Goal: Task Accomplishment & Management: Manage account settings

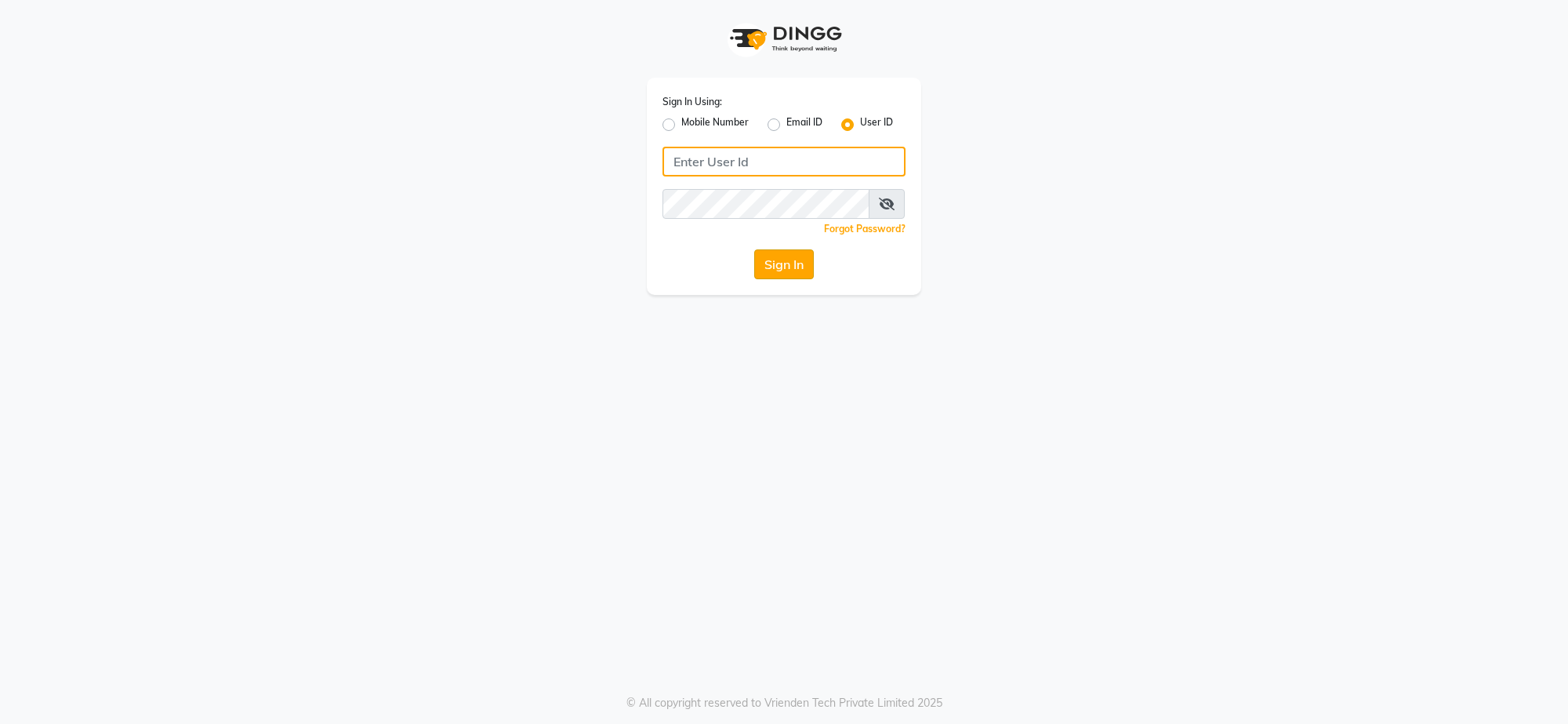
type input "adhikansh@123"
click at [774, 253] on button "Sign In" at bounding box center [784, 264] width 60 height 29
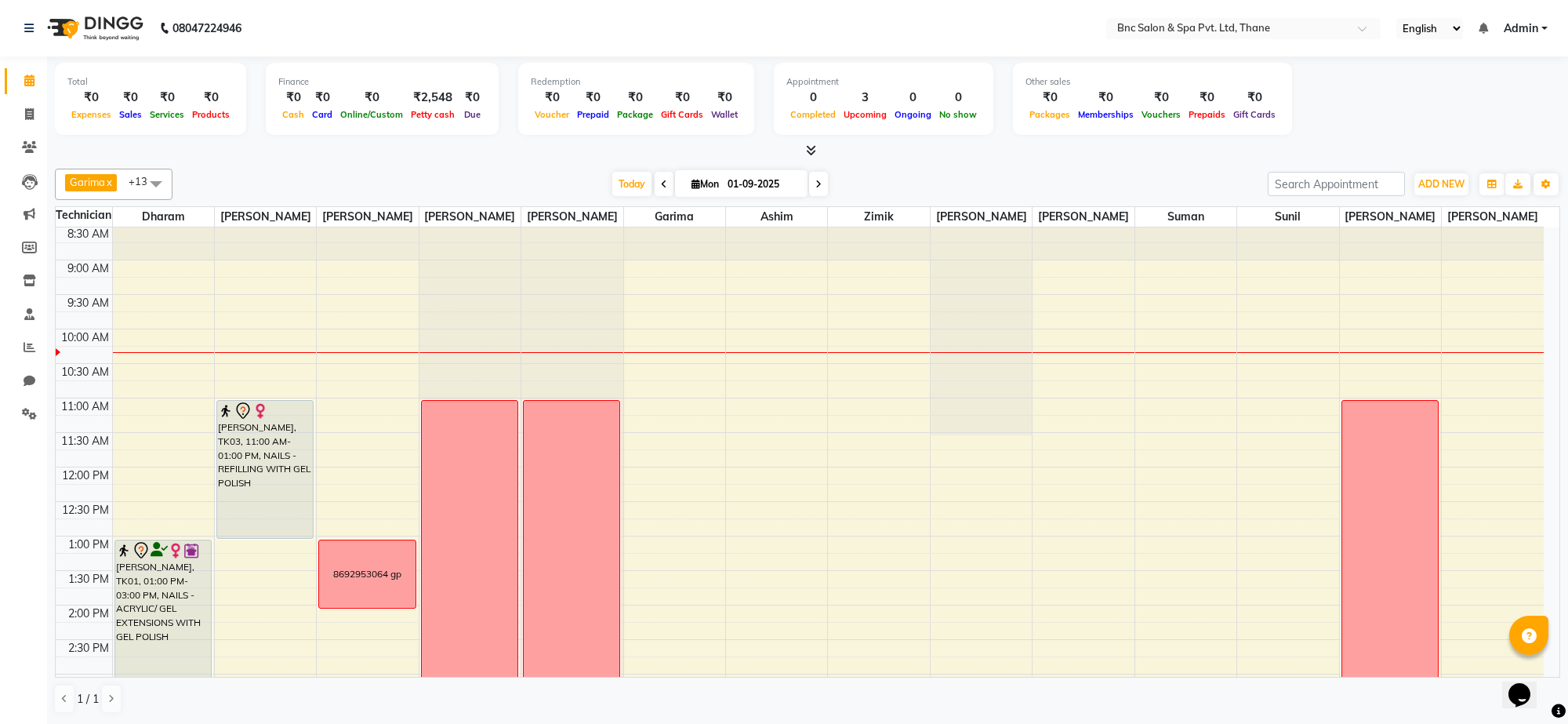
scroll to position [40, 0]
click at [429, 104] on div "₹2,548" at bounding box center [433, 97] width 51 height 18
select select "7036"
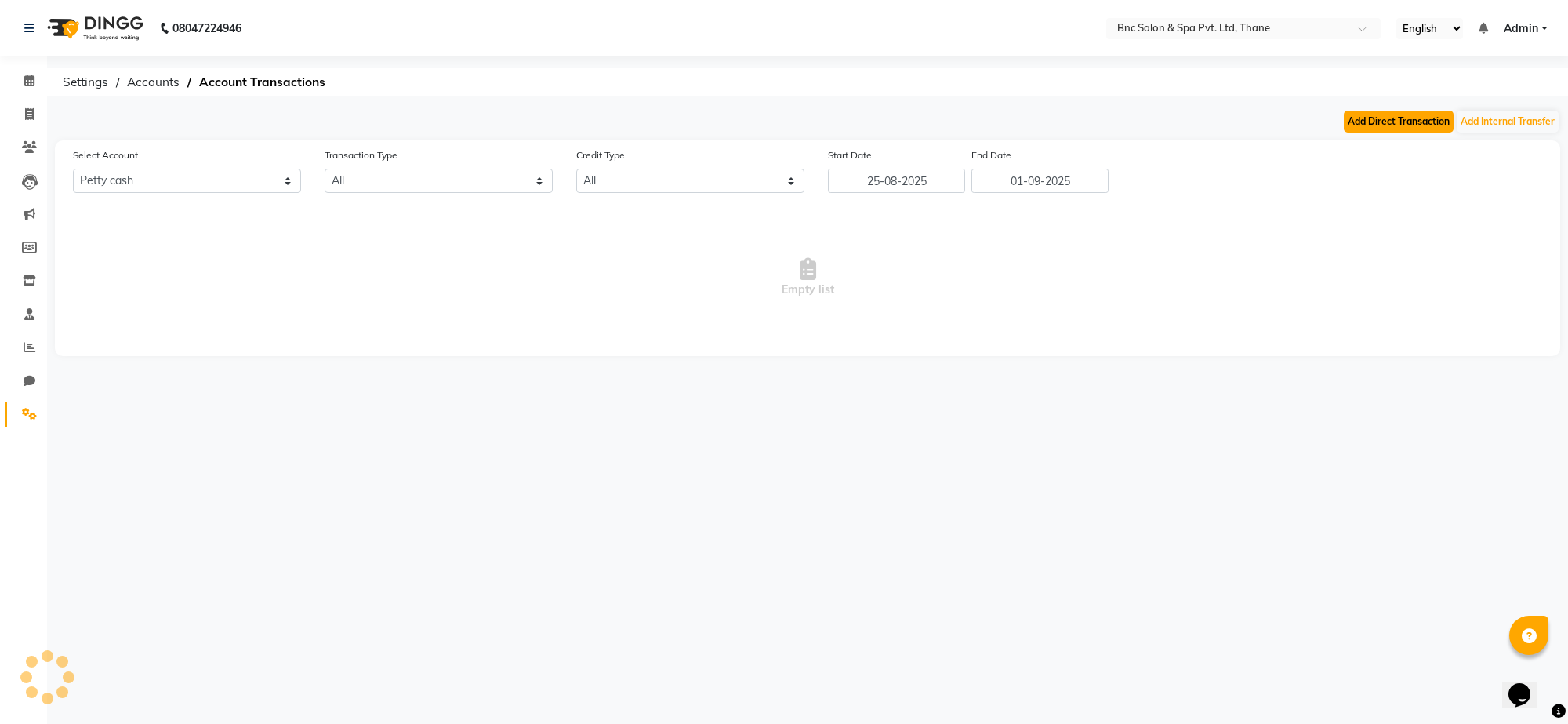
click at [1382, 131] on button "Add Direct Transaction" at bounding box center [1399, 121] width 110 height 22
select select "direct"
select select "7036"
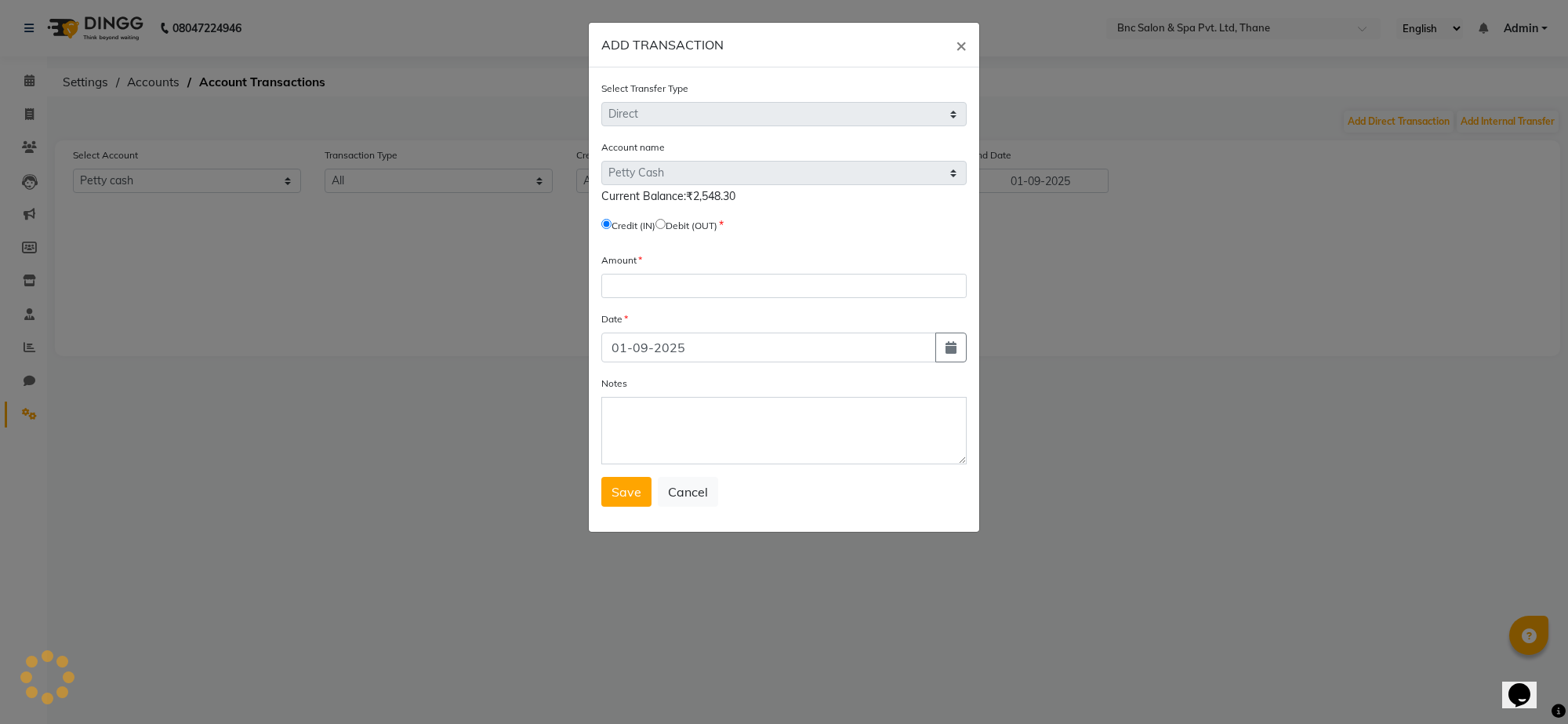
click at [666, 222] on input "radio" at bounding box center [660, 223] width 10 height 10
radio input "true"
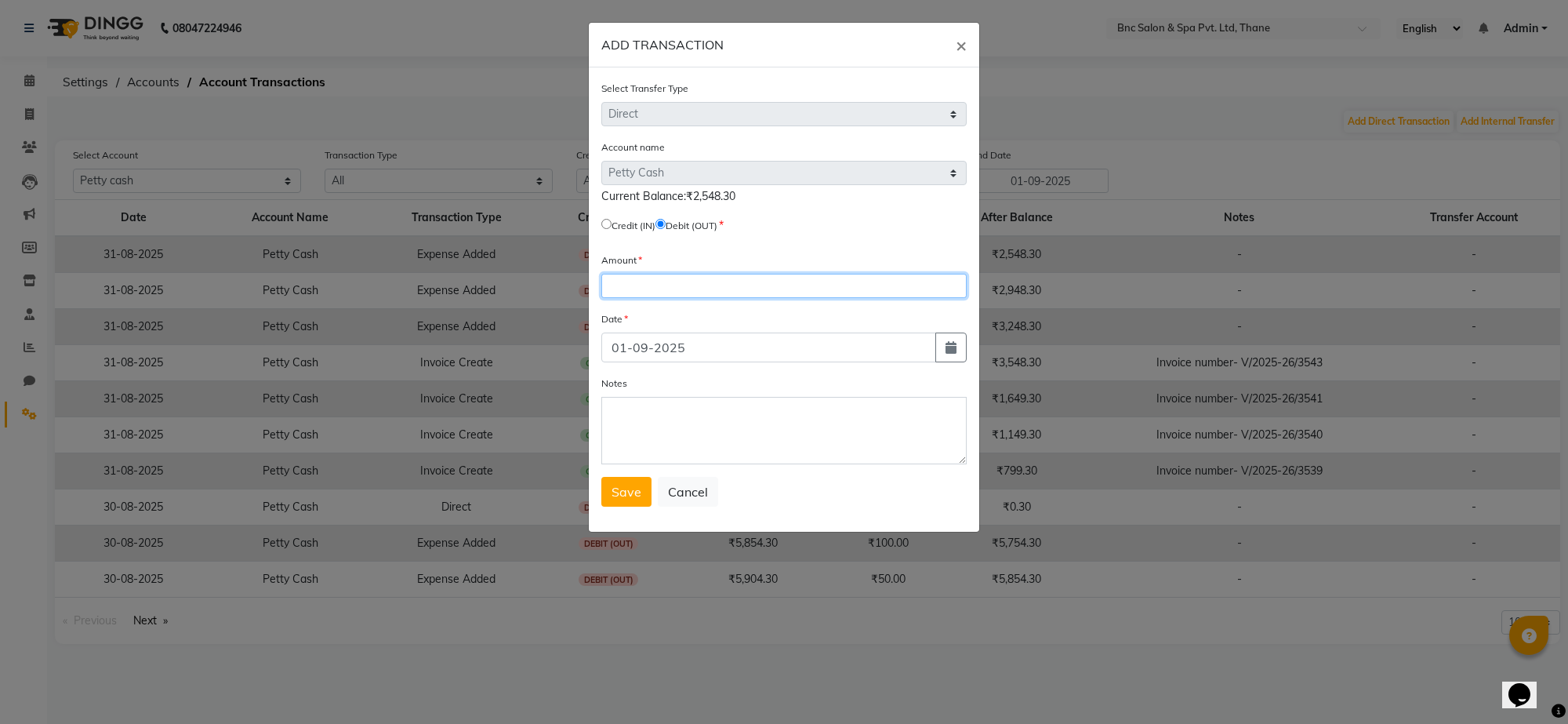
click at [659, 287] on input "number" at bounding box center [784, 286] width 366 height 24
type input "2548"
click at [946, 345] on icon "button" at bounding box center [951, 347] width 11 height 13
select select "9"
select select "2025"
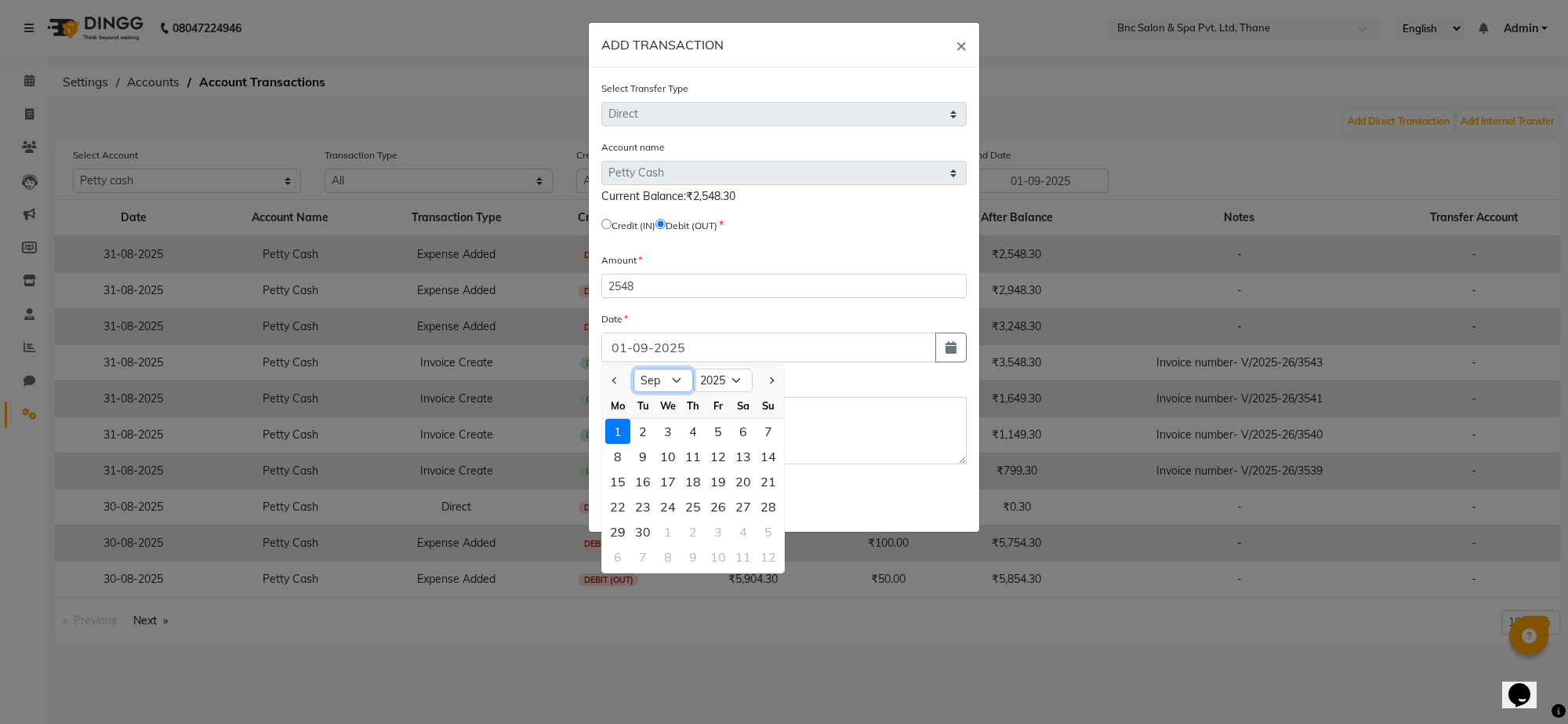
click at [676, 378] on select "Jan Feb Mar Apr May Jun [DATE] Aug Sep Oct Nov Dec" at bounding box center [663, 380] width 60 height 24
select select "8"
click at [634, 368] on select "Jan Feb Mar Apr May Jun [DATE] Aug Sep Oct Nov Dec" at bounding box center [663, 380] width 60 height 24
click at [762, 530] on div "31" at bounding box center [768, 531] width 25 height 25
type input "31-08-2025"
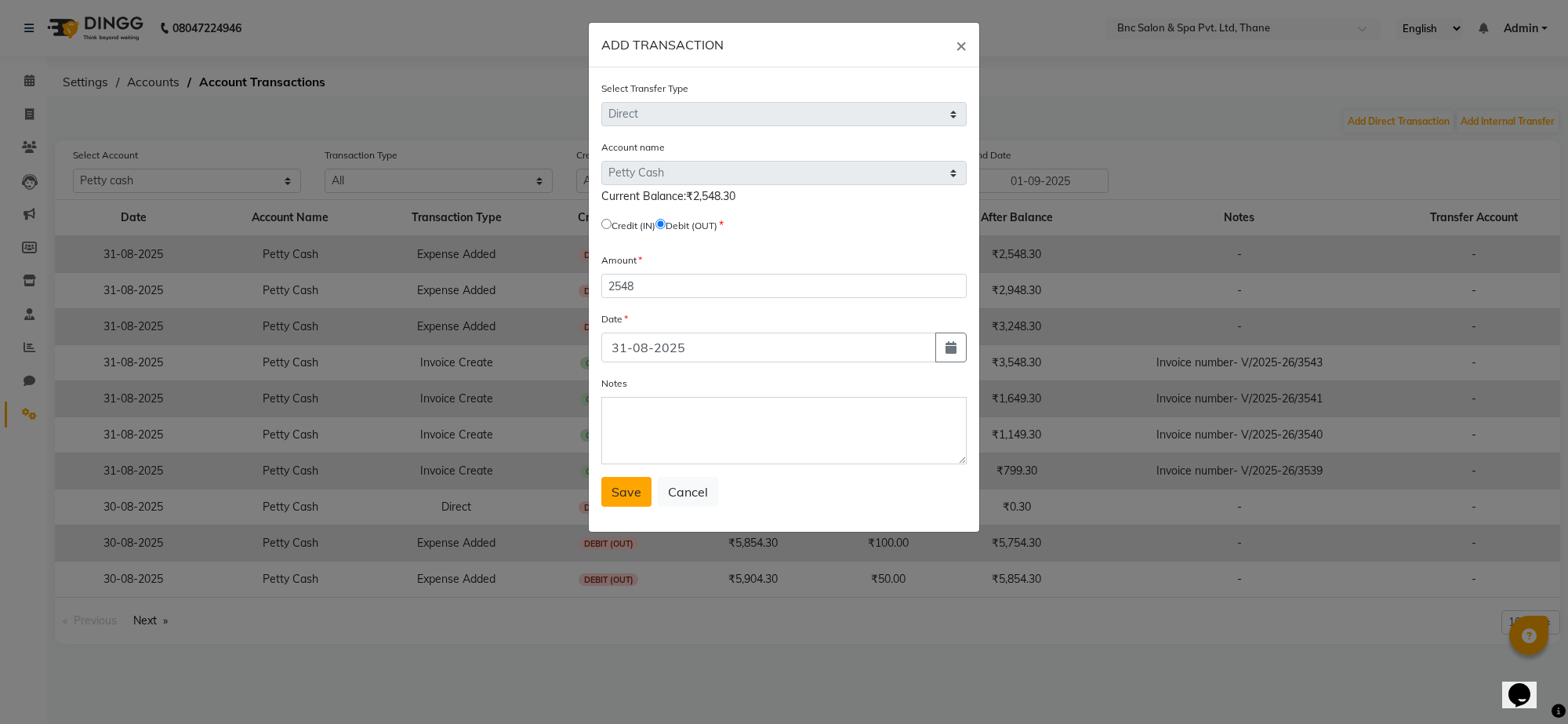
click at [632, 495] on span "Save" at bounding box center [626, 492] width 29 height 16
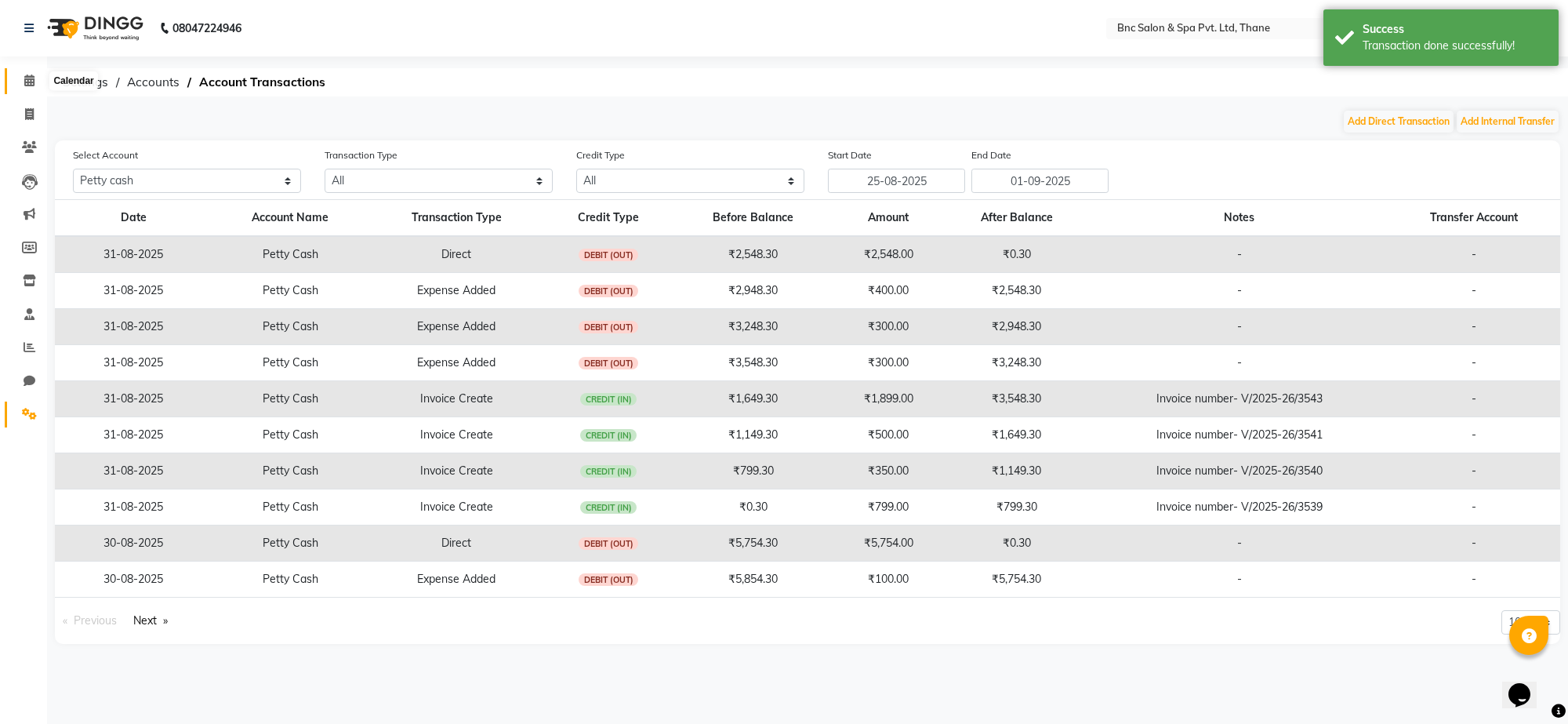
click at [26, 78] on icon at bounding box center [28, 80] width 10 height 12
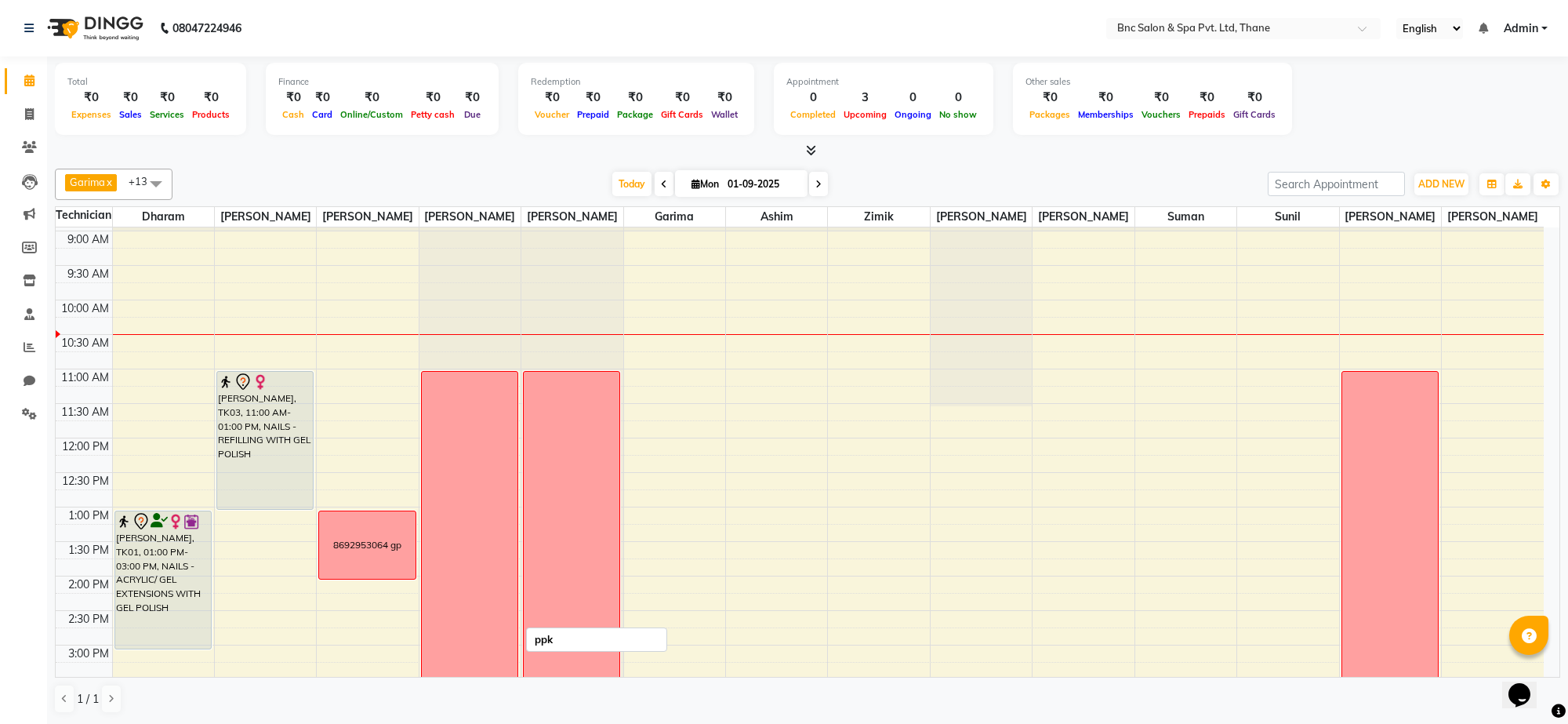
scroll to position [43, 0]
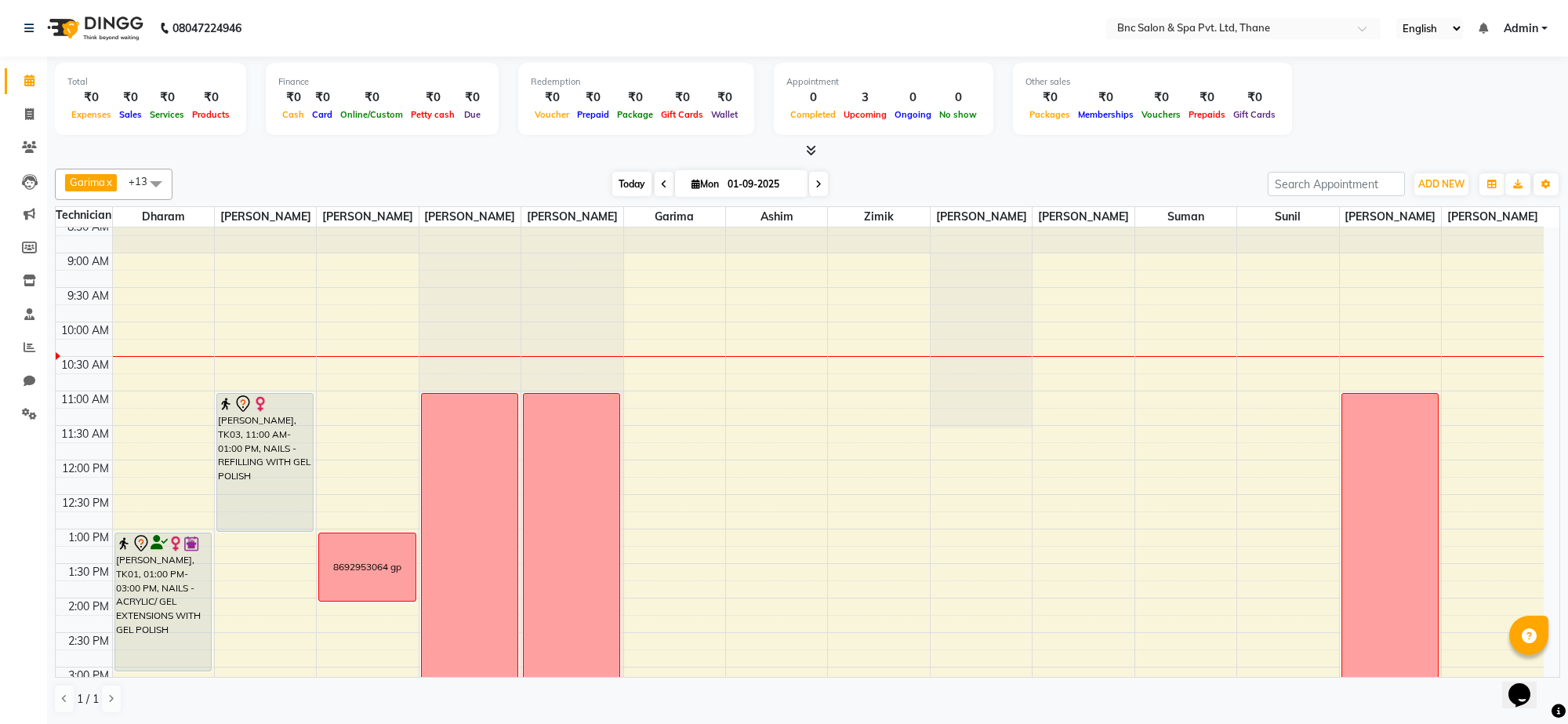
click at [633, 180] on span "Today" at bounding box center [632, 184] width 39 height 24
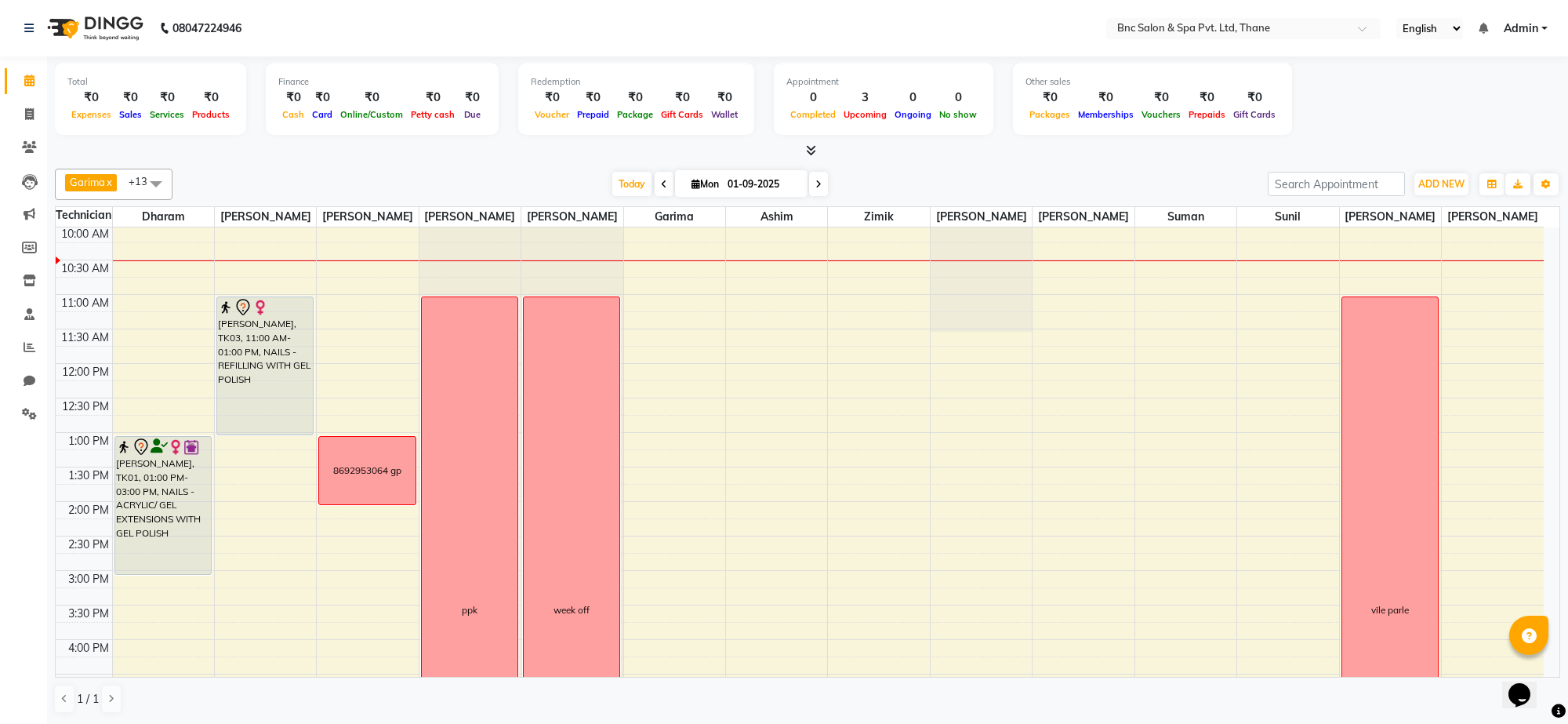
click at [735, 319] on div "8:00 AM 8:30 AM 9:00 AM 9:30 AM 10:00 AM 10:30 AM 11:00 AM 11:30 AM 12:00 PM 12…" at bounding box center [800, 537] width 1488 height 897
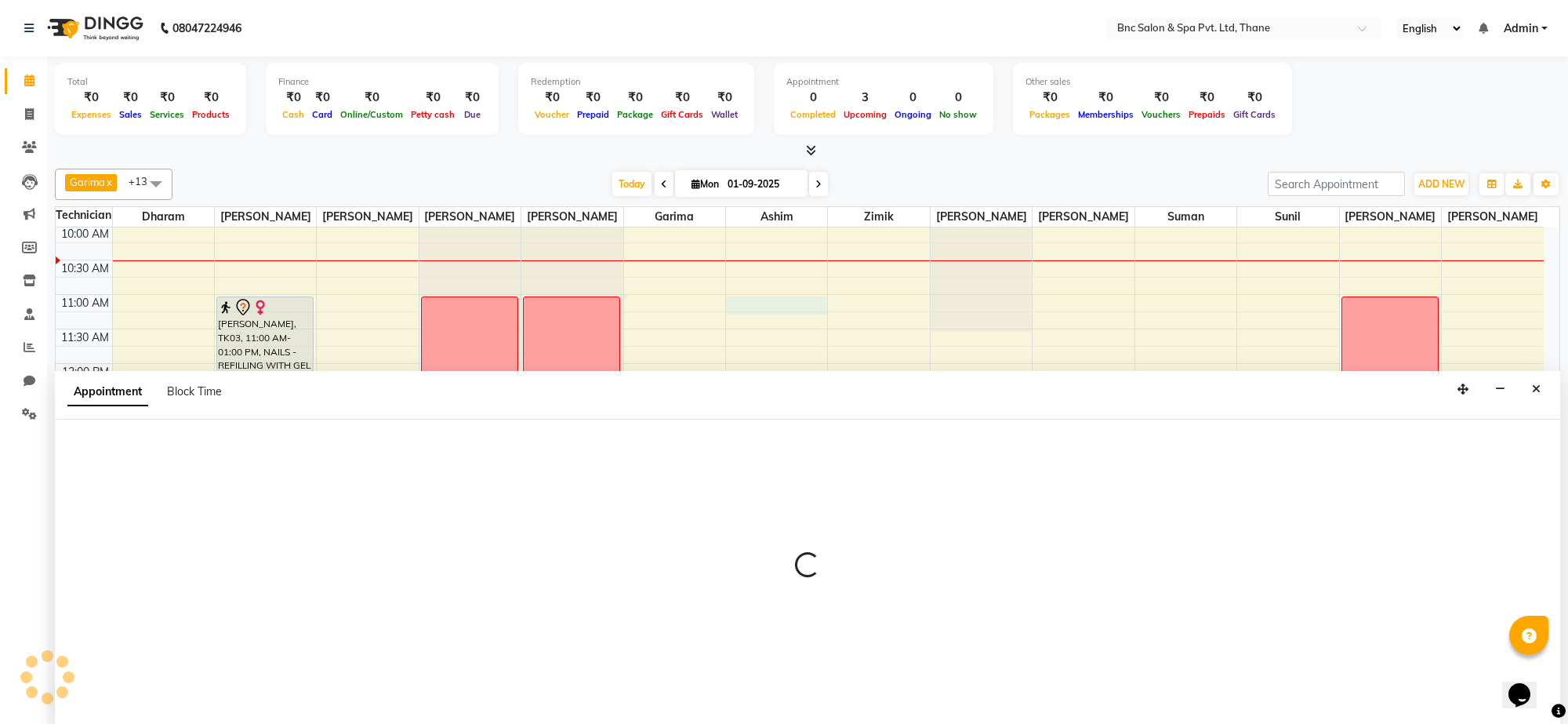
select select "71926"
select select "660"
select select "tentative"
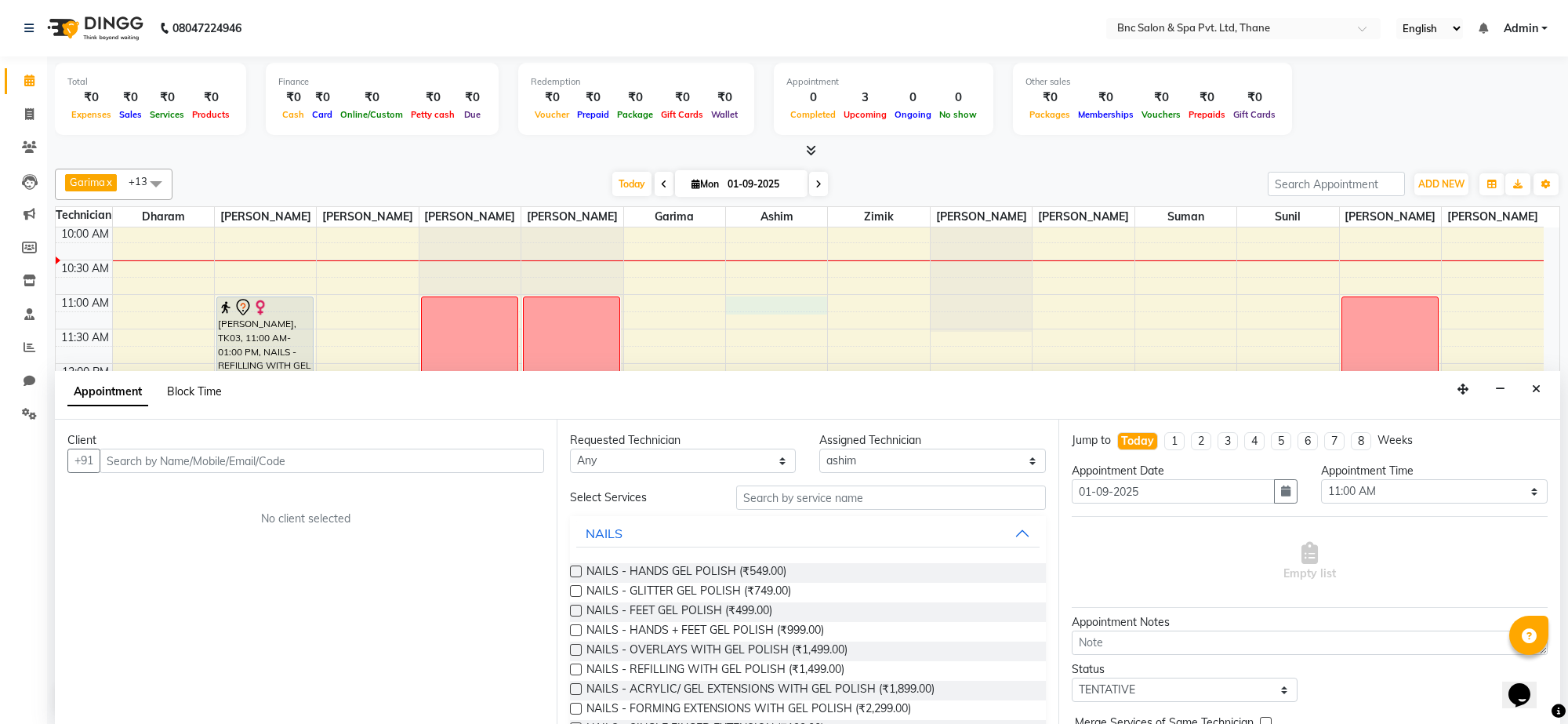
click at [204, 390] on span "Block Time" at bounding box center [195, 390] width 55 height 14
select select "71926"
select select "660"
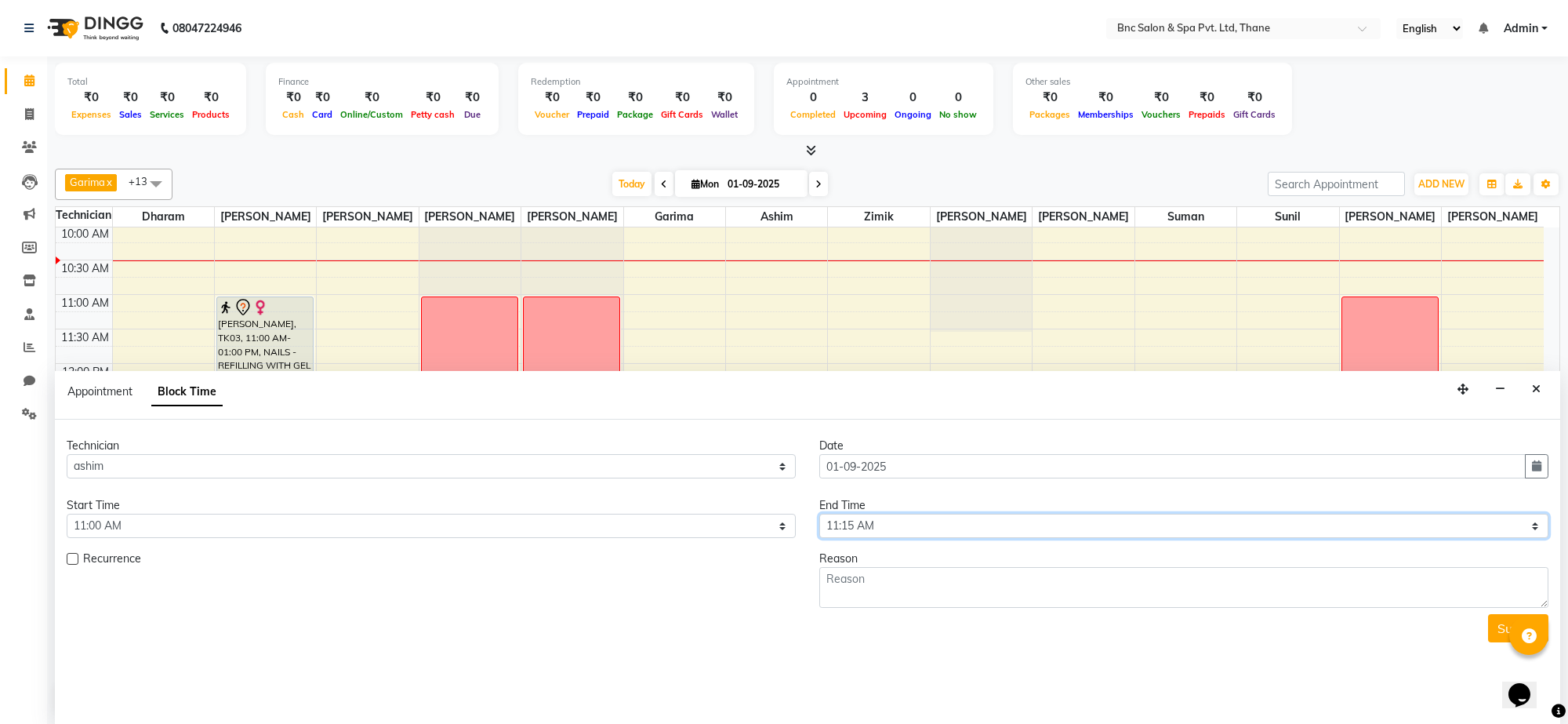
click at [835, 529] on select "Select 09:00 AM 09:15 AM 09:30 AM 09:45 AM 10:00 AM 10:15 AM 10:30 AM 10:45 AM …" at bounding box center [1184, 526] width 729 height 24
select select "1200"
click at [819, 515] on select "Select 09:00 AM 09:15 AM 09:30 AM 09:45 AM 10:00 AM 10:15 AM 10:30 AM 10:45 AM …" at bounding box center [1184, 526] width 729 height 24
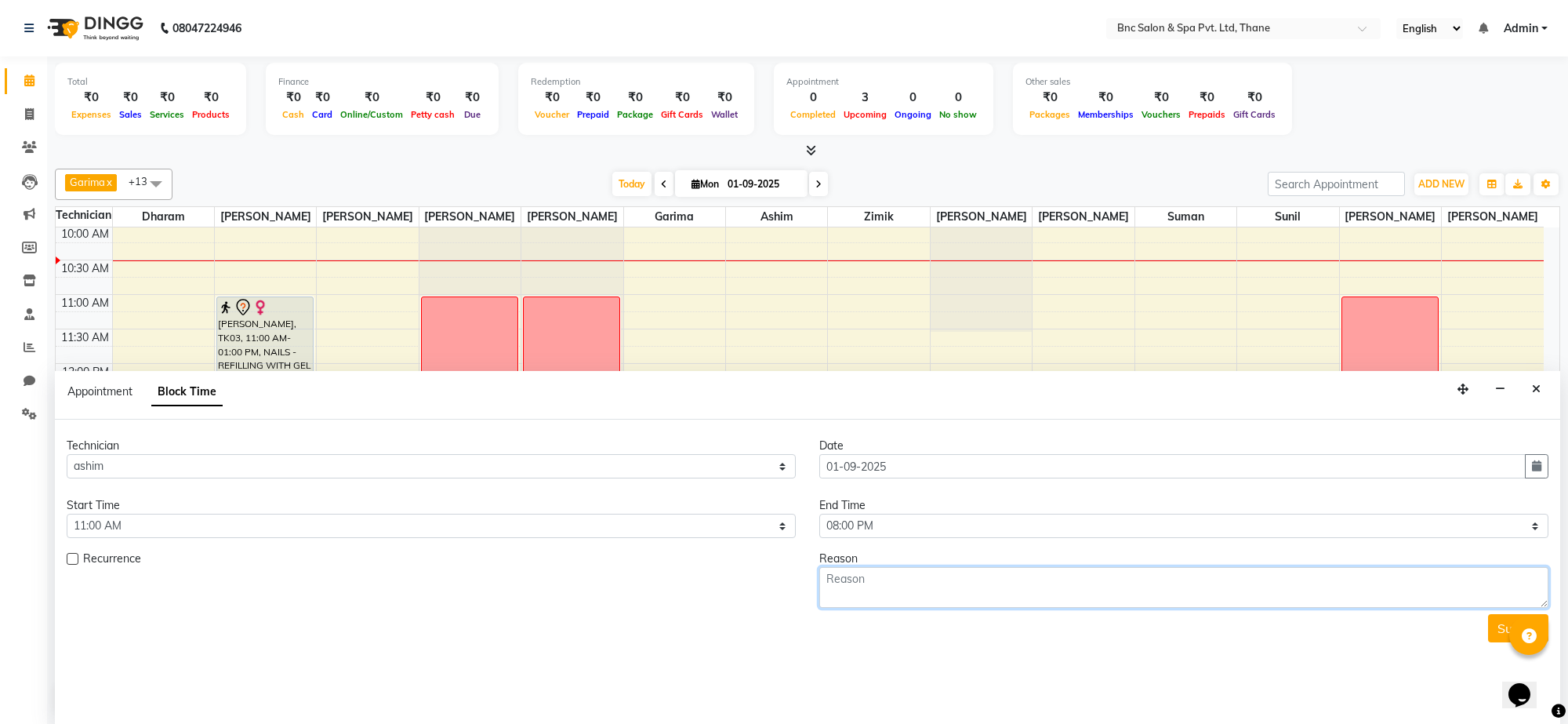
click at [833, 577] on textarea at bounding box center [1184, 587] width 729 height 40
type textarea "week off"
click at [1495, 636] on button "Submit" at bounding box center [1518, 628] width 61 height 28
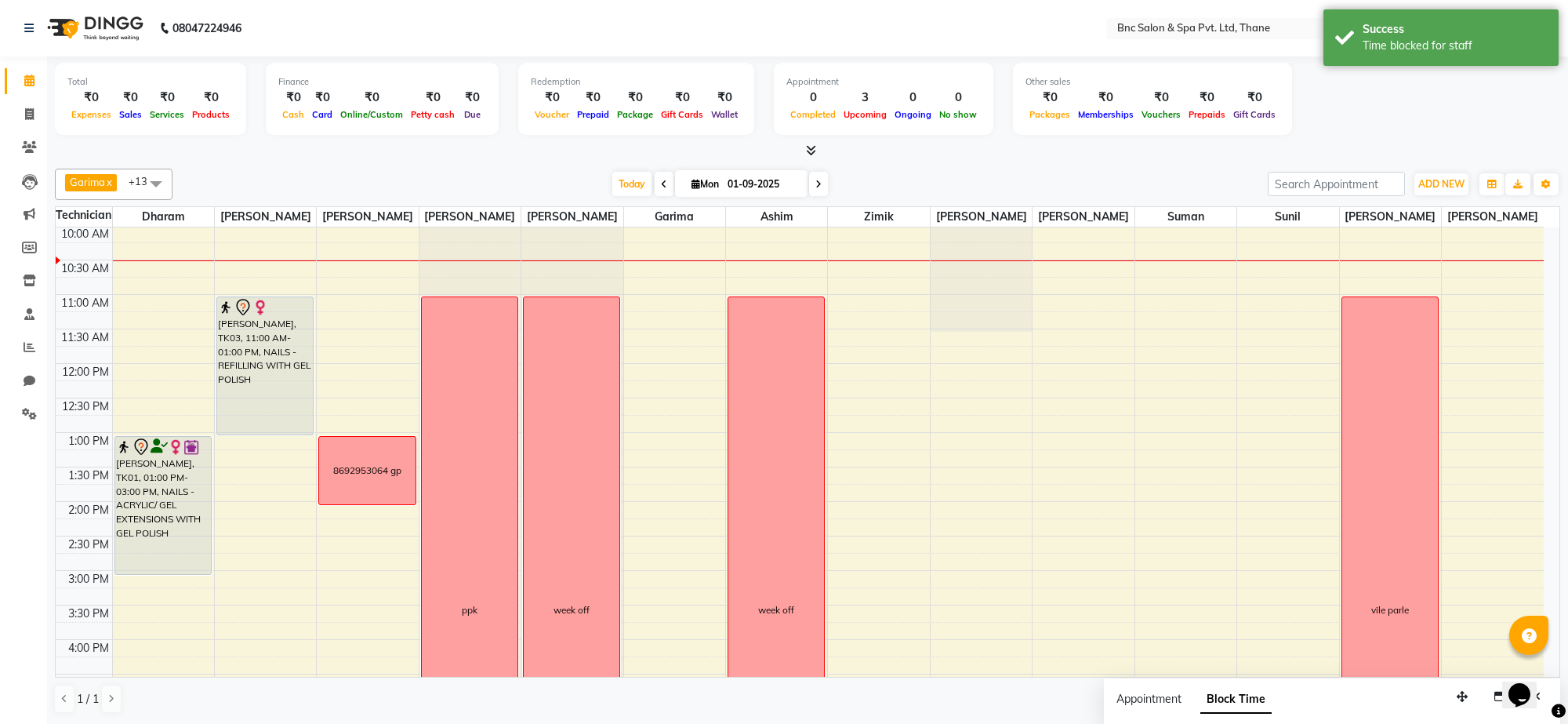
click at [866, 322] on div "8:00 AM 8:30 AM 9:00 AM 9:30 AM 10:00 AM 10:30 AM 11:00 AM 11:30 AM 12:00 PM 12…" at bounding box center [800, 537] width 1488 height 897
select select "71924"
select select "tentative"
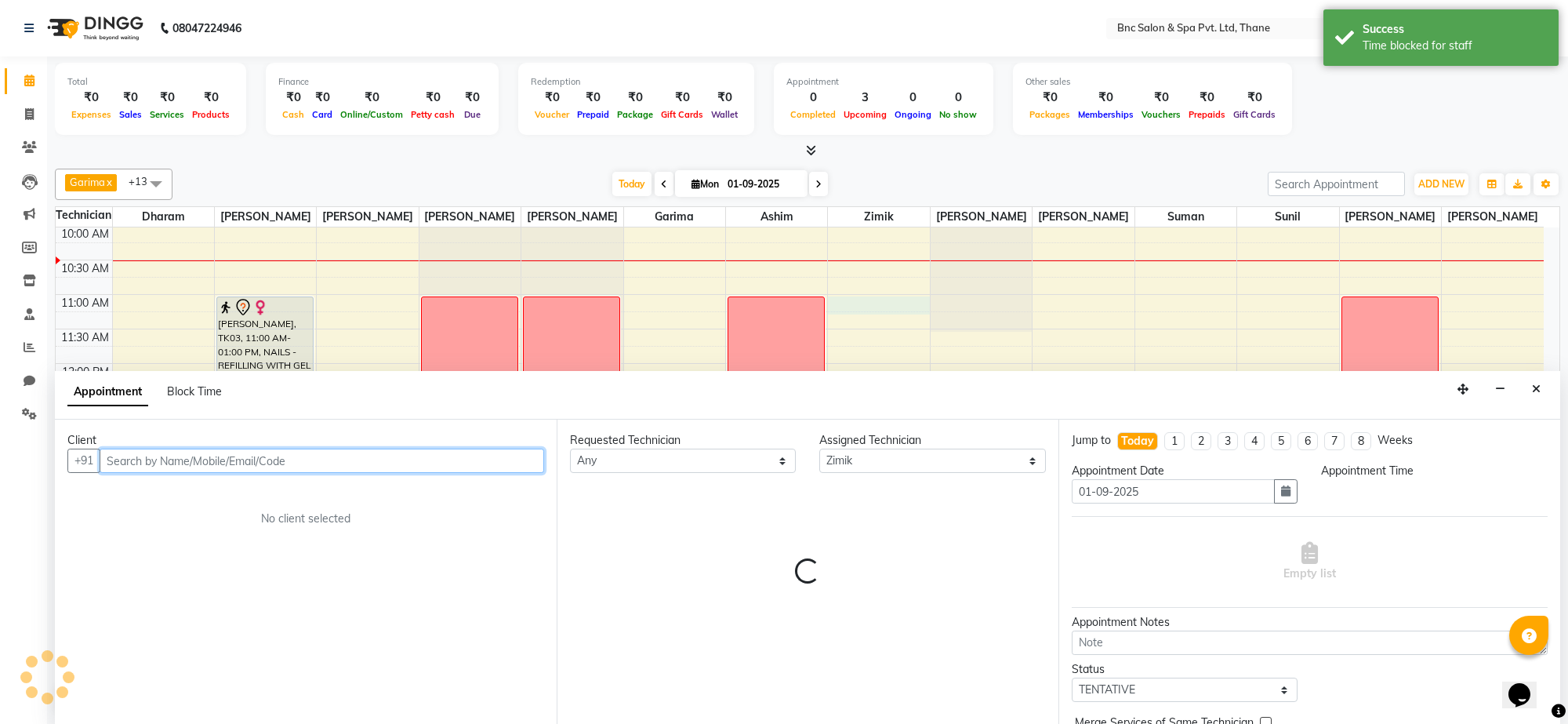
select select "660"
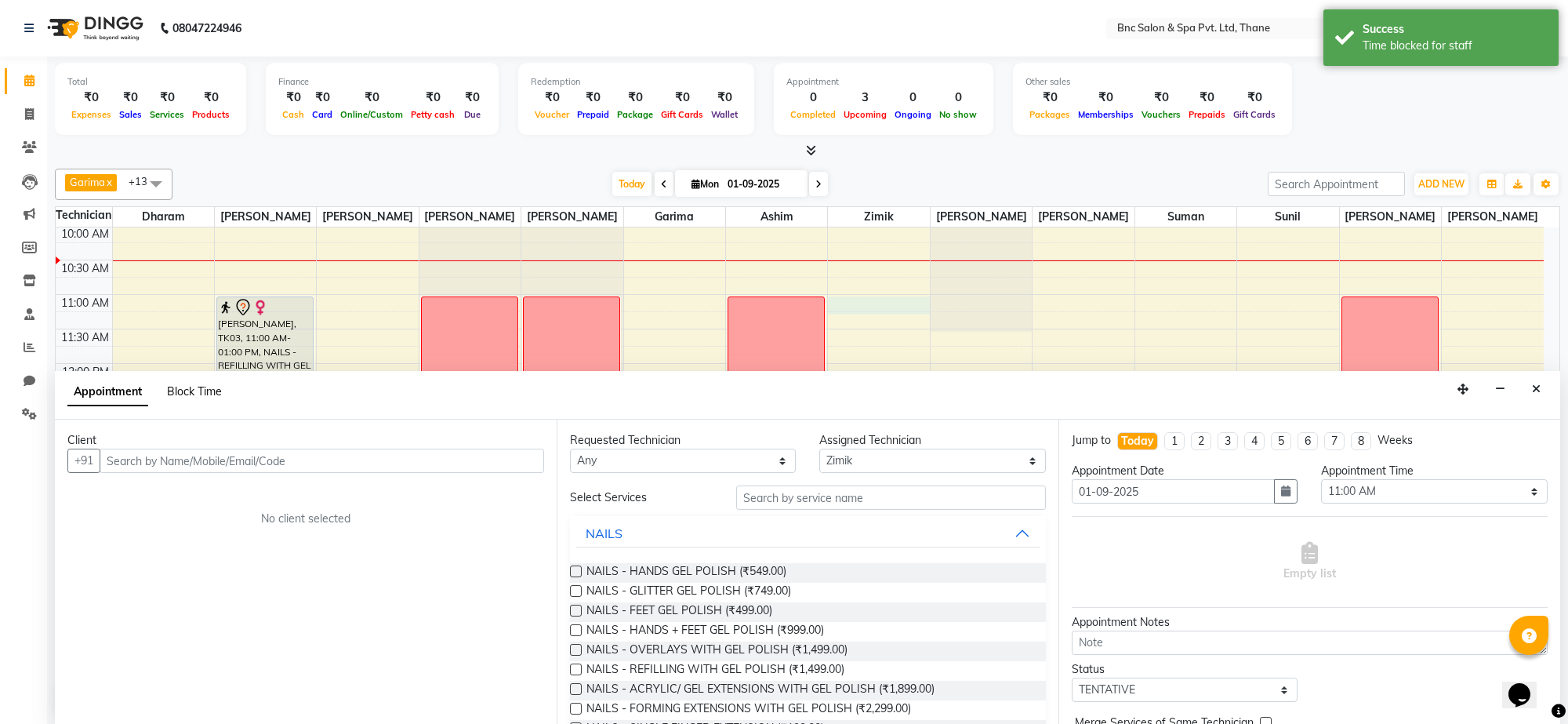
click at [190, 390] on span "Block Time" at bounding box center [195, 390] width 55 height 14
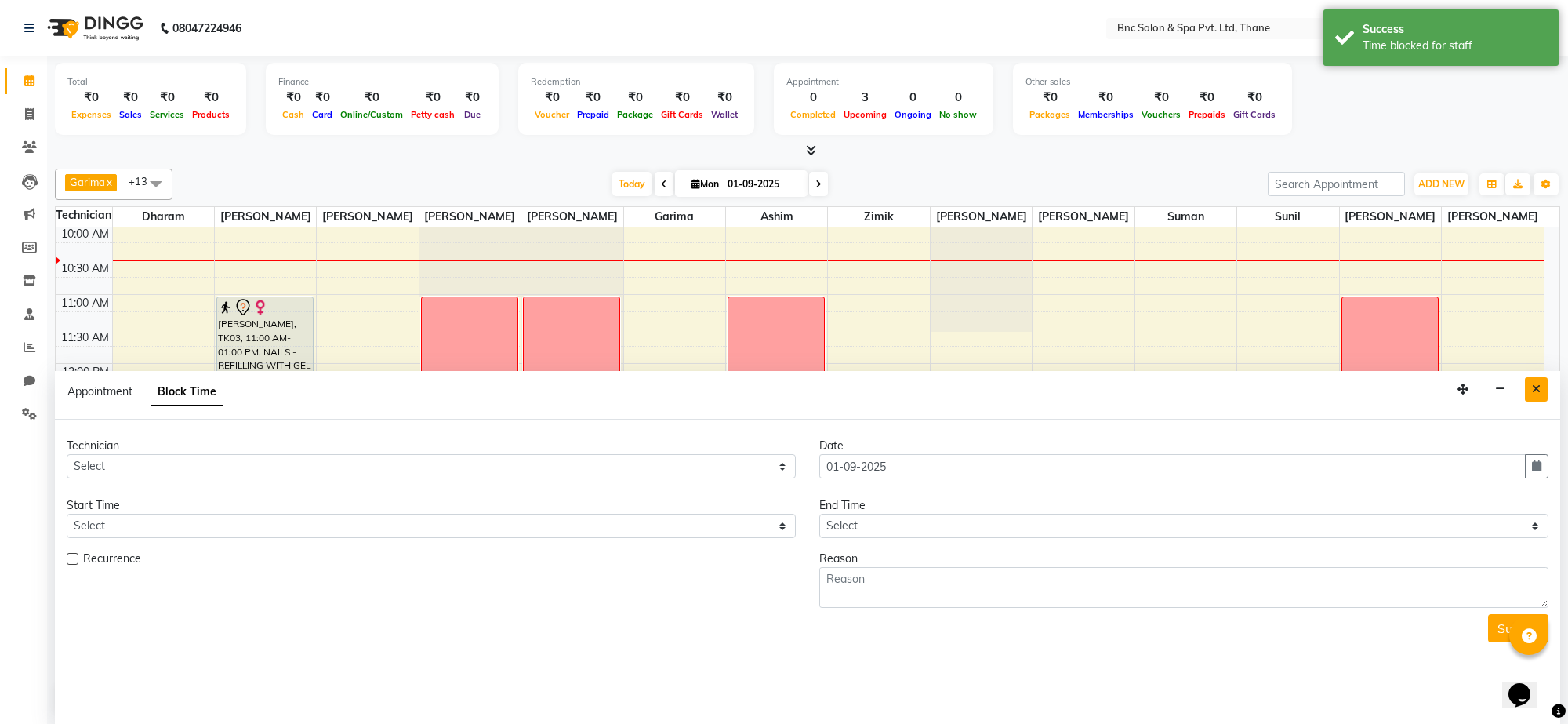
click at [1535, 394] on icon "Close" at bounding box center [1536, 389] width 8 height 11
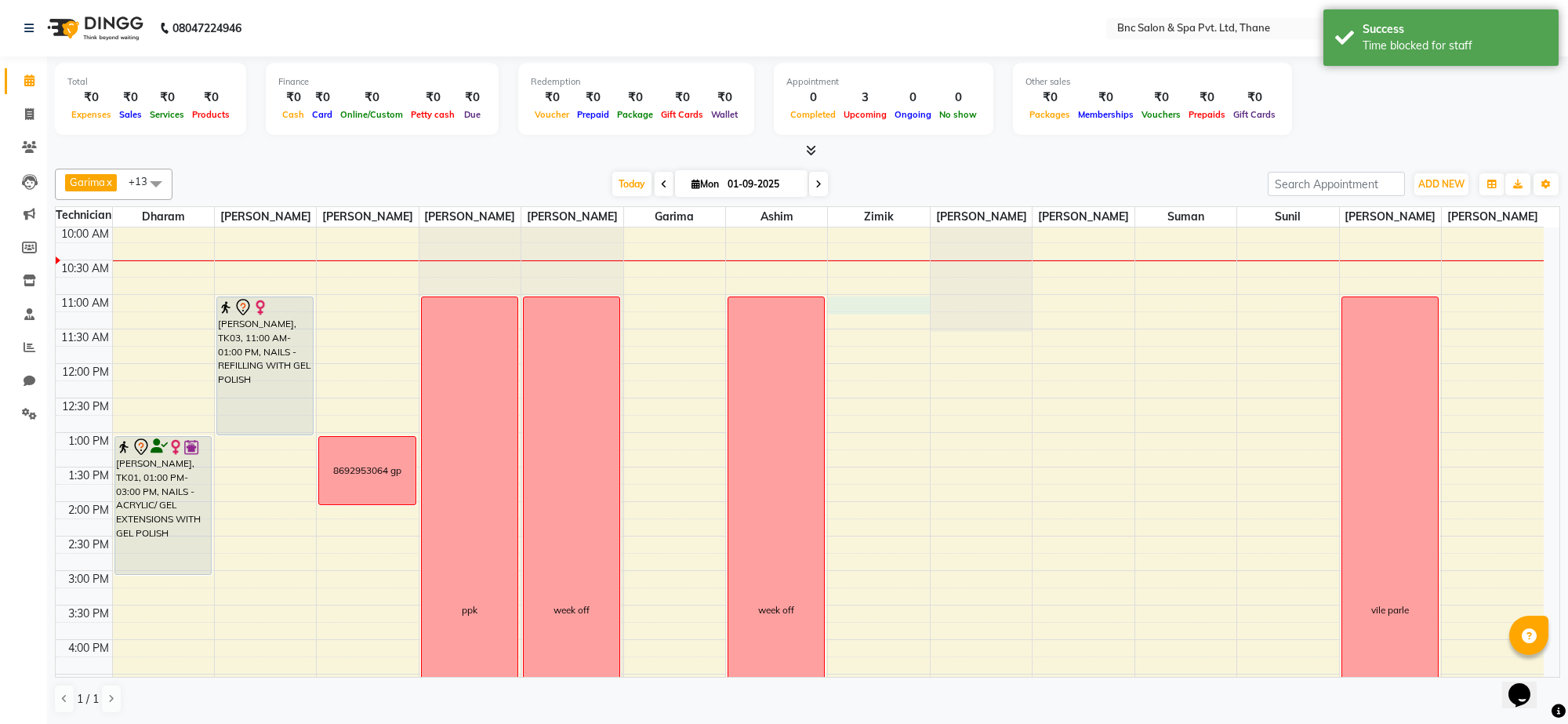
click at [872, 322] on div "8:00 AM 8:30 AM 9:00 AM 9:30 AM 10:00 AM 10:30 AM 11:00 AM 11:30 AM 12:00 PM 12…" at bounding box center [800, 537] width 1488 height 897
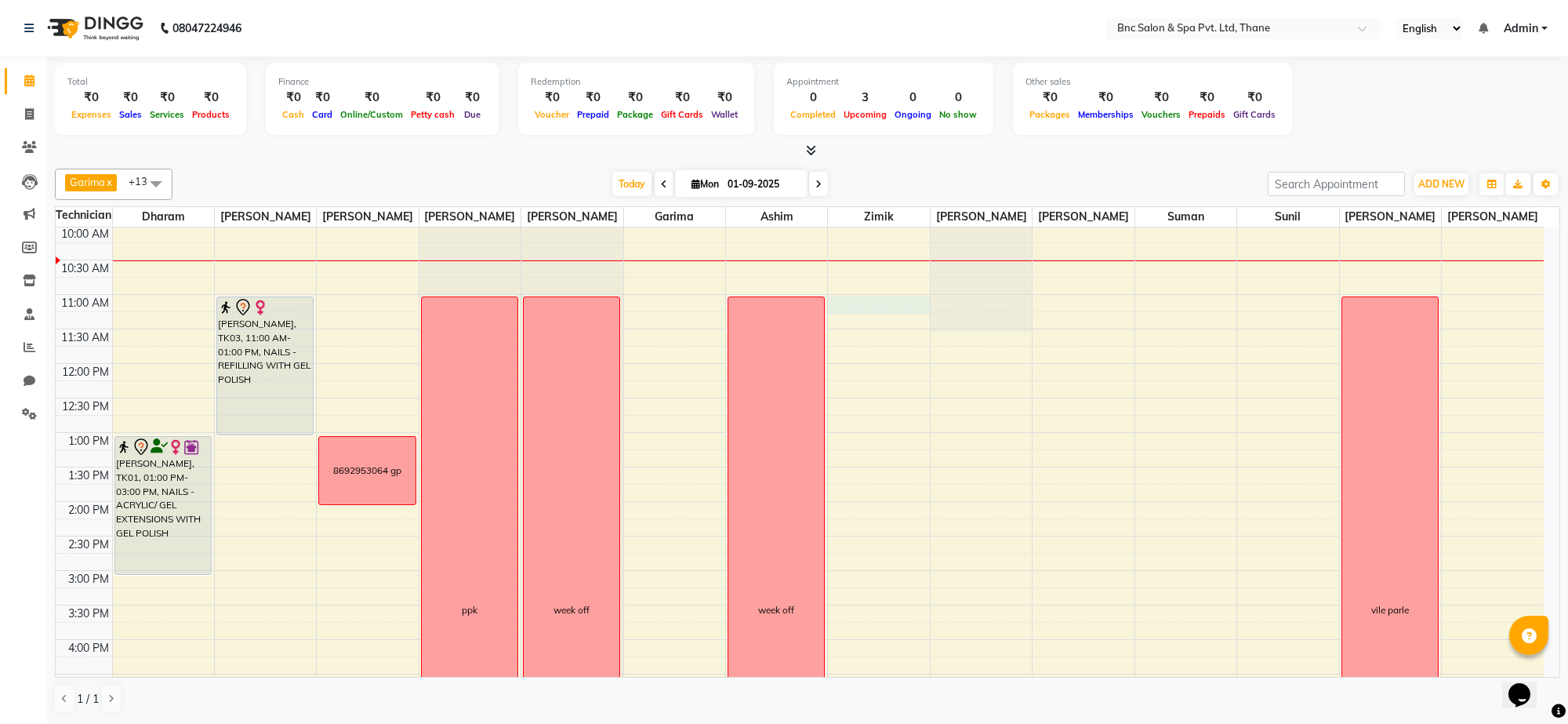
select select "71924"
select select "660"
select select "tentative"
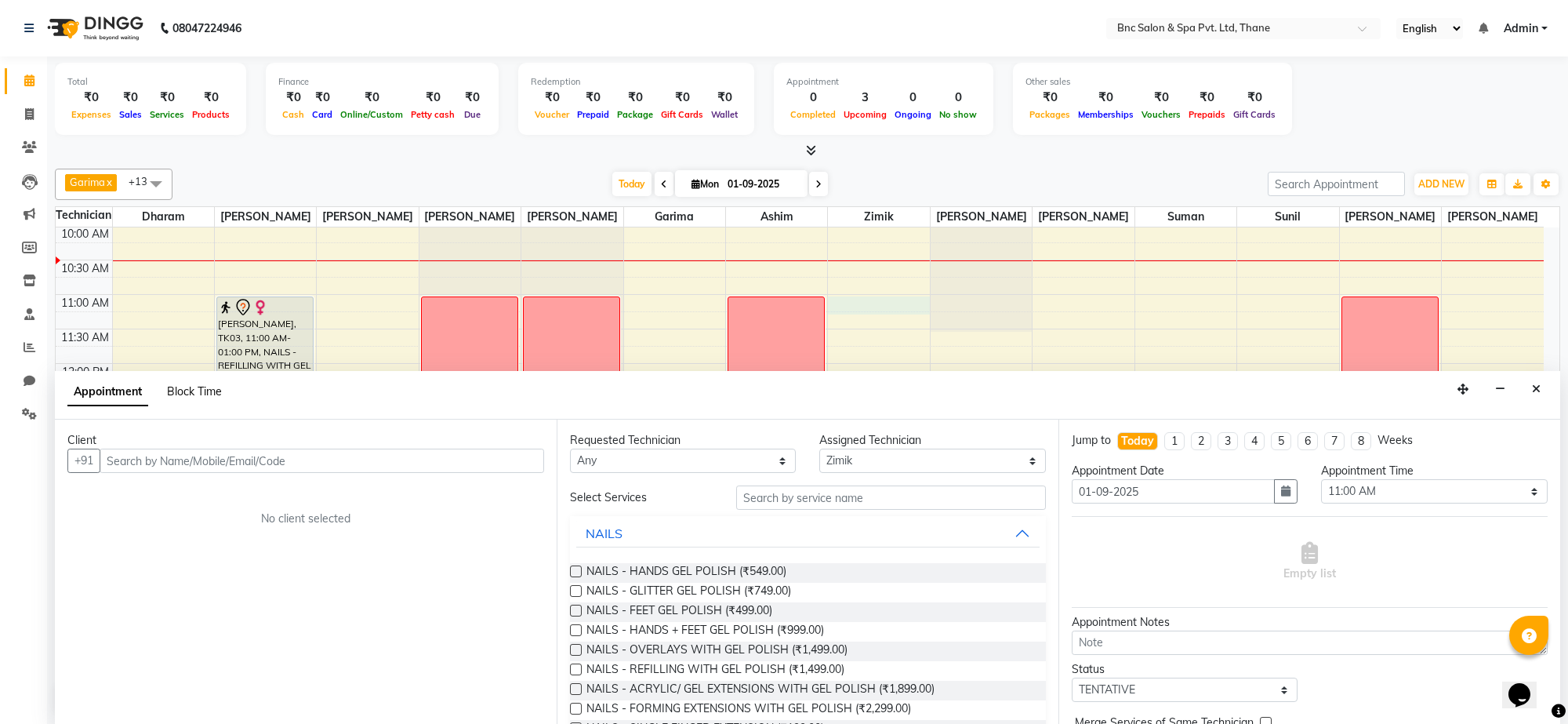
click at [192, 389] on span "Block Time" at bounding box center [195, 390] width 55 height 14
select select "71924"
select select "660"
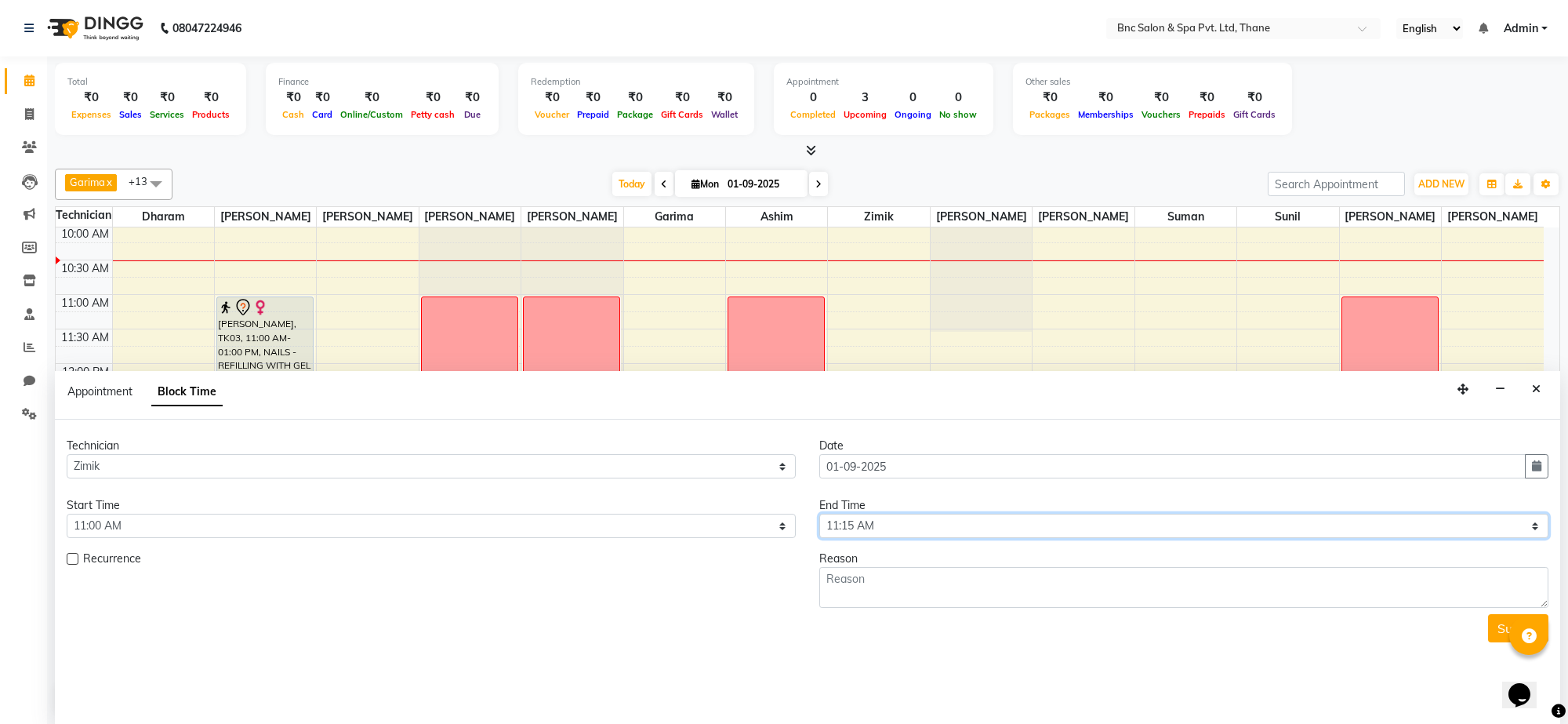
click at [890, 526] on select "Select 09:00 AM 09:15 AM 09:30 AM 09:45 AM 10:00 AM 10:15 AM 10:30 AM 10:45 AM …" at bounding box center [1184, 526] width 729 height 24
select select "1200"
click at [819, 515] on select "Select 09:00 AM 09:15 AM 09:30 AM 09:45 AM 10:00 AM 10:15 AM 10:30 AM 10:45 AM …" at bounding box center [1184, 526] width 729 height 24
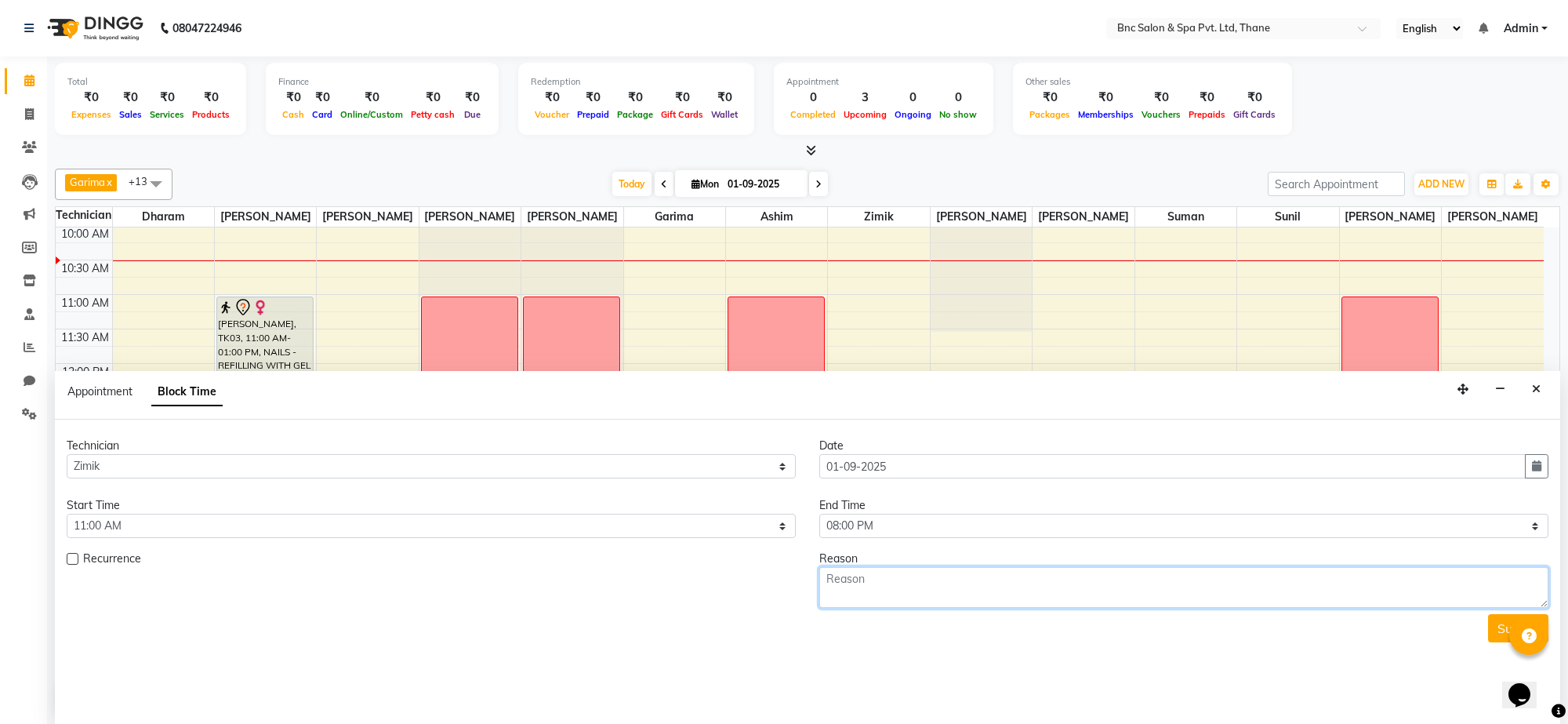
click at [849, 583] on textarea at bounding box center [1184, 587] width 729 height 40
type textarea "week off"
click at [1497, 632] on button "Submit" at bounding box center [1518, 628] width 61 height 28
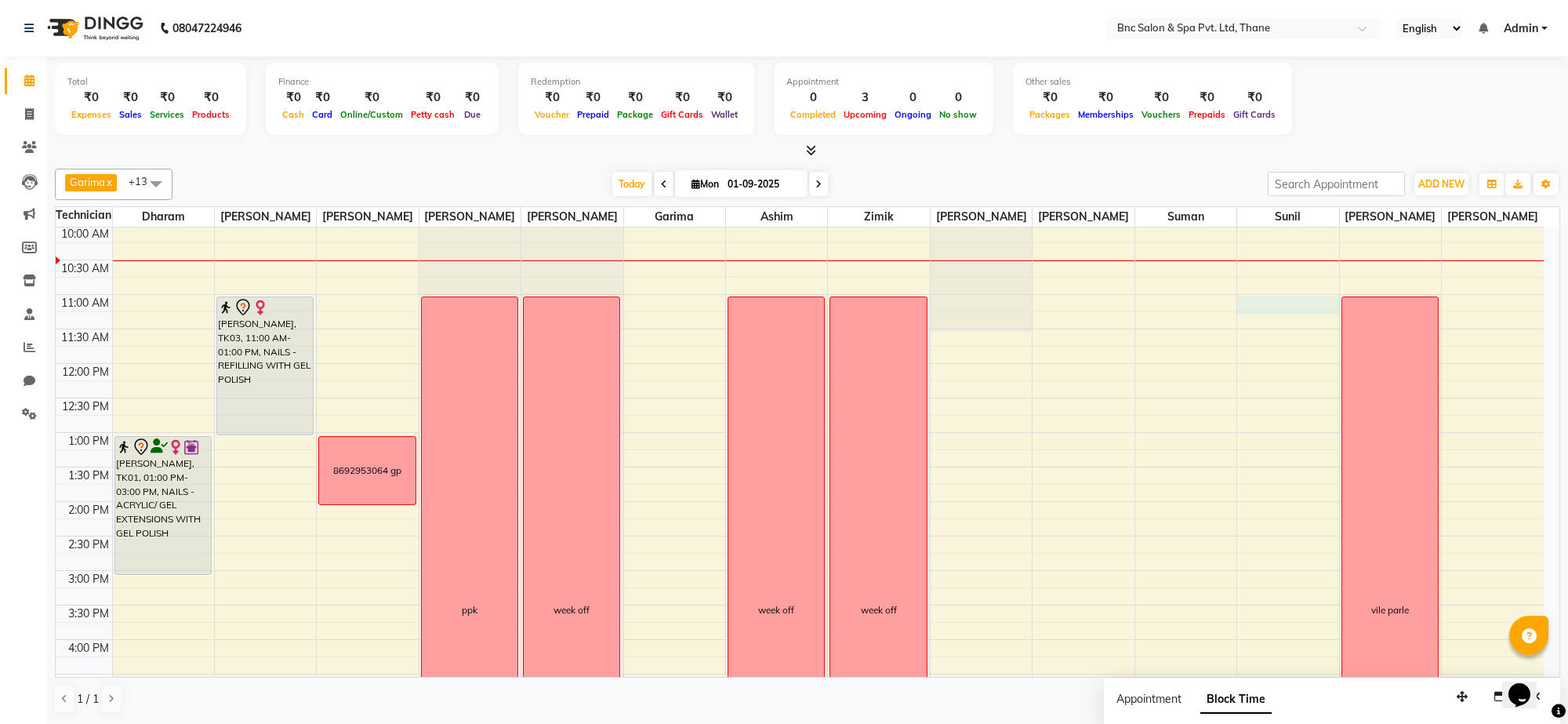
click at [1249, 320] on div "8:00 AM 8:30 AM 9:00 AM 9:30 AM 10:00 AM 10:30 AM 11:00 AM 11:30 AM 12:00 PM 12…" at bounding box center [800, 537] width 1488 height 897
select select "78020"
select select "660"
select select "tentative"
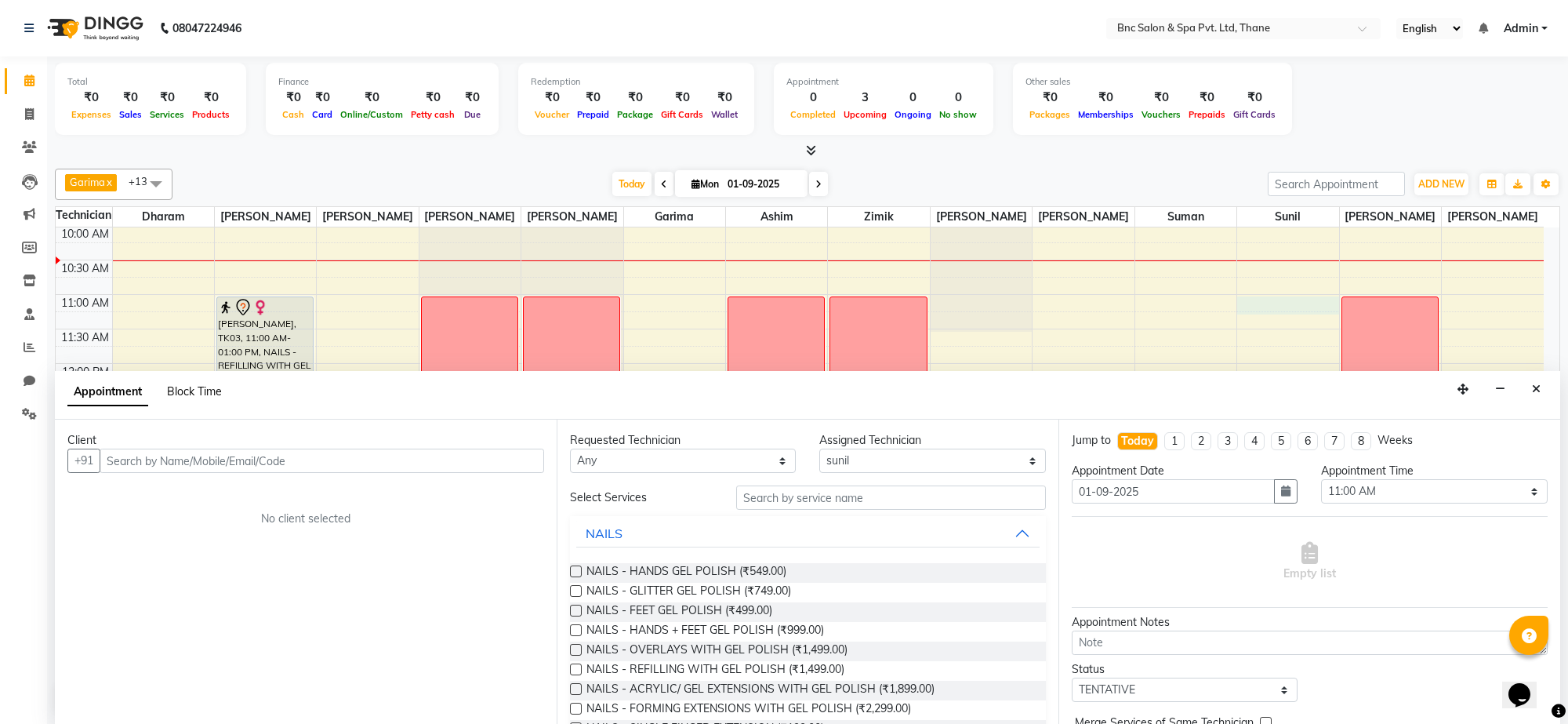
click at [204, 389] on span "Block Time" at bounding box center [195, 390] width 55 height 14
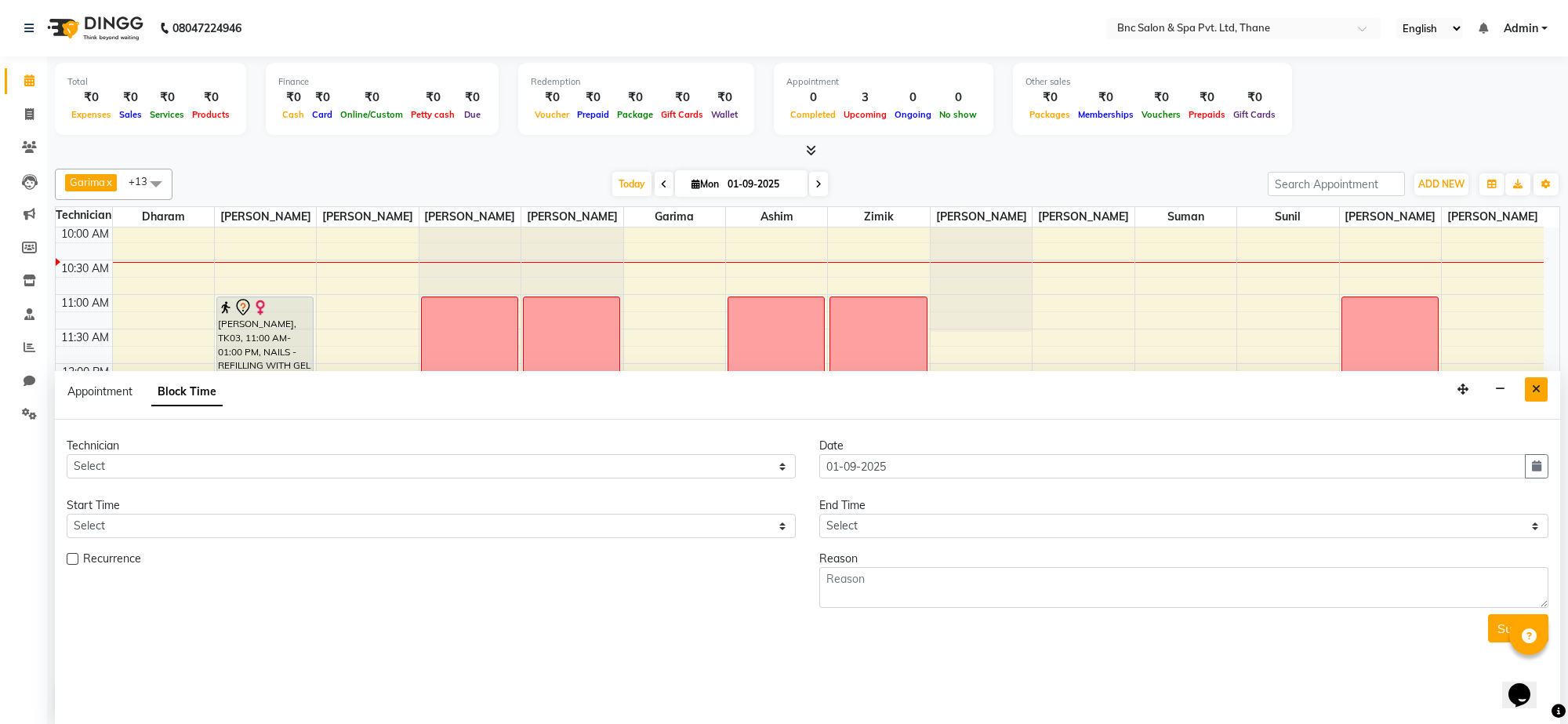
click at [1532, 394] on icon "Close" at bounding box center [1536, 389] width 8 height 11
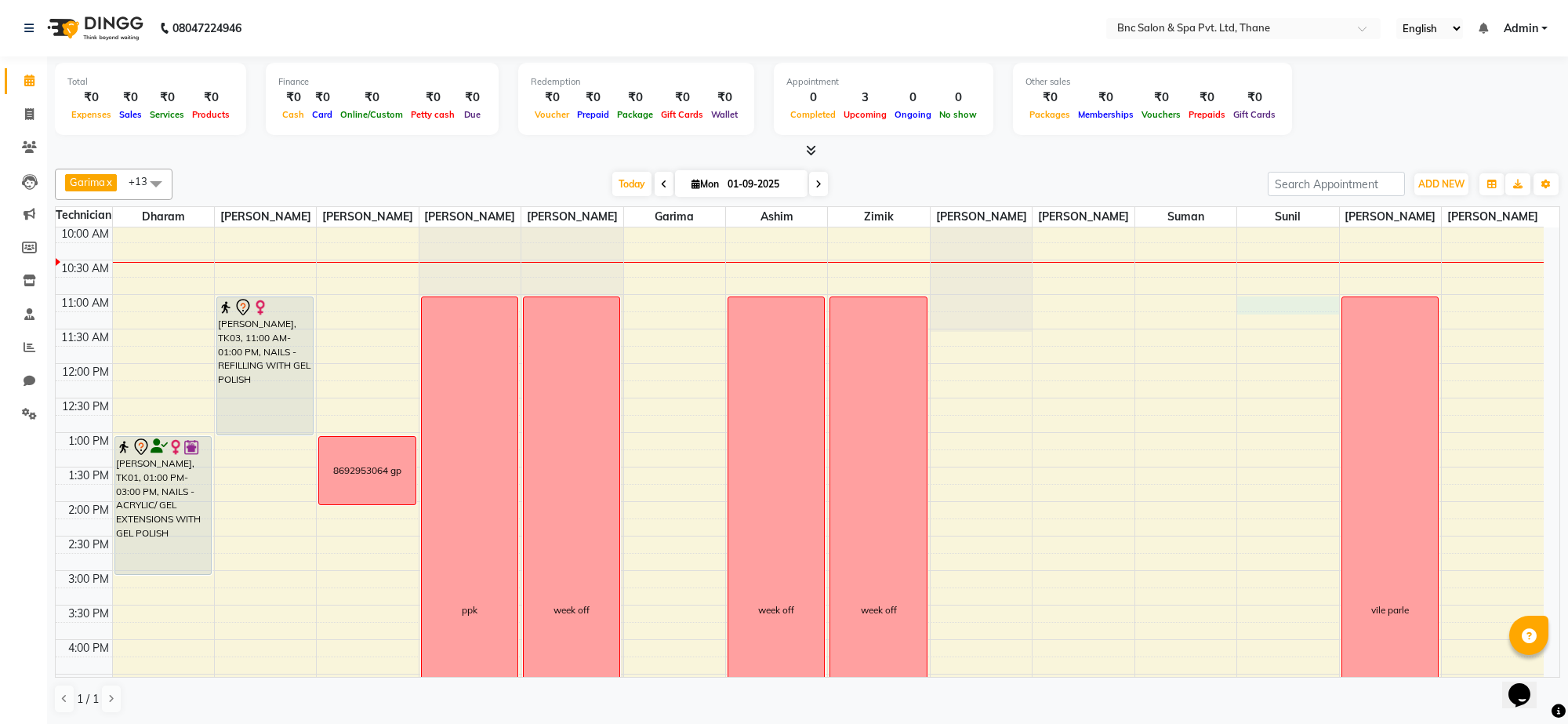
click at [1295, 320] on div "8:00 AM 8:30 AM 9:00 AM 9:30 AM 10:00 AM 10:30 AM 11:00 AM 11:30 AM 12:00 PM 12…" at bounding box center [800, 537] width 1488 height 897
select select "78020"
select select "660"
select select "tentative"
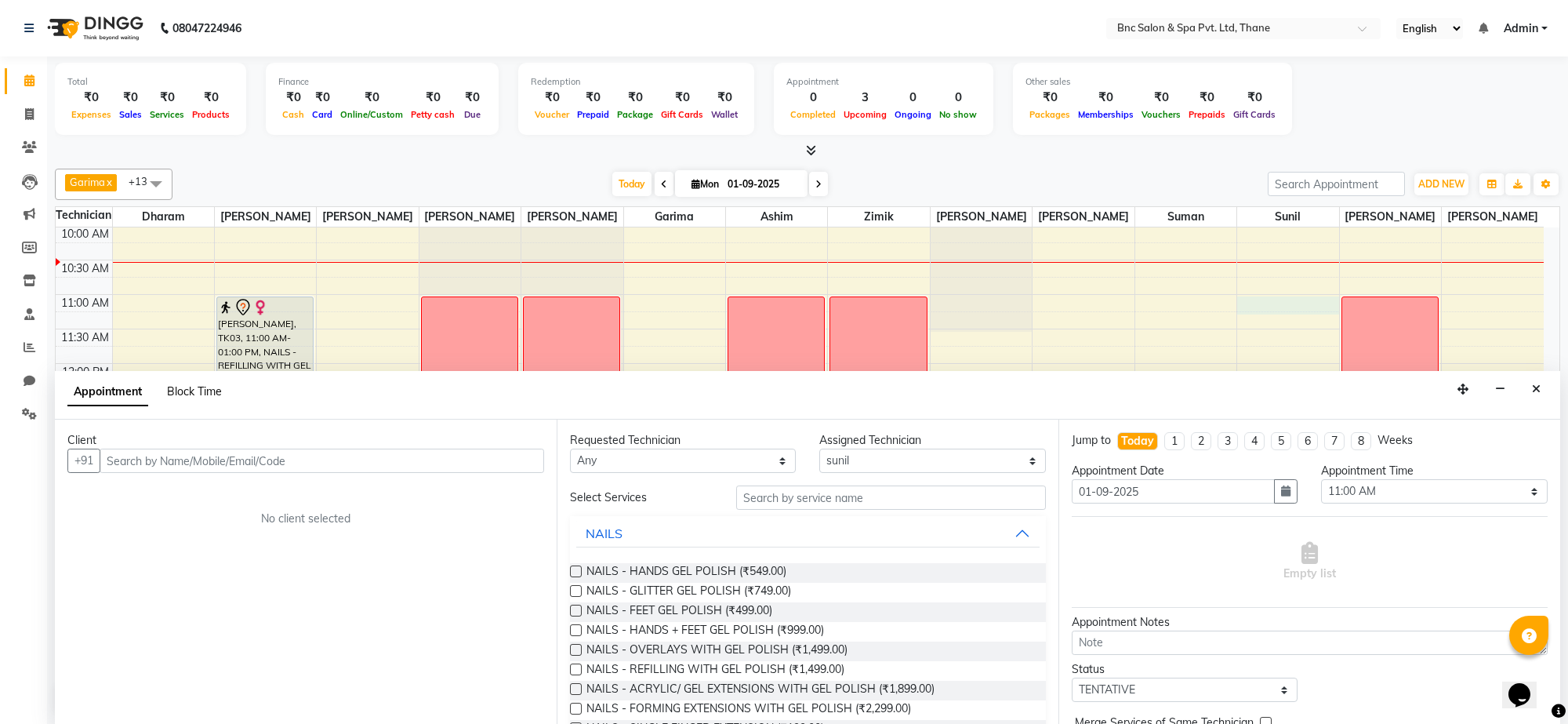
click at [197, 396] on span "Block Time" at bounding box center [195, 390] width 55 height 14
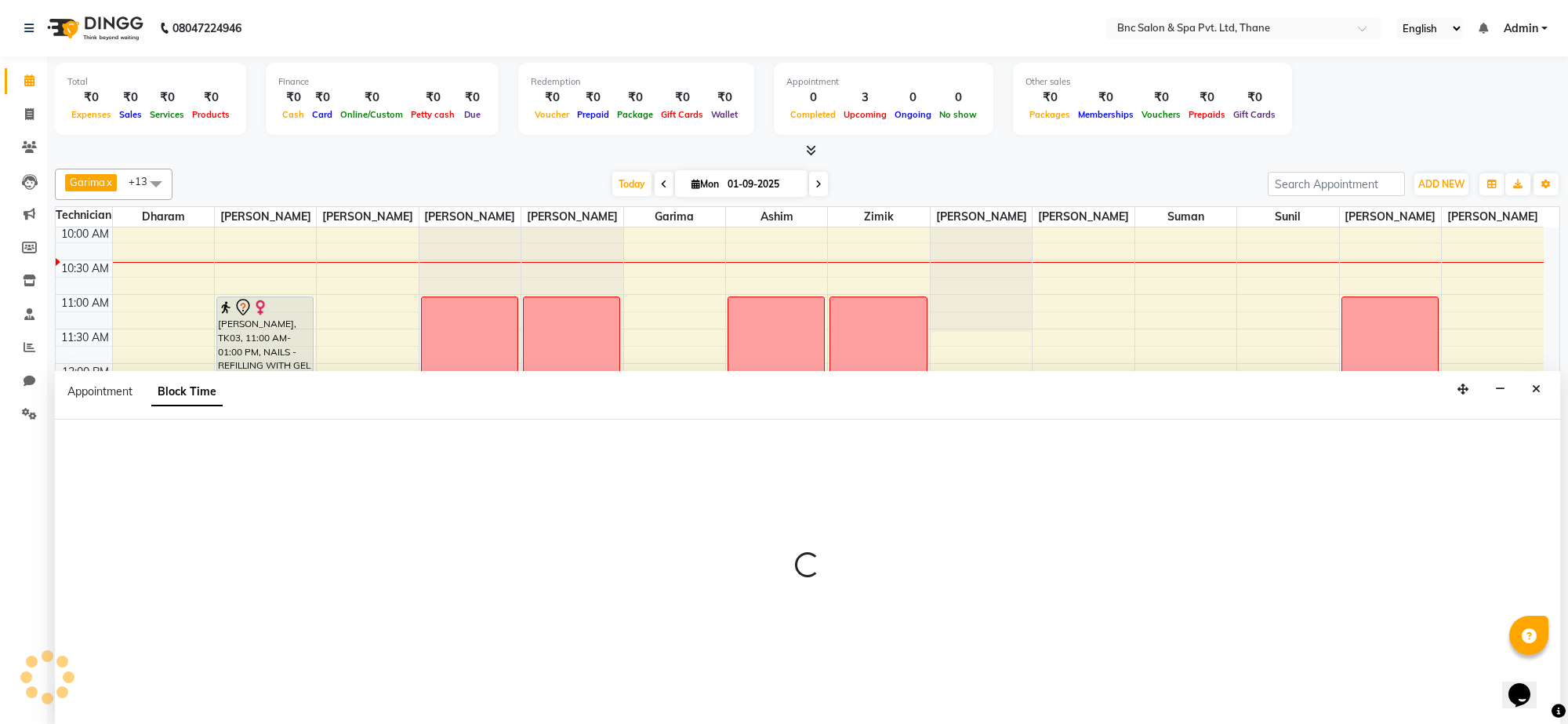
select select "78020"
select select "660"
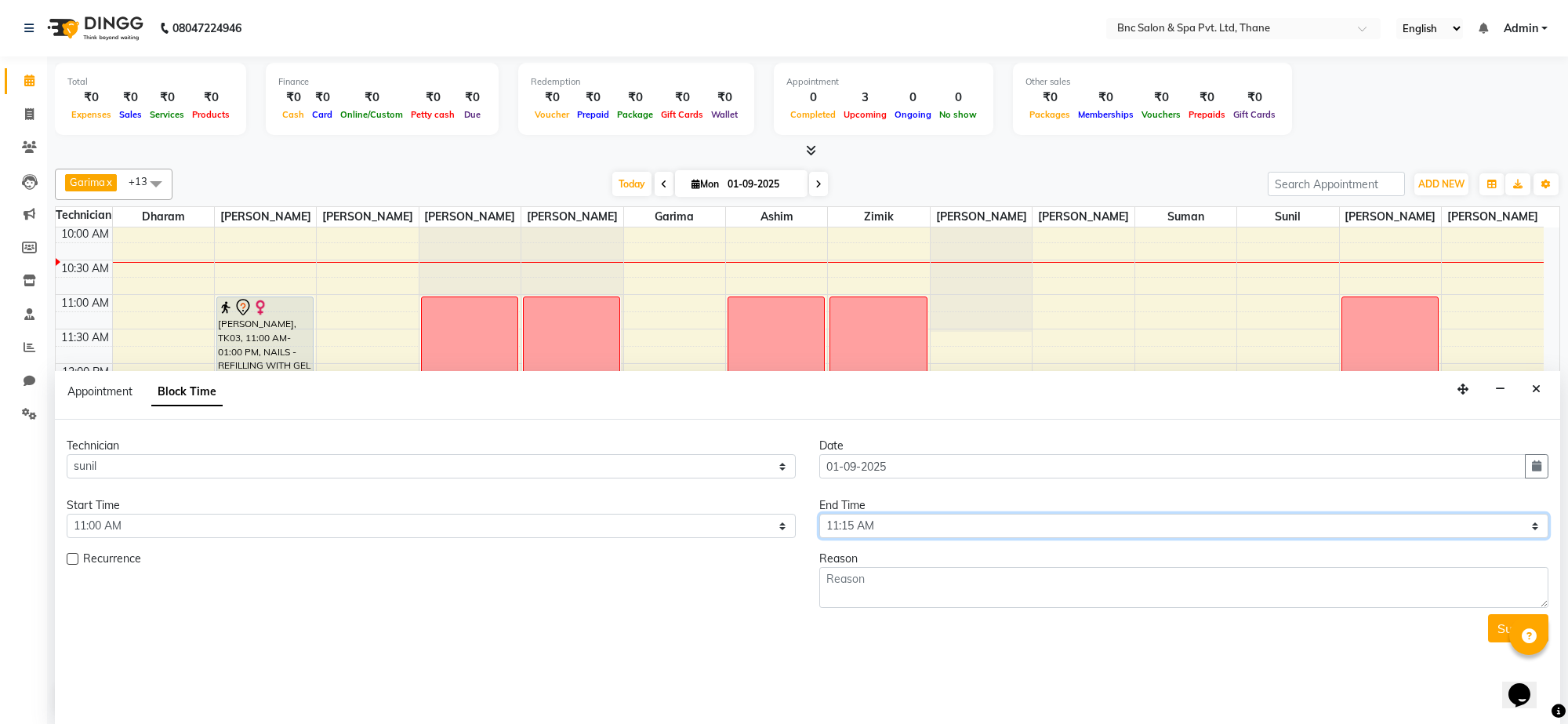
click at [1000, 527] on select "Select 09:00 AM 09:15 AM 09:30 AM 09:45 AM 10:00 AM 10:15 AM 10:30 AM 10:45 AM …" at bounding box center [1184, 526] width 729 height 24
select select "1200"
click at [819, 515] on select "Select 09:00 AM 09:15 AM 09:30 AM 09:45 AM 10:00 AM 10:15 AM 10:30 AM 10:45 AM …" at bounding box center [1184, 526] width 729 height 24
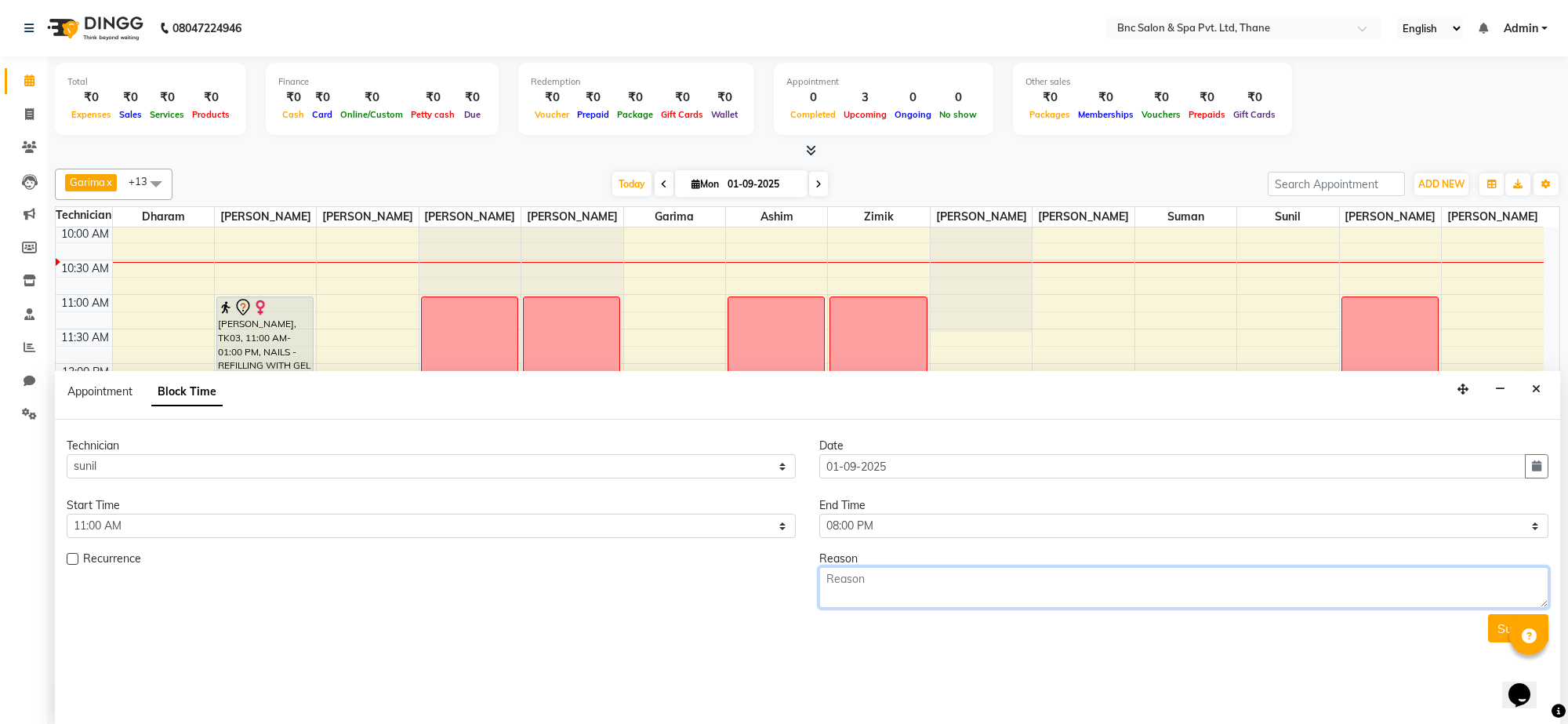
click at [963, 591] on textarea at bounding box center [1184, 587] width 729 height 40
type textarea "week off"
click at [1503, 625] on button "Submit" at bounding box center [1518, 628] width 61 height 28
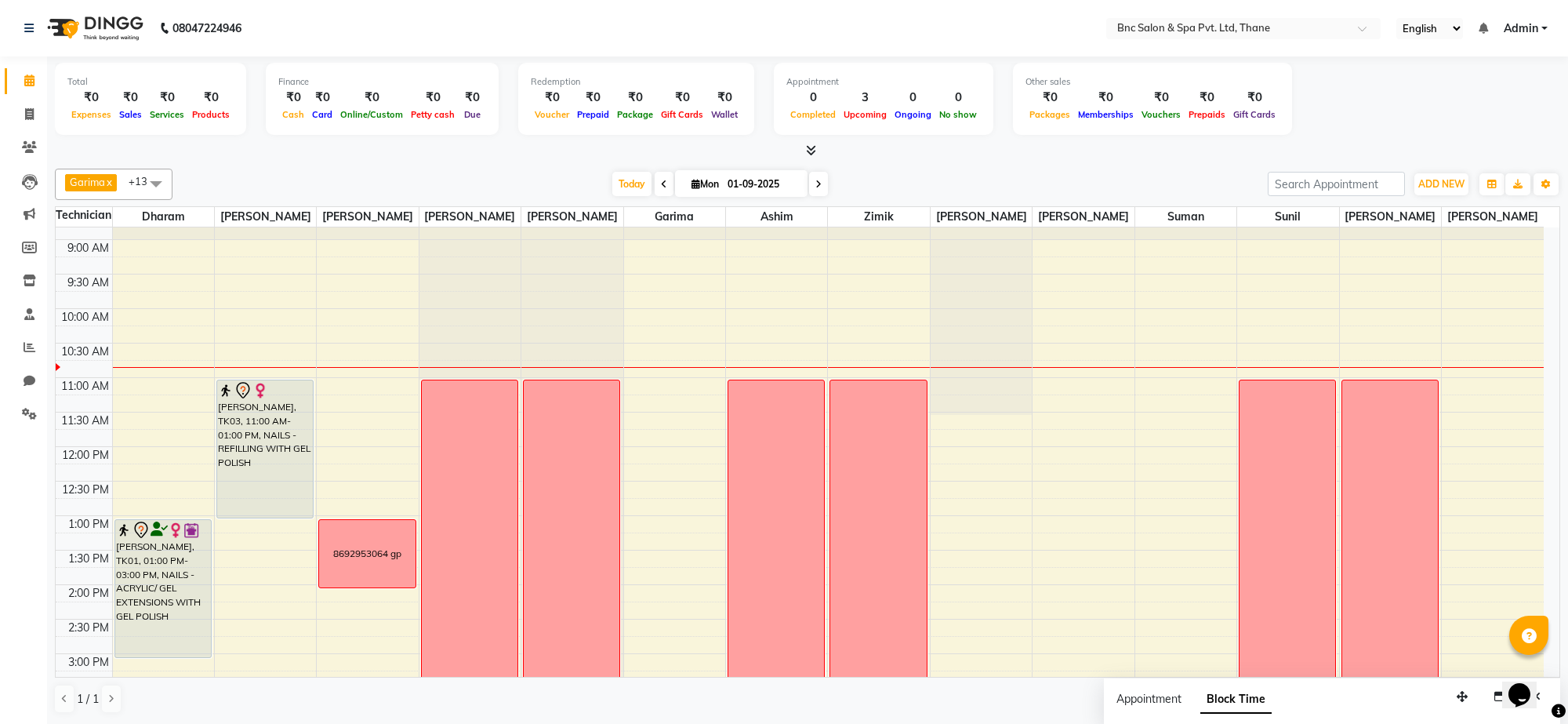
scroll to position [62, 0]
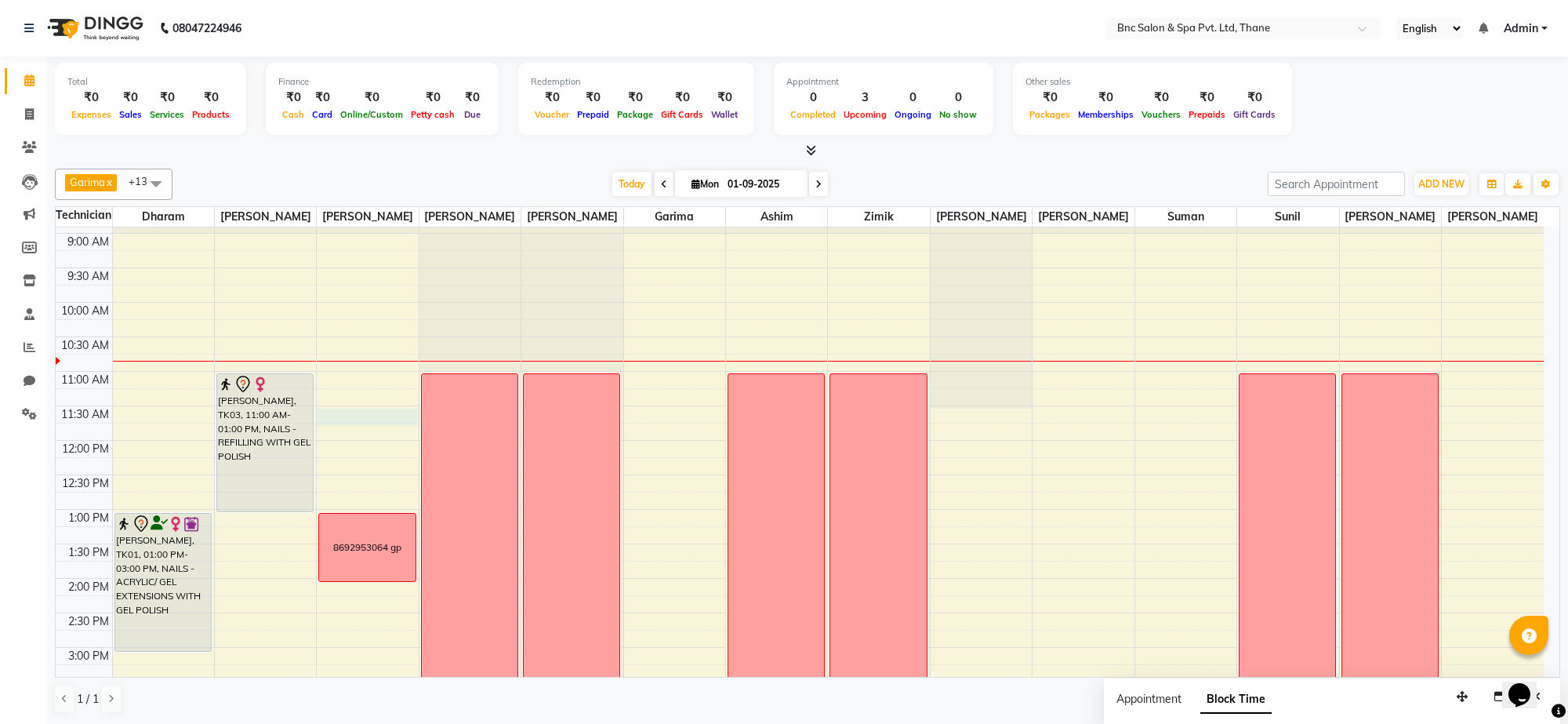
click at [345, 436] on div "8:00 AM 8:30 AM 9:00 AM 9:30 AM 10:00 AM 10:30 AM 11:00 AM 11:30 AM 12:00 PM 12…" at bounding box center [800, 613] width 1488 height 897
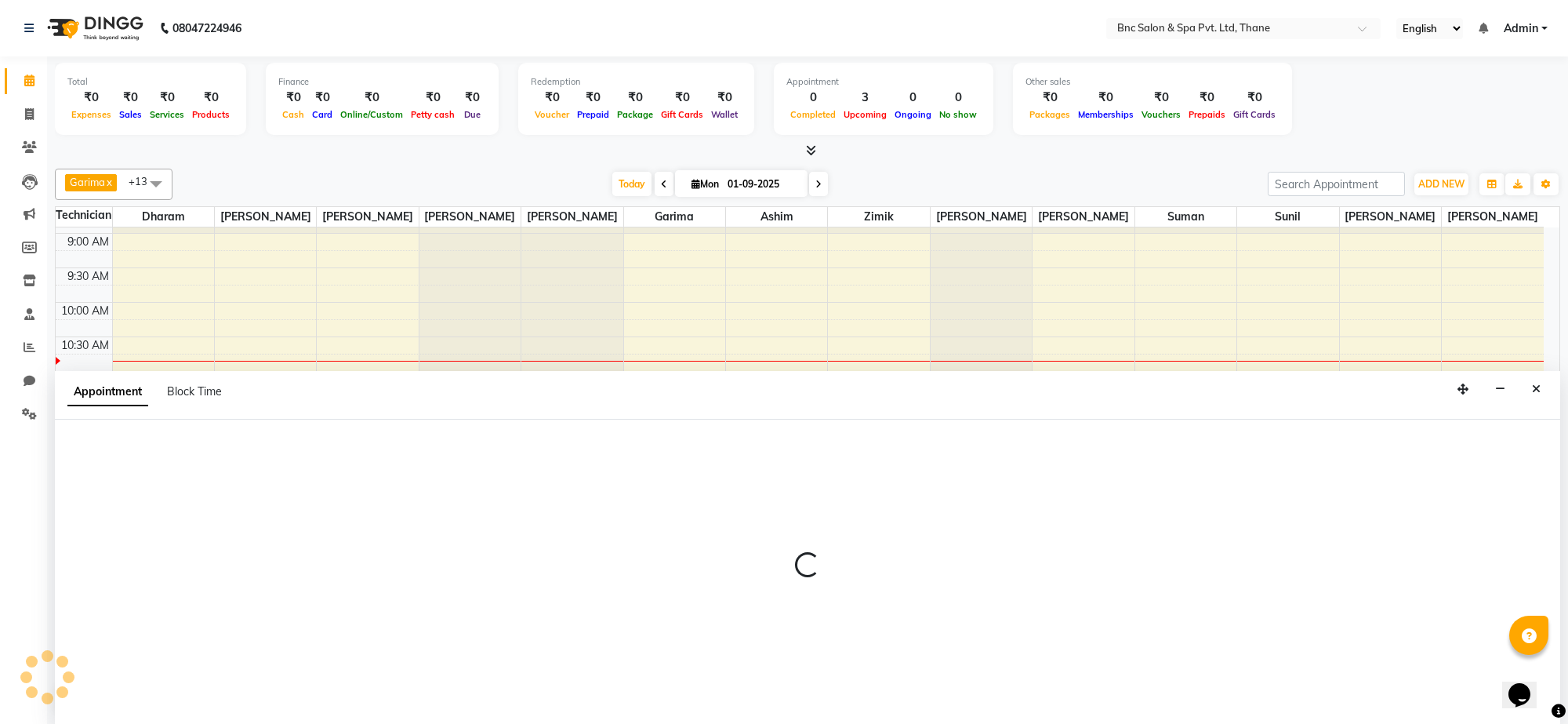
select select "71922"
select select "690"
select select "tentative"
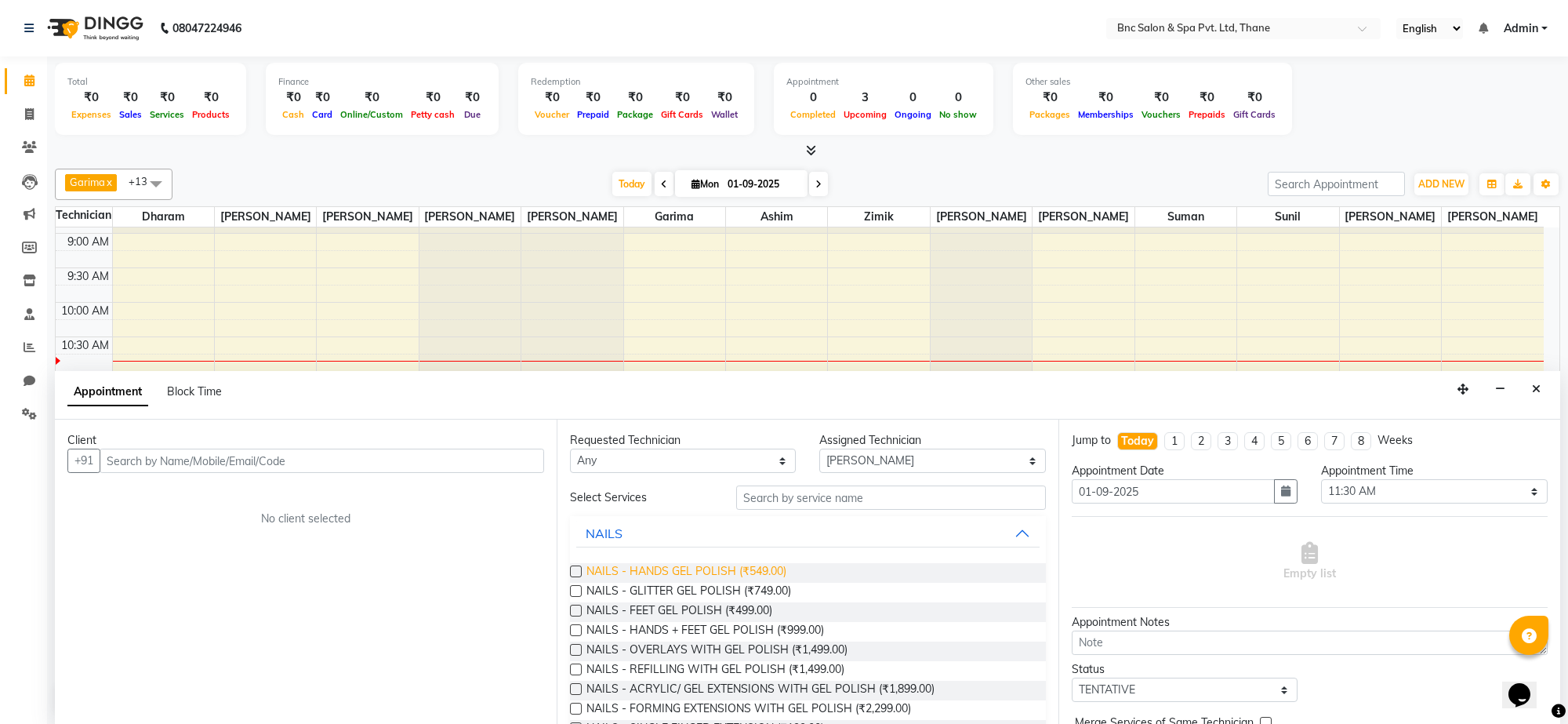
click at [721, 570] on span "NAILS - HANDS GEL POLISH (₹549.00)" at bounding box center [687, 572] width 200 height 19
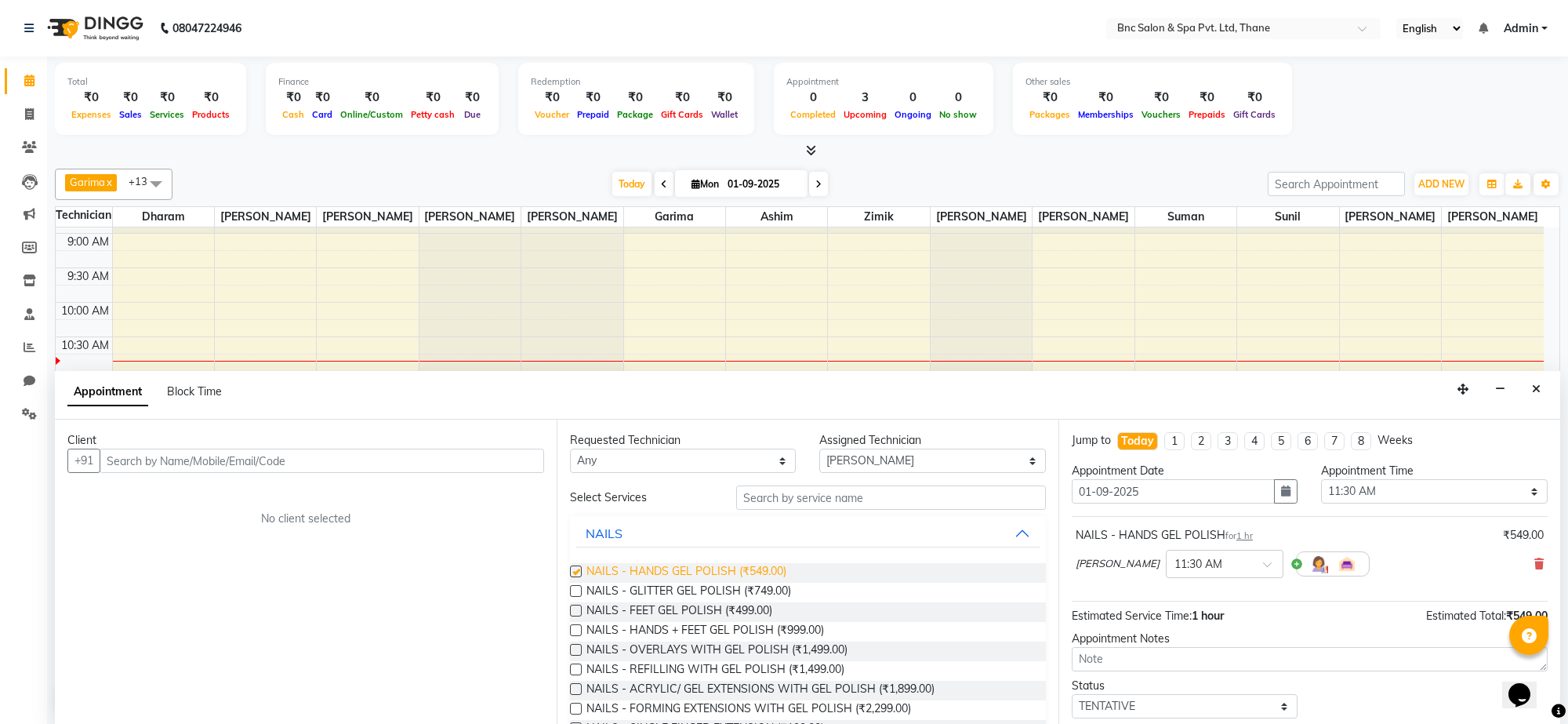
checkbox input "false"
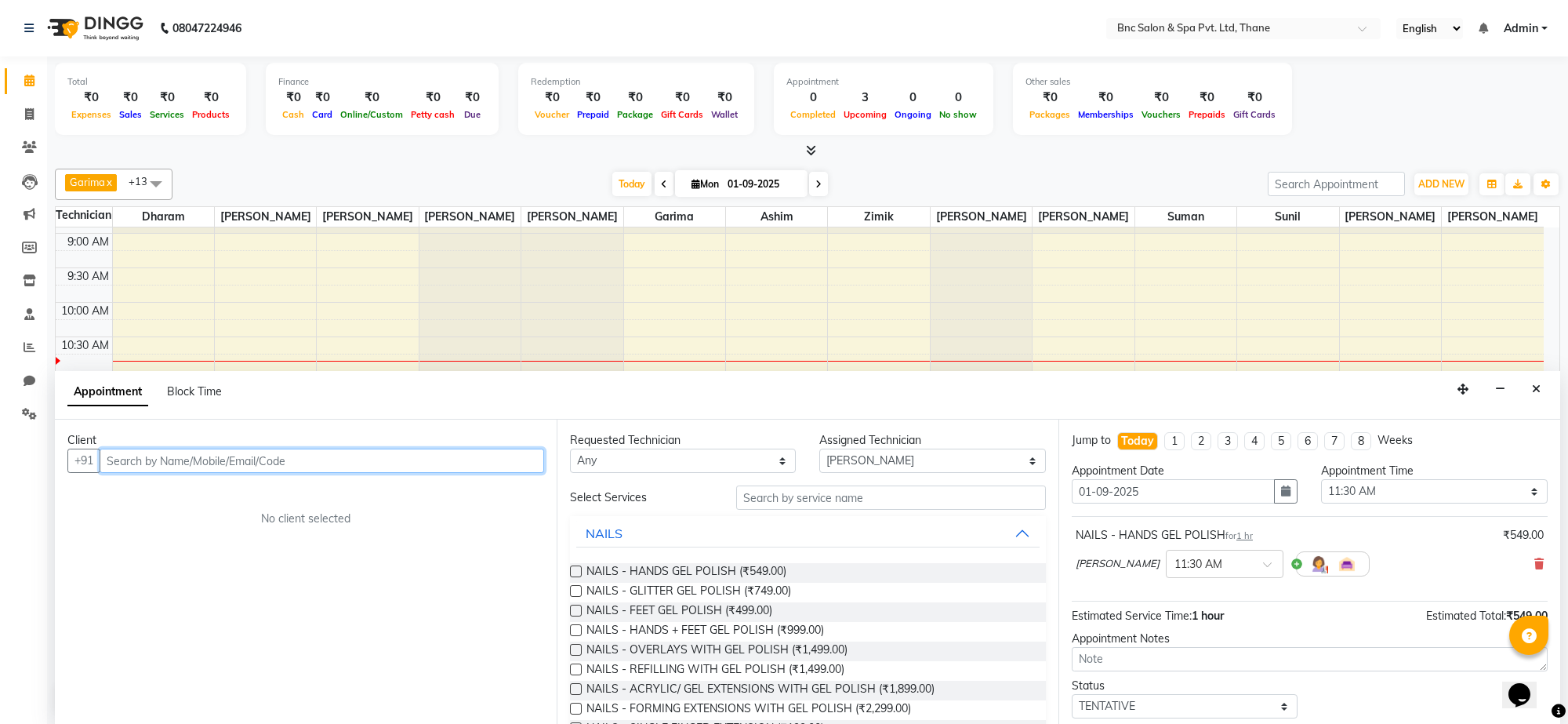
click at [381, 460] on input "text" at bounding box center [321, 460] width 445 height 24
click at [159, 496] on span "993069961" at bounding box center [193, 493] width 71 height 16
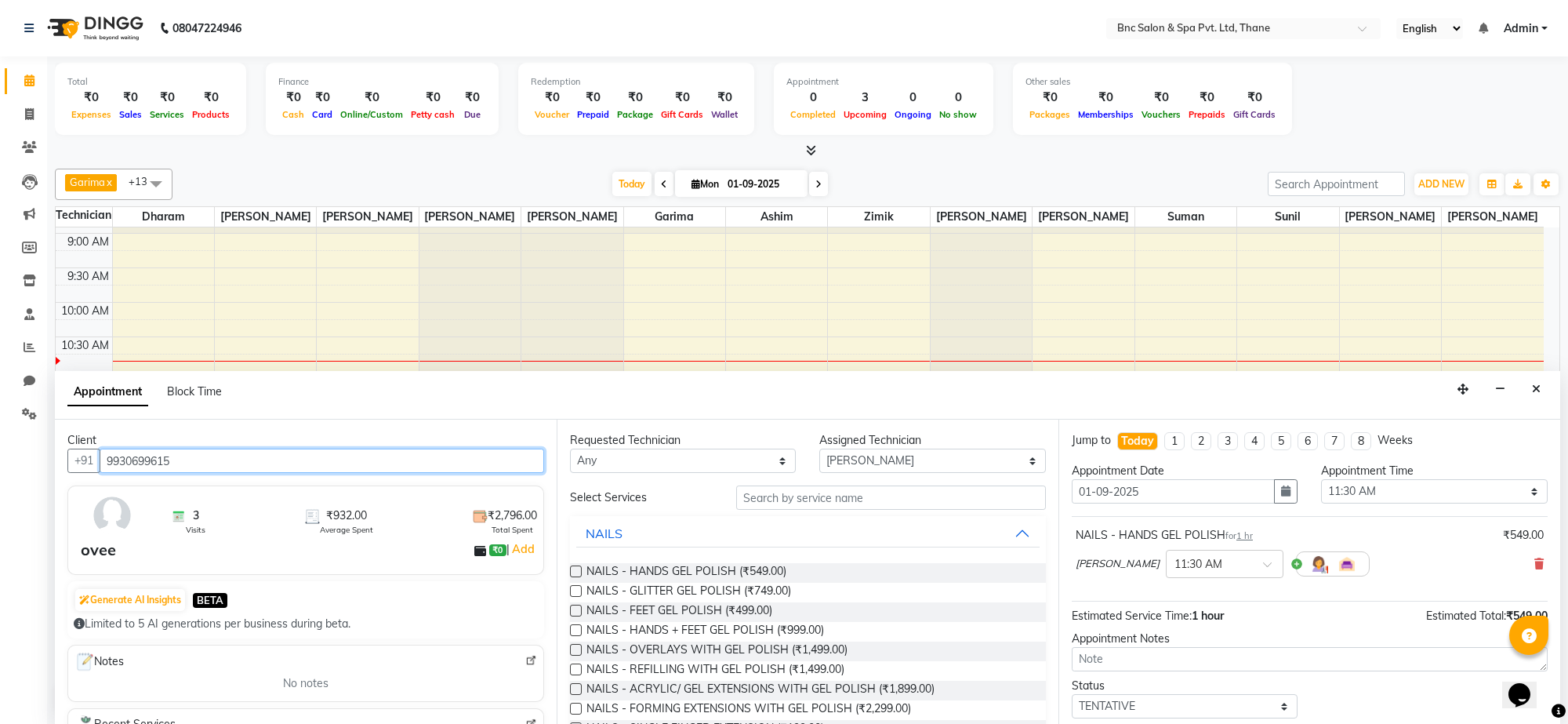
scroll to position [95, 0]
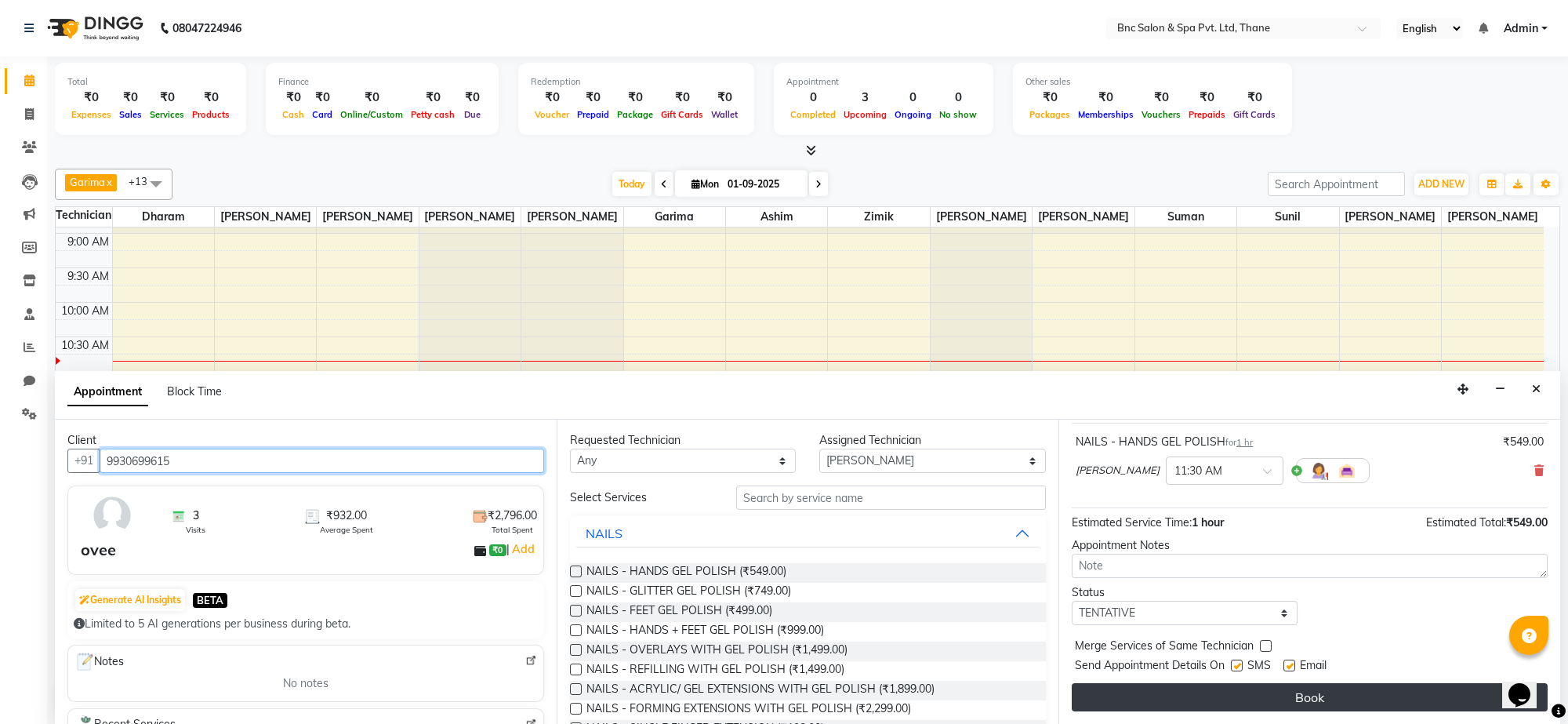
type input "9930699615"
click at [1114, 699] on button "Book" at bounding box center [1310, 697] width 476 height 28
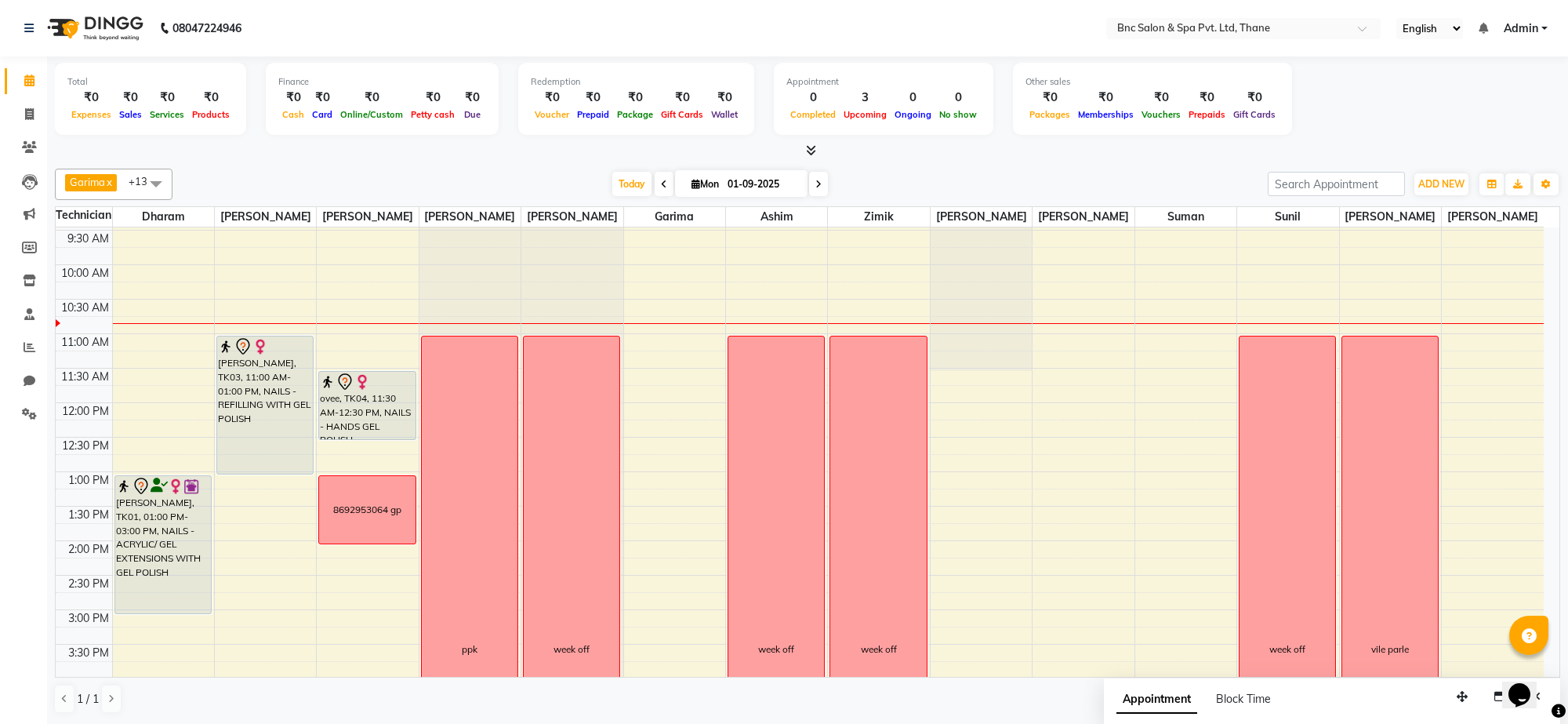
scroll to position [141, 0]
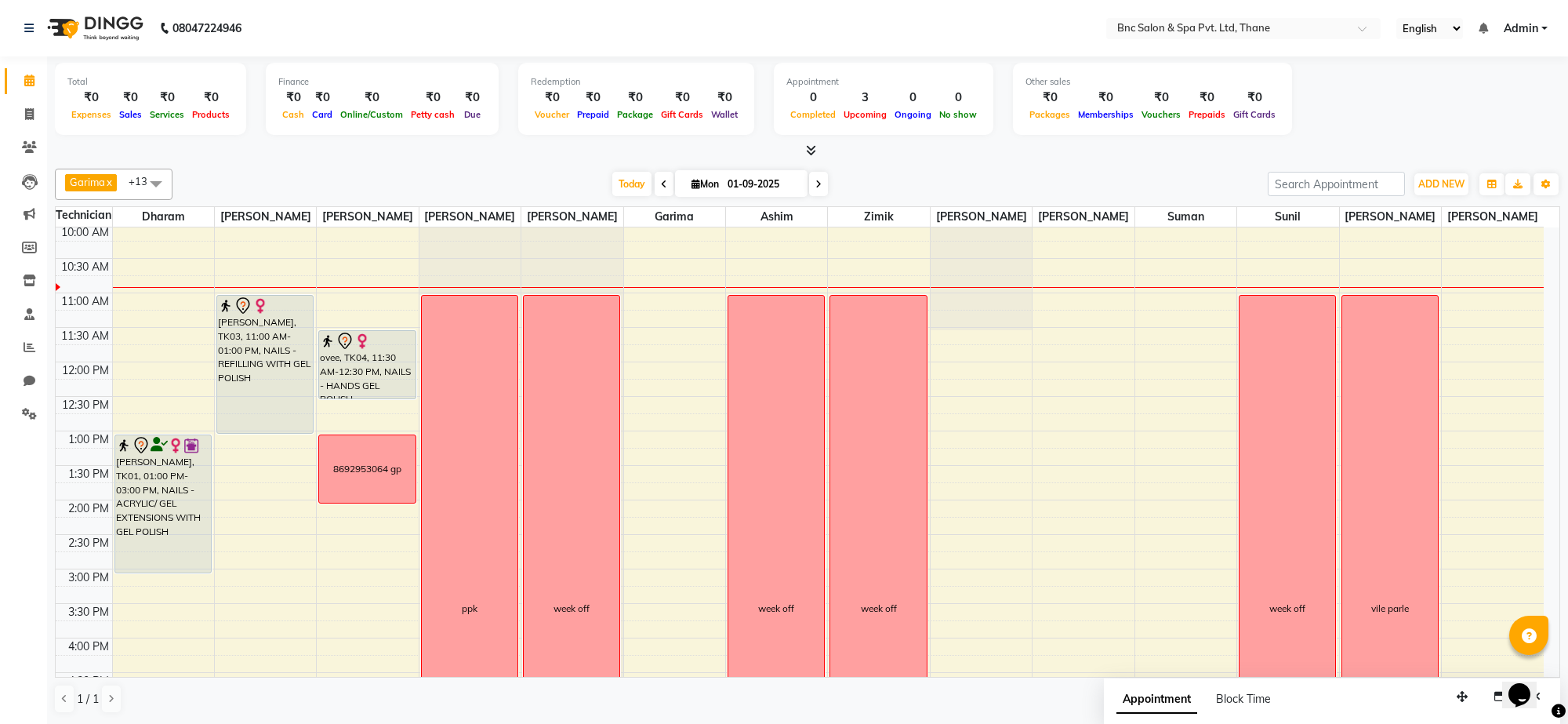
click at [698, 589] on div "8:00 AM 8:30 AM 9:00 AM 9:30 AM 10:00 AM 10:30 AM 11:00 AM 11:30 AM 12:00 PM 12…" at bounding box center [800, 535] width 1488 height 897
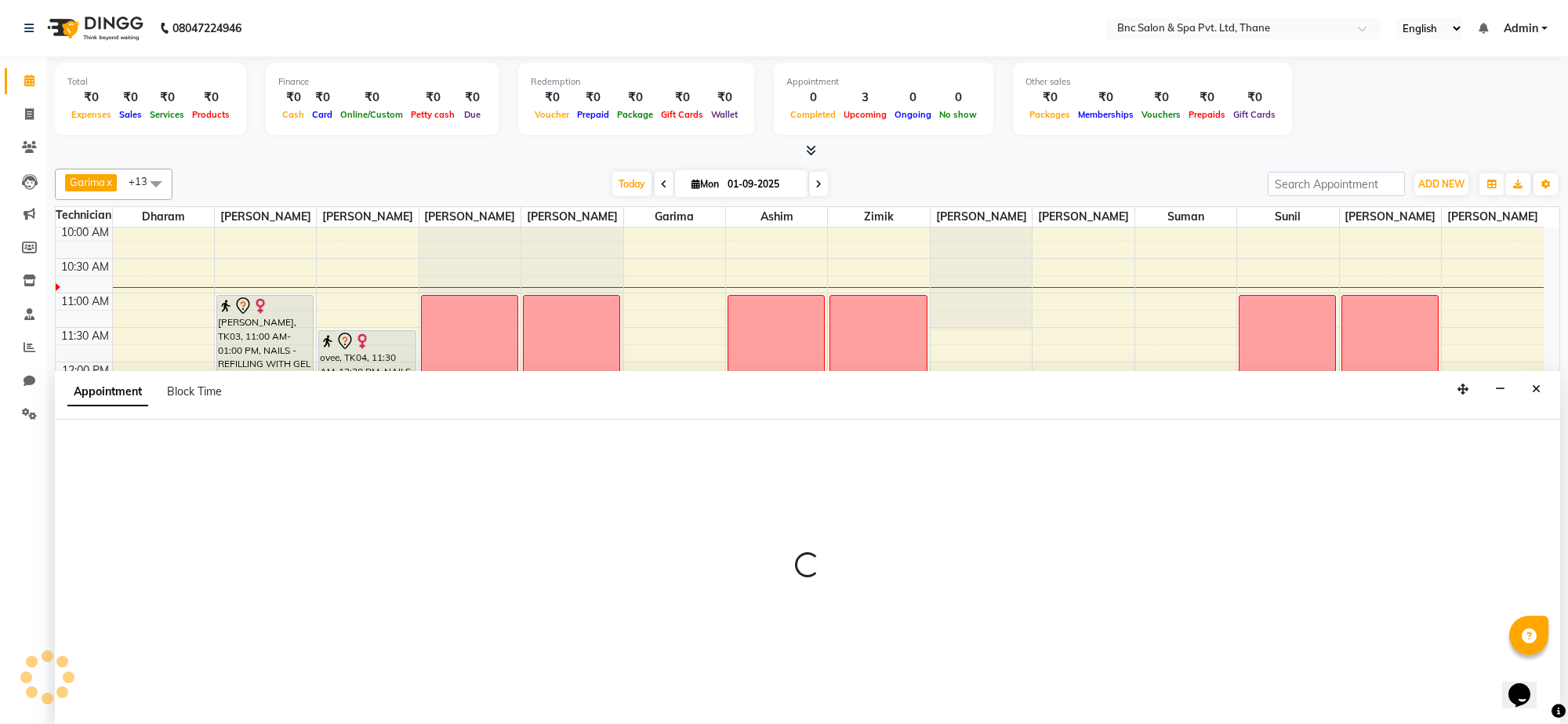
select select "71927"
select select "885"
select select "tentative"
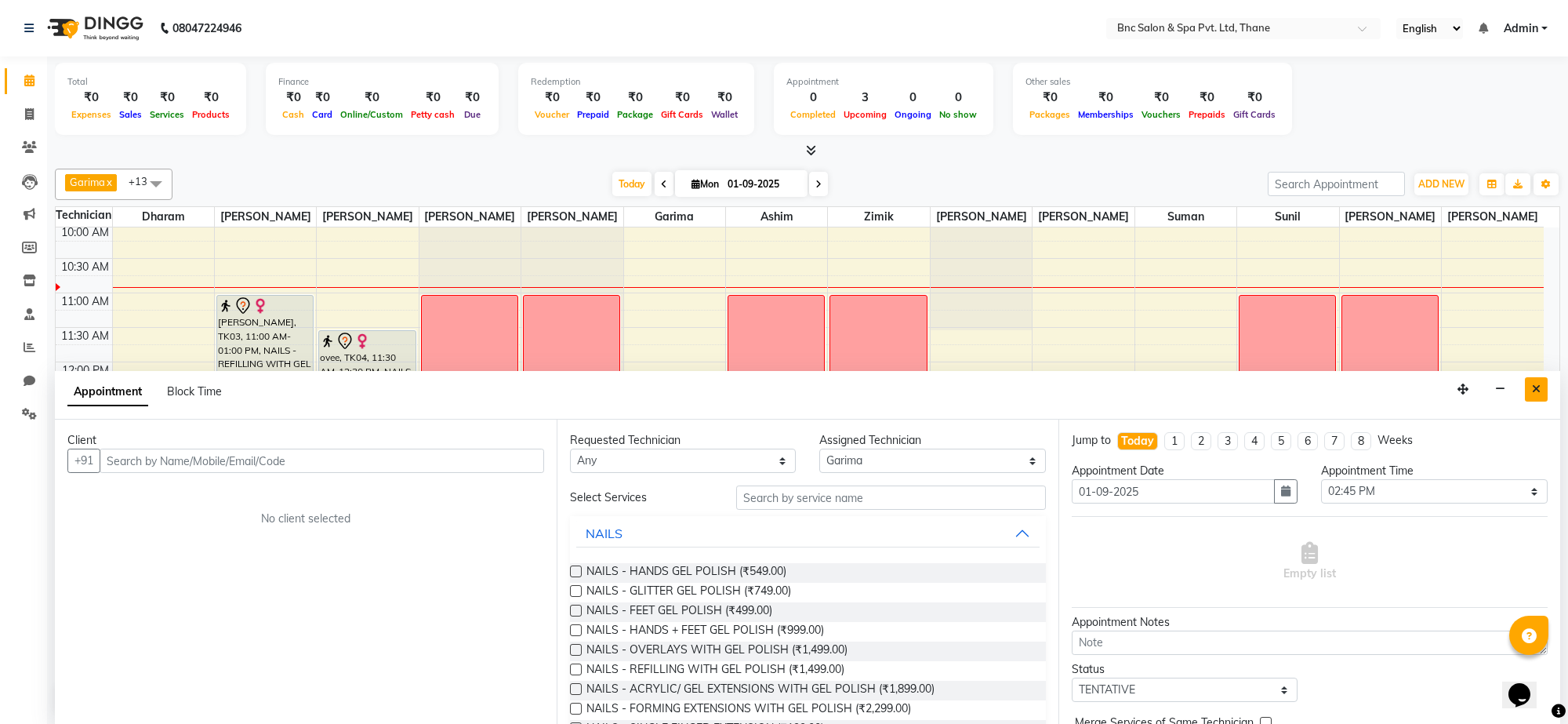
click at [1537, 379] on button "Close" at bounding box center [1536, 390] width 23 height 24
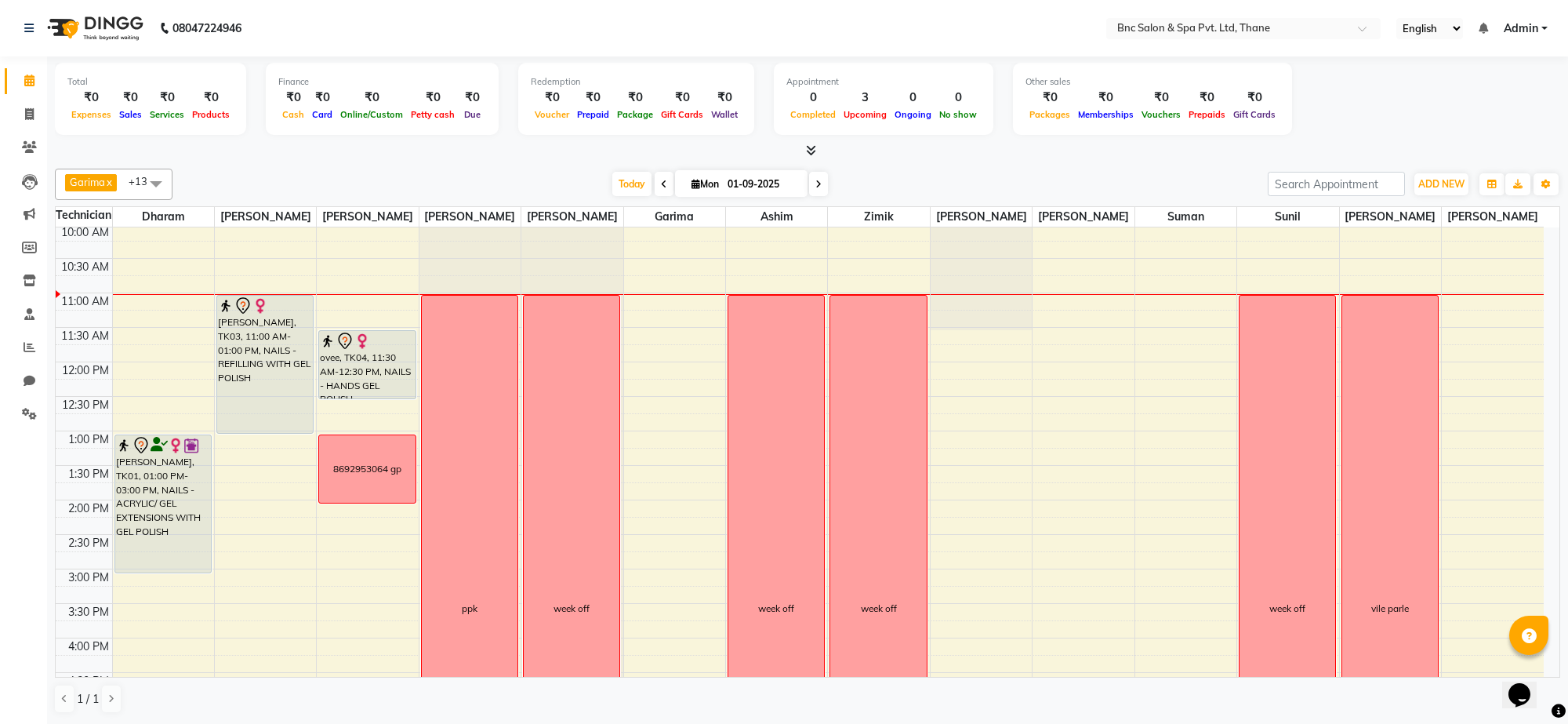
click at [817, 185] on icon at bounding box center [818, 184] width 6 height 9
type input "02-09-2025"
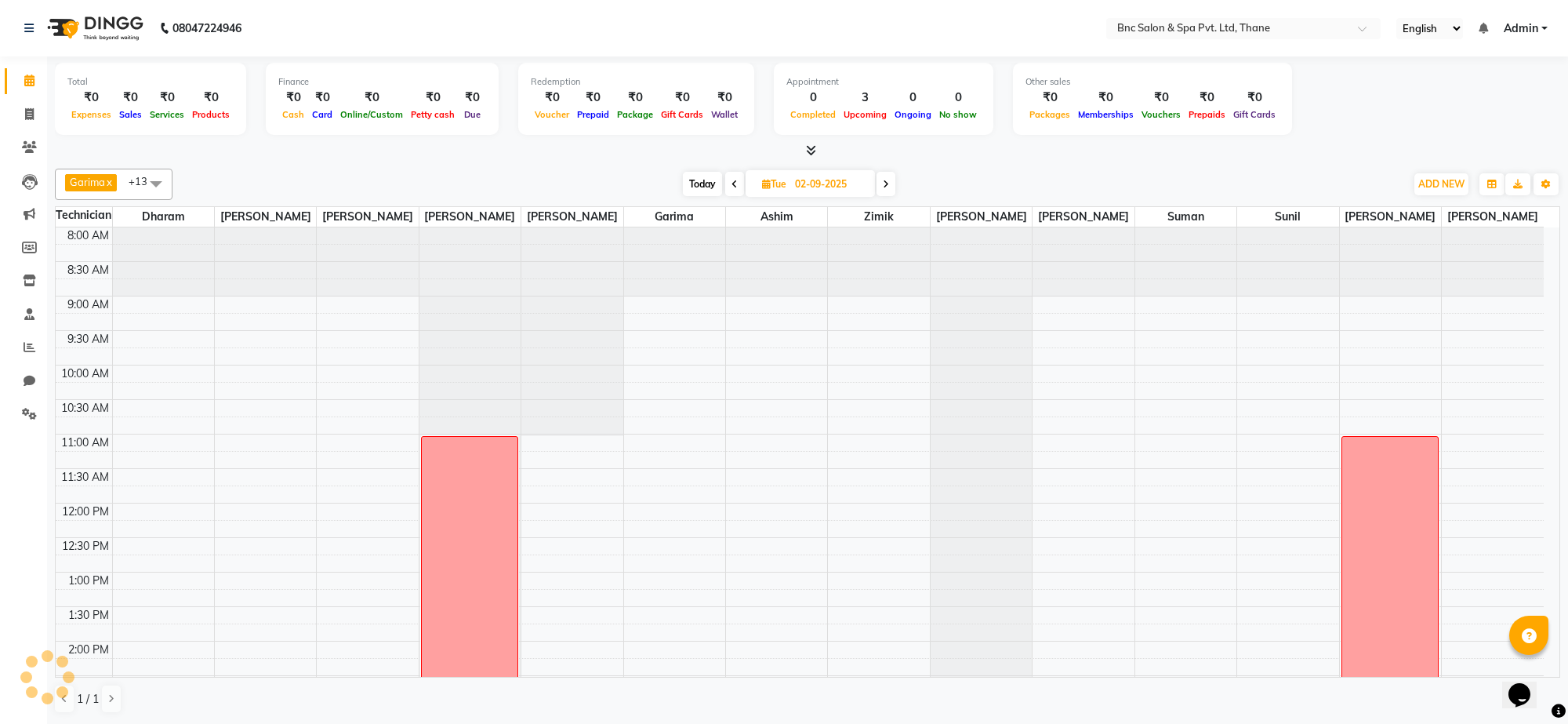
scroll to position [140, 0]
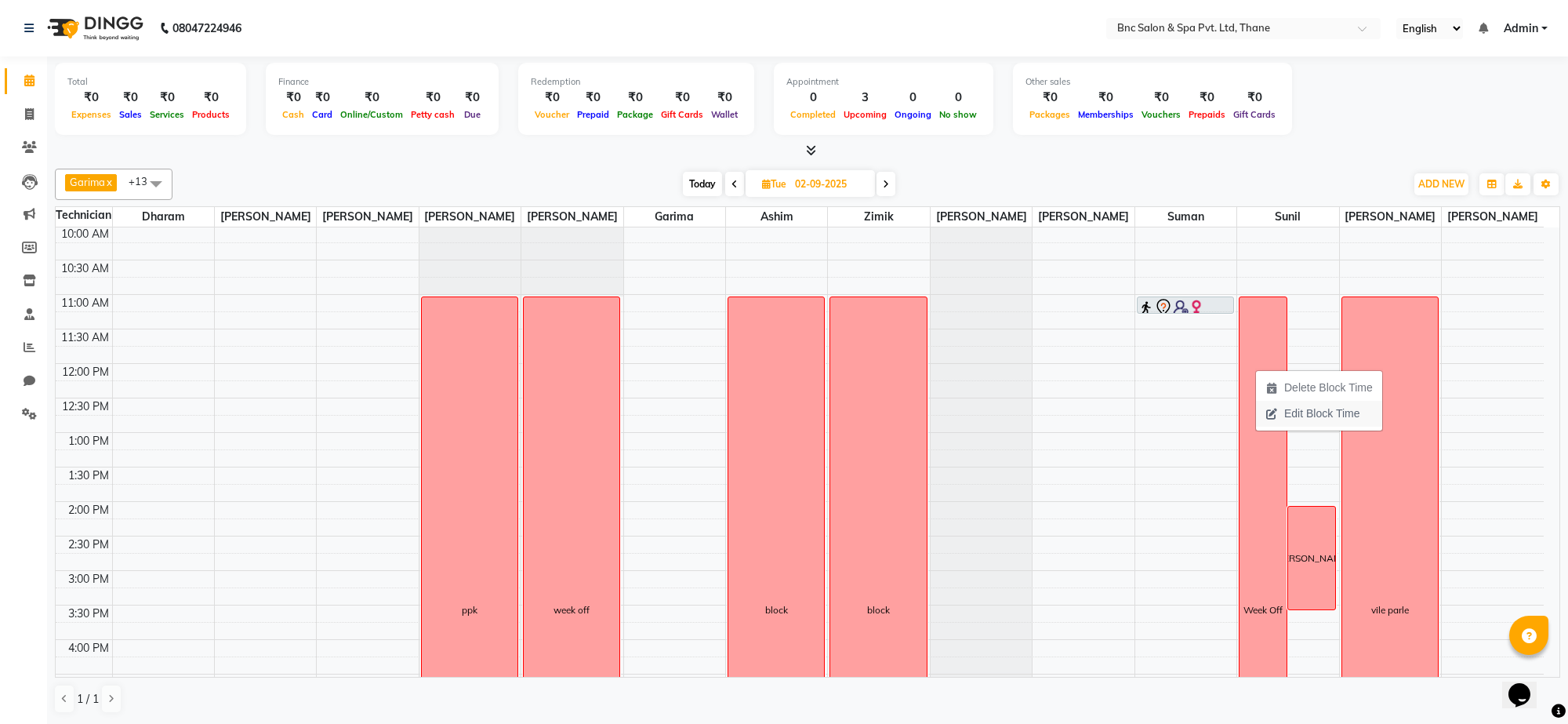
click at [1280, 404] on span "Edit Block Time" at bounding box center [1313, 413] width 113 height 26
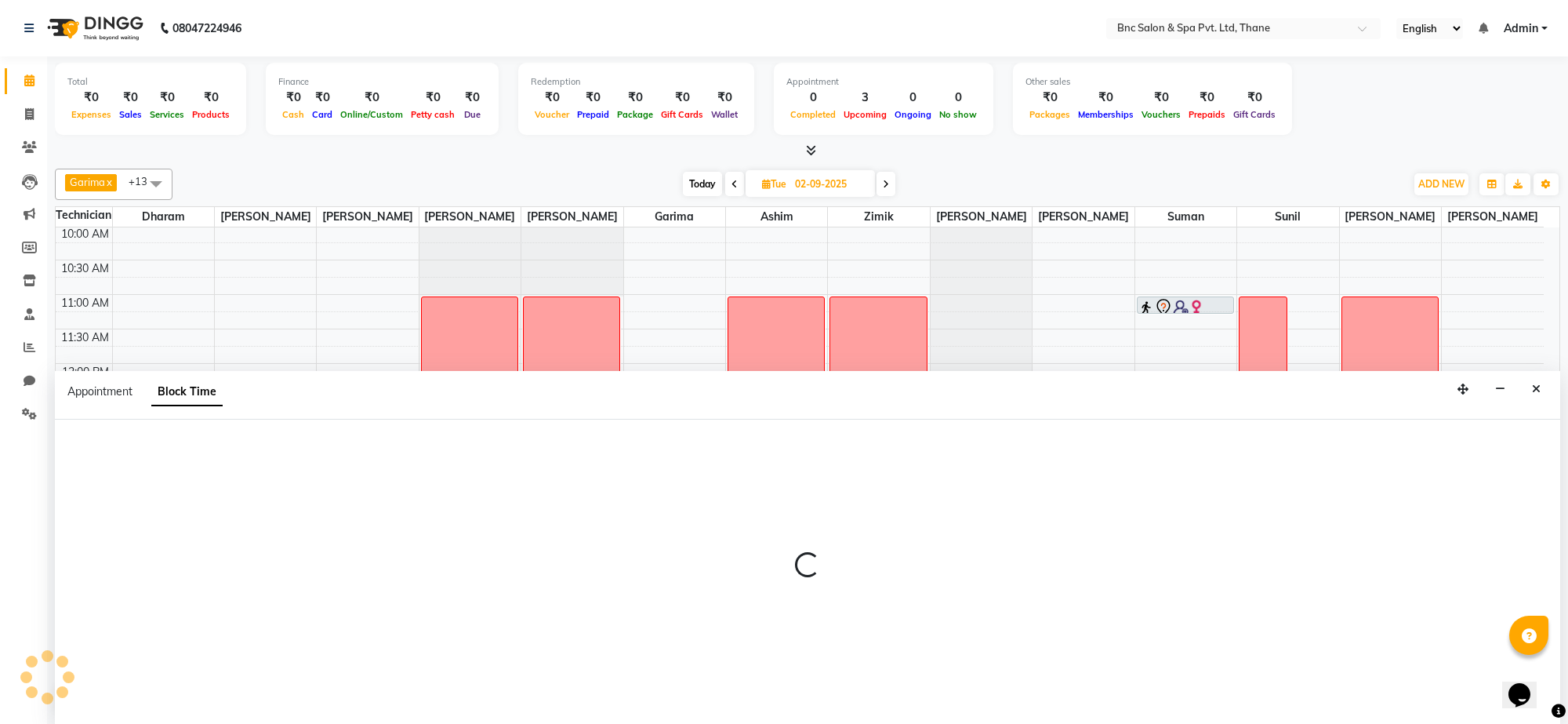
select select "78020"
select select "660"
select select "1200"
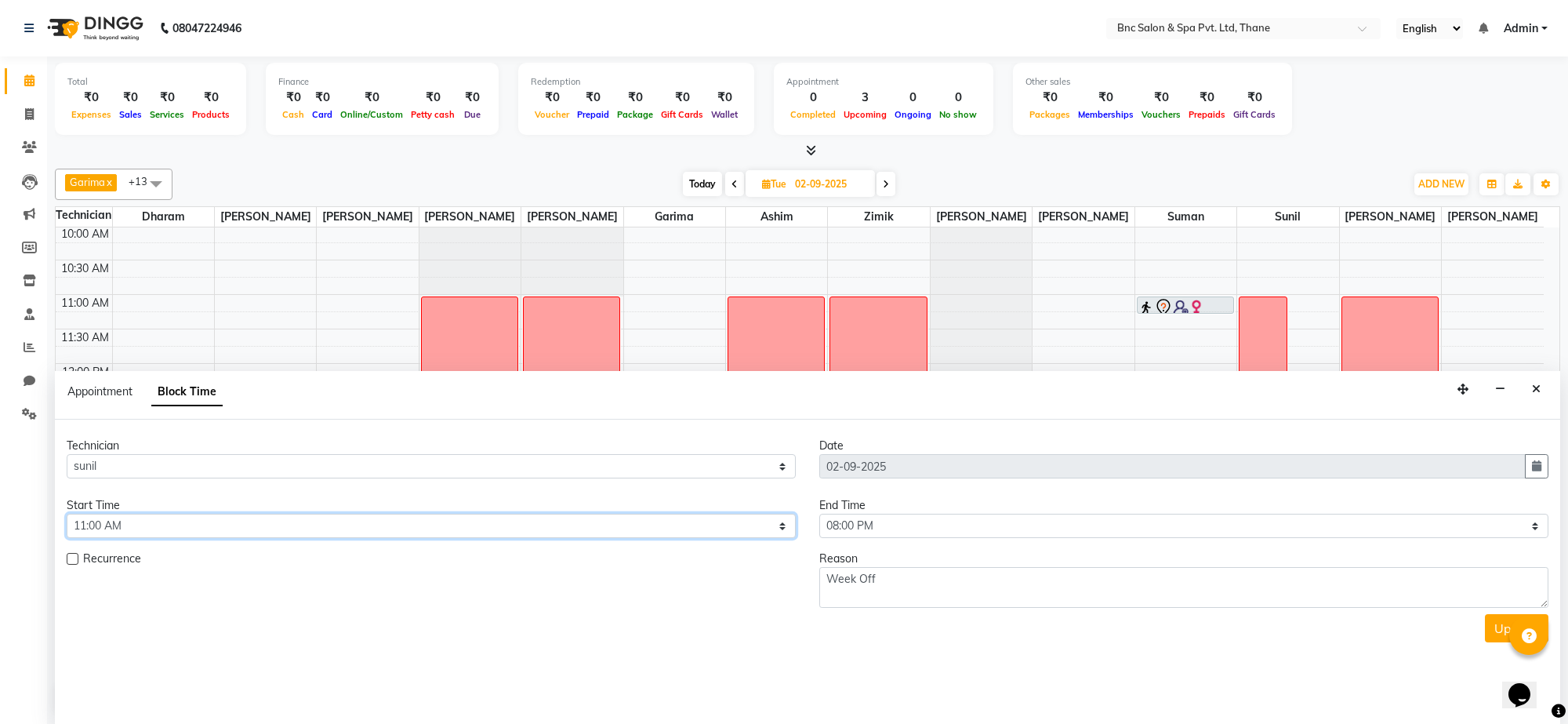
click at [603, 526] on select "Select 09:00 AM 09:15 AM 09:30 AM 09:45 AM 10:00 AM 10:15 AM 10:30 AM 10:45 AM …" at bounding box center [432, 526] width 729 height 24
select select "1080"
click at [67, 515] on select "Select 09:00 AM 09:15 AM 09:30 AM 09:45 AM 10:00 AM 10:15 AM 10:30 AM 10:45 AM …" at bounding box center [432, 526] width 729 height 24
click at [1496, 624] on button "Update" at bounding box center [1517, 628] width 63 height 28
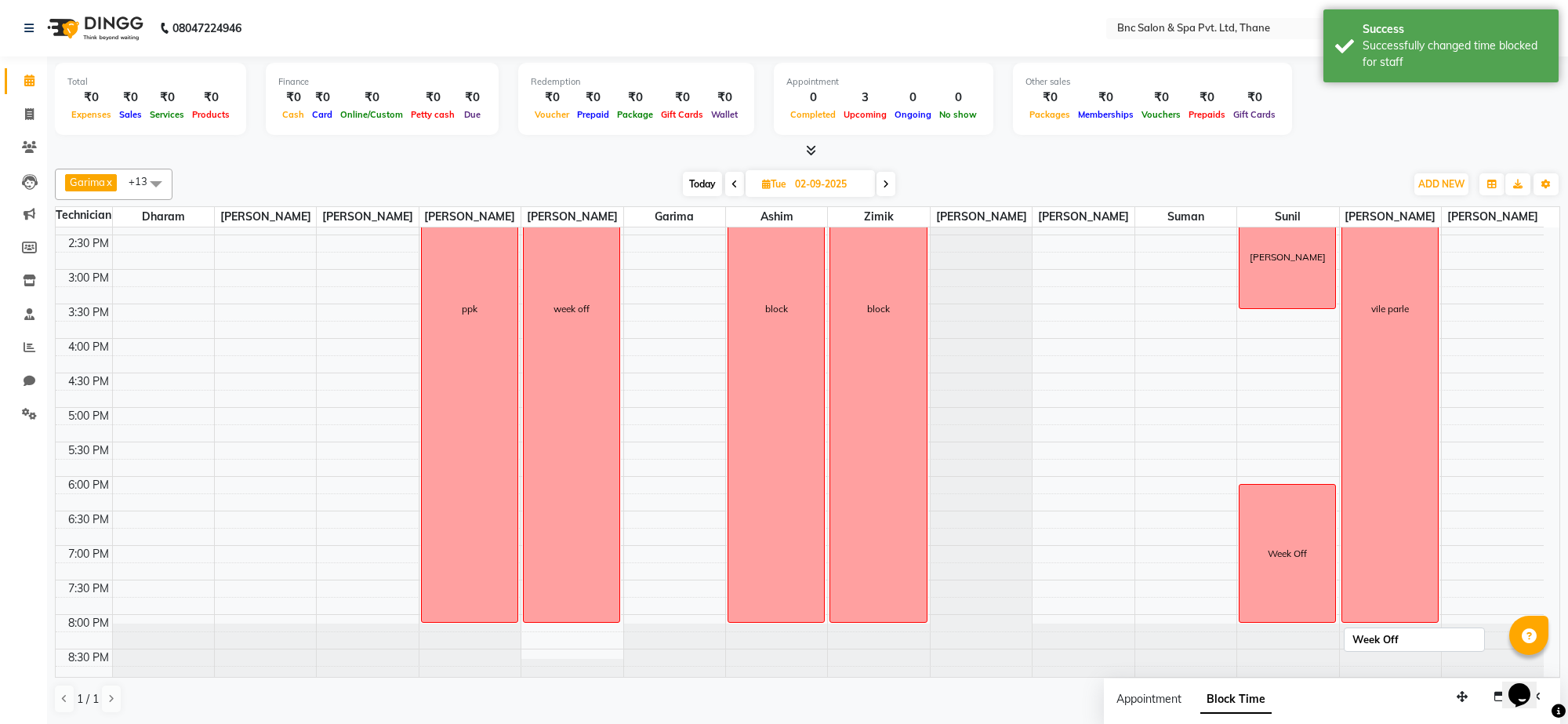
scroll to position [474, 0]
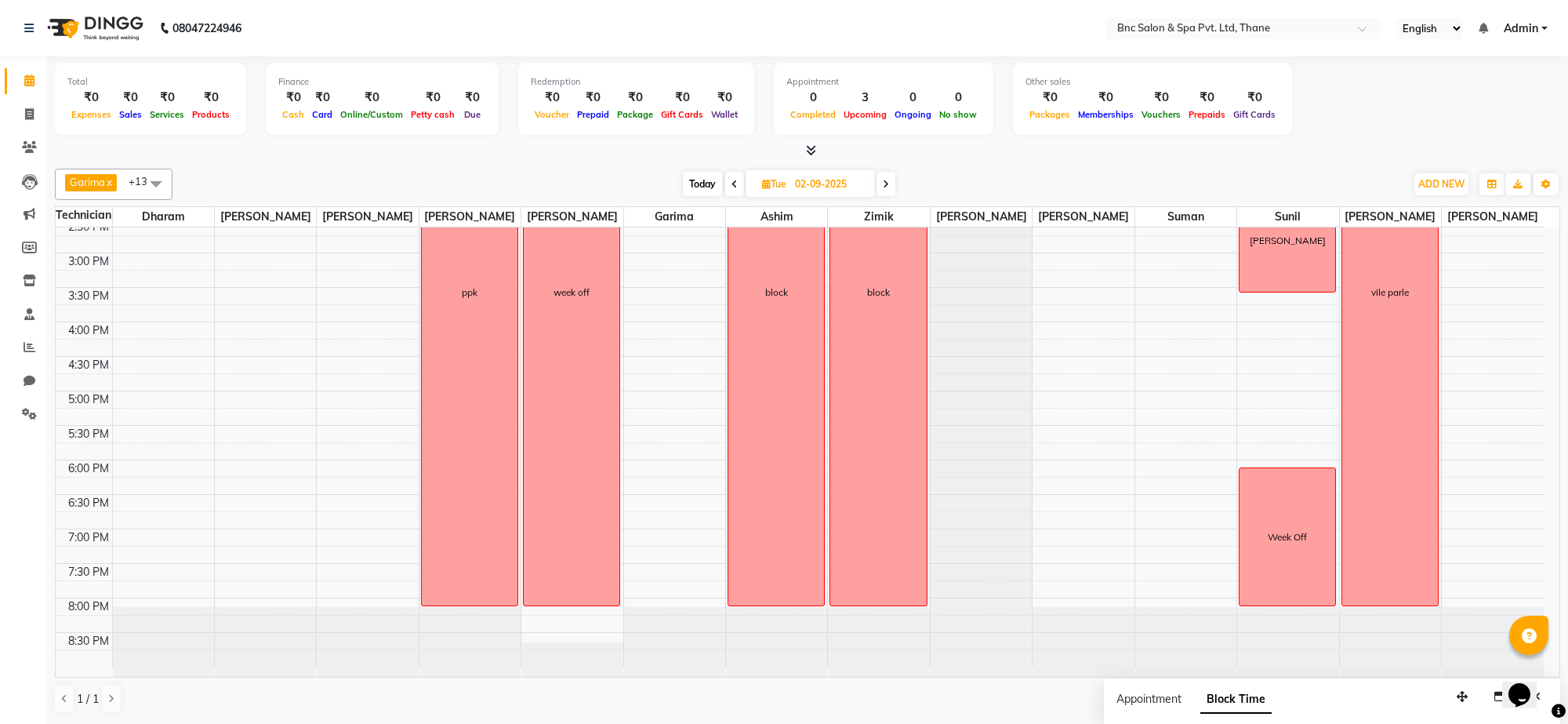
click at [857, 174] on input "02-09-2025" at bounding box center [829, 185] width 78 height 24
select select "9"
select select "2025"
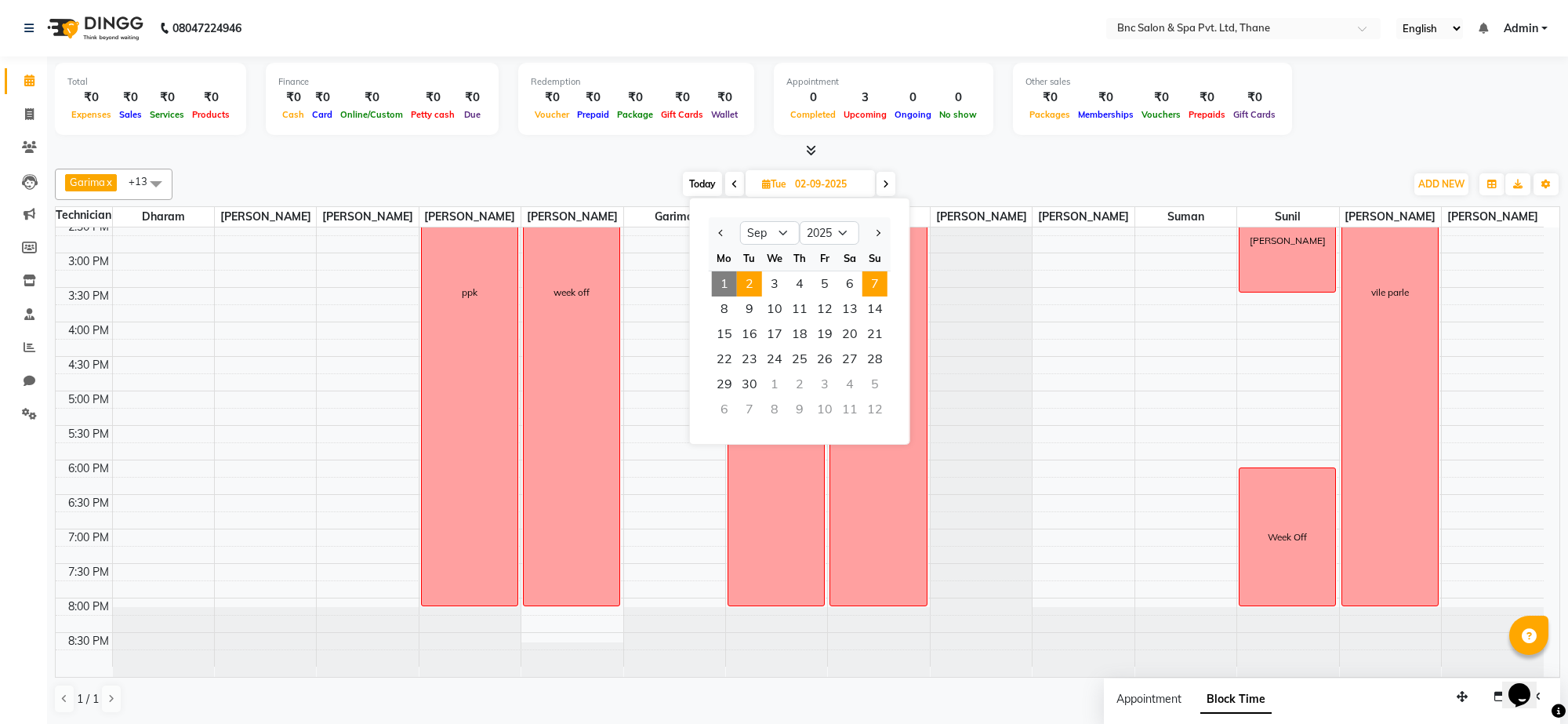
click at [871, 284] on span "7" at bounding box center [874, 283] width 25 height 25
type input "[DATE]"
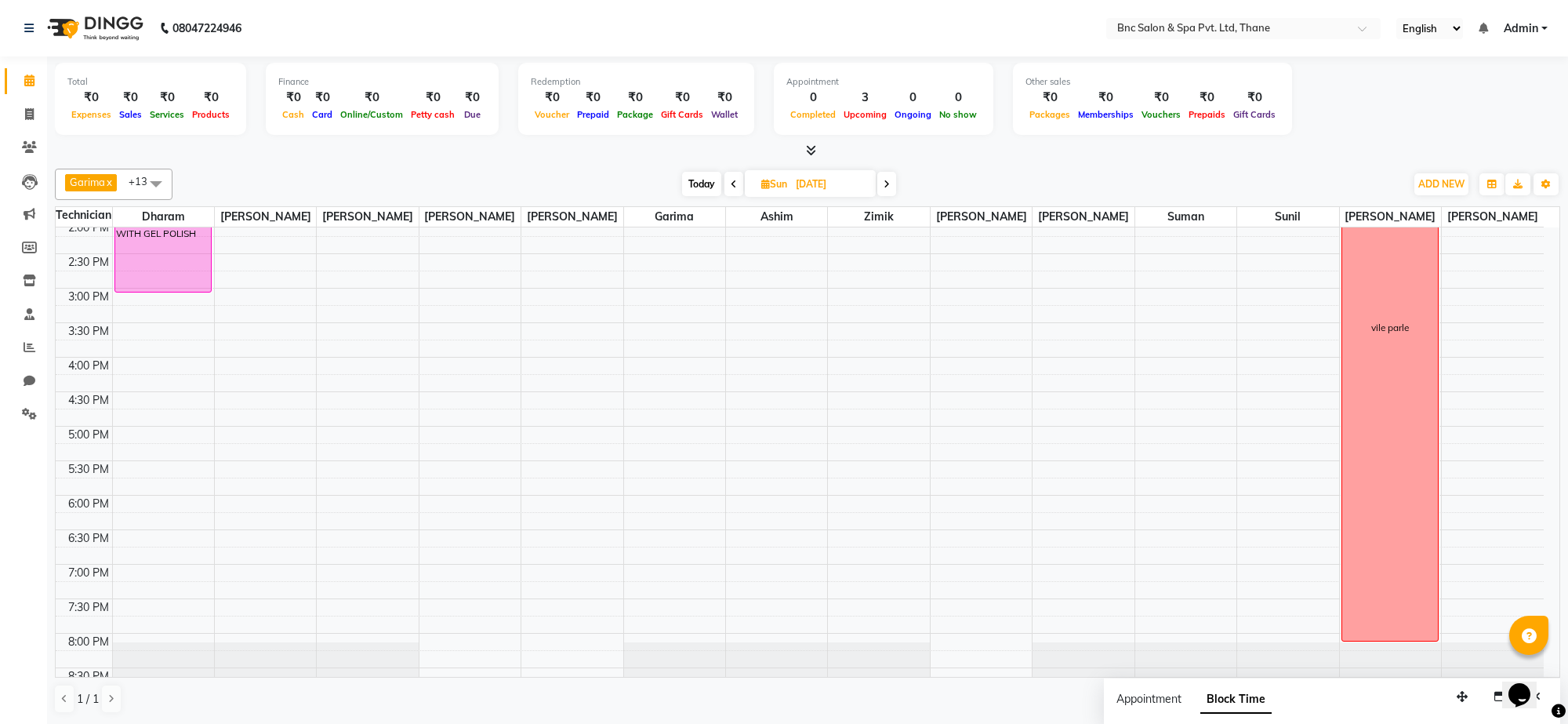
scroll to position [425, 0]
click at [332, 382] on div "8:00 AM 8:30 AM 9:00 AM 9:30 AM 10:00 AM 10:30 AM 11:00 AM 11:30 AM 12:00 PM 12…" at bounding box center [800, 251] width 1488 height 897
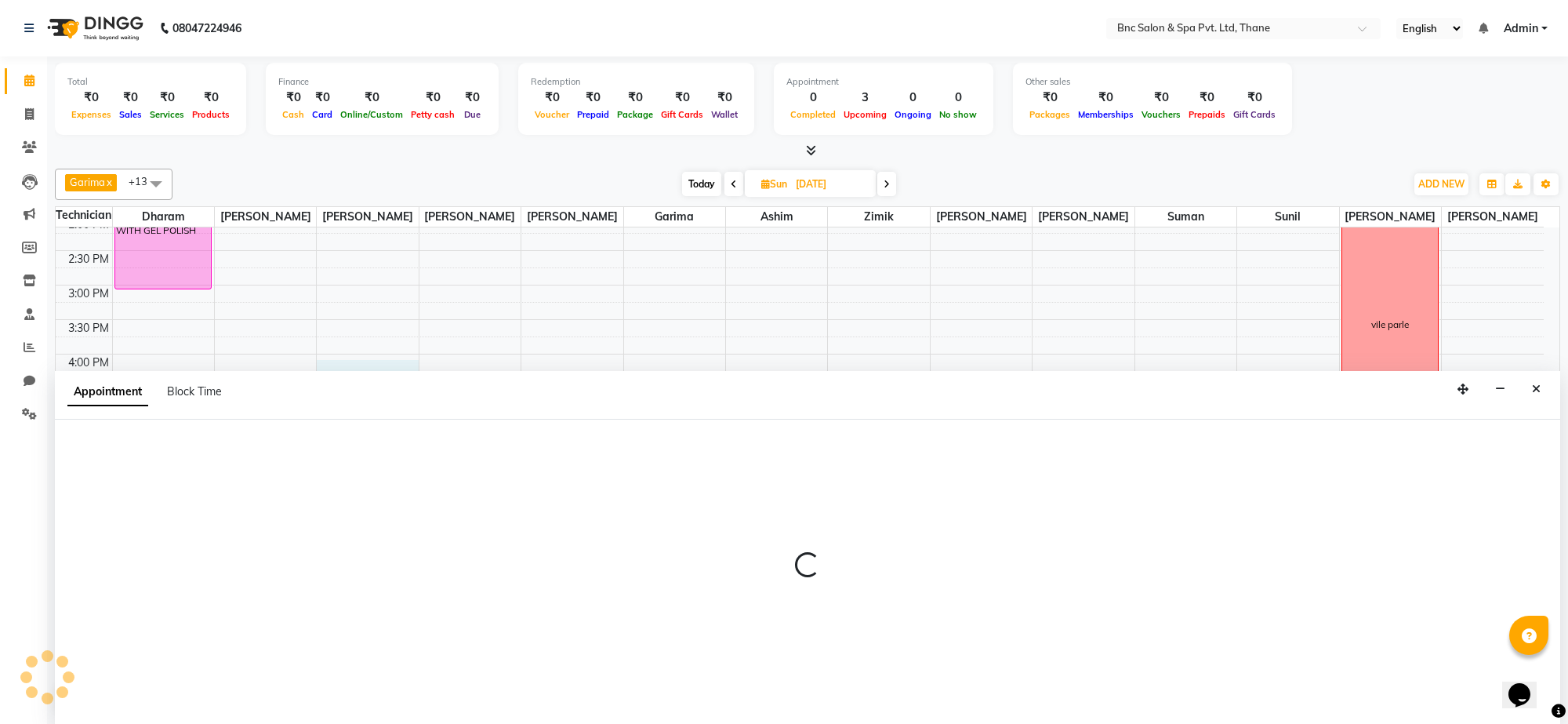
select select "71922"
select select "960"
select select "tentative"
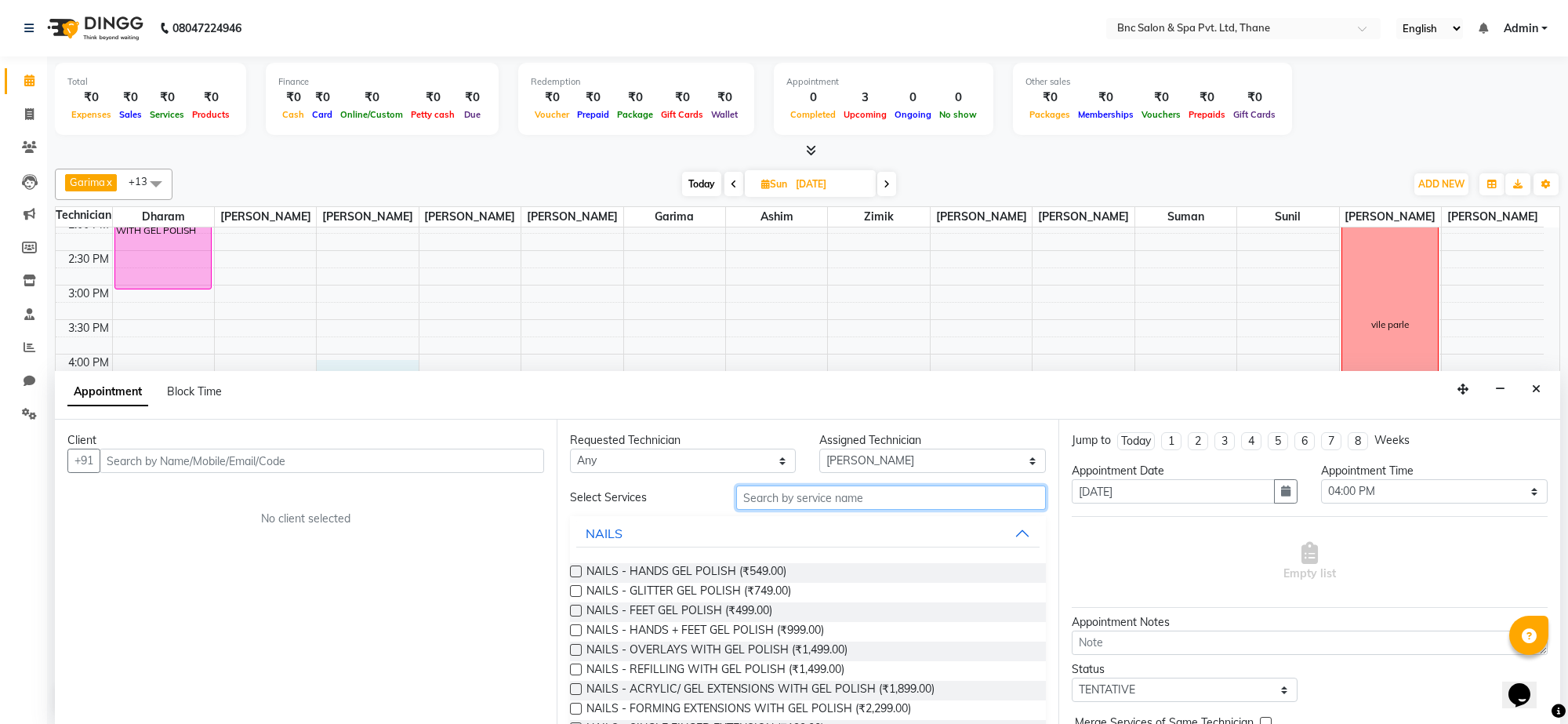
click at [749, 498] on input "text" at bounding box center [891, 497] width 310 height 24
click at [784, 495] on input "text" at bounding box center [891, 497] width 310 height 24
click at [1540, 389] on icon "Close" at bounding box center [1536, 389] width 8 height 11
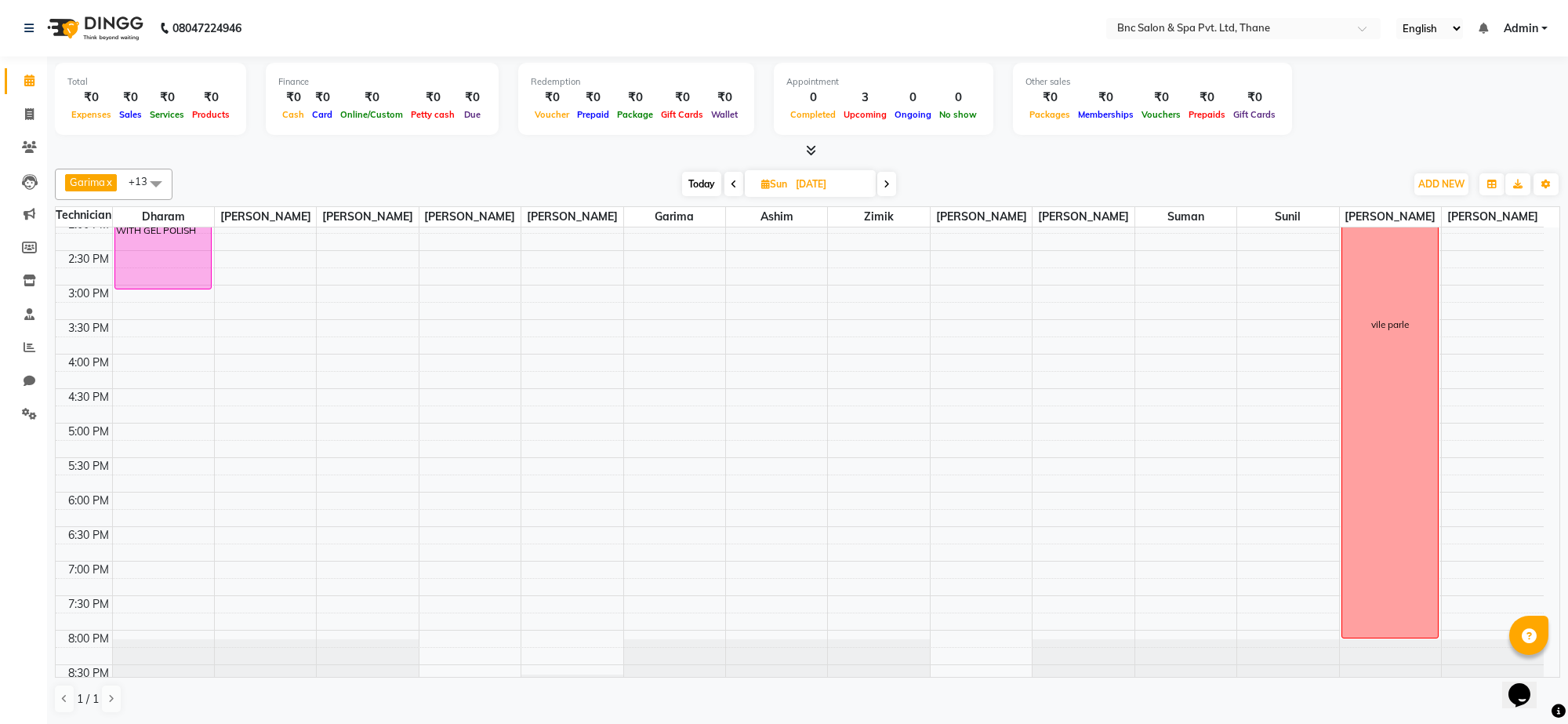
click at [366, 386] on div "8:00 AM 8:30 AM 9:00 AM 9:30 AM 10:00 AM 10:30 AM 11:00 AM 11:30 AM 12:00 PM 12…" at bounding box center [800, 251] width 1488 height 897
select select "71922"
select select "tentative"
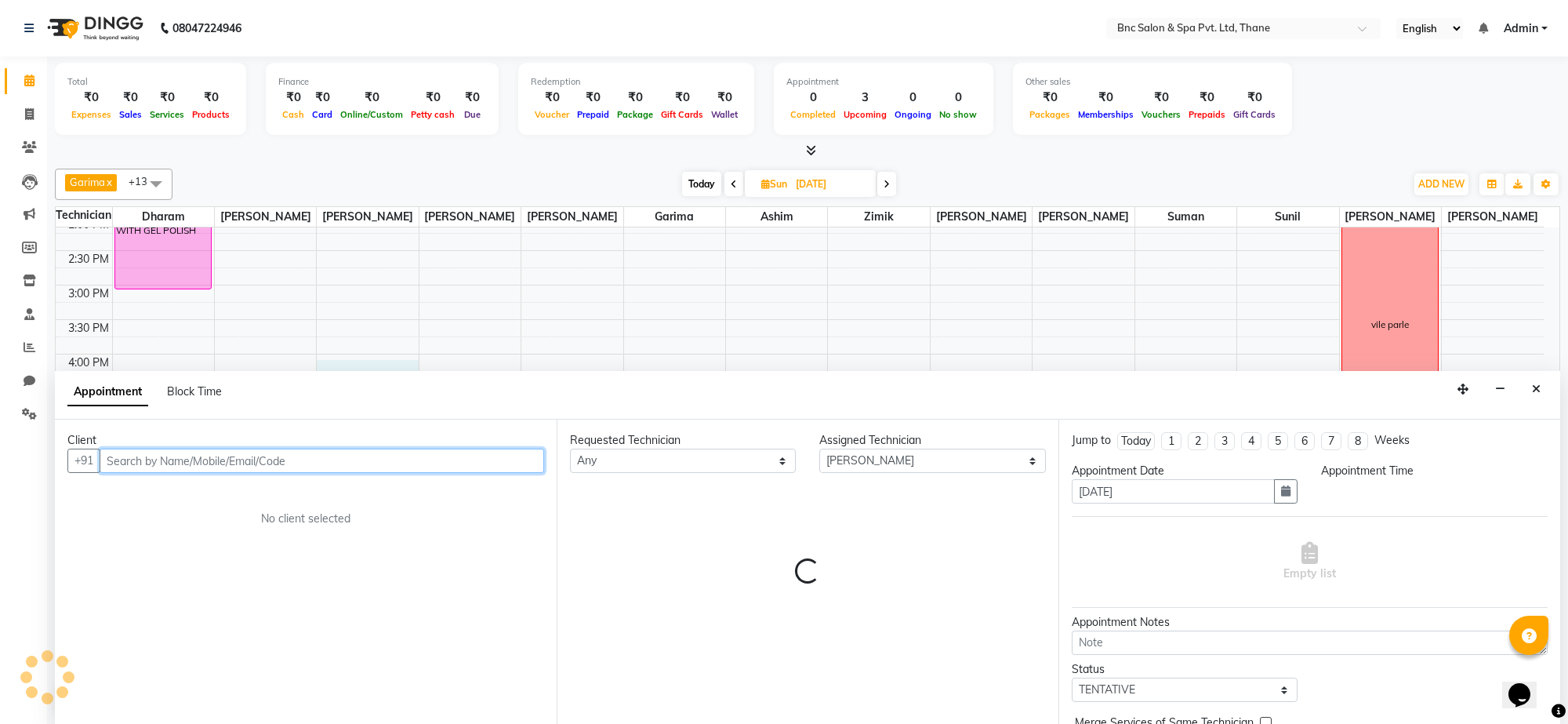
select select "960"
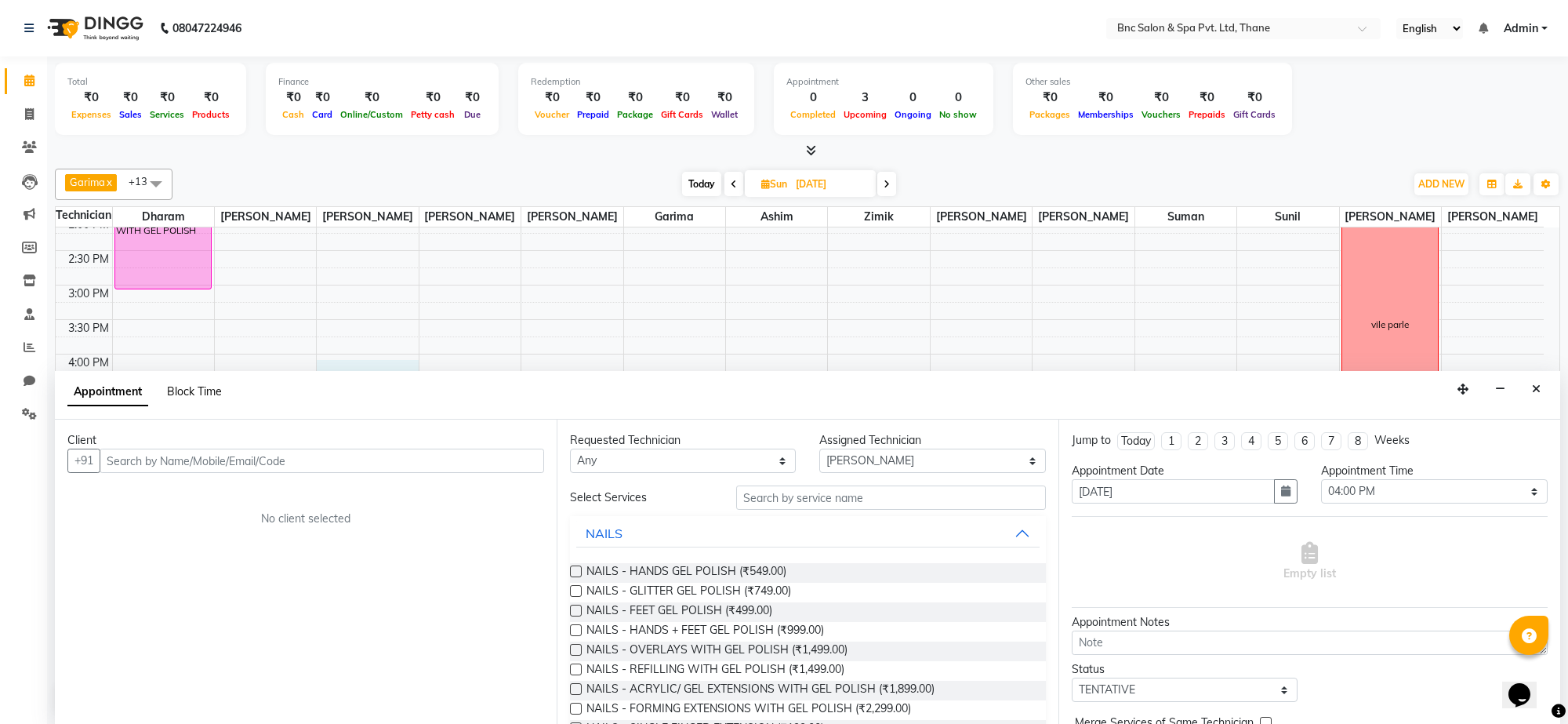
click at [175, 393] on span "Block Time" at bounding box center [195, 390] width 55 height 14
select select "71922"
select select "960"
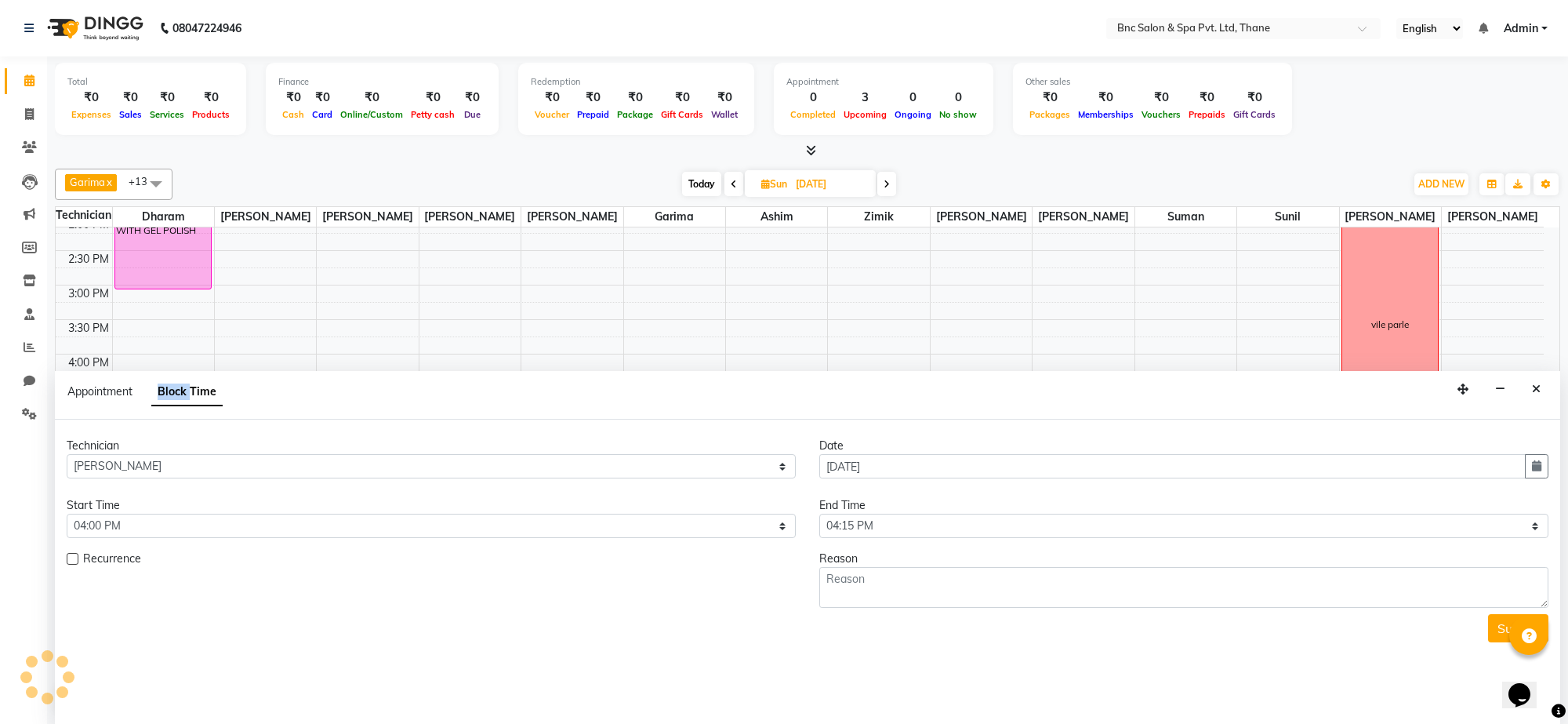
click at [175, 393] on span "Block Time" at bounding box center [187, 391] width 72 height 28
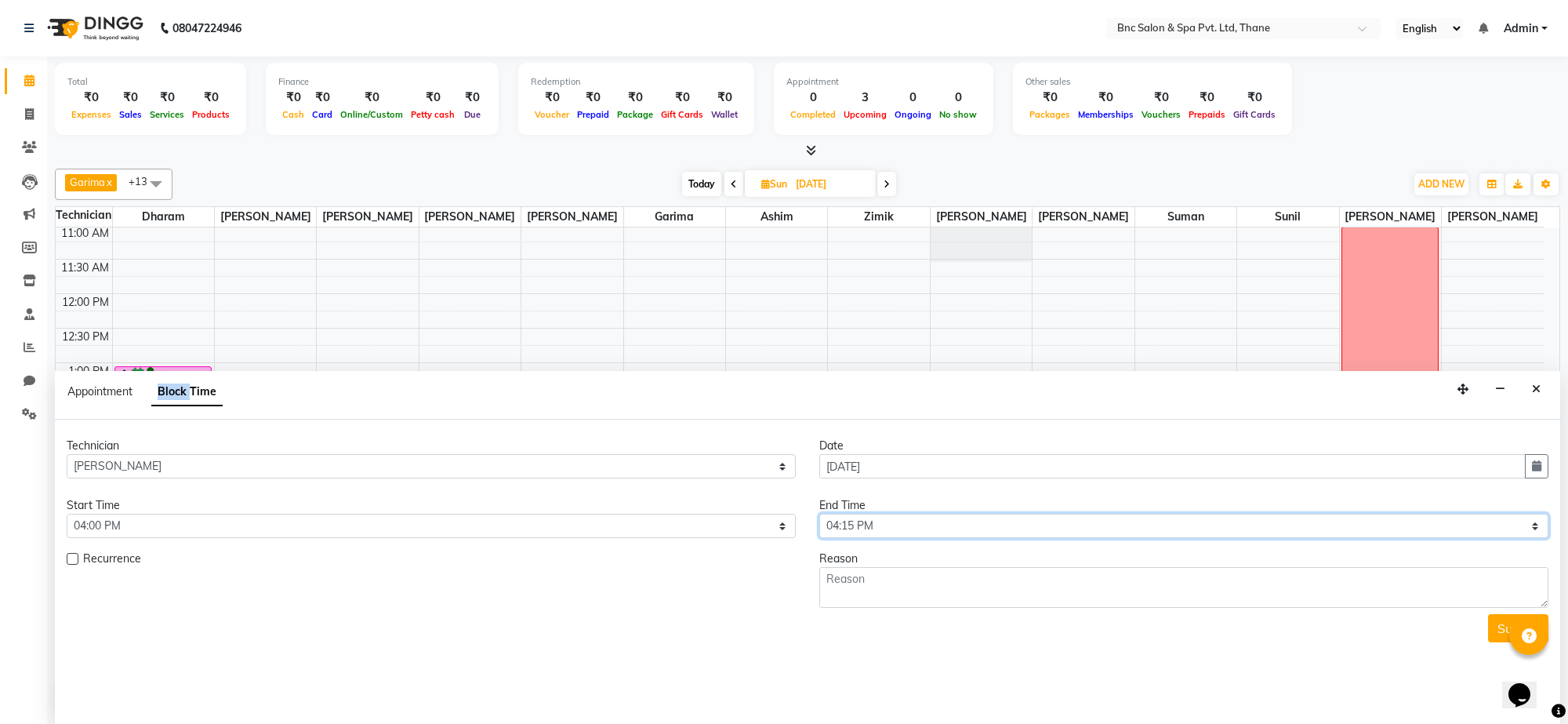
click at [840, 526] on select "Select 09:00 AM 09:15 AM 09:30 AM 09:45 AM 10:00 AM 10:15 AM 10:30 AM 10:45 AM …" at bounding box center [1184, 526] width 729 height 24
select select "1080"
click at [819, 515] on select "Select 09:00 AM 09:15 AM 09:30 AM 09:45 AM 10:00 AM 10:15 AM 10:30 AM 10:45 AM …" at bounding box center [1184, 526] width 729 height 24
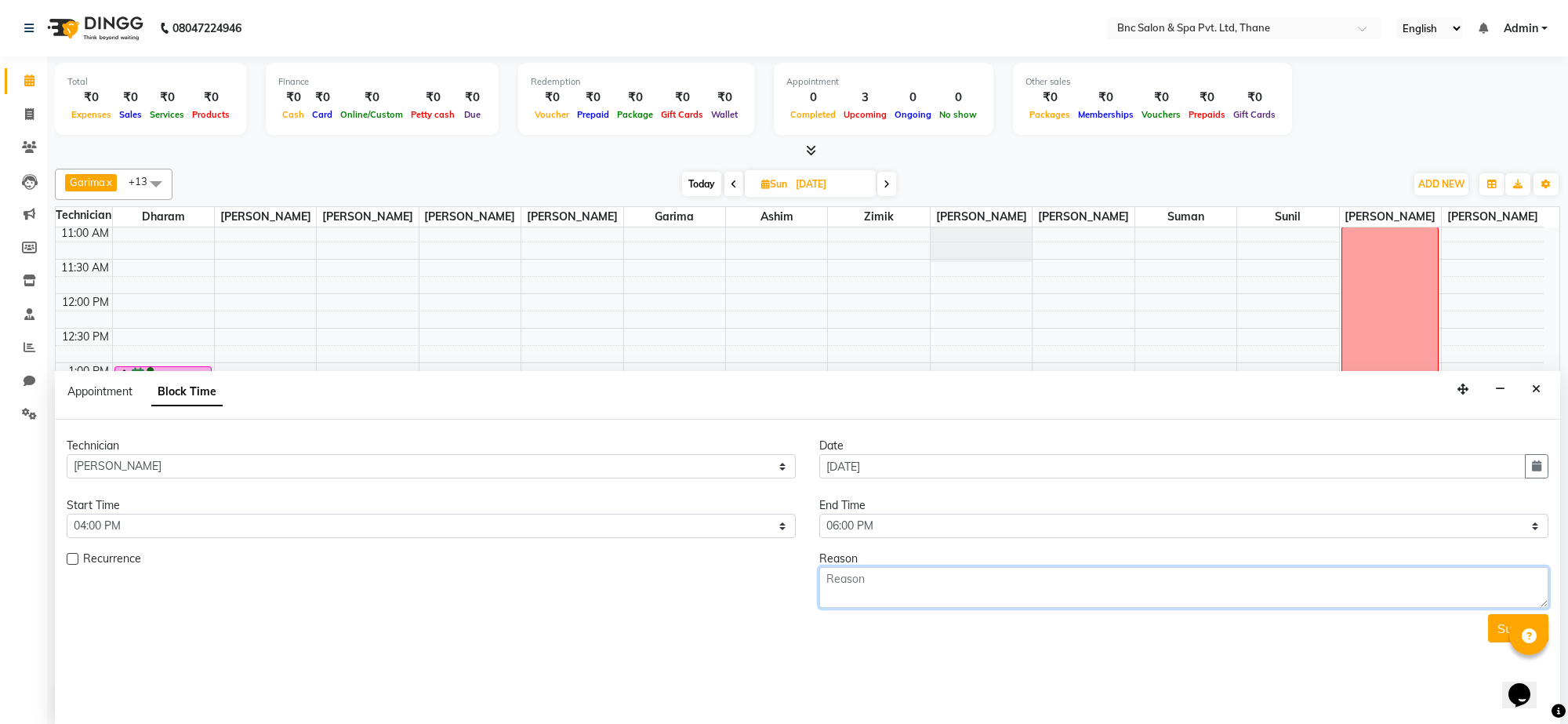
click at [849, 582] on textarea at bounding box center [1184, 587] width 729 height 40
type textarea "8898079683 [PERSON_NAME]"
click at [1492, 632] on button "Submit" at bounding box center [1518, 628] width 61 height 28
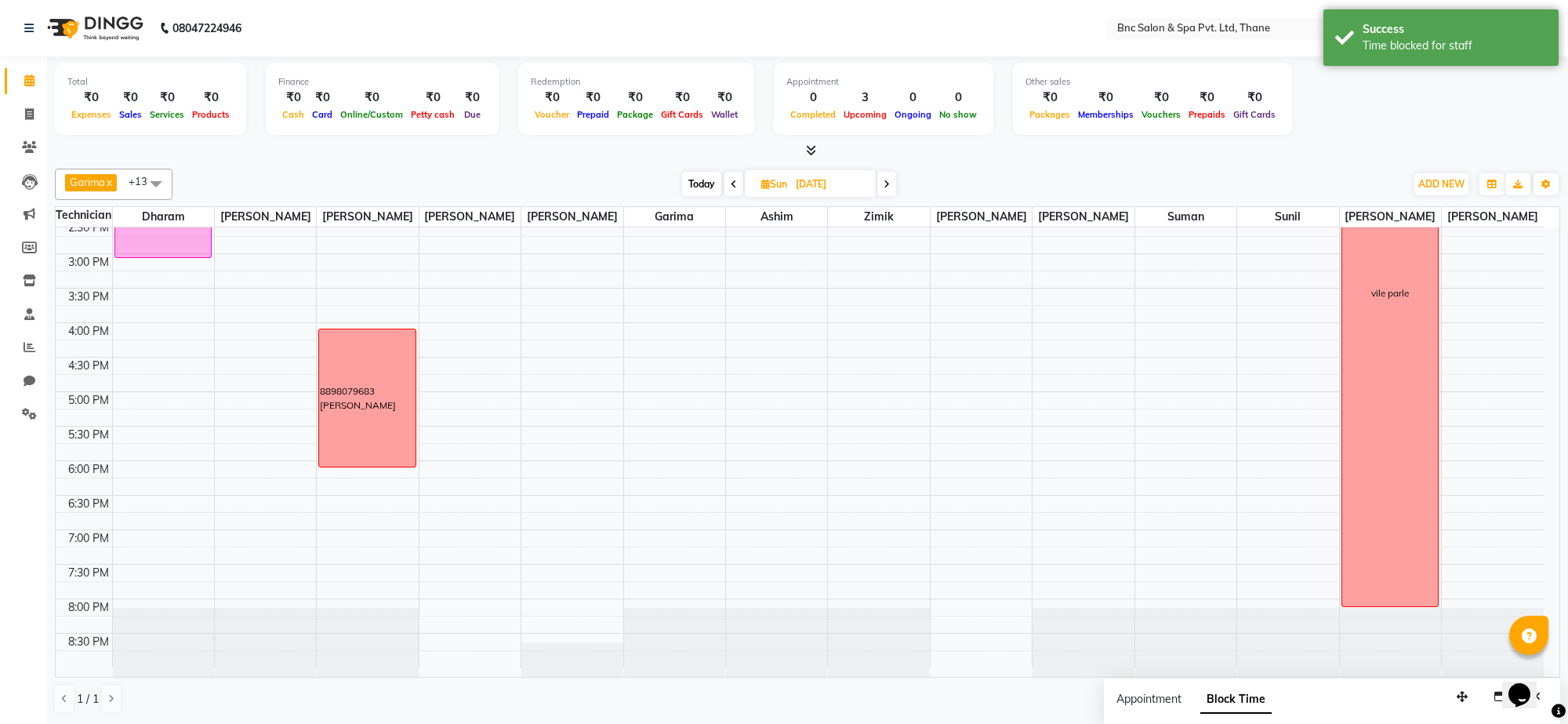
scroll to position [455, 0]
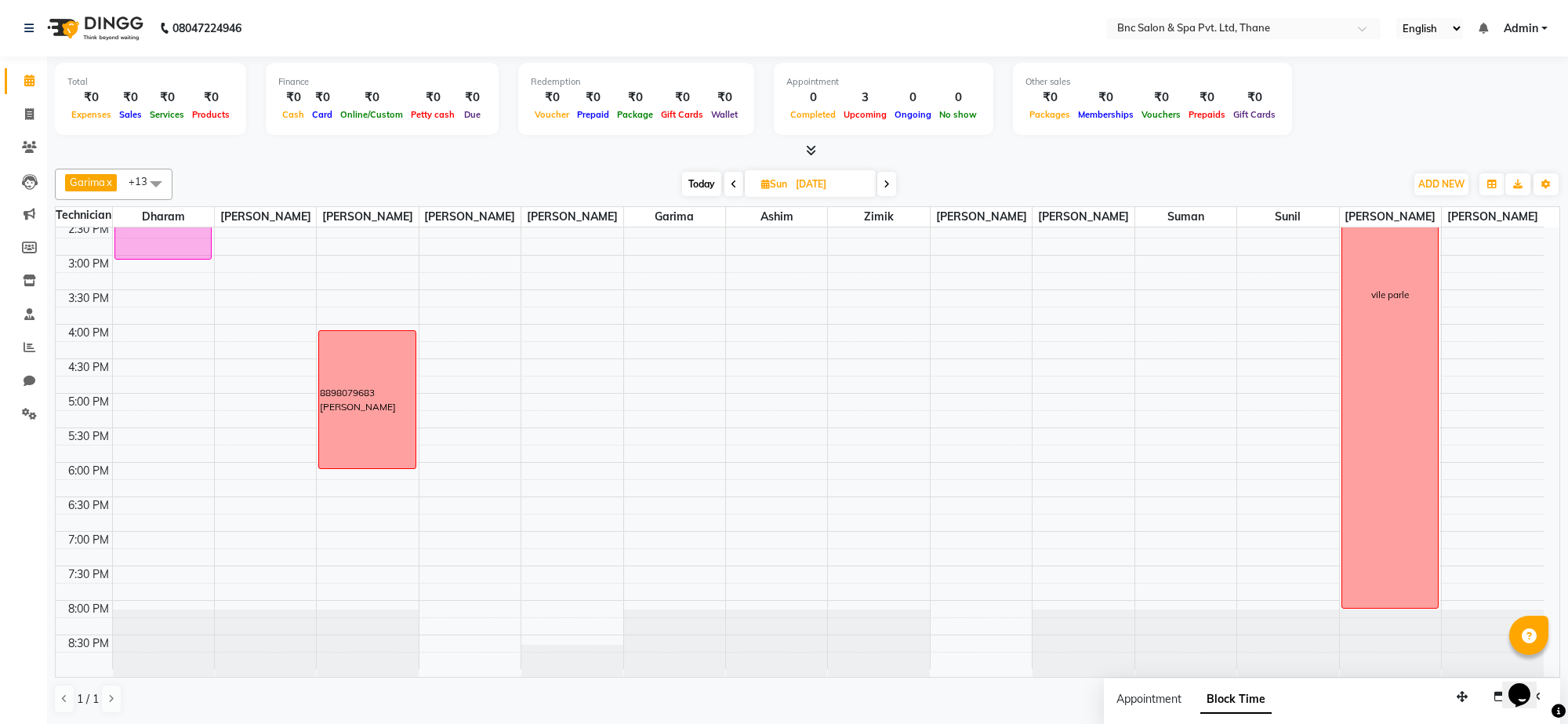
click at [731, 182] on icon at bounding box center [734, 184] width 6 height 9
type input "[DATE]"
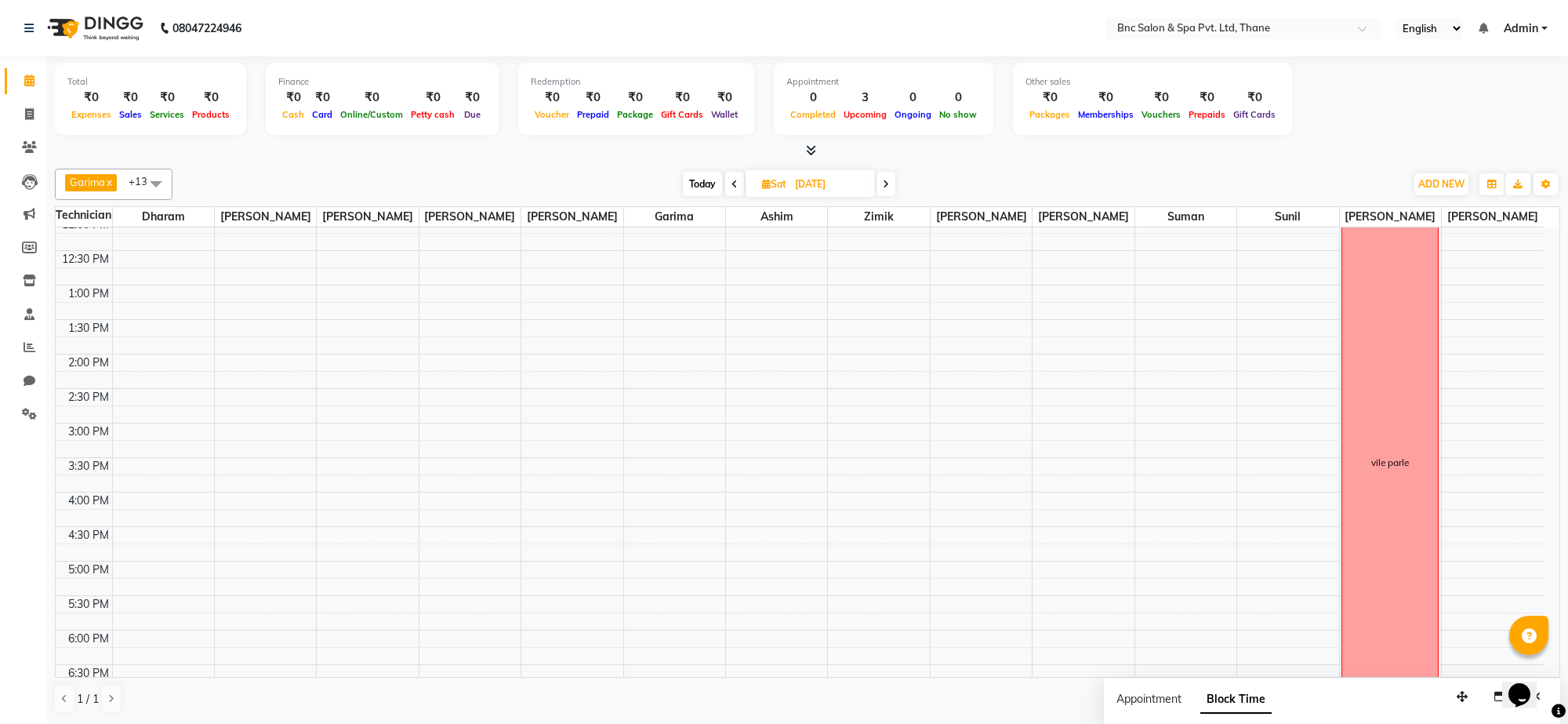
scroll to position [288, 0]
click at [330, 594] on div "8:00 AM 8:30 AM 9:00 AM 9:30 AM 10:00 AM 10:30 AM 11:00 AM 11:30 AM 12:00 PM 12…" at bounding box center [800, 388] width 1488 height 897
select select "71922"
select select "tentative"
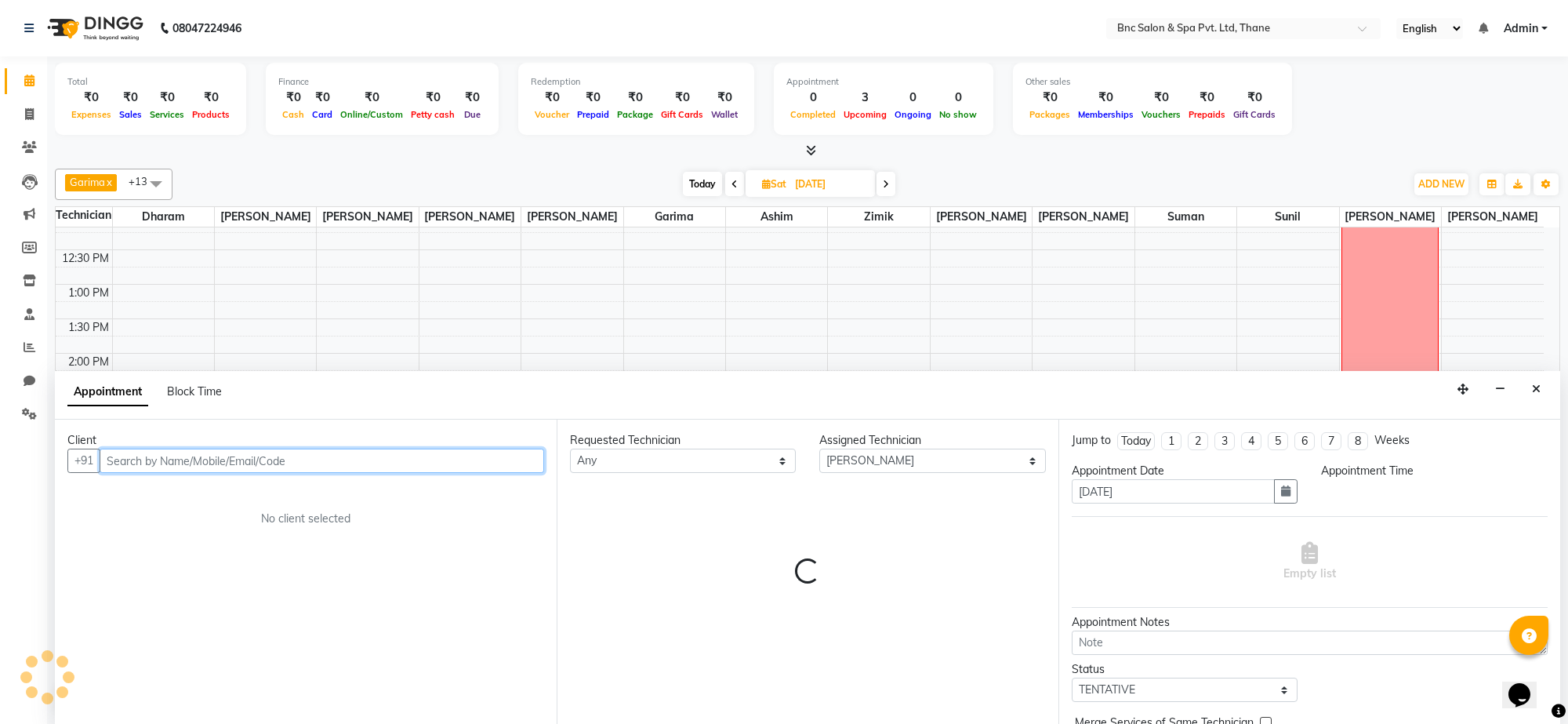
select select "1020"
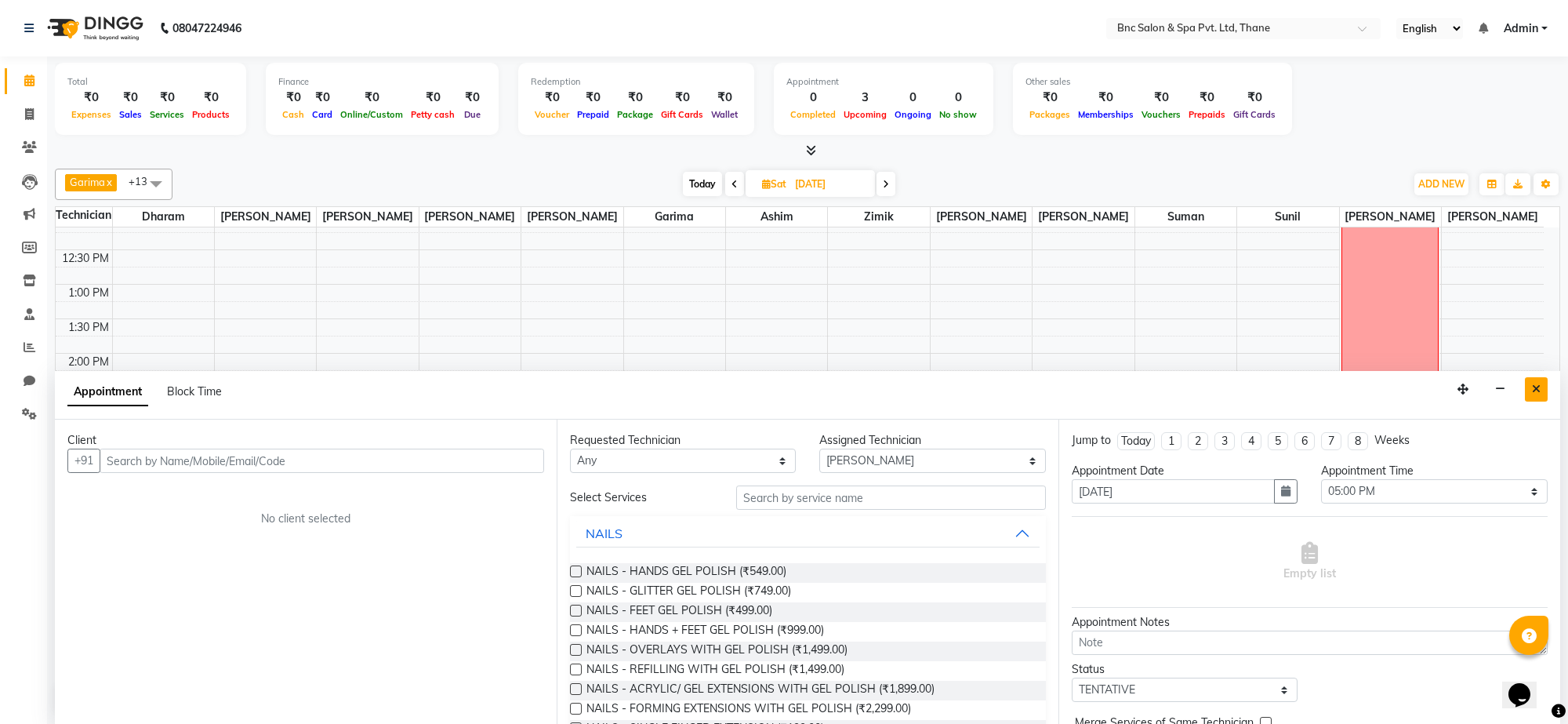
click at [1534, 396] on button "Close" at bounding box center [1536, 390] width 23 height 24
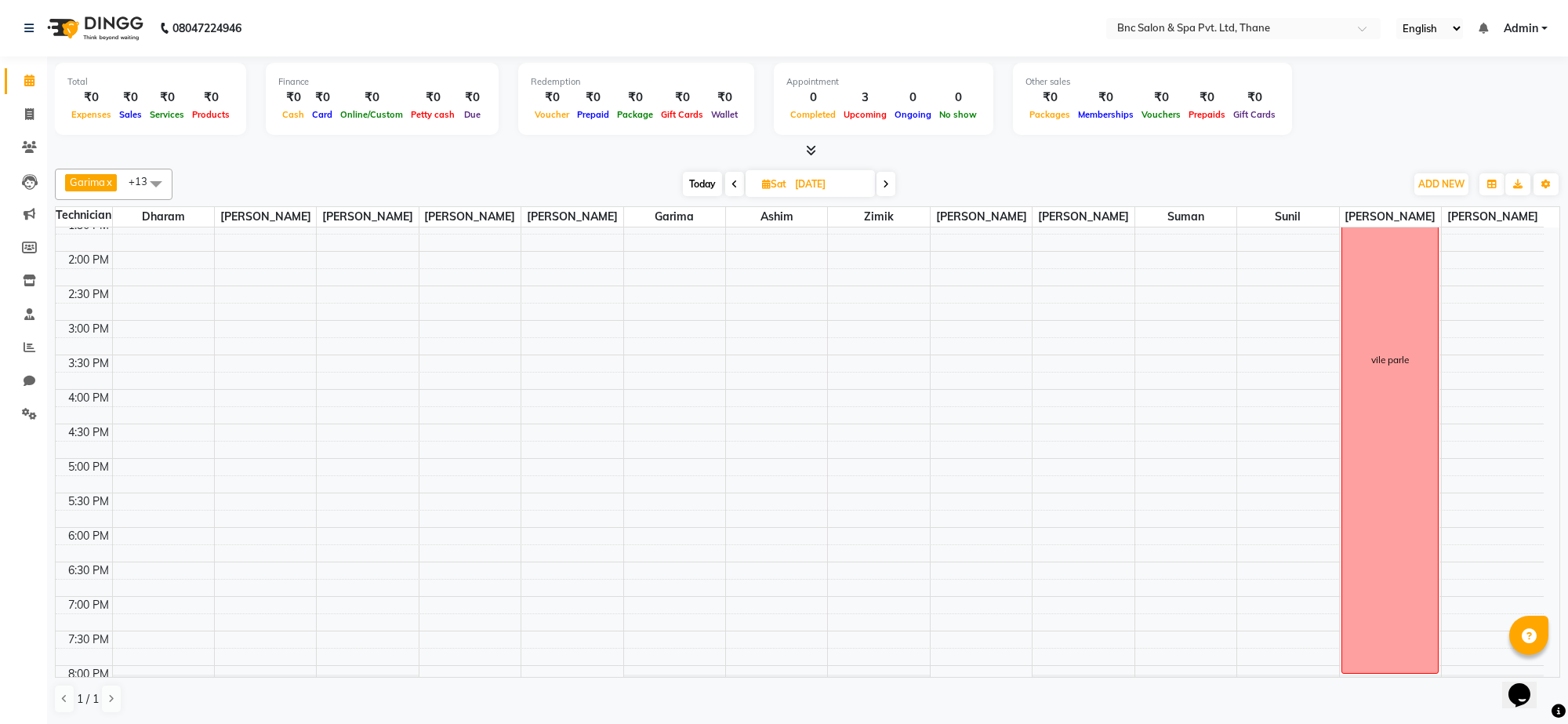
scroll to position [399, 0]
click at [340, 484] on div "8:00 AM 8:30 AM 9:00 AM 9:30 AM 10:00 AM 10:30 AM 11:00 AM 11:30 AM 12:00 PM 12…" at bounding box center [800, 277] width 1488 height 897
select select "71922"
select select "tentative"
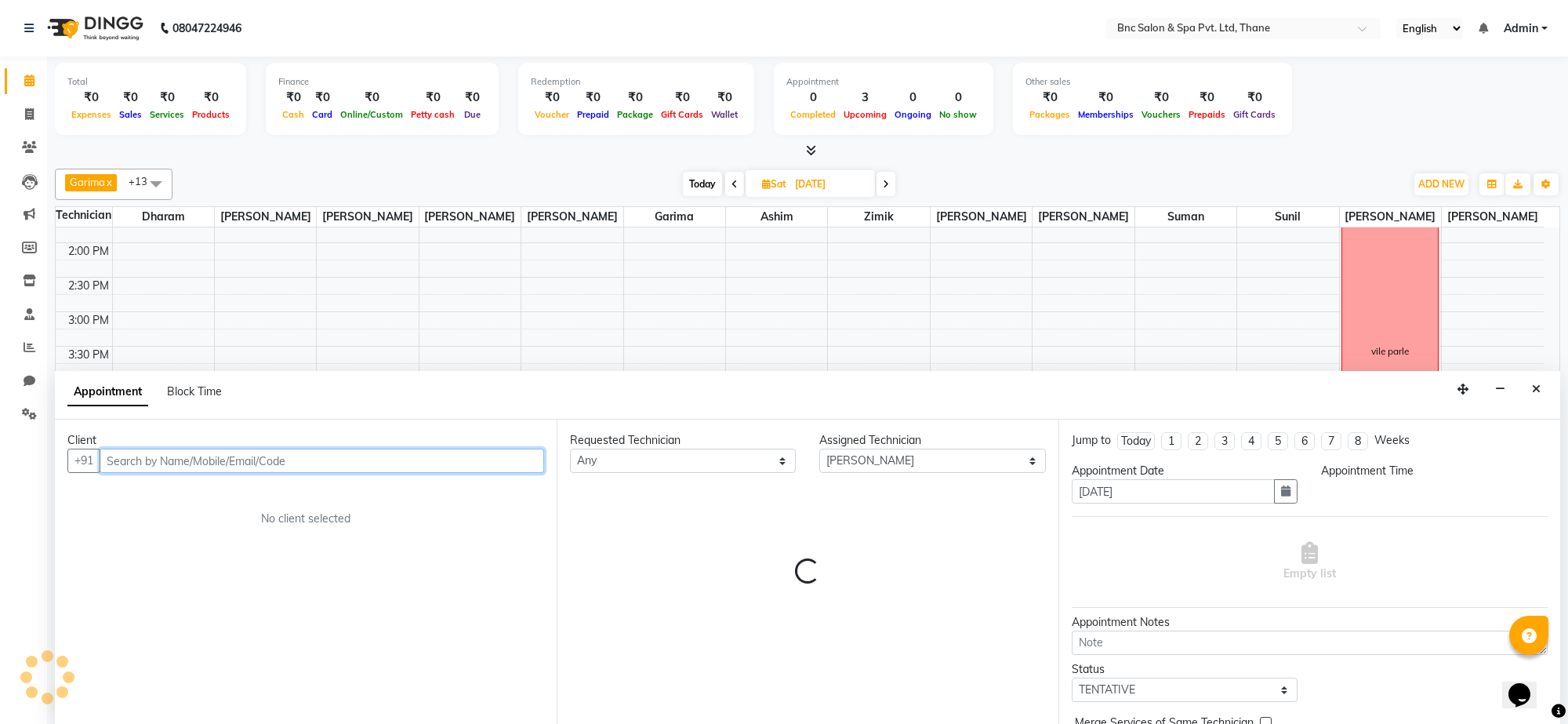
select select "1020"
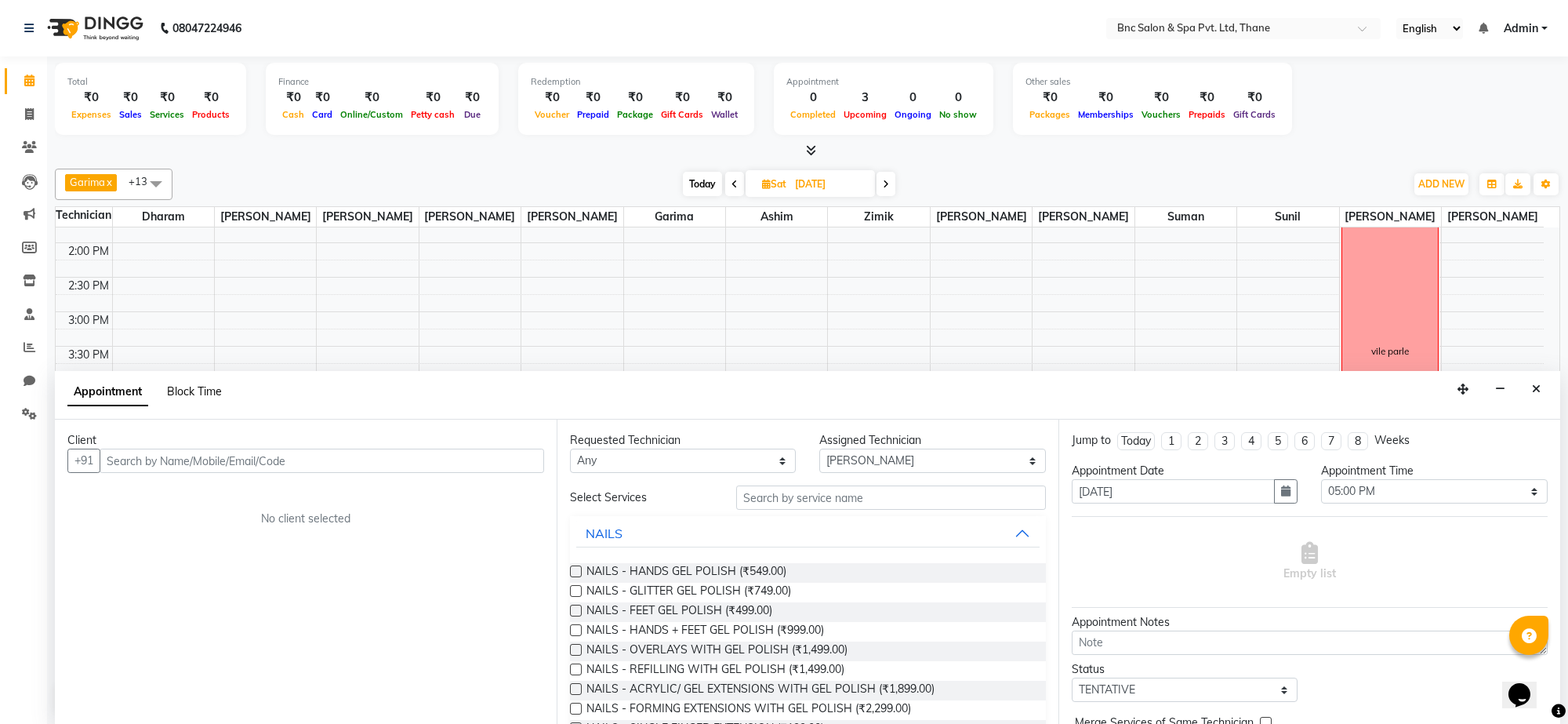
click at [186, 389] on span "Block Time" at bounding box center [195, 390] width 55 height 14
select select "71922"
select select "1020"
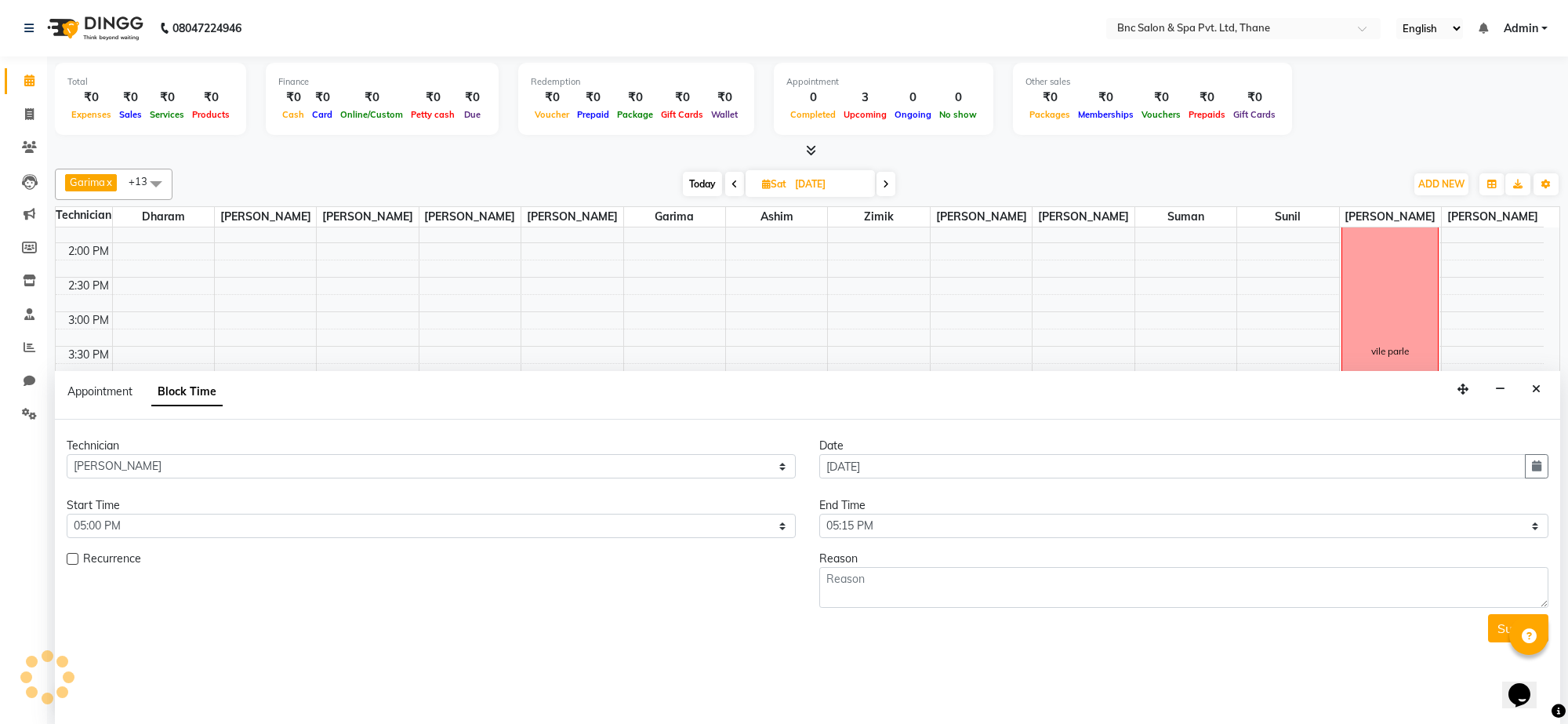
scroll to position [209, 0]
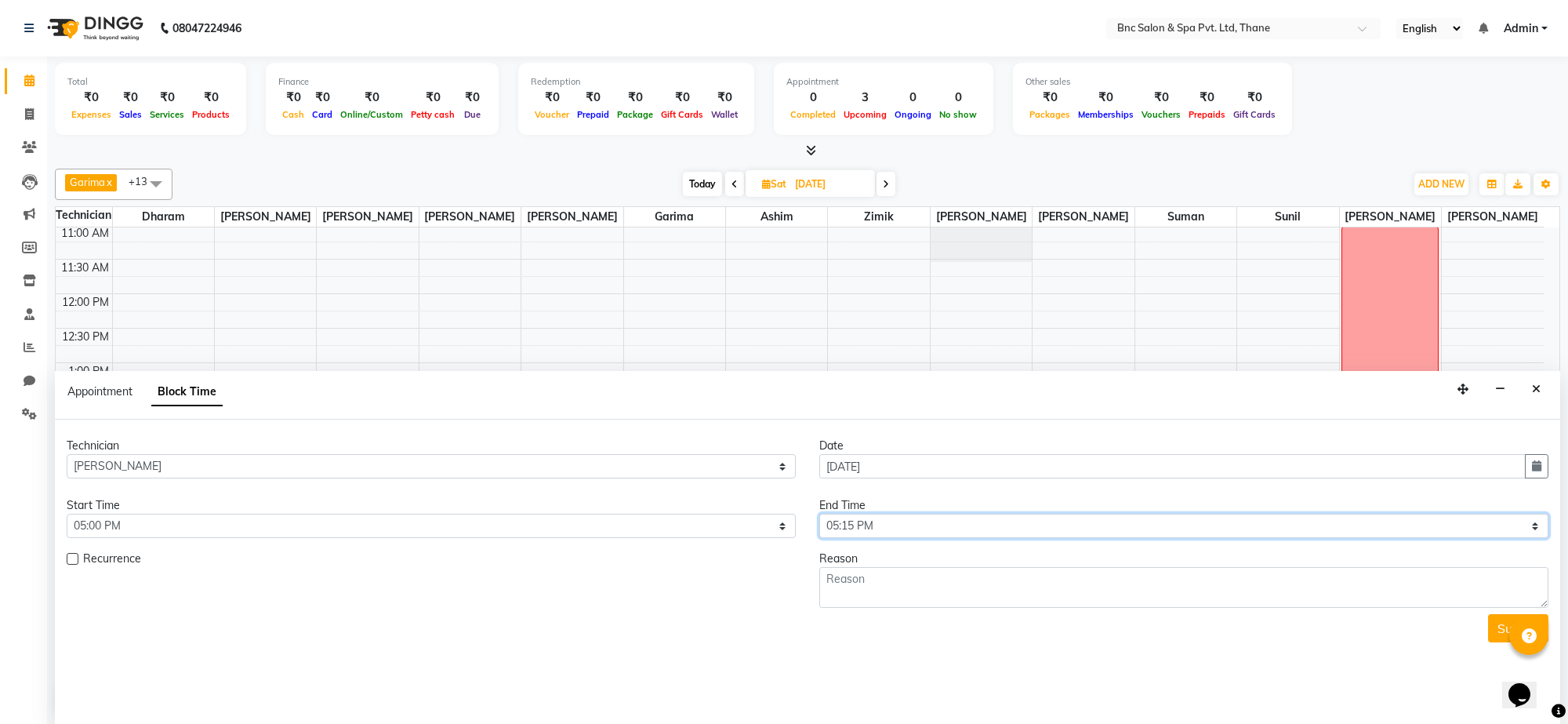
click at [854, 527] on select "Select 09:00 AM 09:15 AM 09:30 AM 09:45 AM 10:00 AM 10:15 AM 10:30 AM 10:45 AM …" at bounding box center [1184, 526] width 729 height 24
select select "1140"
click at [819, 515] on select "Select 09:00 AM 09:15 AM 09:30 AM 09:45 AM 10:00 AM 10:15 AM 10:30 AM 10:45 AM …" at bounding box center [1184, 526] width 729 height 24
click at [859, 413] on div "Appointment Block Time" at bounding box center [807, 395] width 1506 height 49
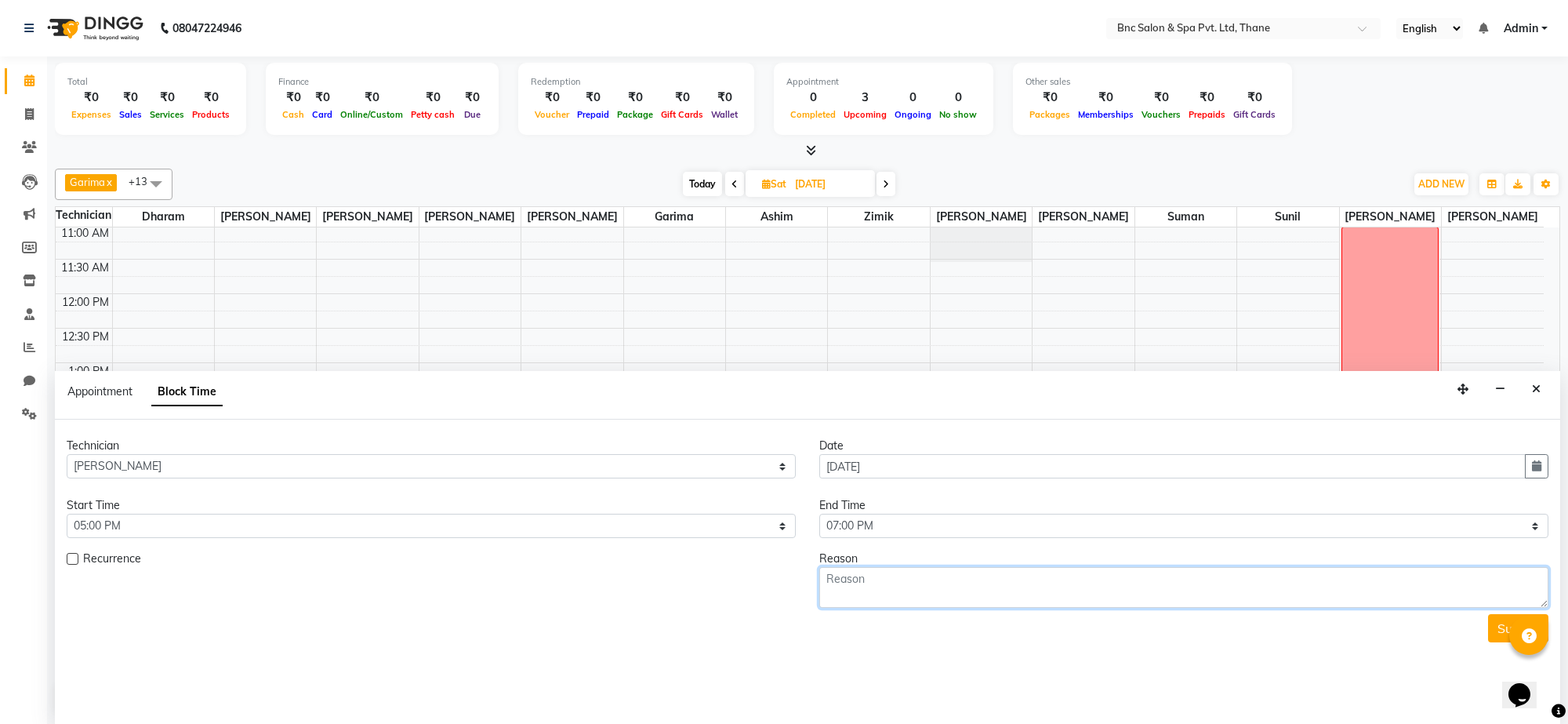
click at [844, 594] on textarea at bounding box center [1184, 587] width 729 height 40
click at [1103, 589] on textarea "8898079683" at bounding box center [1184, 587] width 729 height 40
type textarea "8898079683 [PERSON_NAME]"
click at [1503, 628] on button "Submit" at bounding box center [1518, 628] width 61 height 28
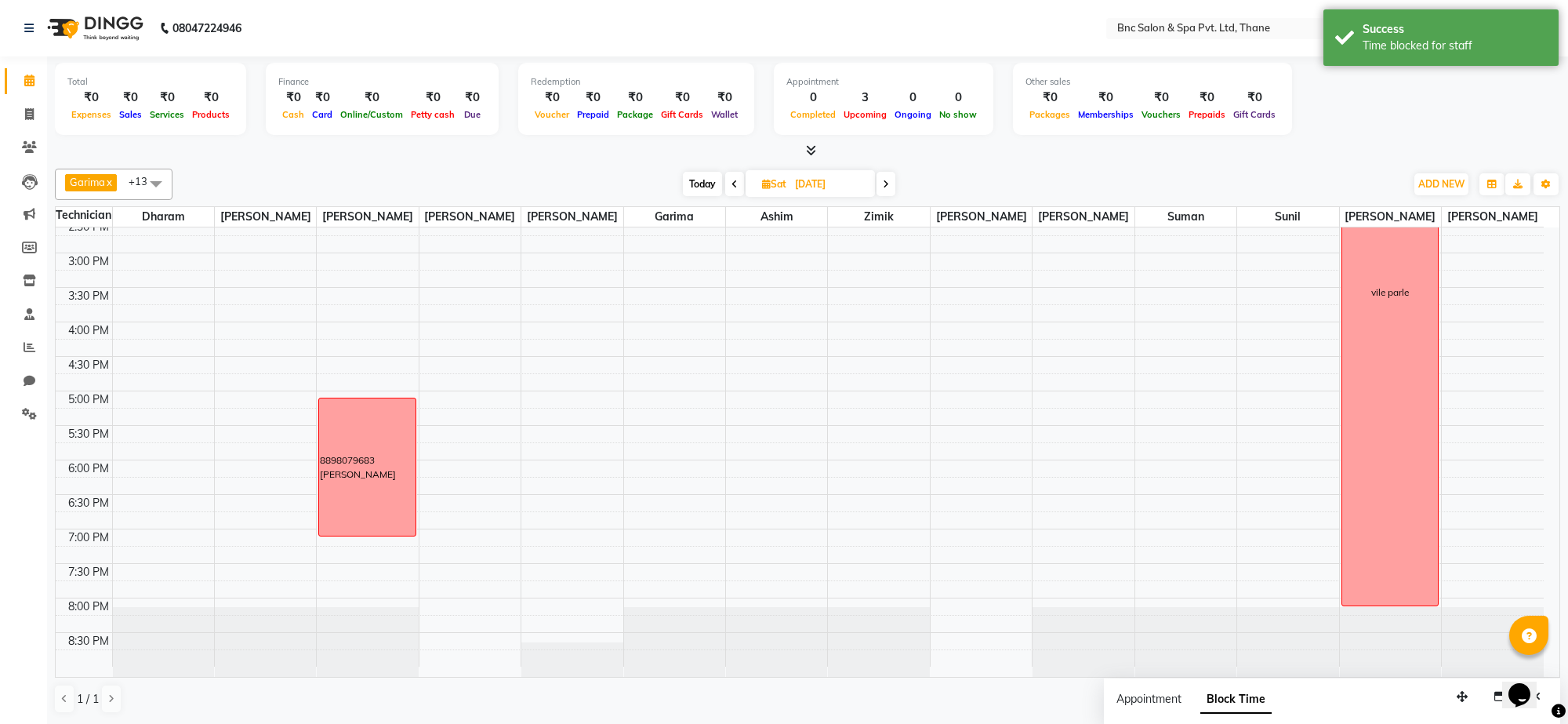
scroll to position [474, 0]
click at [699, 170] on div "Garima x rachel x Raghuveer Saket x Ronnie x suman x Zimik x Anas Ansari x Ravi…" at bounding box center [807, 185] width 1506 height 31
click at [700, 183] on span "Today" at bounding box center [703, 184] width 39 height 24
type input "01-09-2025"
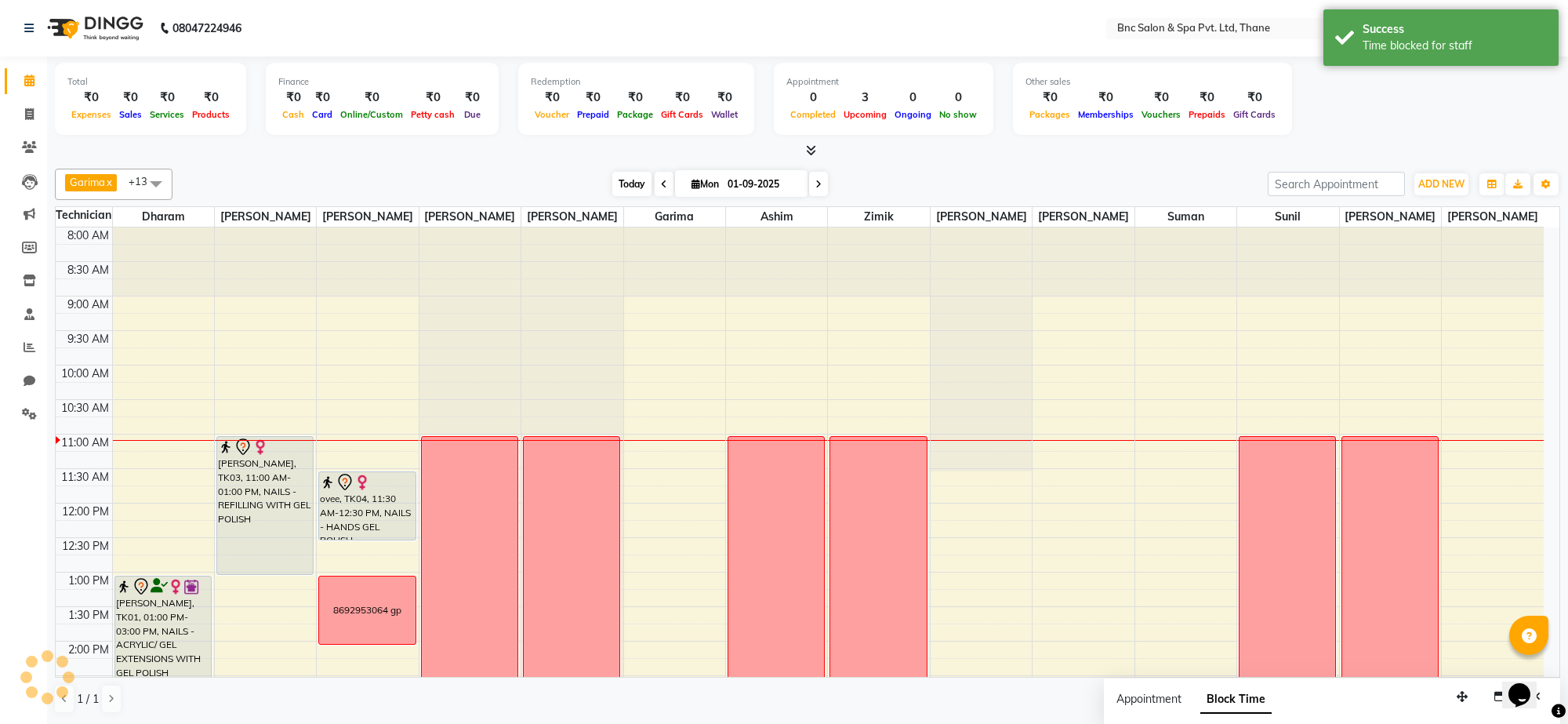
scroll to position [209, 0]
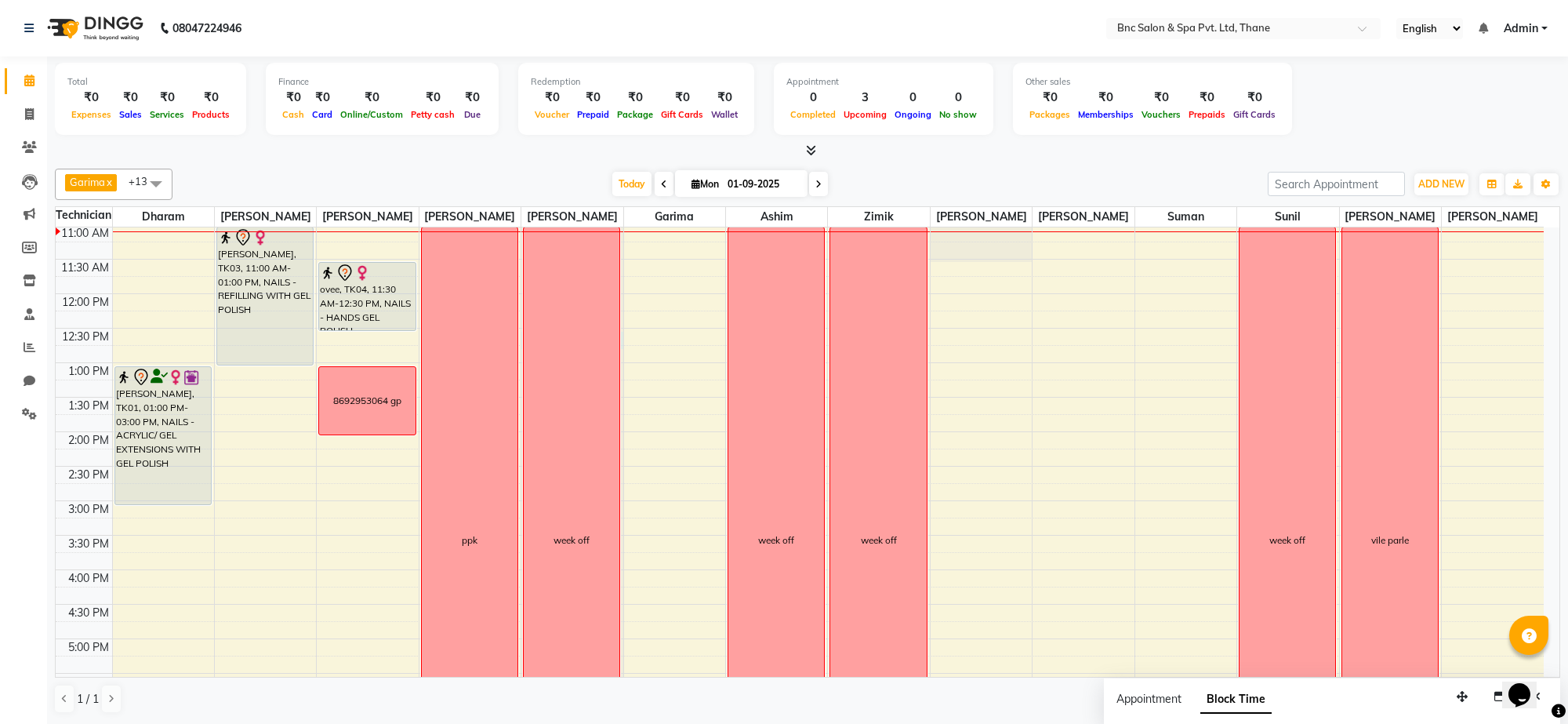
click at [622, 18] on div at bounding box center [572, 18] width 101 height 0
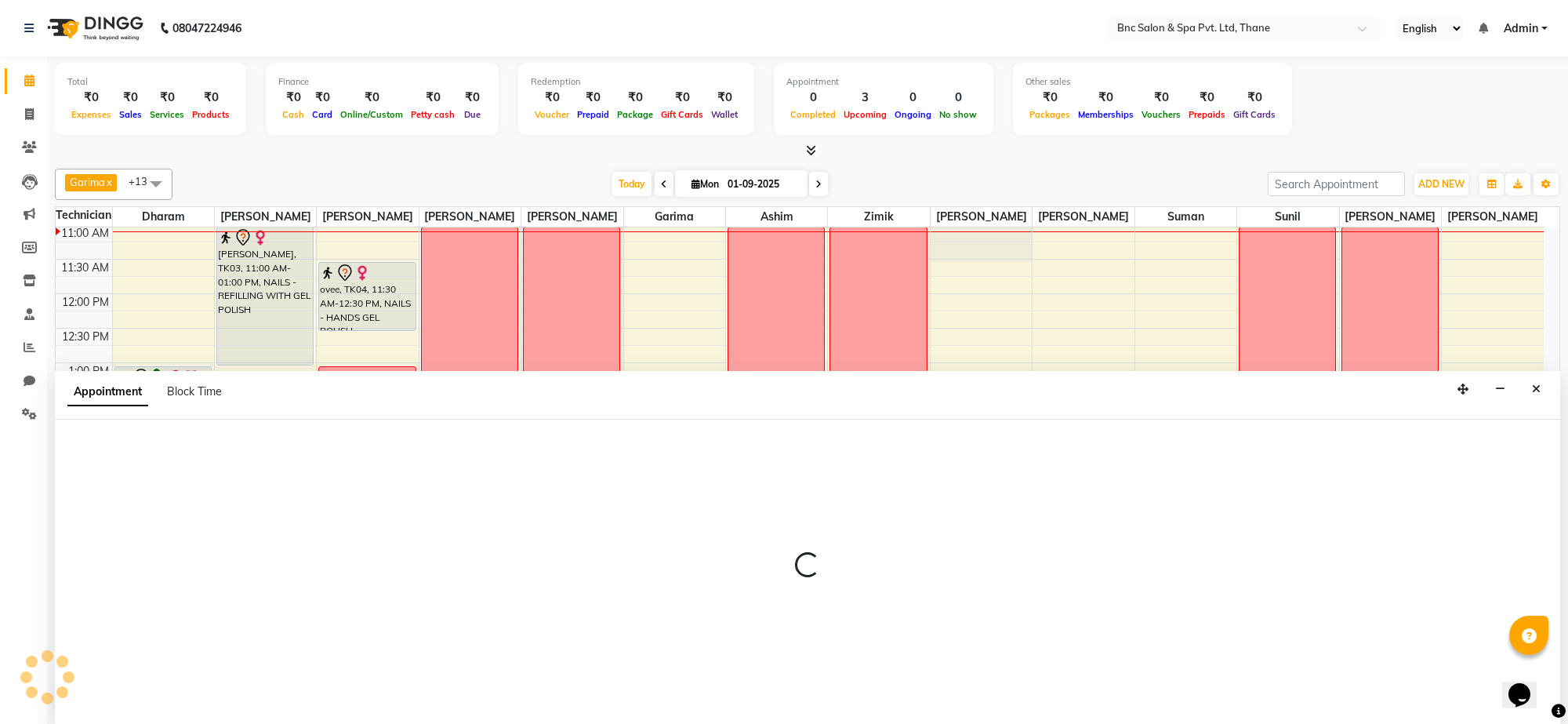
select select "71920"
select select "tentative"
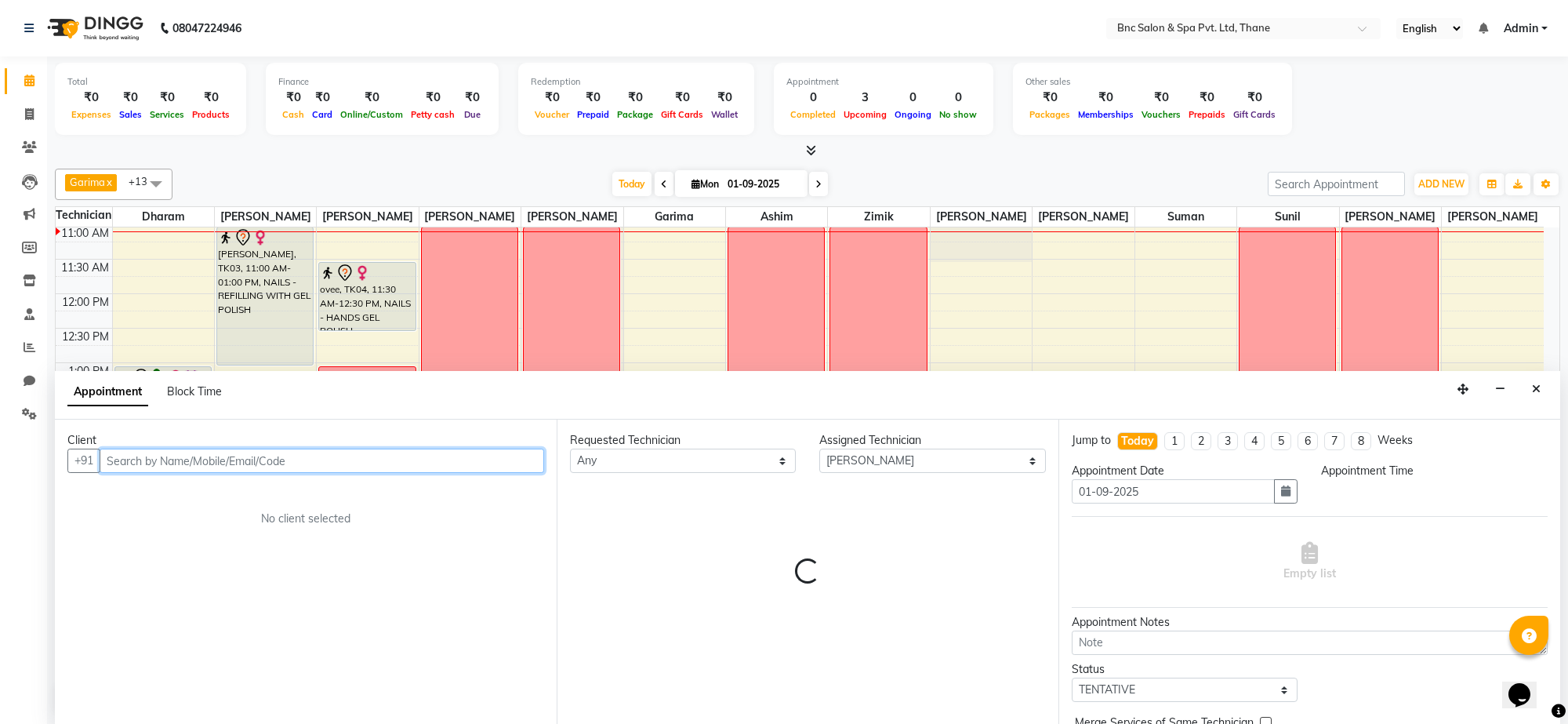
select select "750"
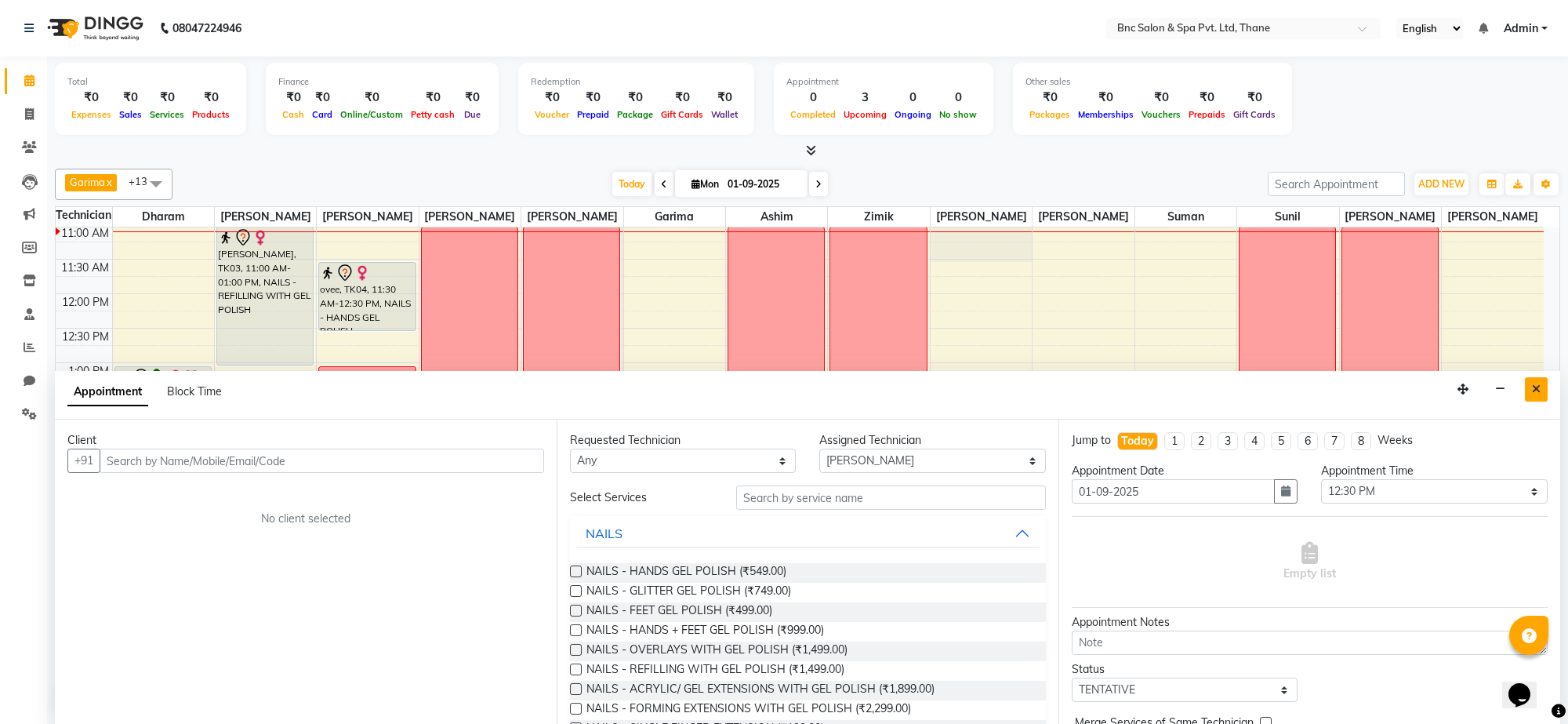
click at [1534, 389] on icon "Close" at bounding box center [1536, 389] width 8 height 11
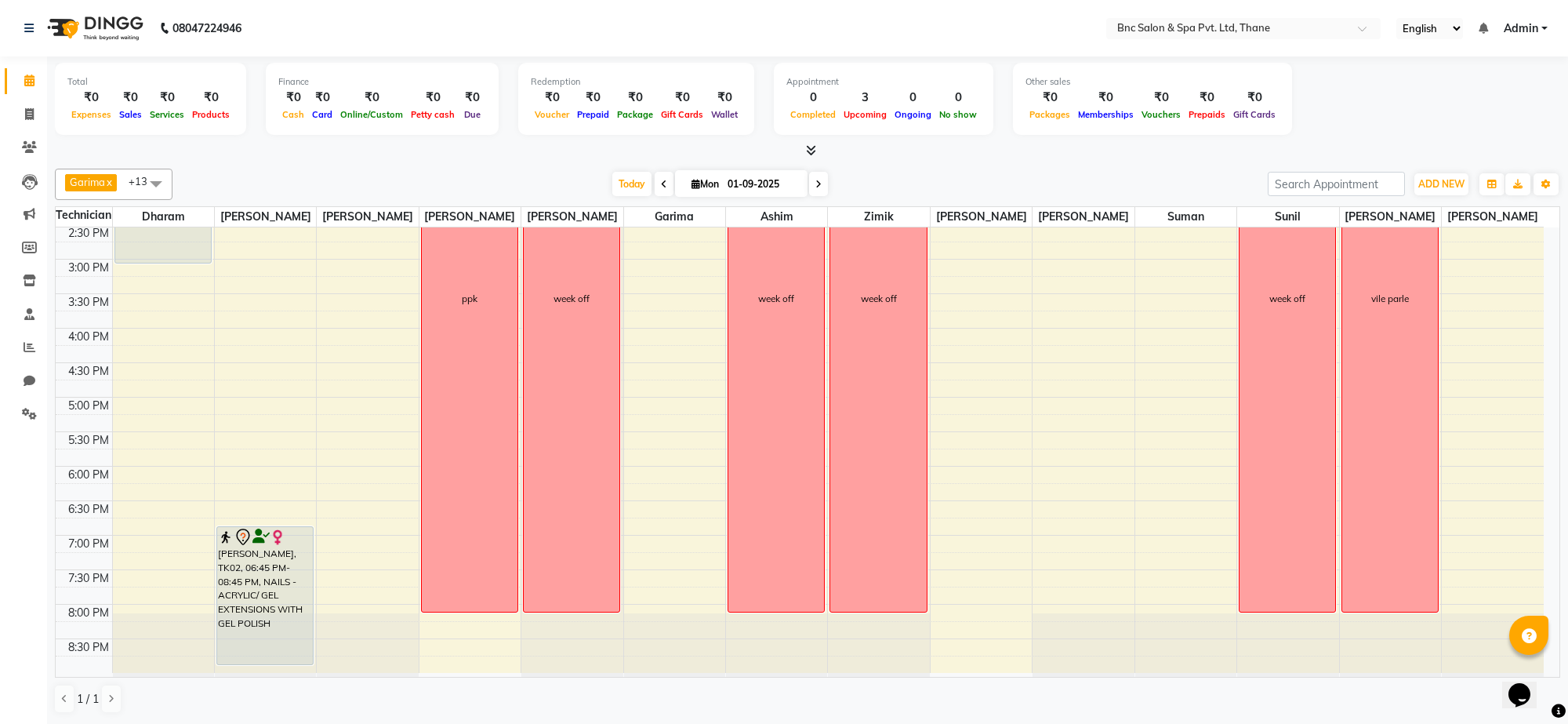
scroll to position [474, 0]
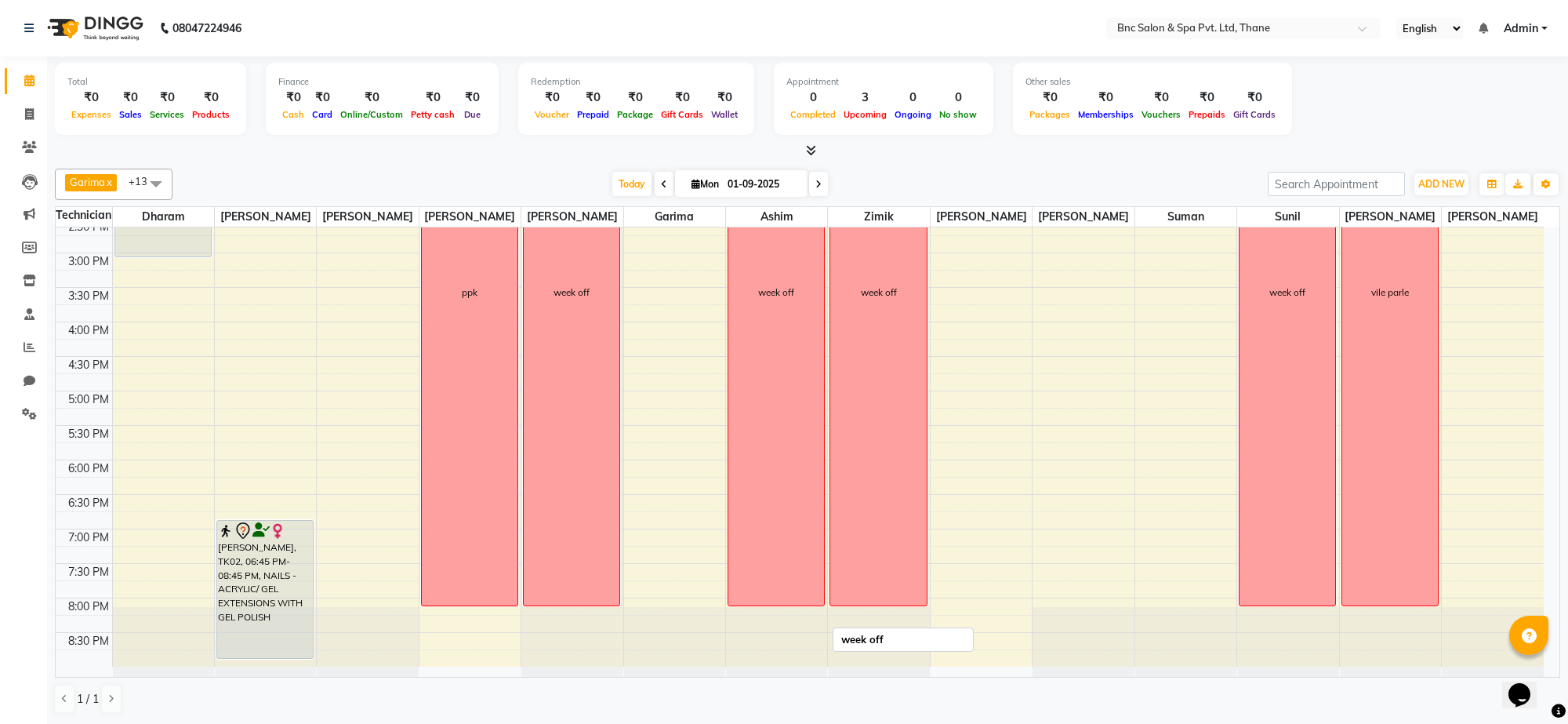
click at [773, 277] on div "week off" at bounding box center [776, 292] width 96 height 626
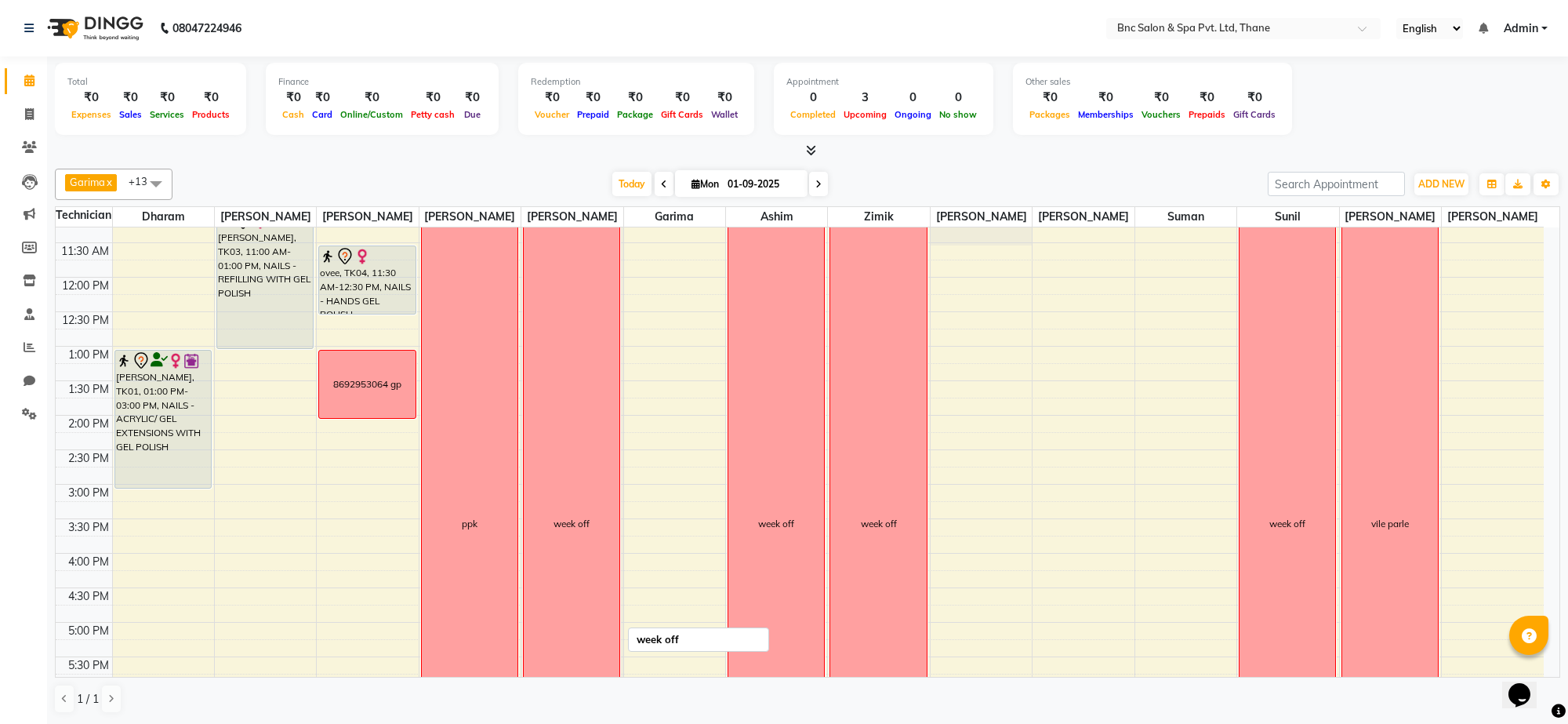
scroll to position [200, 0]
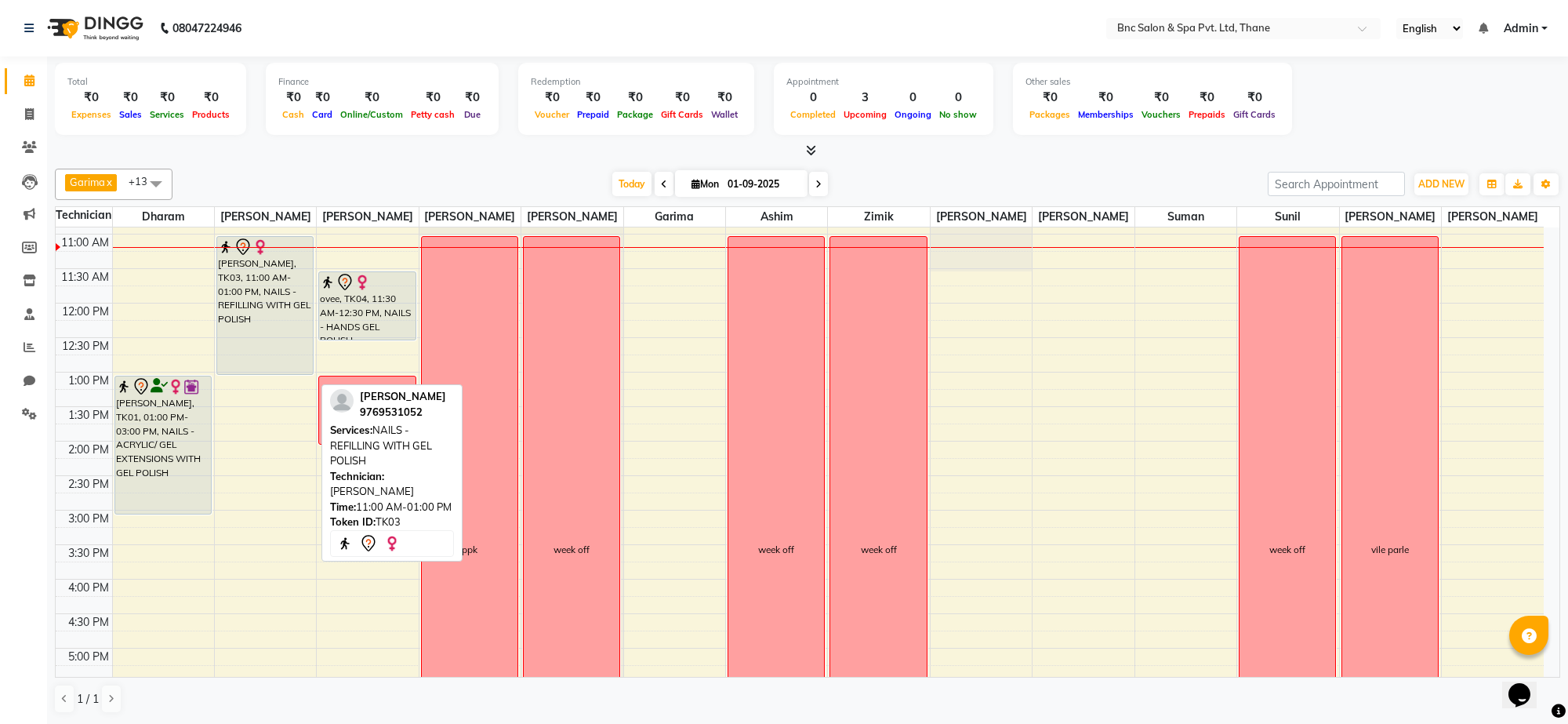
click at [265, 308] on div "[PERSON_NAME], TK03, 11:00 AM-01:00 PM, NAILS - REFILLING WITH GEL POLISH" at bounding box center [265, 305] width 96 height 137
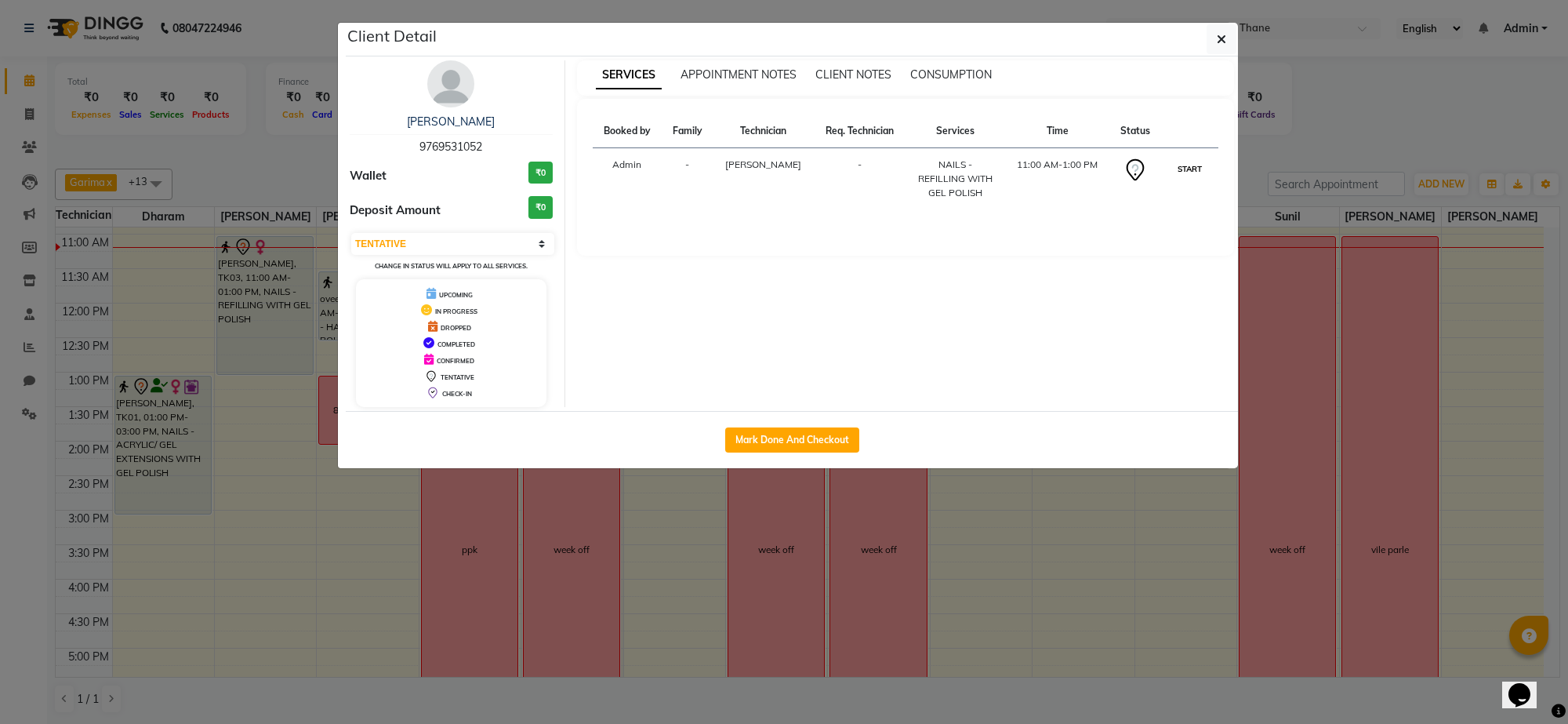
click at [1198, 162] on button "START" at bounding box center [1190, 168] width 32 height 19
select select "1"
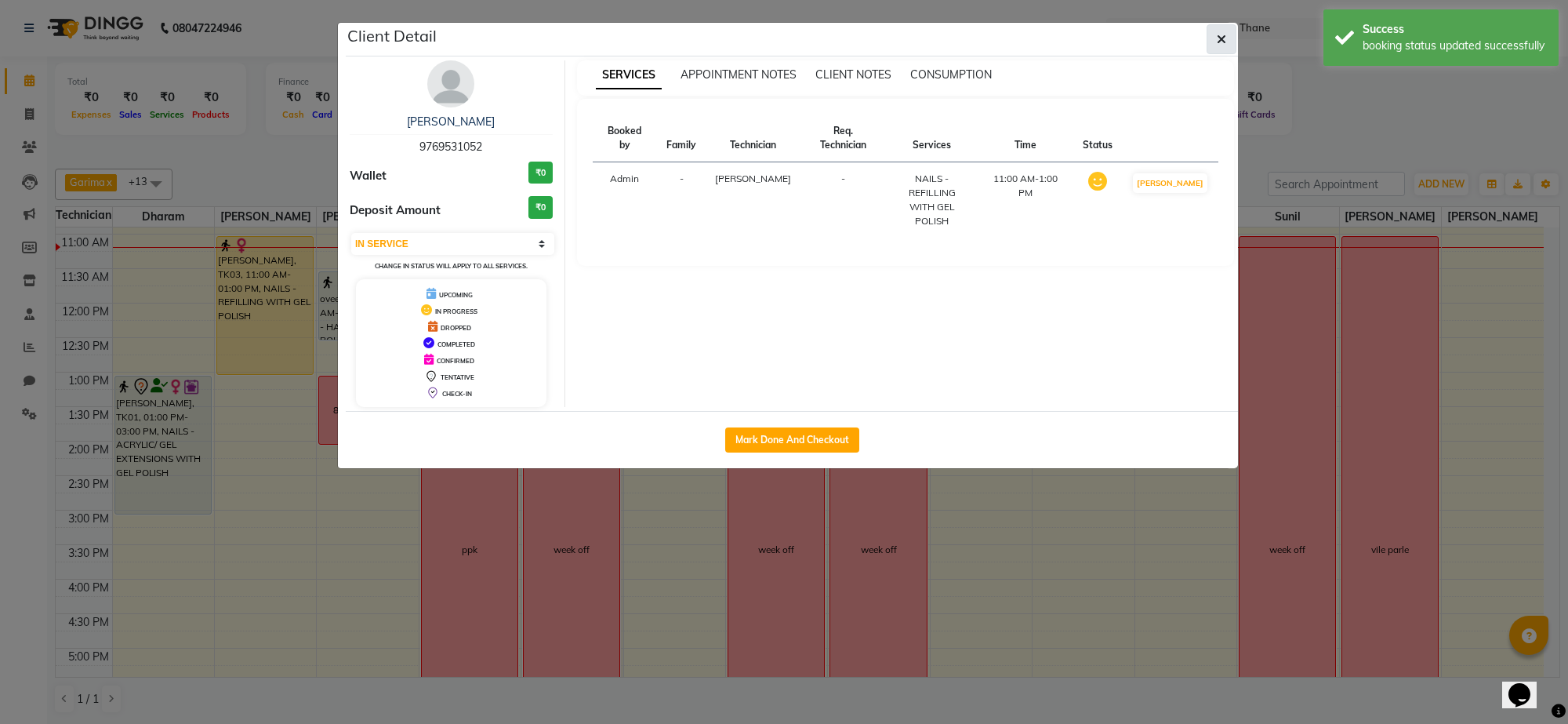
click at [1218, 29] on button "button" at bounding box center [1222, 39] width 29 height 29
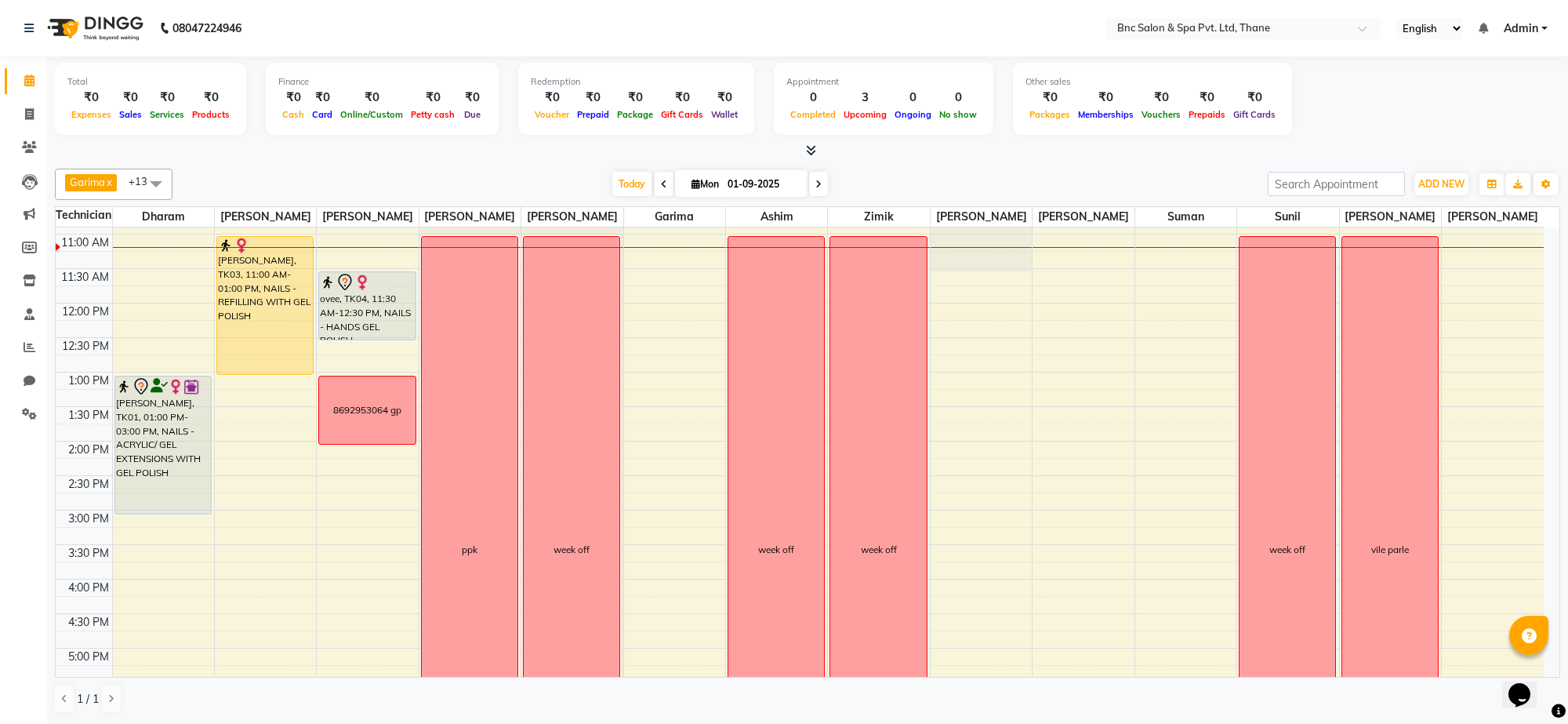
click at [640, 398] on div "8:00 AM 8:30 AM 9:00 AM 9:30 AM 10:00 AM 10:30 AM 11:00 AM 11:30 AM 12:00 PM 12…" at bounding box center [800, 476] width 1488 height 897
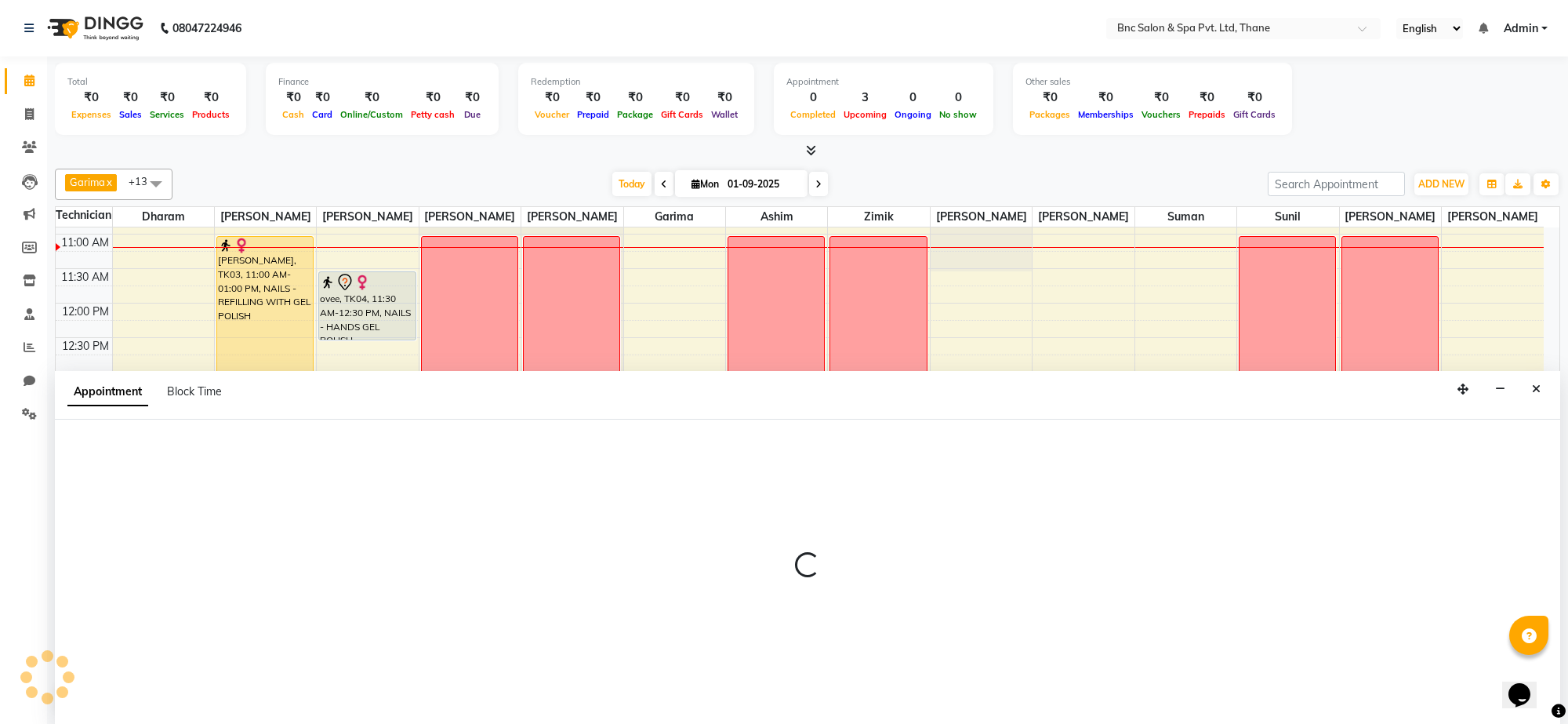
select select "71927"
select select "780"
select select "tentative"
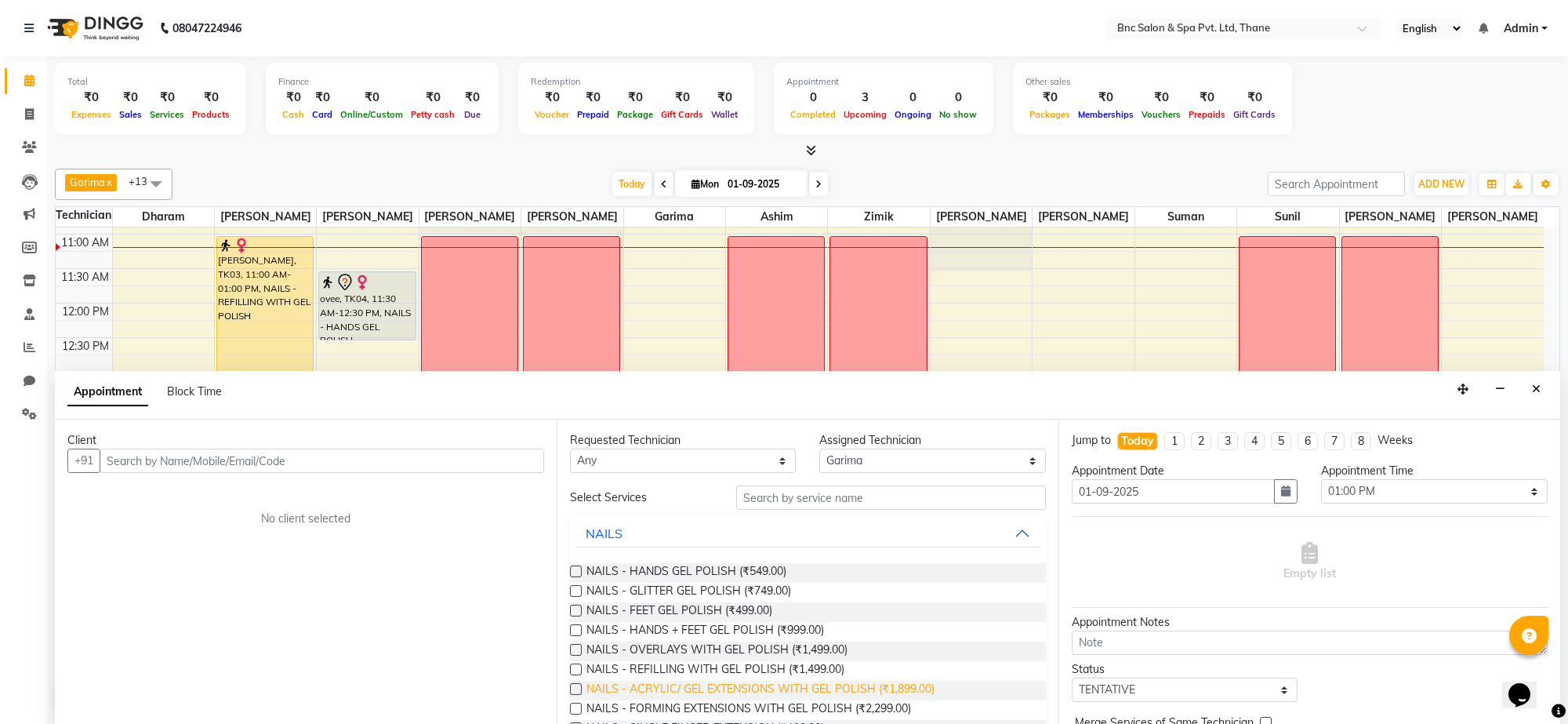
click at [719, 690] on span "NAILS - ACRYLIC/ GEL EXTENSIONS WITH GEL POLISH (₹1,899.00)" at bounding box center [761, 690] width 348 height 19
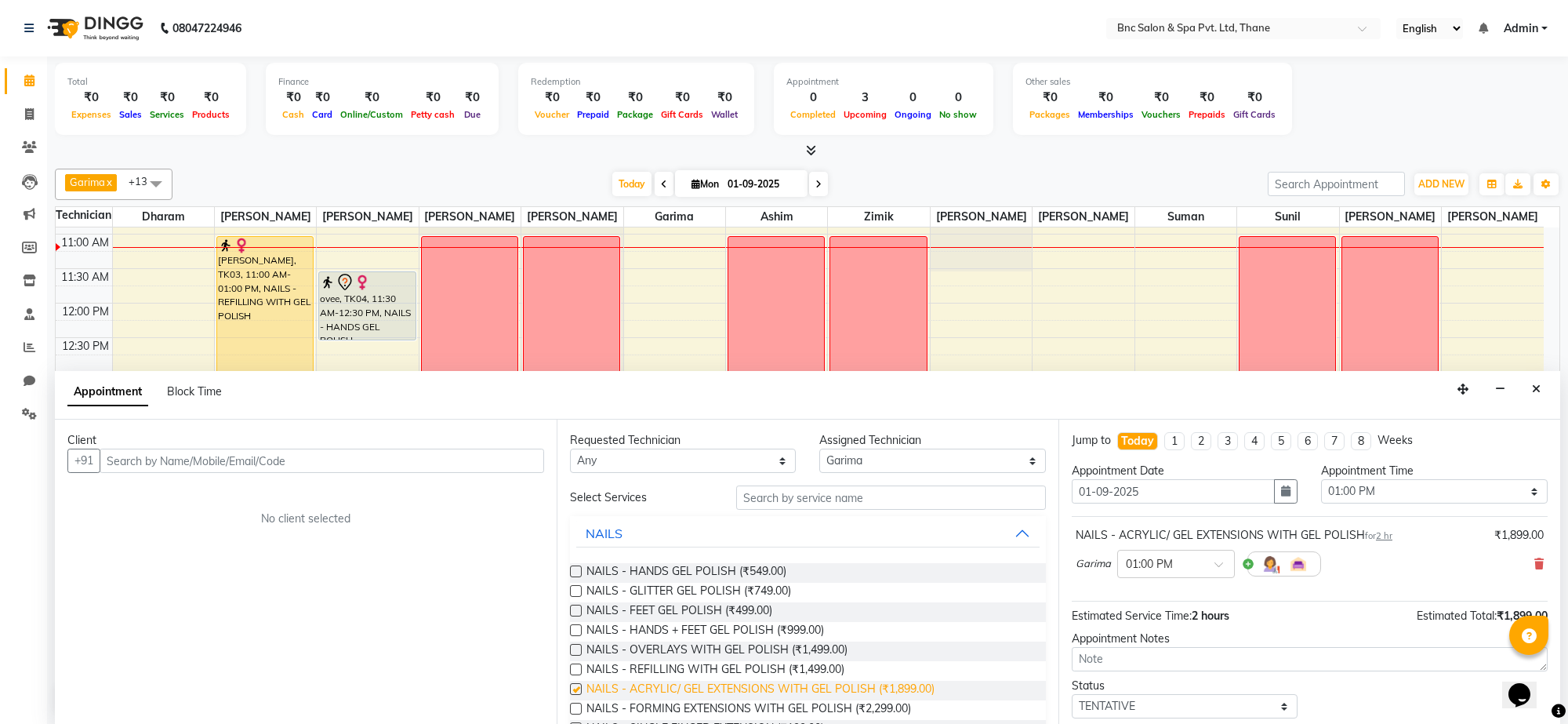
checkbox input "false"
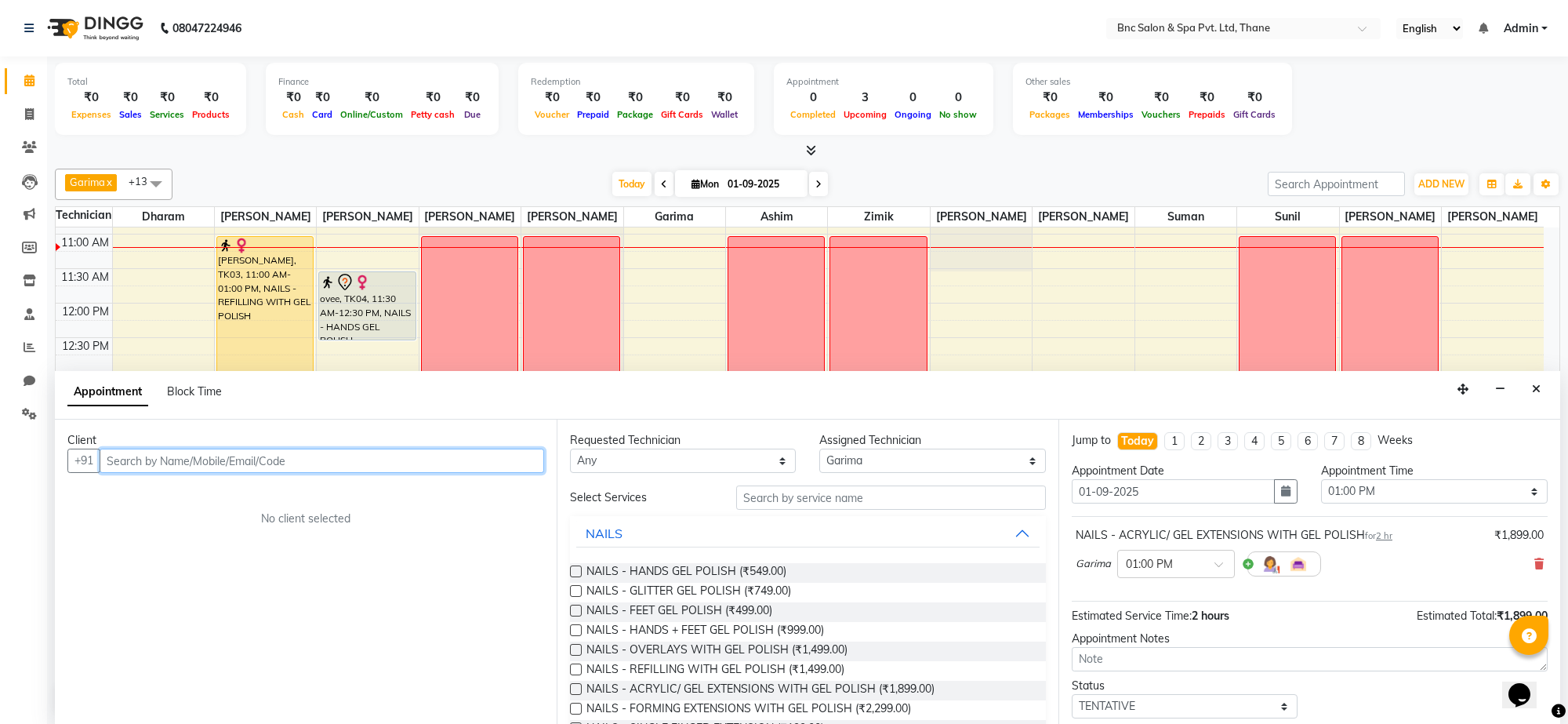
click at [220, 457] on input "text" at bounding box center [321, 460] width 445 height 24
click at [1535, 394] on icon "Close" at bounding box center [1536, 389] width 8 height 11
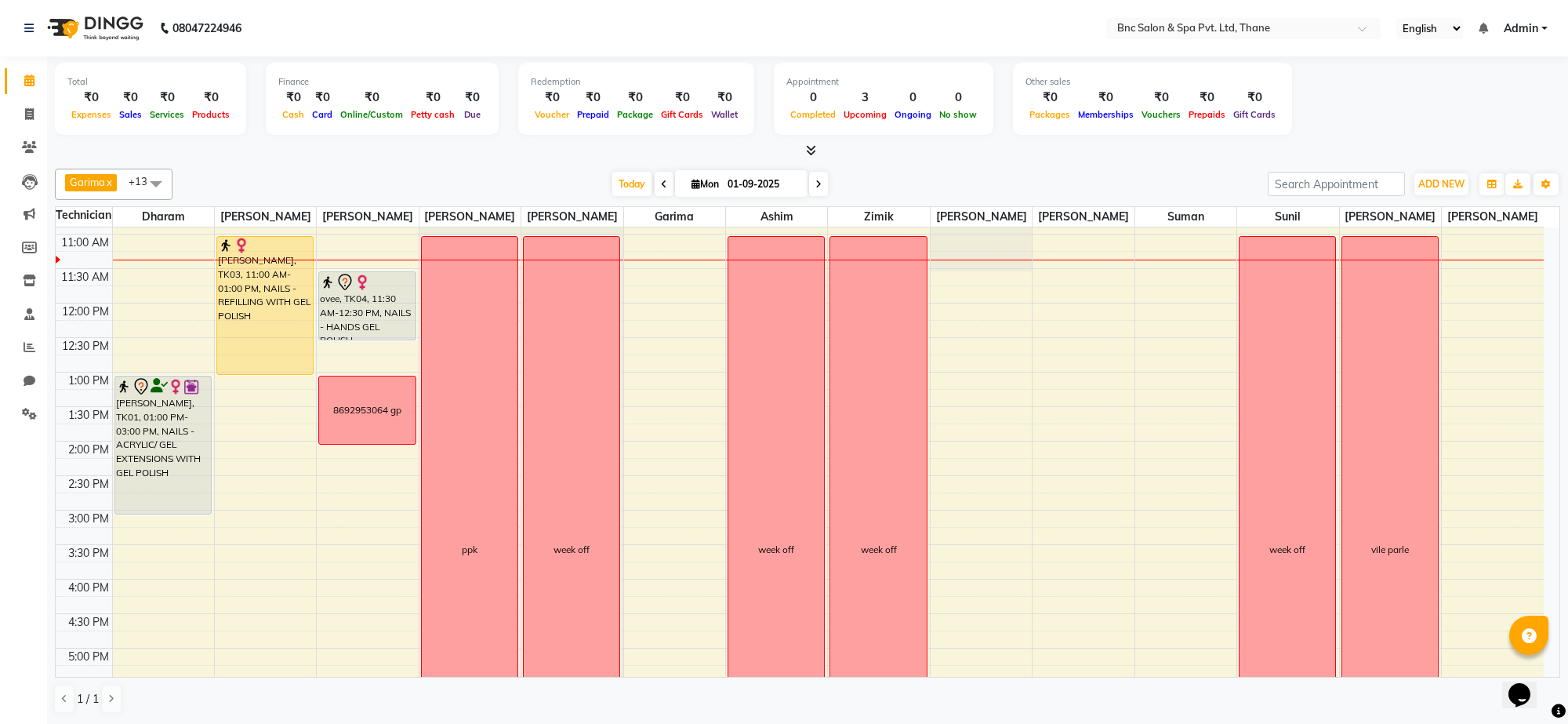
click at [378, 567] on div "8:00 AM 8:30 AM 9:00 AM 9:30 AM 10:00 AM 10:30 AM 11:00 AM 11:30 AM 12:00 PM 12…" at bounding box center [800, 476] width 1488 height 897
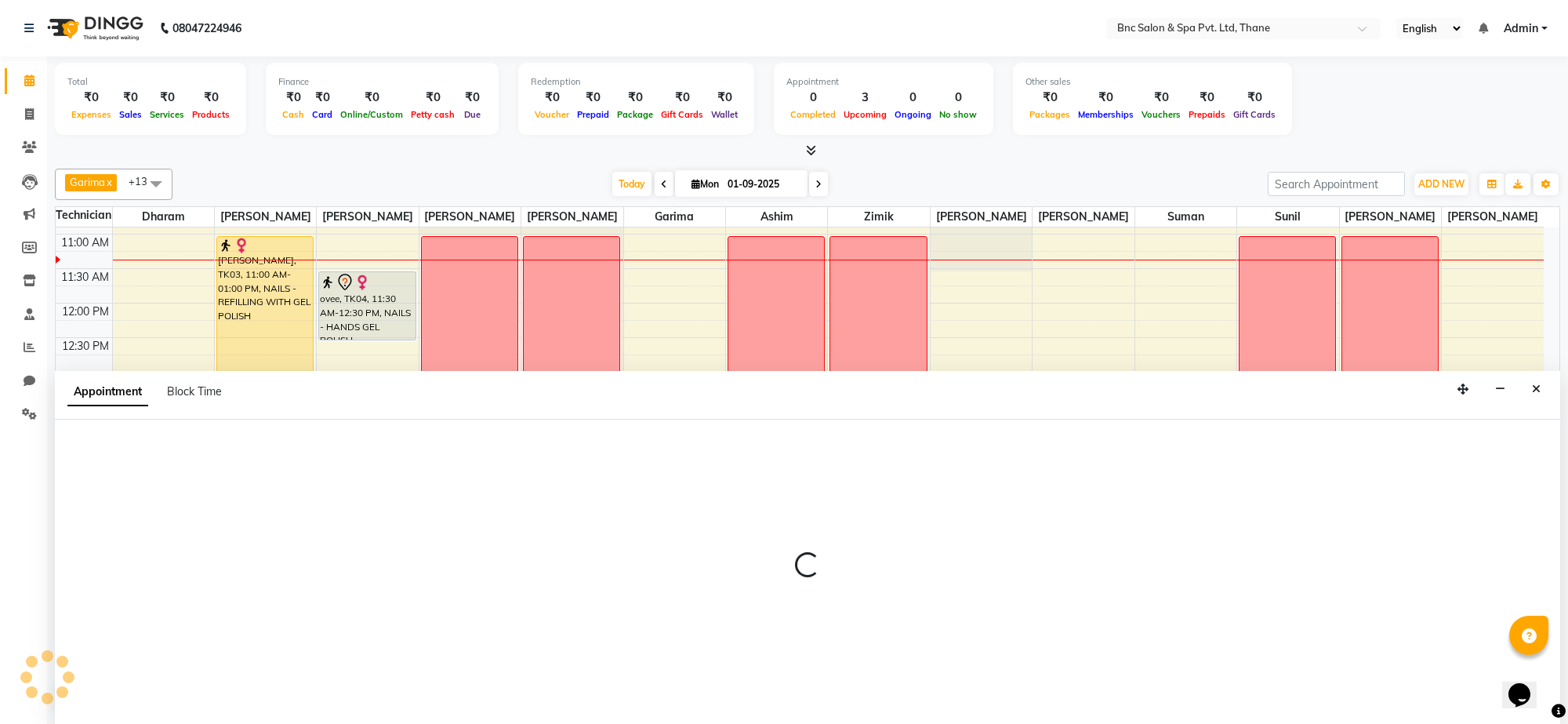
select select "71922"
select select "tentative"
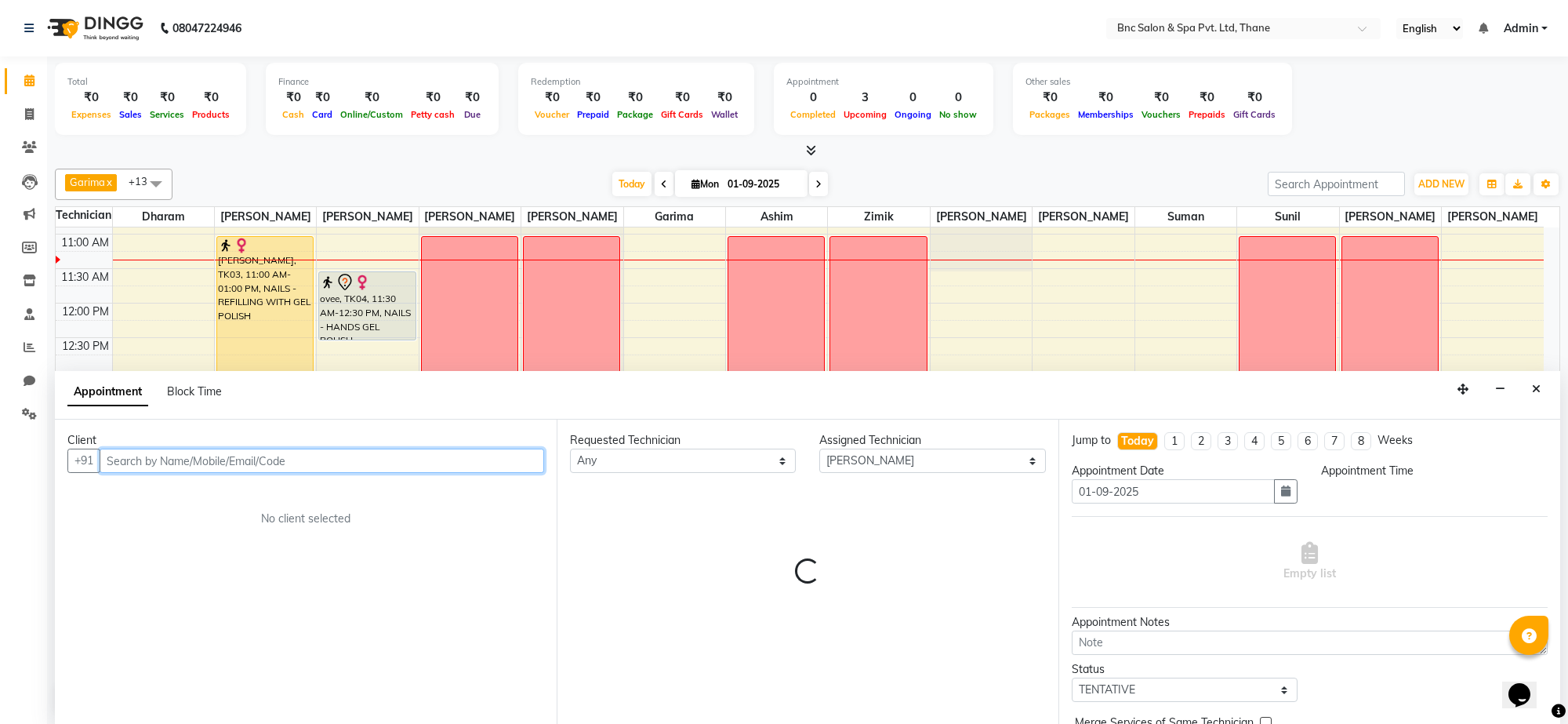
select select "915"
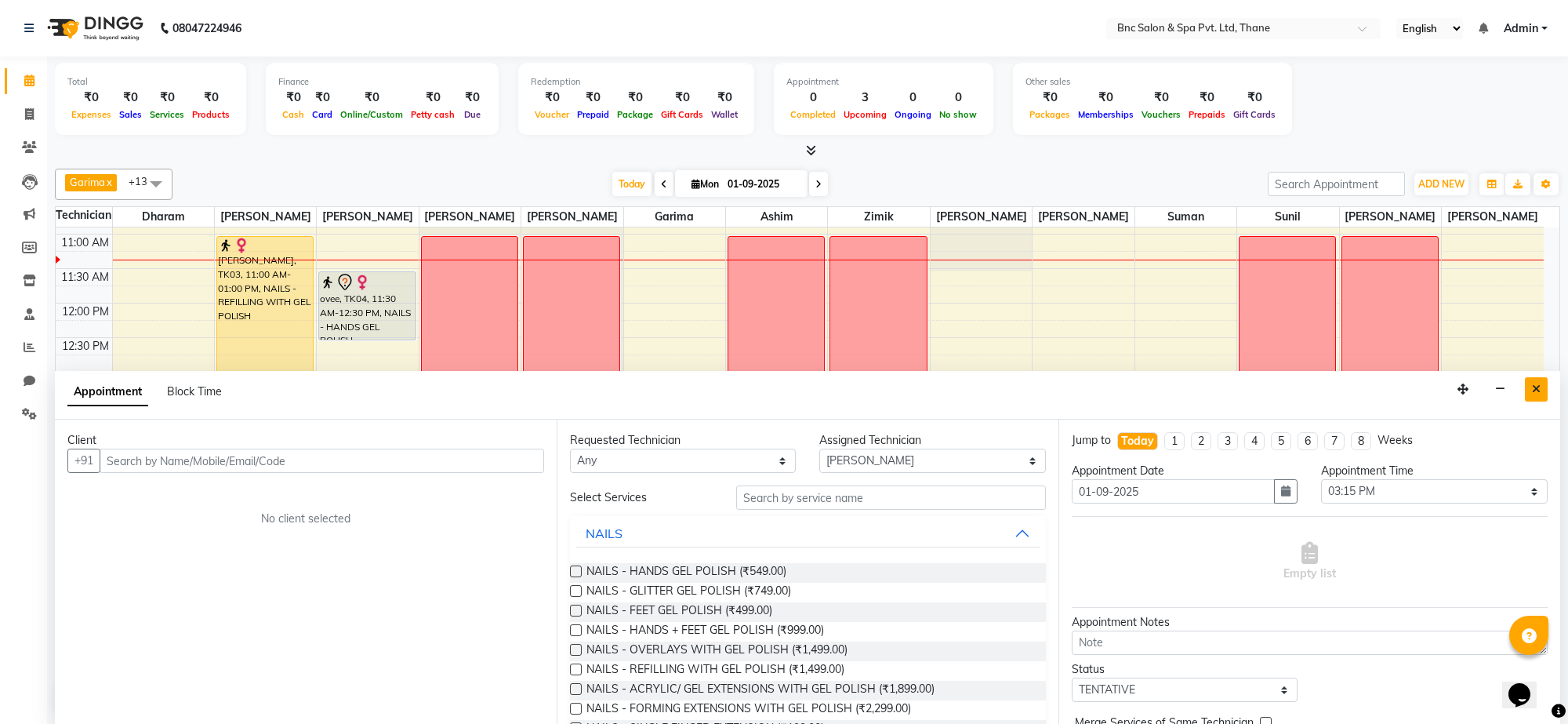
click at [1537, 378] on button "Close" at bounding box center [1536, 390] width 23 height 24
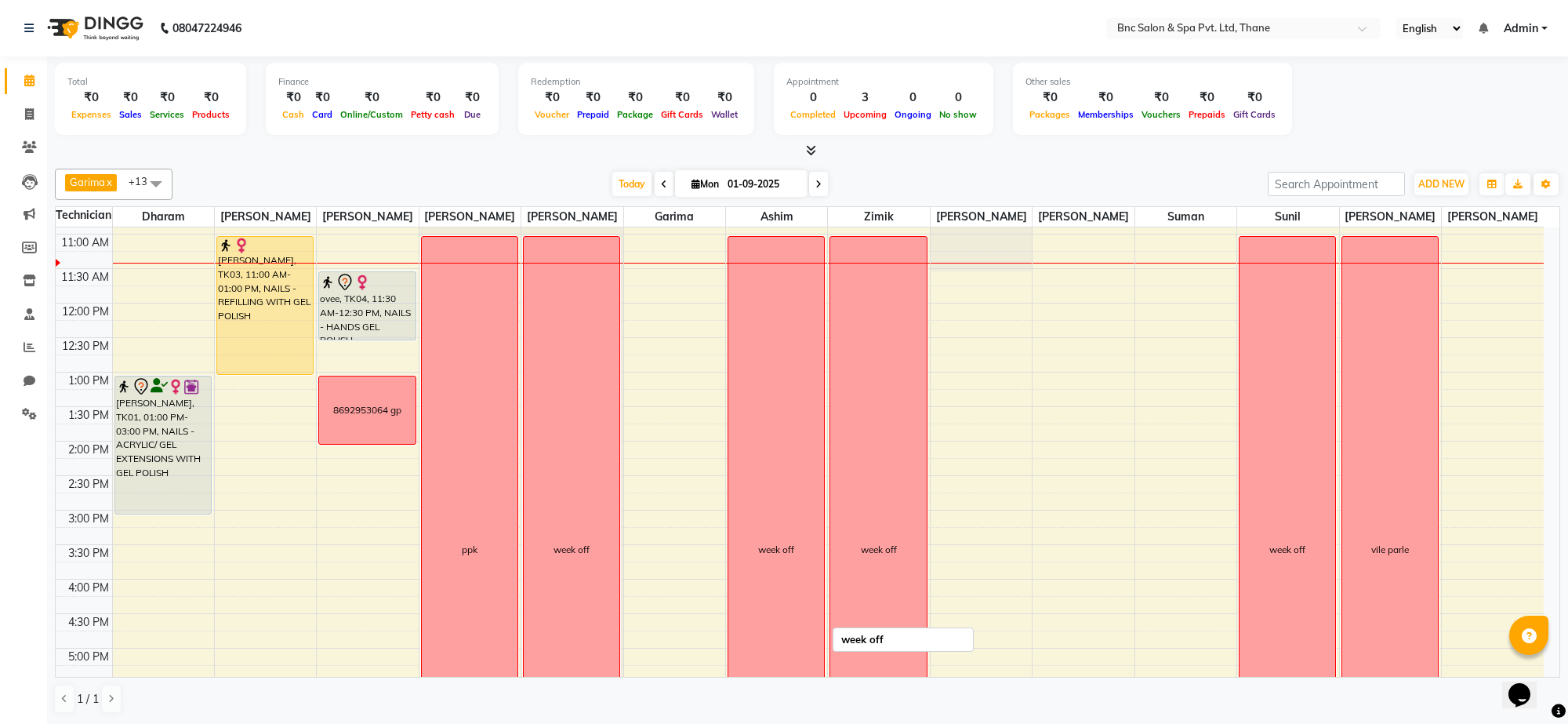
click at [743, 517] on div "week off" at bounding box center [776, 549] width 96 height 626
click at [120, 178] on span "Garima x" at bounding box center [93, 185] width 55 height 20
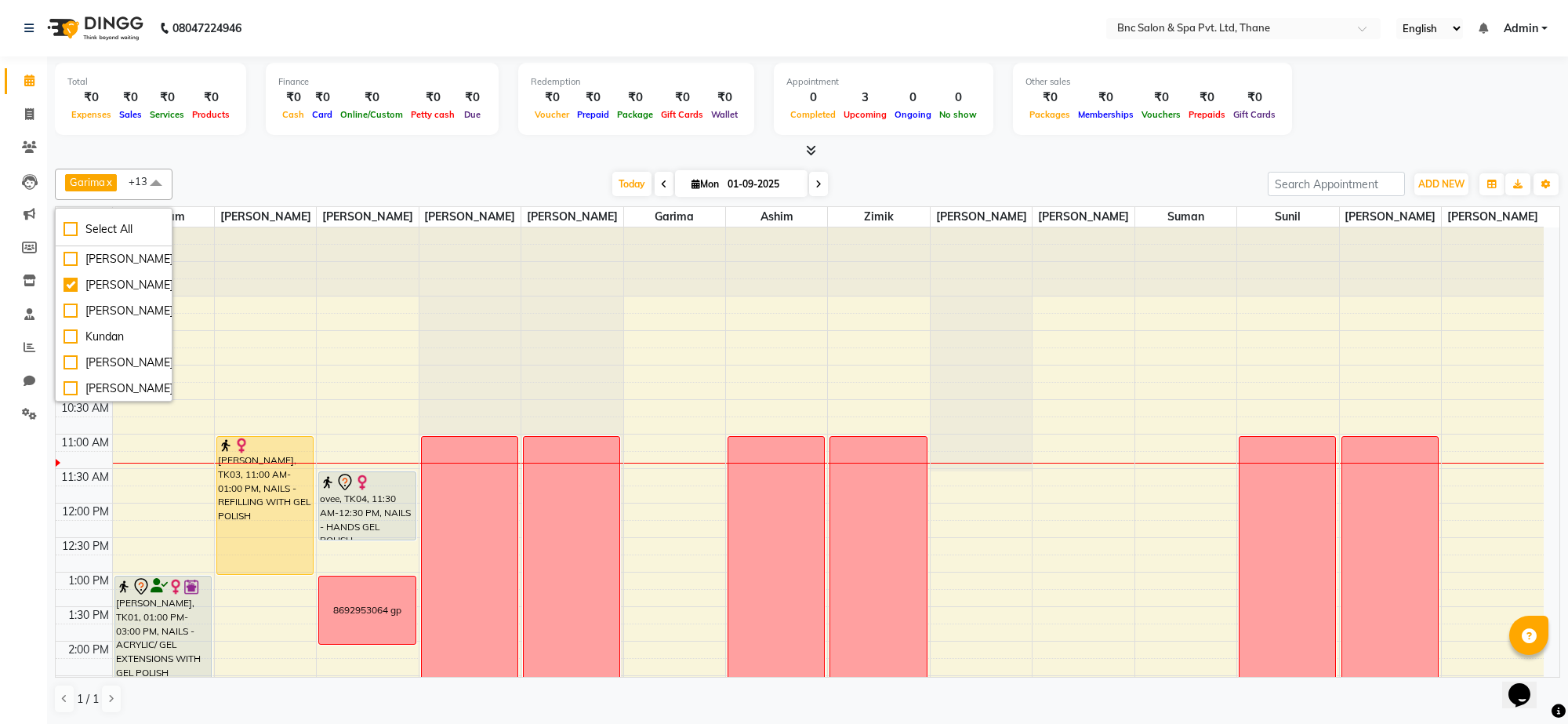
scroll to position [0, 0]
click at [153, 174] on span at bounding box center [156, 184] width 31 height 29
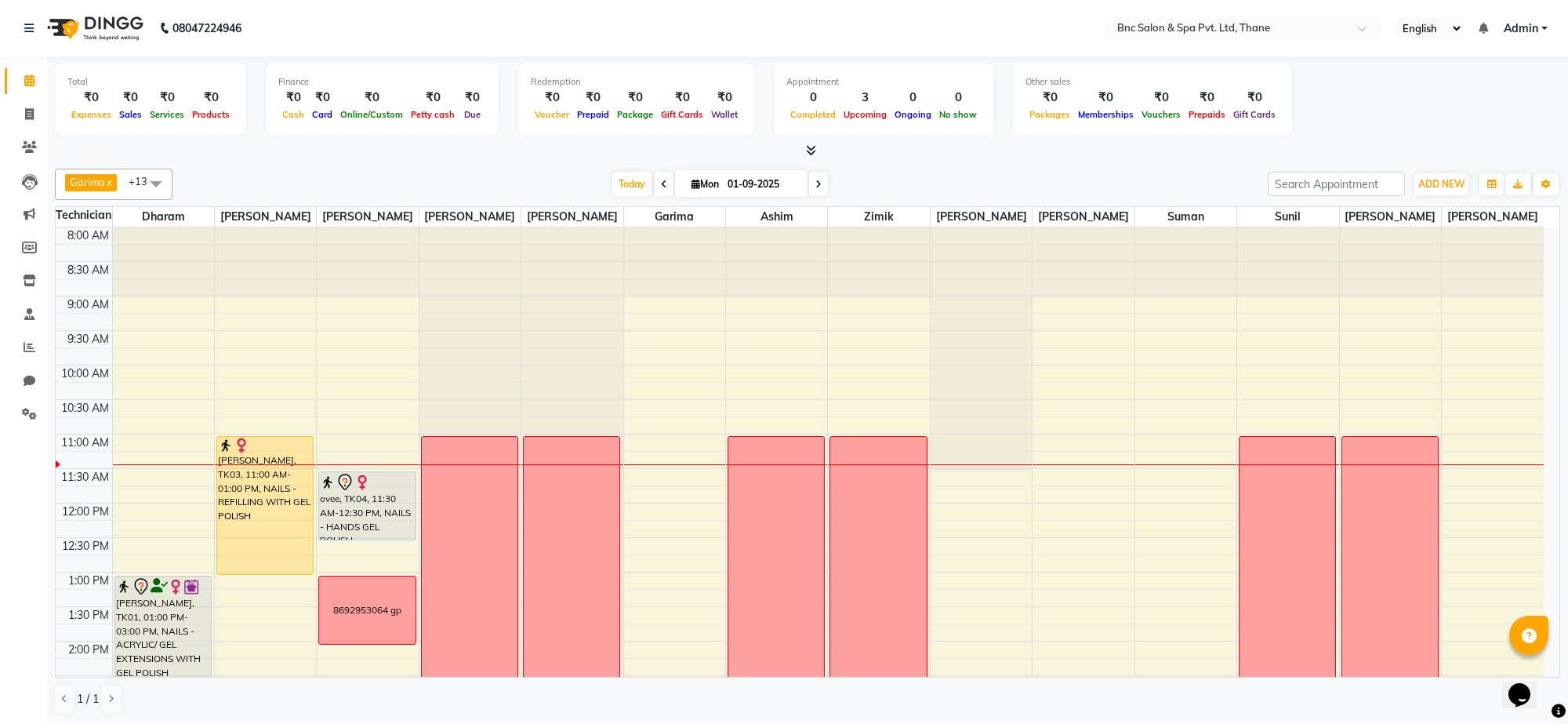
click at [94, 189] on span "Garima x" at bounding box center [91, 183] width 51 height 17
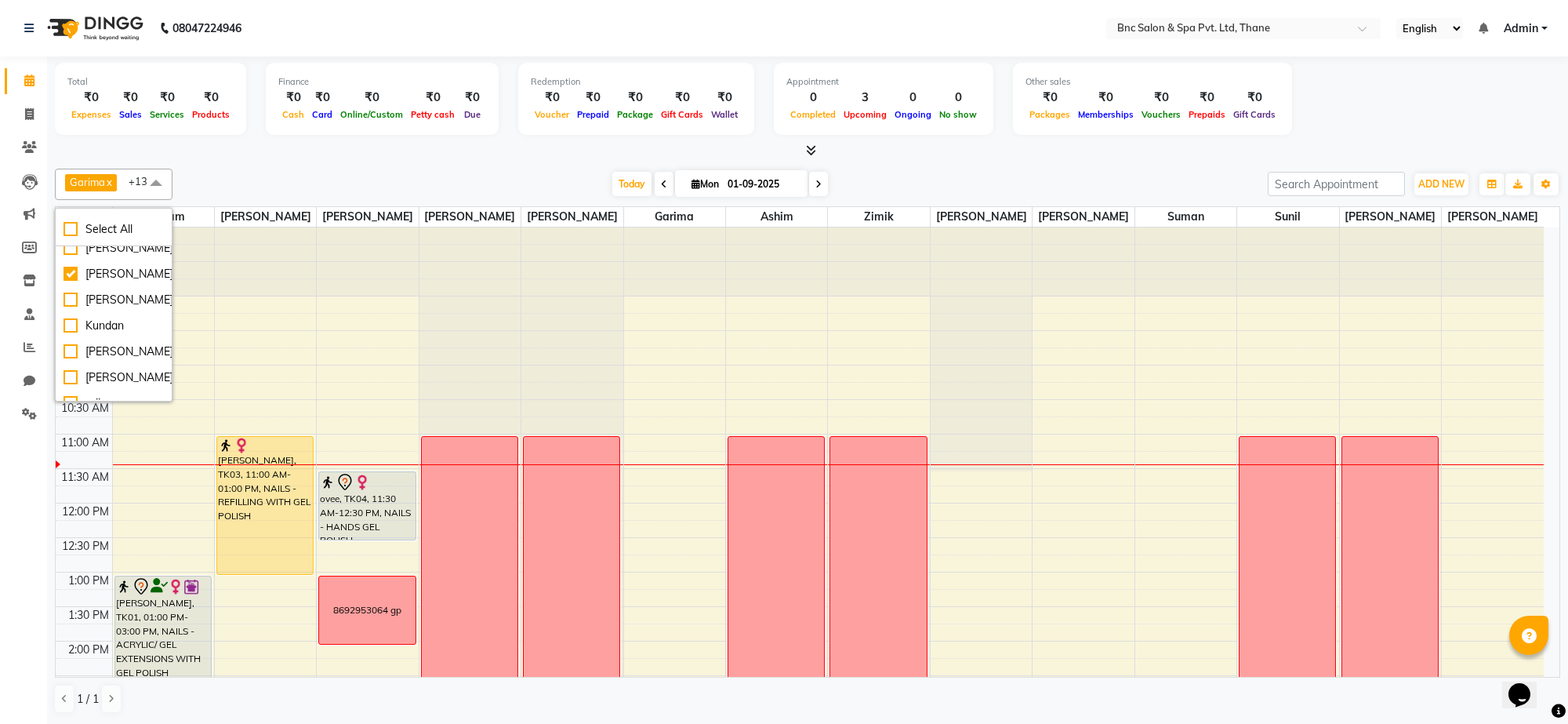
scroll to position [555, 0]
click at [121, 255] on div "[PERSON_NAME]" at bounding box center [113, 247] width 100 height 17
checkbox input "true"
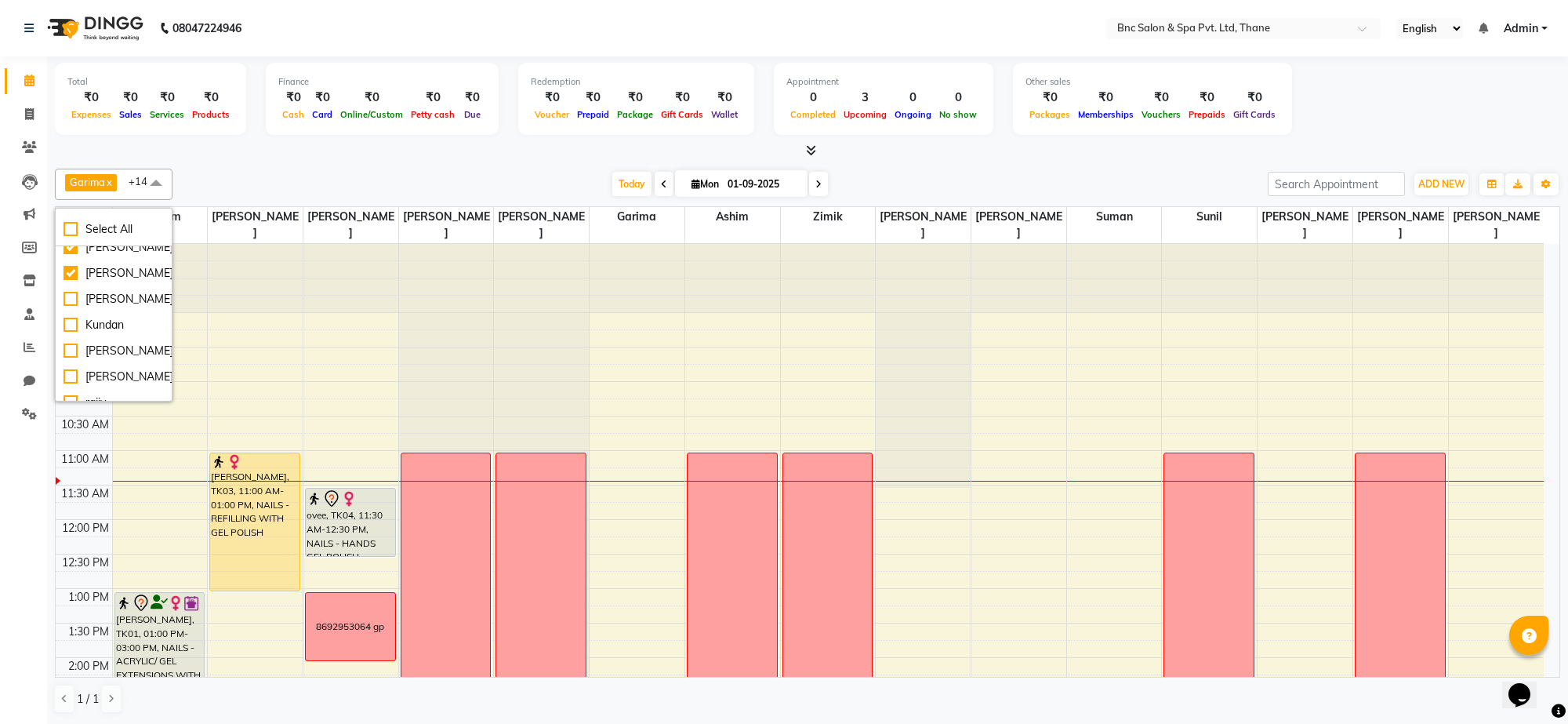
click at [1021, 163] on div "[PERSON_NAME] x [PERSON_NAME] [PERSON_NAME] x [PERSON_NAME] x Zimik x [PERSON_N…" at bounding box center [807, 441] width 1506 height 558
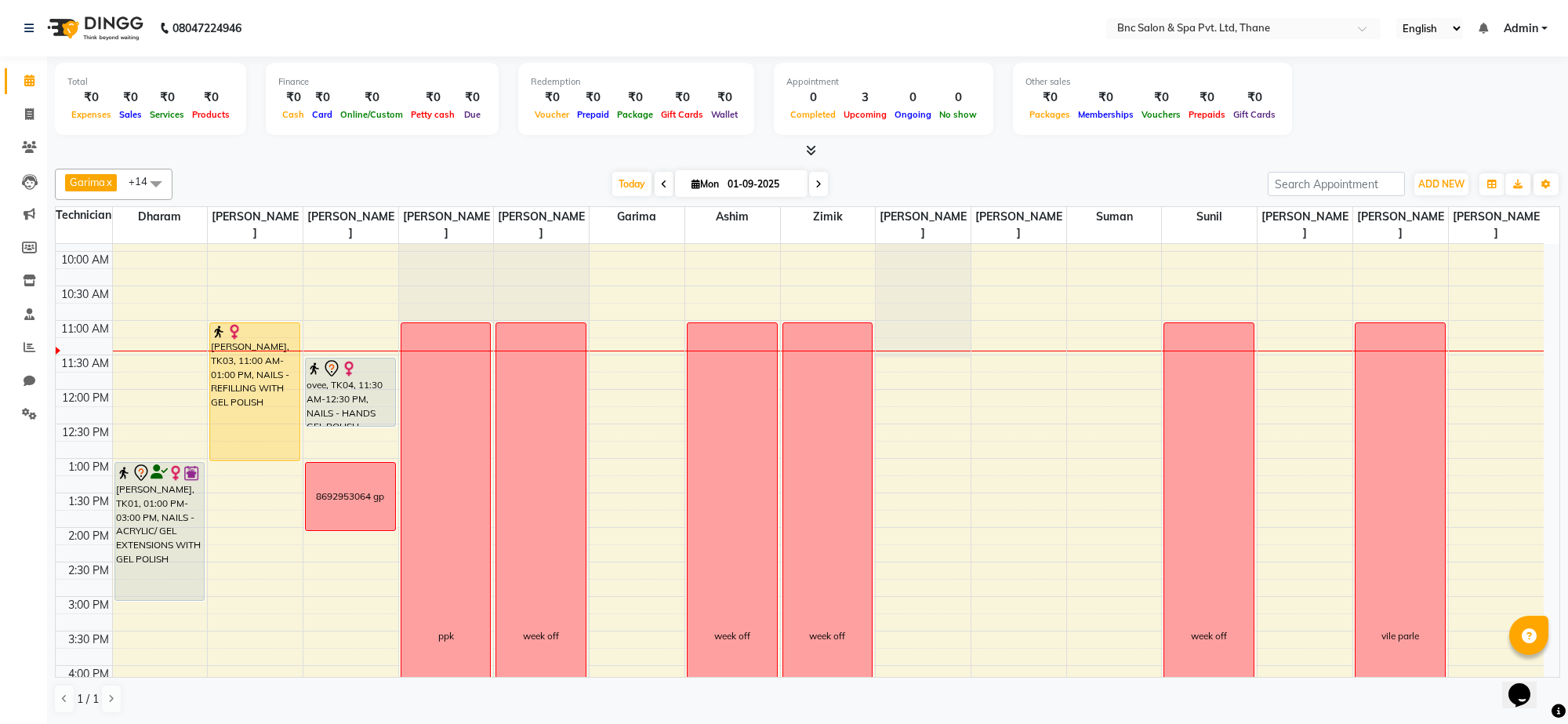
scroll to position [157, 0]
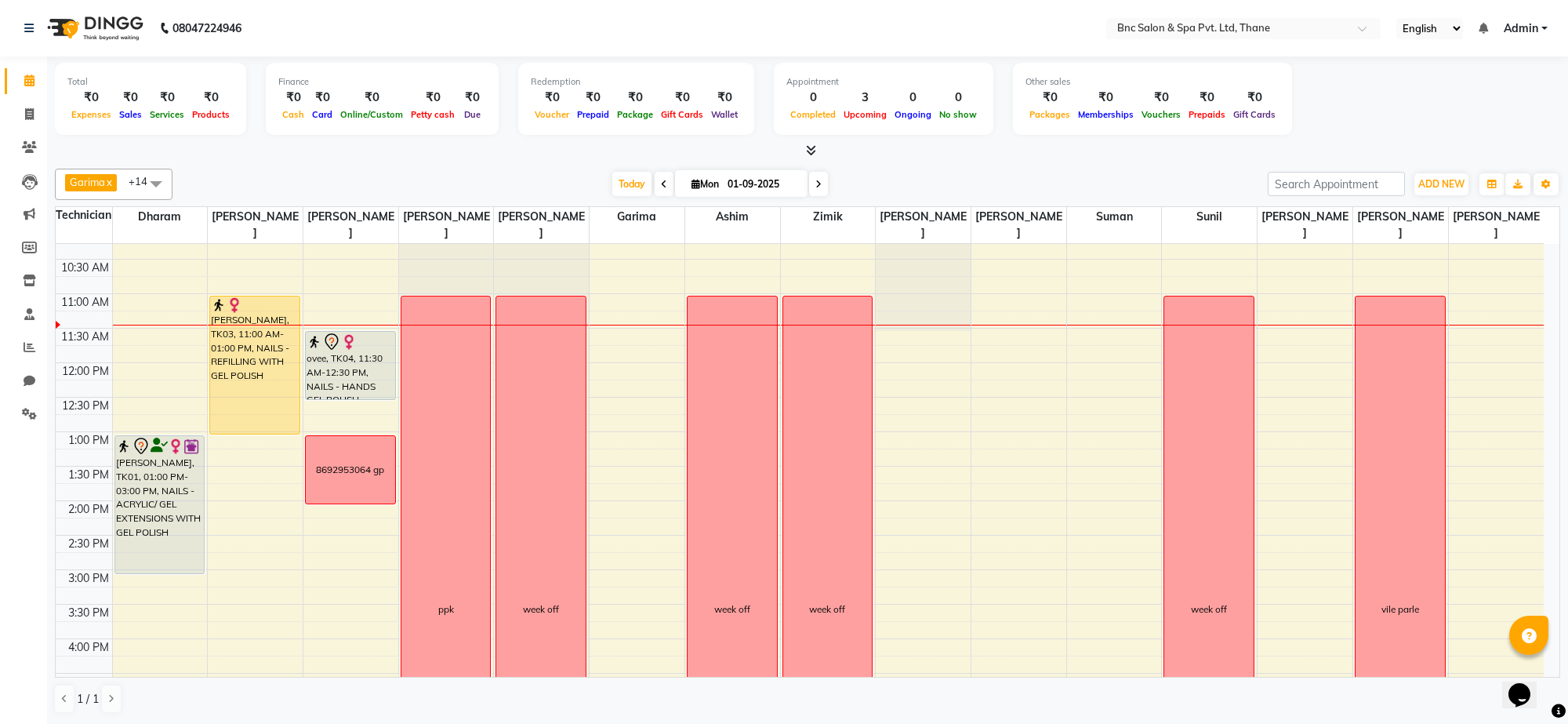
click at [821, 182] on span at bounding box center [818, 184] width 18 height 24
type input "02-09-2025"
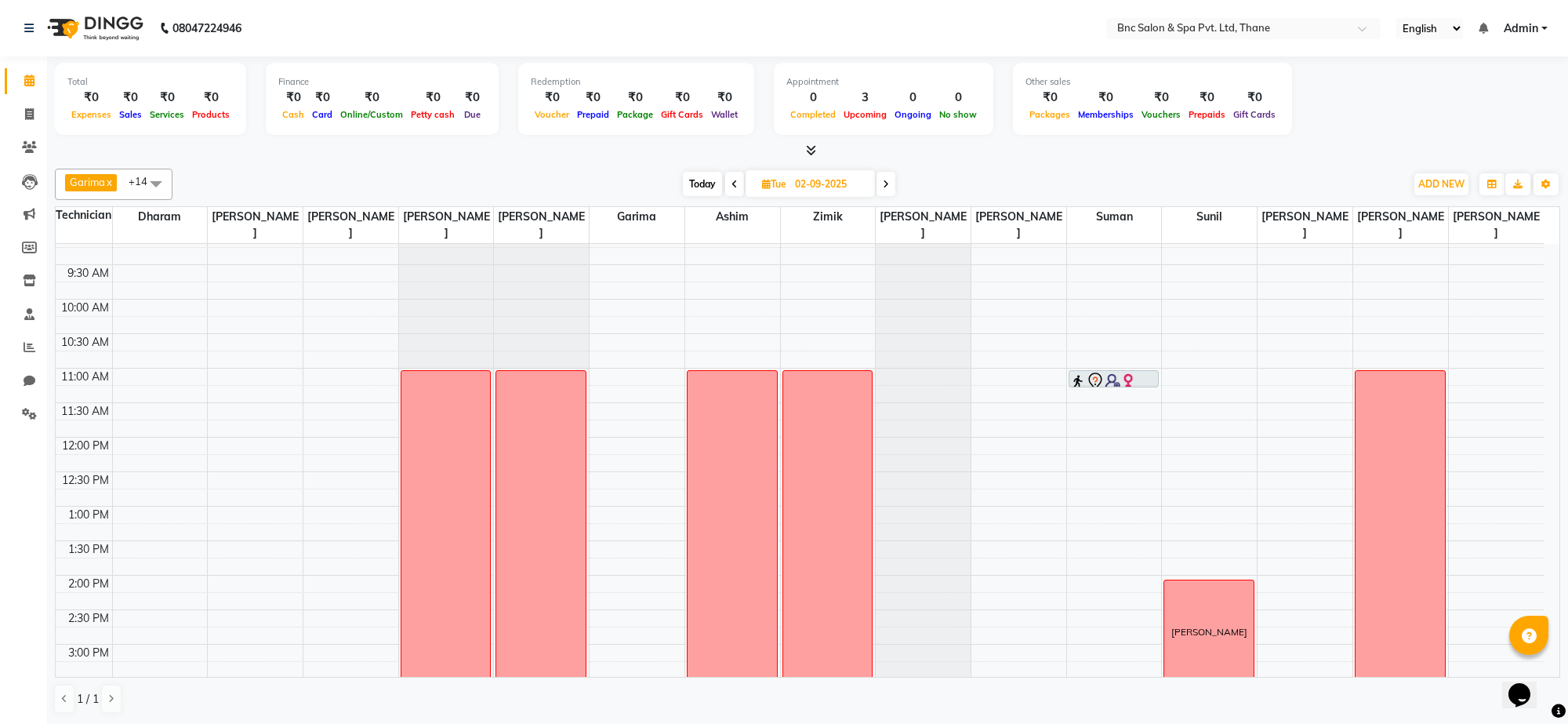
scroll to position [79, 0]
click at [1476, 378] on div "8:00 AM 8:30 AM 9:00 AM 9:30 AM 10:00 AM 10:30 AM 11:00 AM 11:30 AM 12:00 PM 12…" at bounding box center [800, 613] width 1488 height 897
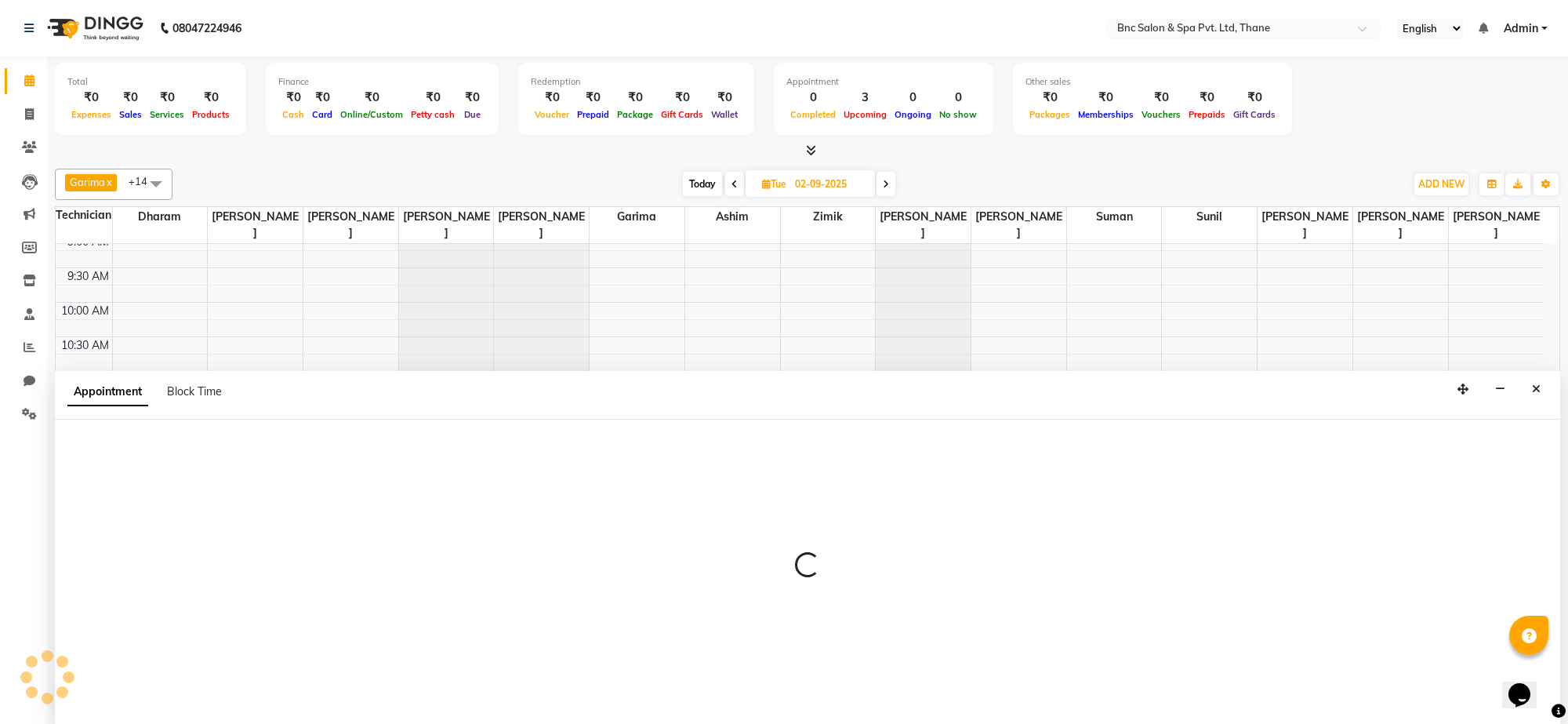
select select "87947"
select select "660"
select select "tentative"
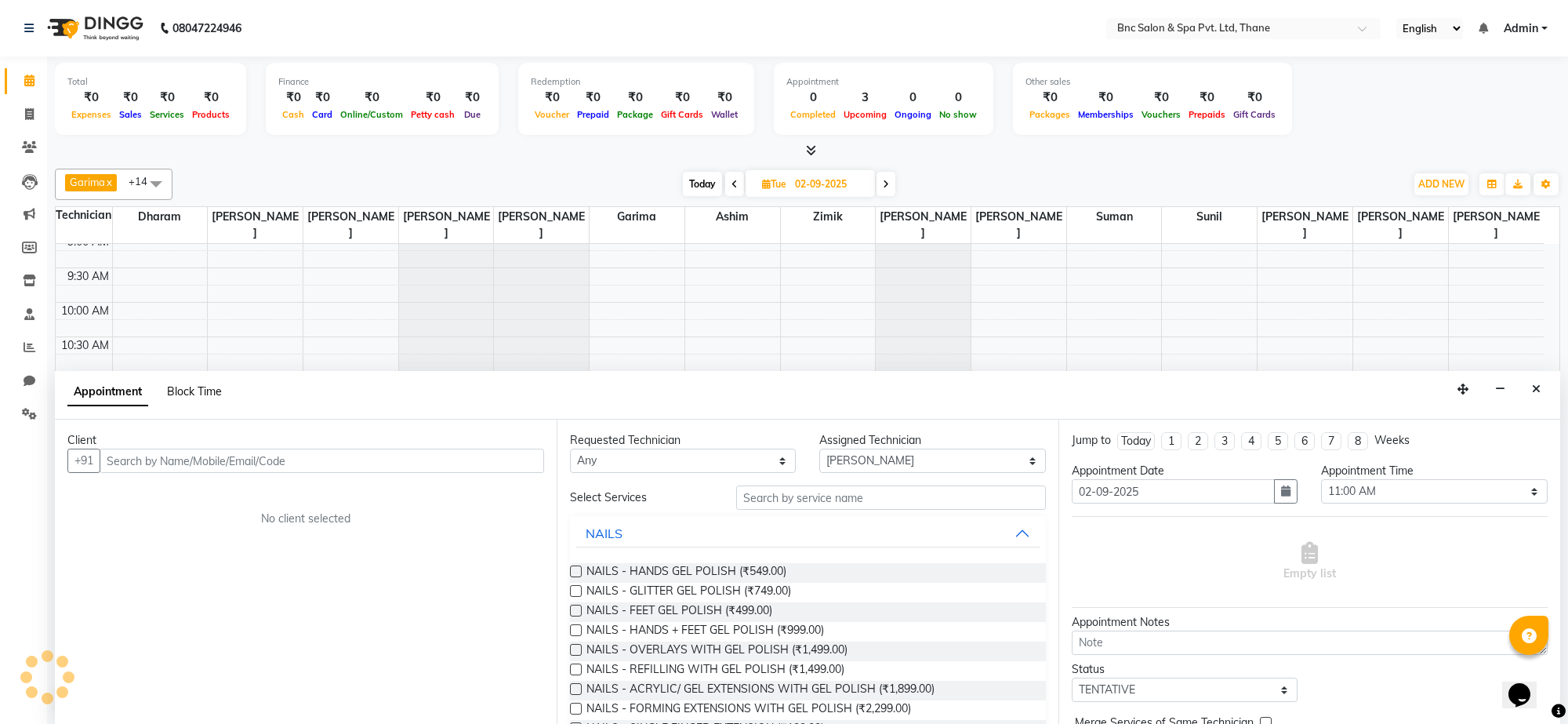
click at [201, 393] on span "Block Time" at bounding box center [195, 390] width 55 height 14
select select "87947"
select select "660"
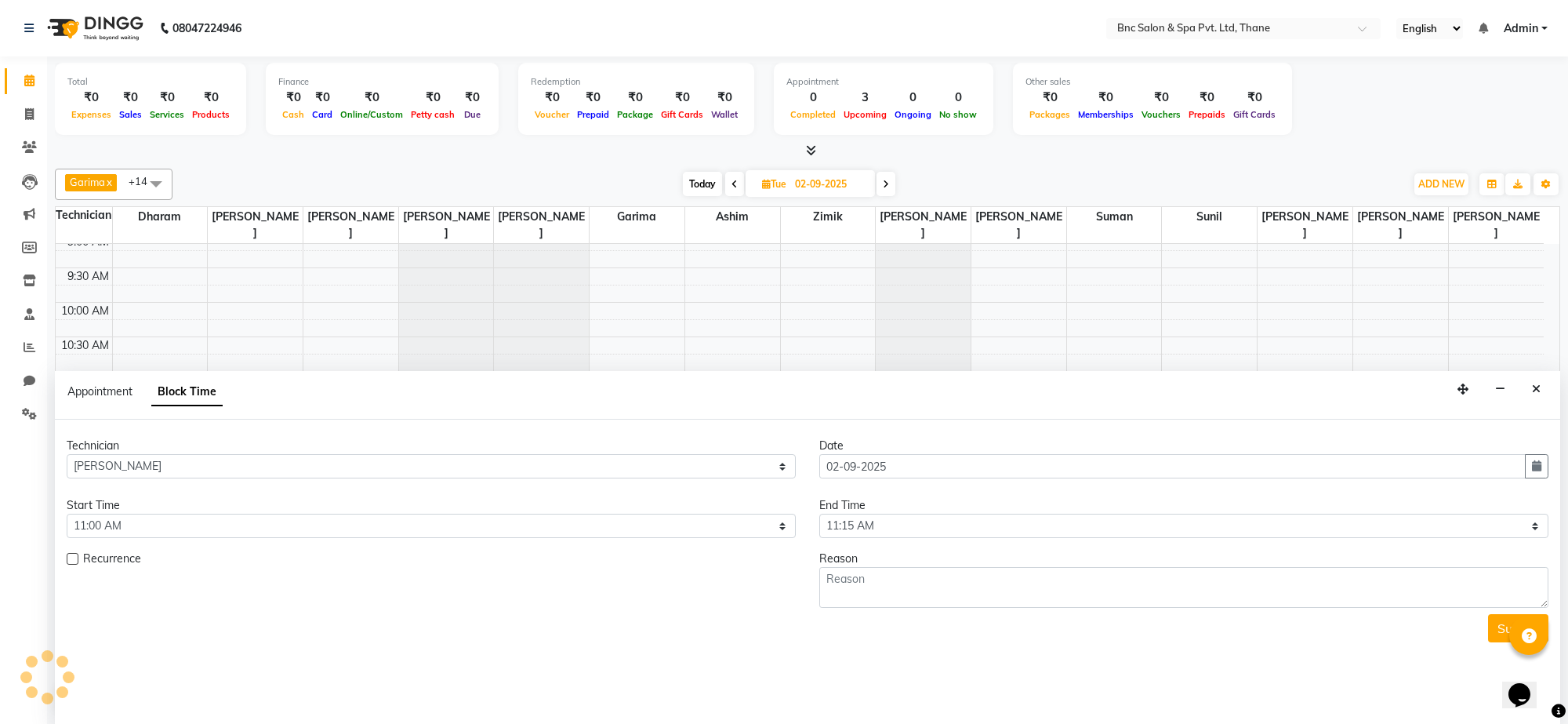
scroll to position [209, 0]
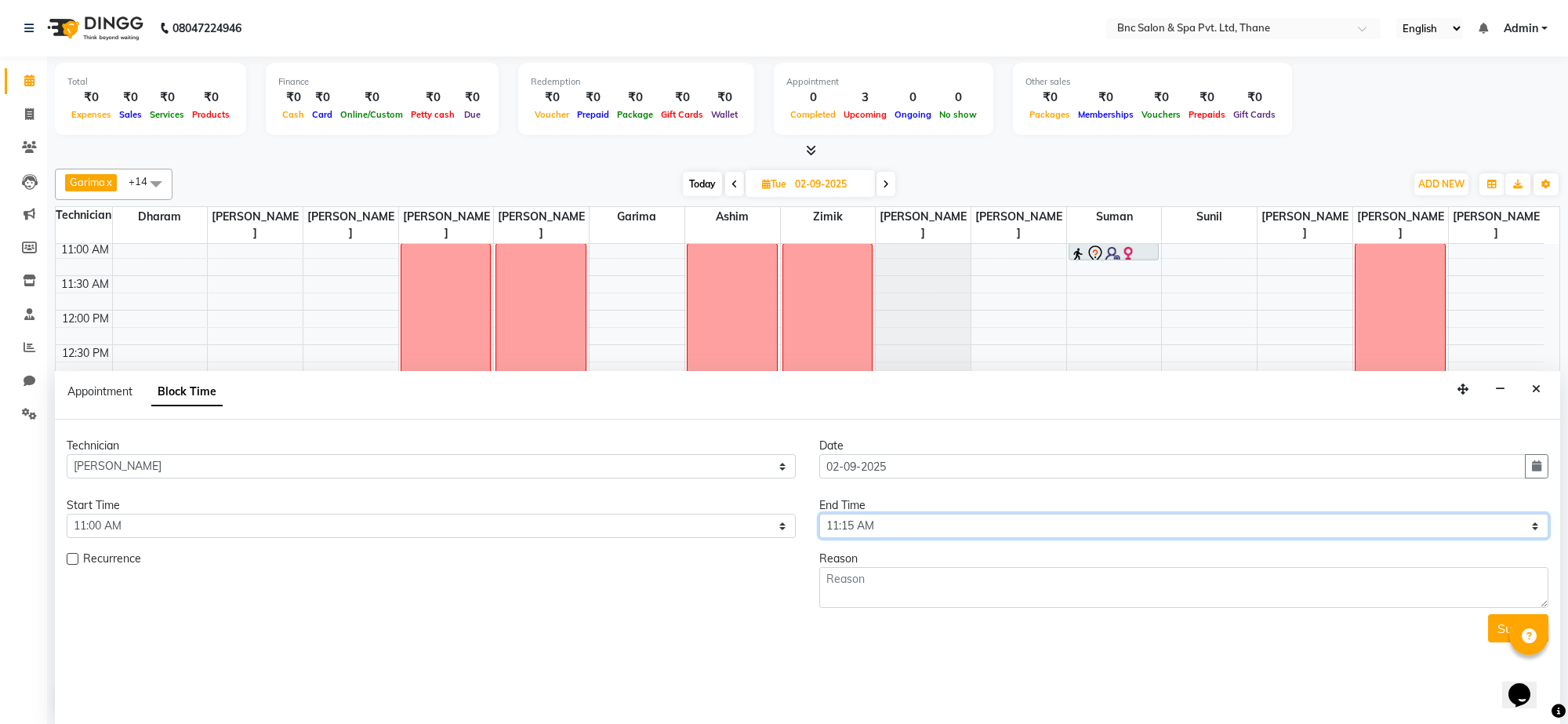
click at [840, 523] on select "Select 09:00 AM 09:15 AM 09:30 AM 09:45 AM 10:00 AM 10:15 AM 10:30 AM 10:45 AM …" at bounding box center [1184, 526] width 729 height 24
select select "1200"
click at [819, 515] on select "Select 09:00 AM 09:15 AM 09:30 AM 09:45 AM 10:00 AM 10:15 AM 10:30 AM 10:45 AM …" at bounding box center [1184, 526] width 729 height 24
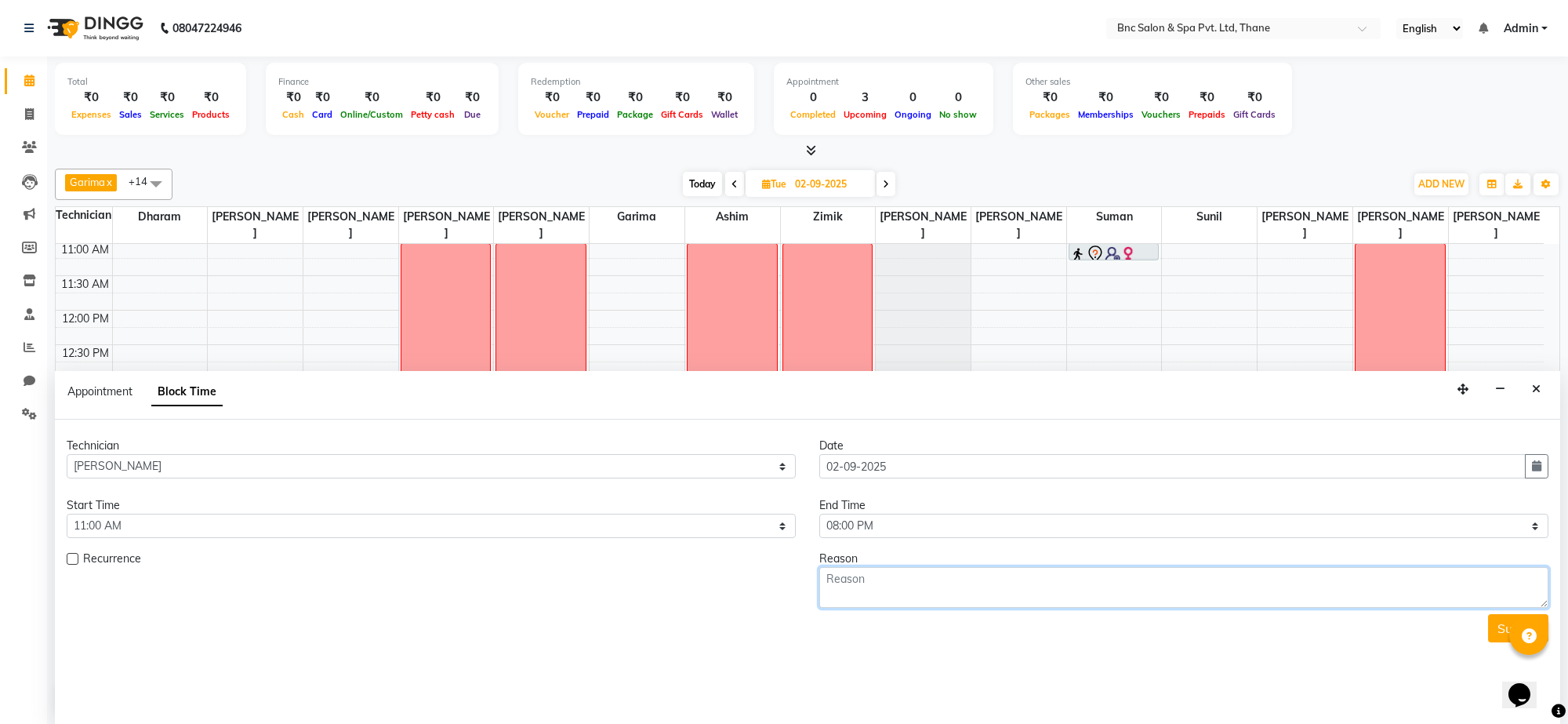
click at [844, 591] on textarea at bounding box center [1184, 587] width 729 height 40
type textarea "week off"
click at [1500, 631] on button "Submit" at bounding box center [1518, 628] width 61 height 28
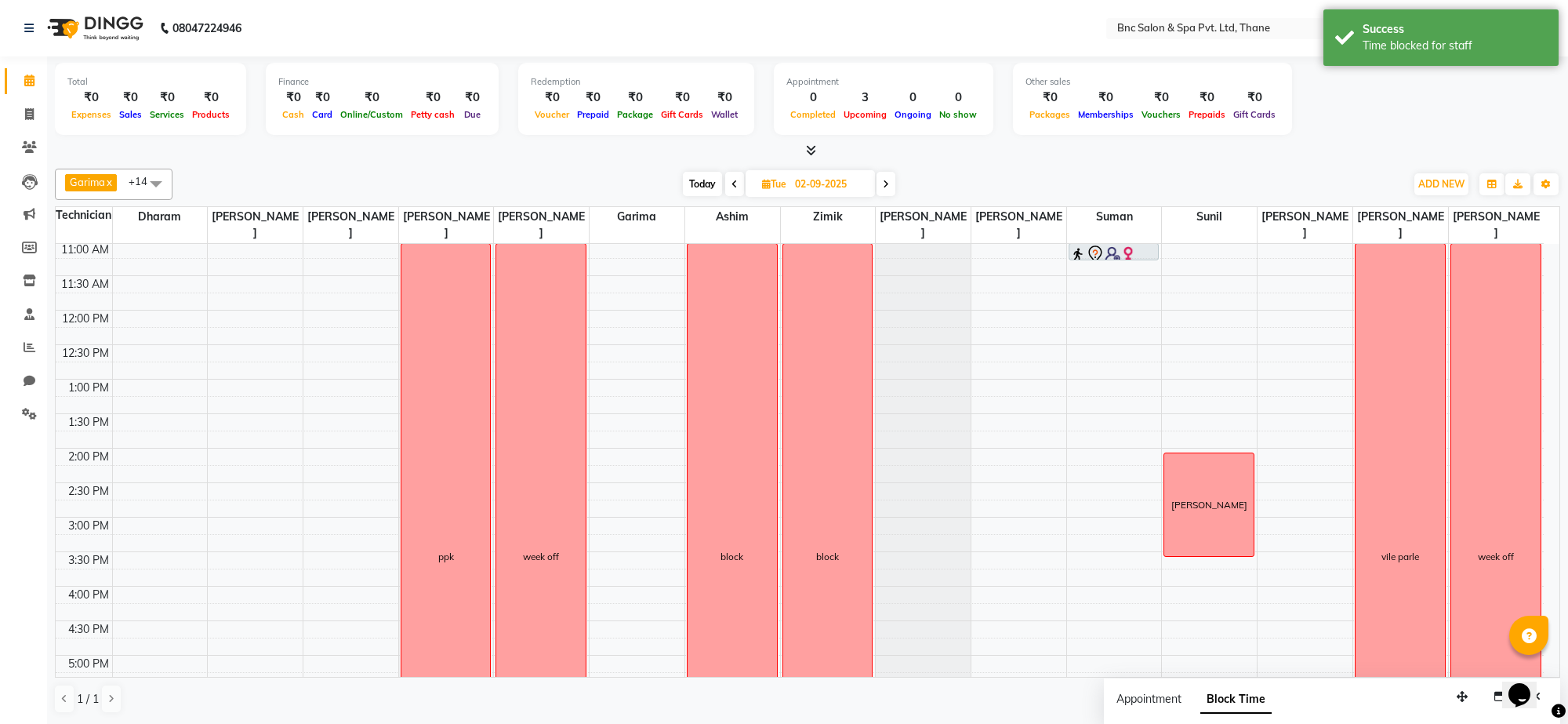
click at [883, 187] on icon at bounding box center [886, 184] width 6 height 9
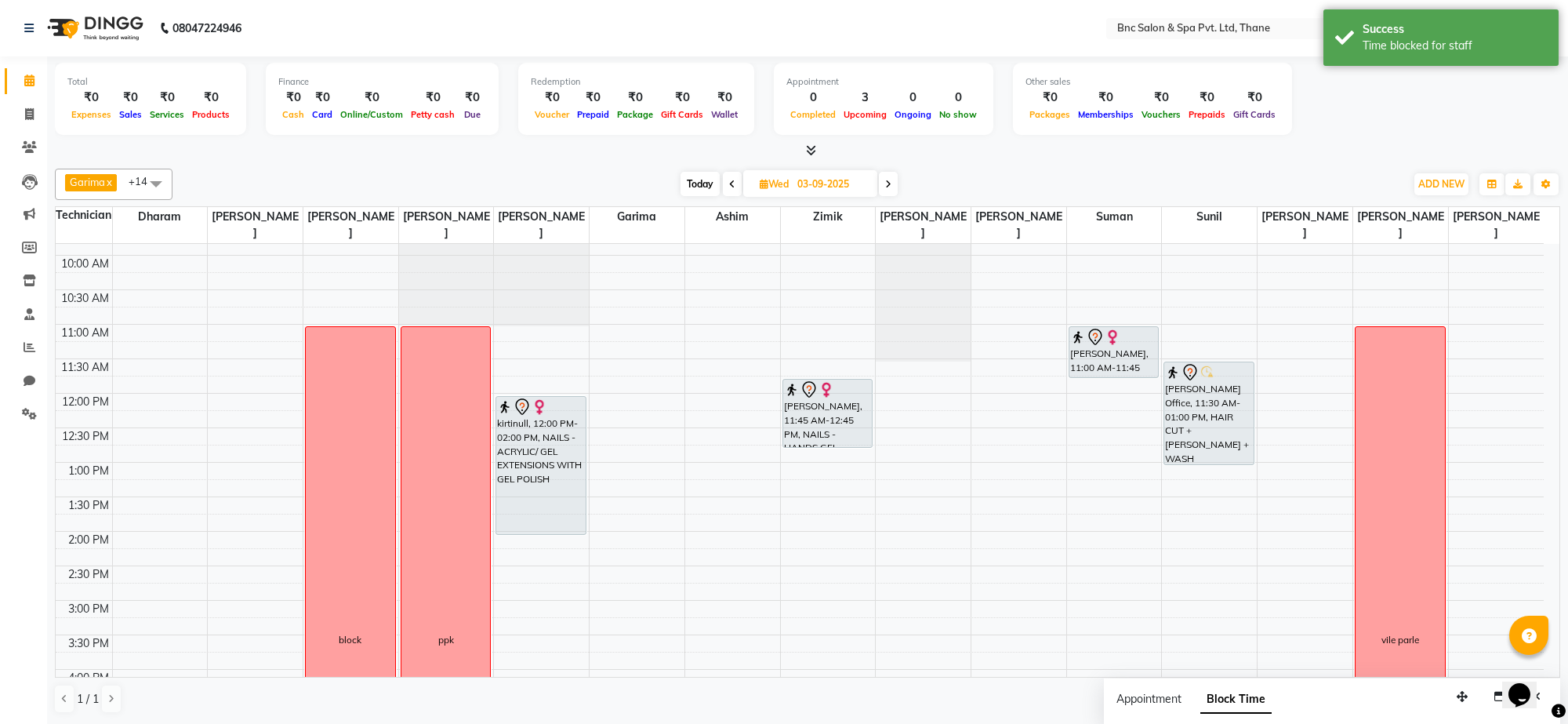
scroll to position [46, 0]
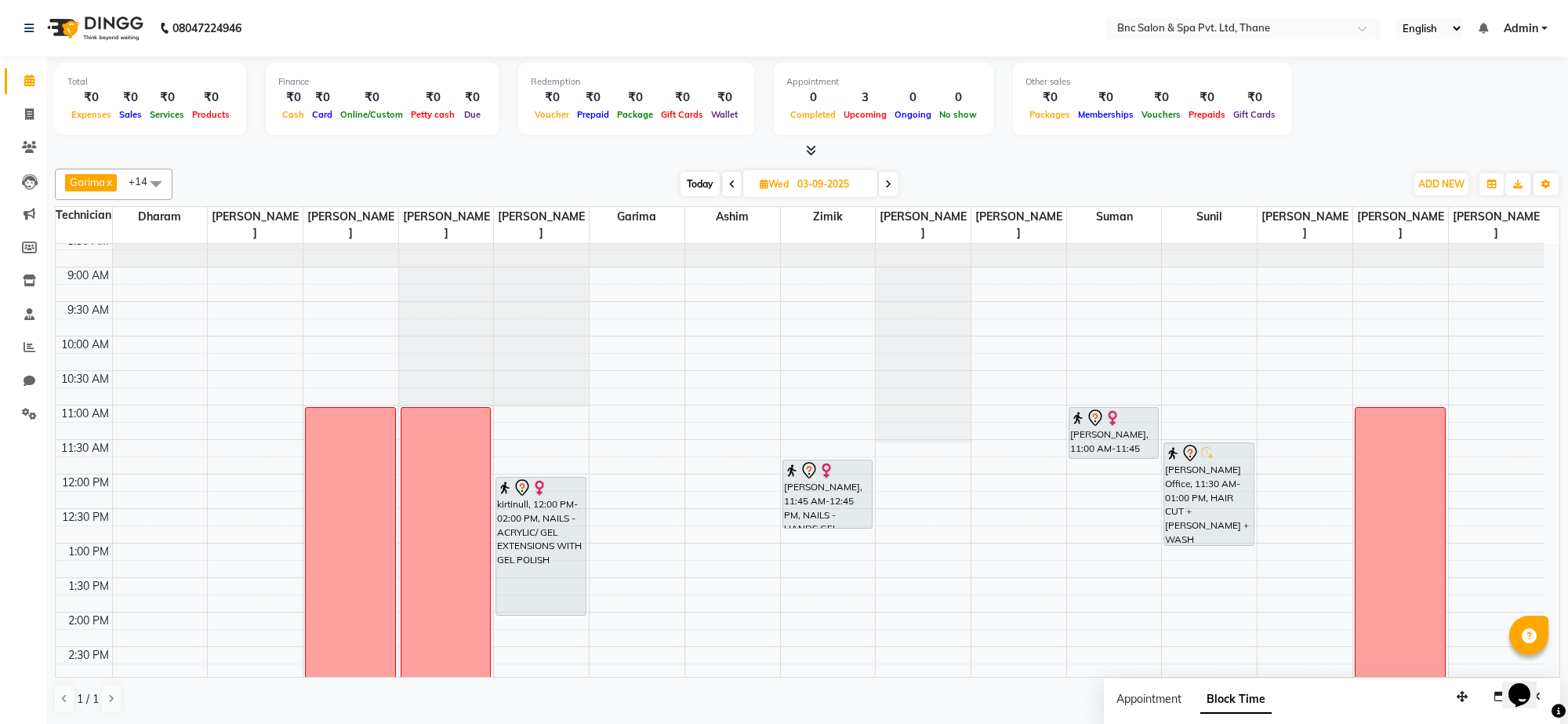
click at [726, 185] on span at bounding box center [732, 184] width 18 height 24
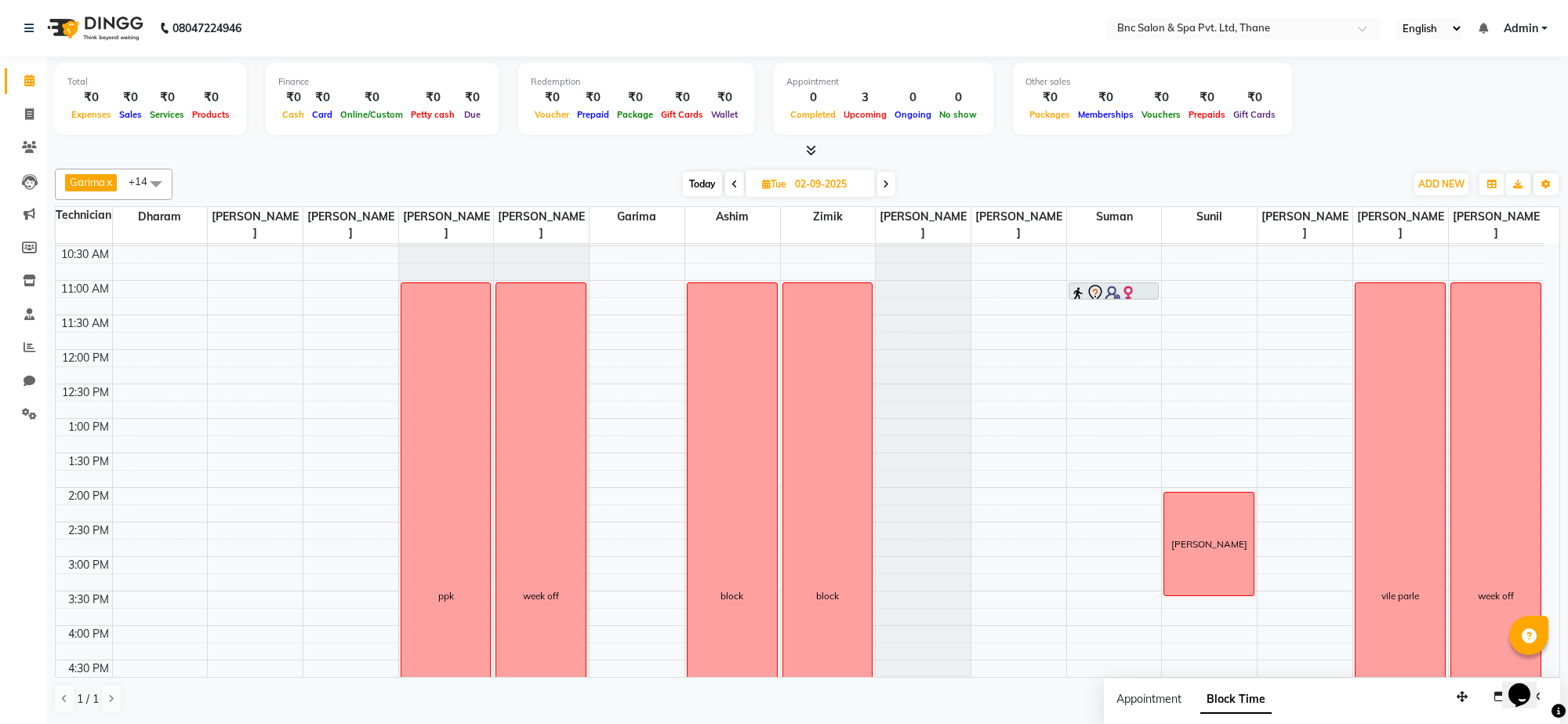
scroll to position [164, 0]
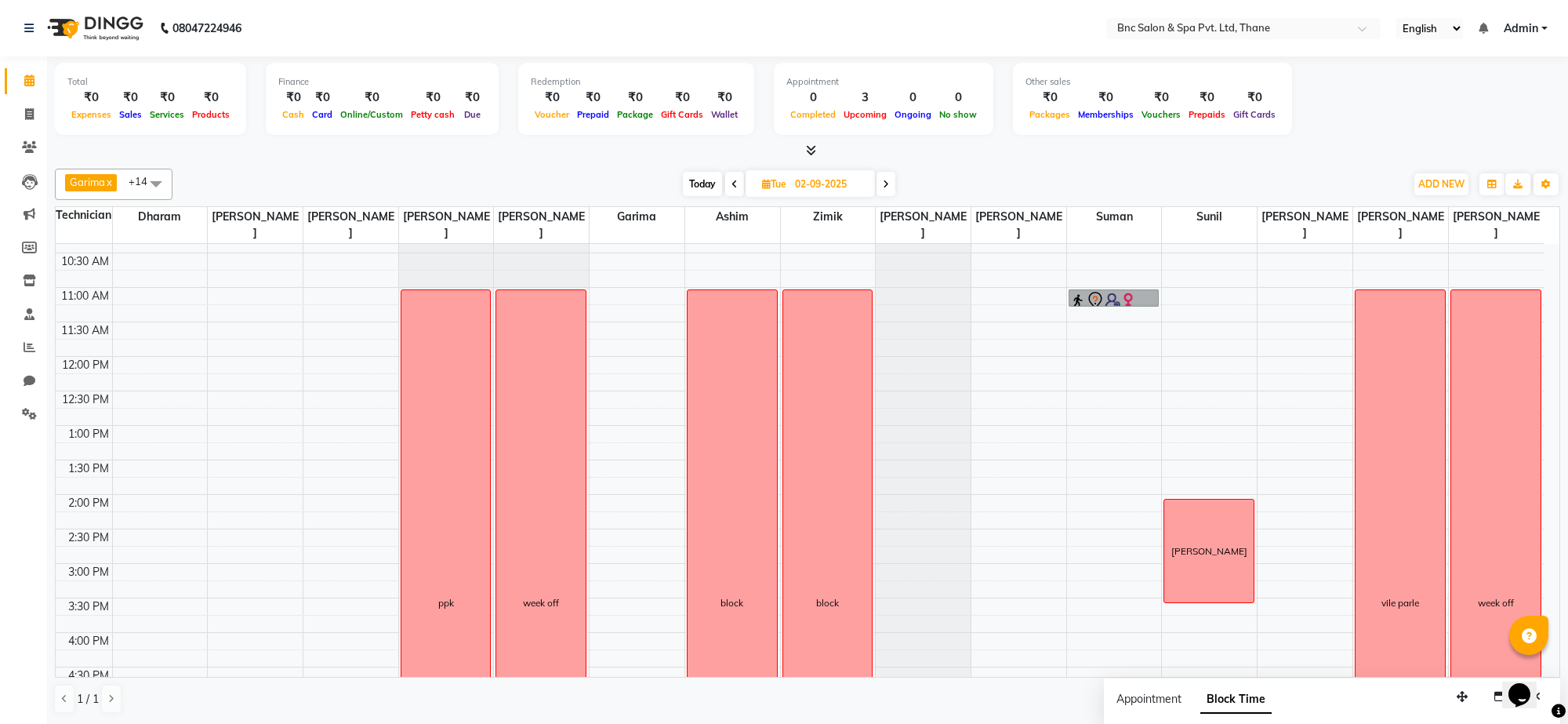
drag, startPoint x: 1086, startPoint y: 294, endPoint x: 1028, endPoint y: 299, distance: 58.2
drag, startPoint x: 1028, startPoint y: 299, endPoint x: 1037, endPoint y: 157, distance: 142.3
click at [1037, 157] on div at bounding box center [807, 151] width 1506 height 17
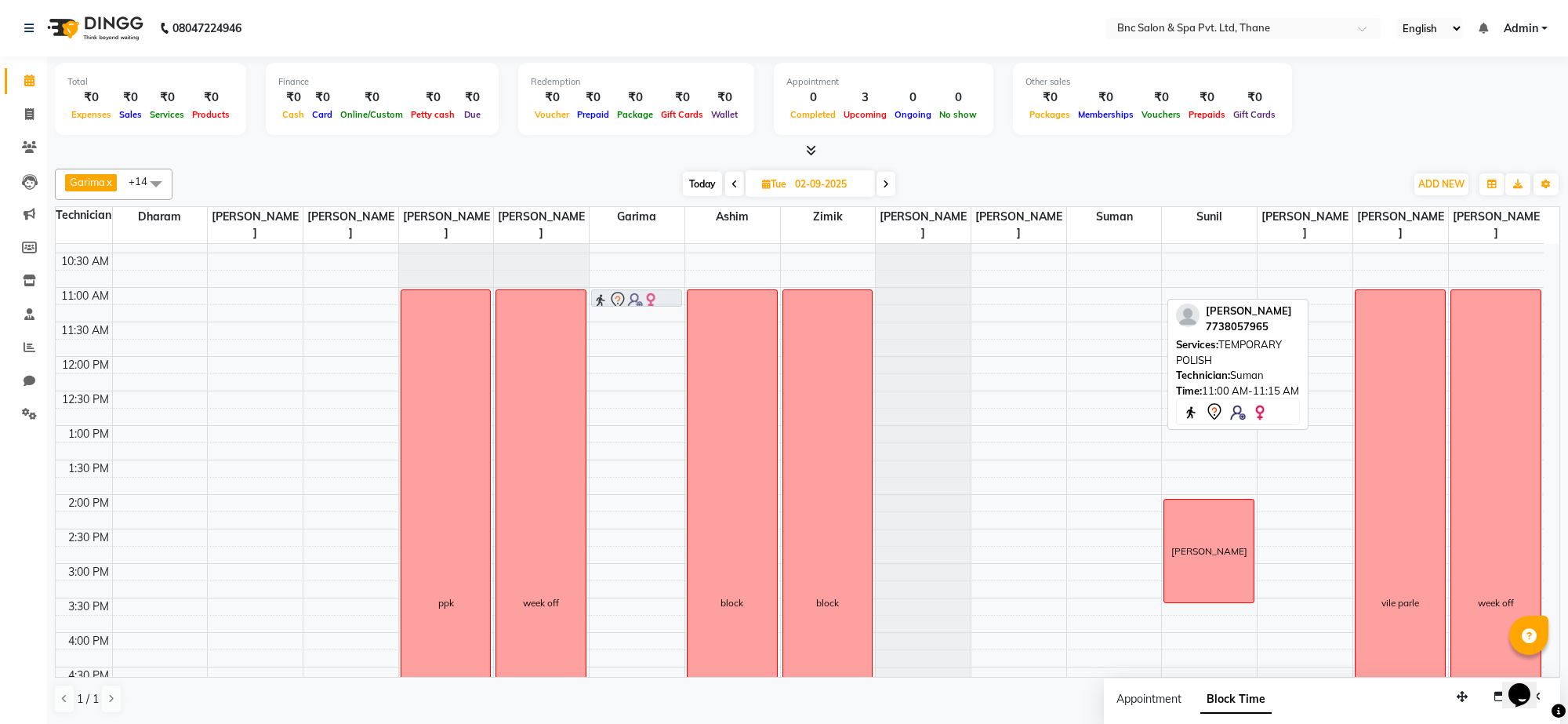
drag, startPoint x: 1126, startPoint y: 300, endPoint x: 660, endPoint y: 306, distance: 466.0
click at [660, 306] on tr "ppk week off Sebastain Vareed, 11:00 AM-11:15 AM, TEMPORARY POLISH block block …" at bounding box center [800, 529] width 1488 height 897
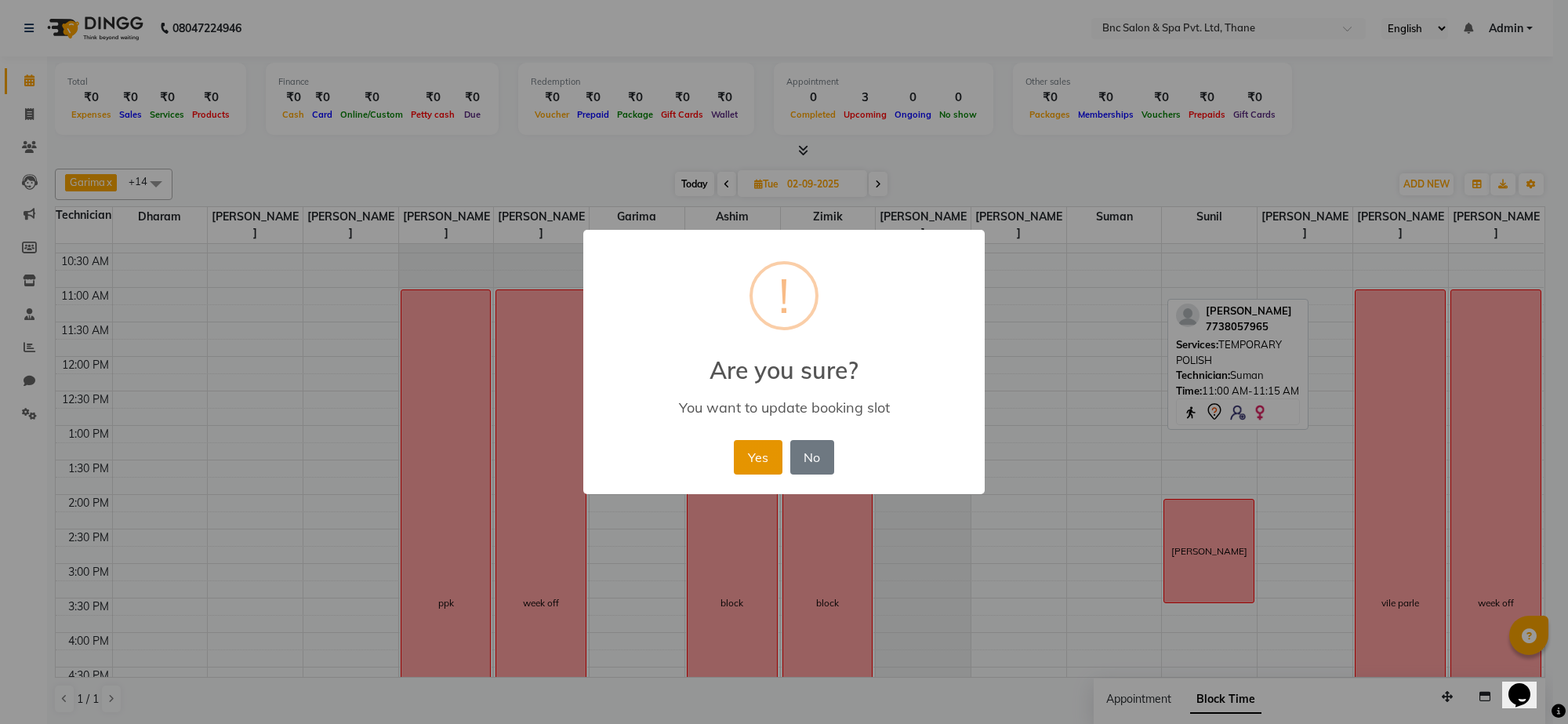
click at [748, 463] on button "Yes" at bounding box center [758, 458] width 48 height 35
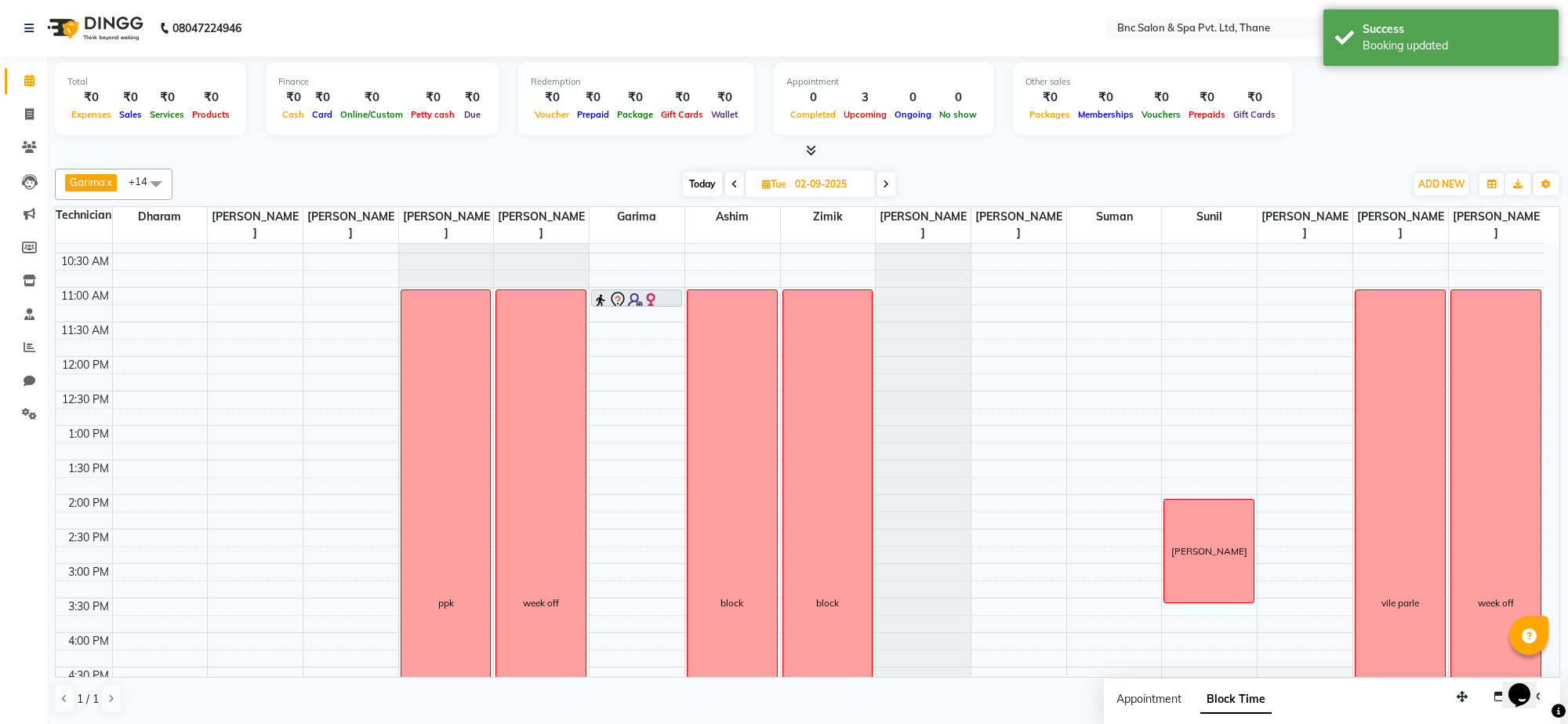
click at [704, 181] on span "Today" at bounding box center [703, 184] width 39 height 24
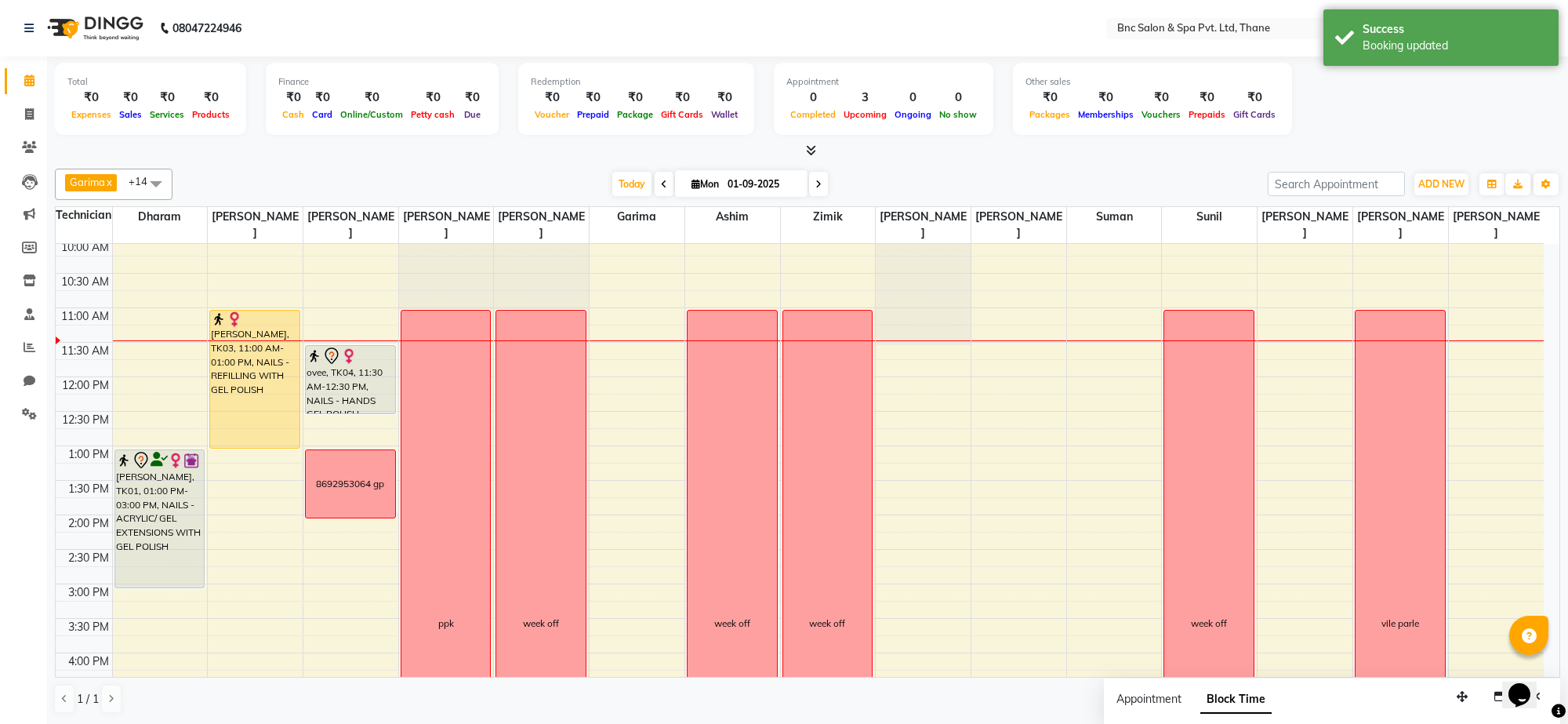
scroll to position [62, 0]
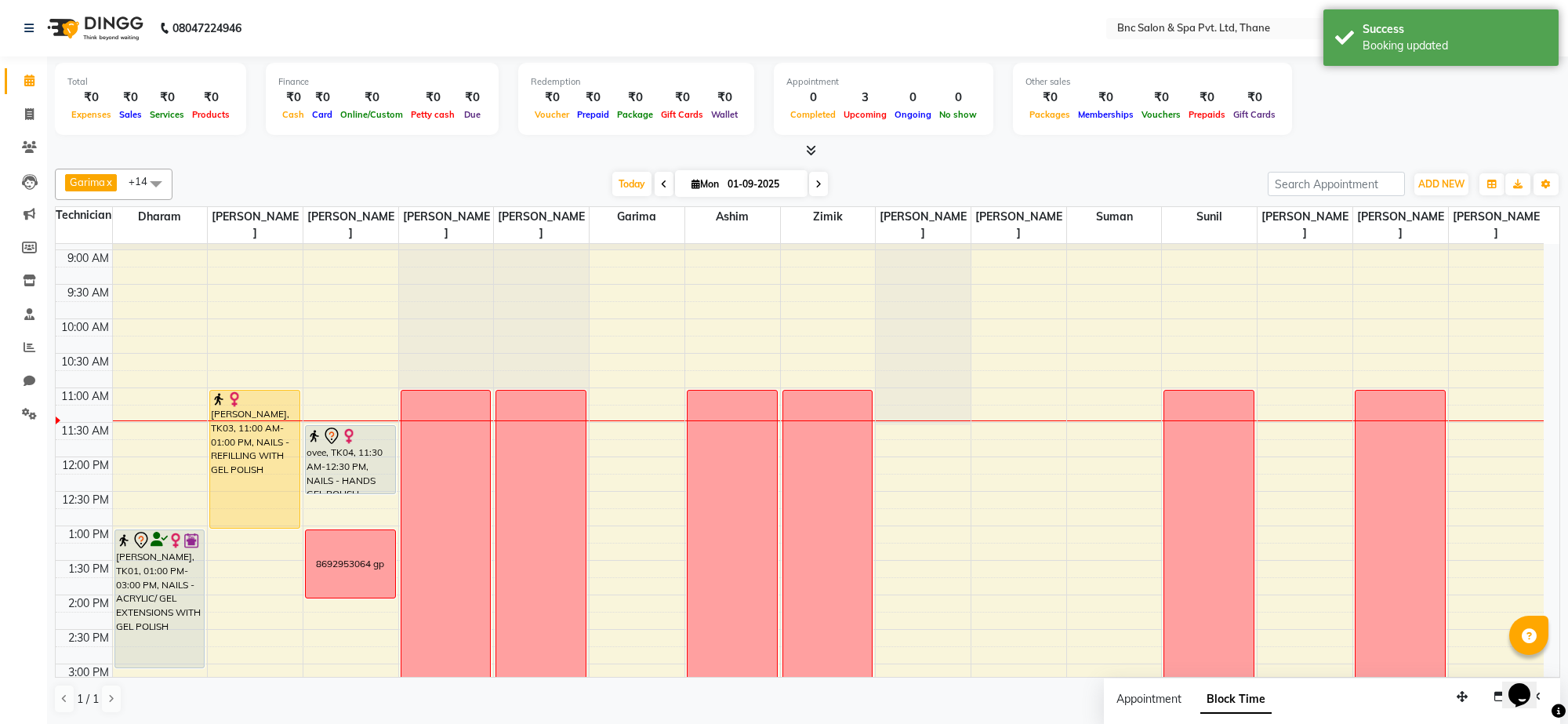
click at [812, 186] on span at bounding box center [818, 184] width 18 height 24
type input "02-09-2025"
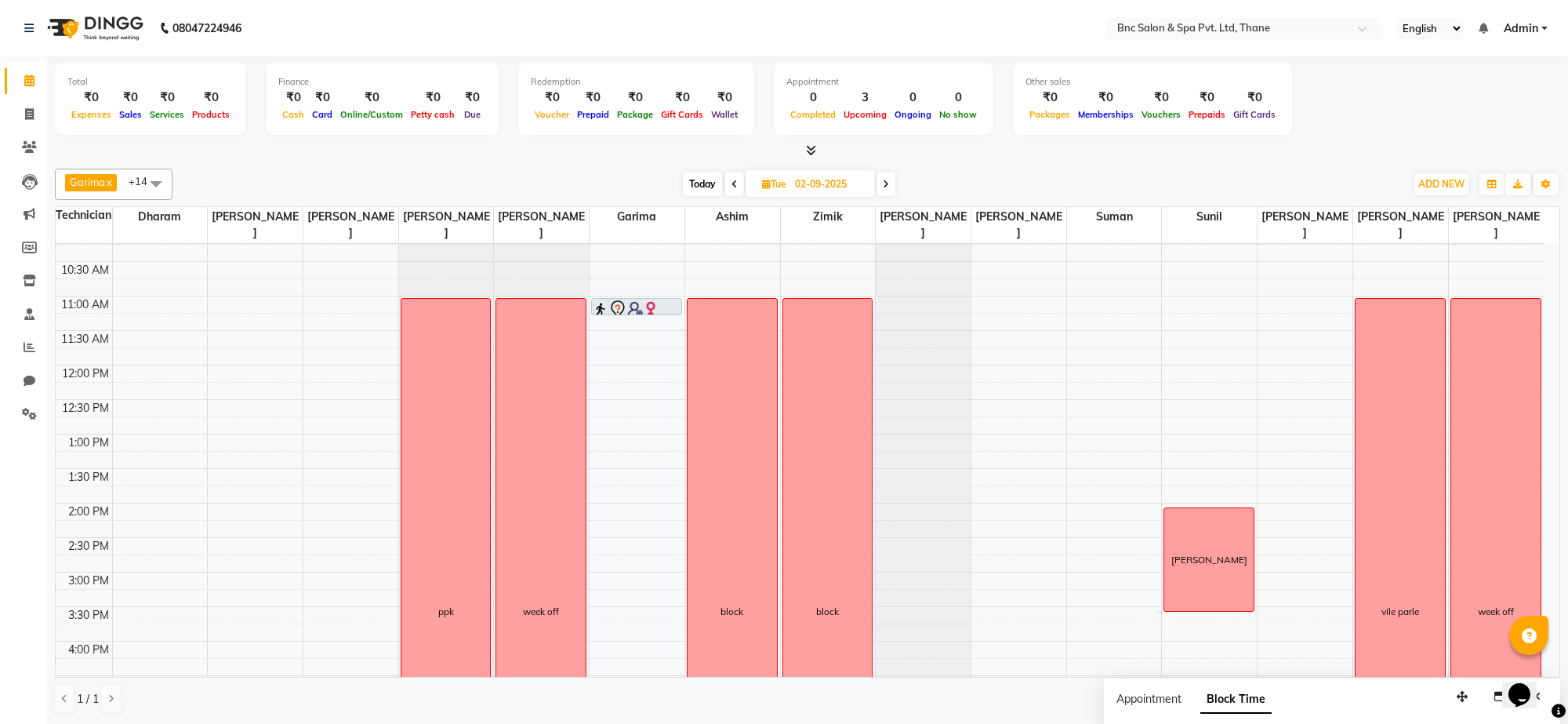
scroll to position [158, 0]
click at [1095, 304] on div "8:00 AM 8:30 AM 9:00 AM 9:30 AM 10:00 AM 10:30 AM 11:00 AM 11:30 AM 12:00 PM 12…" at bounding box center [800, 535] width 1488 height 897
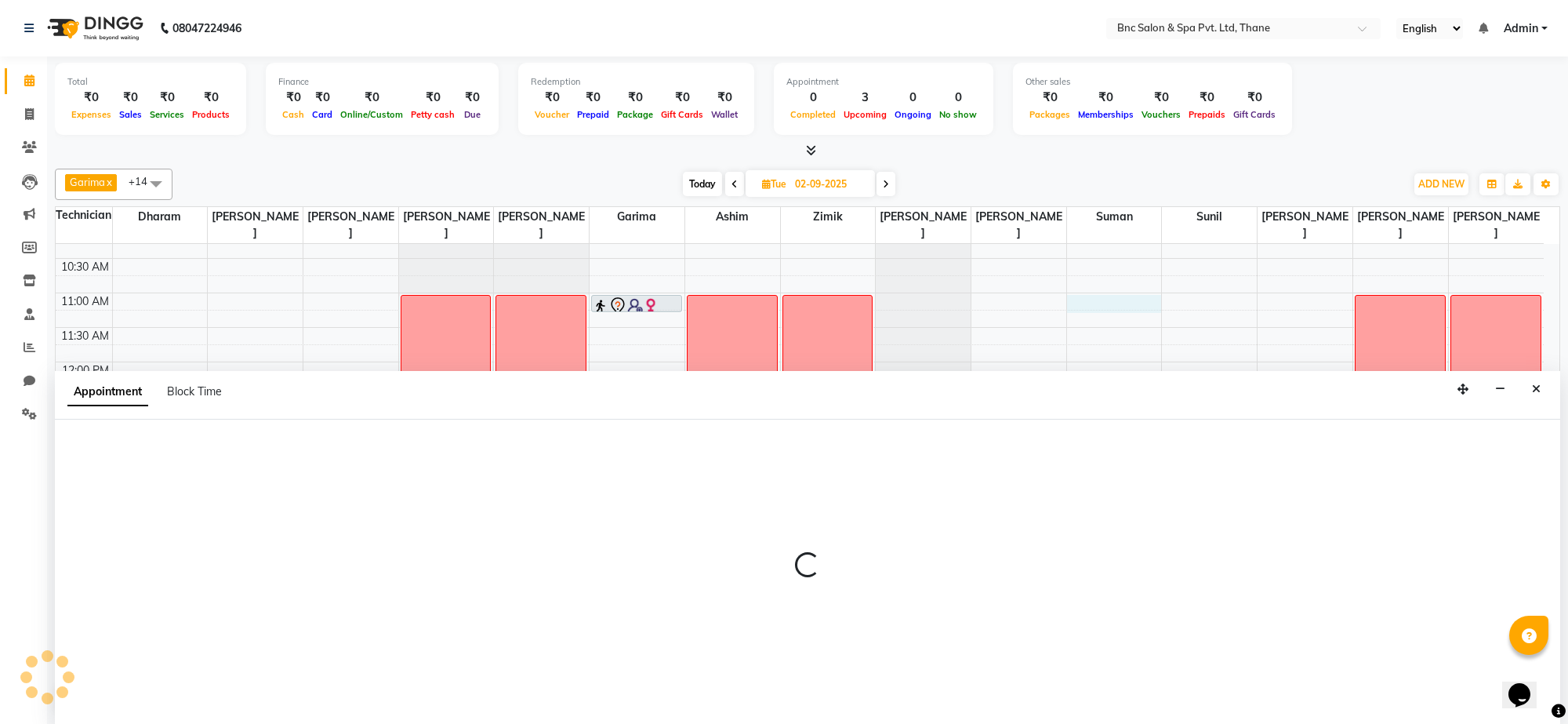
select select "71935"
select select "660"
select select "tentative"
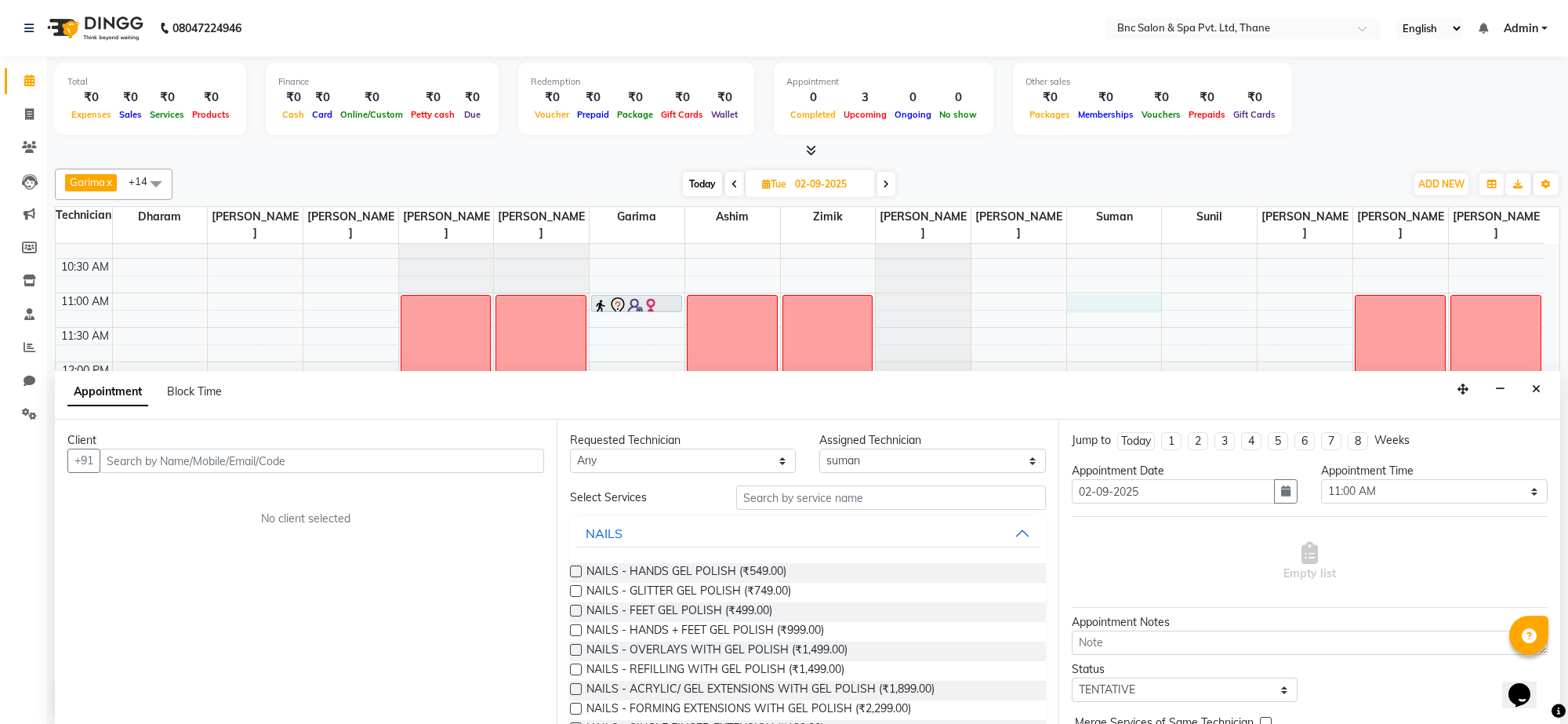
click at [205, 383] on div "Block Time" at bounding box center [195, 391] width 55 height 17
click at [186, 389] on span "Block Time" at bounding box center [195, 390] width 55 height 14
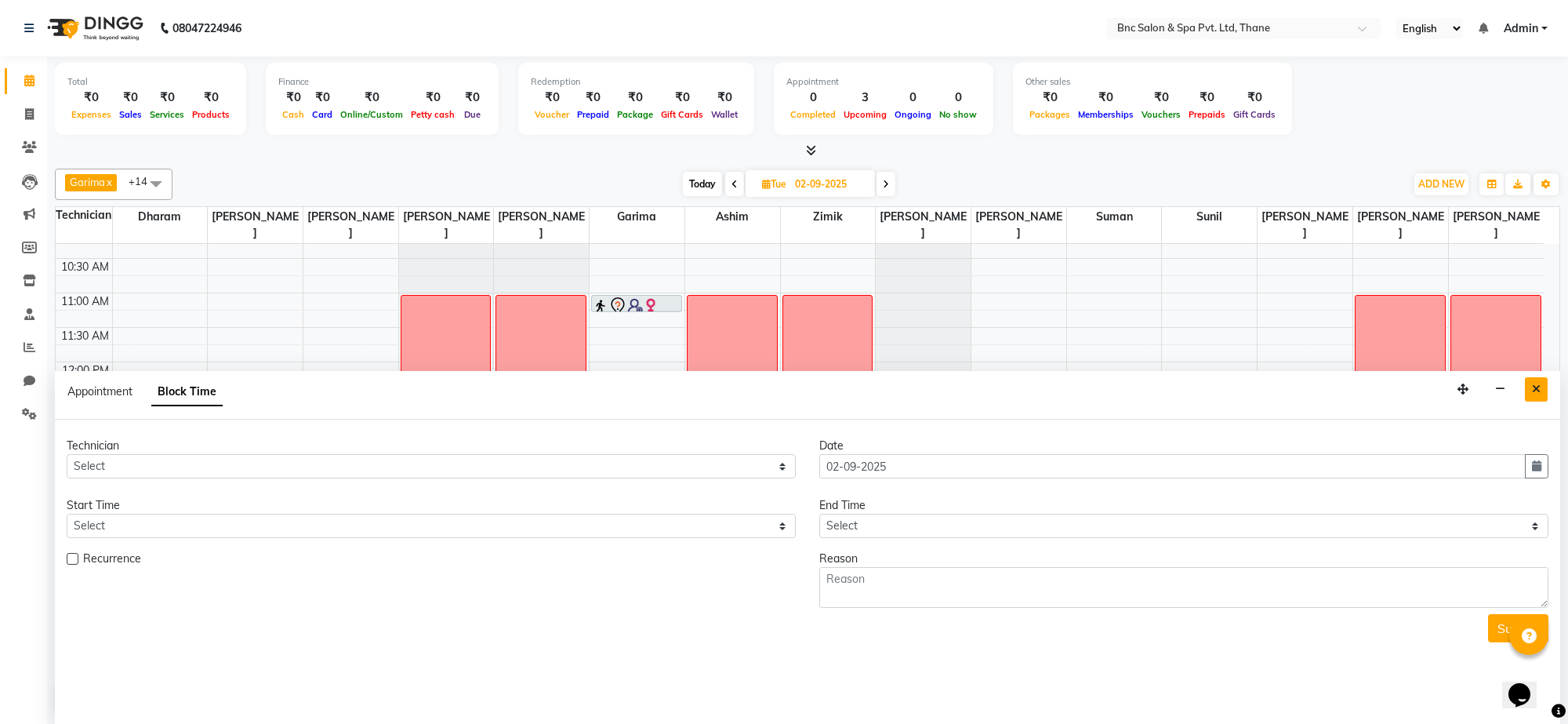
click at [1535, 389] on icon "Close" at bounding box center [1536, 389] width 8 height 11
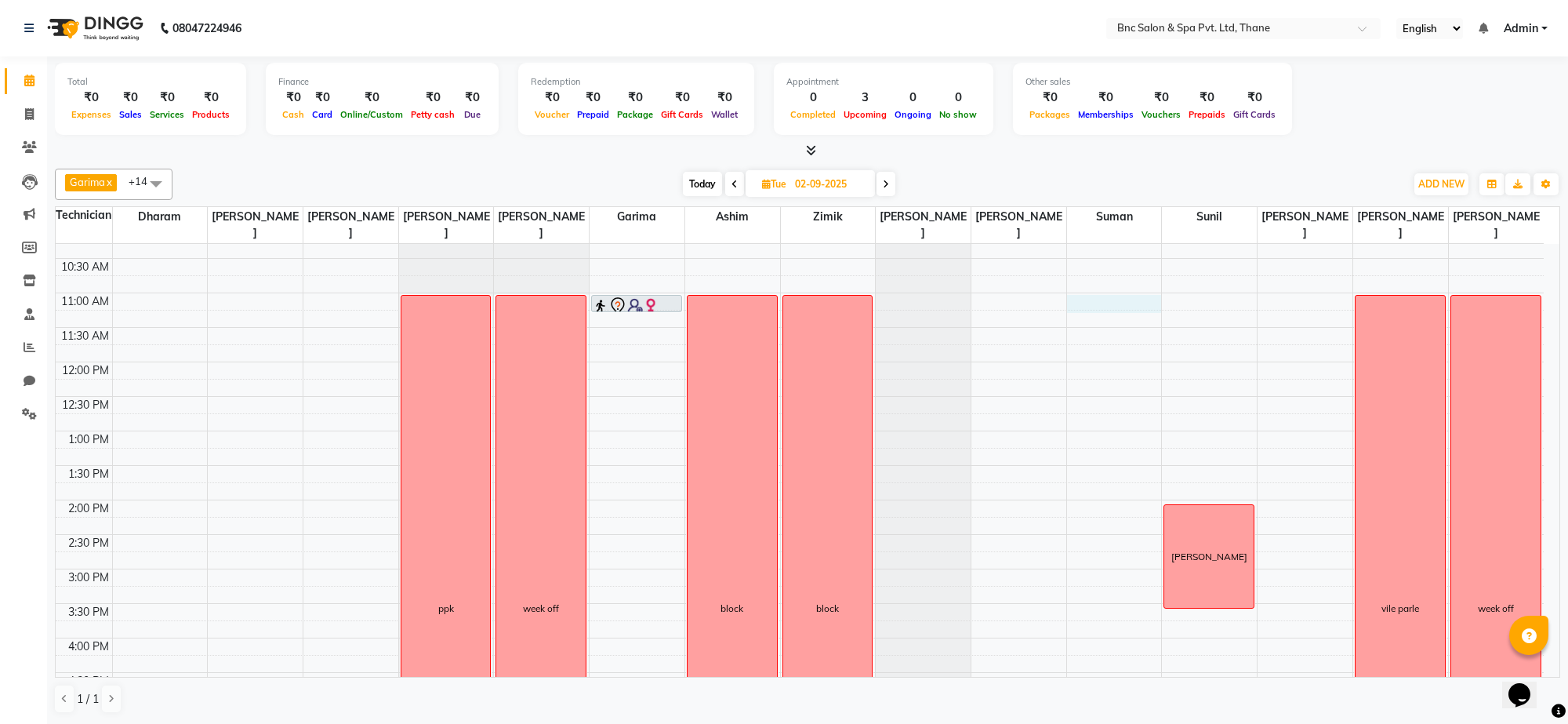
click at [1088, 303] on div "8:00 AM 8:30 AM 9:00 AM 9:30 AM 10:00 AM 10:30 AM 11:00 AM 11:30 AM 12:00 PM 12…" at bounding box center [800, 535] width 1488 height 897
select select "71935"
select select "tentative"
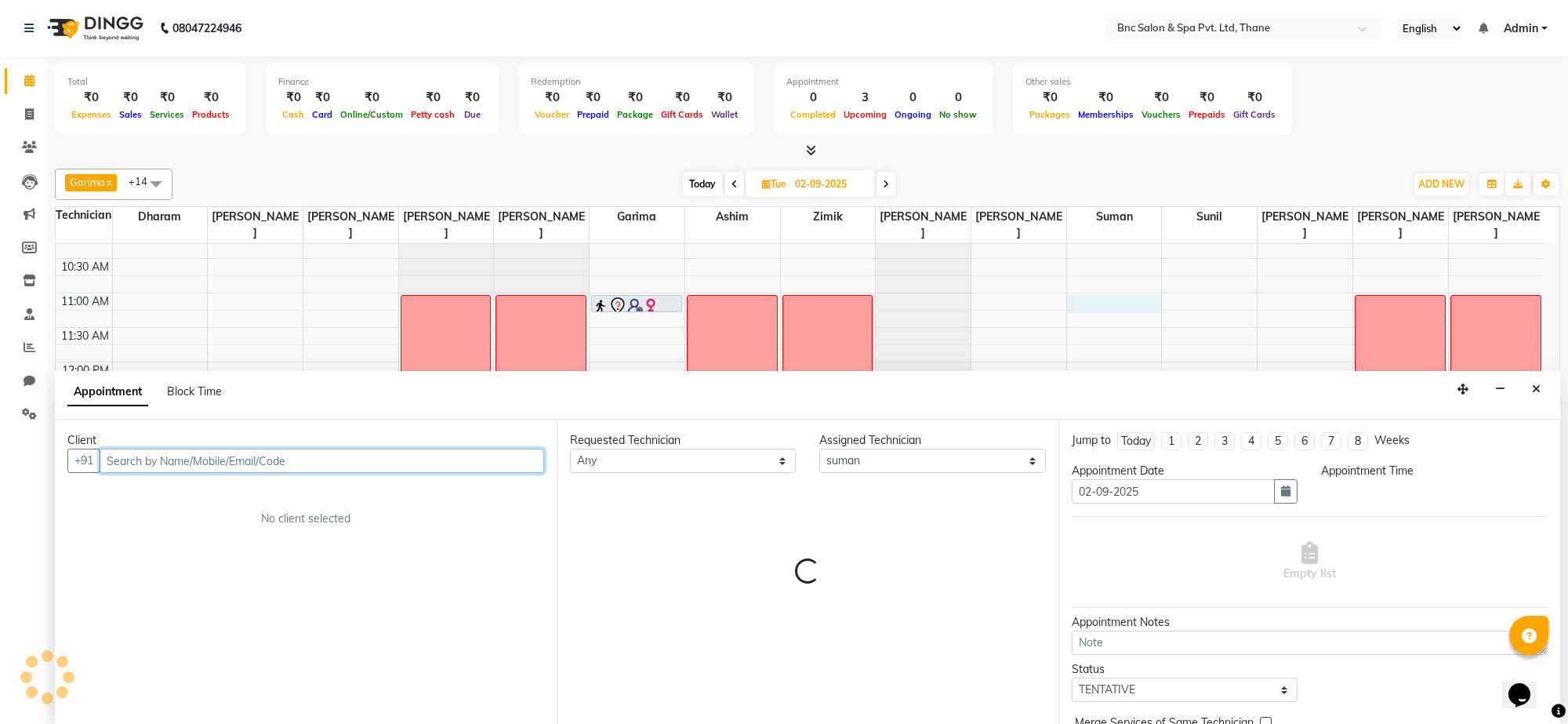
select select "660"
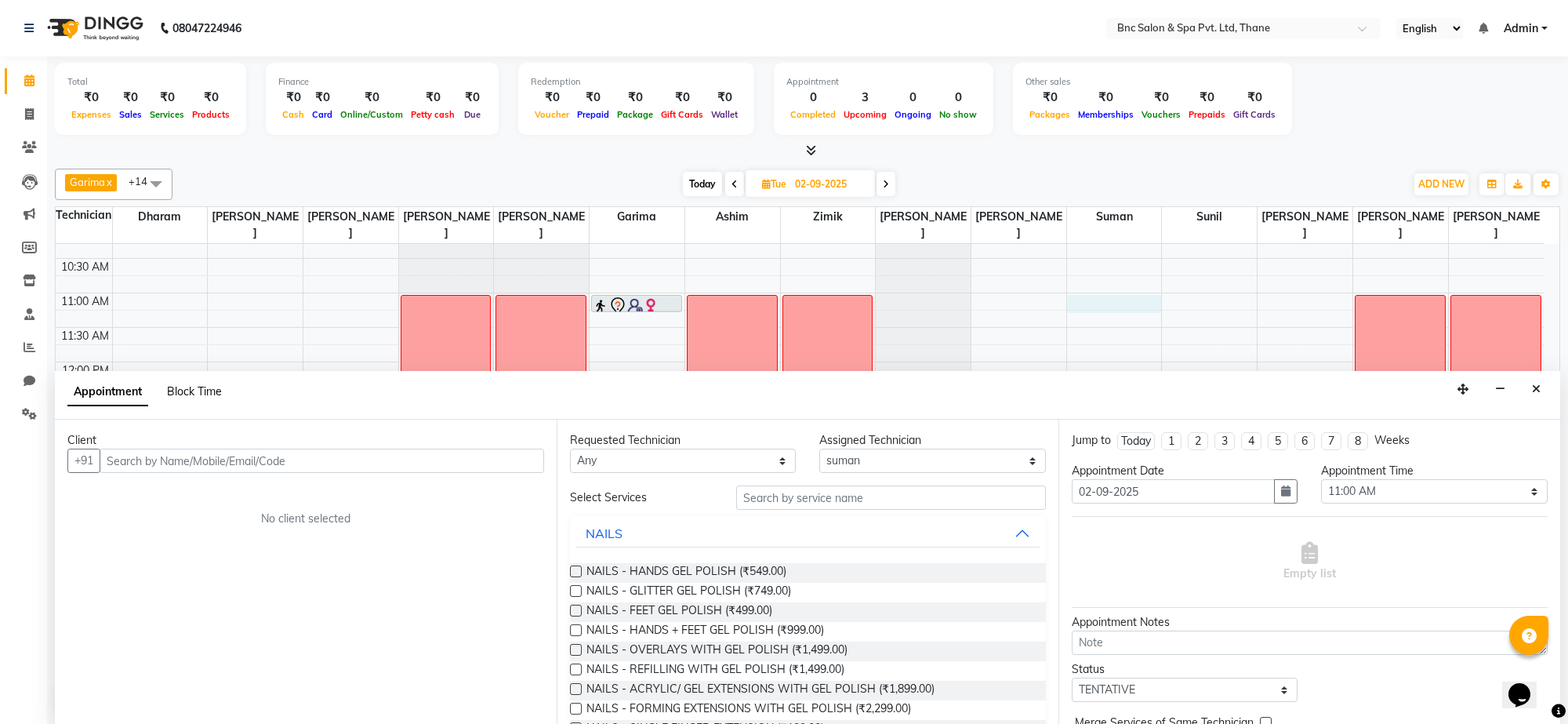
click at [190, 390] on span "Block Time" at bounding box center [195, 390] width 55 height 14
select select "71935"
select select "660"
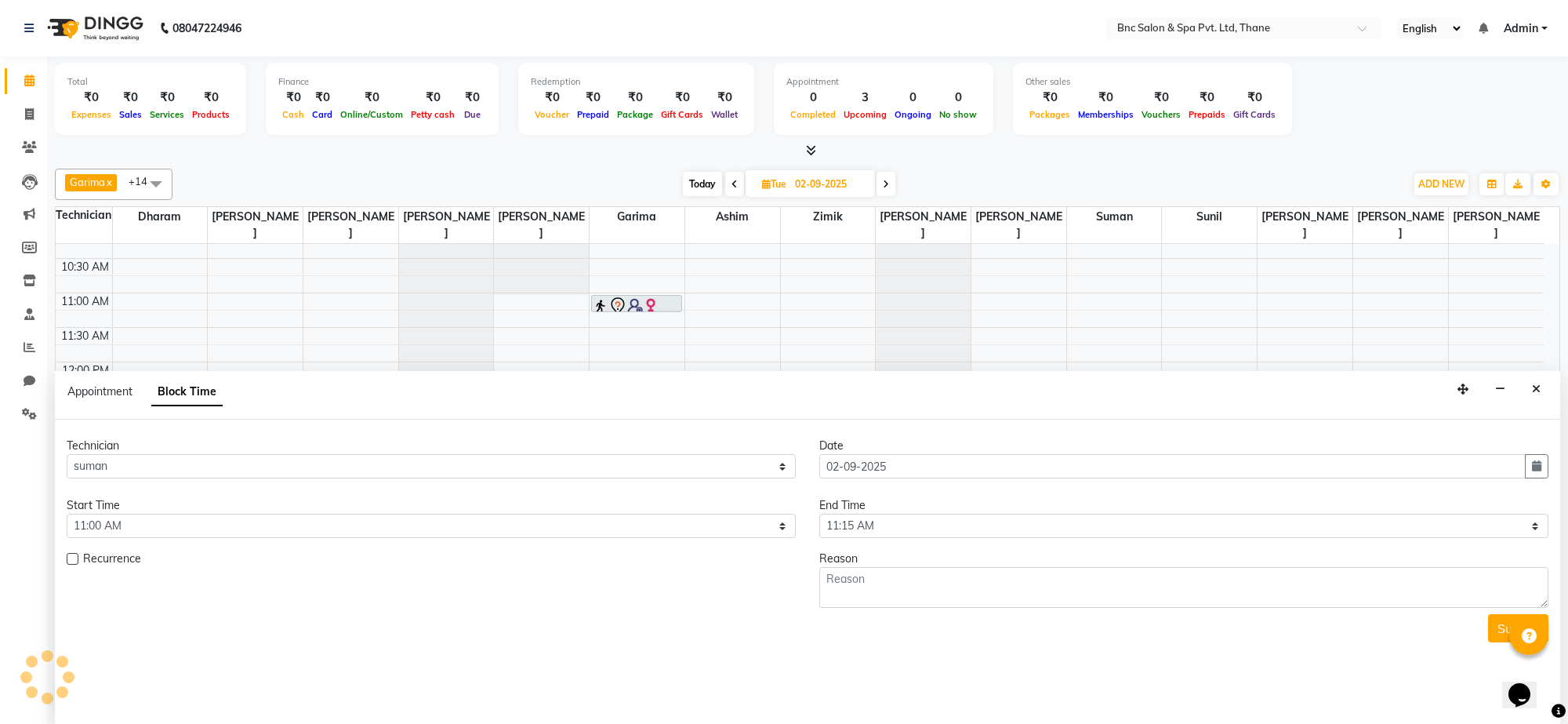
scroll to position [209, 0]
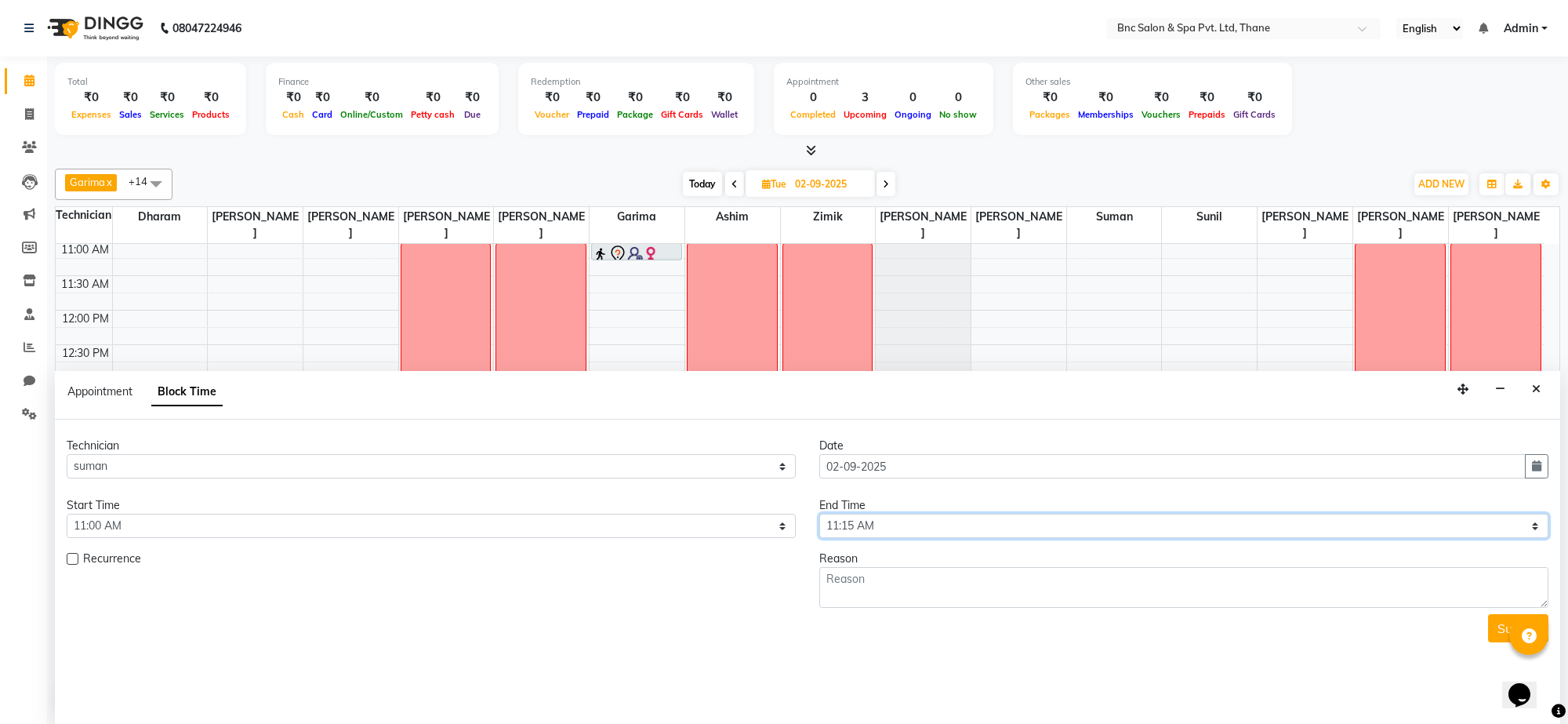
click at [848, 526] on select "Select 09:00 AM 09:15 AM 09:30 AM 09:45 AM 10:00 AM 10:15 AM 10:30 AM 10:45 AM …" at bounding box center [1184, 526] width 729 height 24
select select "1200"
click at [819, 515] on select "Select 09:00 AM 09:15 AM 09:30 AM 09:45 AM 10:00 AM 10:15 AM 10:30 AM 10:45 AM …" at bounding box center [1184, 526] width 729 height 24
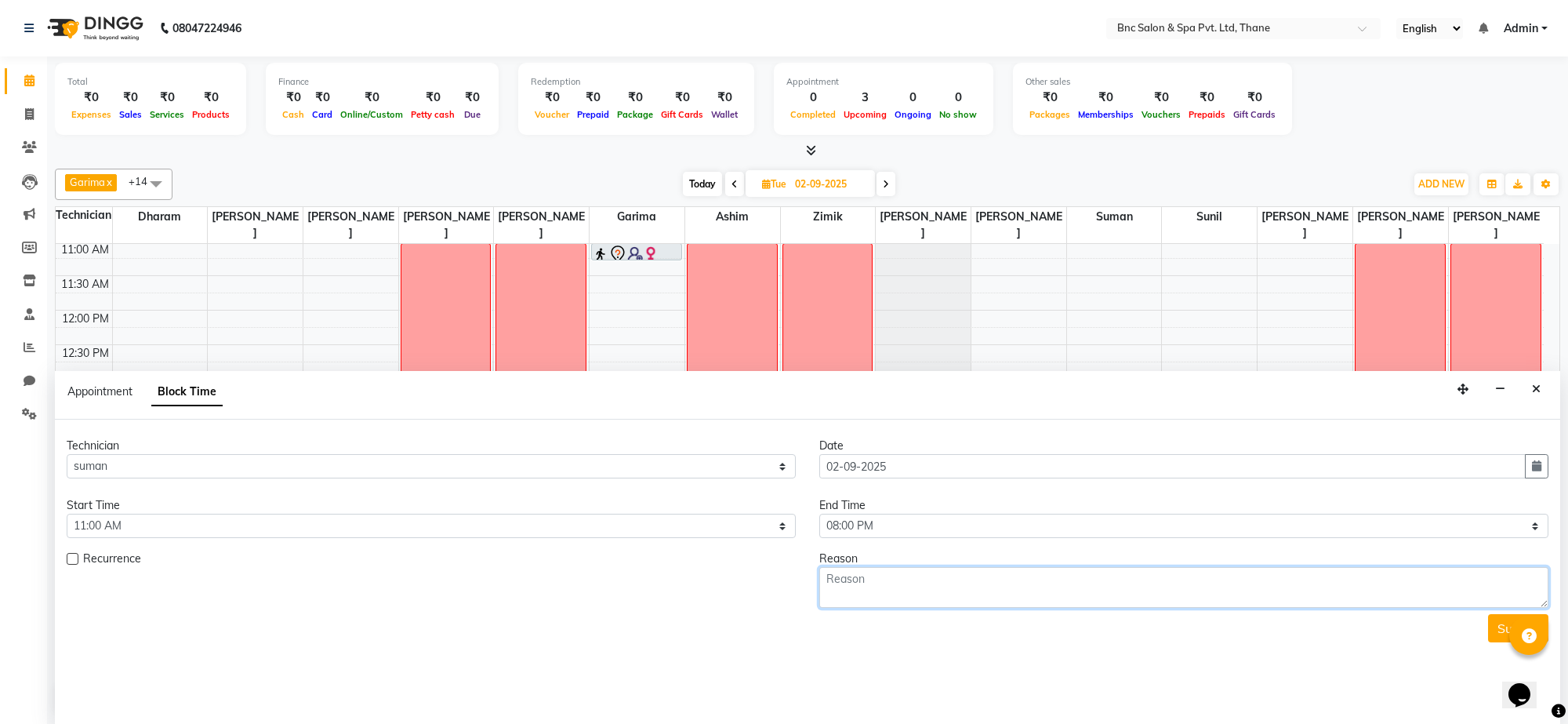
click at [840, 587] on textarea at bounding box center [1184, 587] width 729 height 40
type textarea "week off"
click at [1500, 629] on button "Submit" at bounding box center [1518, 628] width 61 height 28
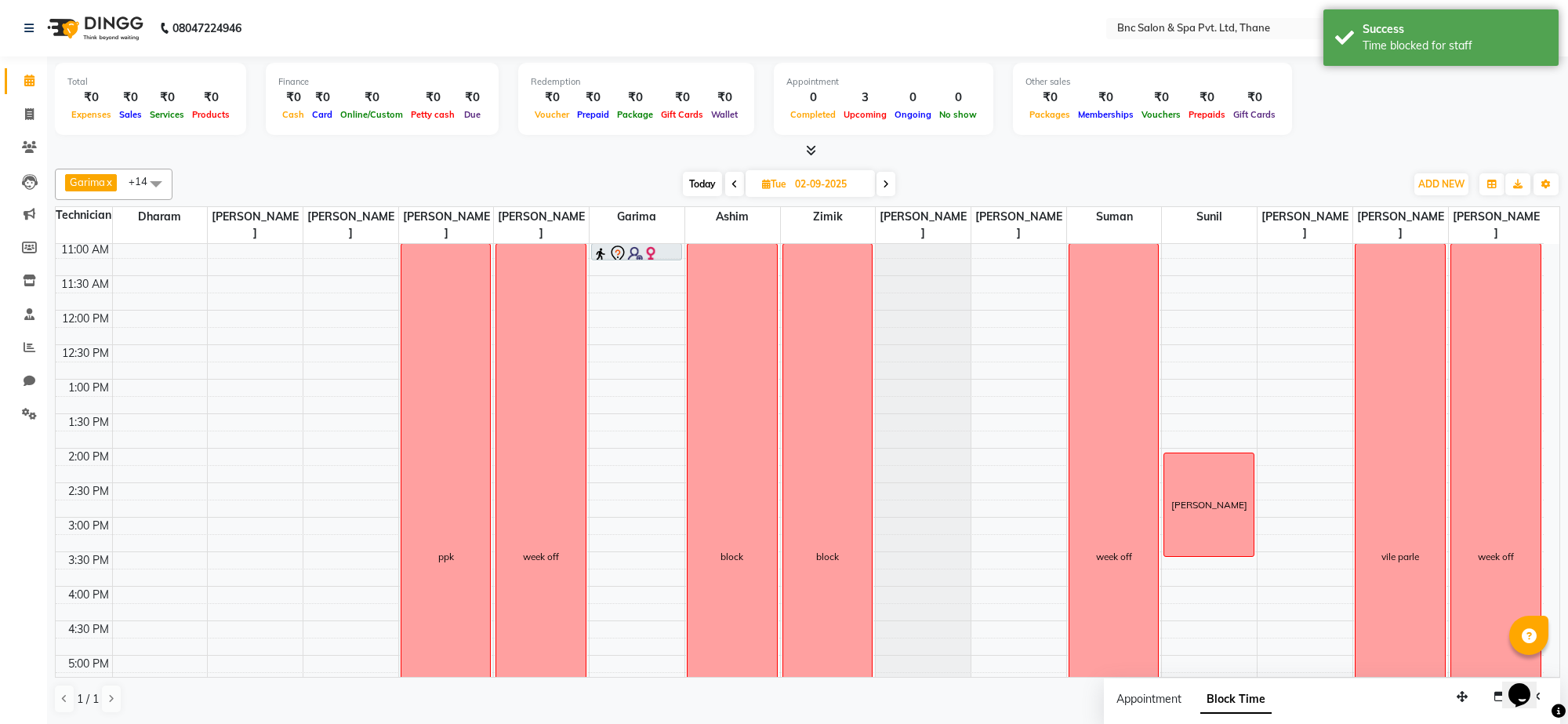
click at [885, 179] on icon at bounding box center [886, 184] width 6 height 9
type input "03-09-2025"
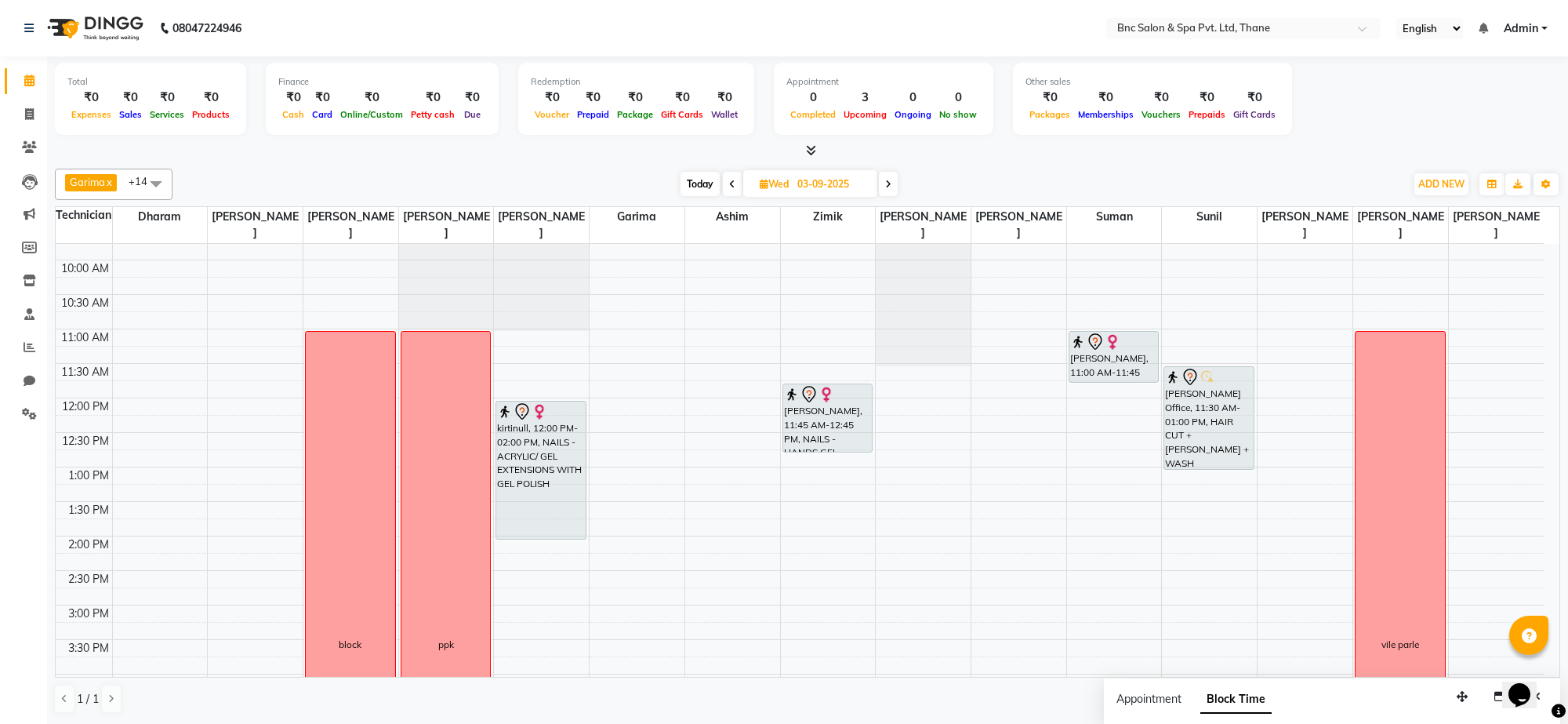
scroll to position [118, 0]
click at [1290, 342] on div "8:00 AM 8:30 AM 9:00 AM 9:30 AM 10:00 AM 10:30 AM 11:00 AM 11:30 AM 12:00 PM 12…" at bounding box center [800, 574] width 1488 height 897
select select "85400"
select select "tentative"
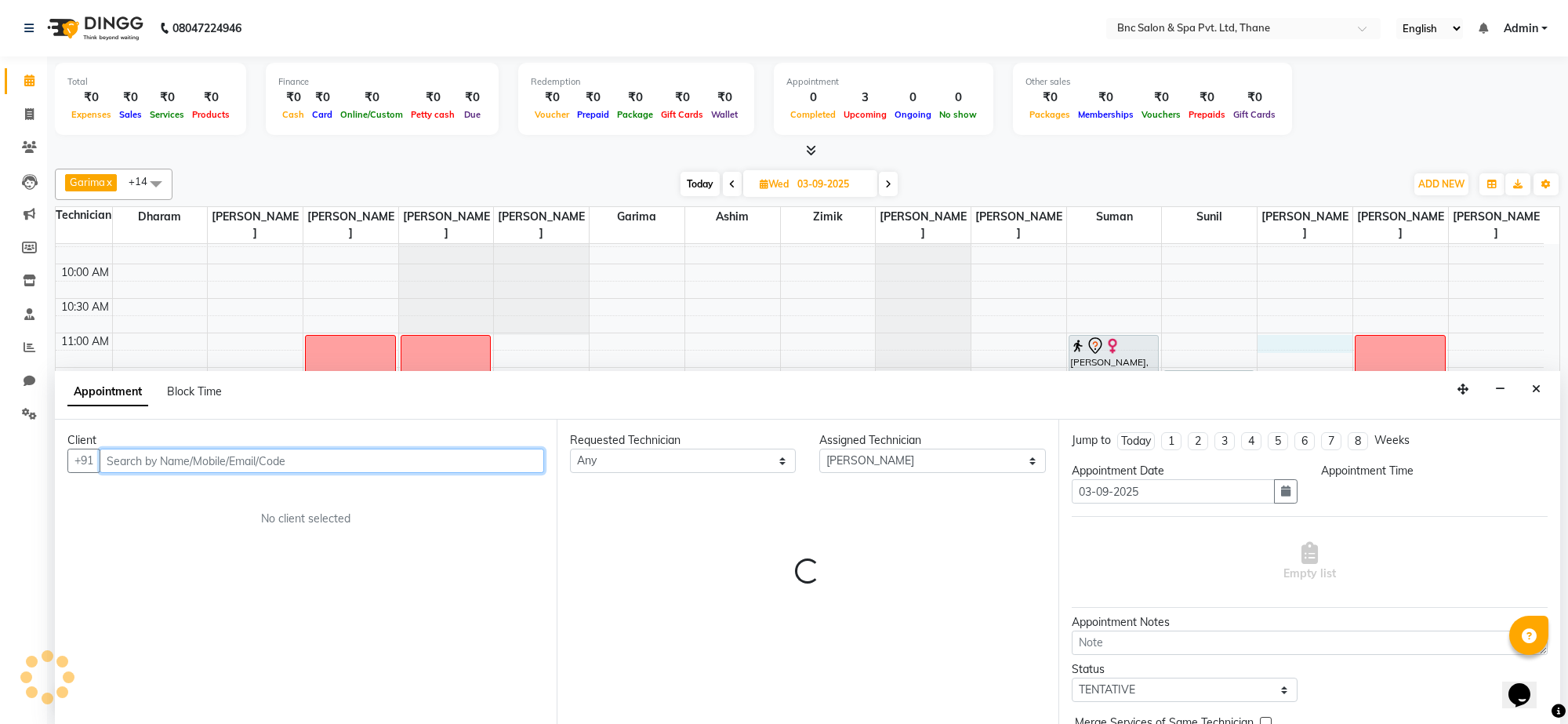
select select "660"
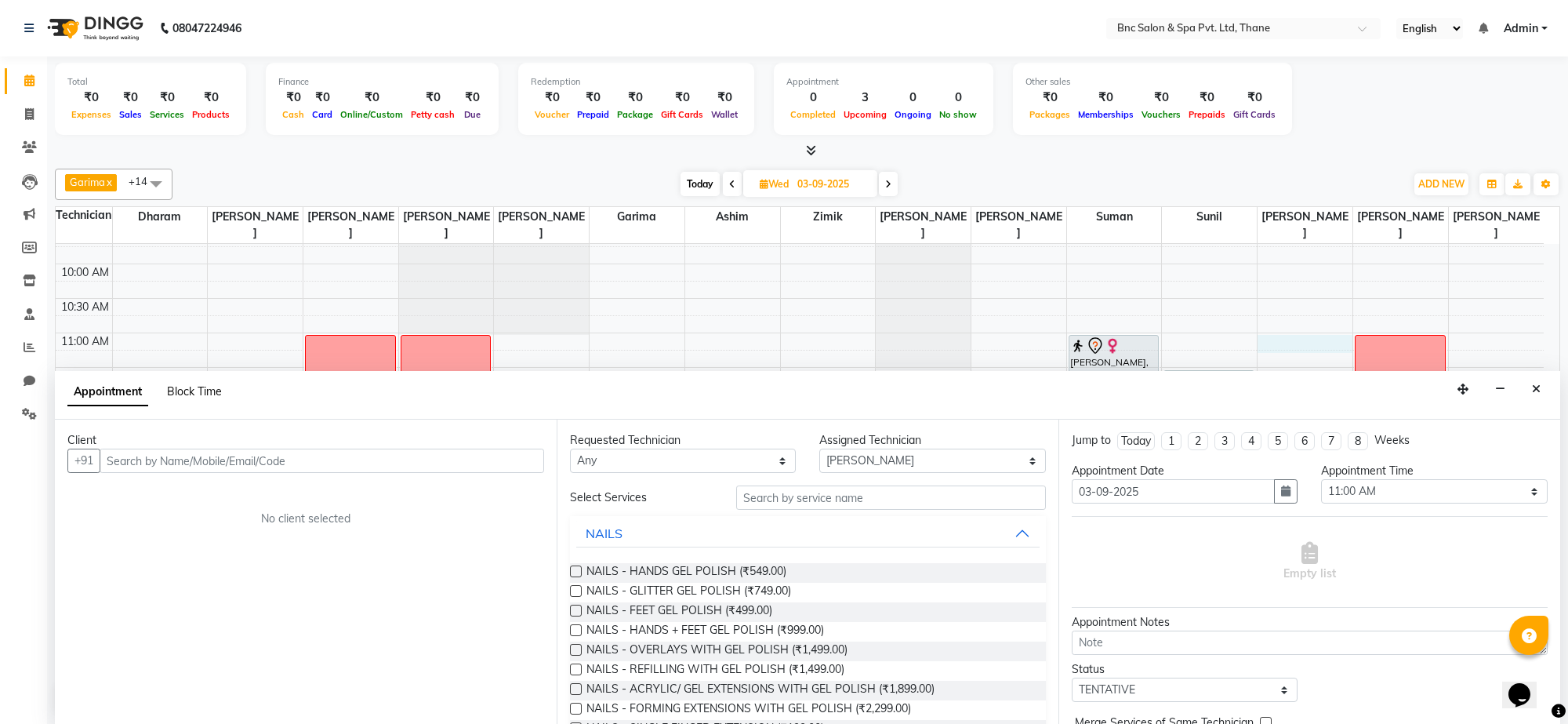
click at [209, 385] on span "Block Time" at bounding box center [195, 390] width 55 height 14
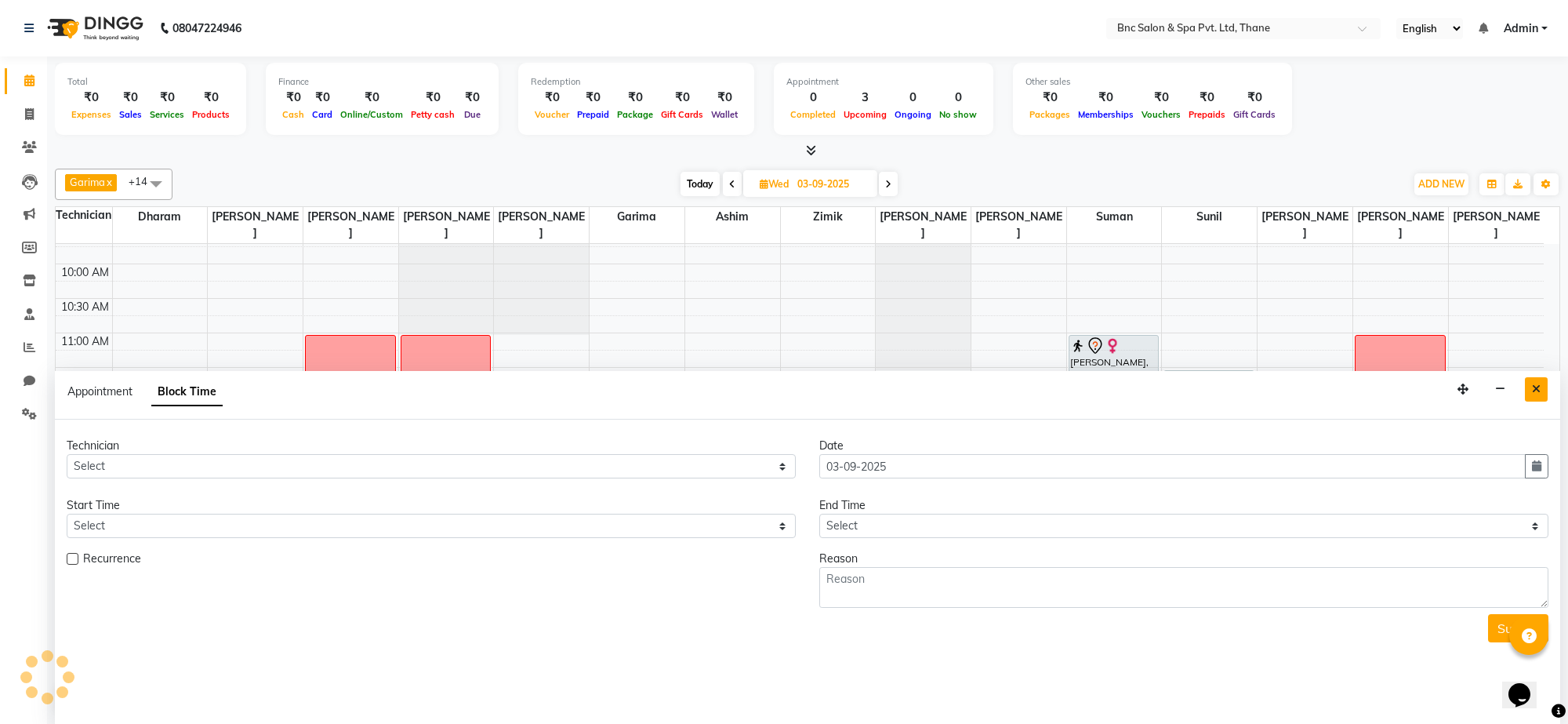
click at [1535, 392] on icon "Close" at bounding box center [1536, 389] width 8 height 11
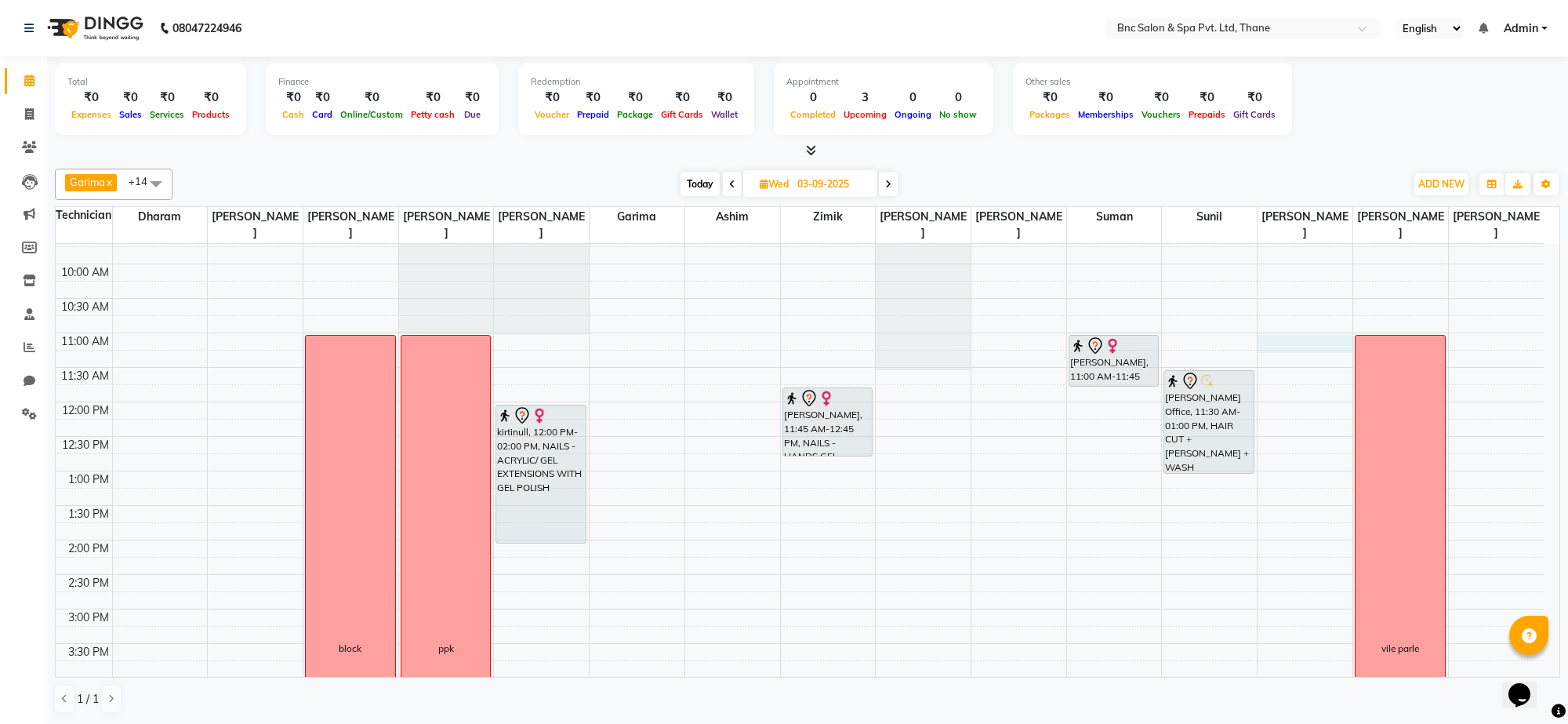
click at [1307, 344] on div "8:00 AM 8:30 AM 9:00 AM 9:30 AM 10:00 AM 10:30 AM 11:00 AM 11:30 AM 12:00 PM 12…" at bounding box center [800, 574] width 1488 height 897
select select "85400"
select select "660"
select select "tentative"
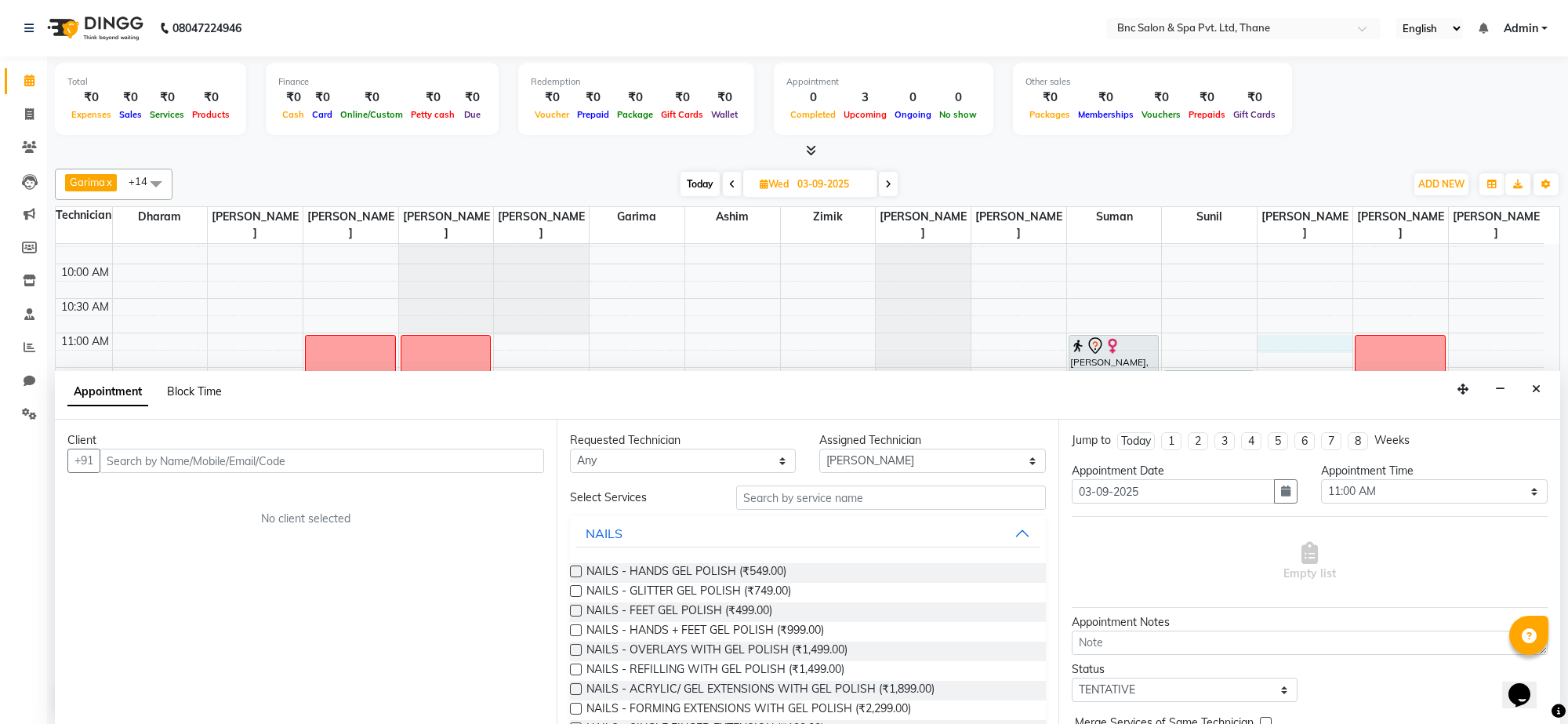
click at [186, 392] on span "Block Time" at bounding box center [195, 390] width 55 height 14
select select "85400"
select select "660"
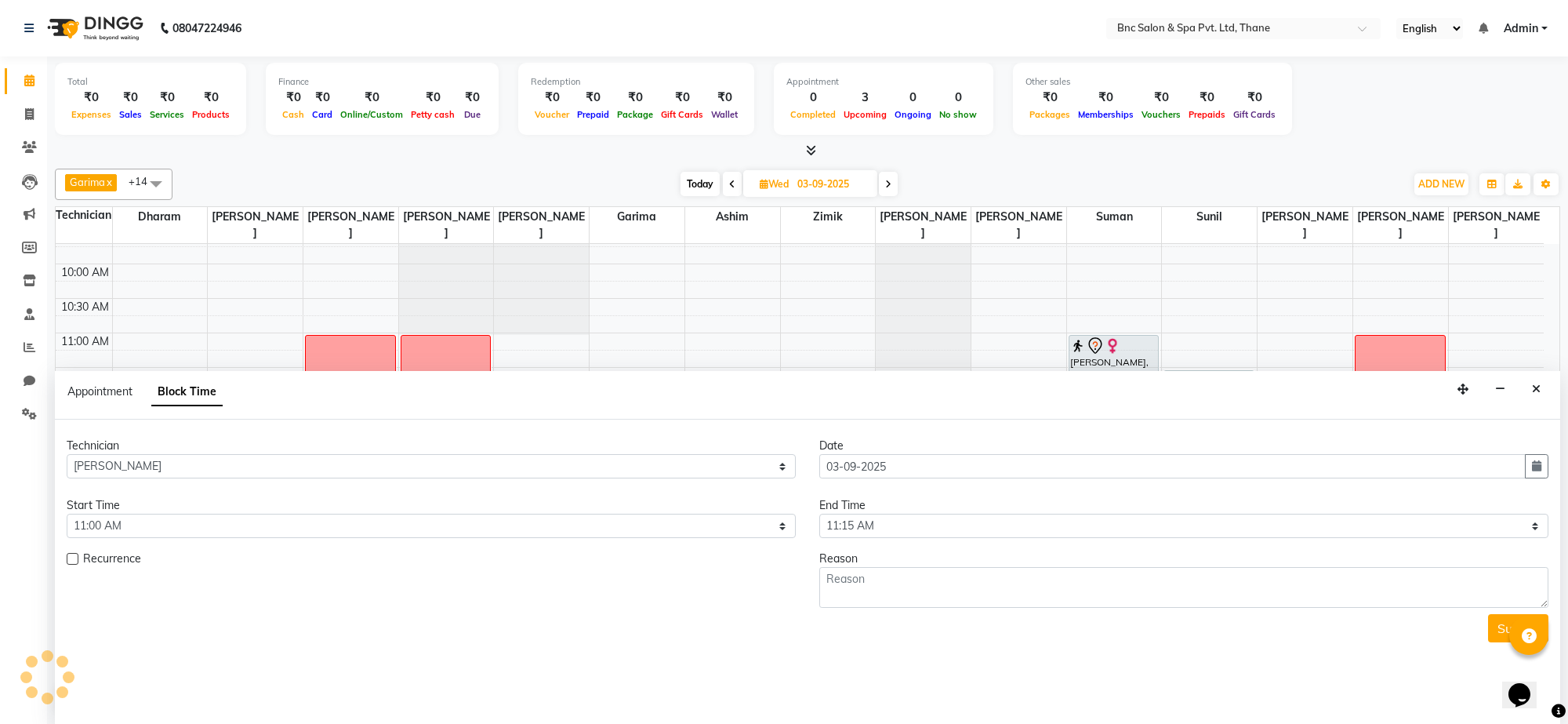
scroll to position [209, 0]
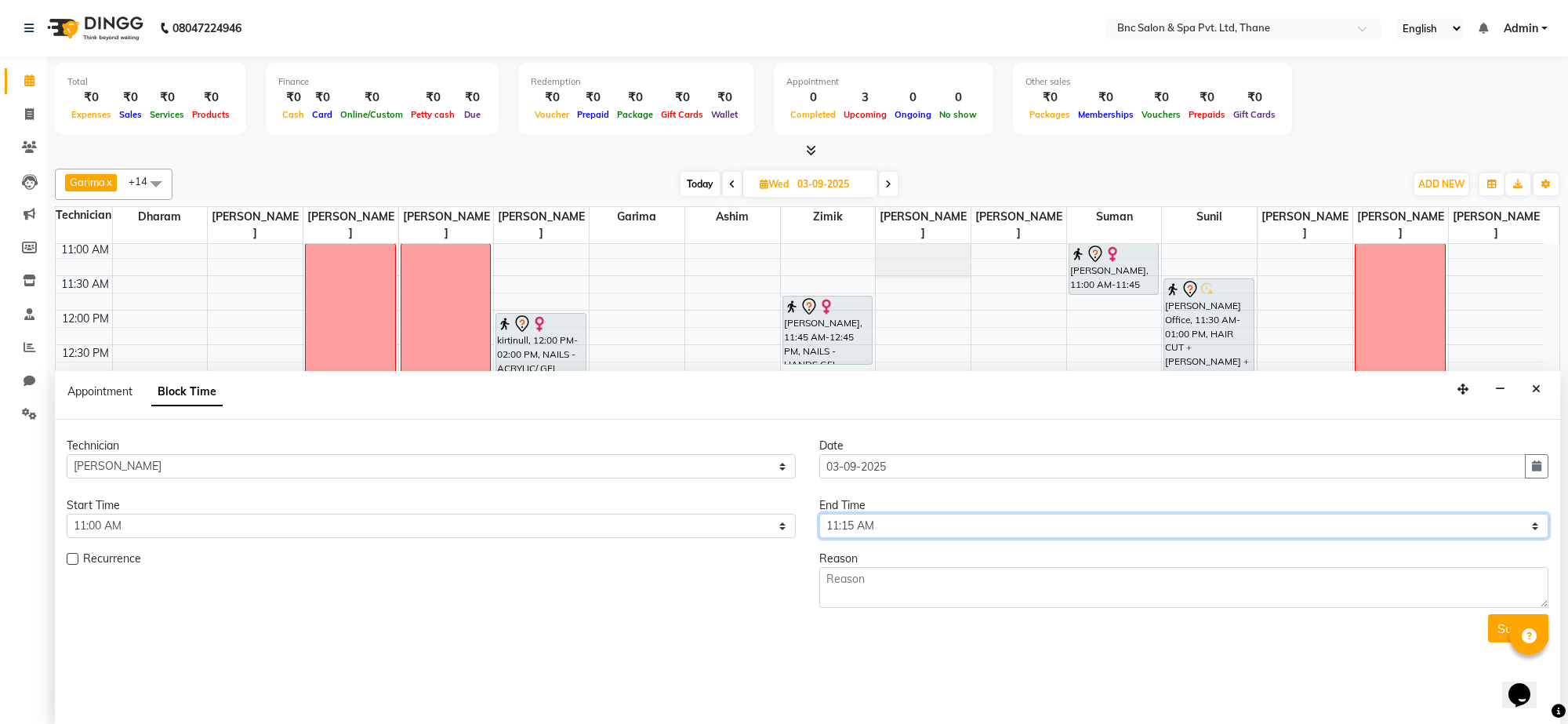
click at [935, 527] on select "Select 09:00 AM 09:15 AM 09:30 AM 09:45 AM 10:00 AM 10:15 AM 10:30 AM 10:45 AM …" at bounding box center [1184, 526] width 729 height 24
select select "1200"
click at [819, 515] on select "Select 09:00 AM 09:15 AM 09:30 AM 09:45 AM 10:00 AM 10:15 AM 10:30 AM 10:45 AM …" at bounding box center [1184, 526] width 729 height 24
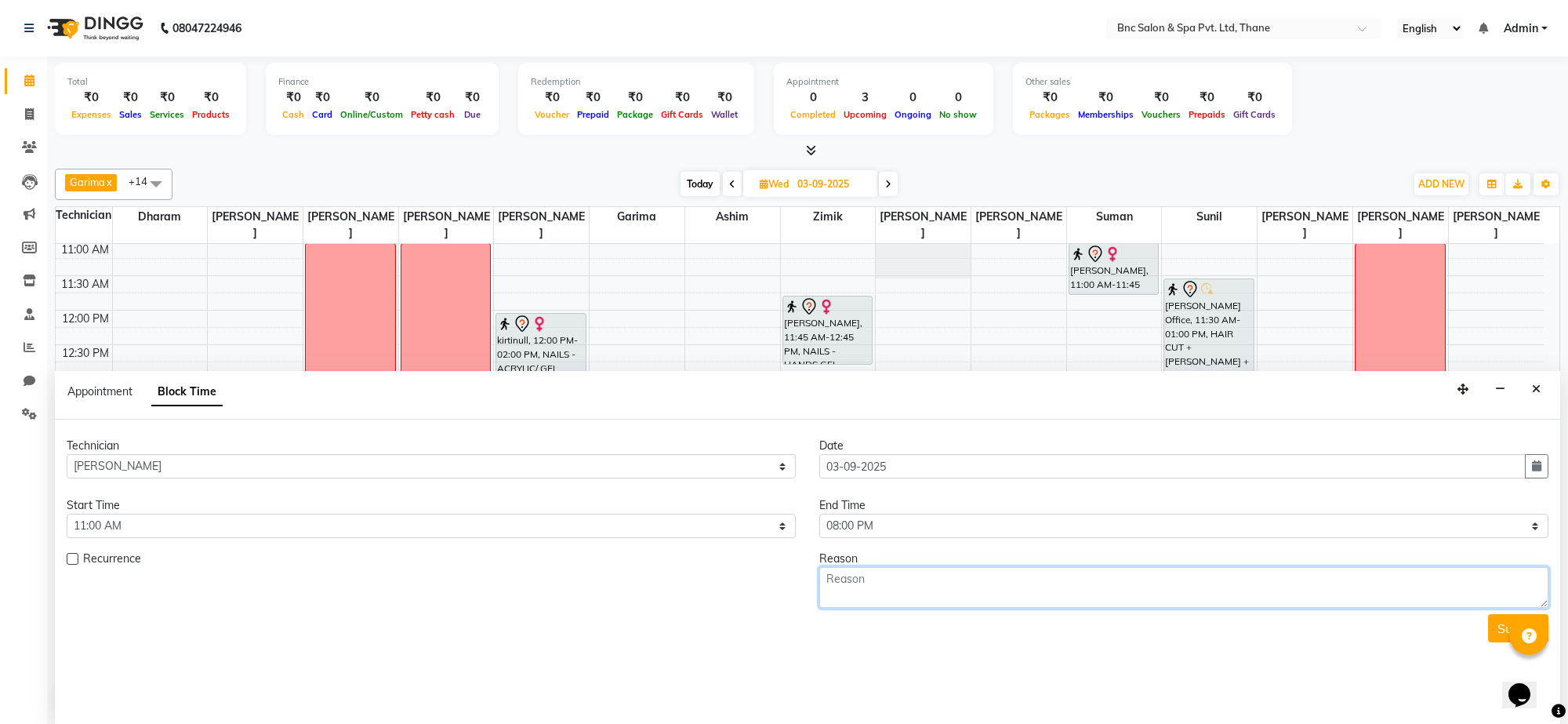
click at [886, 587] on textarea at bounding box center [1184, 587] width 729 height 40
type textarea "week off"
click at [1499, 632] on button "Submit" at bounding box center [1518, 628] width 61 height 28
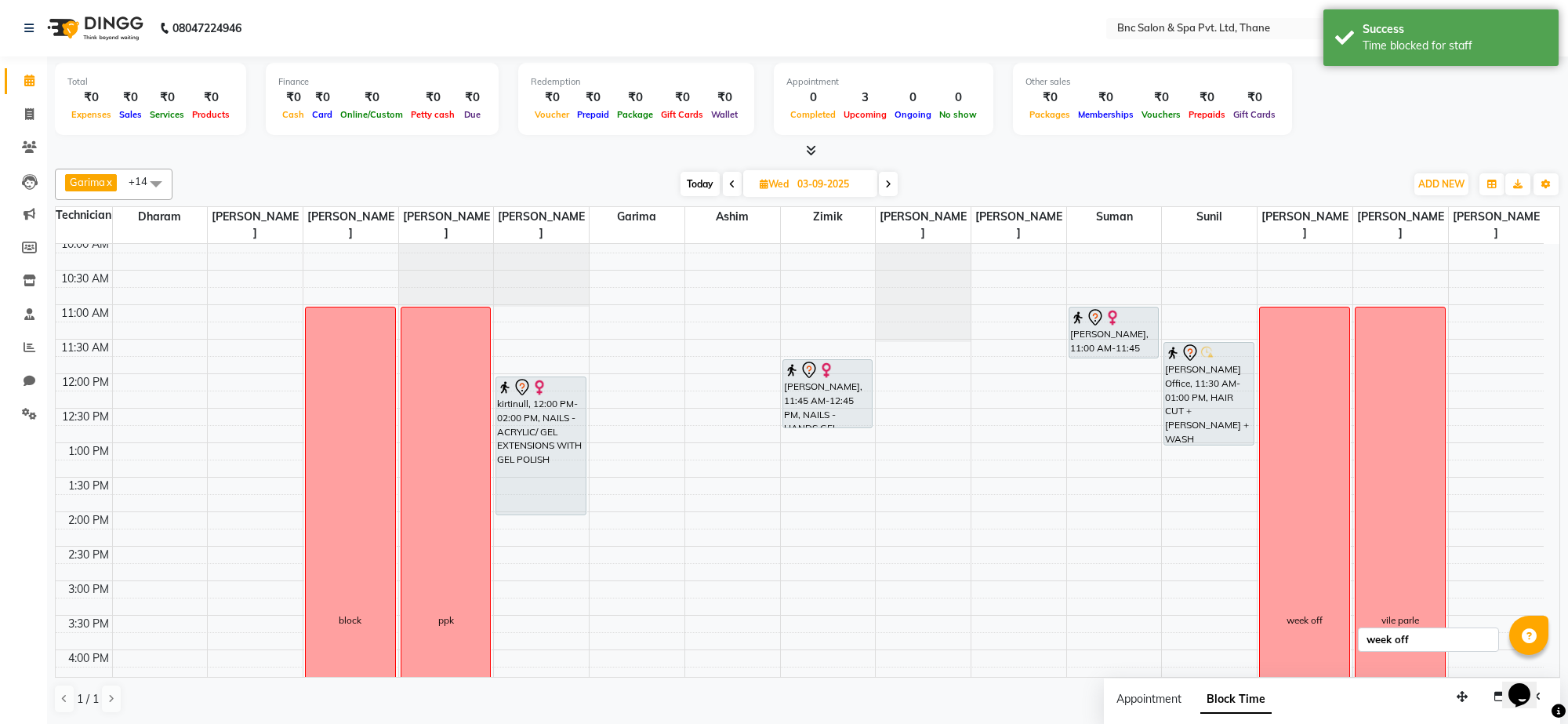
scroll to position [145, 0]
click at [892, 354] on div "8:00 AM 8:30 AM 9:00 AM 9:30 AM 10:00 AM 10:30 AM 11:00 AM 11:30 AM 12:00 PM 12…" at bounding box center [800, 548] width 1488 height 897
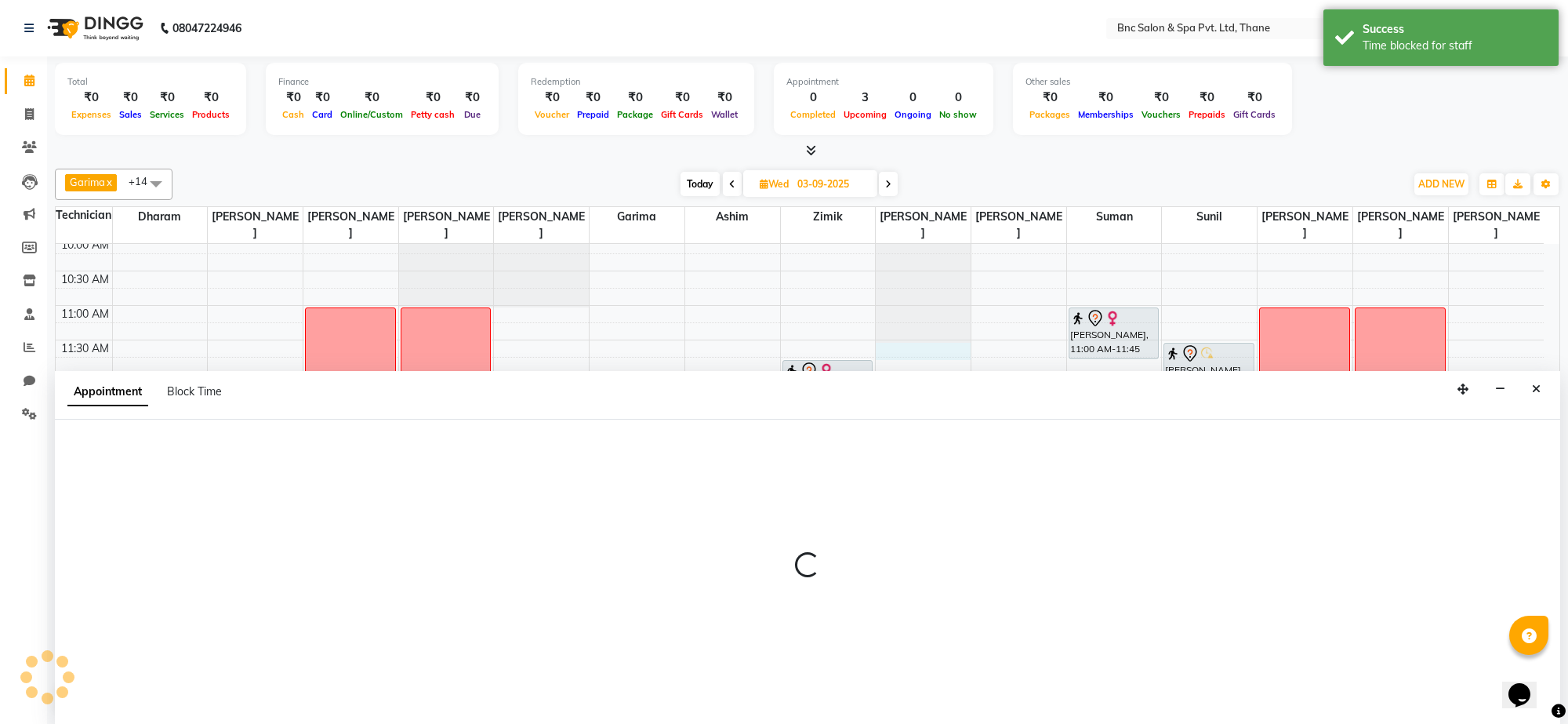
select select "71932"
select select "690"
select select "tentative"
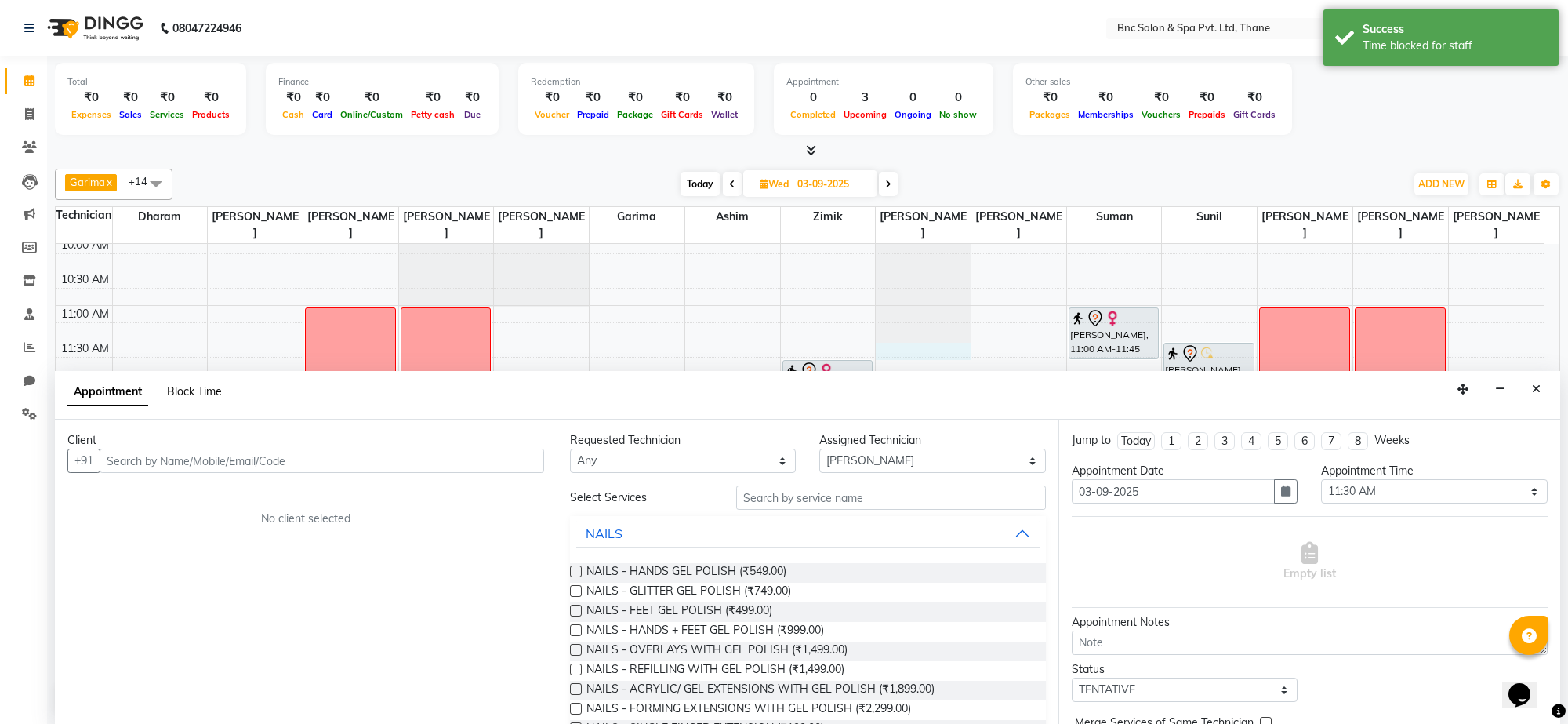
click at [196, 387] on span "Block Time" at bounding box center [195, 390] width 55 height 14
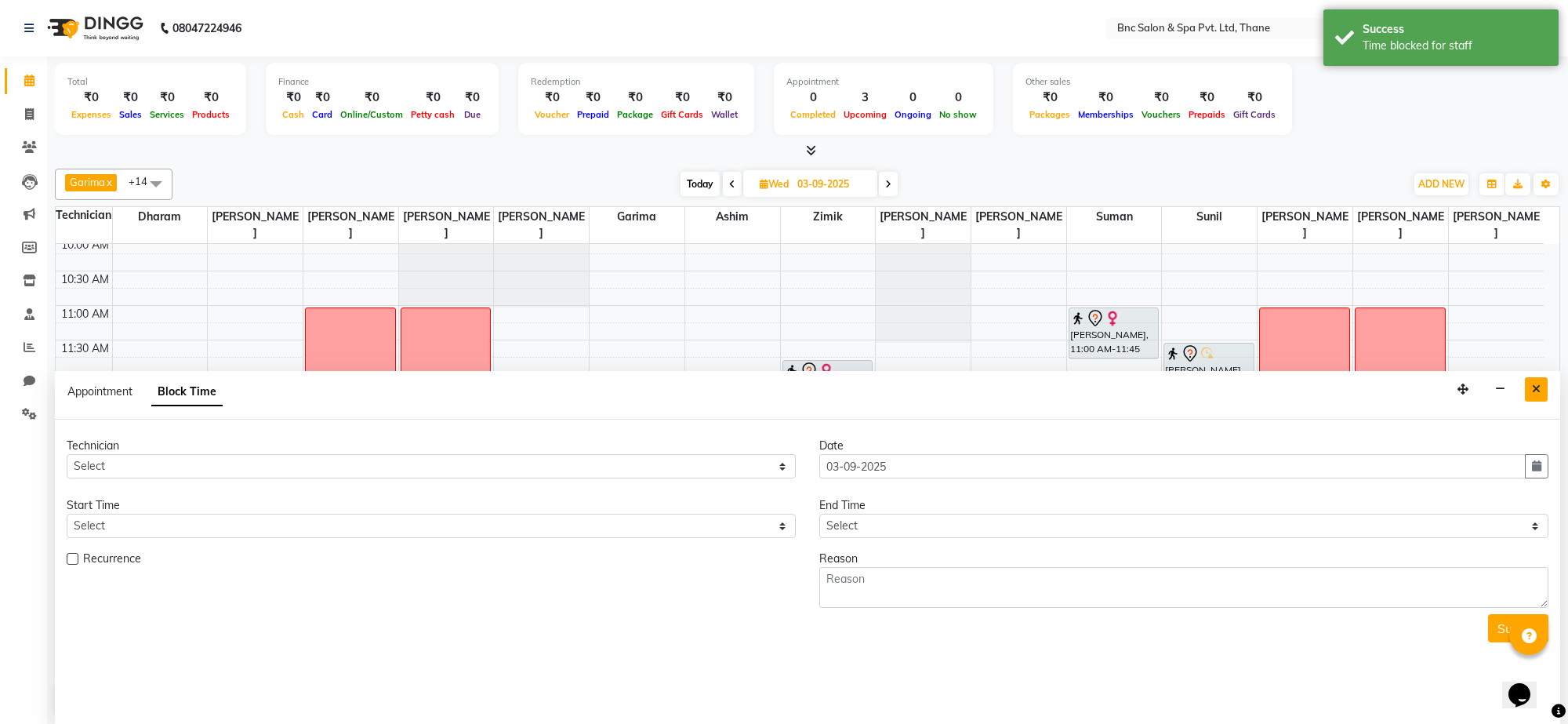
click at [1538, 390] on icon "Close" at bounding box center [1536, 389] width 8 height 11
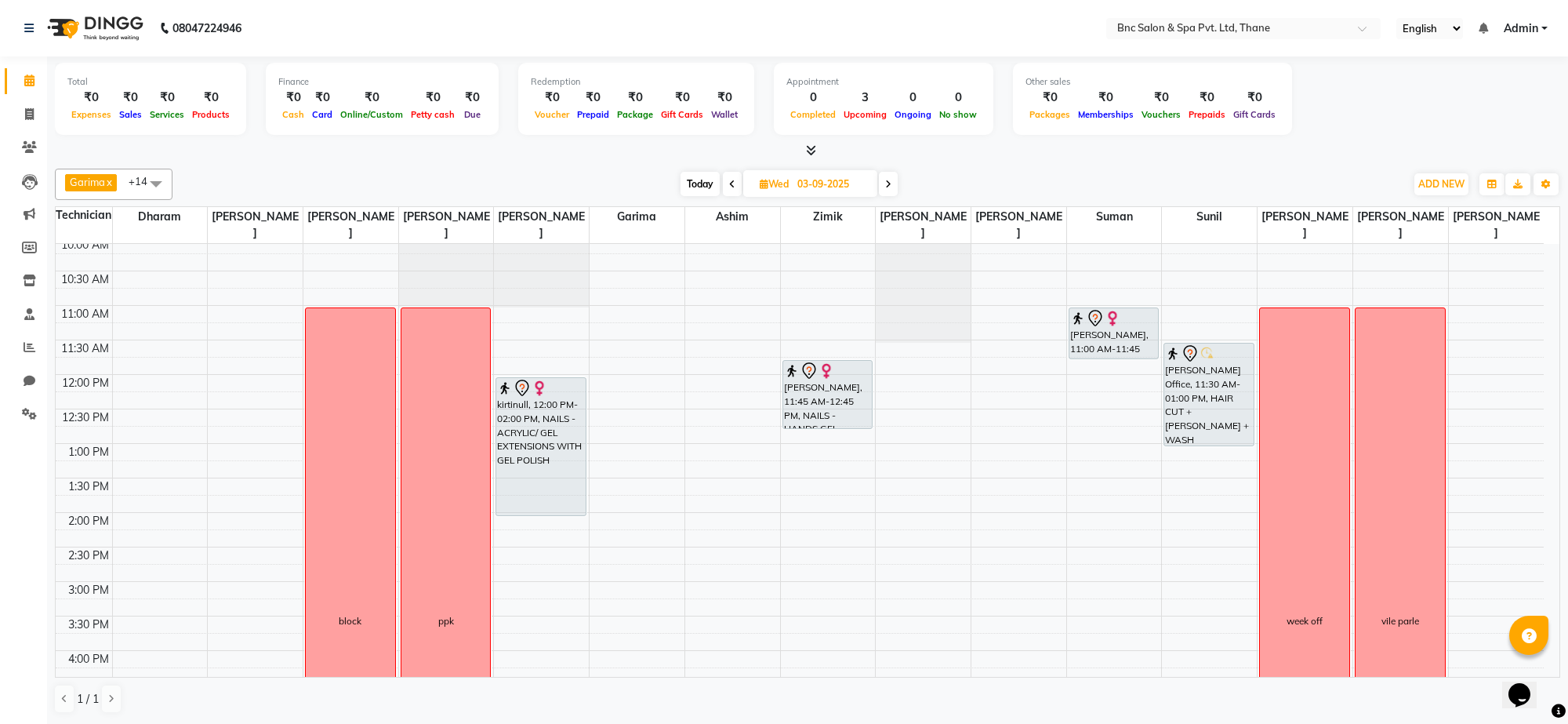
click at [897, 351] on div "8:00 AM 8:30 AM 9:00 AM 9:30 AM 10:00 AM 10:30 AM 11:00 AM 11:30 AM 12:00 PM 12…" at bounding box center [800, 548] width 1488 height 897
select select "71932"
select select "tentative"
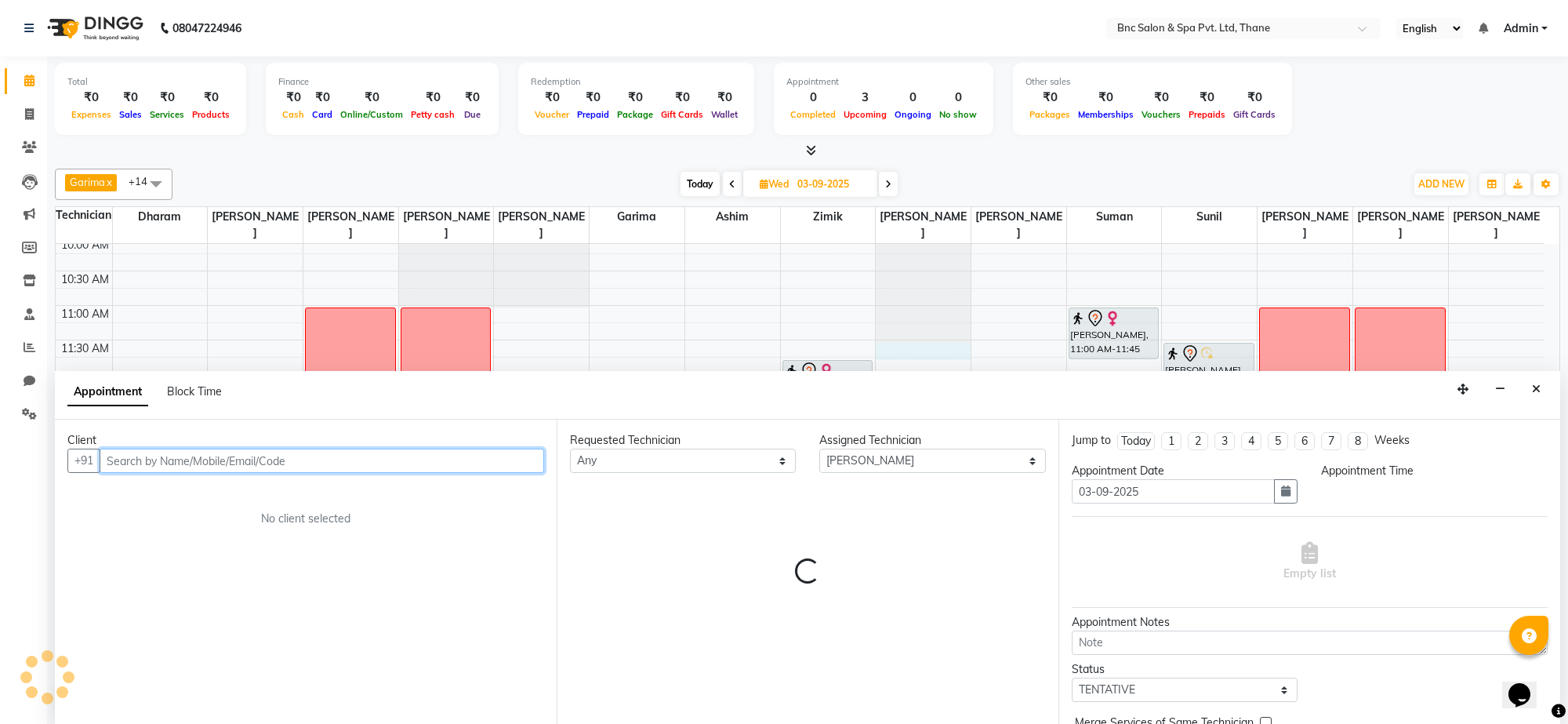
select select "690"
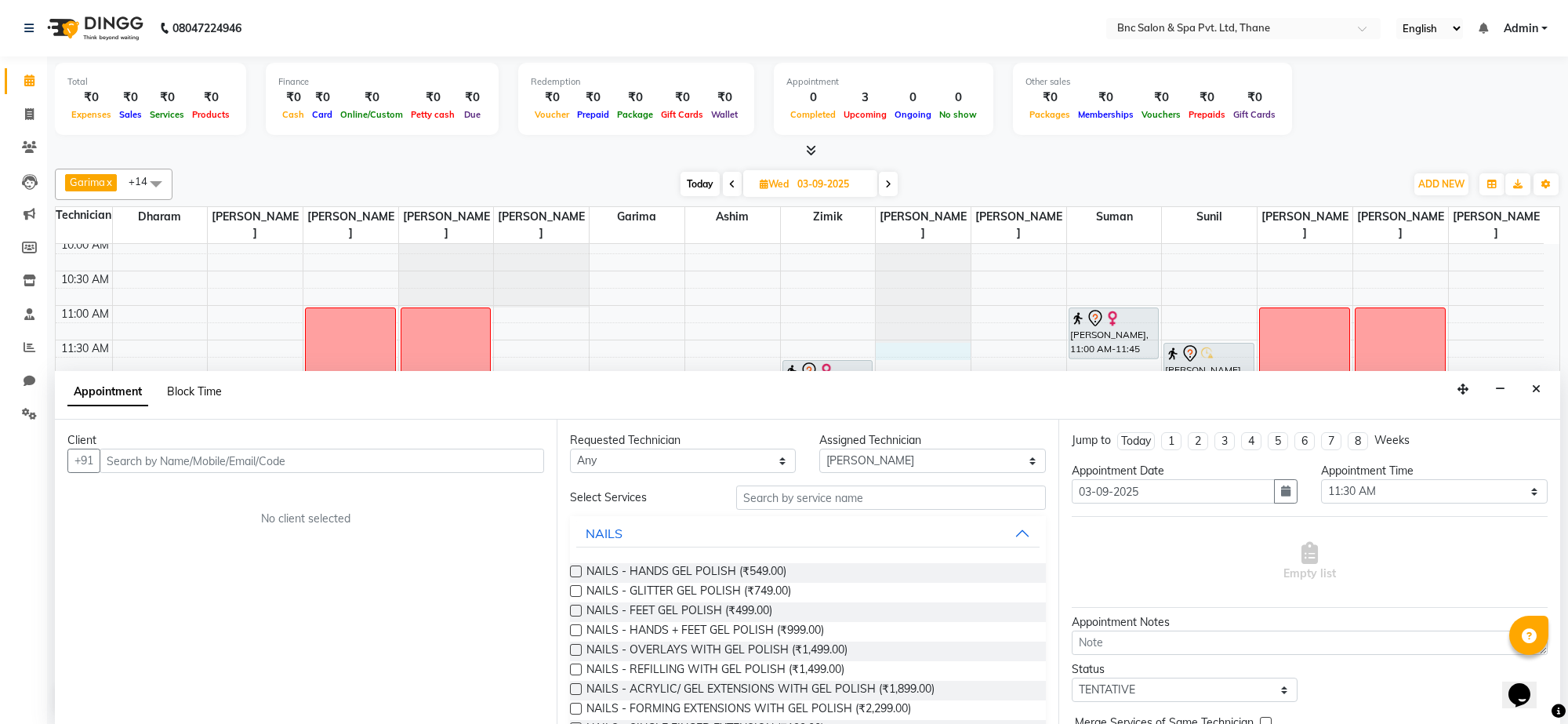
click at [175, 389] on span "Block Time" at bounding box center [195, 390] width 55 height 14
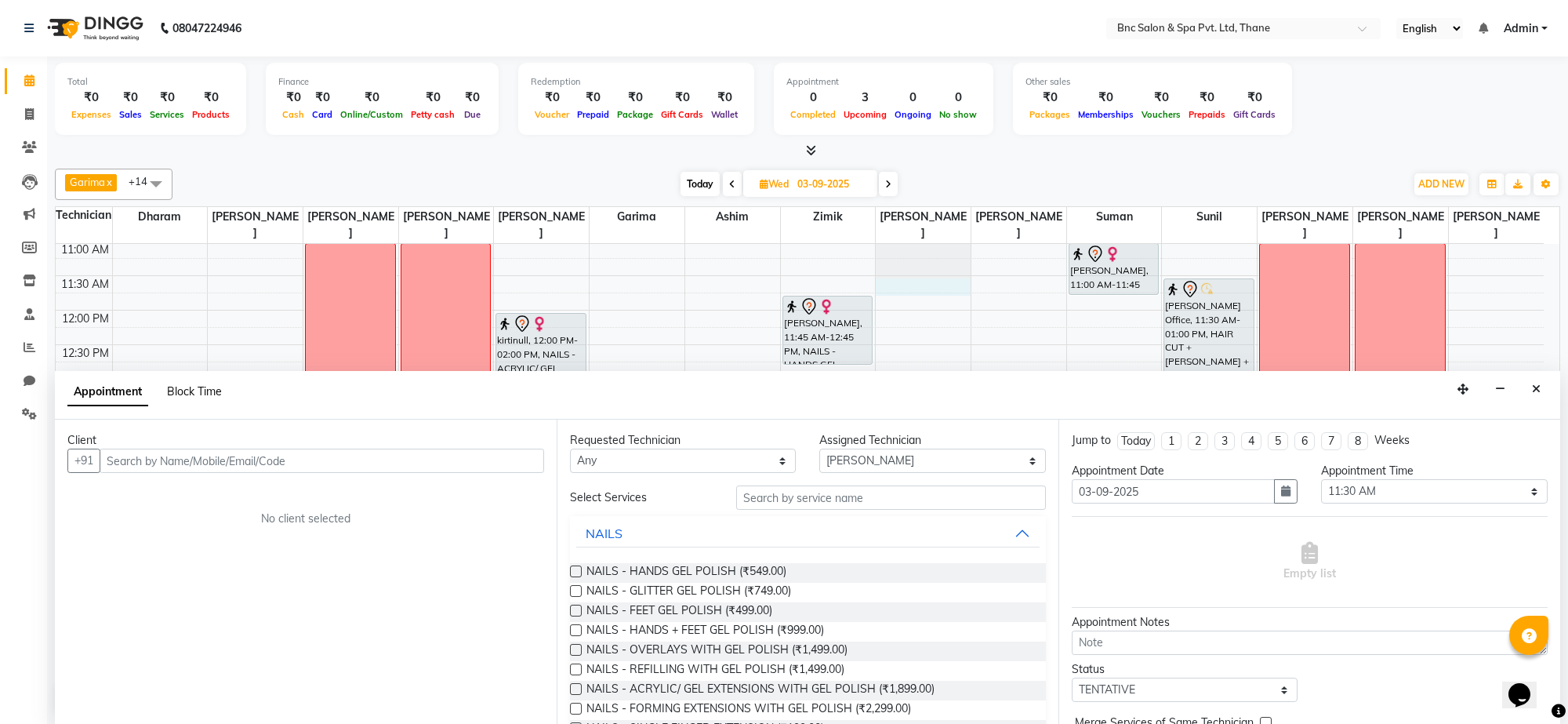
select select "71932"
select select "690"
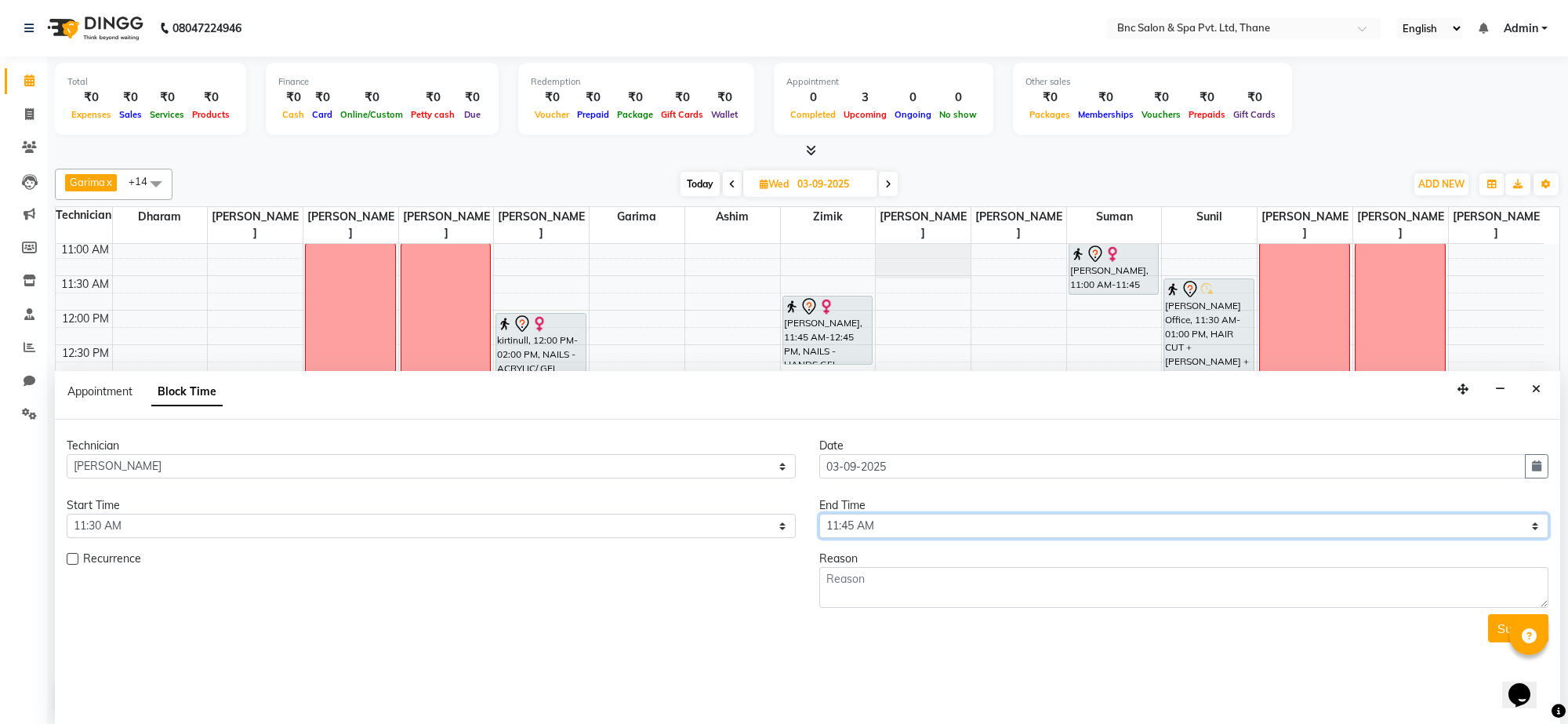
click at [838, 524] on select "Select 09:00 AM 09:15 AM 09:30 AM 09:45 AM 10:00 AM 10:15 AM 10:30 AM 10:45 AM …" at bounding box center [1184, 526] width 729 height 24
select select "1200"
click at [819, 515] on select "Select 09:00 AM 09:15 AM 09:30 AM 09:45 AM 10:00 AM 10:15 AM 10:30 AM 10:45 AM …" at bounding box center [1184, 526] width 729 height 24
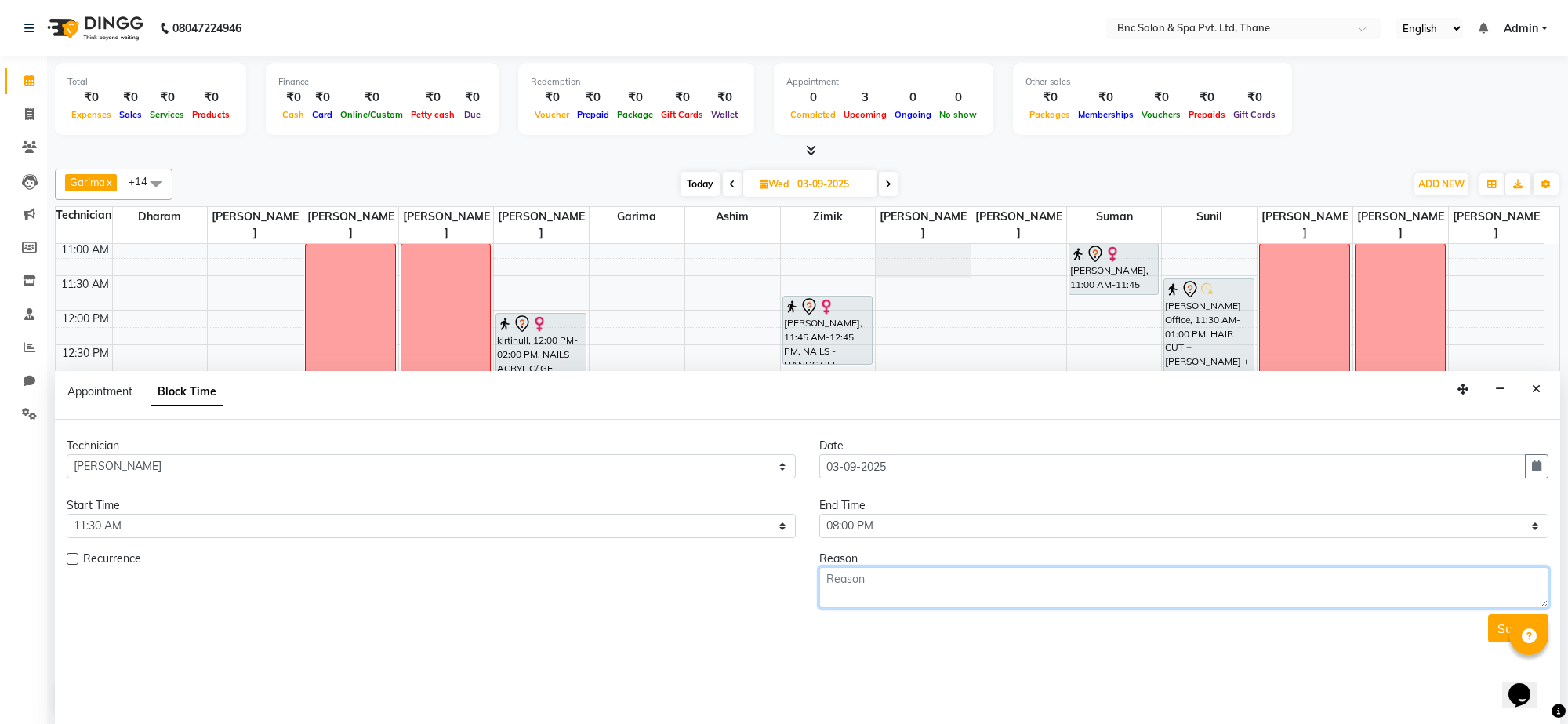
click at [853, 578] on textarea at bounding box center [1184, 587] width 729 height 40
type textarea "week off"
click at [1502, 641] on button "Submit" at bounding box center [1518, 628] width 61 height 28
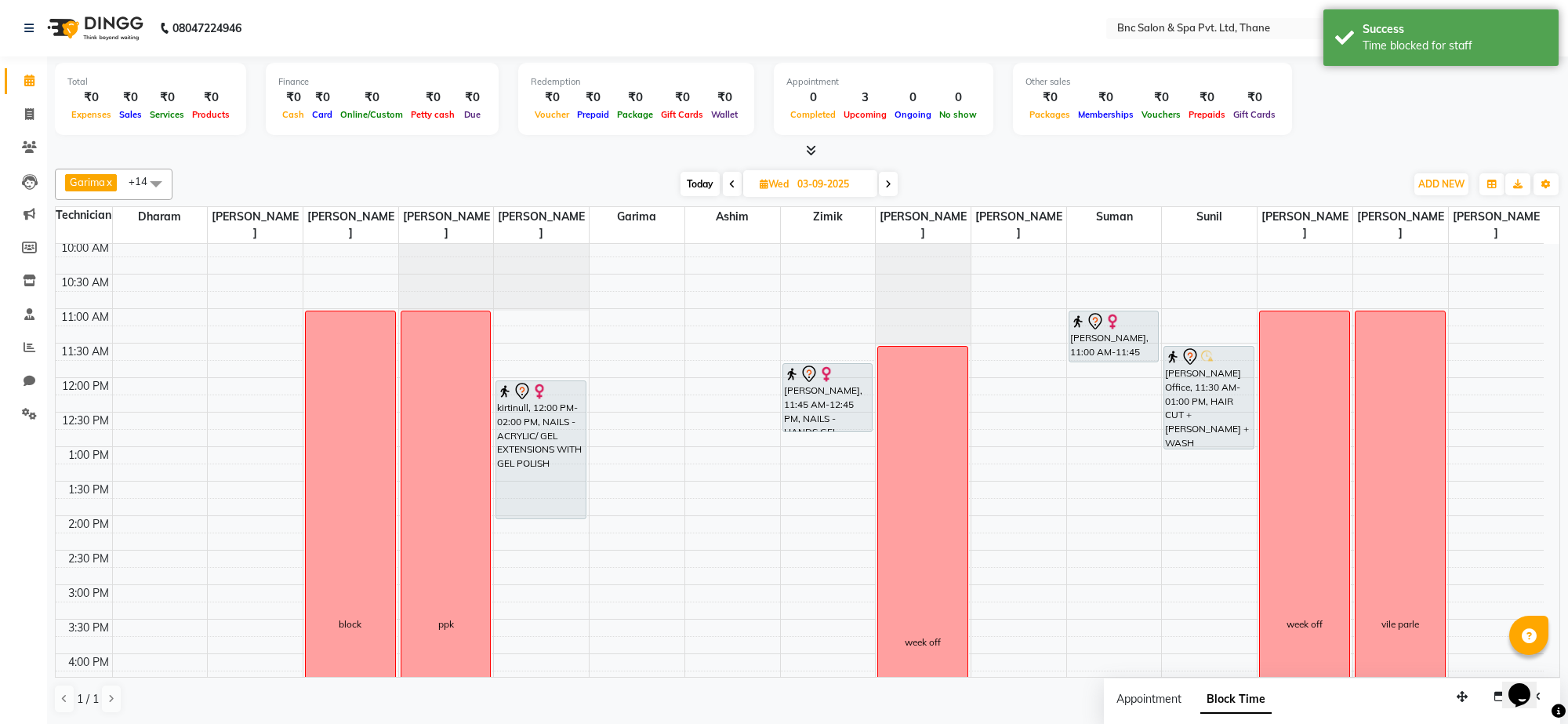
scroll to position [137, 0]
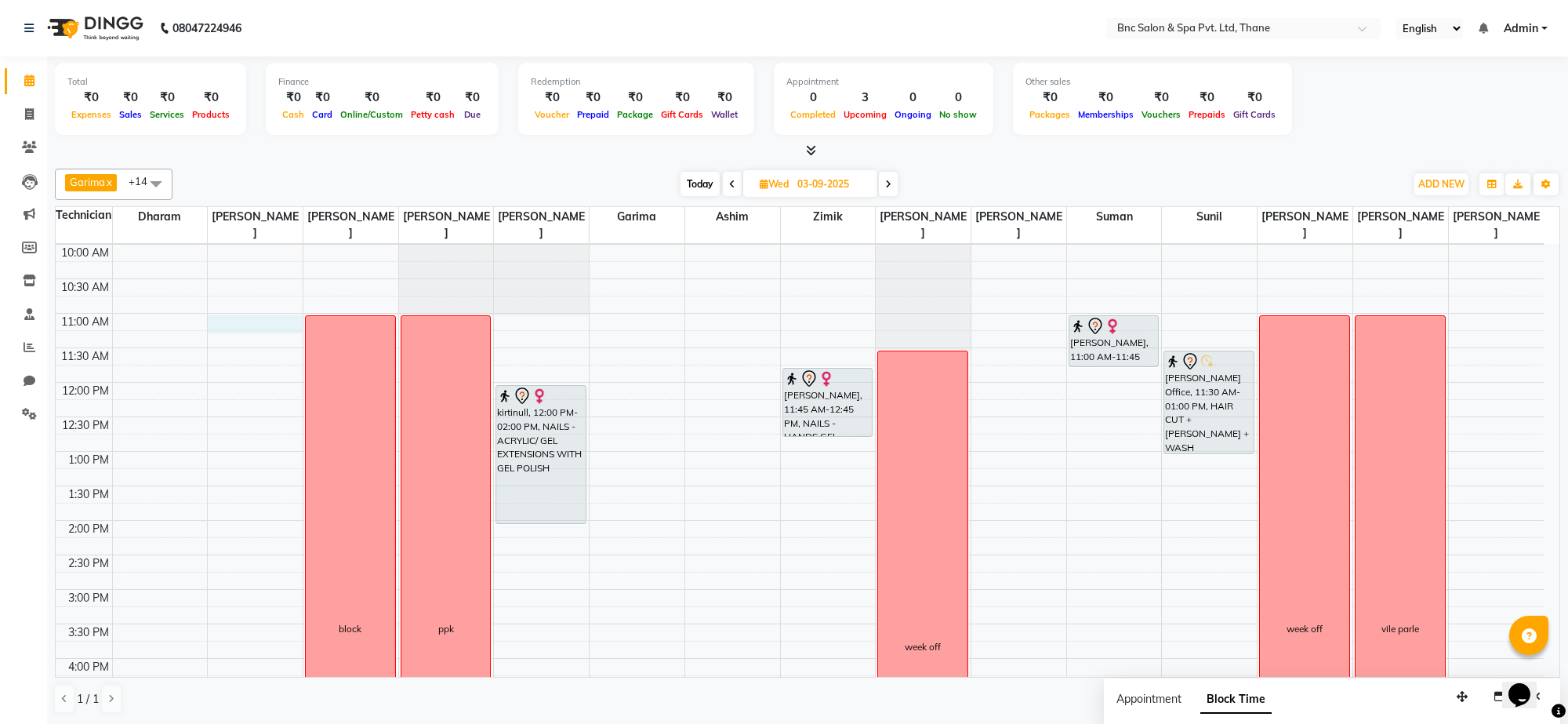
click at [230, 322] on div "8:00 AM 8:30 AM 9:00 AM 9:30 AM 10:00 AM 10:30 AM 11:00 AM 11:30 AM 12:00 PM 12…" at bounding box center [800, 555] width 1488 height 897
select select "71923"
select select "660"
select select "tentative"
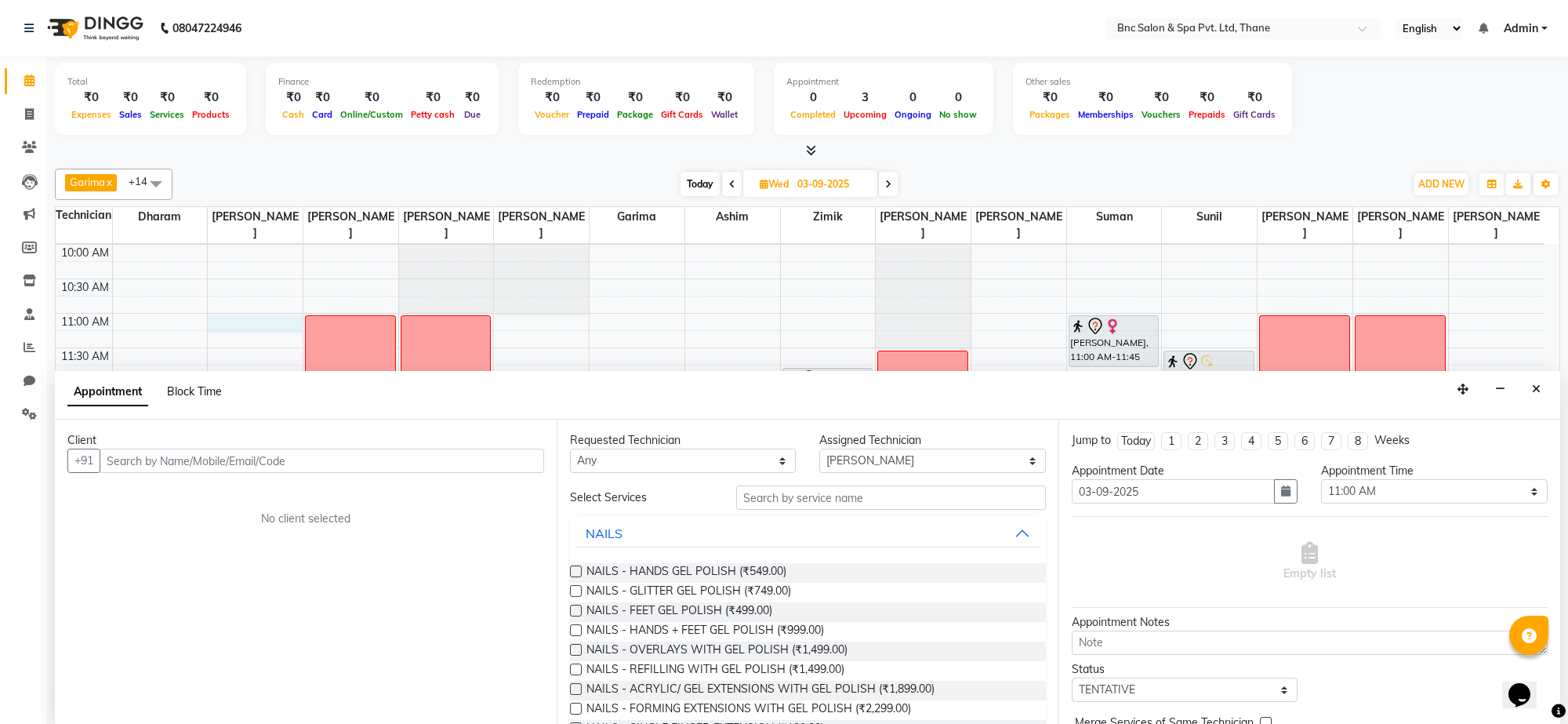
click at [197, 386] on span "Block Time" at bounding box center [195, 390] width 55 height 14
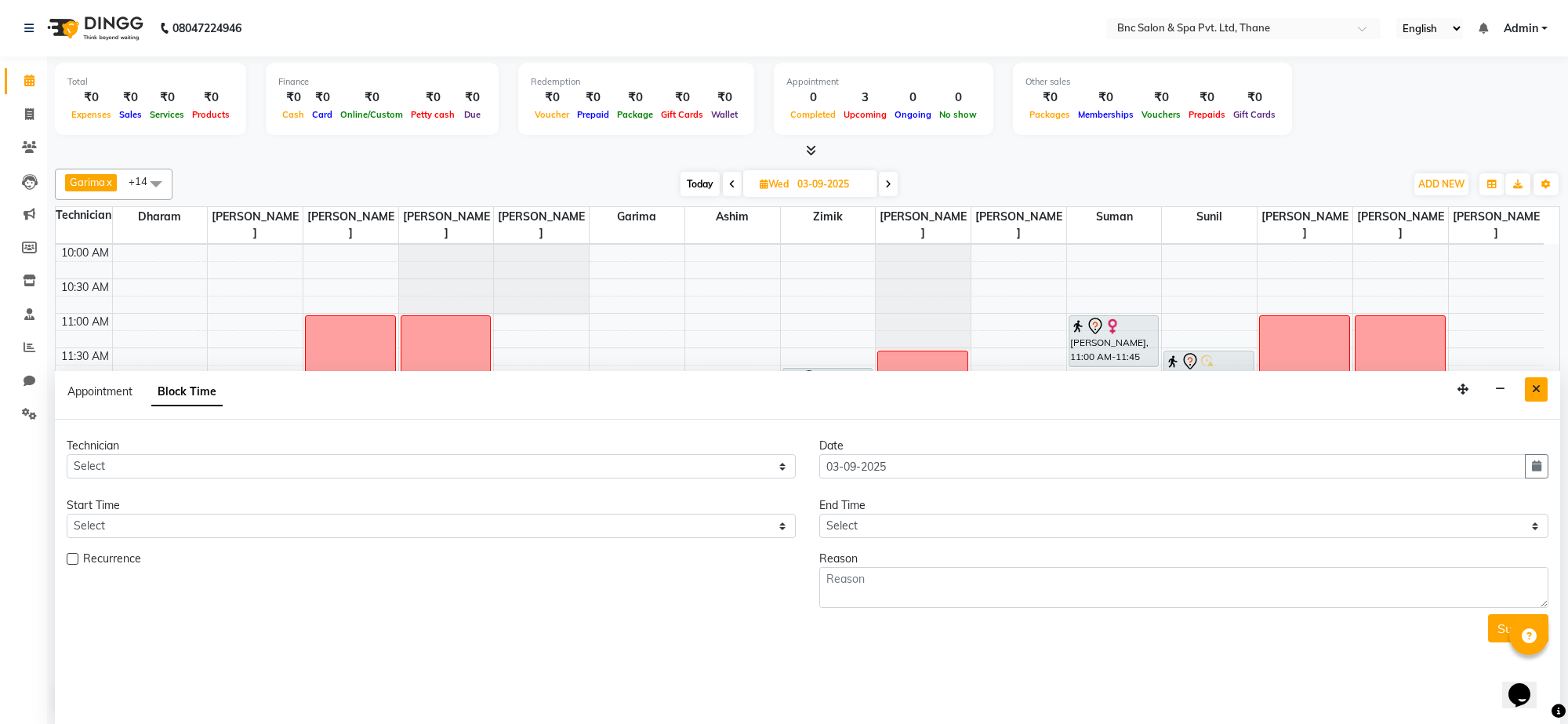
click at [1539, 400] on button "Close" at bounding box center [1536, 390] width 23 height 24
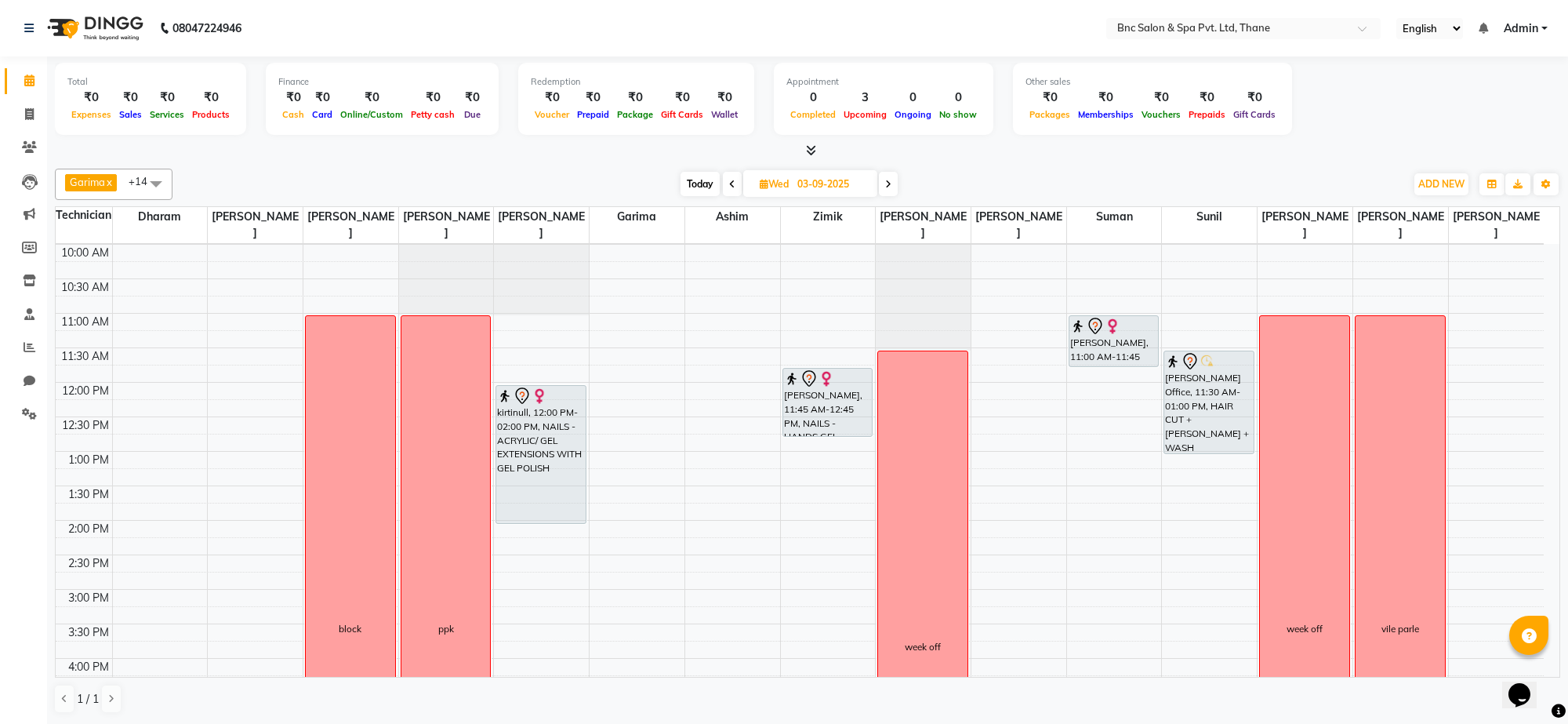
click at [220, 326] on div "8:00 AM 8:30 AM 9:00 AM 9:30 AM 10:00 AM 10:30 AM 11:00 AM 11:30 AM 12:00 PM 12…" at bounding box center [800, 555] width 1488 height 897
select select "71923"
select select "tentative"
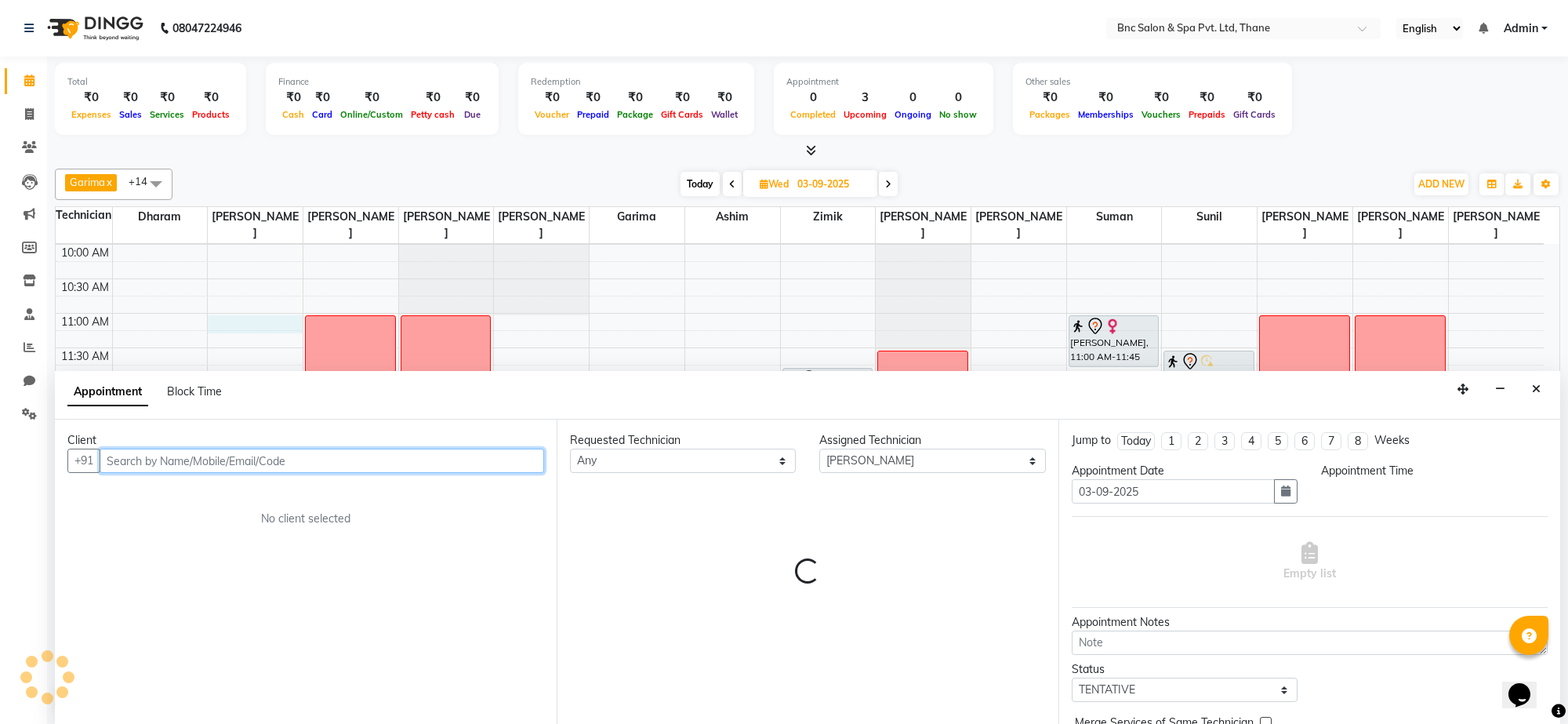
select select "660"
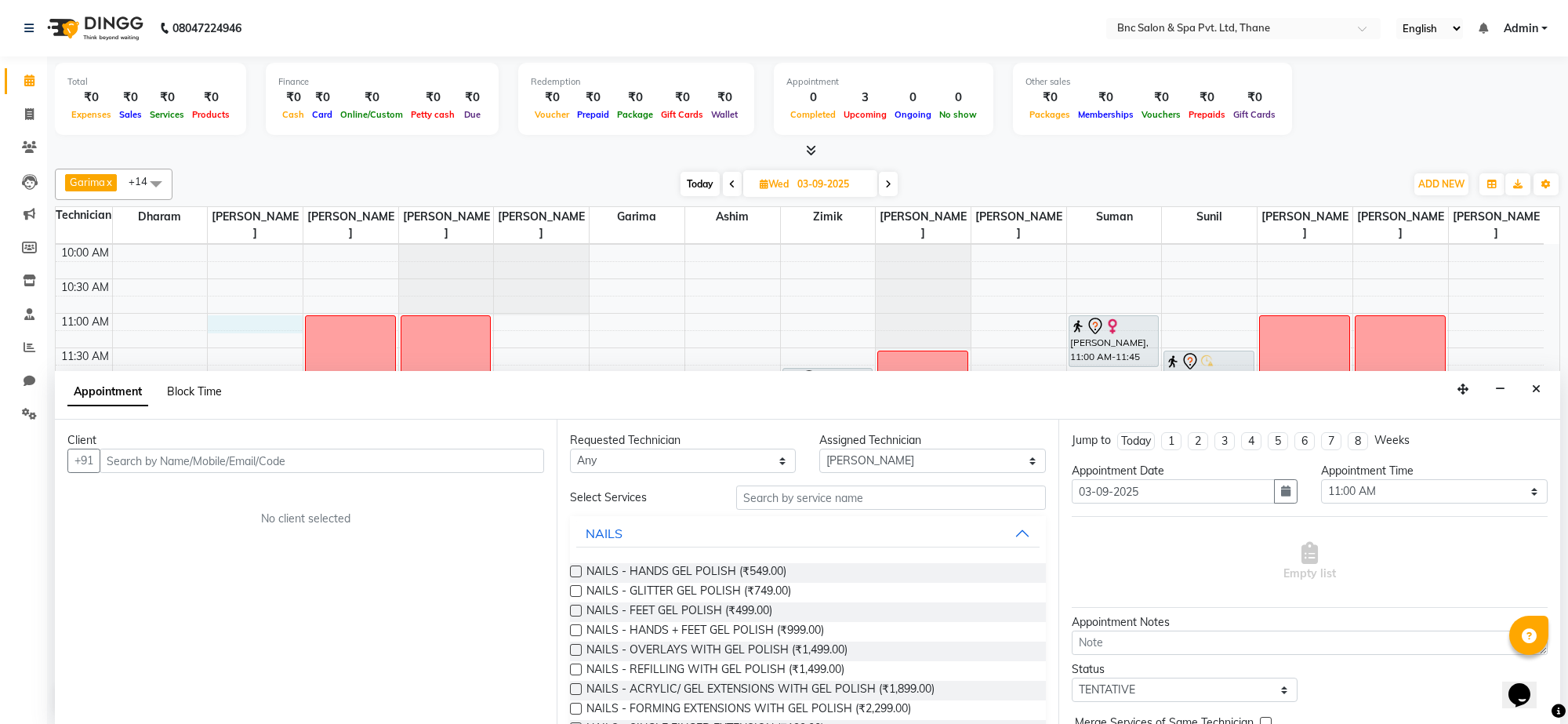
click at [213, 397] on span "Block Time" at bounding box center [195, 390] width 55 height 14
select select "71923"
select select "660"
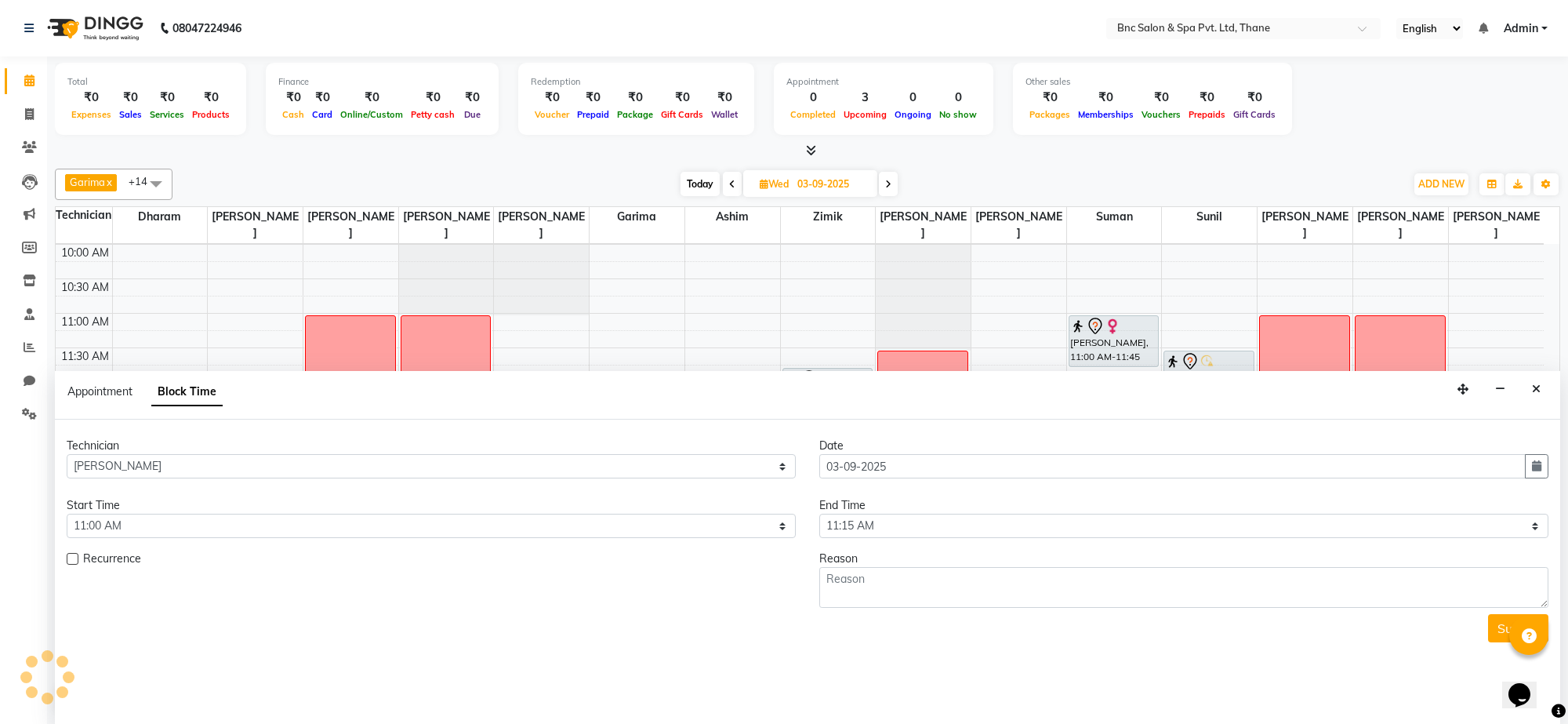
scroll to position [209, 0]
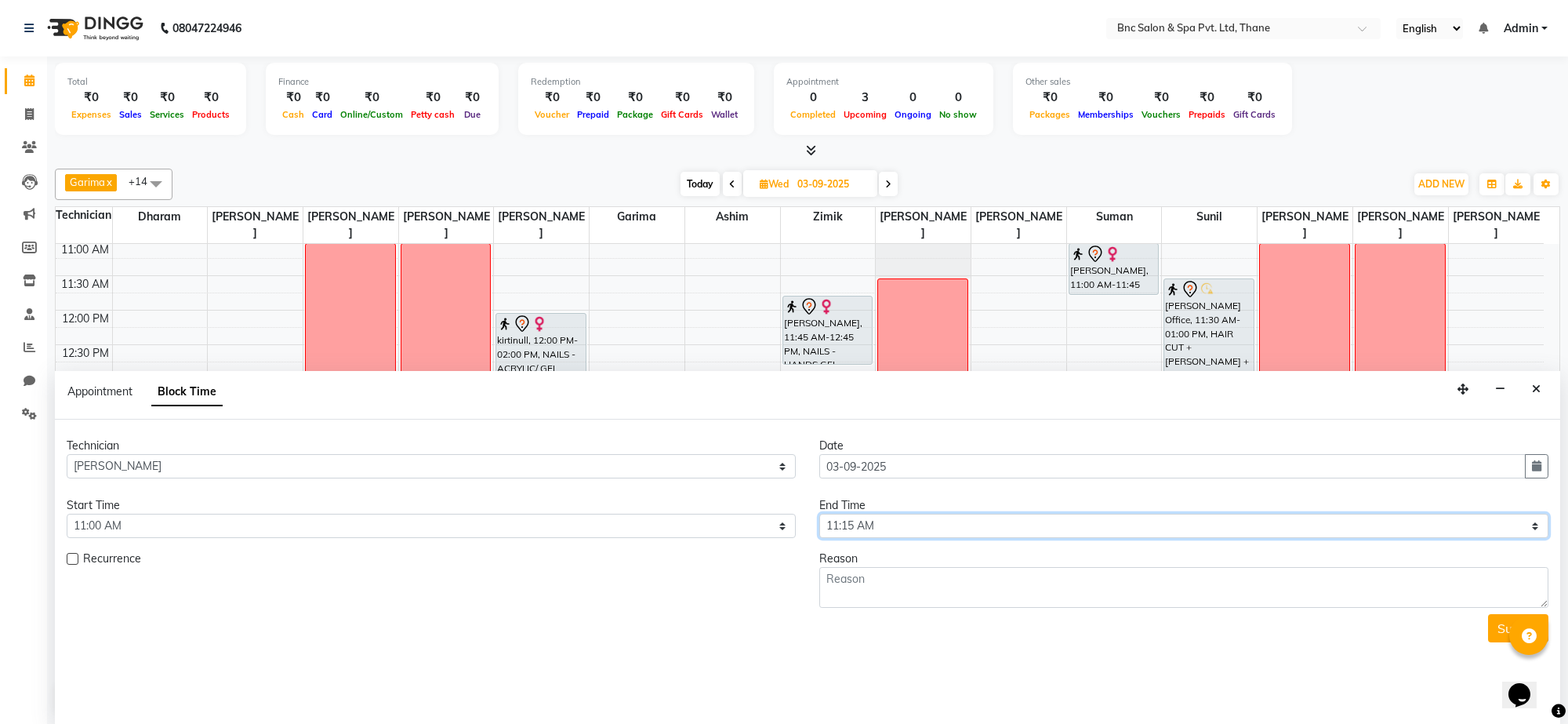
click at [983, 516] on select "Select 09:00 AM 09:15 AM 09:30 AM 09:45 AM 10:00 AM 10:15 AM 10:30 AM 10:45 AM …" at bounding box center [1184, 526] width 729 height 24
select select "1200"
click at [819, 515] on select "Select 09:00 AM 09:15 AM 09:30 AM 09:45 AM 10:00 AM 10:15 AM 10:30 AM 10:45 AM …" at bounding box center [1184, 526] width 729 height 24
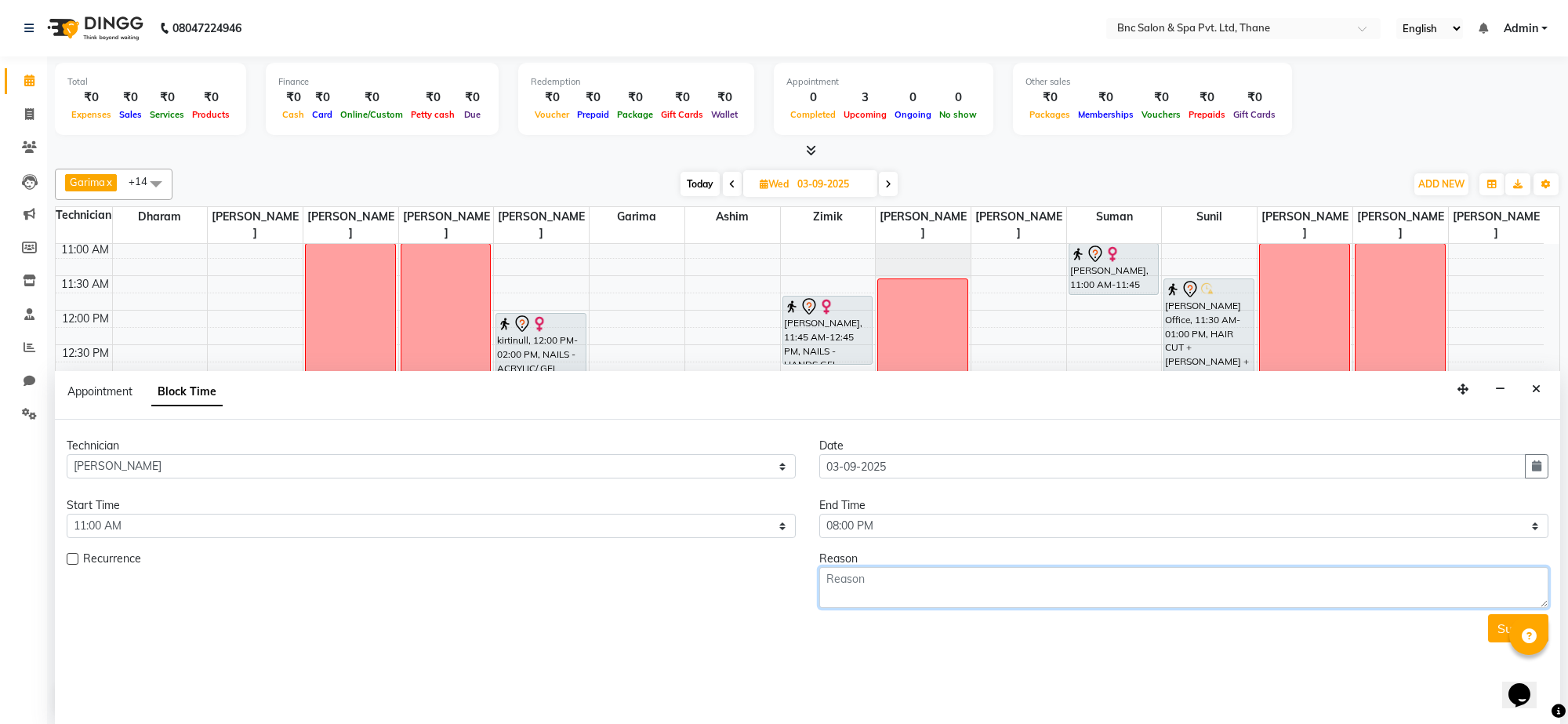
click at [890, 602] on textarea at bounding box center [1184, 587] width 729 height 40
type textarea "week off"
click at [1492, 624] on button "Submit" at bounding box center [1518, 628] width 61 height 28
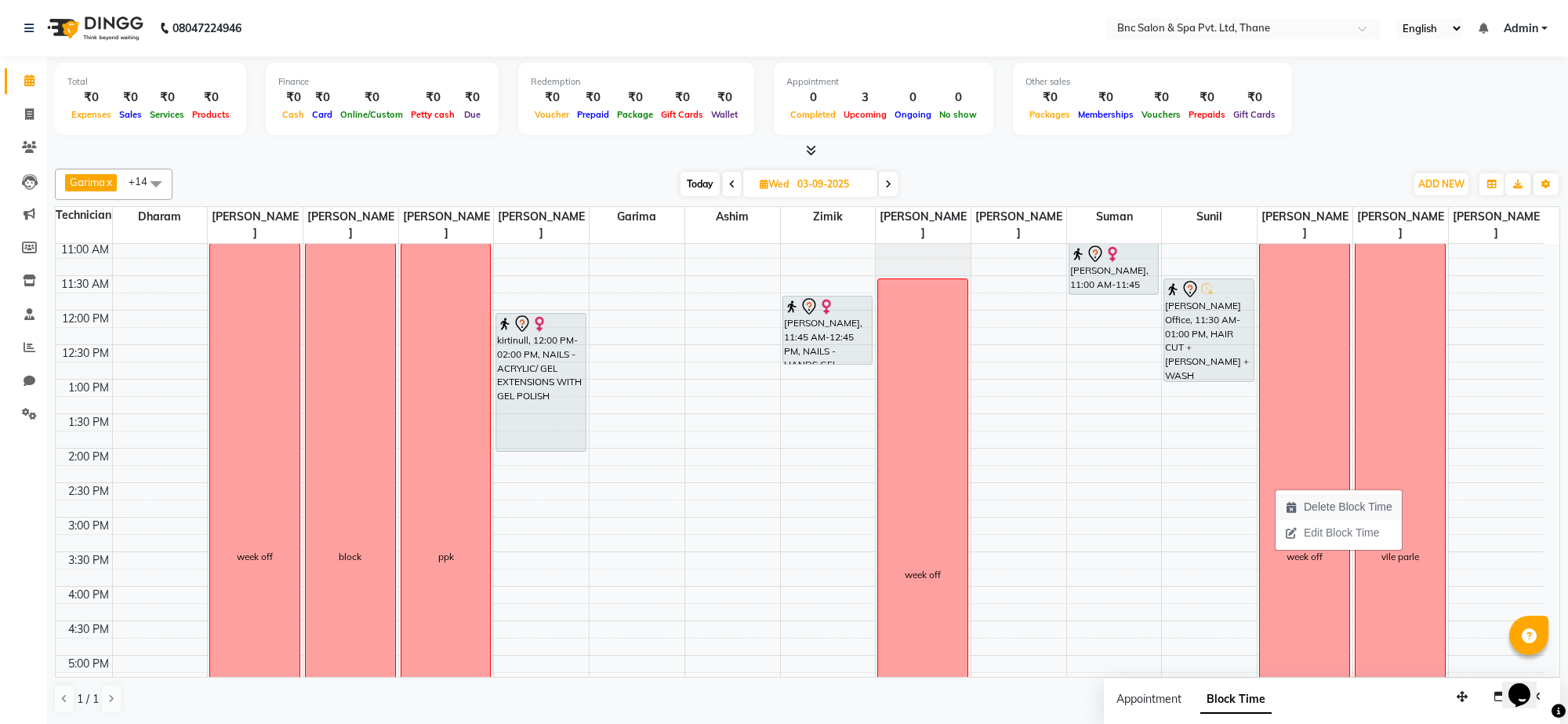
click at [1304, 506] on span "Delete Block Time" at bounding box center [1348, 507] width 88 height 17
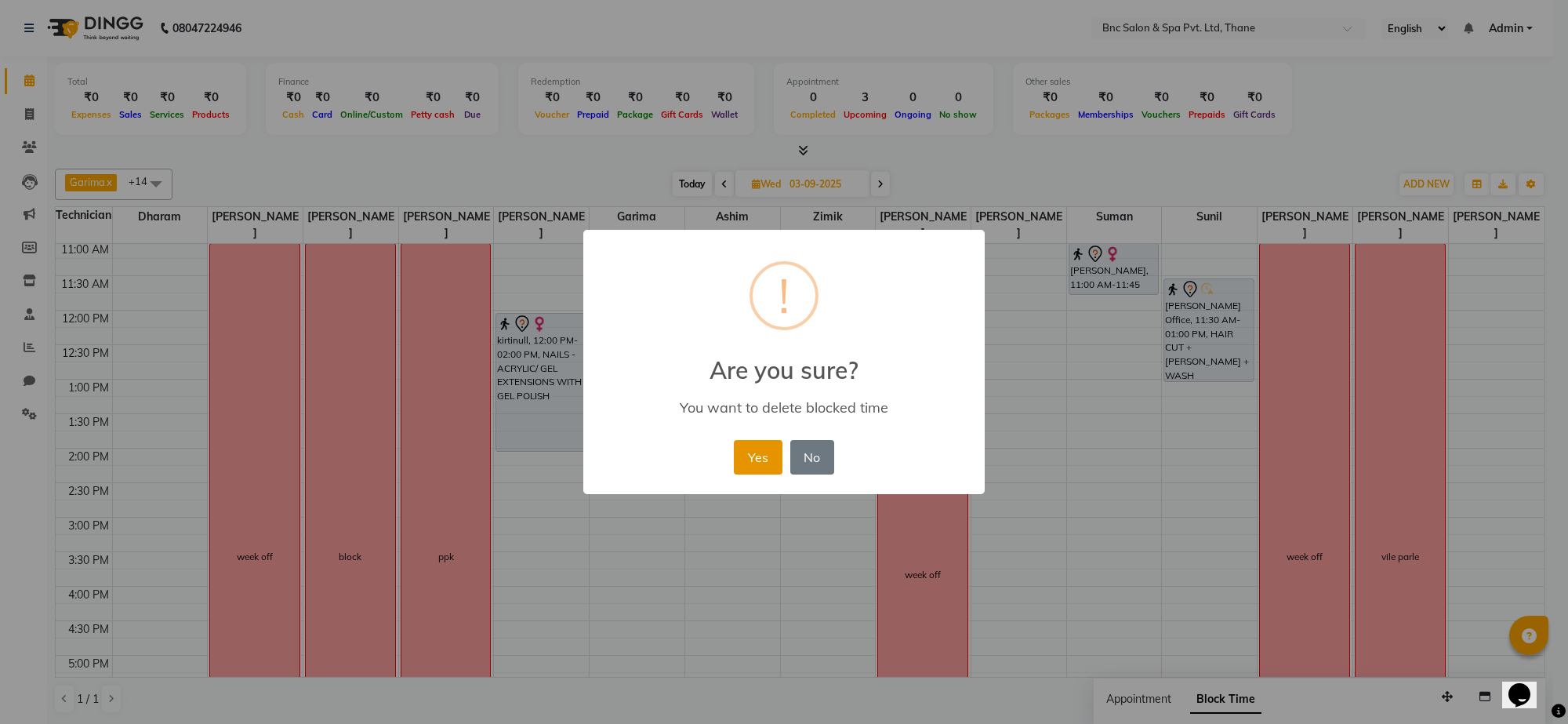
click at [765, 458] on button "Yes" at bounding box center [758, 458] width 48 height 35
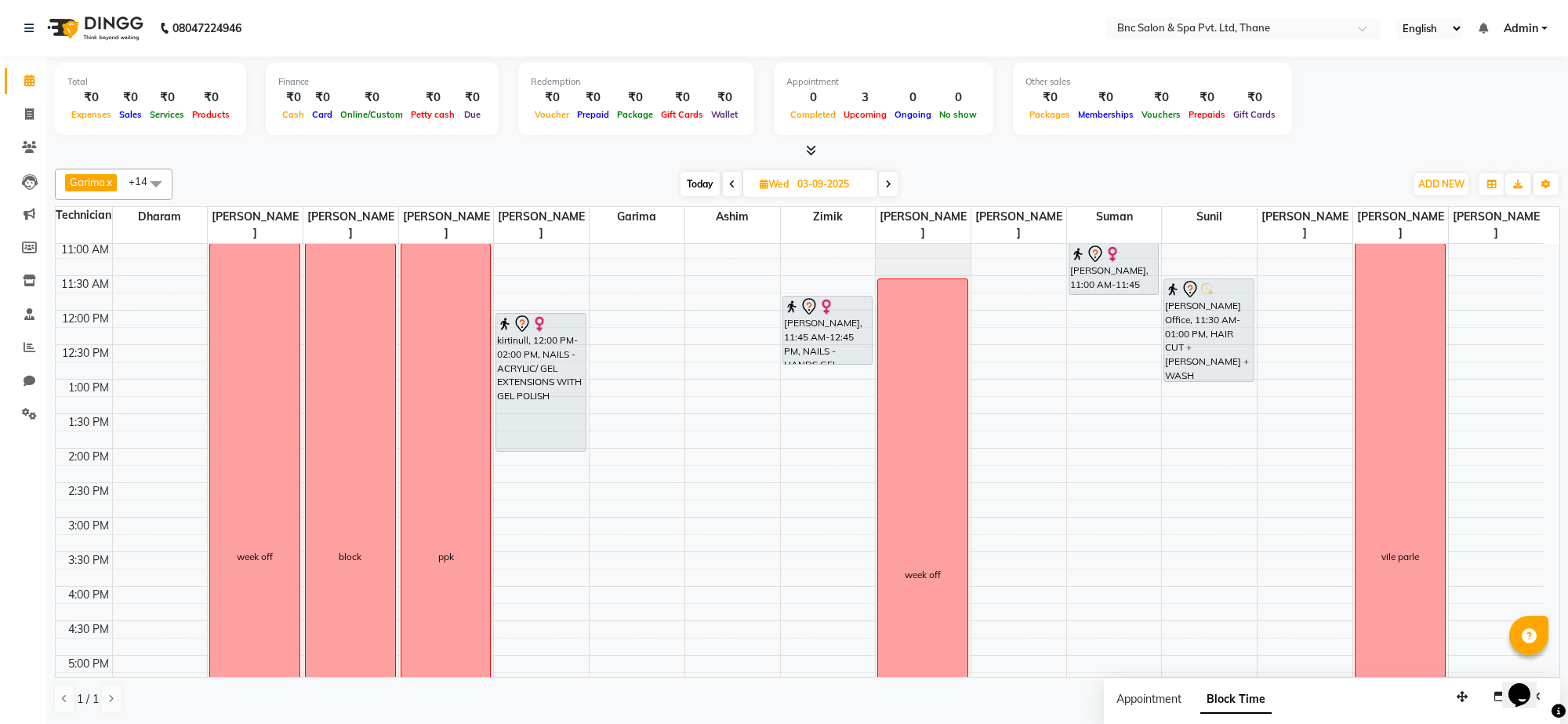
click at [888, 185] on icon at bounding box center [888, 184] width 6 height 9
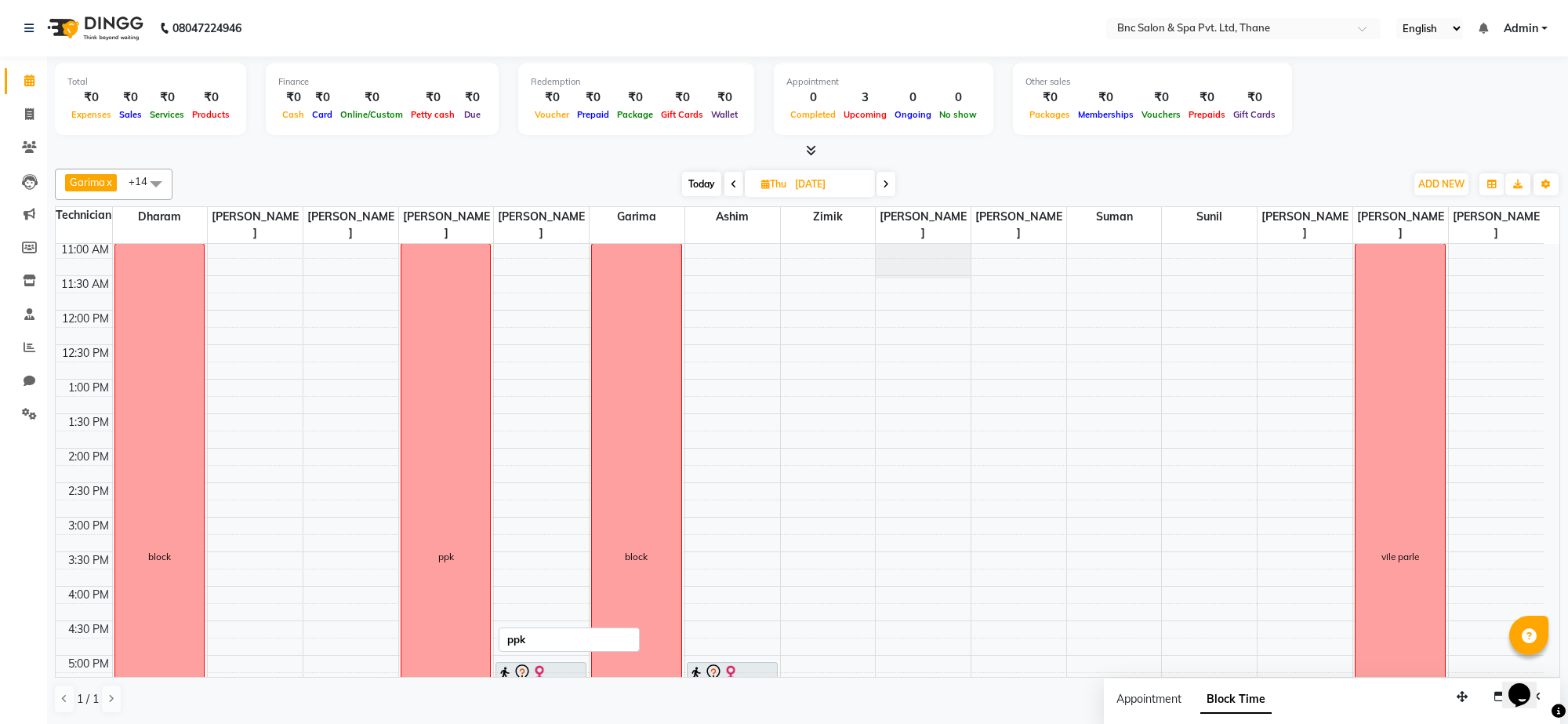
click at [452, 402] on div "ppk" at bounding box center [446, 556] width 89 height 626
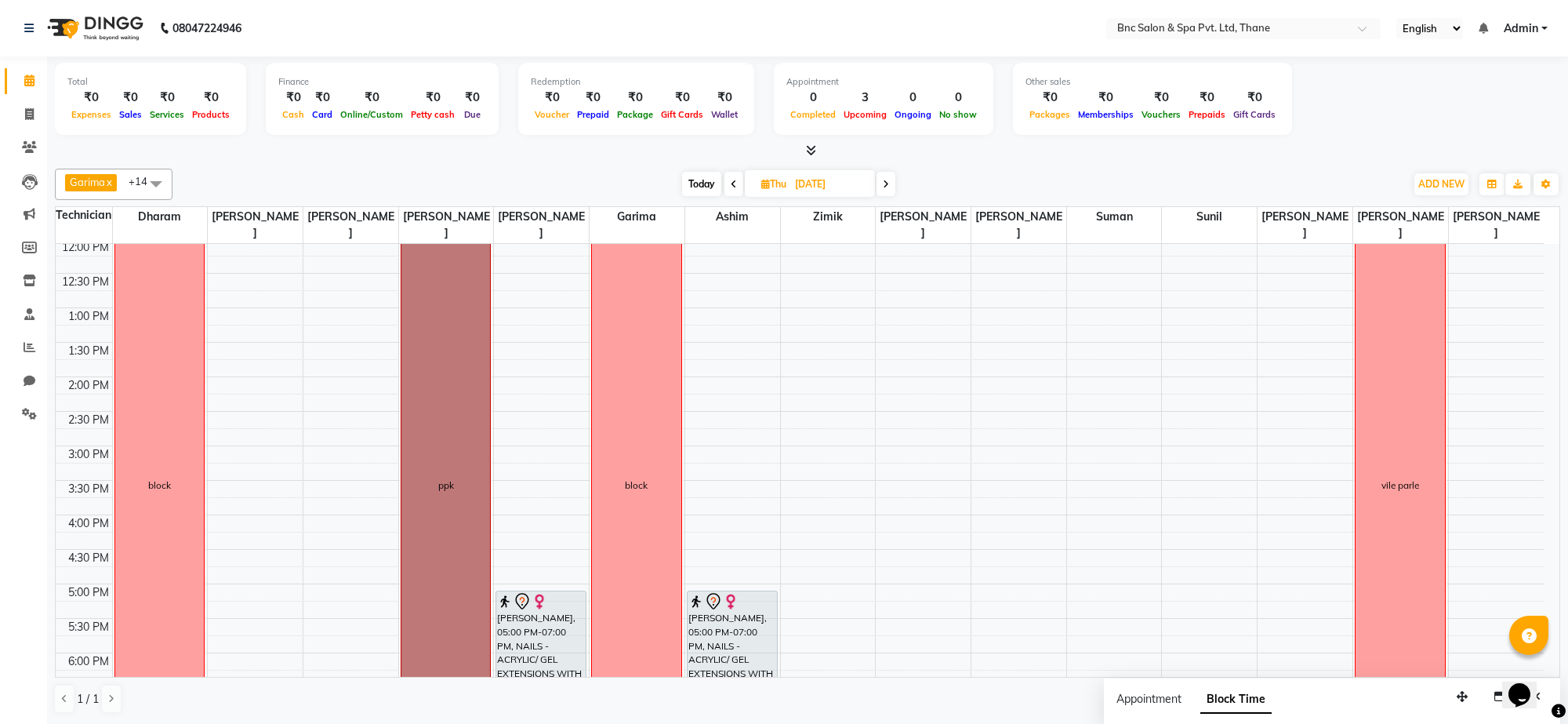
scroll to position [282, 0]
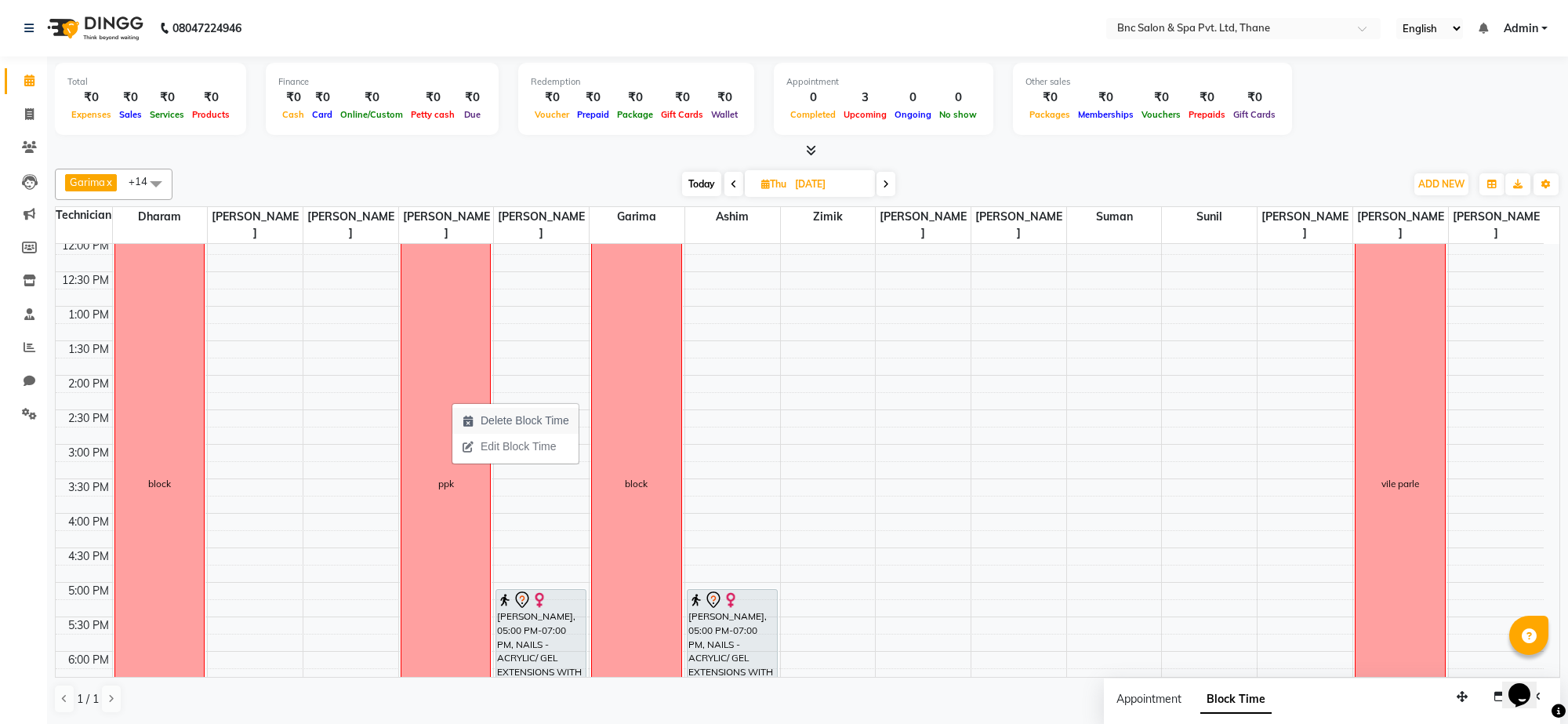
click at [470, 413] on span "Delete Block Time" at bounding box center [515, 421] width 126 height 26
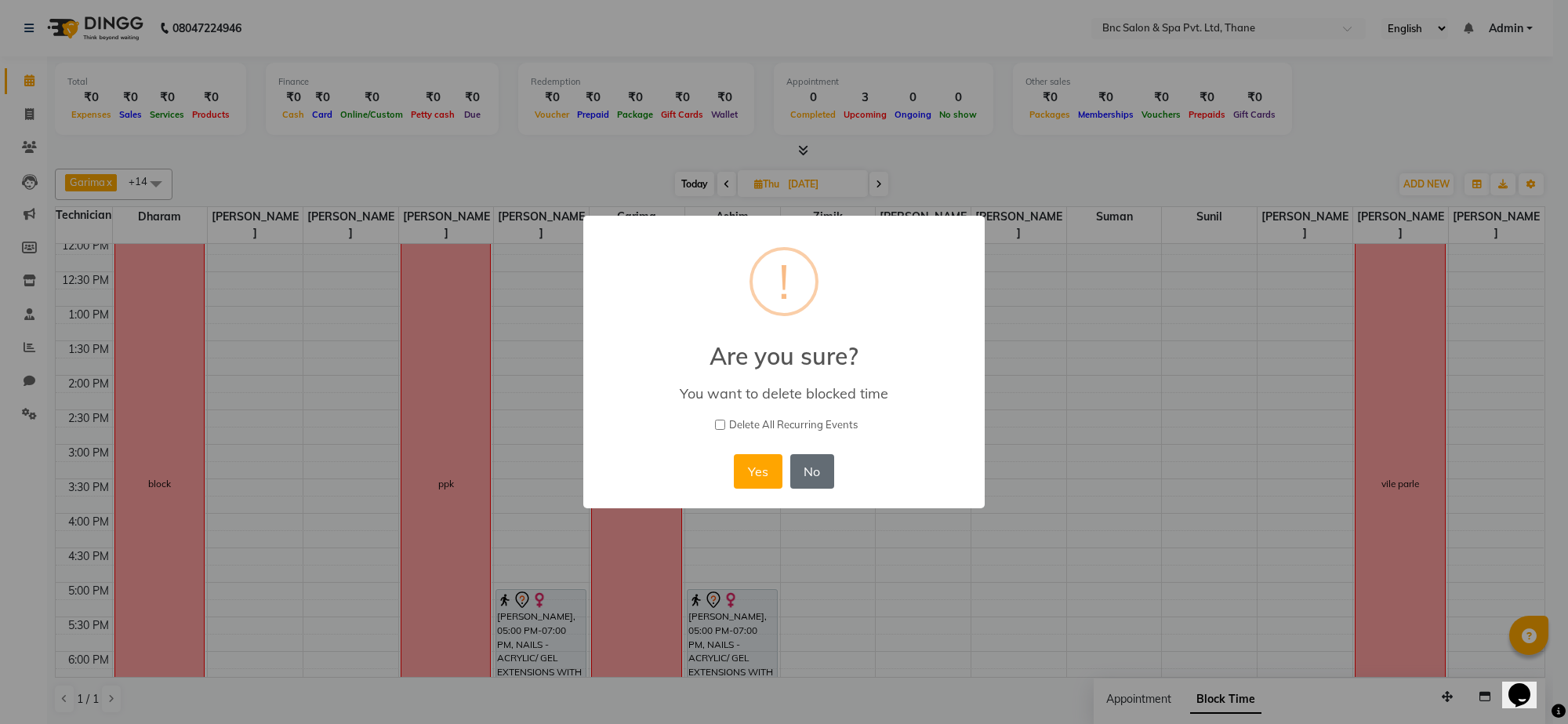
click at [823, 470] on button "No" at bounding box center [812, 471] width 44 height 35
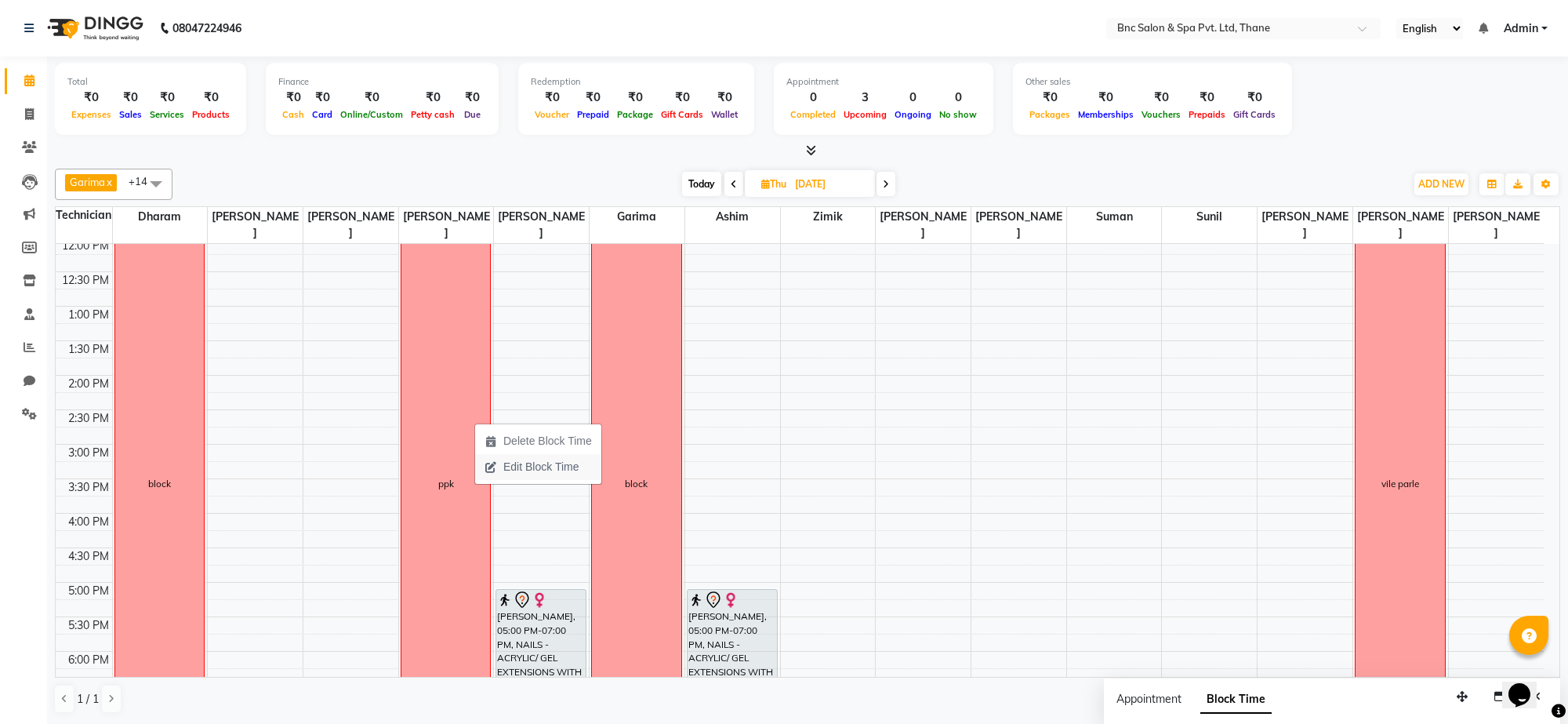
click at [514, 464] on span "Edit Block Time" at bounding box center [541, 467] width 75 height 17
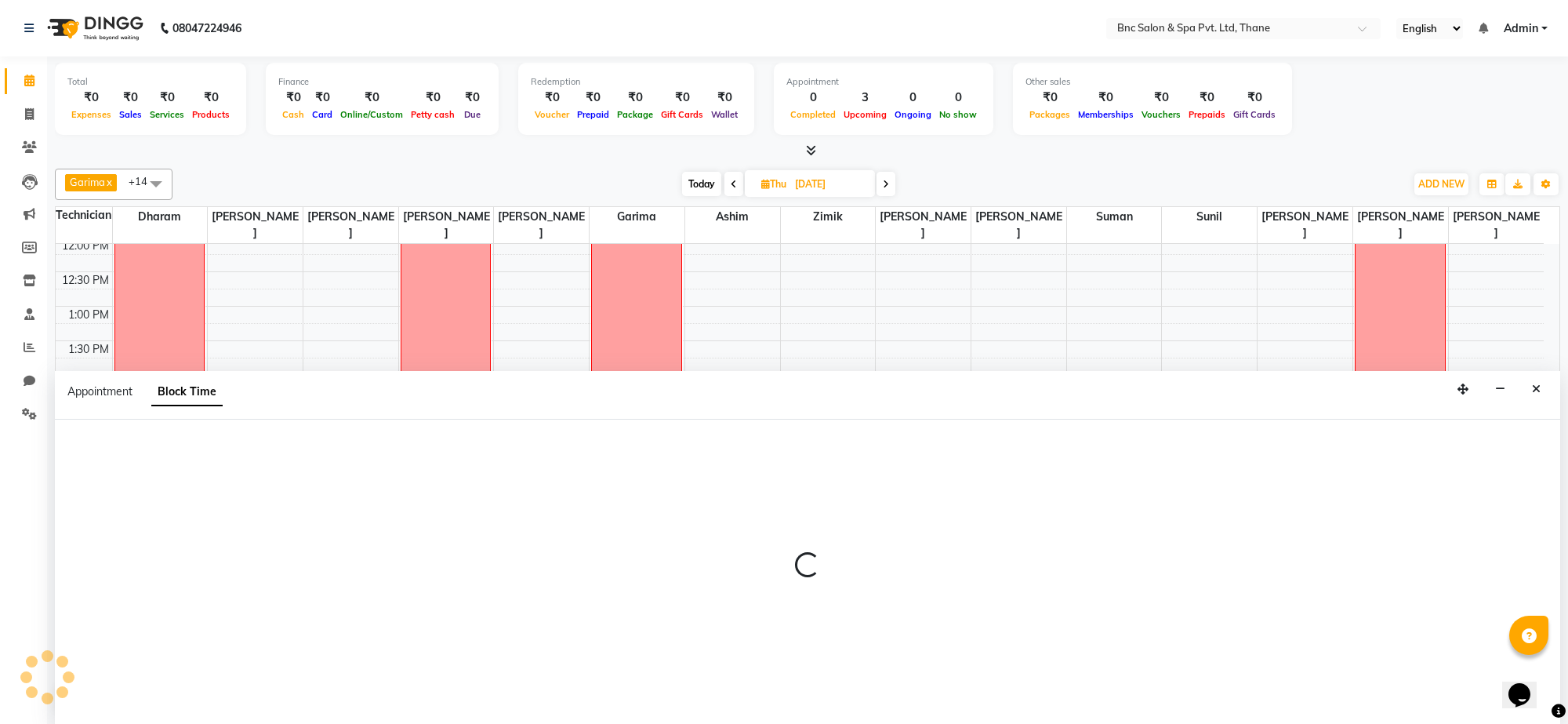
type input "01-09-2025"
select select "71921"
select select "660"
select select "1200"
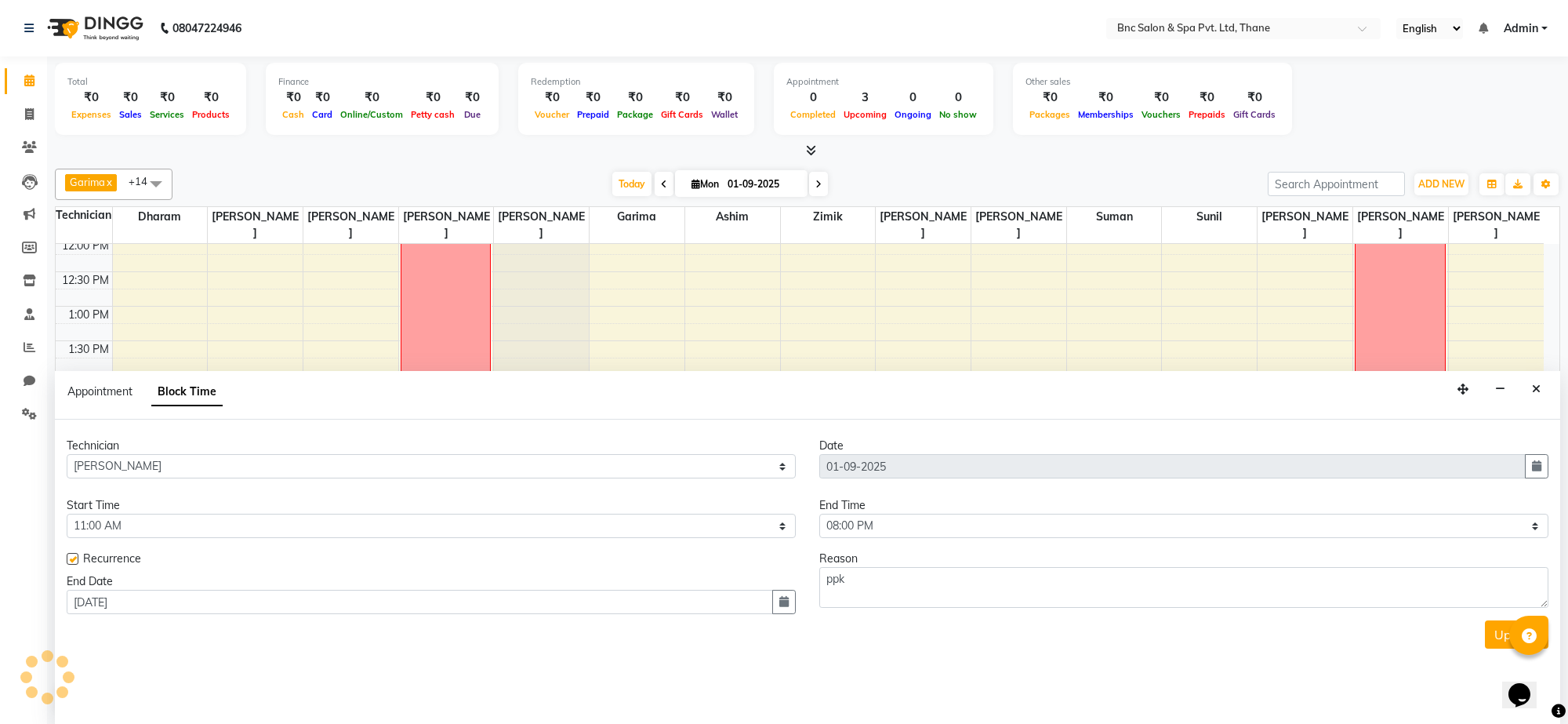
scroll to position [209, 0]
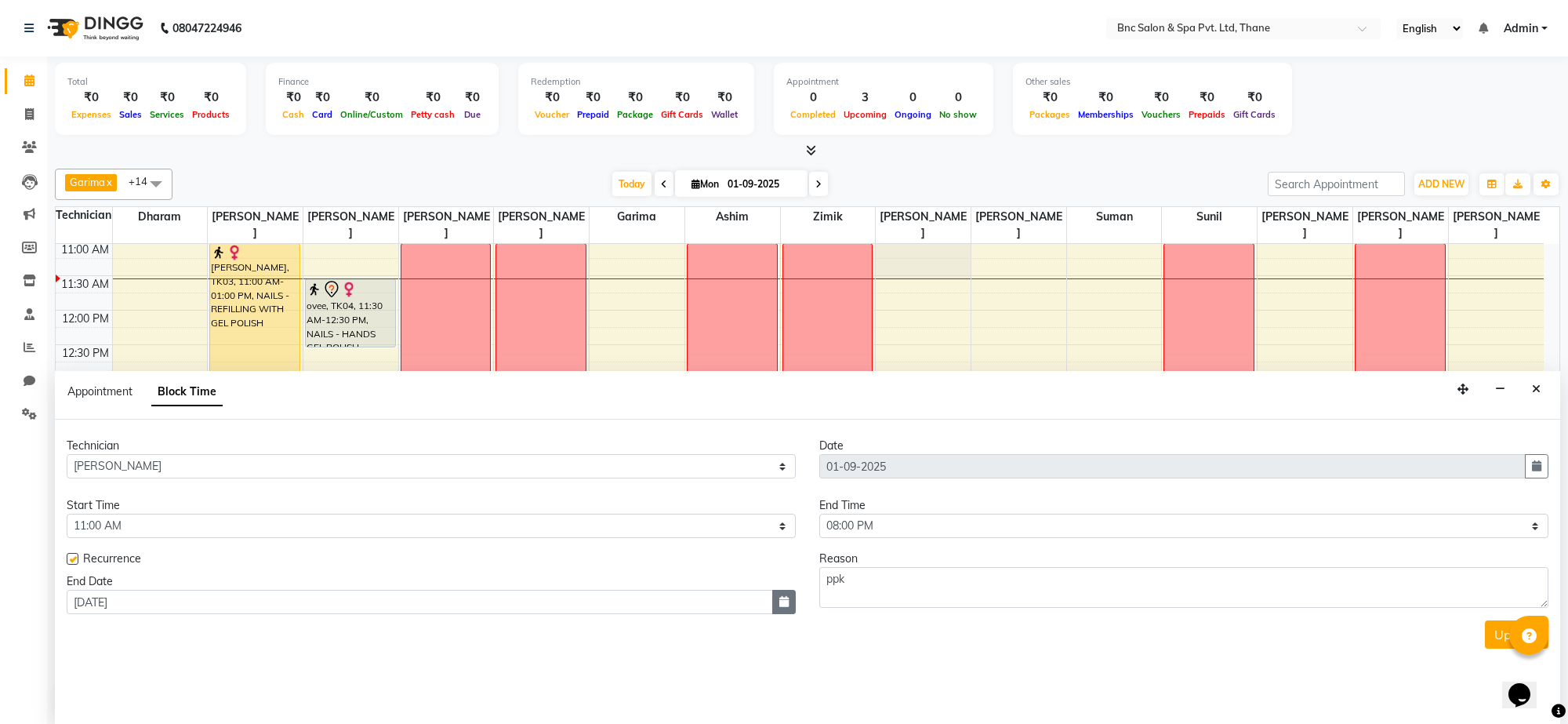
click at [774, 614] on button "button" at bounding box center [784, 602] width 24 height 24
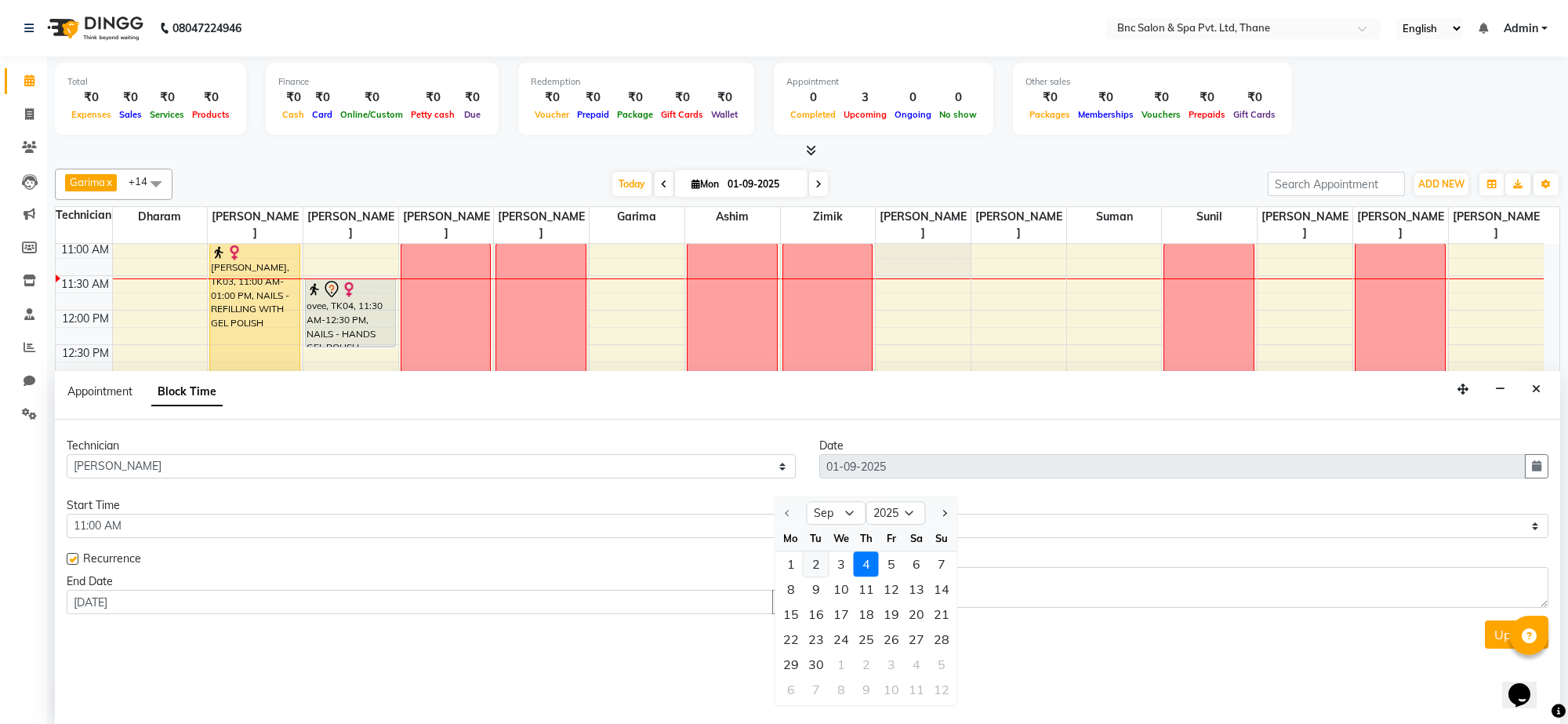
click at [817, 560] on div "2" at bounding box center [816, 563] width 25 height 25
type input "02-09-2025"
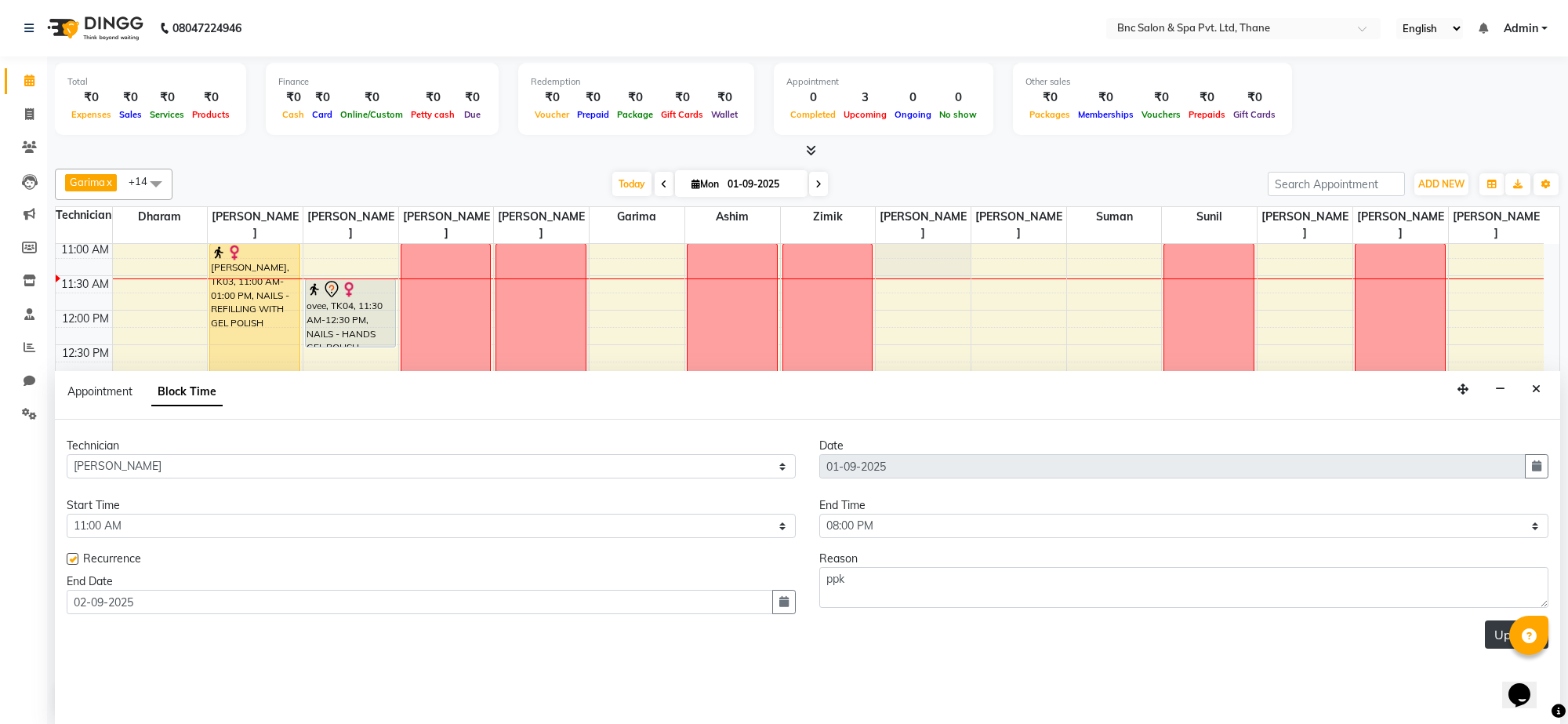
click at [1502, 639] on button "Update" at bounding box center [1517, 634] width 63 height 28
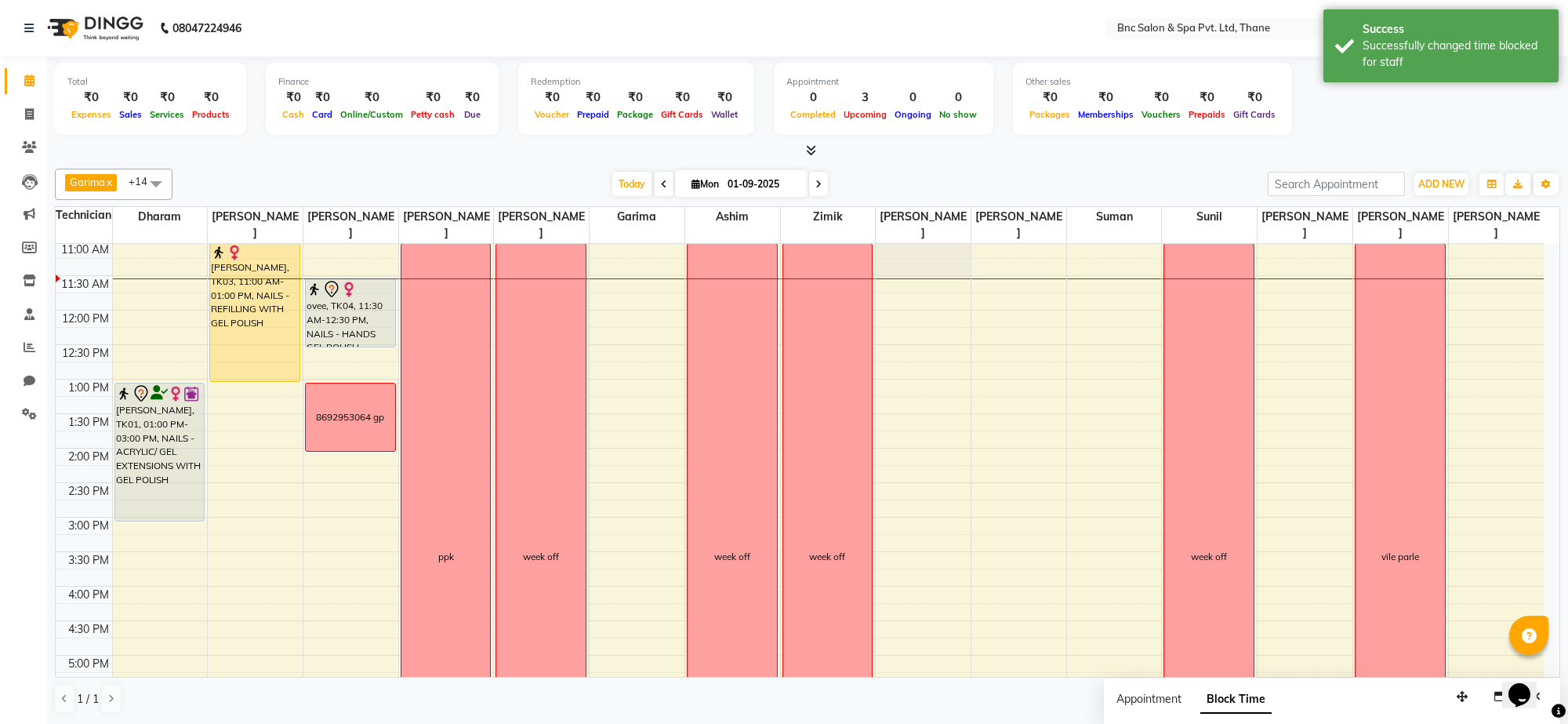
click at [818, 182] on icon at bounding box center [818, 184] width 6 height 9
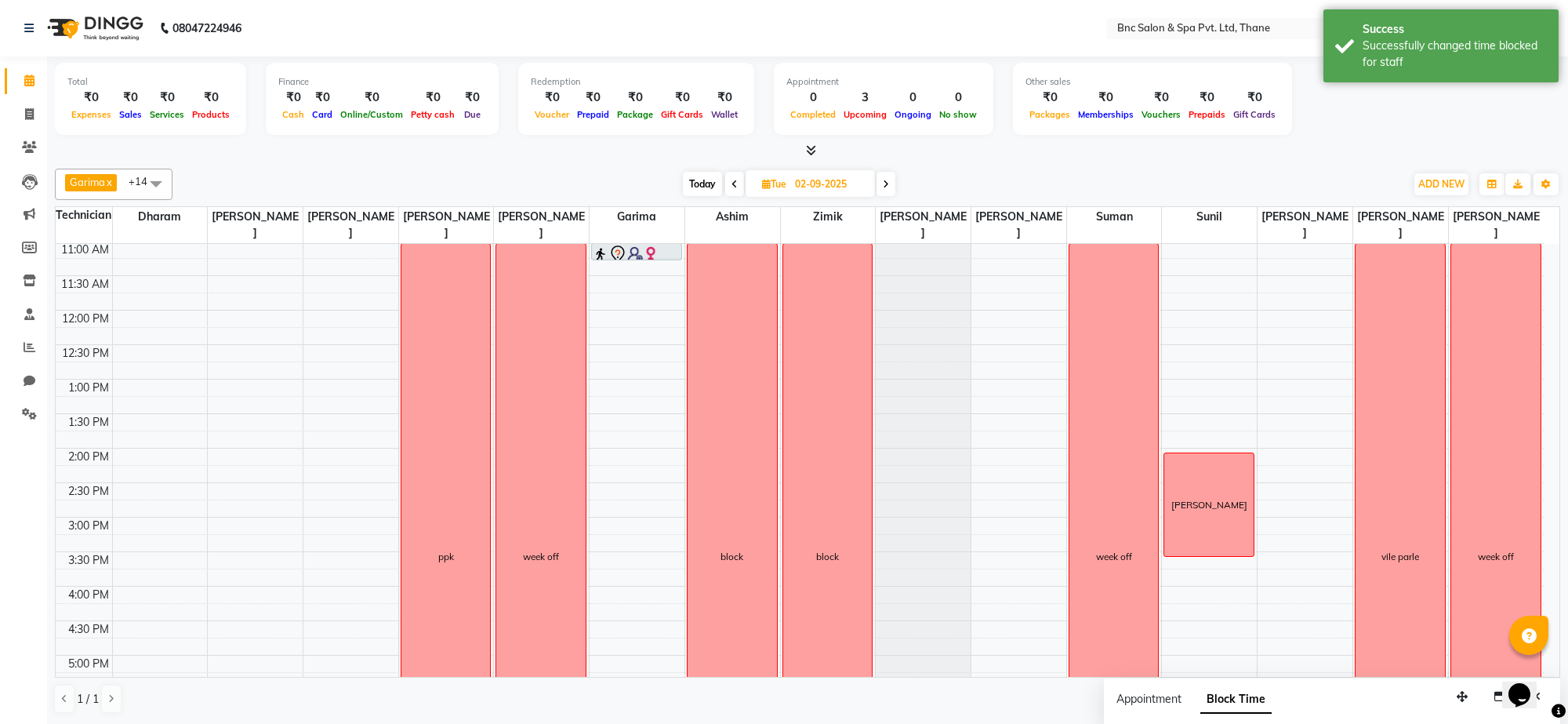
click at [886, 183] on icon at bounding box center [886, 184] width 6 height 9
type input "03-09-2025"
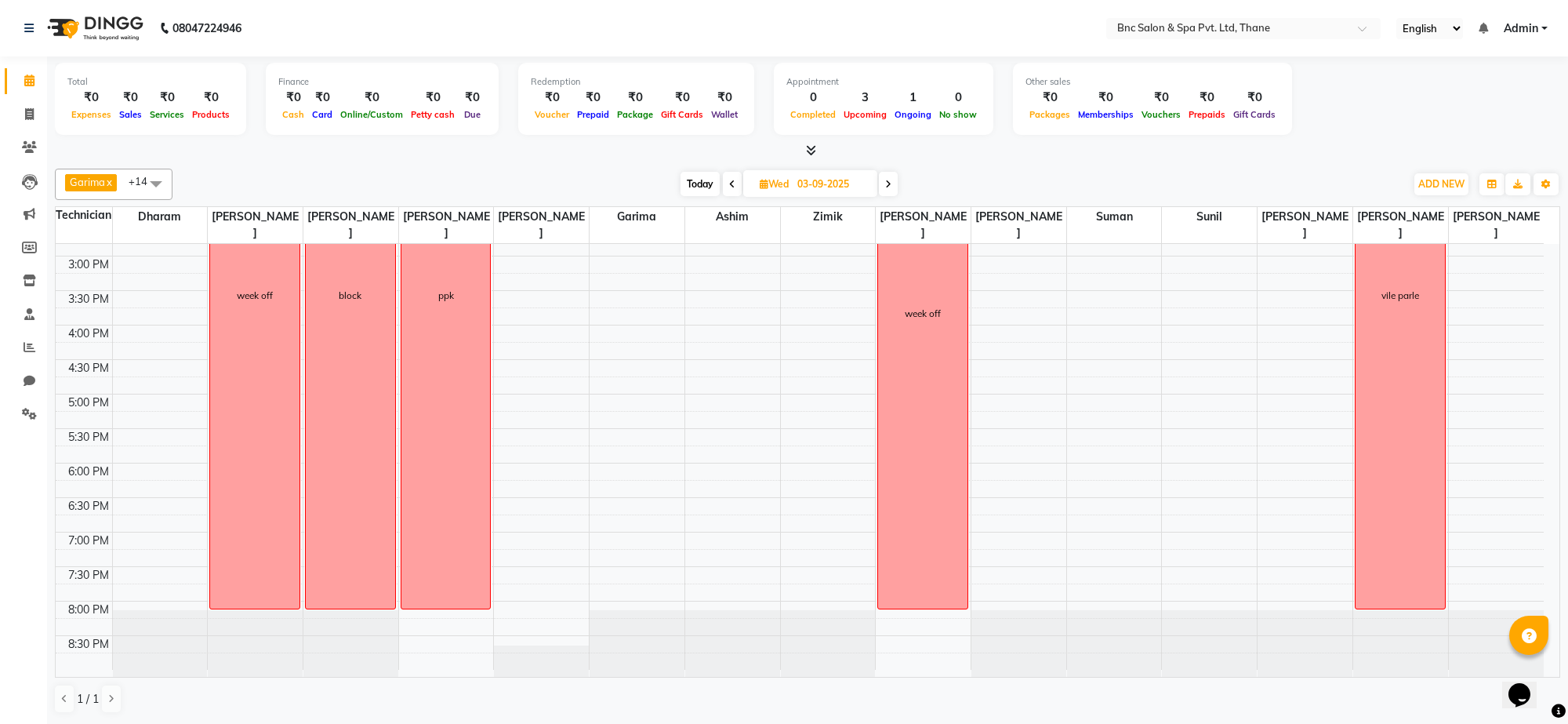
scroll to position [474, 0]
click at [502, 470] on span "Delete Block Time" at bounding box center [539, 469] width 88 height 17
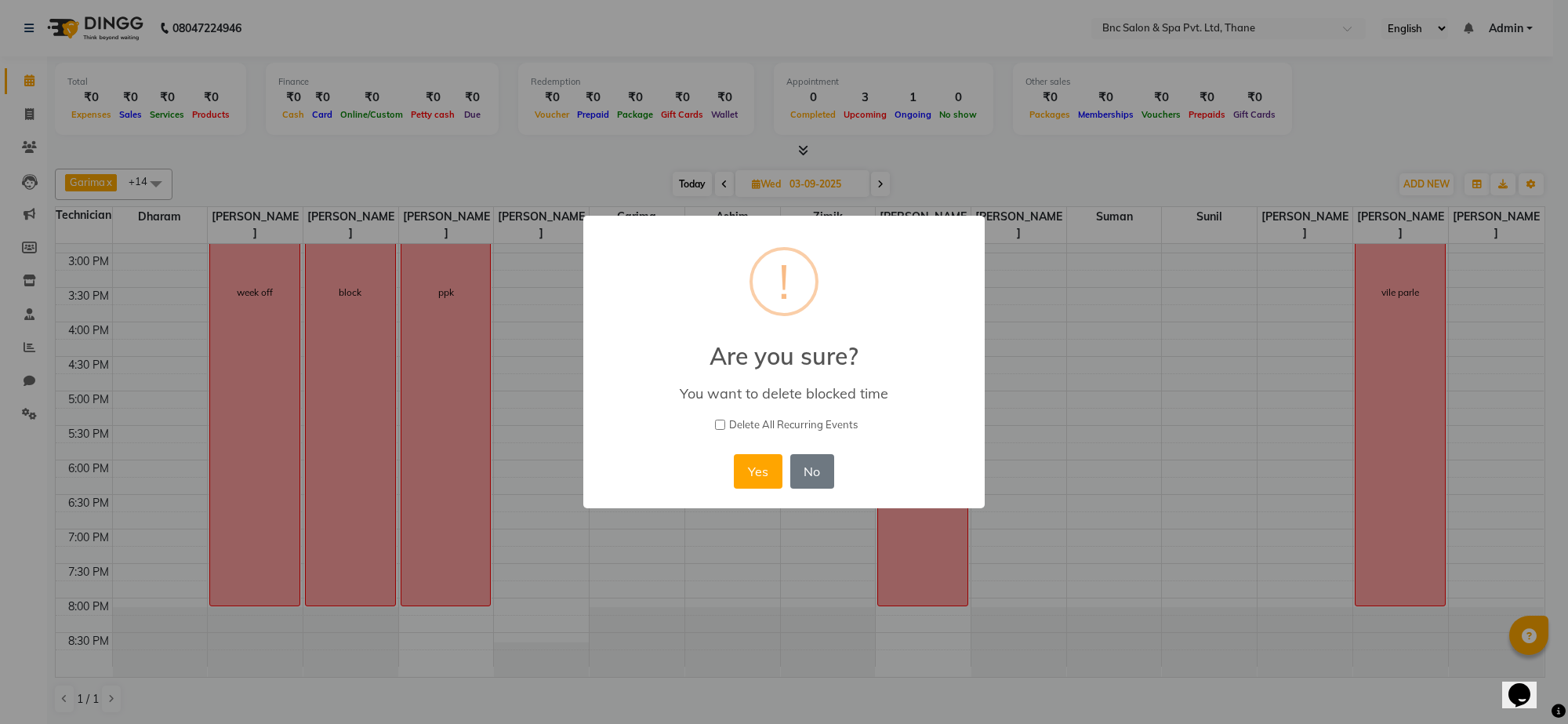
click at [720, 425] on input "Delete All Recurring Events" at bounding box center [720, 424] width 10 height 10
checkbox input "true"
click at [755, 459] on button "Yes" at bounding box center [758, 471] width 48 height 35
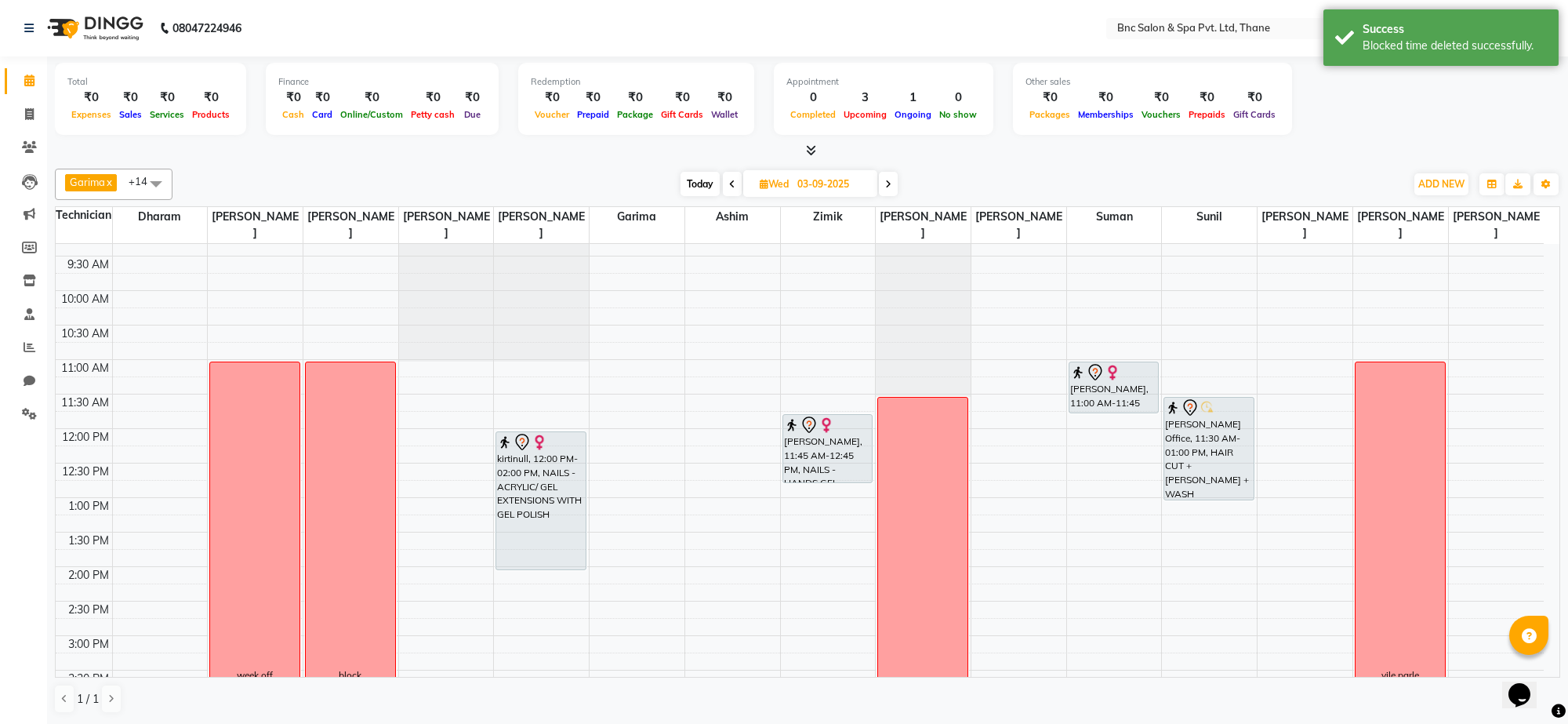
scroll to position [83, 0]
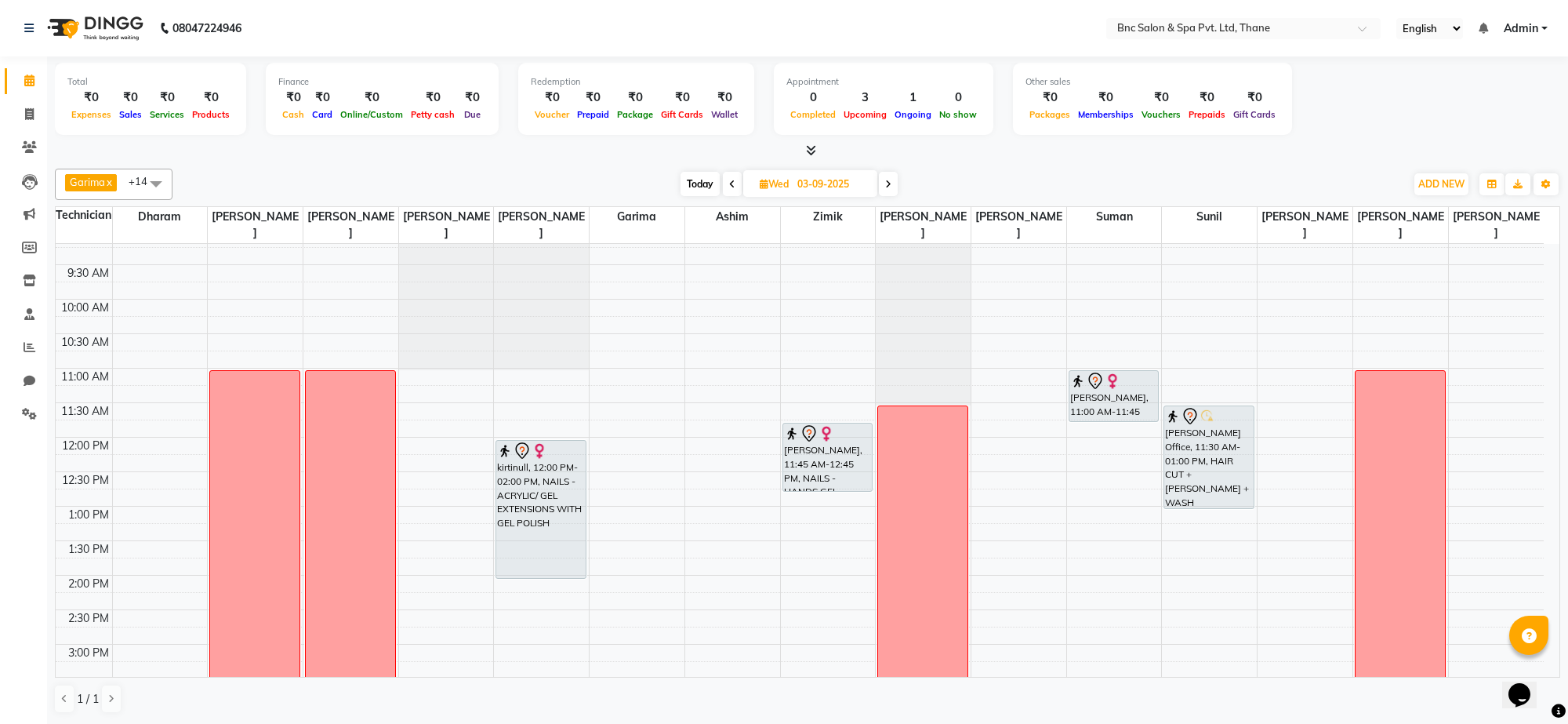
click at [1279, 383] on div "8:00 AM 8:30 AM 9:00 AM 9:30 AM 10:00 AM 10:30 AM 11:00 AM 11:30 AM 12:00 PM 12…" at bounding box center [800, 610] width 1488 height 897
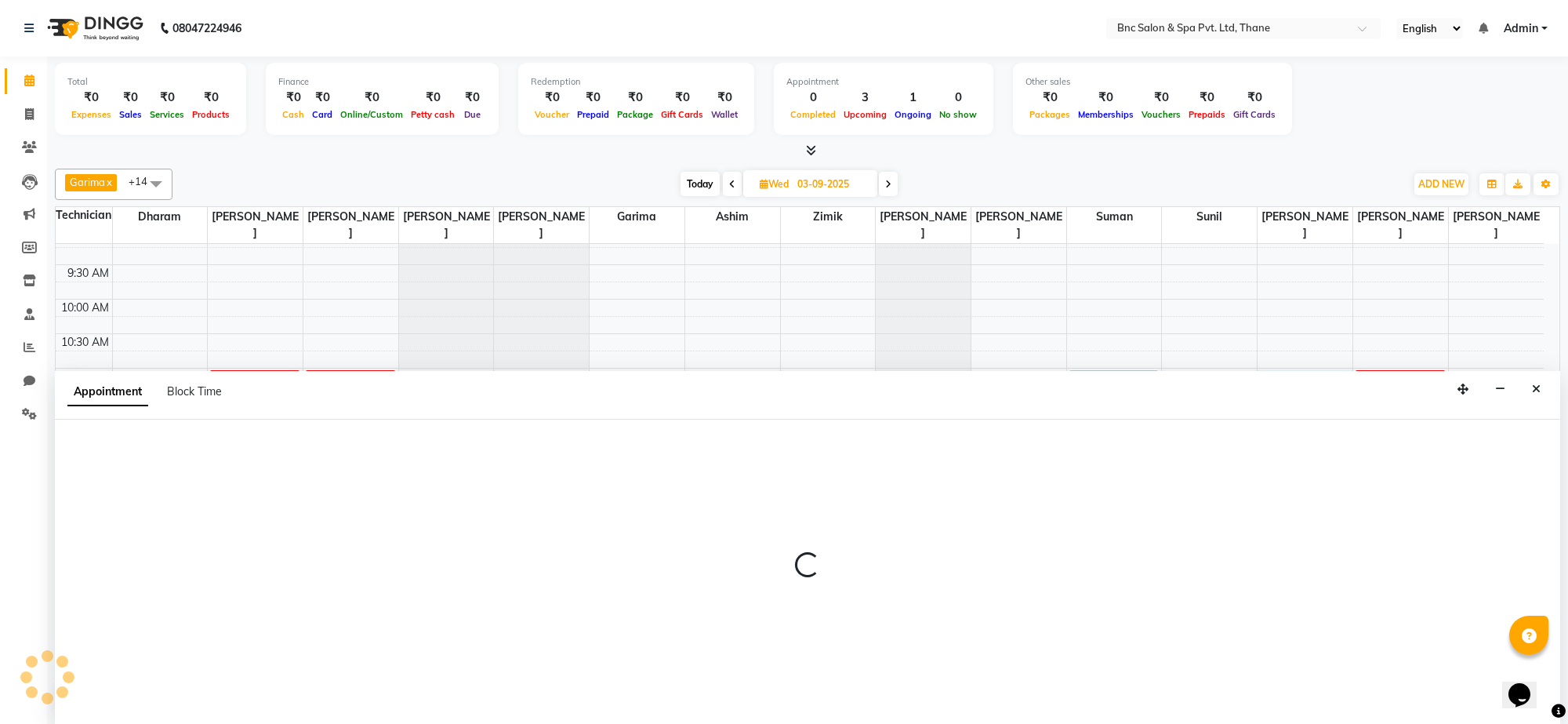
select select "85400"
select select "660"
select select "tentative"
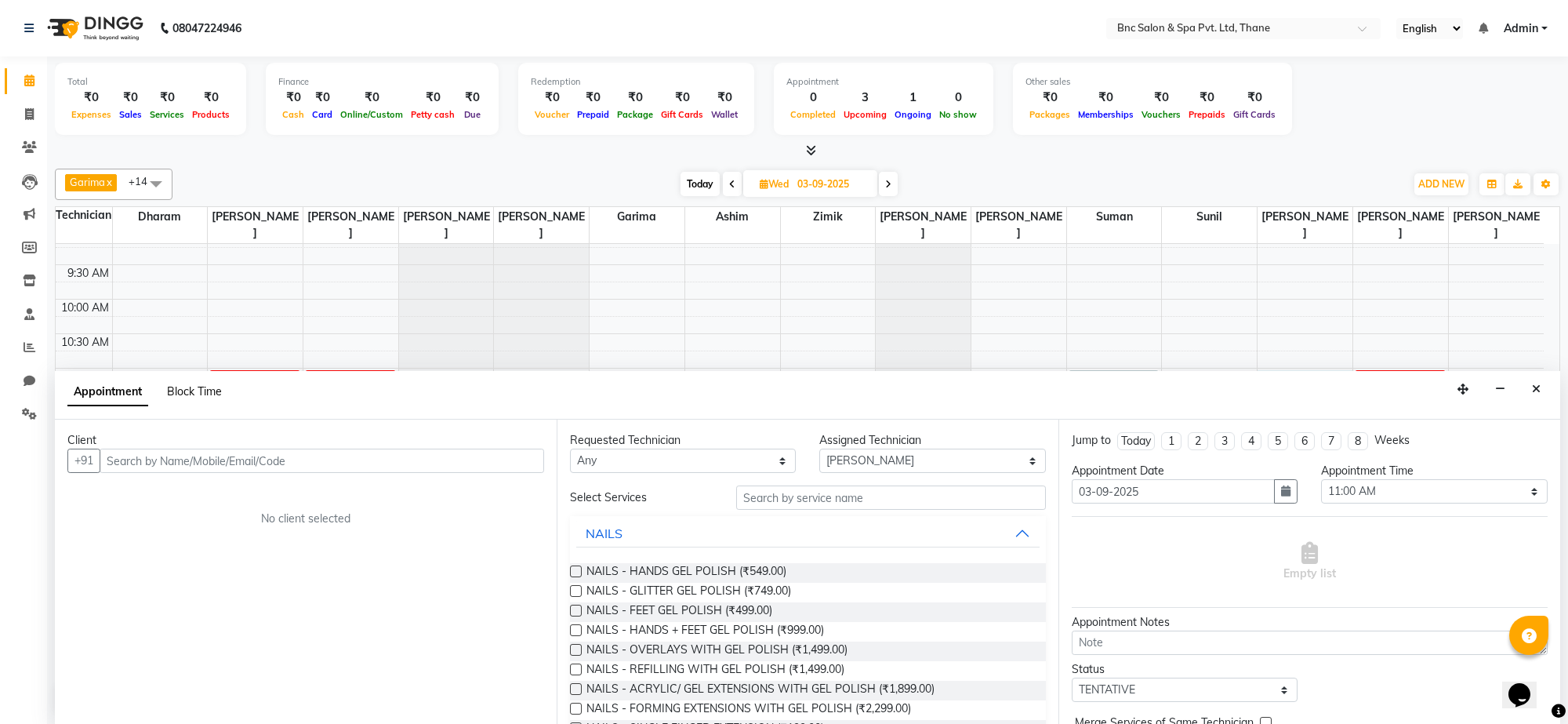
click at [186, 397] on span "Block Time" at bounding box center [195, 390] width 55 height 14
select select "85400"
select select "660"
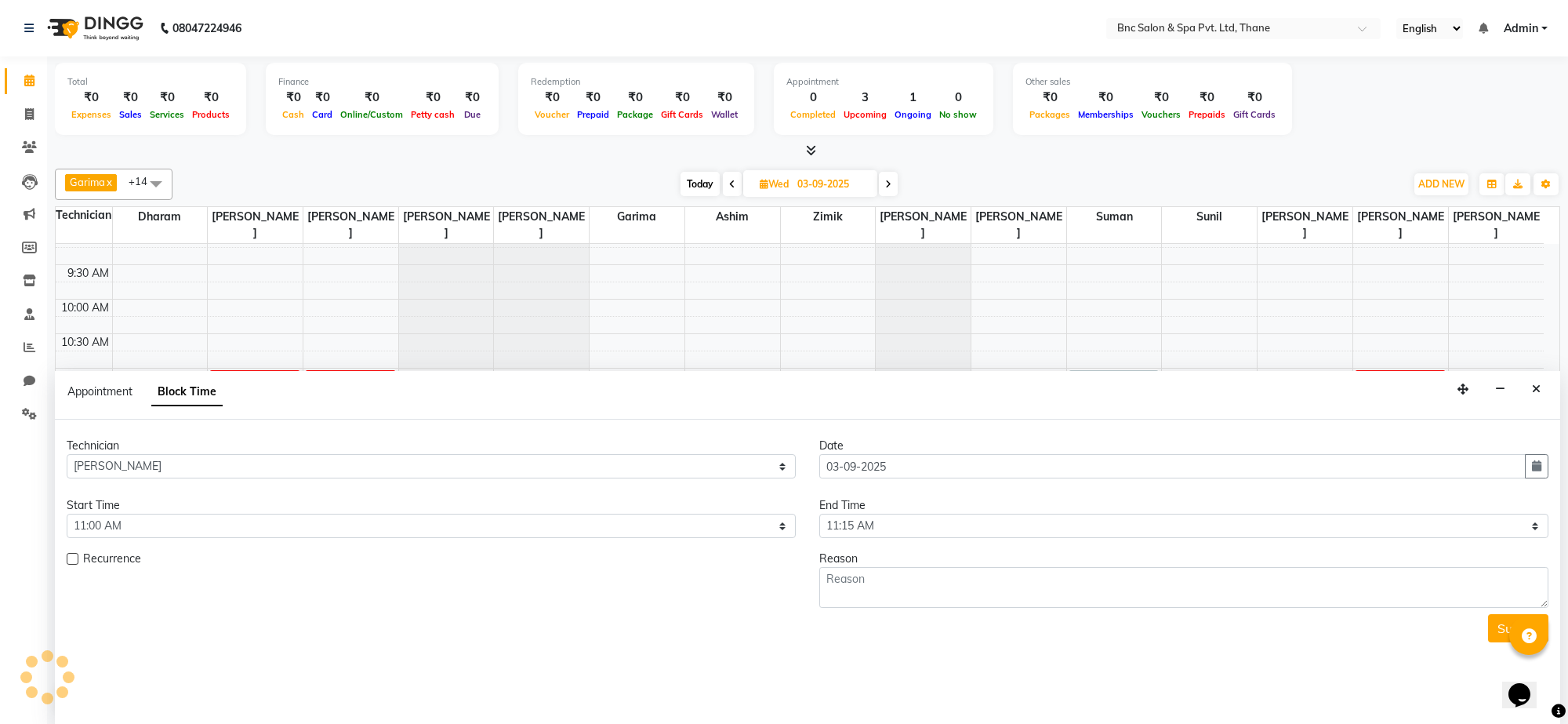
scroll to position [209, 0]
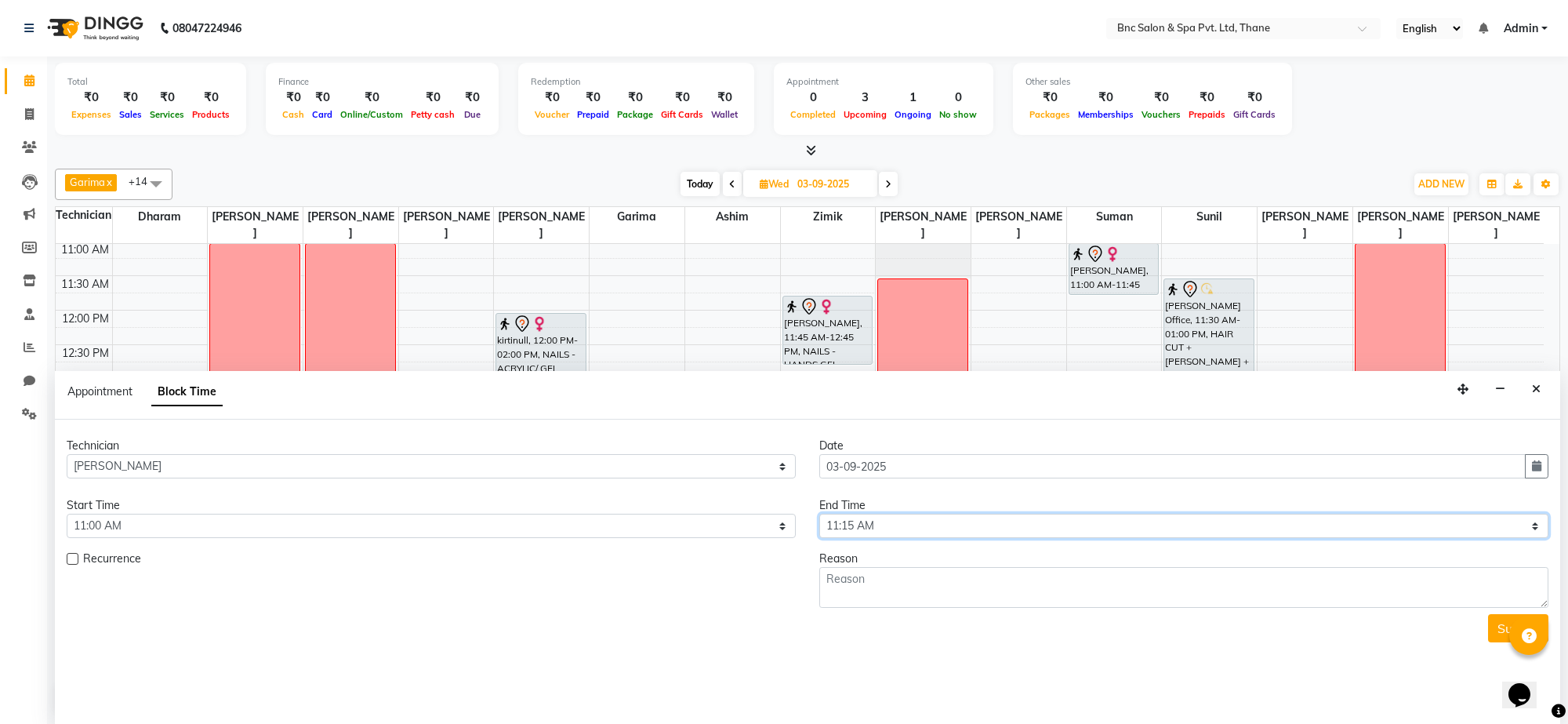
click at [897, 523] on select "Select 09:00 AM 09:15 AM 09:30 AM 09:45 AM 10:00 AM 10:15 AM 10:30 AM 10:45 AM …" at bounding box center [1184, 526] width 729 height 24
select select "1200"
click at [819, 515] on select "Select 09:00 AM 09:15 AM 09:30 AM 09:45 AM 10:00 AM 10:15 AM 10:30 AM 10:45 AM …" at bounding box center [1184, 526] width 729 height 24
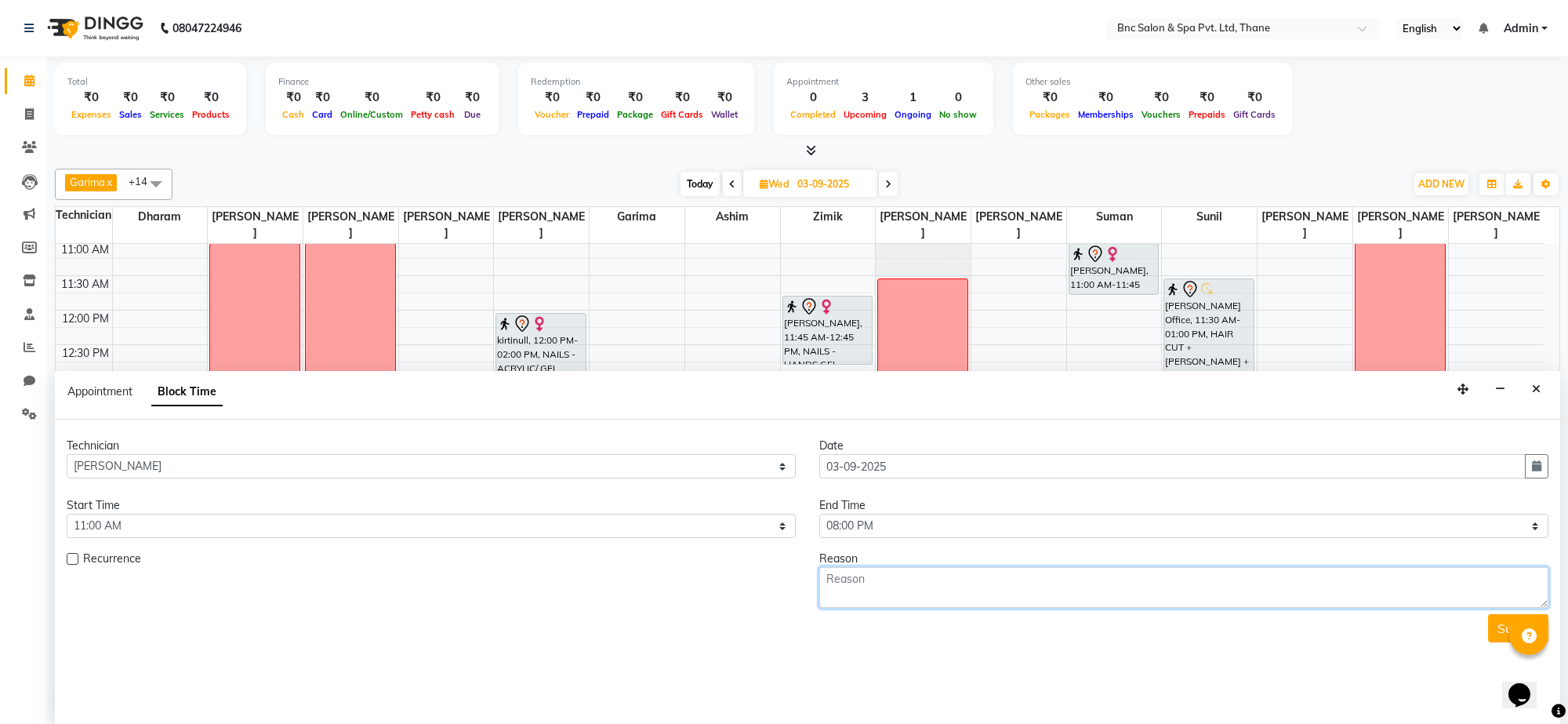
click at [854, 576] on textarea at bounding box center [1184, 587] width 729 height 40
type textarea "week off"
click at [1496, 628] on button "Submit" at bounding box center [1518, 628] width 61 height 28
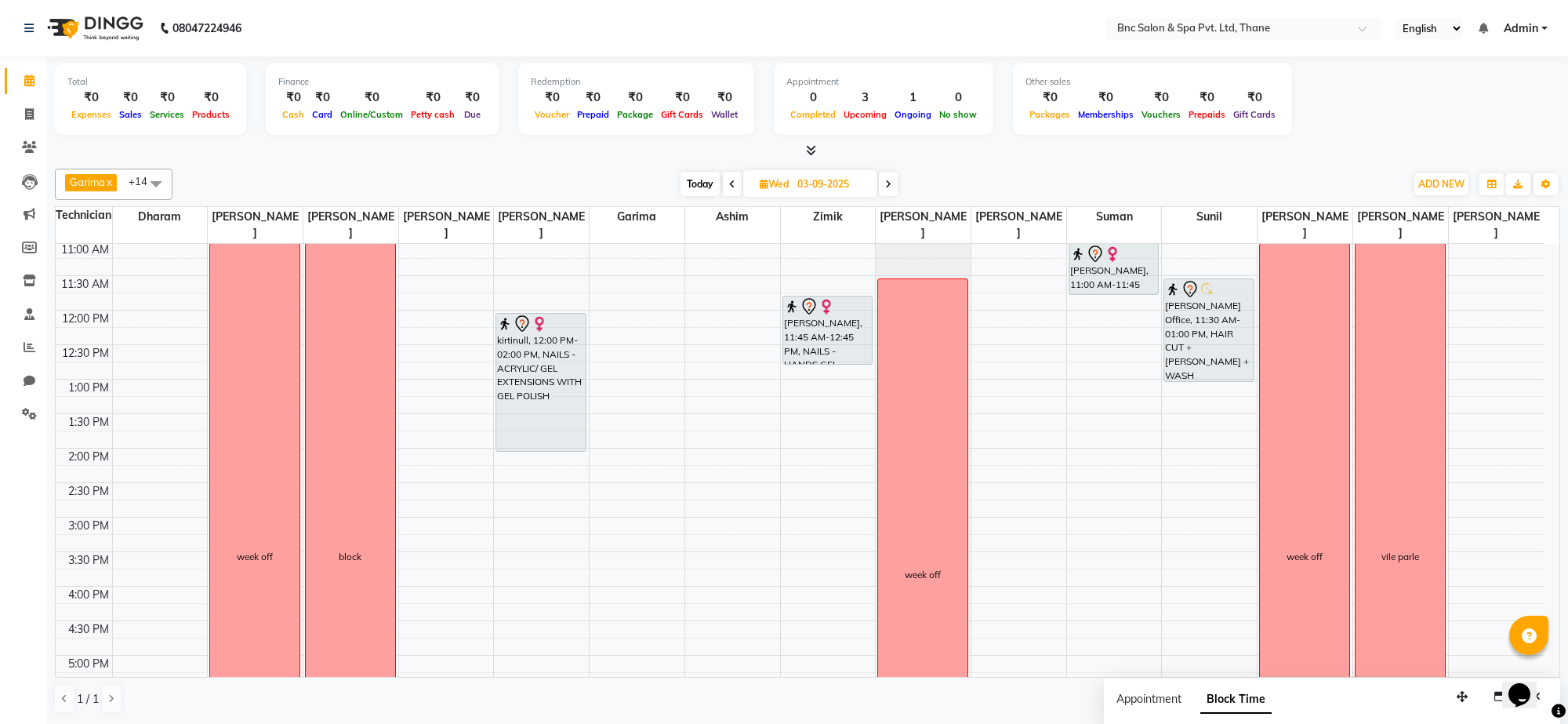
click at [698, 185] on span "Today" at bounding box center [700, 184] width 39 height 24
type input "01-09-2025"
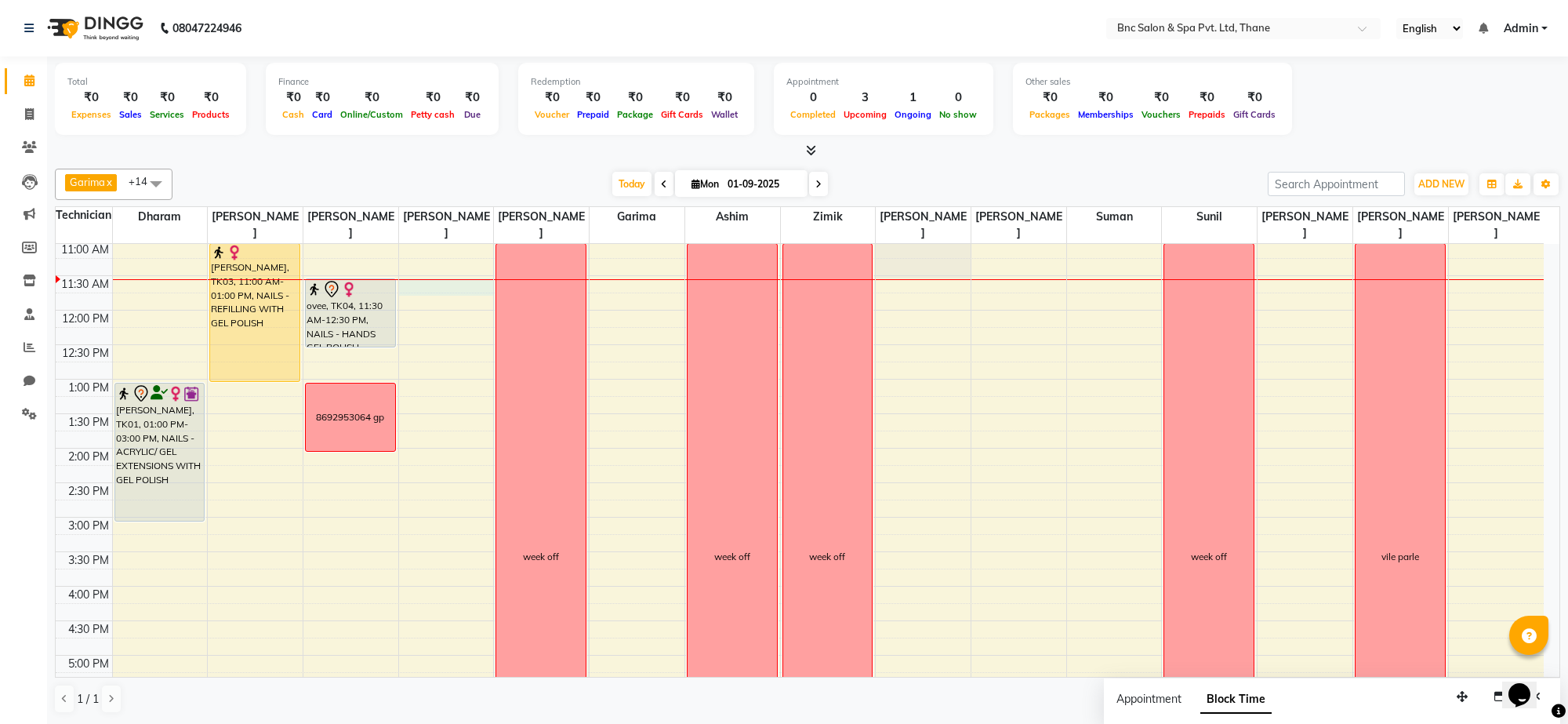
click at [456, 290] on div "8:00 AM 8:30 AM 9:00 AM 9:30 AM 10:00 AM 10:30 AM 11:00 AM 11:30 AM 12:00 PM 12…" at bounding box center [800, 483] width 1488 height 897
select select "71921"
select select "690"
select select "tentative"
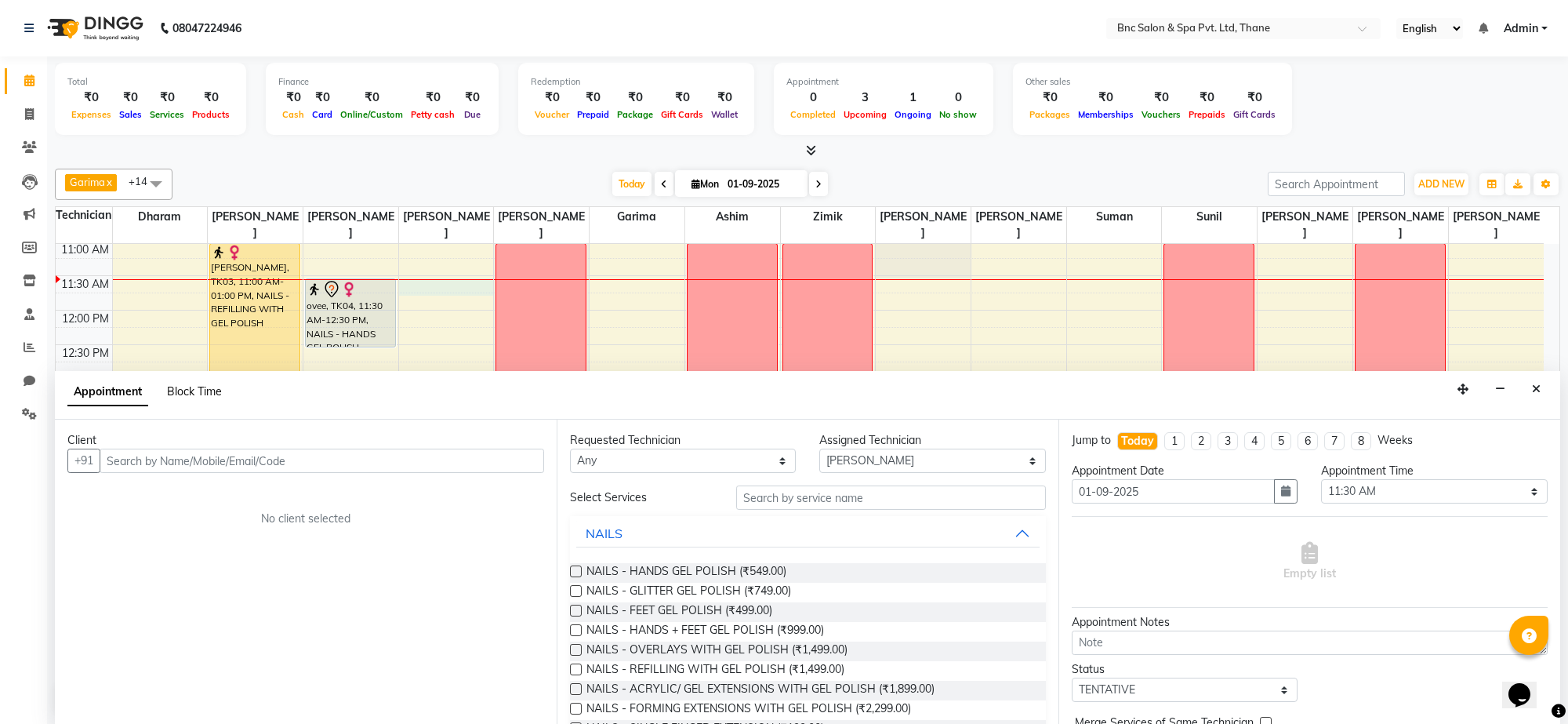
click at [195, 386] on span "Block Time" at bounding box center [195, 390] width 55 height 14
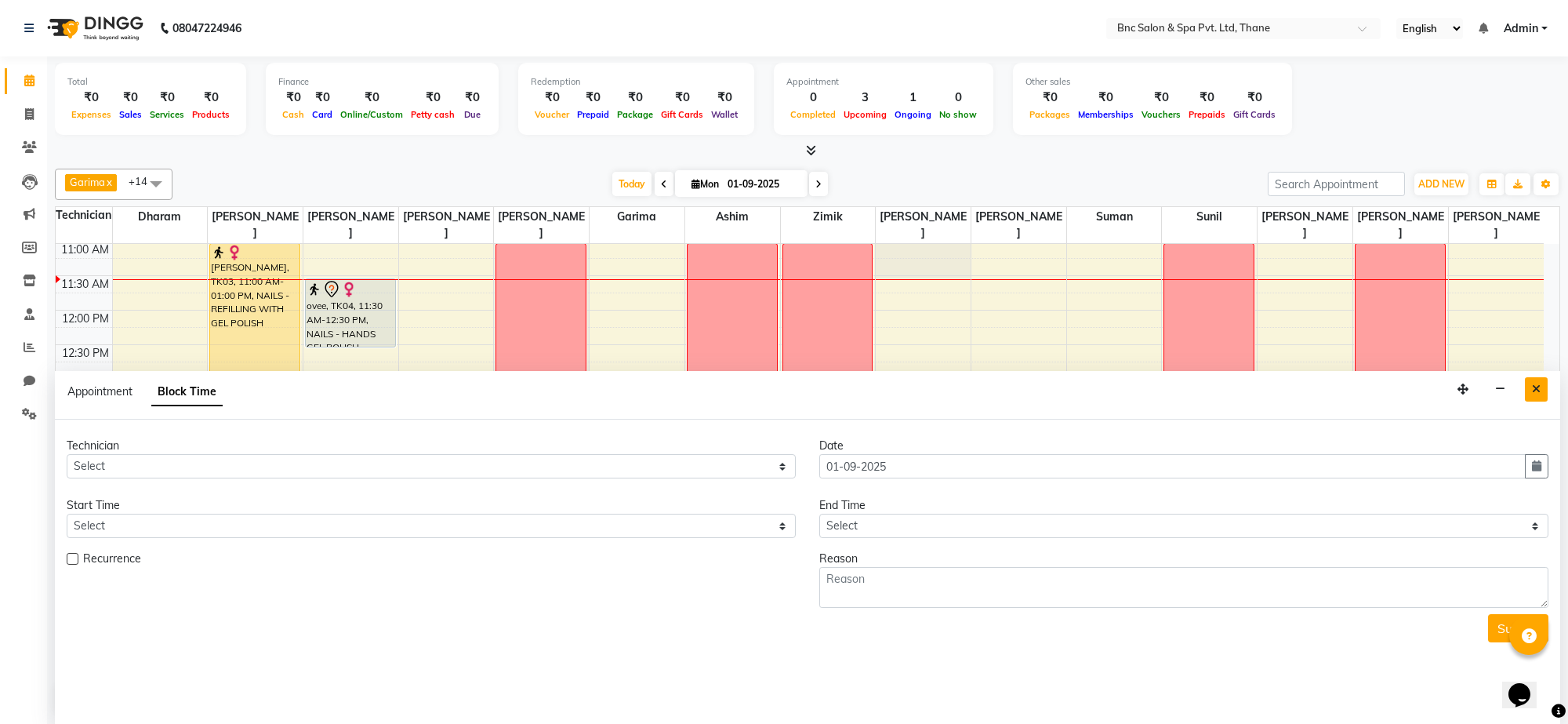
click at [1530, 386] on button "Close" at bounding box center [1536, 390] width 23 height 24
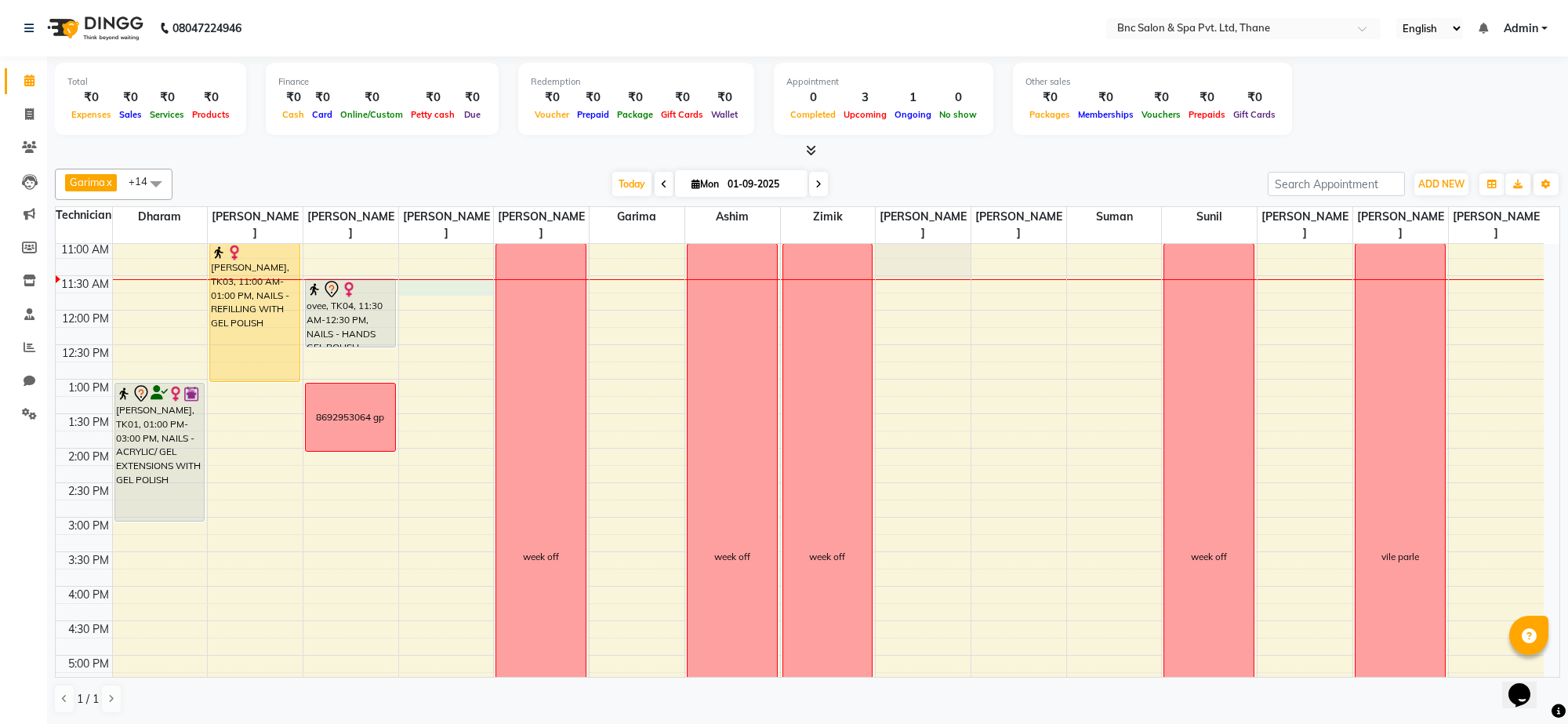
click at [415, 290] on div "8:00 AM 8:30 AM 9:00 AM 9:30 AM 10:00 AM 10:30 AM 11:00 AM 11:30 AM 12:00 PM 12…" at bounding box center [800, 483] width 1488 height 897
select select "71921"
select select "690"
select select "tentative"
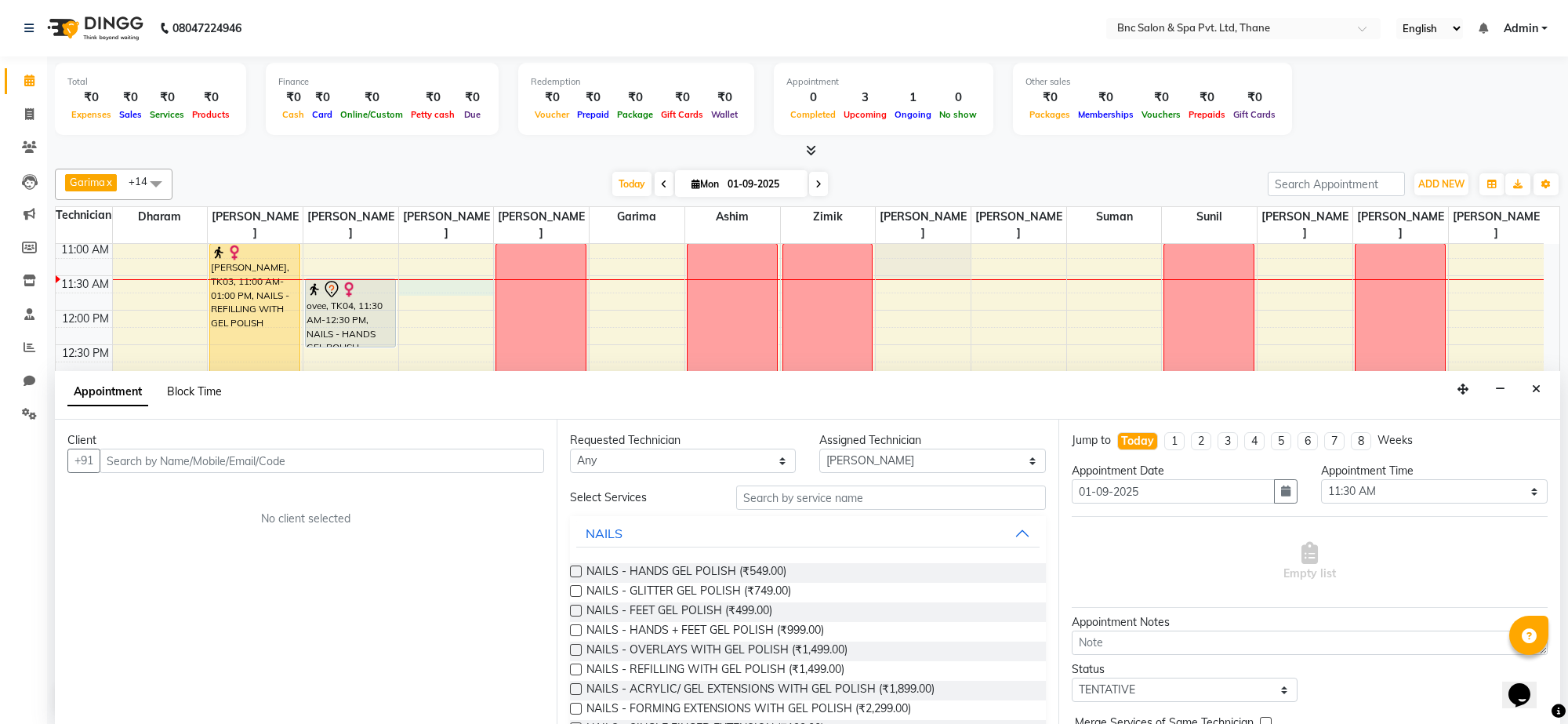
click at [197, 393] on span "Block Time" at bounding box center [195, 390] width 55 height 14
select select "71921"
select select "690"
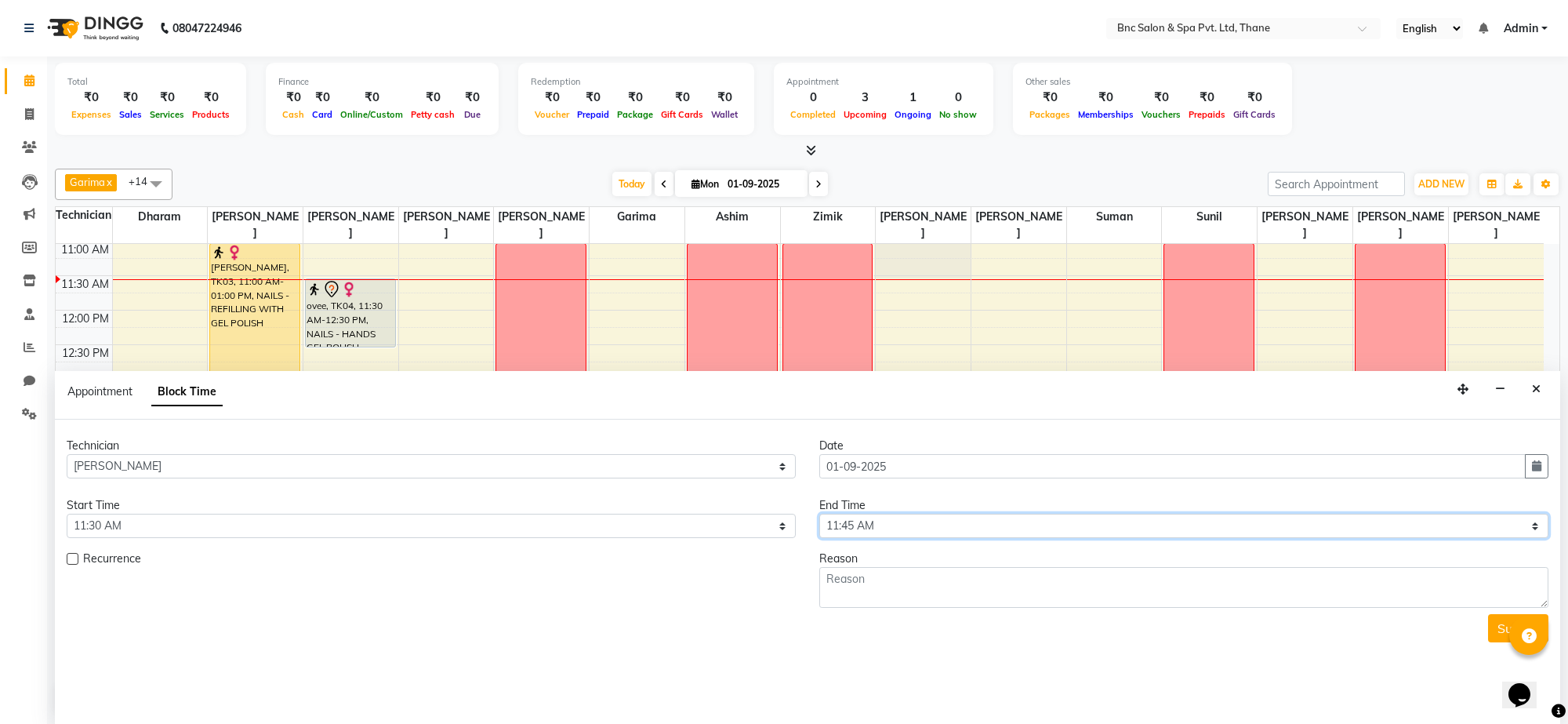
click at [921, 530] on select "Select 09:00 AM 09:15 AM 09:30 AM 09:45 AM 10:00 AM 10:15 AM 10:30 AM 10:45 AM …" at bounding box center [1184, 526] width 729 height 24
select select "1200"
click at [819, 515] on select "Select 09:00 AM 09:15 AM 09:30 AM 09:45 AM 10:00 AM 10:15 AM 10:30 AM 10:45 AM …" at bounding box center [1184, 526] width 729 height 24
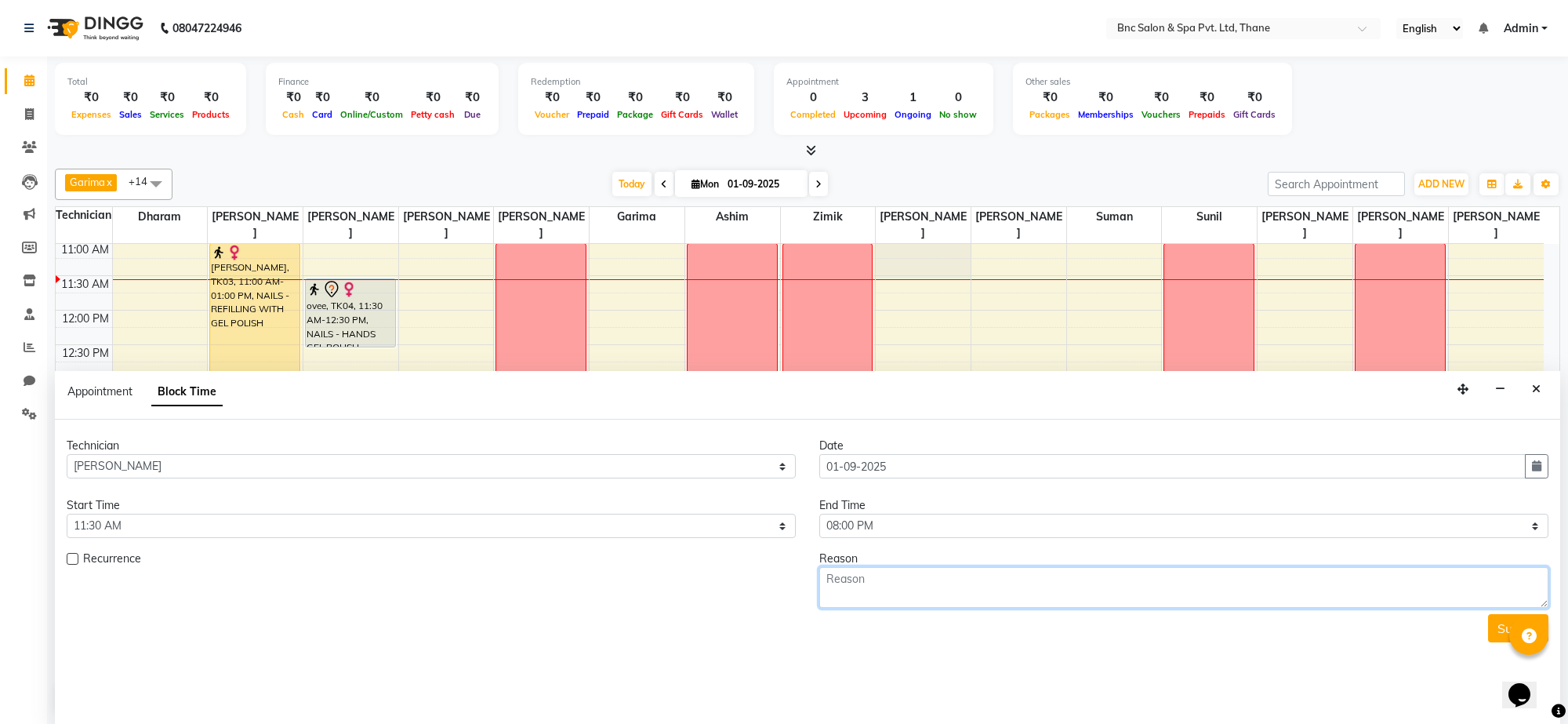
click at [867, 579] on textarea at bounding box center [1184, 587] width 729 height 40
type textarea "o"
type textarea "ppk"
click at [1507, 629] on button "Submit" at bounding box center [1518, 628] width 61 height 28
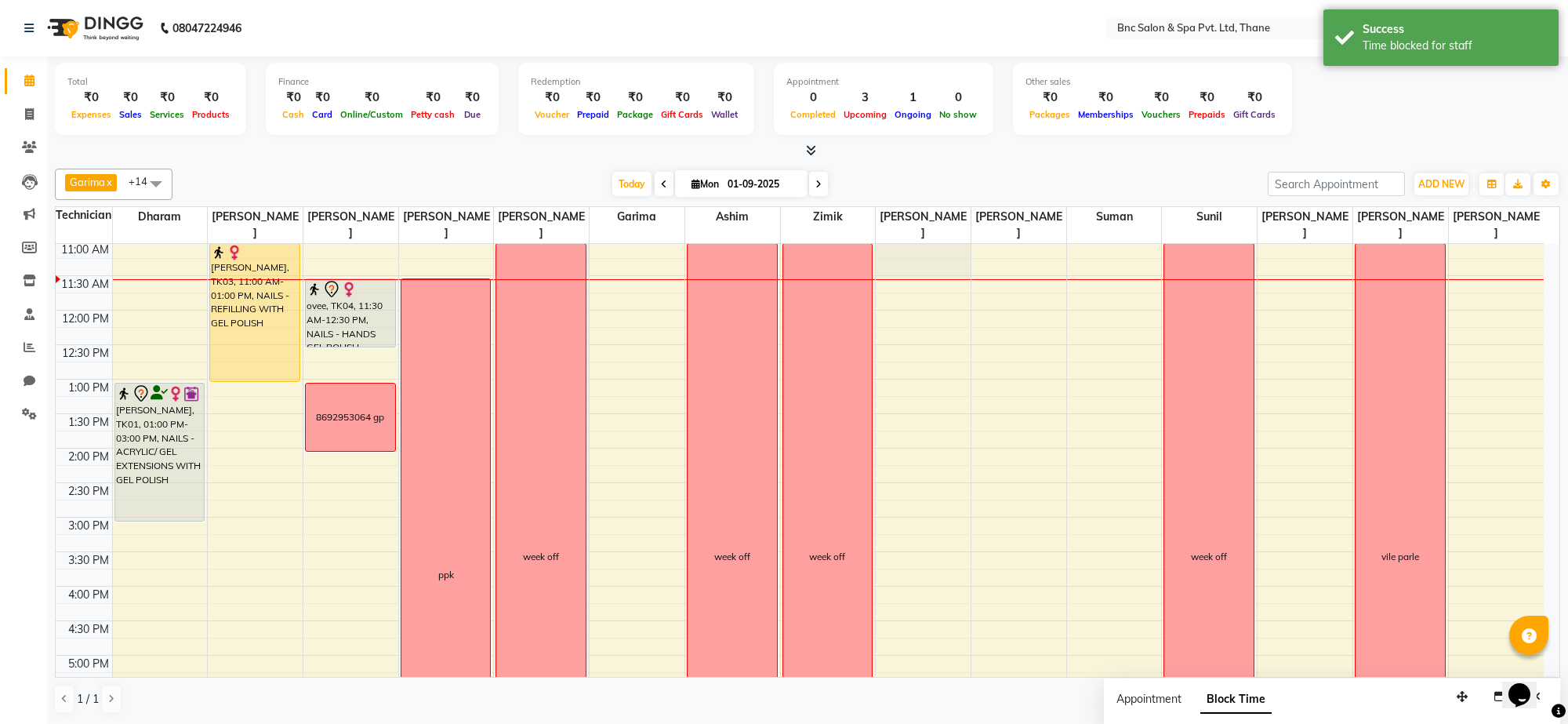
click at [817, 177] on span at bounding box center [818, 184] width 18 height 24
type input "02-09-2025"
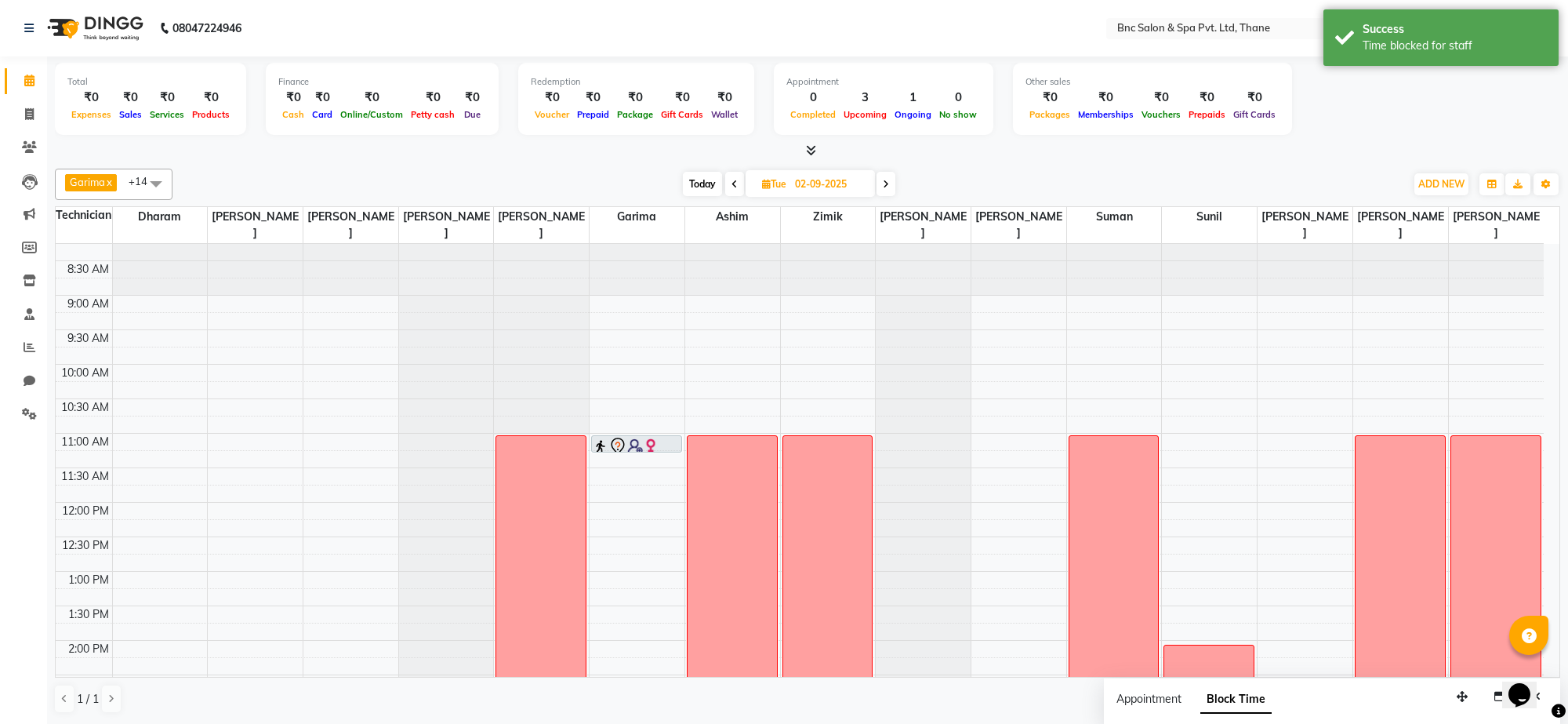
scroll to position [19, 0]
click at [441, 224] on div at bounding box center [446, 224] width 95 height 0
select select "71921"
select select "660"
select select "tentative"
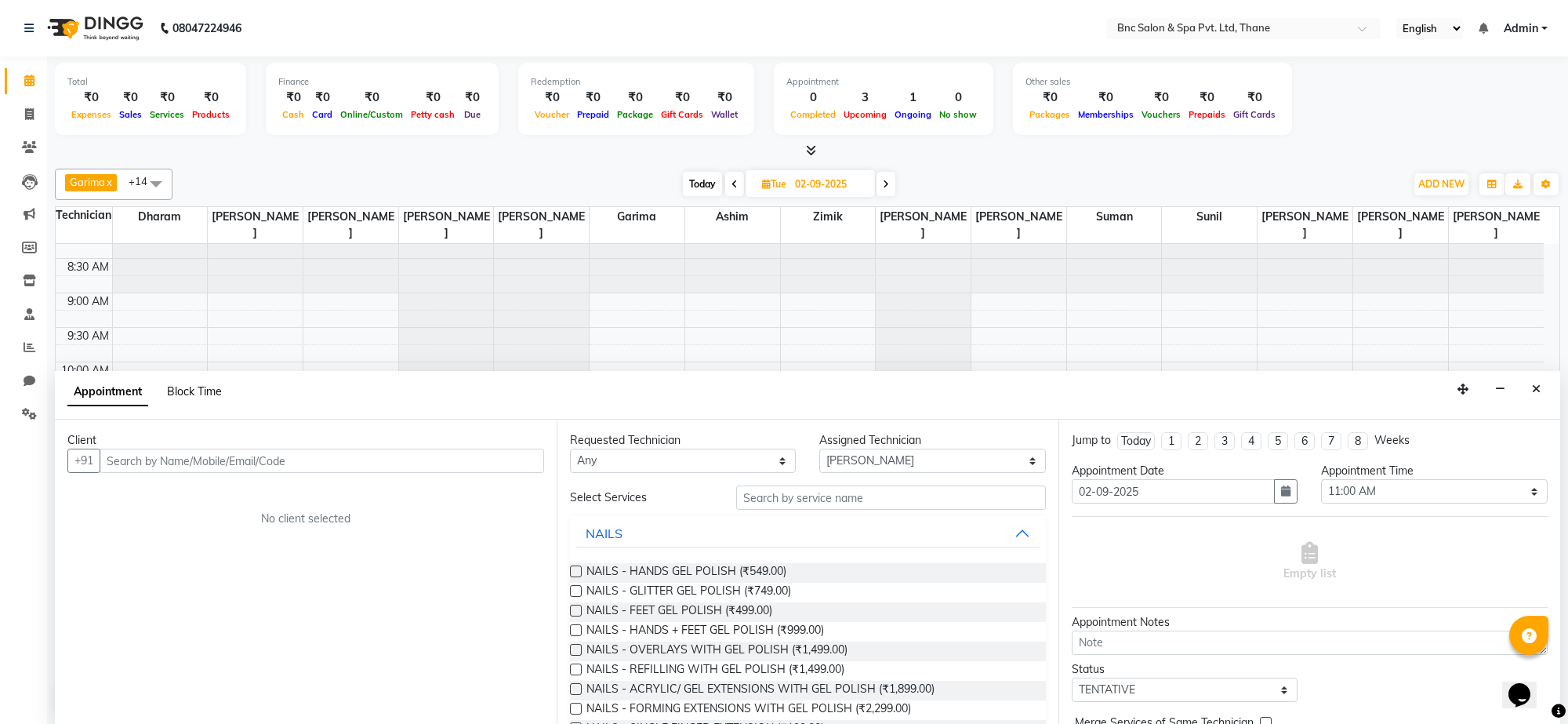
click at [190, 389] on span "Block Time" at bounding box center [195, 390] width 55 height 14
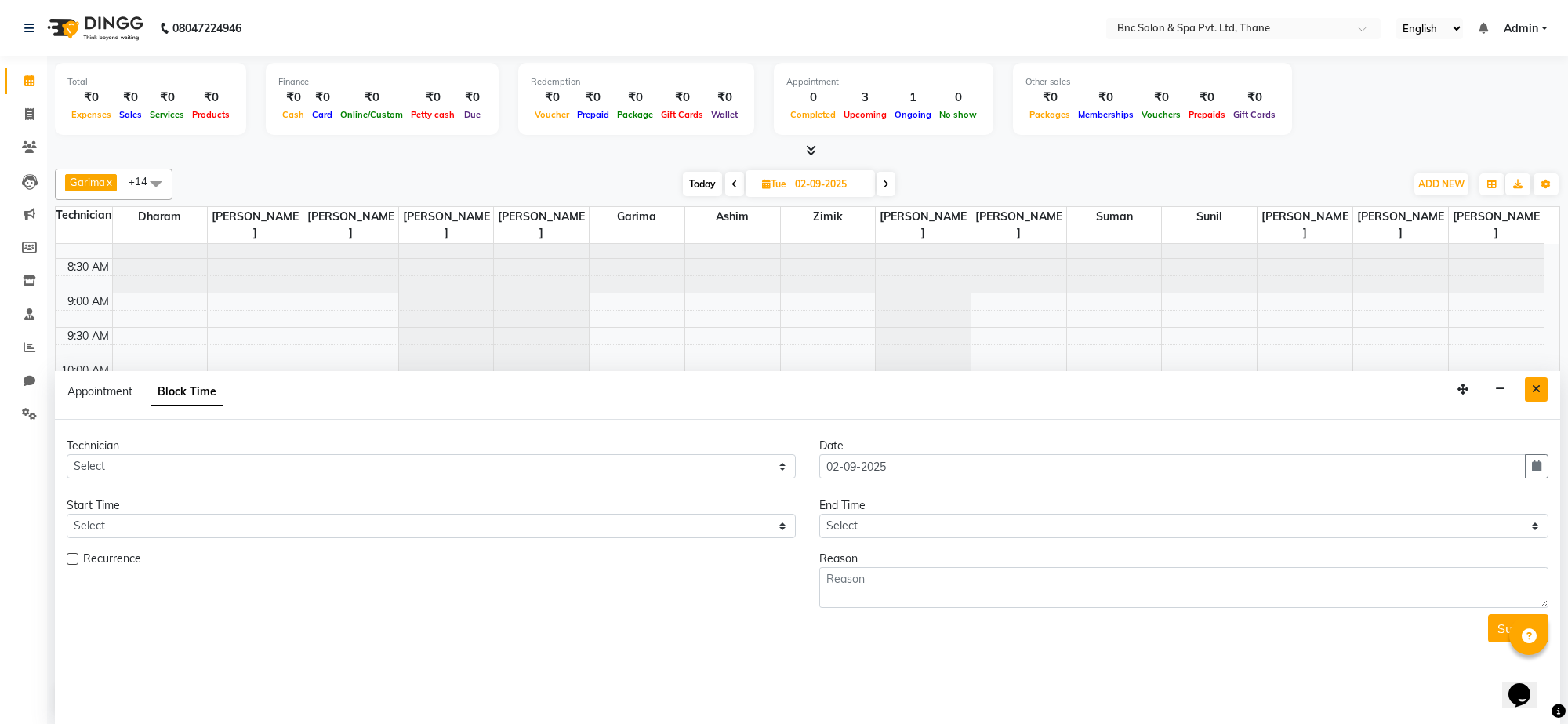
click at [1540, 390] on button "Close" at bounding box center [1536, 390] width 23 height 24
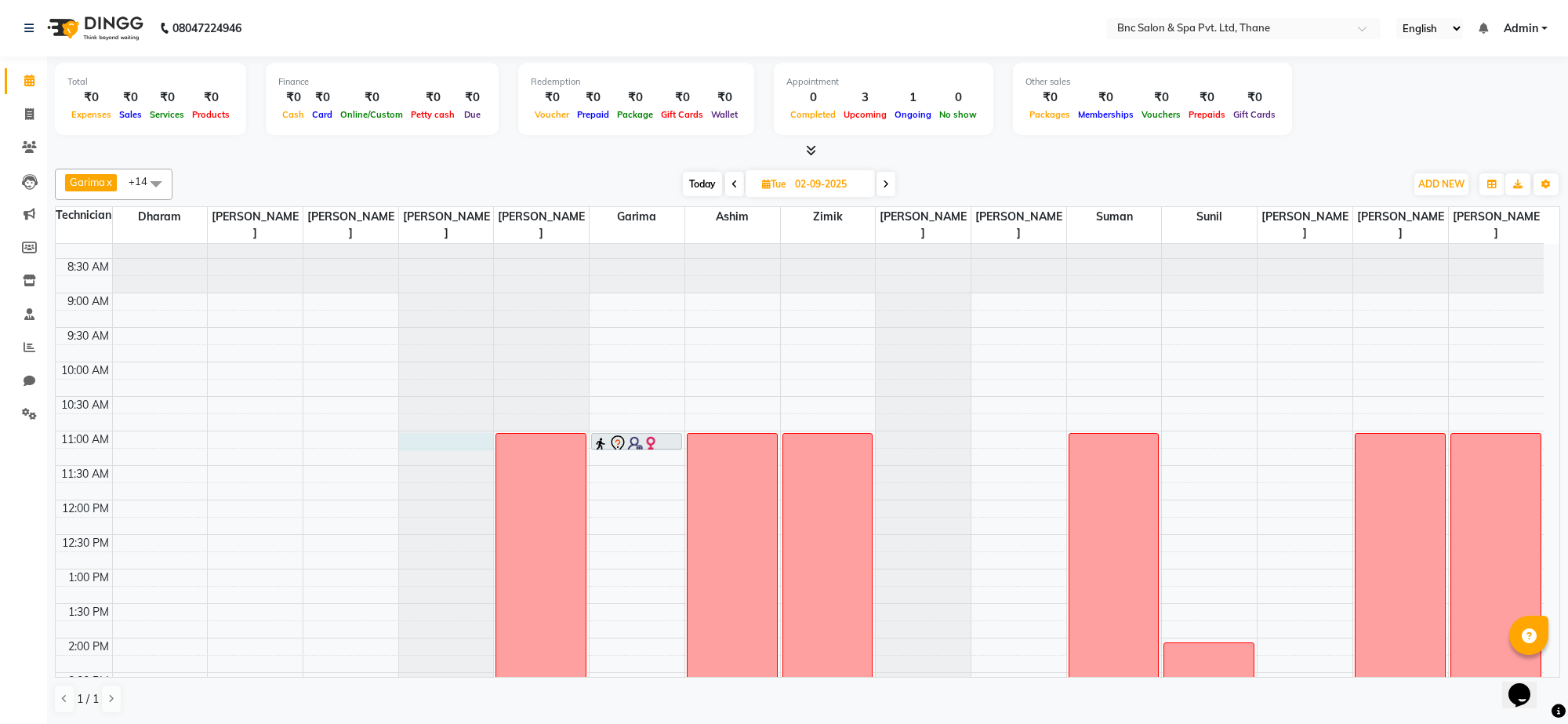
click at [444, 224] on div at bounding box center [446, 224] width 95 height 0
select select "71921"
select select "660"
select select "tentative"
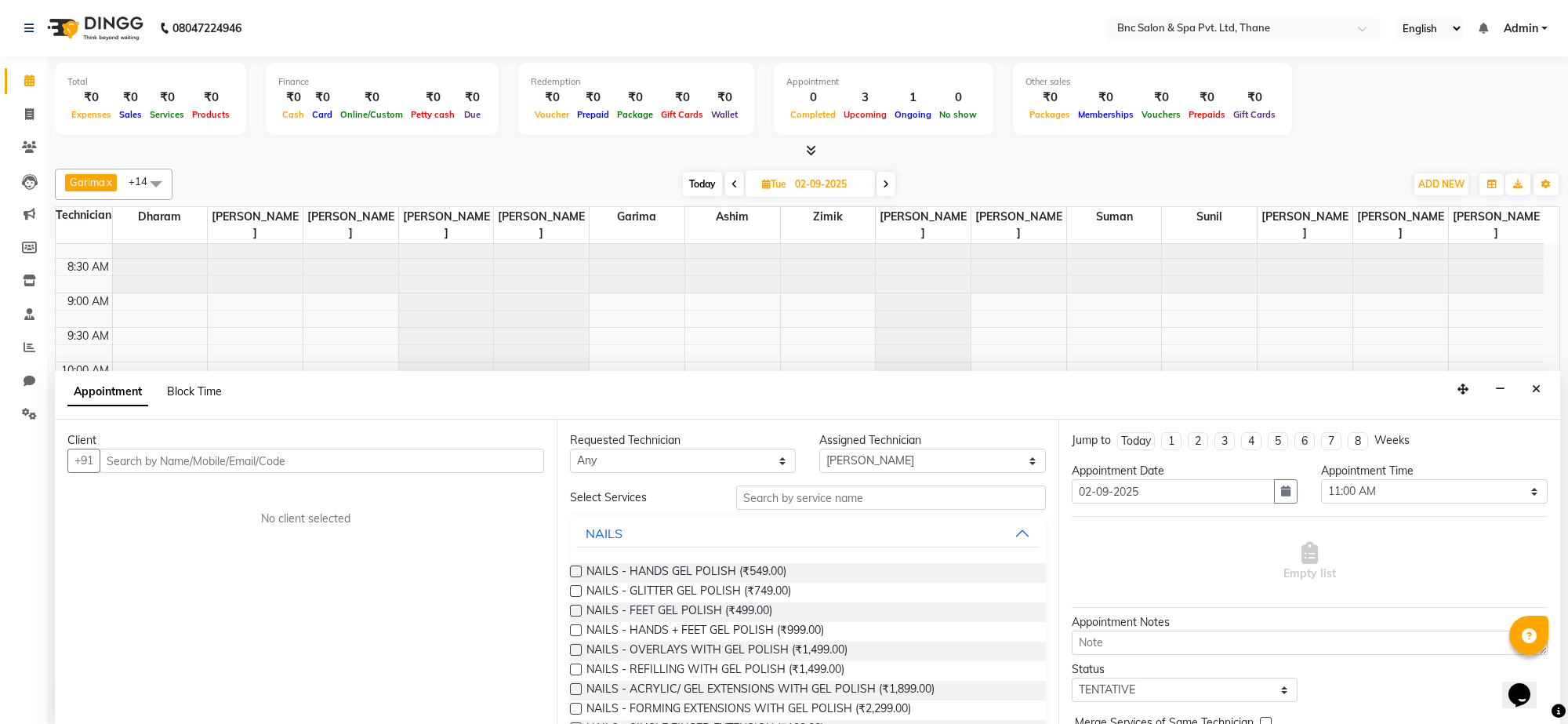
click at [209, 396] on span "Block Time" at bounding box center [195, 390] width 55 height 14
select select "71921"
select select "660"
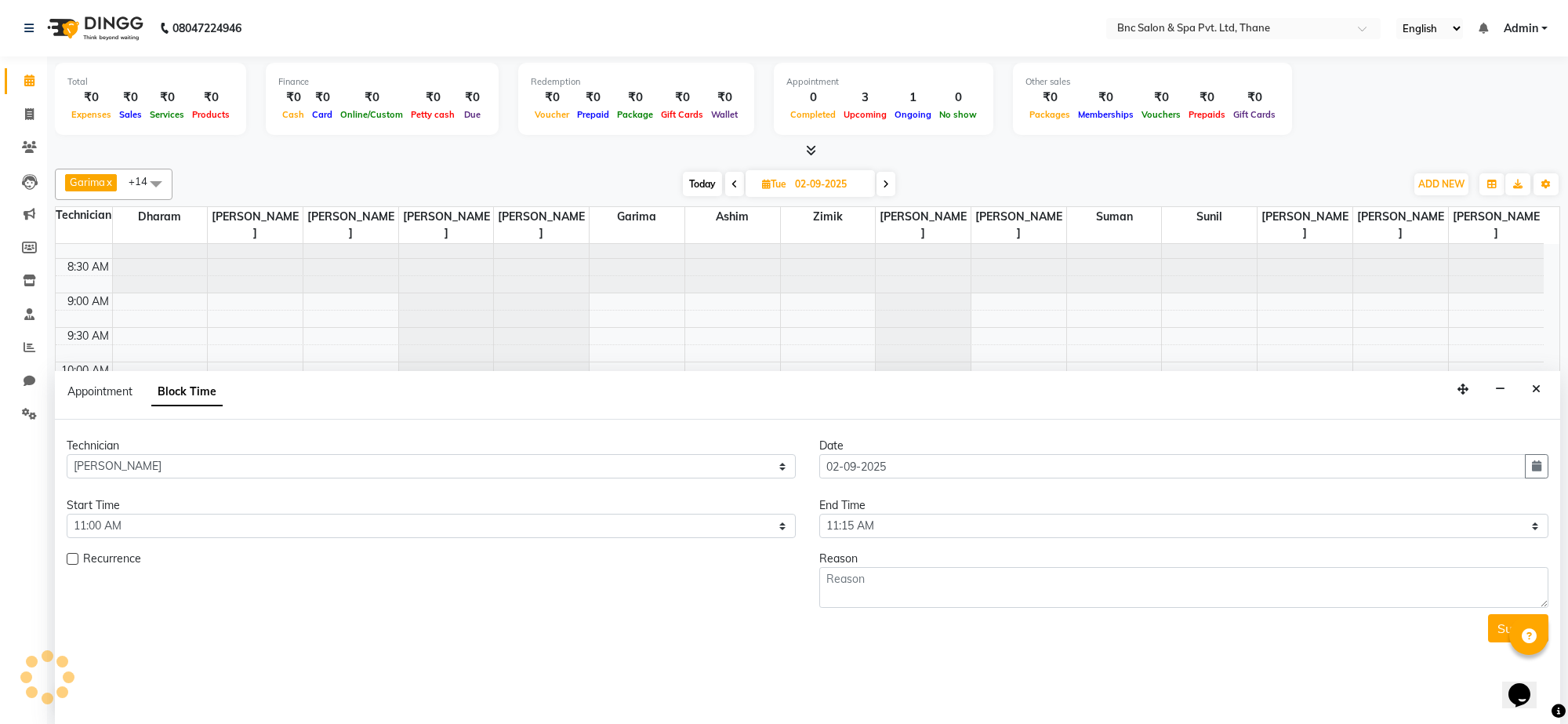
scroll to position [209, 0]
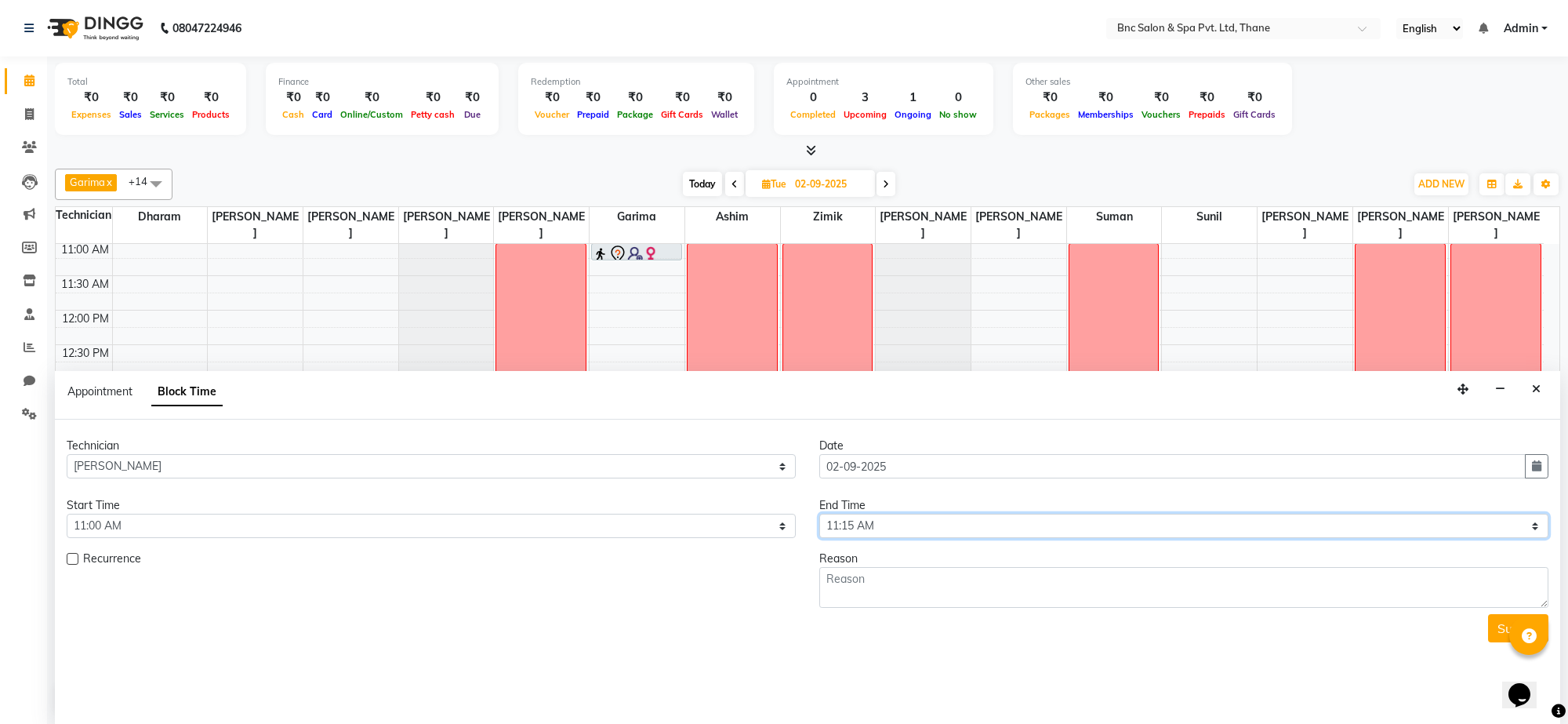
click at [1000, 526] on select "Select 09:00 AM 09:15 AM 09:30 AM 09:45 AM 10:00 AM 10:15 AM 10:30 AM 10:45 AM …" at bounding box center [1184, 526] width 729 height 24
click at [1000, 524] on select "Select 09:00 AM 09:15 AM 09:30 AM 09:45 AM 10:00 AM 10:15 AM 10:30 AM 10:45 AM …" at bounding box center [1184, 526] width 729 height 24
select select "1200"
click at [819, 515] on select "Select 09:00 AM 09:15 AM 09:30 AM 09:45 AM 10:00 AM 10:15 AM 10:30 AM 10:45 AM …" at bounding box center [1184, 526] width 729 height 24
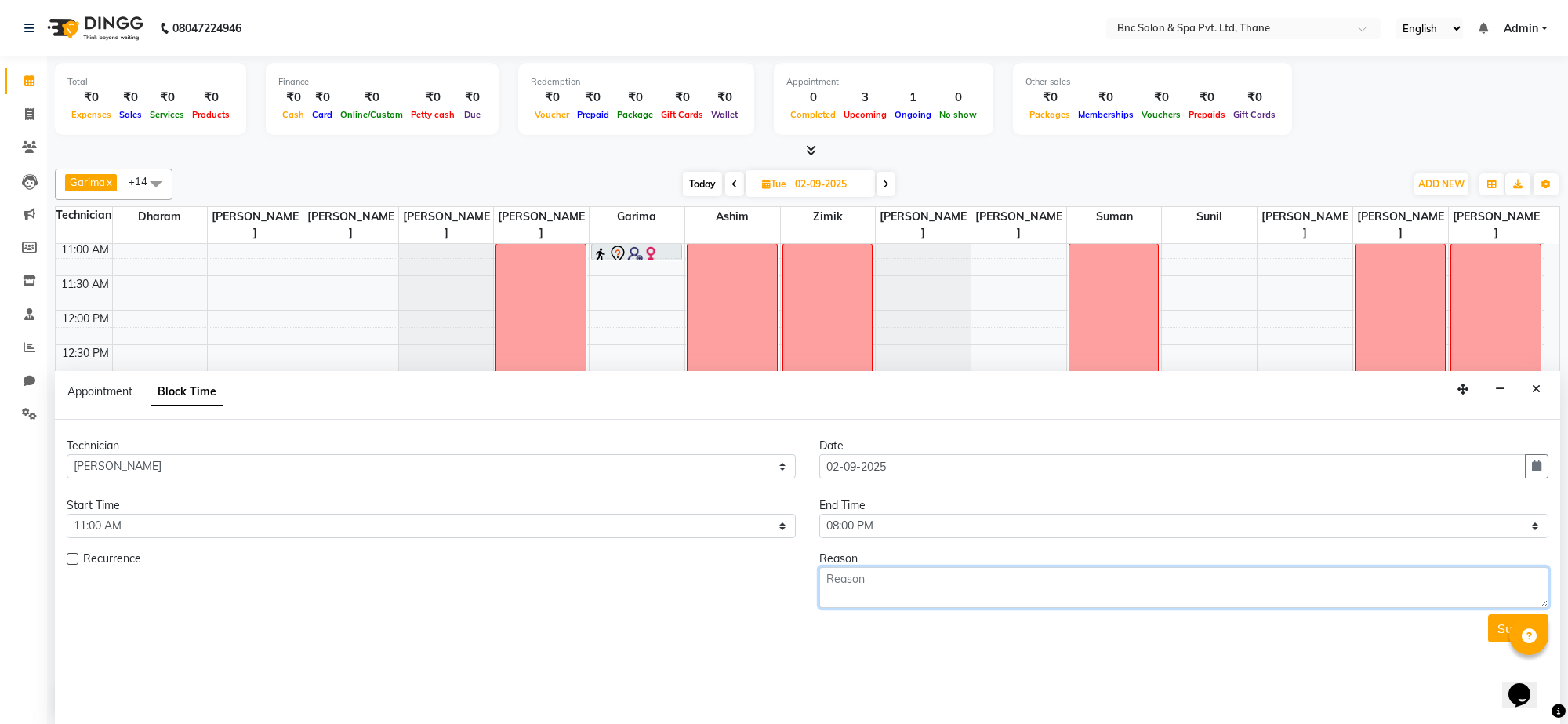
click at [934, 604] on textarea at bounding box center [1184, 587] width 729 height 40
type textarea "week off"
click at [1495, 625] on button "Submit" at bounding box center [1518, 628] width 61 height 28
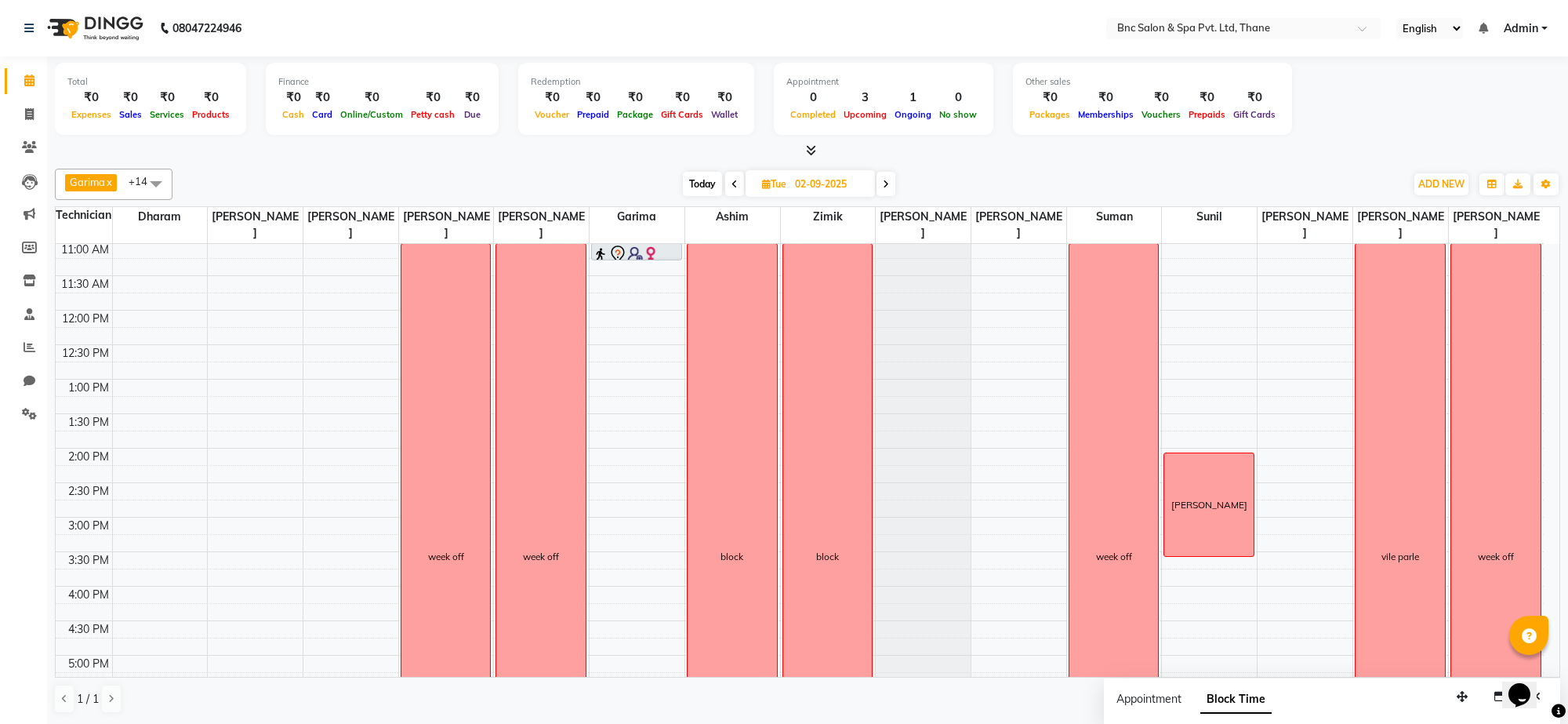
click at [880, 183] on span at bounding box center [886, 184] width 18 height 24
type input "03-09-2025"
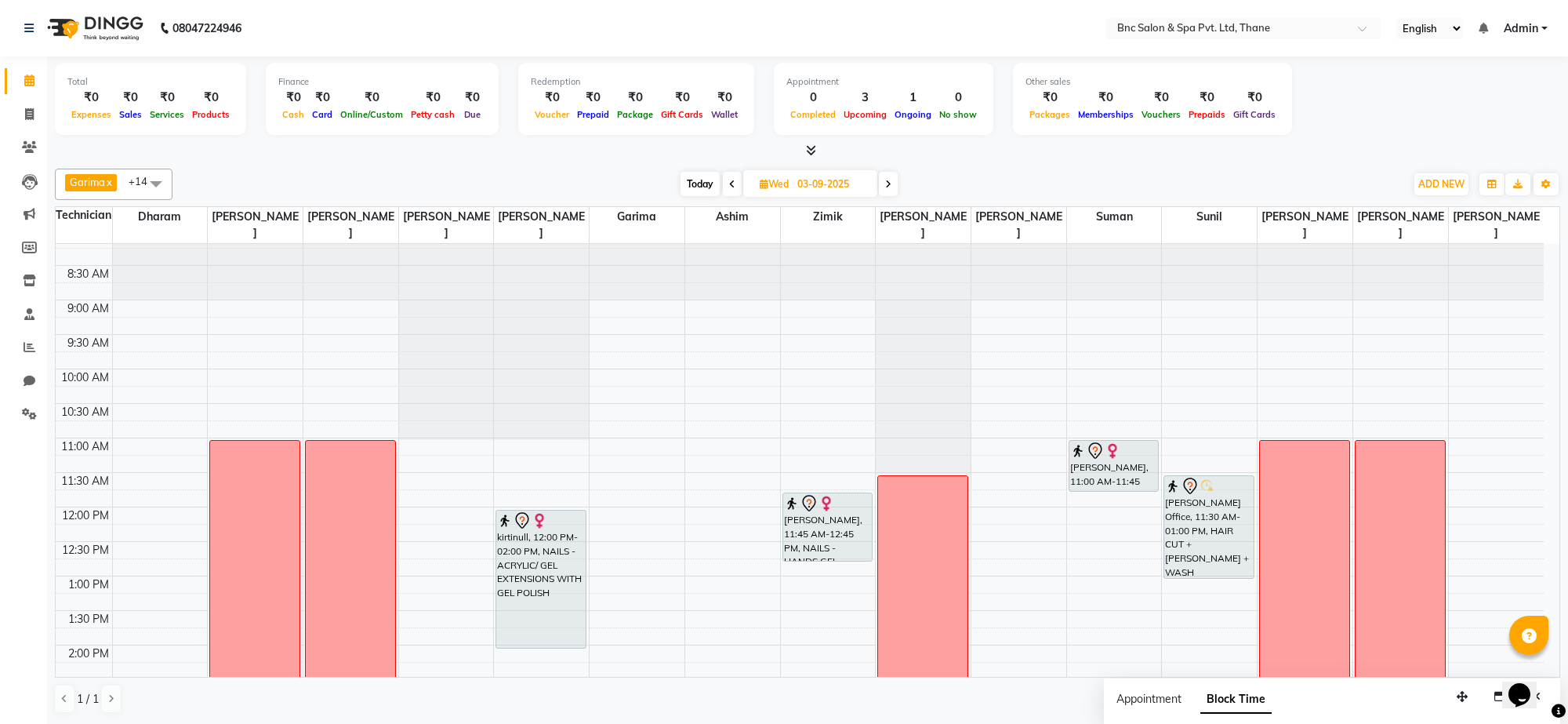
scroll to position [6, 0]
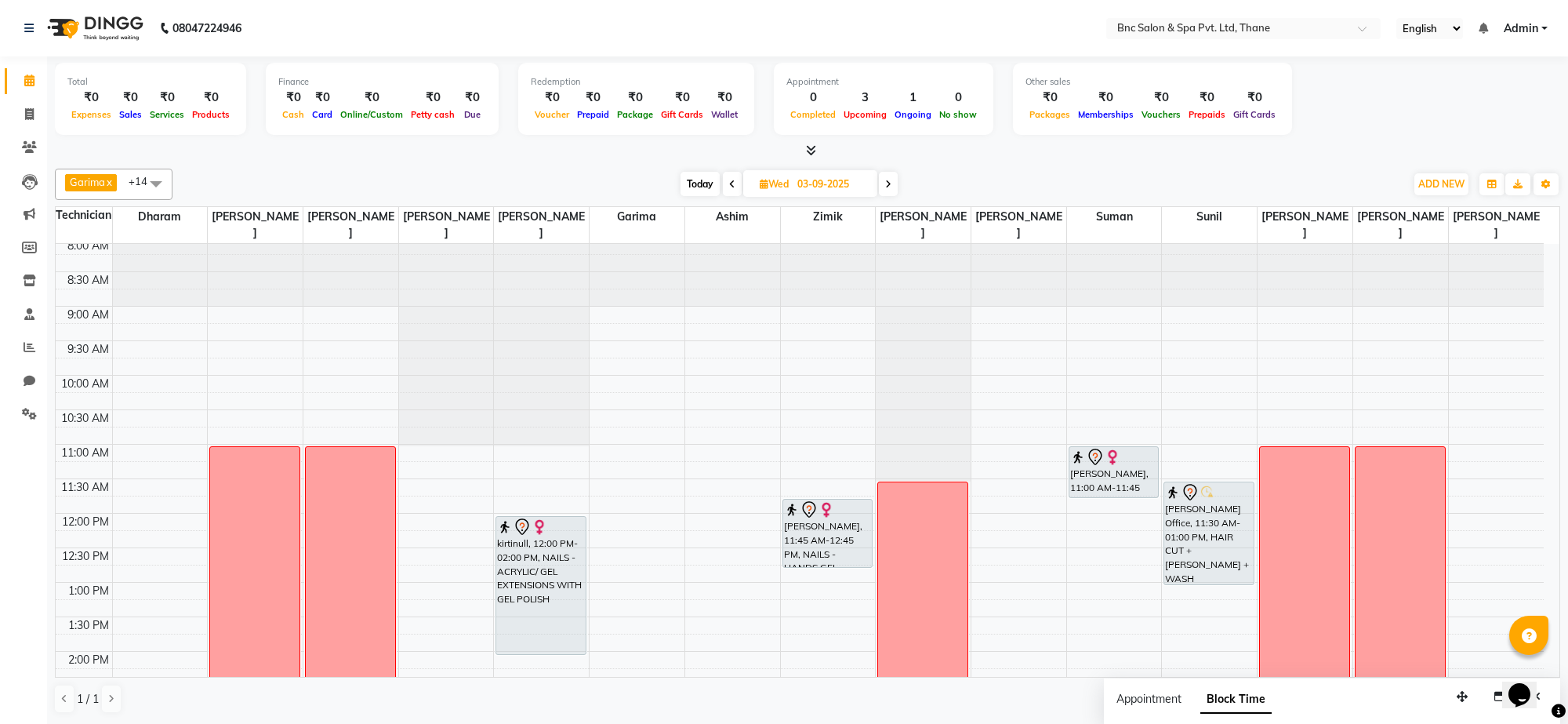
click at [994, 487] on div "8:00 AM 8:30 AM 9:00 AM 9:30 AM 10:00 AM 10:30 AM 11:00 AM 11:30 AM 12:00 PM 12…" at bounding box center [800, 686] width 1488 height 897
select select "78713"
select select "tentative"
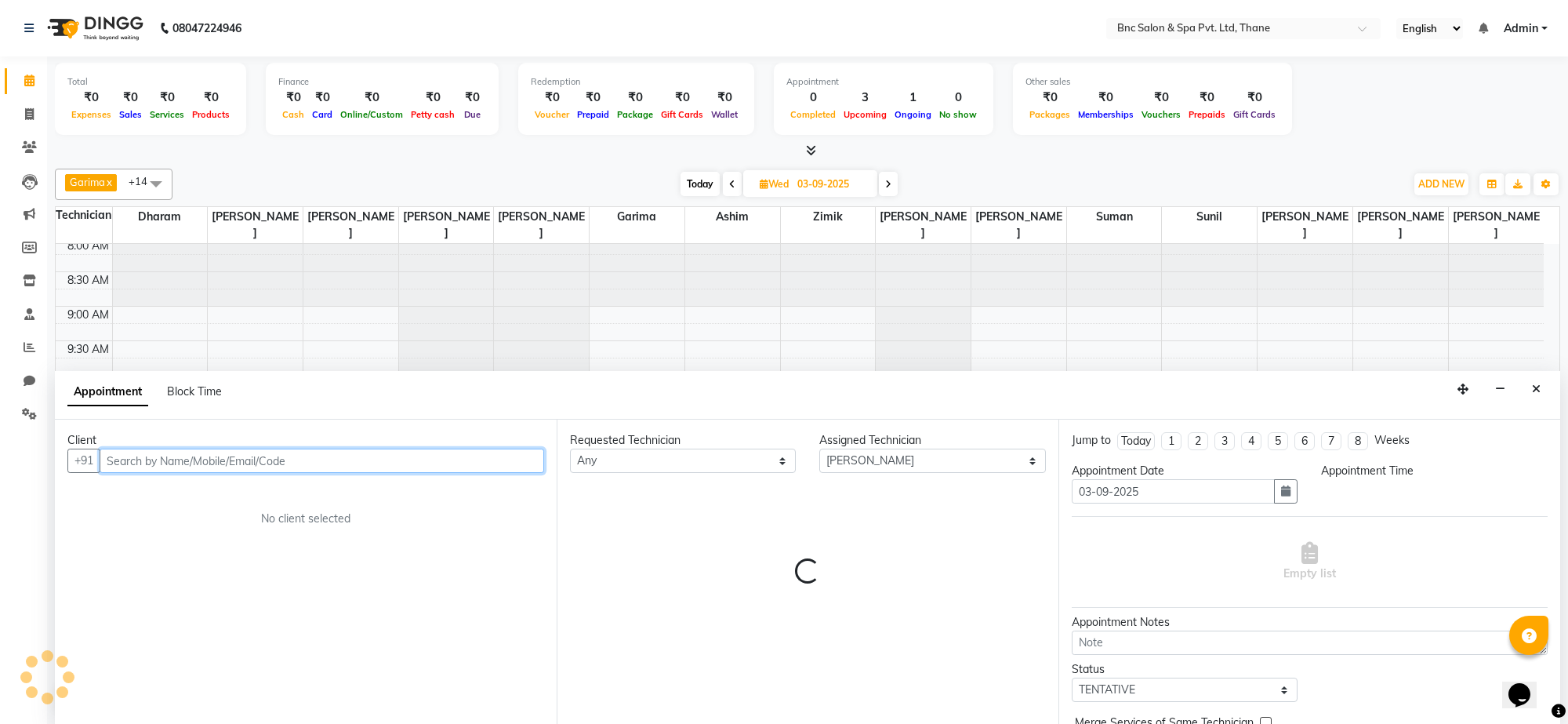
select select "690"
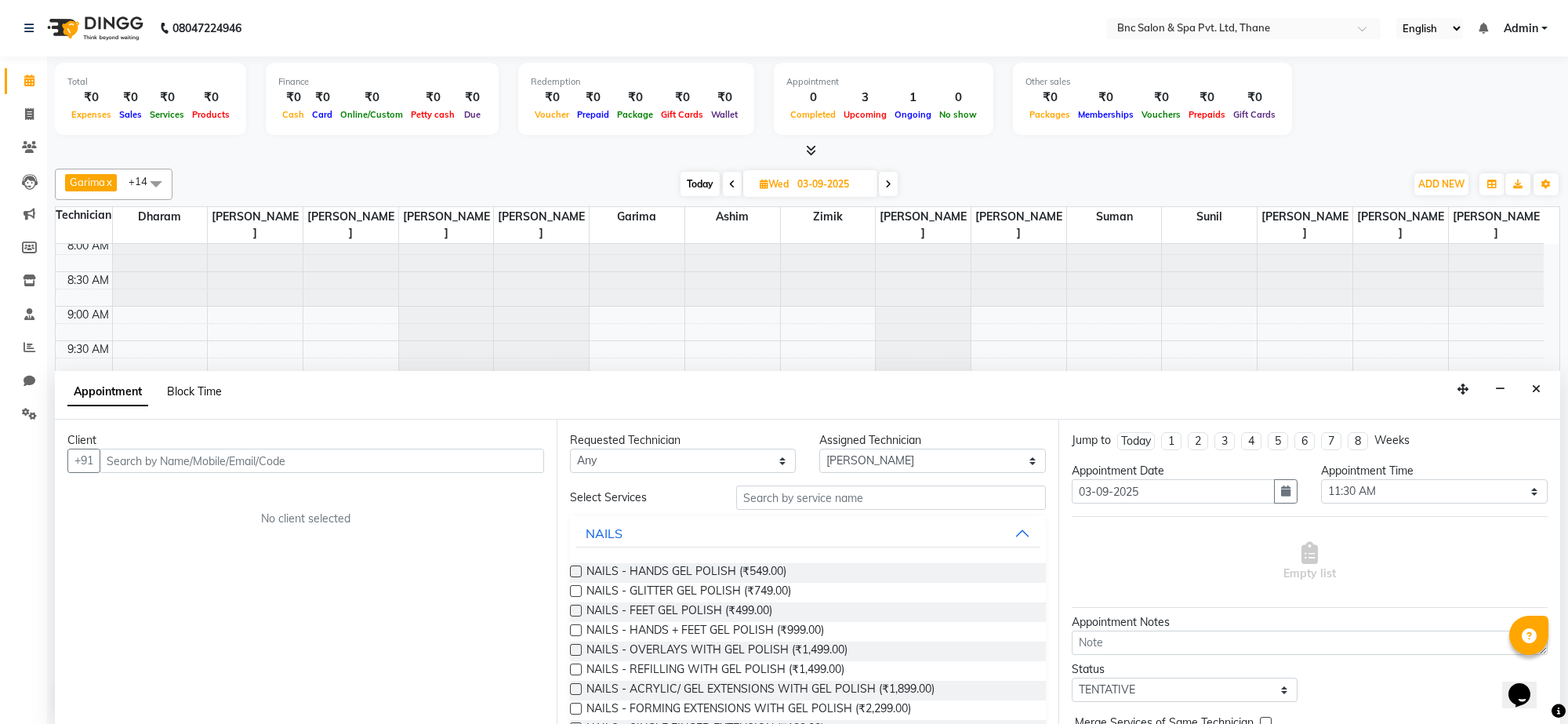
click at [196, 394] on span "Block Time" at bounding box center [195, 390] width 55 height 14
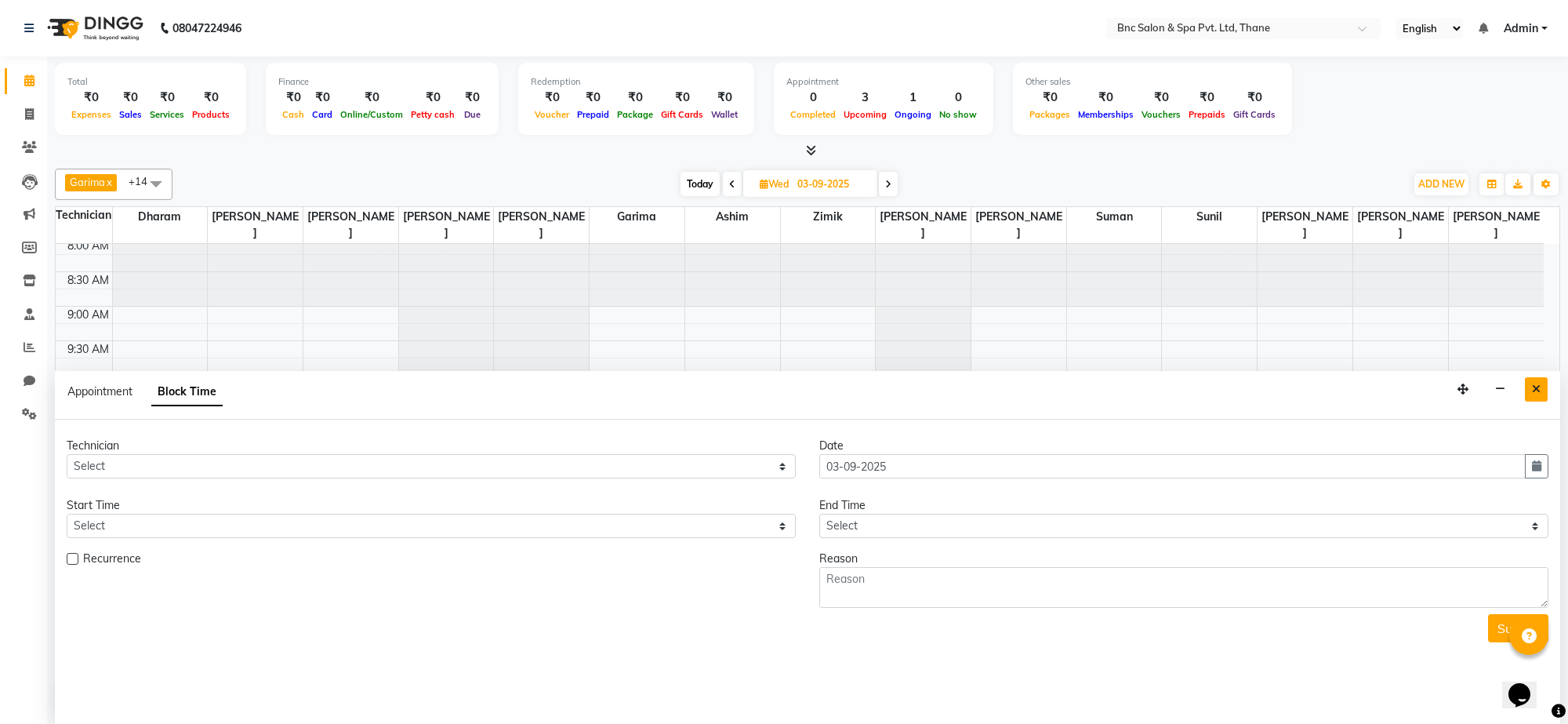
click at [1535, 390] on icon "Close" at bounding box center [1536, 389] width 8 height 11
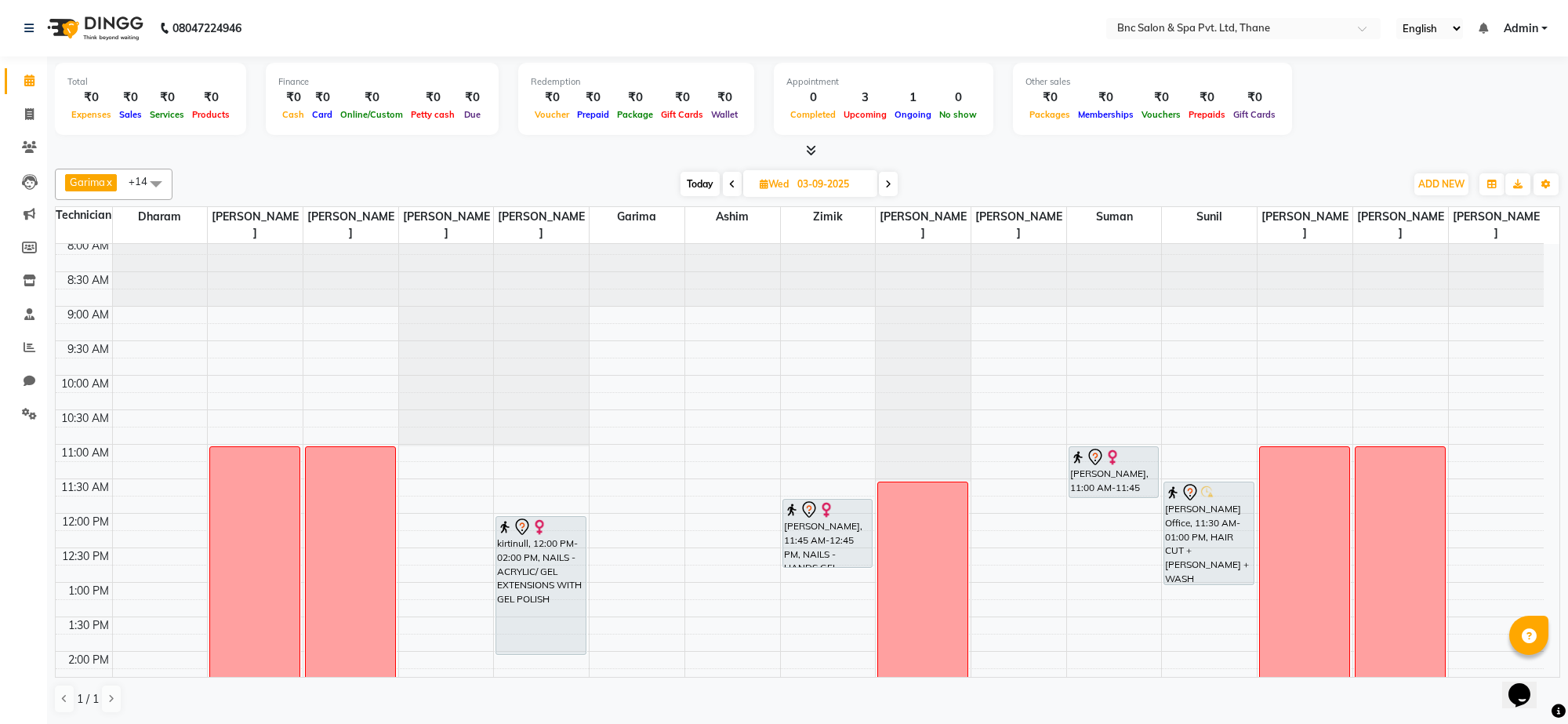
click at [986, 484] on div "8:00 AM 8:30 AM 9:00 AM 9:30 AM 10:00 AM 10:30 AM 11:00 AM 11:30 AM 12:00 PM 12…" at bounding box center [800, 686] width 1488 height 897
select select "78713"
select select "tentative"
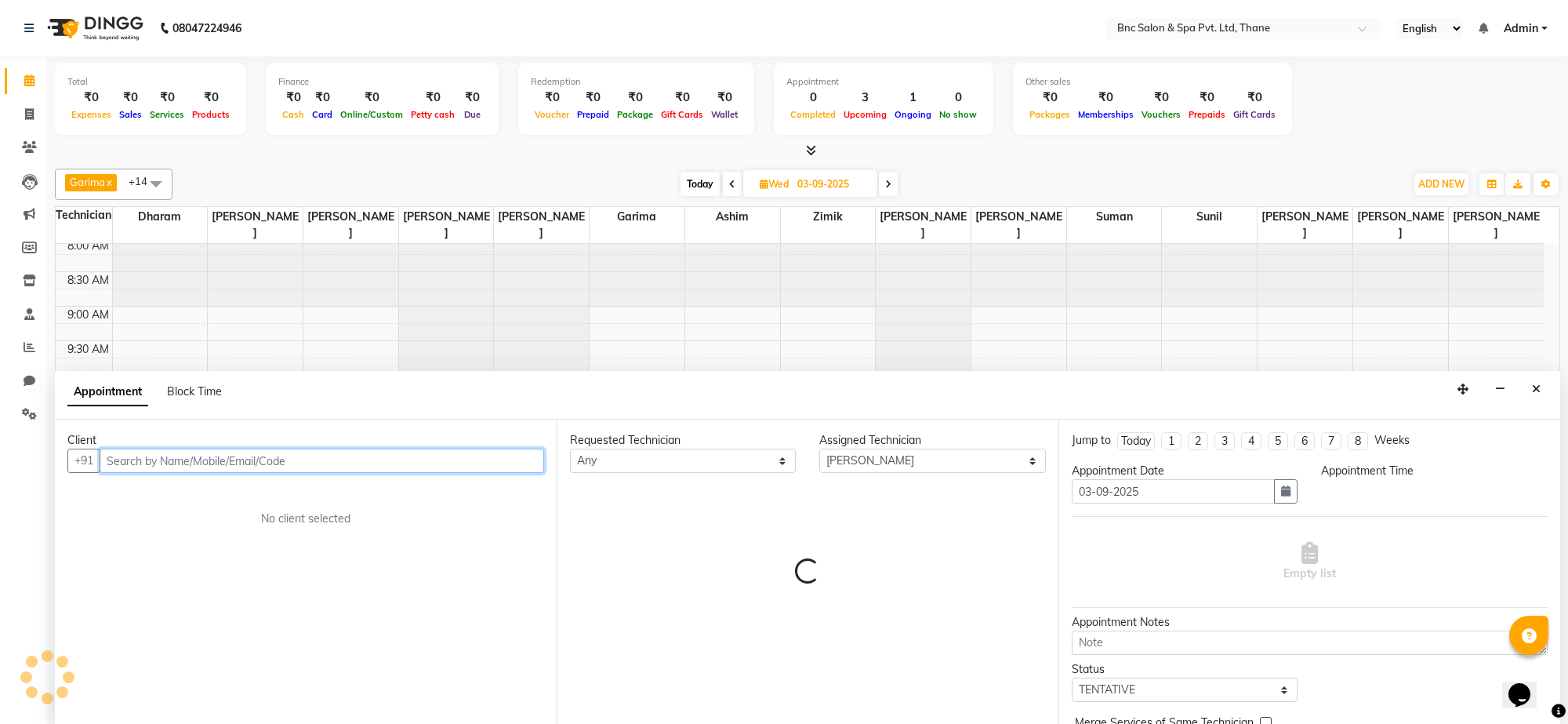
select select "690"
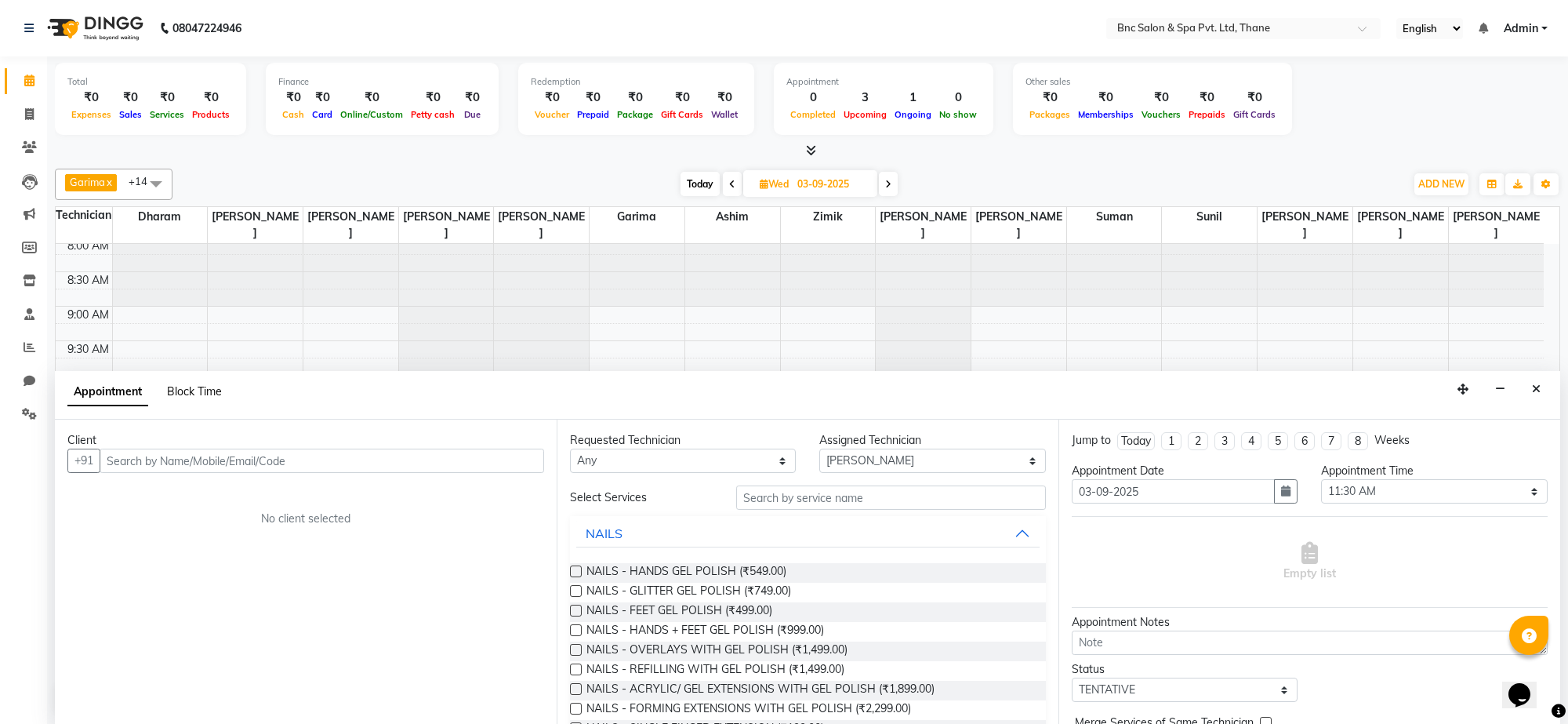
click at [177, 390] on span "Block Time" at bounding box center [195, 390] width 55 height 14
select select "78713"
select select "690"
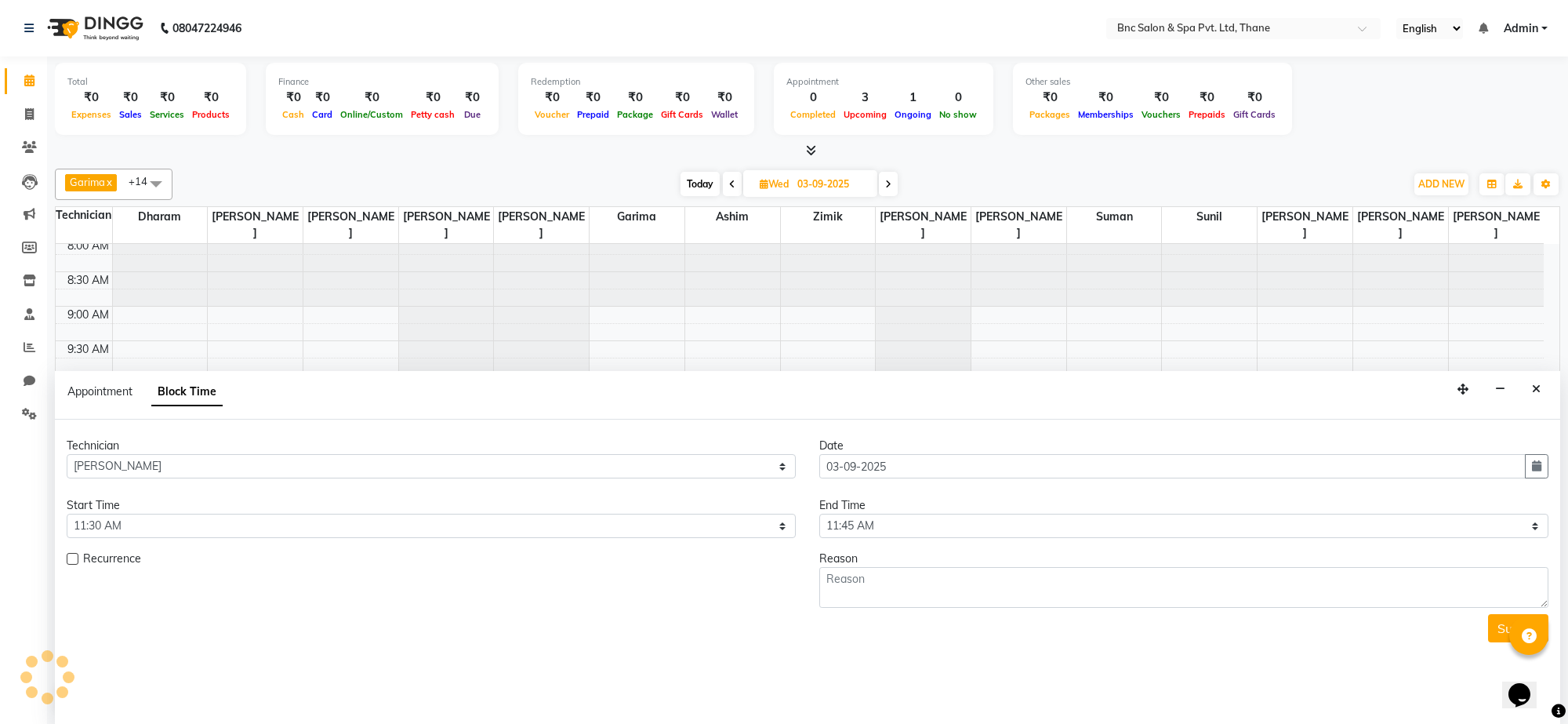
scroll to position [209, 0]
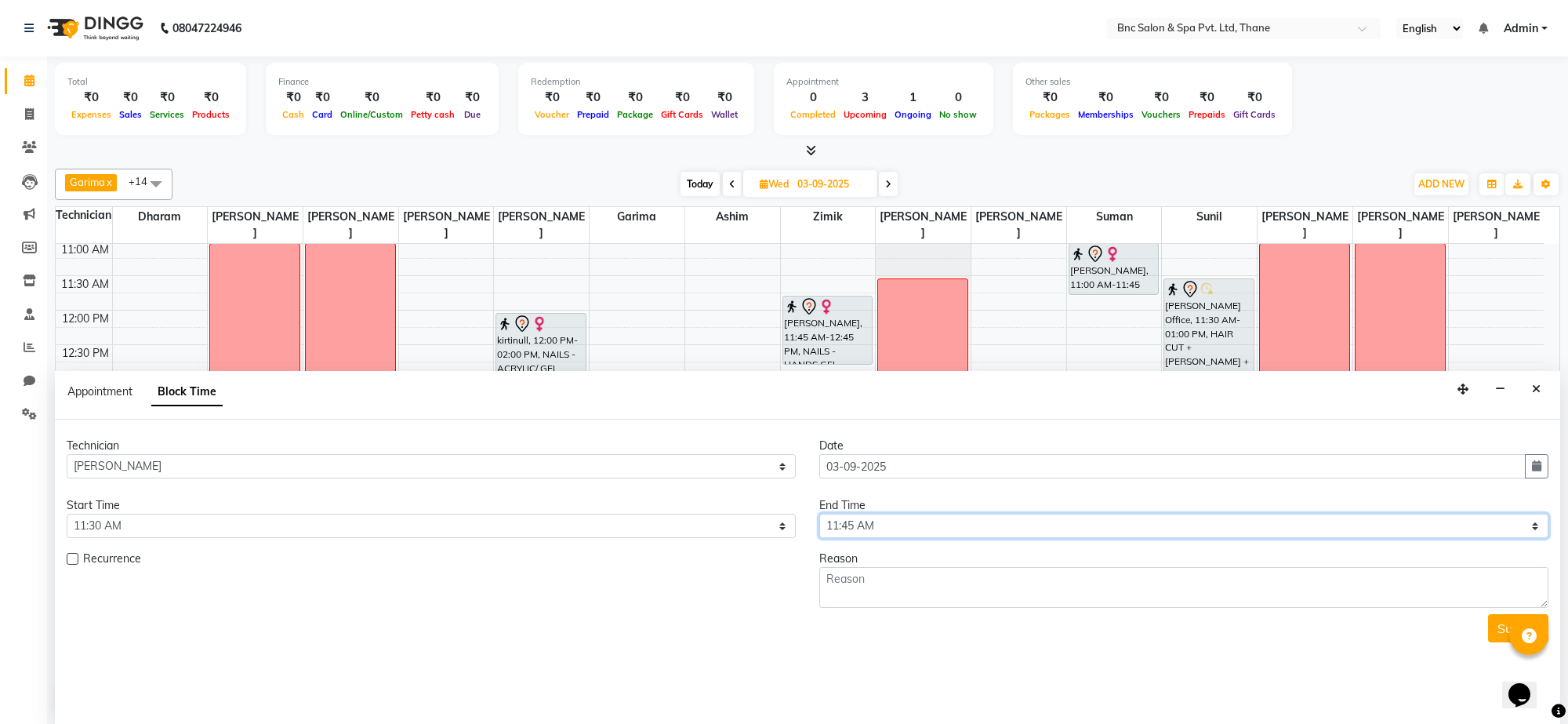
click at [1078, 524] on select "Select 09:00 AM 09:15 AM 09:30 AM 09:45 AM 10:00 AM 10:15 AM 10:30 AM 10:45 AM …" at bounding box center [1184, 526] width 729 height 24
select select "1200"
click at [819, 515] on select "Select 09:00 AM 09:15 AM 09:30 AM 09:45 AM 10:00 AM 10:15 AM 10:30 AM 10:45 AM …" at bounding box center [1184, 526] width 729 height 24
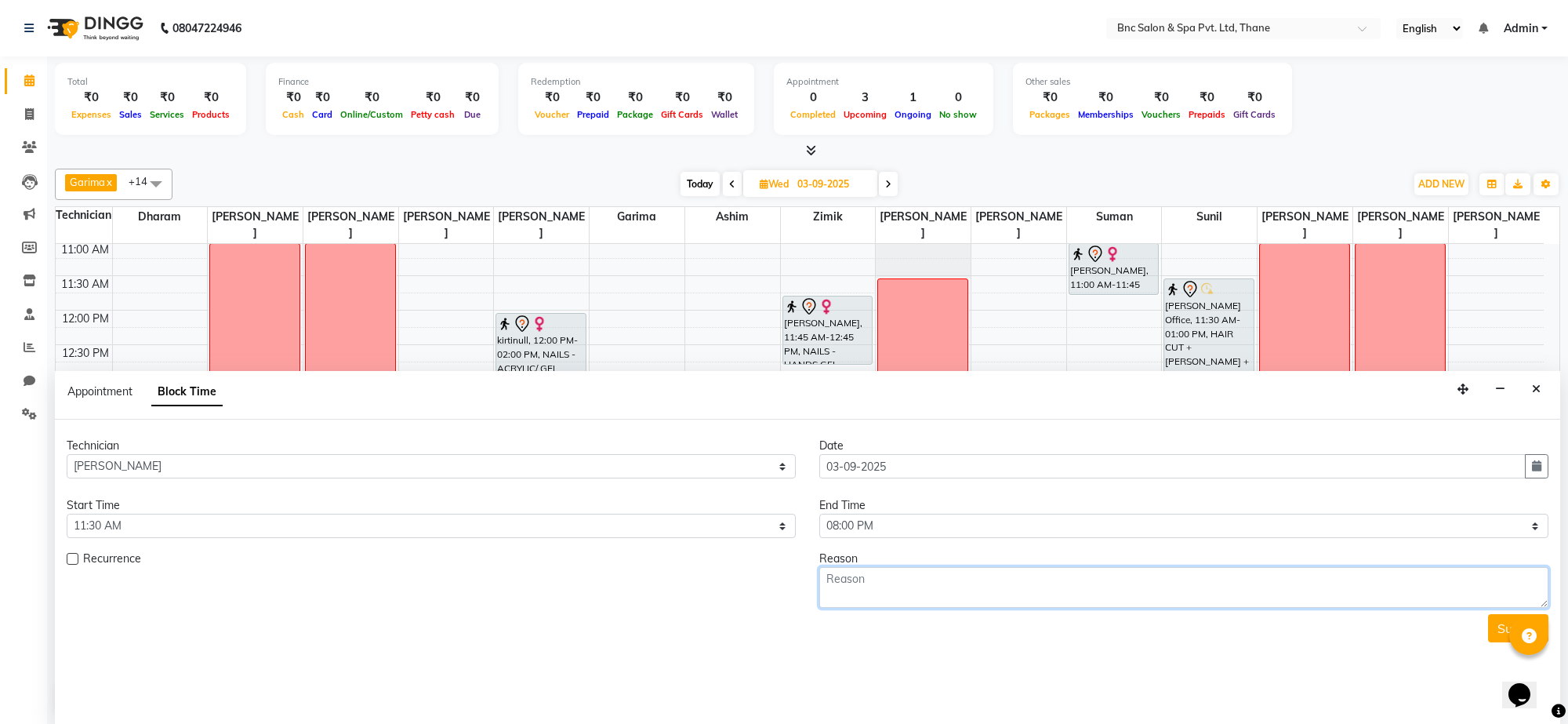
click at [965, 589] on textarea at bounding box center [1184, 587] width 729 height 40
type textarea "week off"
click at [1494, 628] on button "Submit" at bounding box center [1518, 628] width 61 height 28
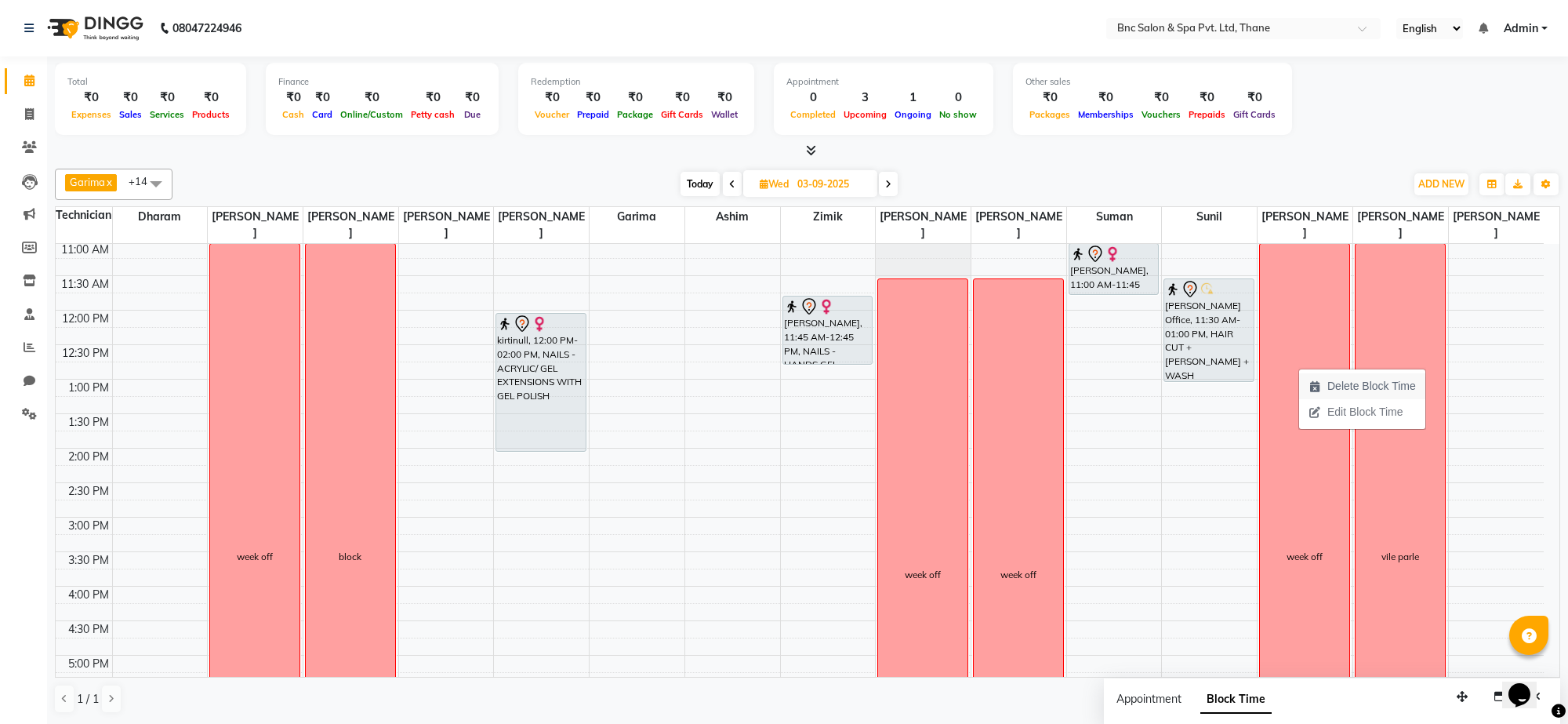
click at [1324, 380] on span "Delete Block Time" at bounding box center [1361, 386] width 126 height 26
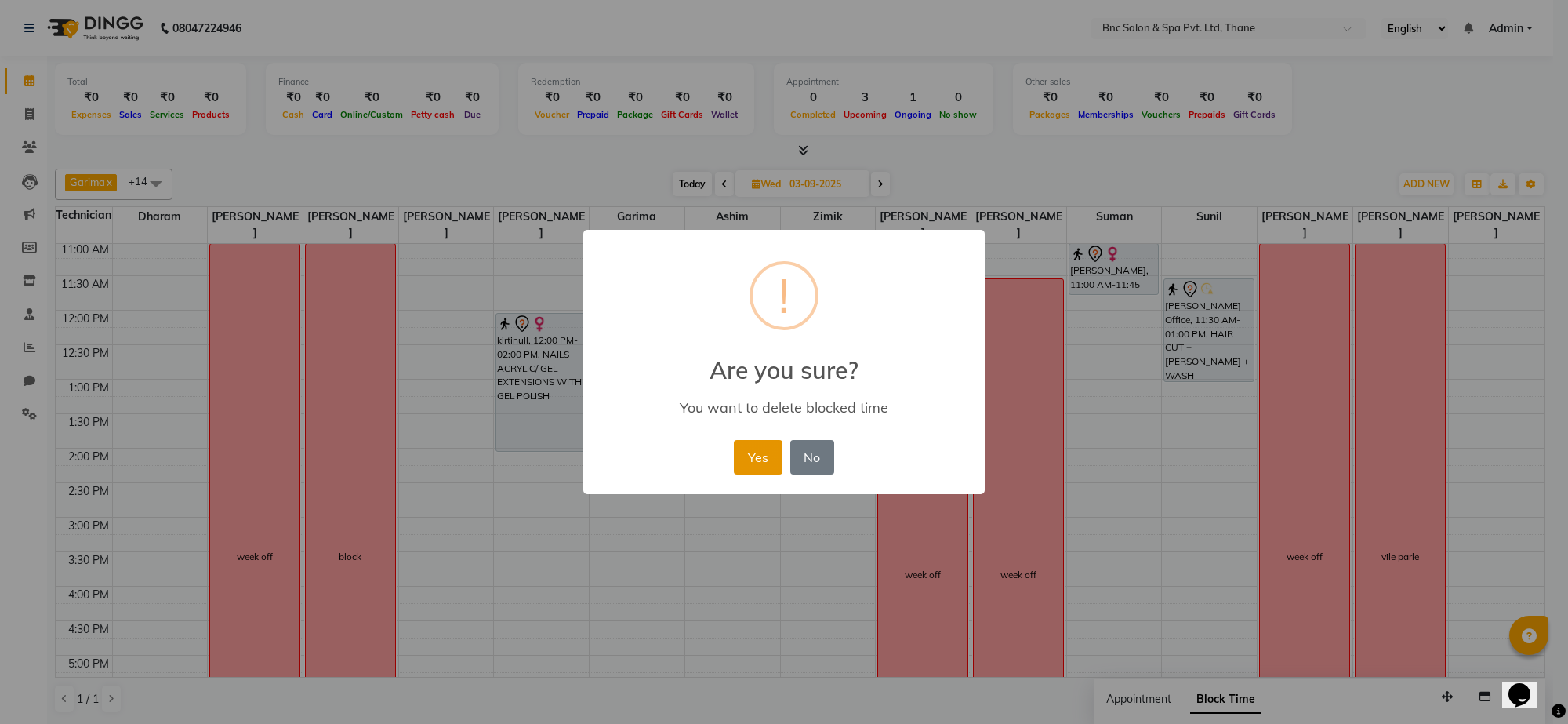
click at [759, 443] on button "Yes" at bounding box center [758, 458] width 48 height 35
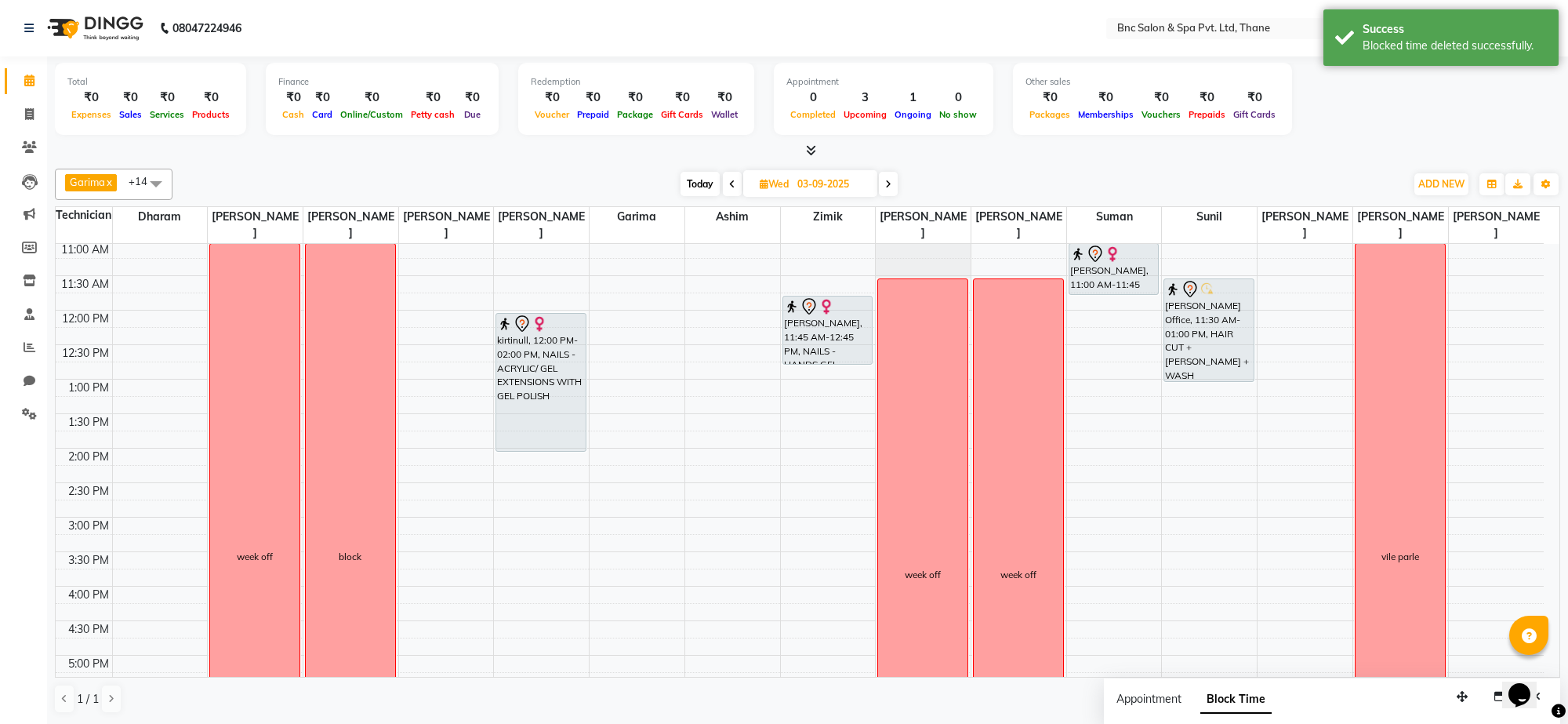
click at [884, 185] on span at bounding box center [888, 184] width 18 height 24
type input "[DATE]"
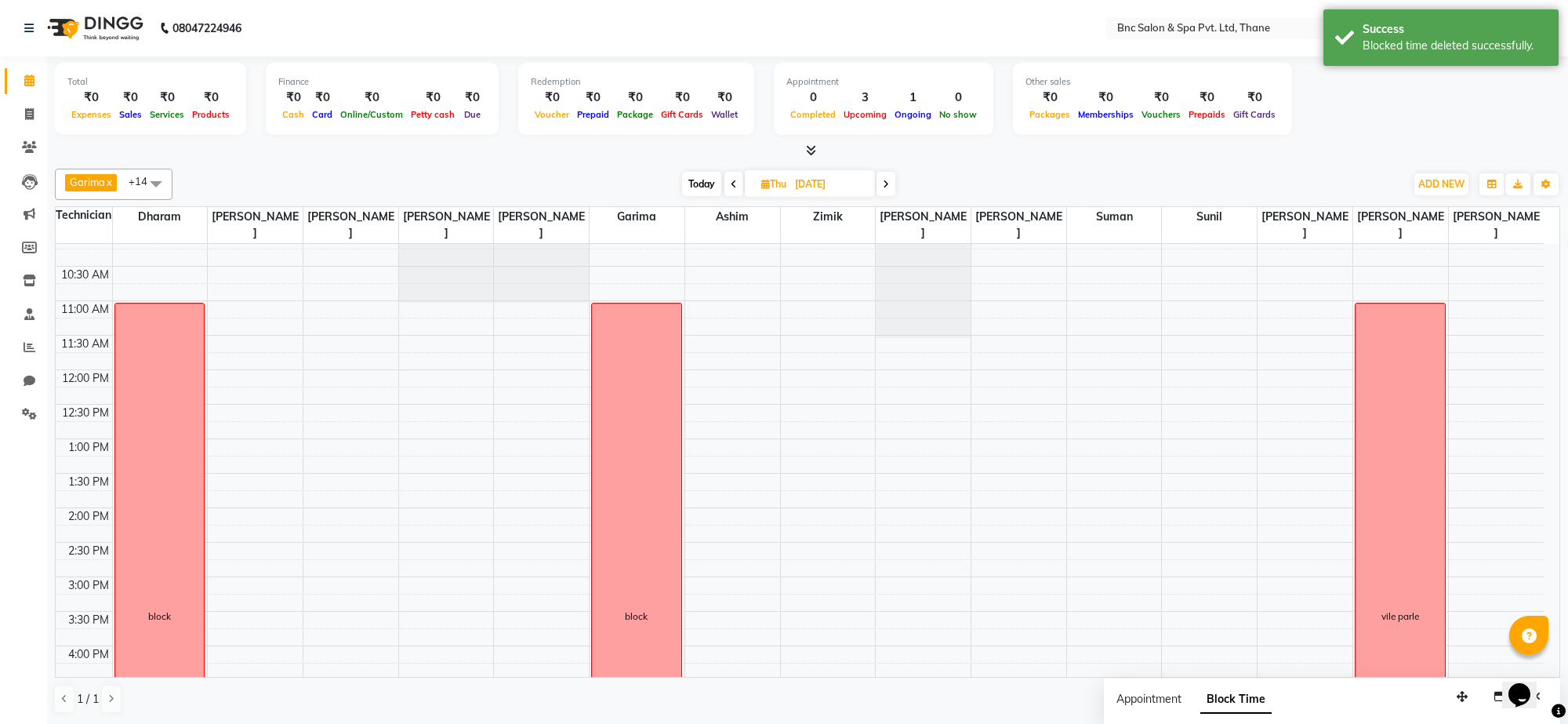
scroll to position [143, 0]
click at [1292, 311] on div "8:00 AM 8:30 AM 9:00 AM 9:30 AM 10:00 AM 10:30 AM 11:00 AM 11:30 AM 12:00 PM 12…" at bounding box center [800, 549] width 1488 height 897
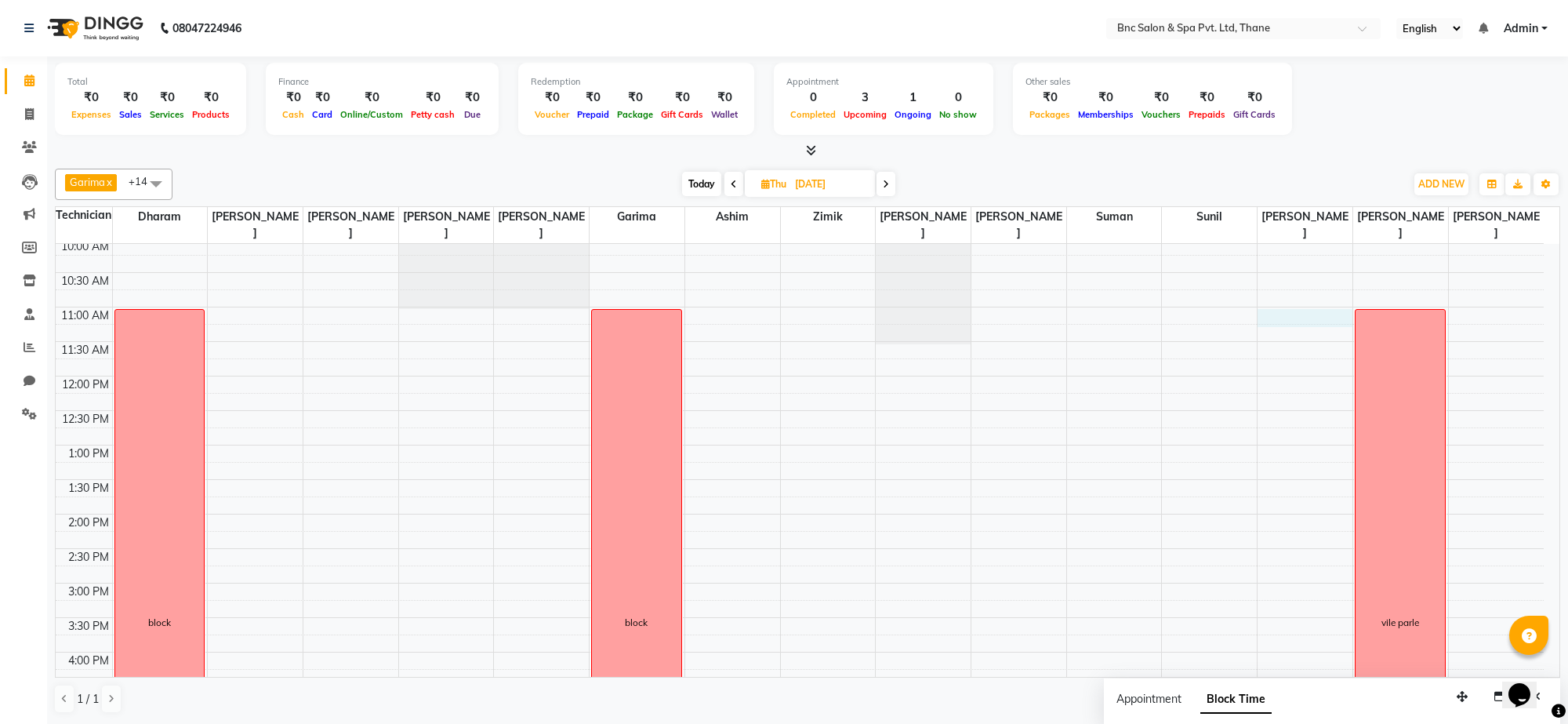
select select "85400"
select select "660"
select select "tentative"
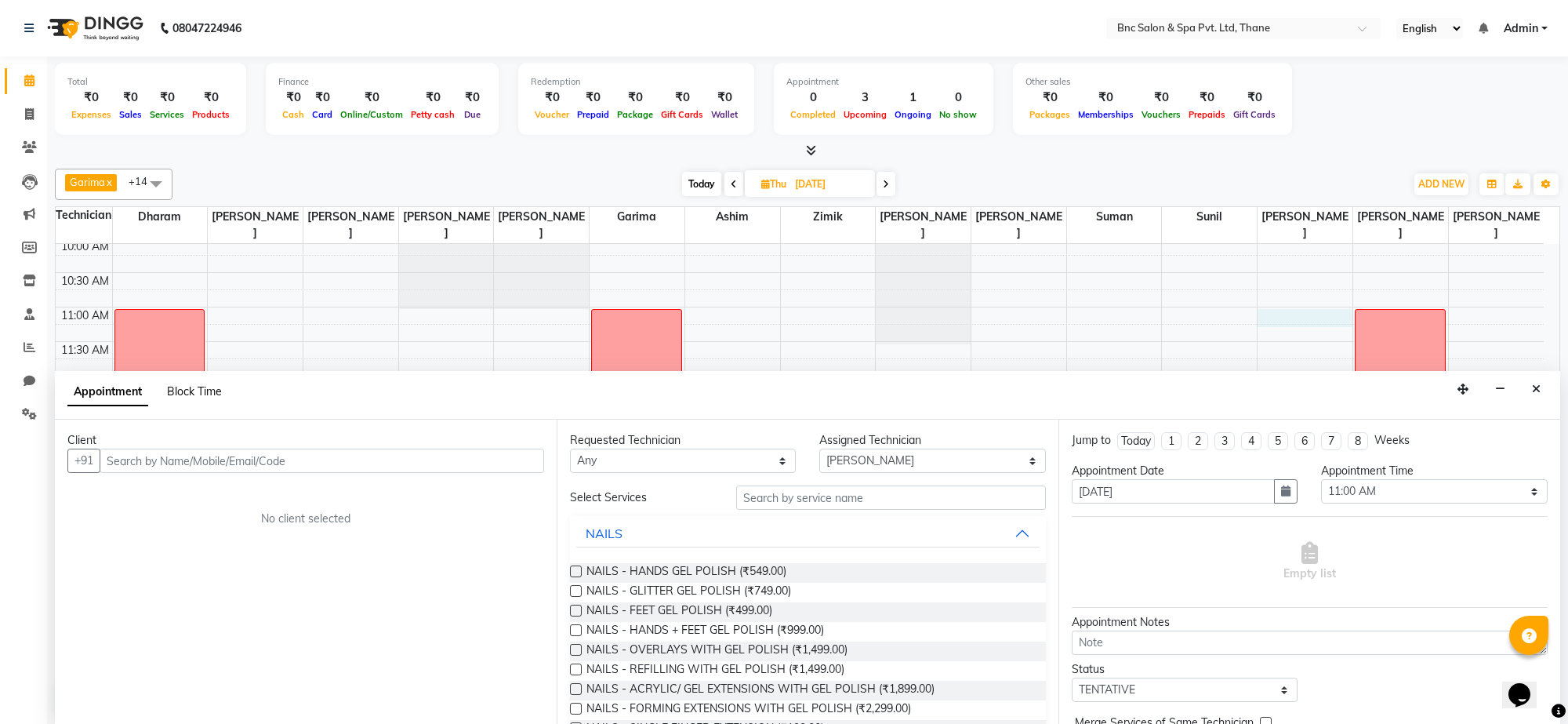
click at [182, 389] on span "Block Time" at bounding box center [195, 390] width 55 height 14
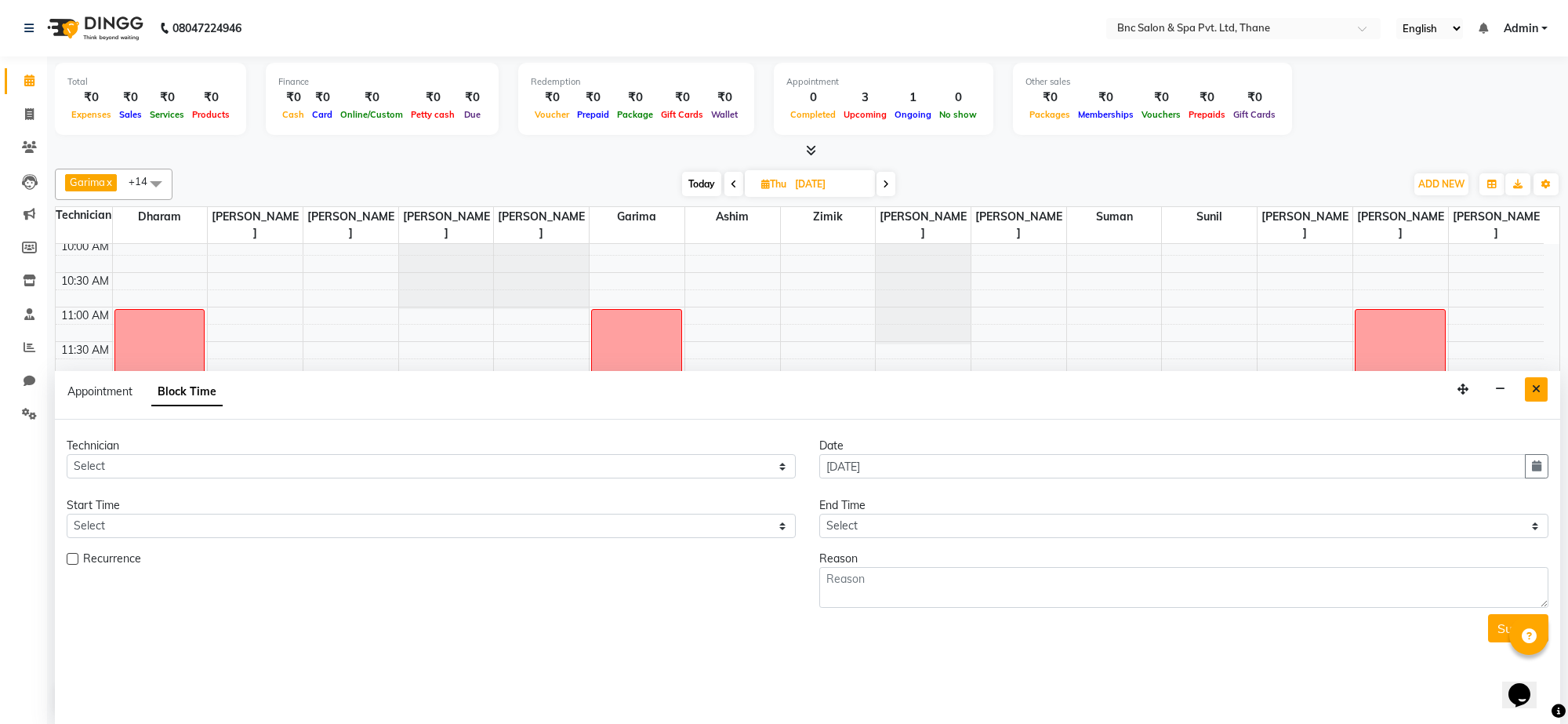
click at [1539, 385] on icon "Close" at bounding box center [1536, 389] width 8 height 11
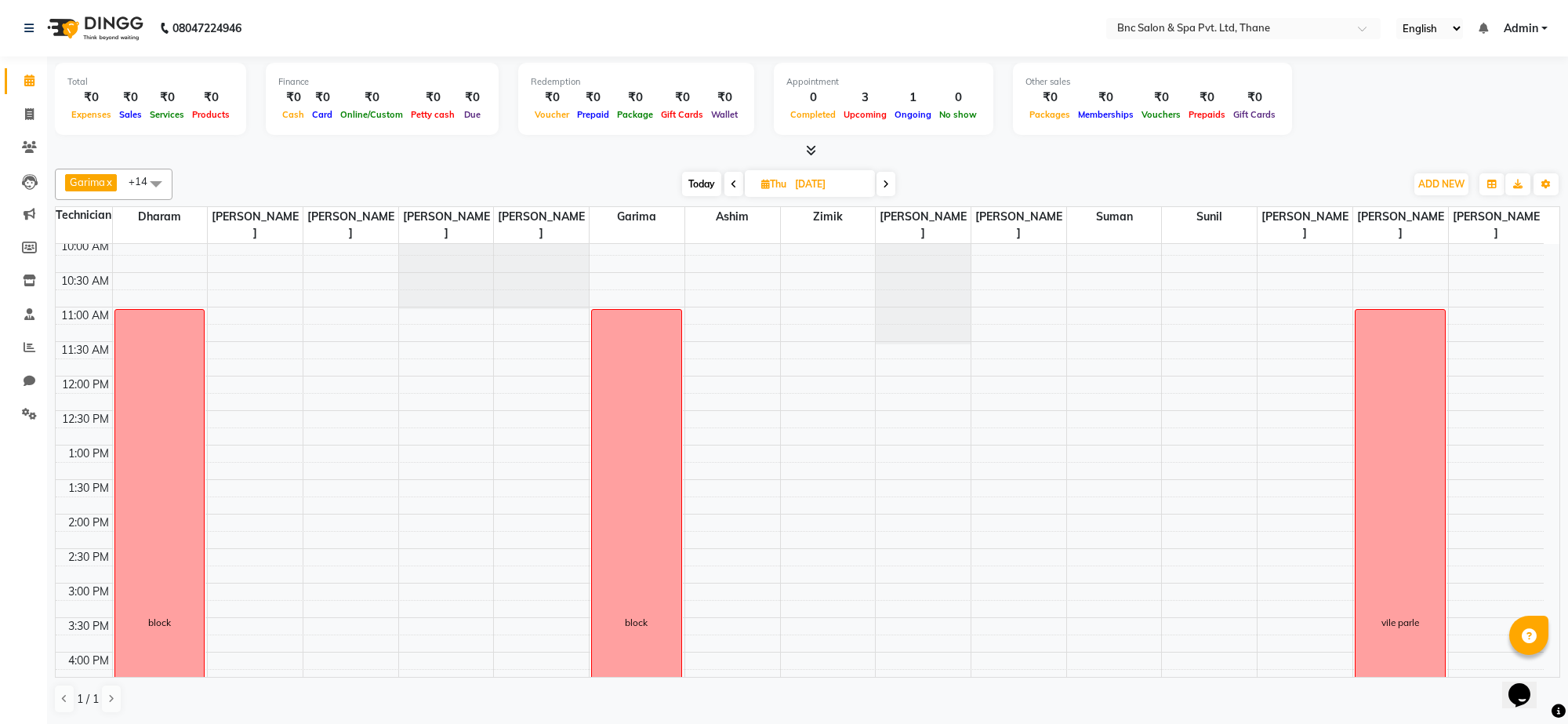
click at [1329, 315] on div "8:00 AM 8:30 AM 9:00 AM 9:30 AM 10:00 AM 10:30 AM 11:00 AM 11:30 AM 12:00 PM 12…" at bounding box center [800, 549] width 1488 height 897
select select "85400"
select select "tentative"
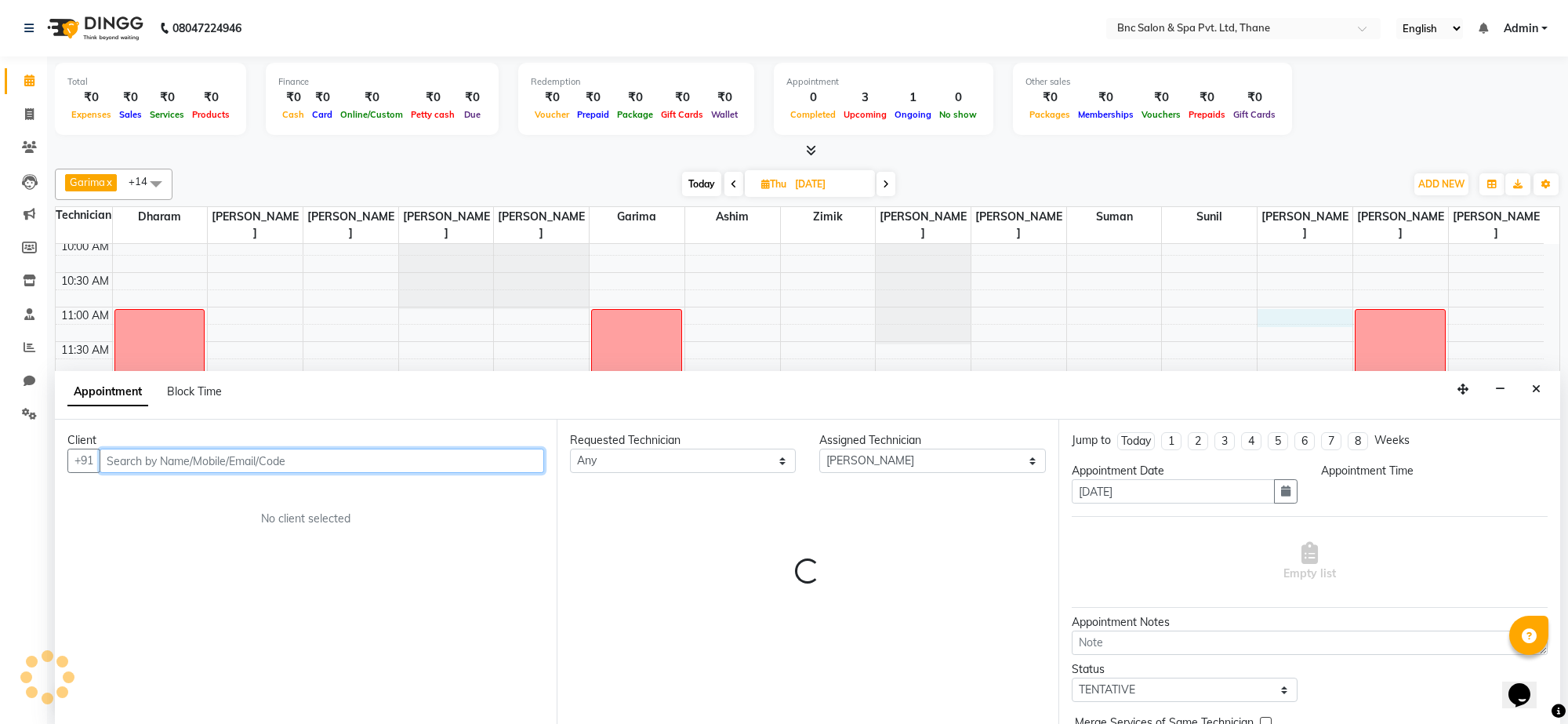
select select "660"
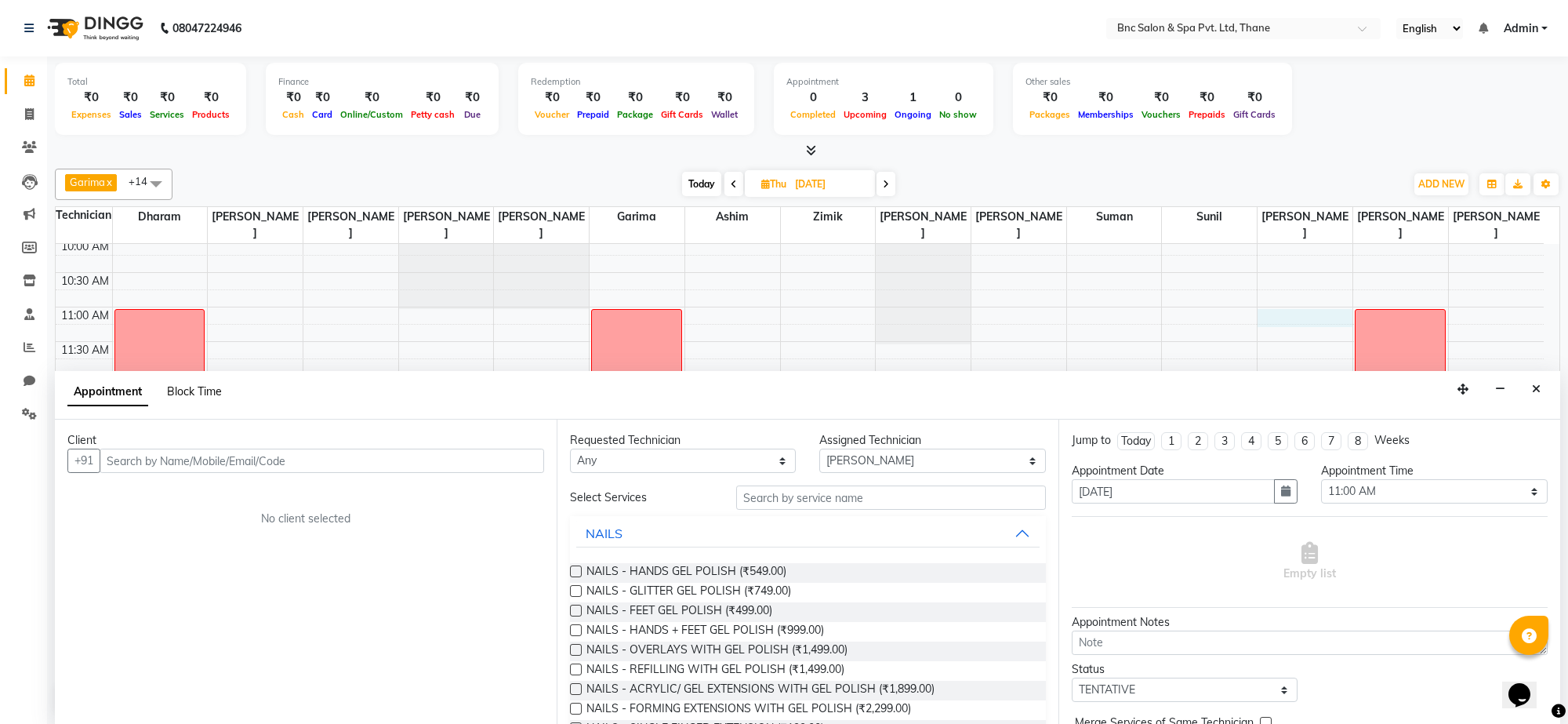
click at [195, 390] on span "Block Time" at bounding box center [195, 390] width 55 height 14
select select "85400"
select select "660"
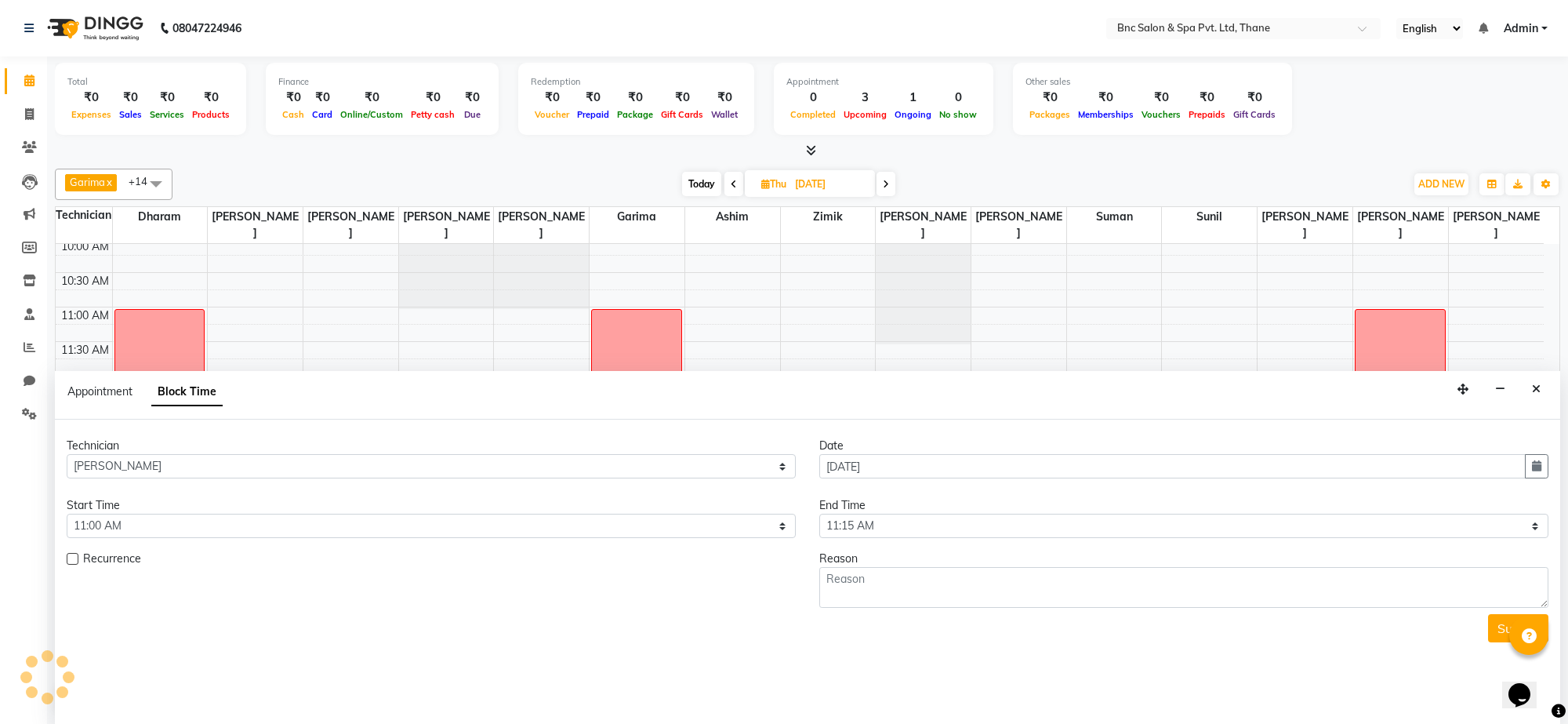
scroll to position [209, 0]
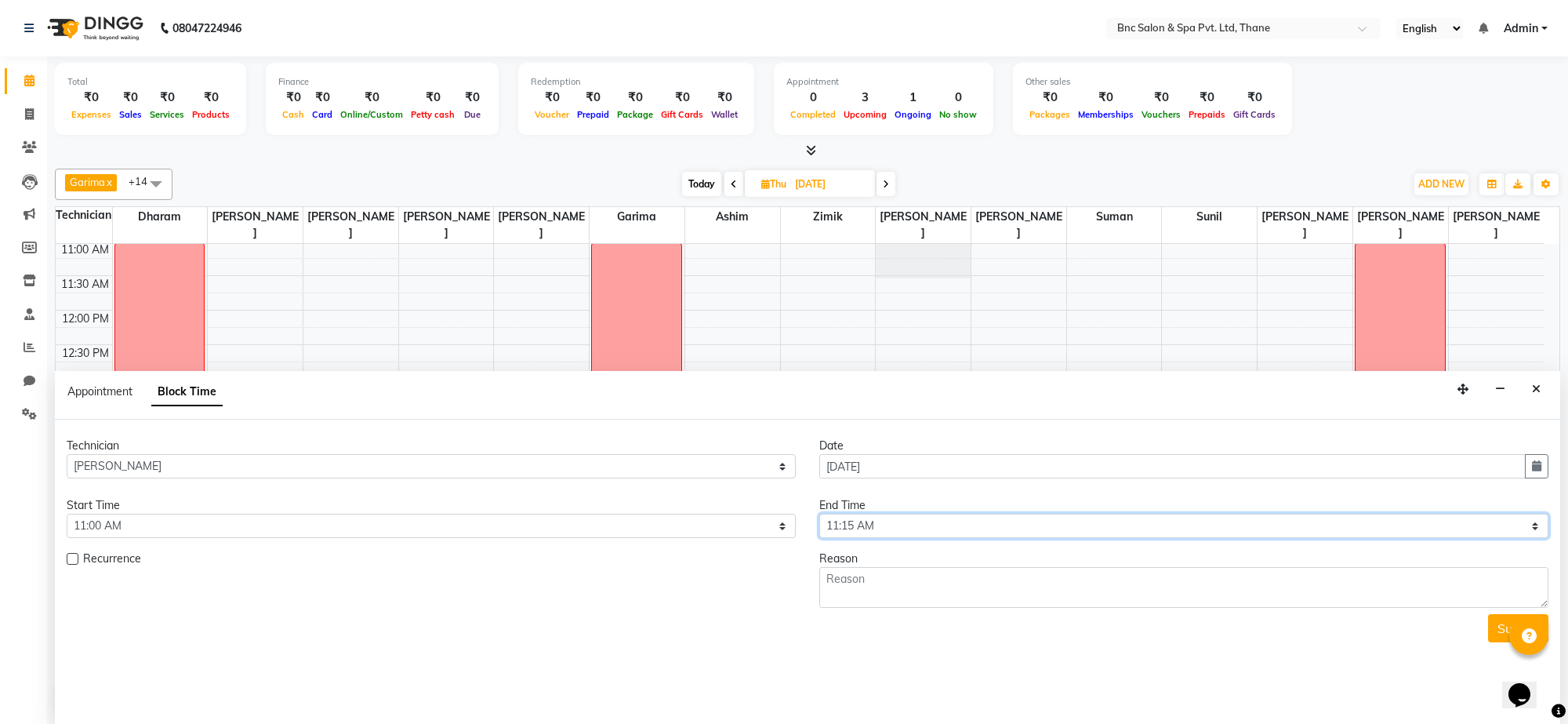
click at [919, 520] on select "Select 09:00 AM 09:15 AM 09:30 AM 09:45 AM 10:00 AM 10:15 AM 10:30 AM 10:45 AM …" at bounding box center [1184, 526] width 729 height 24
select select "1200"
click at [819, 515] on select "Select 09:00 AM 09:15 AM 09:30 AM 09:45 AM 10:00 AM 10:15 AM 10:30 AM 10:45 AM …" at bounding box center [1184, 526] width 729 height 24
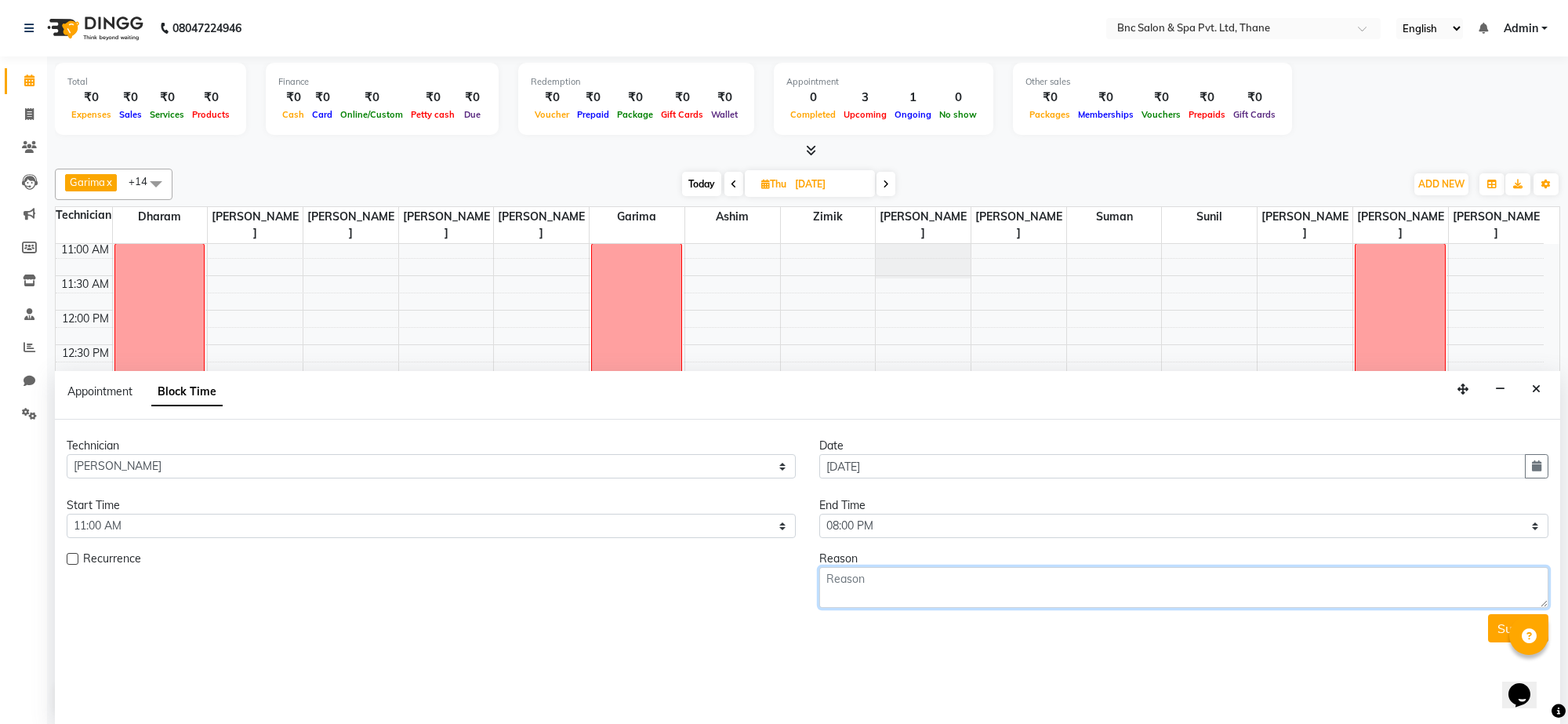
click at [860, 597] on textarea at bounding box center [1184, 587] width 729 height 40
type textarea "week off"
click at [1503, 622] on button "Submit" at bounding box center [1518, 628] width 61 height 28
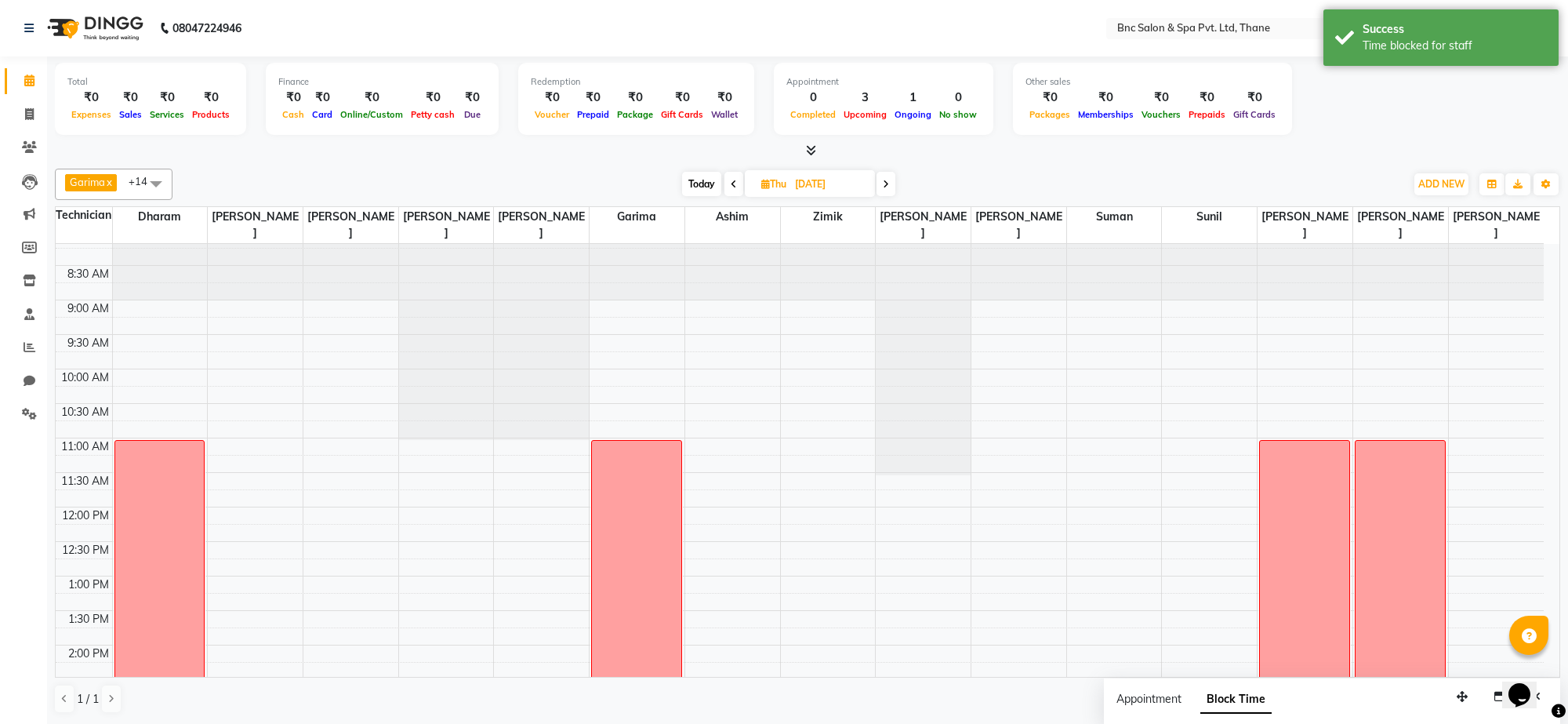
scroll to position [19, 0]
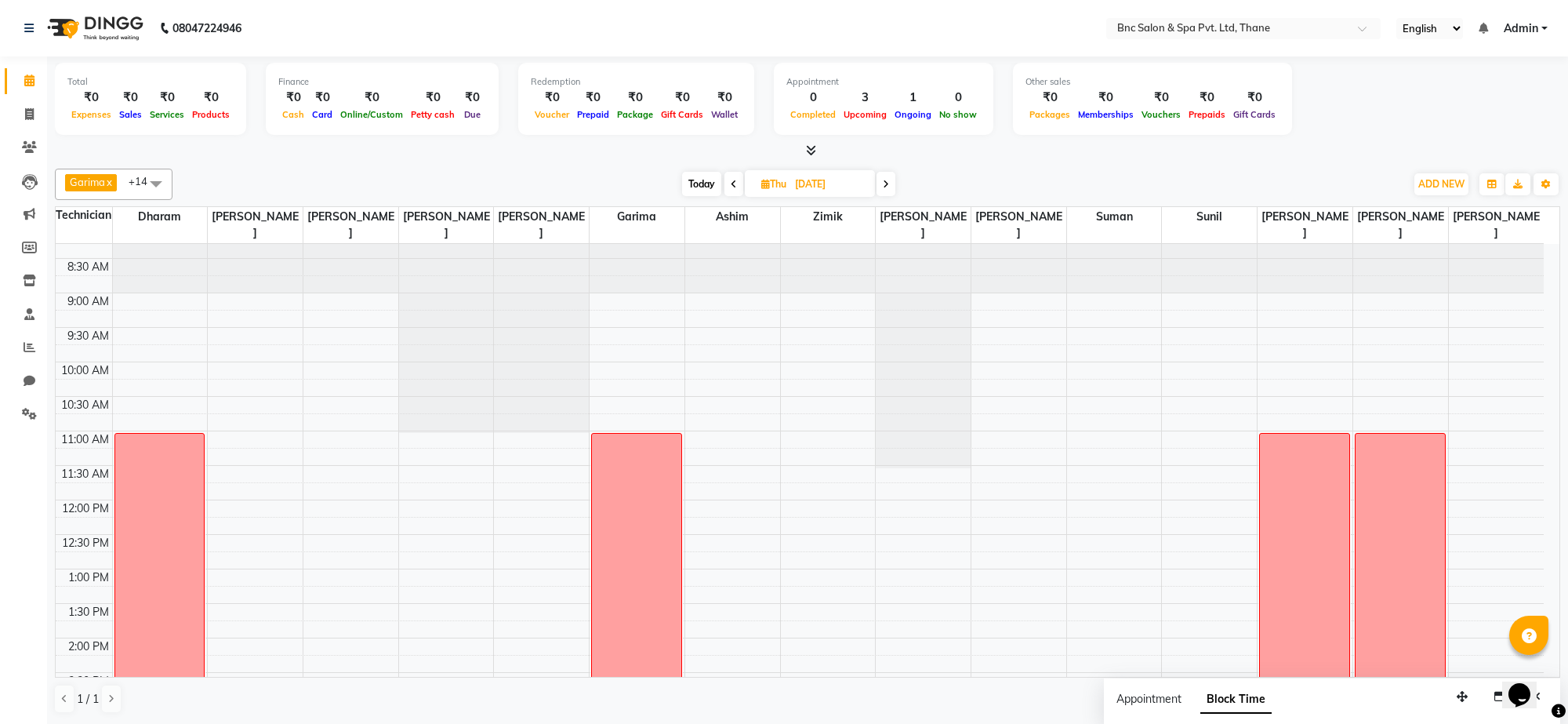
click at [694, 185] on span "Today" at bounding box center [702, 184] width 39 height 24
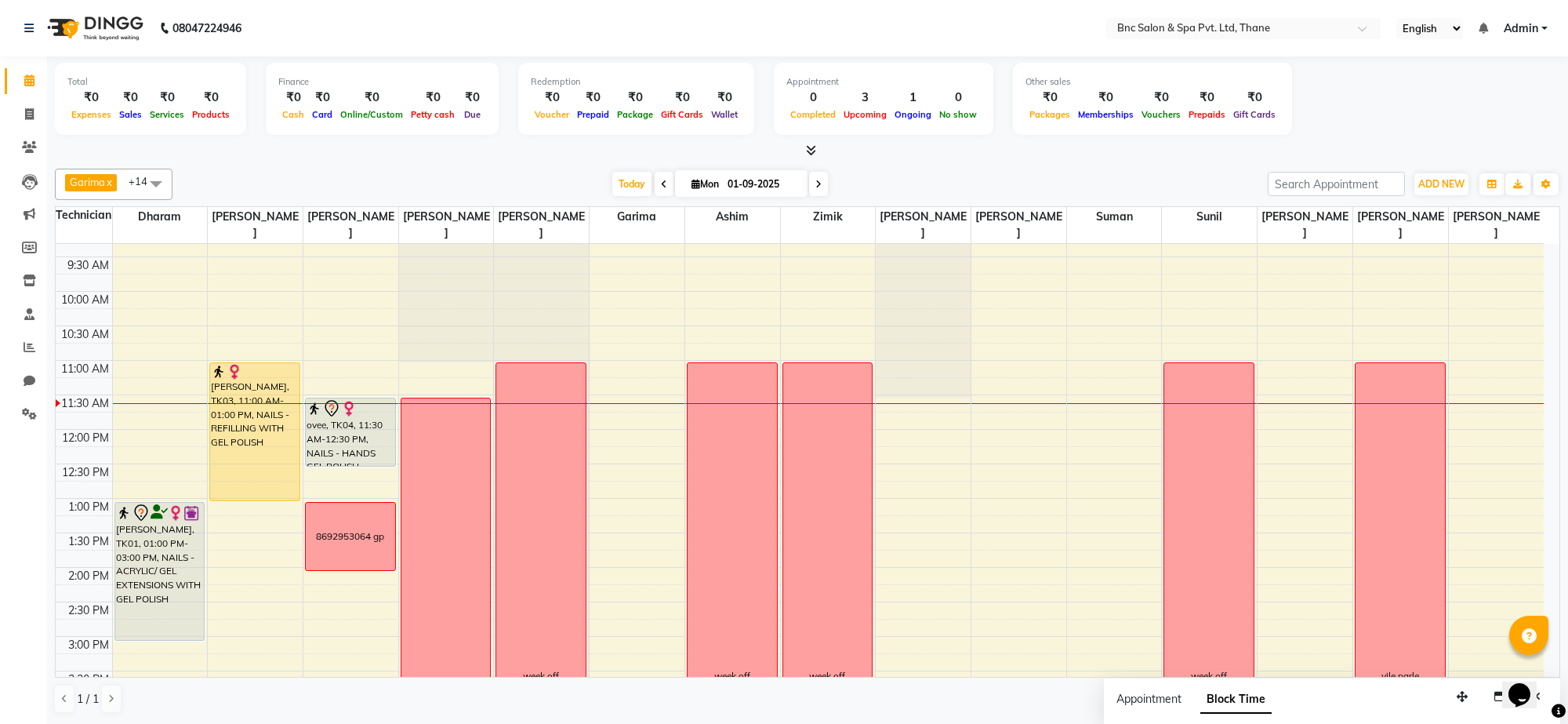
scroll to position [79, 0]
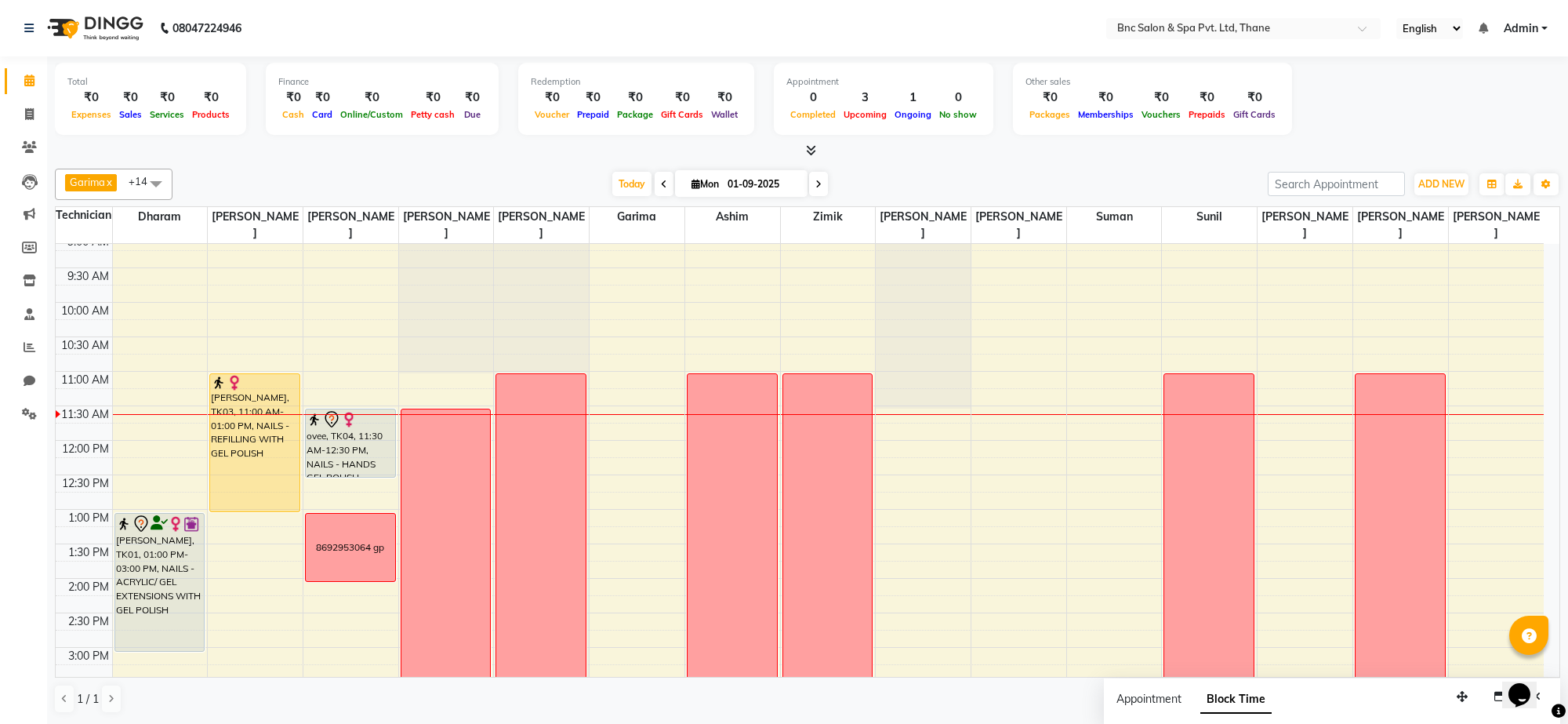
click at [822, 185] on span at bounding box center [818, 184] width 18 height 24
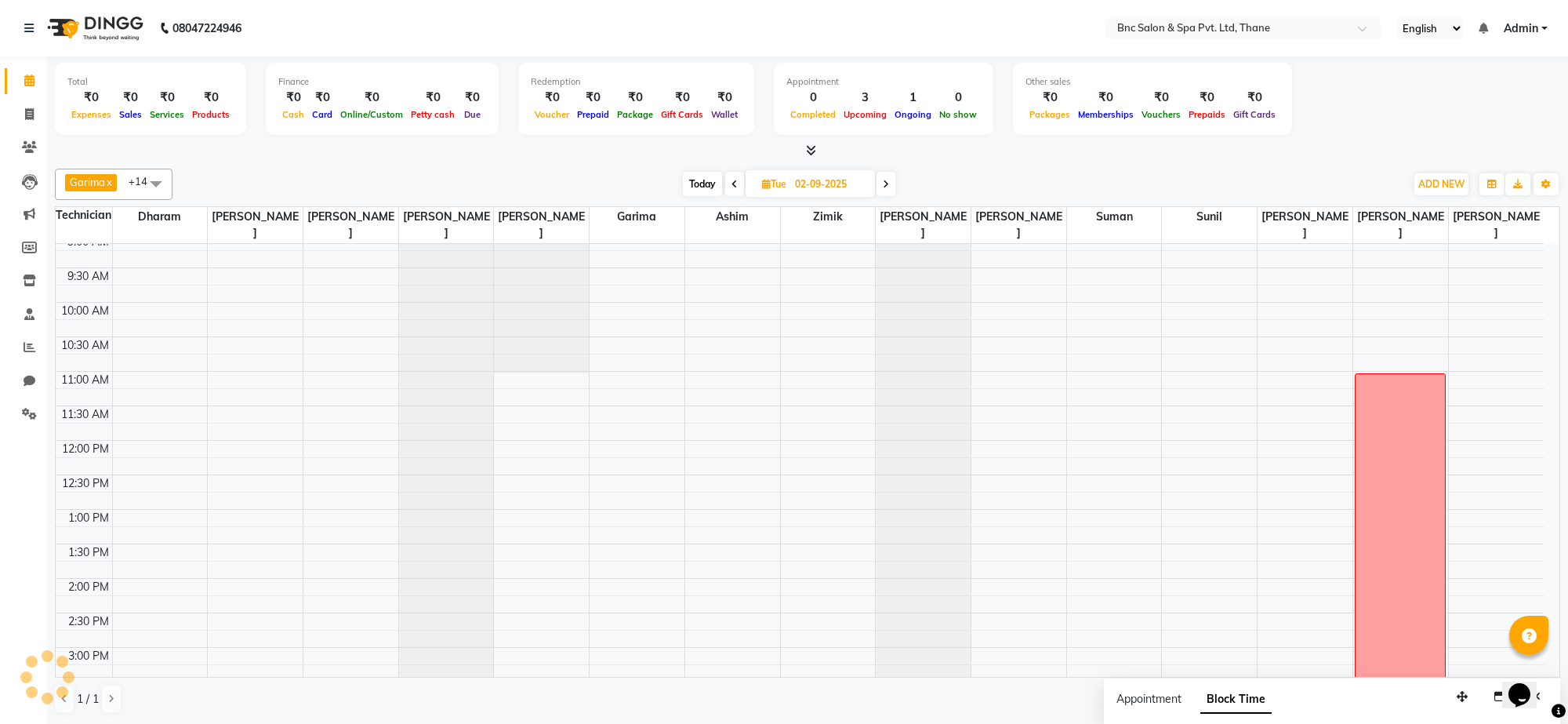
scroll to position [209, 0]
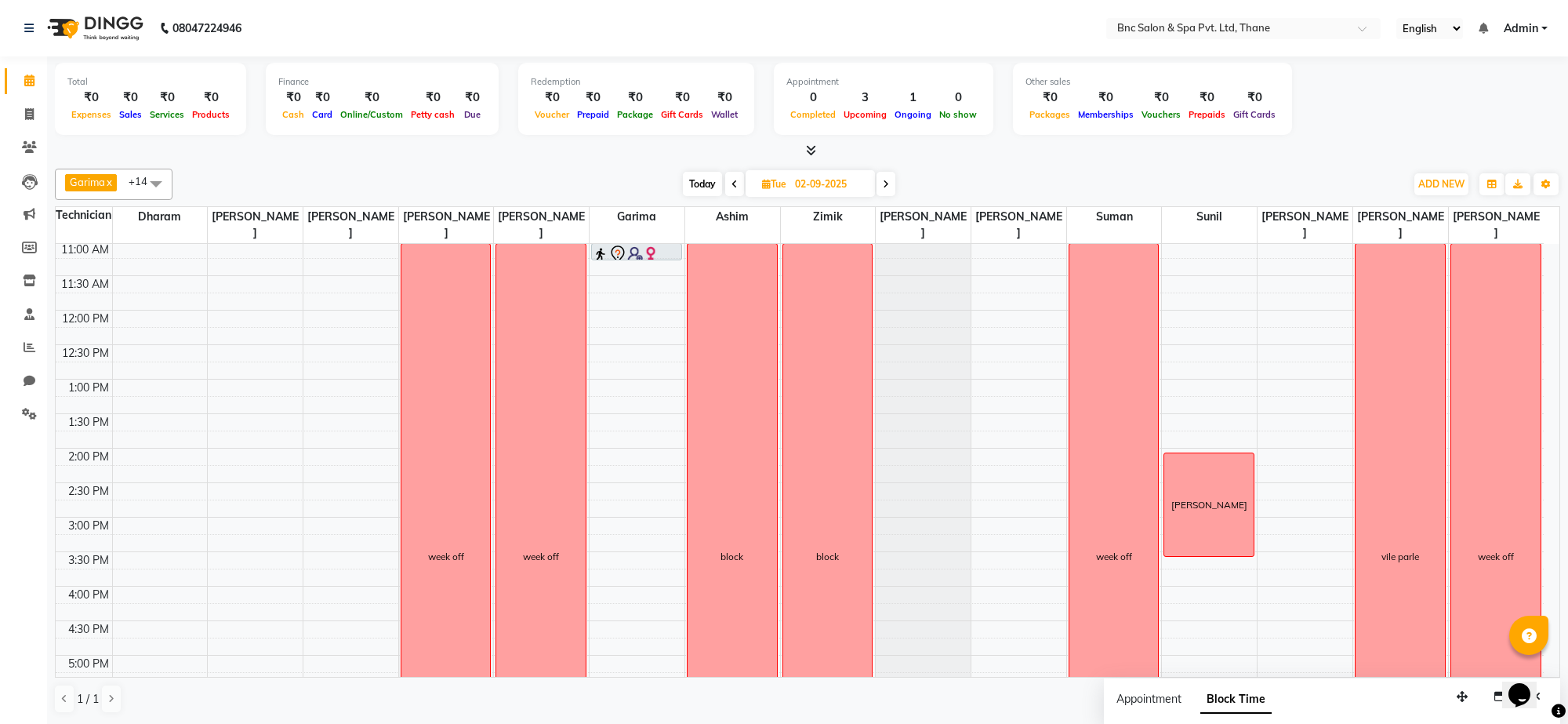
click at [887, 183] on icon at bounding box center [886, 184] width 6 height 9
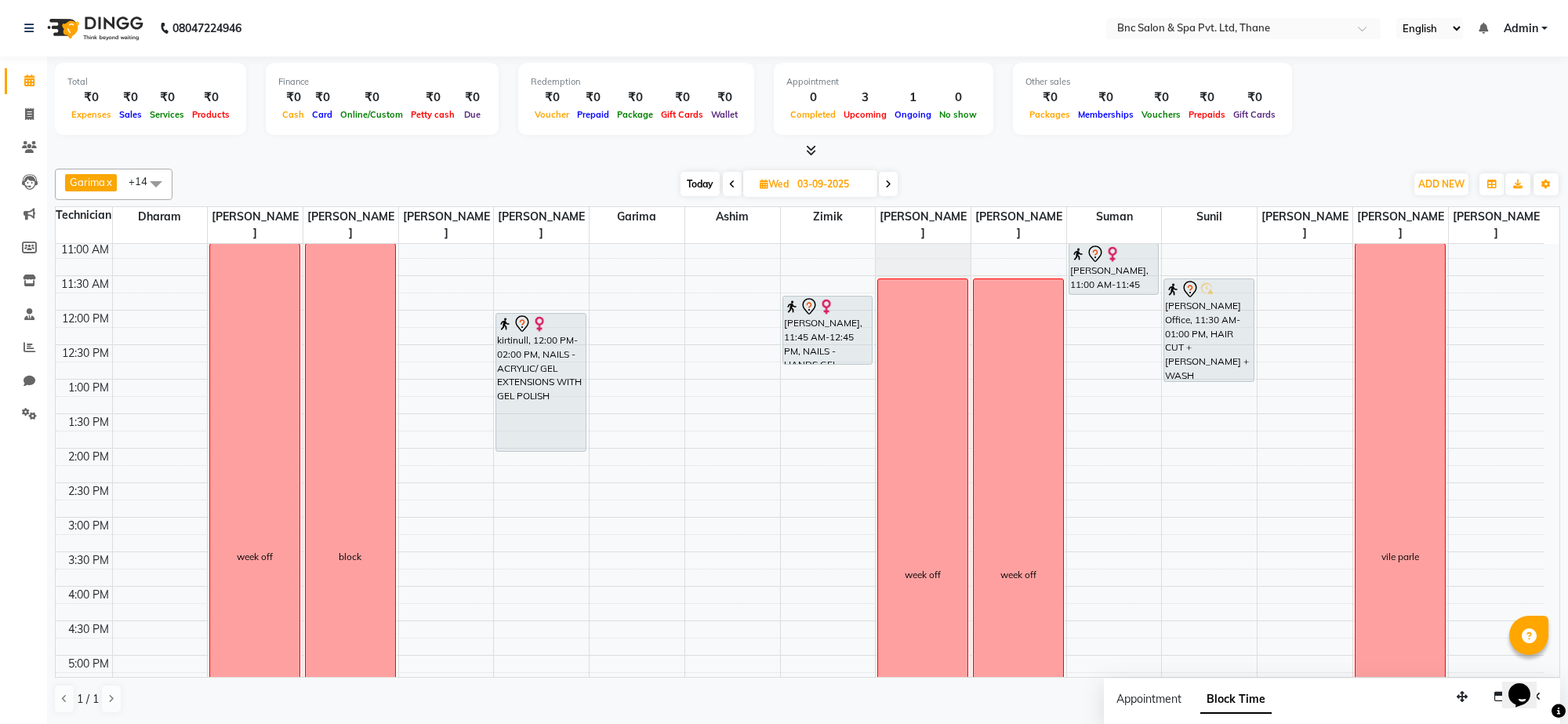
click at [693, 185] on span "Today" at bounding box center [700, 184] width 39 height 24
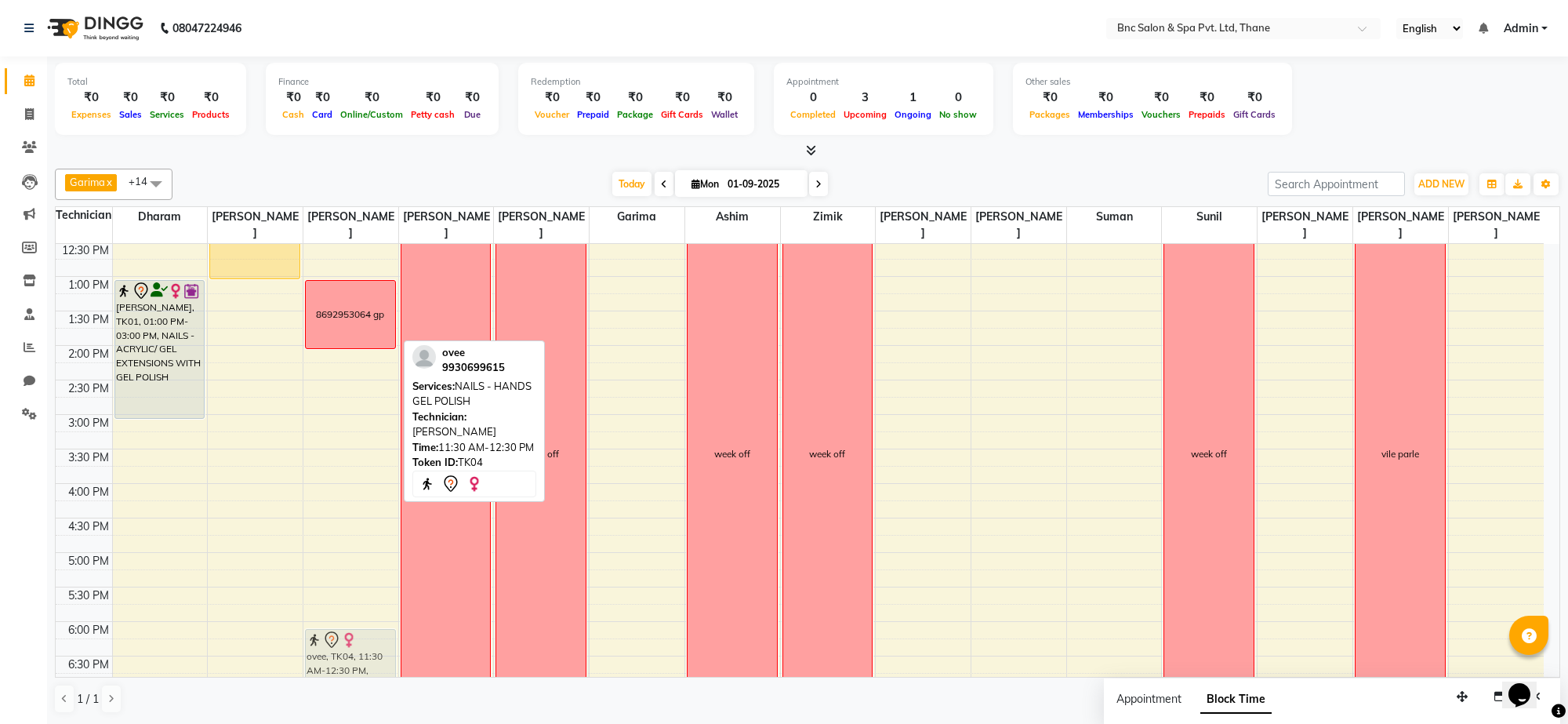
scroll to position [316, 0]
drag, startPoint x: 362, startPoint y: 303, endPoint x: 345, endPoint y: 647, distance: 344.4
click at [345, 647] on div "ovee, TK04, 11:30 AM-12:30 PM, NAILS - HANDS GEL POLISH 8692953064 gp ovee, TK0…" at bounding box center [350, 376] width 95 height 897
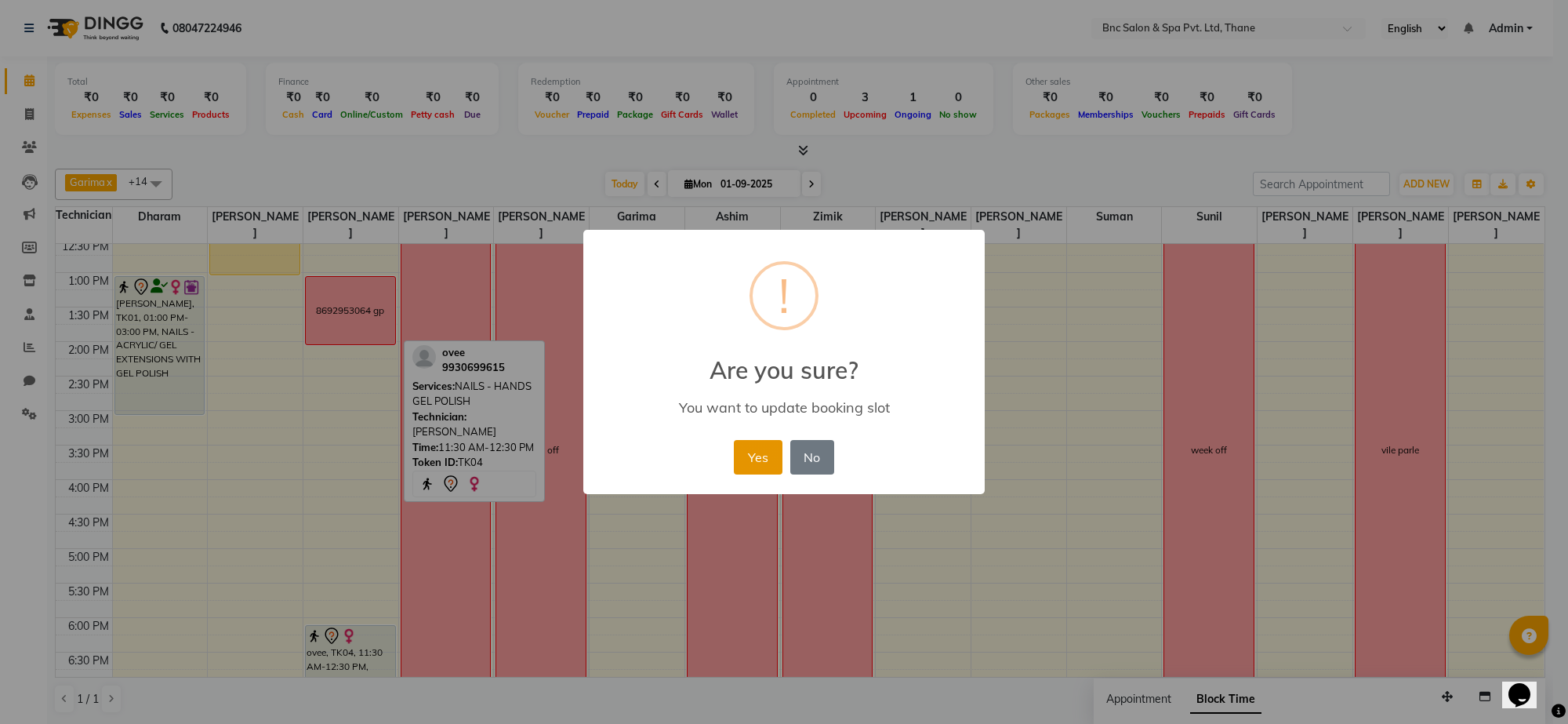
click at [750, 452] on button "Yes" at bounding box center [758, 458] width 48 height 35
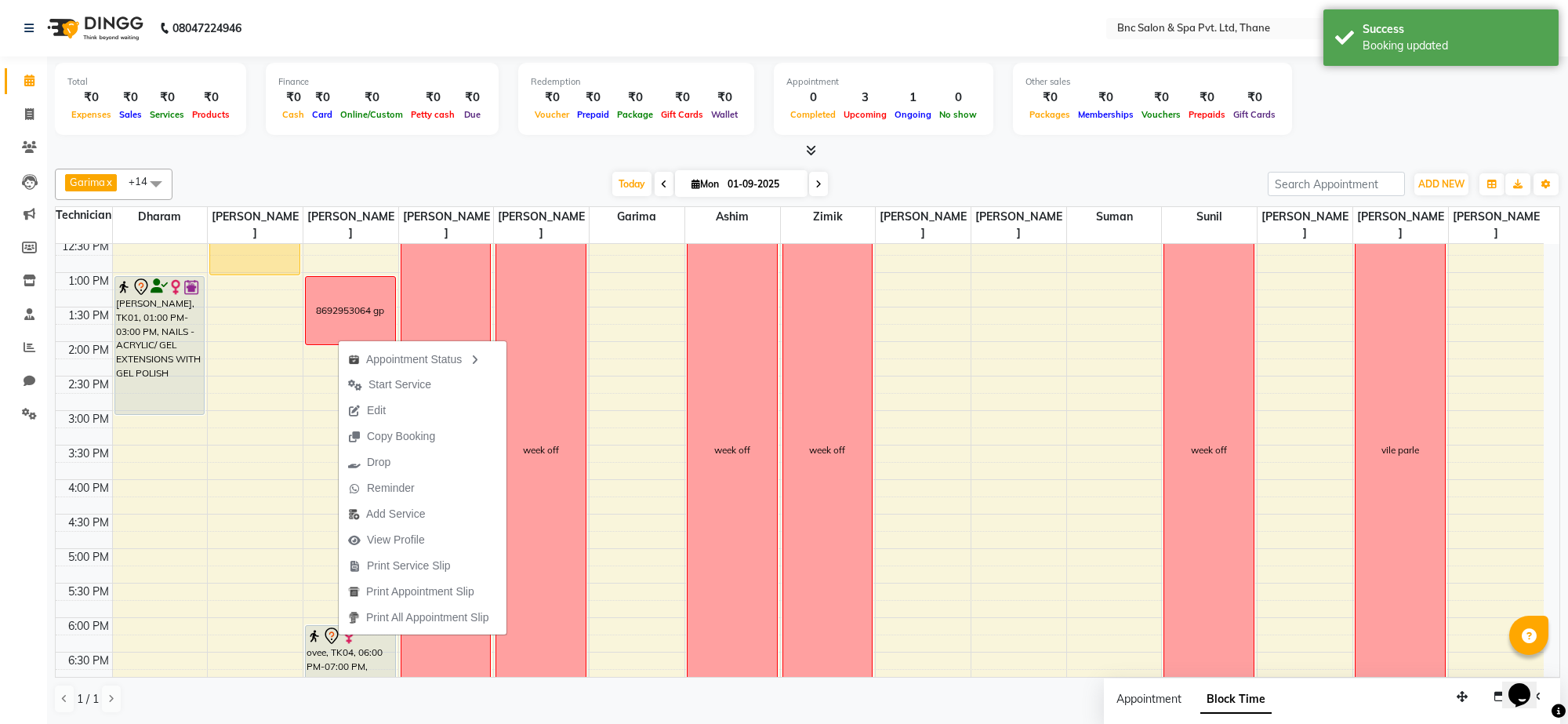
click at [294, 164] on div "[PERSON_NAME] x [PERSON_NAME] [PERSON_NAME] x [PERSON_NAME] x Zimik x [PERSON_N…" at bounding box center [807, 441] width 1506 height 558
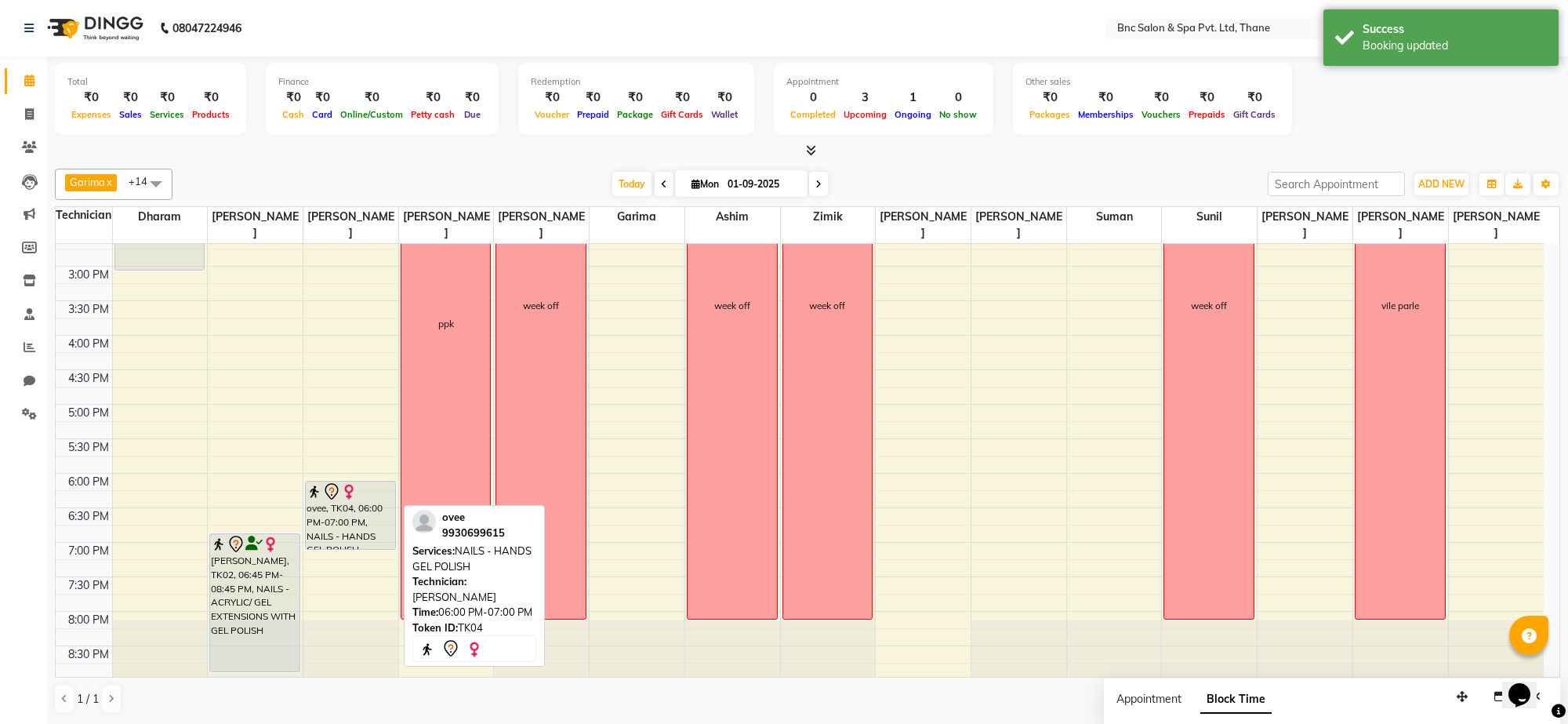
scroll to position [467, 0]
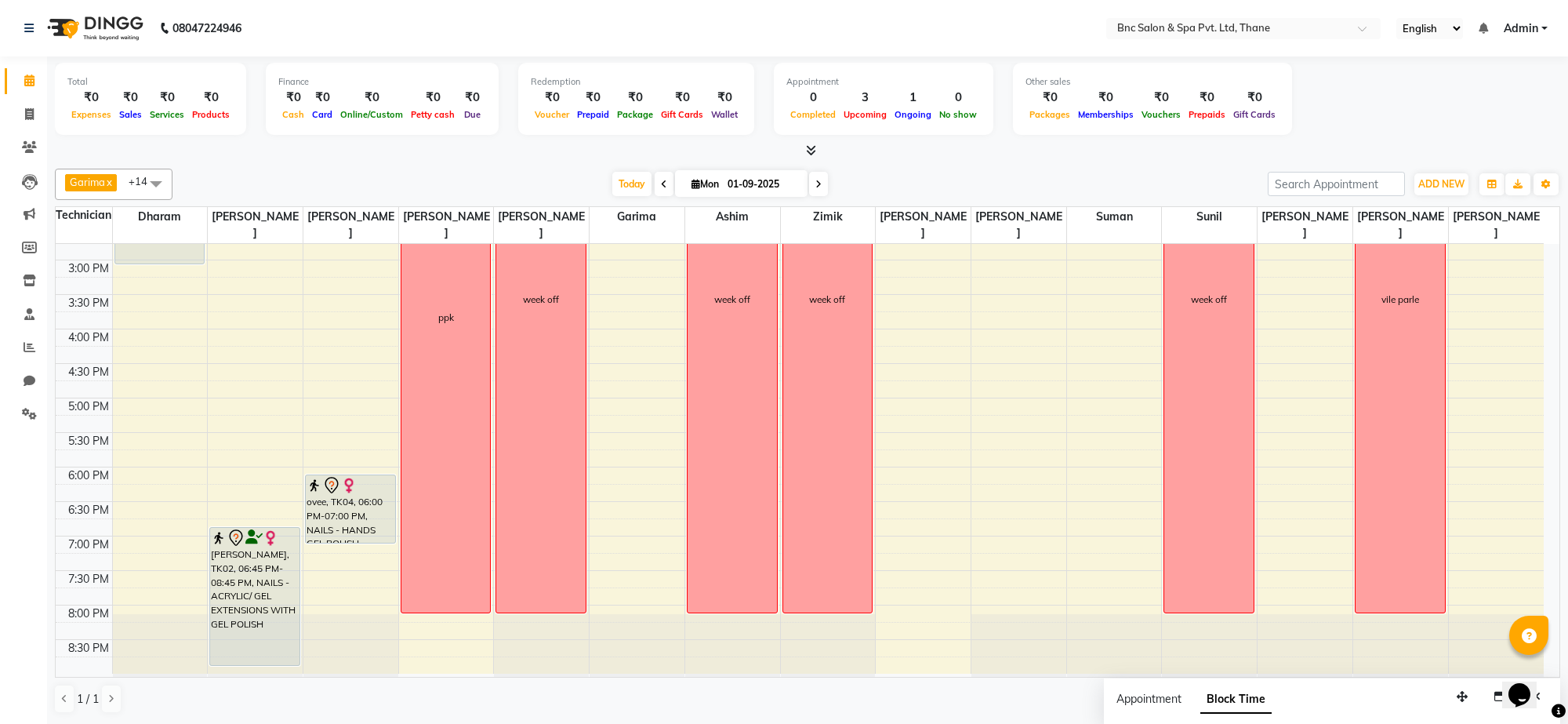
click at [817, 196] on div "[DATE] [DATE]" at bounding box center [720, 185] width 219 height 24
click at [816, 185] on icon at bounding box center [818, 184] width 6 height 9
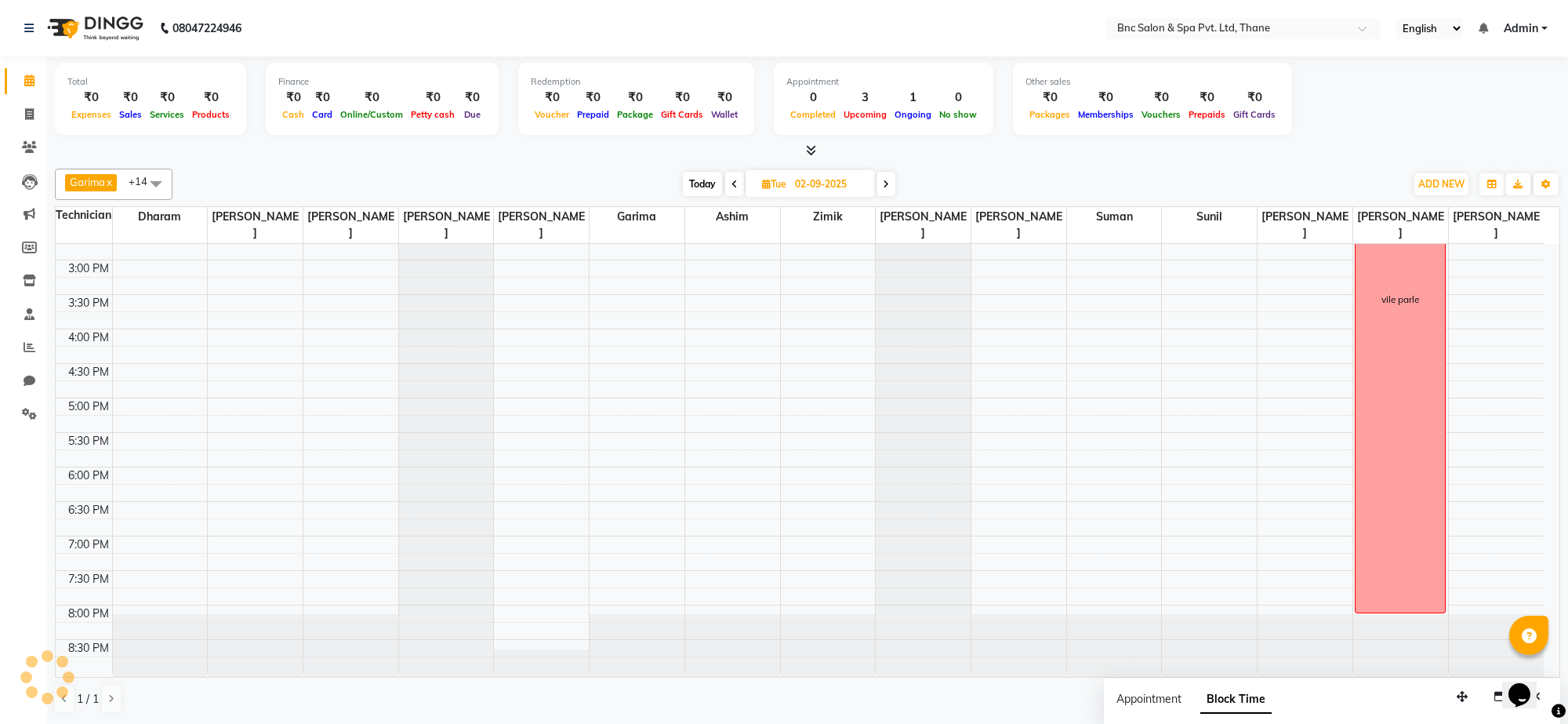
scroll to position [209, 0]
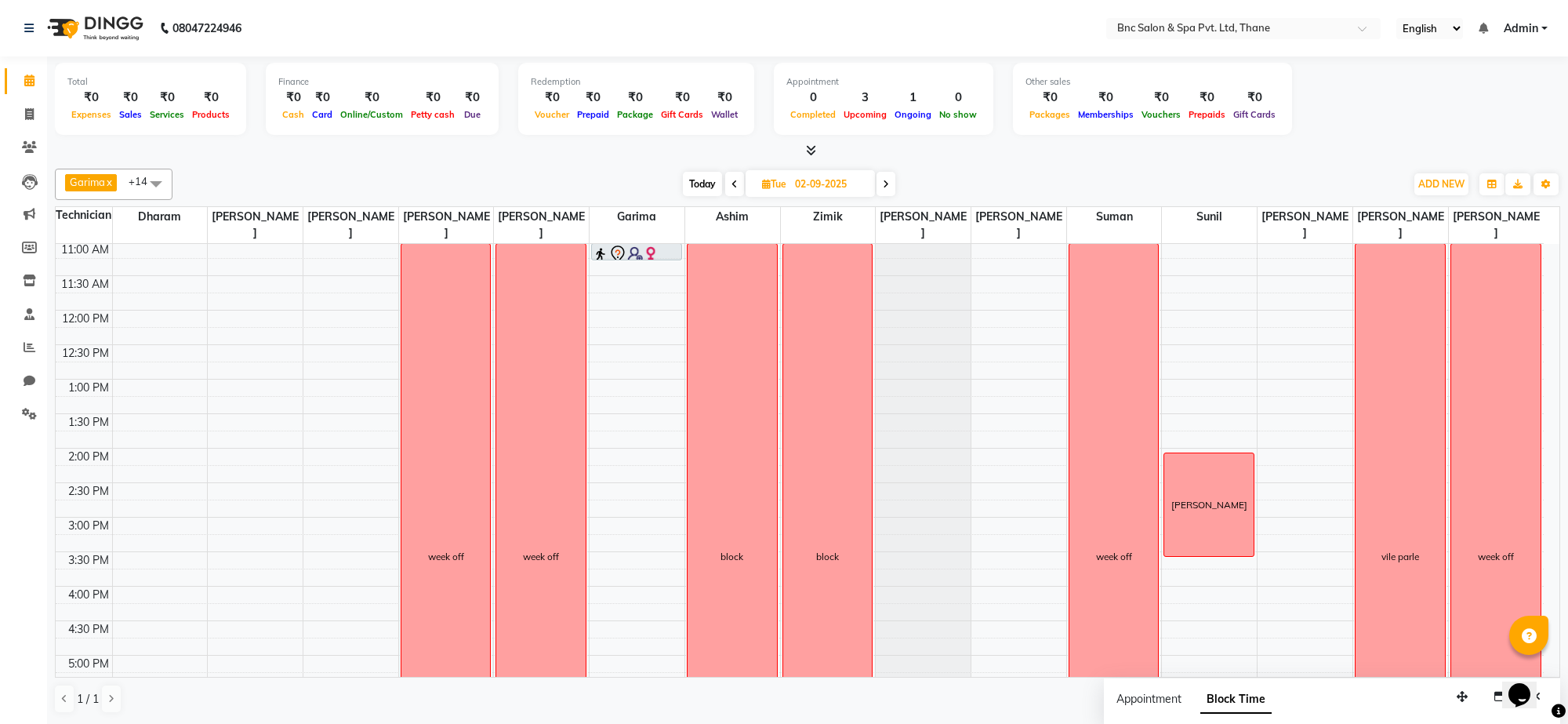
click at [891, 181] on span at bounding box center [886, 184] width 18 height 24
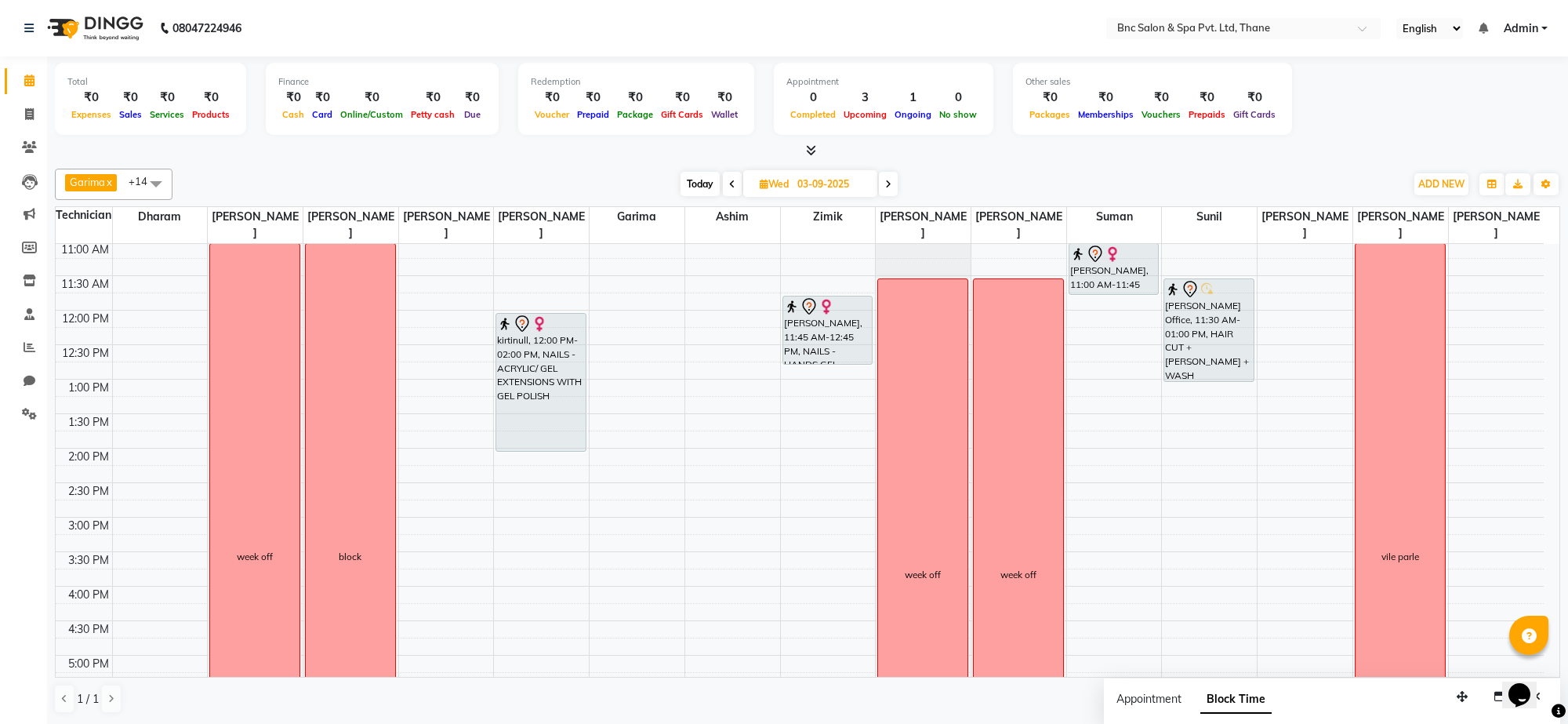
click at [696, 182] on span "Today" at bounding box center [700, 184] width 39 height 24
type input "01-09-2025"
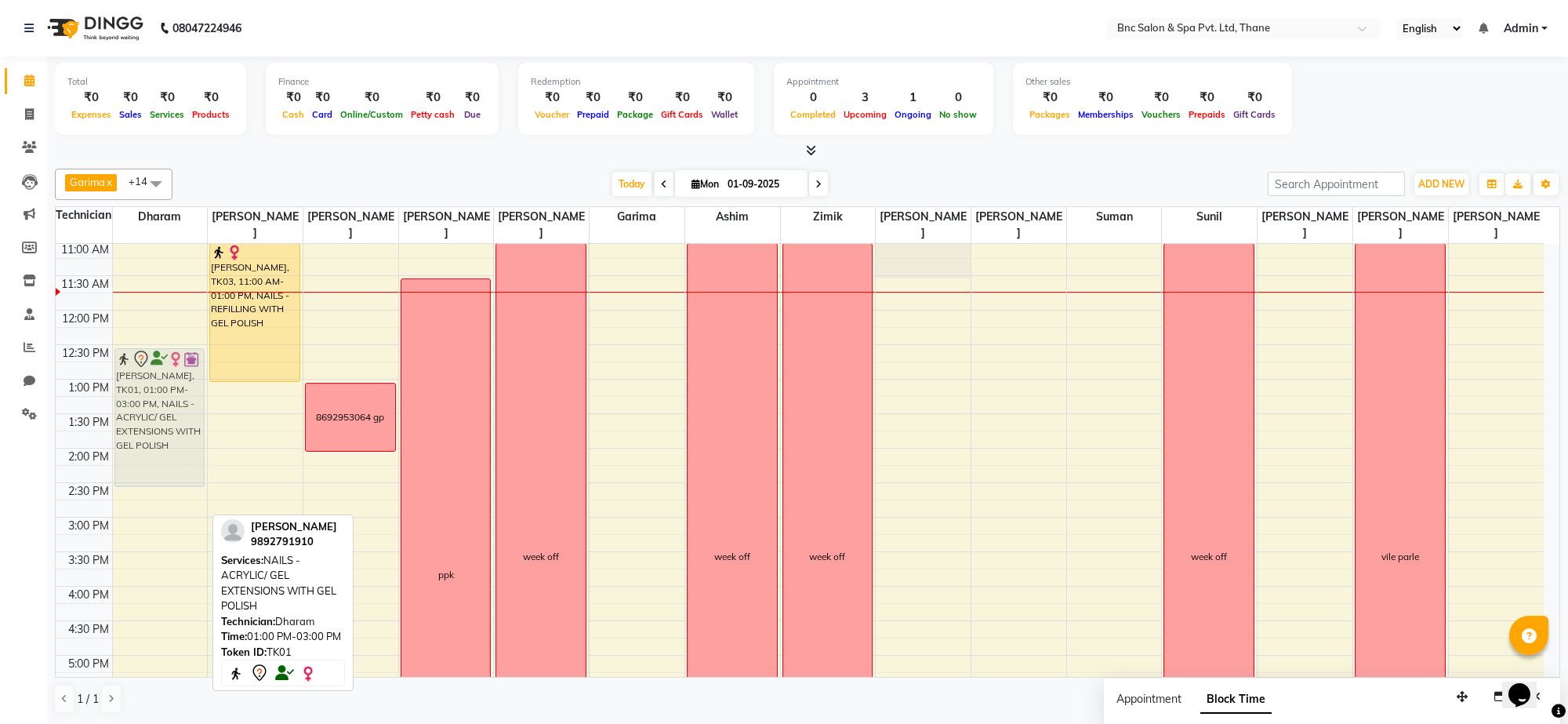
drag, startPoint x: 142, startPoint y: 480, endPoint x: 142, endPoint y: 445, distance: 35.0
click at [142, 445] on div "iren Shiju, TK01, 01:00 PM-03:00 PM, NAILS - ACRYLIC/ GEL EXTENSIONS WITH GEL P…" at bounding box center [160, 483] width 95 height 897
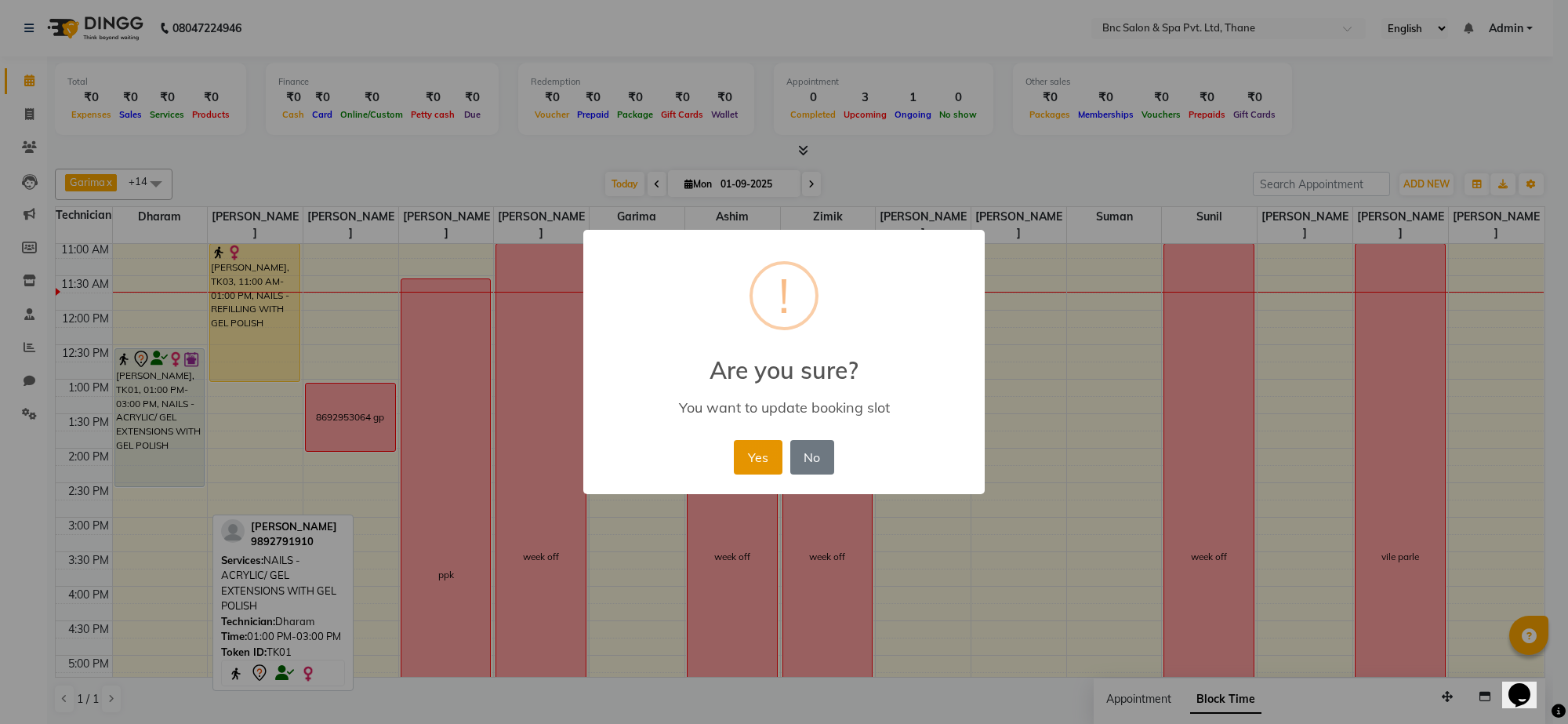
click at [761, 445] on button "Yes" at bounding box center [758, 458] width 48 height 35
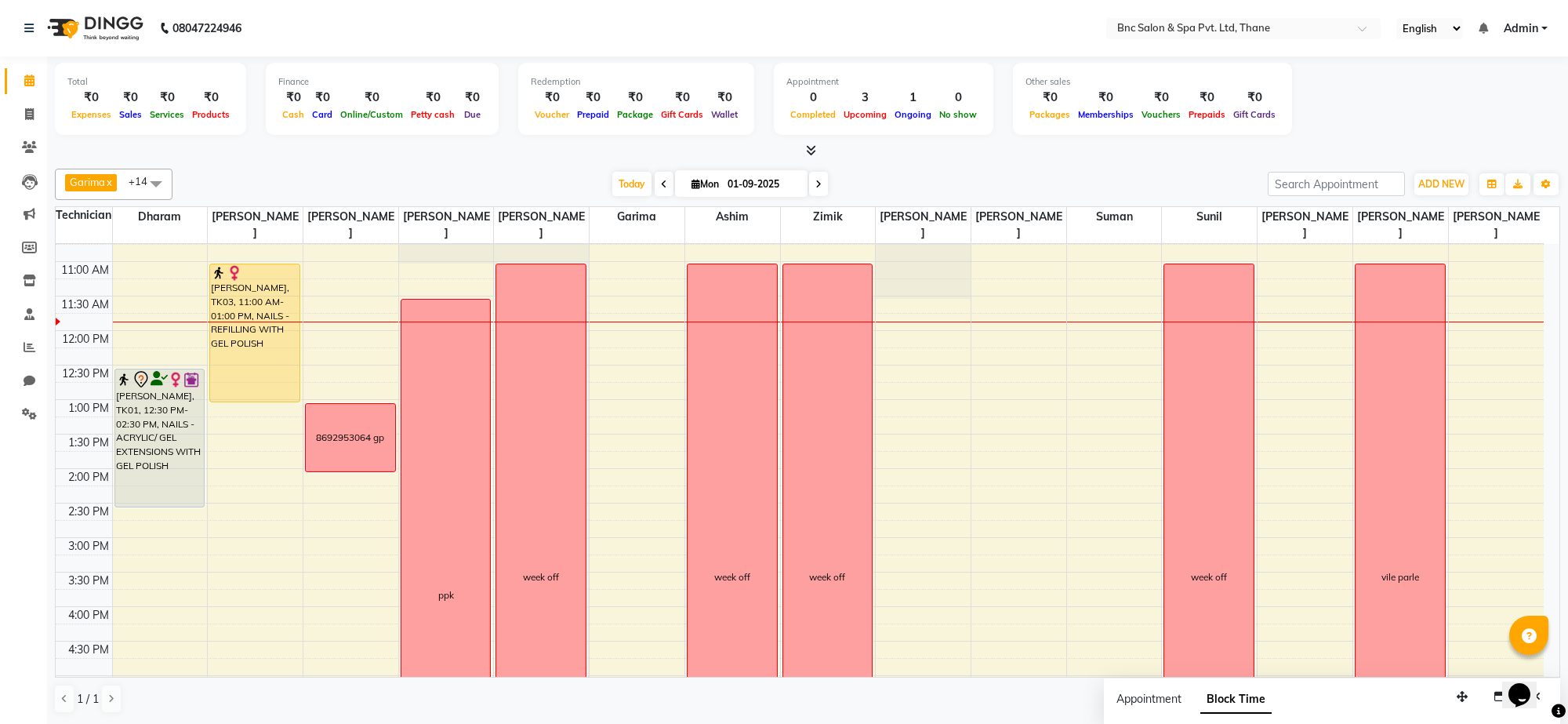
scroll to position [187, 0]
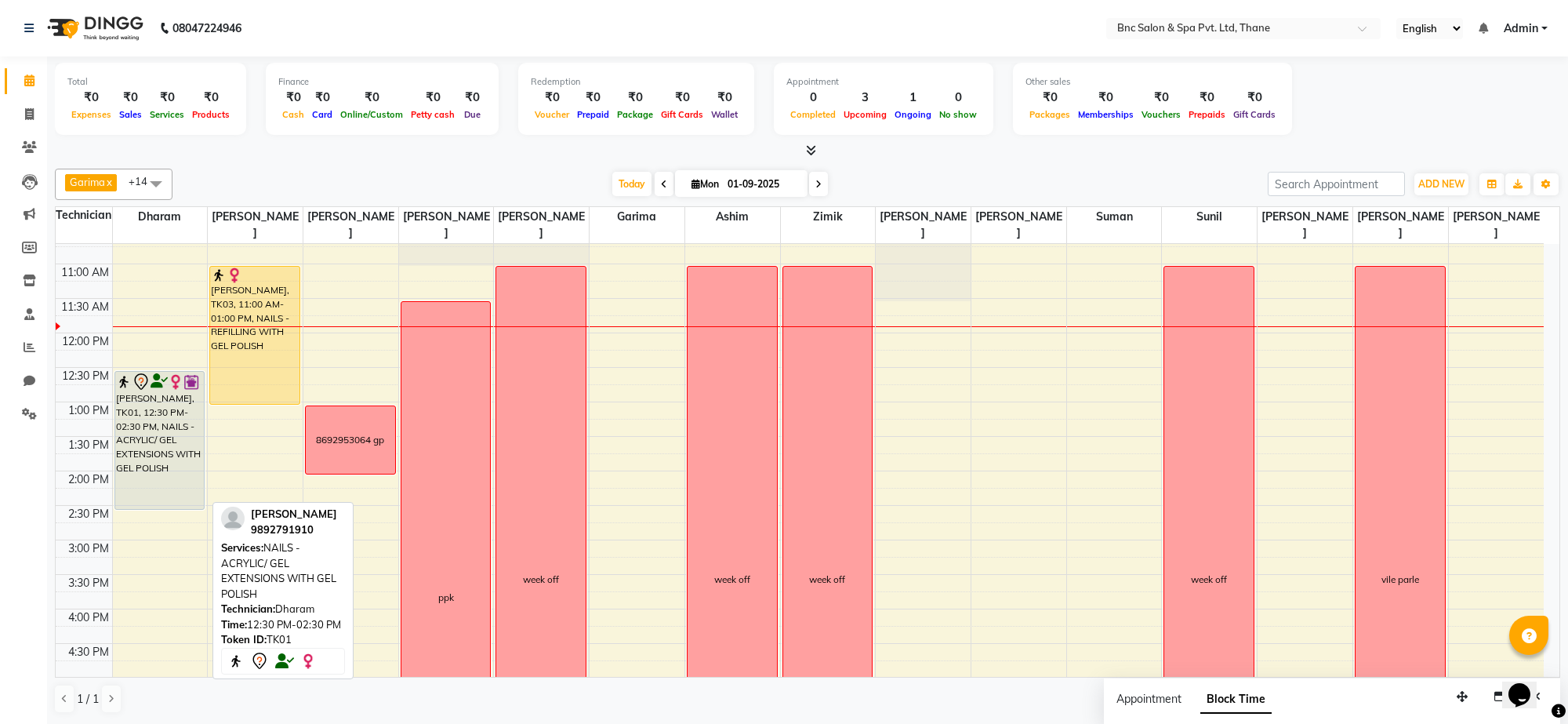
click at [192, 379] on img at bounding box center [191, 381] width 16 height 16
select select "7"
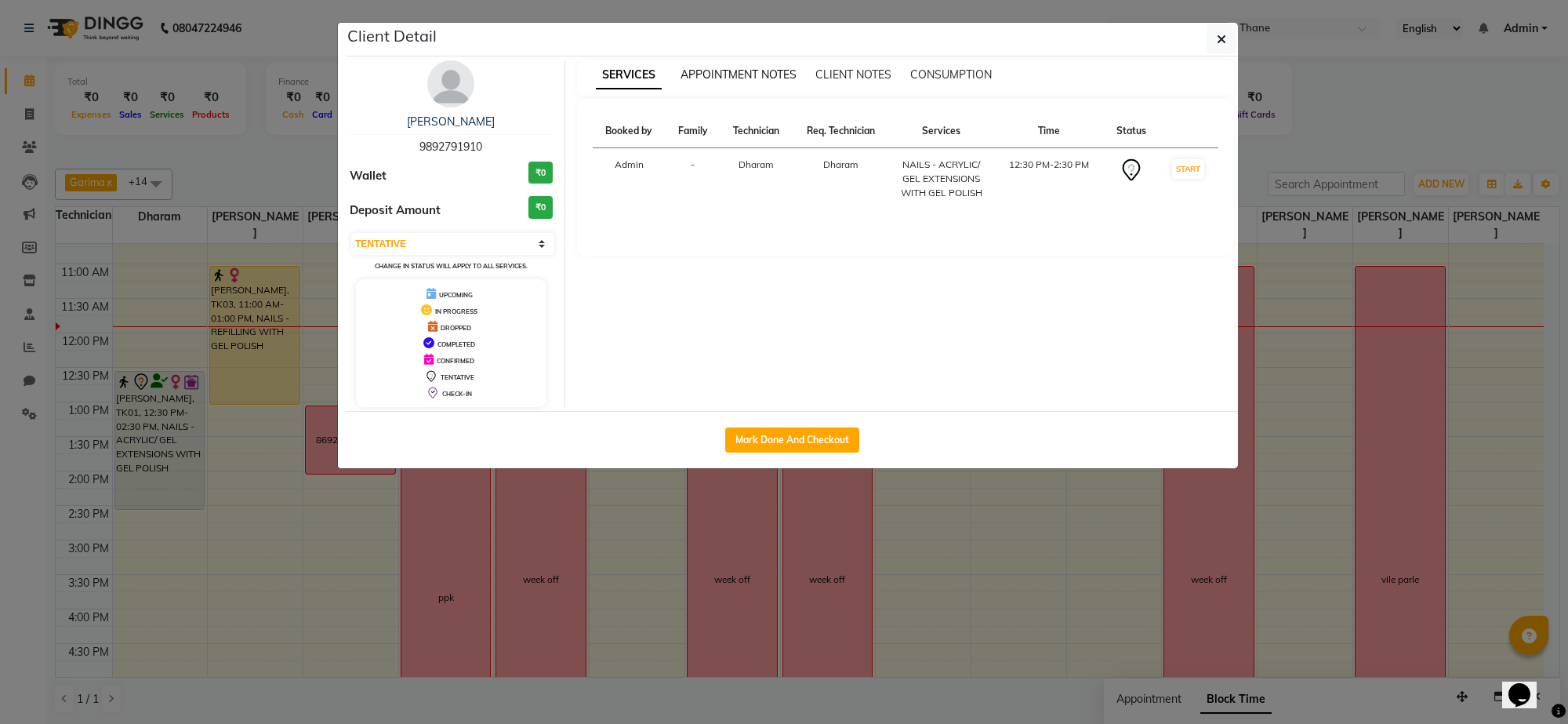
click at [761, 71] on span "APPOINTMENT NOTES" at bounding box center [739, 74] width 116 height 14
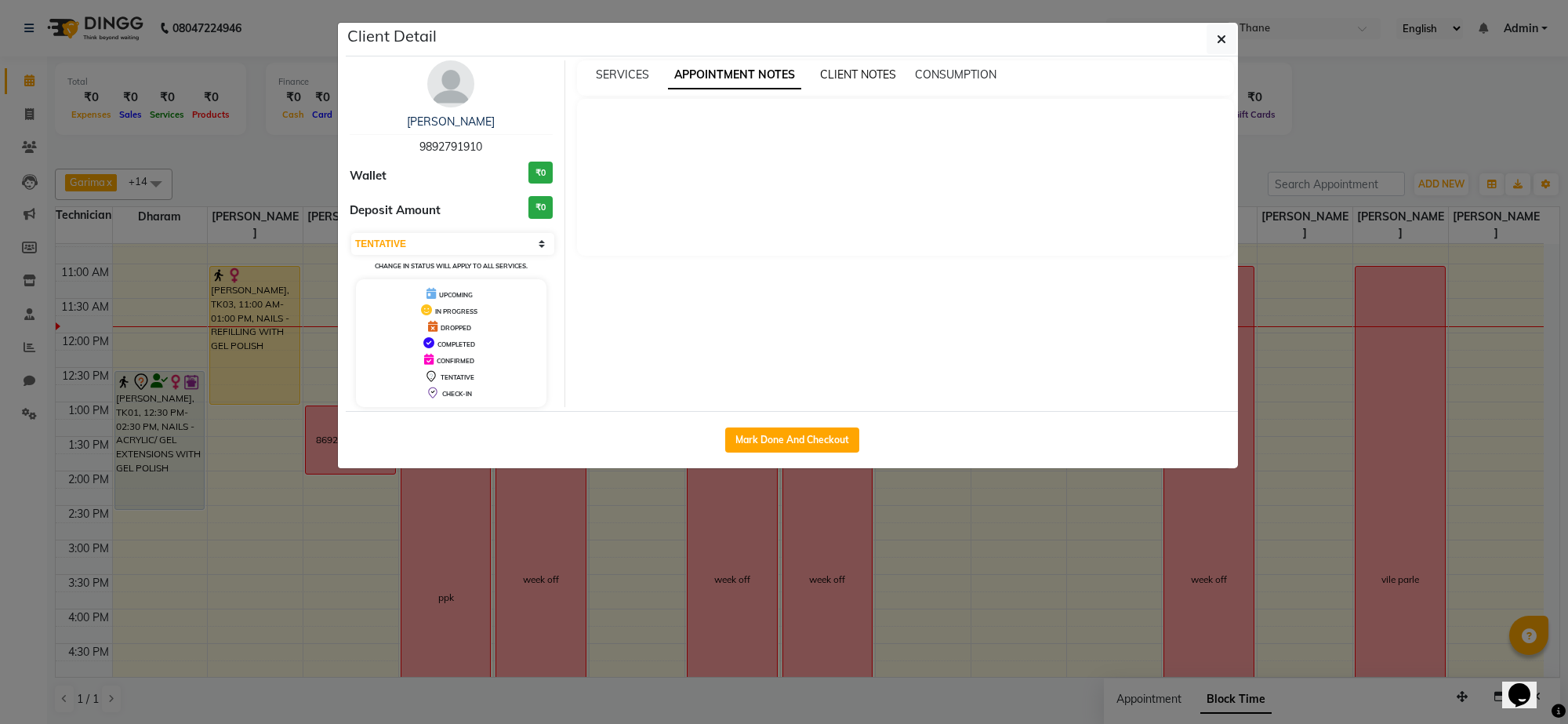
click at [847, 75] on span "CLIENT NOTES" at bounding box center [858, 74] width 76 height 14
click at [945, 86] on div "SERVICES APPOINTMENT NOTES CLIENT NOTES CONSUMPTION" at bounding box center [906, 78] width 658 height 35
click at [452, 90] on img at bounding box center [450, 84] width 47 height 47
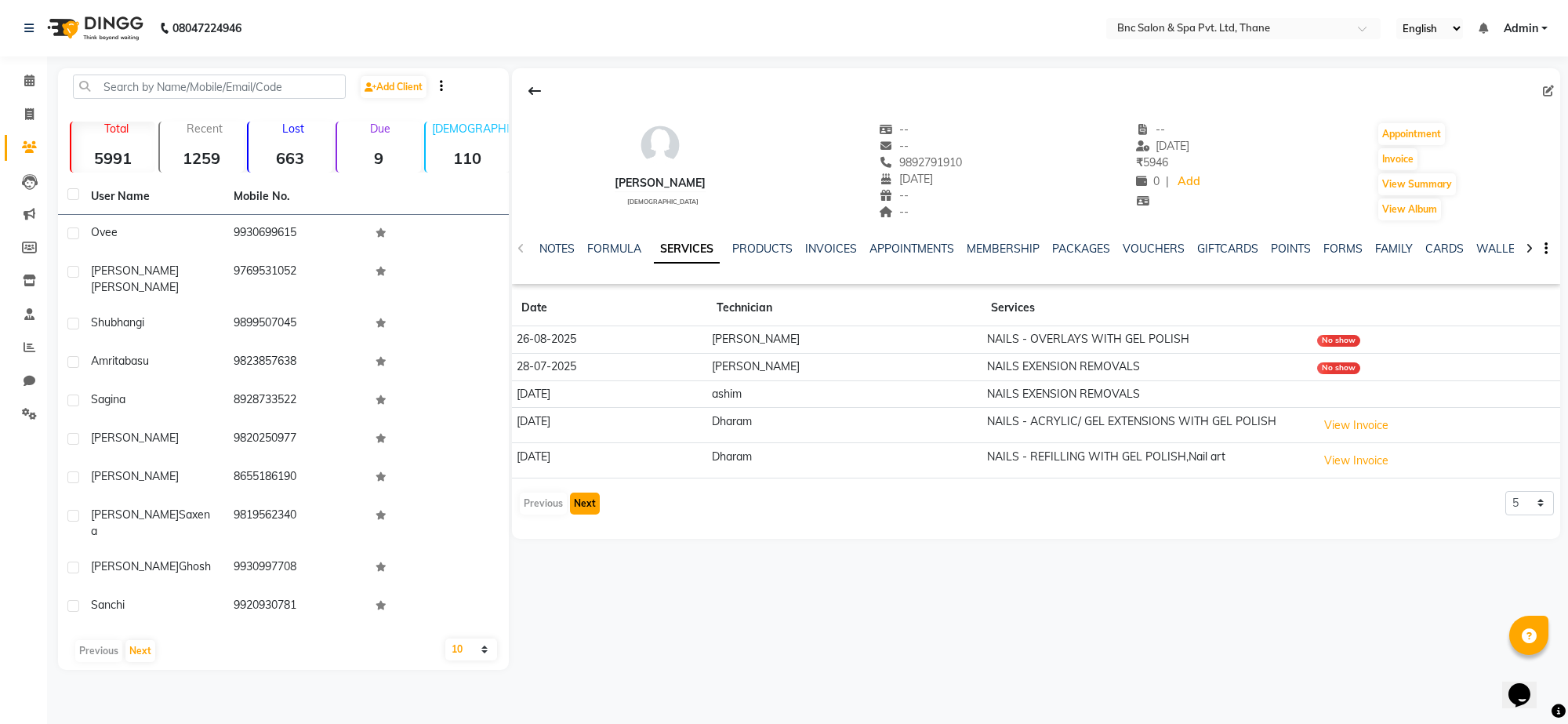
click at [586, 507] on button "Next" at bounding box center [585, 503] width 29 height 22
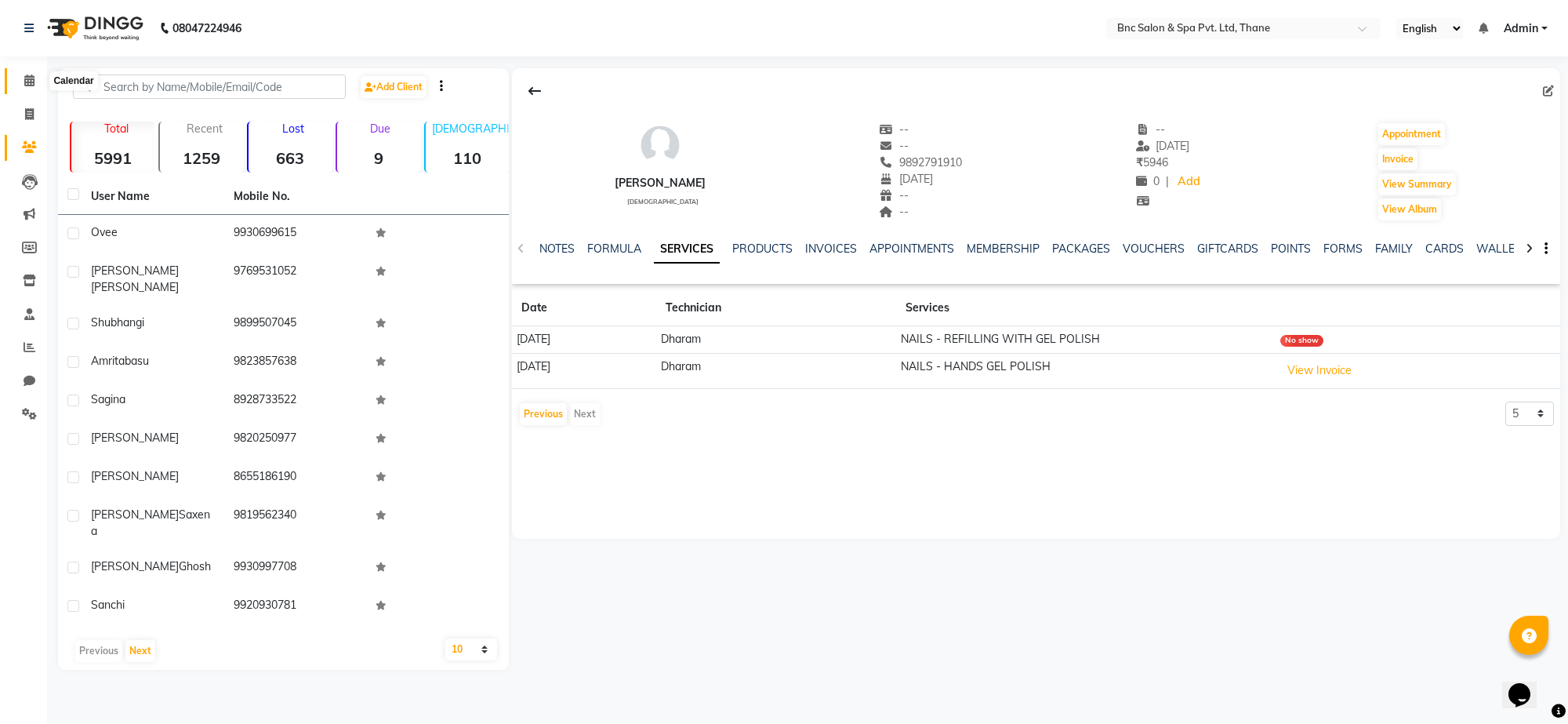
click at [31, 86] on icon at bounding box center [28, 80] width 10 height 12
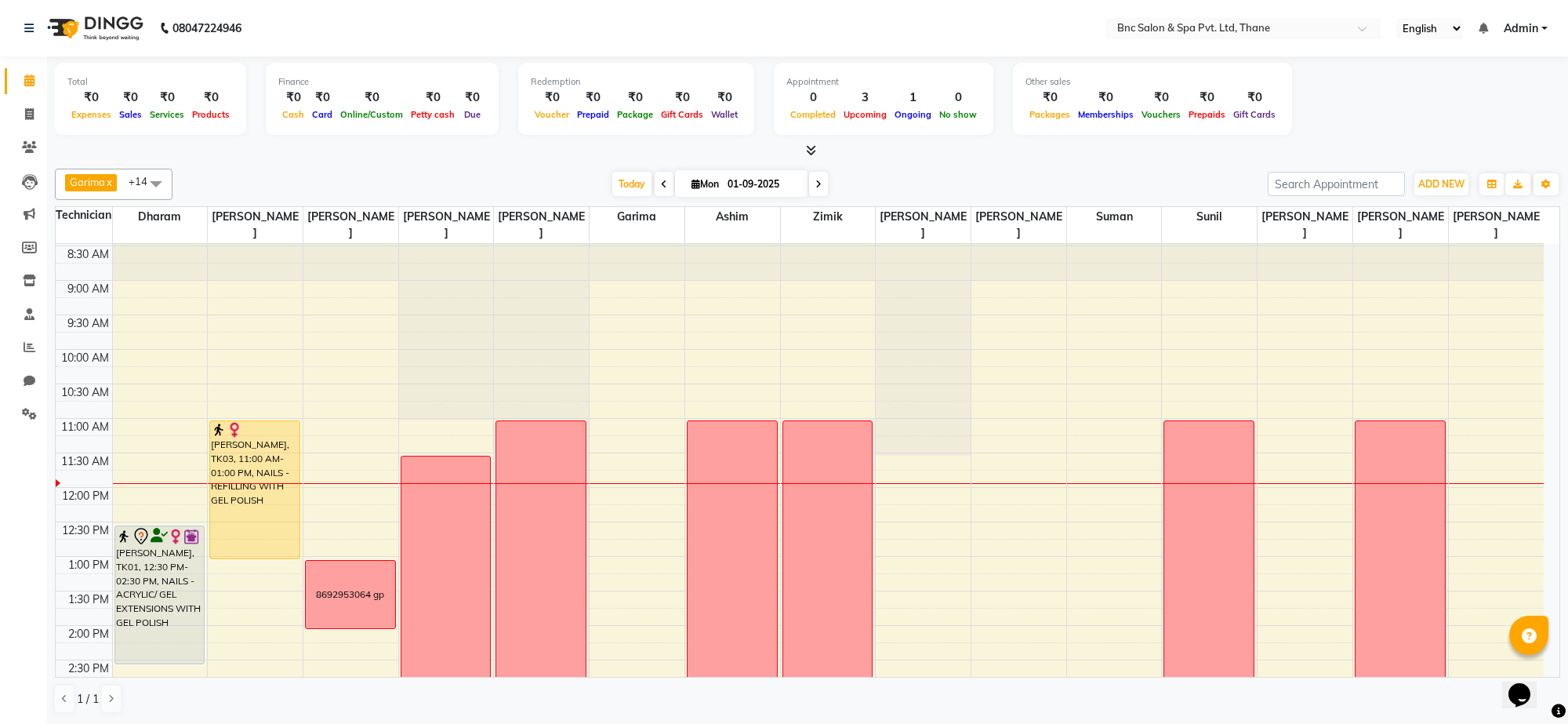
scroll to position [40, 0]
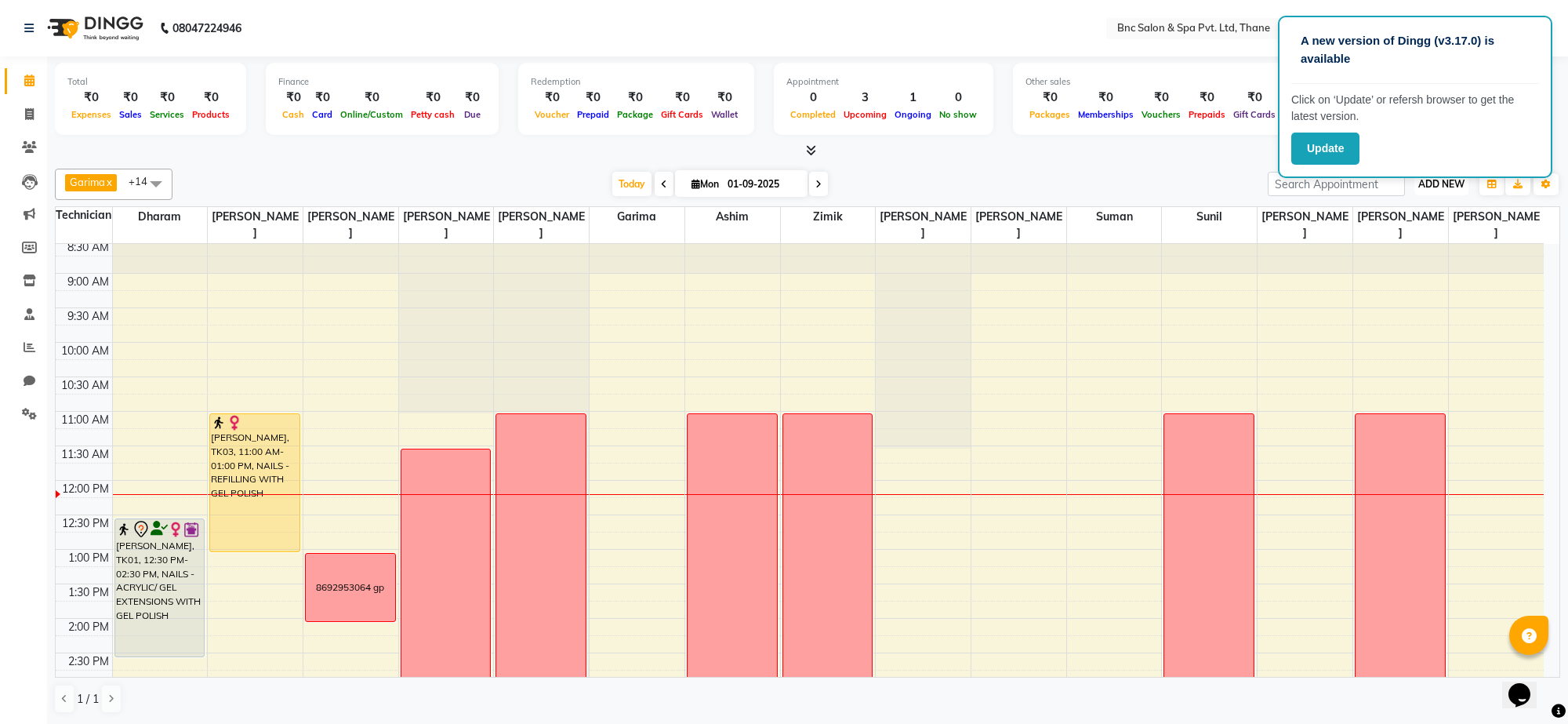
click at [1422, 185] on span "ADD NEW" at bounding box center [1441, 184] width 46 height 12
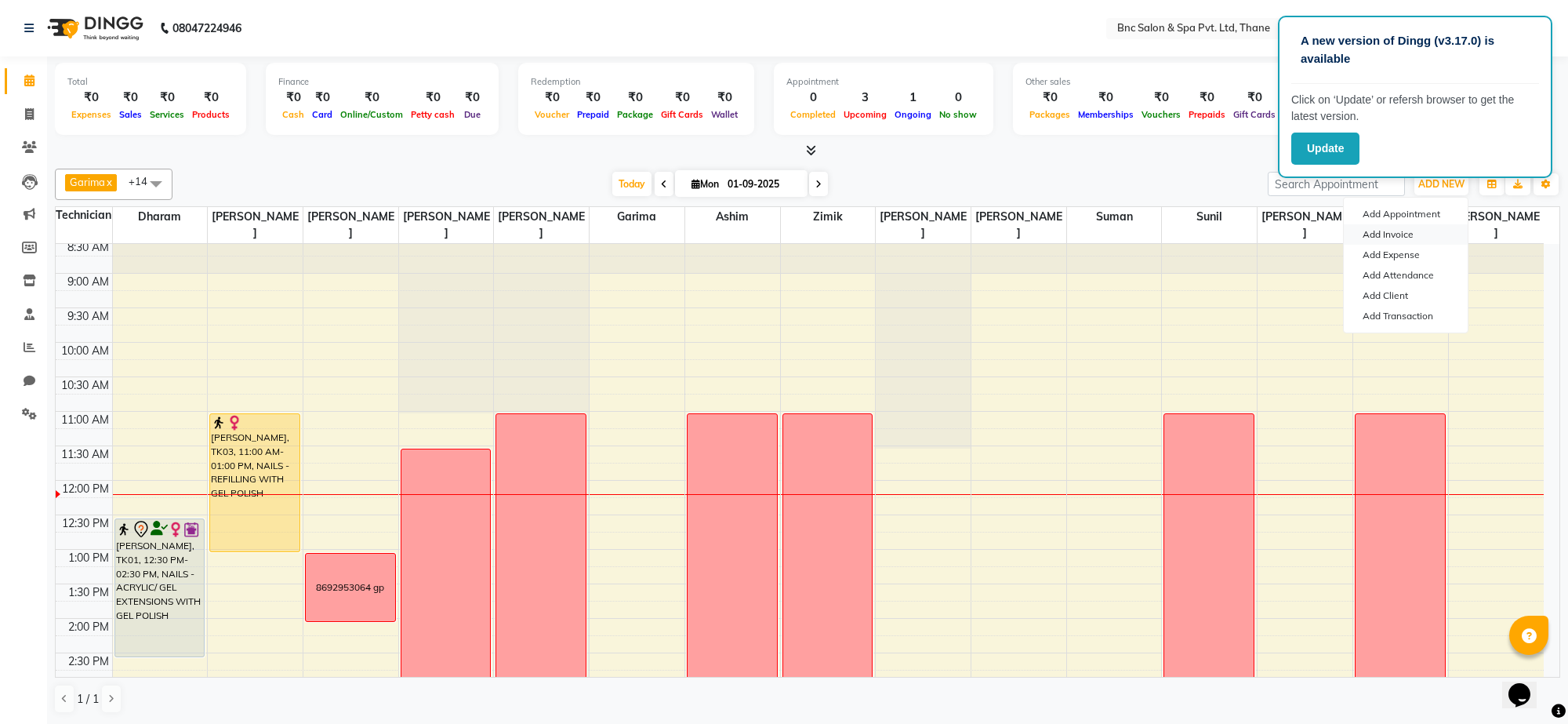
click at [1402, 230] on link "Add Invoice" at bounding box center [1405, 234] width 124 height 20
select select "7892"
select select "service"
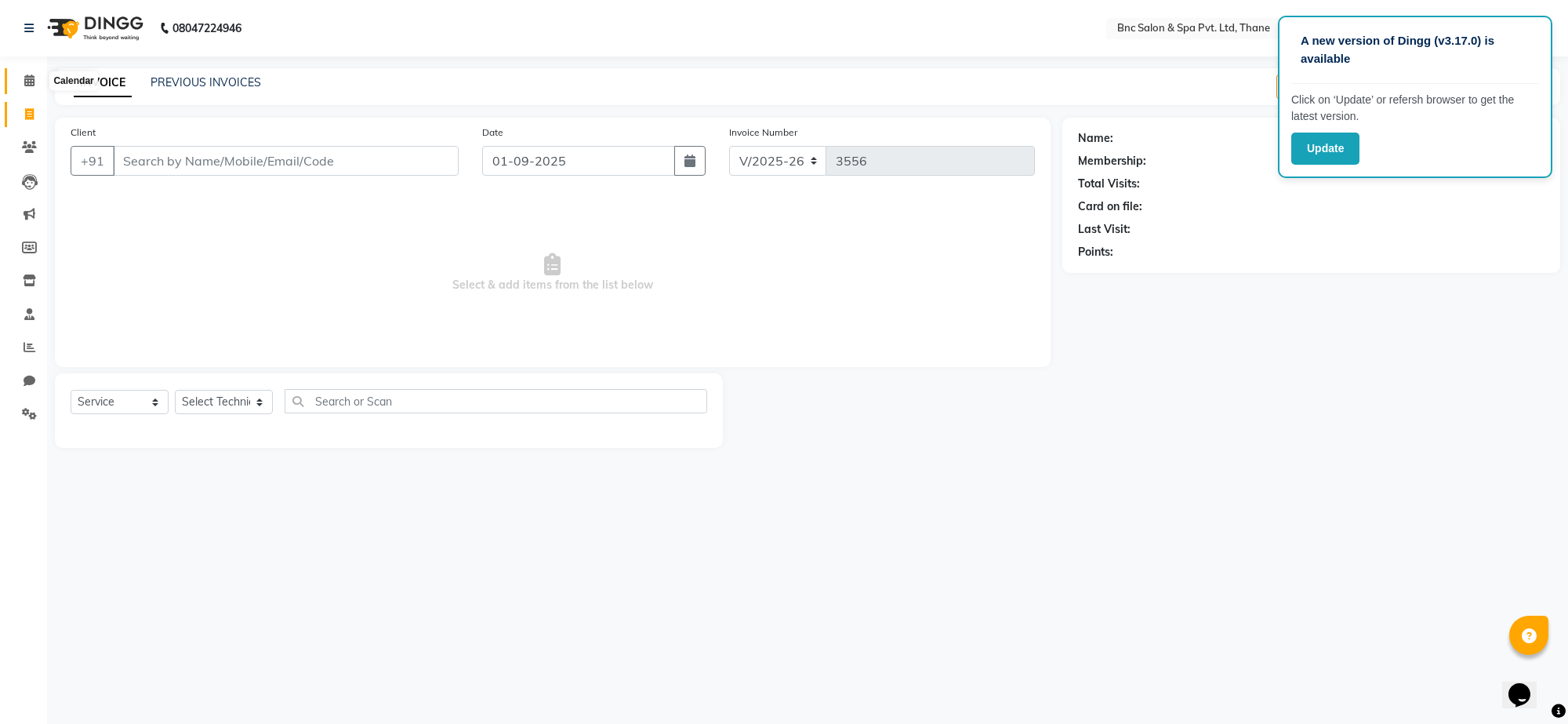
click at [35, 83] on span at bounding box center [29, 82] width 28 height 18
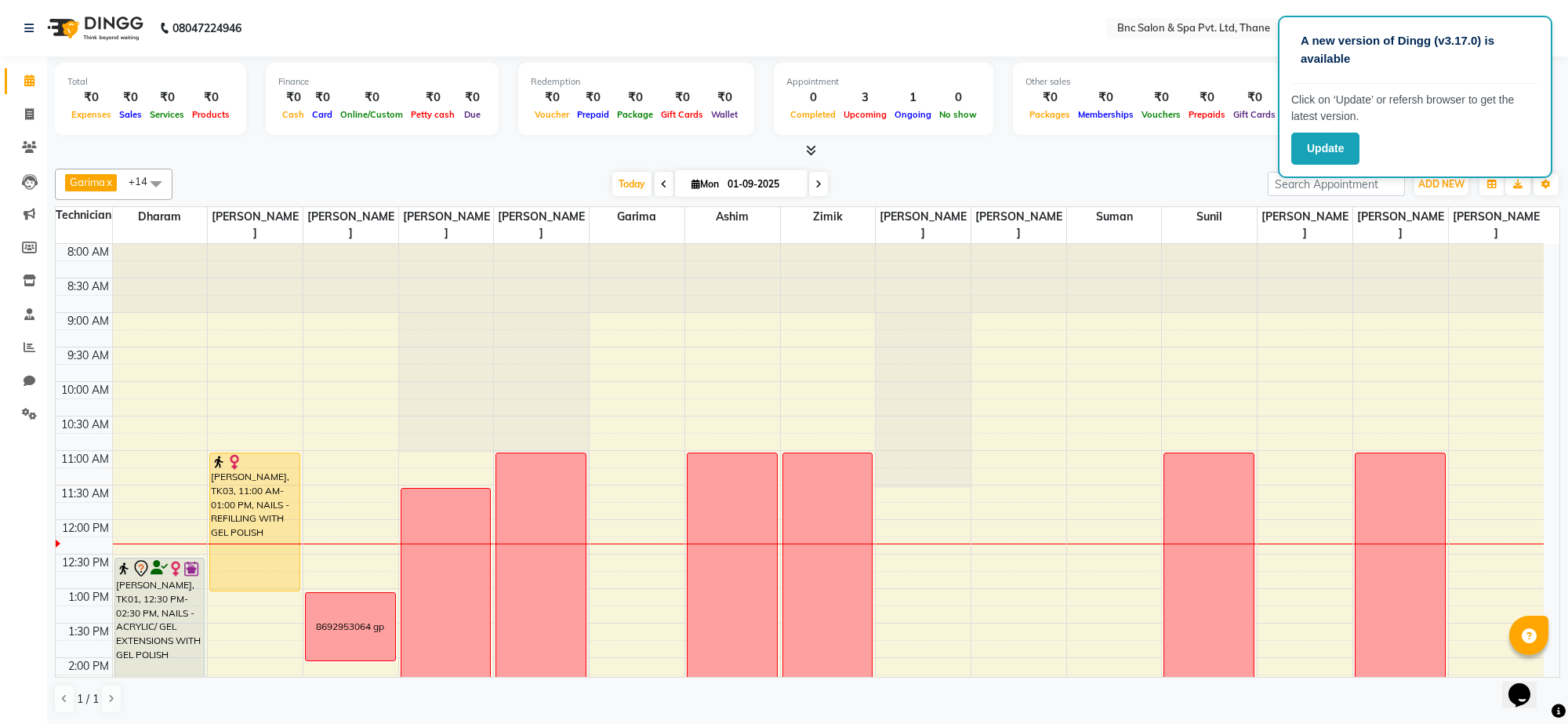
click at [609, 565] on div "8:00 AM 8:30 AM 9:00 AM 9:30 AM 10:00 AM 10:30 AM 11:00 AM 11:30 AM 12:00 PM 12…" at bounding box center [800, 692] width 1488 height 897
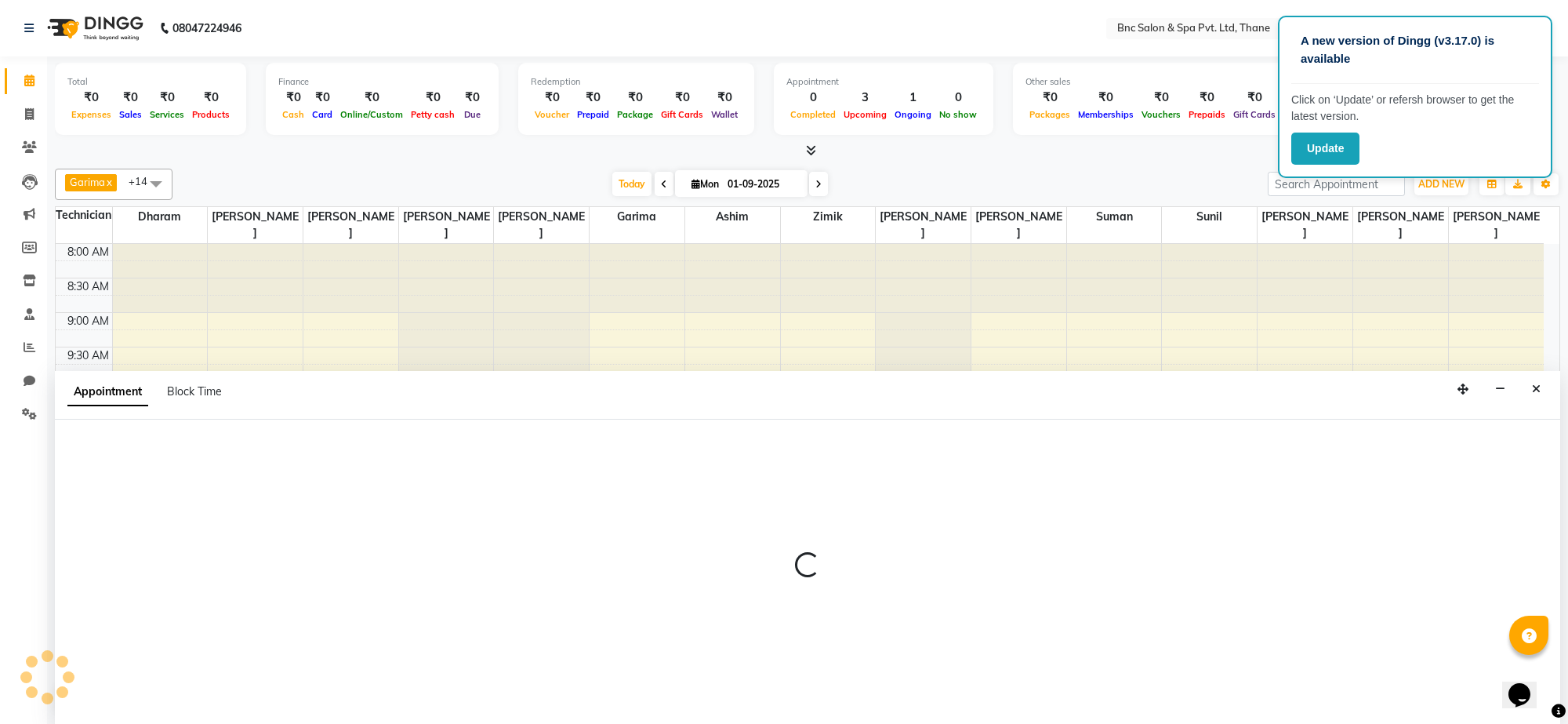
select select "71927"
select select "750"
select select "tentative"
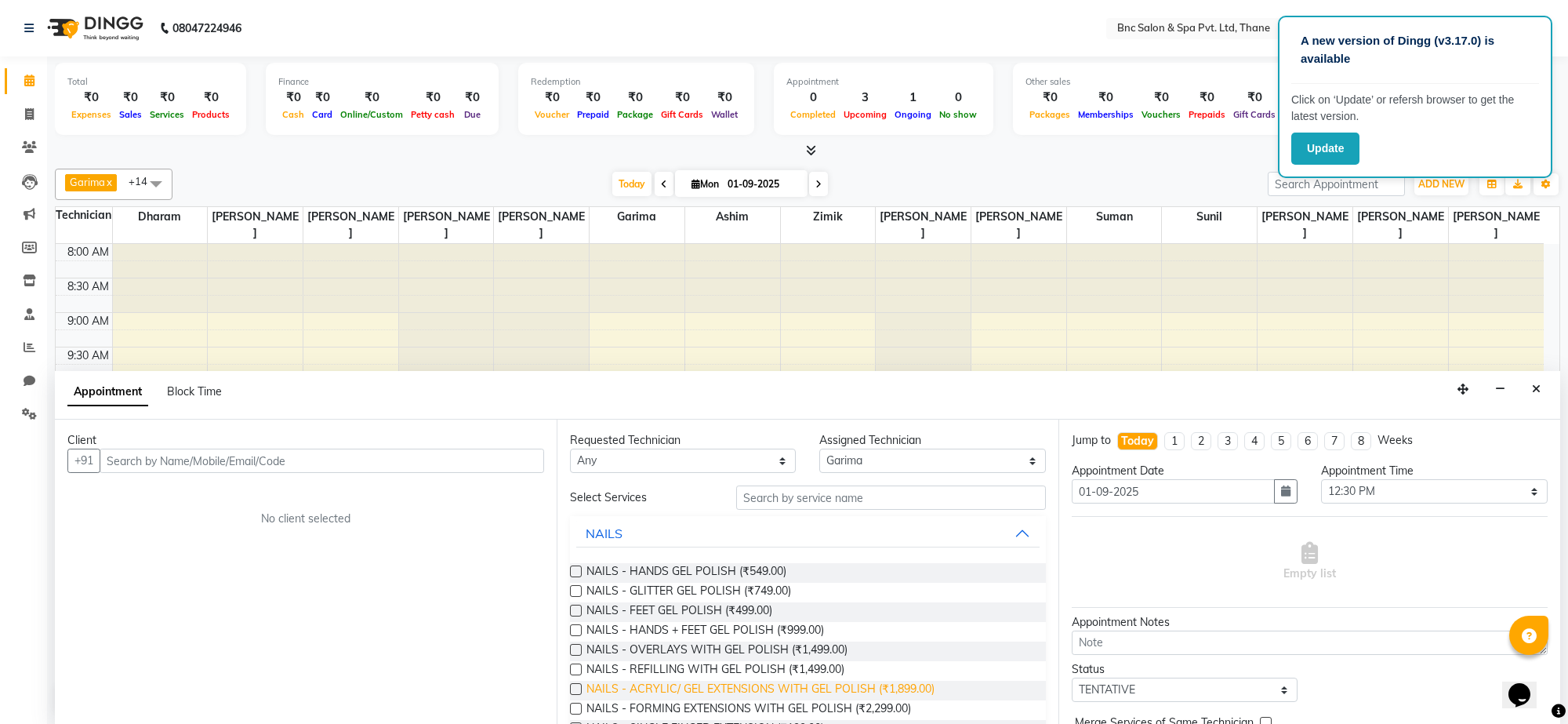
click at [680, 693] on span "NAILS - ACRYLIC/ GEL EXTENSIONS WITH GEL POLISH (₹1,899.00)" at bounding box center [761, 690] width 348 height 19
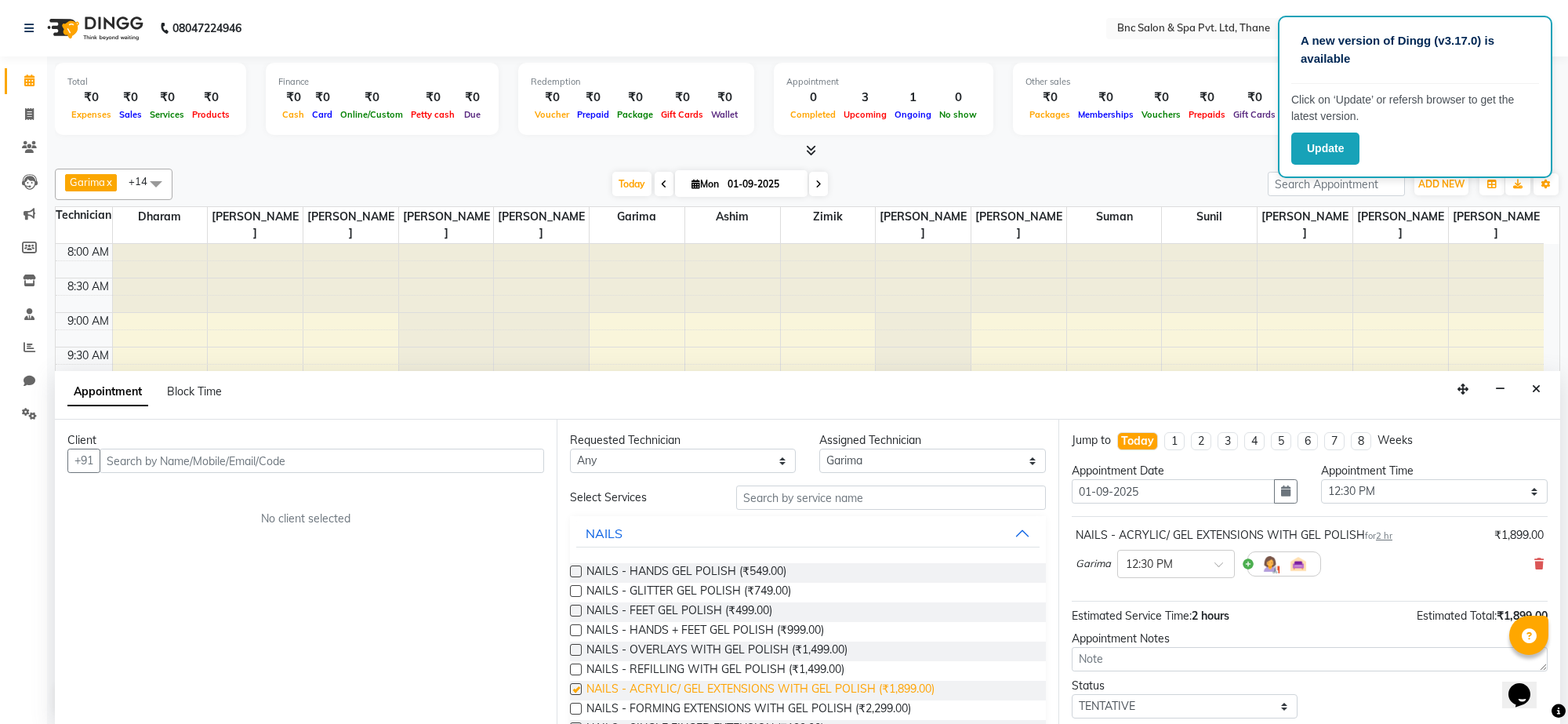
checkbox input "false"
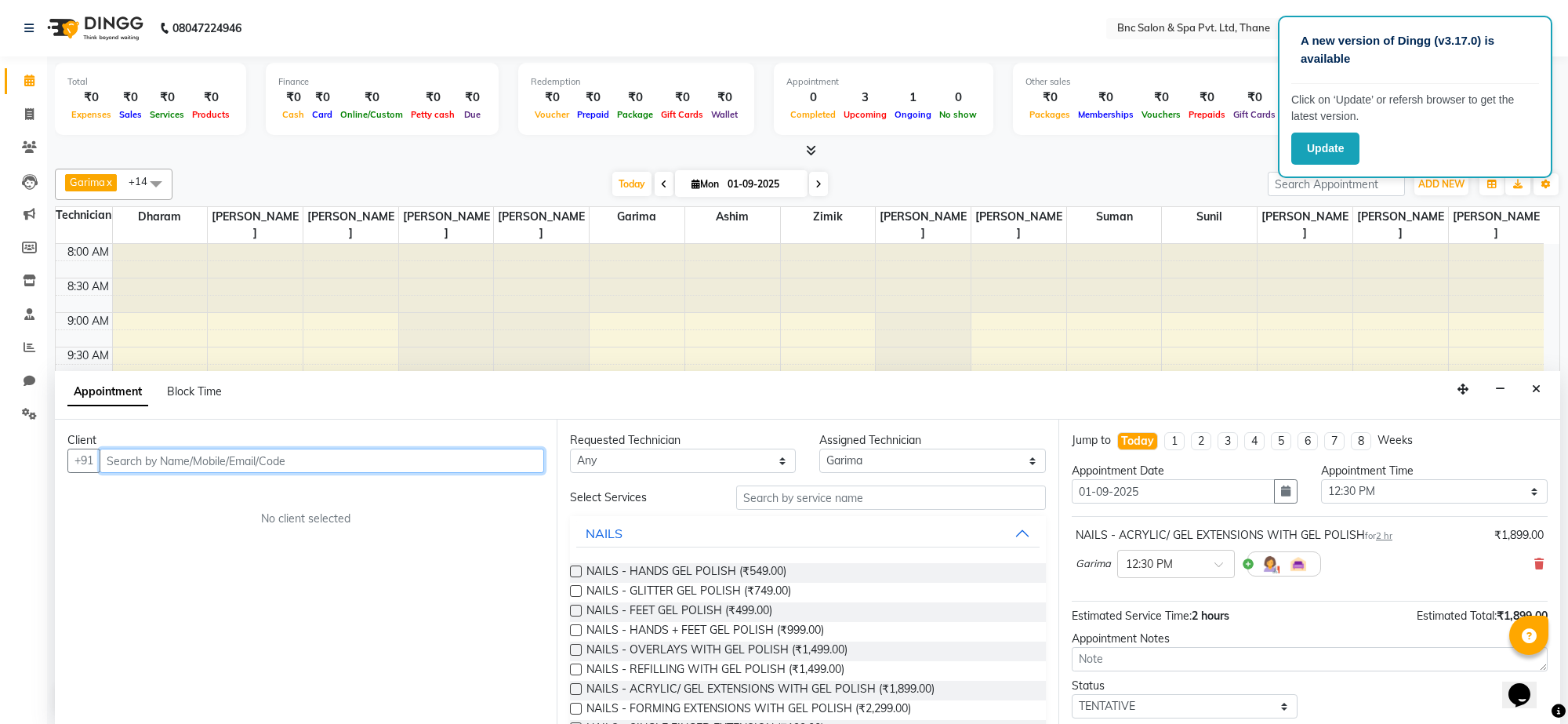
click at [242, 463] on input "text" at bounding box center [321, 460] width 445 height 24
click at [236, 460] on input "text" at bounding box center [321, 460] width 445 height 24
type input "7276010958"
click at [502, 453] on button "Add Client" at bounding box center [512, 460] width 65 height 24
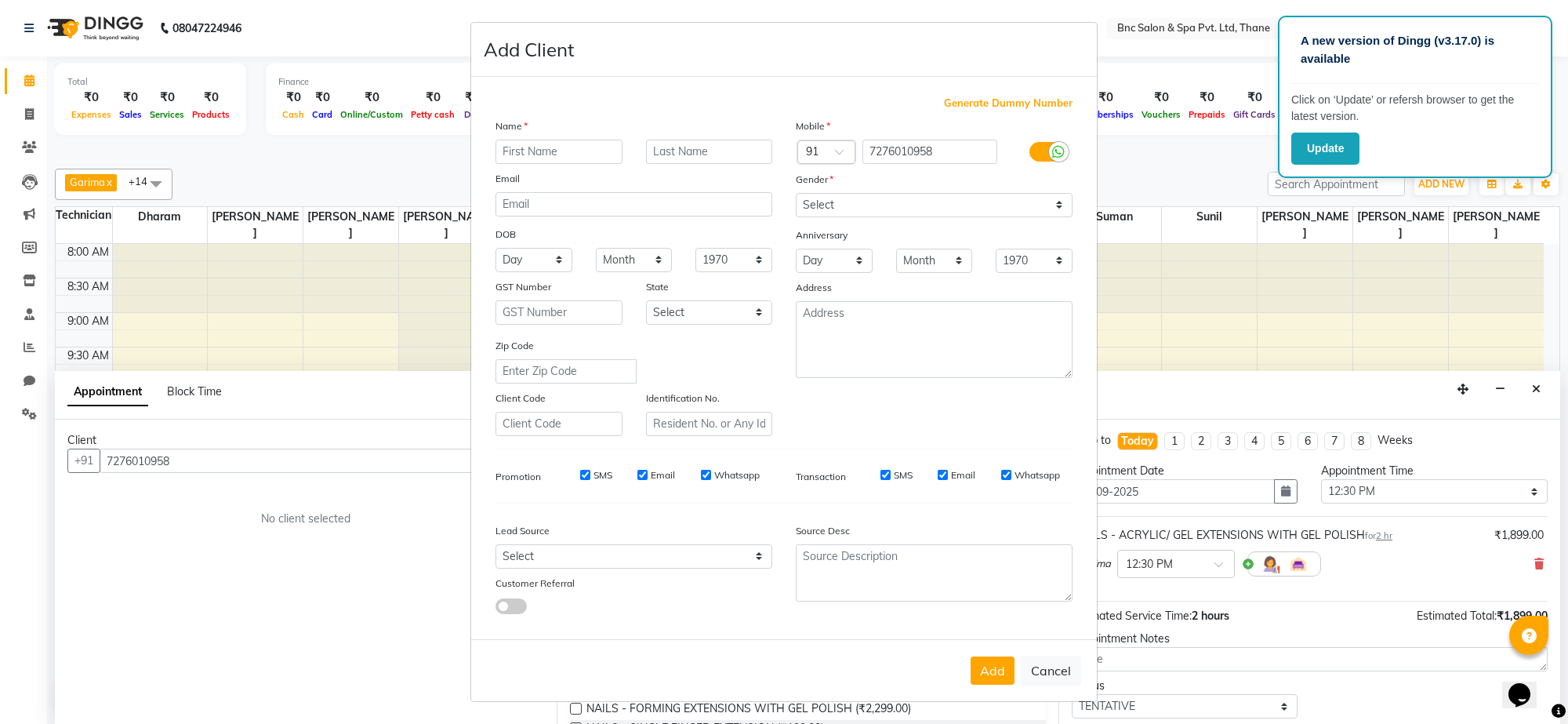
click at [570, 147] on input "text" at bounding box center [558, 152] width 127 height 24
type input "[PERSON_NAME]"
click at [656, 150] on input "text" at bounding box center [709, 152] width 127 height 24
type input "patil"
drag, startPoint x: 985, startPoint y: 207, endPoint x: 973, endPoint y: 247, distance: 41.8
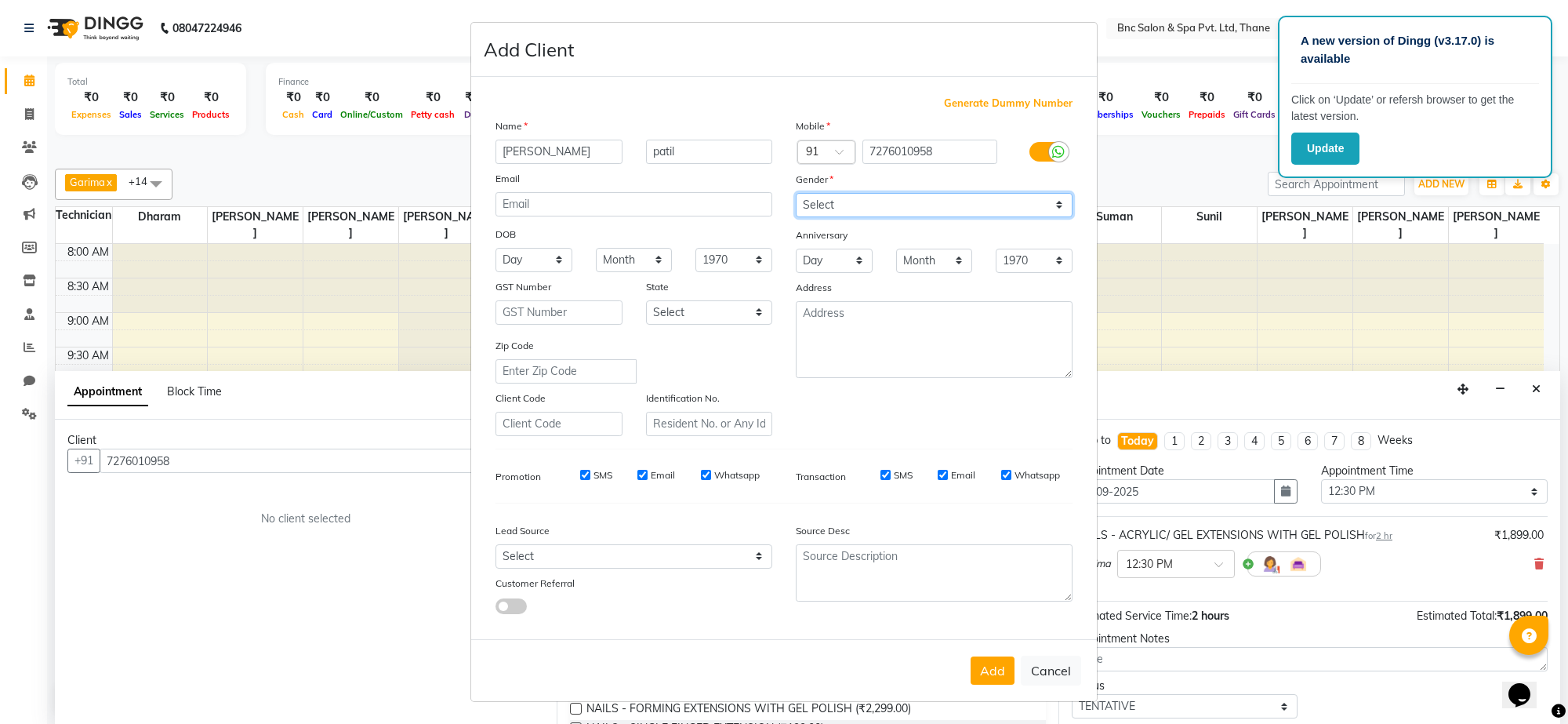
click at [973, 247] on div "Mobile Country Code × 91 7276010958 Gender Select Male Female Other Prefer Not …" at bounding box center [934, 277] width 300 height 319
select select "[DEMOGRAPHIC_DATA]"
click at [795, 195] on select "Select [DEMOGRAPHIC_DATA] [DEMOGRAPHIC_DATA] Other Prefer Not To Say" at bounding box center [933, 205] width 276 height 24
click at [987, 669] on button "Add" at bounding box center [993, 670] width 44 height 28
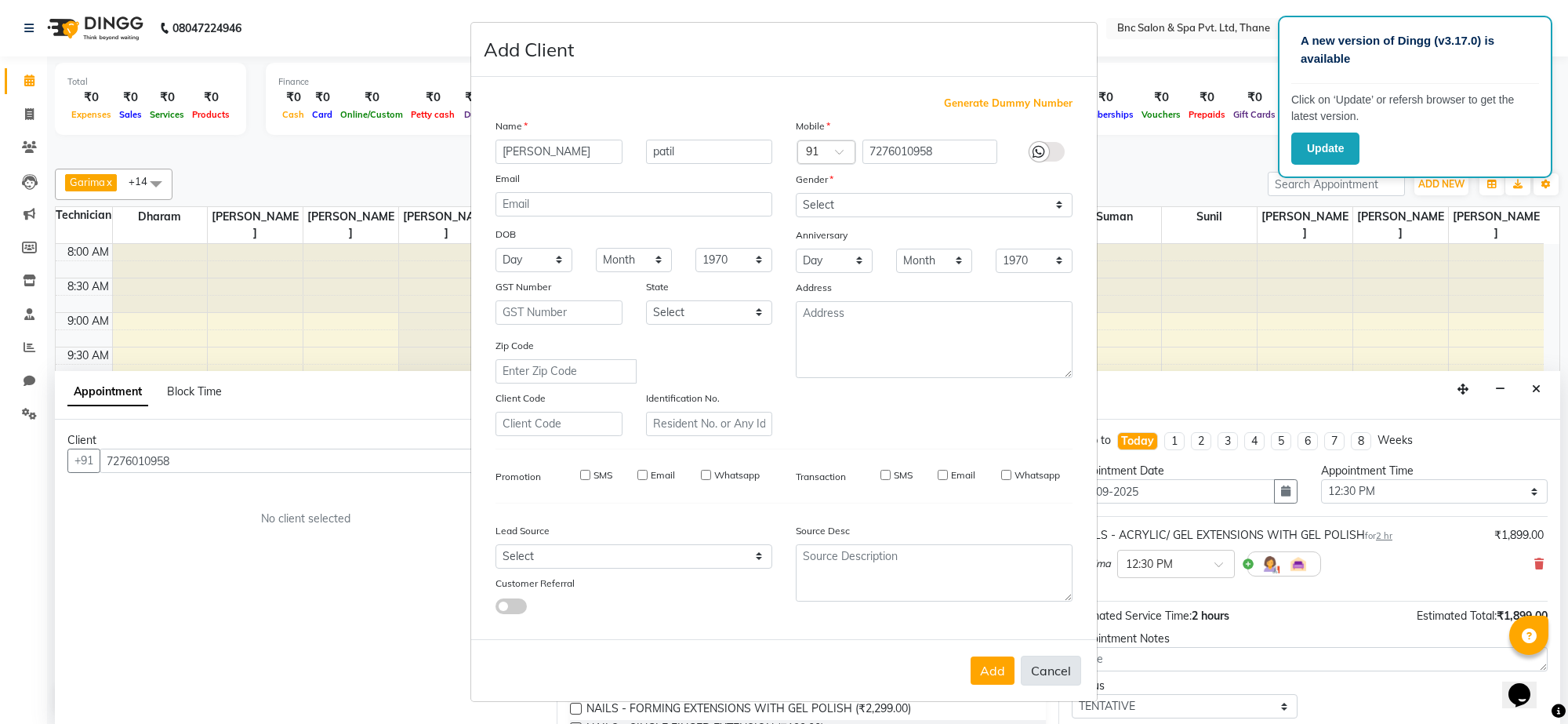
select select
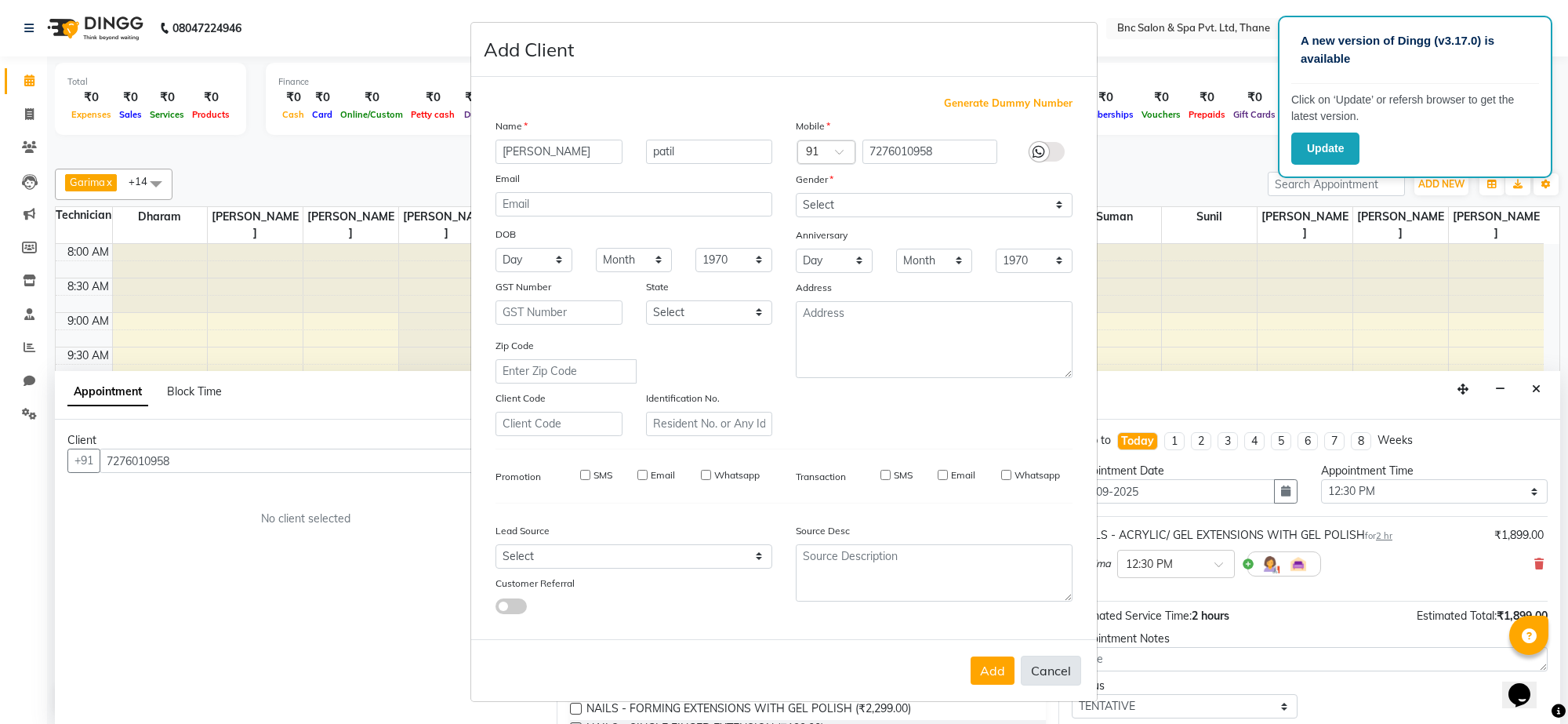
select select
checkbox input "false"
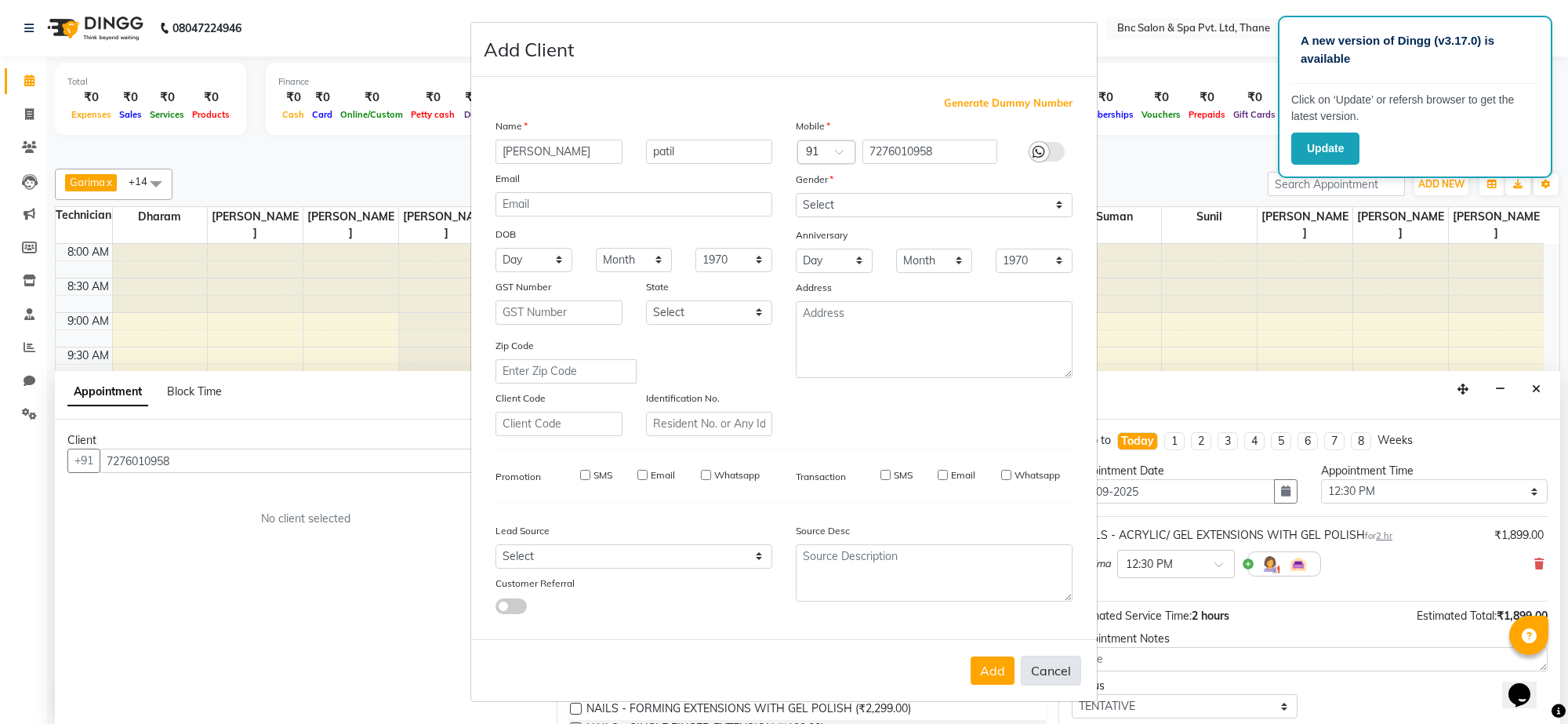
checkbox input "false"
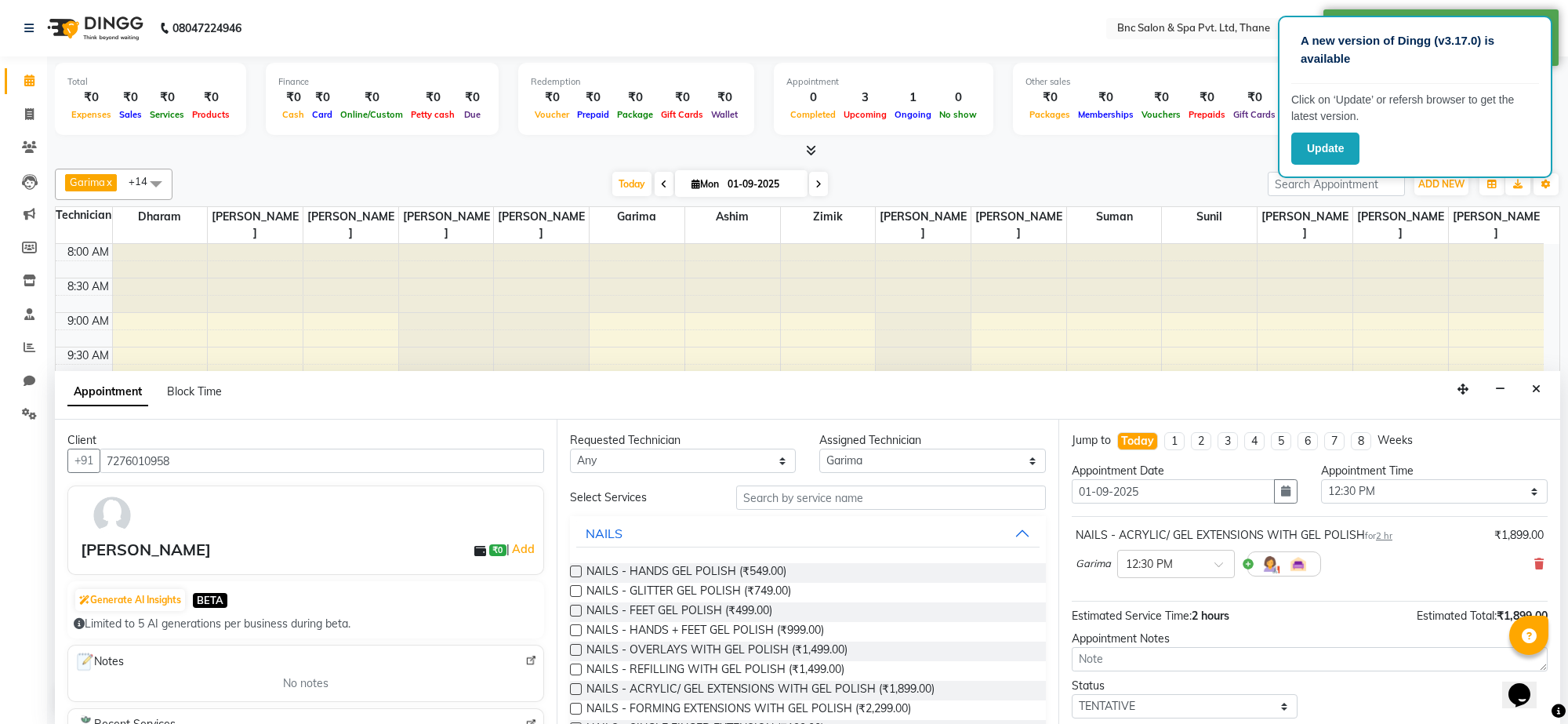
scroll to position [95, 0]
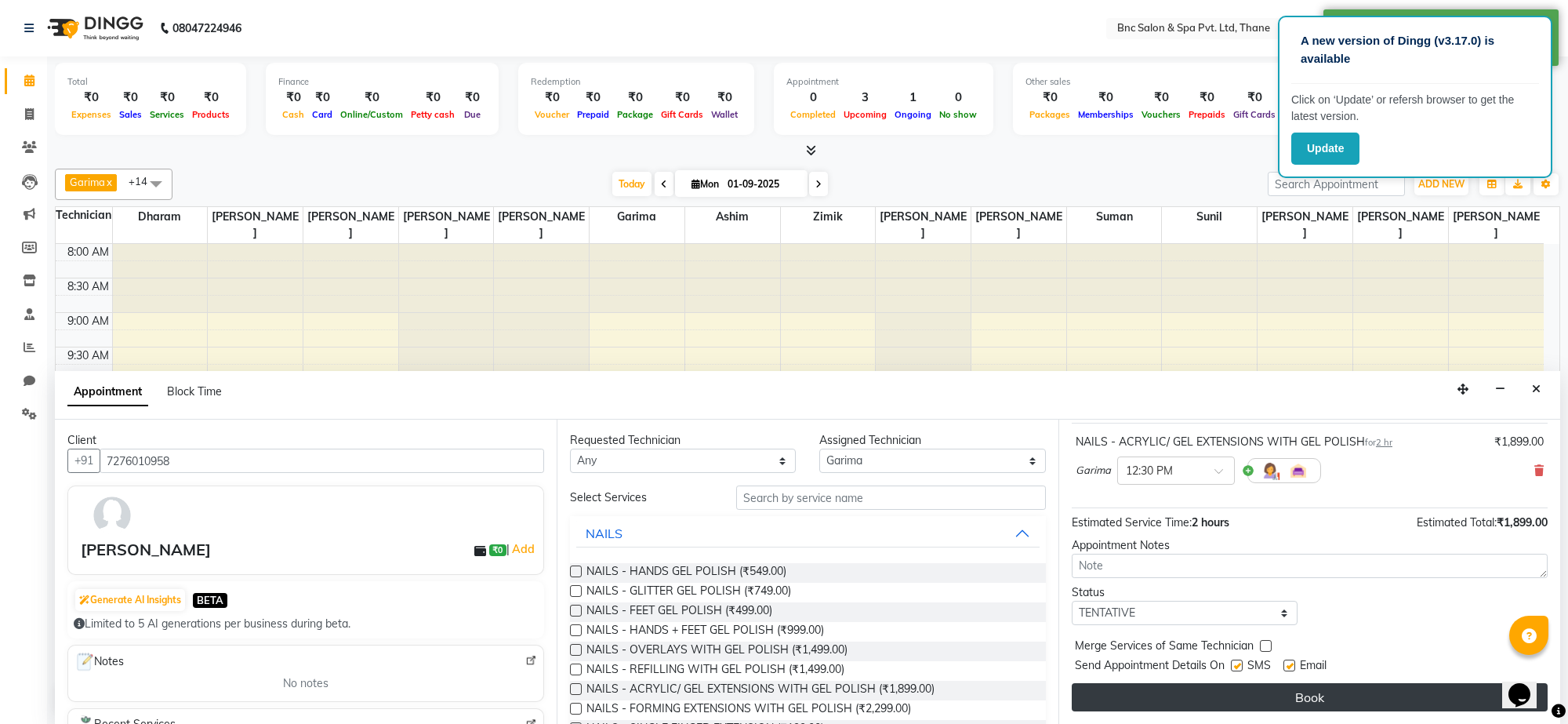
click at [1197, 687] on button "Book" at bounding box center [1310, 697] width 476 height 28
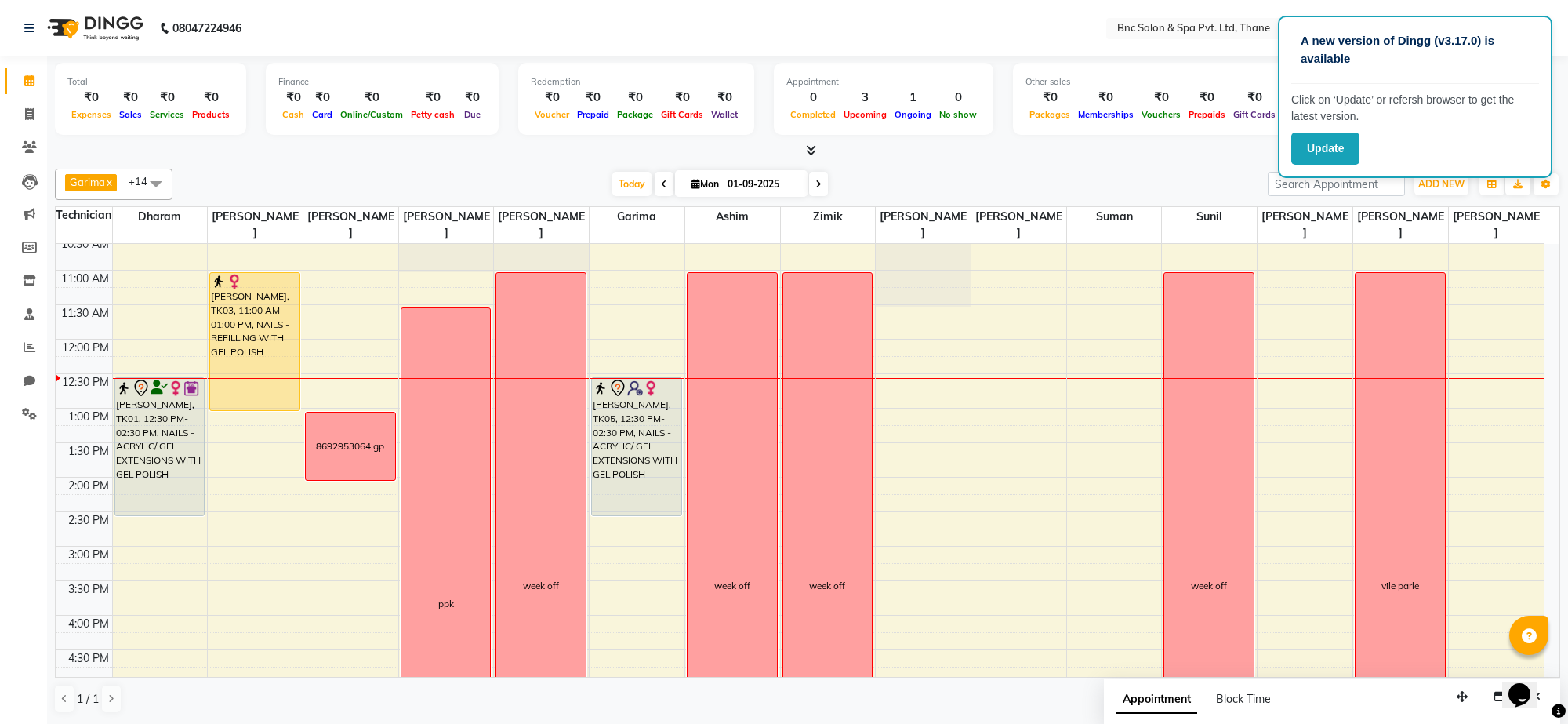
scroll to position [183, 0]
click at [290, 439] on div "8:00 AM 8:30 AM 9:00 AM 9:30 AM 10:00 AM 10:30 AM 11:00 AM 11:30 AM 12:00 PM 12…" at bounding box center [800, 510] width 1488 height 897
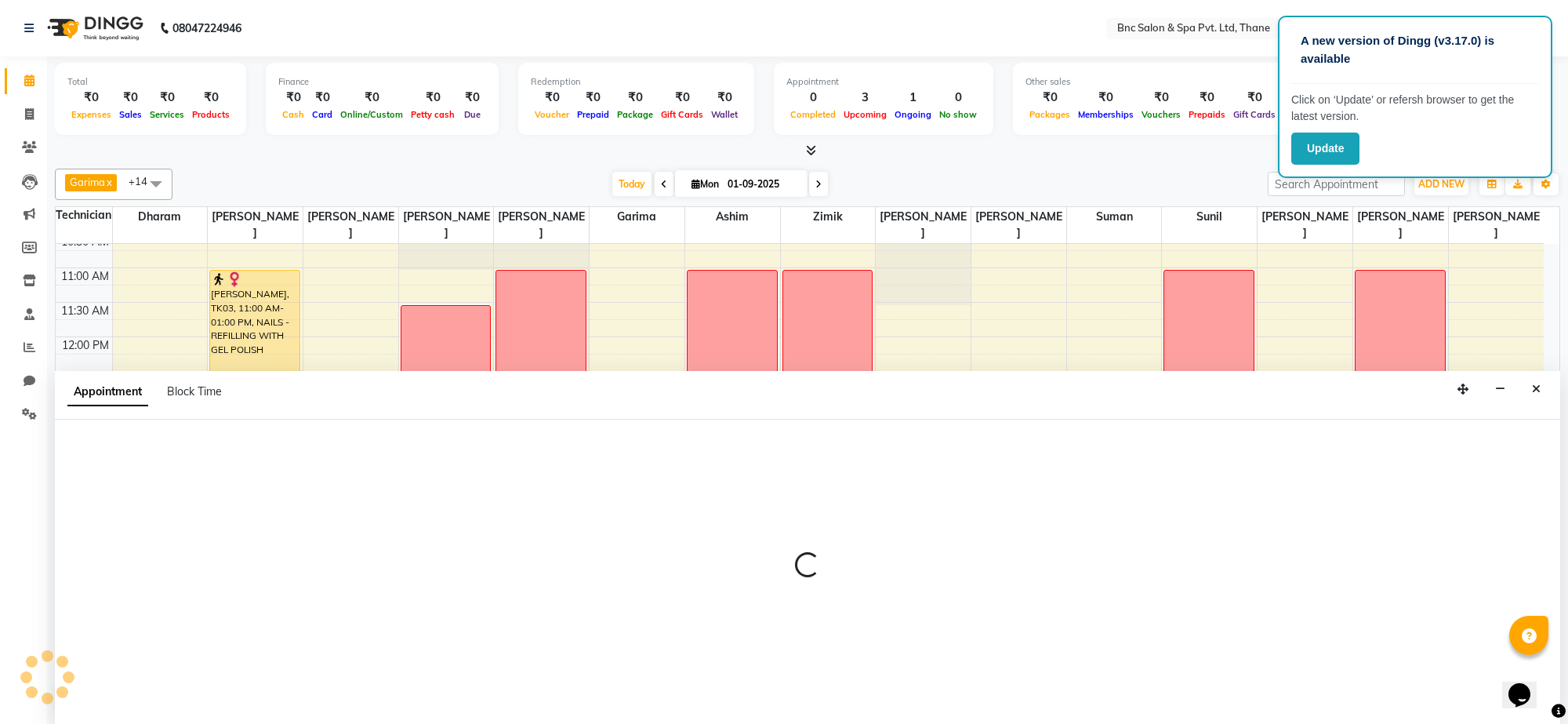
select select "71923"
select select "795"
select select "tentative"
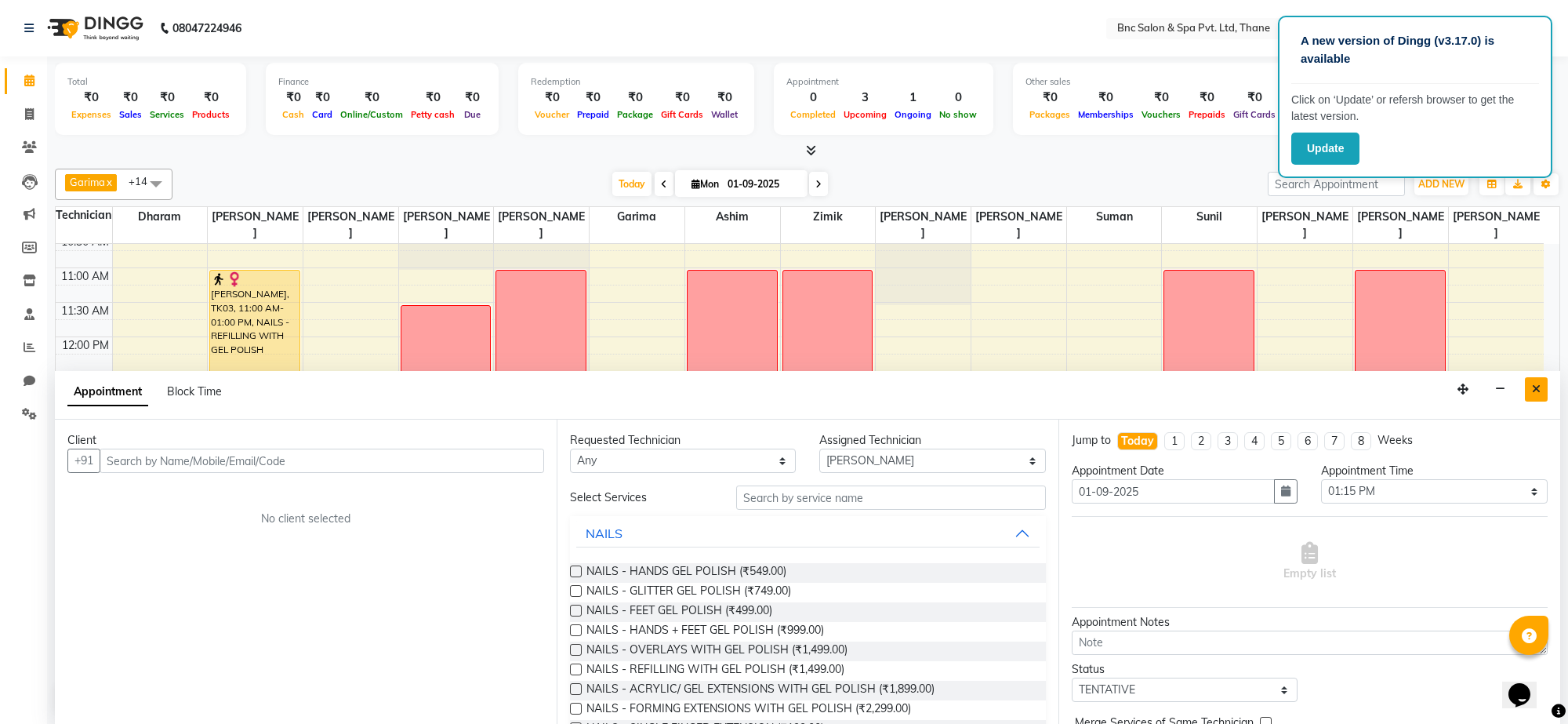
click at [1540, 389] on icon "Close" at bounding box center [1536, 389] width 8 height 11
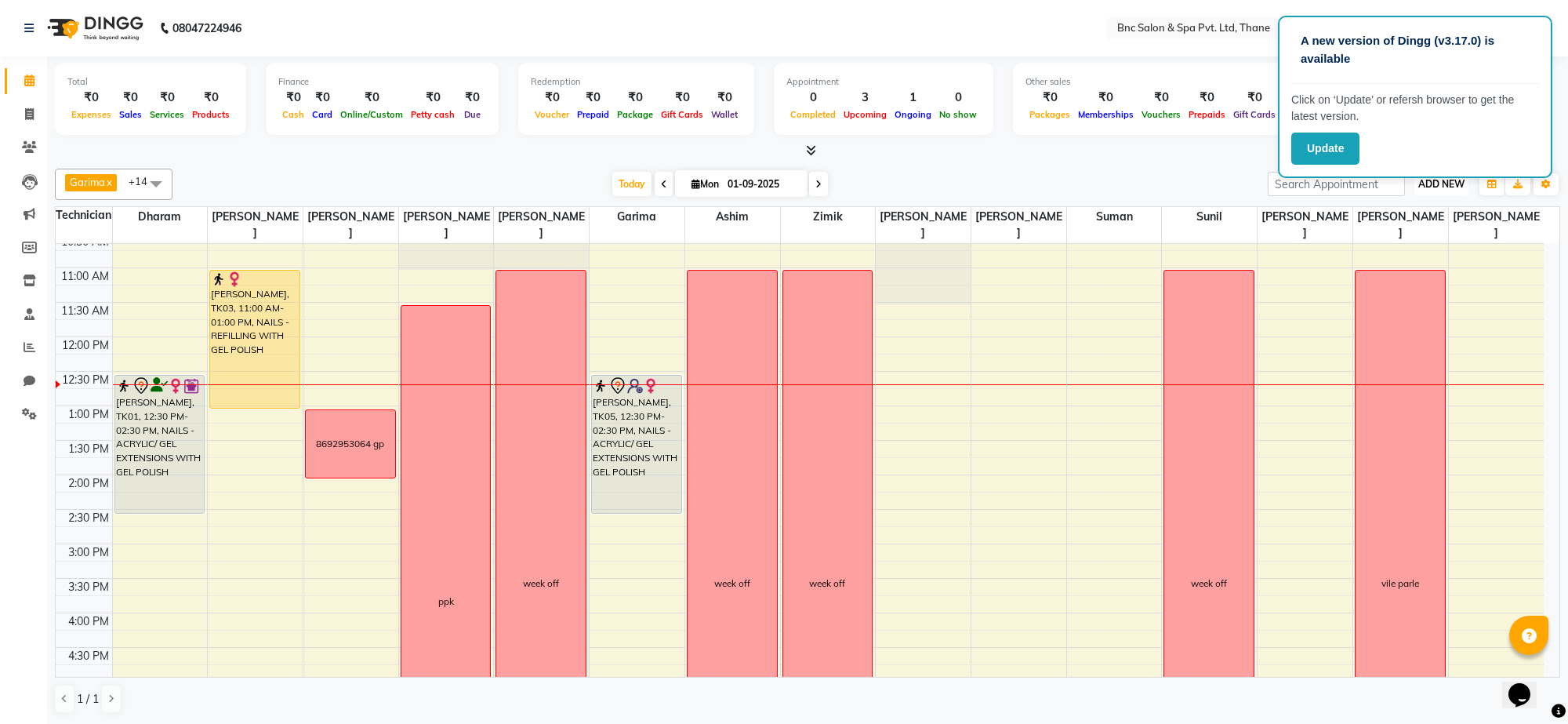
click at [1424, 183] on span "ADD NEW" at bounding box center [1441, 184] width 46 height 12
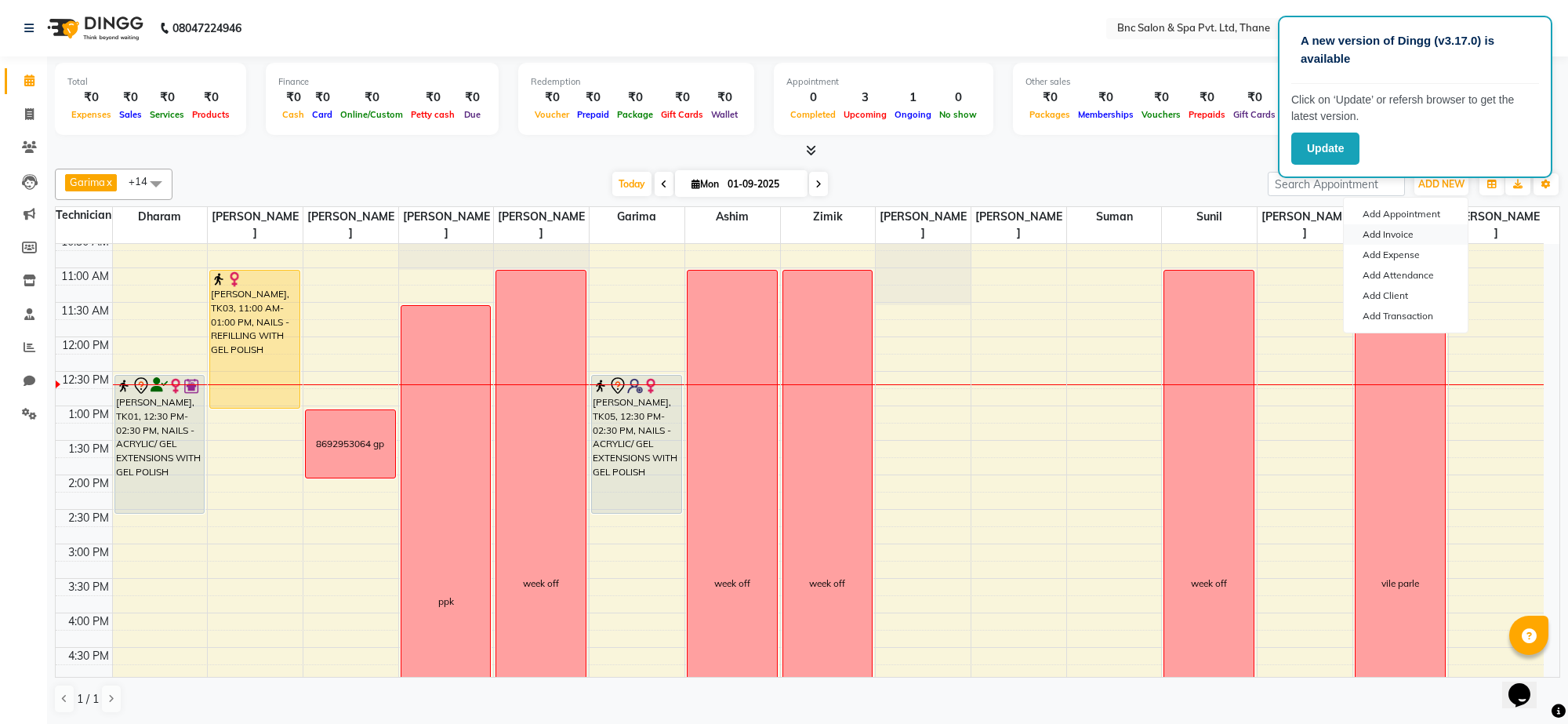
click at [1416, 229] on link "Add Invoice" at bounding box center [1405, 234] width 124 height 20
select select "7892"
select select "service"
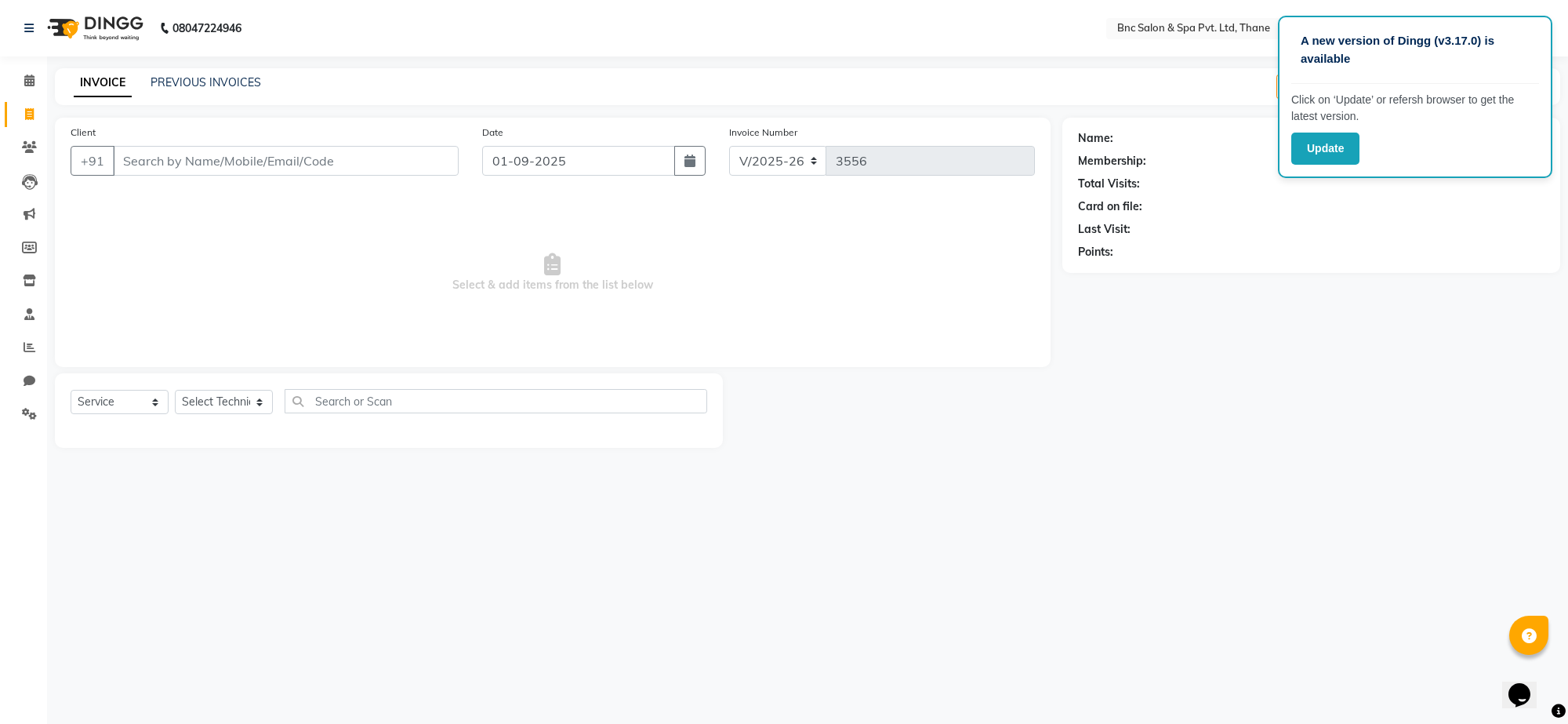
click at [275, 151] on input "Client" at bounding box center [286, 161] width 345 height 29
click at [254, 150] on input "Client" at bounding box center [286, 161] width 345 height 29
click at [238, 162] on input "Client" at bounding box center [286, 161] width 345 height 29
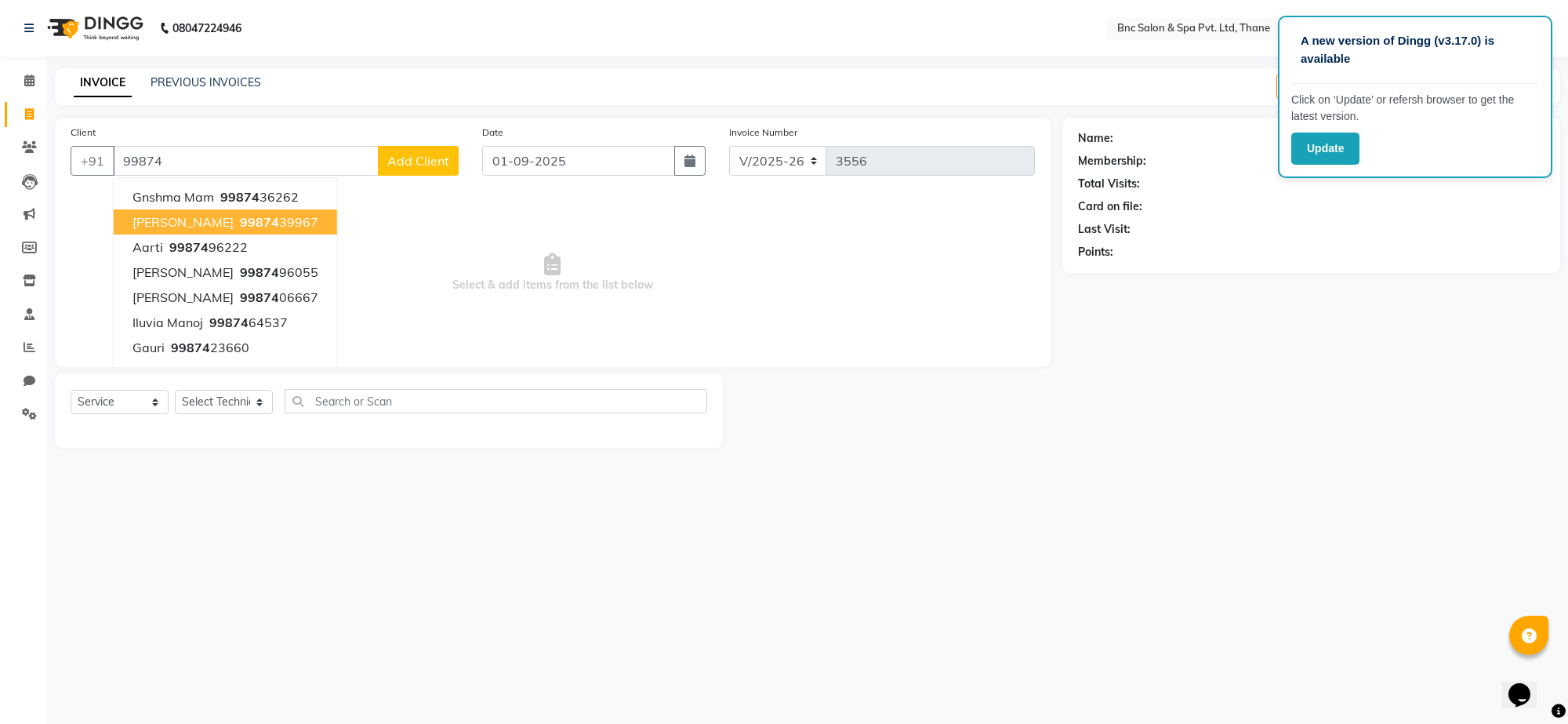
click at [222, 210] on button "darshana vora 99874 39967" at bounding box center [225, 221] width 223 height 25
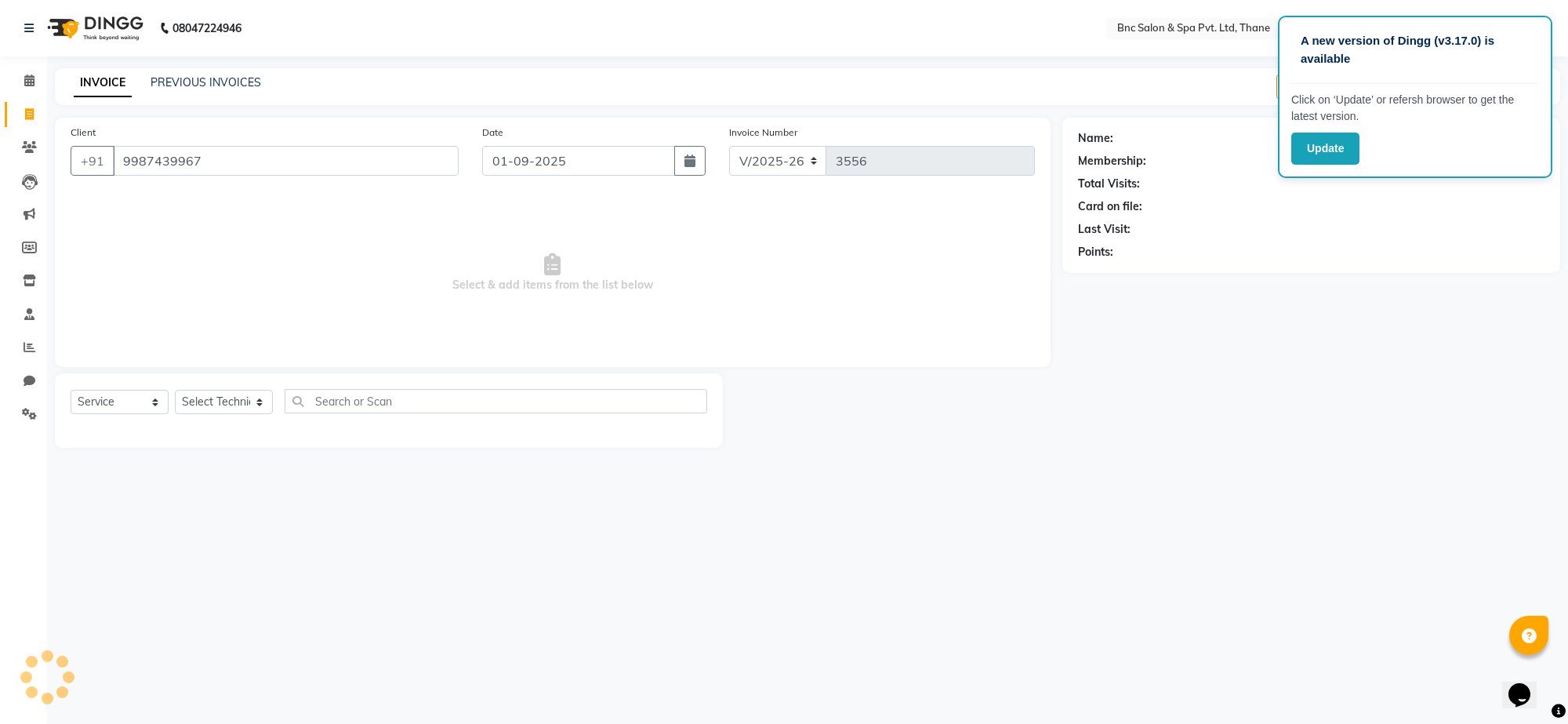
type input "9987439967"
click at [236, 400] on select "Select Technician [PERSON_NAME] [PERSON_NAME] [PERSON_NAME] [PERSON_NAME] [PERS…" at bounding box center [223, 402] width 98 height 24
select select "87947"
click at [175, 390] on select "Select Technician [PERSON_NAME] [PERSON_NAME] [PERSON_NAME] [PERSON_NAME] [PERS…" at bounding box center [223, 402] width 98 height 24
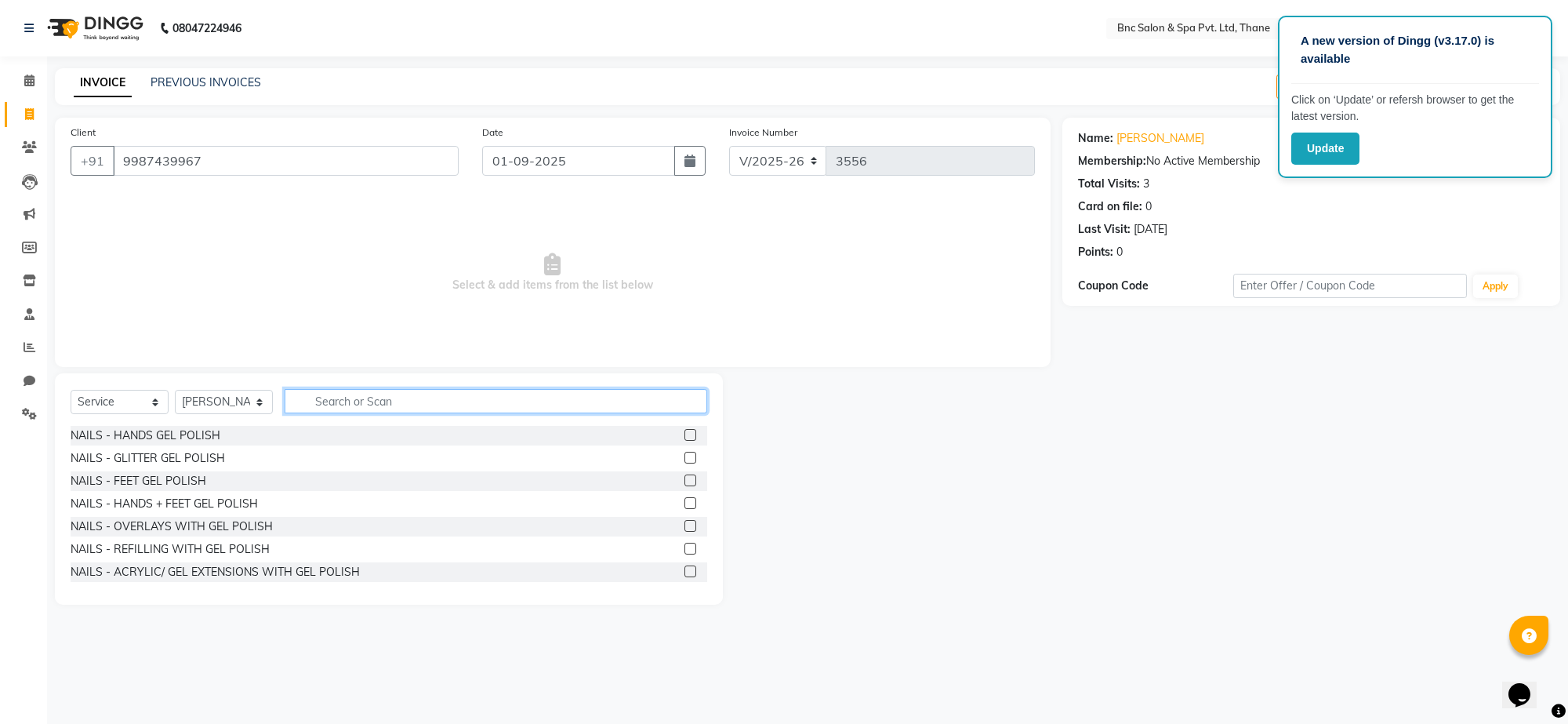
click at [355, 402] on input "text" at bounding box center [496, 401] width 423 height 24
type input "rem"
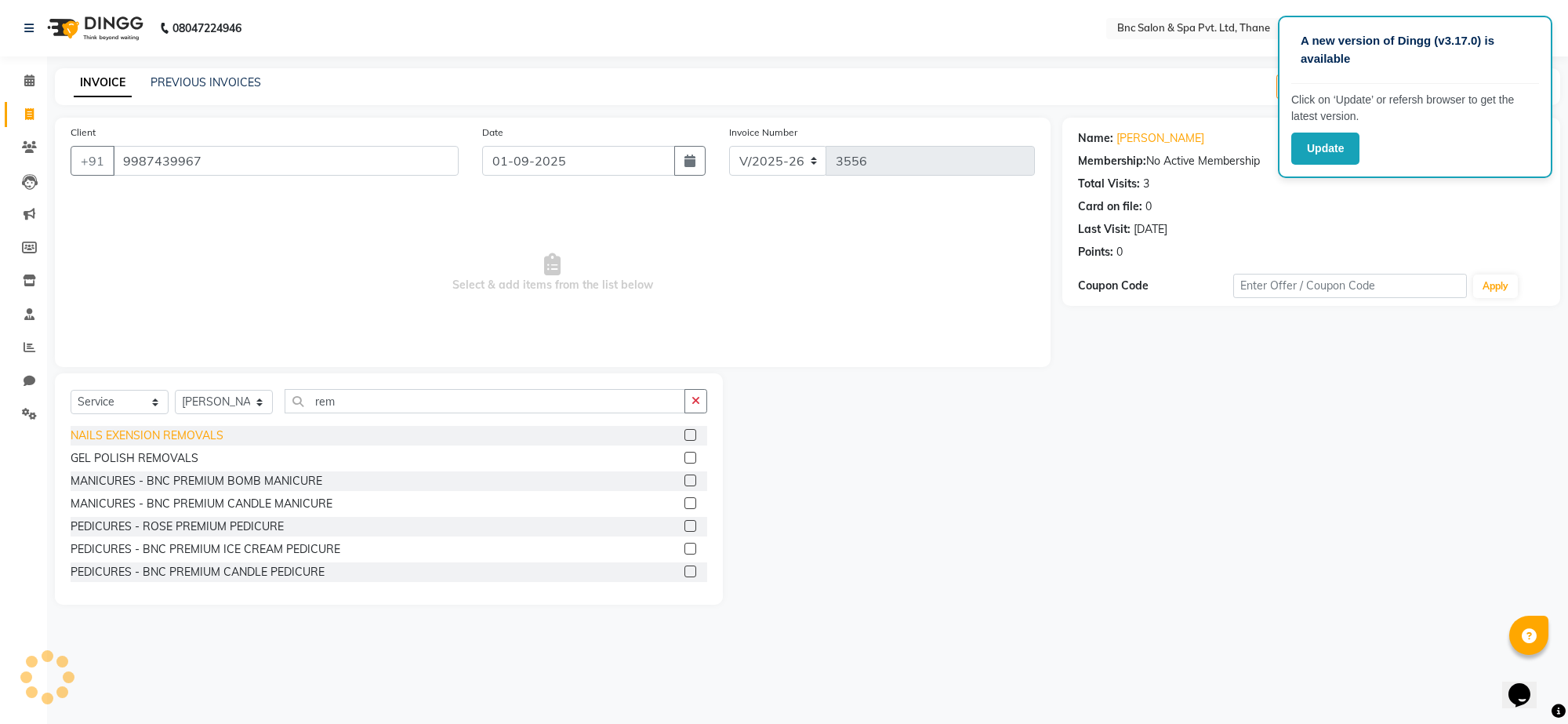
click at [128, 439] on div "NAILS EXENSION REMOVALS" at bounding box center [147, 436] width 152 height 17
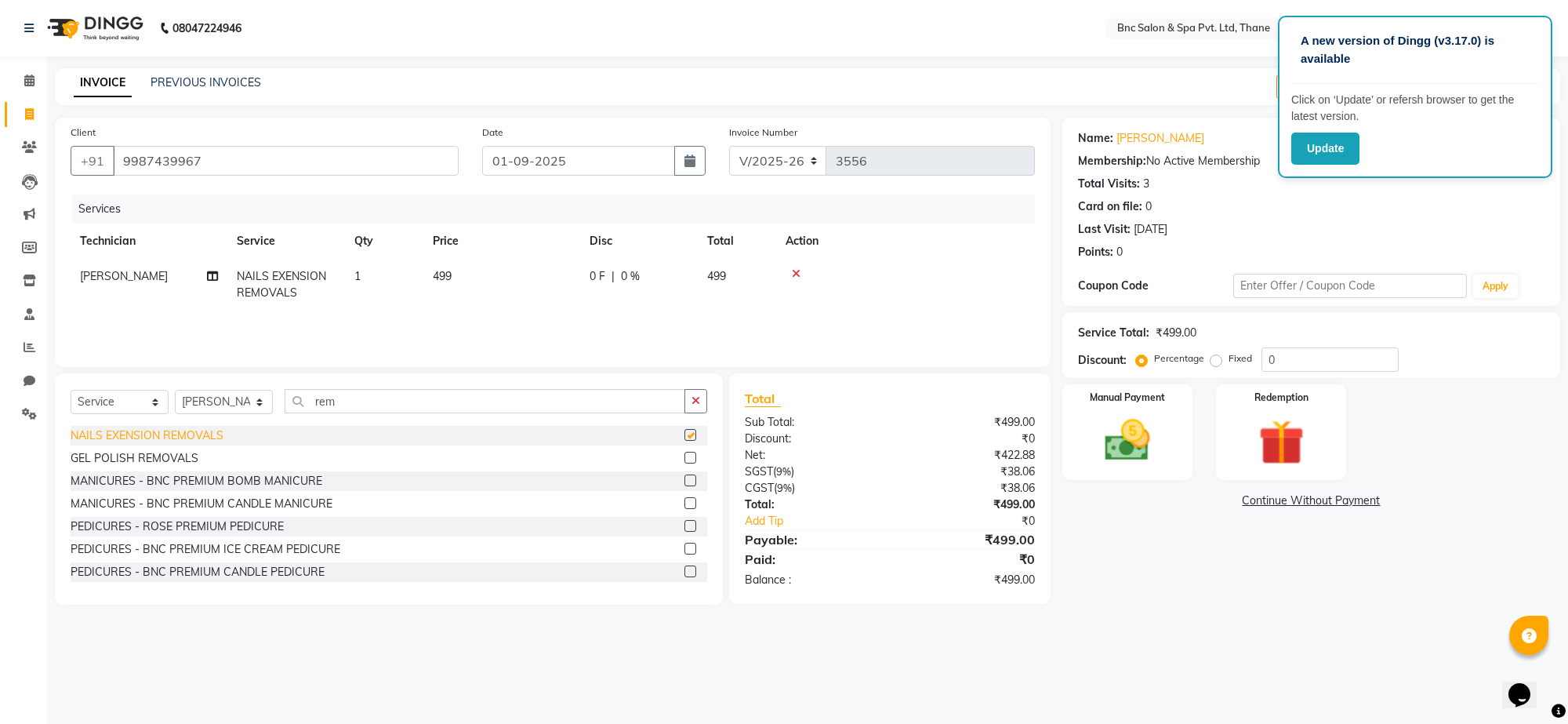
checkbox input "false"
click at [1119, 421] on img at bounding box center [1128, 441] width 77 height 55
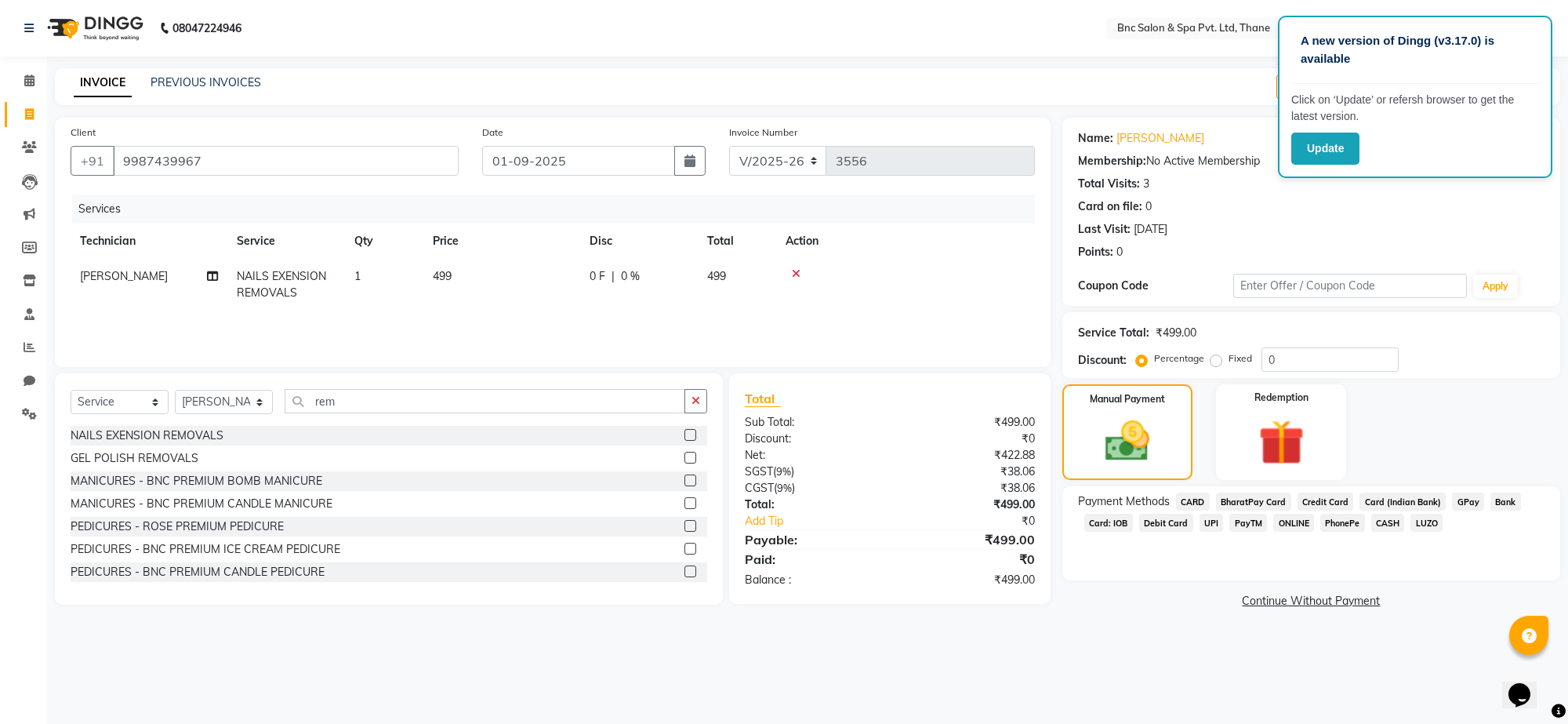
click at [1462, 502] on span "GPay" at bounding box center [1468, 502] width 32 height 18
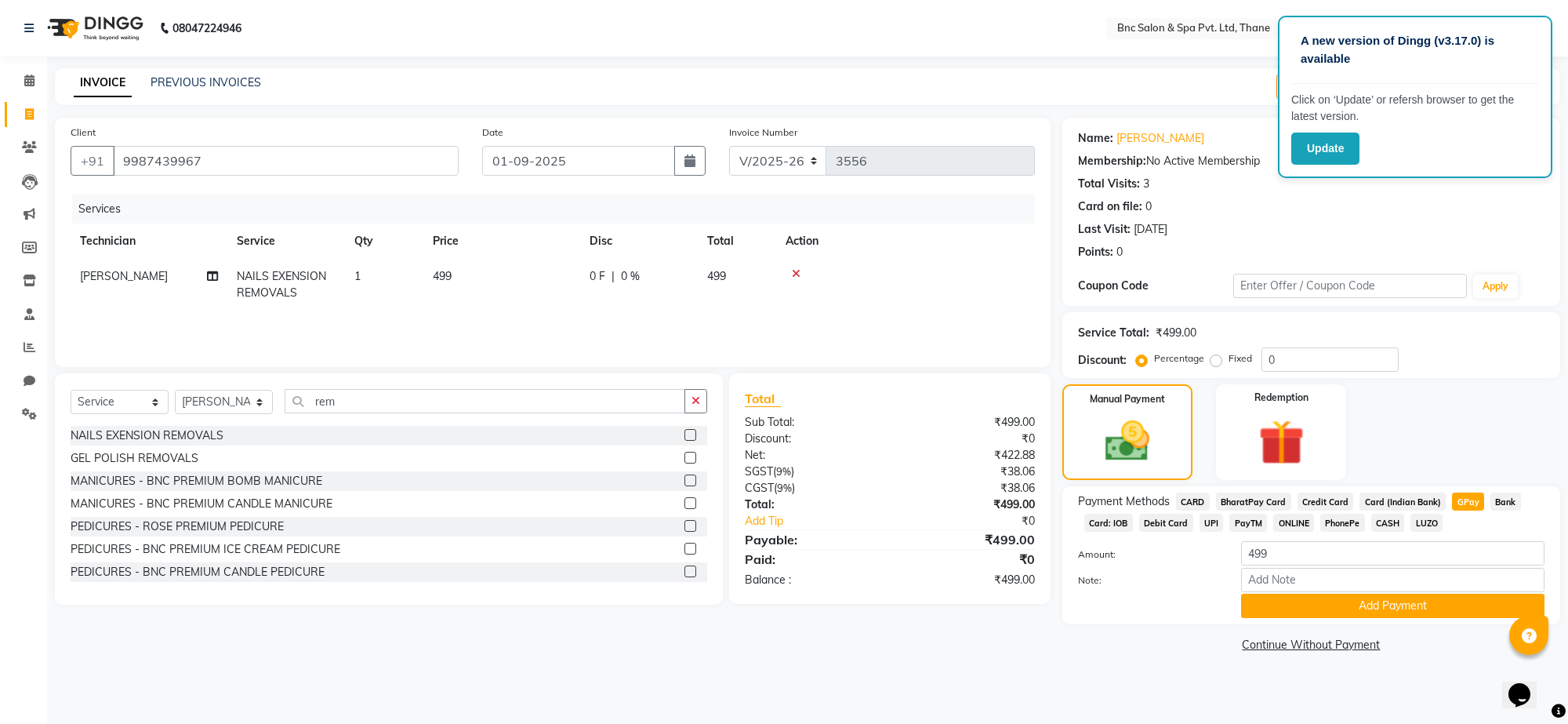
click at [1380, 527] on span "CASH" at bounding box center [1388, 523] width 34 height 18
click at [1325, 613] on button "Add Payment" at bounding box center [1393, 605] width 303 height 24
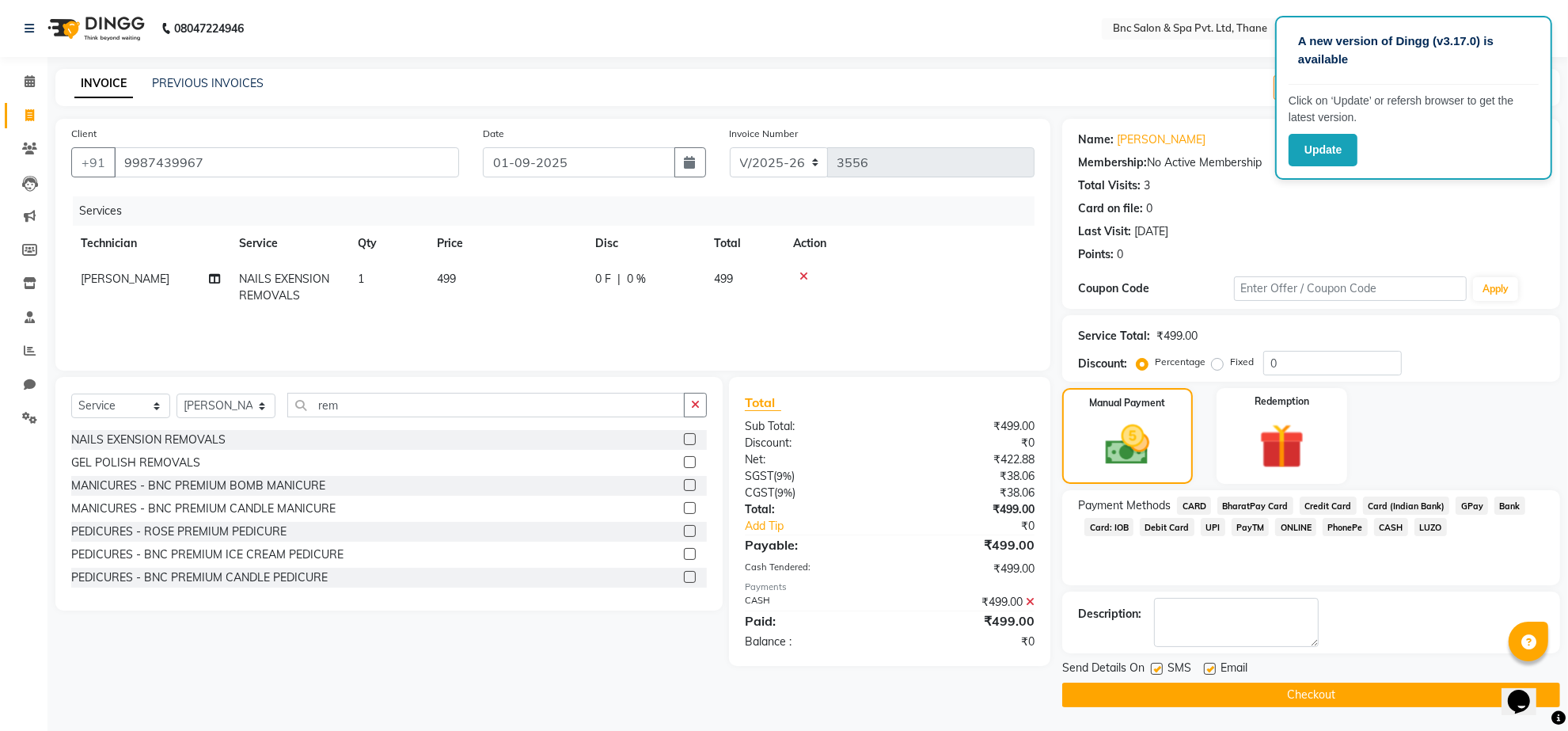
click at [1225, 701] on button "Checkout" at bounding box center [1311, 695] width 498 height 24
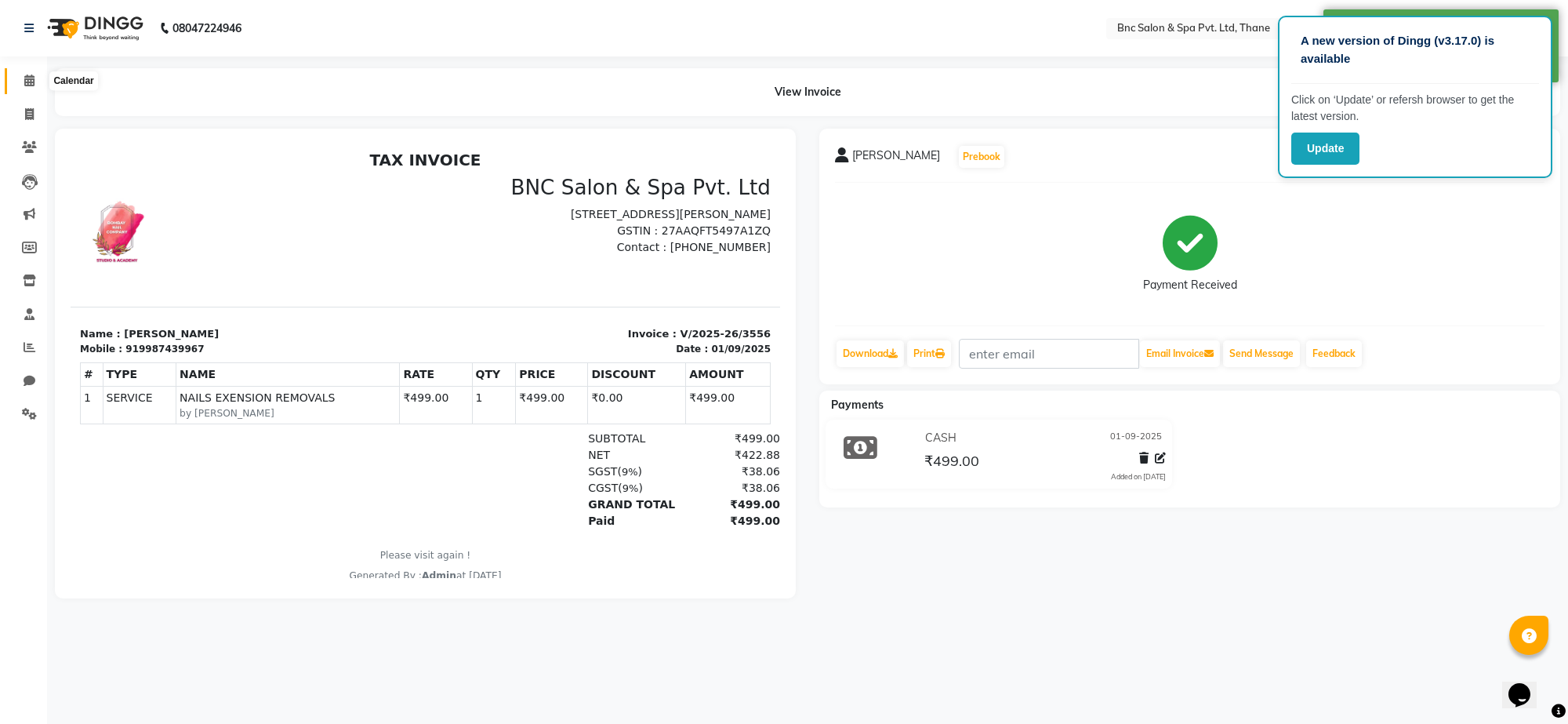
click at [33, 84] on icon at bounding box center [28, 80] width 10 height 12
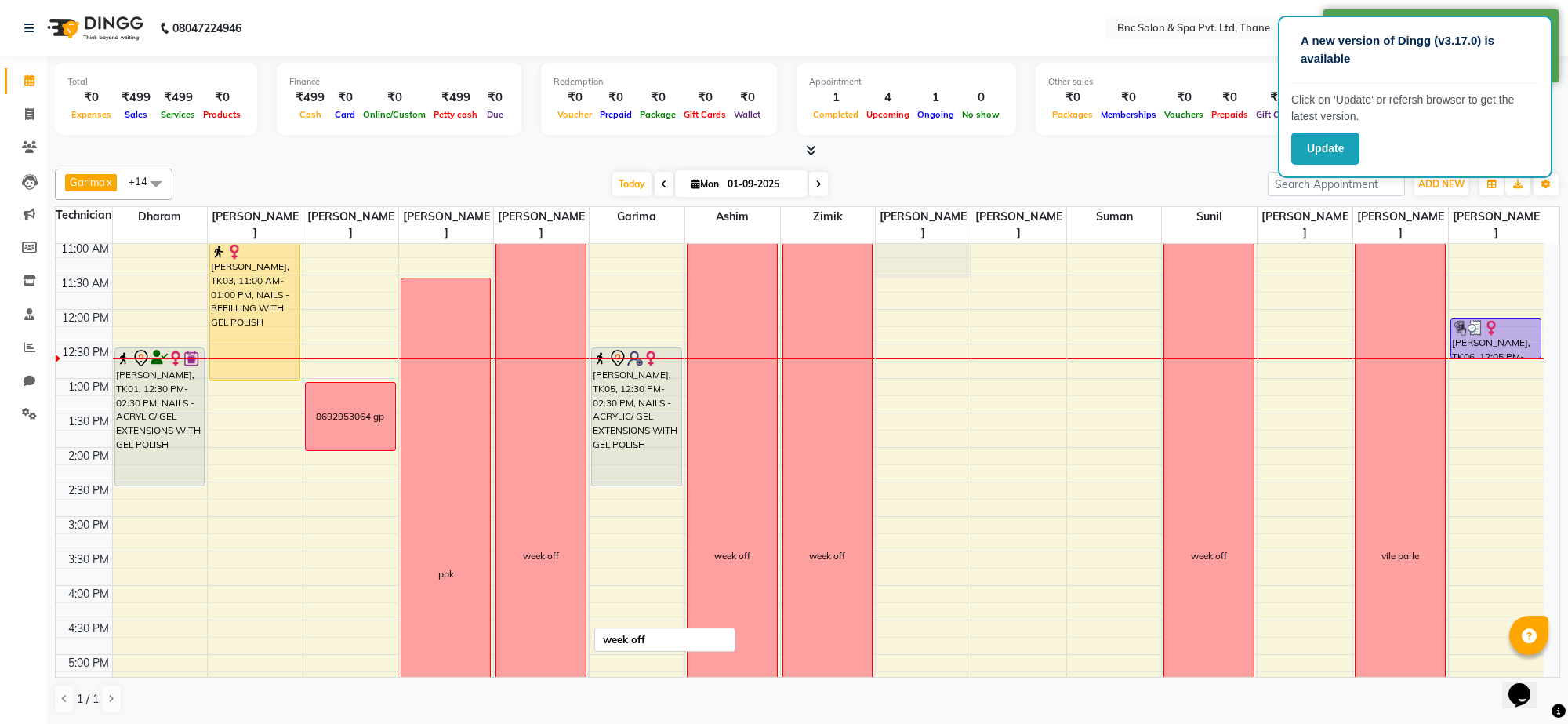
scroll to position [209, 0]
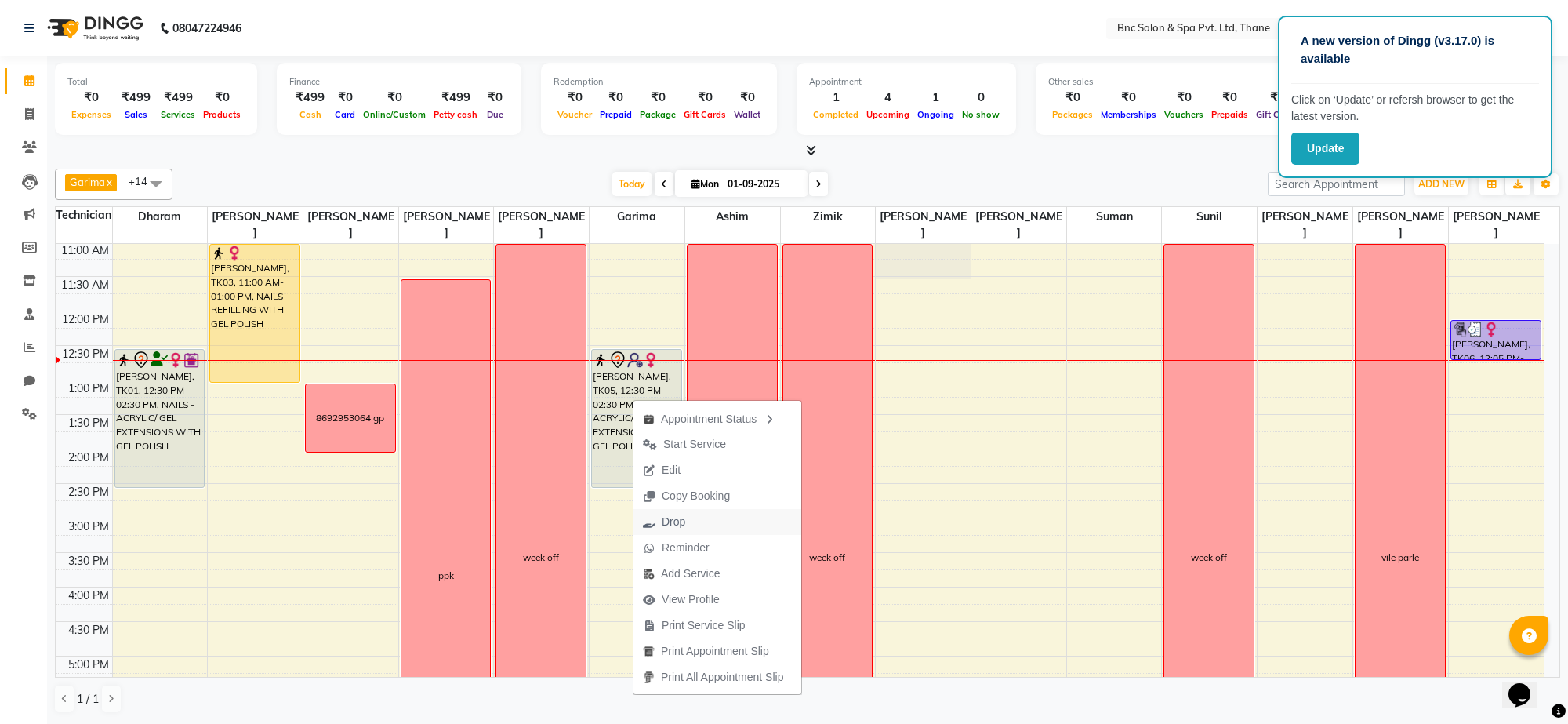
click at [672, 523] on span "Drop" at bounding box center [673, 522] width 24 height 17
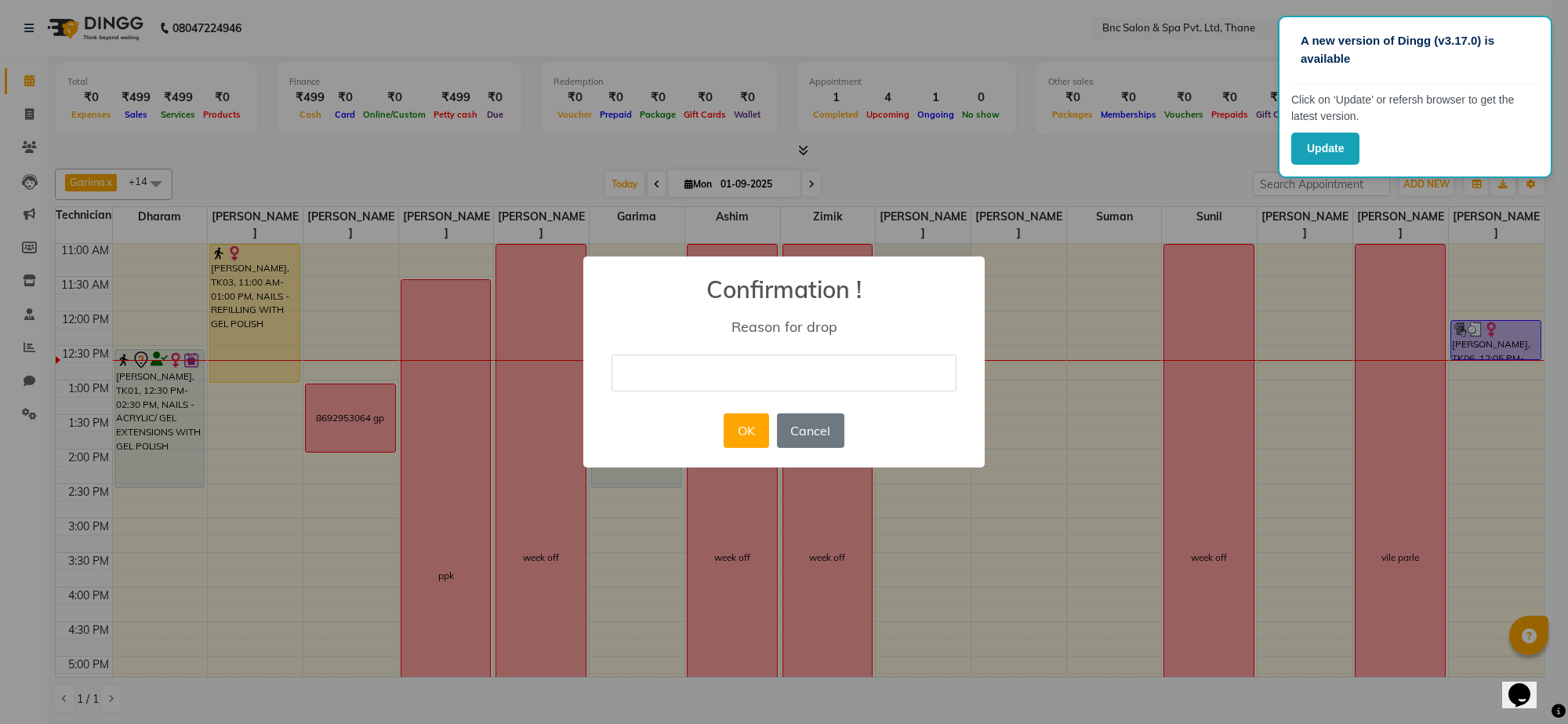
click at [795, 359] on input "text" at bounding box center [784, 373] width 345 height 37
type input "No show"
click at [743, 431] on button "OK" at bounding box center [746, 431] width 45 height 35
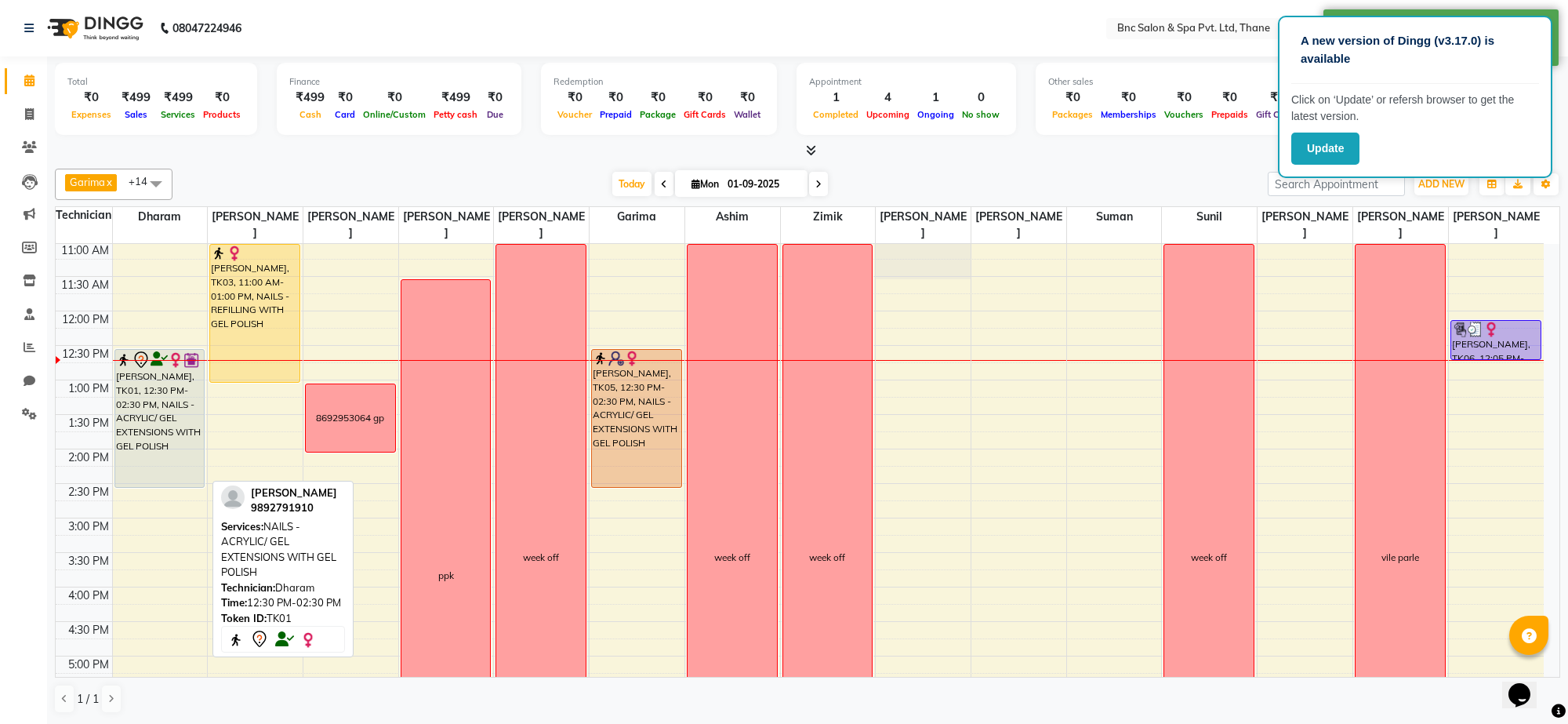
click at [142, 397] on div "[PERSON_NAME], TK01, 12:30 PM-02:30 PM, NAILS - ACRYLIC/ GEL EXTENSIONS WITH GE…" at bounding box center [159, 418] width 89 height 137
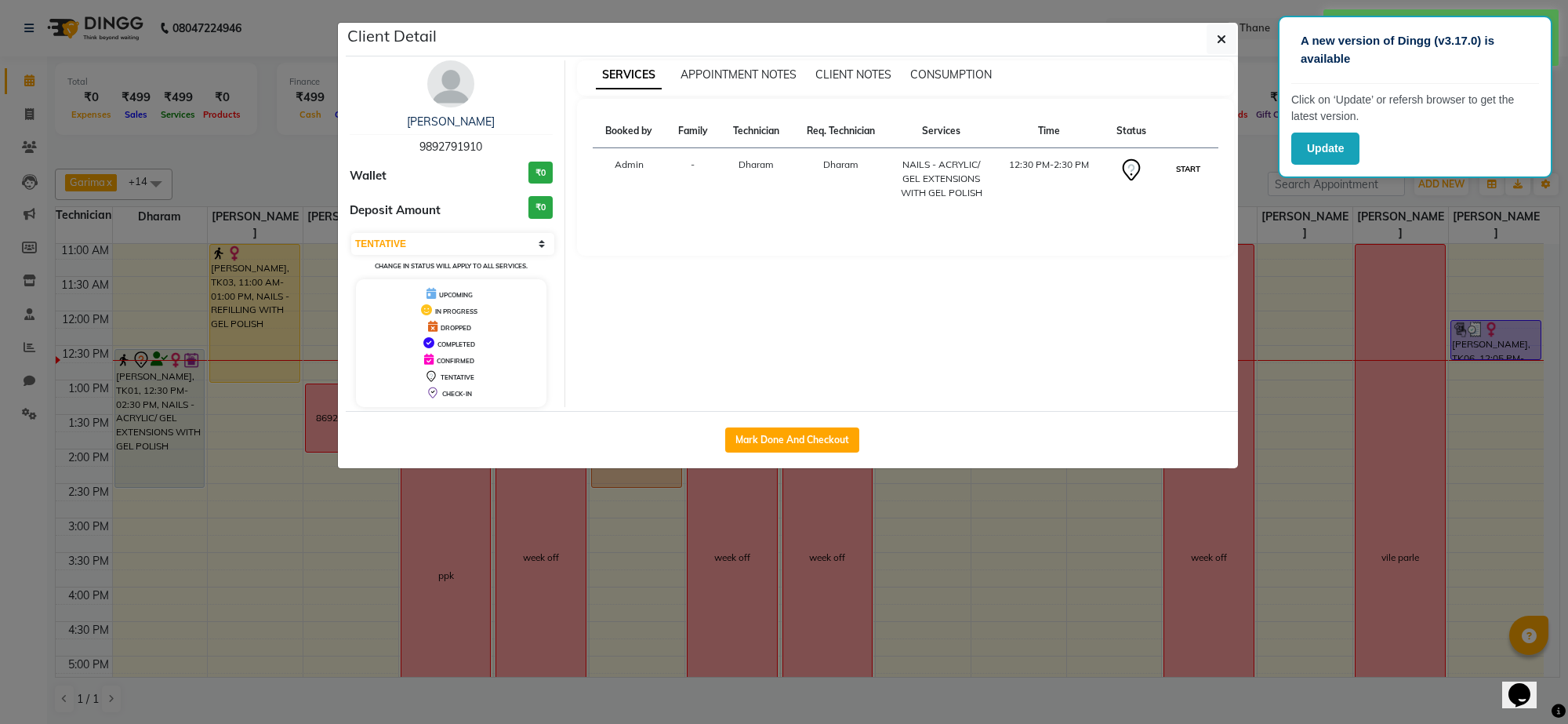
click at [1190, 175] on button "START" at bounding box center [1188, 168] width 32 height 19
select select "1"
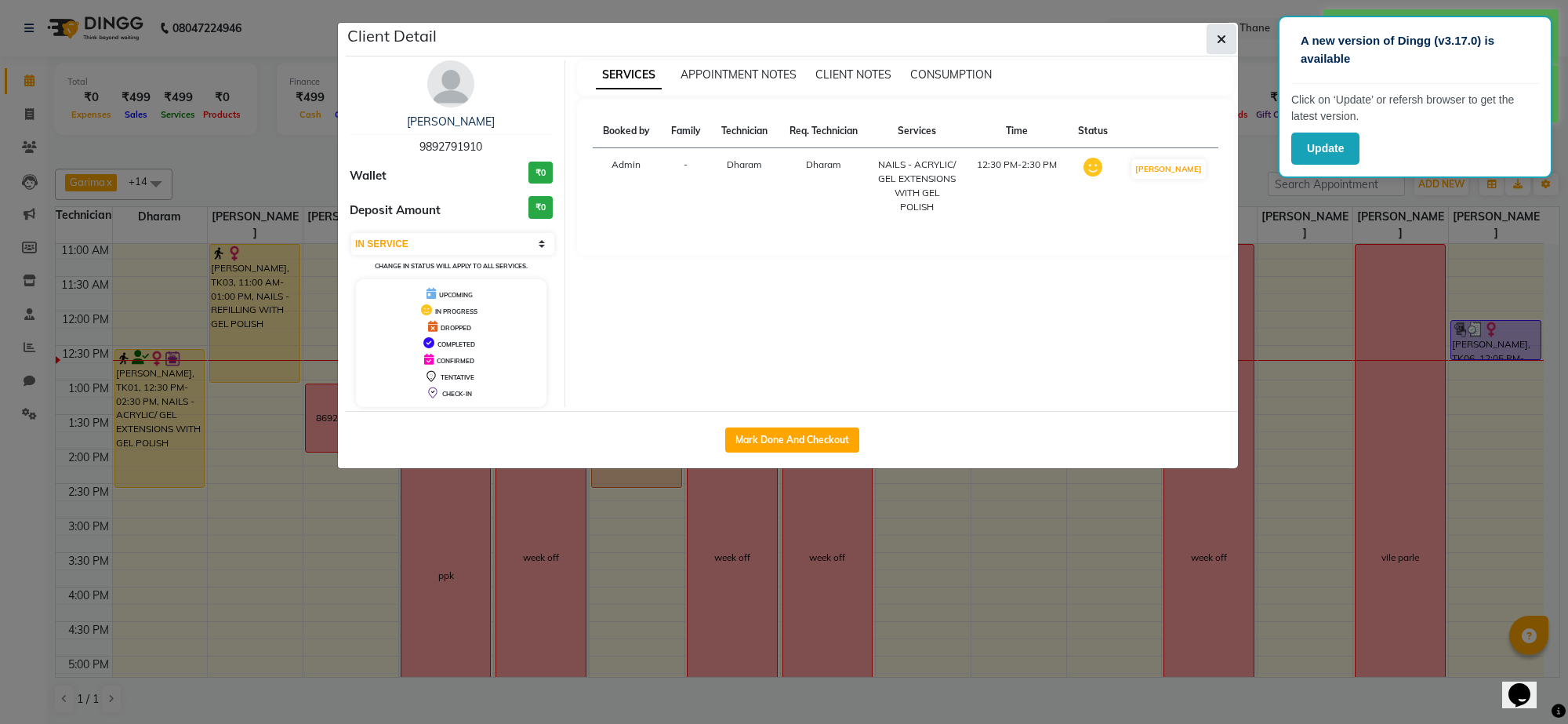
click at [1217, 34] on icon "button" at bounding box center [1222, 40] width 9 height 13
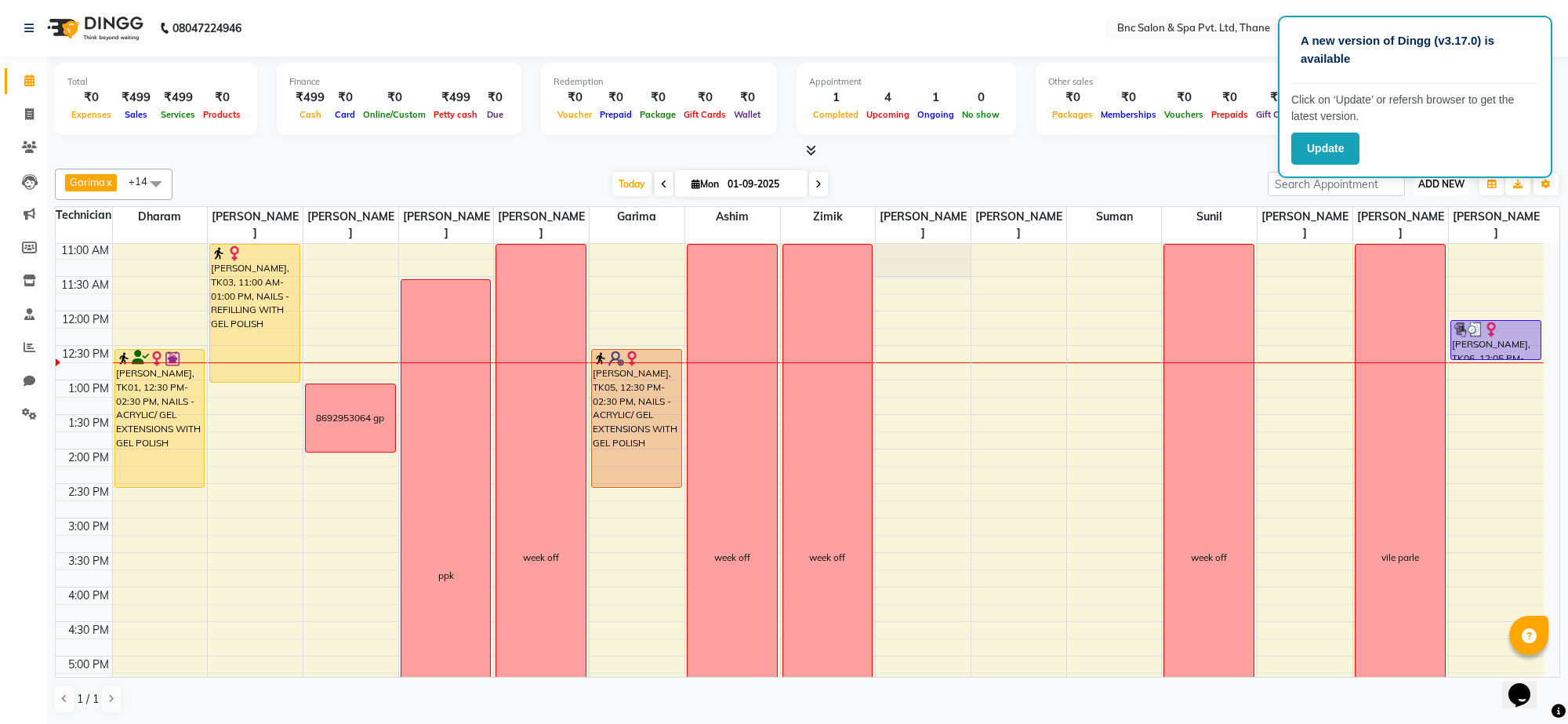
click at [1428, 185] on span "ADD NEW" at bounding box center [1441, 184] width 46 height 12
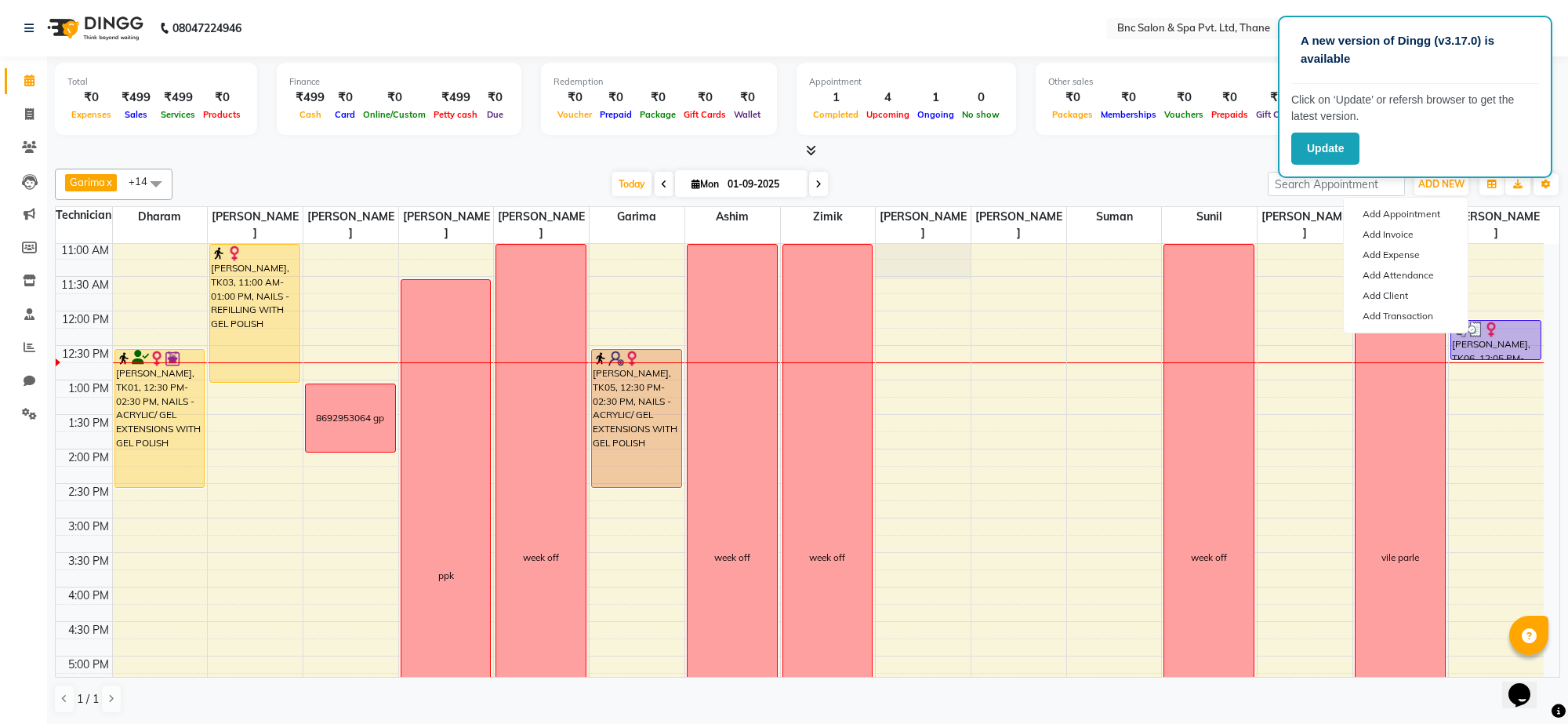
click at [807, 150] on icon at bounding box center [811, 150] width 10 height 12
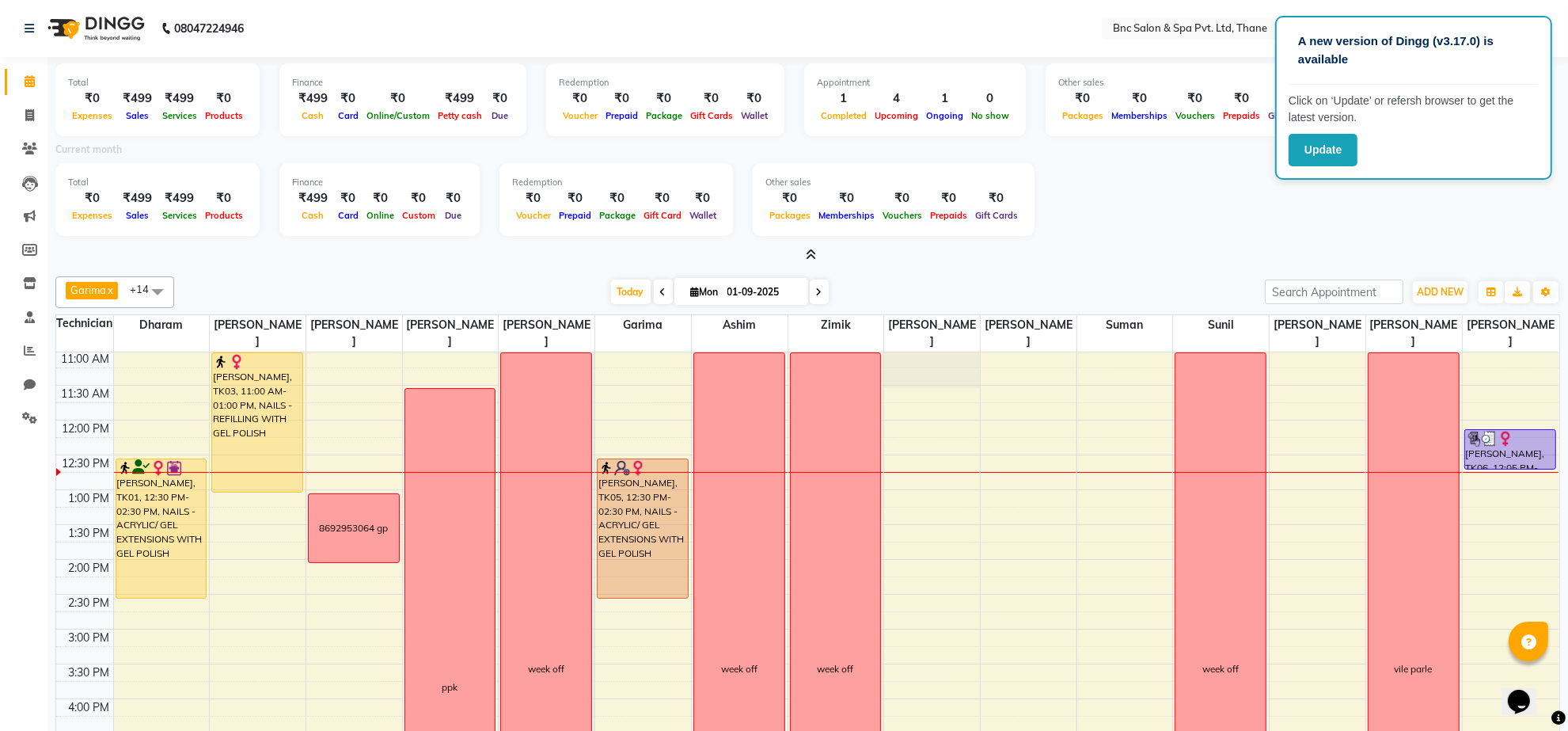
click at [812, 253] on icon at bounding box center [810, 254] width 10 height 12
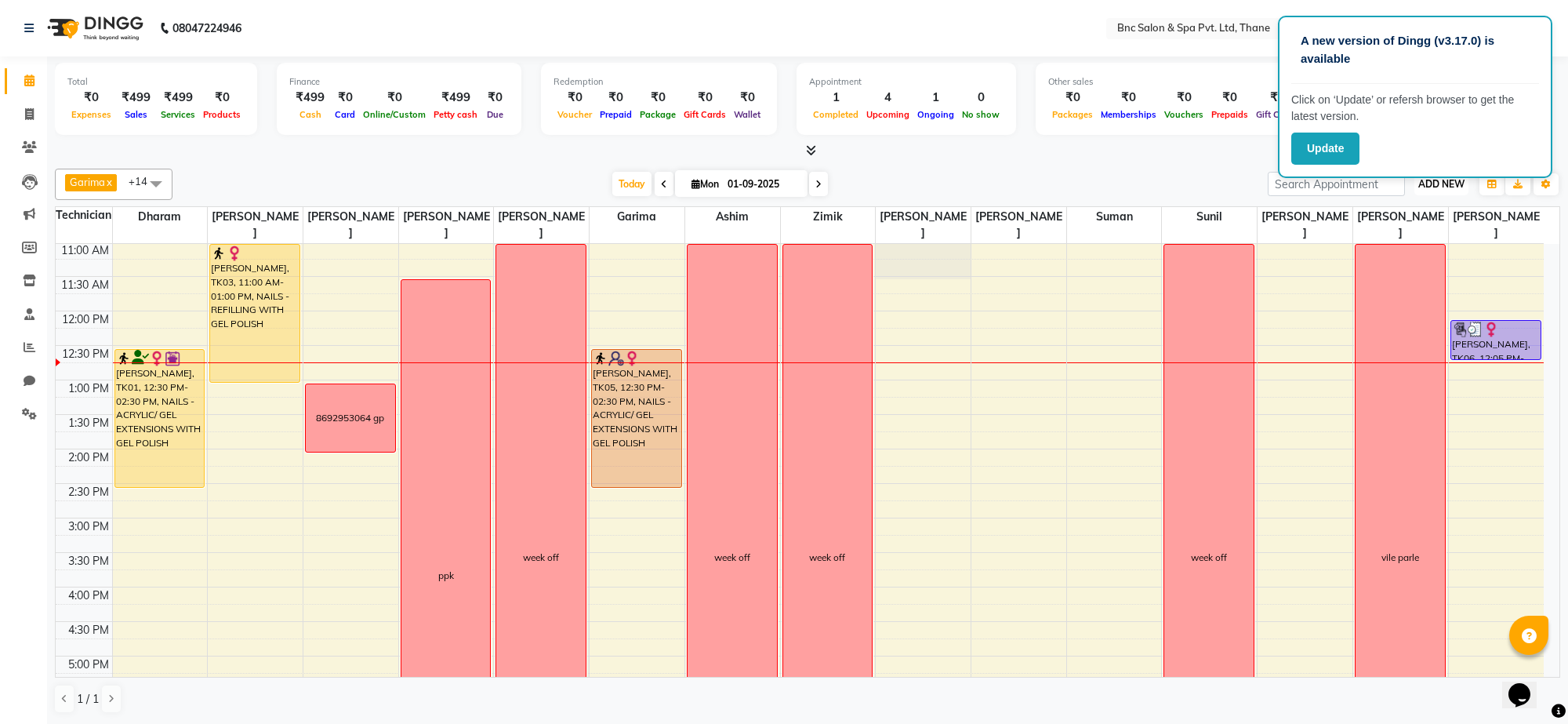
click at [1431, 183] on span "ADD NEW" at bounding box center [1441, 184] width 46 height 12
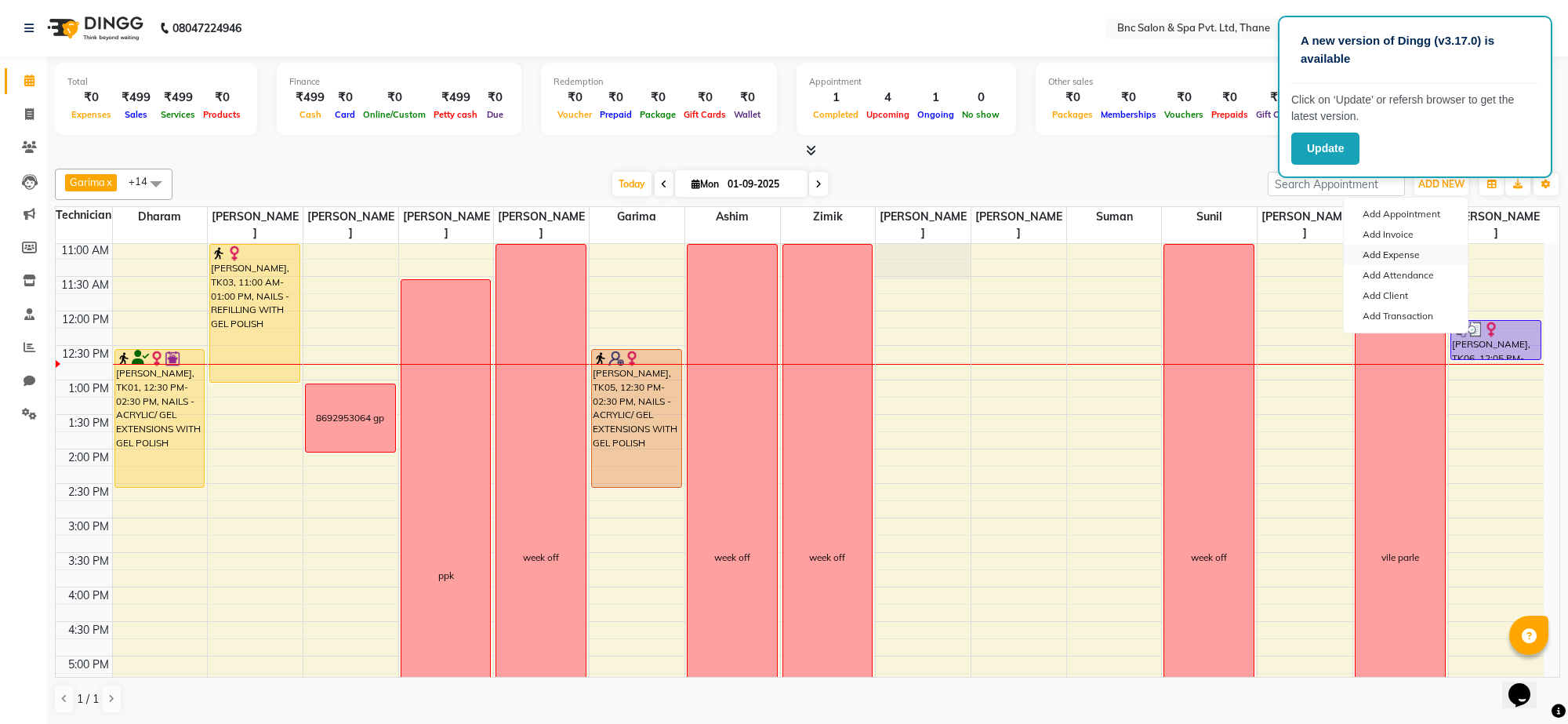
click link "Add Expense"
select select "1"
select select "7036"
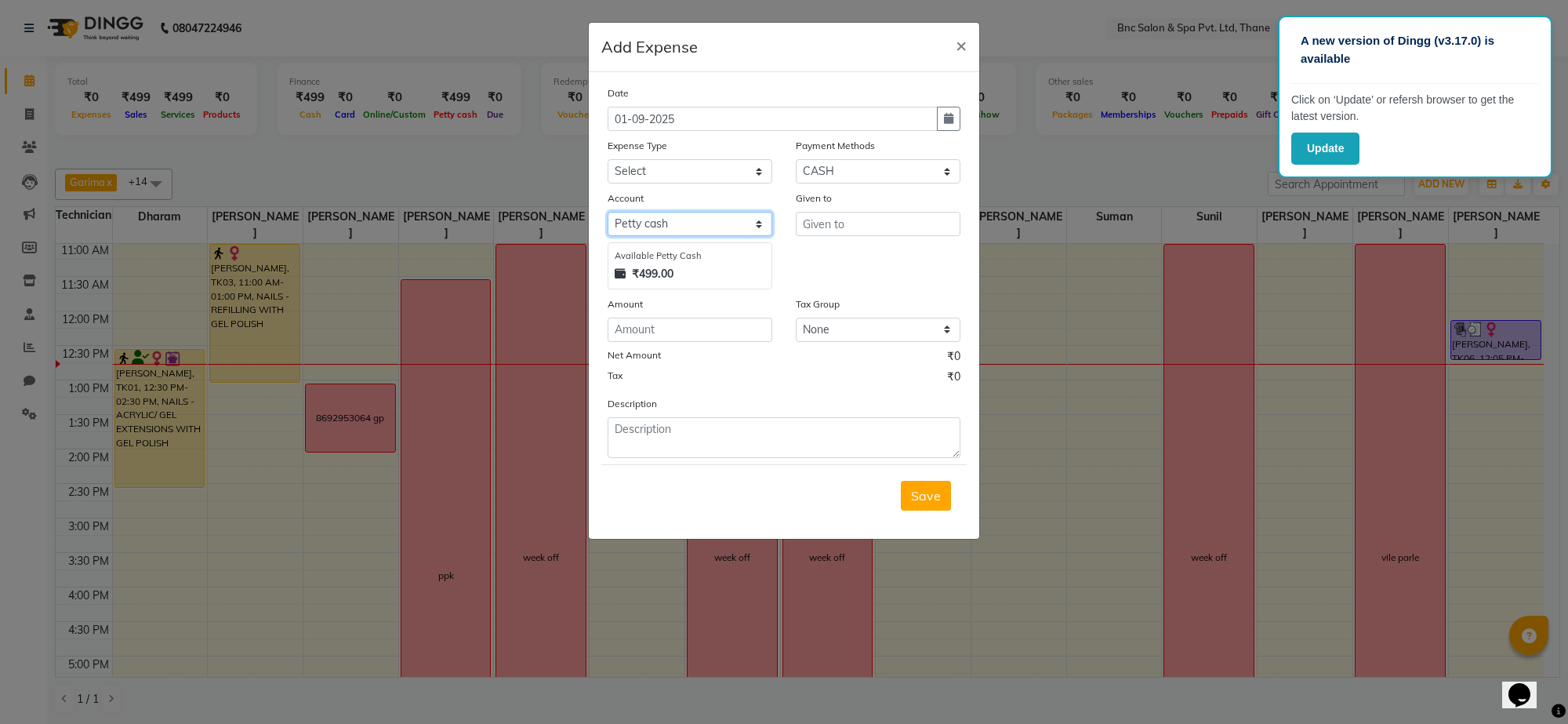
click select "Select Petty cash"
click input "number"
type input "240"
click input "text"
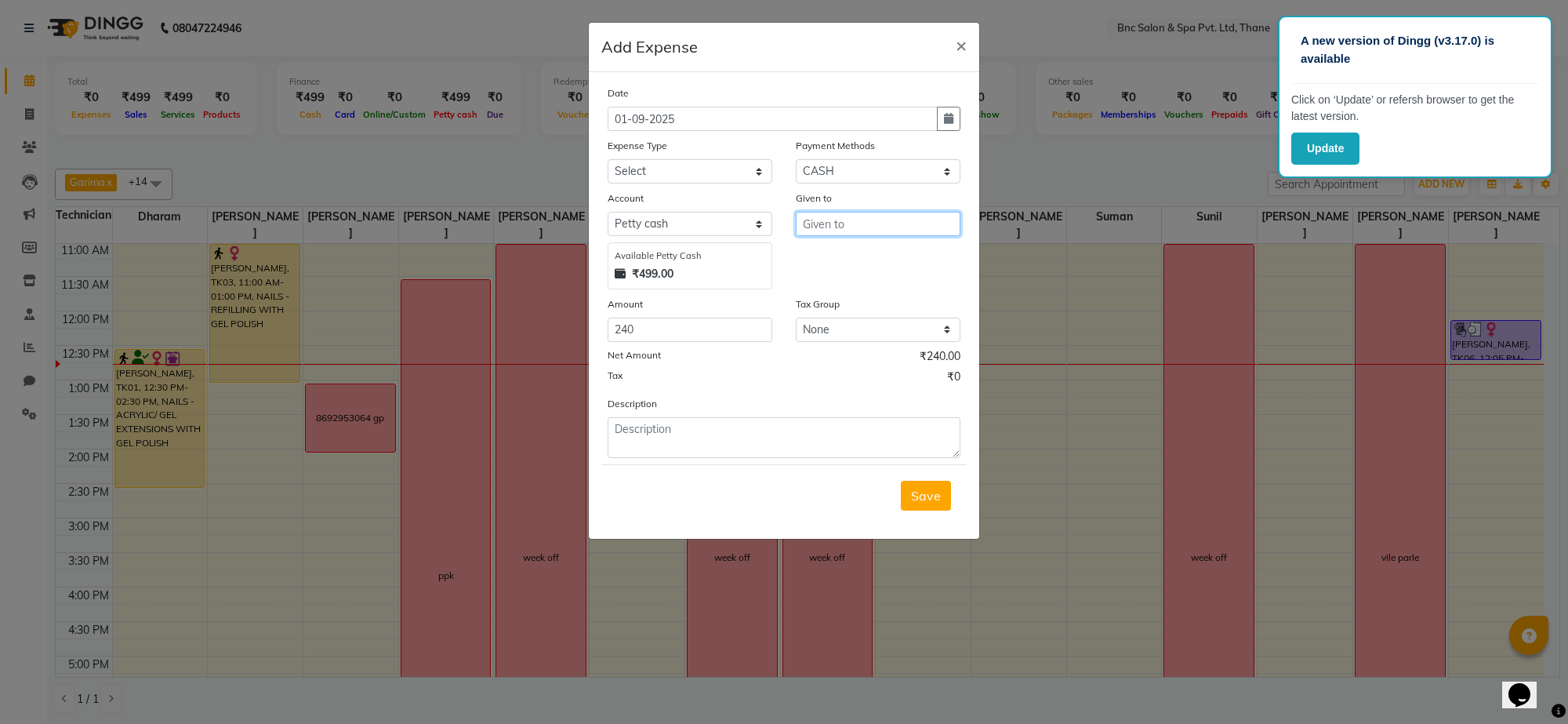
click input "text"
type input "salon use"
click select "Select ACADMY AMOUNT Advance Salary Bank charges Car maintenance Cash transfer …"
select select "21018"
click select "Select ACADMY AMOUNT Advance Salary Bank charges Car maintenance Cash transfer …"
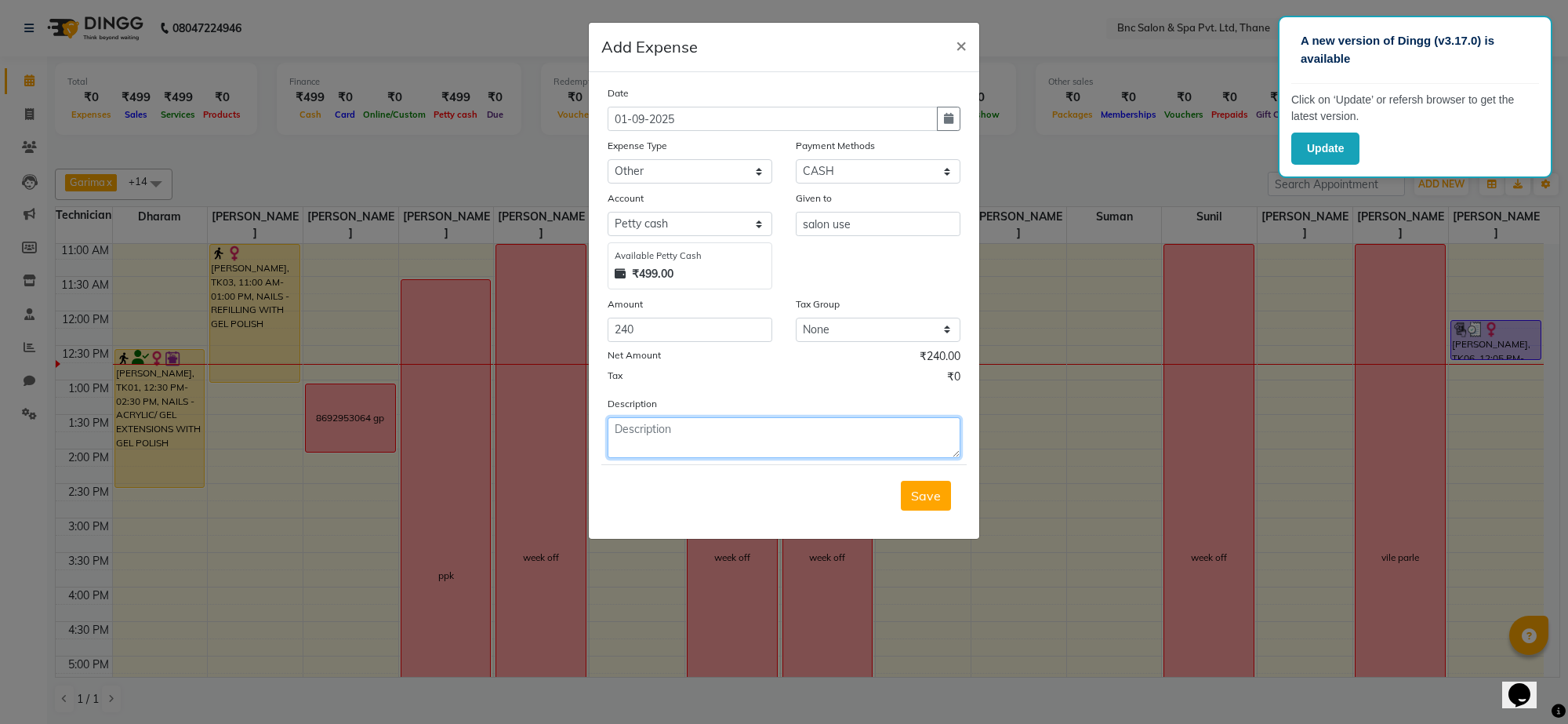
click textarea
click span "Save"
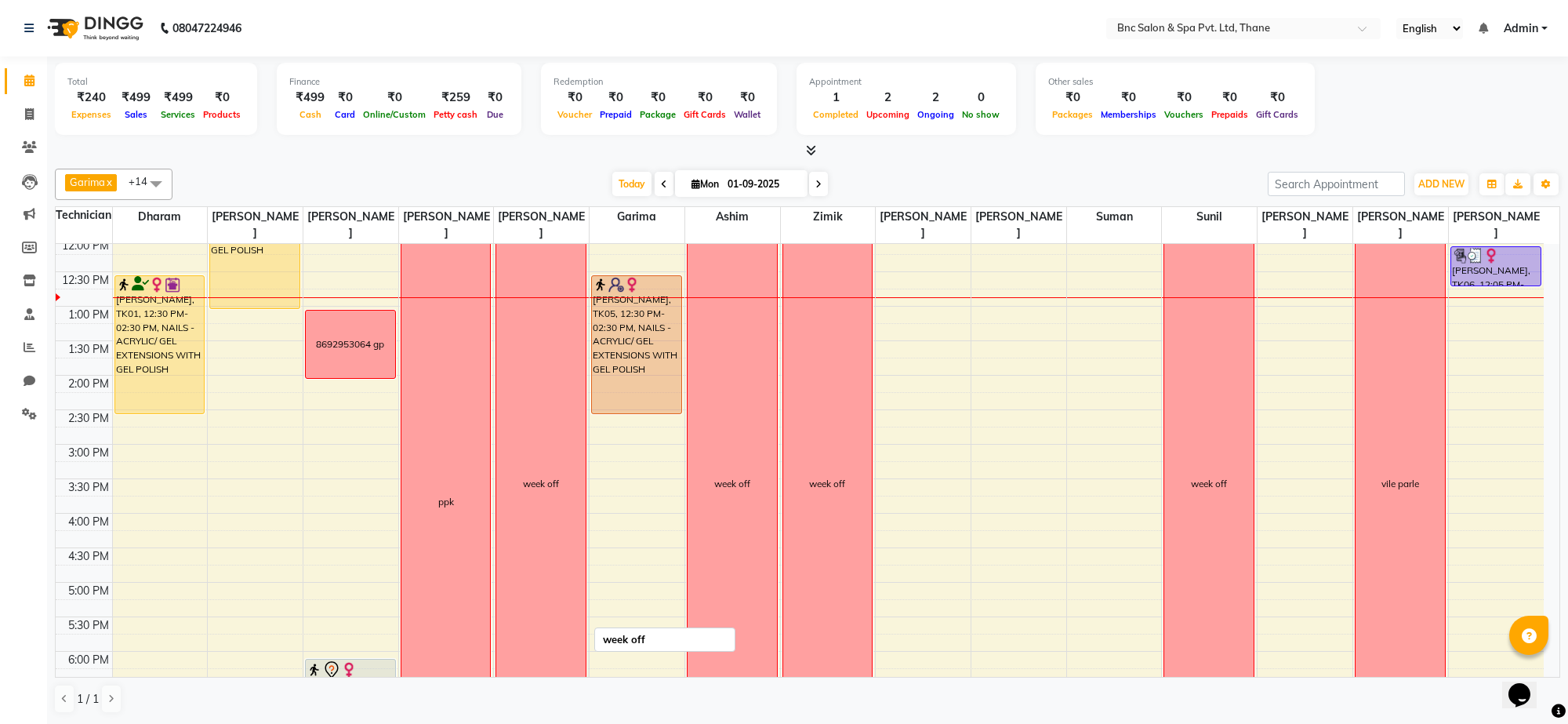
scroll to position [281, 0]
click at [378, 351] on div "8692953064 gp" at bounding box center [350, 345] width 68 height 14
click at [555, 163] on div "[PERSON_NAME] x [PERSON_NAME] [PERSON_NAME] x [PERSON_NAME] x Zimik x [PERSON_N…" at bounding box center [807, 441] width 1506 height 558
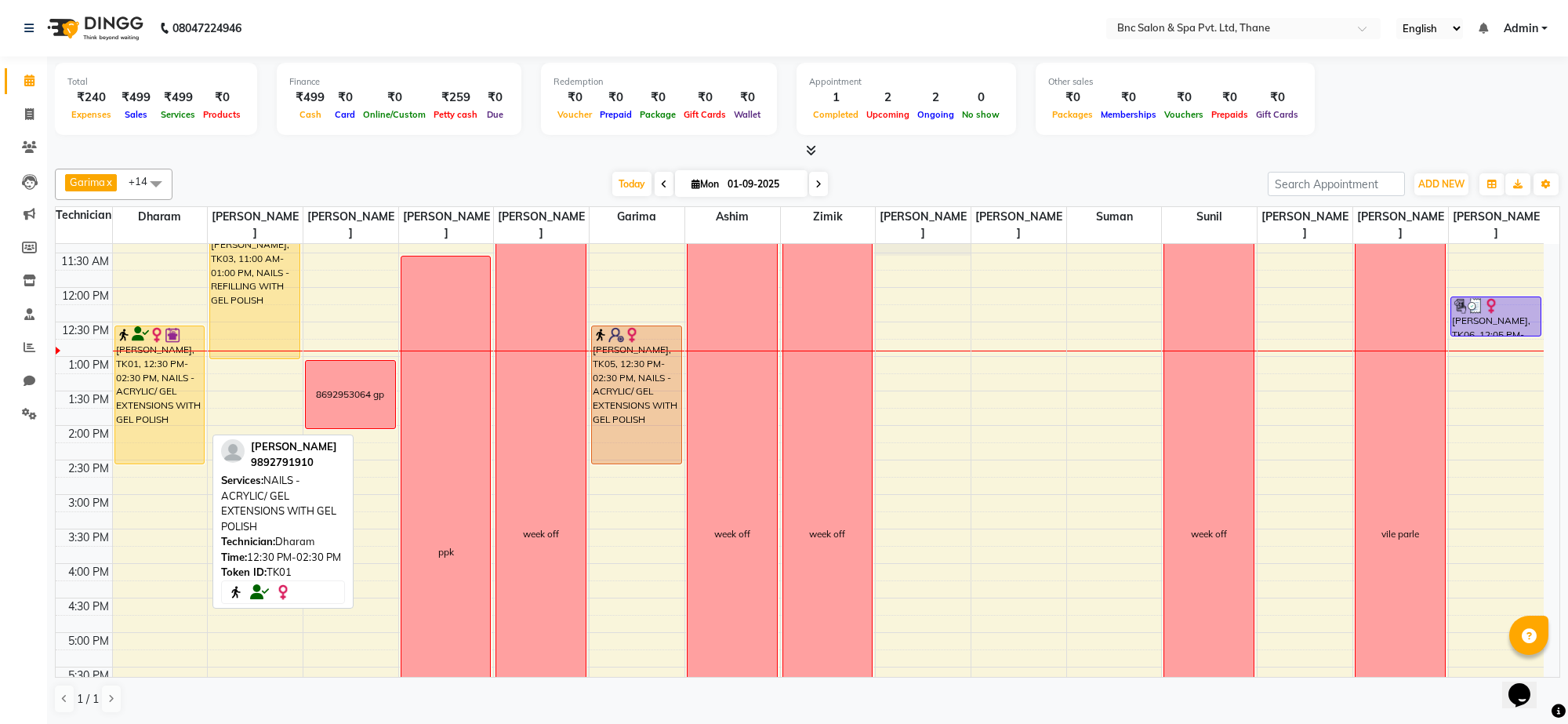
scroll to position [216, 0]
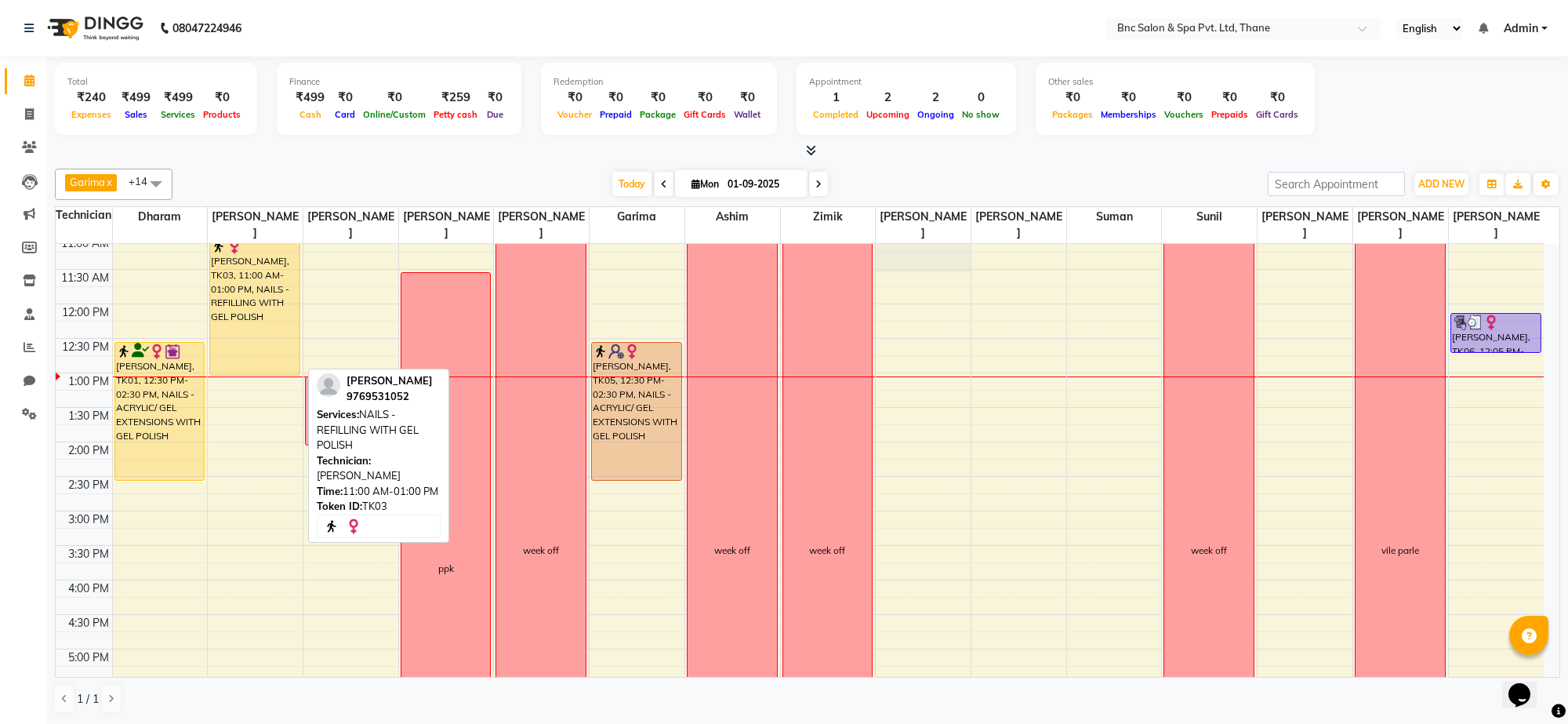
click at [282, 287] on div "[PERSON_NAME], TK03, 11:00 AM-01:00 PM, NAILS - REFILLING WITH GEL POLISH" at bounding box center [254, 306] width 89 height 137
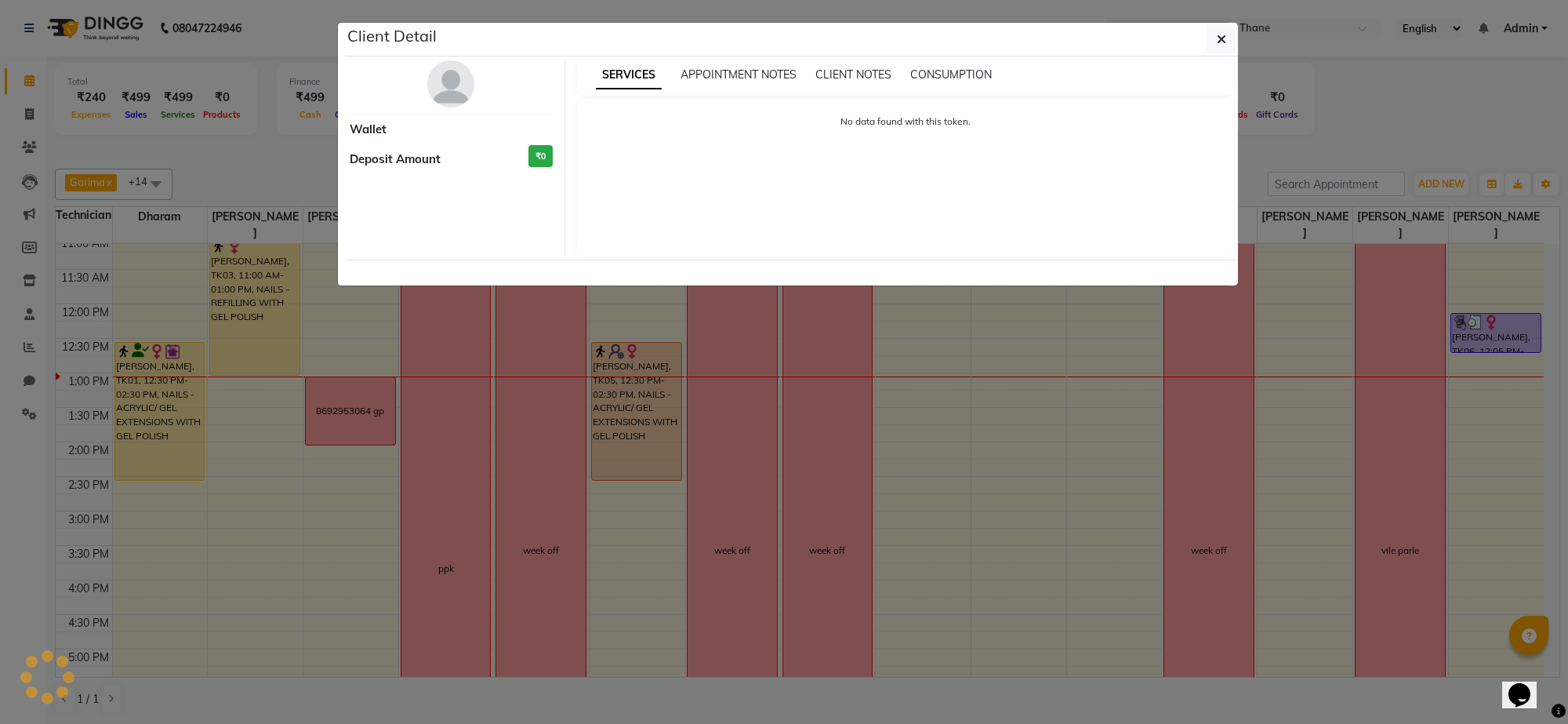
select select "1"
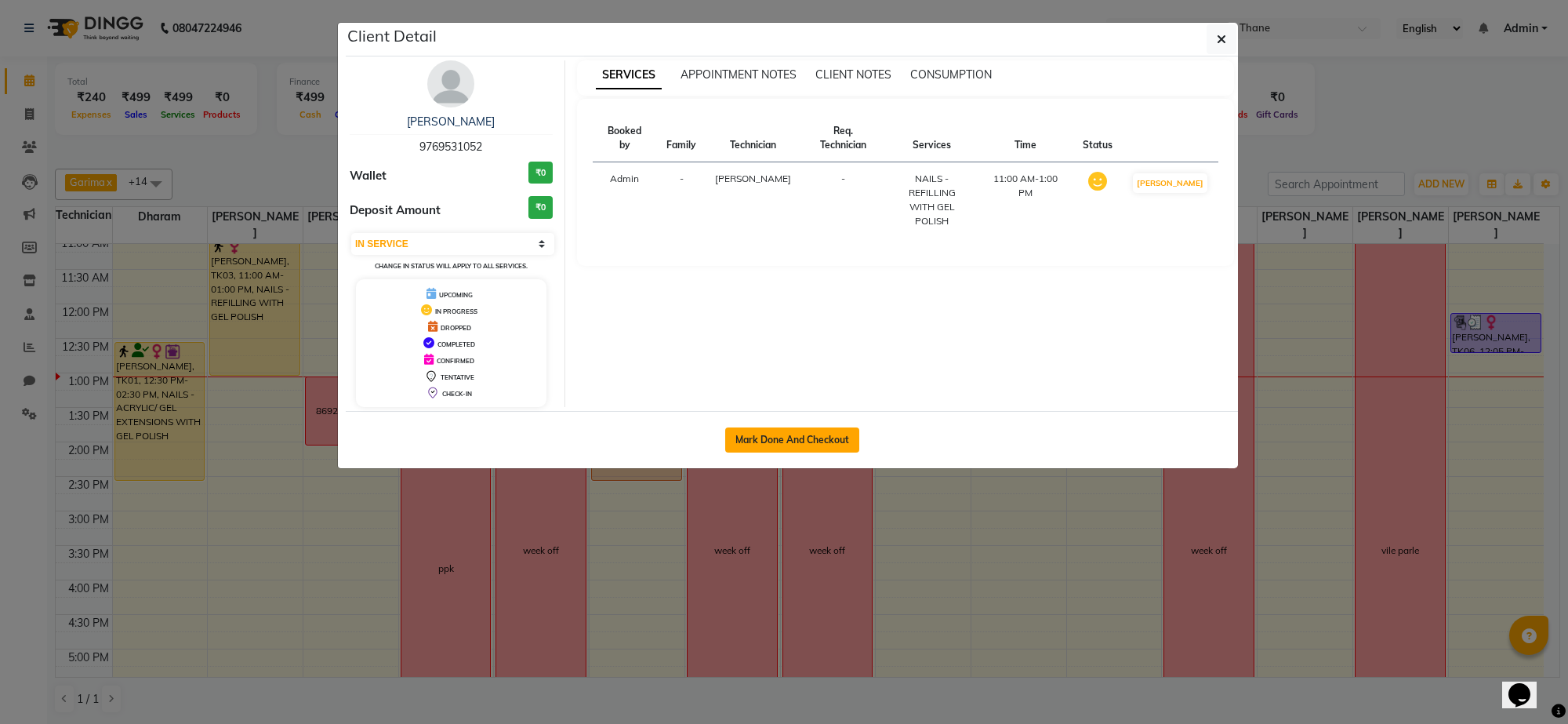
click at [832, 427] on button "Mark Done And Checkout" at bounding box center [793, 439] width 134 height 25
select select "7892"
select select "service"
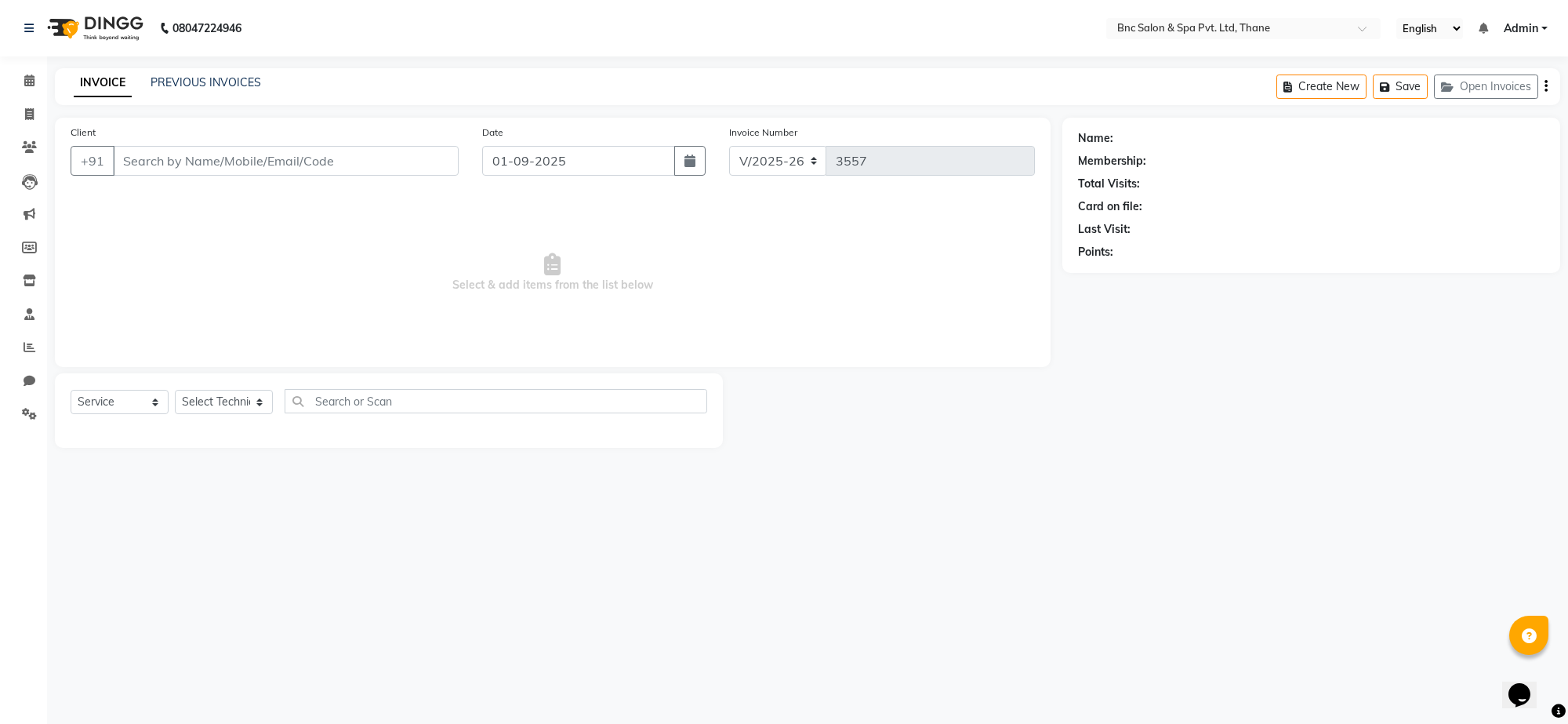
type input "9769531052"
select select "71923"
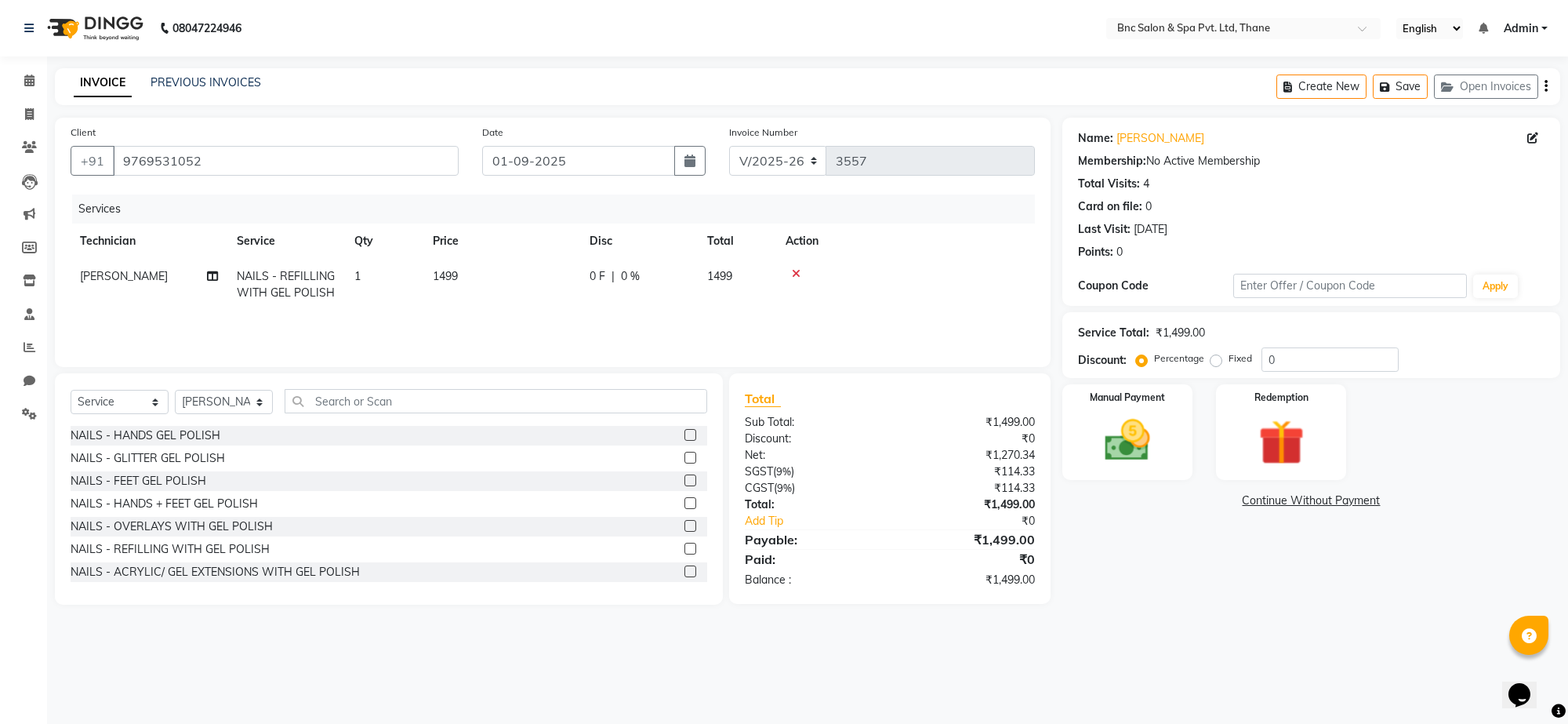
click at [431, 265] on td "1499" at bounding box center [502, 285] width 157 height 51
select select "71923"
click at [527, 279] on input "1499" at bounding box center [575, 280] width 138 height 24
type input "1799"
click at [1145, 442] on img at bounding box center [1128, 441] width 77 height 55
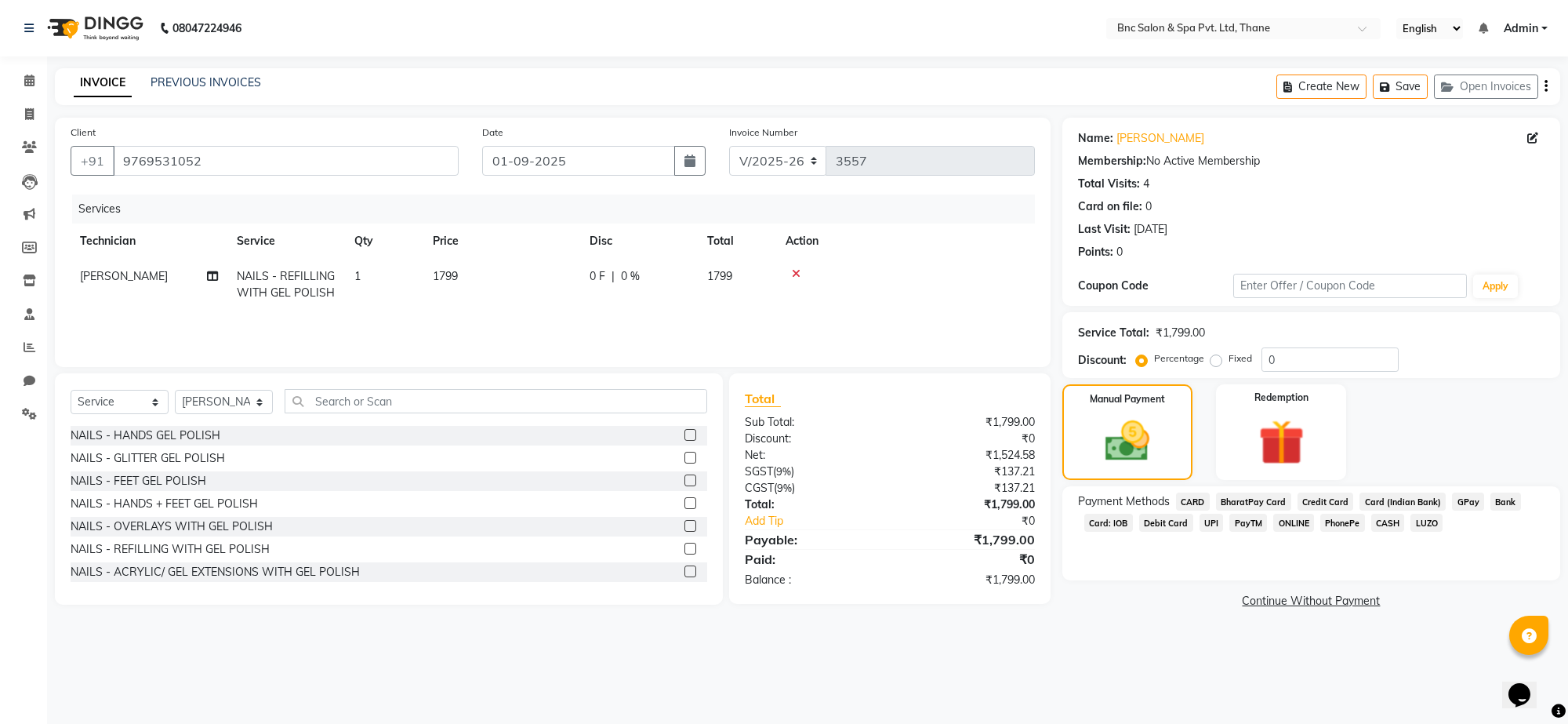
click at [1184, 503] on span "CARD" at bounding box center [1192, 502] width 34 height 18
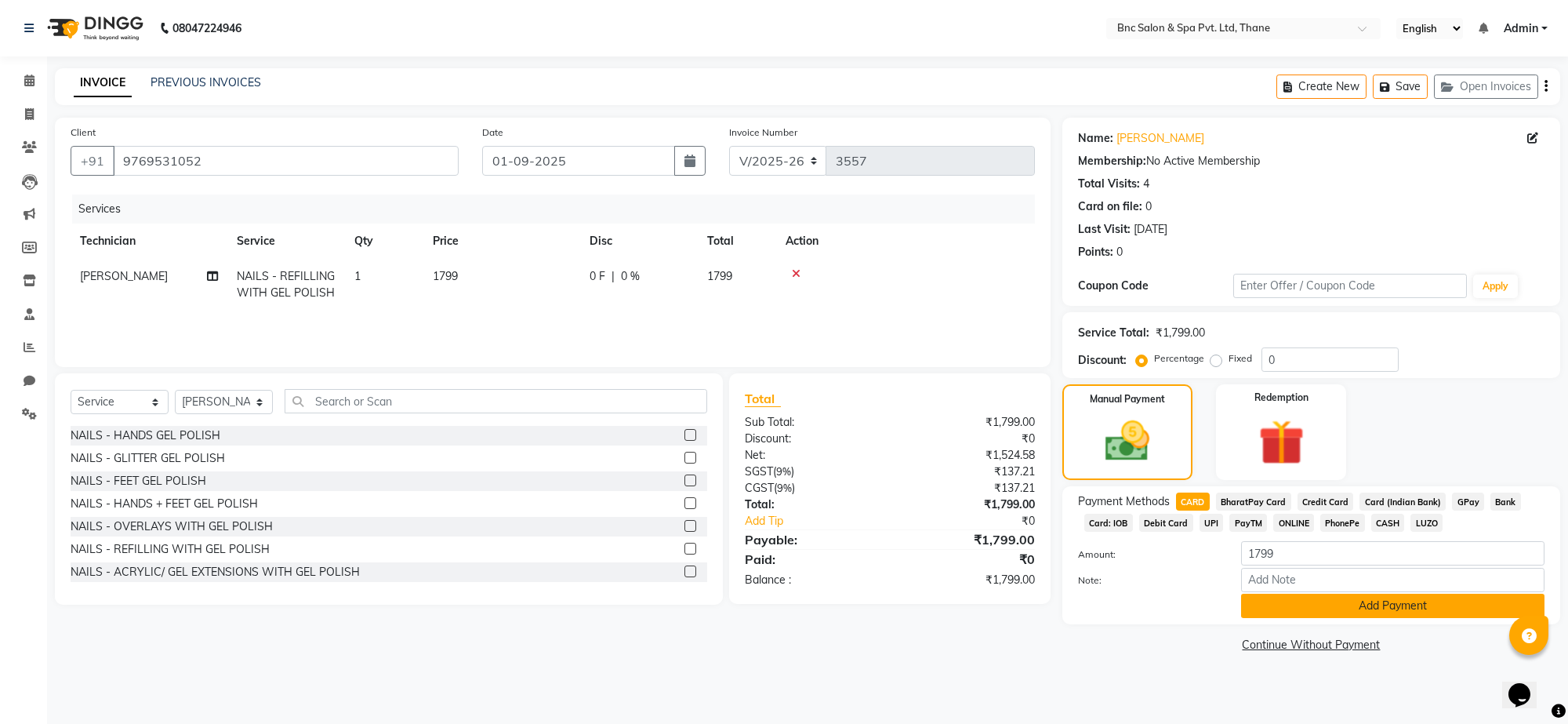
click at [1263, 605] on button "Add Payment" at bounding box center [1393, 605] width 303 height 24
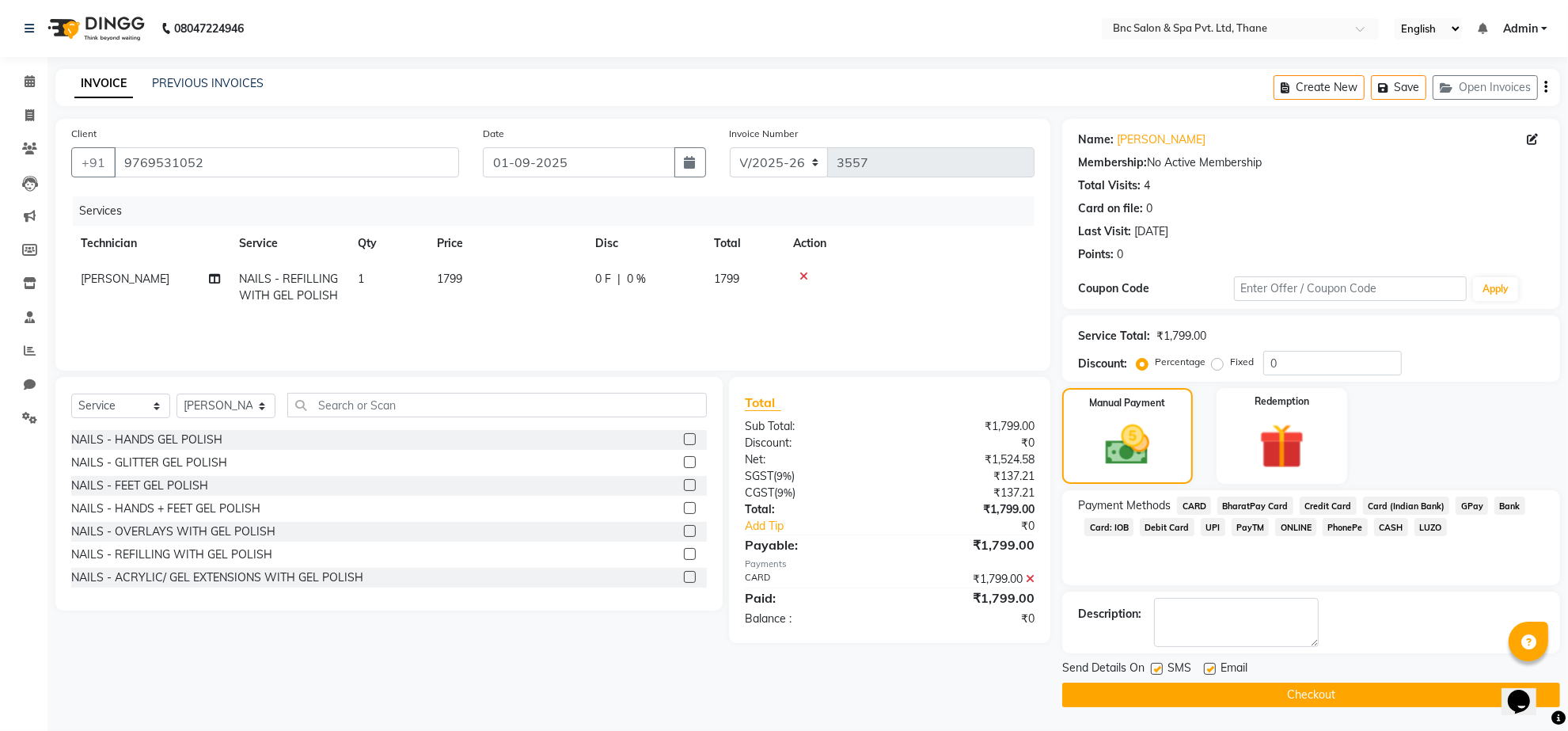
click at [1217, 691] on button "Checkout" at bounding box center [1311, 695] width 498 height 24
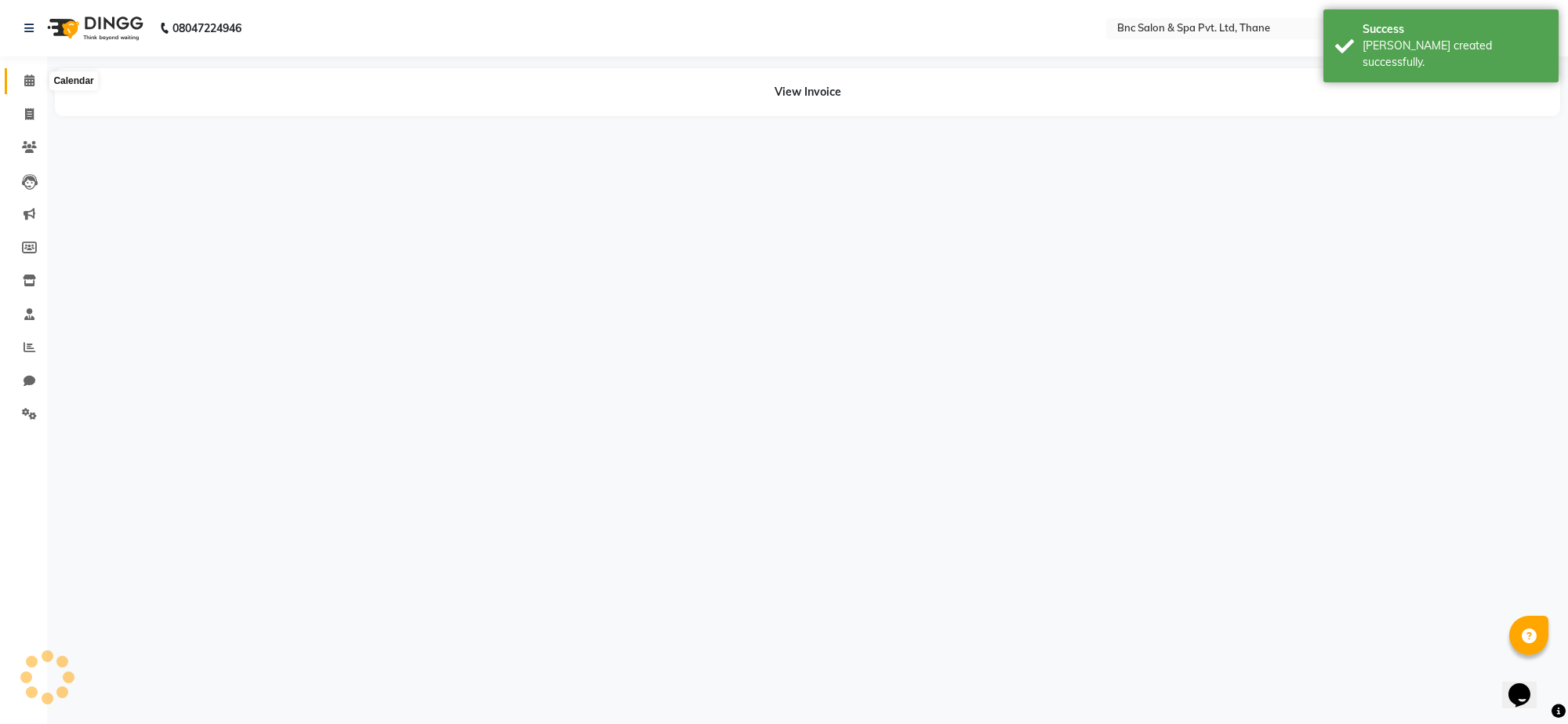
click at [28, 83] on icon at bounding box center [28, 80] width 10 height 12
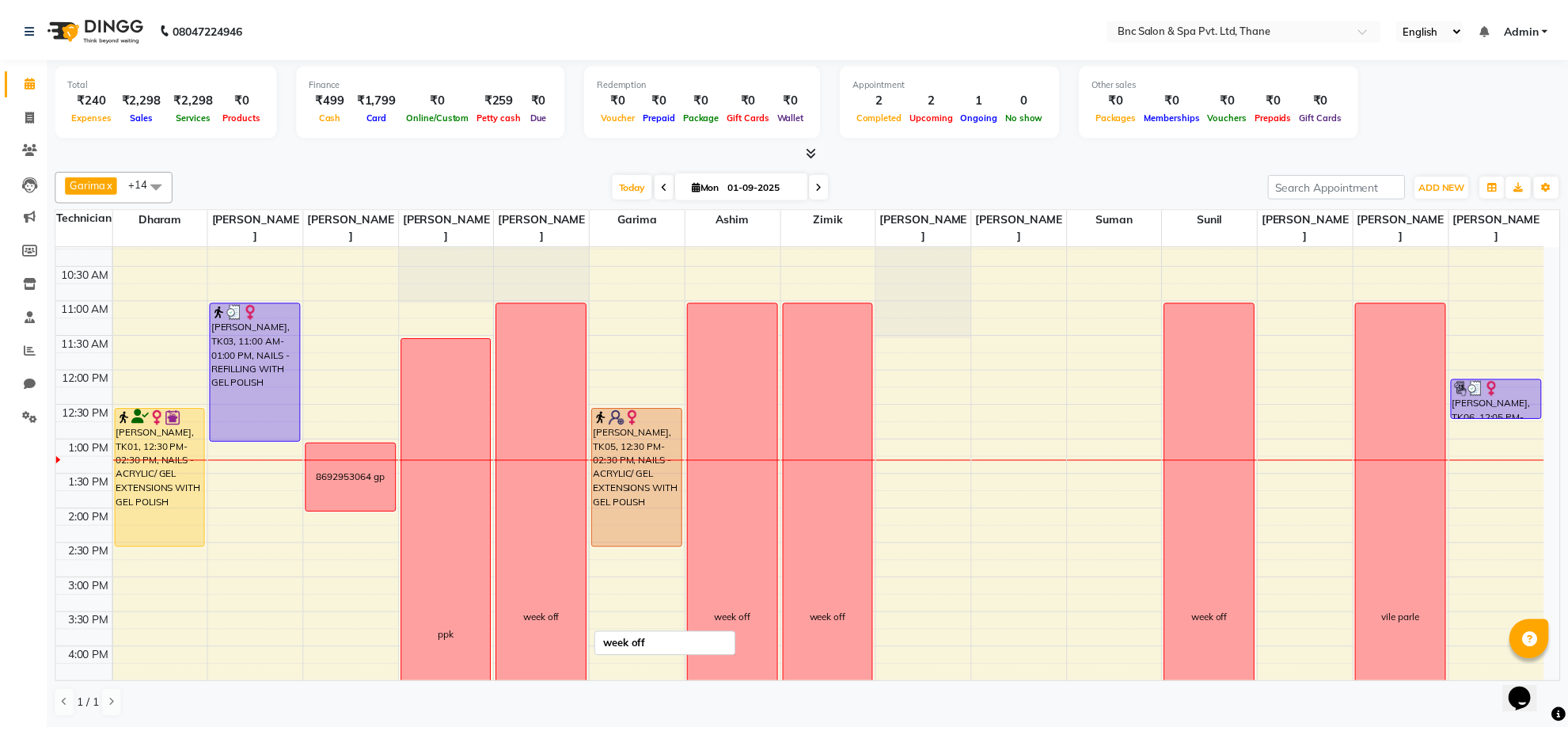
scroll to position [135, 0]
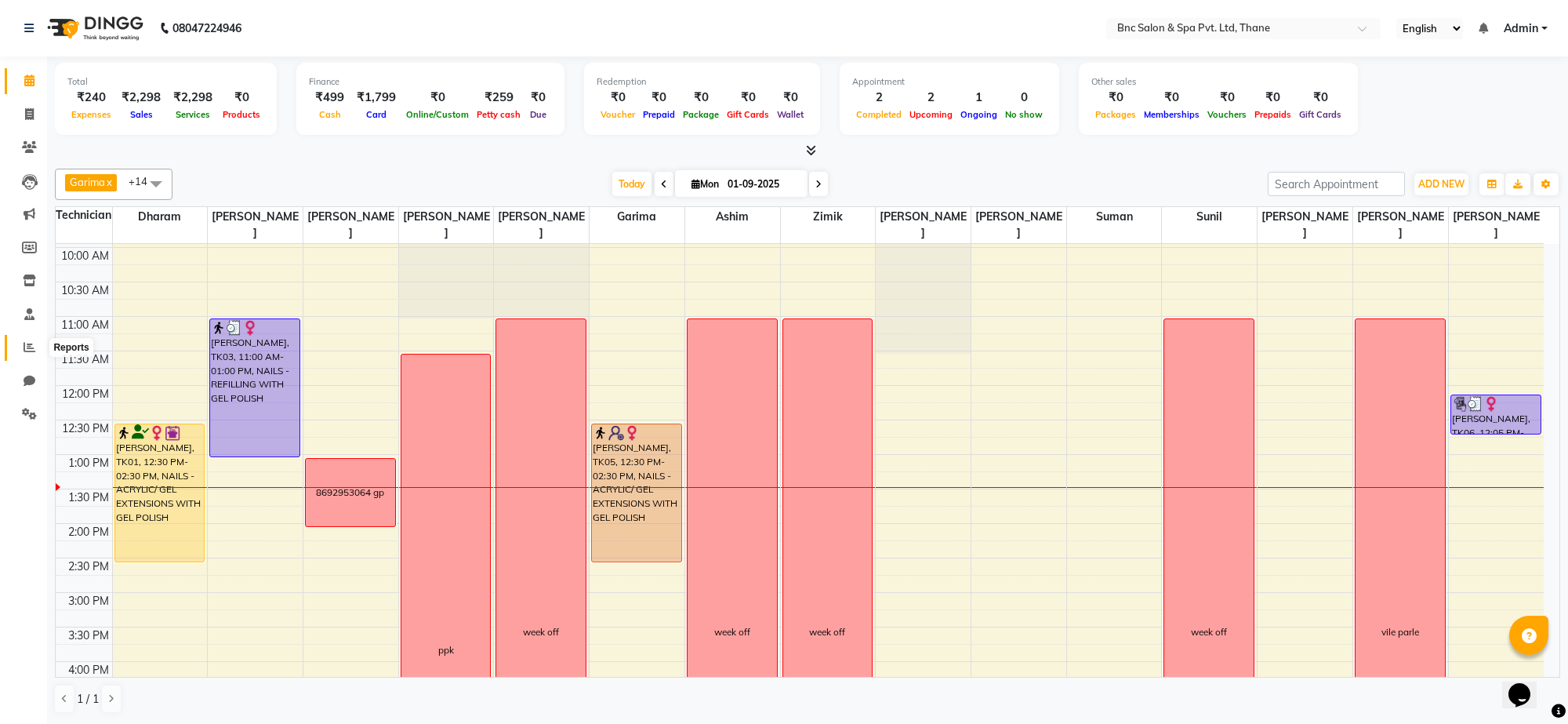
click at [31, 345] on icon at bounding box center [29, 346] width 12 height 12
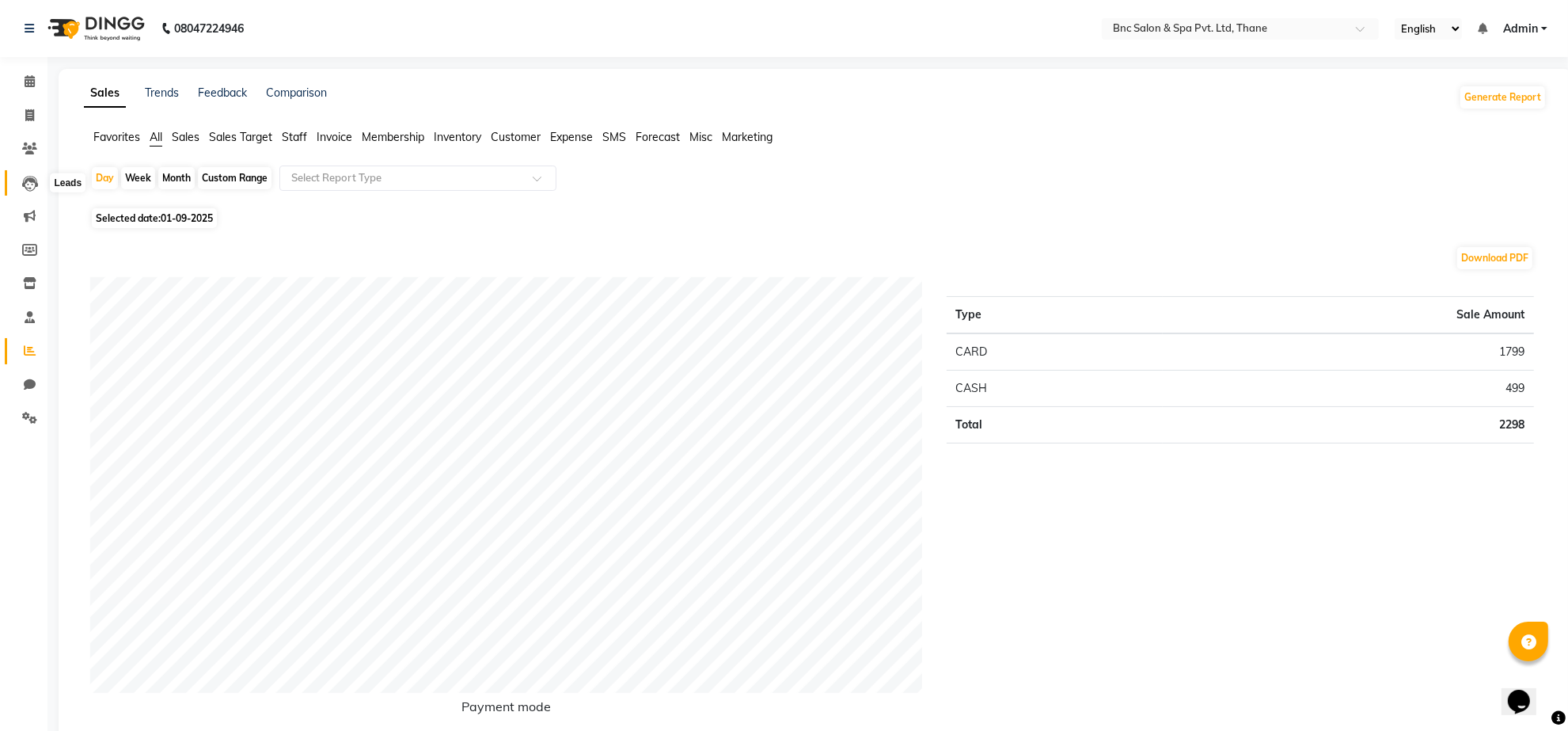
click at [22, 186] on icon at bounding box center [30, 184] width 16 height 16
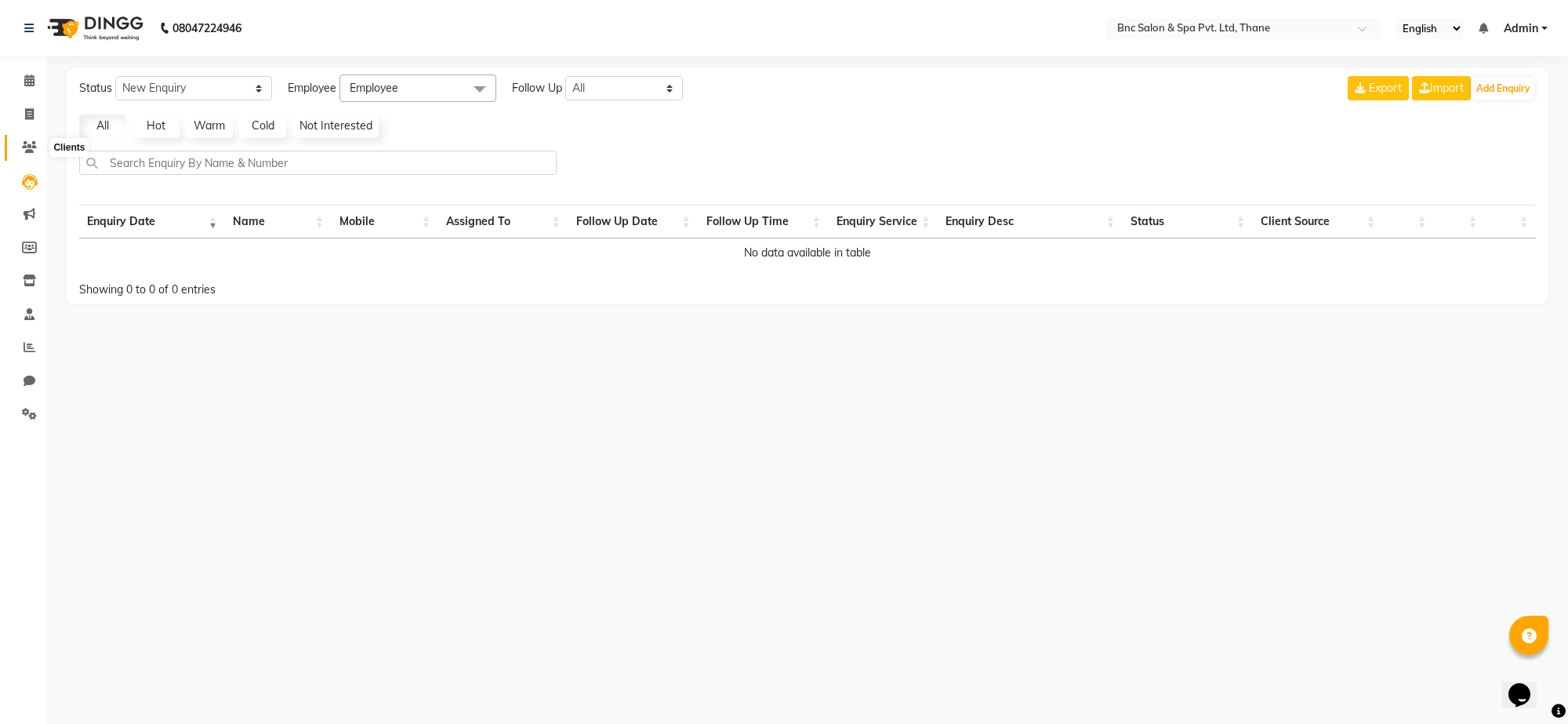
click at [22, 155] on span at bounding box center [29, 148] width 28 height 18
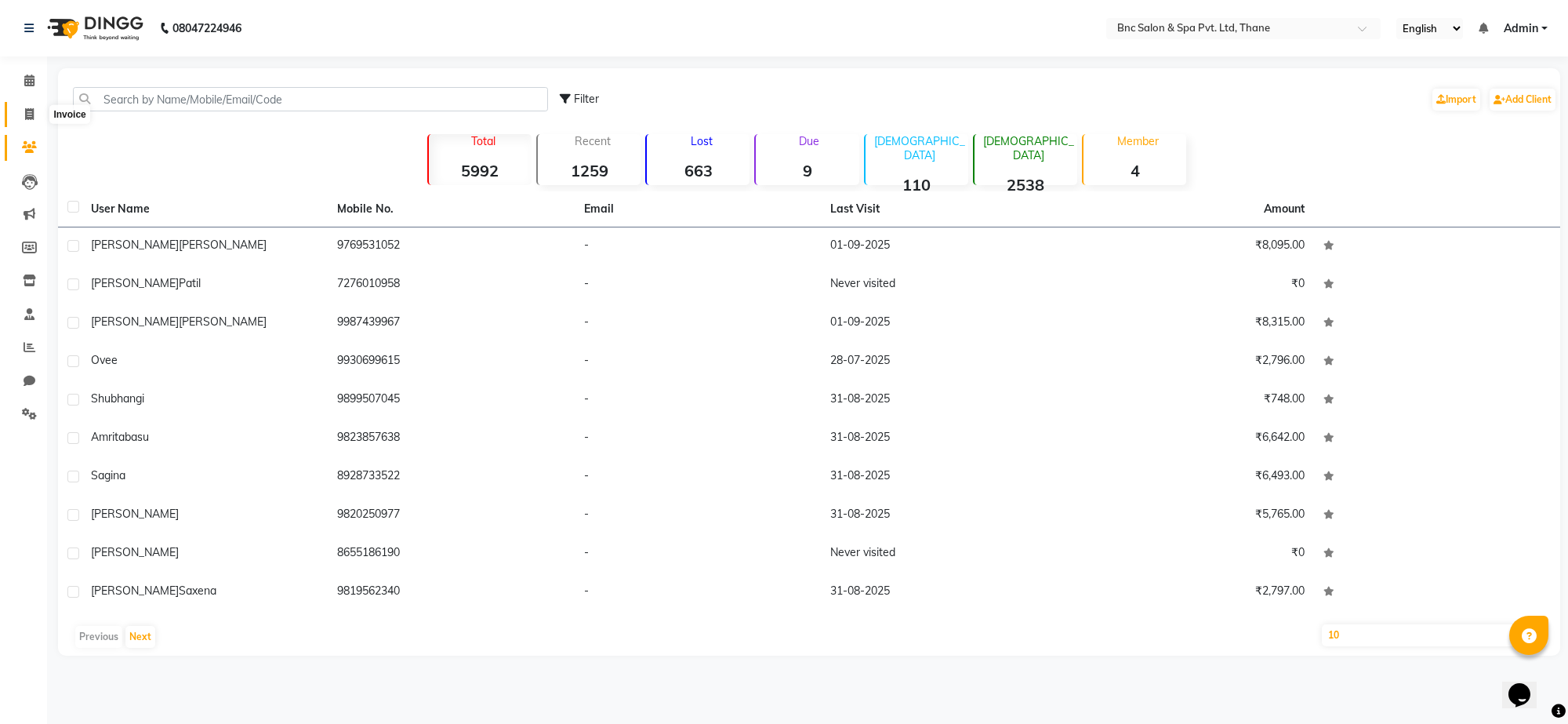
click at [24, 111] on span at bounding box center [29, 115] width 28 height 18
select select "7892"
select select "service"
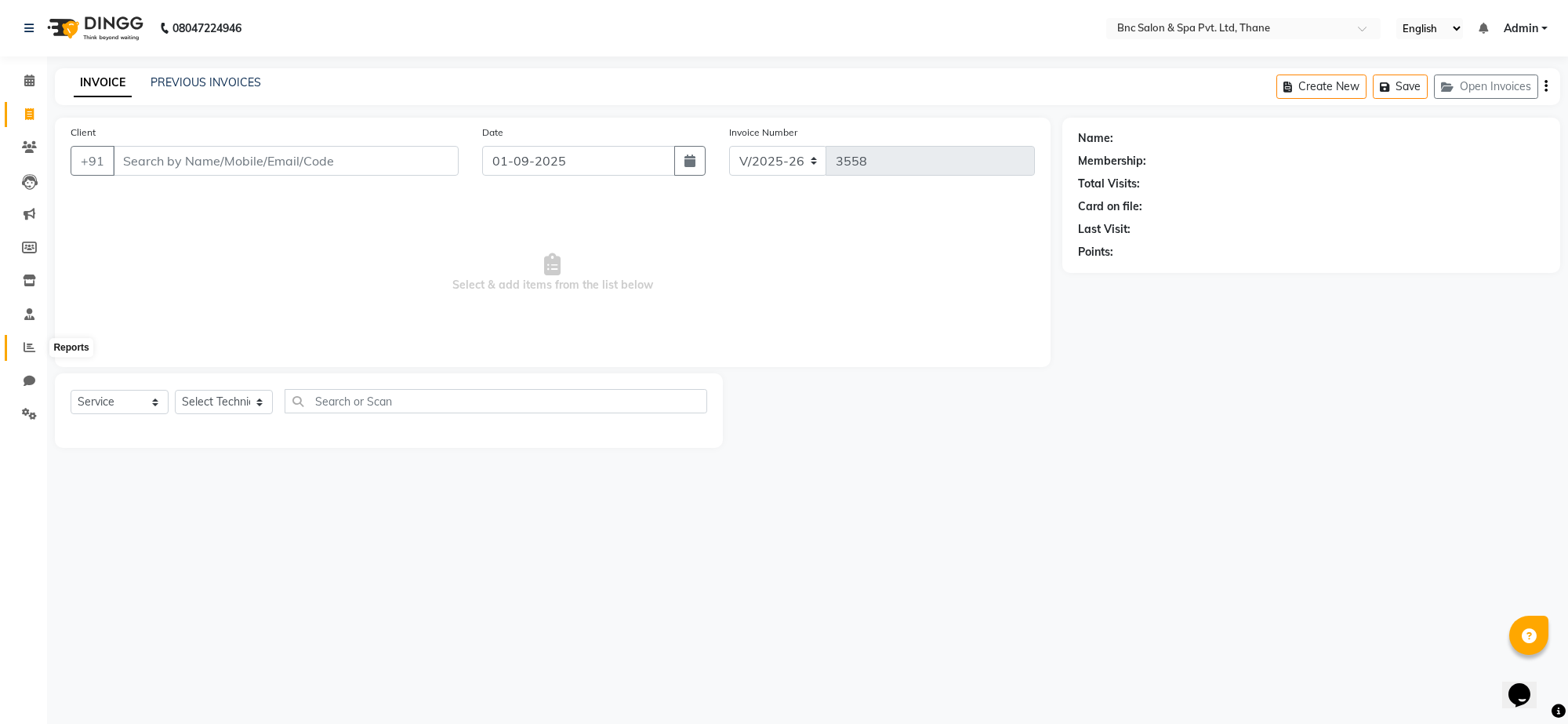
click at [28, 344] on icon at bounding box center [29, 346] width 12 height 12
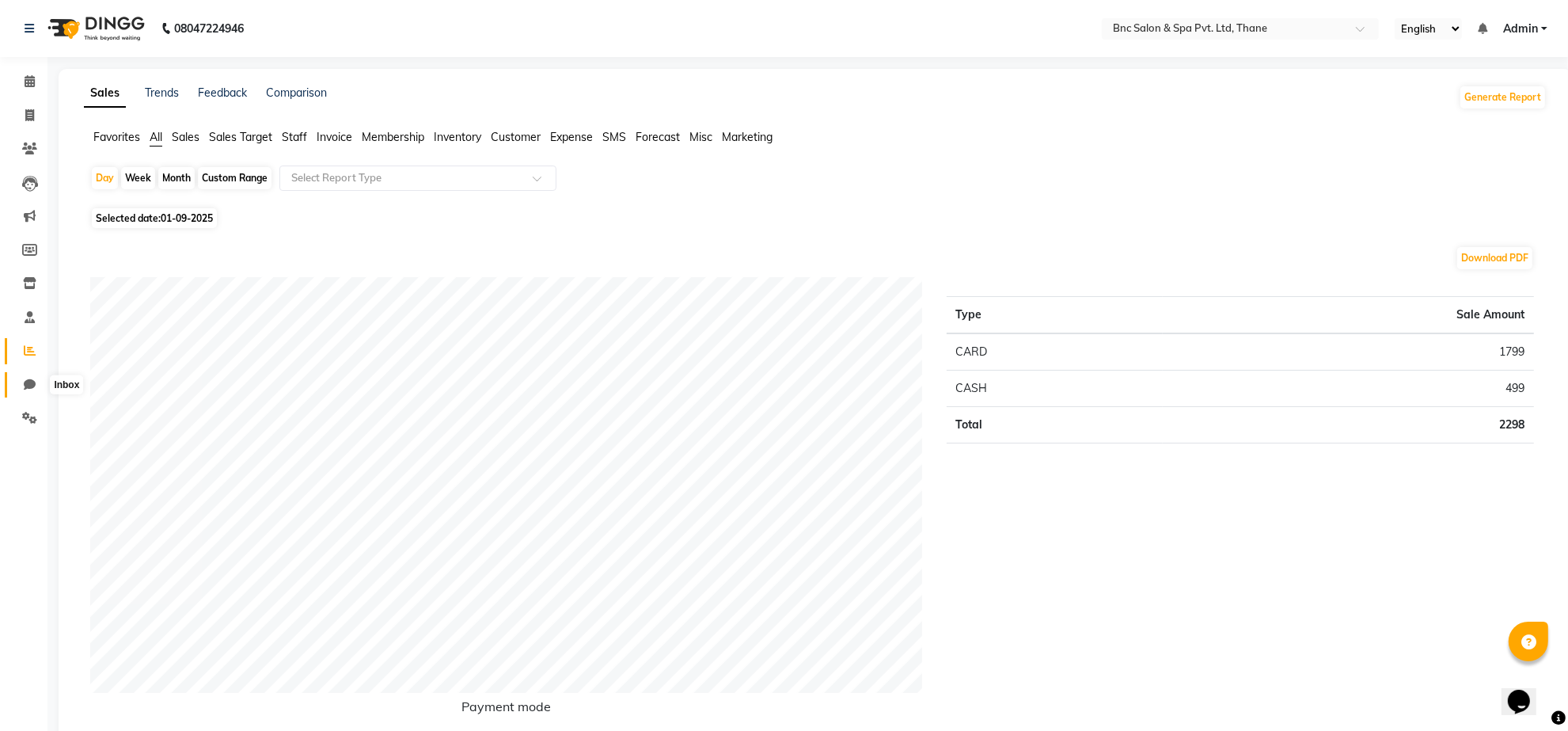
click at [24, 390] on icon at bounding box center [30, 384] width 12 height 12
select select "100"
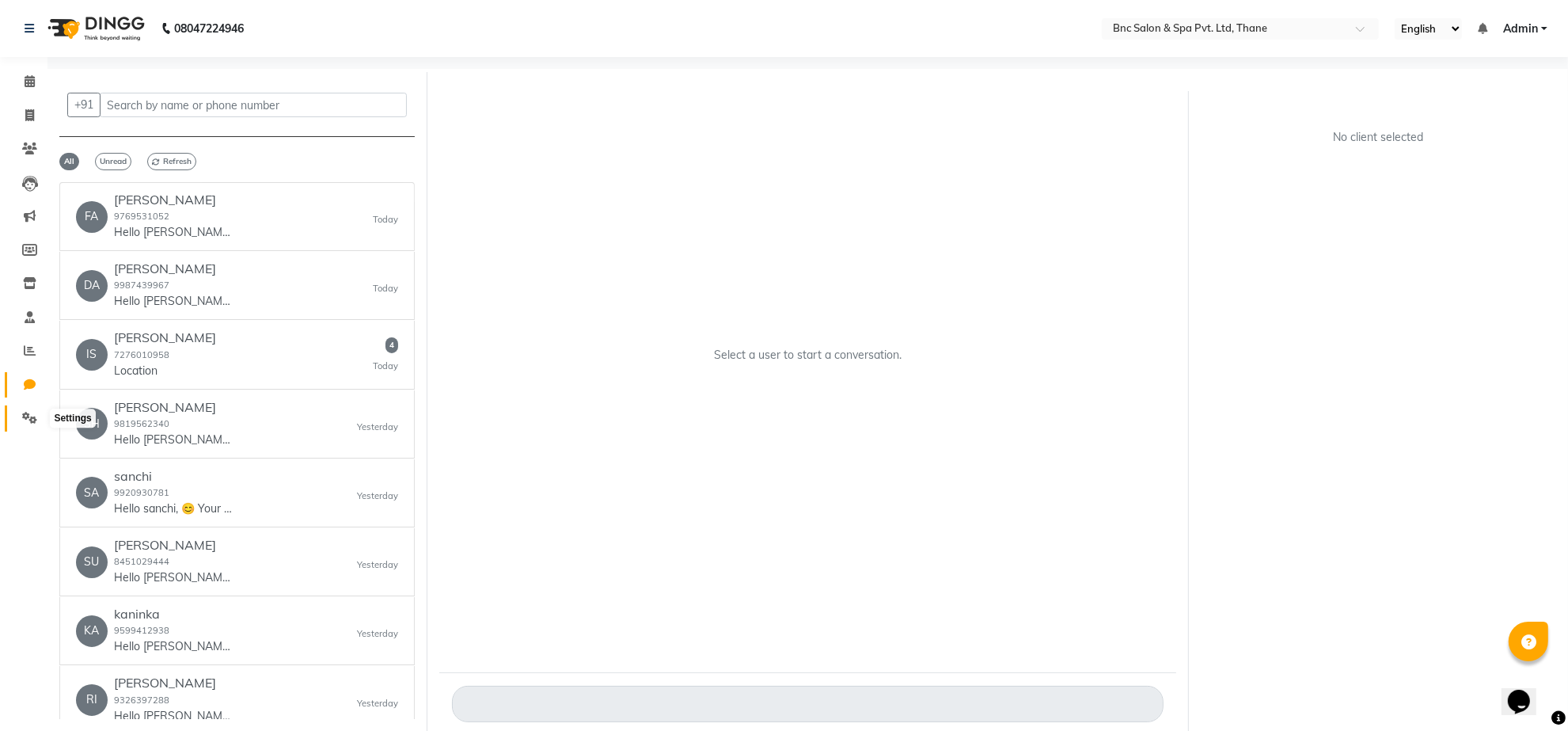
click at [20, 417] on span at bounding box center [30, 418] width 28 height 19
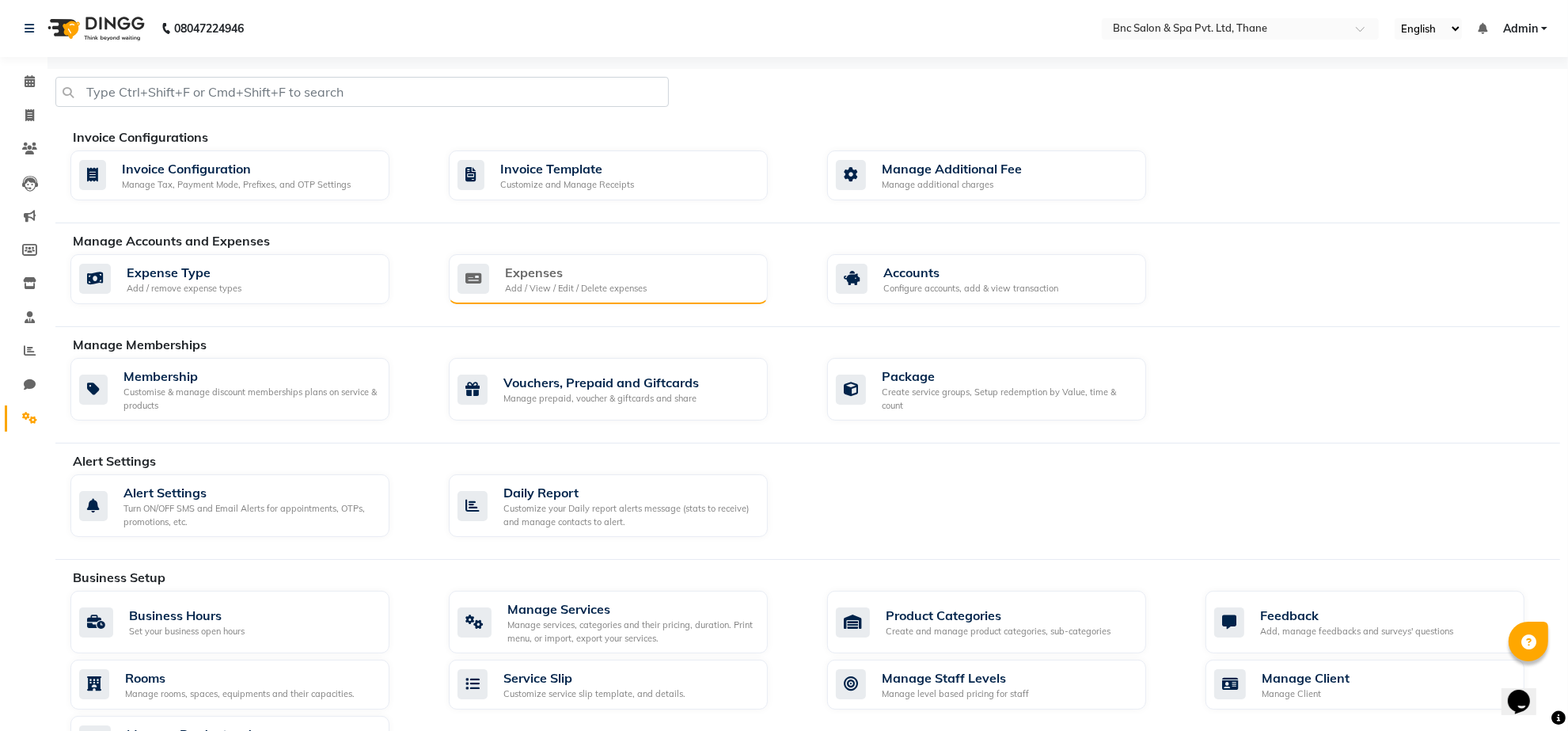
click at [630, 289] on div "Add / View / Edit / Delete expenses" at bounding box center [576, 289] width 142 height 14
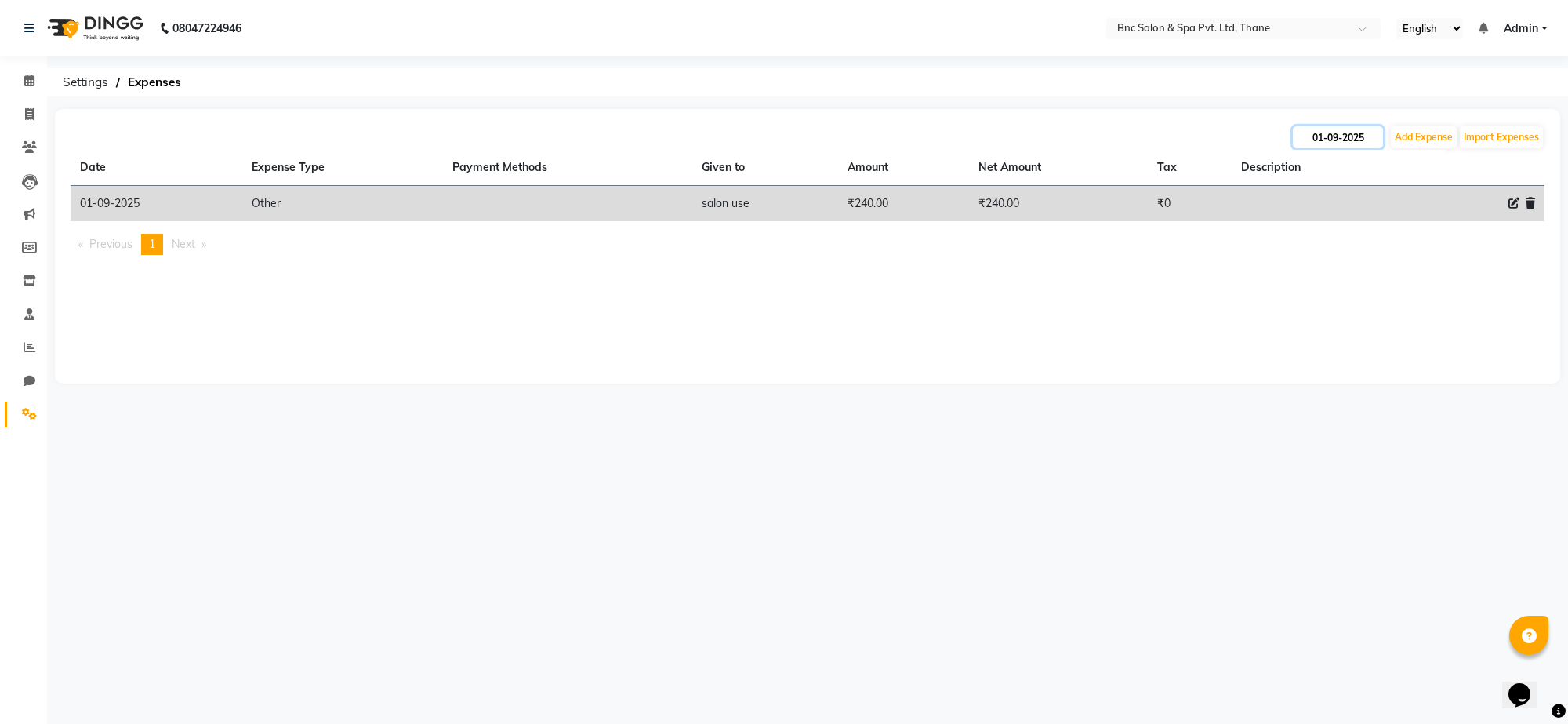
click at [1346, 142] on input "01-09-2025" at bounding box center [1338, 137] width 90 height 22
select select "9"
select select "2025"
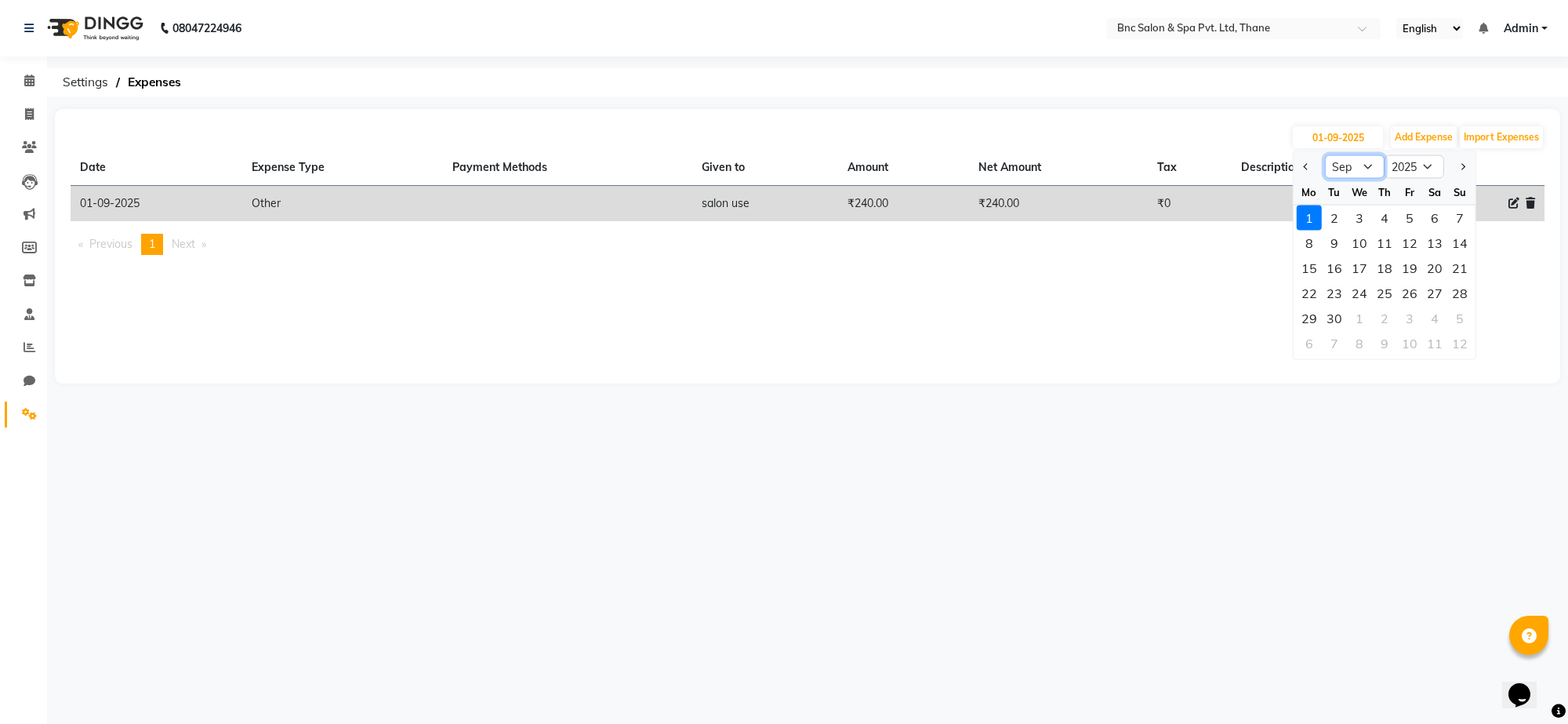
click at [1361, 166] on select "Jan Feb Mar Apr May Jun [DATE] Aug Sep Oct Nov Dec" at bounding box center [1355, 167] width 60 height 24
select select "8"
click at [1325, 155] on select "Jan Feb Mar Apr May Jun [DATE] Aug Sep Oct Nov Dec" at bounding box center [1355, 167] width 60 height 24
click at [1384, 300] on div "21" at bounding box center [1384, 293] width 25 height 25
type input "21-08-2025"
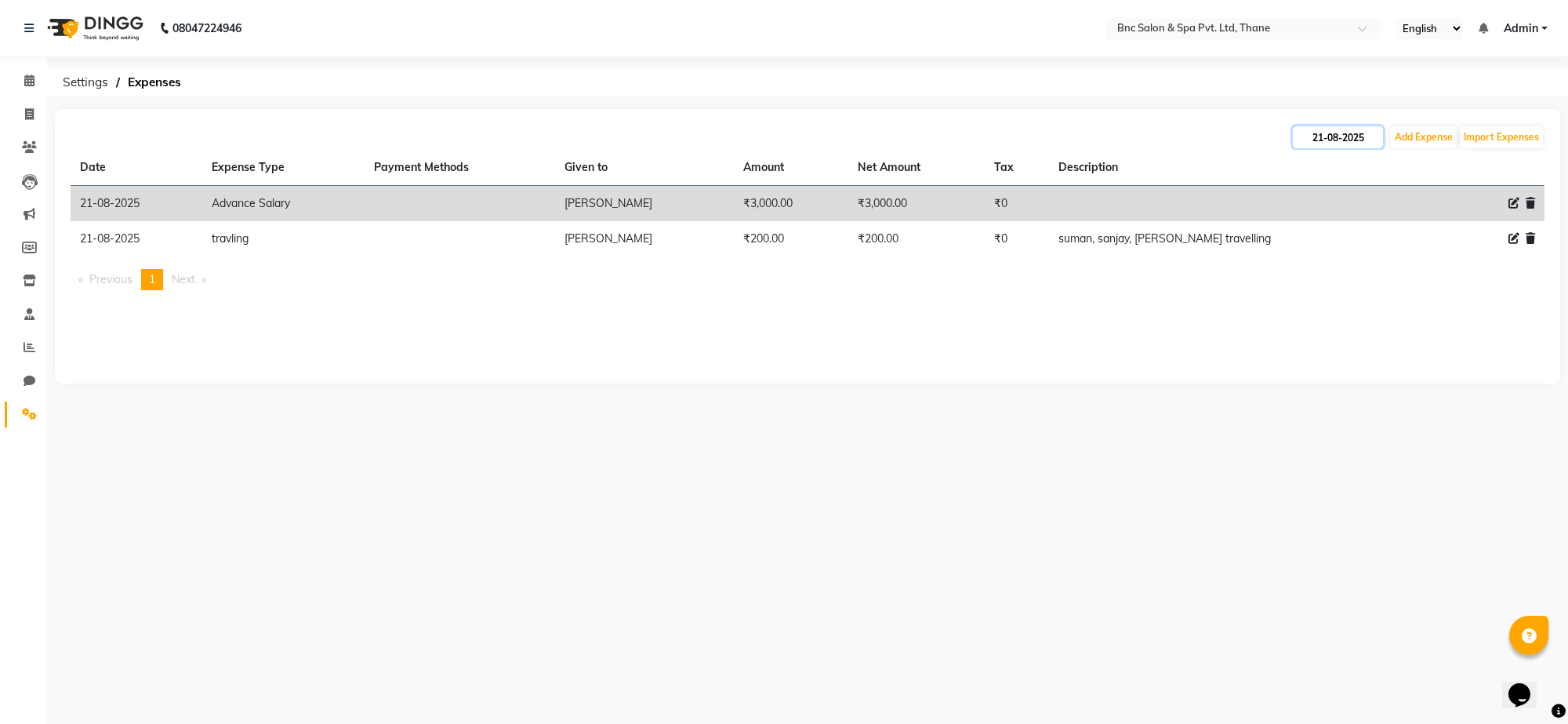
click at [1342, 137] on input "21-08-2025" at bounding box center [1338, 137] width 90 height 22
select select "8"
select select "2025"
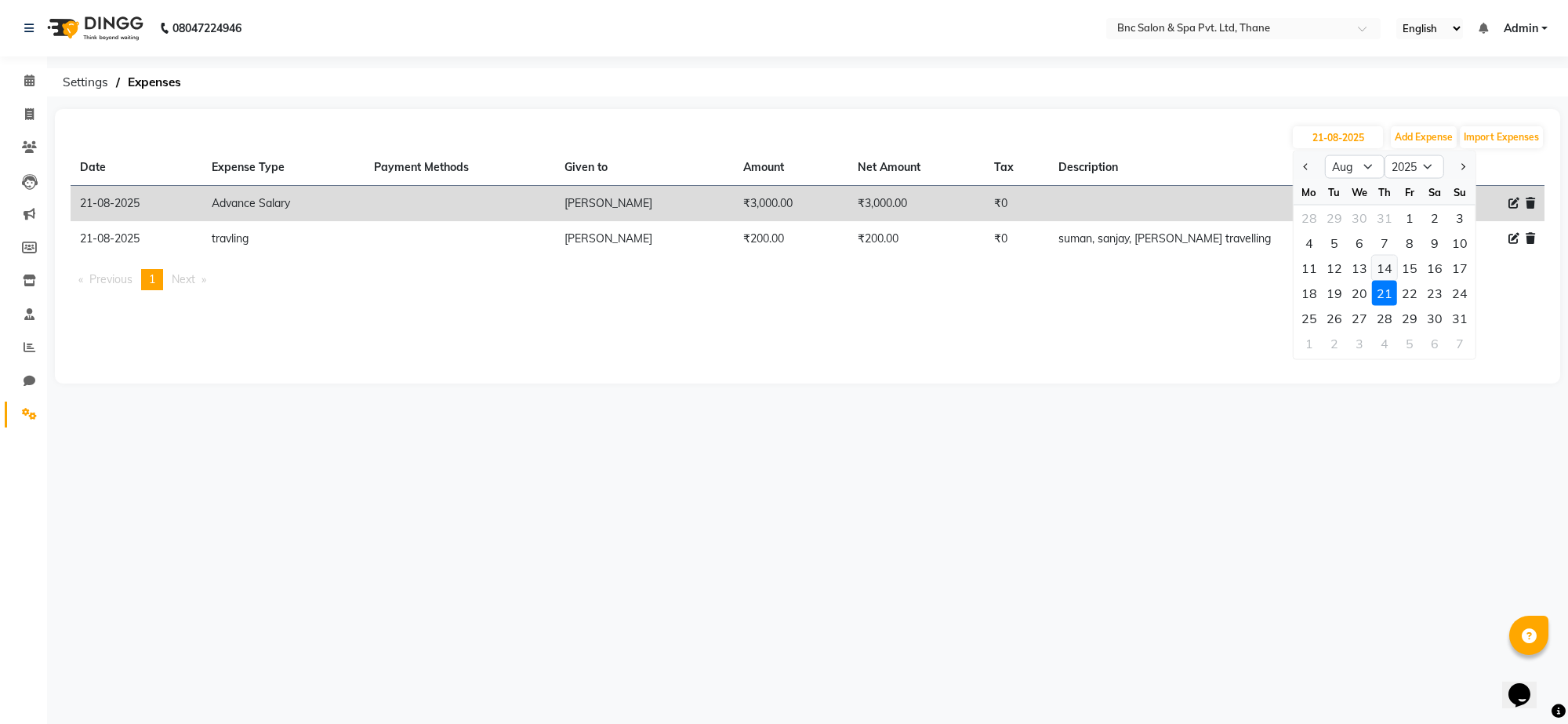
click at [1389, 267] on div "14" at bounding box center [1384, 267] width 25 height 25
type input "14-08-2025"
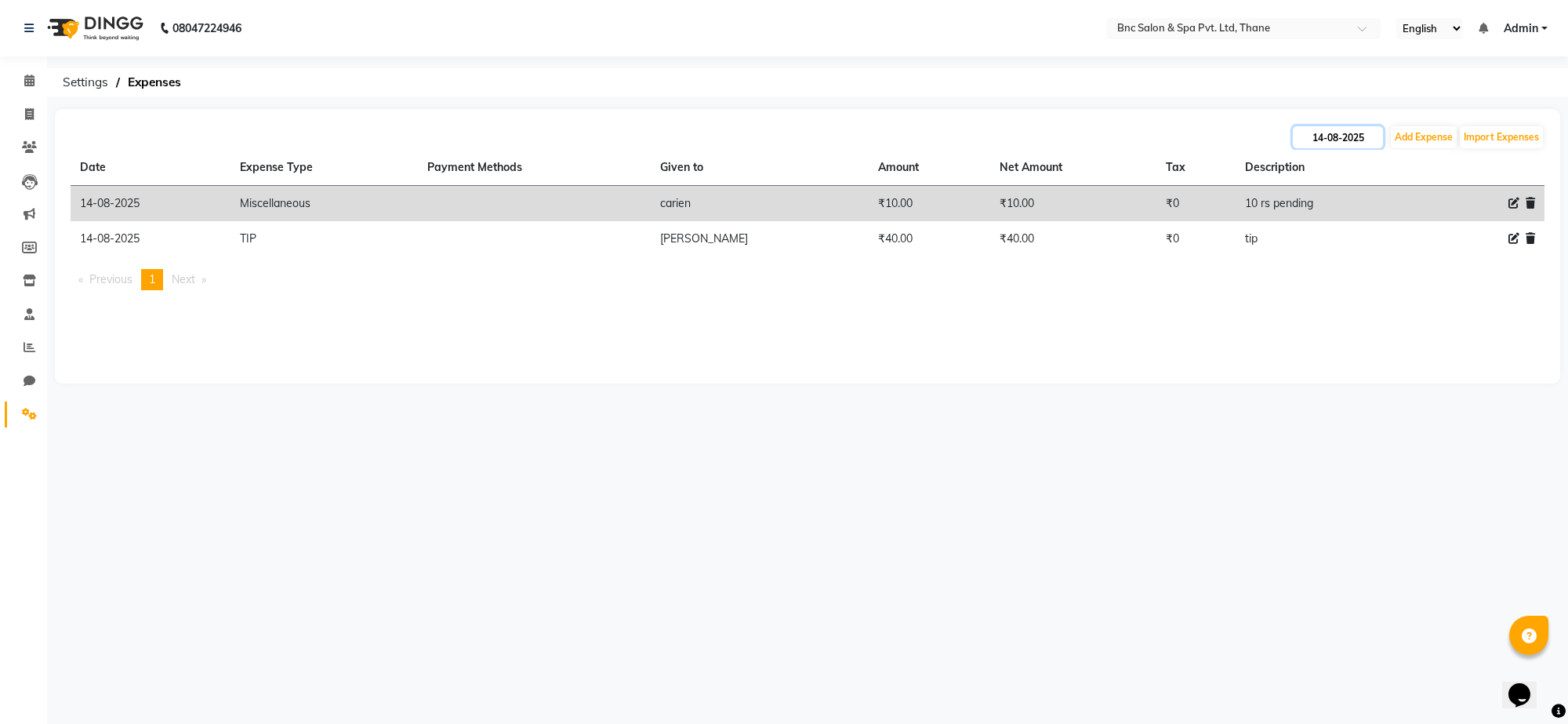
click at [1350, 137] on input "14-08-2025" at bounding box center [1338, 137] width 90 height 22
select select "8"
select select "2025"
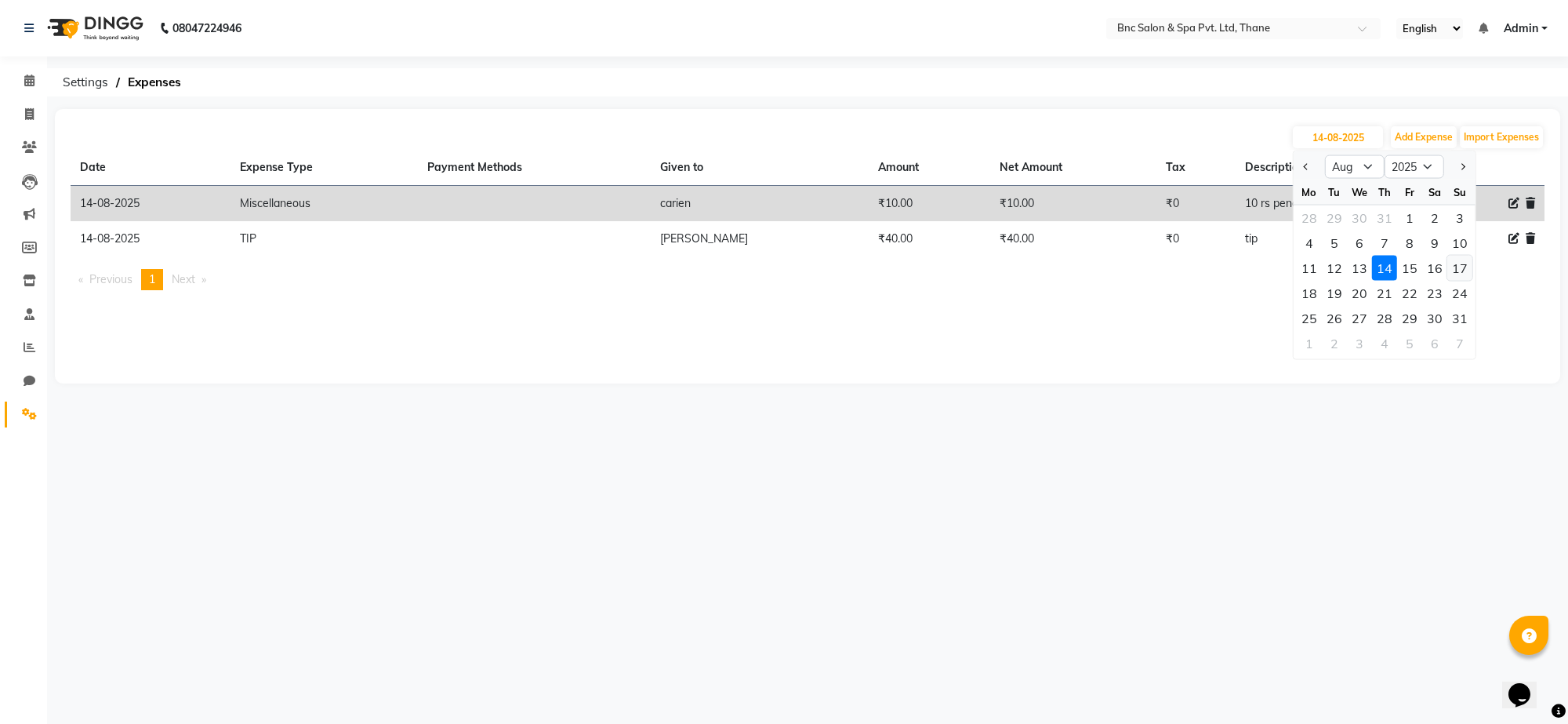
click at [1450, 271] on div "17" at bounding box center [1460, 267] width 25 height 25
type input "[DATE]"
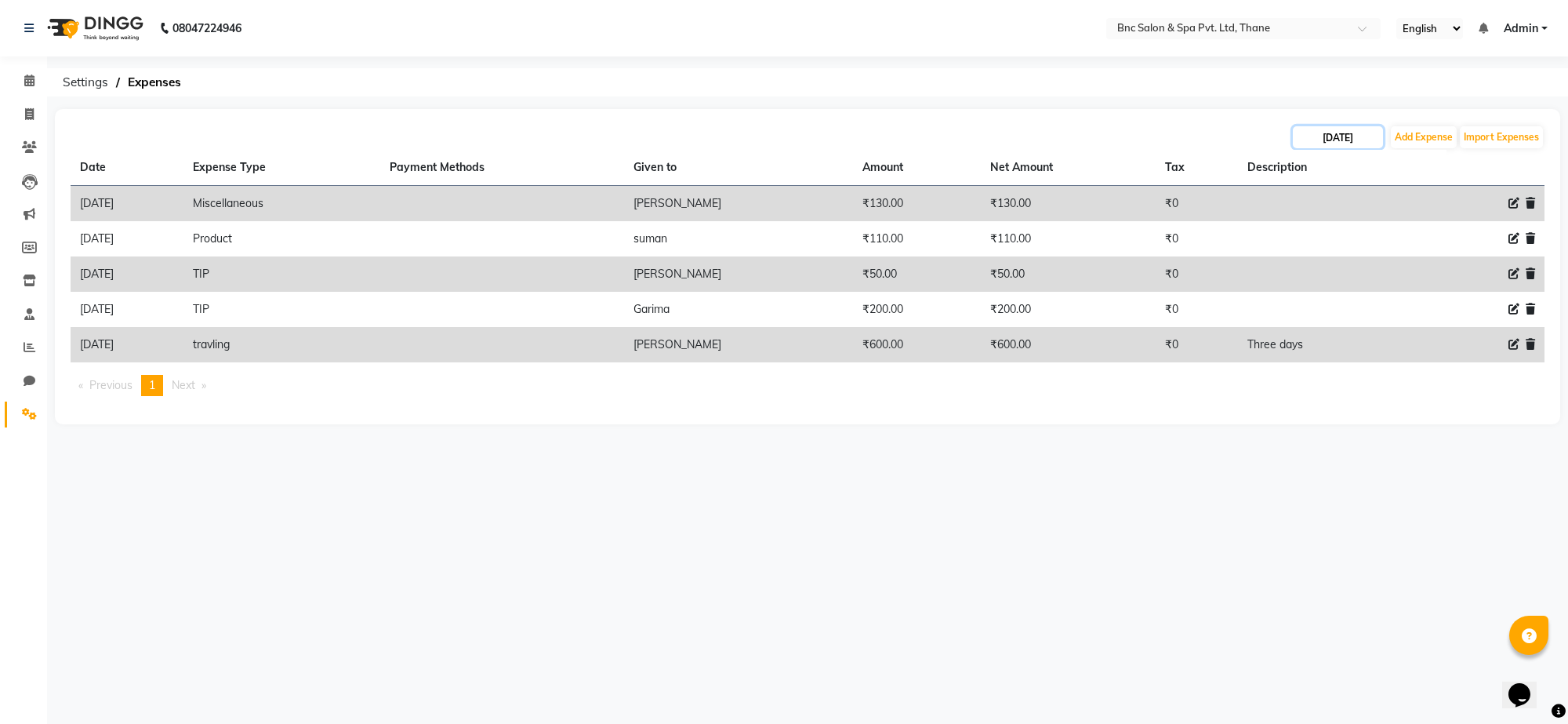
click at [1353, 126] on input "[DATE]" at bounding box center [1338, 137] width 90 height 22
select select "8"
select select "2025"
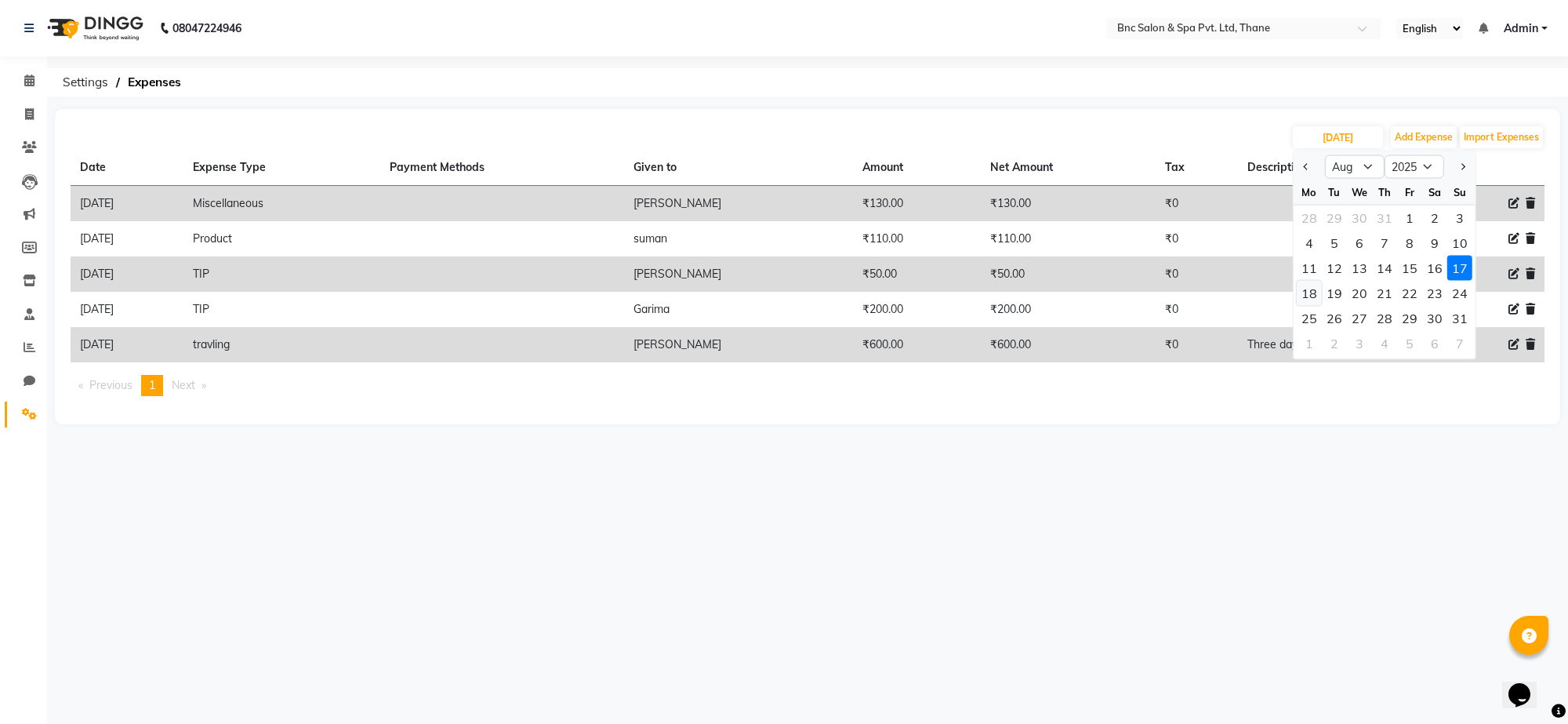
click at [1310, 291] on div "18" at bounding box center [1309, 293] width 25 height 25
type input "18-08-2025"
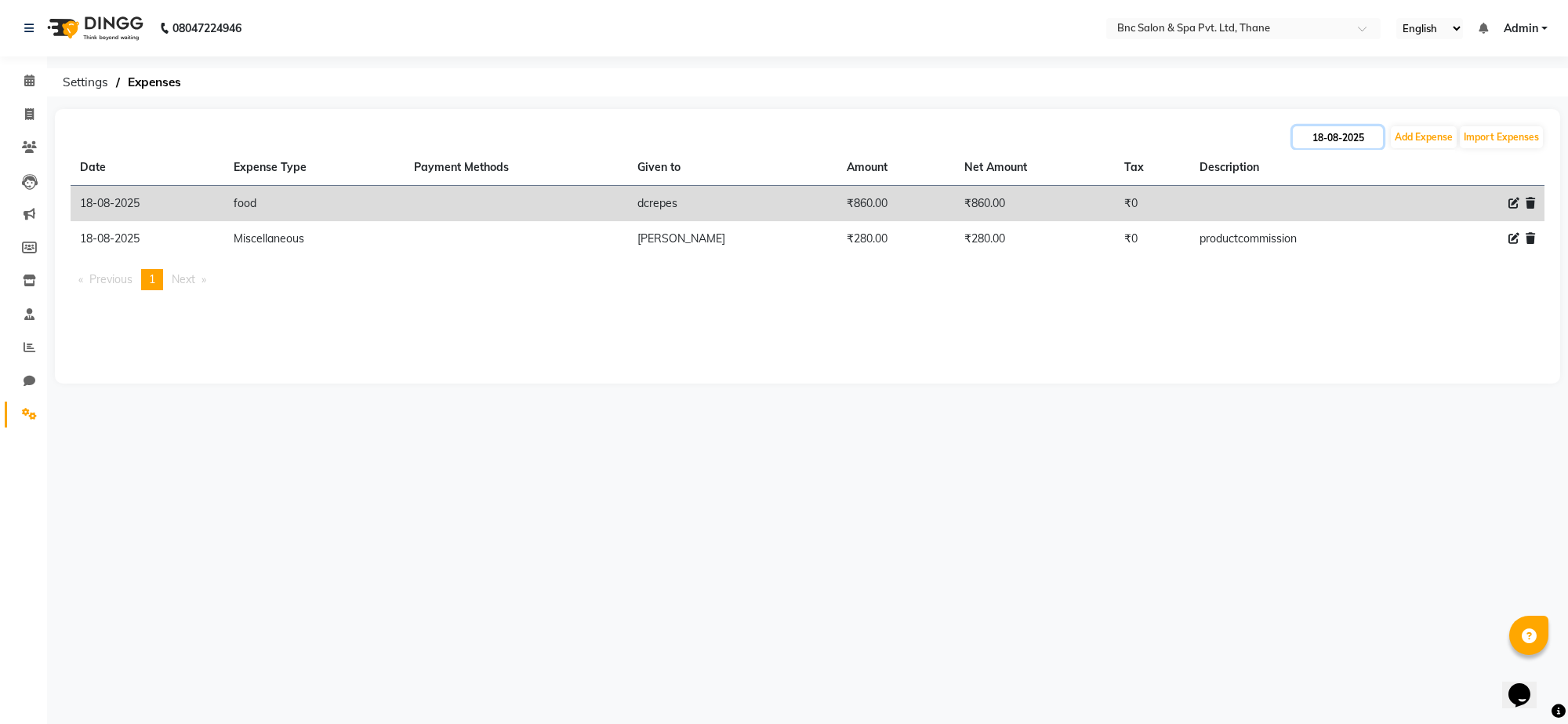
click at [1347, 135] on input "18-08-2025" at bounding box center [1338, 137] width 90 height 22
select select "8"
select select "2025"
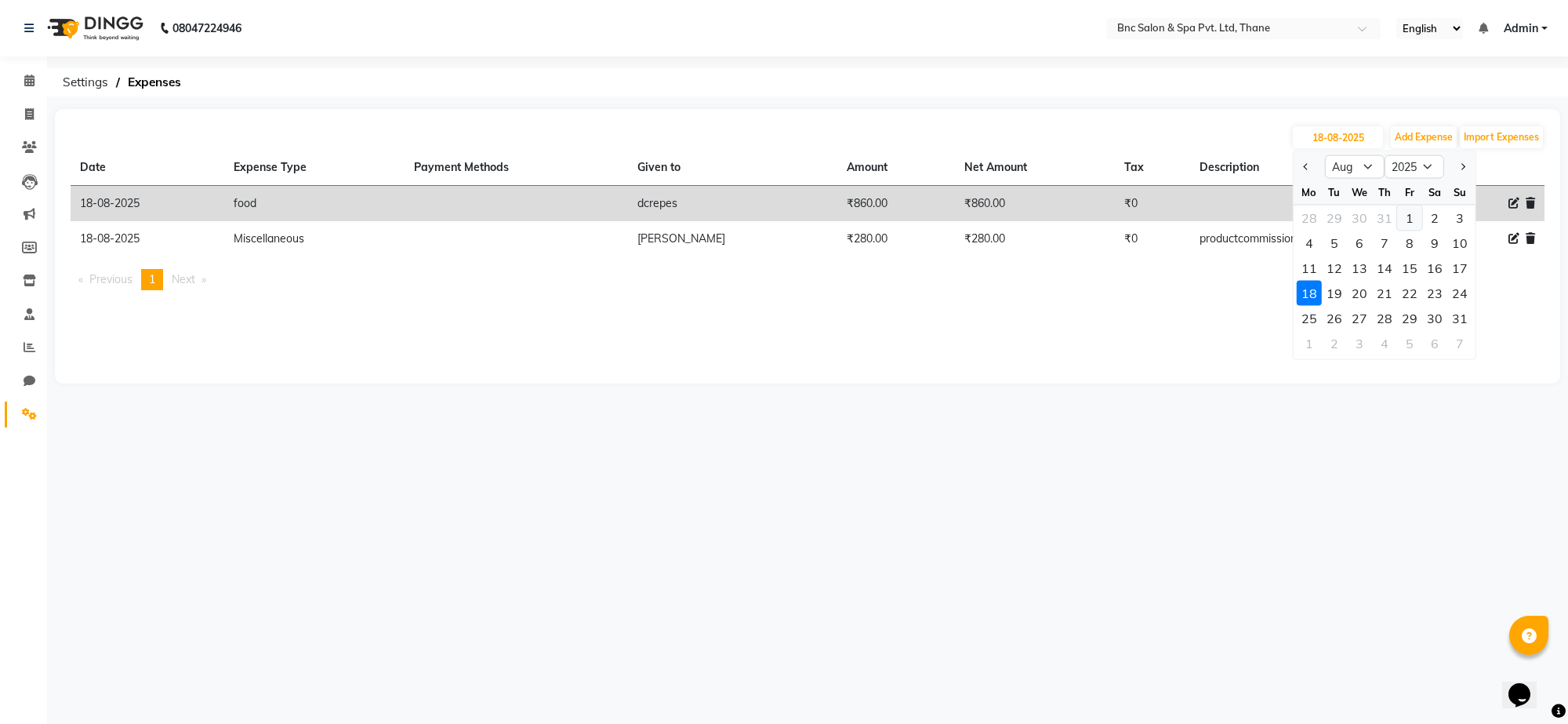
click at [1413, 213] on div "1" at bounding box center [1409, 218] width 25 height 25
type input "[DATE]"
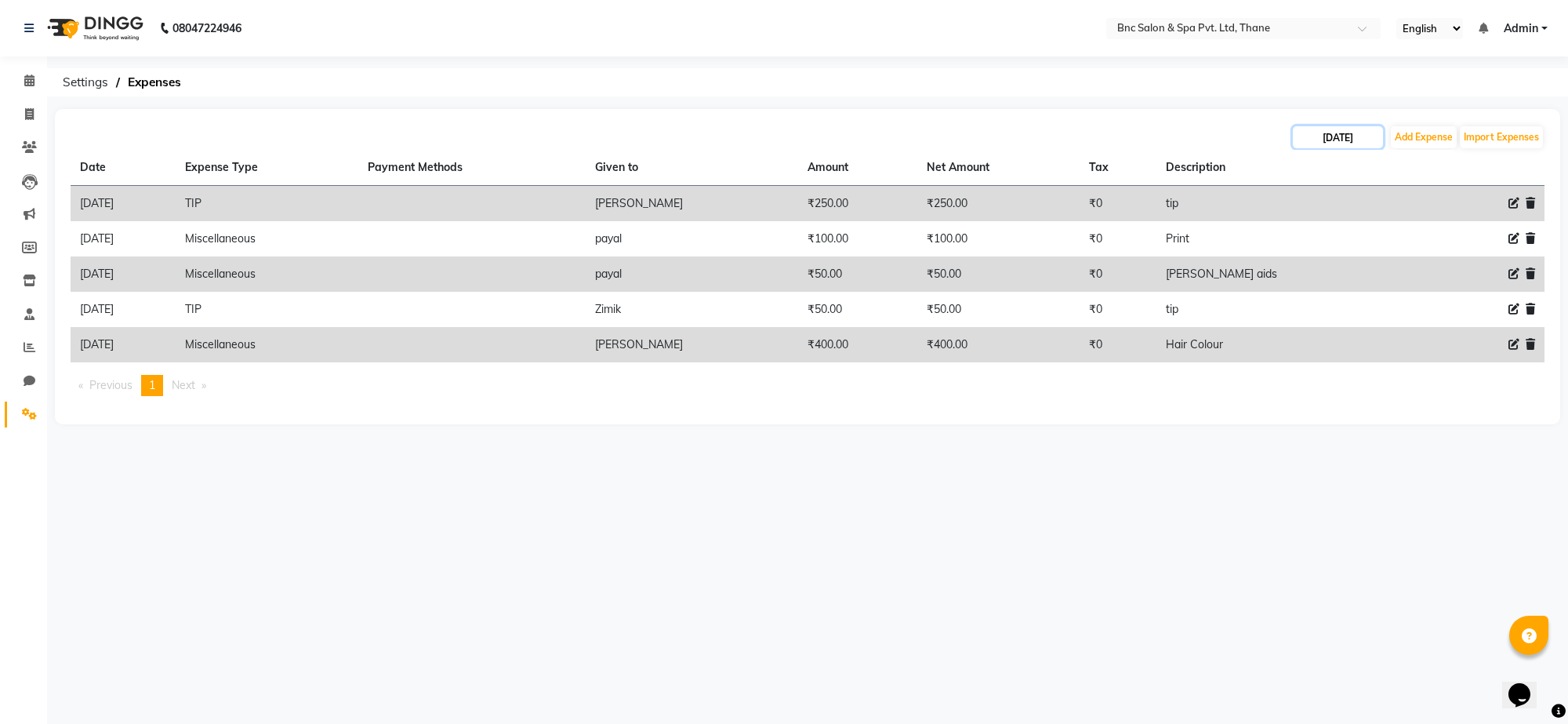
click at [1358, 134] on input "[DATE]" at bounding box center [1338, 137] width 90 height 22
select select "8"
select select "2025"
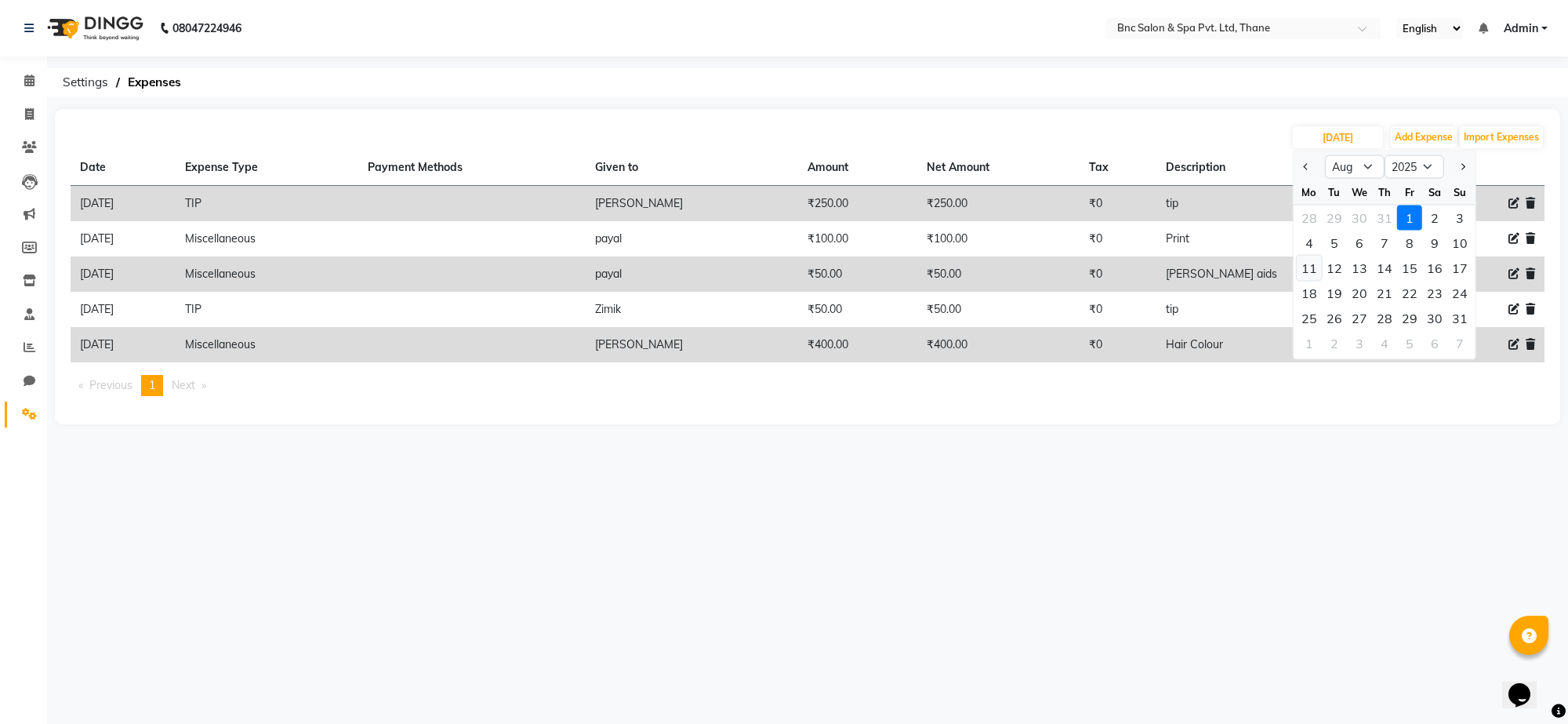
click at [1319, 268] on div "11" at bounding box center [1309, 267] width 25 height 25
type input "[DATE]"
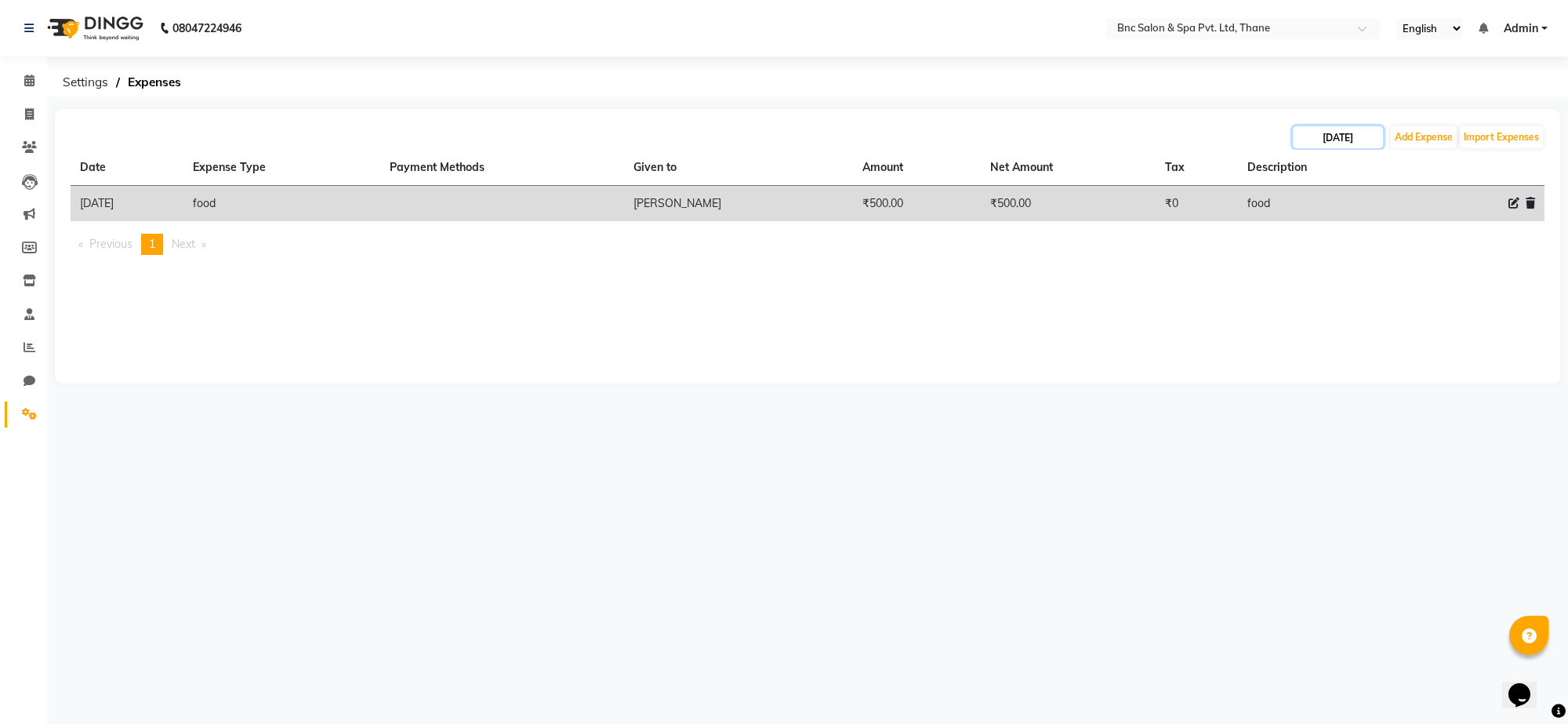
click at [1353, 136] on input "[DATE]" at bounding box center [1338, 137] width 90 height 22
select select "8"
select select "2025"
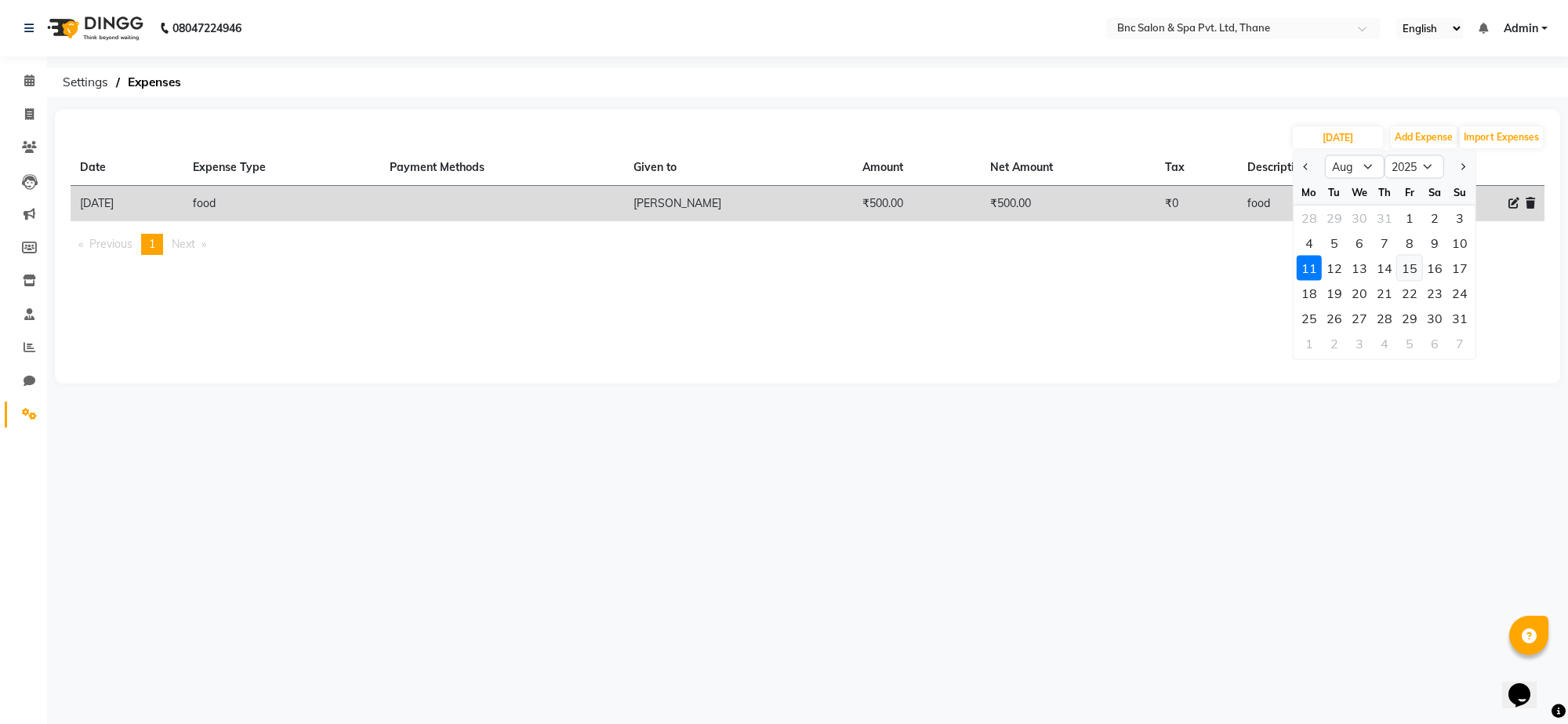
click at [1397, 268] on div "15" at bounding box center [1409, 267] width 25 height 25
type input "[DATE]"
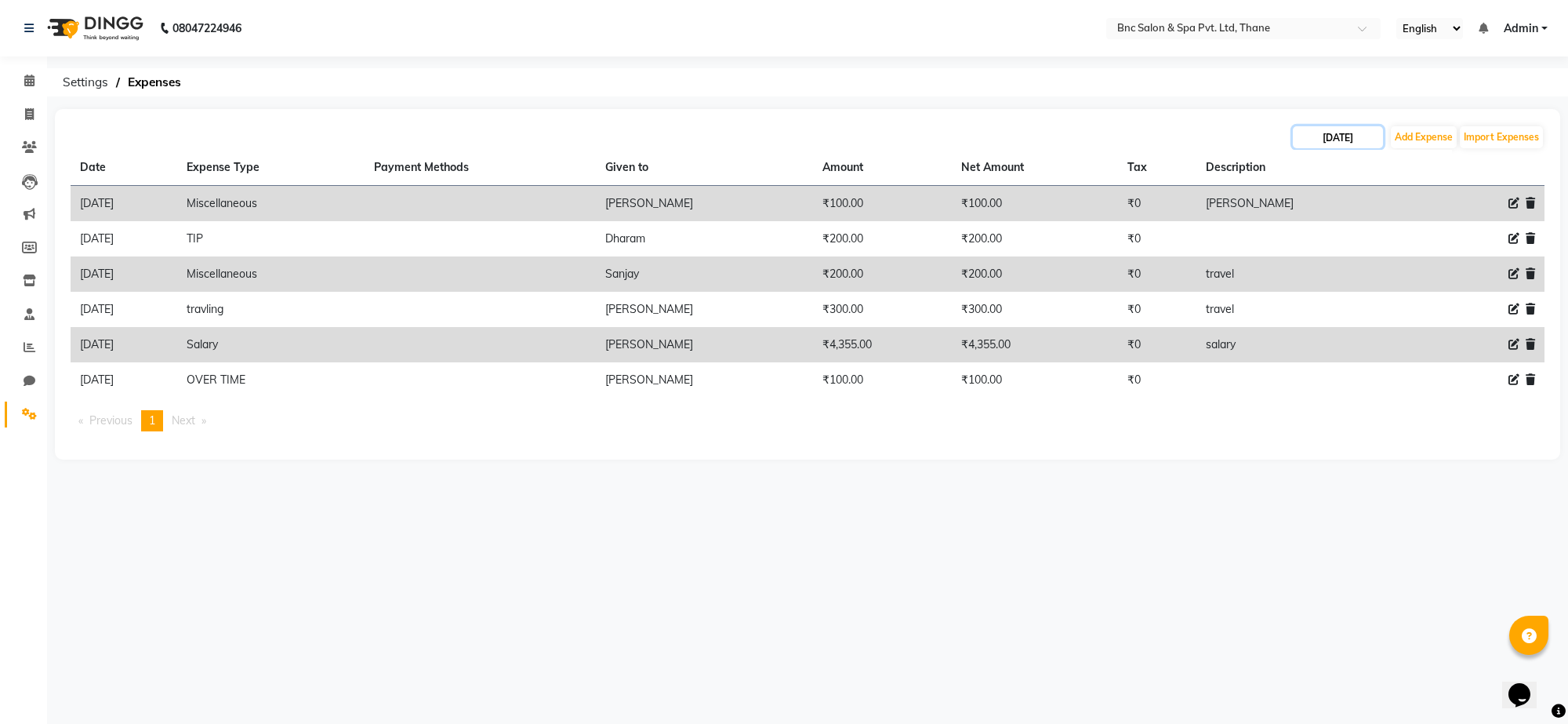
click at [1331, 145] on input "[DATE]" at bounding box center [1338, 137] width 90 height 22
select select "8"
select select "2025"
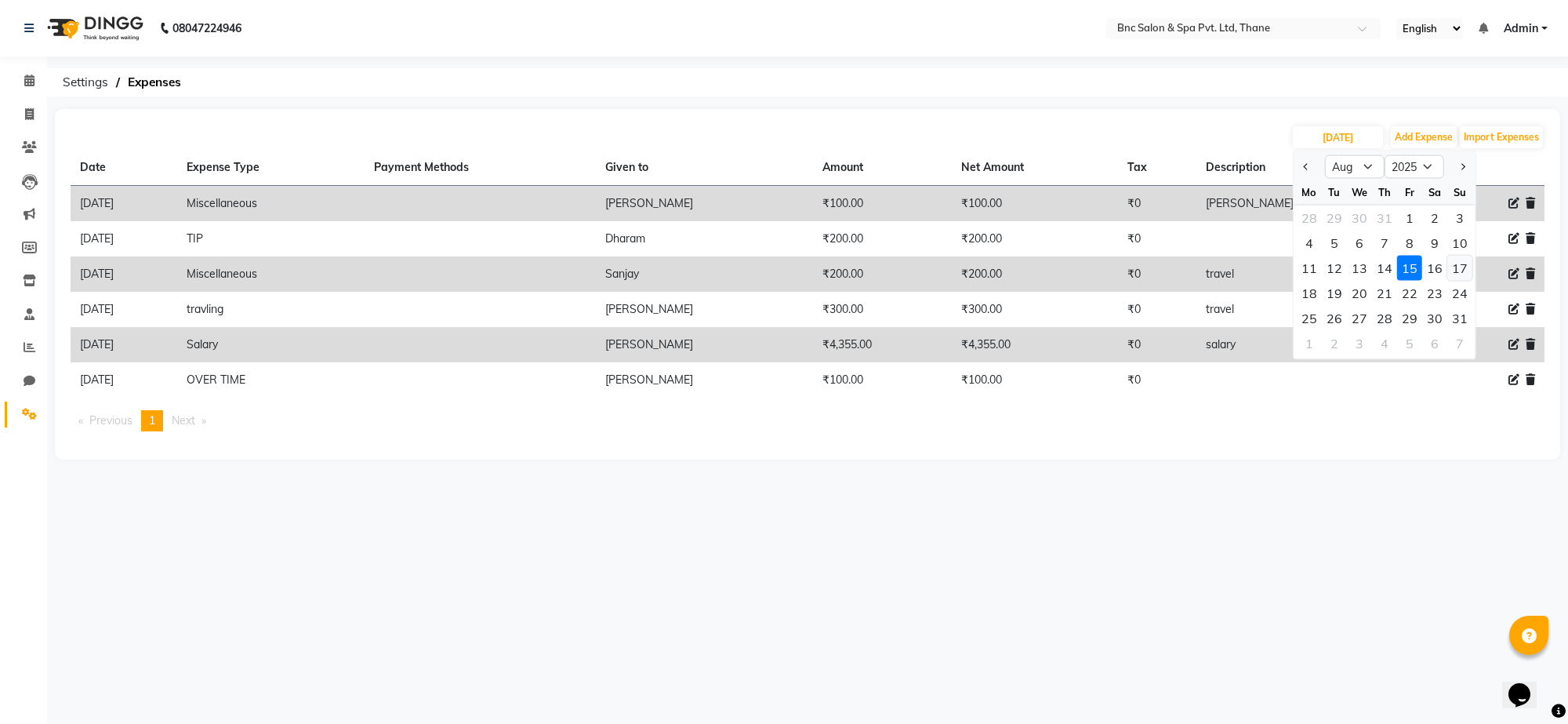
click at [1459, 257] on div "17" at bounding box center [1460, 267] width 25 height 25
type input "[DATE]"
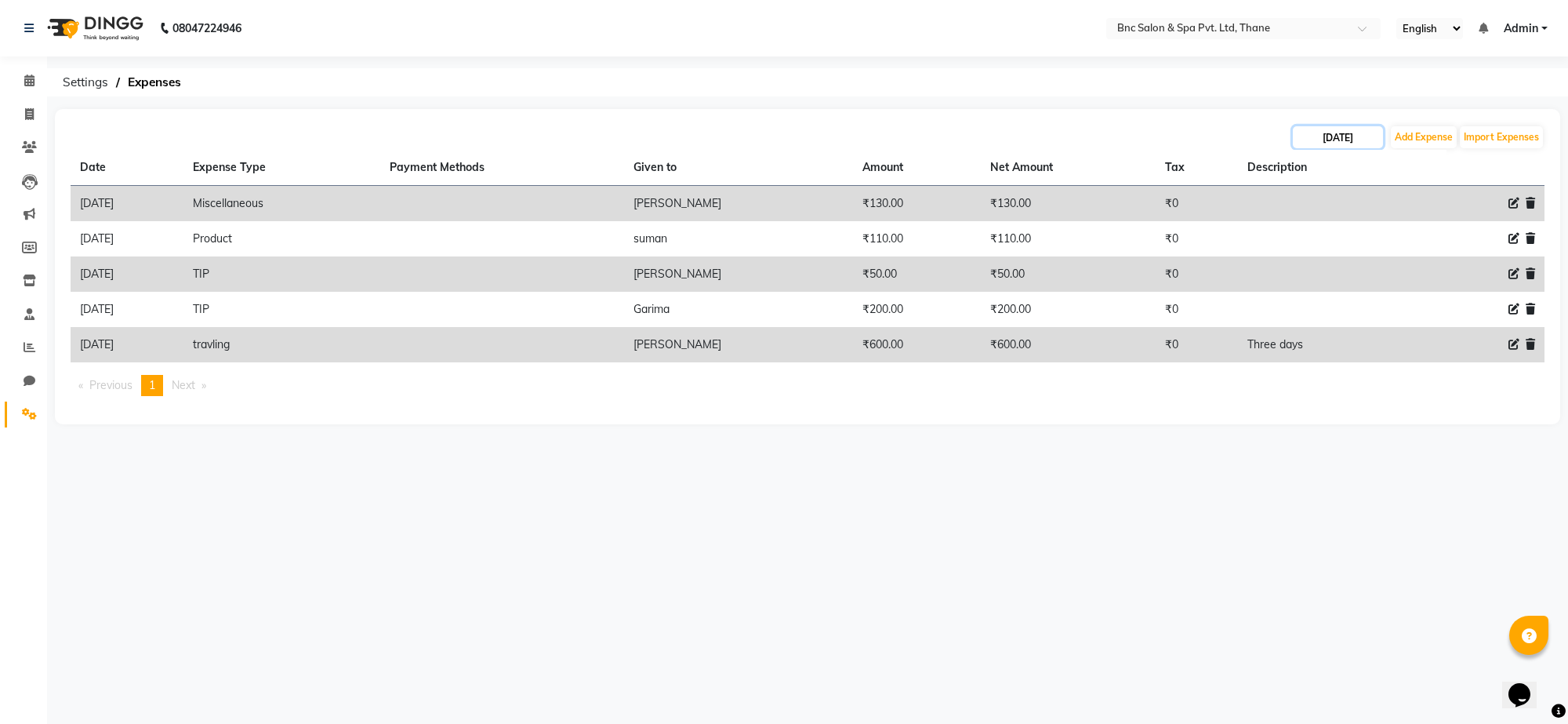
click at [1348, 137] on input "[DATE]" at bounding box center [1338, 137] width 90 height 22
select select "8"
select select "2025"
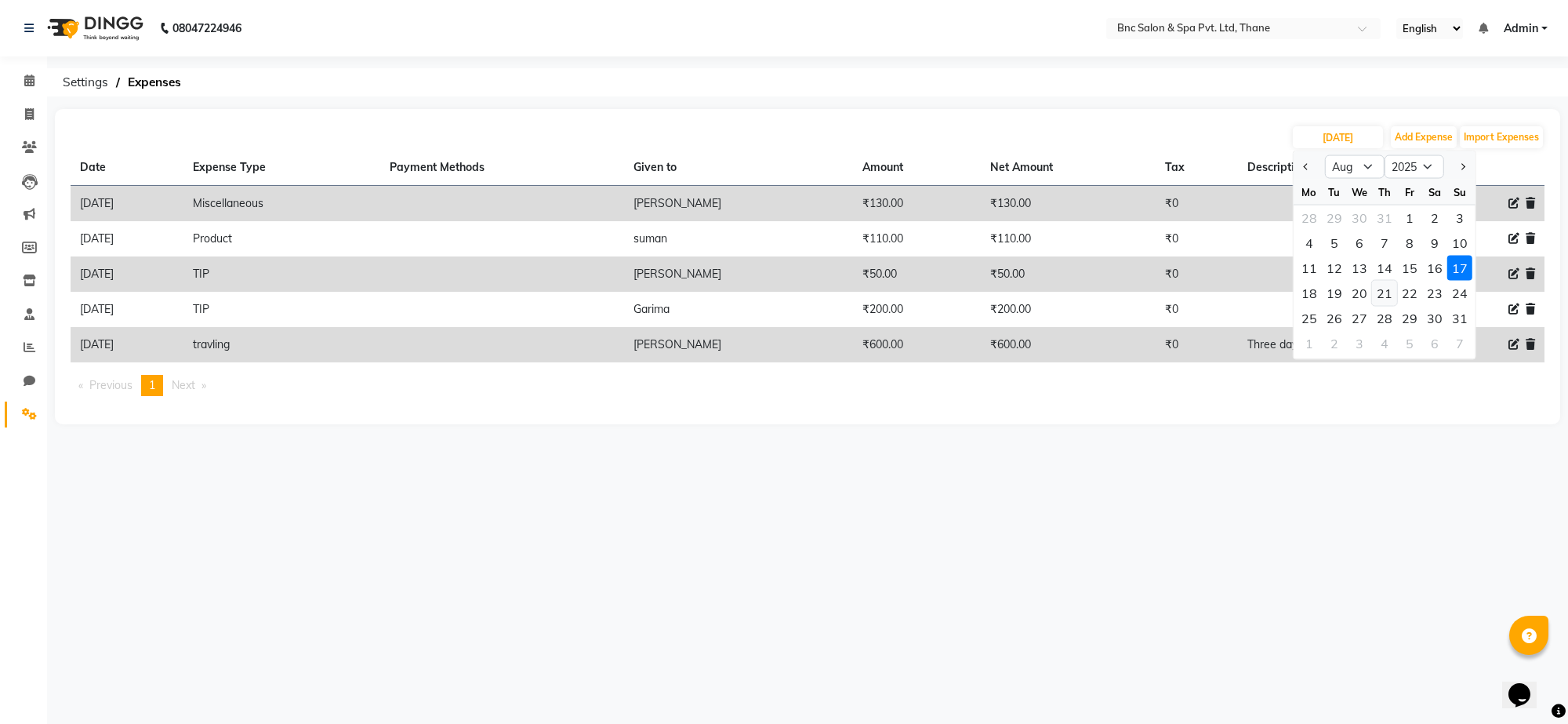
click at [1378, 297] on div "21" at bounding box center [1384, 293] width 25 height 25
type input "21-08-2025"
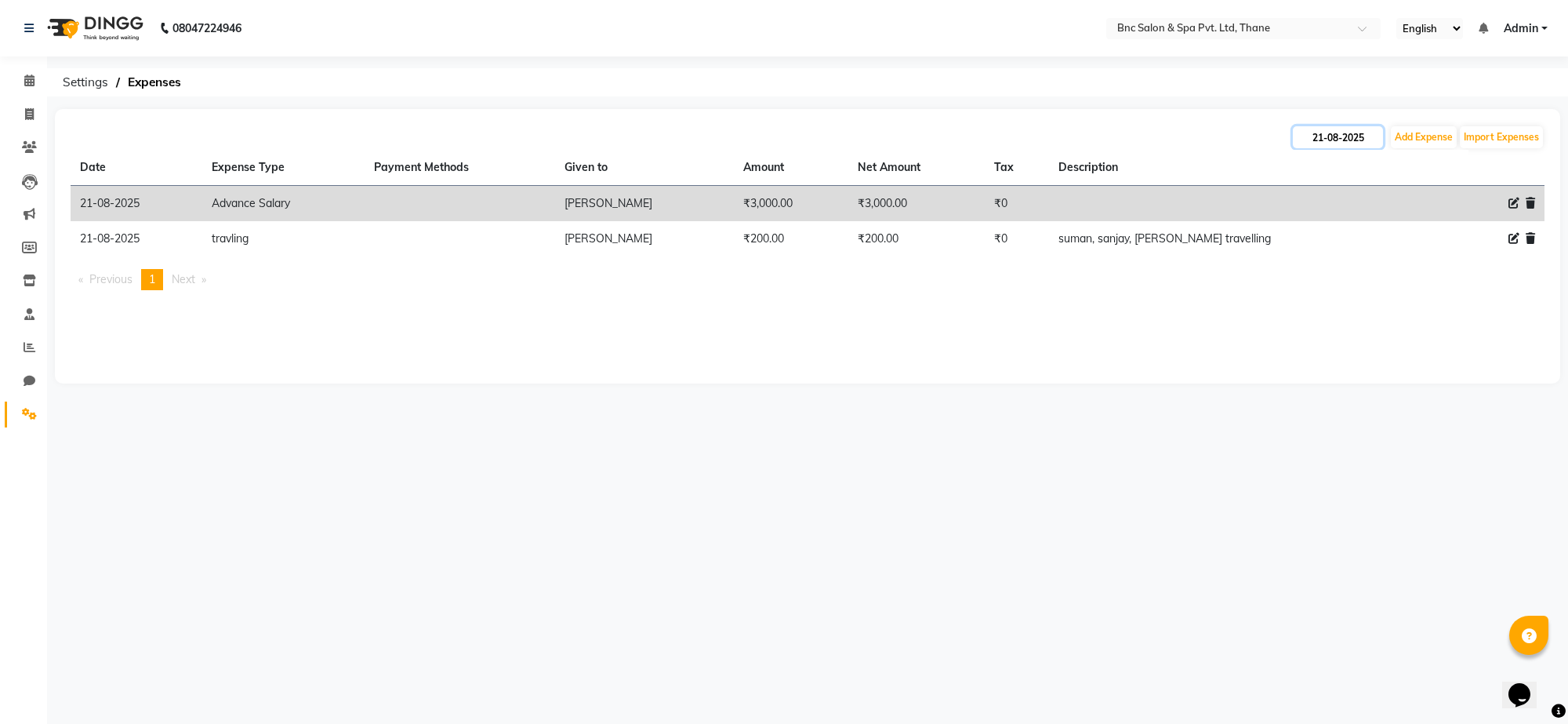
click at [1342, 136] on input "21-08-2025" at bounding box center [1338, 137] width 90 height 22
select select "8"
select select "2025"
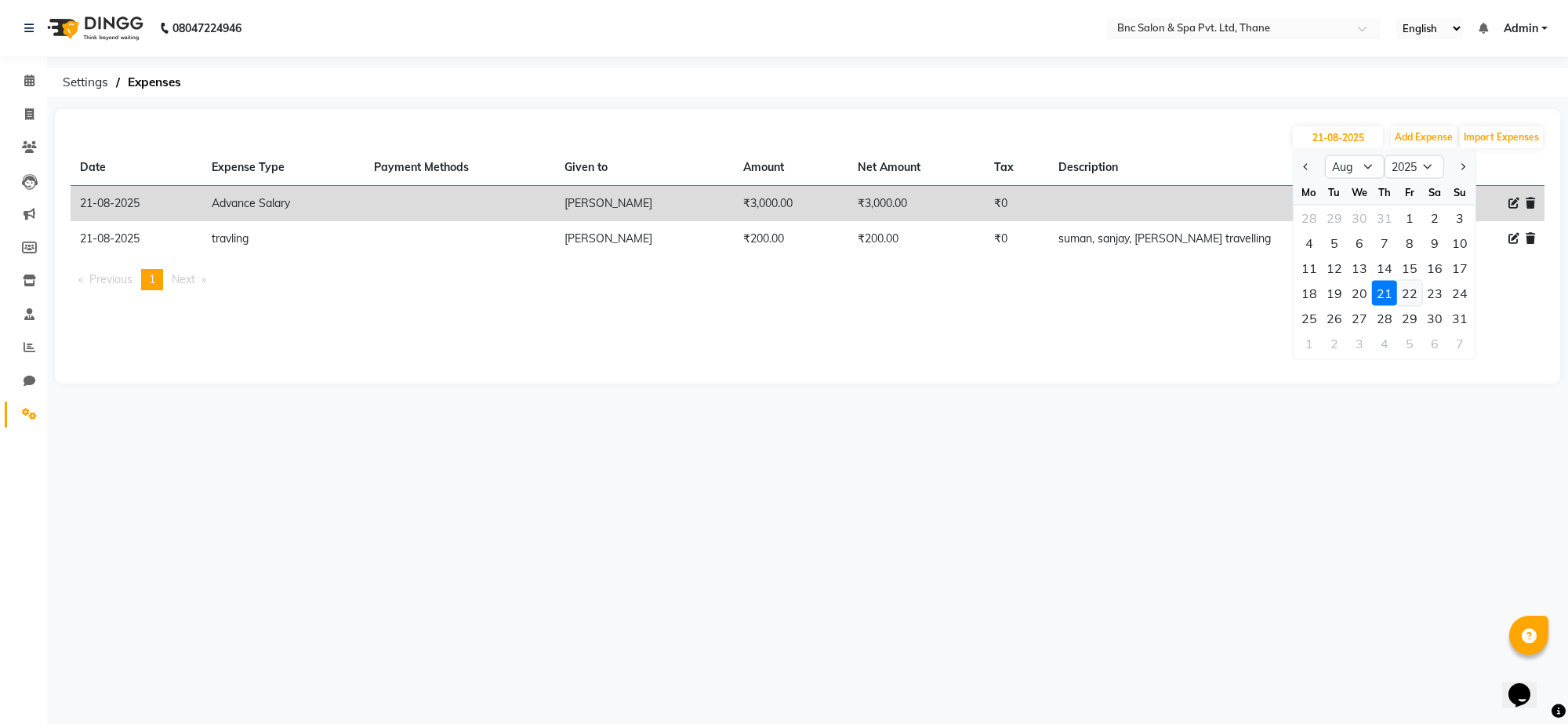
click at [1414, 292] on div "22" at bounding box center [1409, 293] width 25 height 25
type input "22-08-2025"
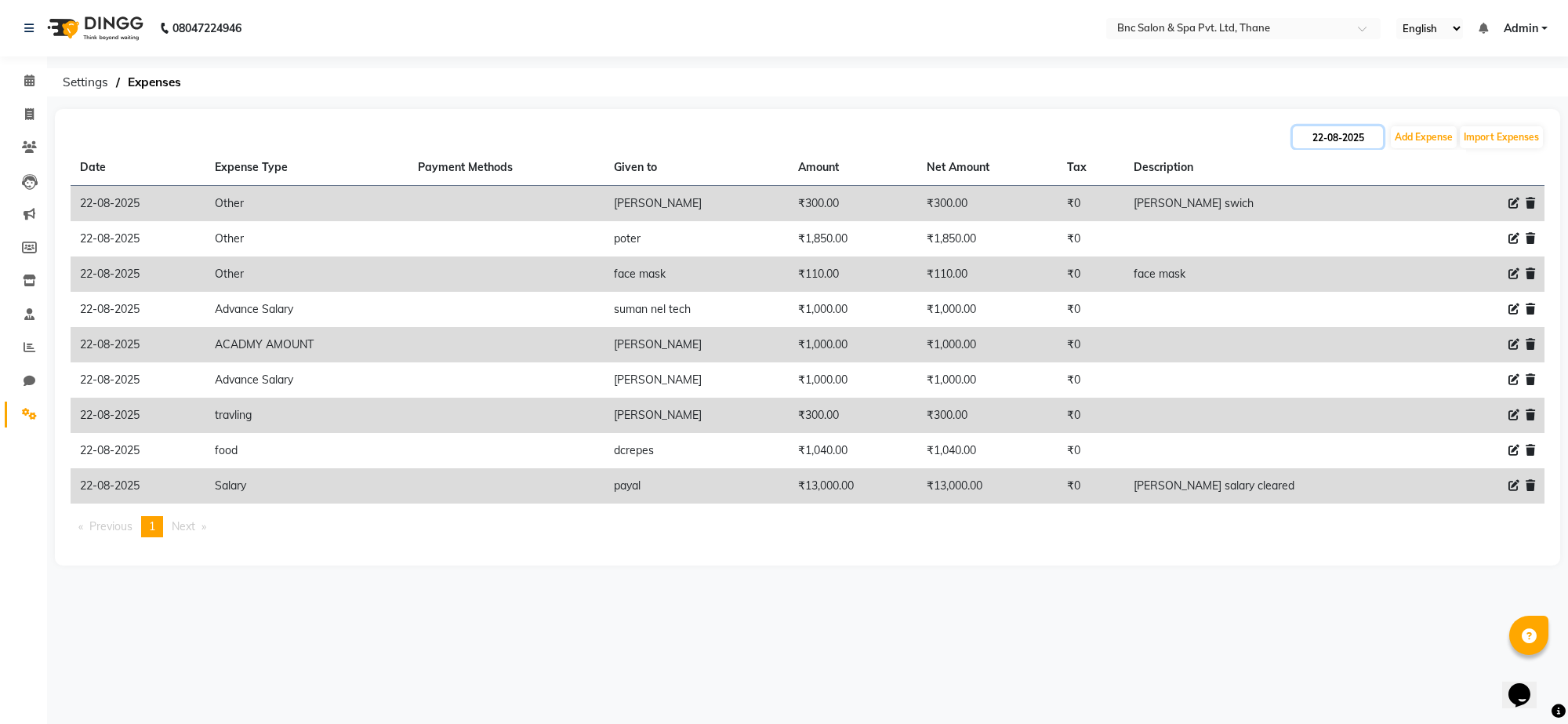
click at [1329, 136] on input "22-08-2025" at bounding box center [1338, 137] width 90 height 22
select select "8"
select select "2025"
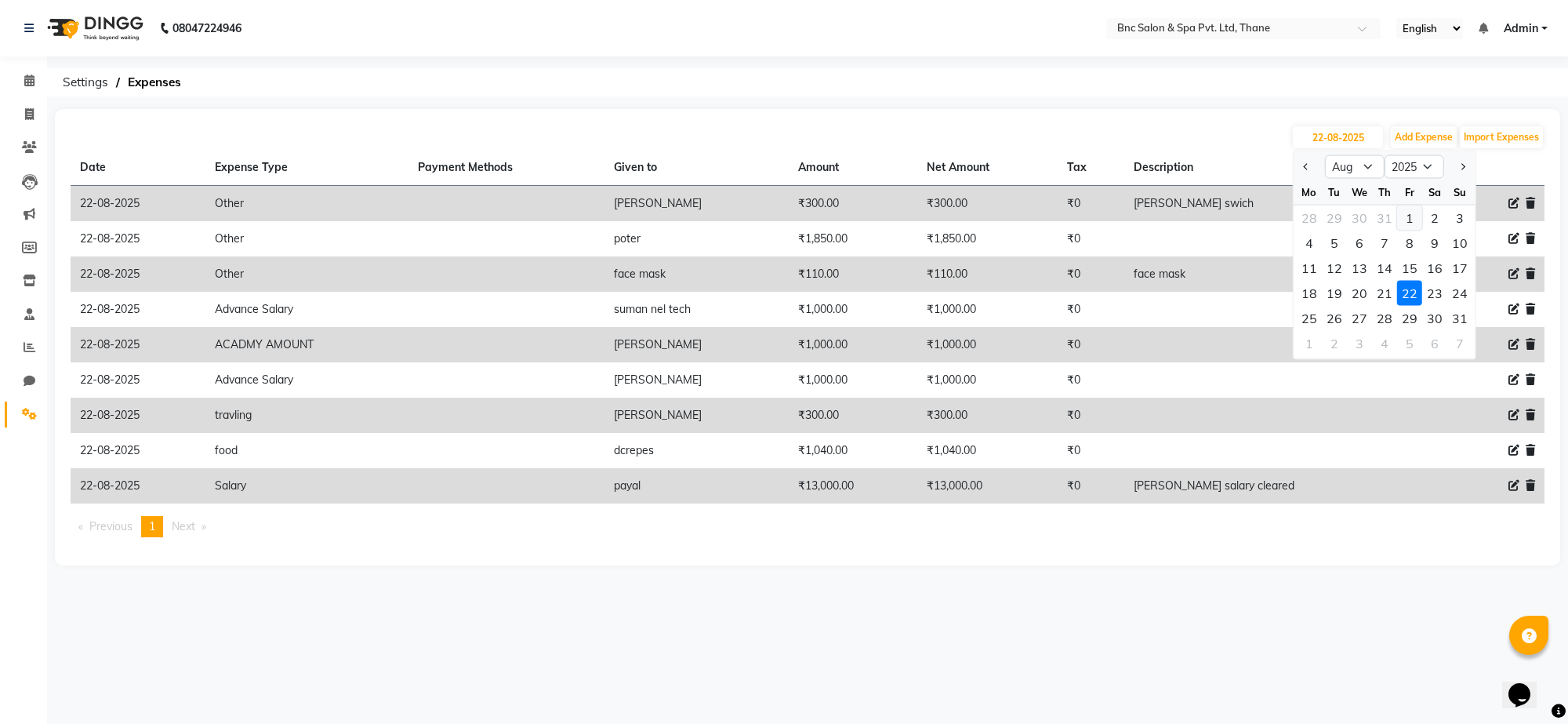
click at [1402, 225] on div "1" at bounding box center [1409, 218] width 25 height 25
type input "[DATE]"
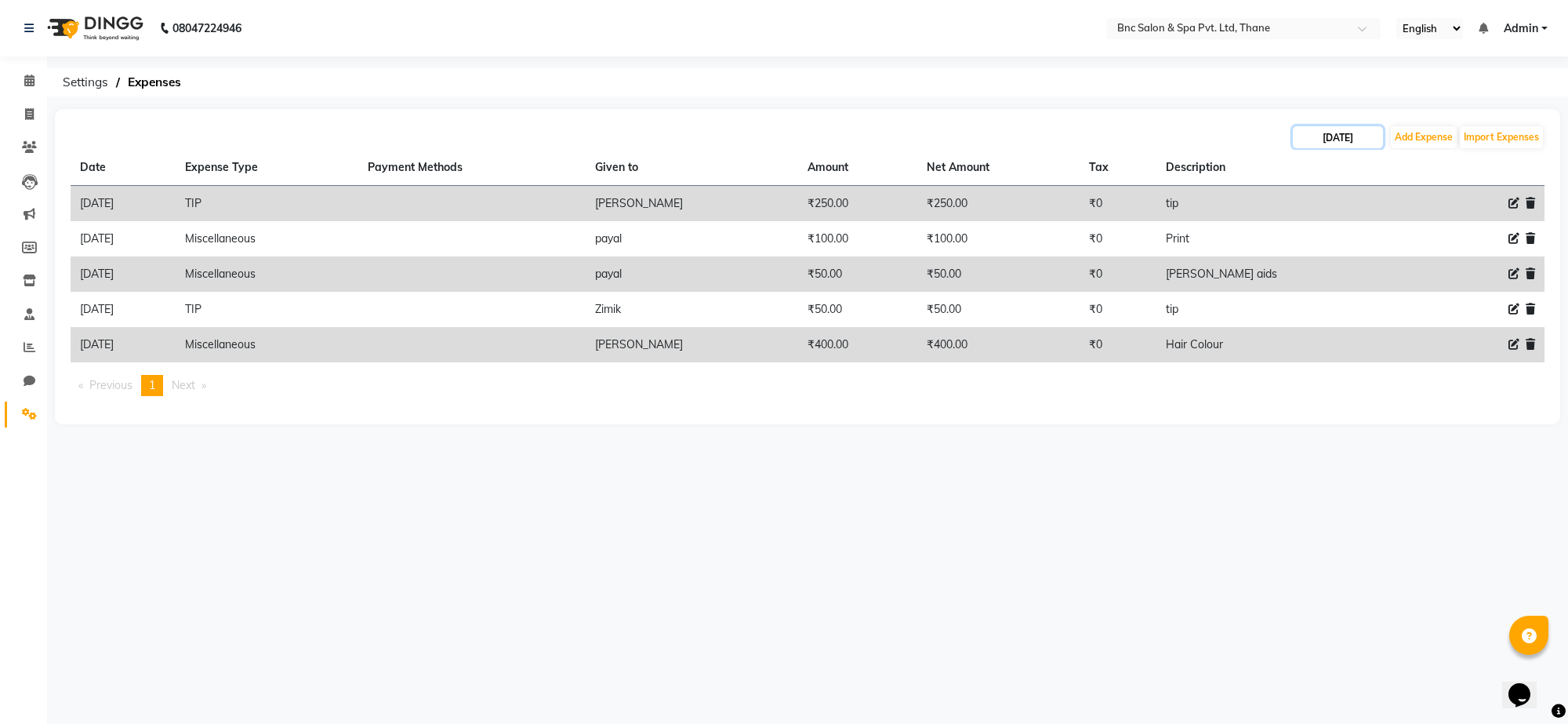
click at [1369, 131] on input "[DATE]" at bounding box center [1338, 137] width 90 height 22
select select "8"
select select "2025"
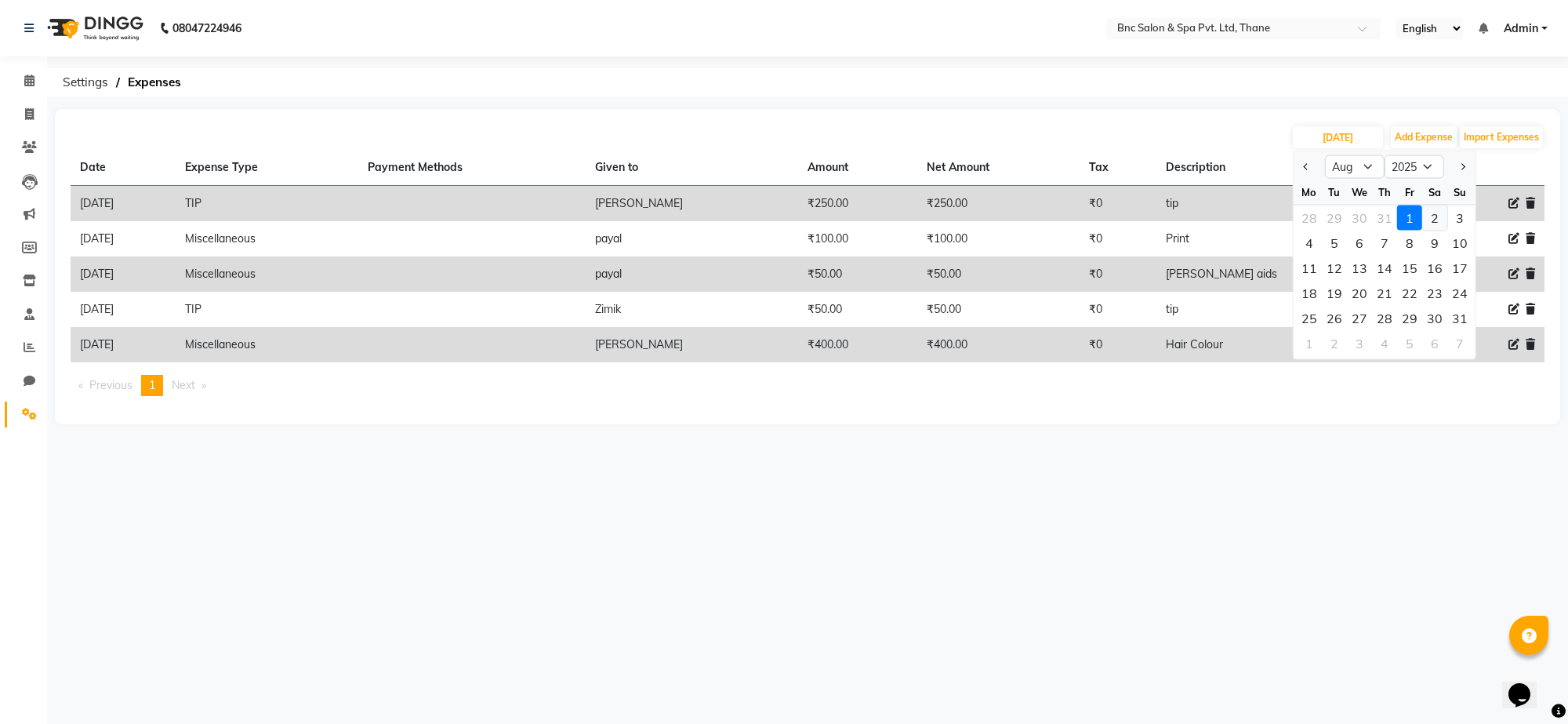
click at [1438, 216] on div "2" at bounding box center [1434, 218] width 25 height 25
type input "[DATE]"
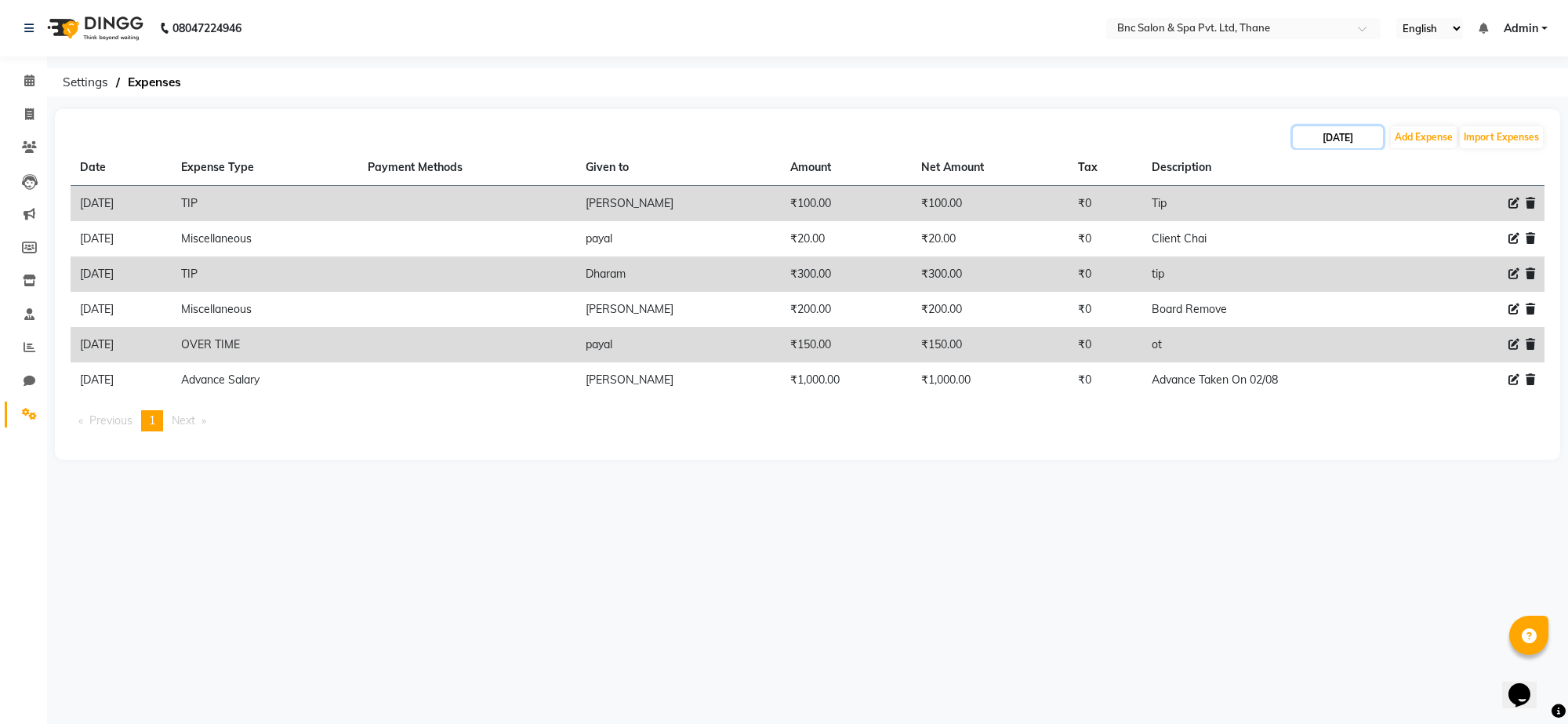
click at [1367, 131] on input "[DATE]" at bounding box center [1338, 137] width 90 height 22
select select "8"
select select "2025"
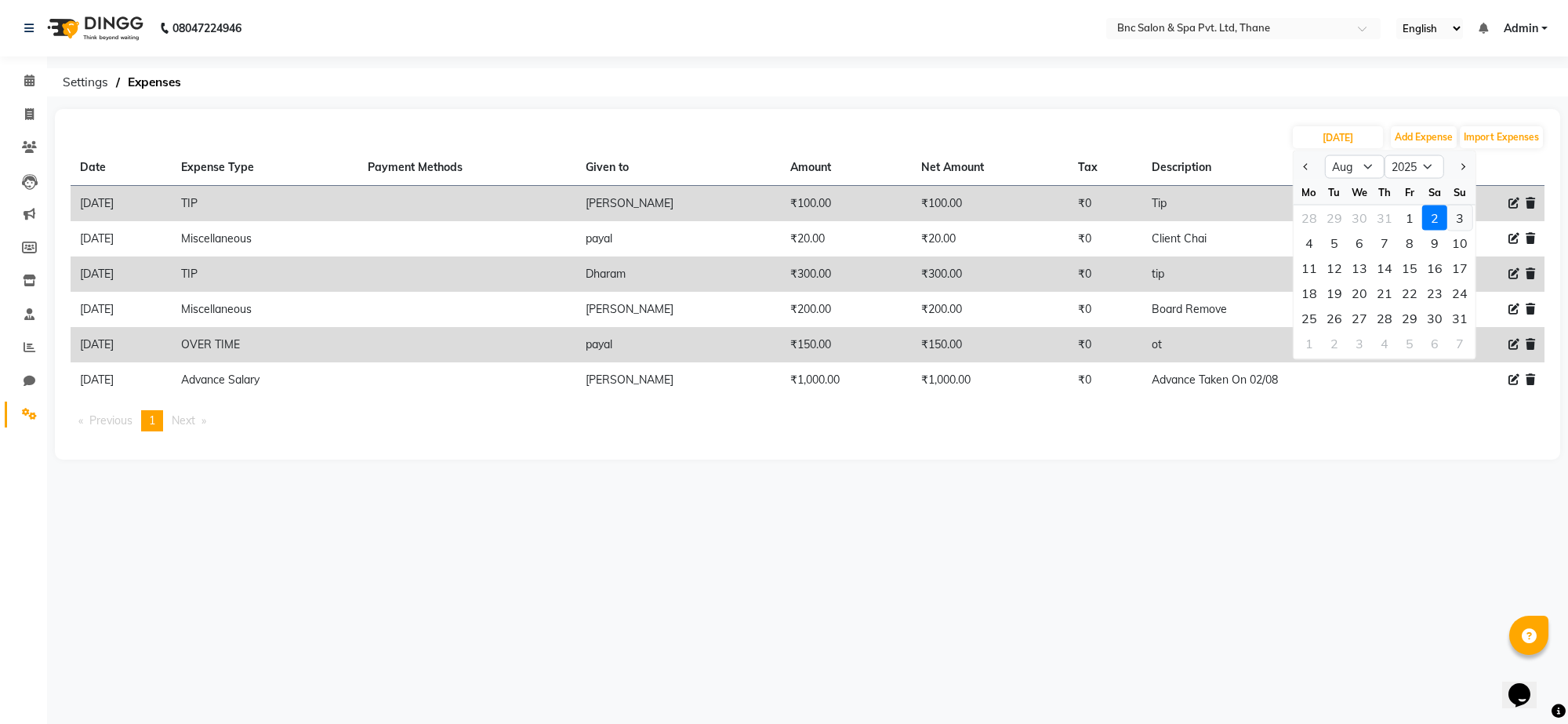
click at [1461, 220] on div "3" at bounding box center [1460, 218] width 25 height 25
type input "[DATE]"
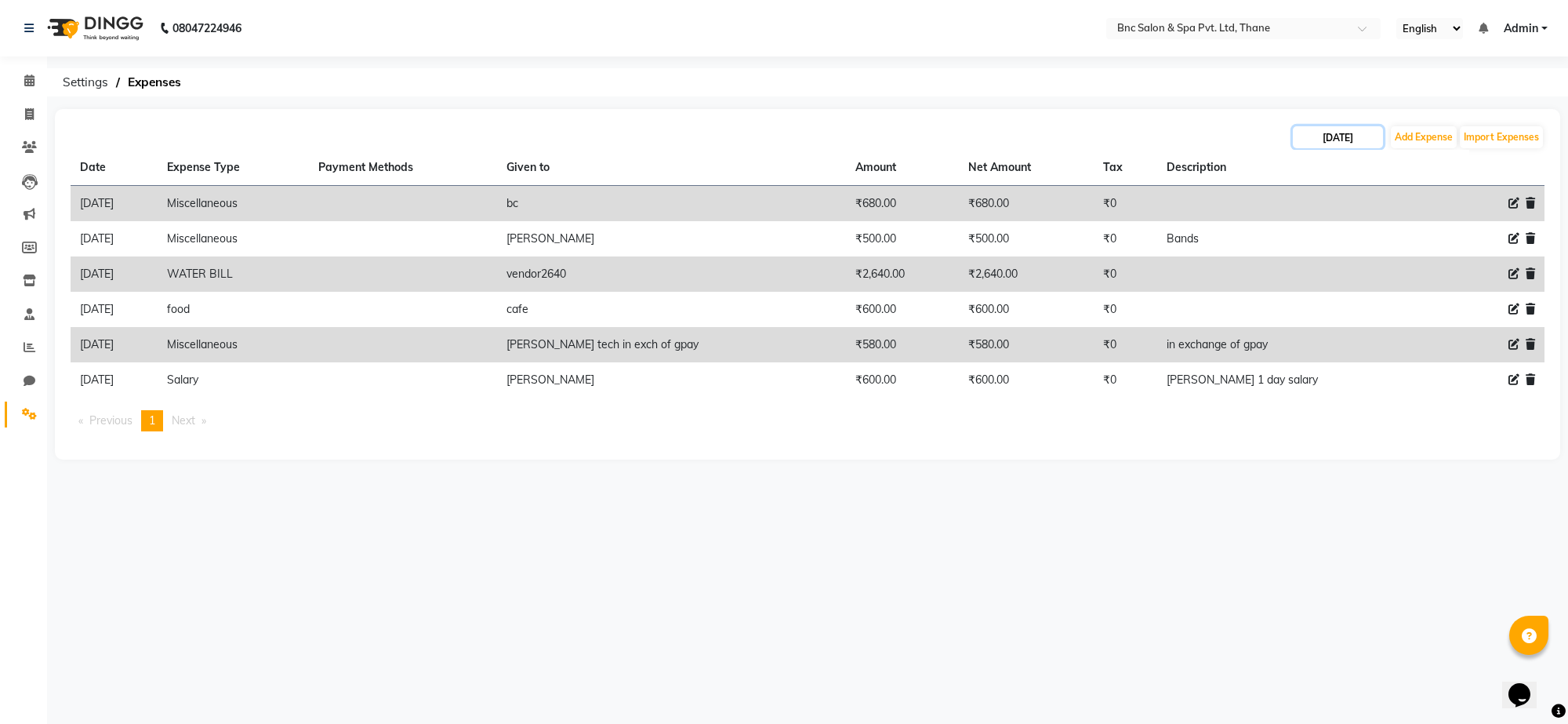
click at [1342, 134] on input "[DATE]" at bounding box center [1338, 137] width 90 height 22
select select "8"
select select "2025"
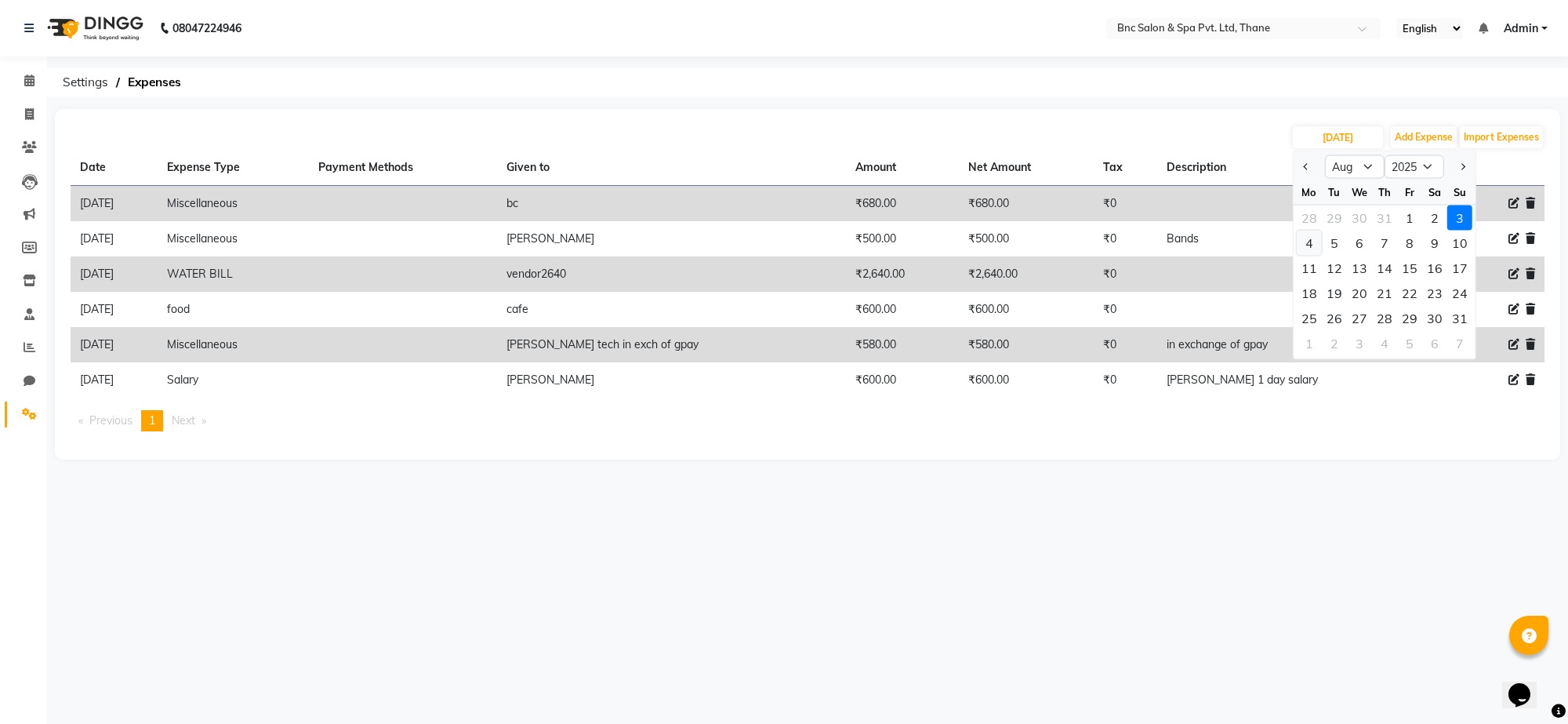
click at [1311, 242] on div "4" at bounding box center [1309, 243] width 25 height 25
type input "[DATE]"
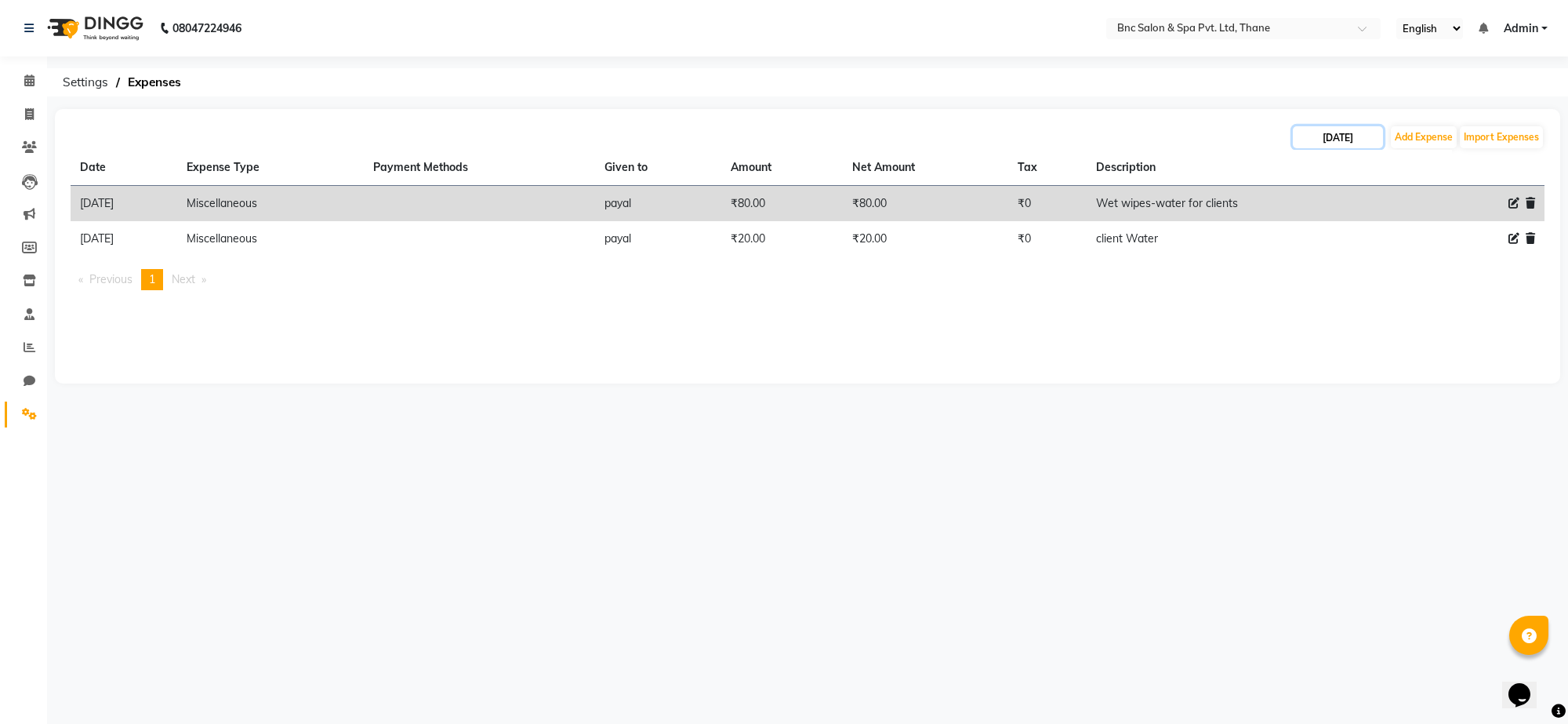
click at [1324, 137] on input "[DATE]" at bounding box center [1338, 137] width 90 height 22
select select "8"
select select "2025"
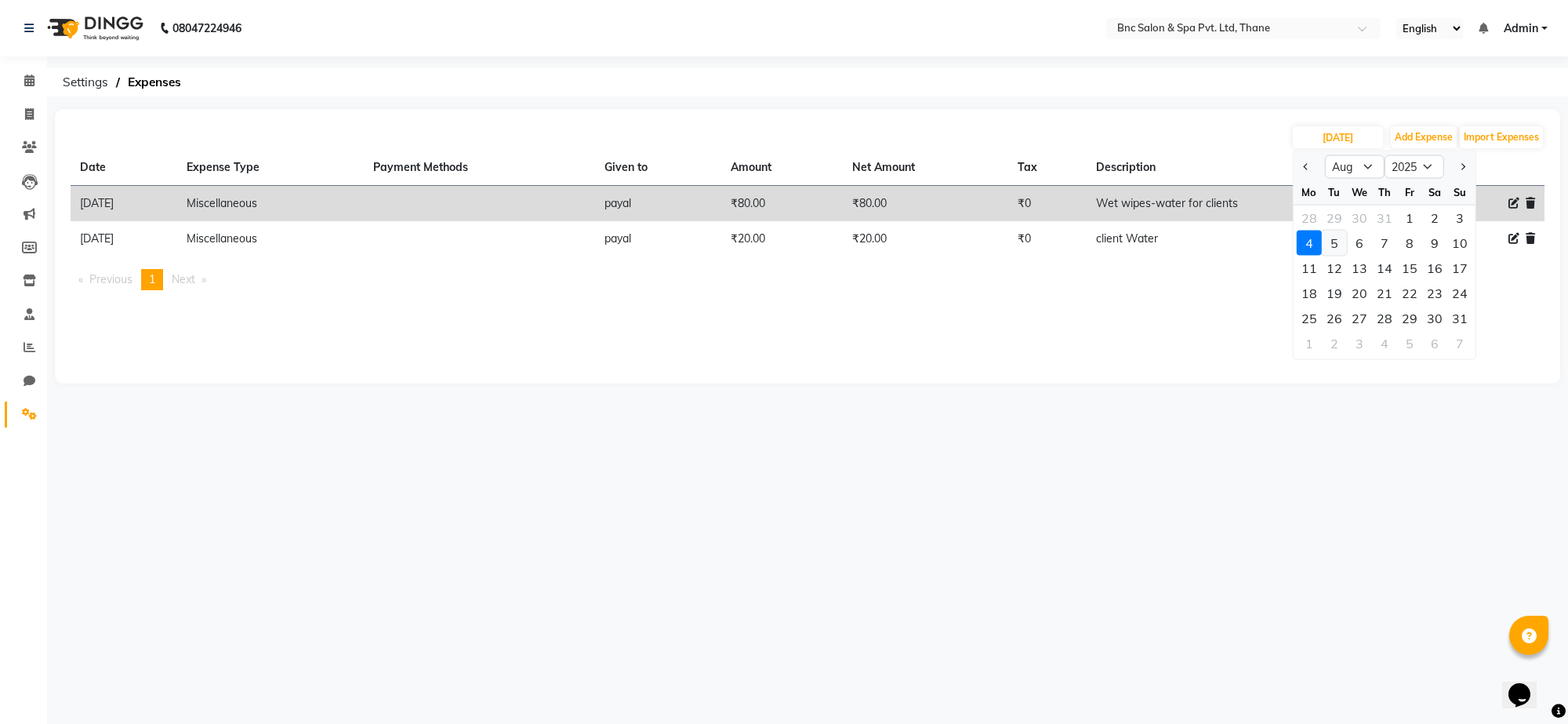
click at [1338, 236] on div "5" at bounding box center [1334, 243] width 25 height 25
type input "[DATE]"
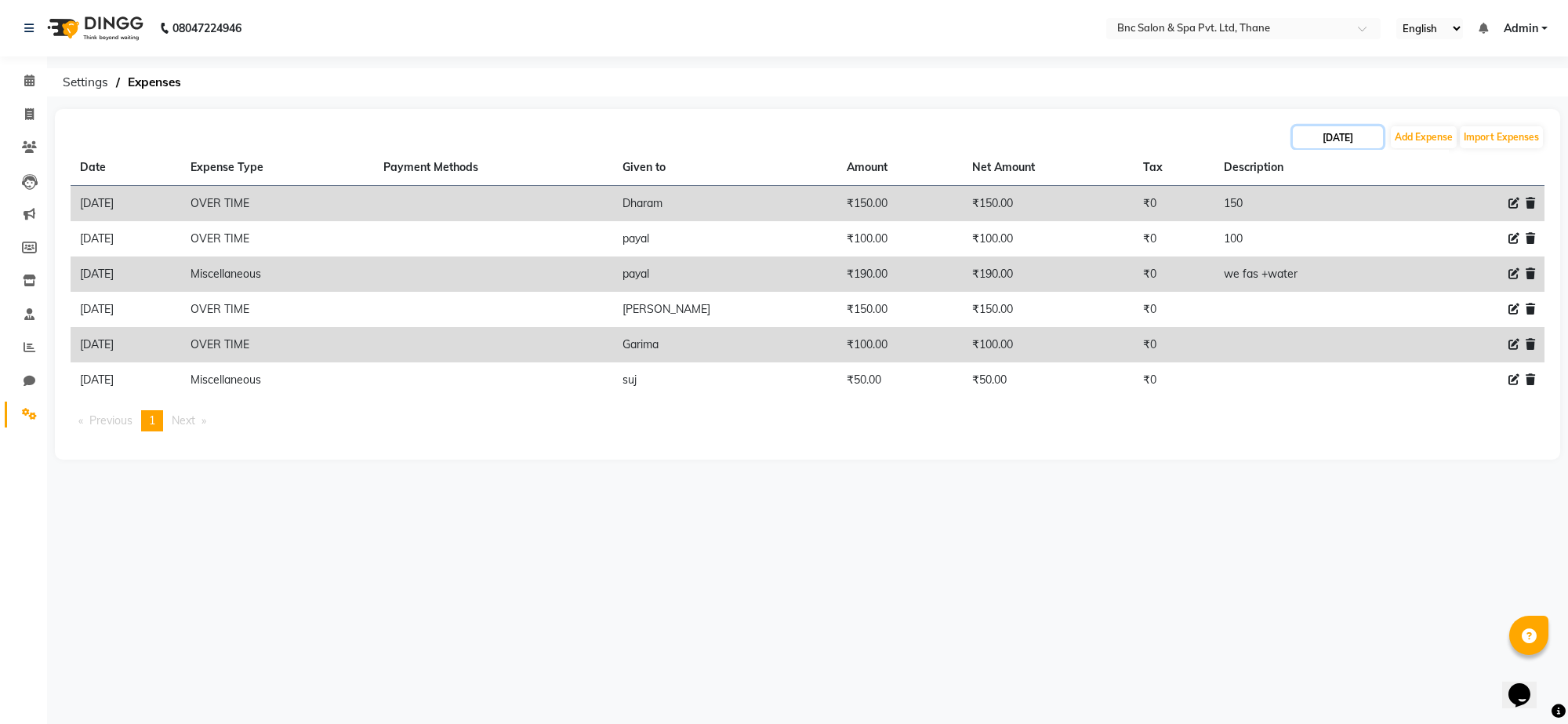
click at [1337, 136] on input "[DATE]" at bounding box center [1338, 137] width 90 height 22
select select "8"
select select "2025"
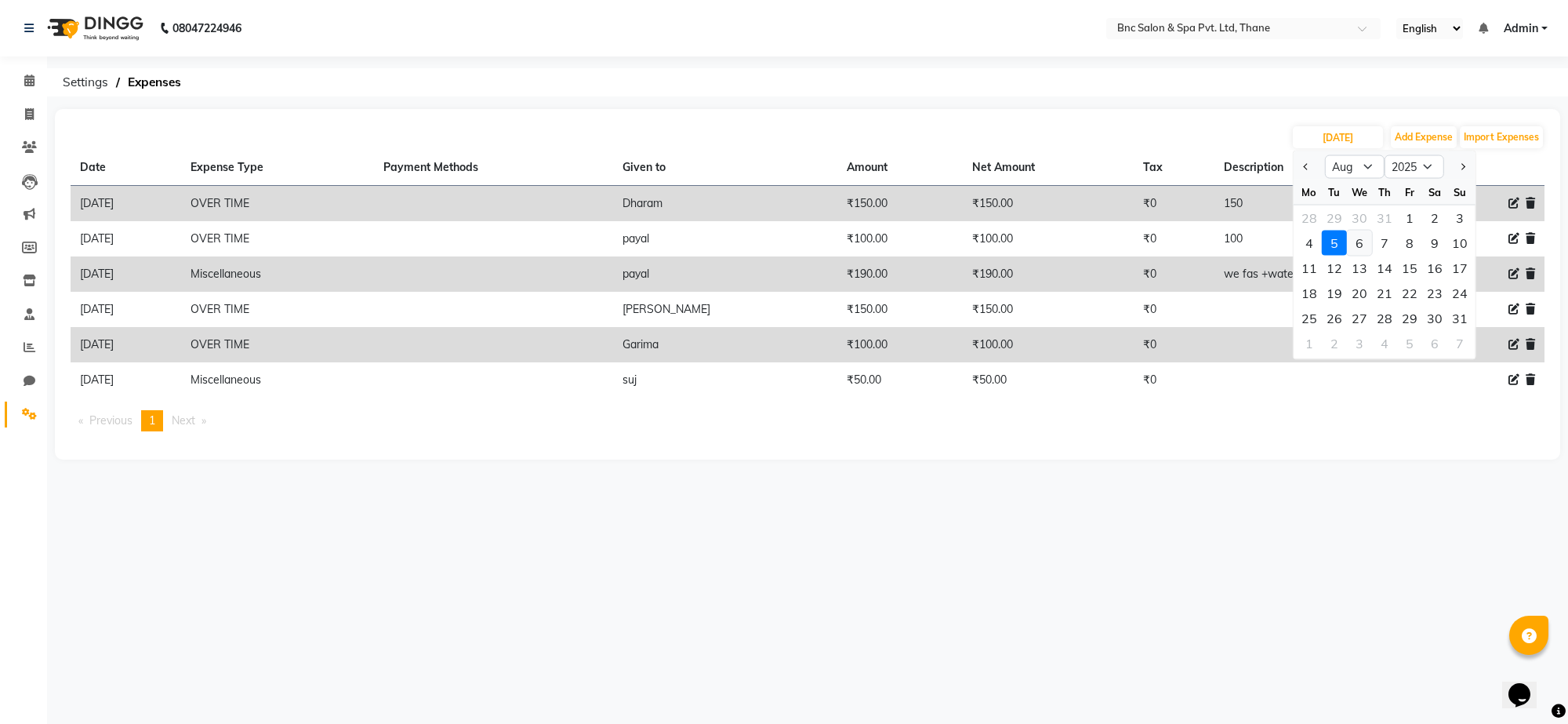
click at [1358, 241] on div "6" at bounding box center [1359, 243] width 25 height 25
type input "[DATE]"
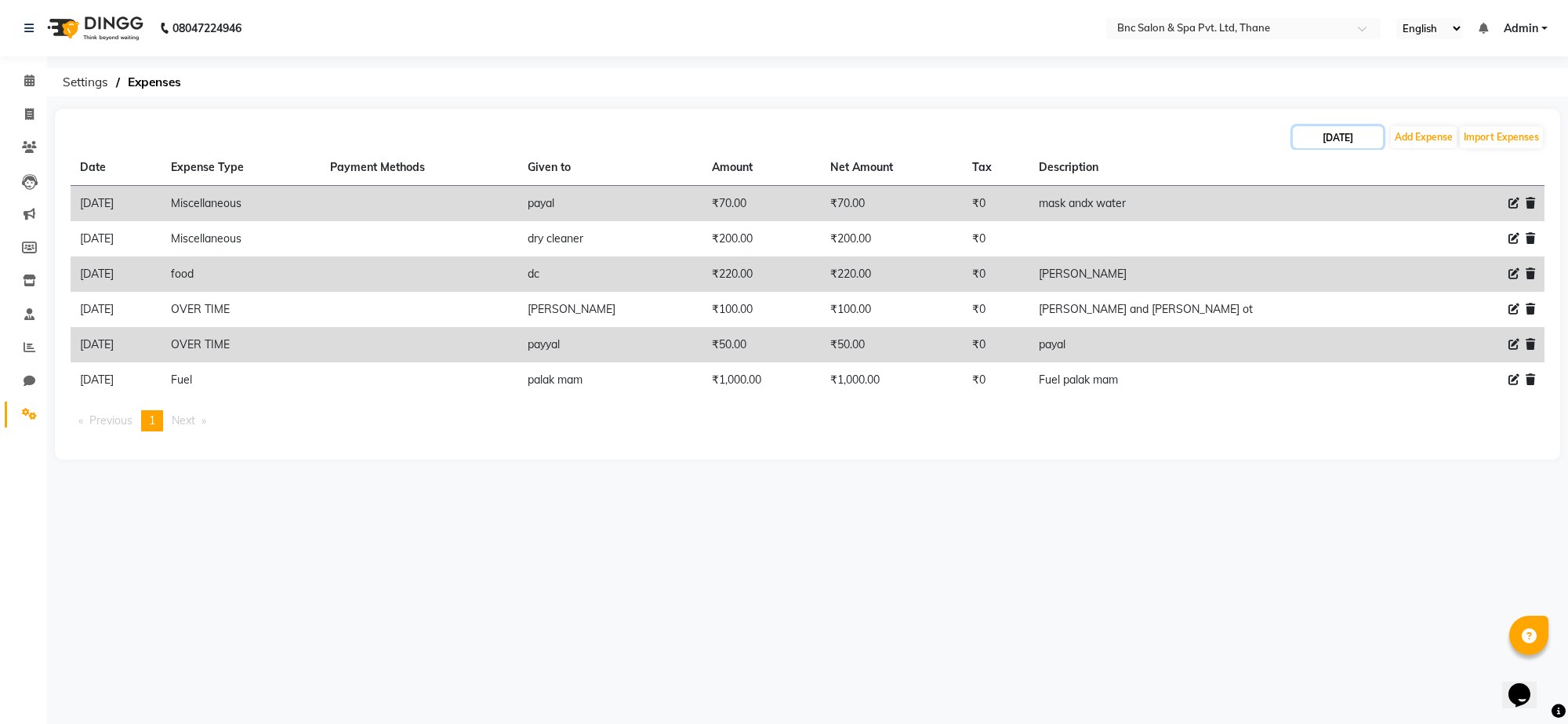
click at [1311, 137] on input "[DATE]" at bounding box center [1338, 137] width 90 height 22
select select "8"
select select "2025"
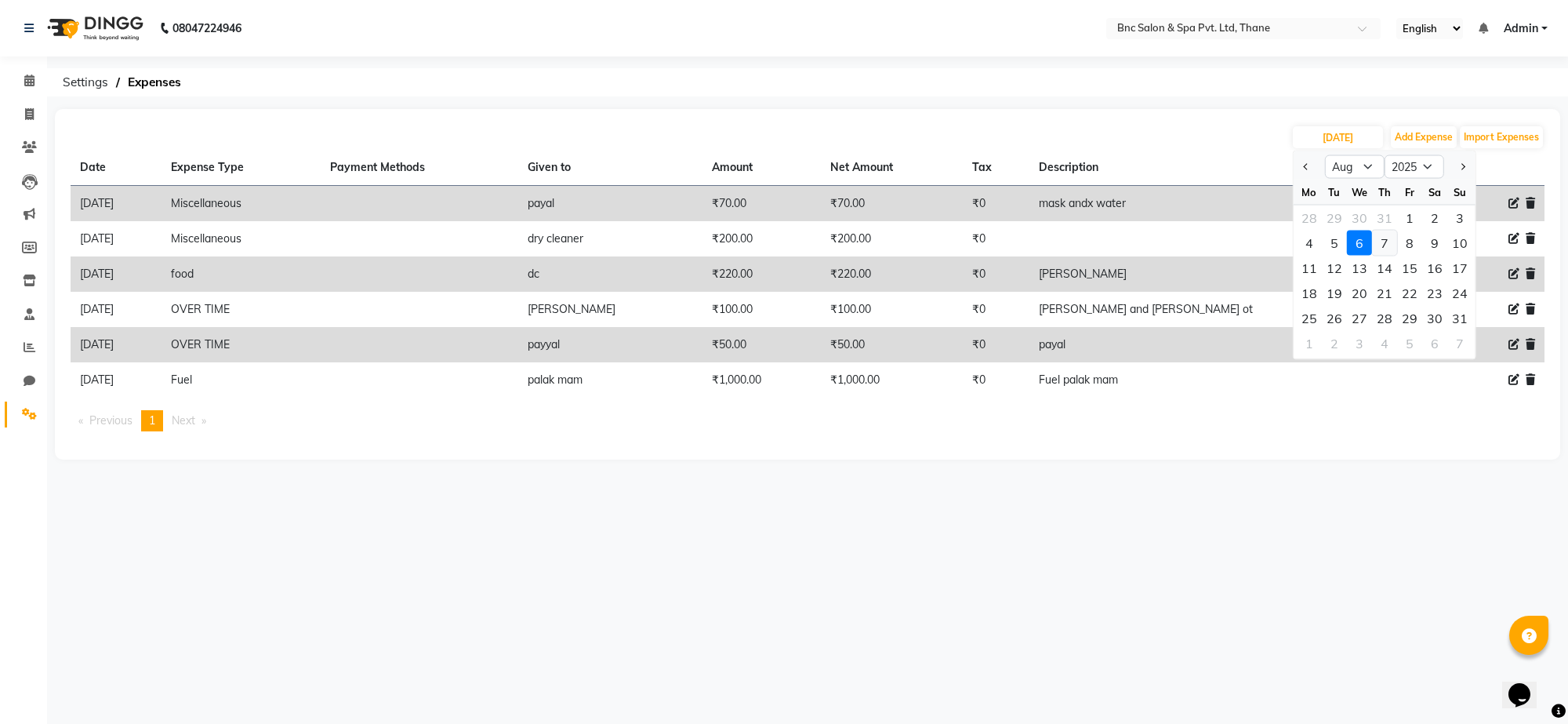
click at [1388, 237] on div "7" at bounding box center [1384, 243] width 25 height 25
type input "07-08-2025"
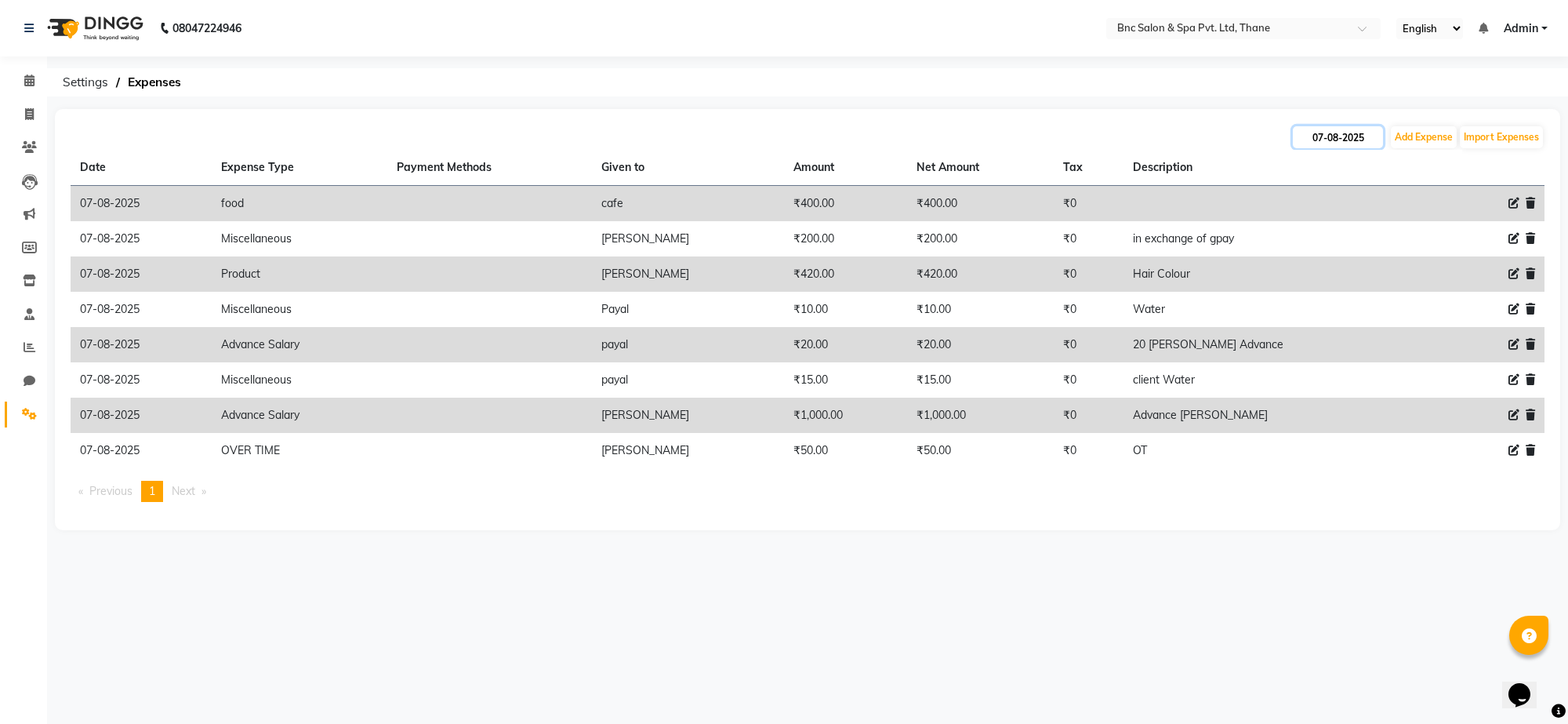
click at [1353, 147] on input "07-08-2025" at bounding box center [1338, 137] width 90 height 22
select select "8"
select select "2025"
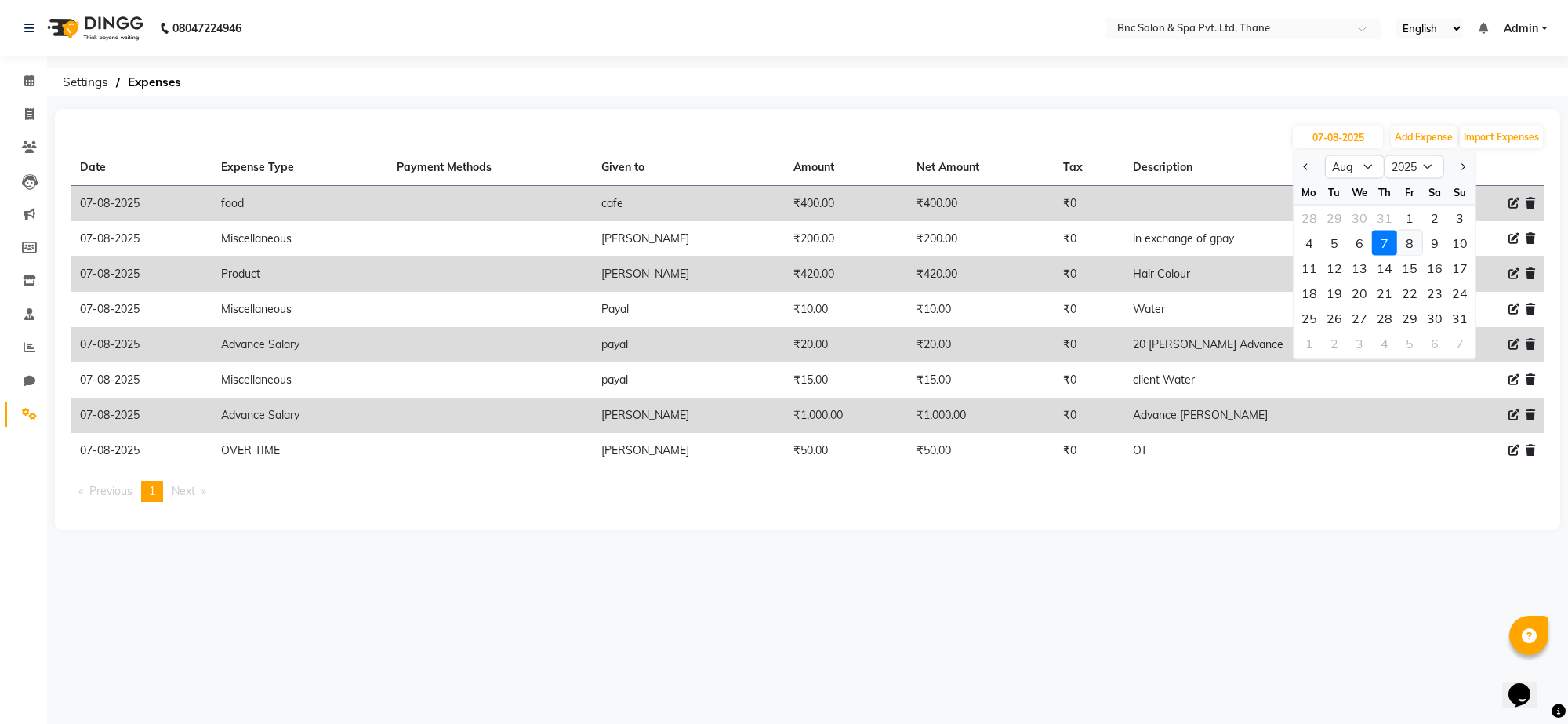
click at [1410, 235] on div "8" at bounding box center [1409, 243] width 25 height 25
type input "08-08-2025"
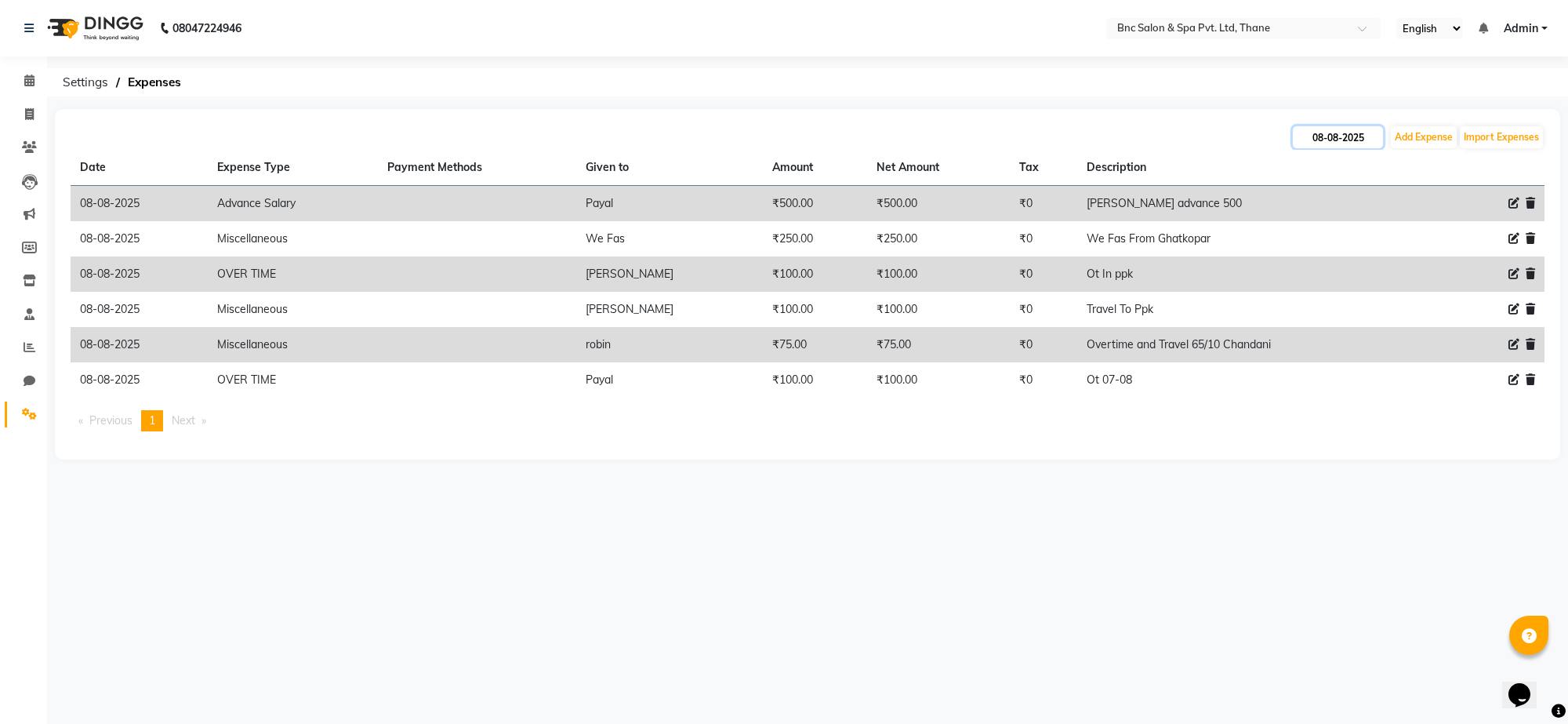
click at [1348, 135] on input "08-08-2025" at bounding box center [1338, 137] width 90 height 22
select select "8"
select select "2025"
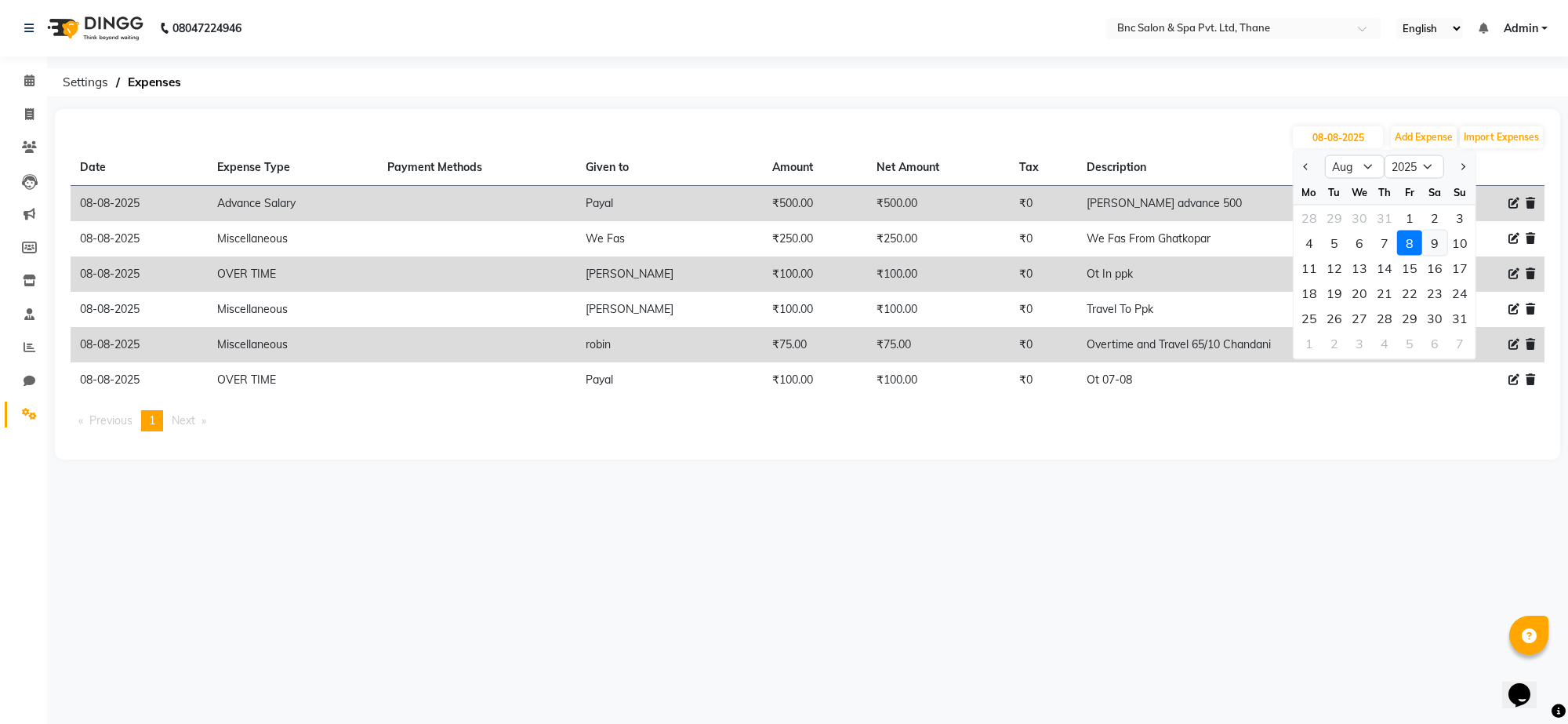
click at [1435, 240] on div "9" at bounding box center [1434, 243] width 25 height 25
type input "09-08-2025"
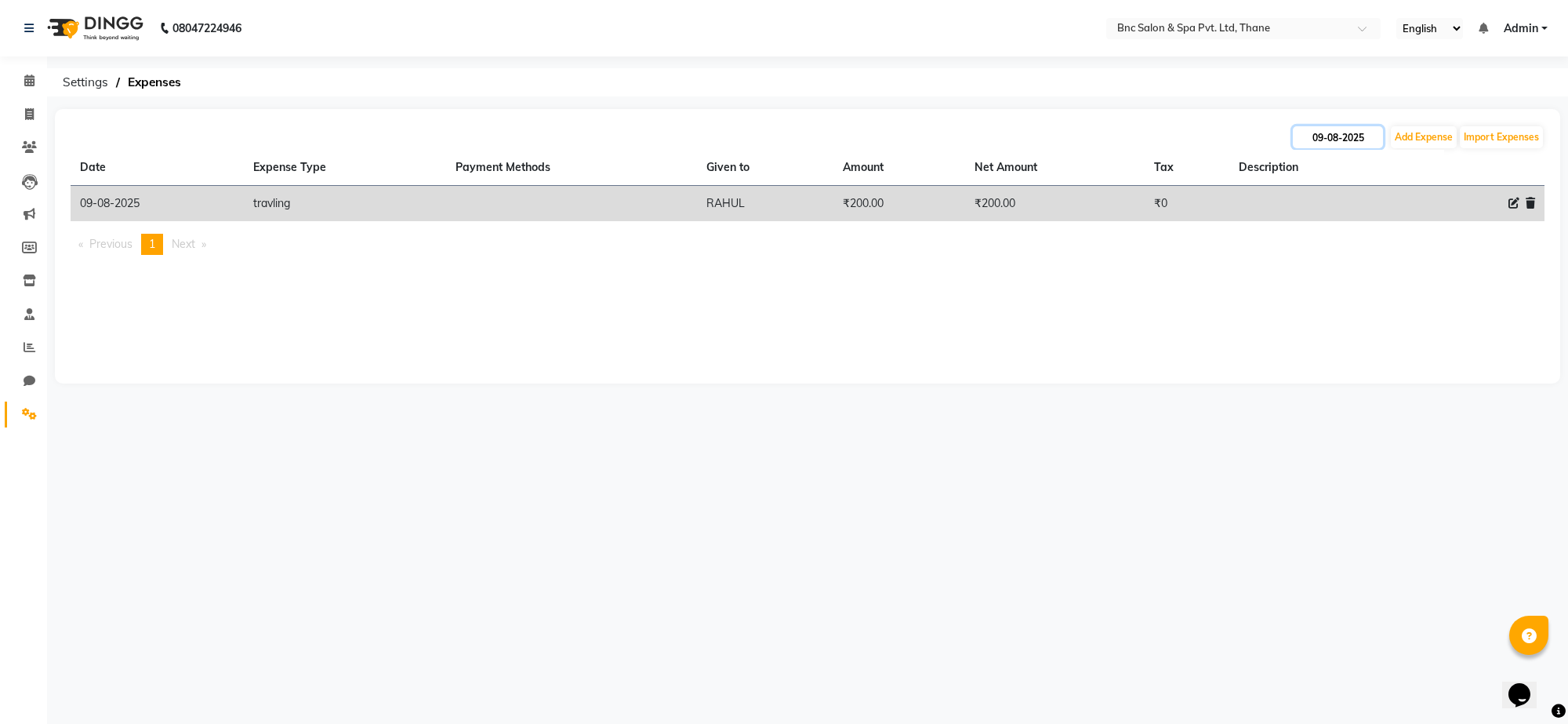
click at [1342, 131] on input "09-08-2025" at bounding box center [1338, 137] width 90 height 22
select select "8"
select select "2025"
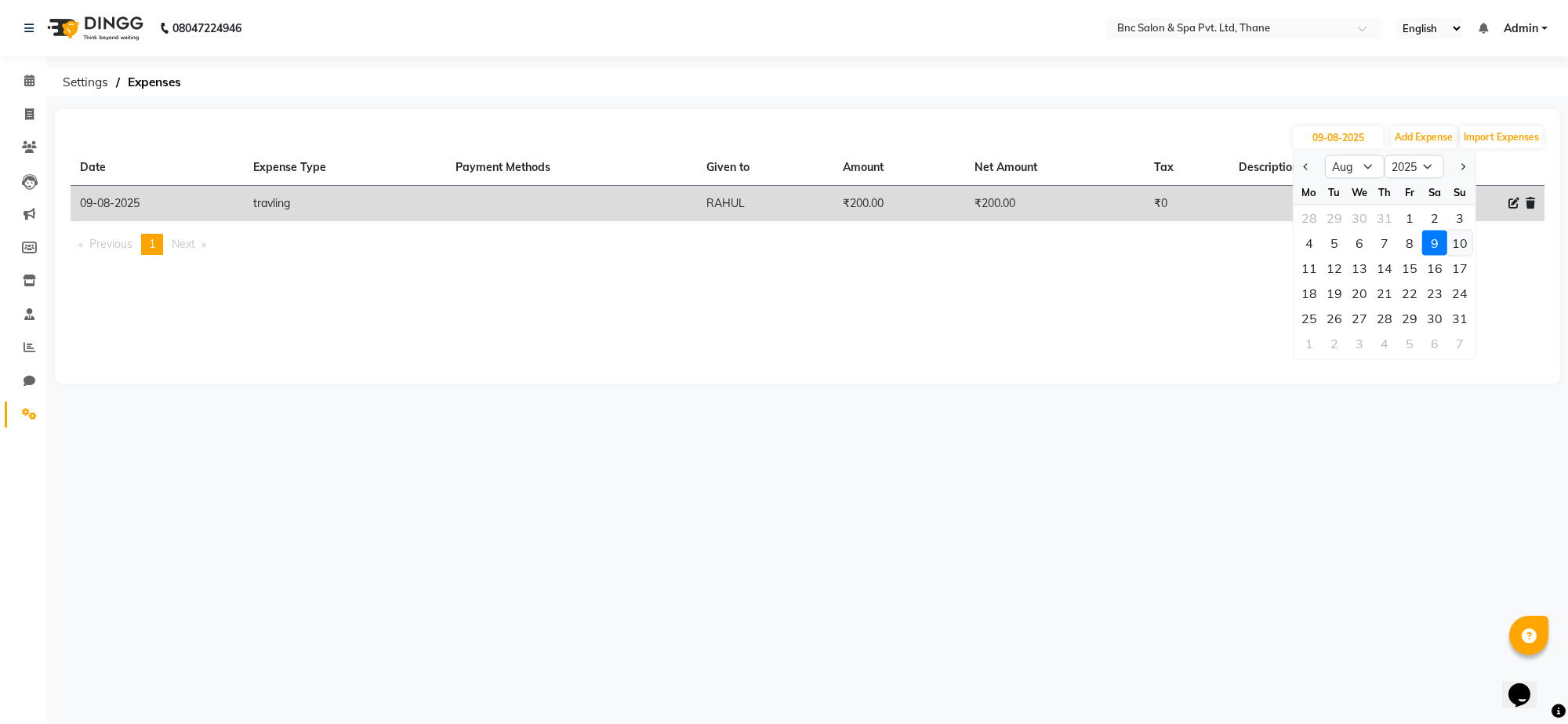
click at [1450, 240] on div "10" at bounding box center [1460, 243] width 25 height 25
type input "[DATE]"
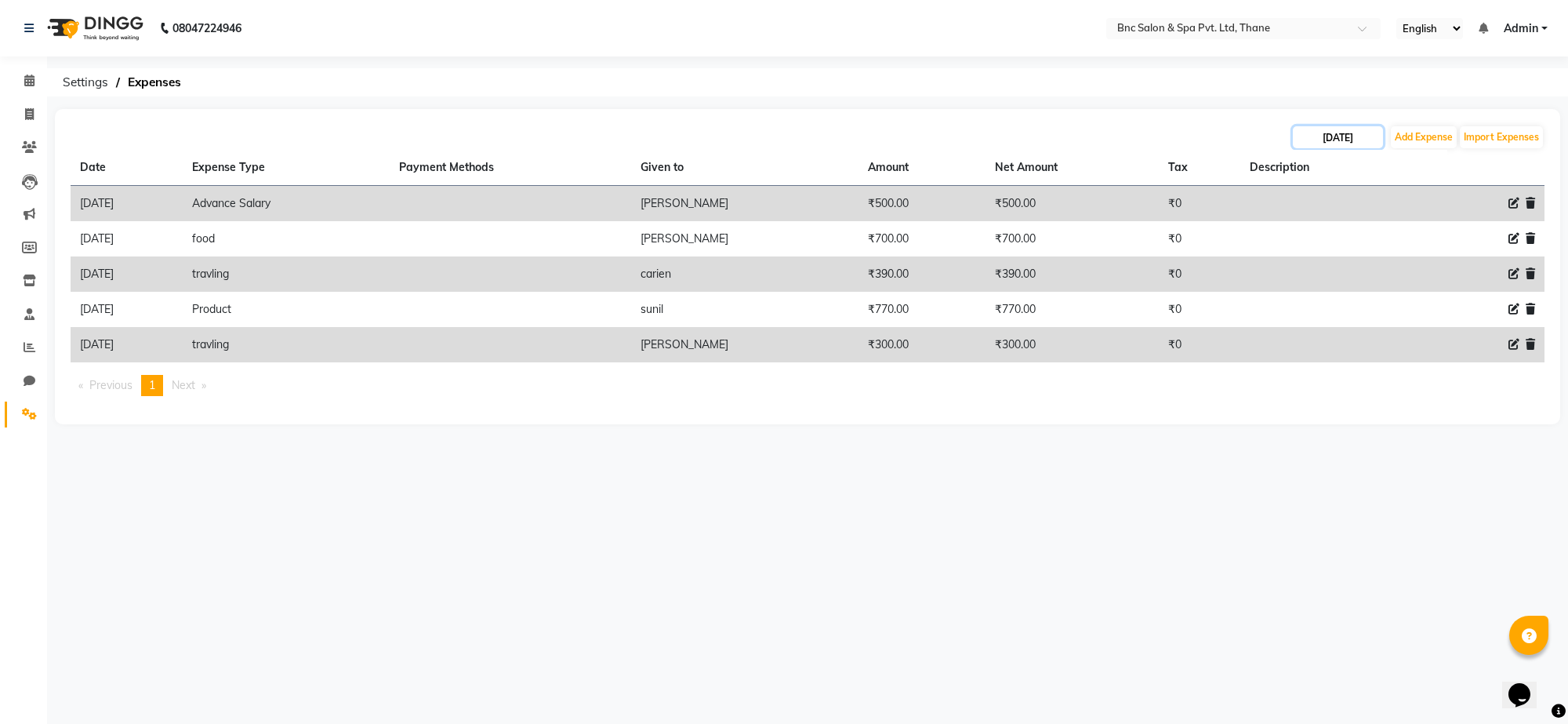
click at [1351, 133] on input "[DATE]" at bounding box center [1338, 137] width 90 height 22
select select "8"
select select "2025"
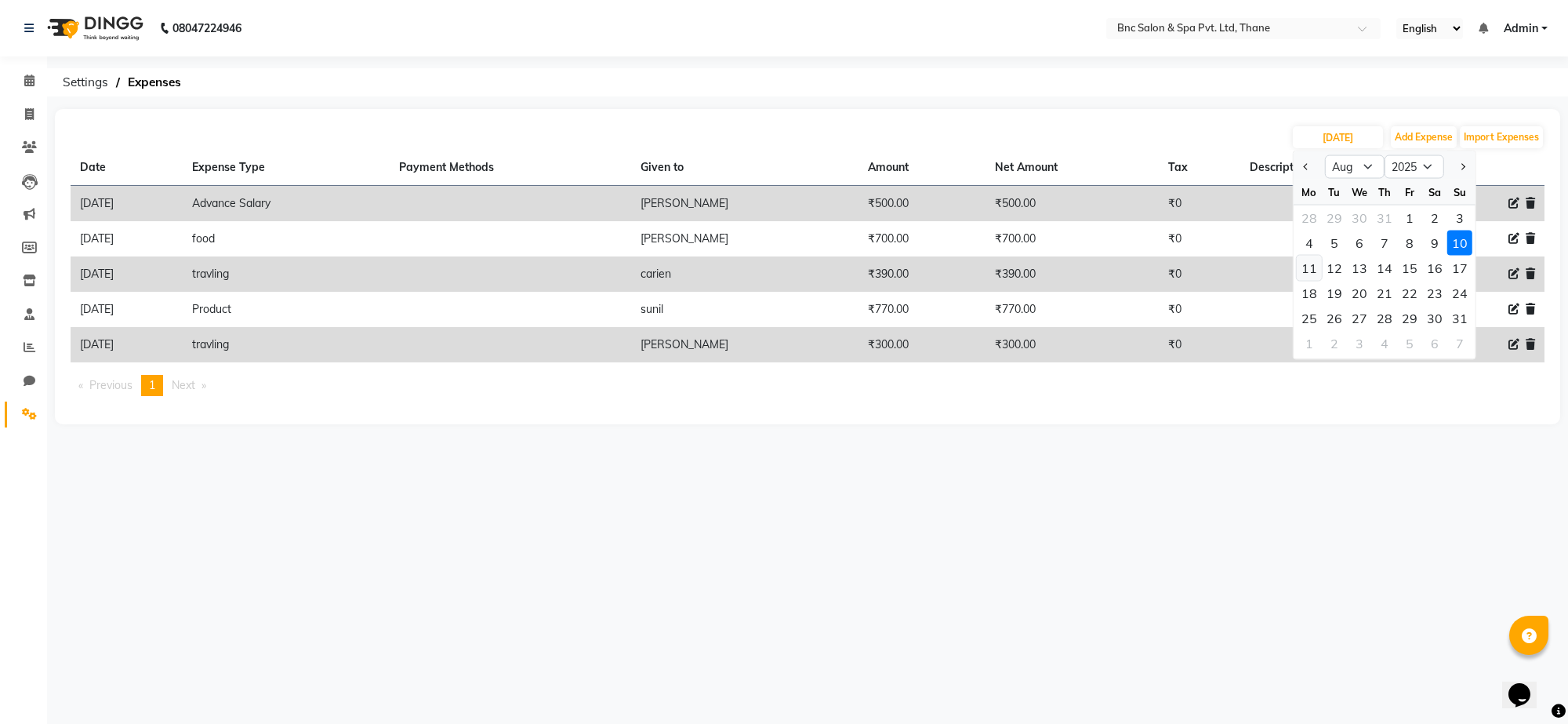
click at [1306, 275] on div "11" at bounding box center [1309, 267] width 25 height 25
type input "[DATE]"
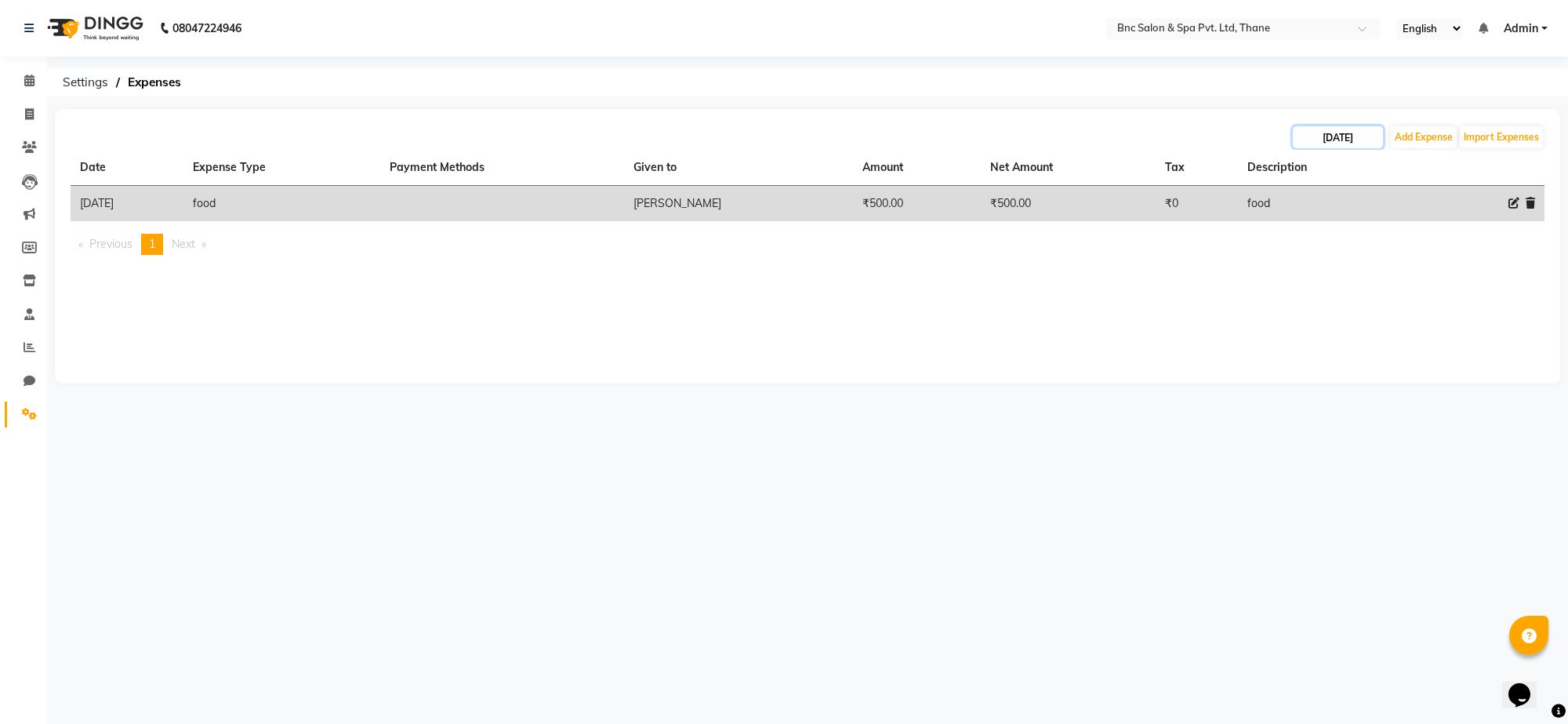
click at [1333, 126] on input "[DATE]" at bounding box center [1338, 137] width 90 height 22
select select "8"
select select "2025"
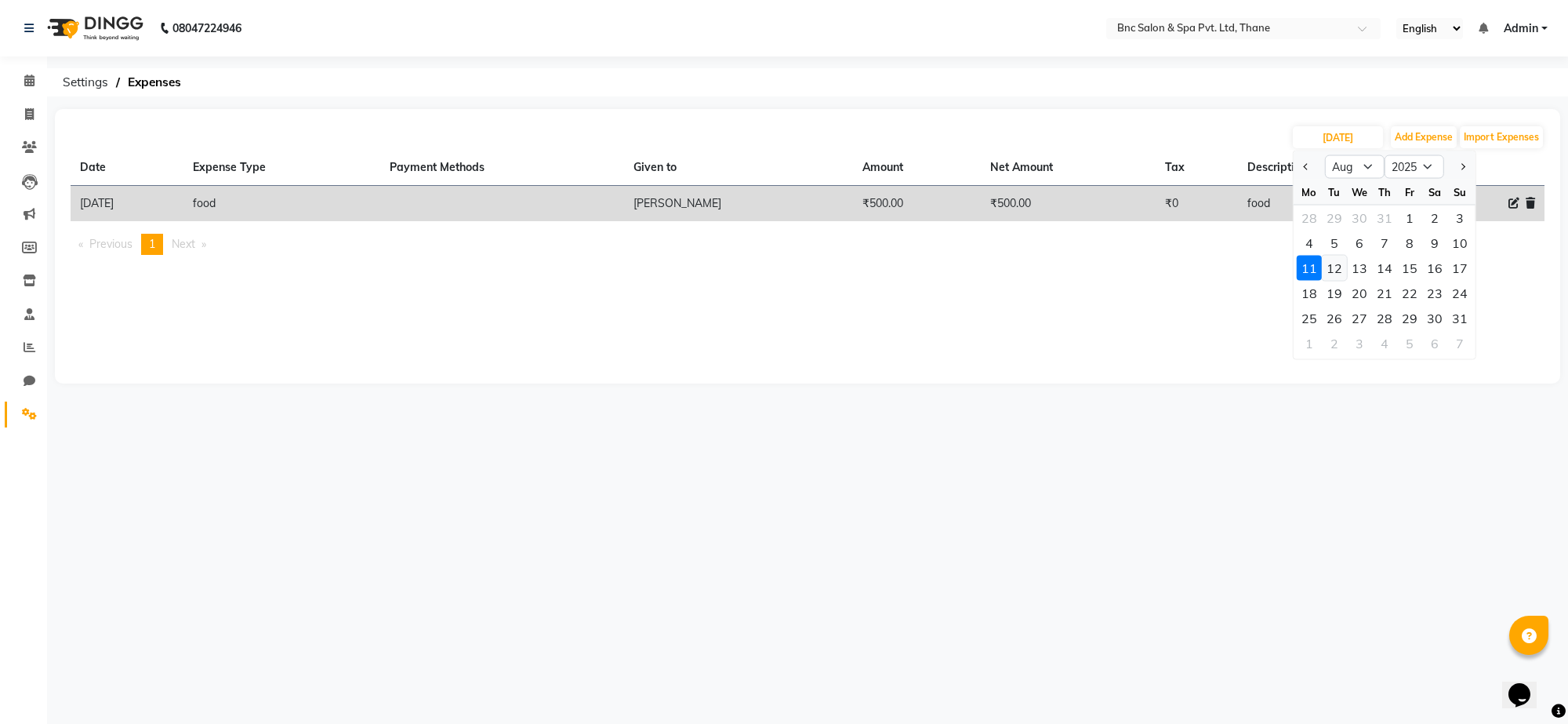
click at [1338, 260] on div "12" at bounding box center [1334, 267] width 25 height 25
type input "[DATE]"
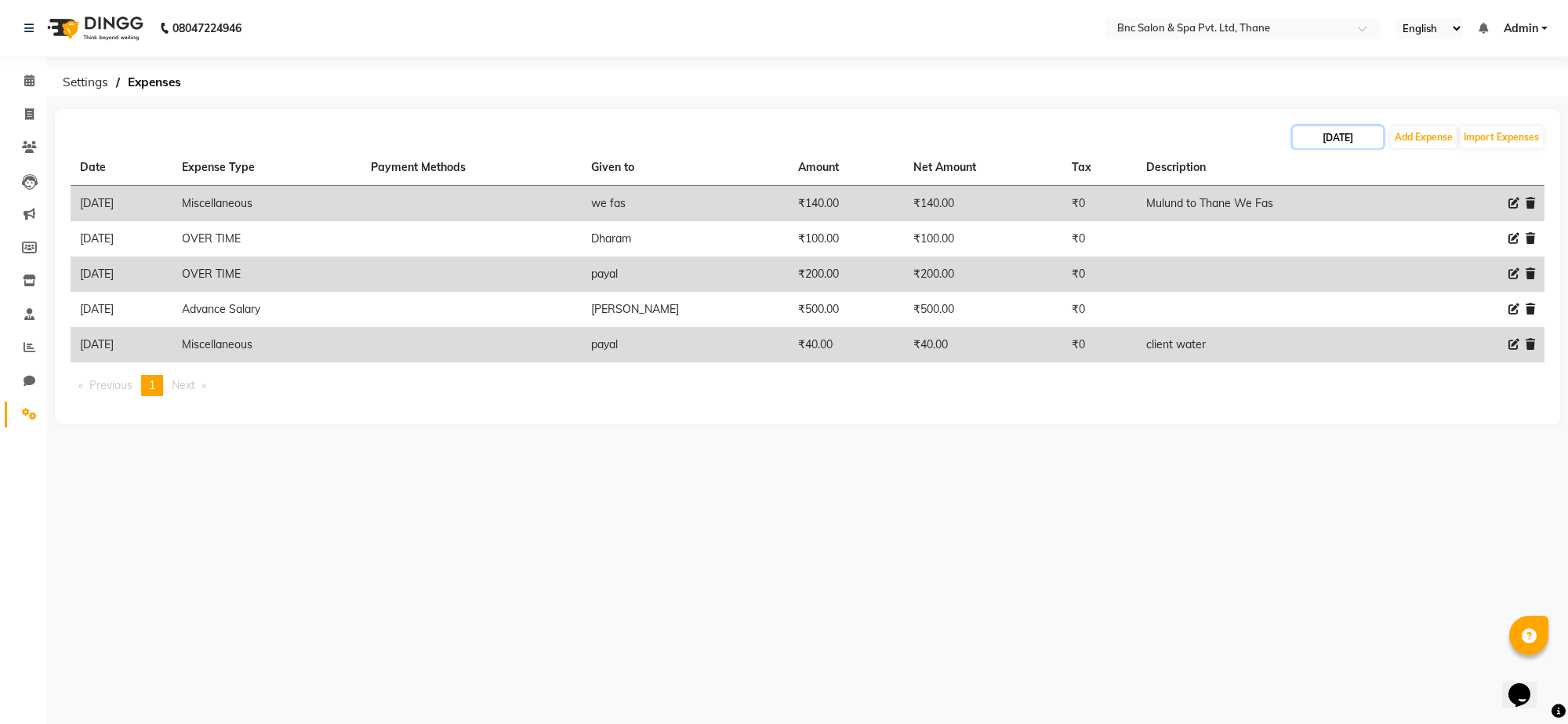
click at [1348, 142] on input "[DATE]" at bounding box center [1338, 137] width 90 height 22
select select "8"
select select "2025"
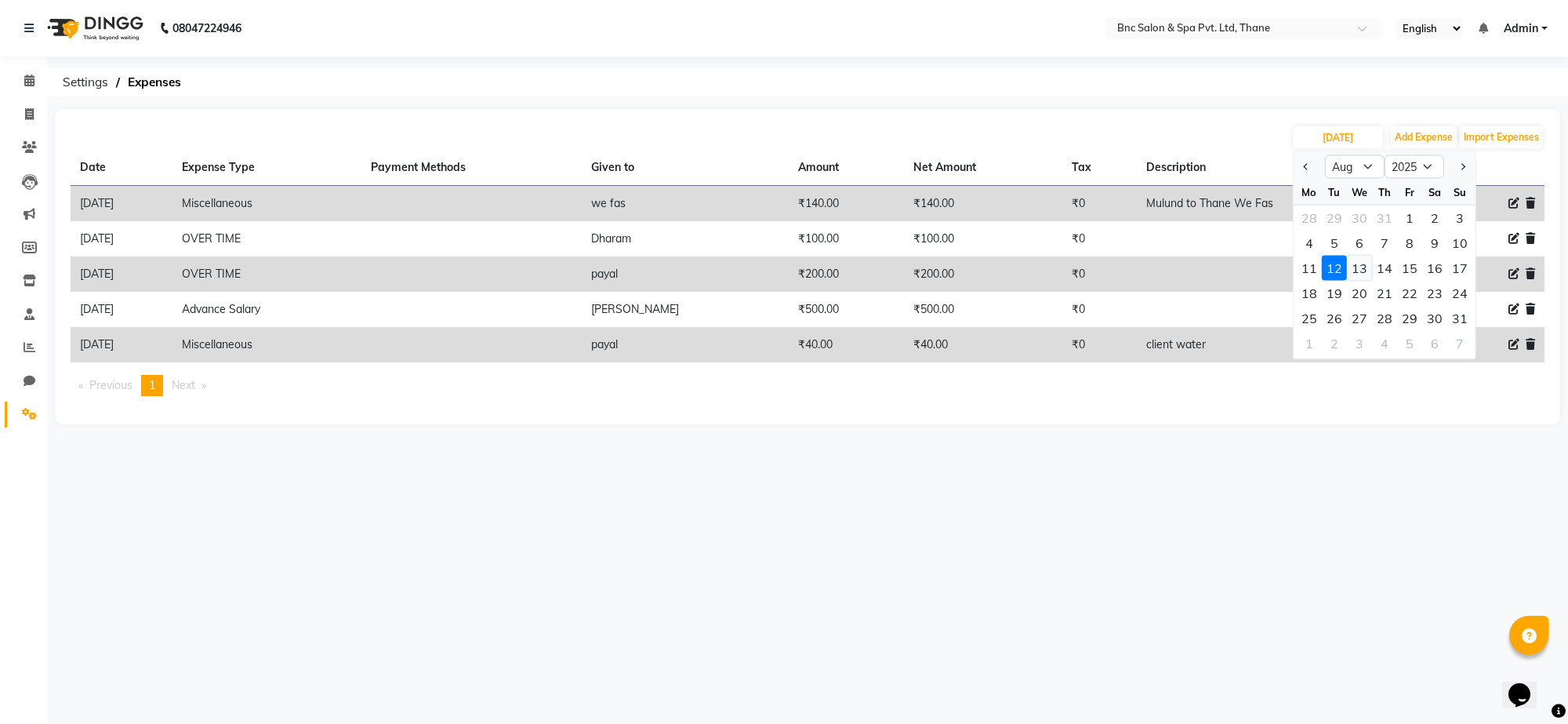
click at [1357, 271] on div "13" at bounding box center [1359, 267] width 25 height 25
type input "13-08-2025"
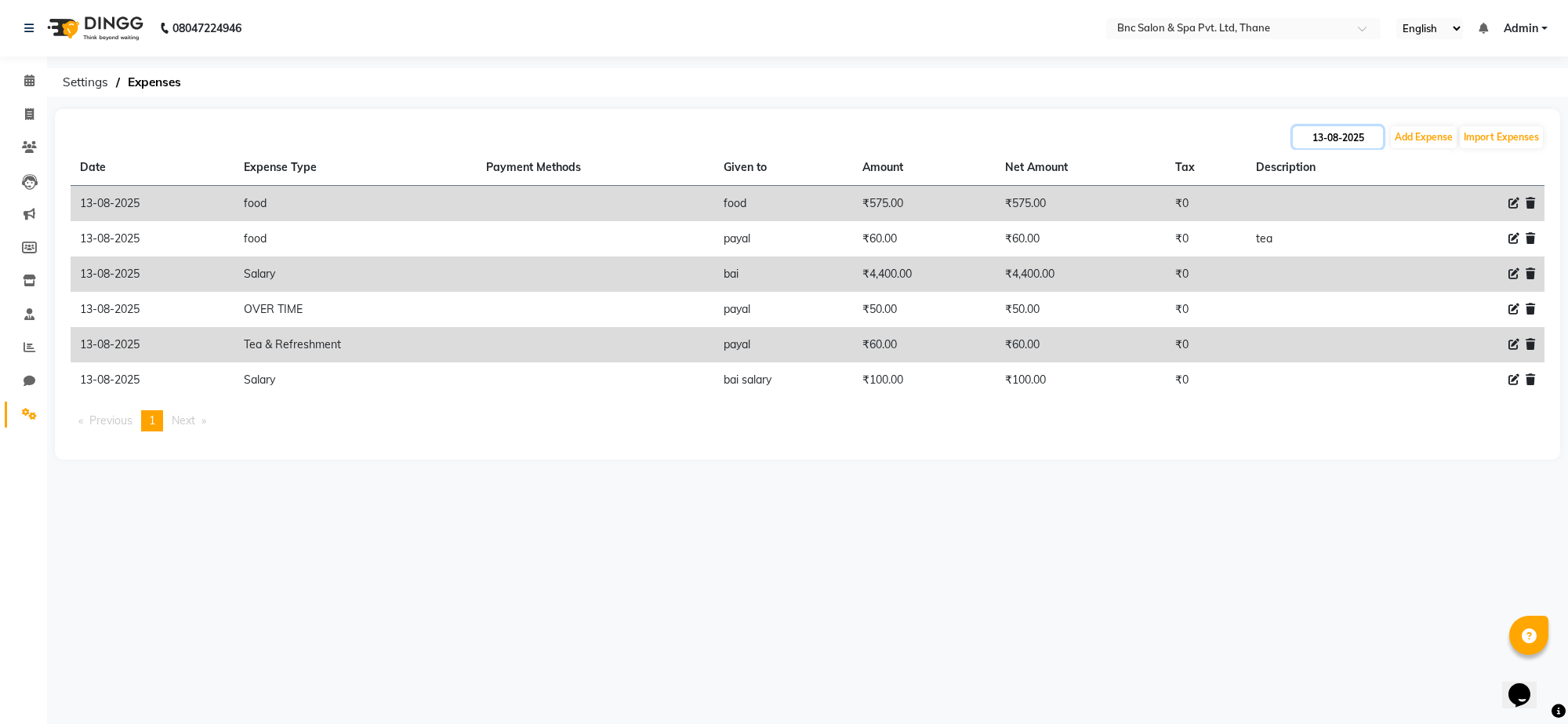
click at [1360, 130] on input "13-08-2025" at bounding box center [1338, 137] width 90 height 22
select select "8"
select select "2025"
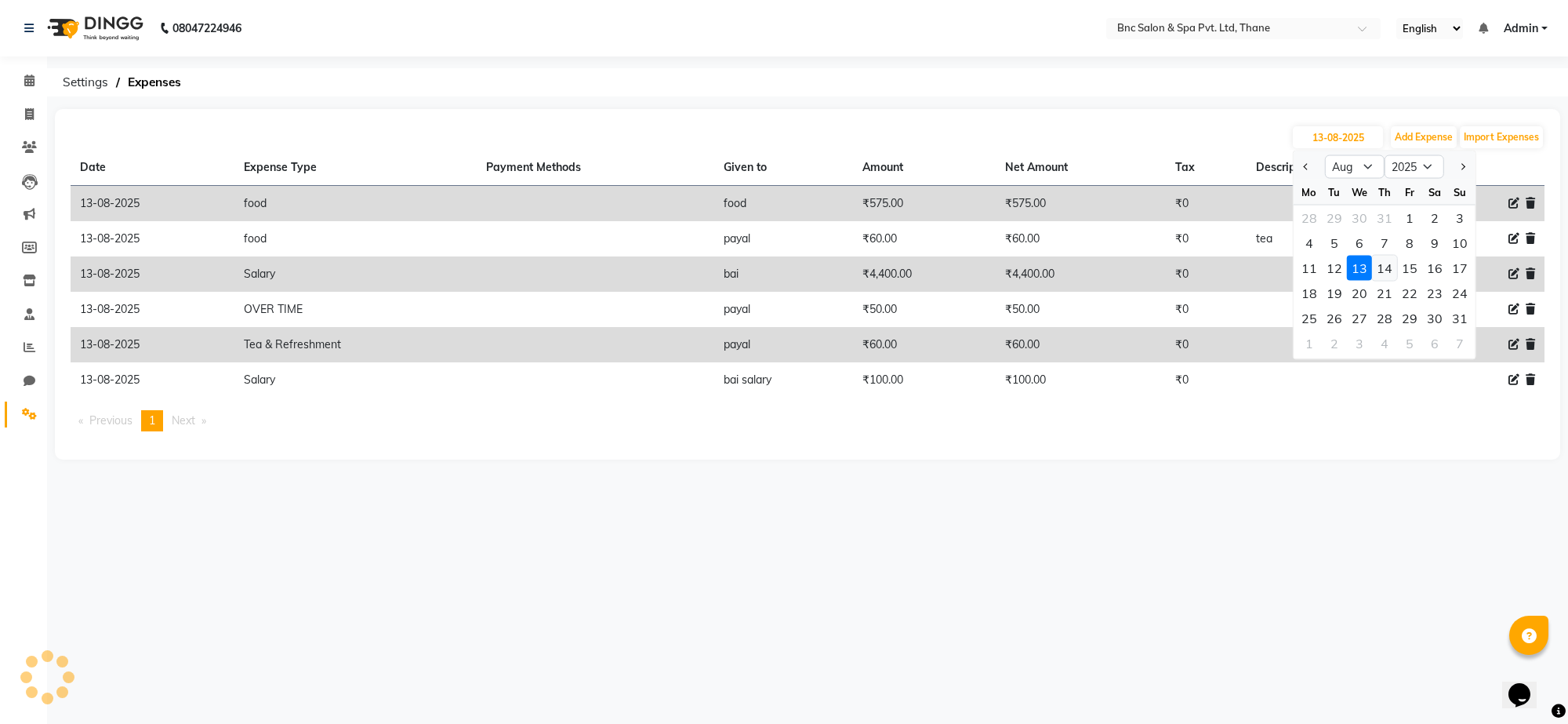
click at [1385, 266] on div "14" at bounding box center [1384, 267] width 25 height 25
type input "14-08-2025"
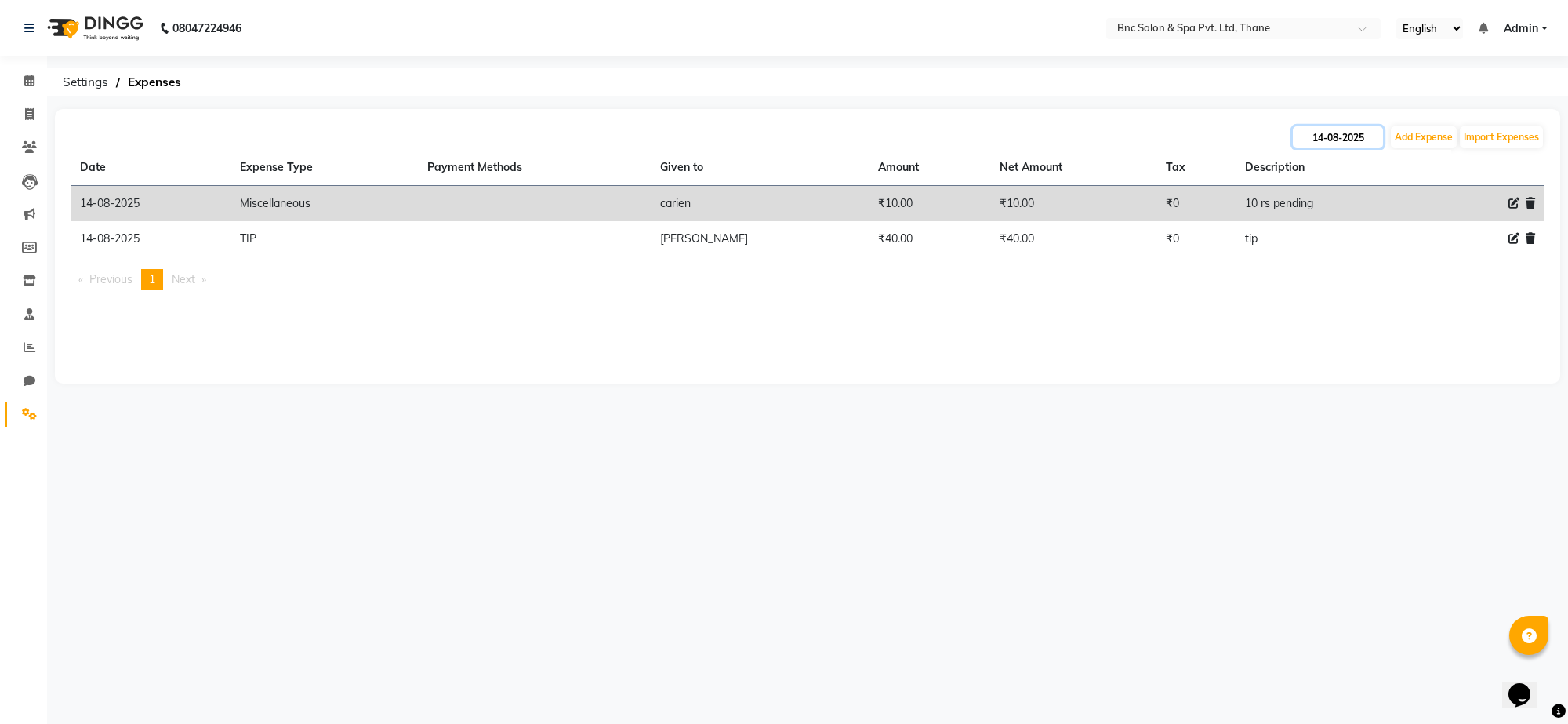
click at [1343, 135] on input "14-08-2025" at bounding box center [1338, 137] width 90 height 22
select select "8"
select select "2025"
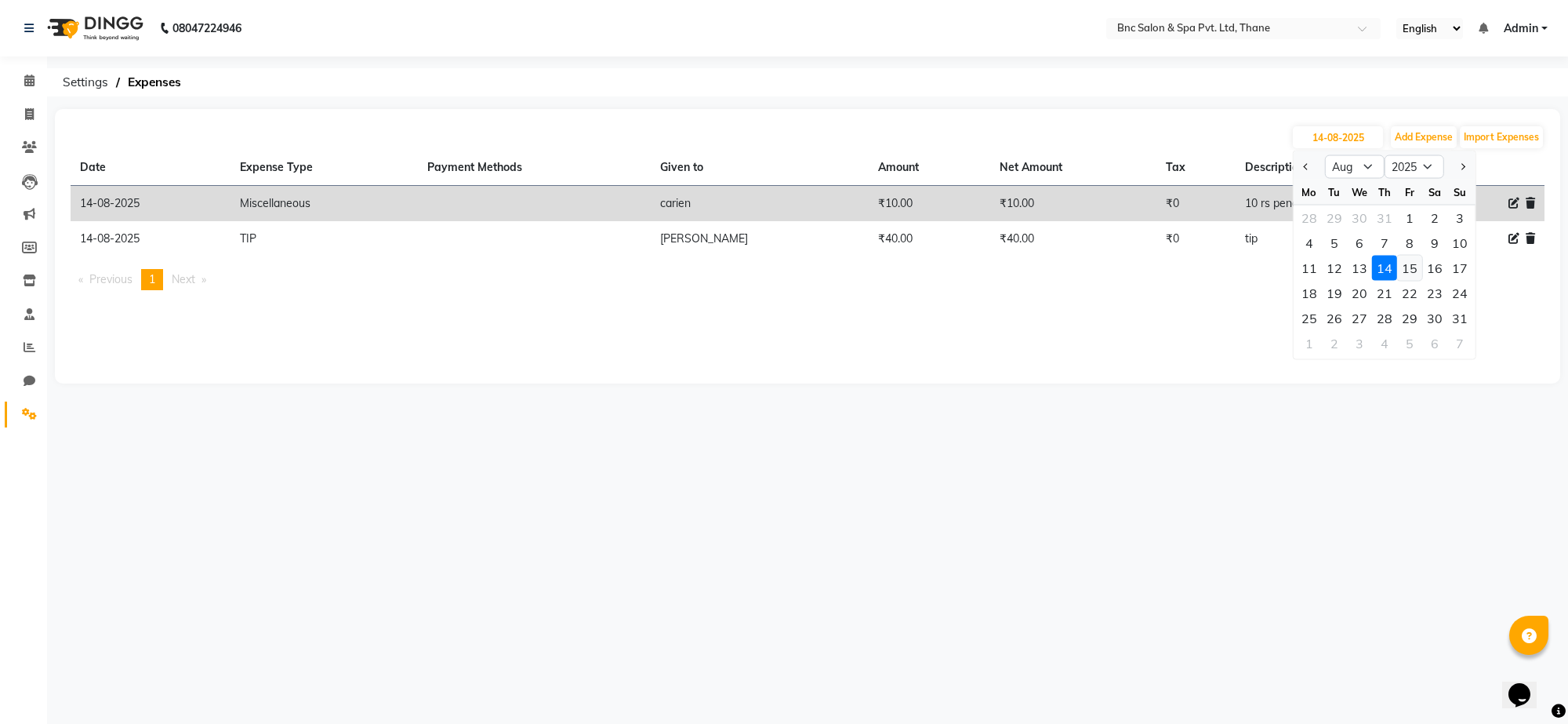
click at [1404, 259] on div "15" at bounding box center [1409, 267] width 25 height 25
type input "[DATE]"
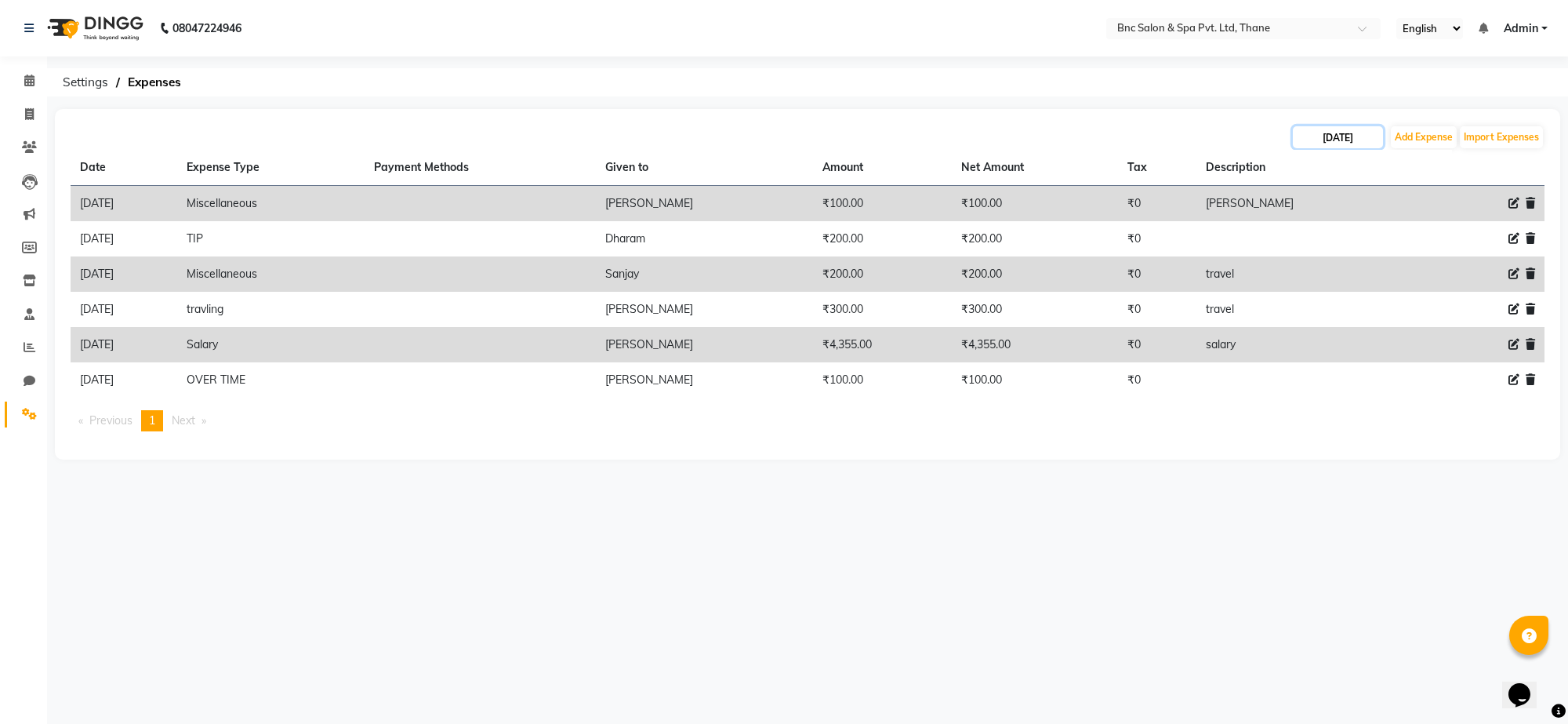
click at [1347, 130] on input "[DATE]" at bounding box center [1338, 137] width 90 height 22
select select "8"
select select "2025"
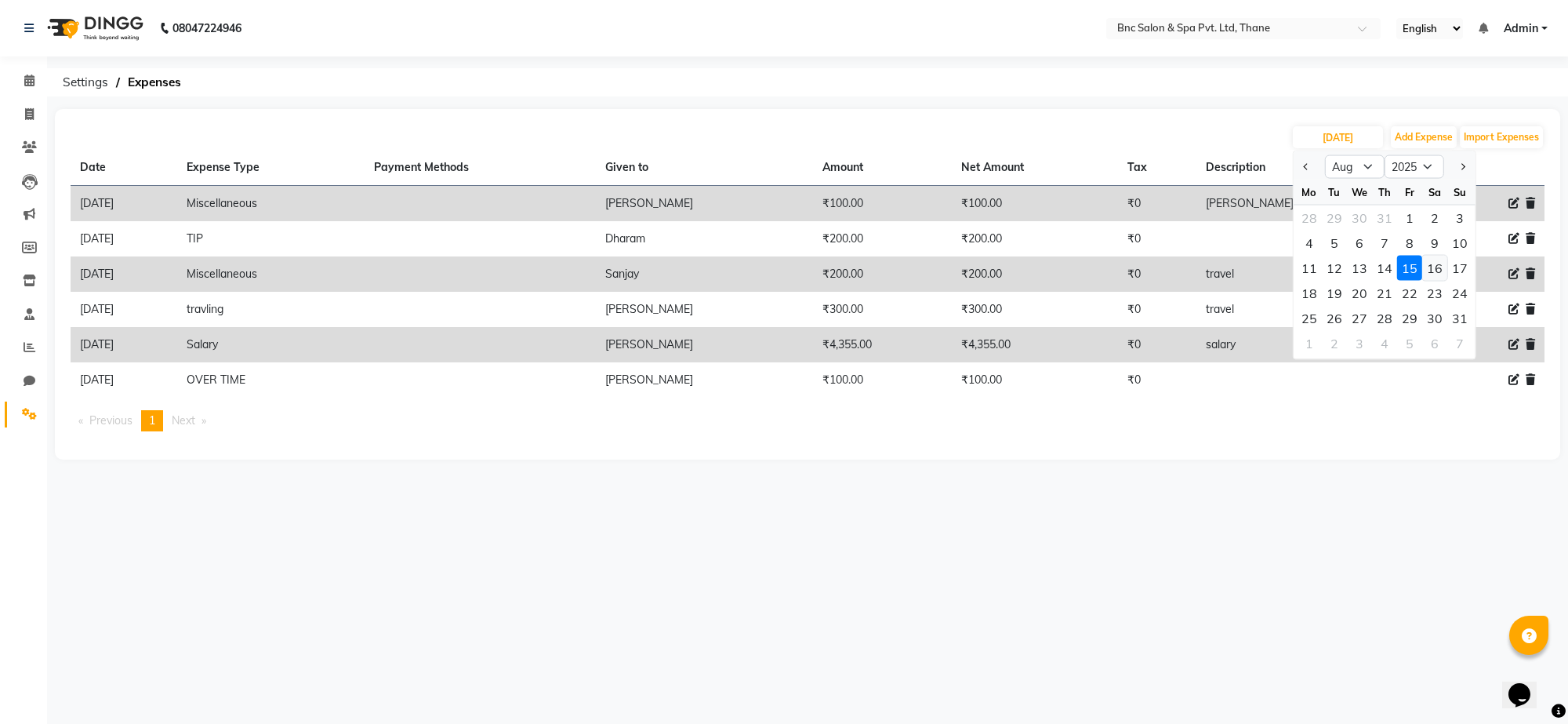
click at [1438, 277] on div "16" at bounding box center [1434, 267] width 25 height 25
type input "16-08-2025"
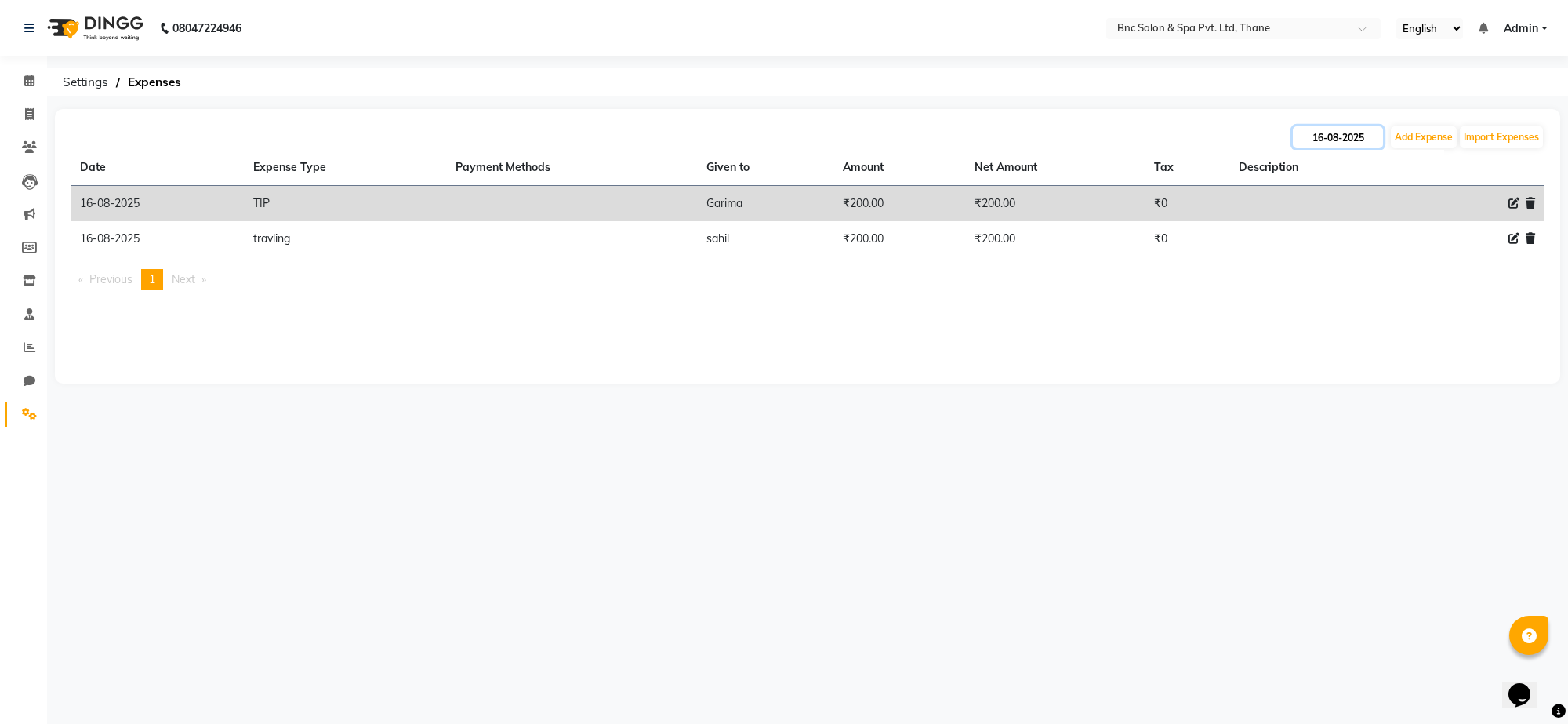
click at [1369, 140] on input "16-08-2025" at bounding box center [1338, 137] width 90 height 22
select select "8"
select select "2025"
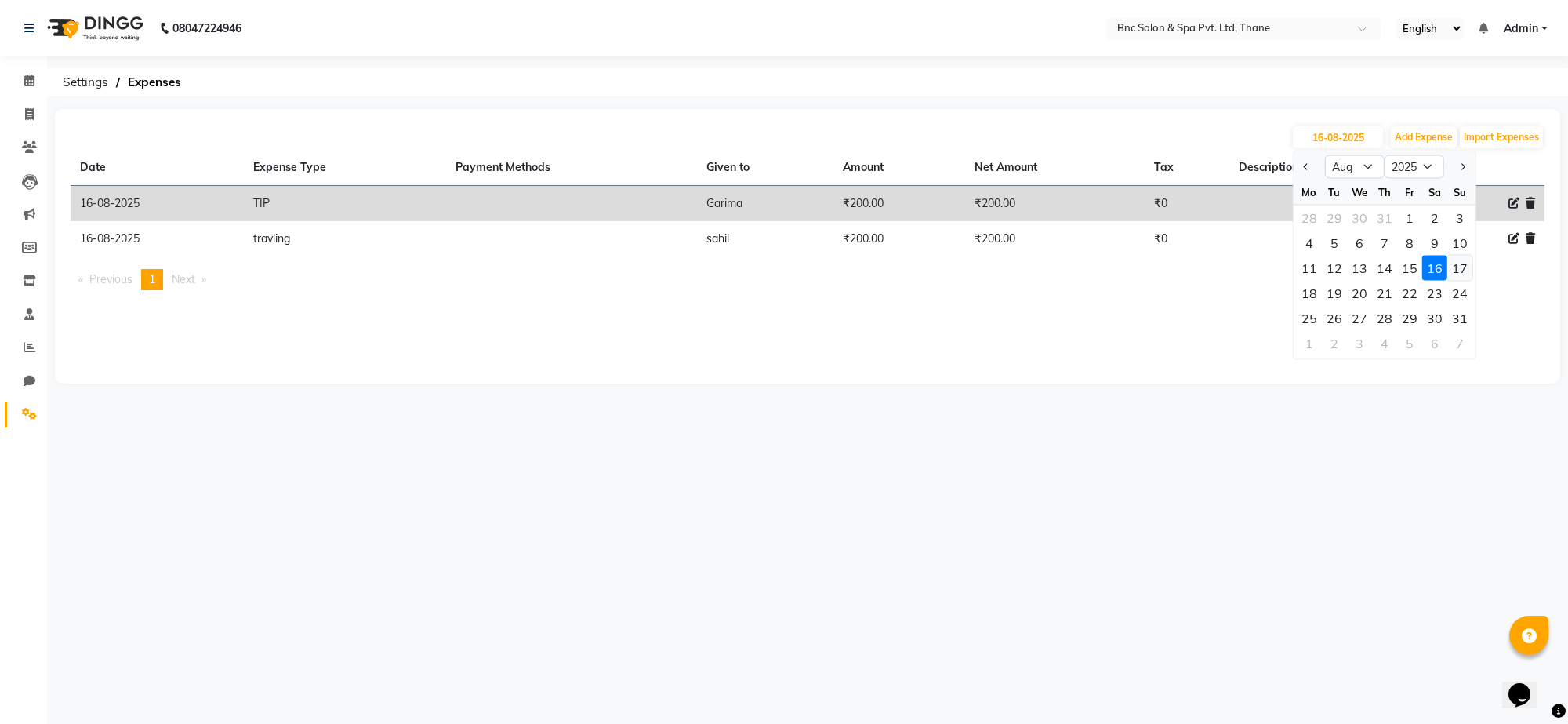
click at [1449, 265] on div "17" at bounding box center [1460, 267] width 25 height 25
type input "[DATE]"
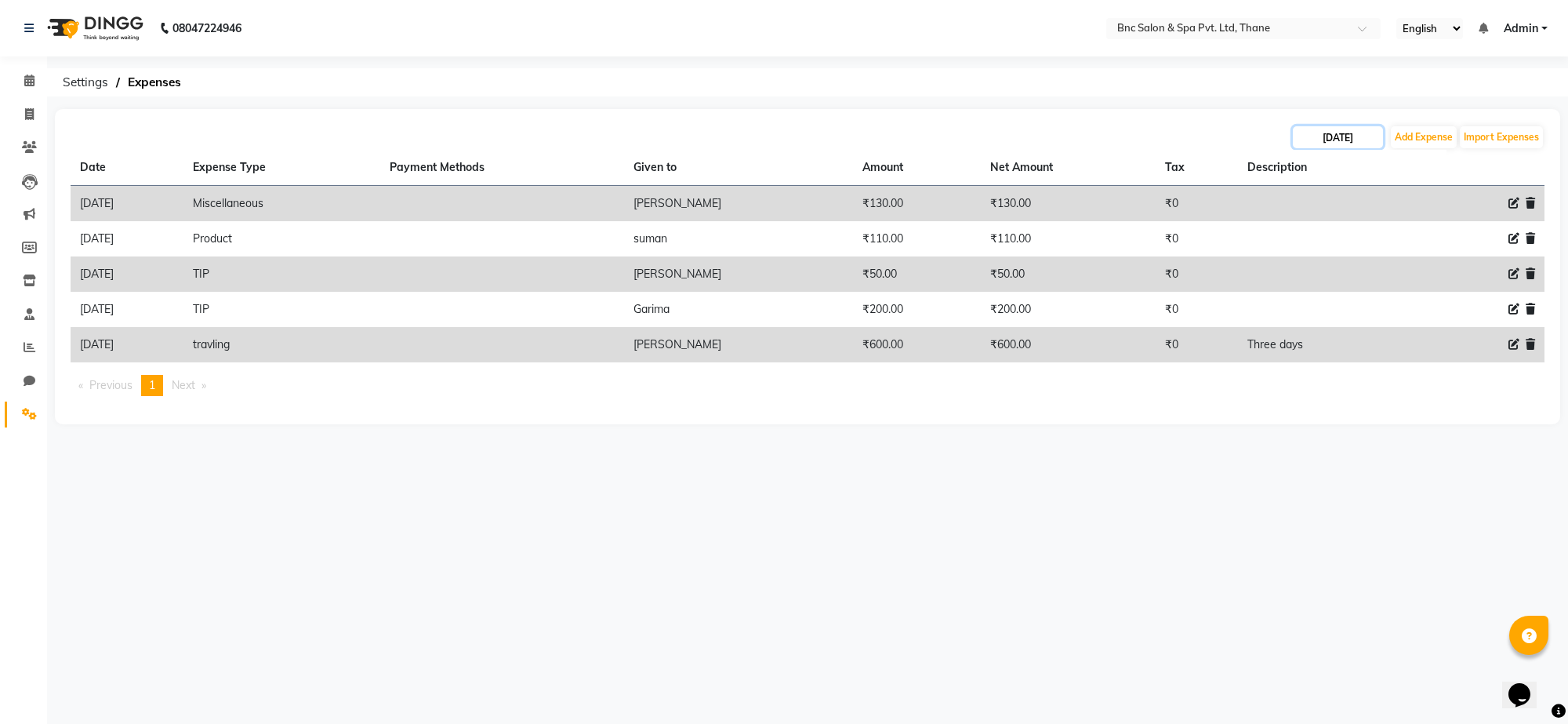
click at [1369, 126] on input "[DATE]" at bounding box center [1338, 137] width 90 height 22
select select "8"
select select "2025"
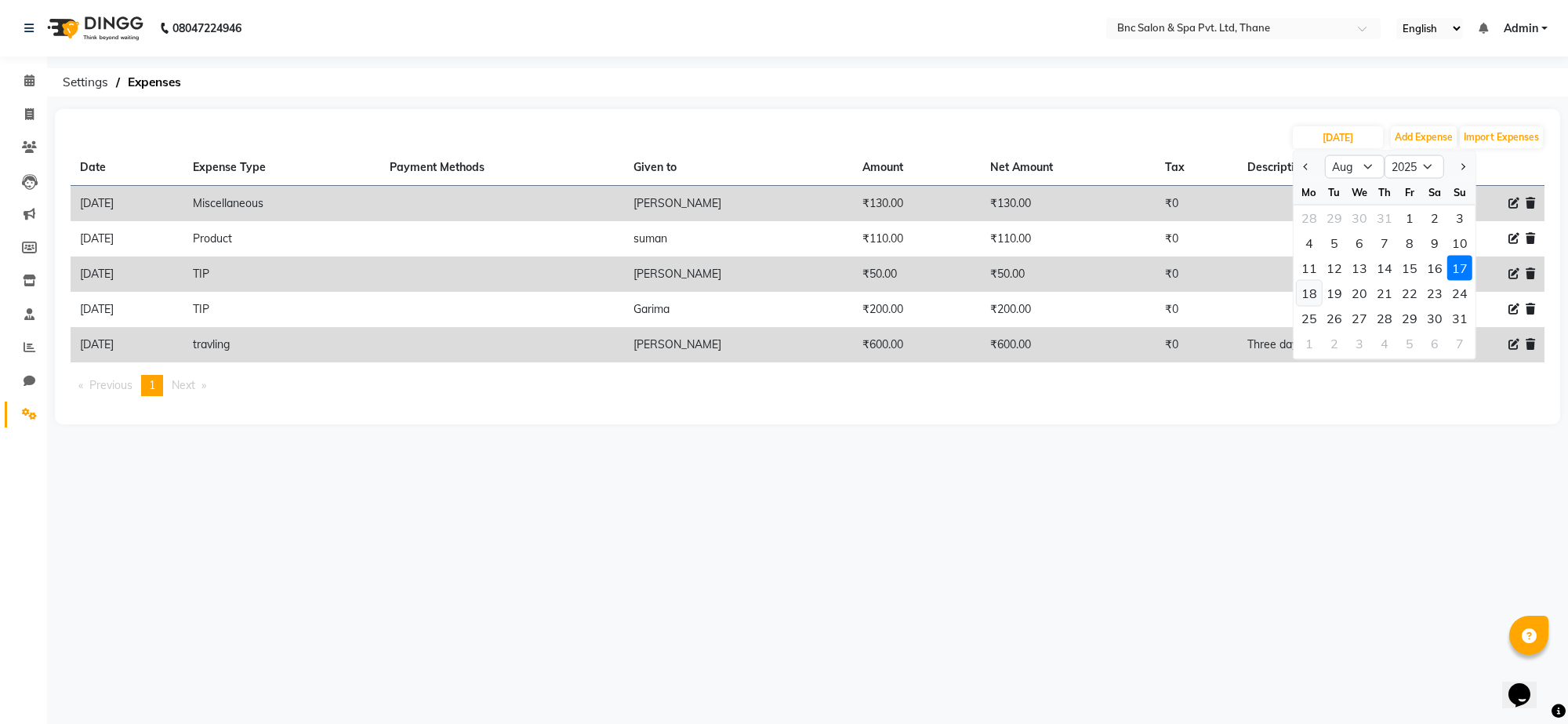
click at [1311, 288] on div "18" at bounding box center [1309, 293] width 25 height 25
type input "18-08-2025"
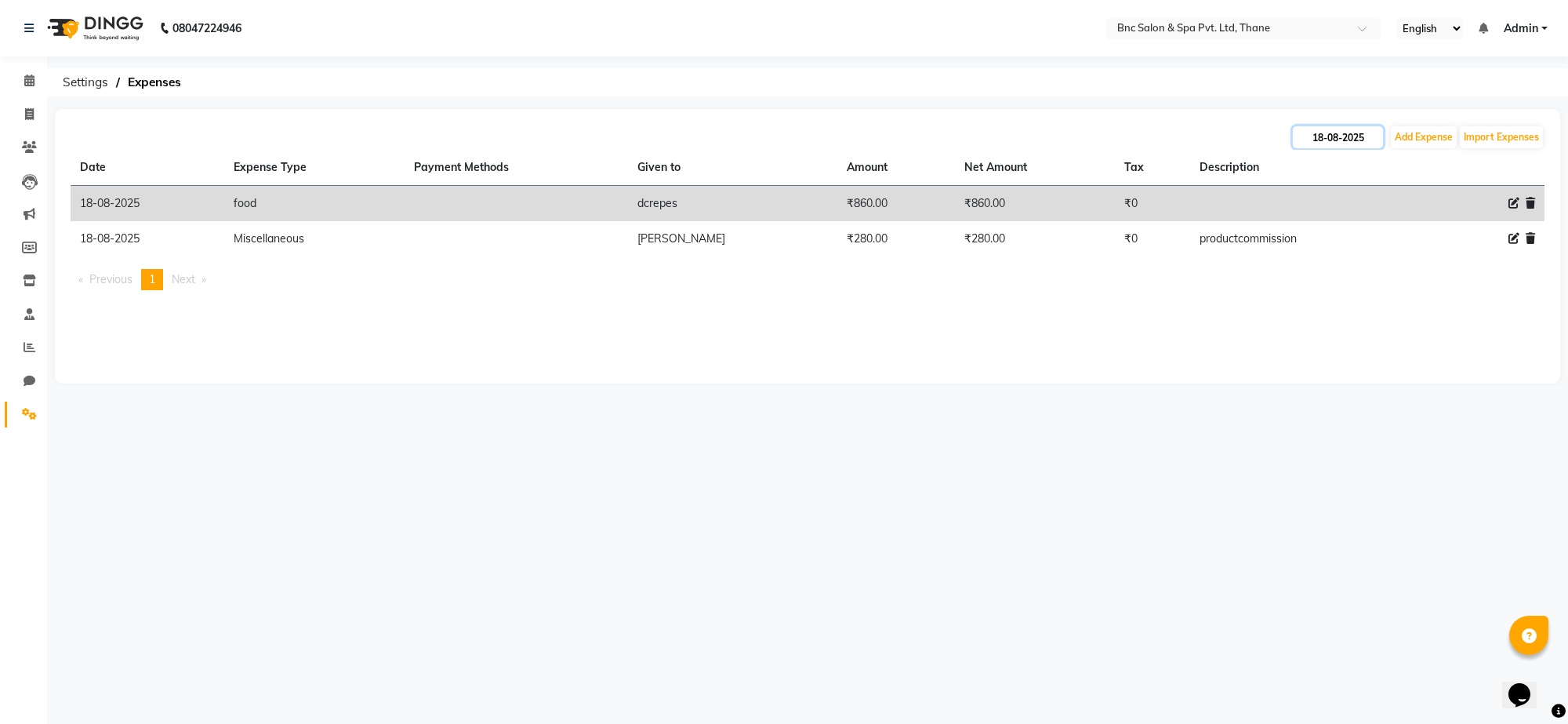
click at [1325, 135] on input "18-08-2025" at bounding box center [1338, 137] width 90 height 22
select select "8"
select select "2025"
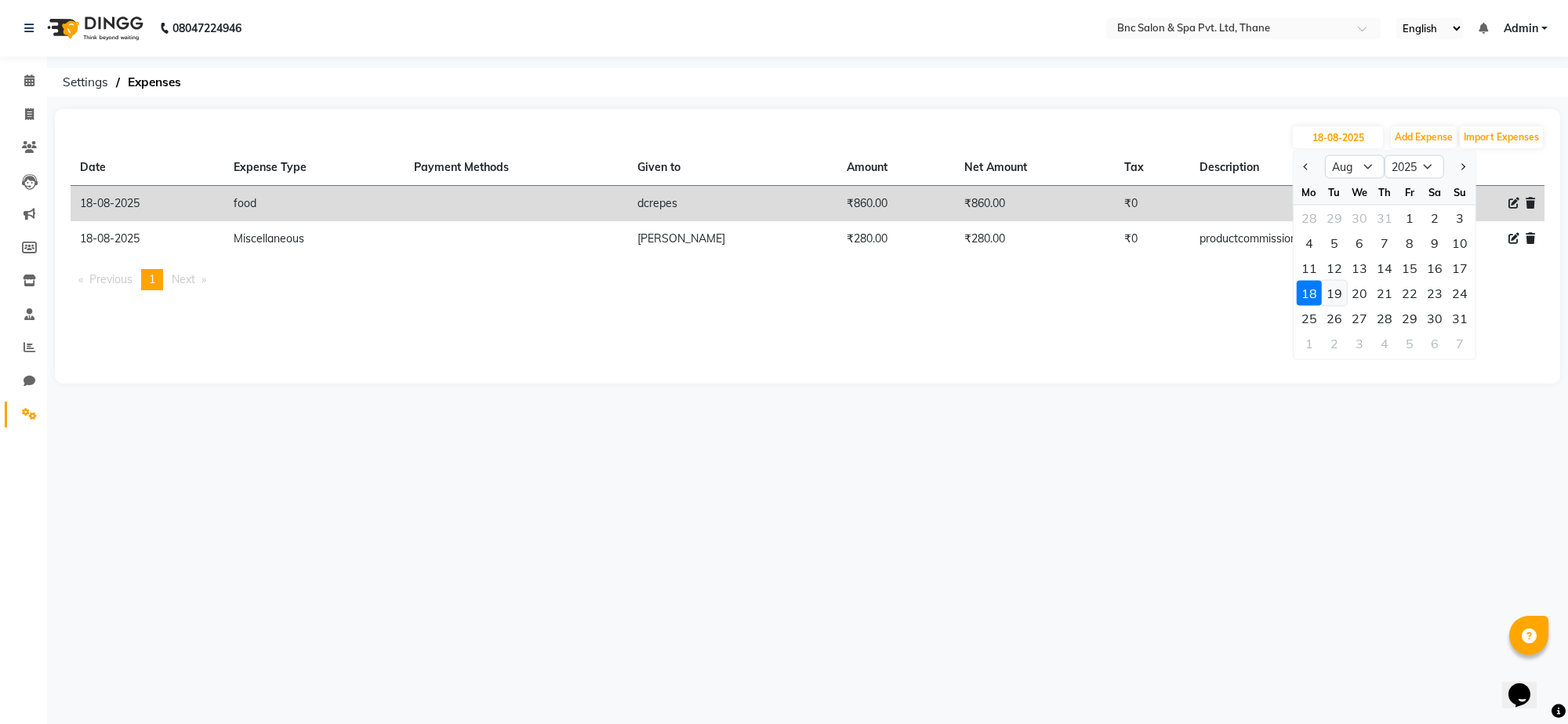
click at [1337, 287] on div "19" at bounding box center [1334, 293] width 25 height 25
type input "[DATE]"
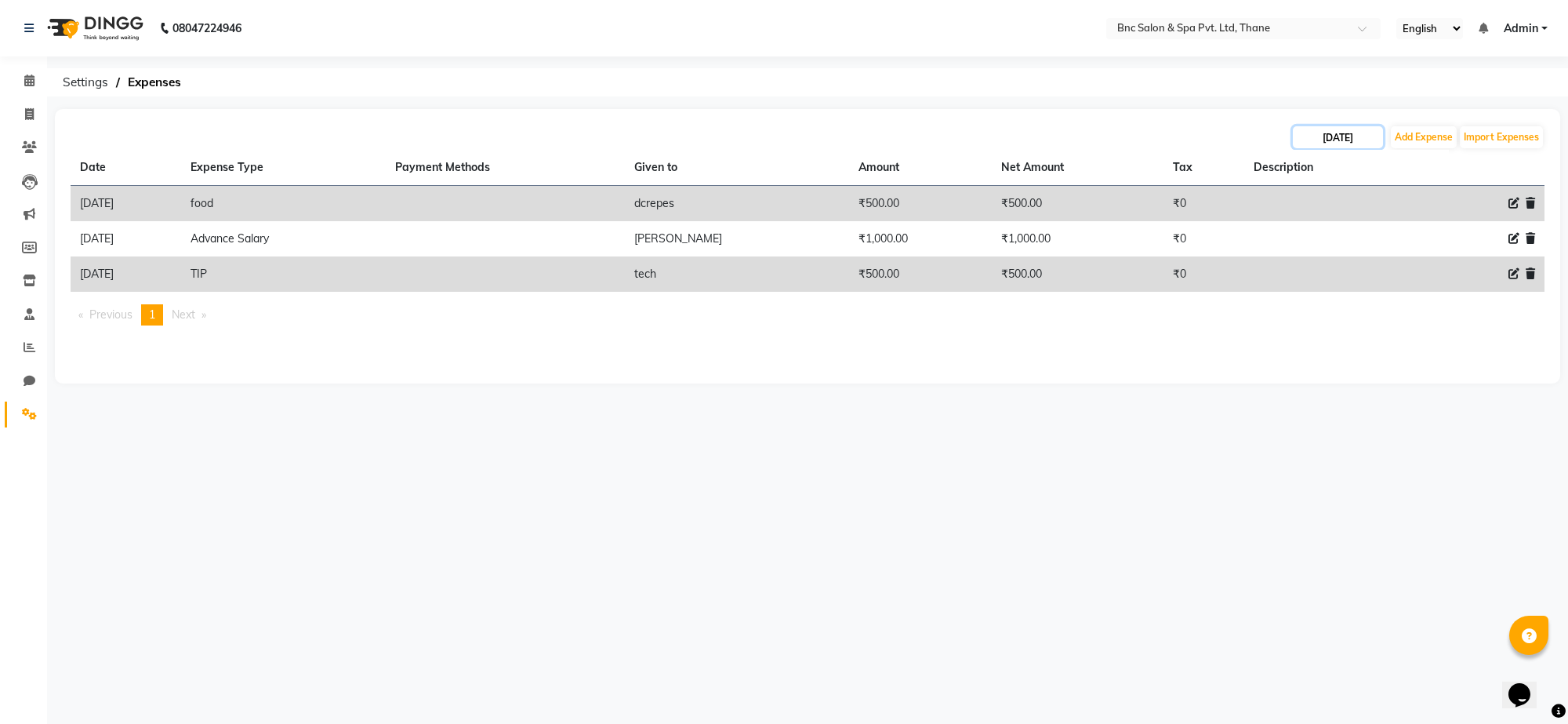
click at [1350, 131] on input "[DATE]" at bounding box center [1338, 137] width 90 height 22
select select "8"
select select "2025"
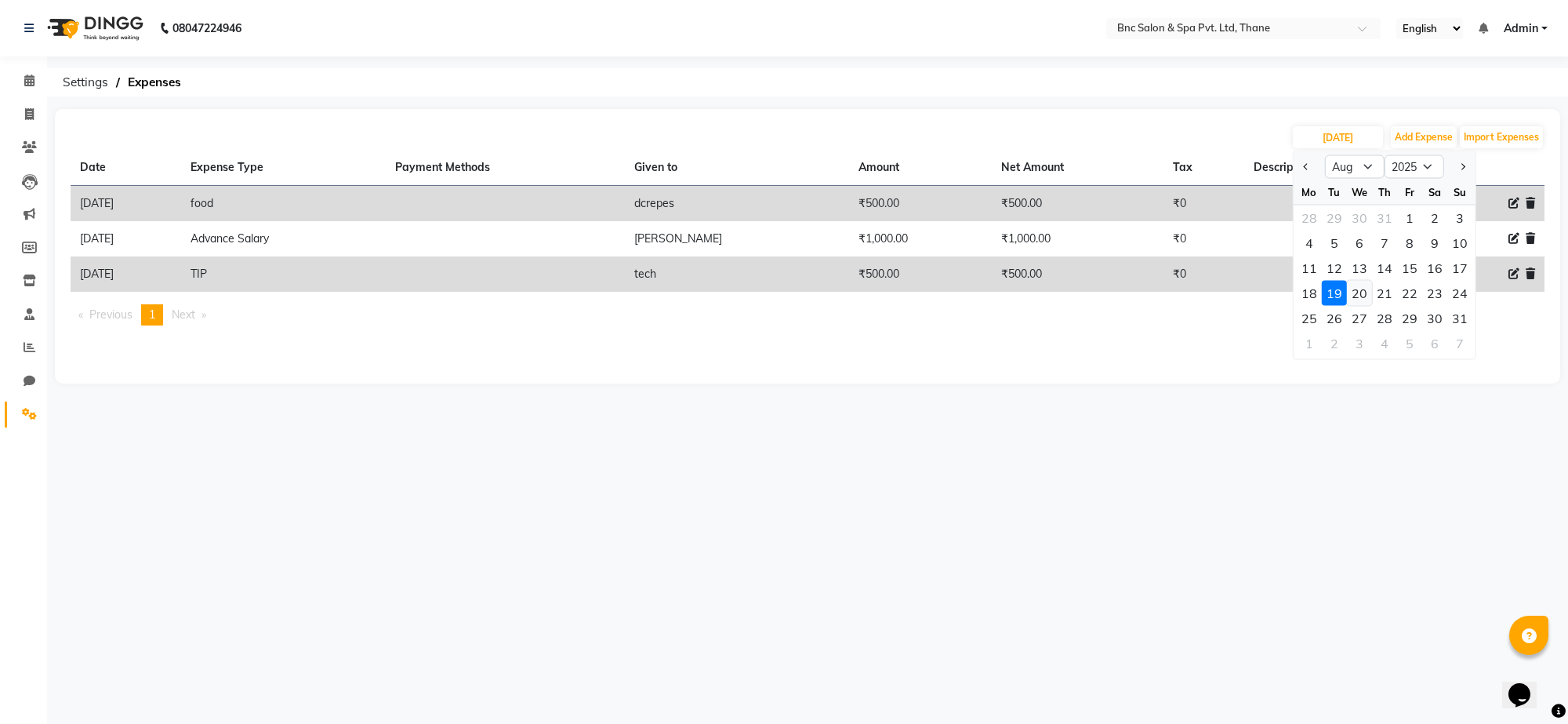
click at [1358, 292] on div "20" at bounding box center [1359, 293] width 25 height 25
type input "20-08-2025"
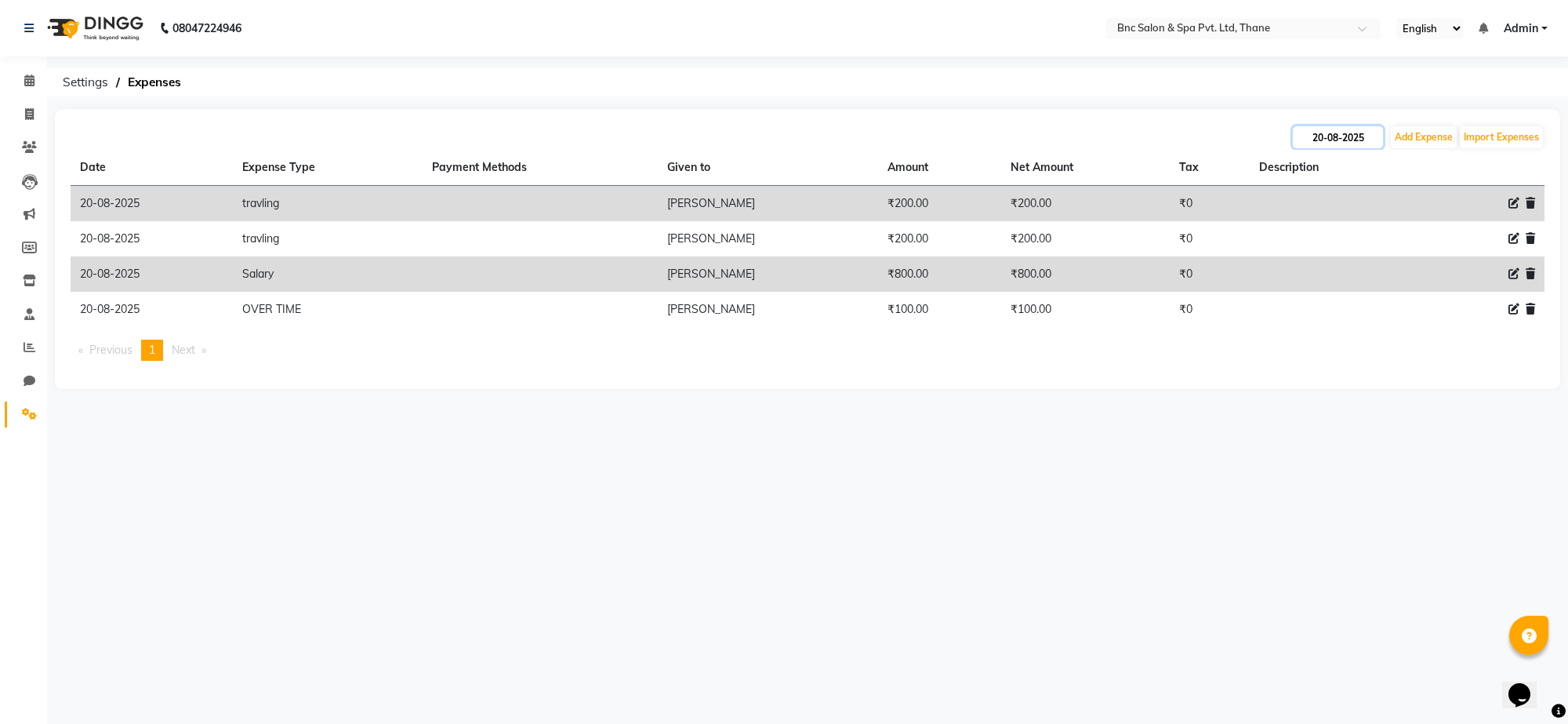
click at [1331, 126] on input "20-08-2025" at bounding box center [1338, 137] width 90 height 22
select select "8"
select select "2025"
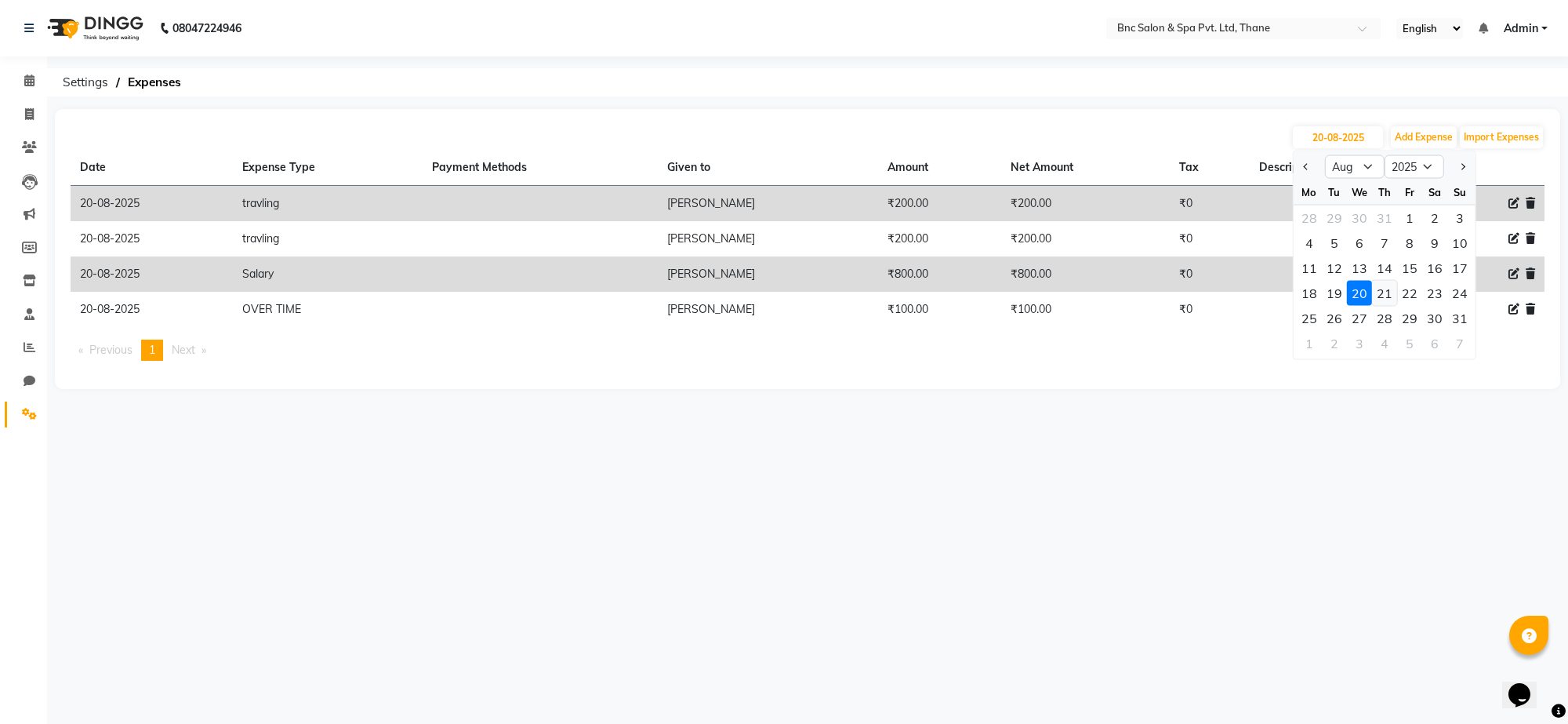
click at [1382, 288] on div "21" at bounding box center [1384, 293] width 25 height 25
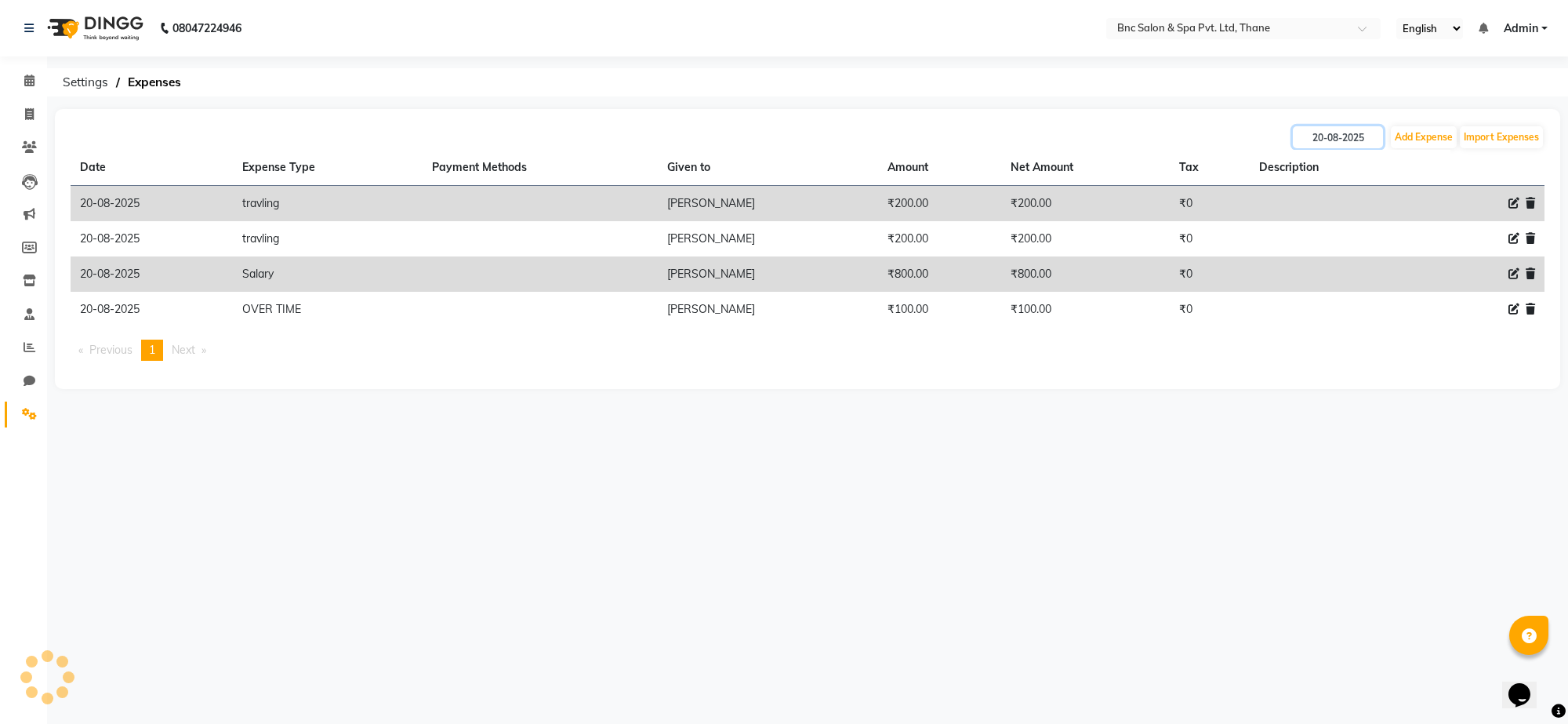
type input "21-08-2025"
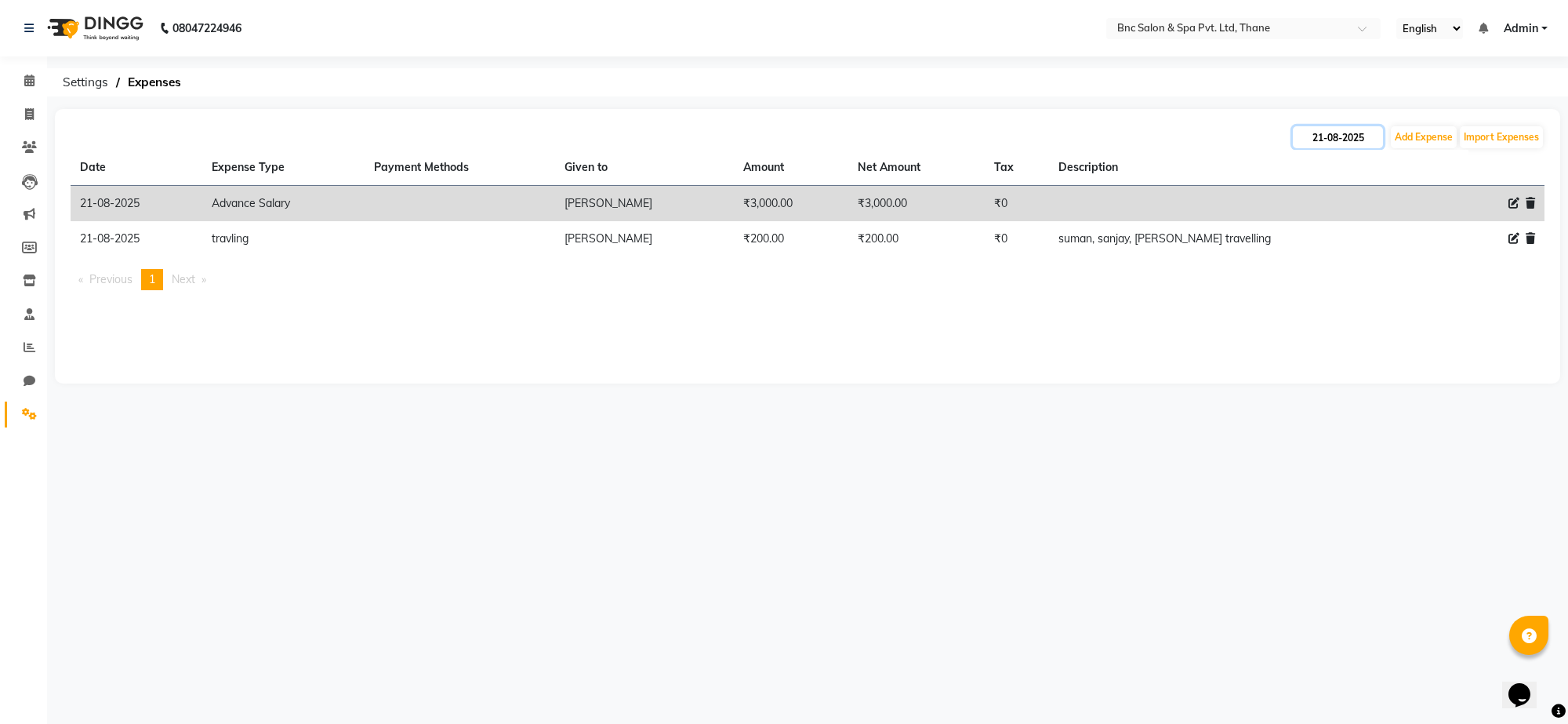
click at [1341, 137] on input "21-08-2025" at bounding box center [1338, 137] width 90 height 22
select select "8"
select select "2025"
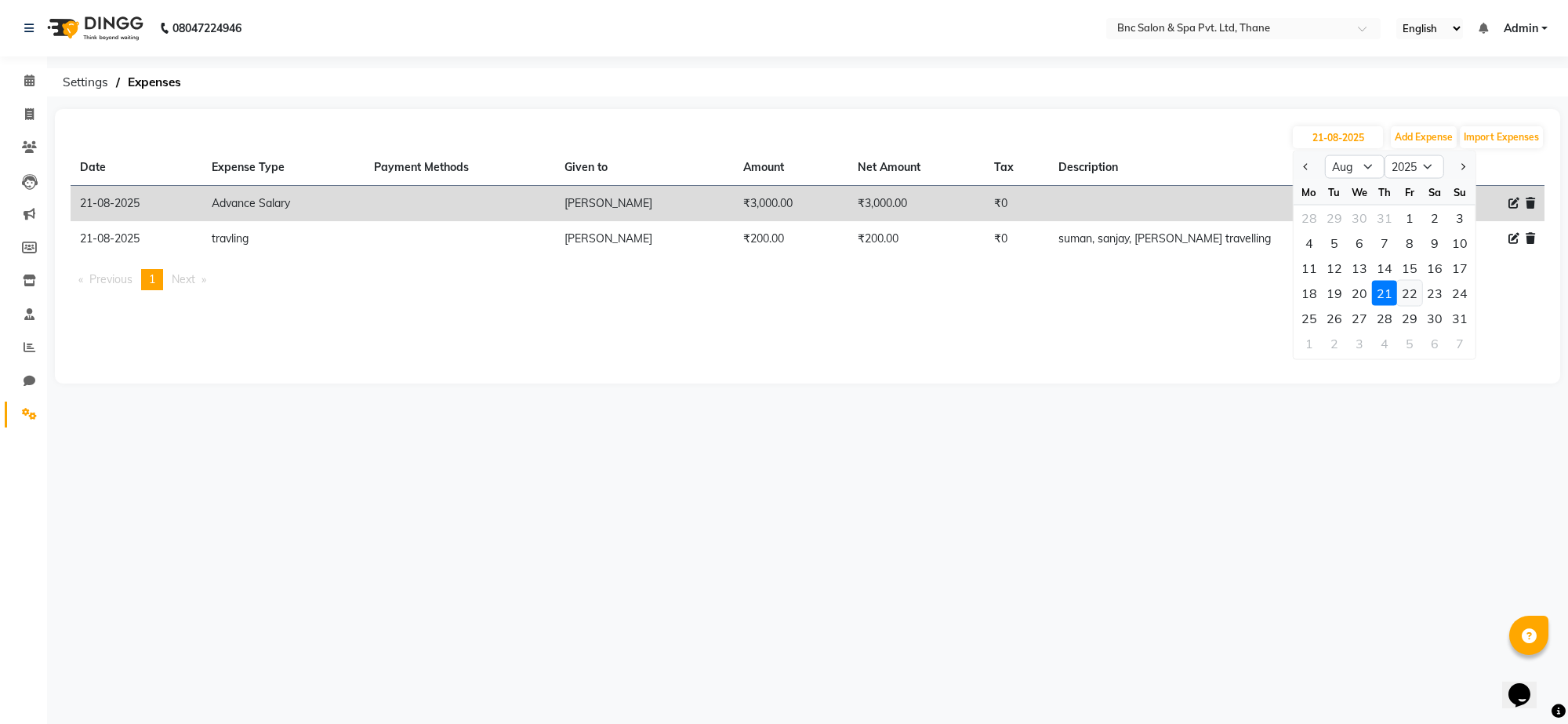
click at [1405, 287] on div "22" at bounding box center [1409, 293] width 25 height 25
type input "22-08-2025"
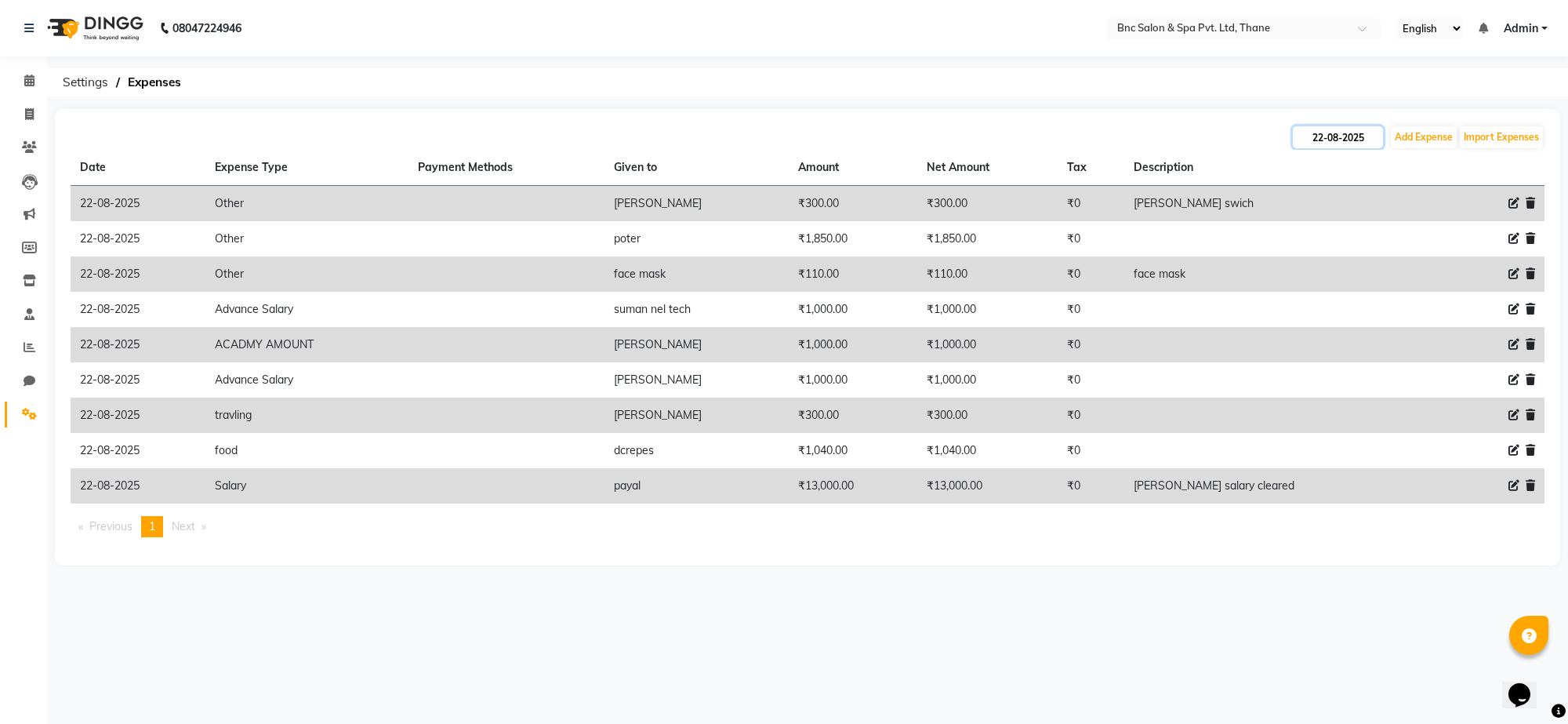
click at [1337, 126] on input "22-08-2025" at bounding box center [1338, 137] width 90 height 22
select select "8"
select select "2025"
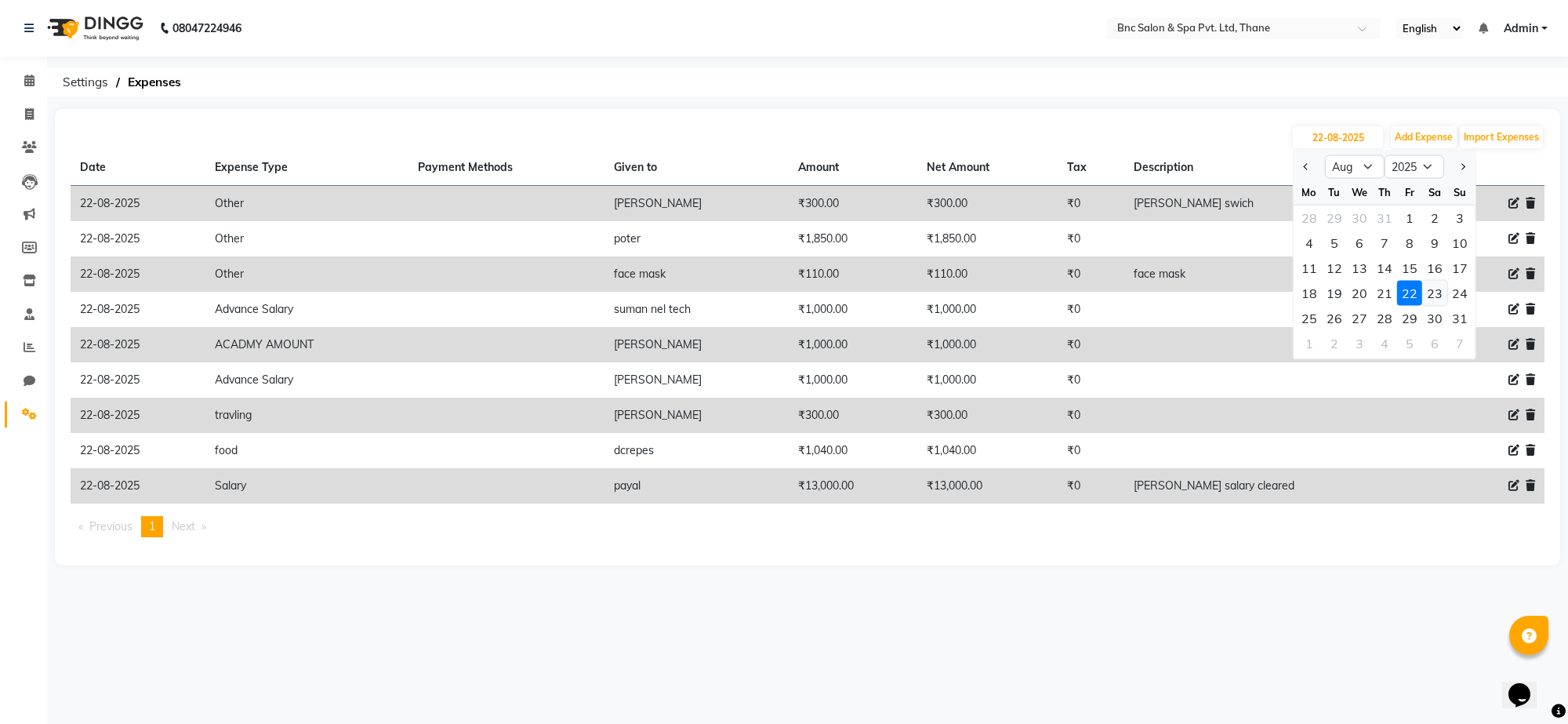
click at [1436, 290] on div "23" at bounding box center [1434, 293] width 25 height 25
type input "23-08-2025"
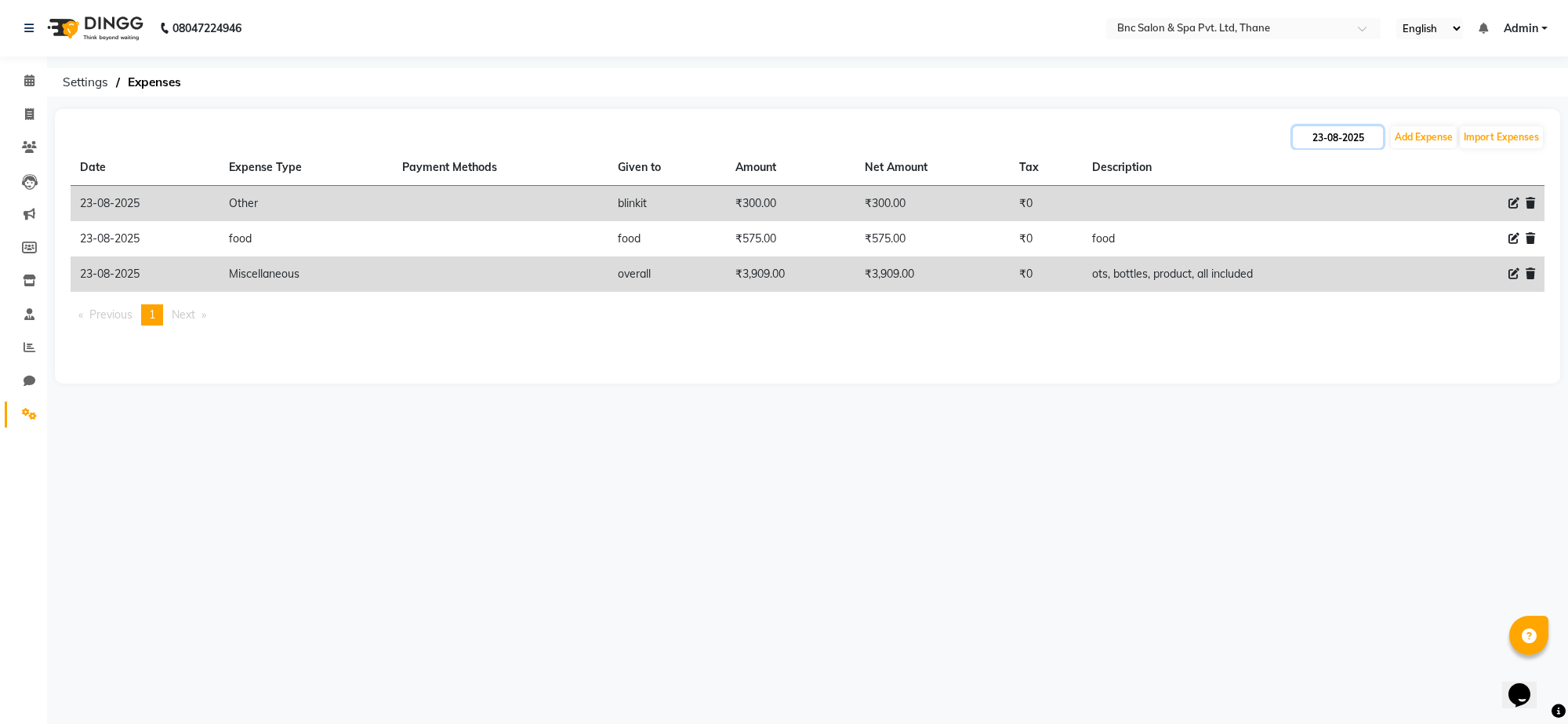
click at [1355, 133] on input "23-08-2025" at bounding box center [1338, 137] width 90 height 22
select select "8"
select select "2025"
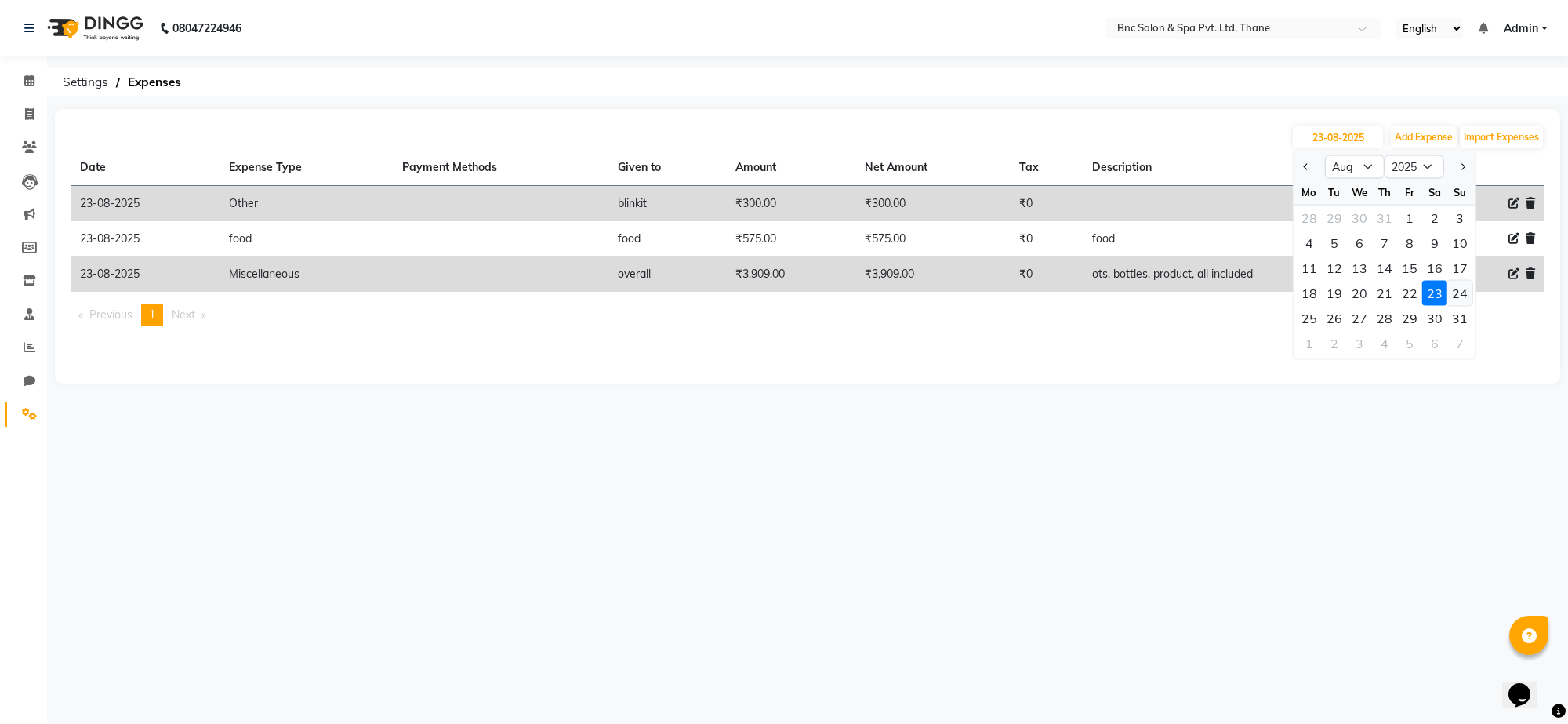
click at [1462, 288] on div "24" at bounding box center [1460, 293] width 25 height 25
type input "24-08-2025"
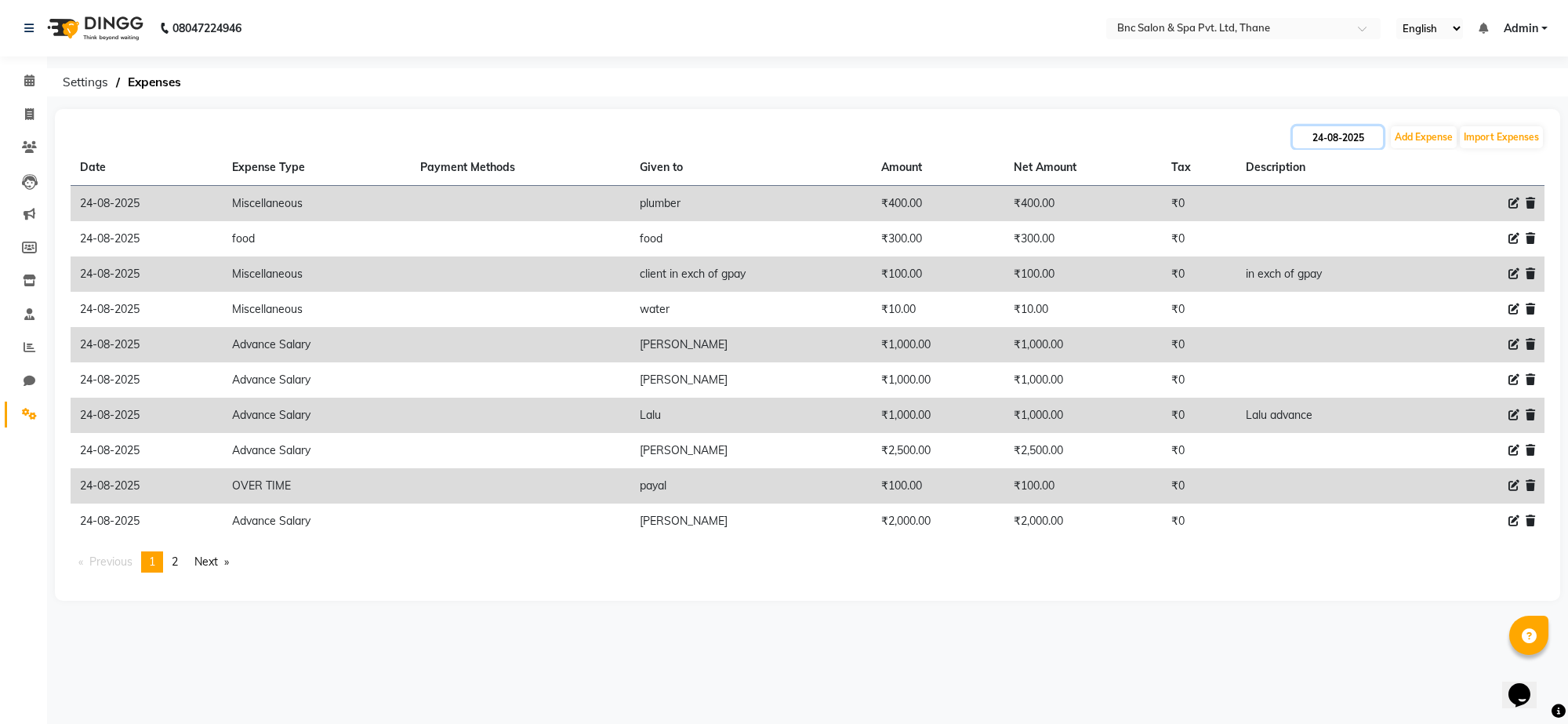
click at [1337, 134] on input "24-08-2025" at bounding box center [1338, 137] width 90 height 22
select select "8"
select select "2025"
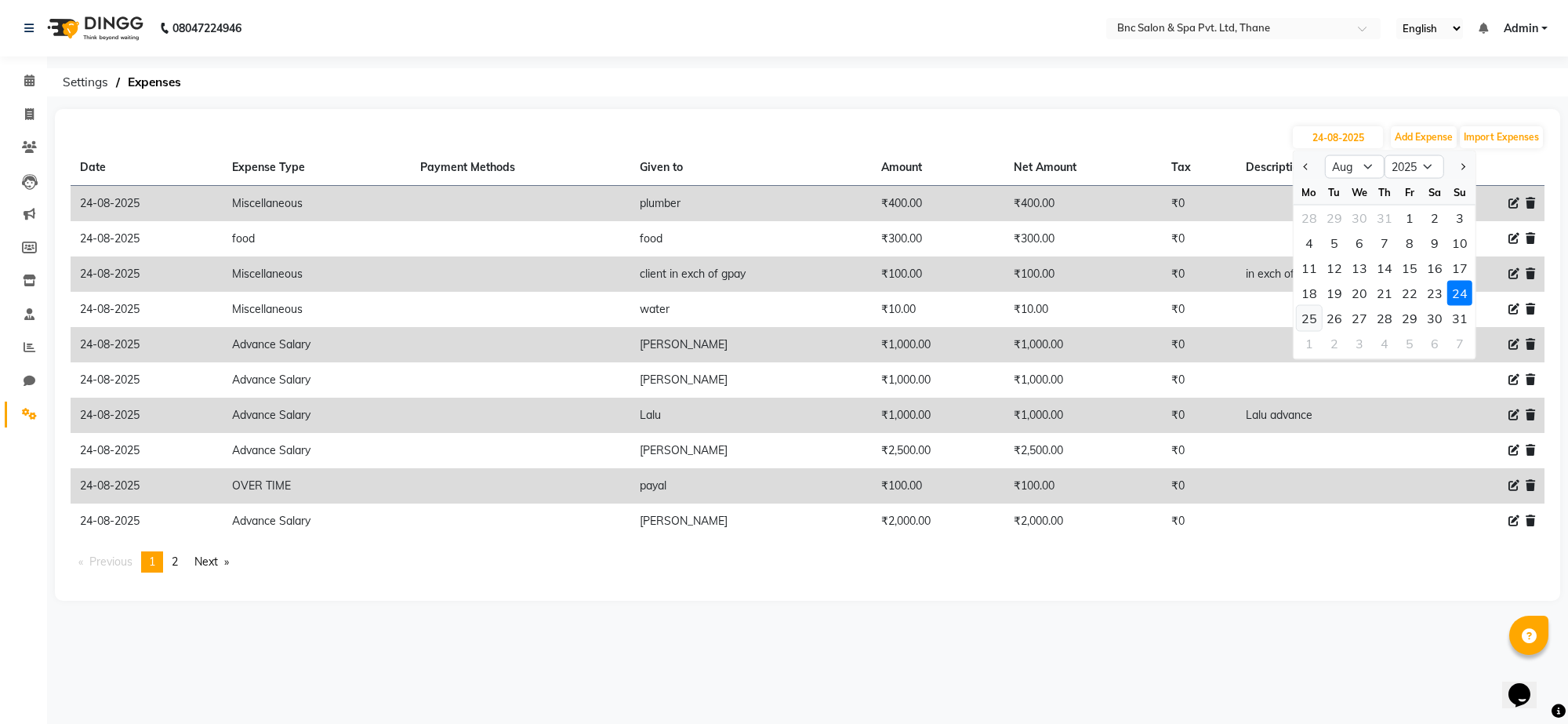
click at [1308, 319] on div "25" at bounding box center [1309, 318] width 25 height 25
type input "25-08-2025"
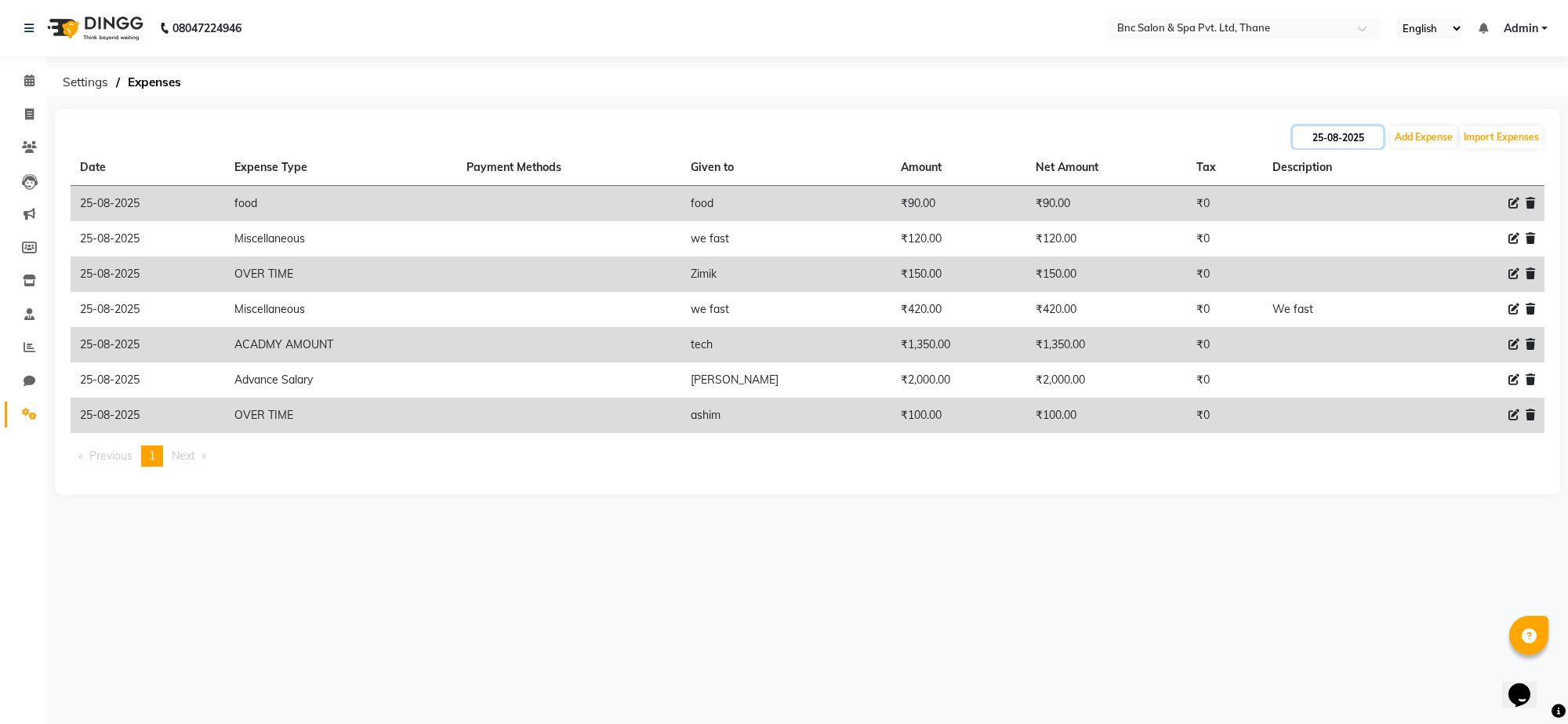
click at [1345, 131] on input "25-08-2025" at bounding box center [1338, 137] width 90 height 22
select select "8"
select select "2025"
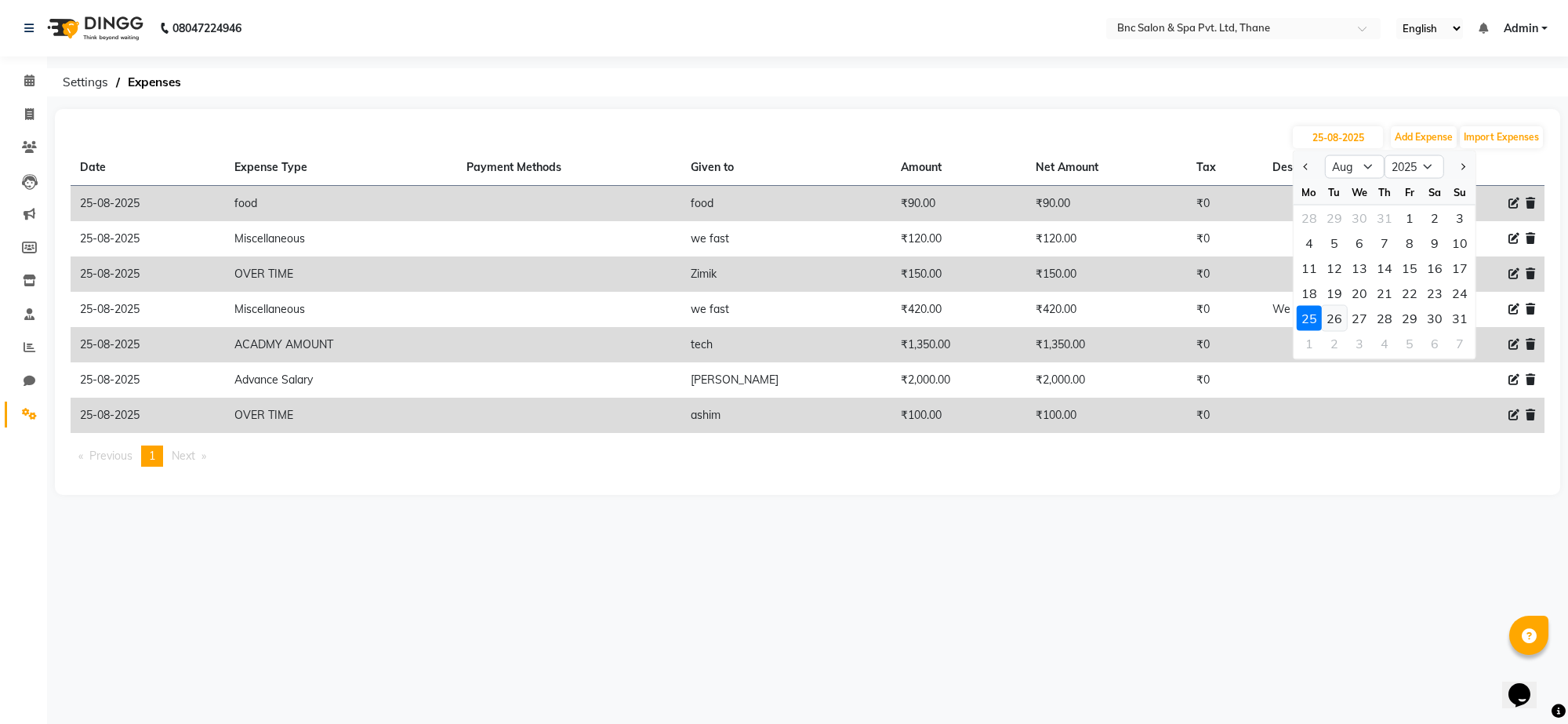
click at [1337, 322] on div "26" at bounding box center [1334, 318] width 25 height 25
type input "26-08-2025"
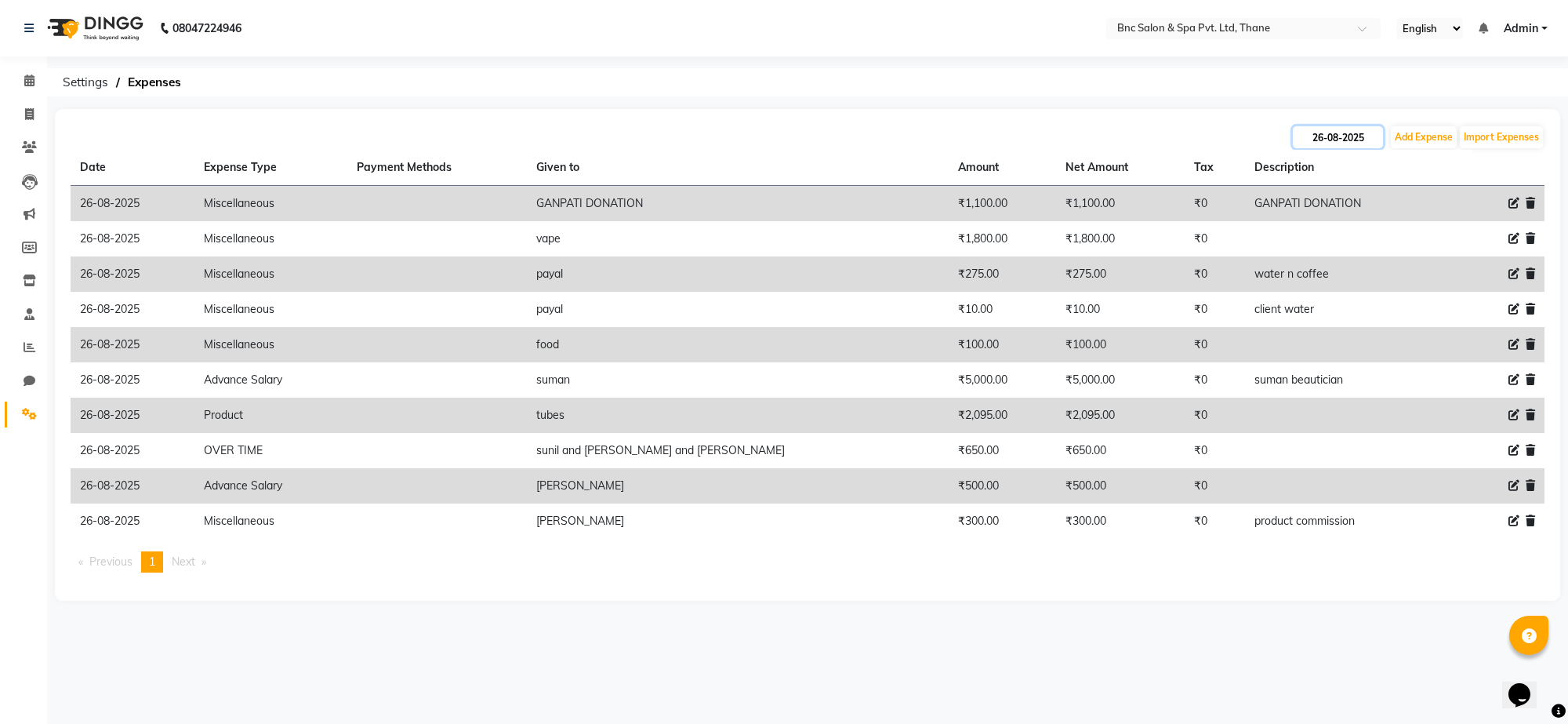
click at [1331, 126] on input "26-08-2025" at bounding box center [1338, 137] width 90 height 22
select select "8"
select select "2025"
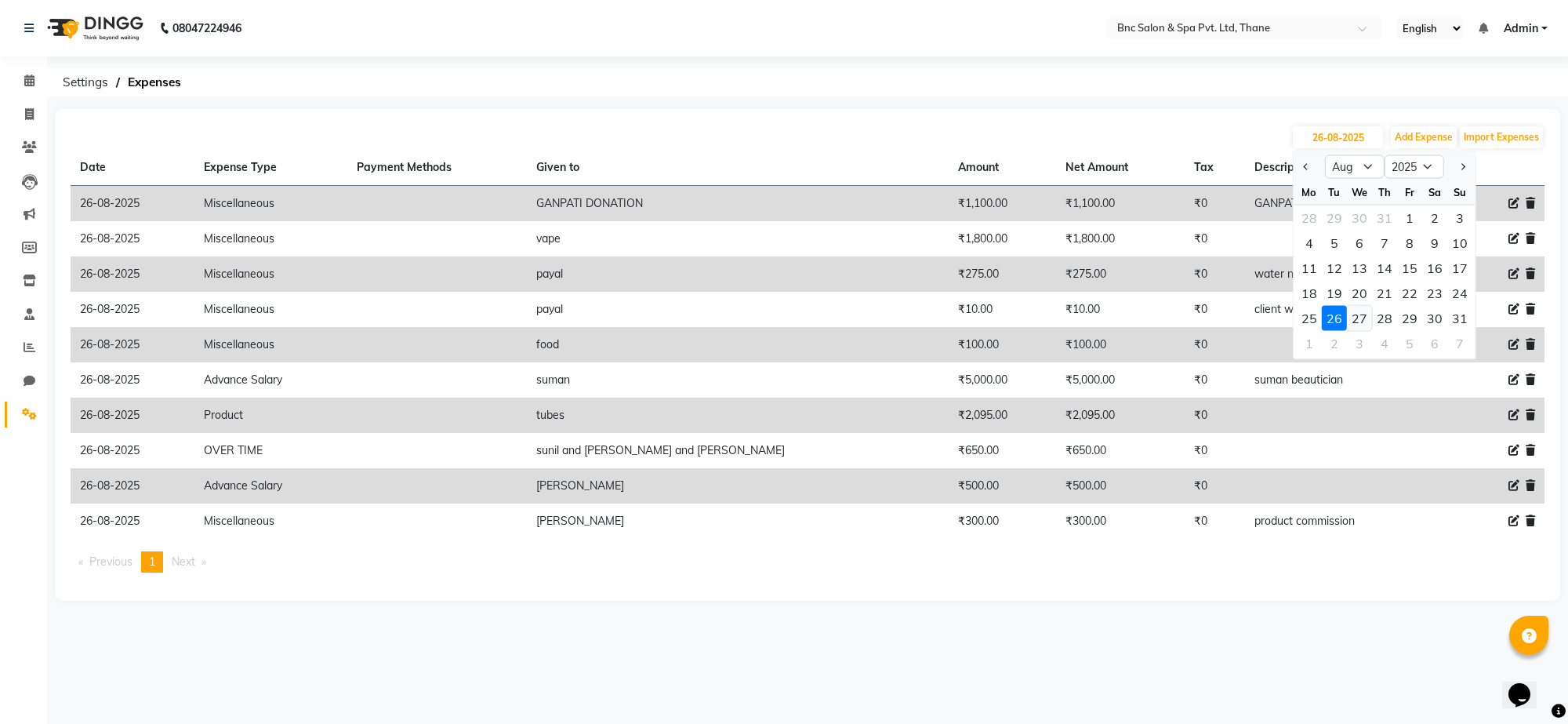
click at [1354, 314] on div "27" at bounding box center [1359, 318] width 25 height 25
type input "27-08-2025"
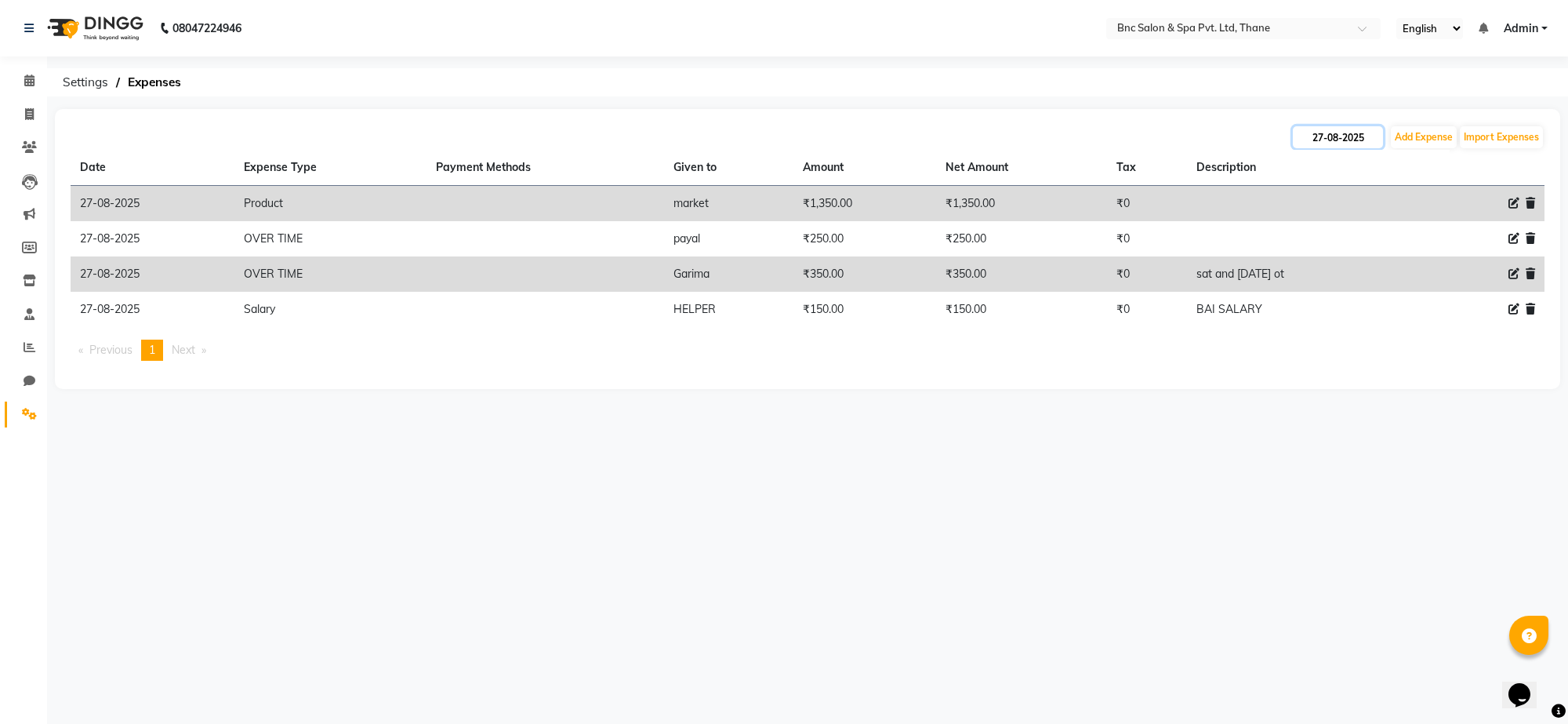
click at [1349, 131] on input "27-08-2025" at bounding box center [1338, 137] width 90 height 22
select select "8"
select select "2025"
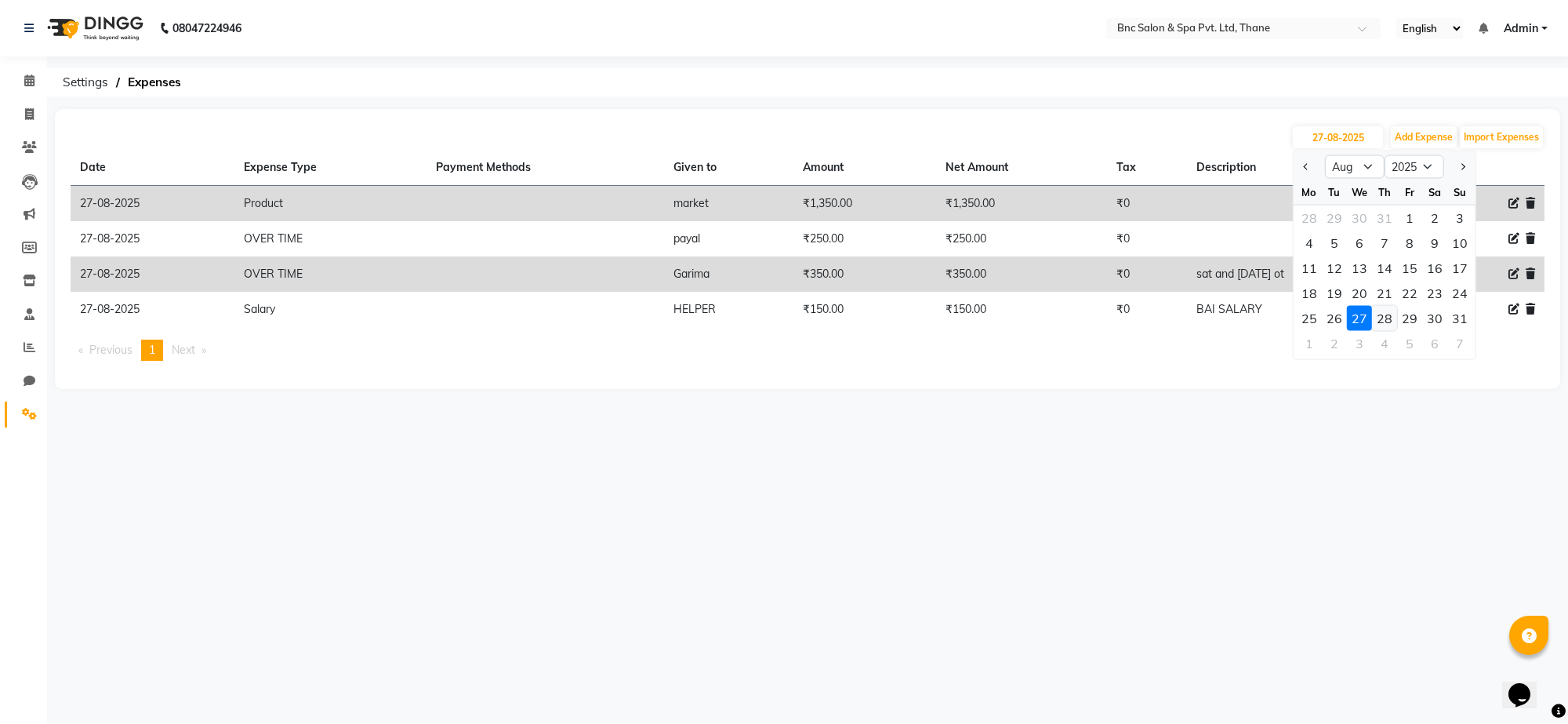
click at [1388, 315] on div "28" at bounding box center [1384, 318] width 25 height 25
type input "[DATE]"
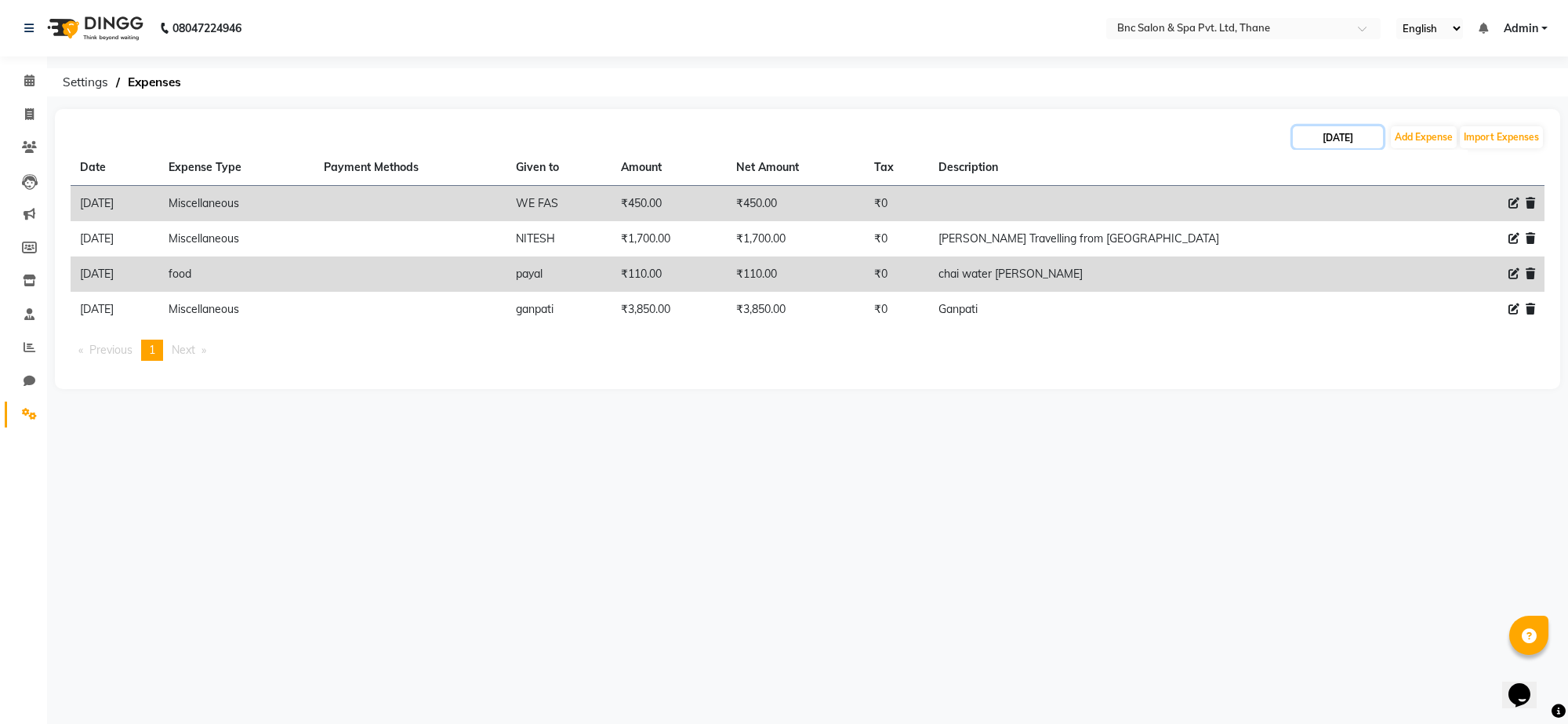
click at [1347, 141] on input "[DATE]" at bounding box center [1338, 137] width 90 height 22
select select "8"
select select "2025"
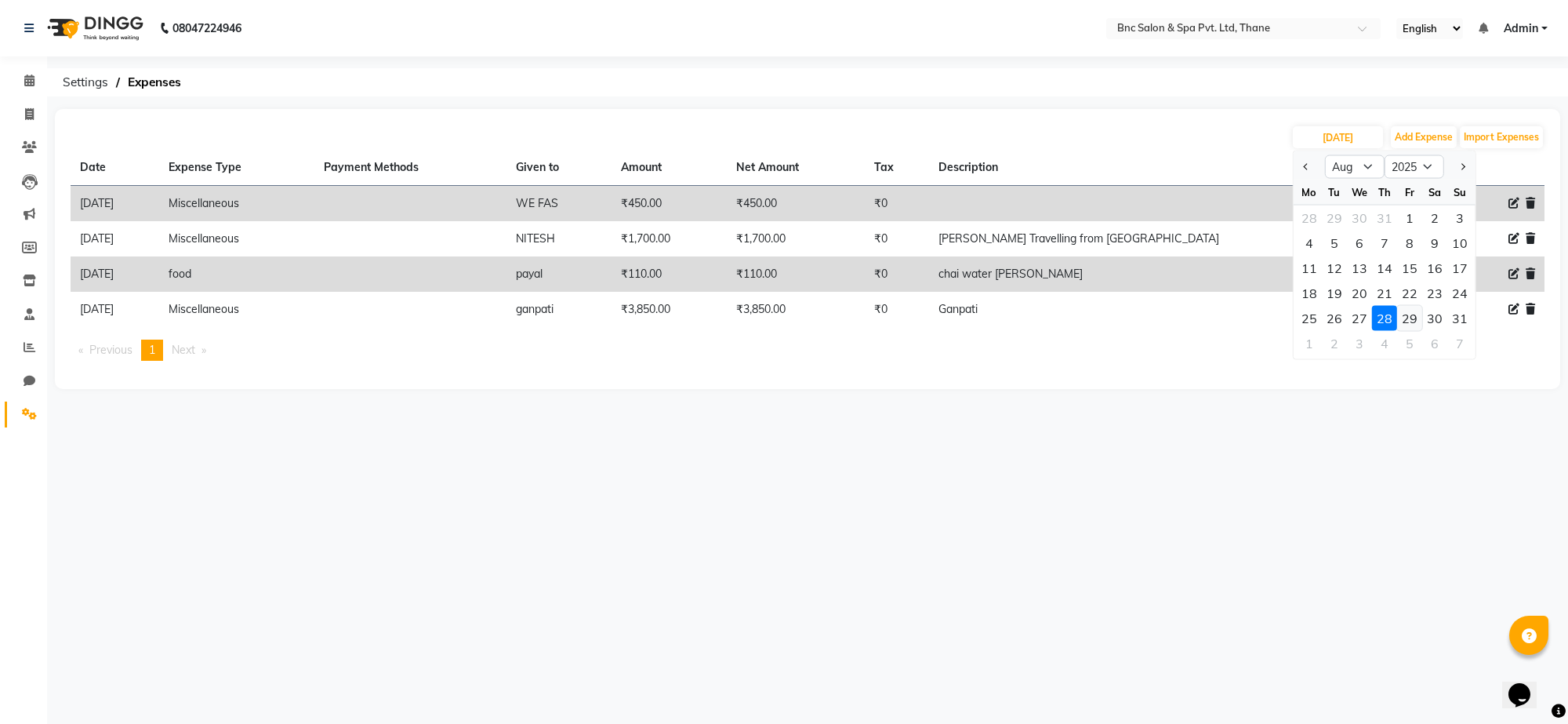
click at [1417, 320] on div "29" at bounding box center [1409, 318] width 25 height 25
type input "[DATE]"
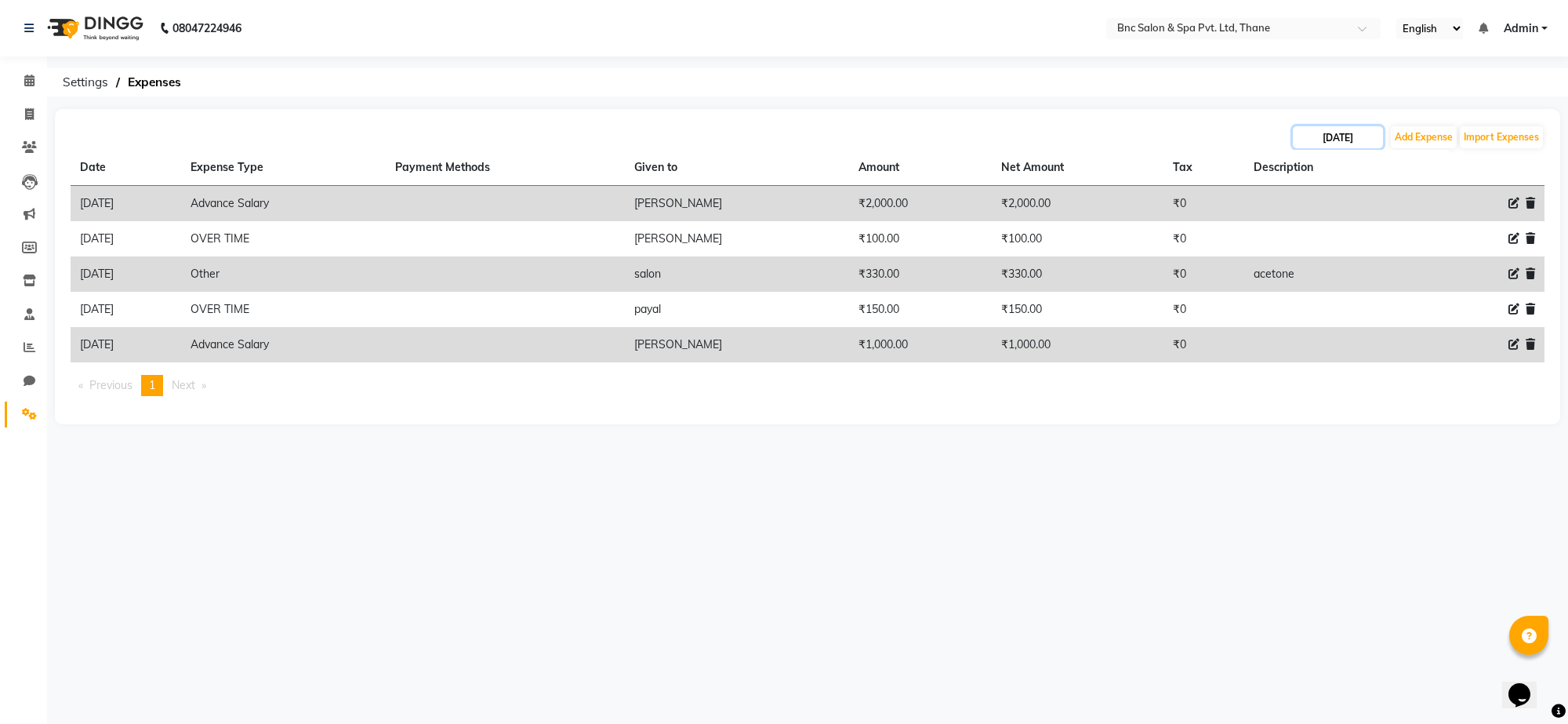
click at [1343, 137] on input "[DATE]" at bounding box center [1338, 137] width 90 height 22
select select "8"
select select "2025"
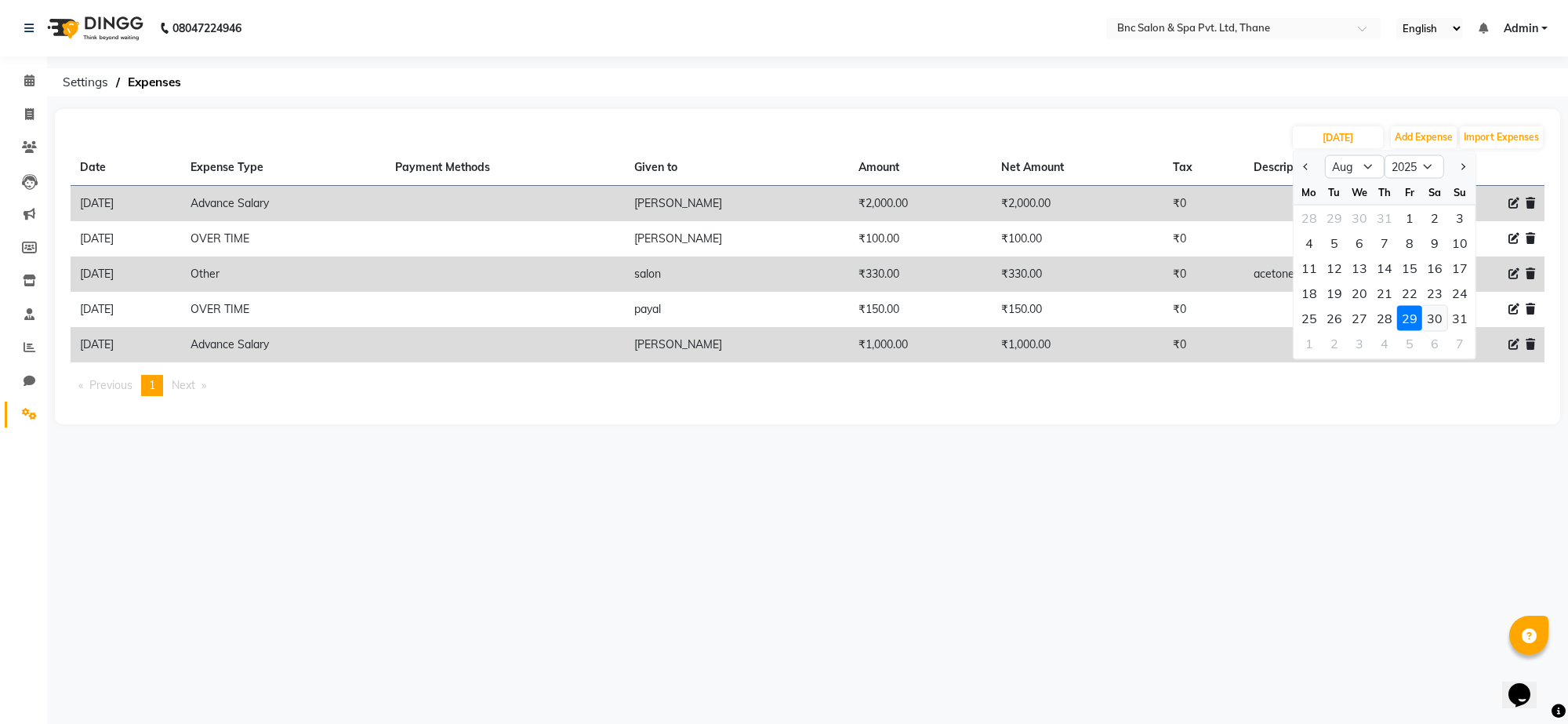
click at [1433, 322] on div "30" at bounding box center [1434, 318] width 25 height 25
type input "30-08-2025"
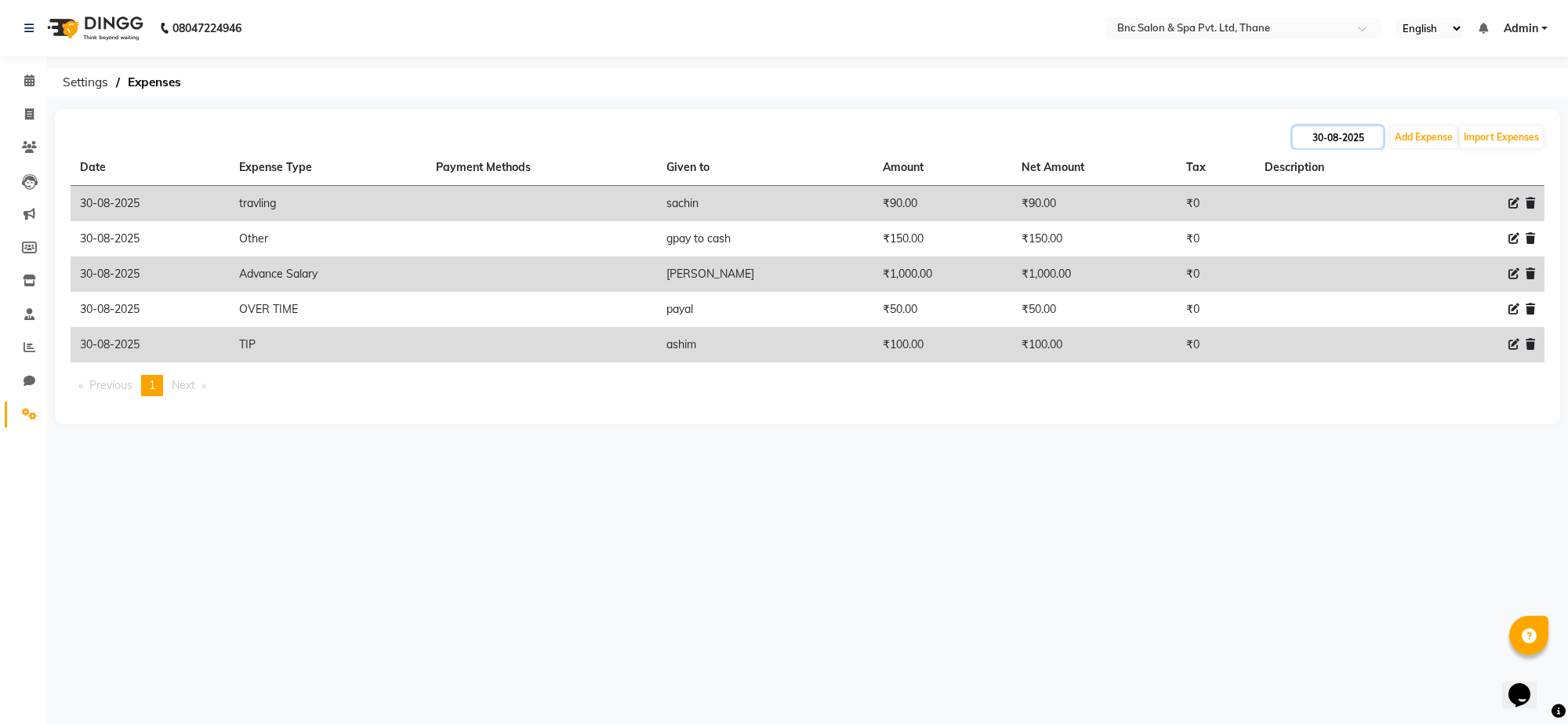
click at [1330, 135] on input "30-08-2025" at bounding box center [1338, 137] width 90 height 22
select select "8"
select select "2025"
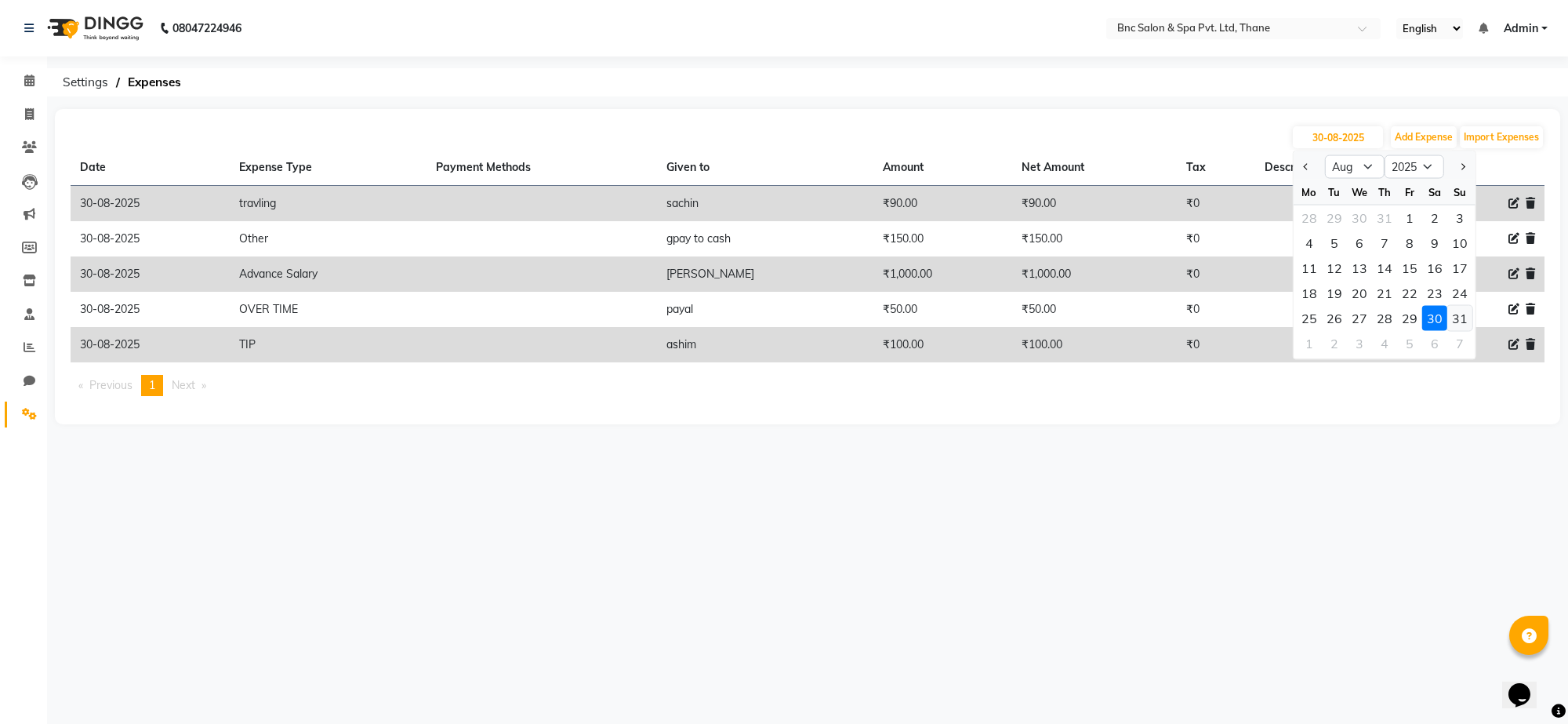
click at [1462, 318] on div "31" at bounding box center [1460, 318] width 25 height 25
type input "31-08-2025"
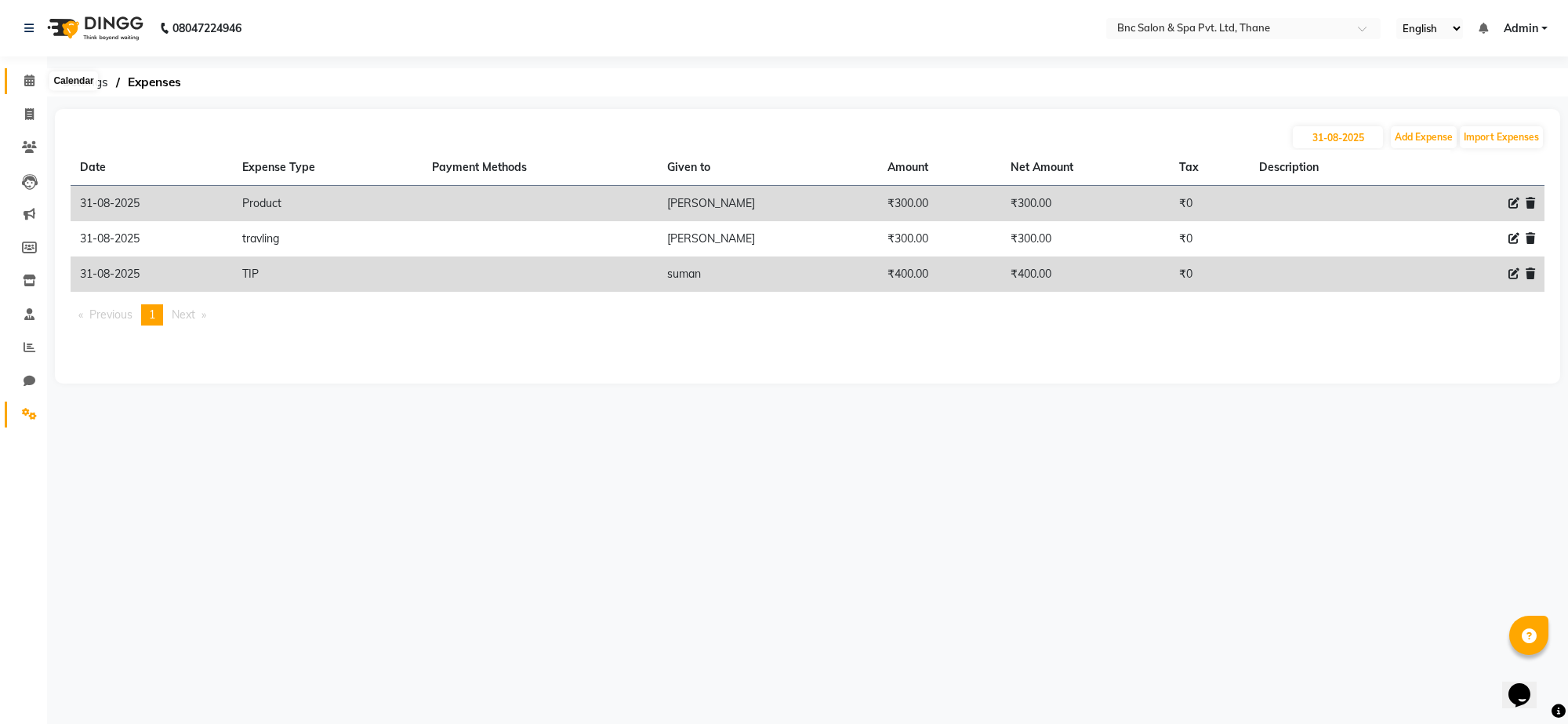
click at [19, 84] on span at bounding box center [29, 82] width 28 height 18
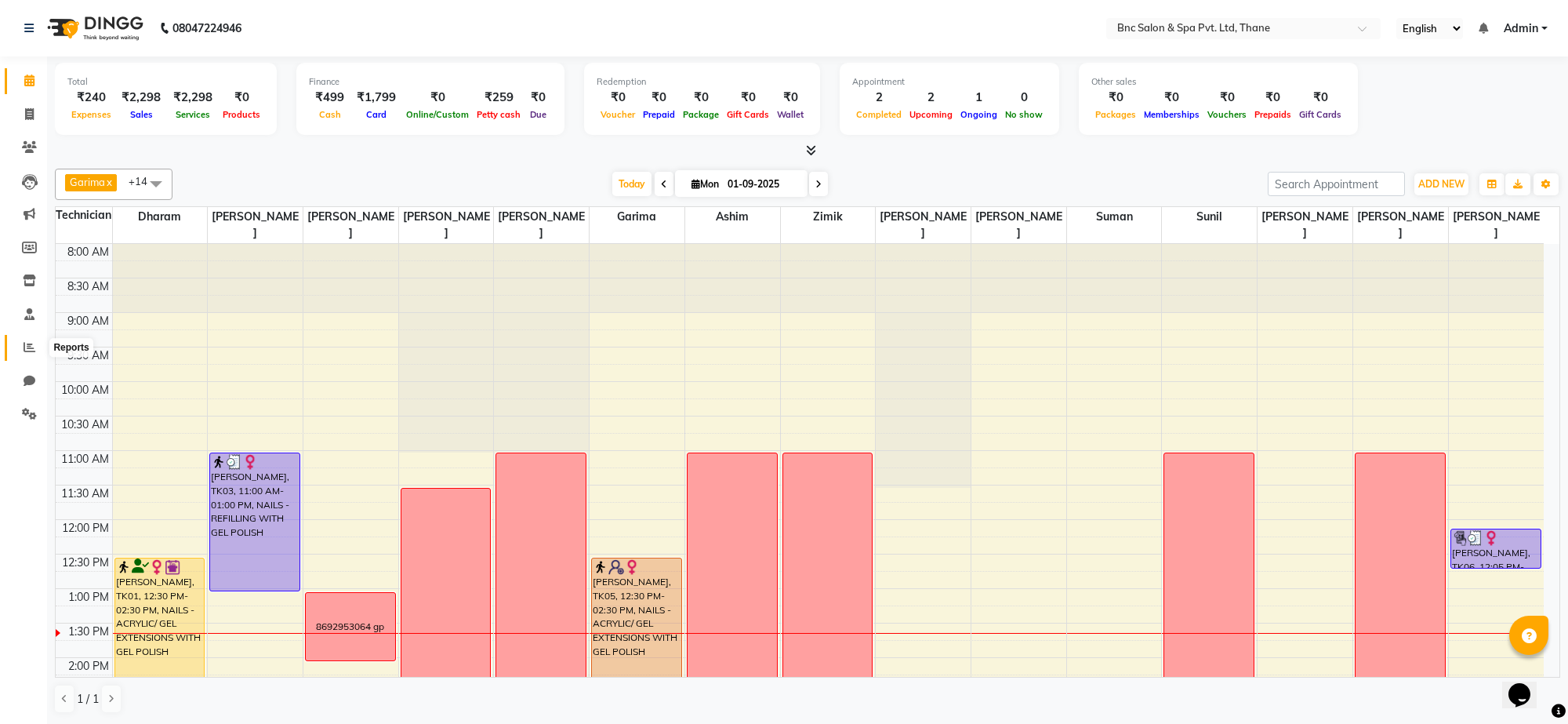
click at [19, 347] on span at bounding box center [29, 348] width 28 height 18
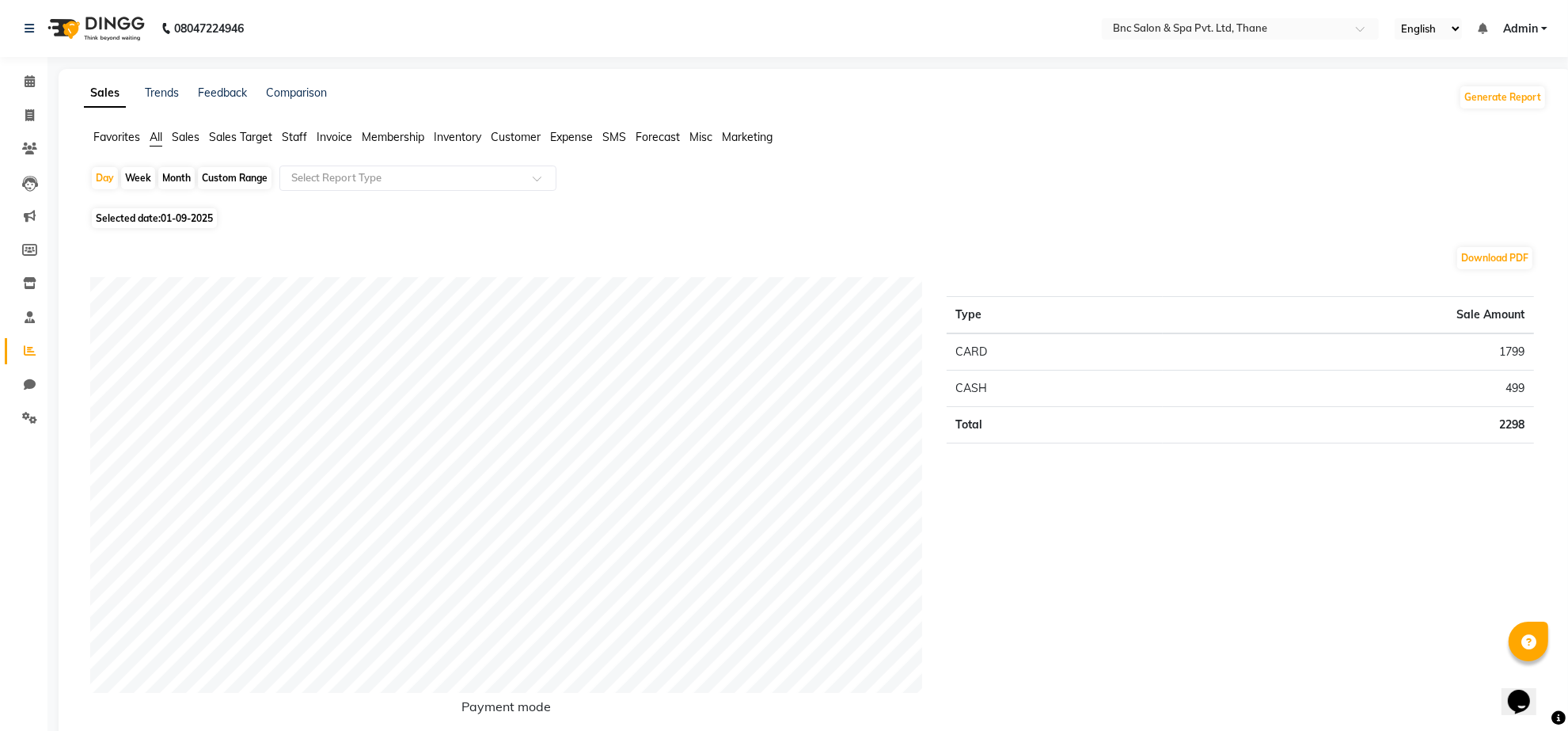
click at [163, 222] on span "01-09-2025" at bounding box center [186, 218] width 52 height 12
select select "9"
select select "2025"
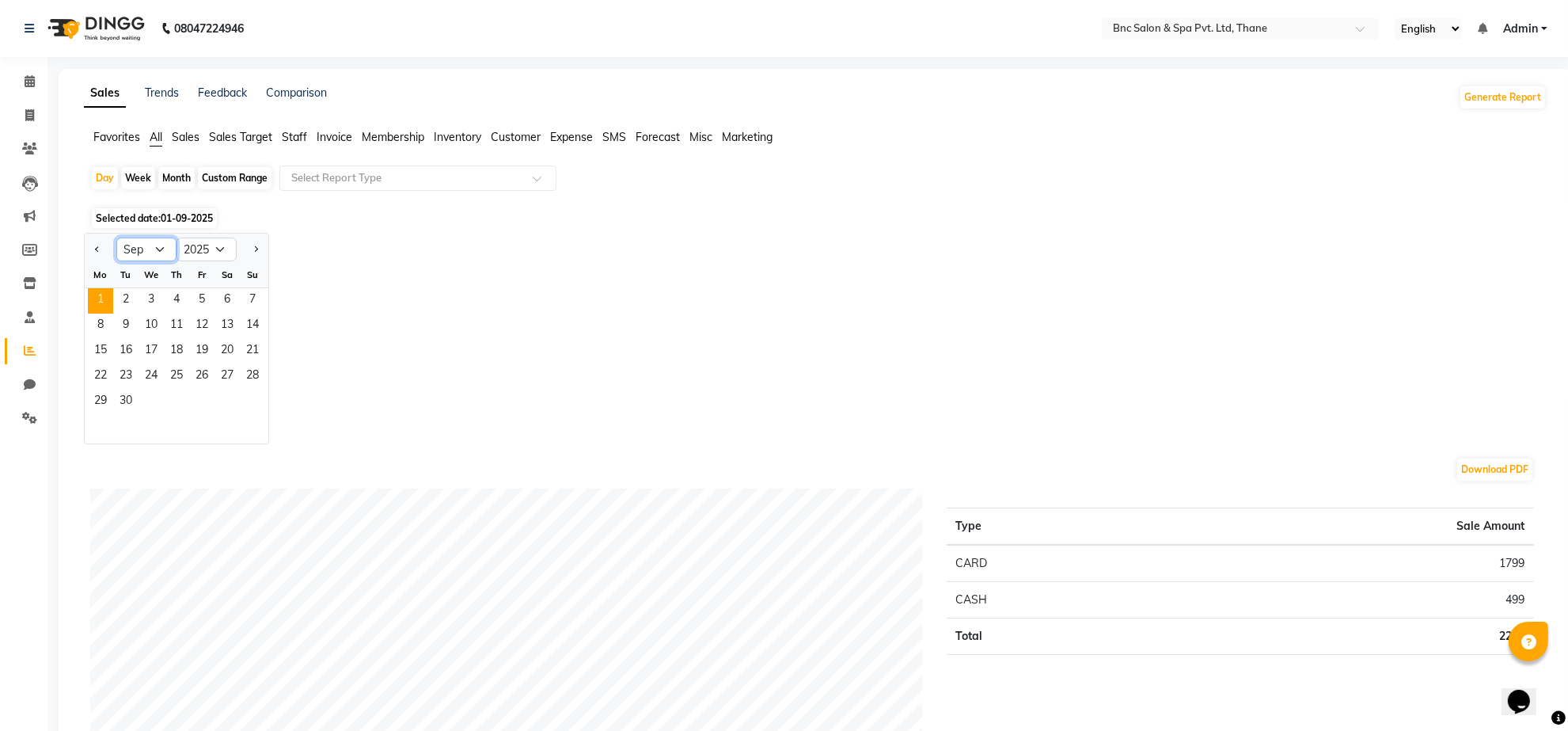
click at [145, 255] on select "Jan Feb Mar Apr May Jun [DATE] Aug Sep Oct Nov Dec" at bounding box center [146, 250] width 60 height 24
select select "8"
click at [116, 238] on select "Jan Feb Mar Apr May Jun [DATE] Aug Sep Oct Nov Dec" at bounding box center [146, 250] width 60 height 24
click at [204, 398] on span "29" at bounding box center [201, 402] width 25 height 25
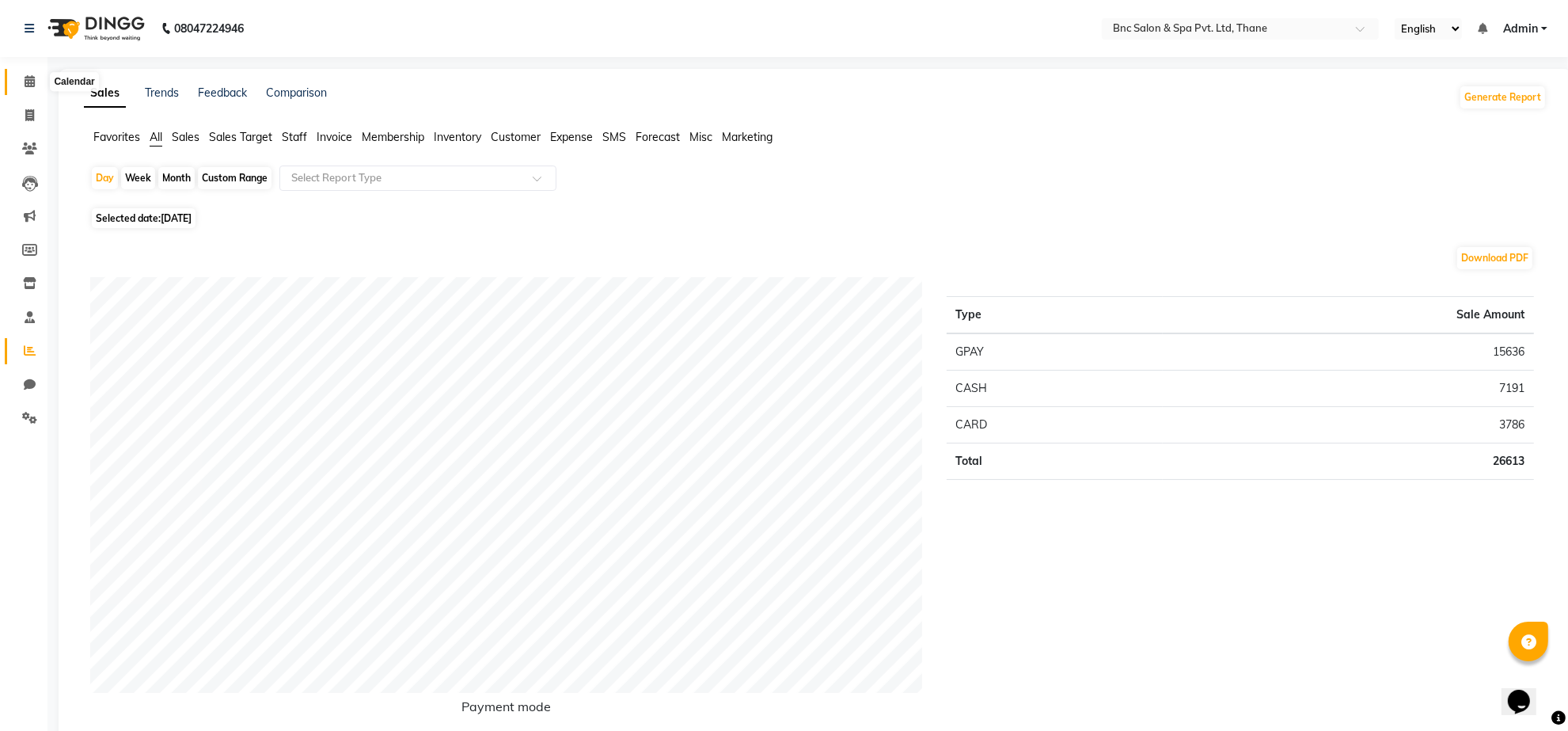
click at [36, 73] on span at bounding box center [30, 83] width 28 height 19
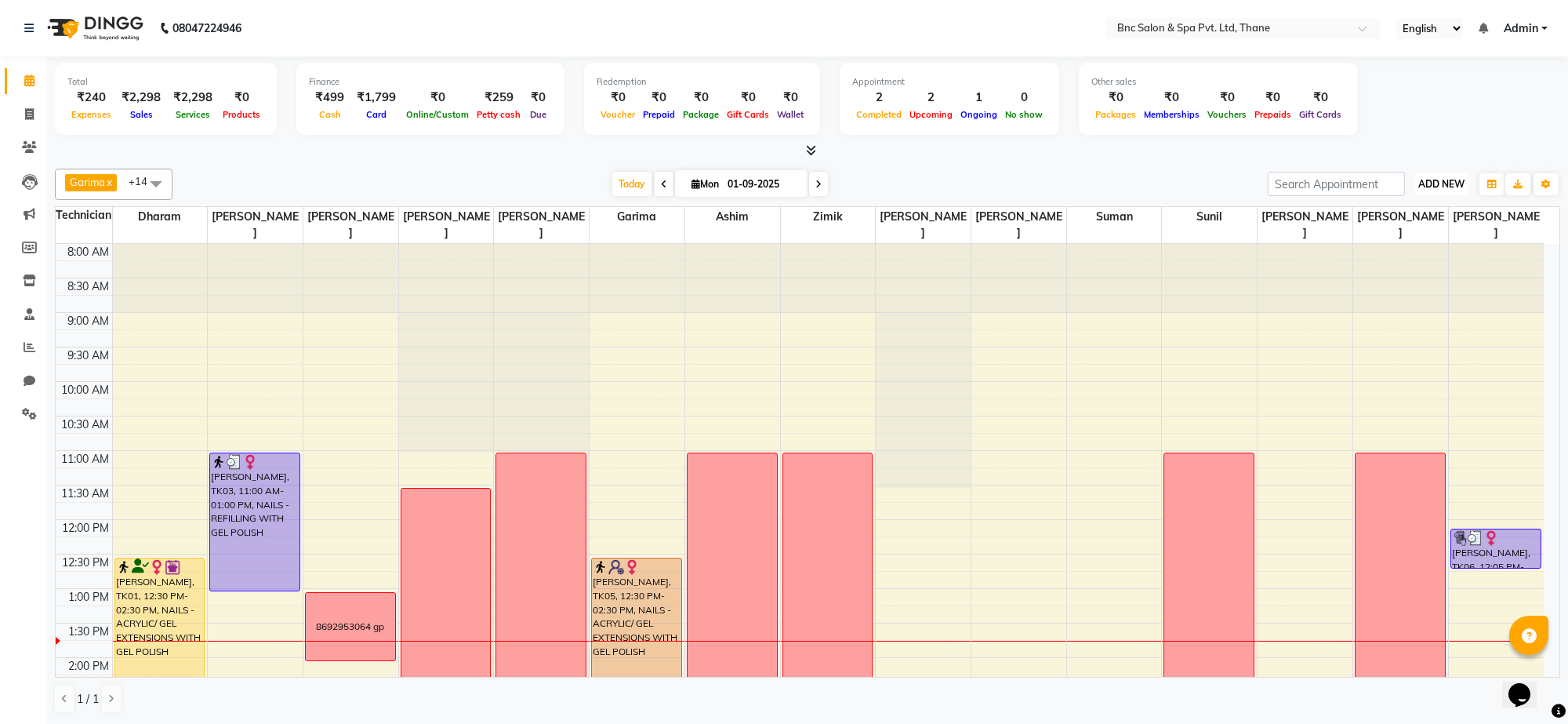
click at [1438, 185] on span "ADD NEW" at bounding box center [1441, 184] width 46 height 12
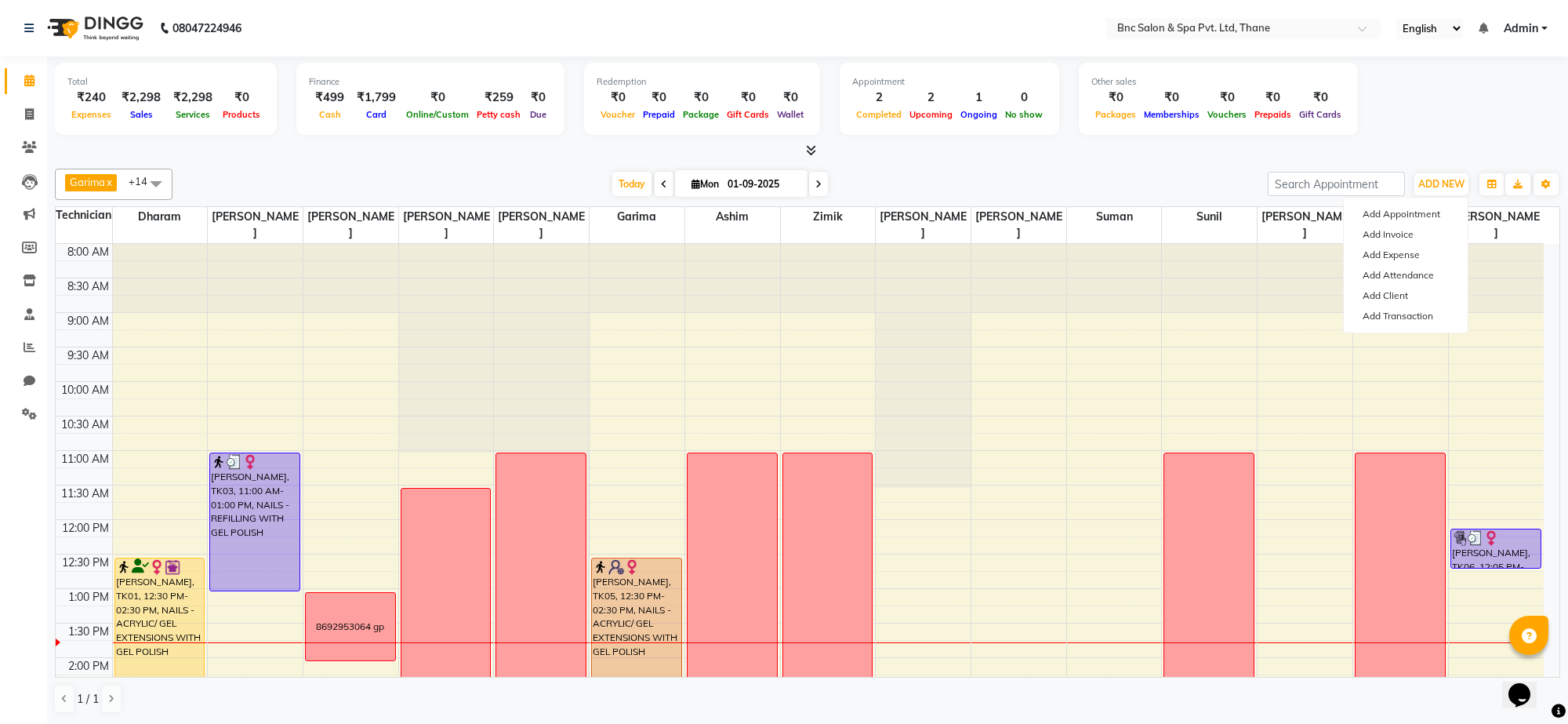
click at [726, 185] on input "01-09-2025" at bounding box center [761, 185] width 78 height 24
select select "9"
select select "2025"
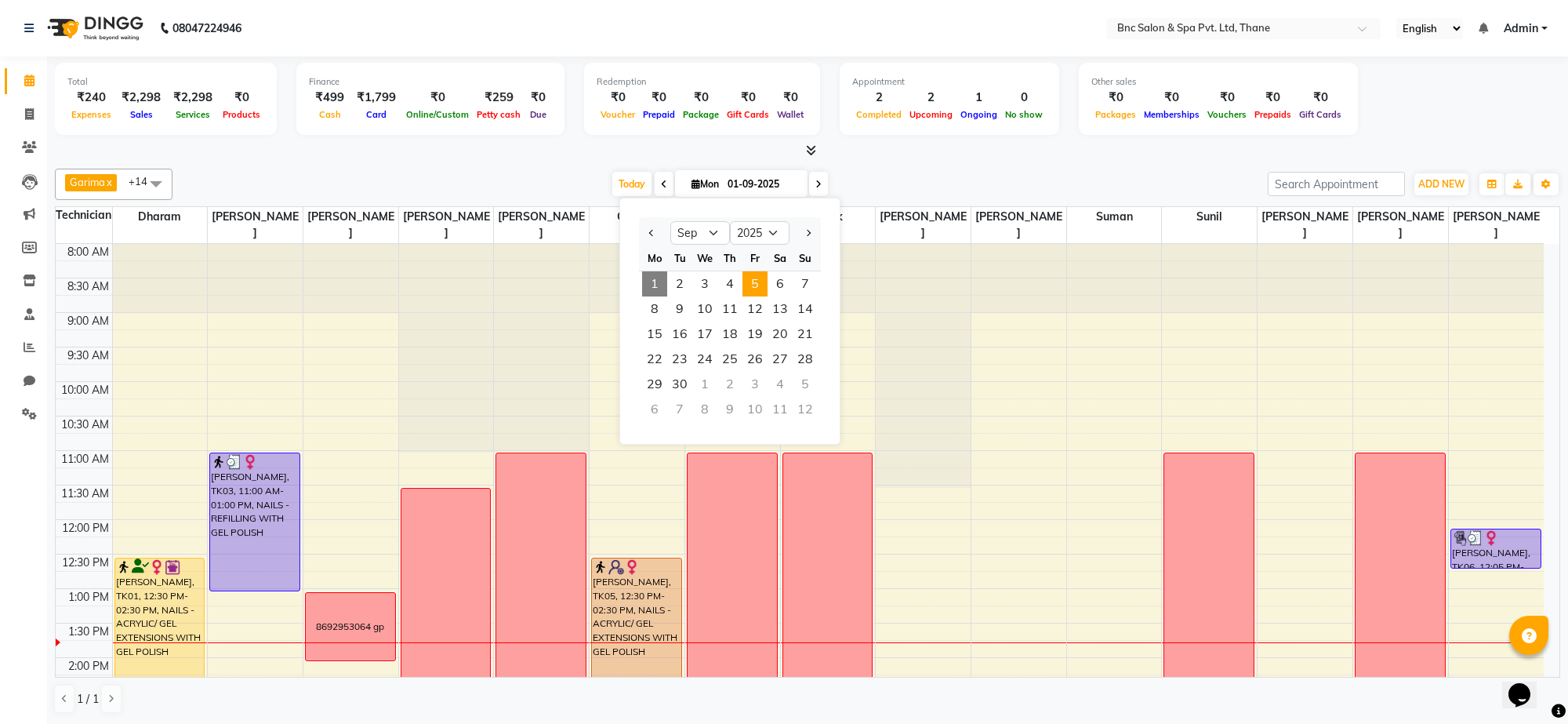
click at [757, 294] on span "5" at bounding box center [754, 283] width 25 height 25
type input "[DATE]"
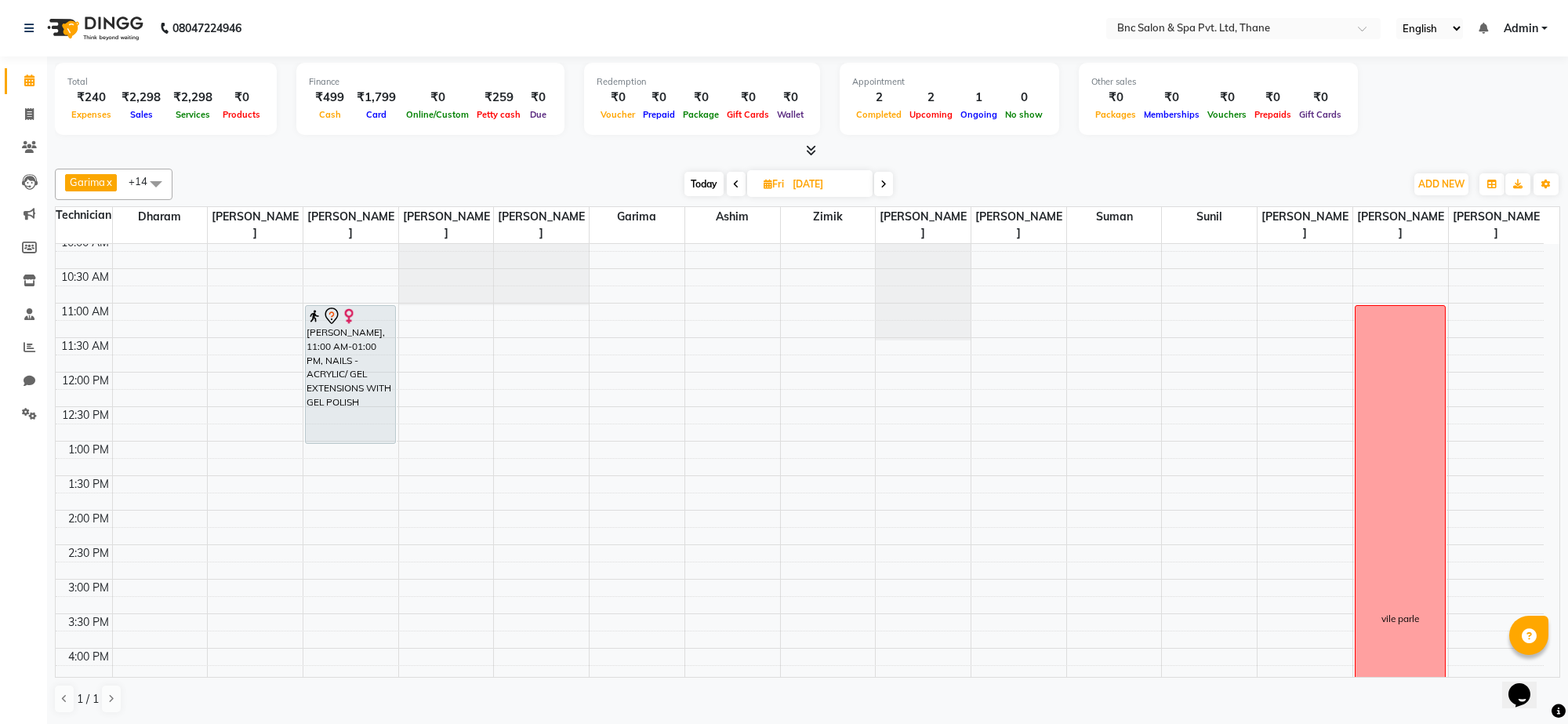
scroll to position [161, 0]
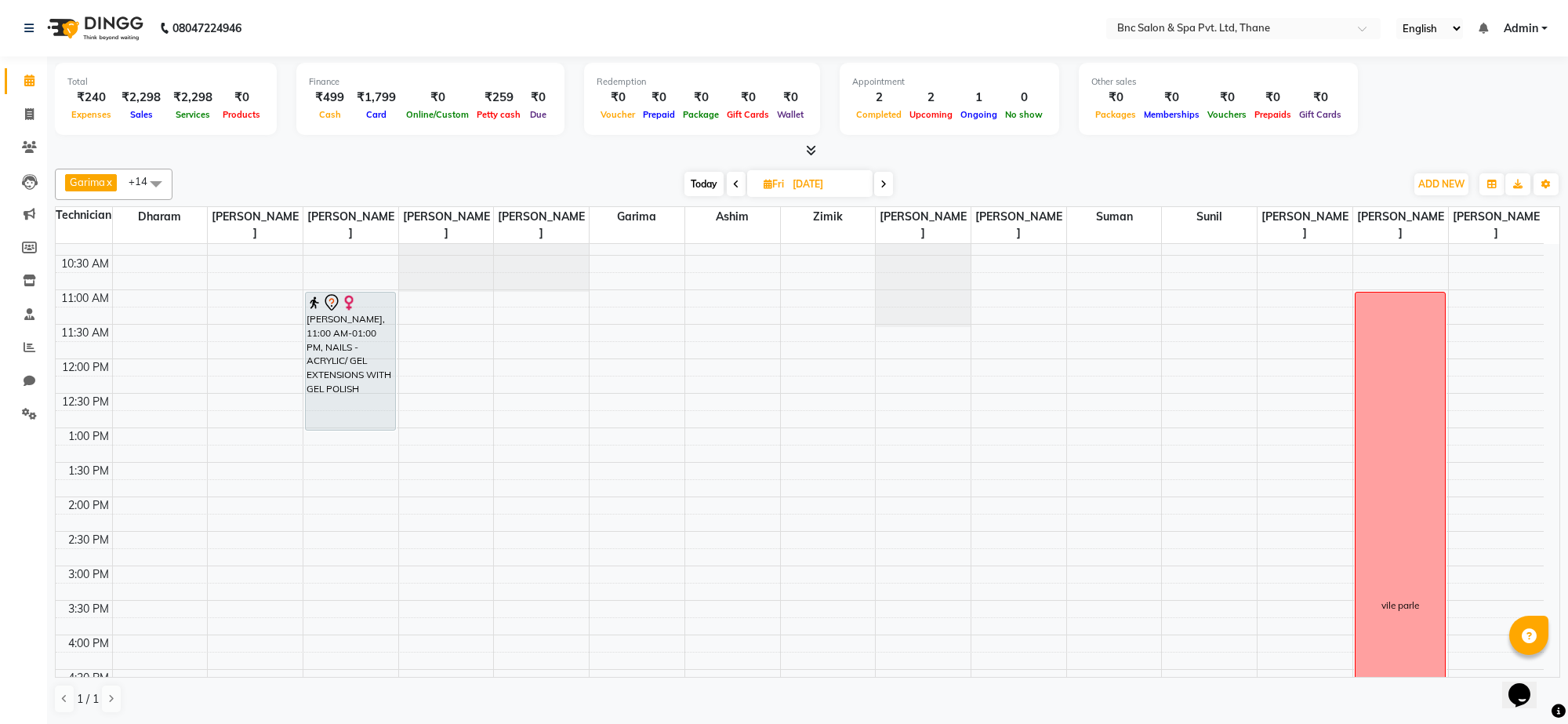
click at [138, 446] on div "8:00 AM 8:30 AM 9:00 AM 9:30 AM 10:00 AM 10:30 AM 11:00 AM 11:30 AM 12:00 PM 12…" at bounding box center [800, 531] width 1488 height 897
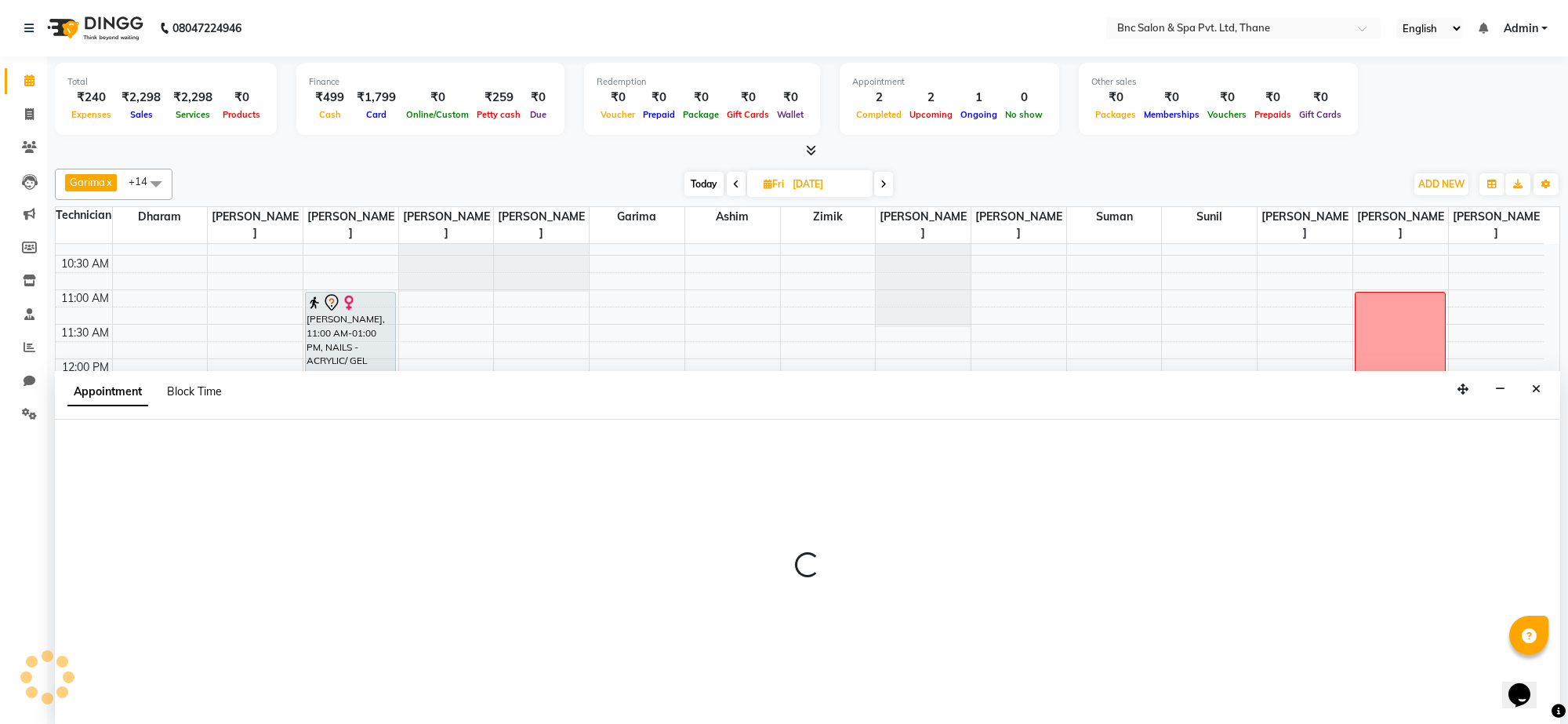
select select "71874"
select select "tentative"
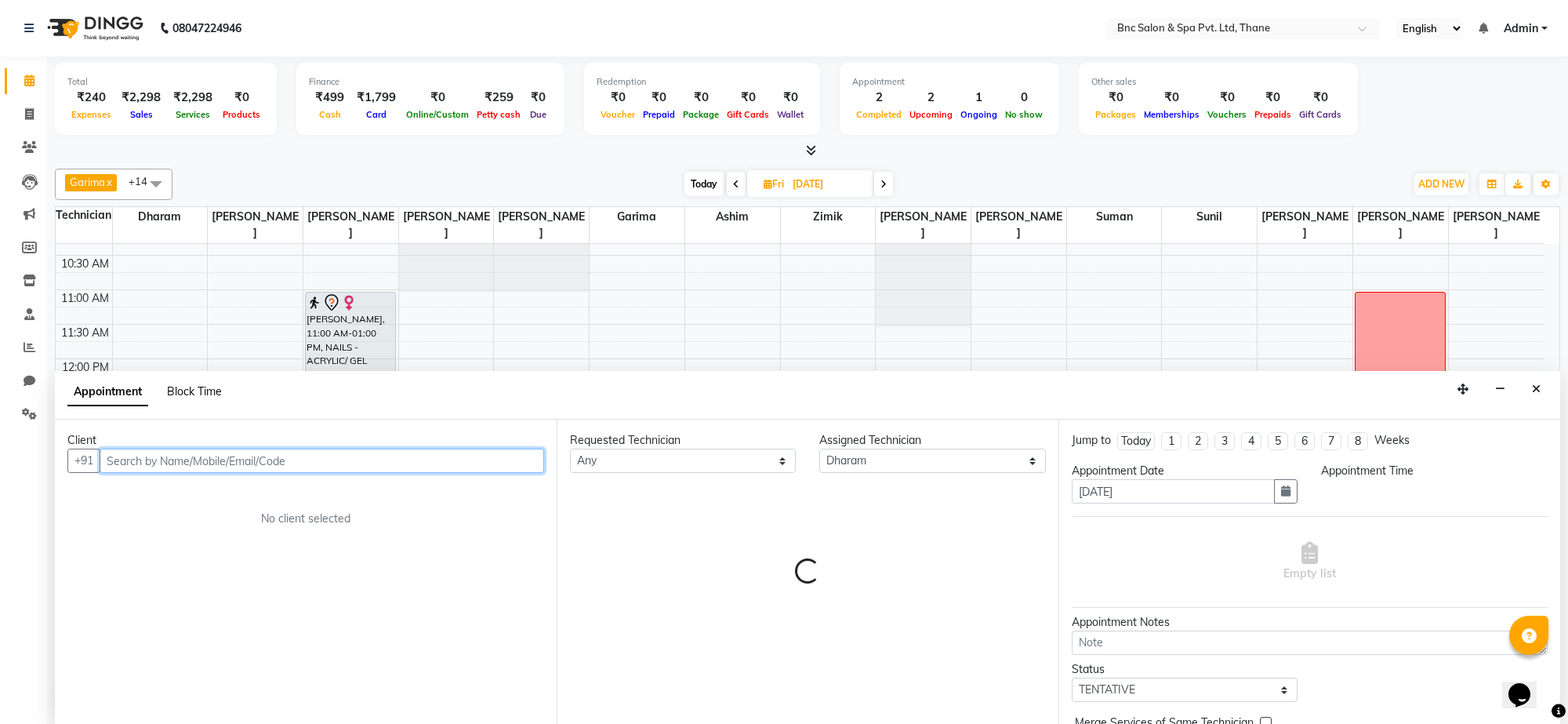
select select "780"
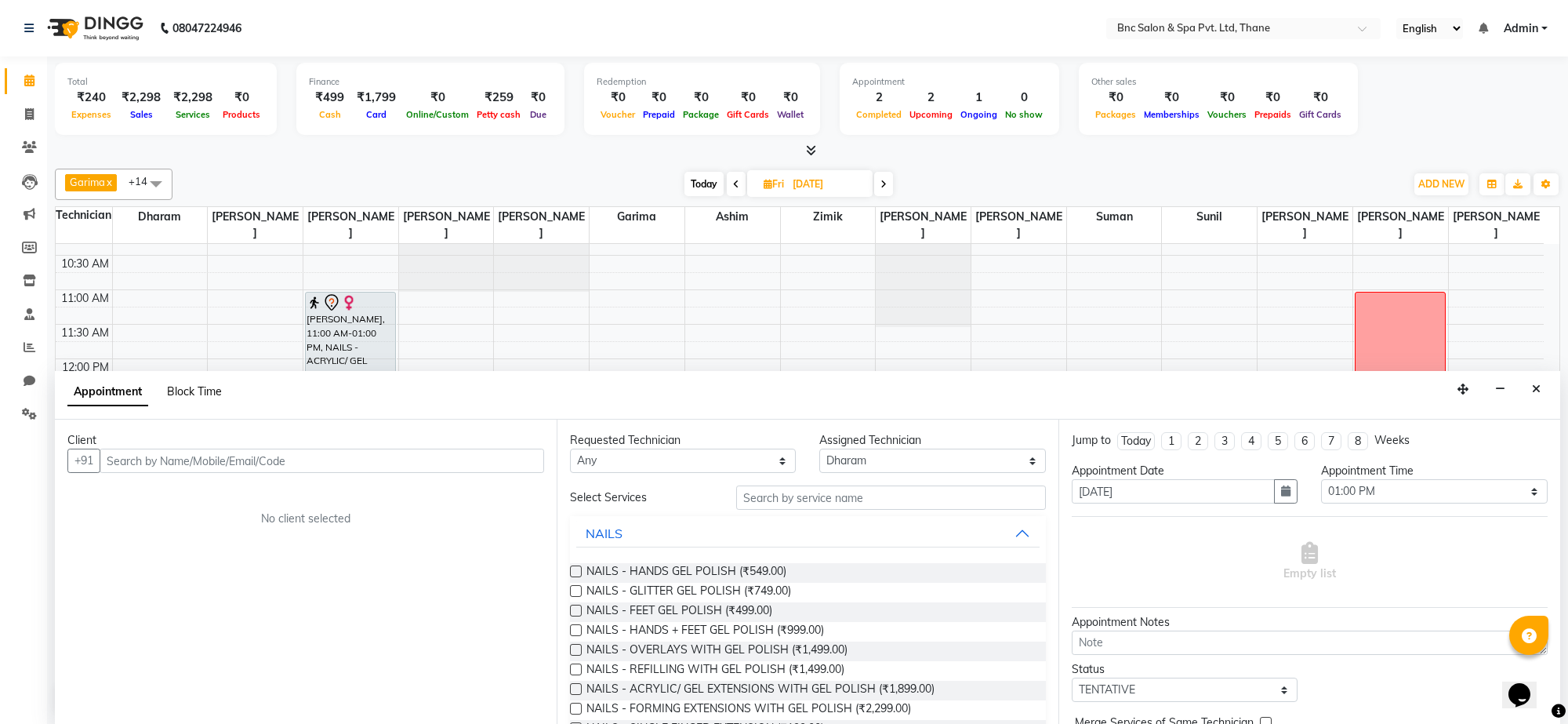
click at [204, 386] on span "Block Time" at bounding box center [195, 390] width 55 height 14
select select "71874"
select select "780"
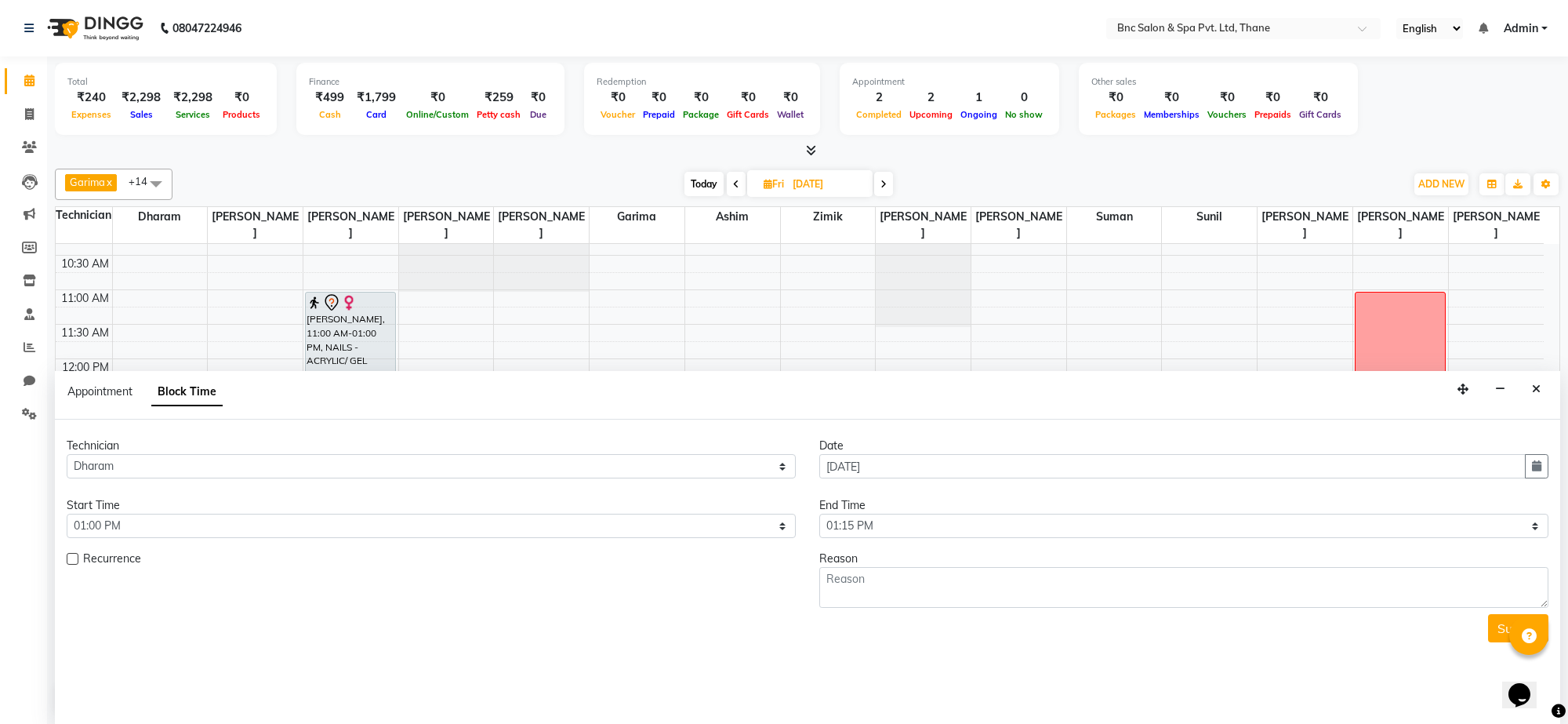
scroll to position [350, 0]
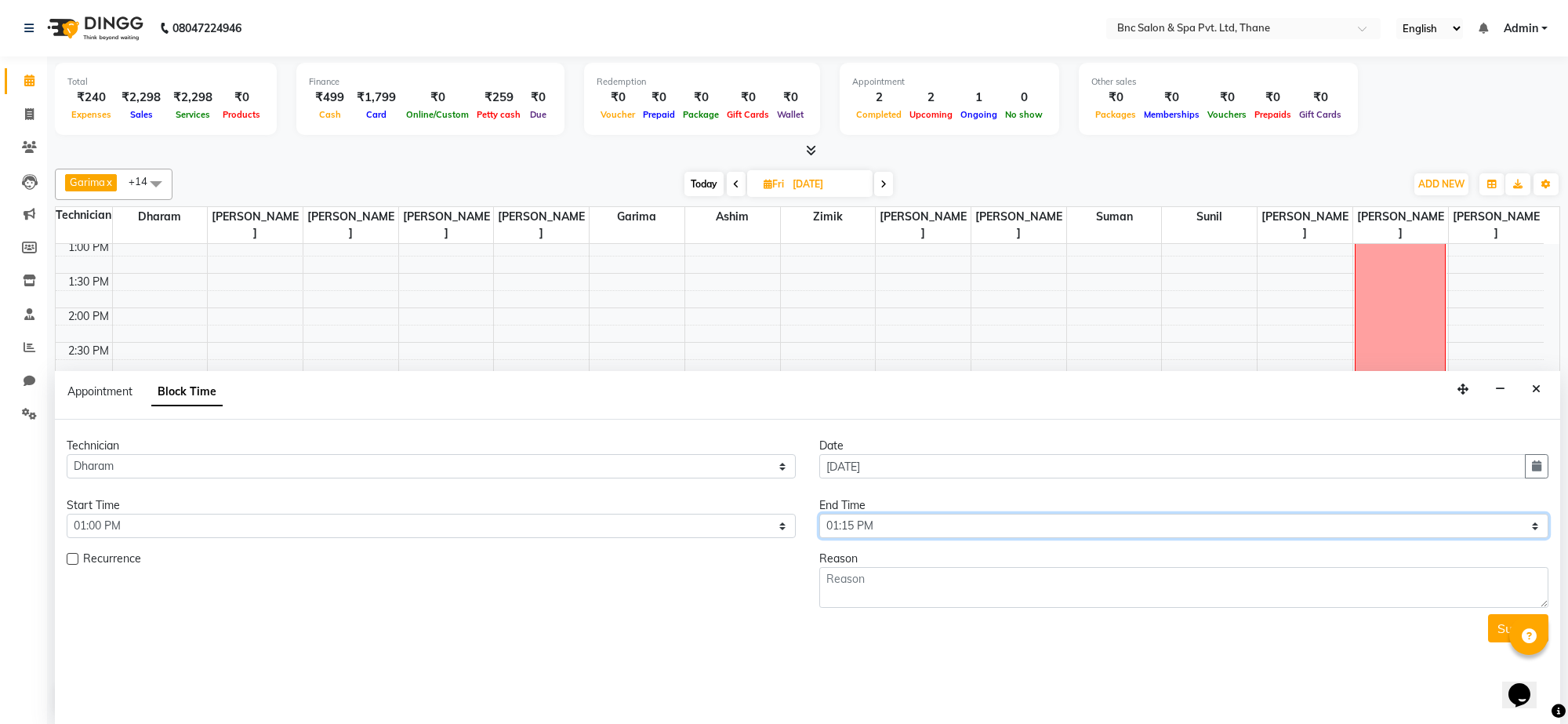
click at [900, 529] on select "Select 09:00 AM 09:15 AM 09:30 AM 09:45 AM 10:00 AM 10:15 AM 10:30 AM 10:45 AM …" at bounding box center [1184, 526] width 729 height 24
select select "900"
click at [819, 515] on select "Select 09:00 AM 09:15 AM 09:30 AM 09:45 AM 10:00 AM 10:15 AM 10:30 AM 10:45 AM …" at bounding box center [1184, 526] width 729 height 24
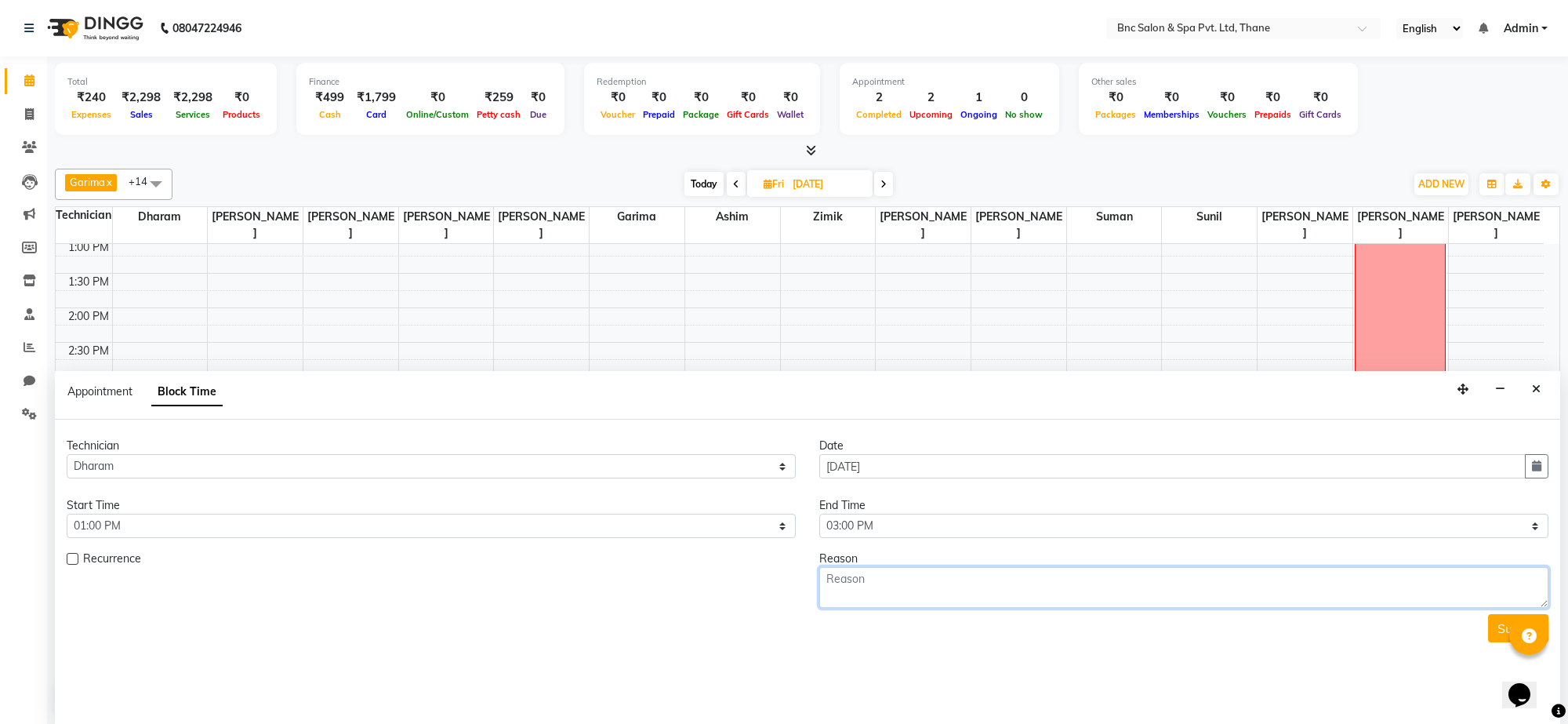
click at [884, 590] on textarea at bounding box center [1184, 587] width 729 height 40
type textarea "palak"
click at [1503, 629] on button "Submit" at bounding box center [1518, 628] width 61 height 28
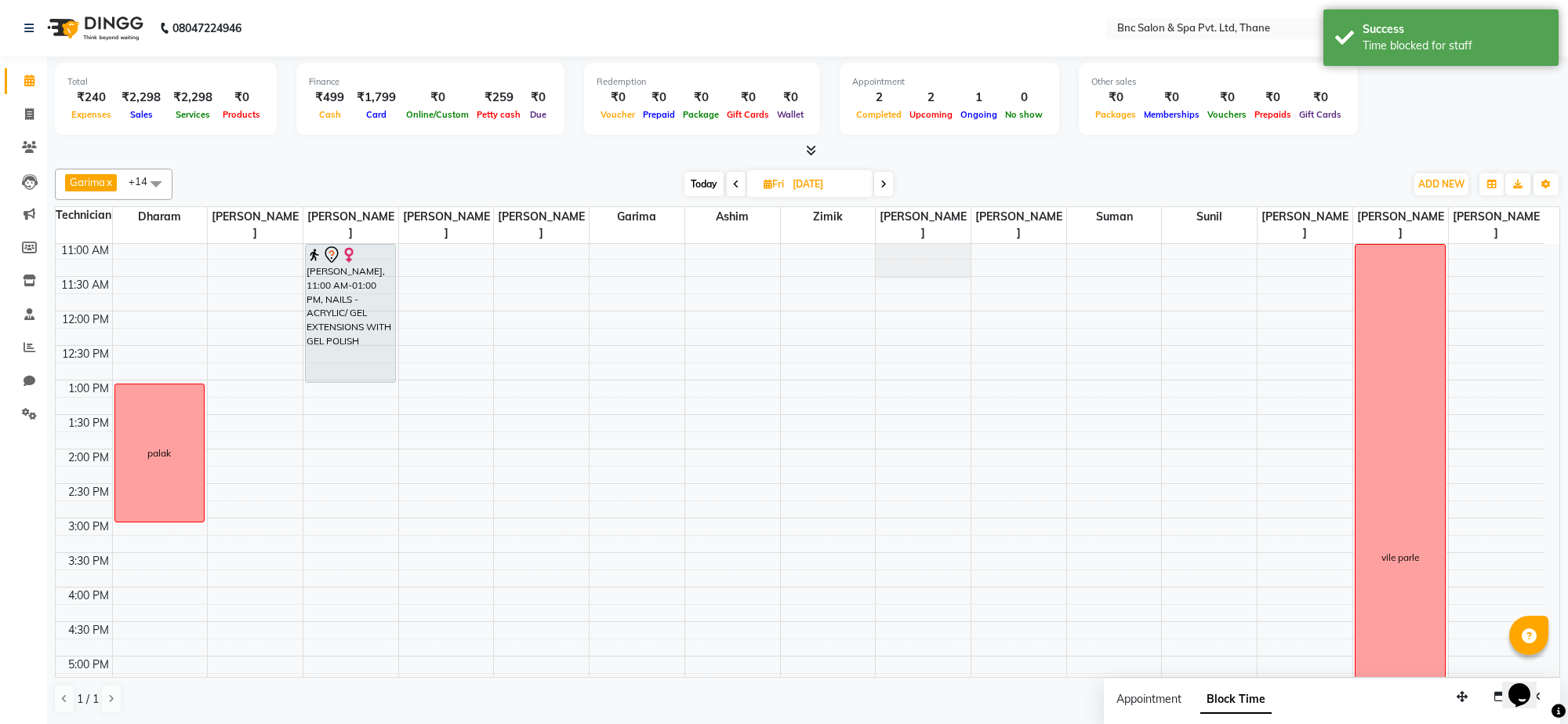
scroll to position [206, 0]
click at [734, 182] on icon at bounding box center [736, 184] width 6 height 9
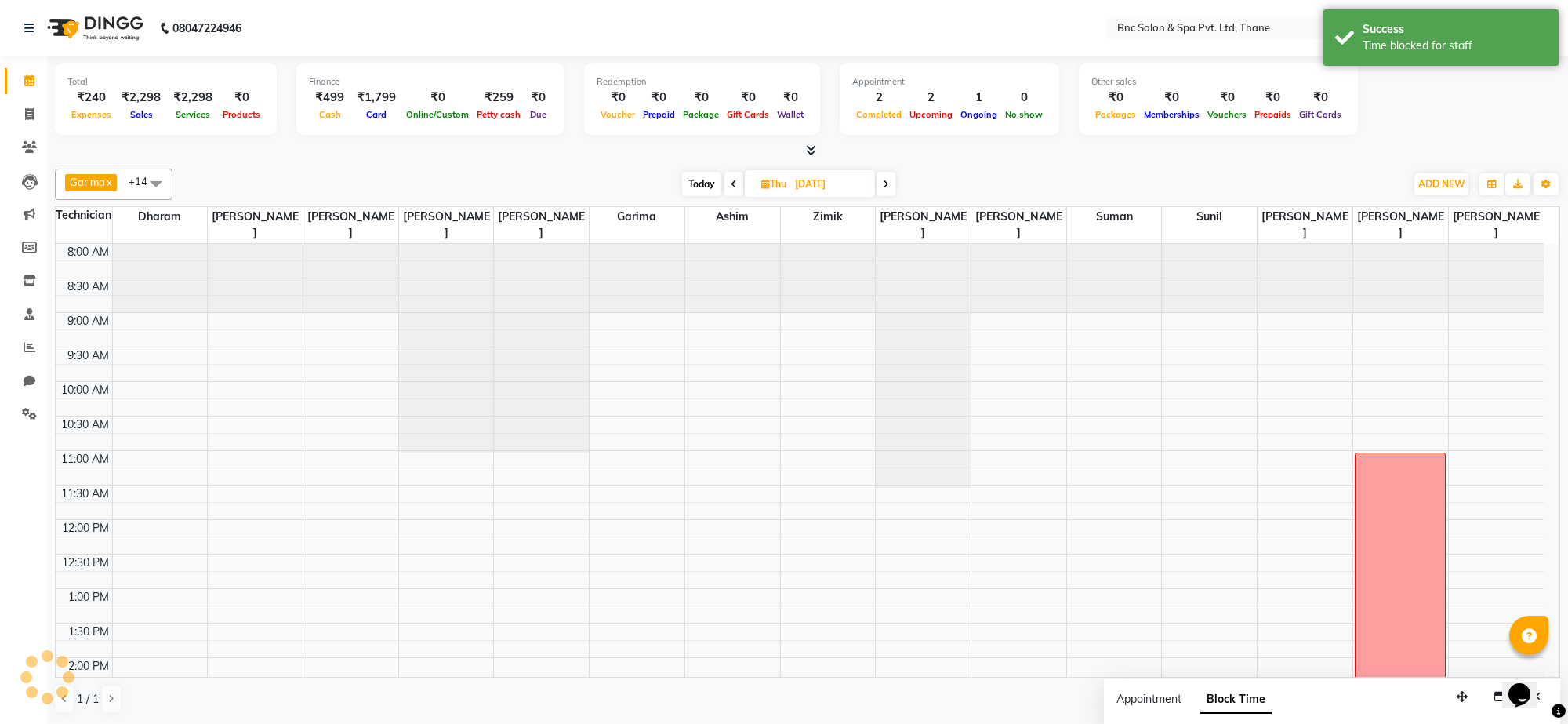
scroll to position [350, 0]
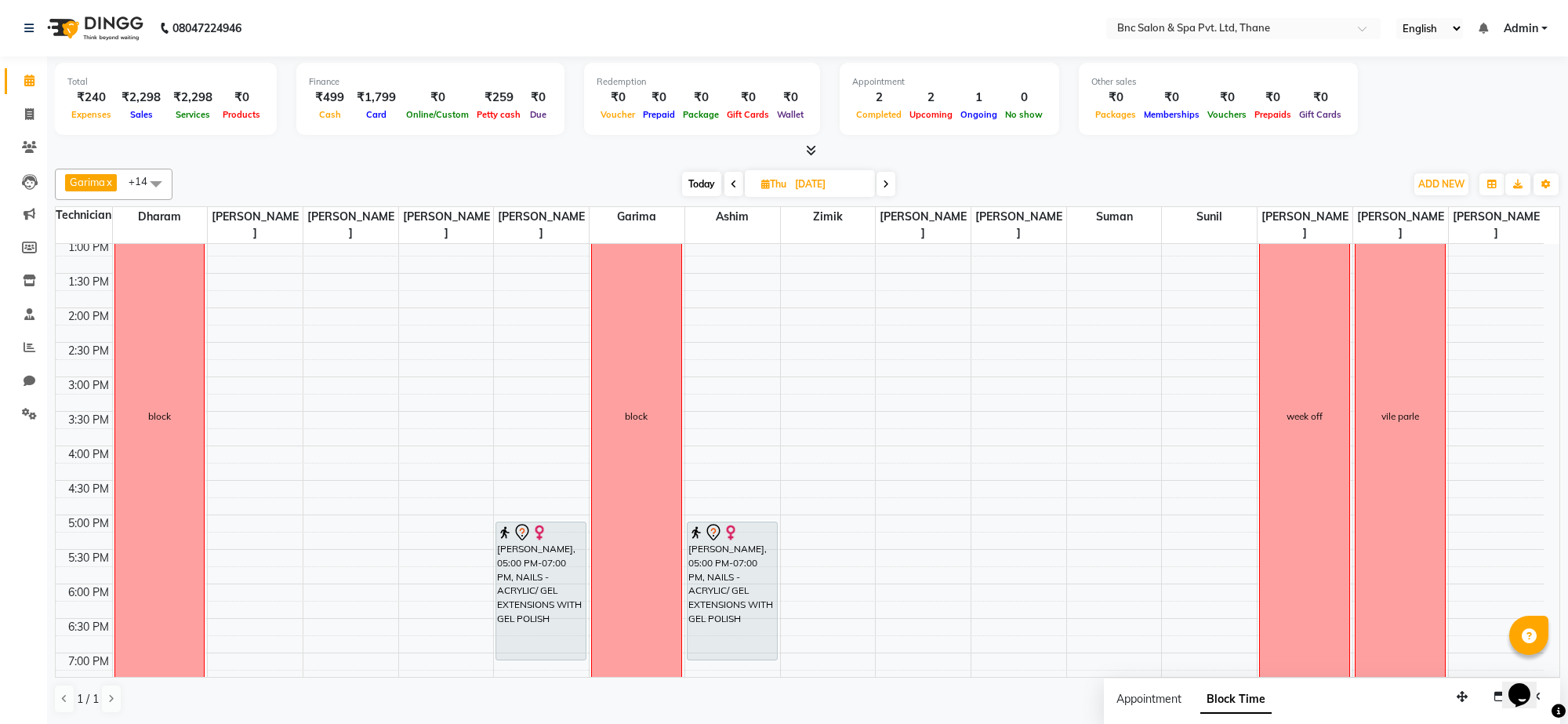
click at [687, 186] on span "Today" at bounding box center [702, 184] width 39 height 24
type input "01-09-2025"
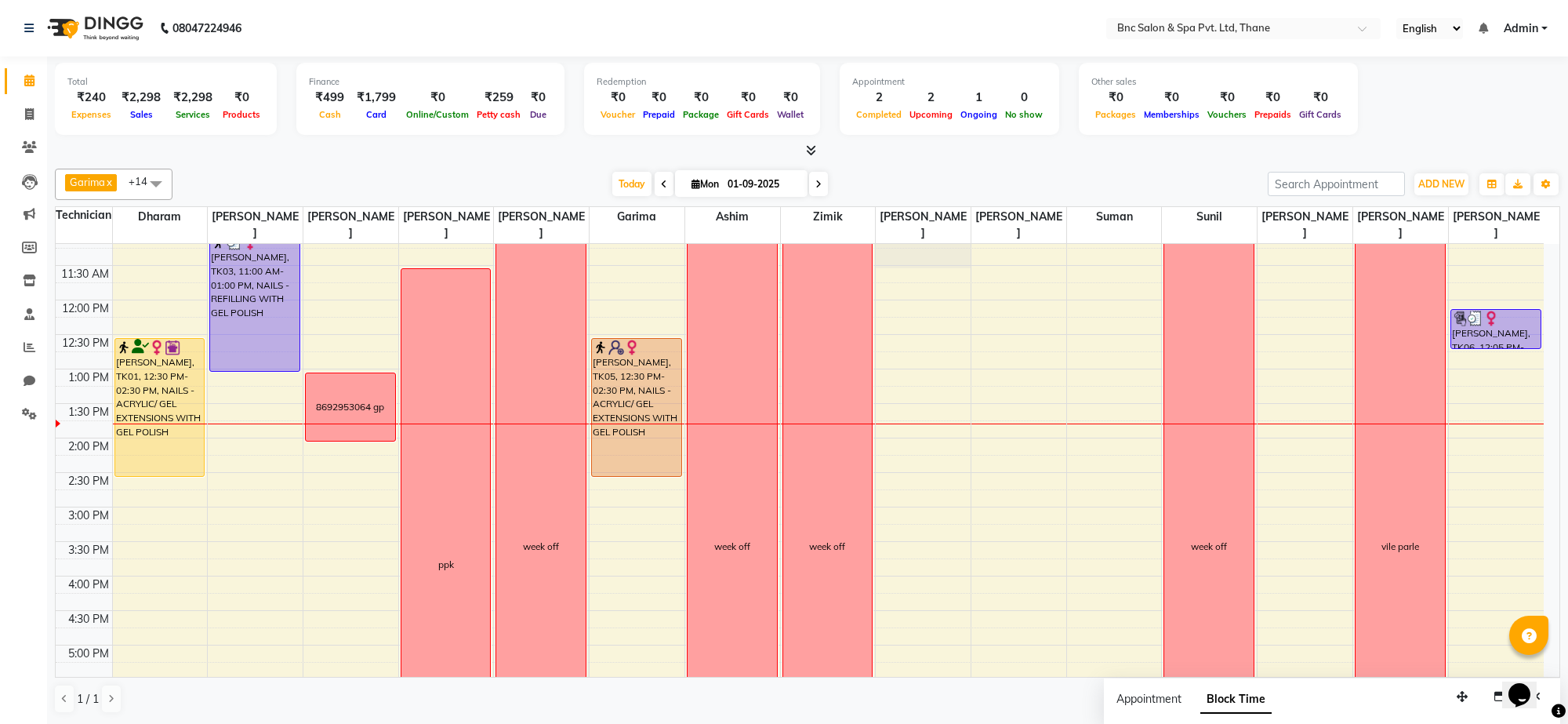
scroll to position [200, 0]
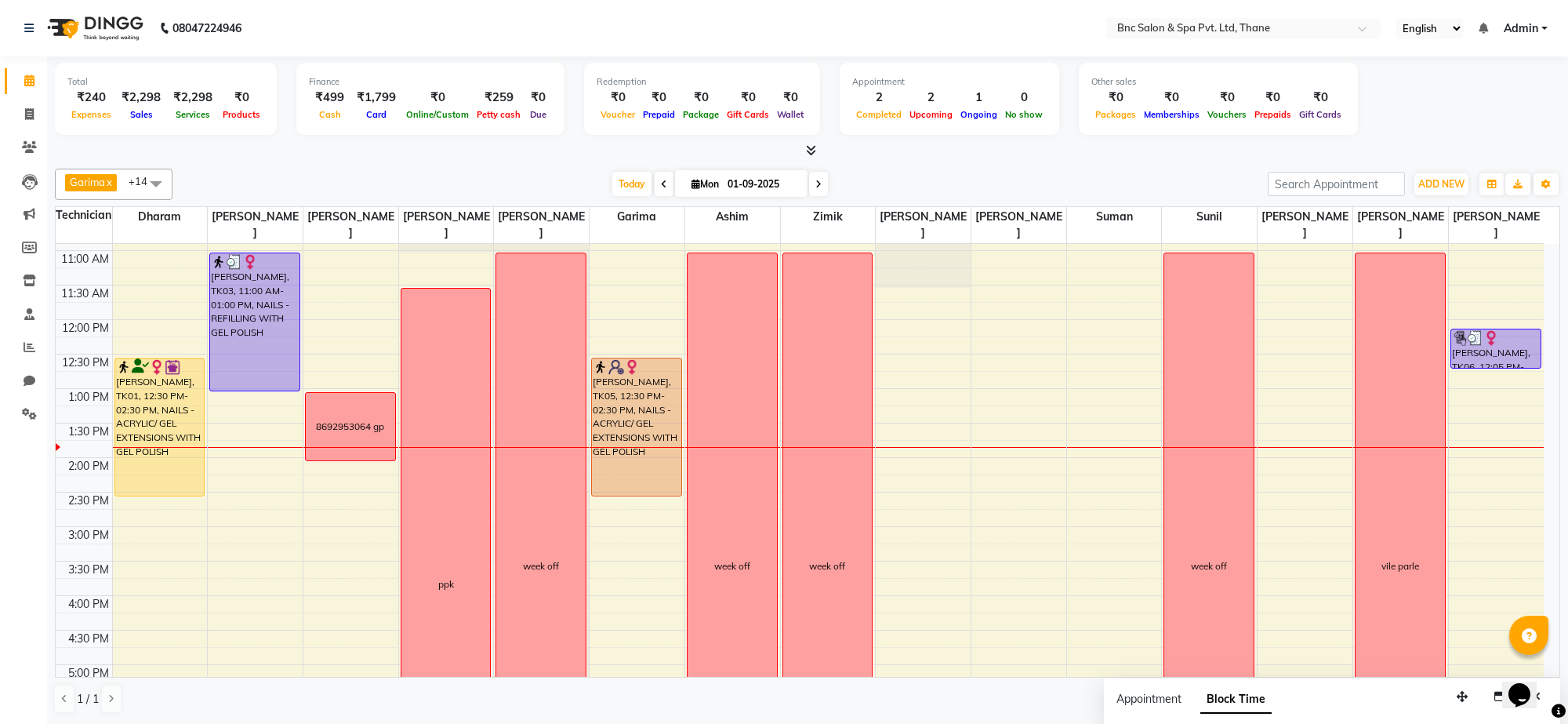
click at [749, 196] on input "01-09-2025" at bounding box center [761, 185] width 78 height 24
select select "9"
select select "2025"
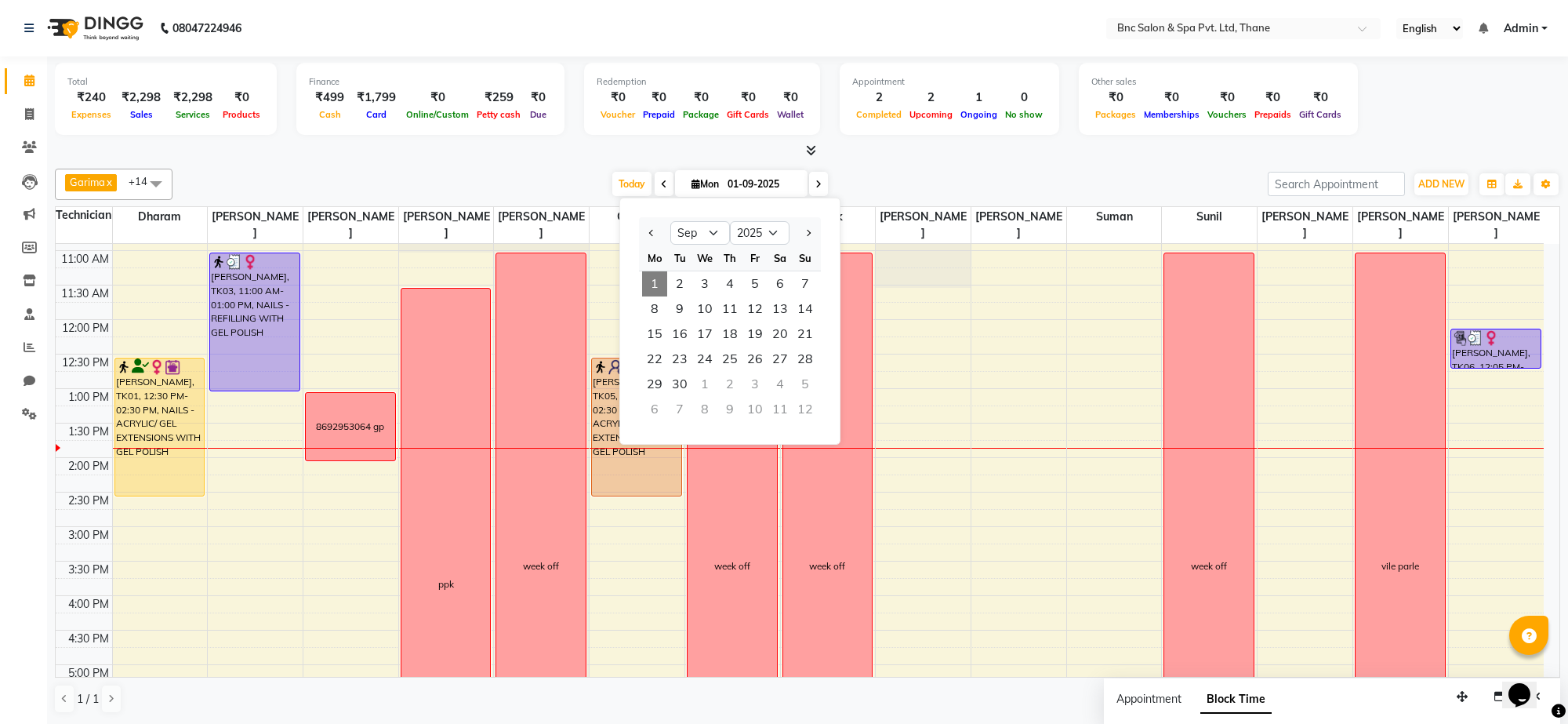
click at [942, 169] on div "[PERSON_NAME] x [PERSON_NAME] [PERSON_NAME] x [PERSON_NAME] x Zimik x [PERSON_N…" at bounding box center [807, 185] width 1506 height 31
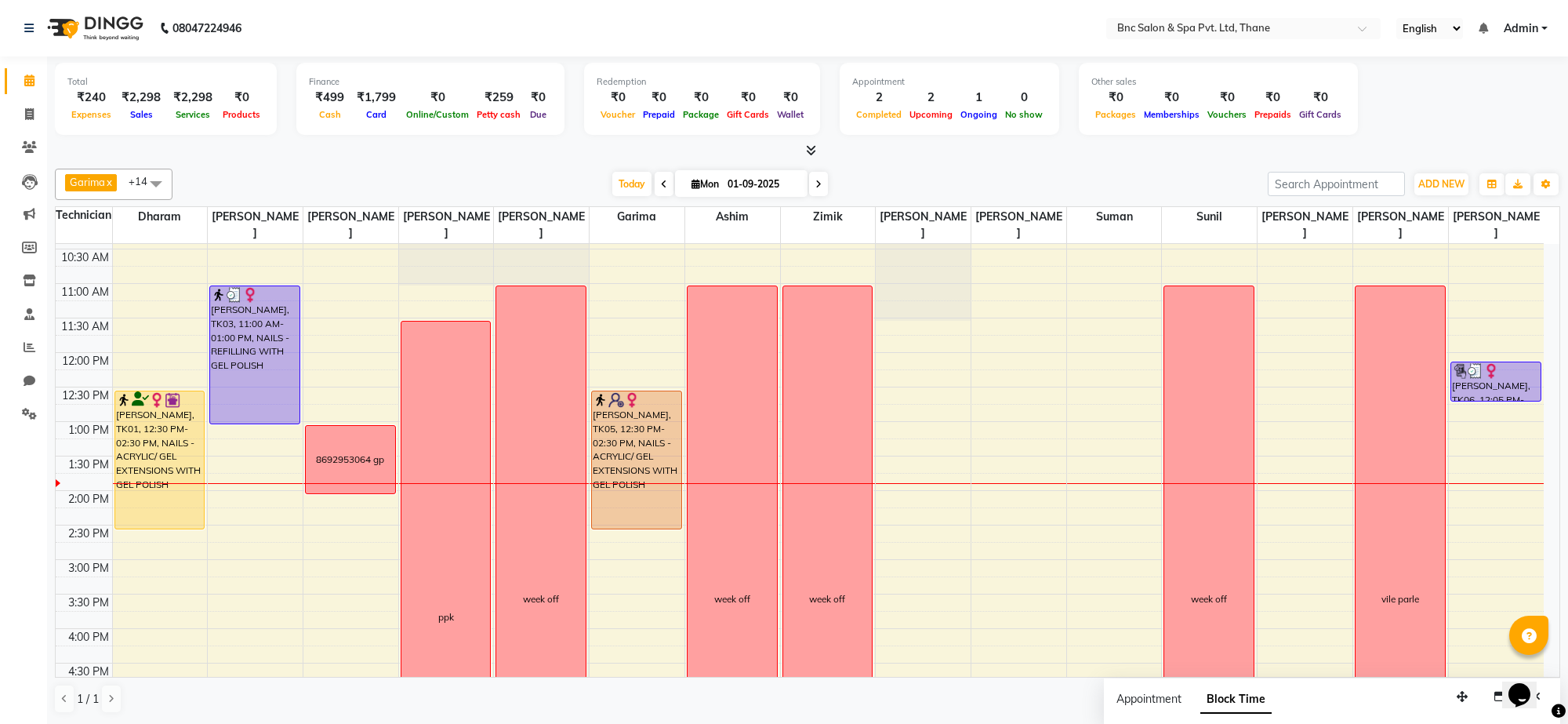
scroll to position [166, 0]
click at [1427, 175] on button "ADD NEW Toggle Dropdown" at bounding box center [1441, 185] width 54 height 22
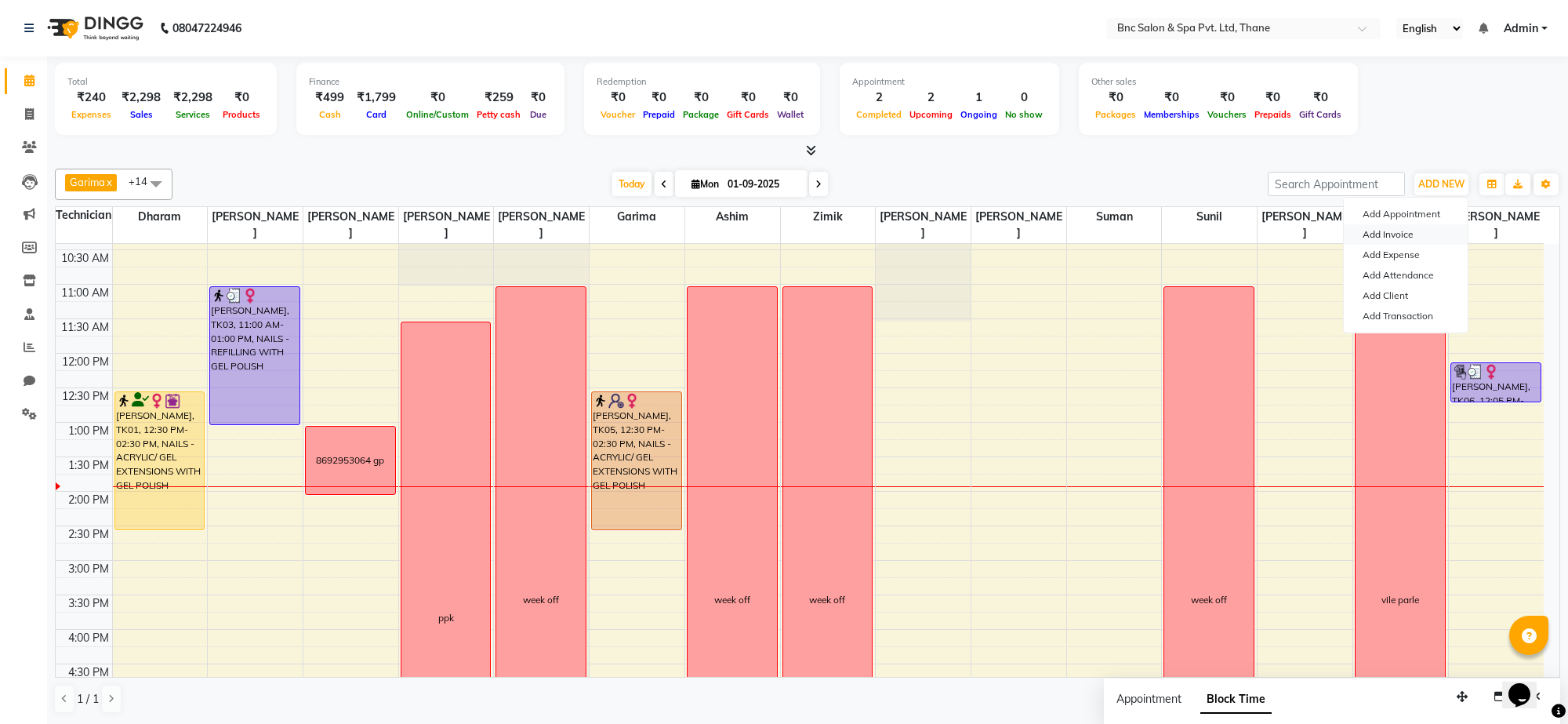
click at [1414, 230] on link "Add Invoice" at bounding box center [1405, 234] width 124 height 20
select select "service"
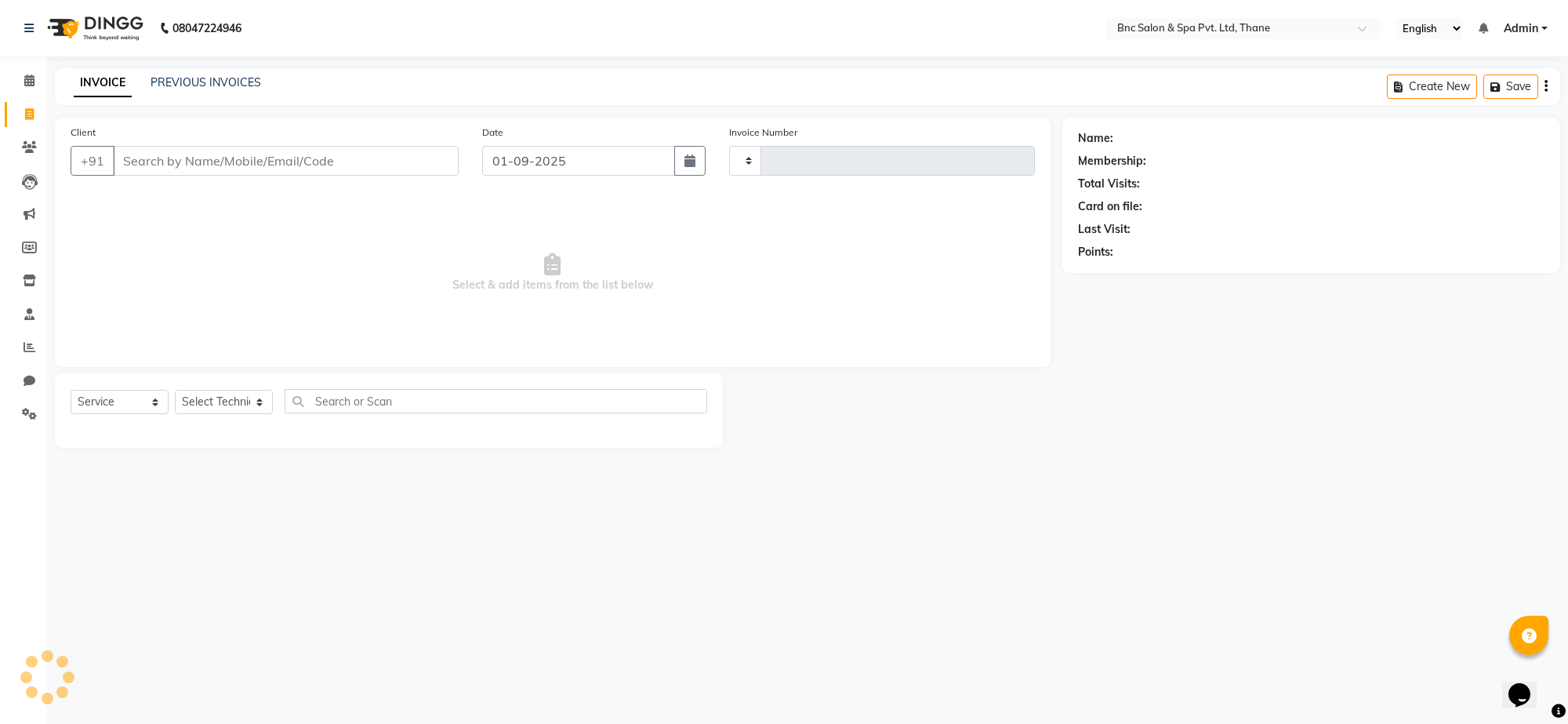
type input "3558"
select select "7892"
click at [275, 165] on input "Client" at bounding box center [286, 161] width 345 height 29
click at [273, 165] on input "Client" at bounding box center [286, 161] width 345 height 29
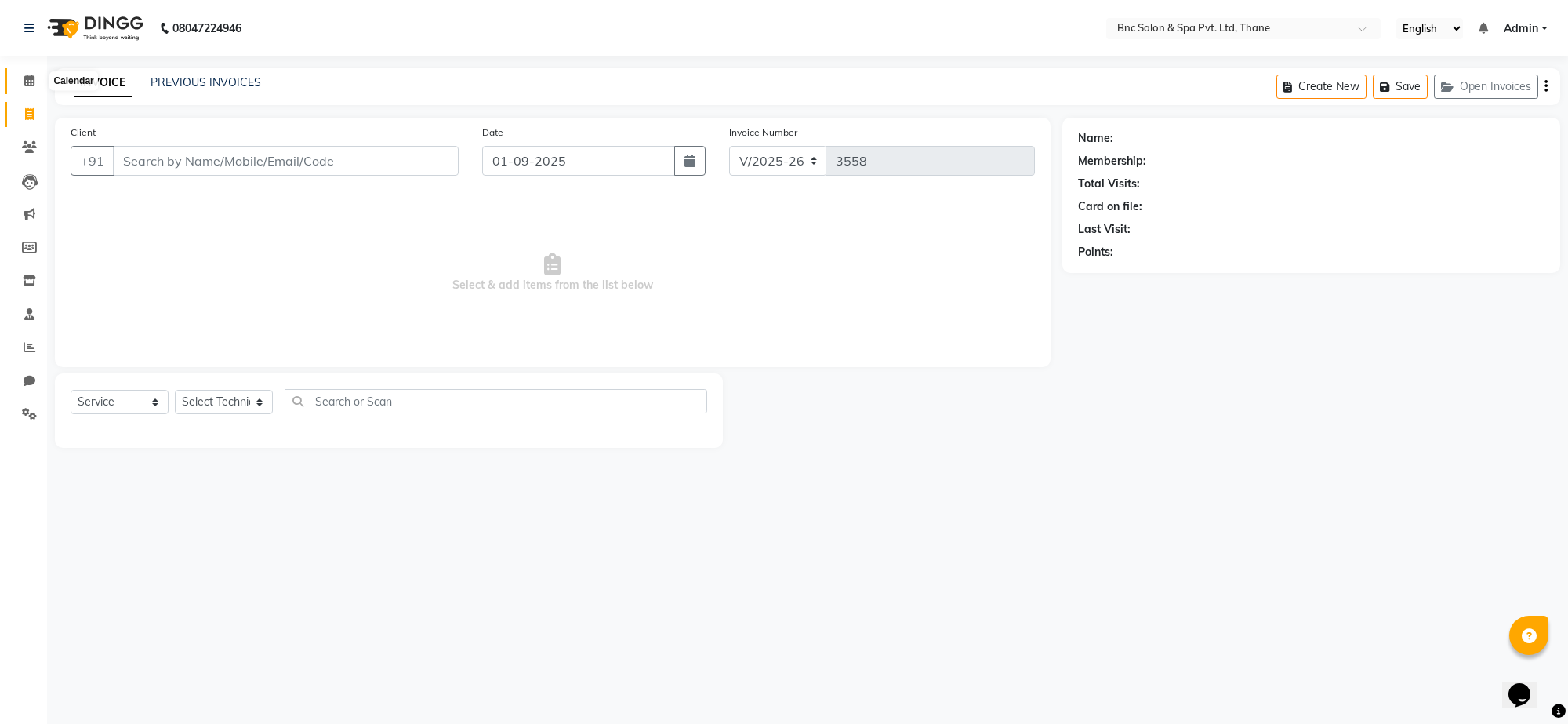
click at [31, 88] on span at bounding box center [29, 82] width 28 height 18
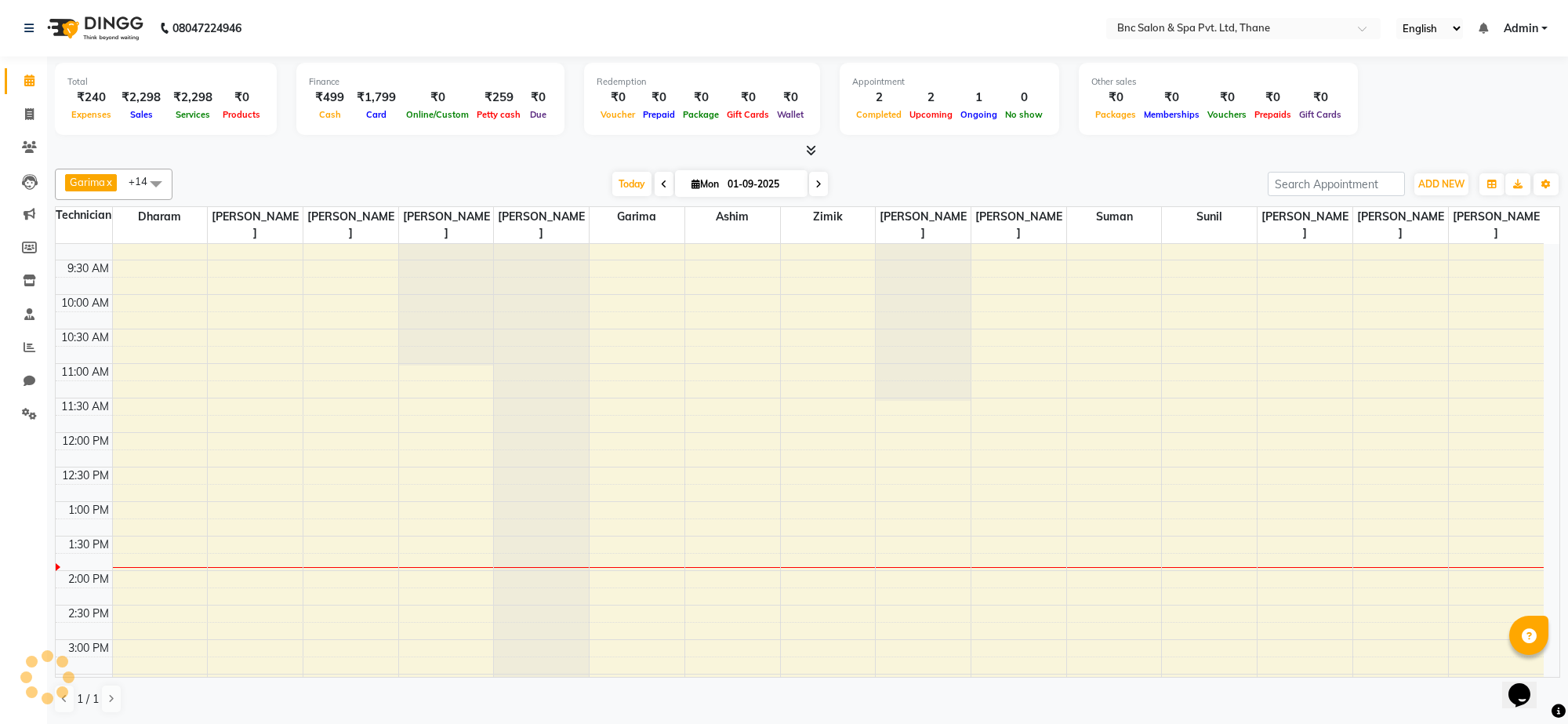
scroll to position [105, 0]
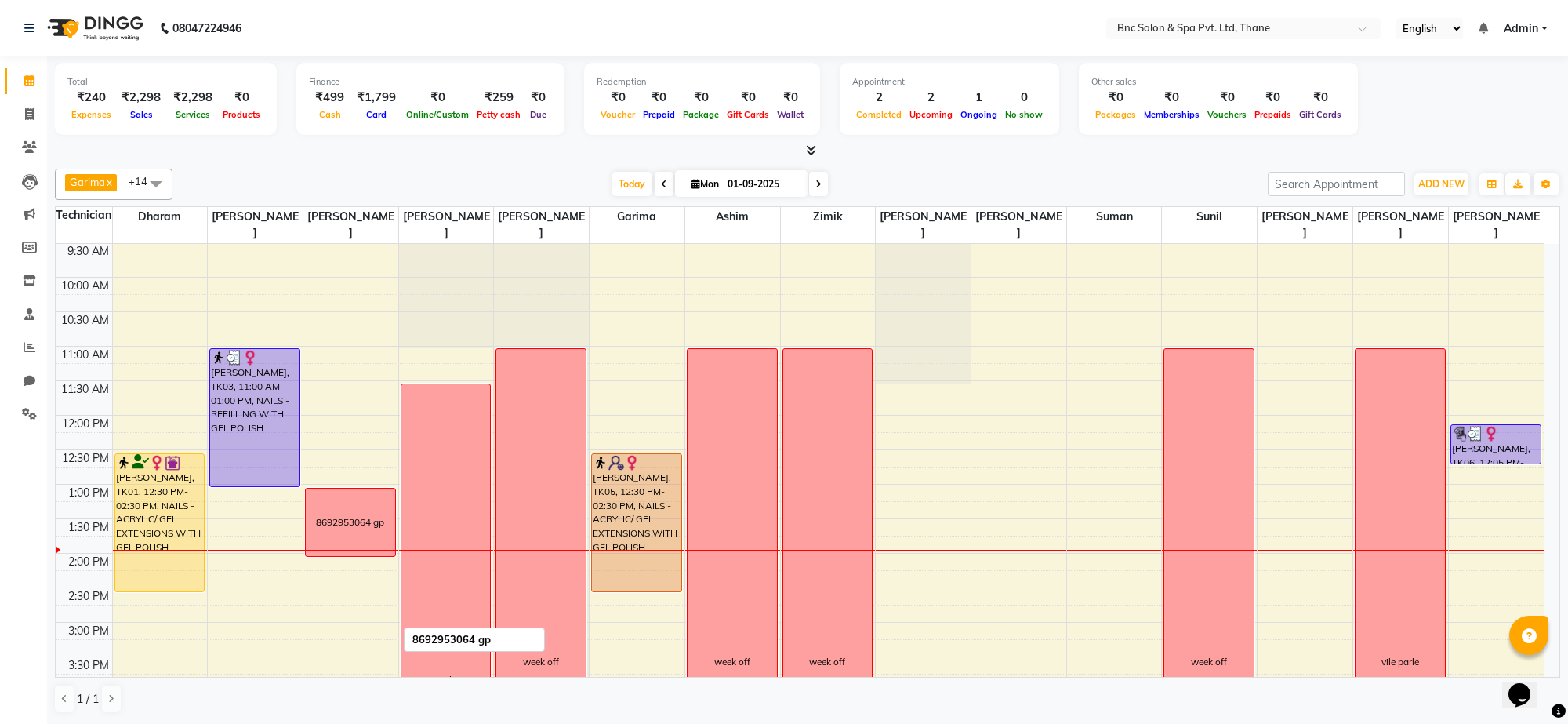
click at [359, 517] on div "8692953064 gp" at bounding box center [350, 522] width 68 height 14
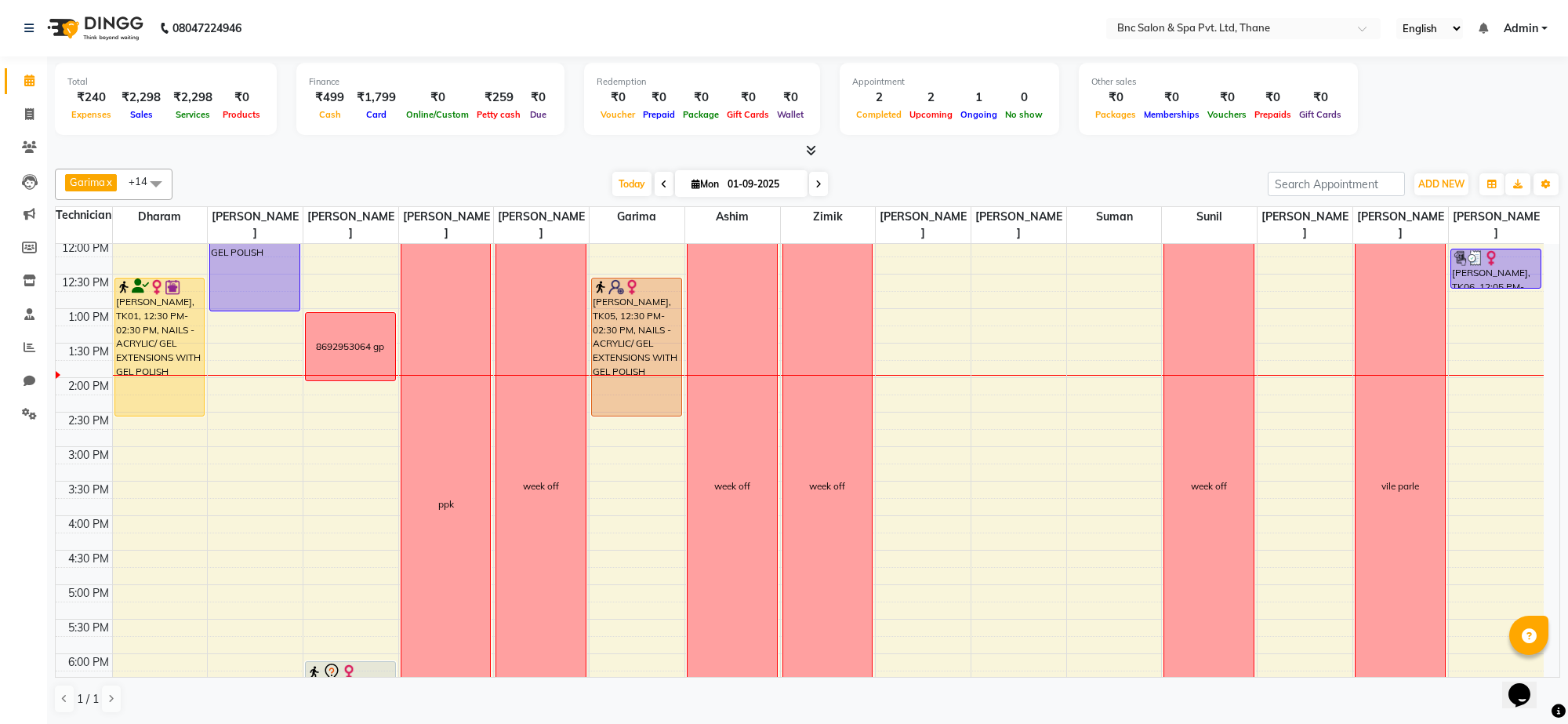
scroll to position [294, 0]
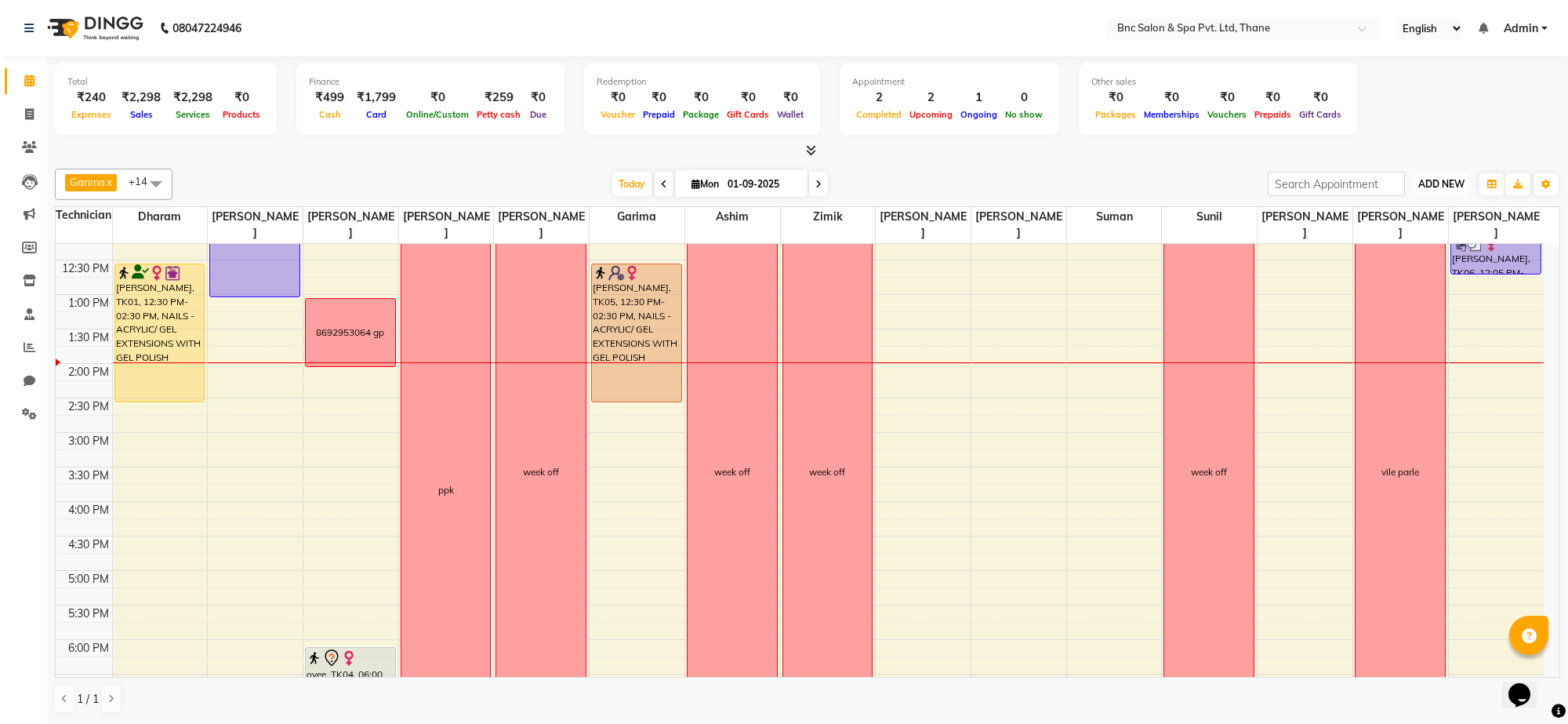
click at [1426, 177] on button "ADD NEW Toggle Dropdown" at bounding box center [1441, 185] width 54 height 22
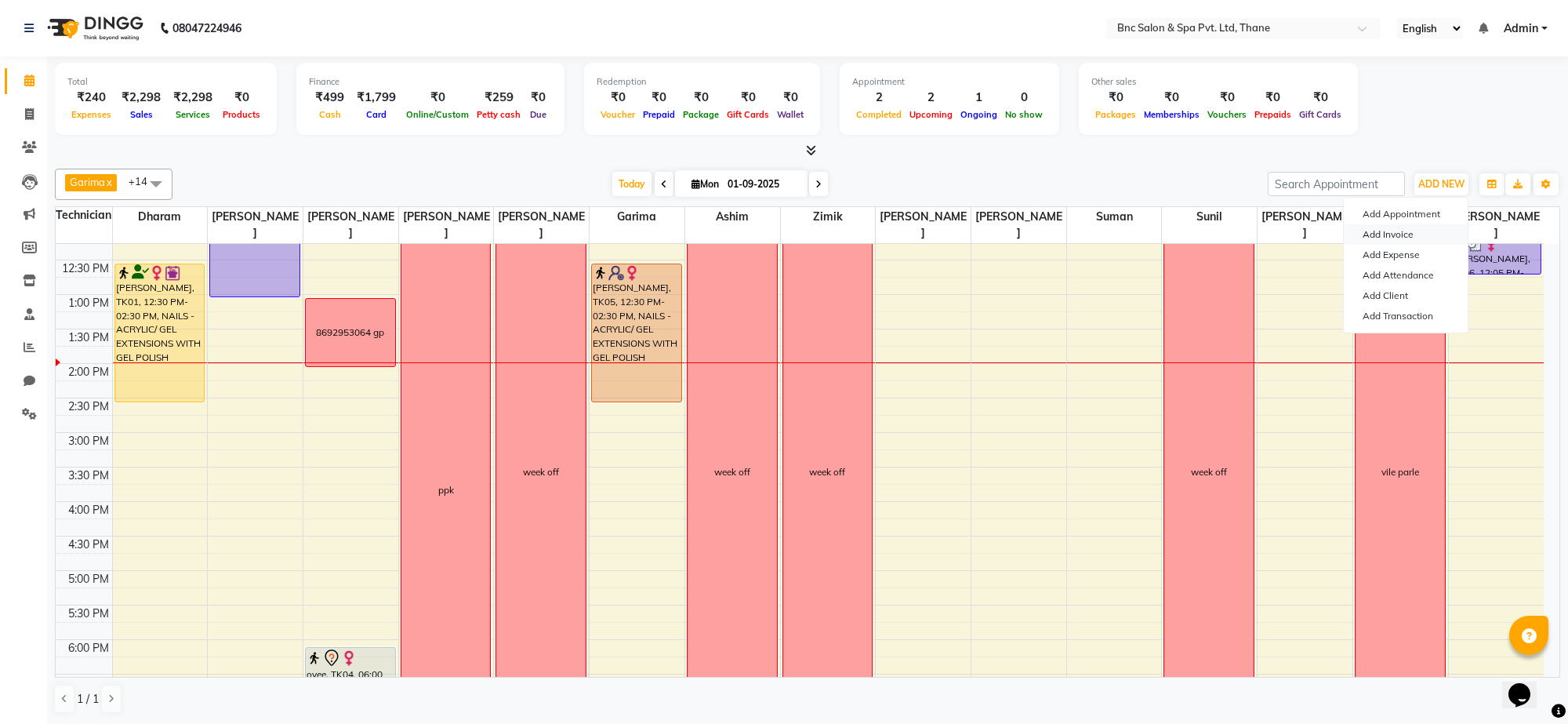
click at [1404, 237] on link "Add Invoice" at bounding box center [1405, 234] width 124 height 20
select select "7892"
select select "service"
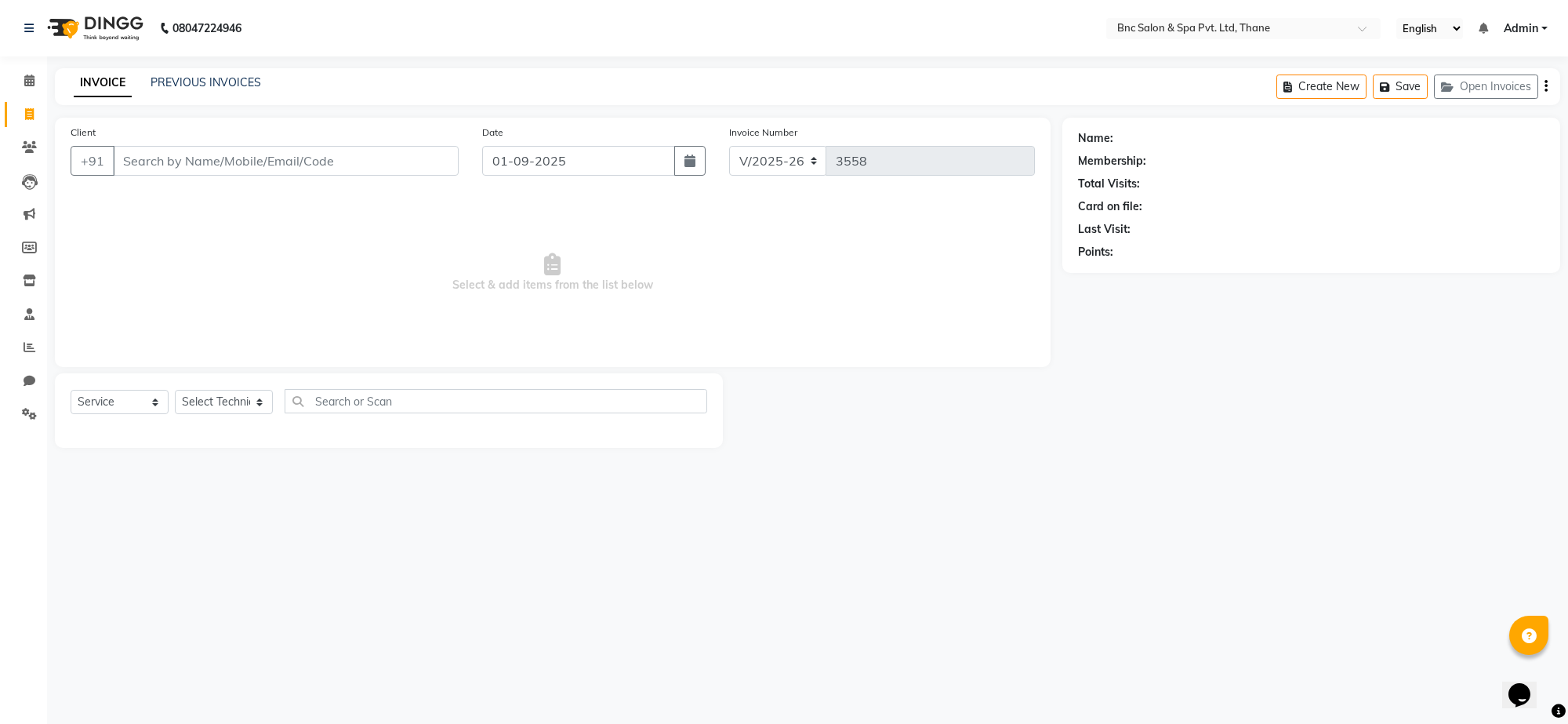
click at [361, 154] on input "Client" at bounding box center [286, 161] width 345 height 29
click at [271, 147] on input "Client" at bounding box center [286, 161] width 345 height 29
type input "8692953064"
click at [409, 154] on span "Add Client" at bounding box center [418, 160] width 62 height 16
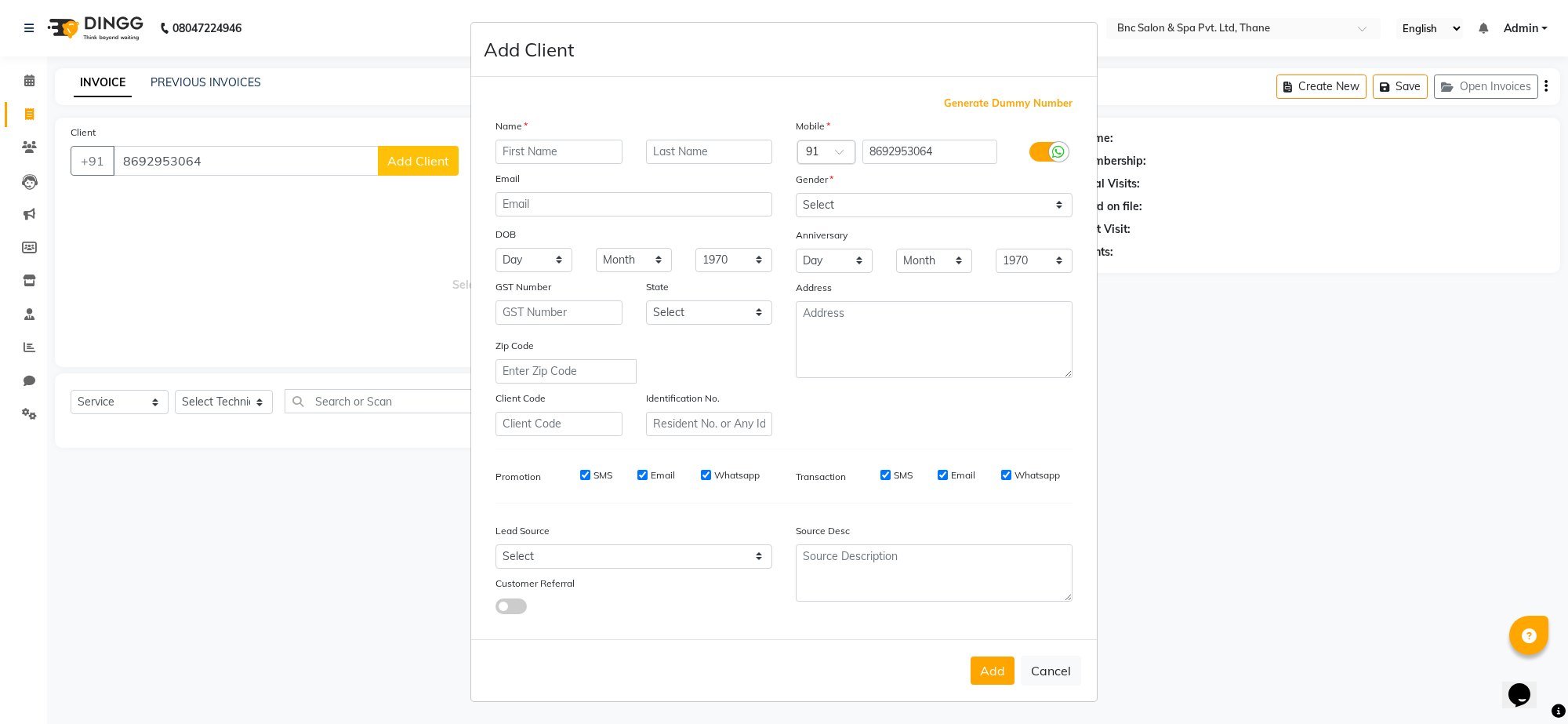
click at [527, 157] on input "text" at bounding box center [558, 152] width 127 height 24
type input "[PERSON_NAME]"
click at [859, 200] on select "Select [DEMOGRAPHIC_DATA] [DEMOGRAPHIC_DATA] Other Prefer Not To Say" at bounding box center [933, 205] width 276 height 24
select select "[DEMOGRAPHIC_DATA]"
click at [795, 195] on select "Select [DEMOGRAPHIC_DATA] [DEMOGRAPHIC_DATA] Other Prefer Not To Say" at bounding box center [933, 205] width 276 height 24
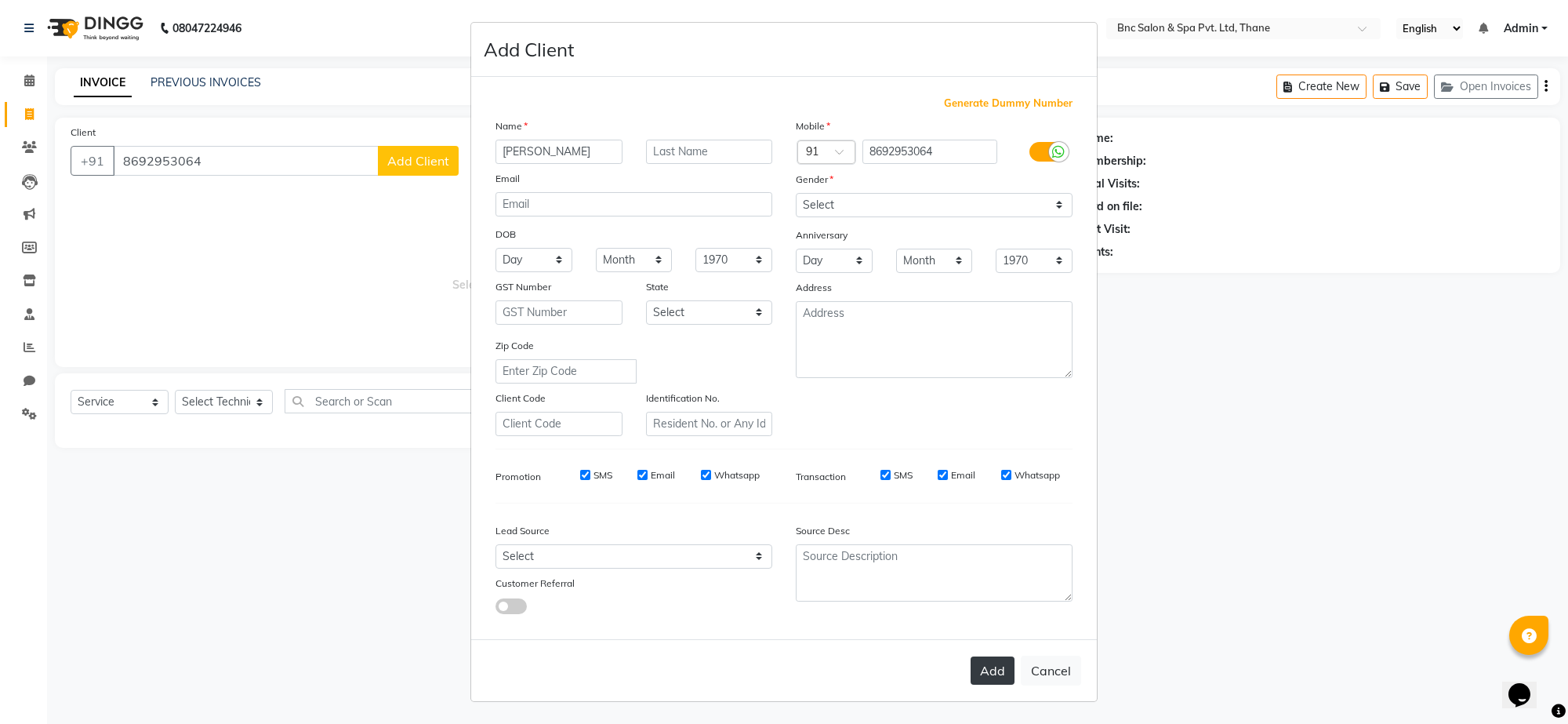
click at [989, 665] on button "Add" at bounding box center [993, 670] width 44 height 28
select select
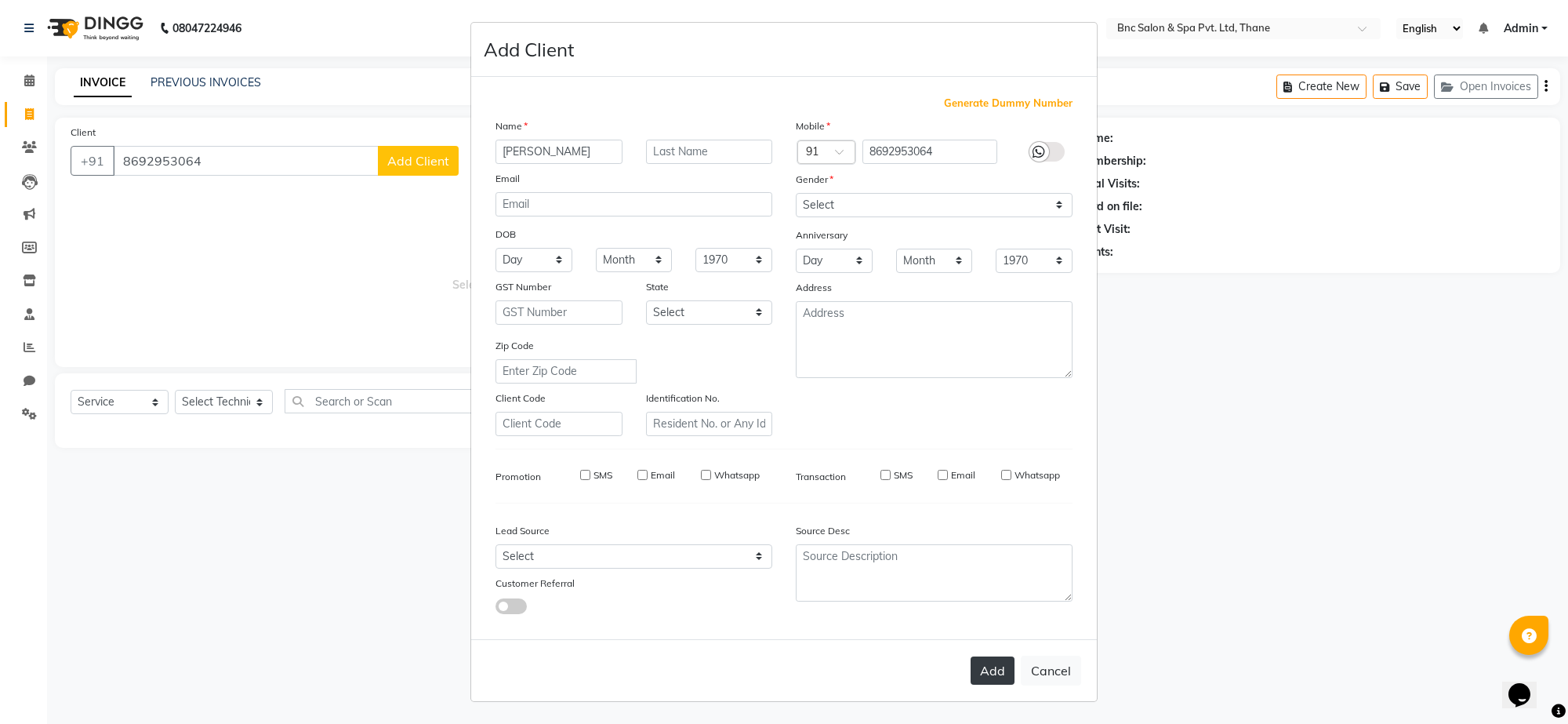
select select
checkbox input "false"
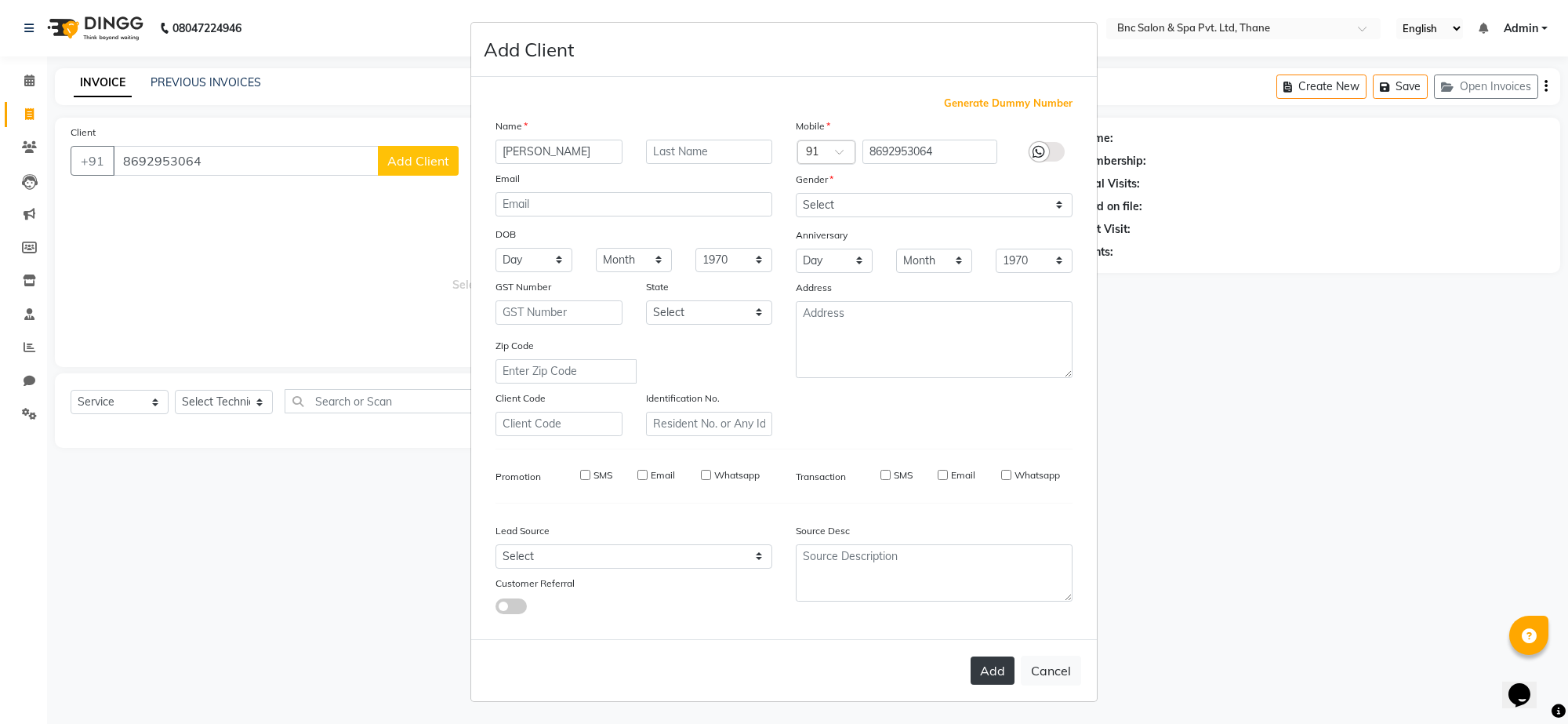
checkbox input "false"
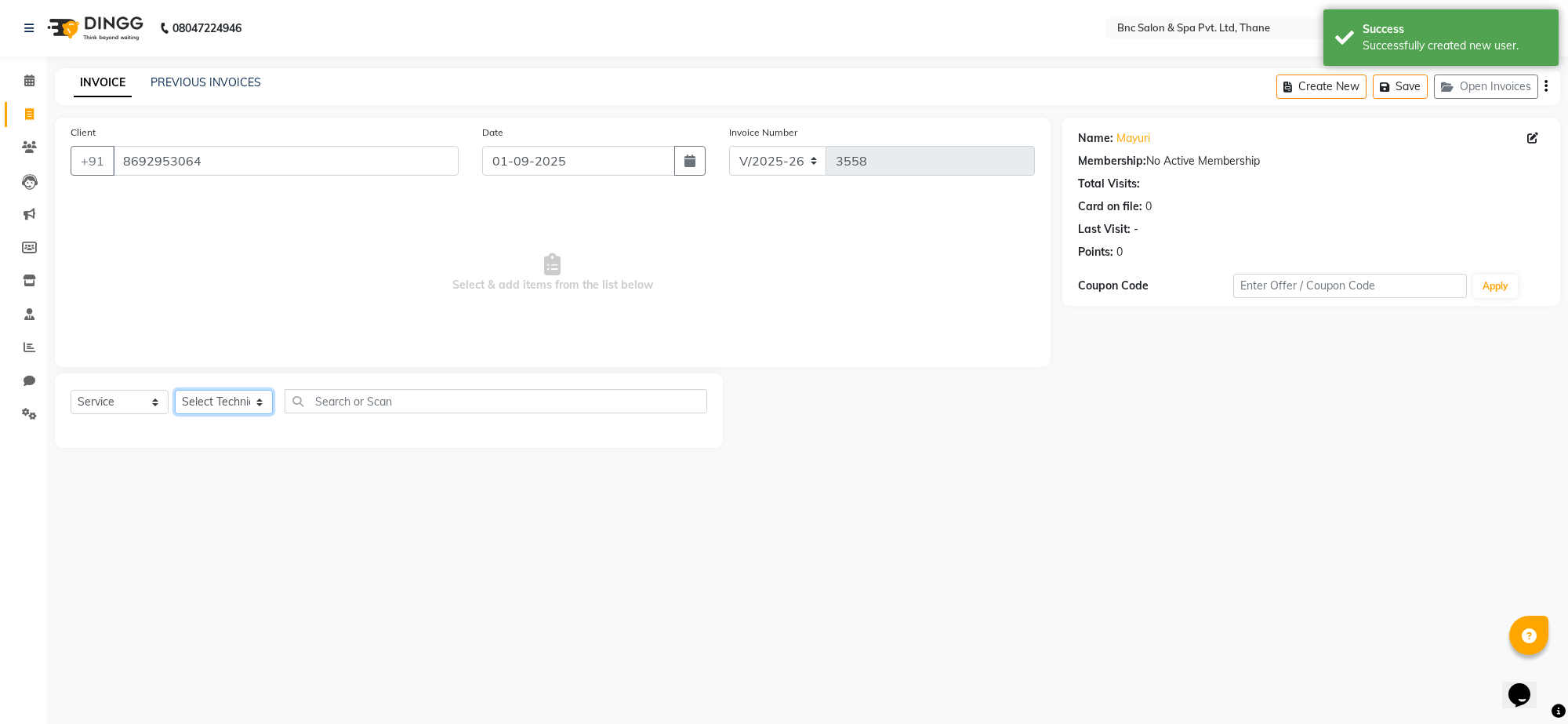
click at [218, 405] on select "Select Technician [PERSON_NAME] [PERSON_NAME] [PERSON_NAME] [PERSON_NAME] [PERS…" at bounding box center [223, 402] width 98 height 24
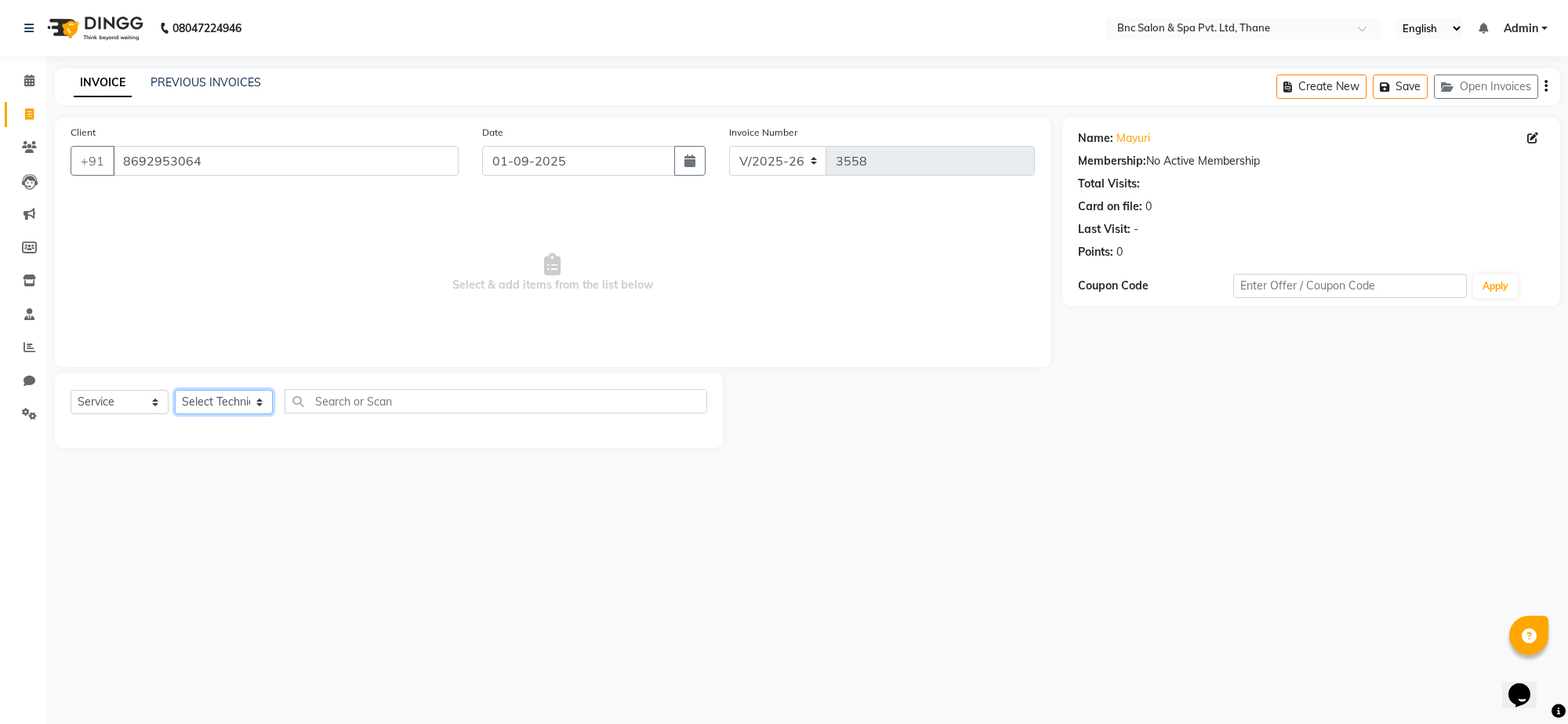
select select "71922"
click at [175, 390] on select "Select Technician [PERSON_NAME] [PERSON_NAME] [PERSON_NAME] [PERSON_NAME] [PERS…" at bounding box center [223, 402] width 98 height 24
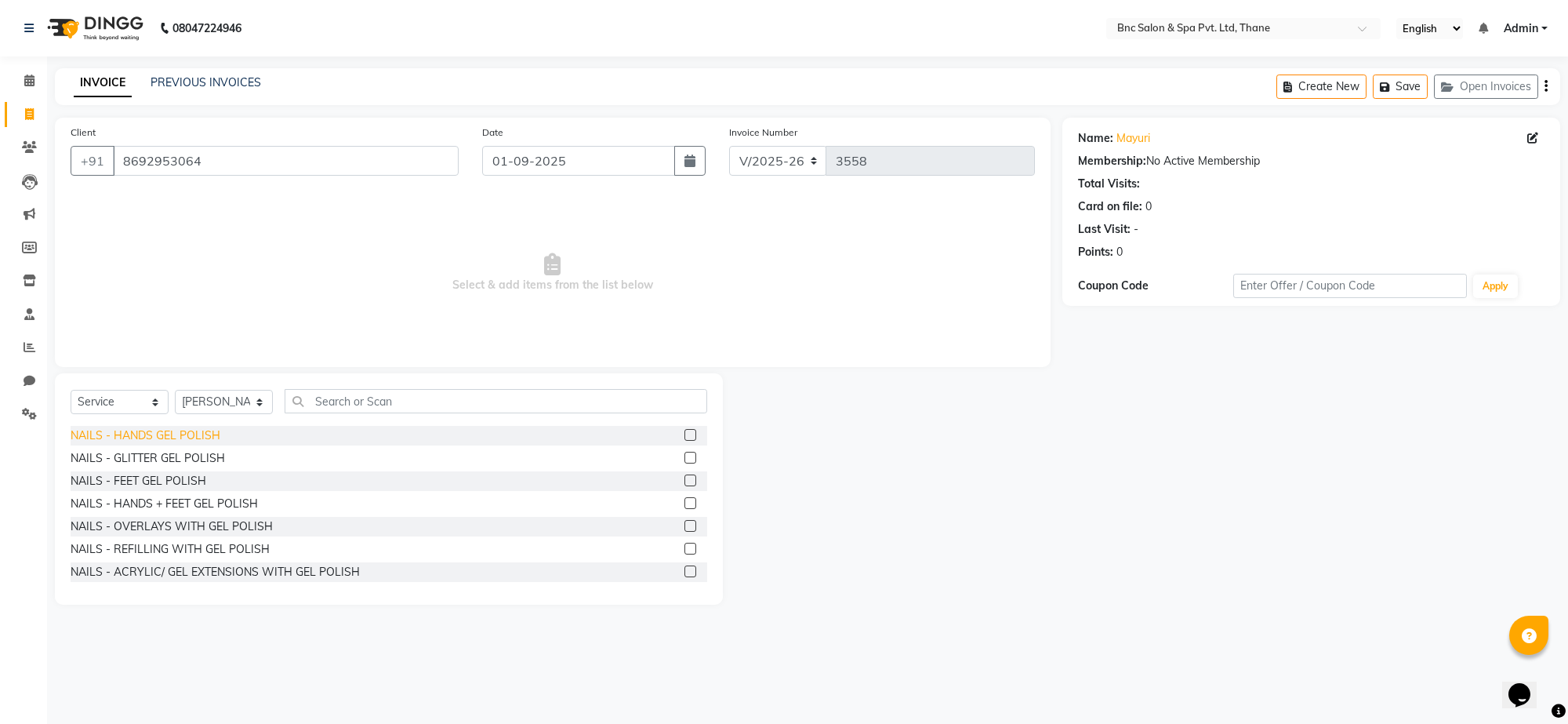
click at [181, 440] on div "NAILS - HANDS GEL POLISH" at bounding box center [145, 436] width 150 height 17
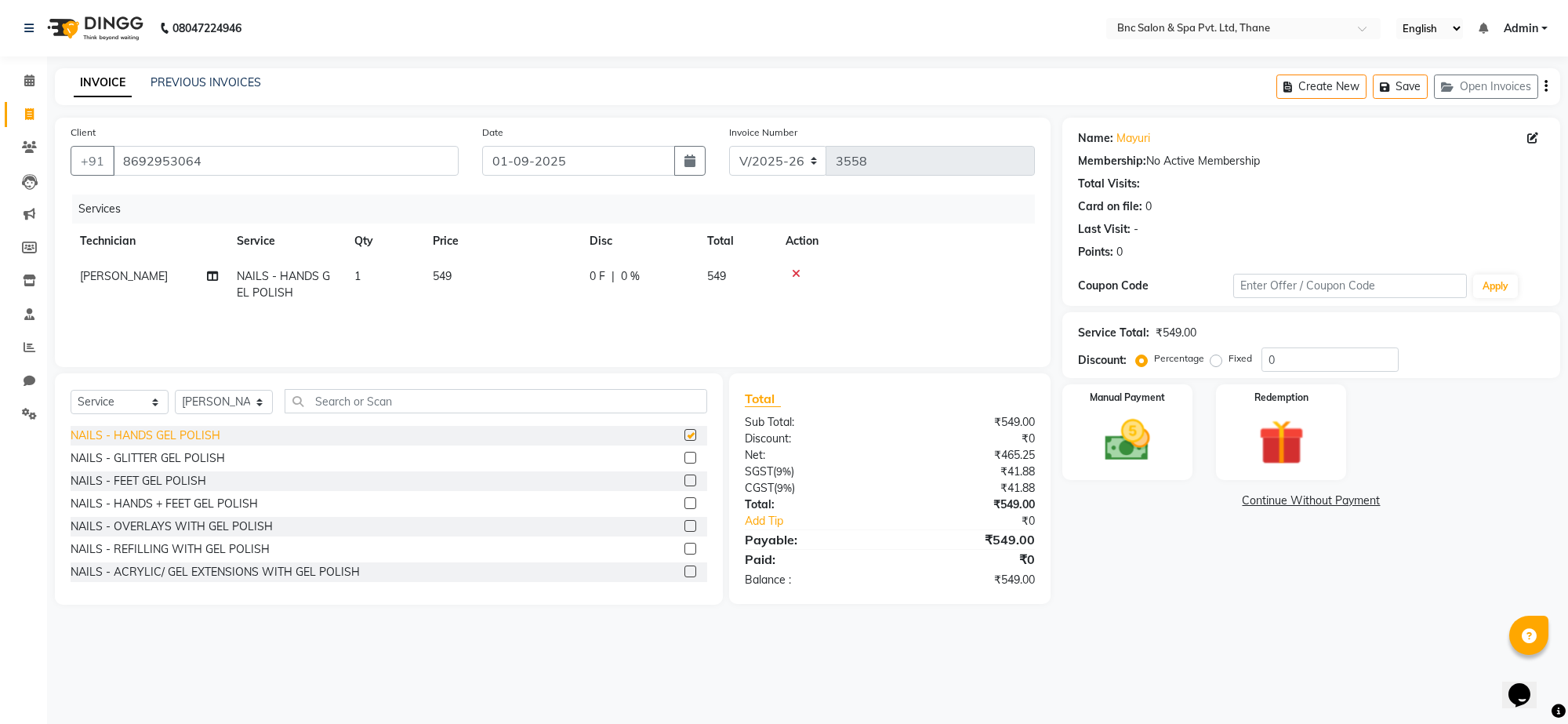
checkbox input "false"
click at [319, 397] on input "text" at bounding box center [496, 401] width 423 height 24
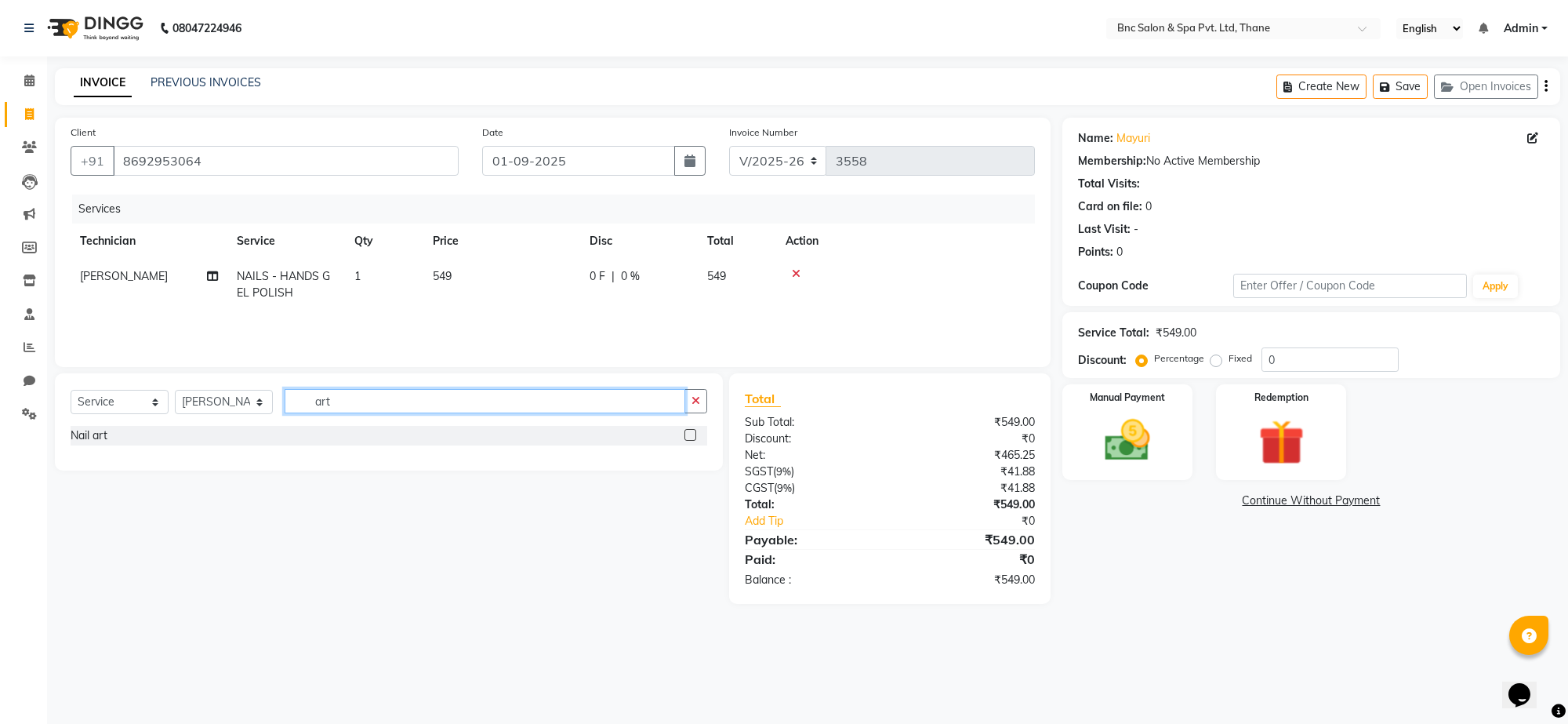
type input "art"
click at [688, 432] on label at bounding box center [690, 435] width 12 height 12
click at [688, 432] on input "checkbox" at bounding box center [689, 436] width 10 height 10
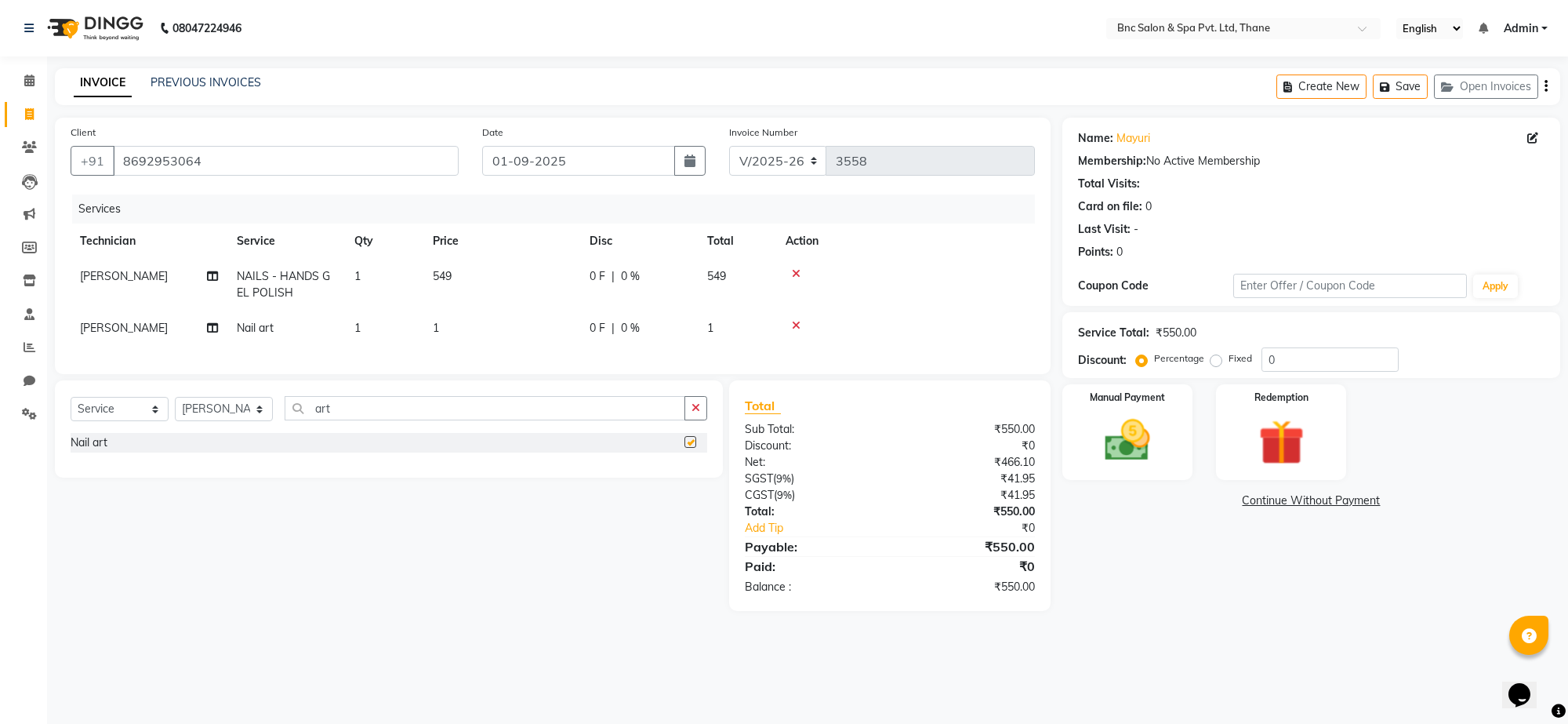
checkbox input "false"
click at [437, 324] on span "1" at bounding box center [435, 327] width 6 height 14
select select "71922"
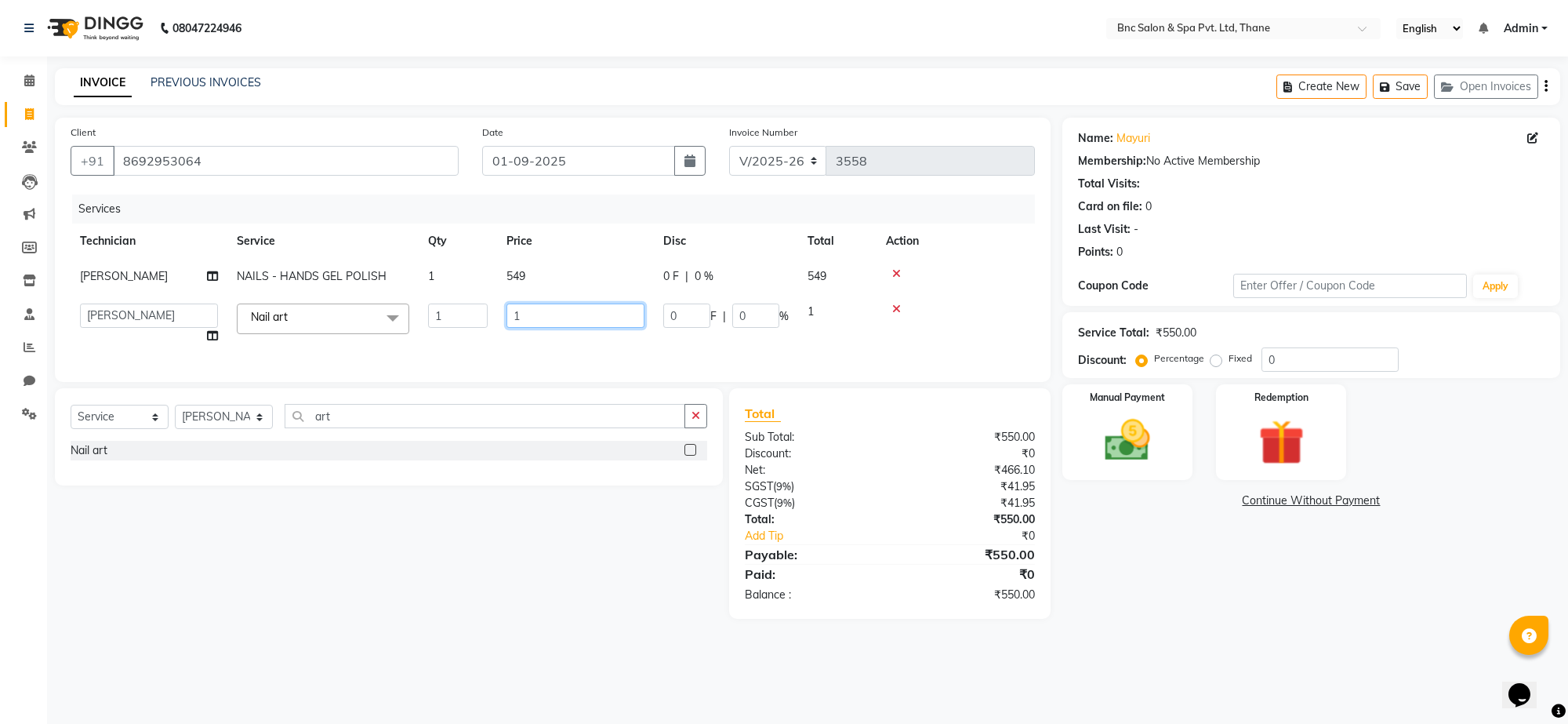
click at [523, 308] on input "1" at bounding box center [575, 315] width 138 height 24
type input "999"
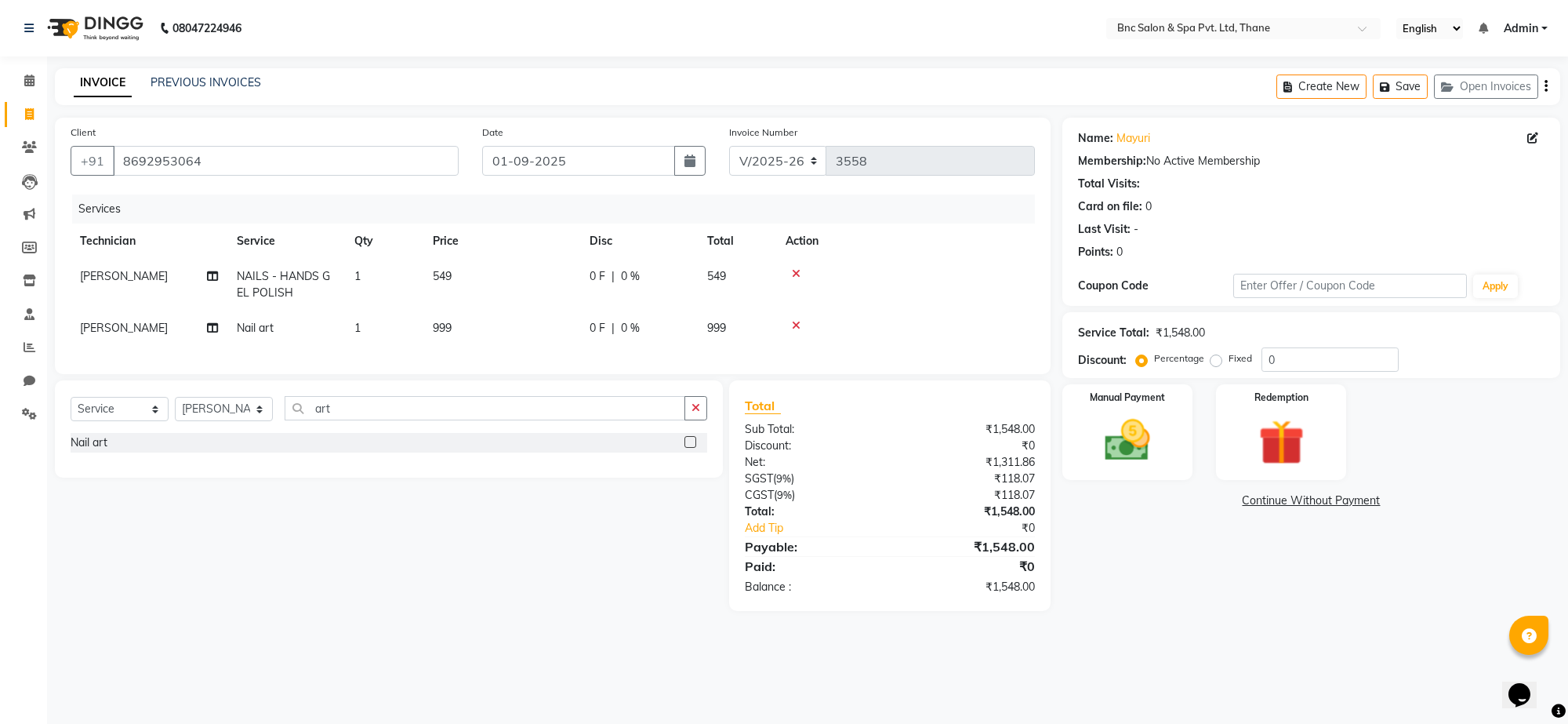
click at [514, 273] on td "549" at bounding box center [502, 285] width 157 height 51
select select "71922"
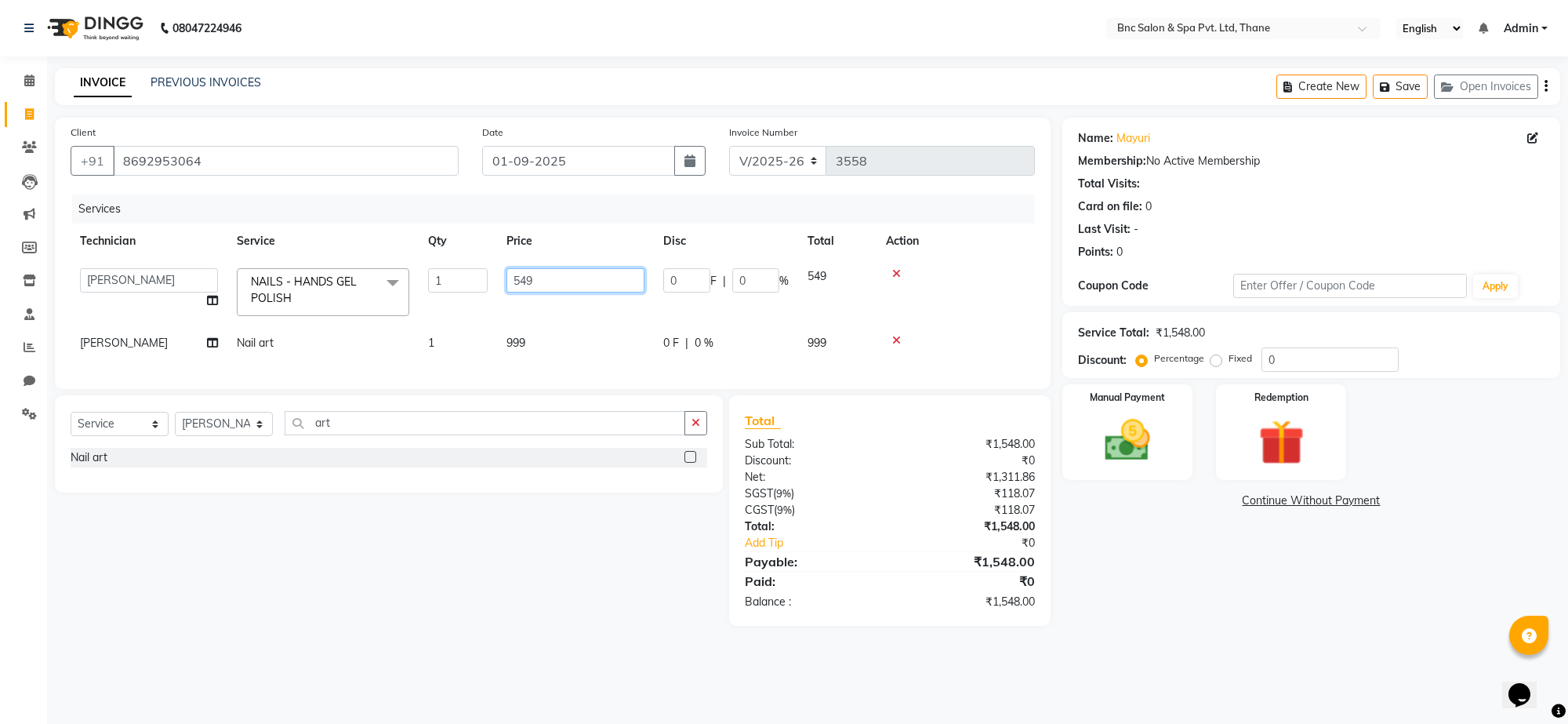
click at [518, 278] on input "549" at bounding box center [575, 280] width 138 height 24
type input "649"
click at [1099, 437] on img at bounding box center [1128, 441] width 77 height 55
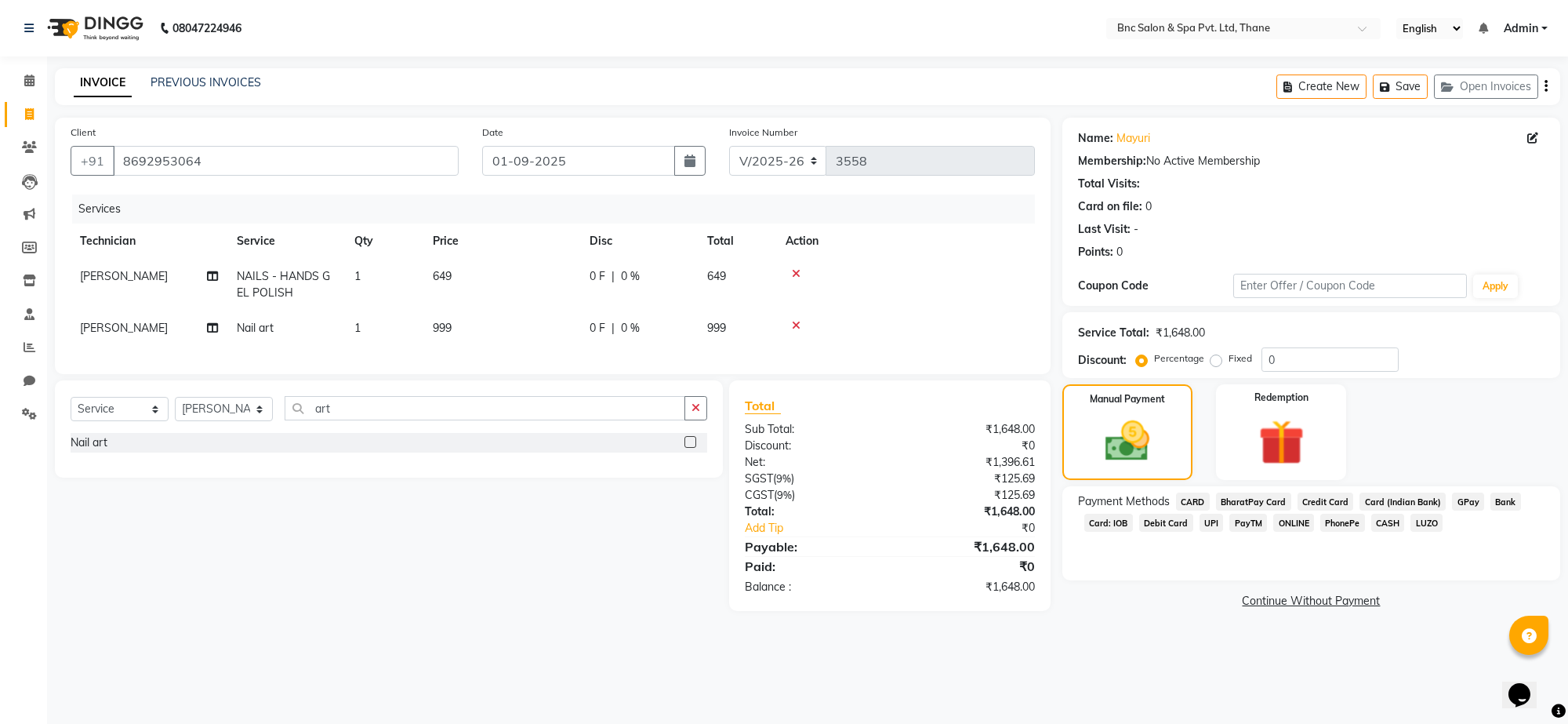
click at [1454, 501] on span "GPay" at bounding box center [1468, 502] width 32 height 18
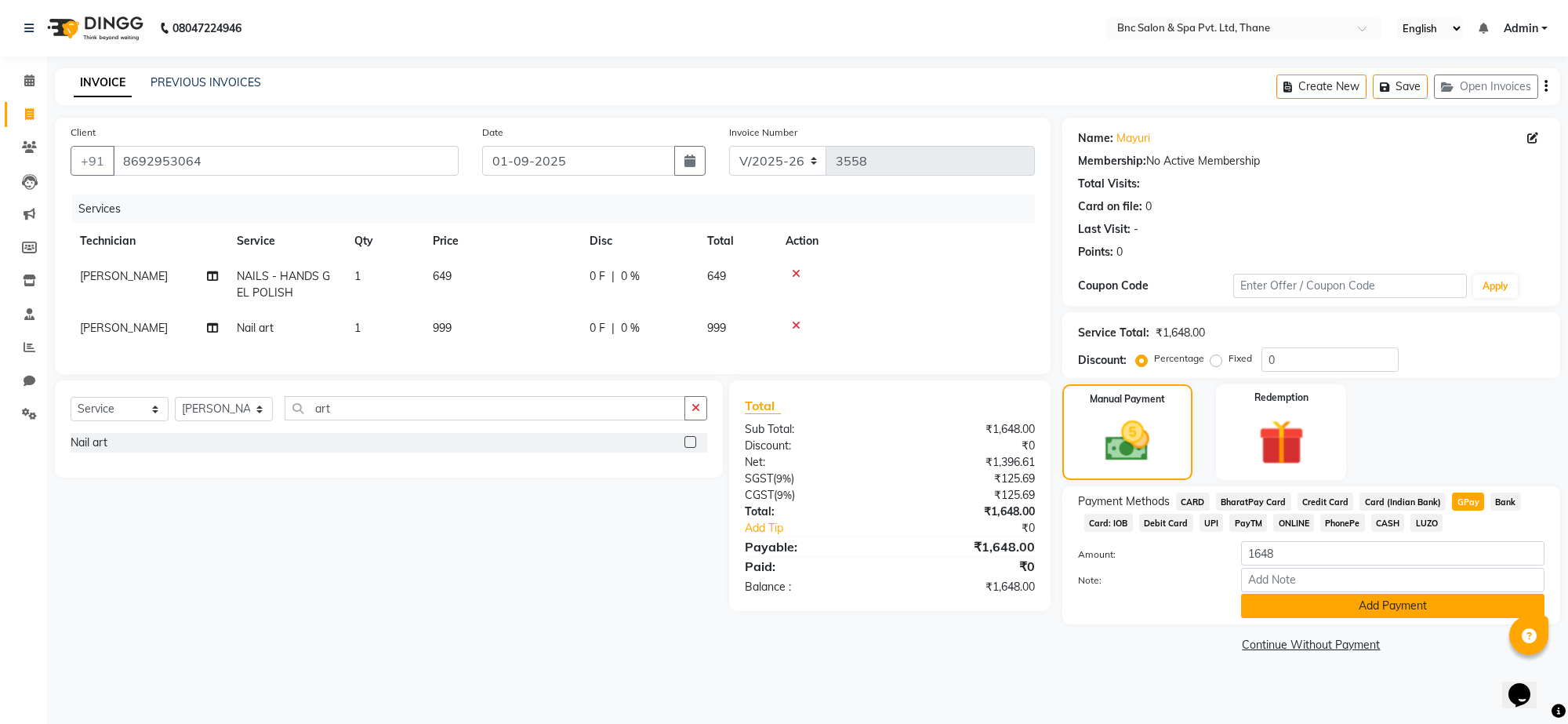
click at [1350, 609] on button "Add Payment" at bounding box center [1393, 605] width 303 height 24
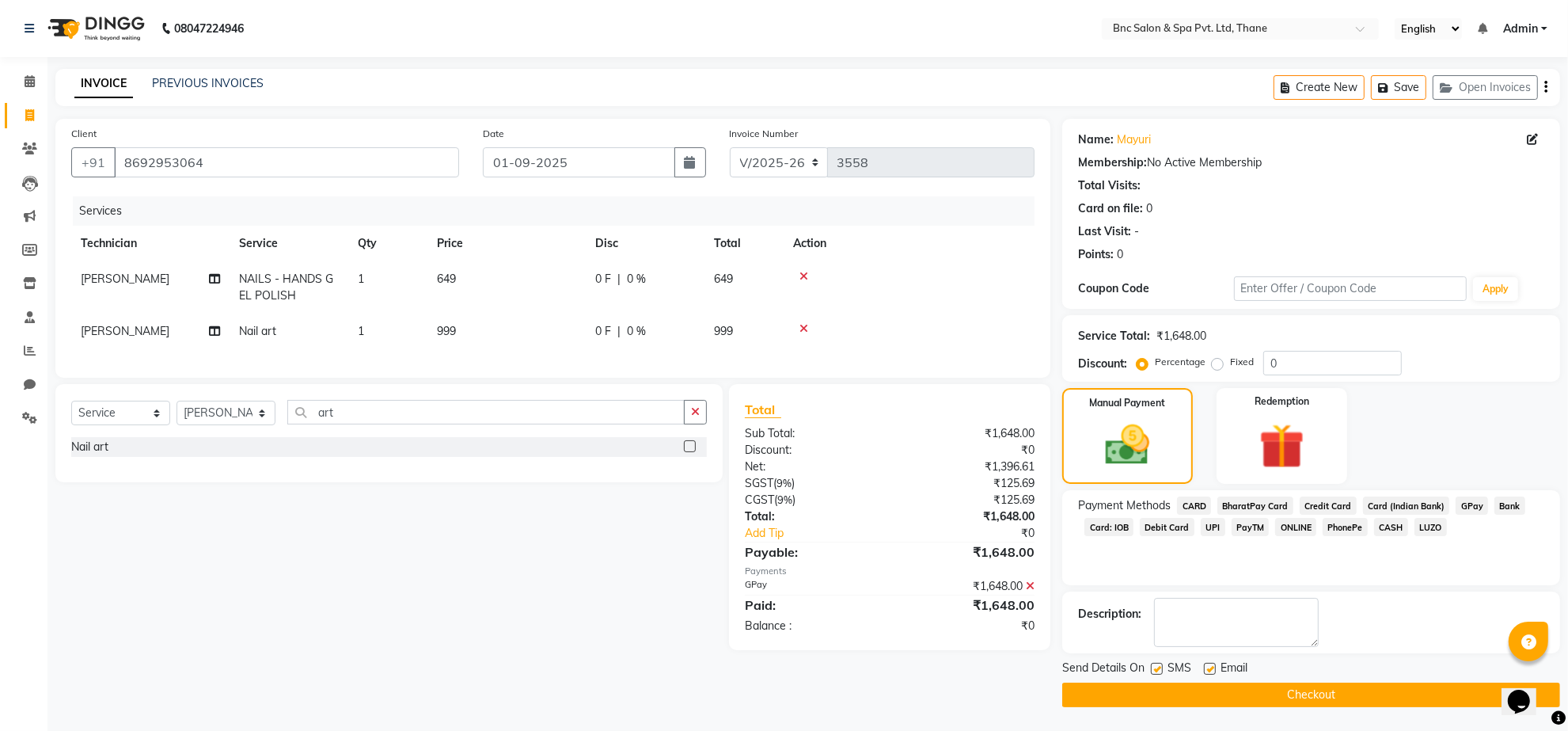
click at [1156, 671] on label at bounding box center [1156, 668] width 12 height 12
click at [1156, 671] on input "checkbox" at bounding box center [1155, 669] width 10 height 10
checkbox input "false"
click at [1155, 695] on button "Checkout" at bounding box center [1311, 695] width 498 height 24
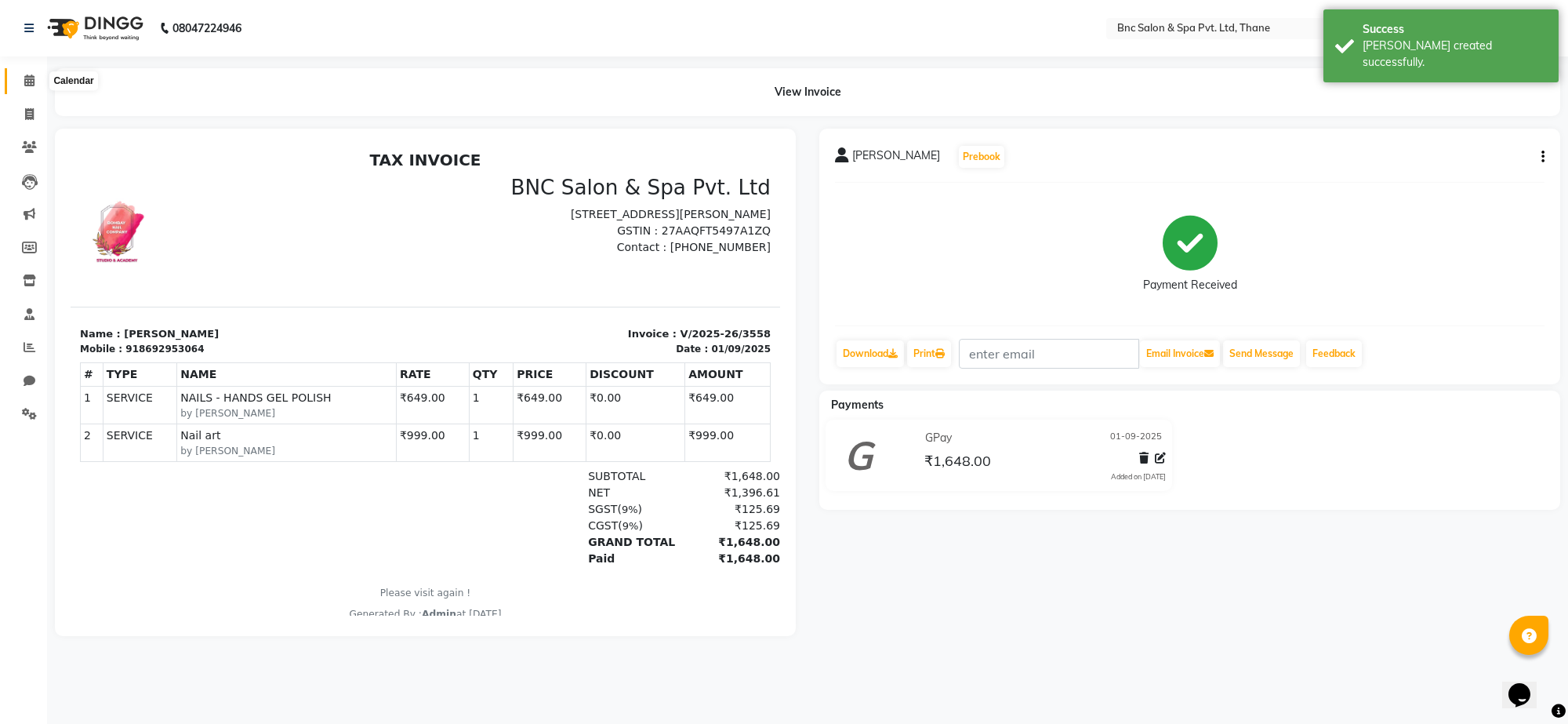
click at [29, 73] on span at bounding box center [29, 82] width 28 height 18
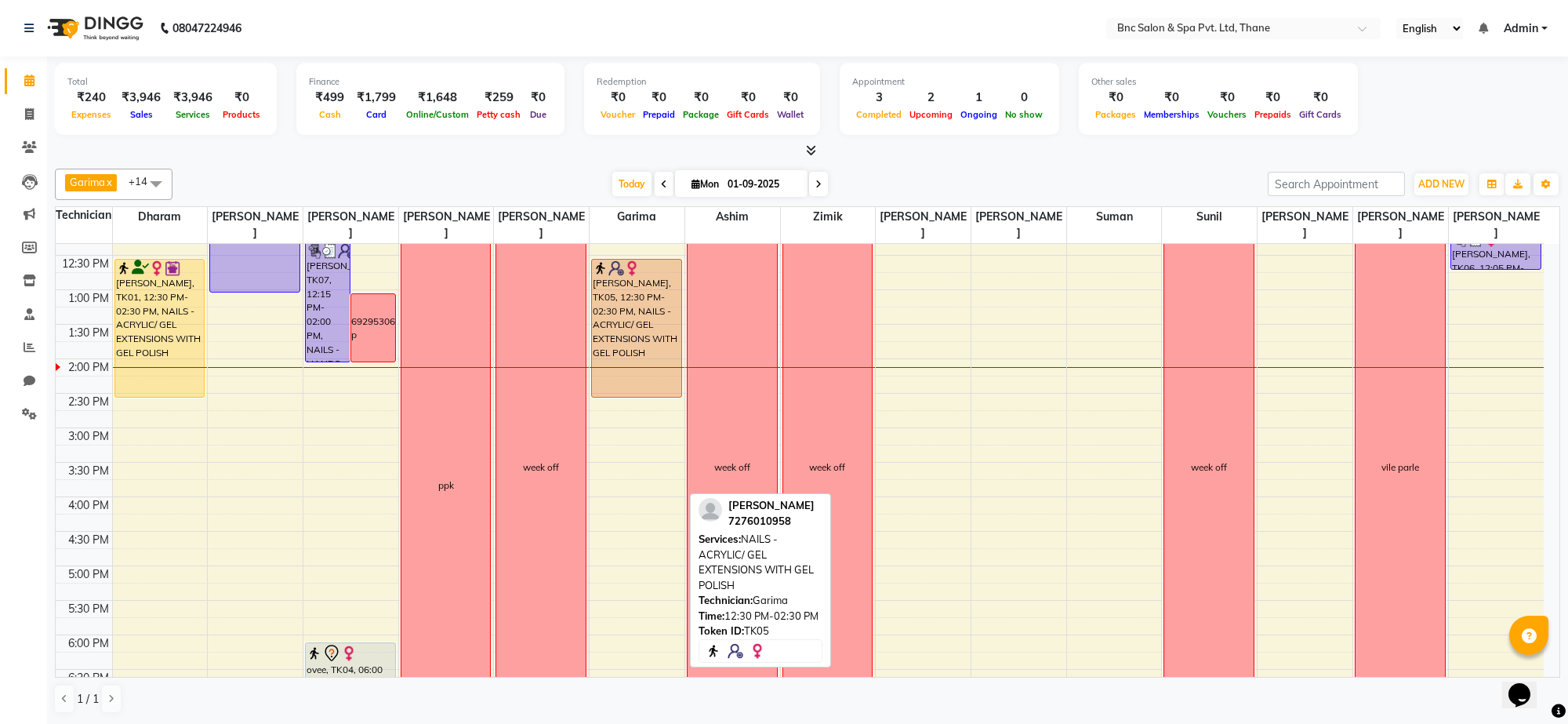
scroll to position [298, 0]
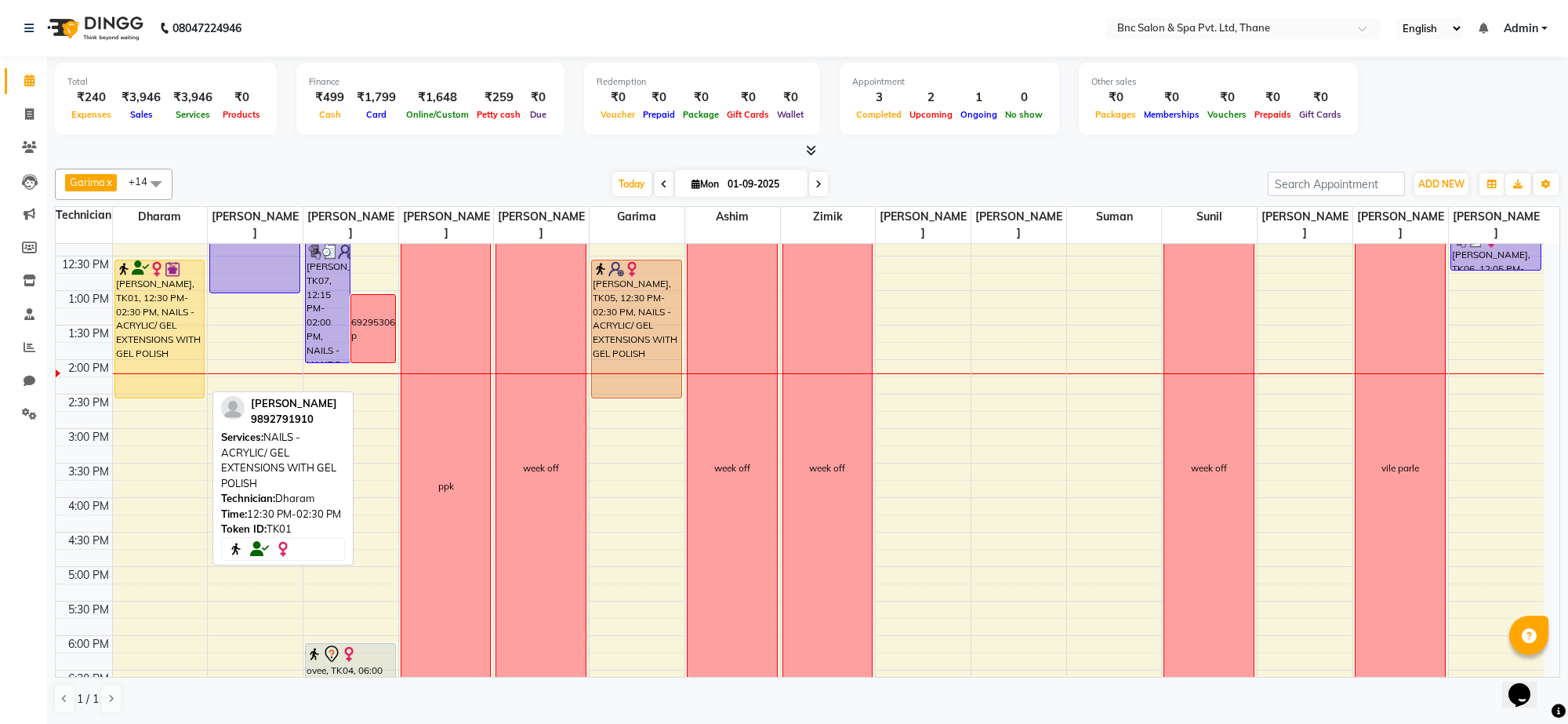
click at [145, 294] on div "[PERSON_NAME], TK01, 12:30 PM-02:30 PM, NAILS - ACRYLIC/ GEL EXTENSIONS WITH GE…" at bounding box center [159, 328] width 89 height 137
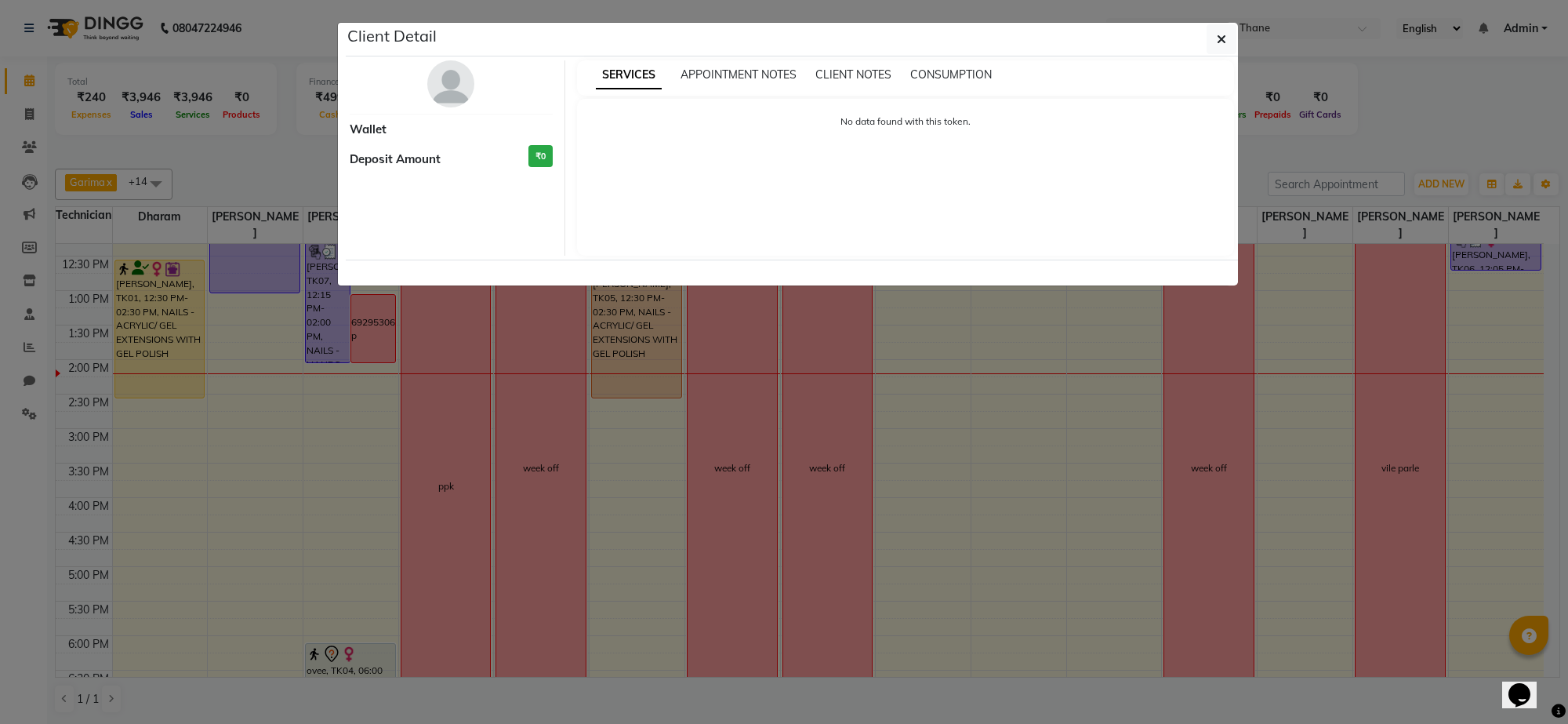
select select "1"
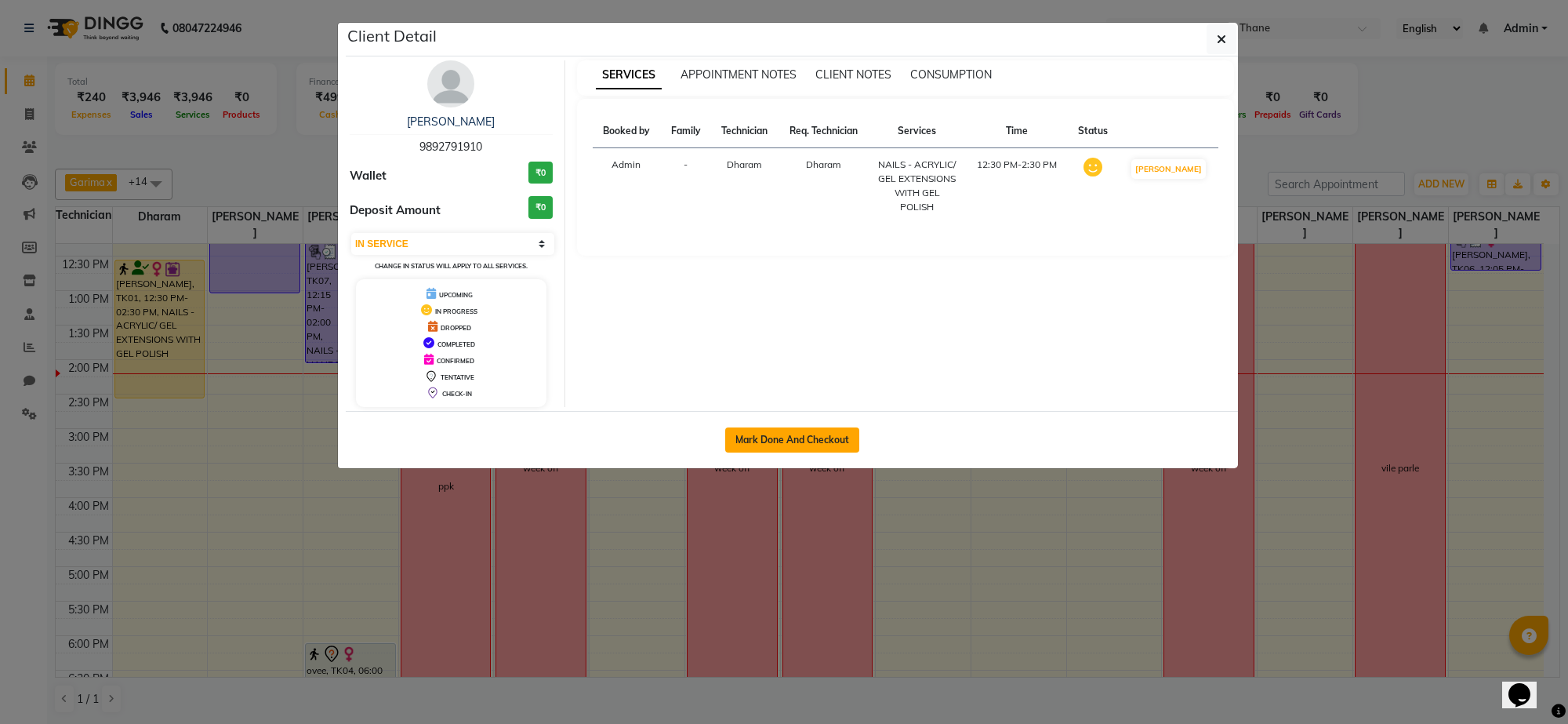
click at [734, 436] on button "Mark Done And Checkout" at bounding box center [793, 439] width 134 height 25
select select "service"
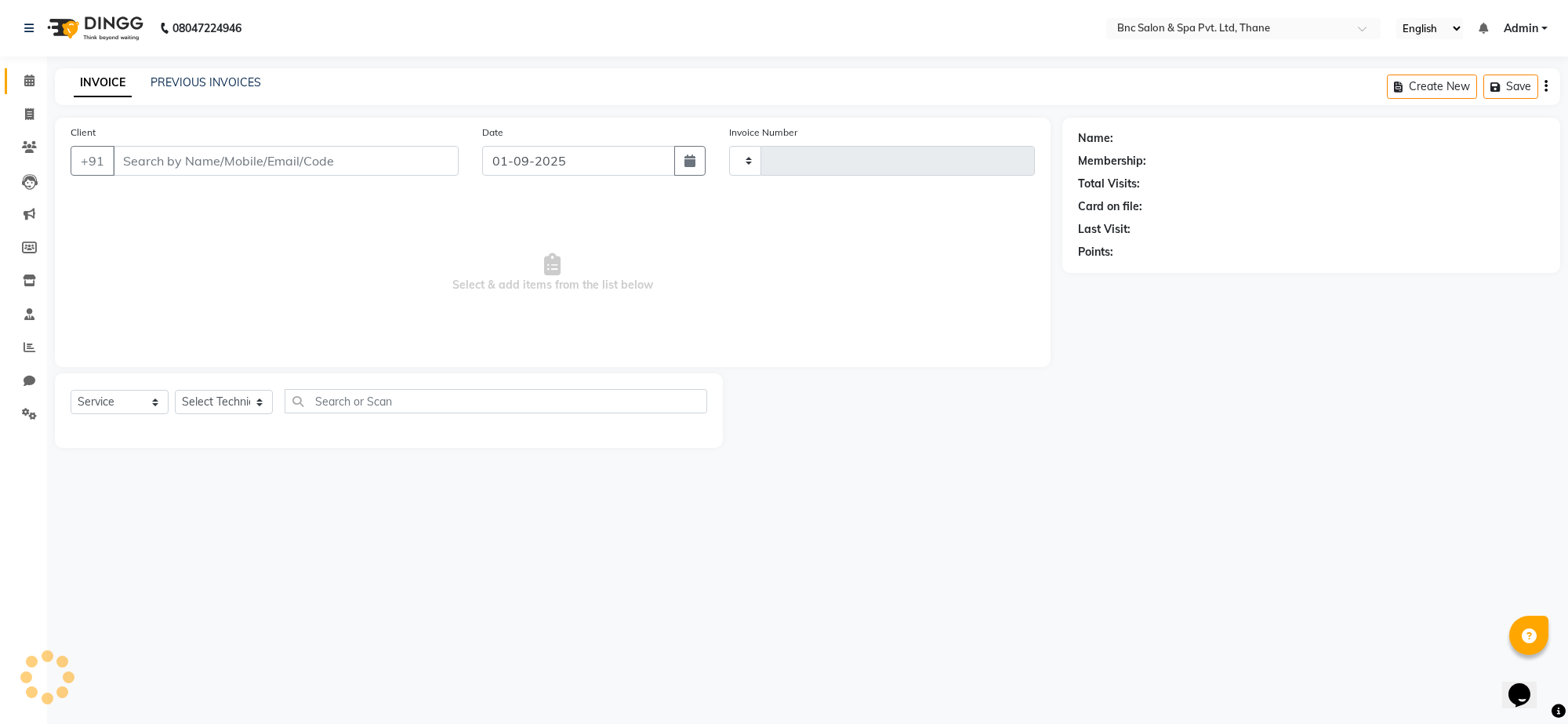
type input "3559"
select select "7892"
type input "9892791910"
select select "71874"
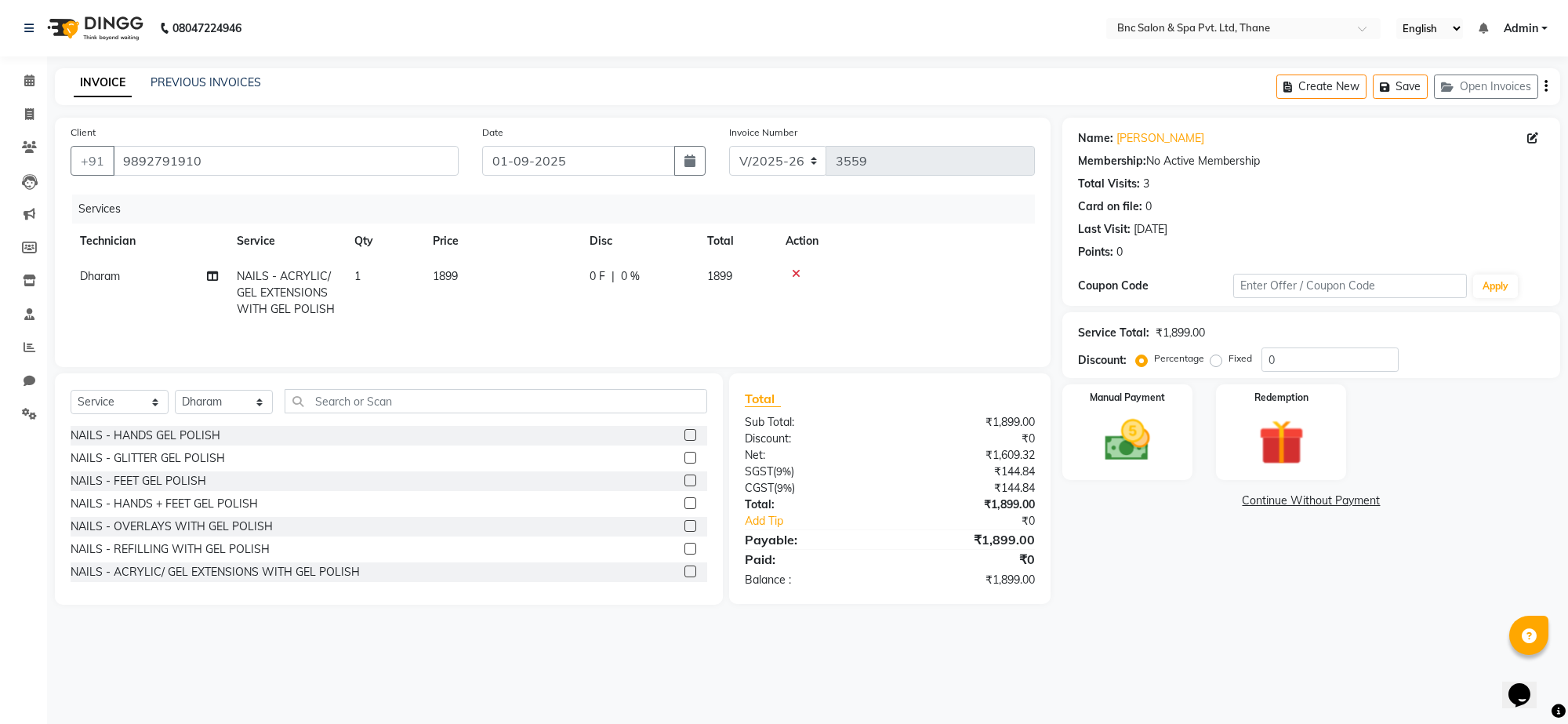
click at [464, 261] on td "1899" at bounding box center [502, 293] width 157 height 68
select select "71874"
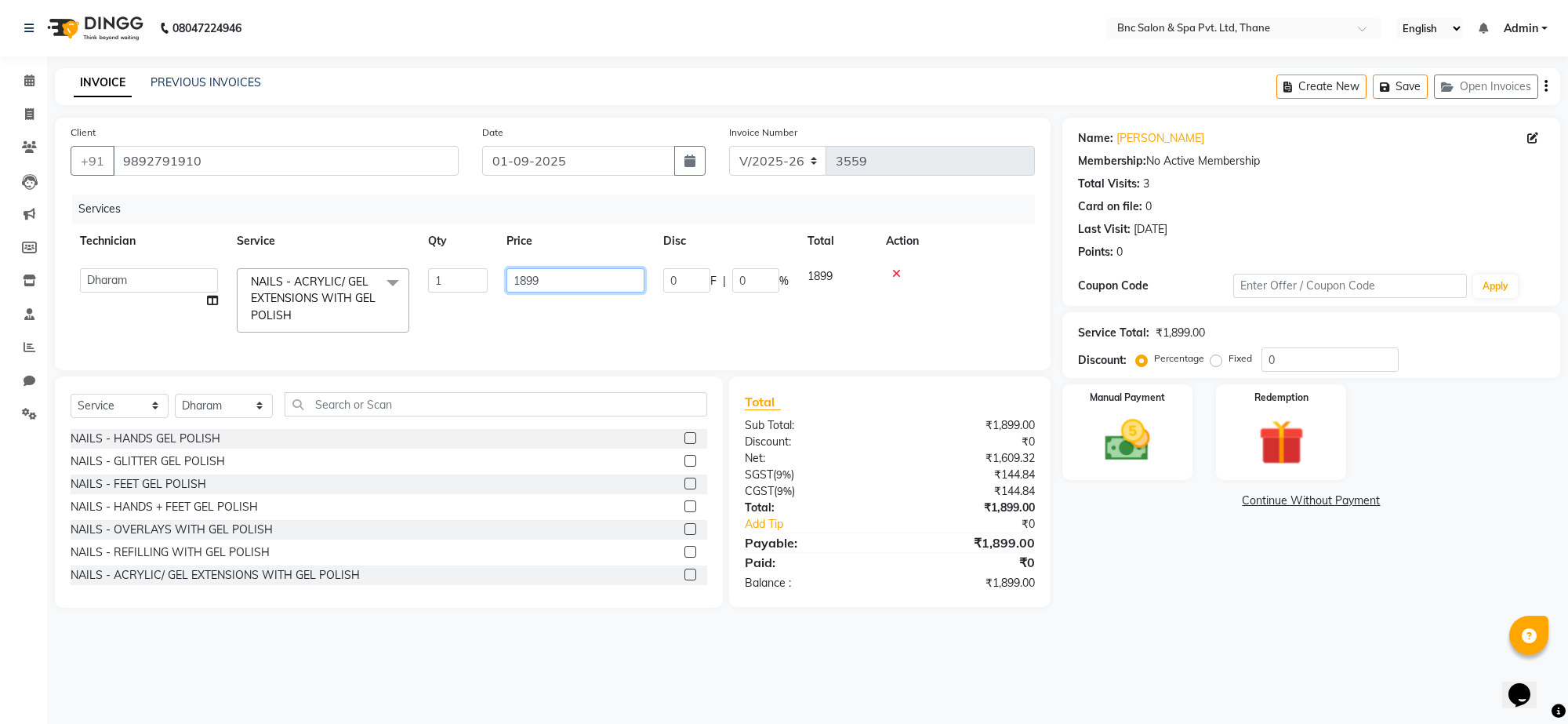
click at [554, 288] on input "1899" at bounding box center [575, 280] width 138 height 24
type input "1"
type input "3098"
click at [1130, 424] on img at bounding box center [1128, 441] width 77 height 55
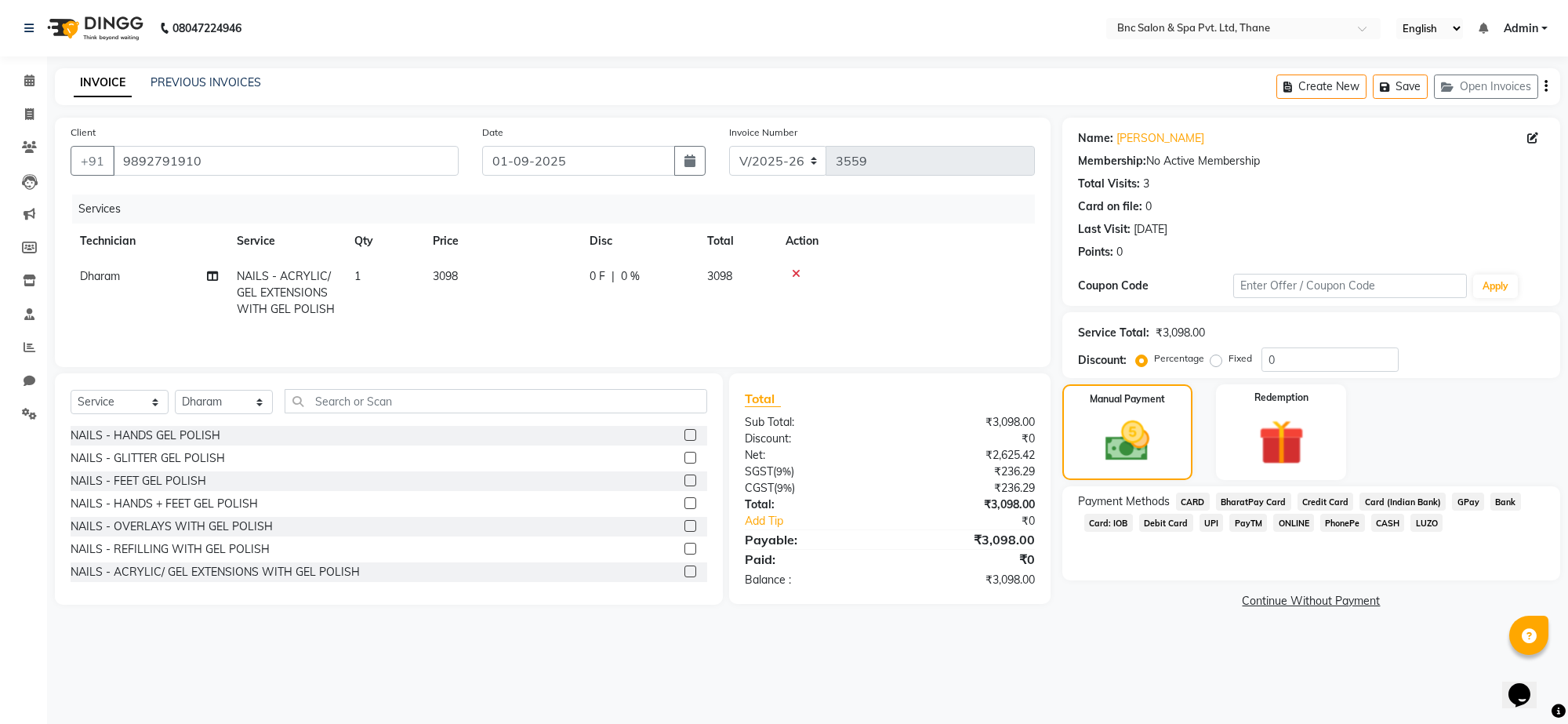
click at [1380, 519] on span "CASH" at bounding box center [1388, 523] width 34 height 18
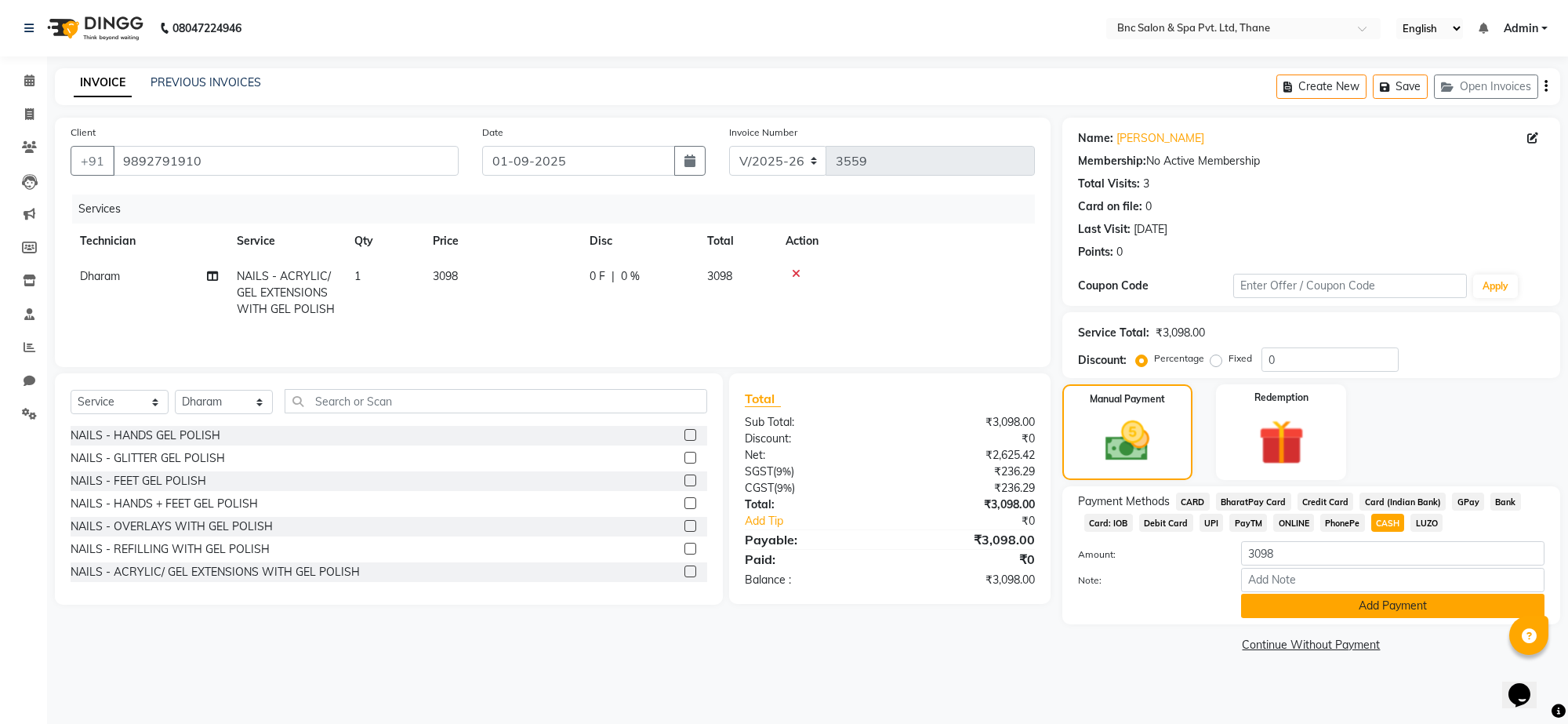
click at [1346, 600] on button "Add Payment" at bounding box center [1393, 605] width 303 height 24
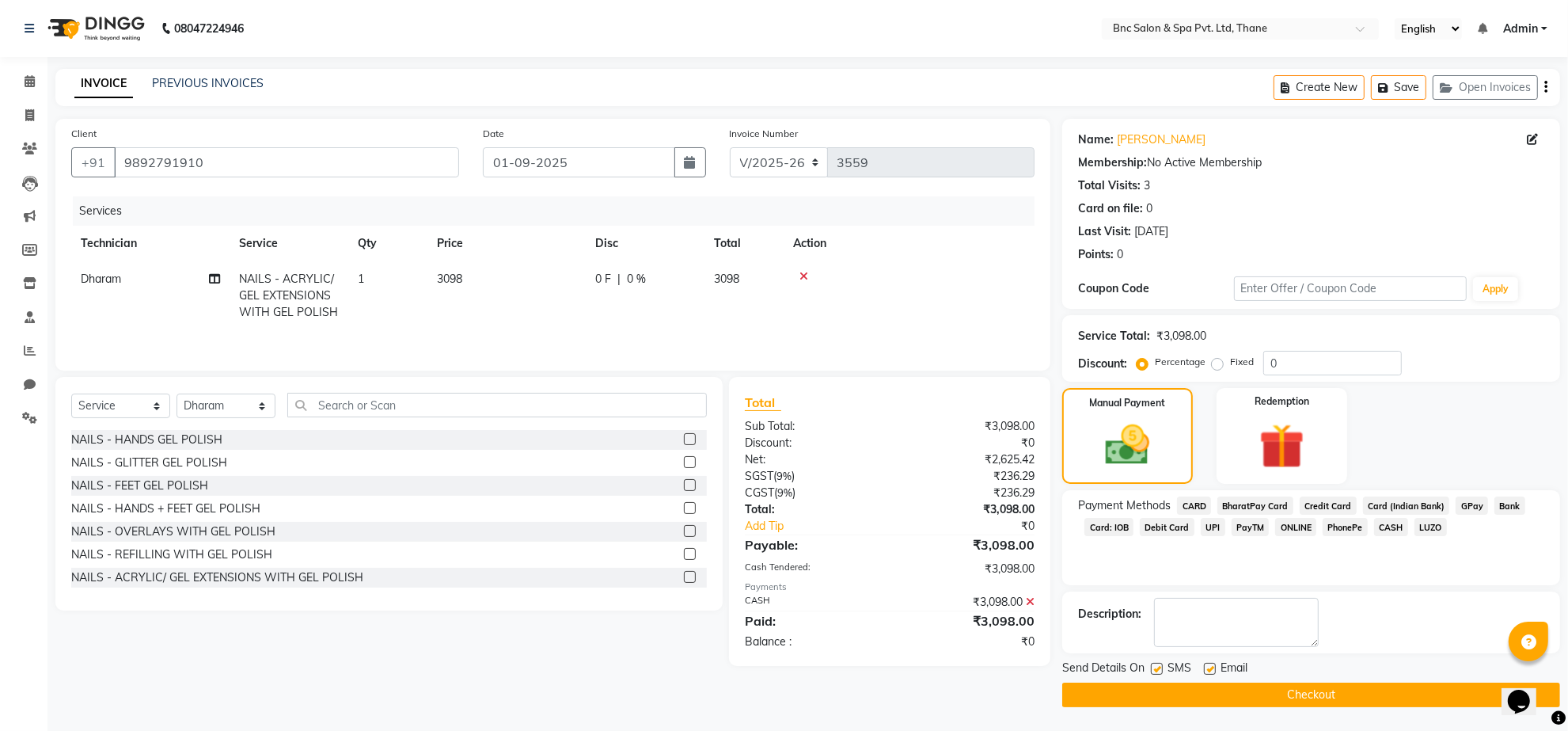
click at [1172, 690] on button "Checkout" at bounding box center [1311, 695] width 498 height 24
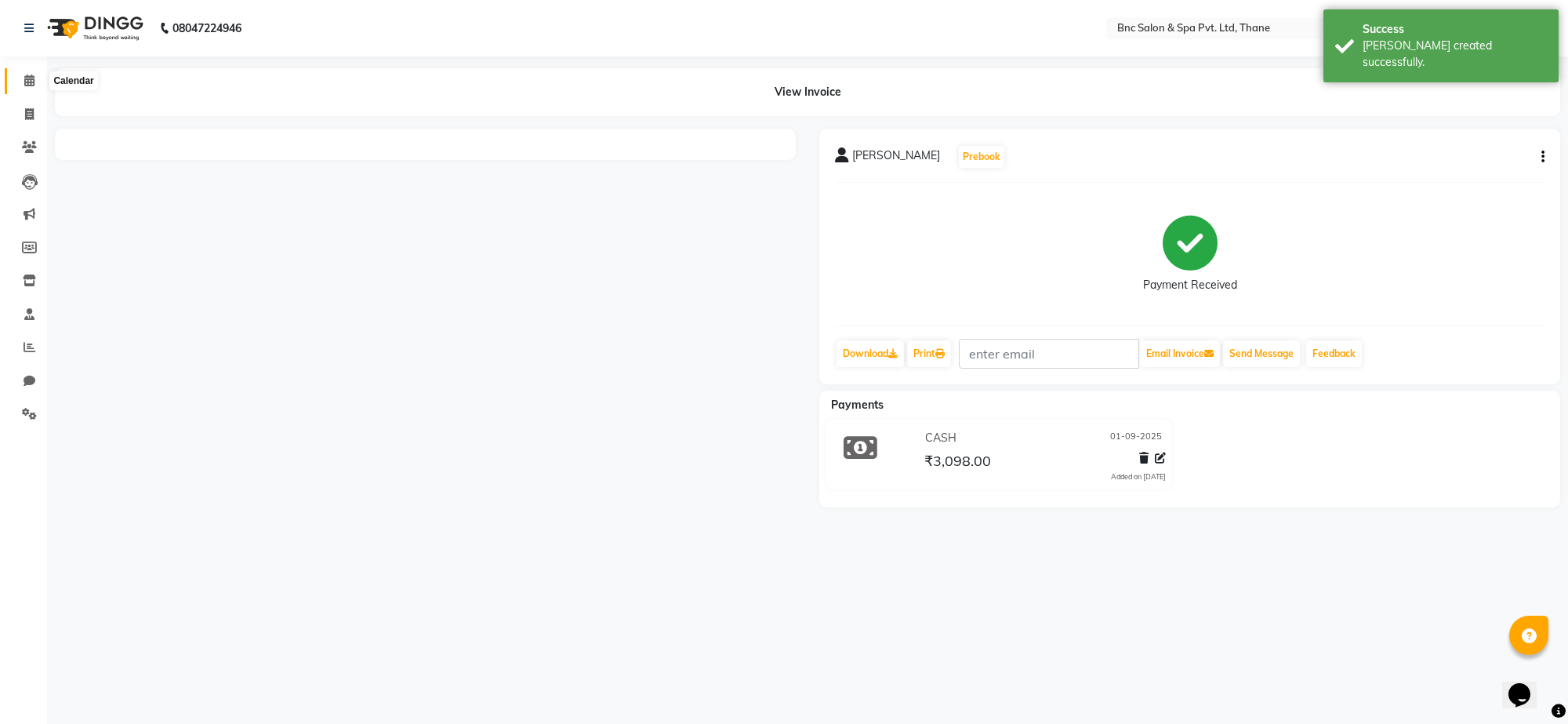
click at [25, 85] on icon at bounding box center [28, 80] width 10 height 12
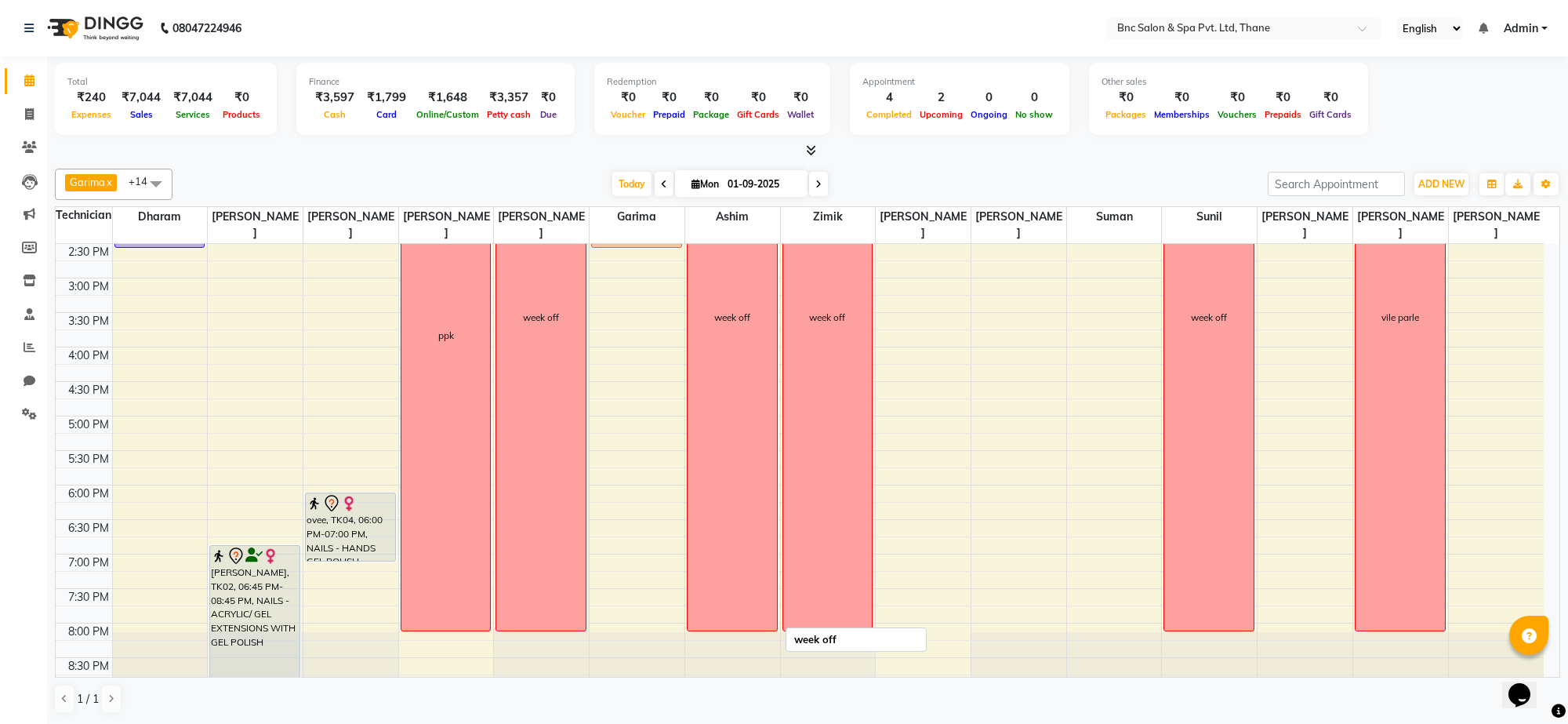
scroll to position [474, 0]
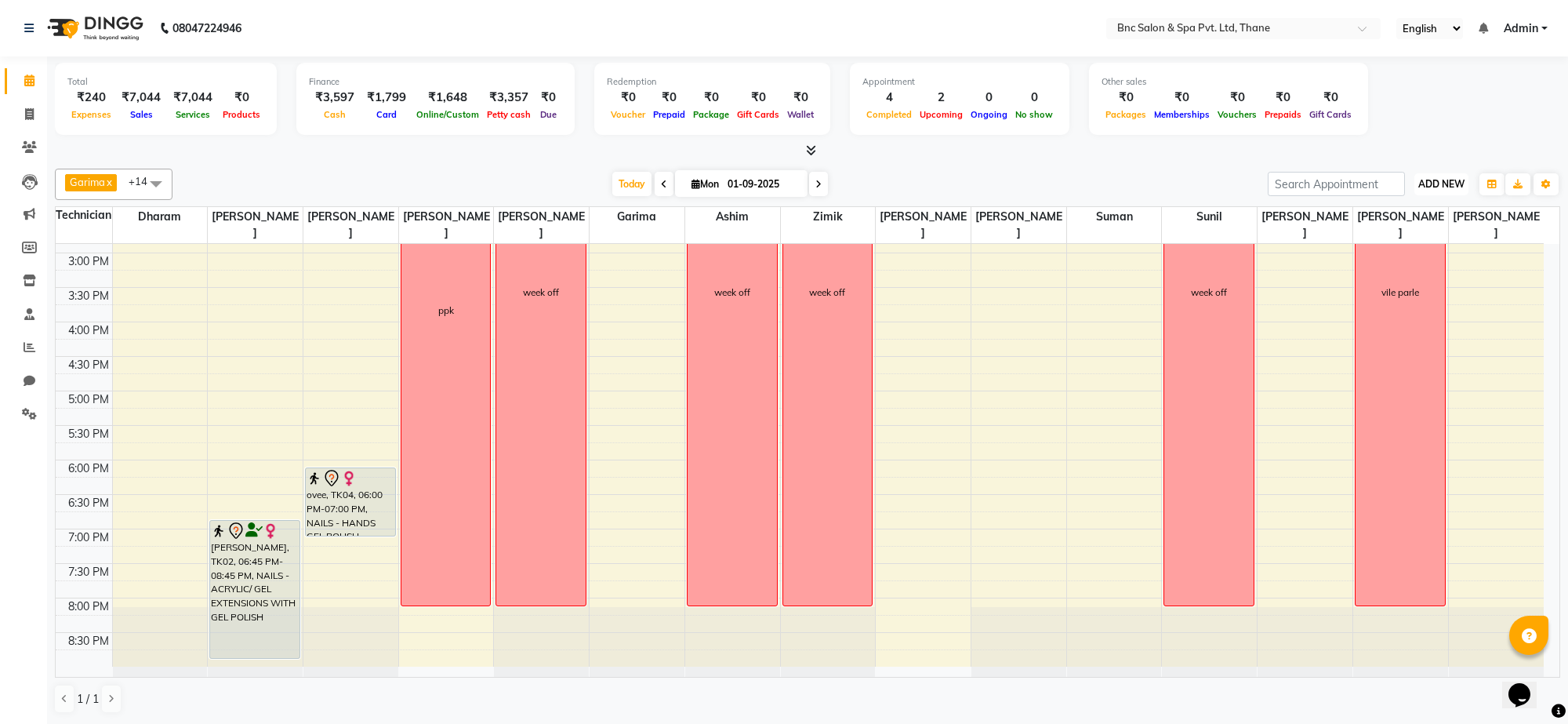
click at [1445, 192] on button "ADD NEW Toggle Dropdown" at bounding box center [1441, 185] width 54 height 22
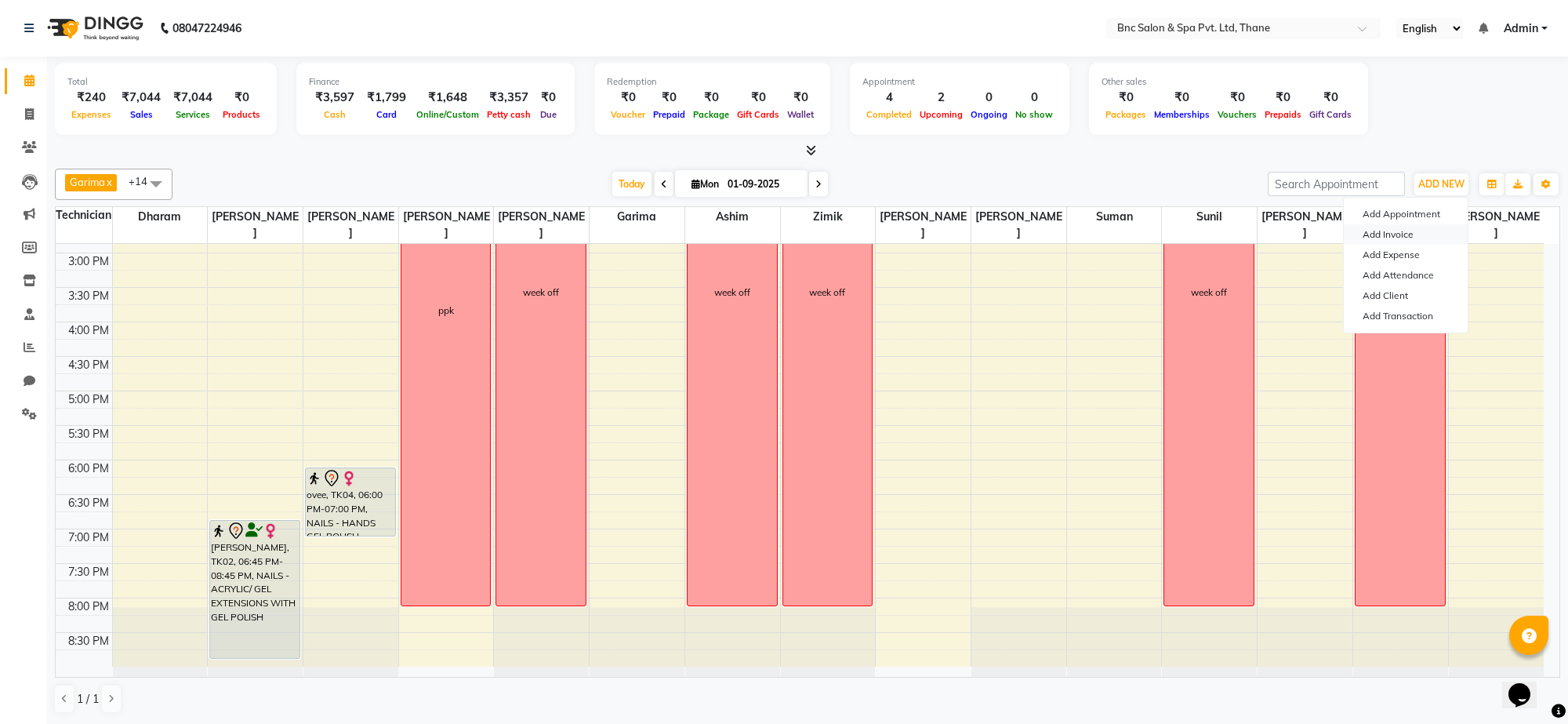
click at [1416, 239] on link "Add Invoice" at bounding box center [1405, 234] width 124 height 20
select select "7892"
select select "service"
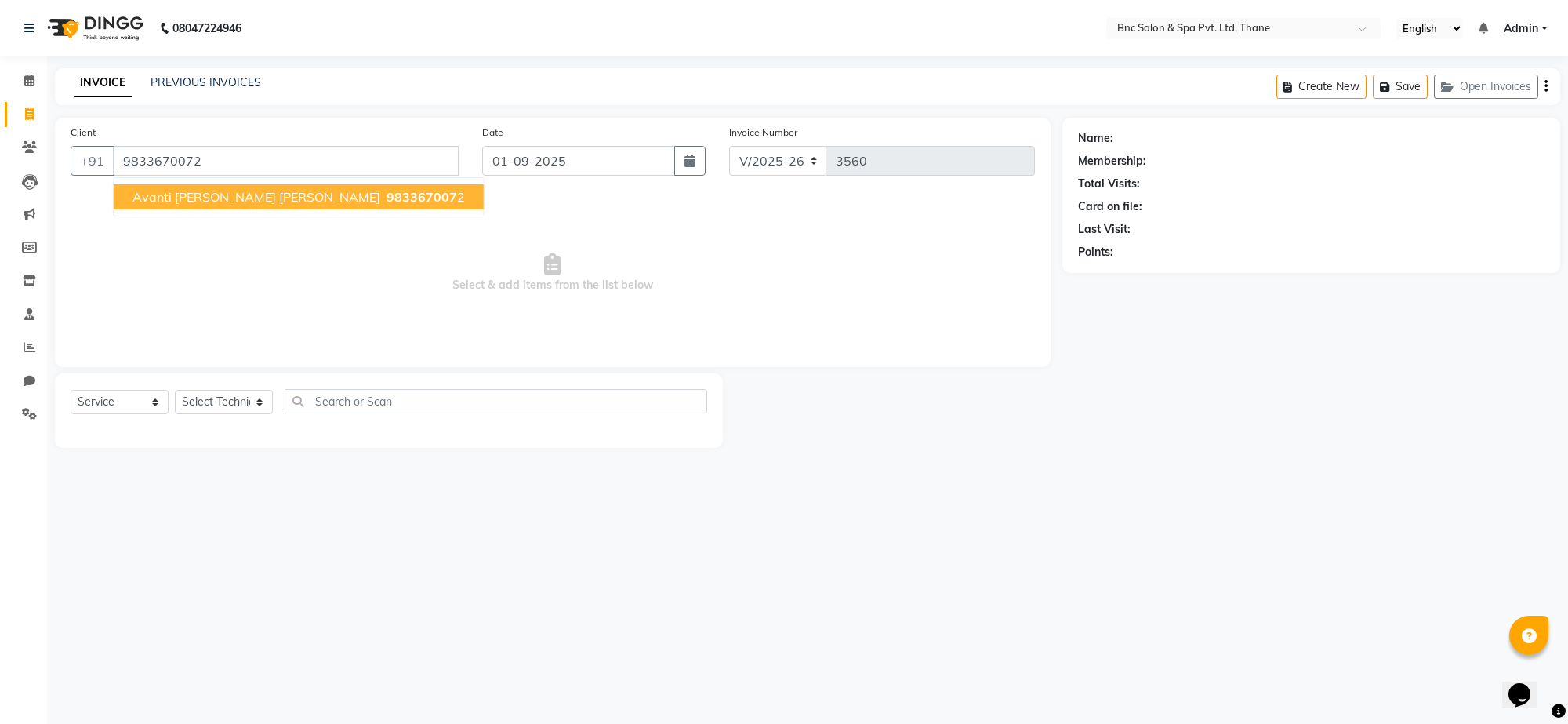
type input "9833670072"
click at [383, 189] on ngb-highlight "983367007 2" at bounding box center [423, 197] width 82 height 16
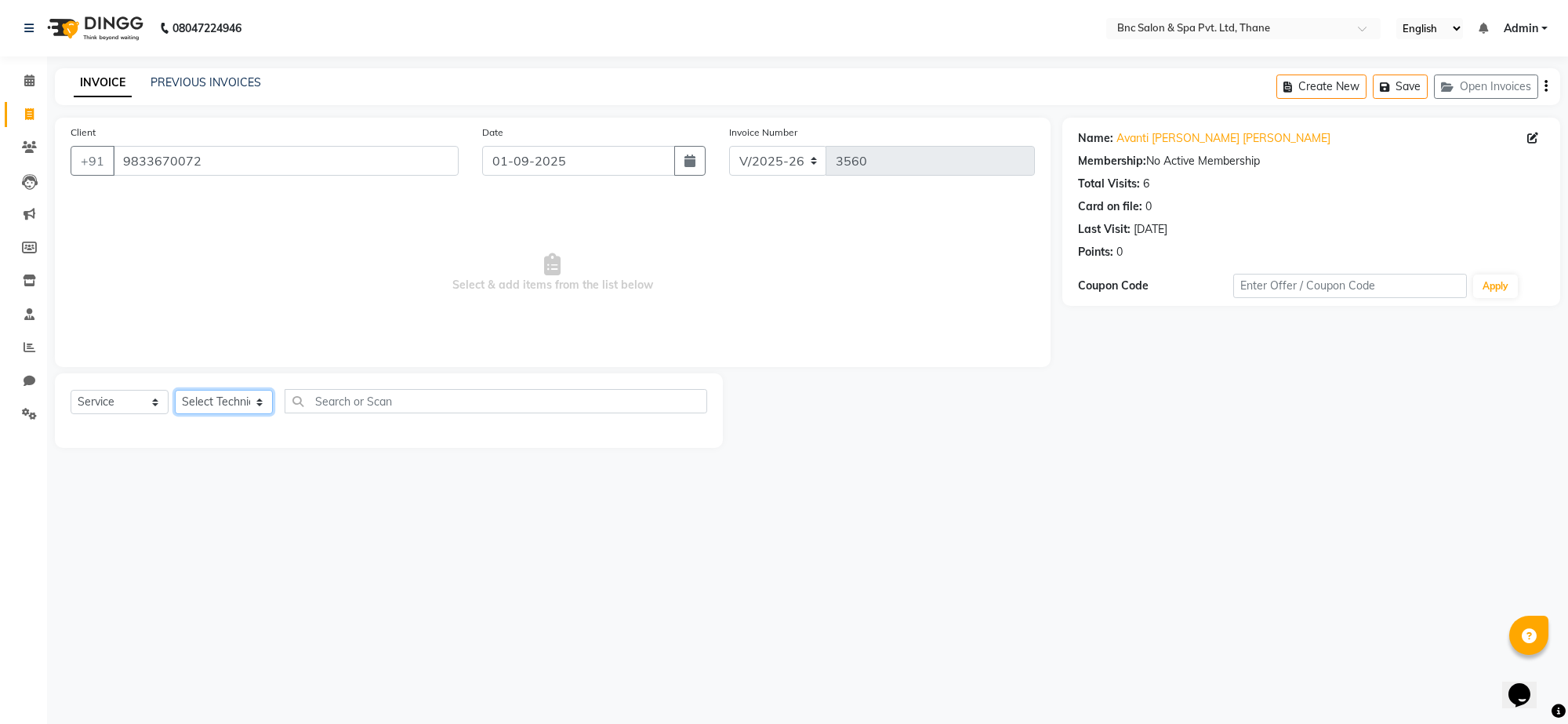
click at [235, 394] on select "Select Technician [PERSON_NAME] [PERSON_NAME] [PERSON_NAME] [PERSON_NAME] [PERS…" at bounding box center [223, 402] width 98 height 24
click at [175, 390] on select "Select Technician [PERSON_NAME] [PERSON_NAME] [PERSON_NAME] [PERSON_NAME] [PERS…" at bounding box center [223, 402] width 98 height 24
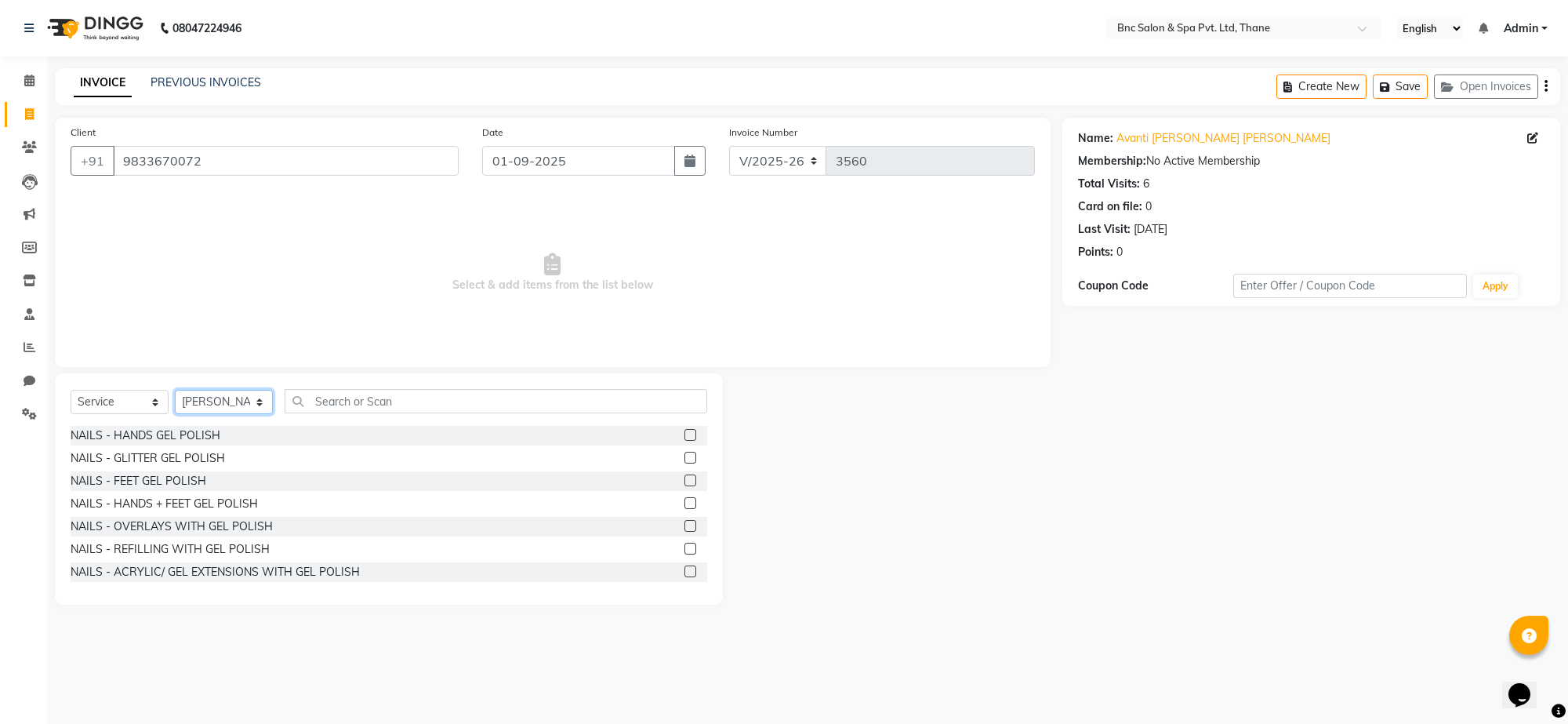
select select "71935"
click at [377, 398] on input "text" at bounding box center [496, 401] width 423 height 24
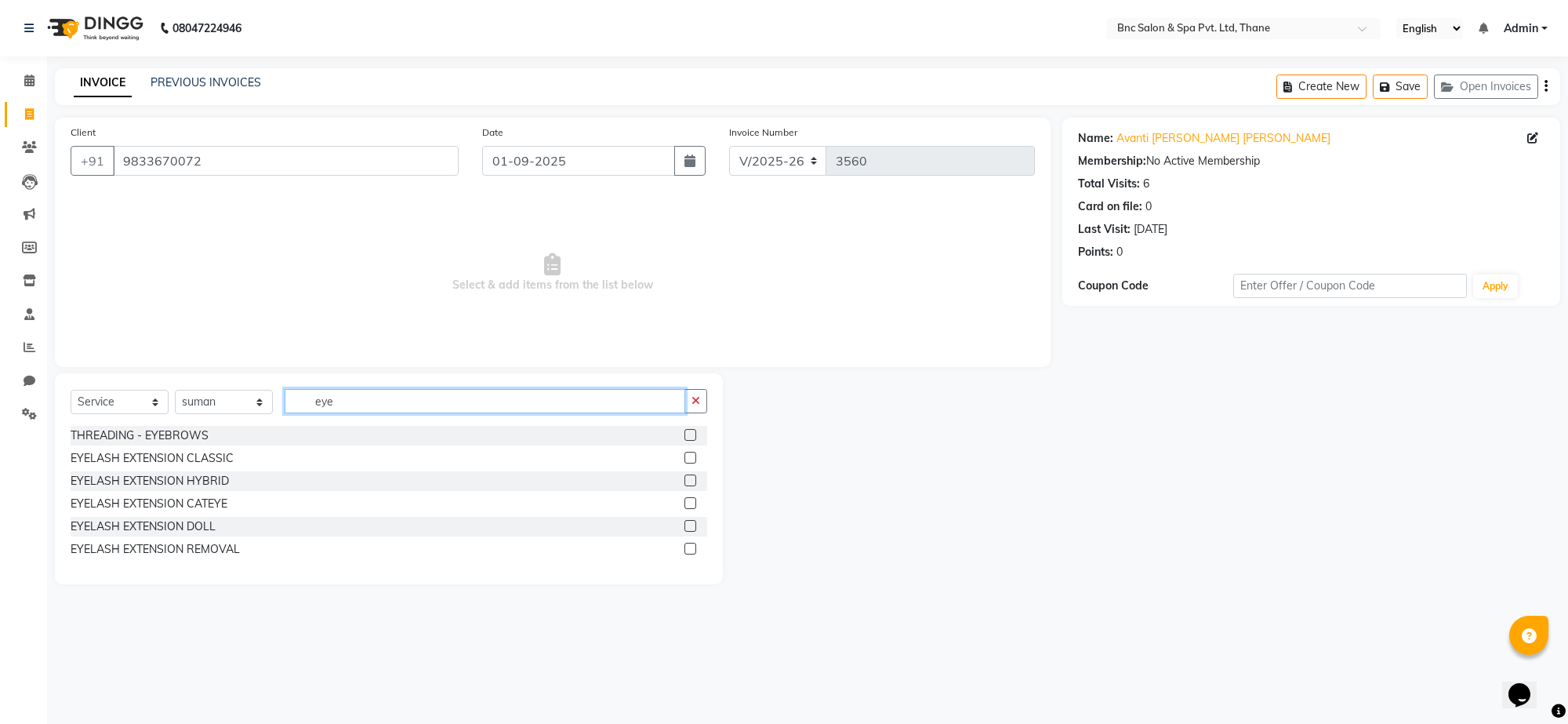
type input "eye"
click at [692, 437] on label at bounding box center [690, 435] width 12 height 12
click at [692, 437] on input "checkbox" at bounding box center [689, 436] width 10 height 10
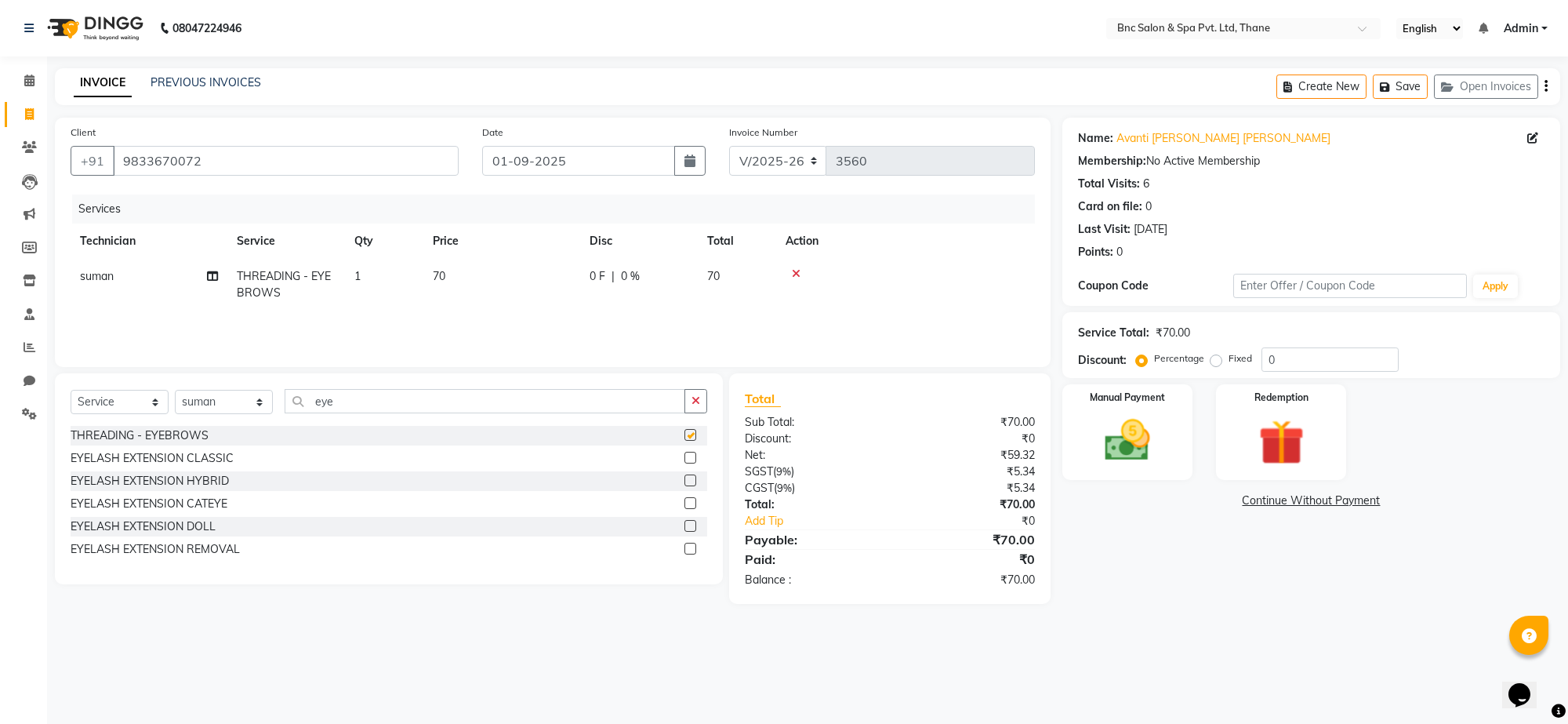
checkbox input "false"
click at [531, 271] on td "70" at bounding box center [502, 285] width 157 height 51
select select "71935"
click at [532, 271] on input "70" at bounding box center [575, 280] width 138 height 24
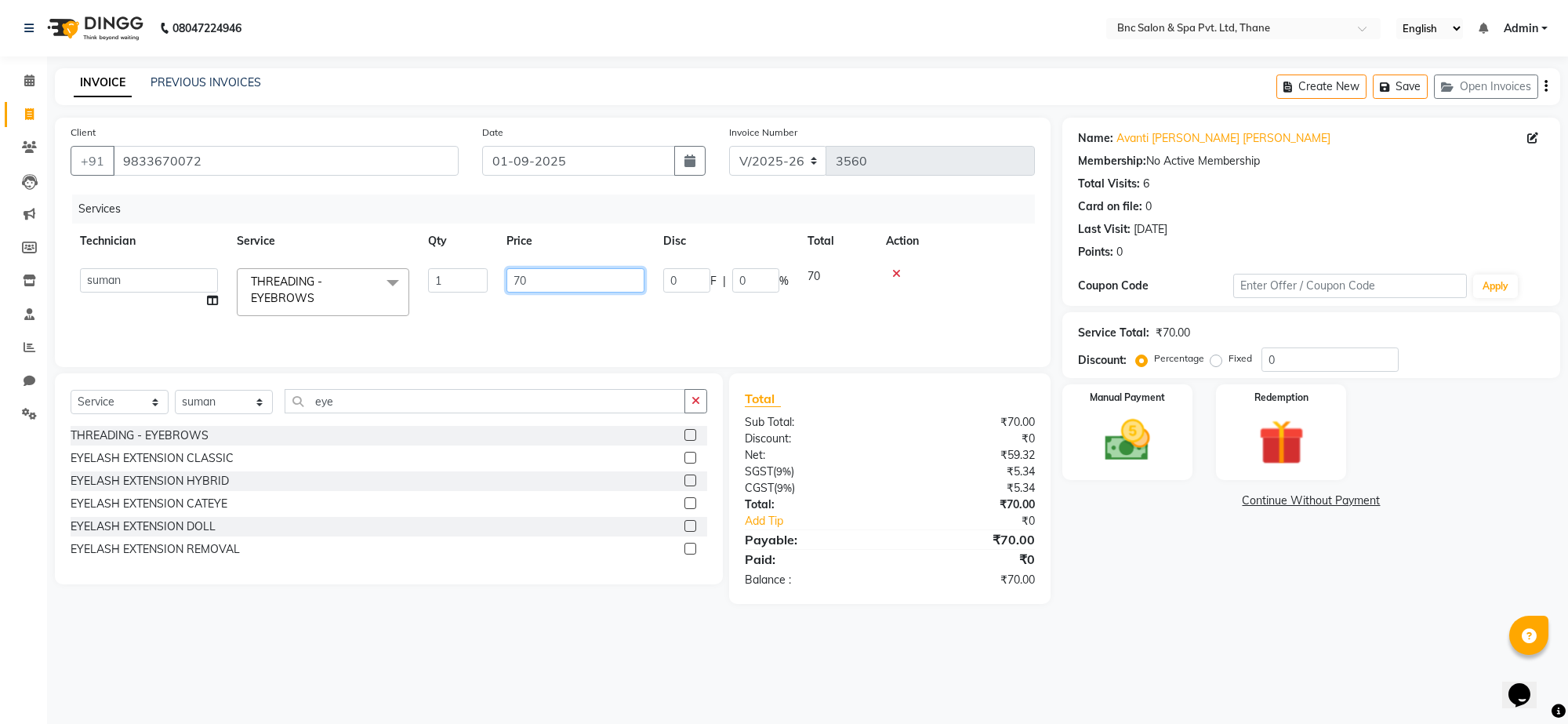
type input "7"
type input "110"
click at [1158, 434] on img at bounding box center [1128, 441] width 77 height 55
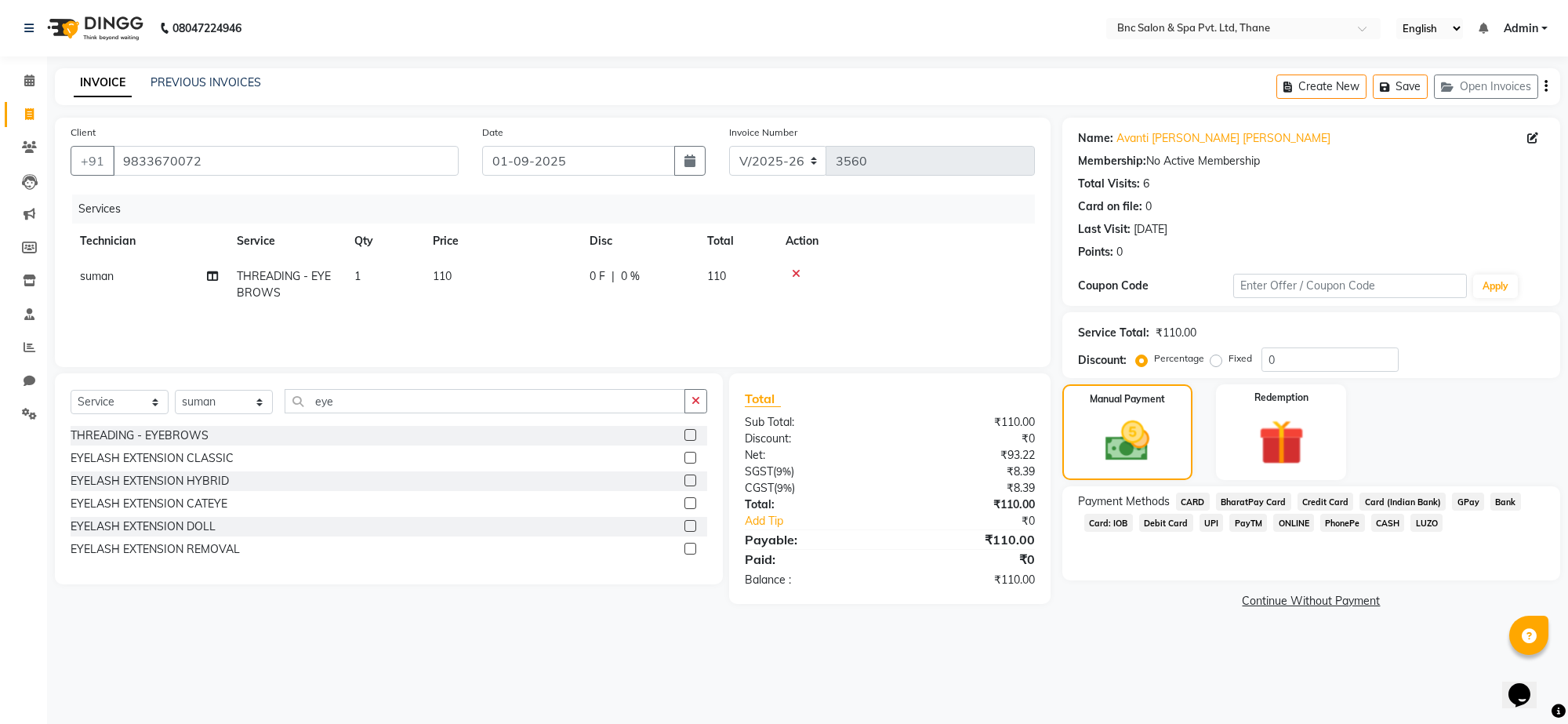
drag, startPoint x: 1457, startPoint y: 496, endPoint x: 1468, endPoint y: 503, distance: 13.0
click at [1468, 503] on span "GPay" at bounding box center [1468, 502] width 32 height 18
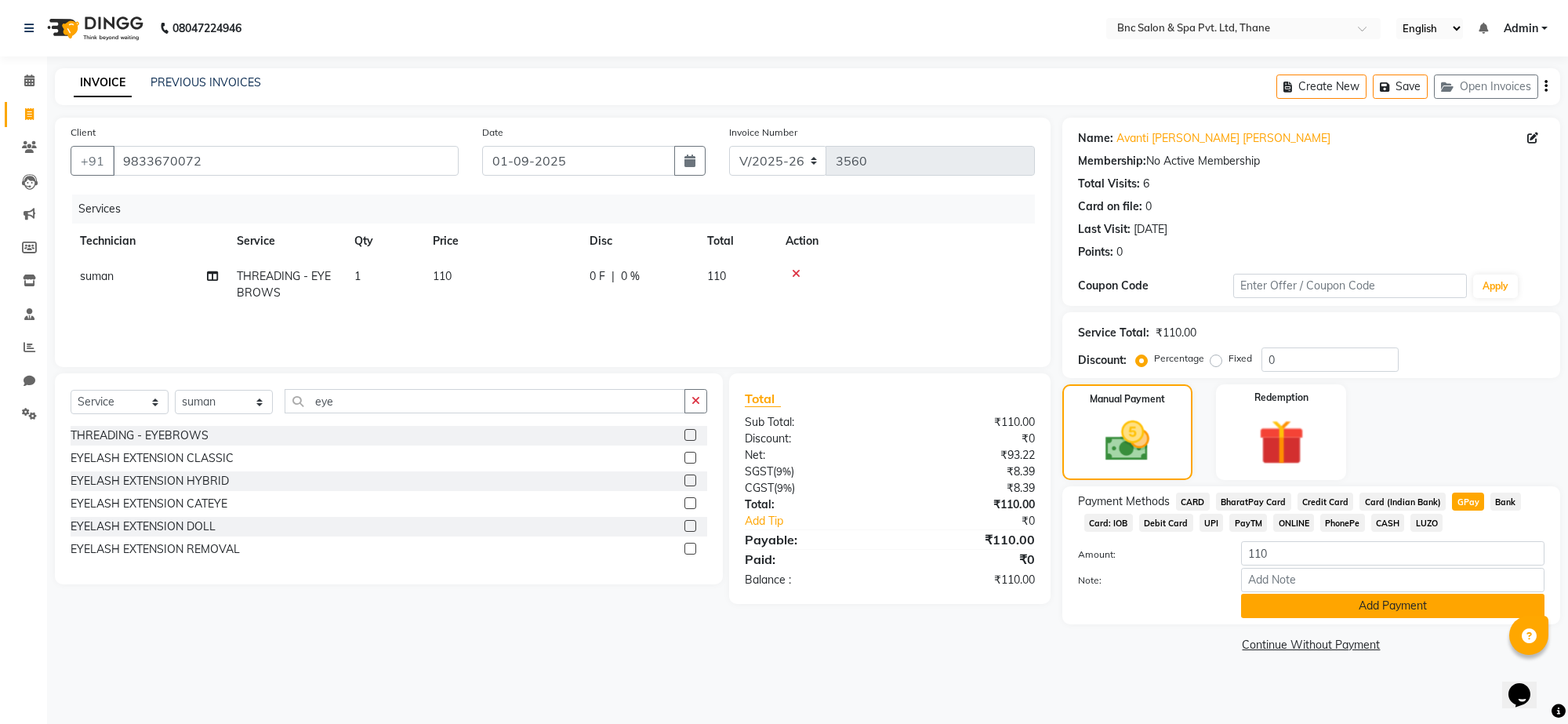
click at [1448, 606] on button "Add Payment" at bounding box center [1393, 605] width 303 height 24
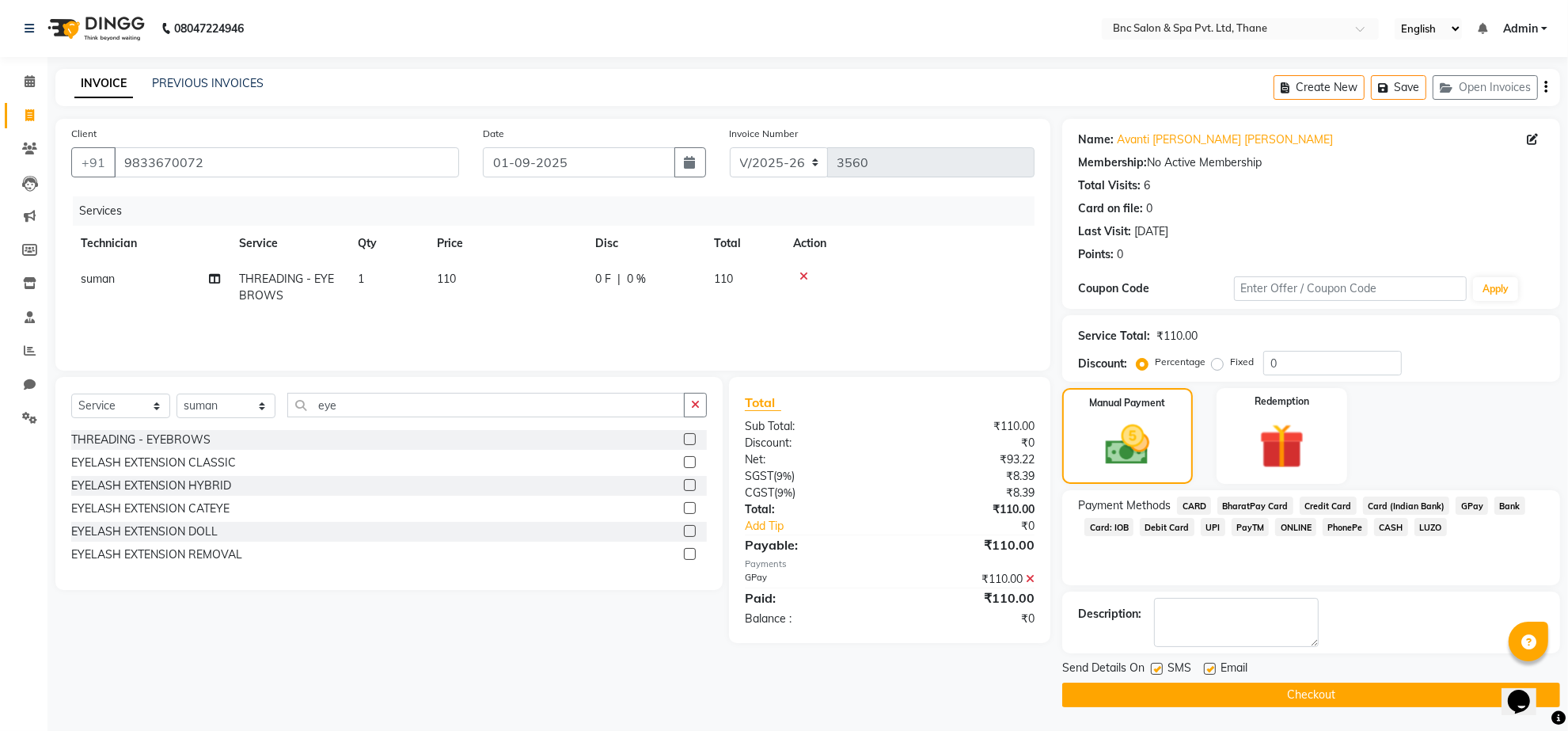
click at [1331, 686] on button "Checkout" at bounding box center [1311, 695] width 498 height 24
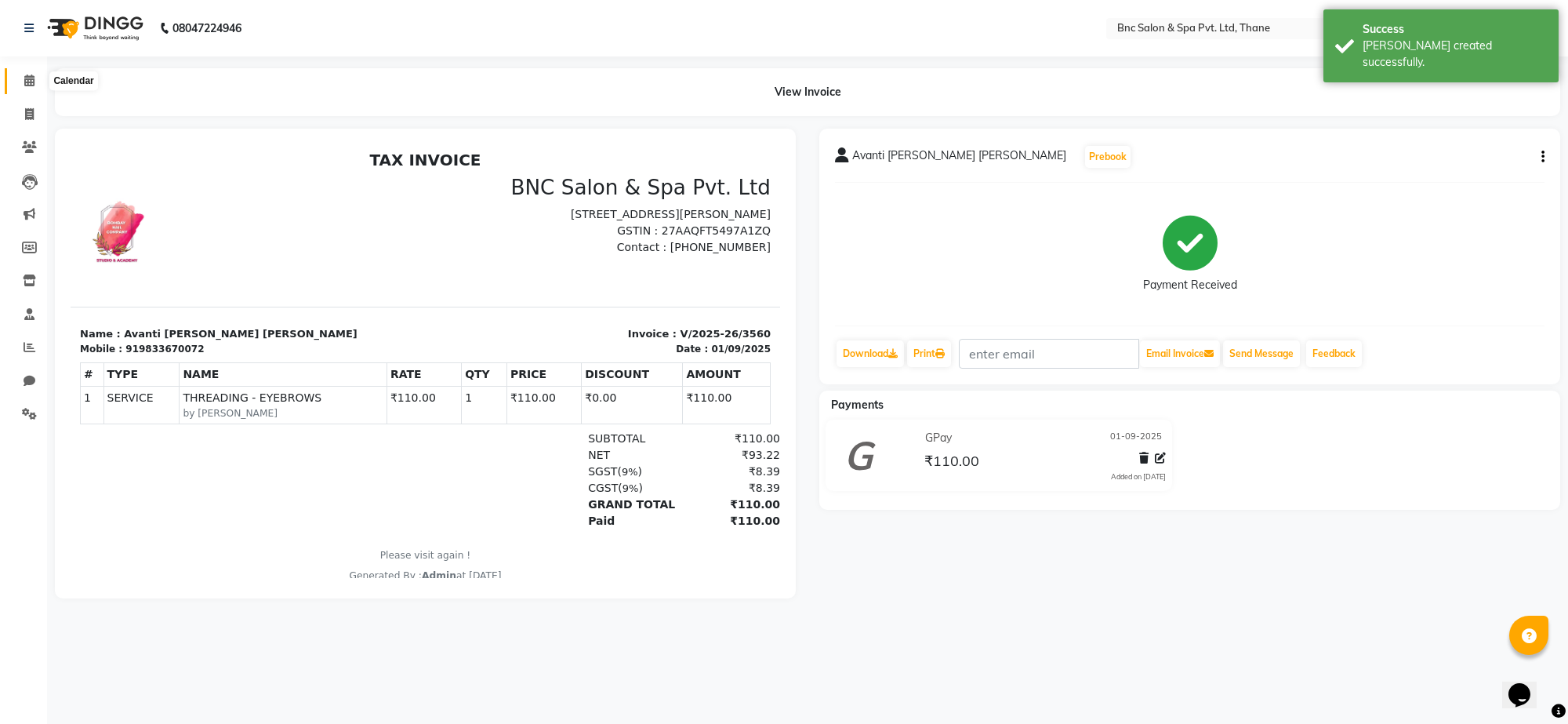
click at [19, 74] on span at bounding box center [29, 82] width 28 height 18
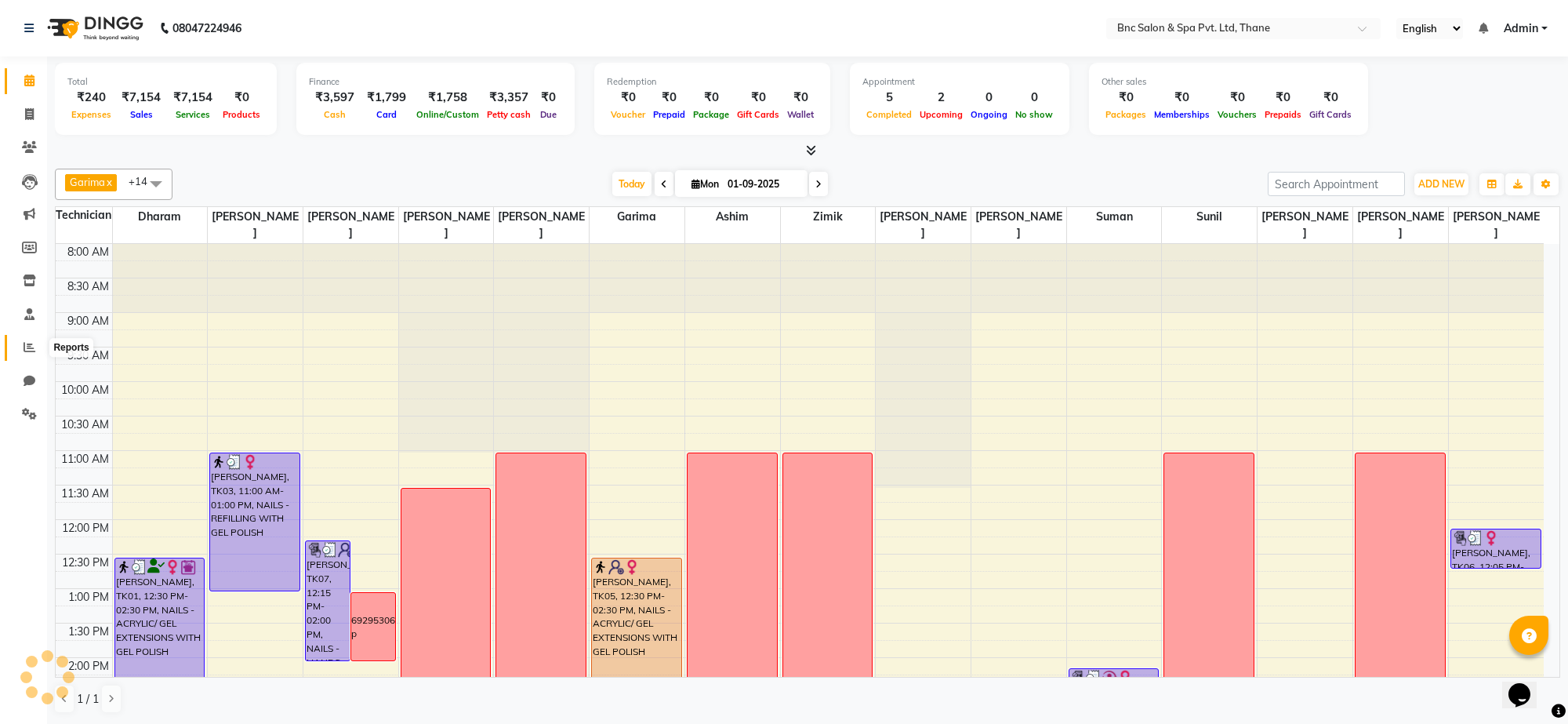
click at [25, 343] on icon at bounding box center [29, 346] width 12 height 12
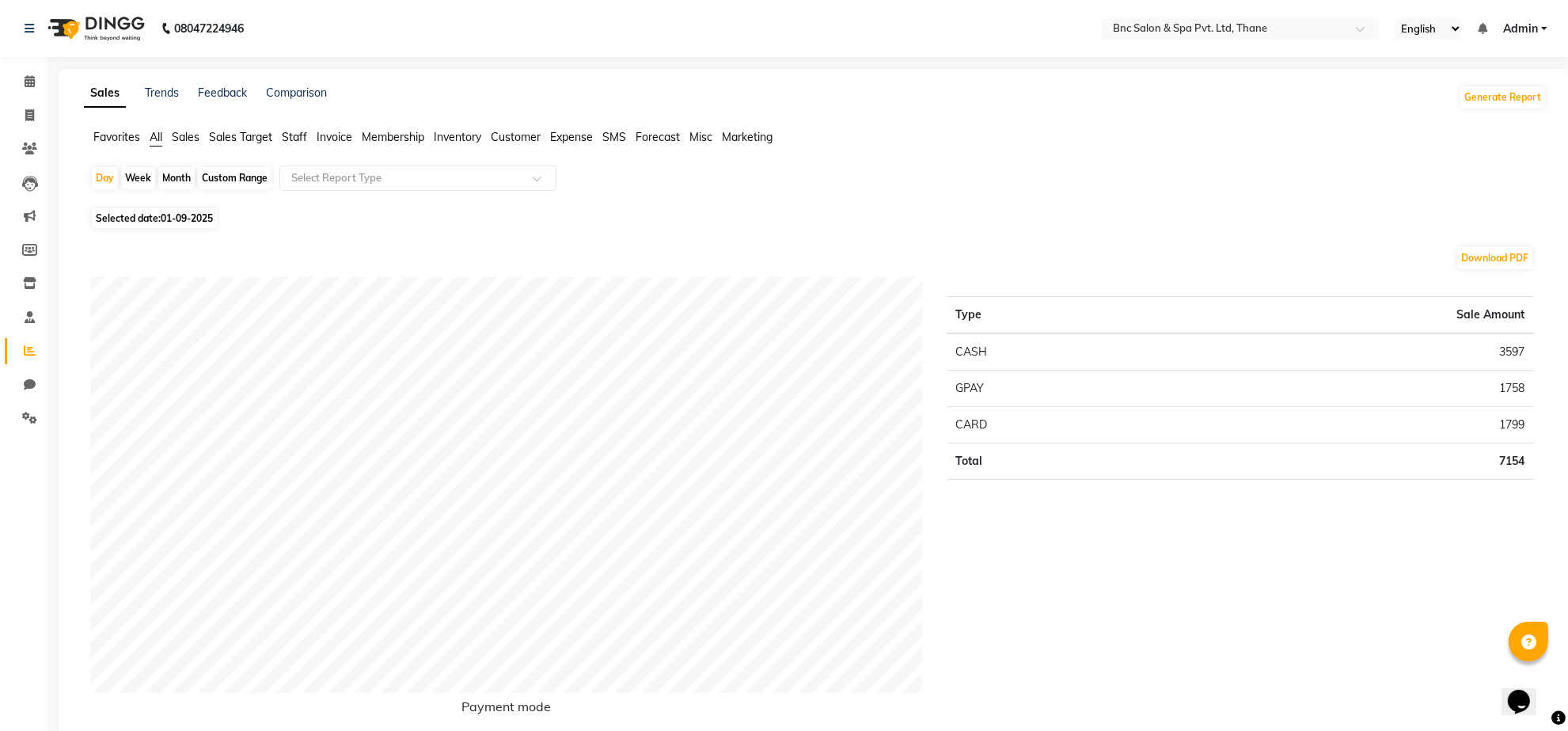
click at [180, 131] on span "Sales" at bounding box center [185, 136] width 28 height 14
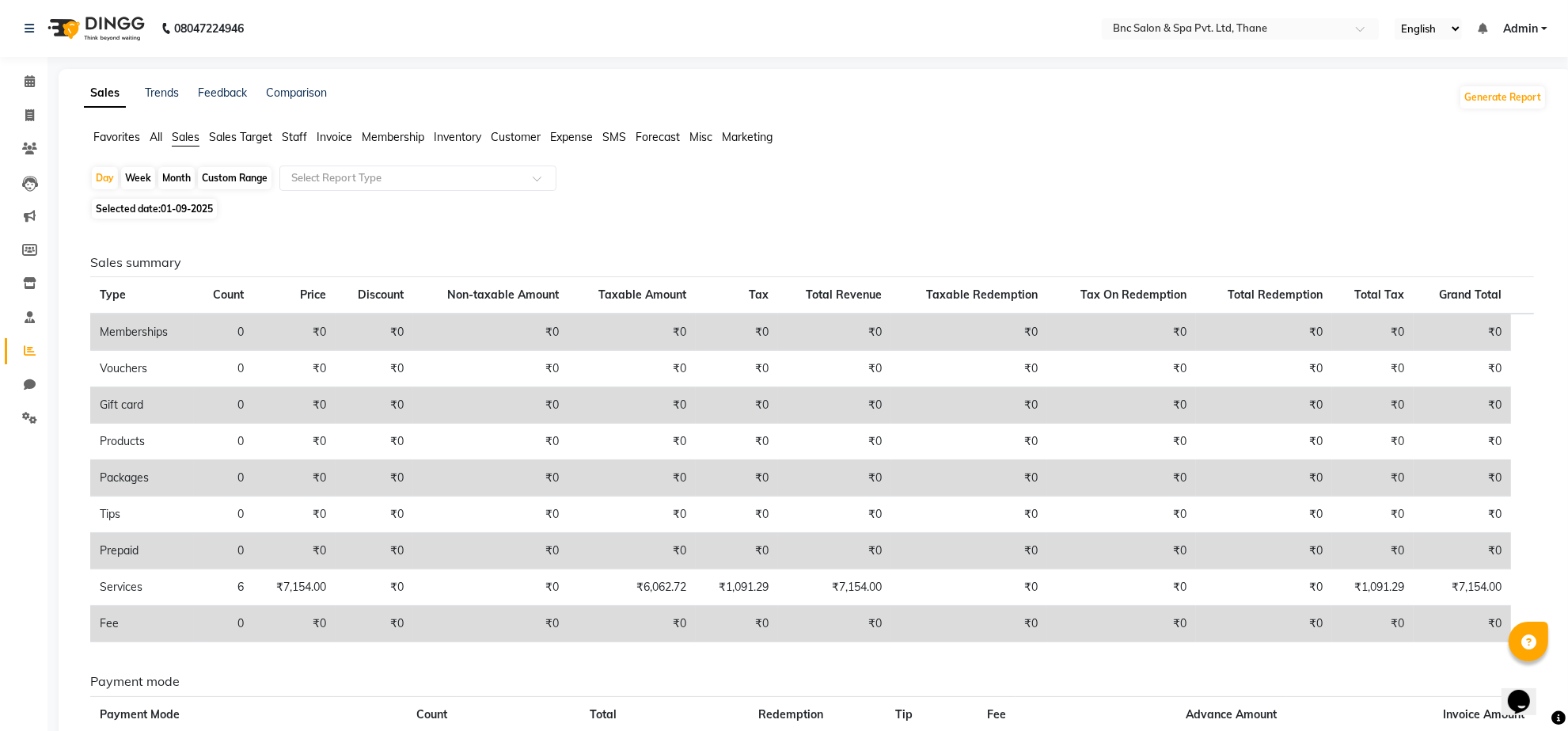
click at [172, 203] on span "01-09-2025" at bounding box center [186, 209] width 52 height 12
select select "9"
select select "2025"
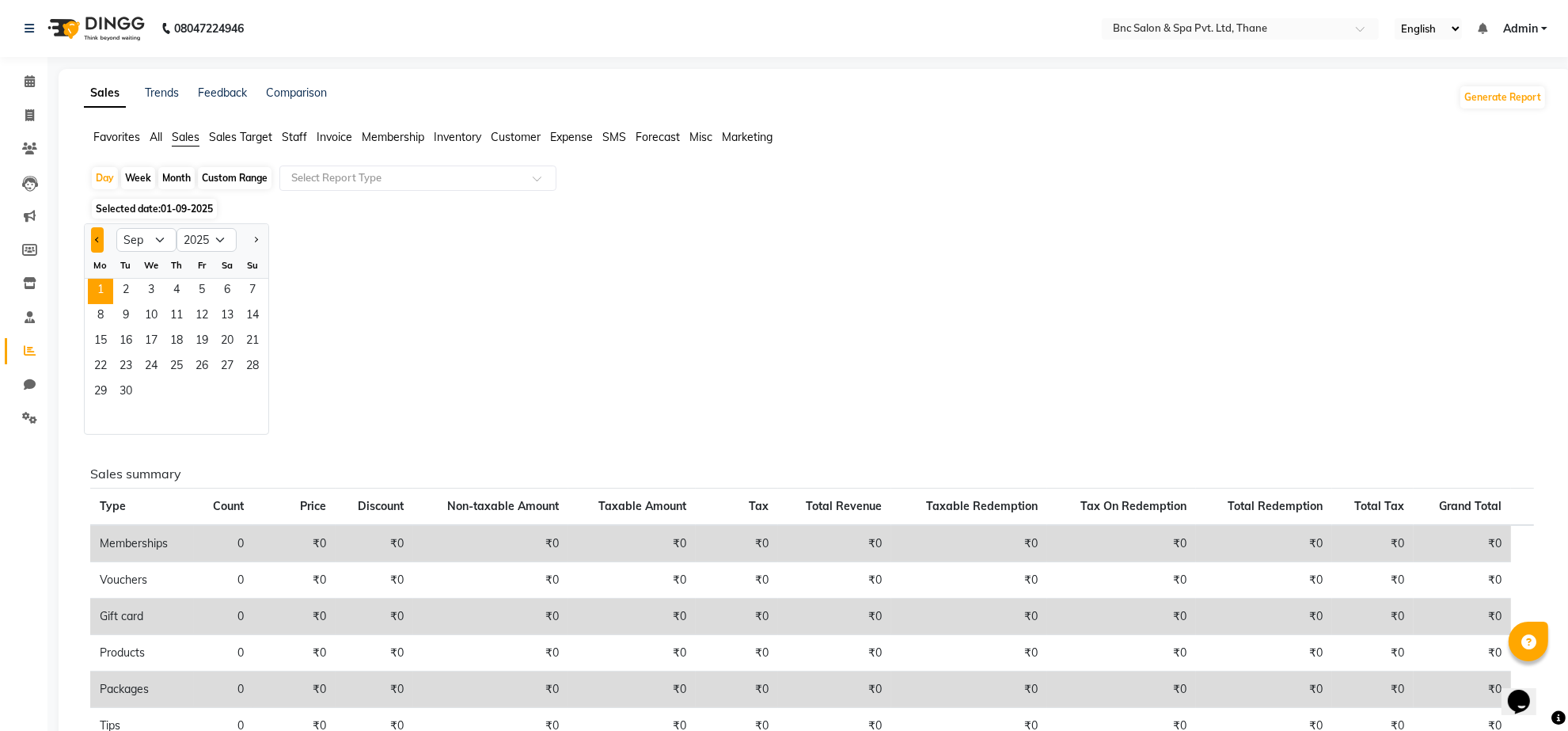
click at [97, 246] on button "Previous month" at bounding box center [97, 239] width 13 height 25
click at [198, 386] on span "29" at bounding box center [201, 392] width 25 height 25
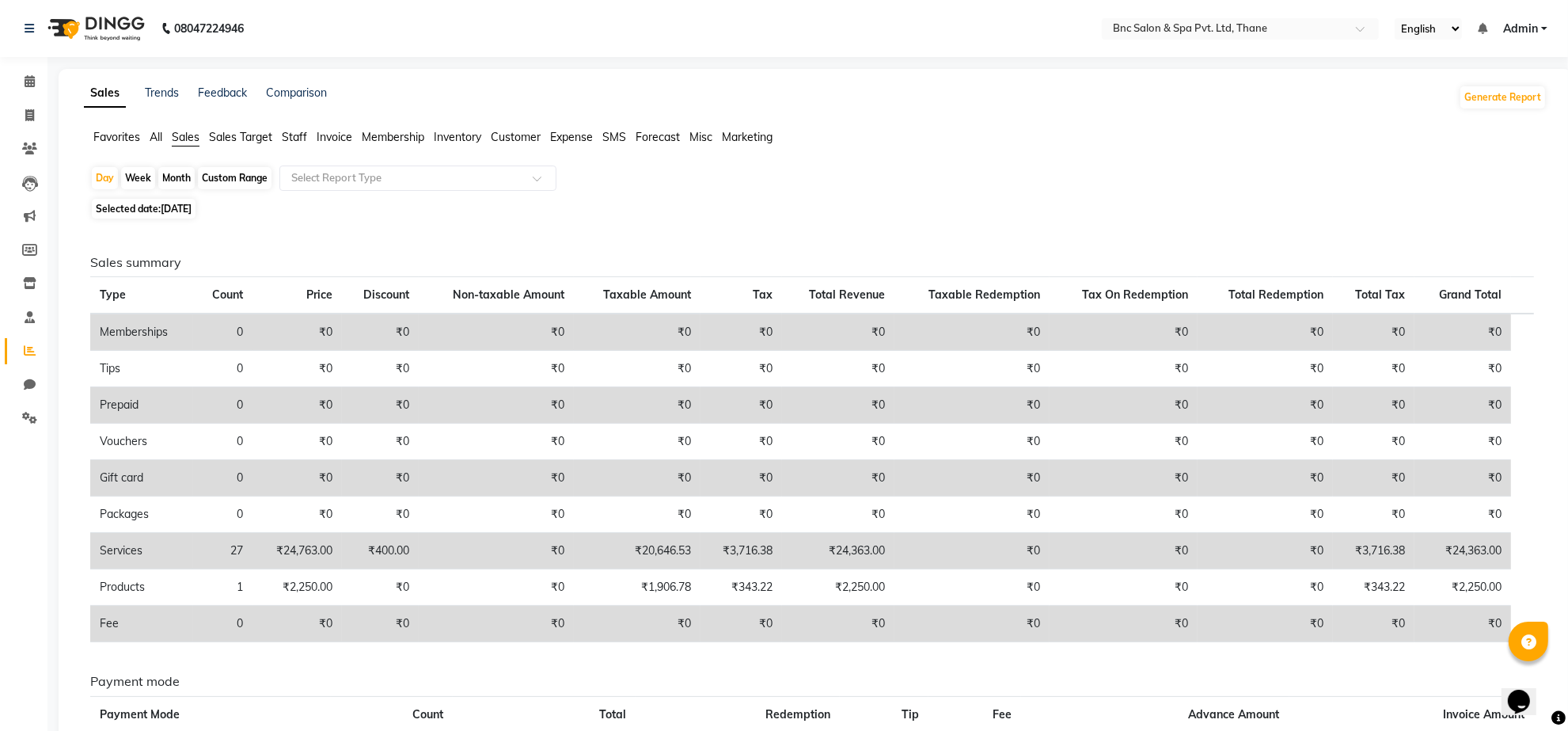
click at [147, 210] on span "Selected date: [DATE]" at bounding box center [144, 208] width 104 height 19
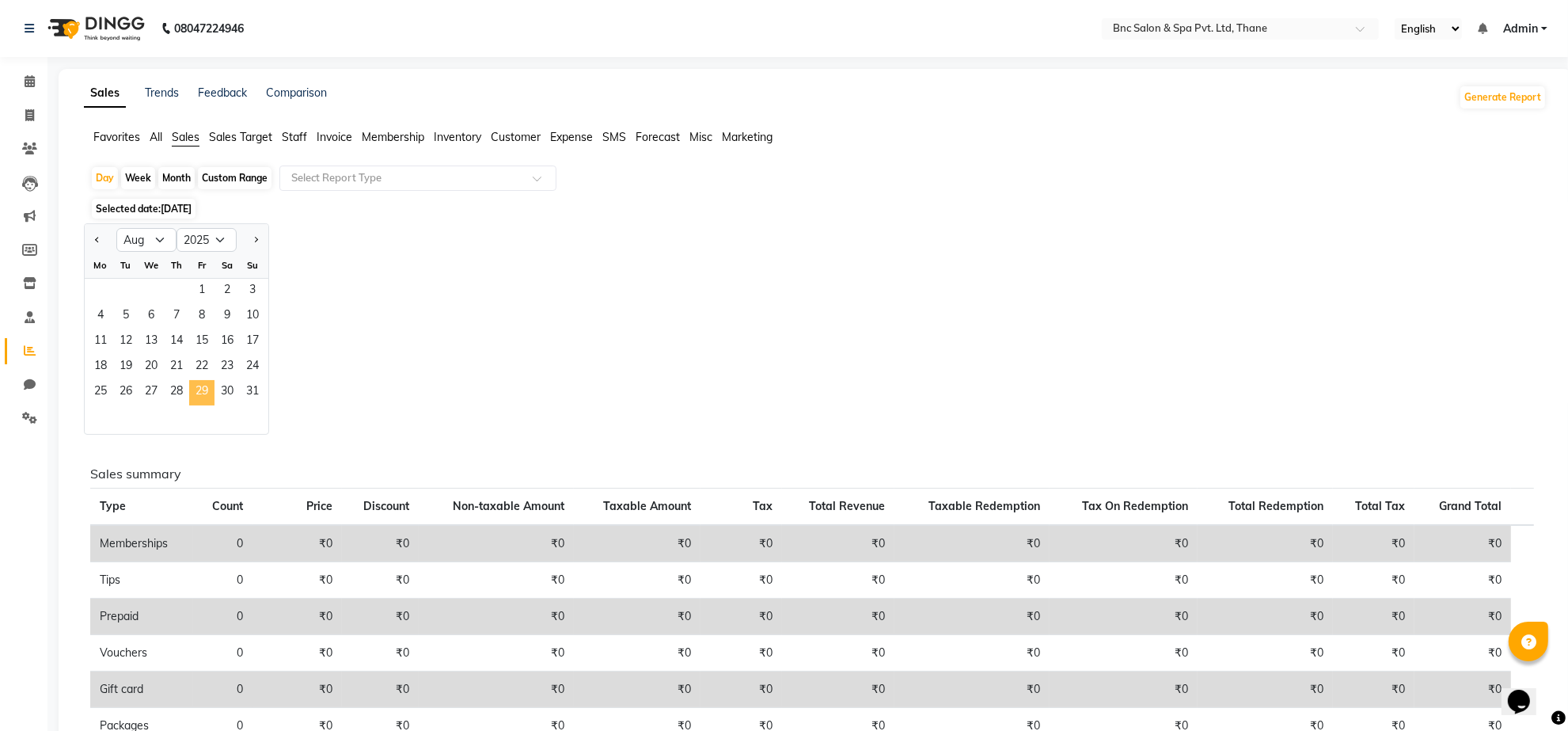
click at [199, 384] on span "29" at bounding box center [201, 392] width 25 height 25
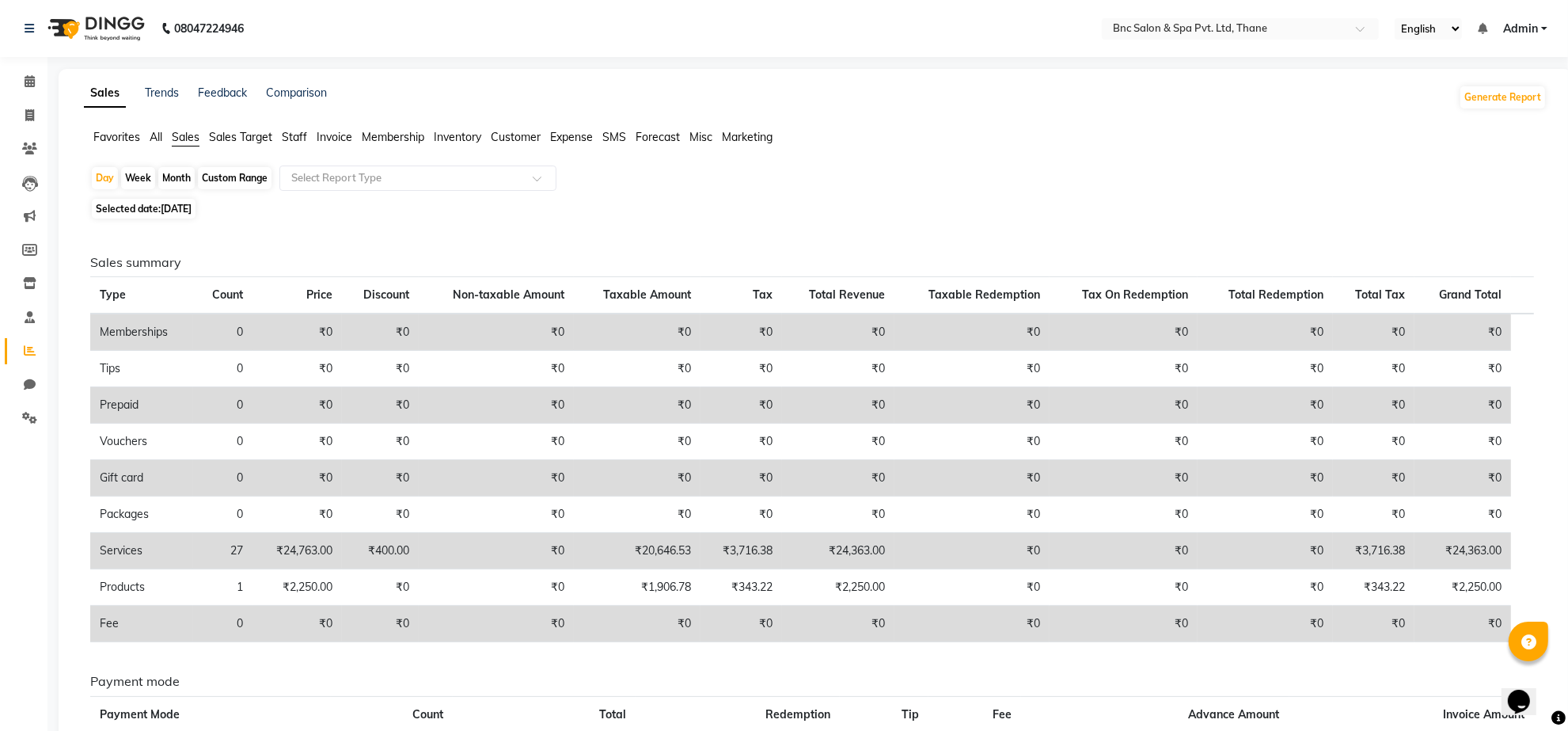
click at [157, 136] on span "All" at bounding box center [156, 136] width 13 height 14
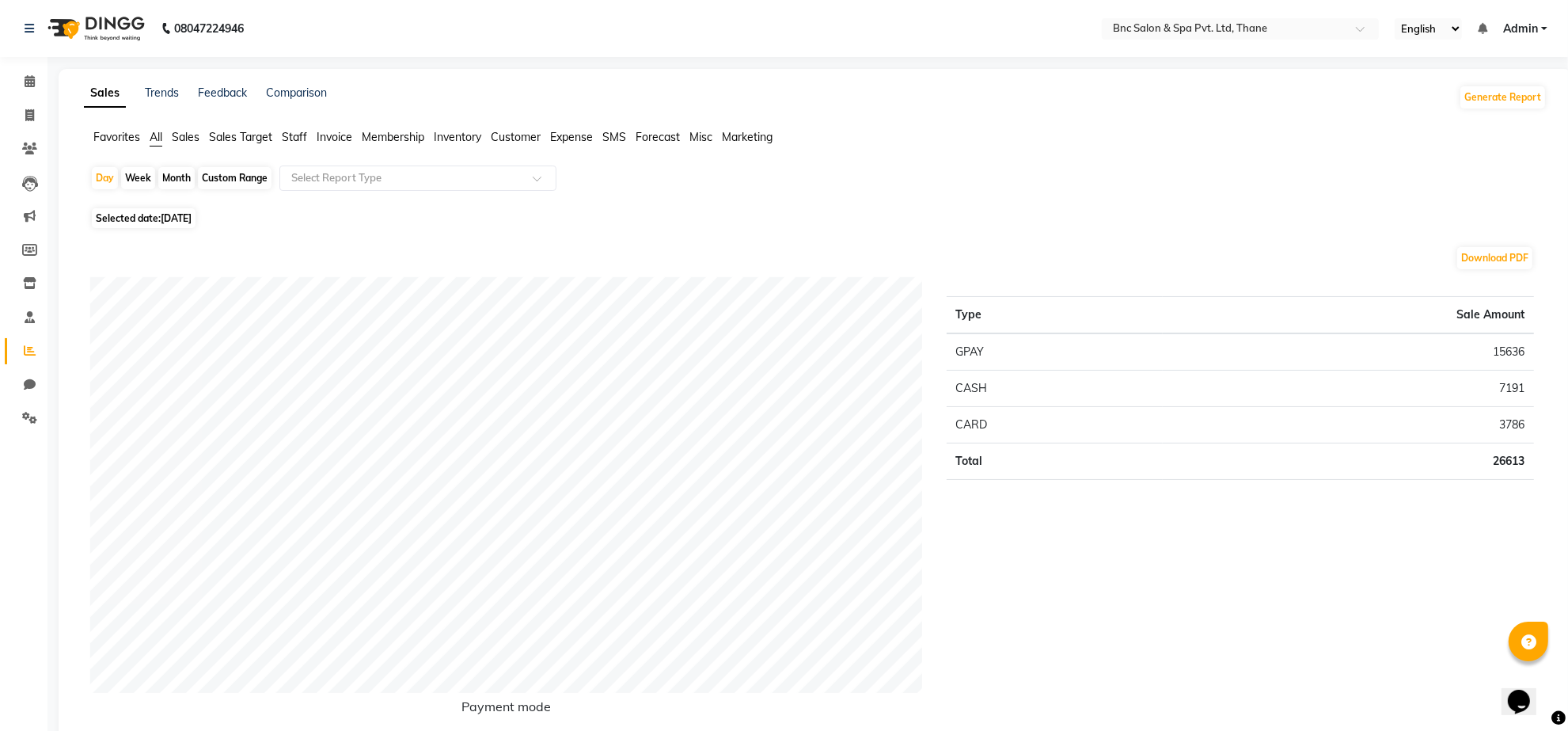
click at [168, 216] on span "[DATE]" at bounding box center [175, 218] width 31 height 12
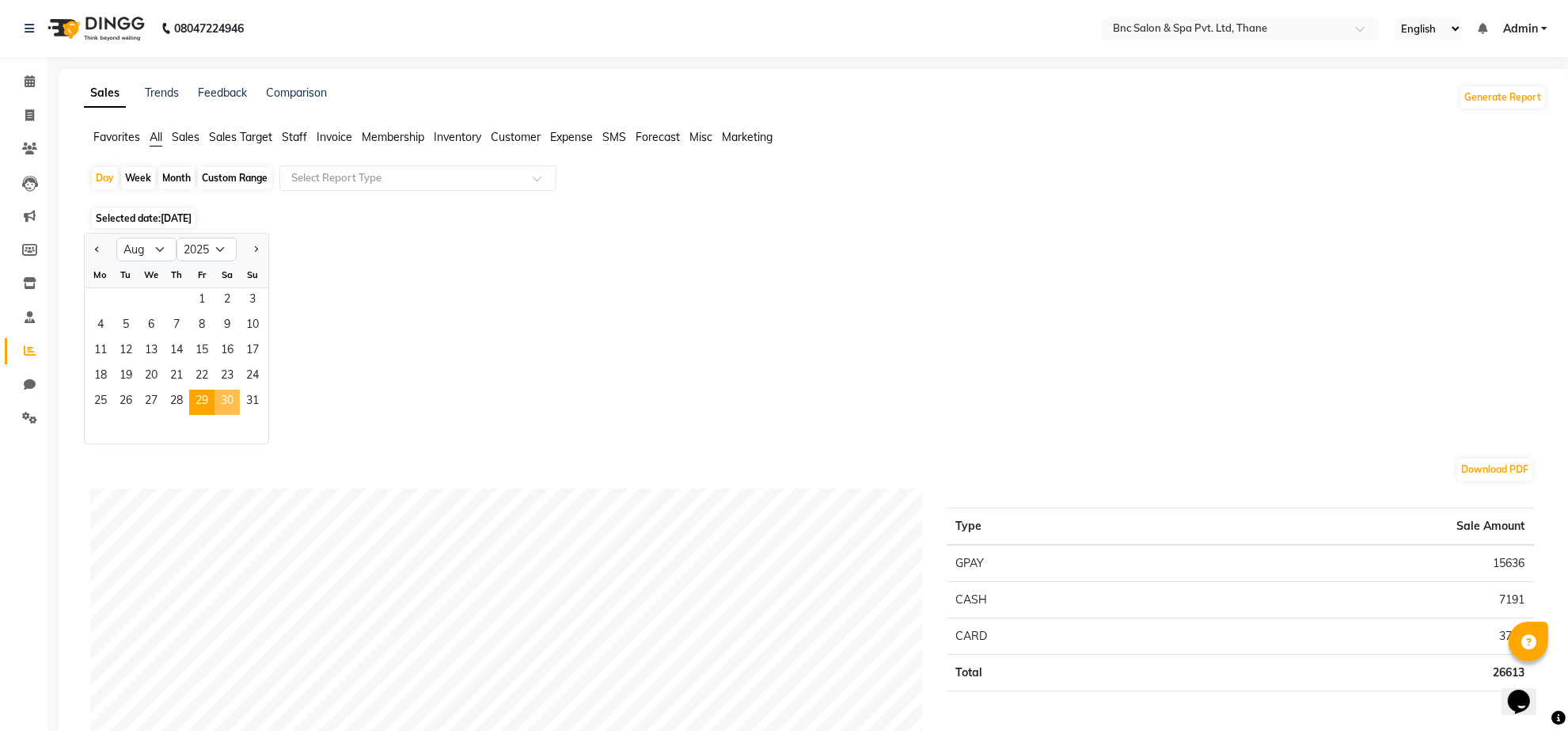
click at [223, 392] on span "30" at bounding box center [226, 402] width 25 height 25
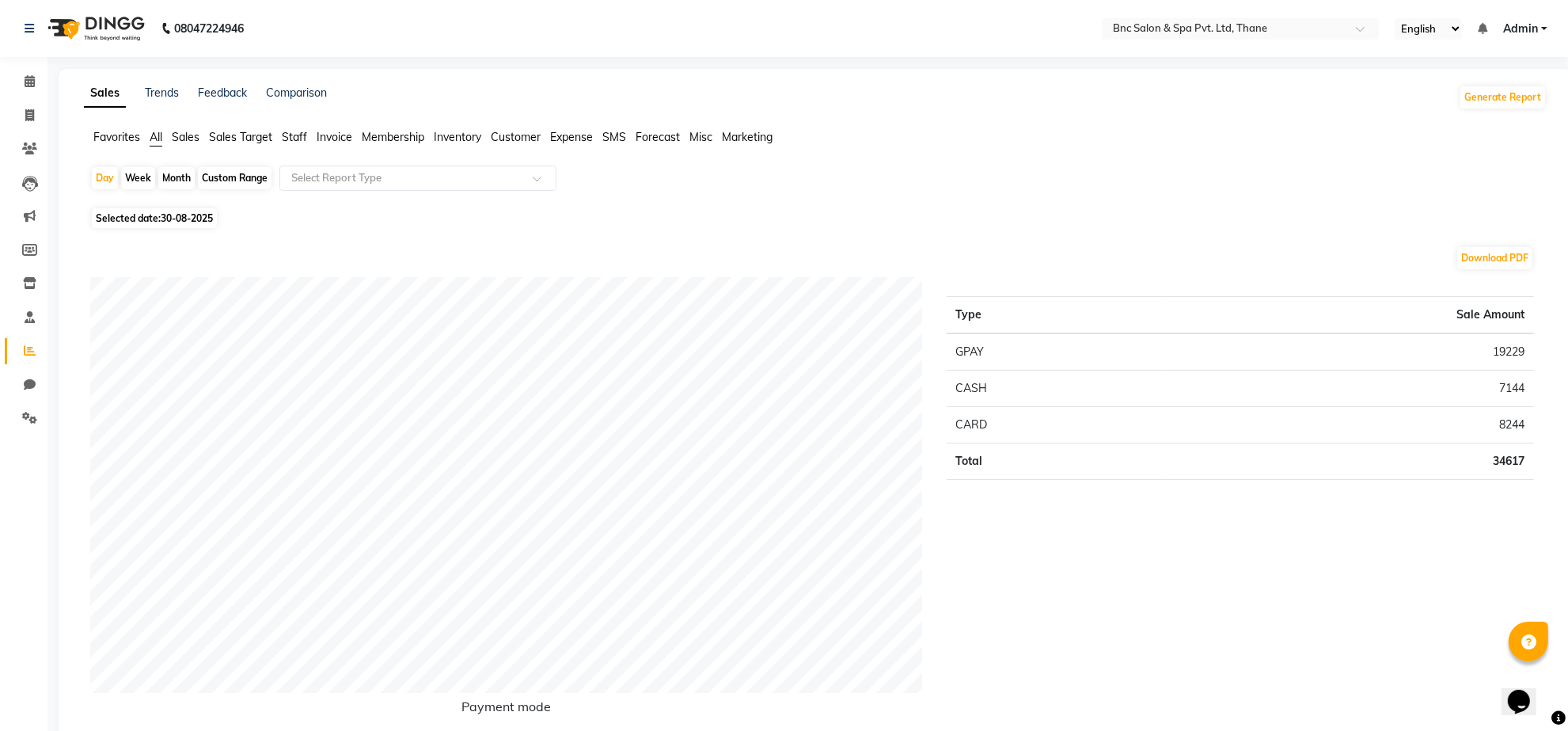
click at [999, 412] on div "Payment mode Type Sale Amount GPAY 19229 CASH 7144 CARD 8244 Total 34617" at bounding box center [812, 508] width 1468 height 463
click at [160, 219] on span "Selected date: [DATE]" at bounding box center [154, 218] width 125 height 19
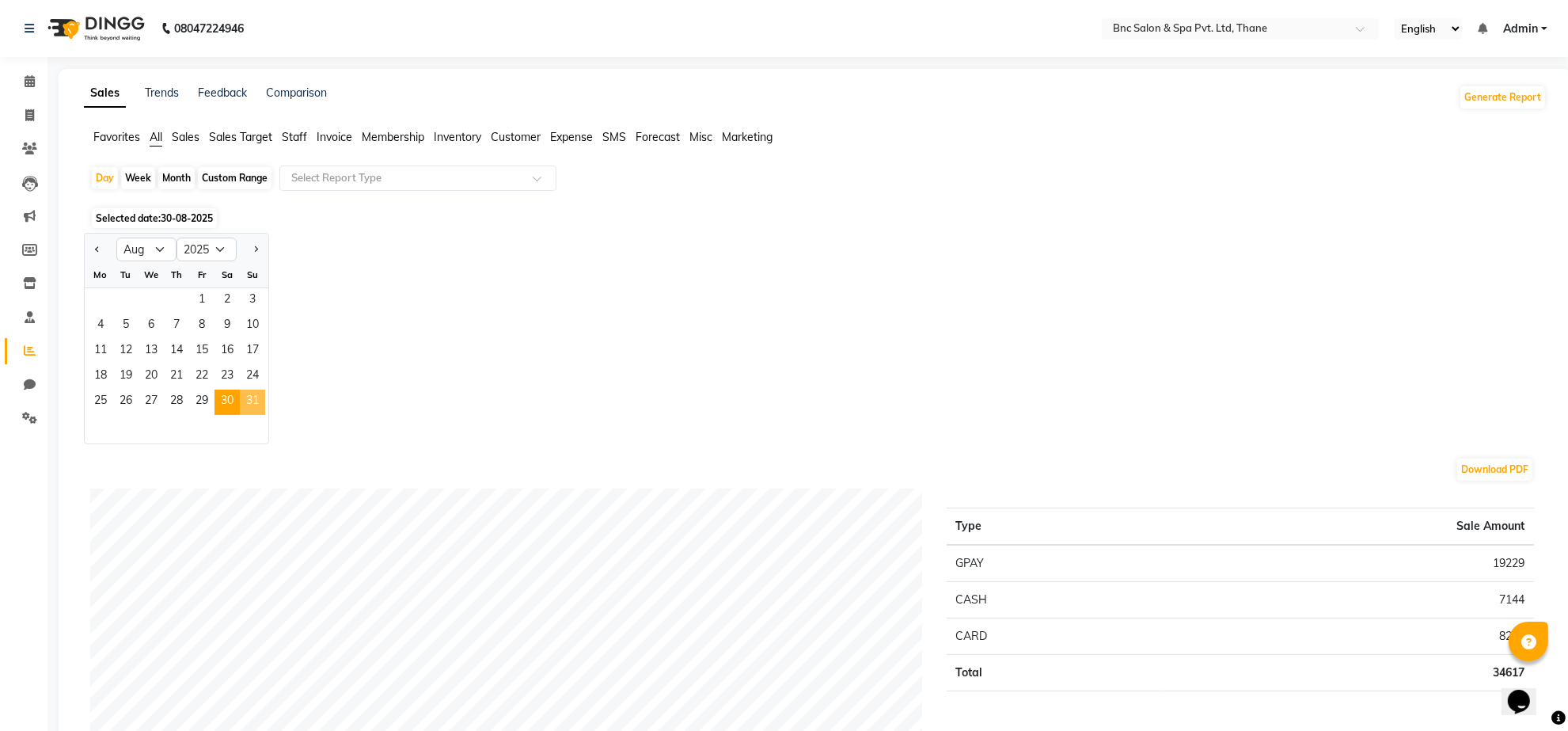
click at [253, 401] on span "31" at bounding box center [252, 402] width 25 height 25
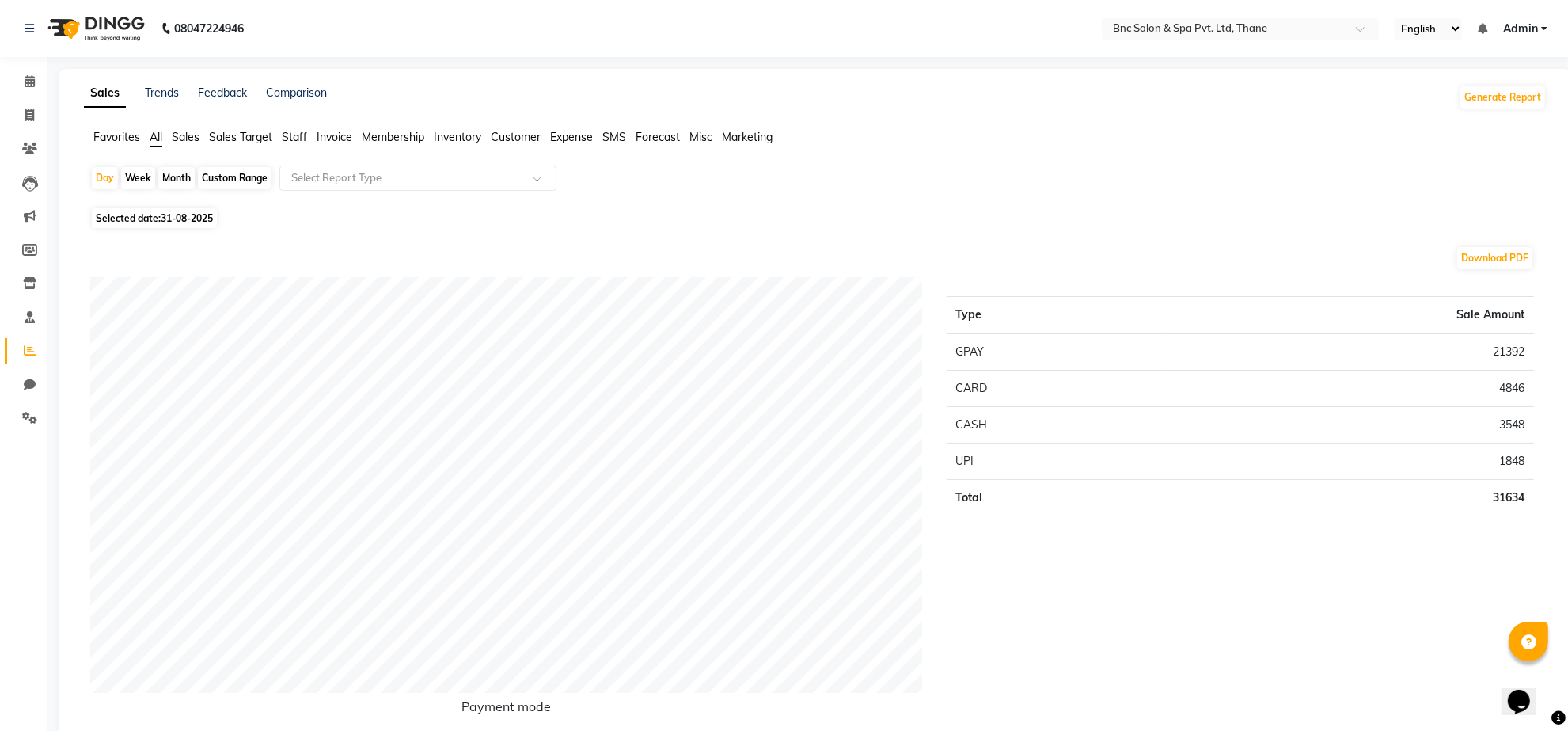
click at [182, 220] on span "31-08-2025" at bounding box center [186, 218] width 52 height 12
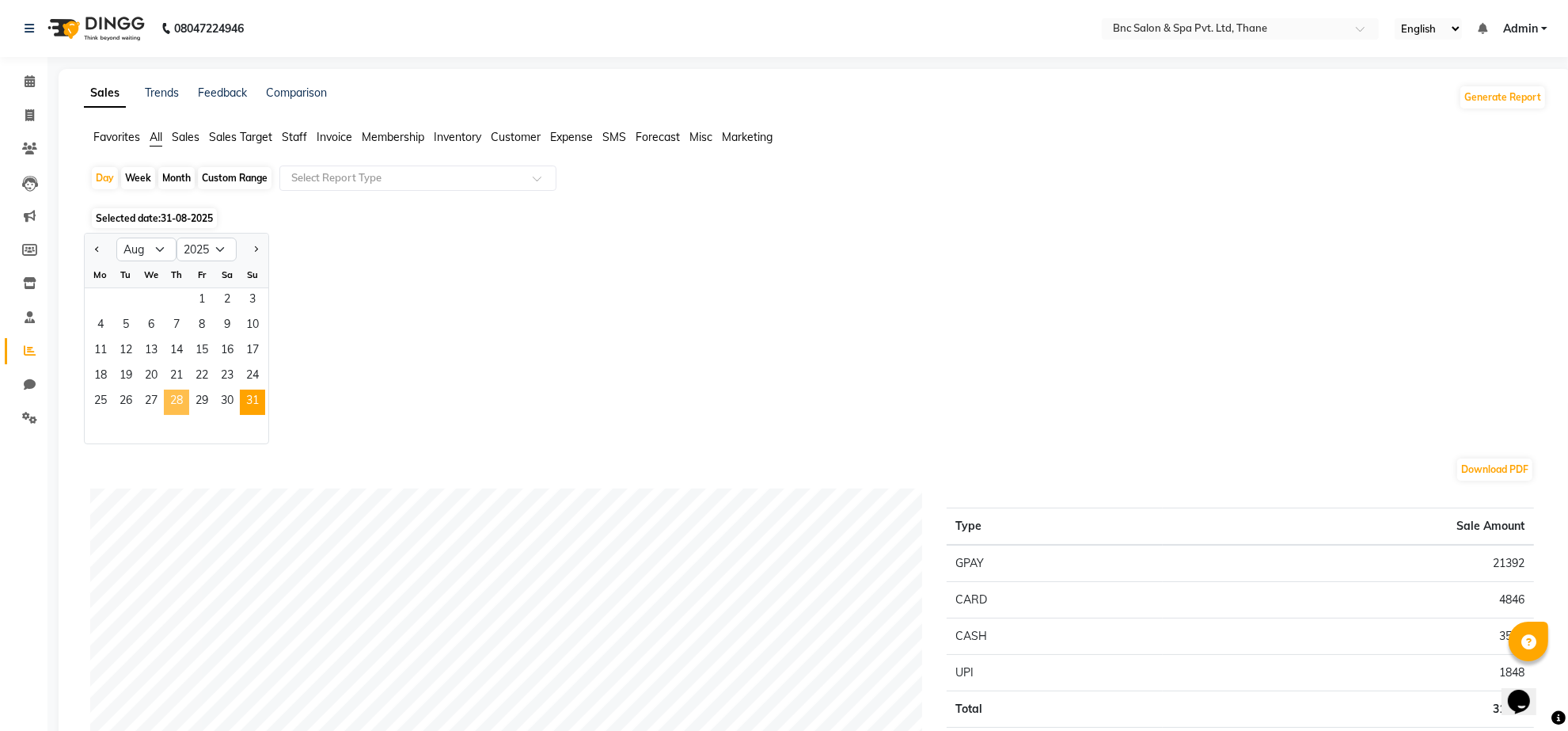
click at [175, 400] on span "28" at bounding box center [176, 402] width 25 height 25
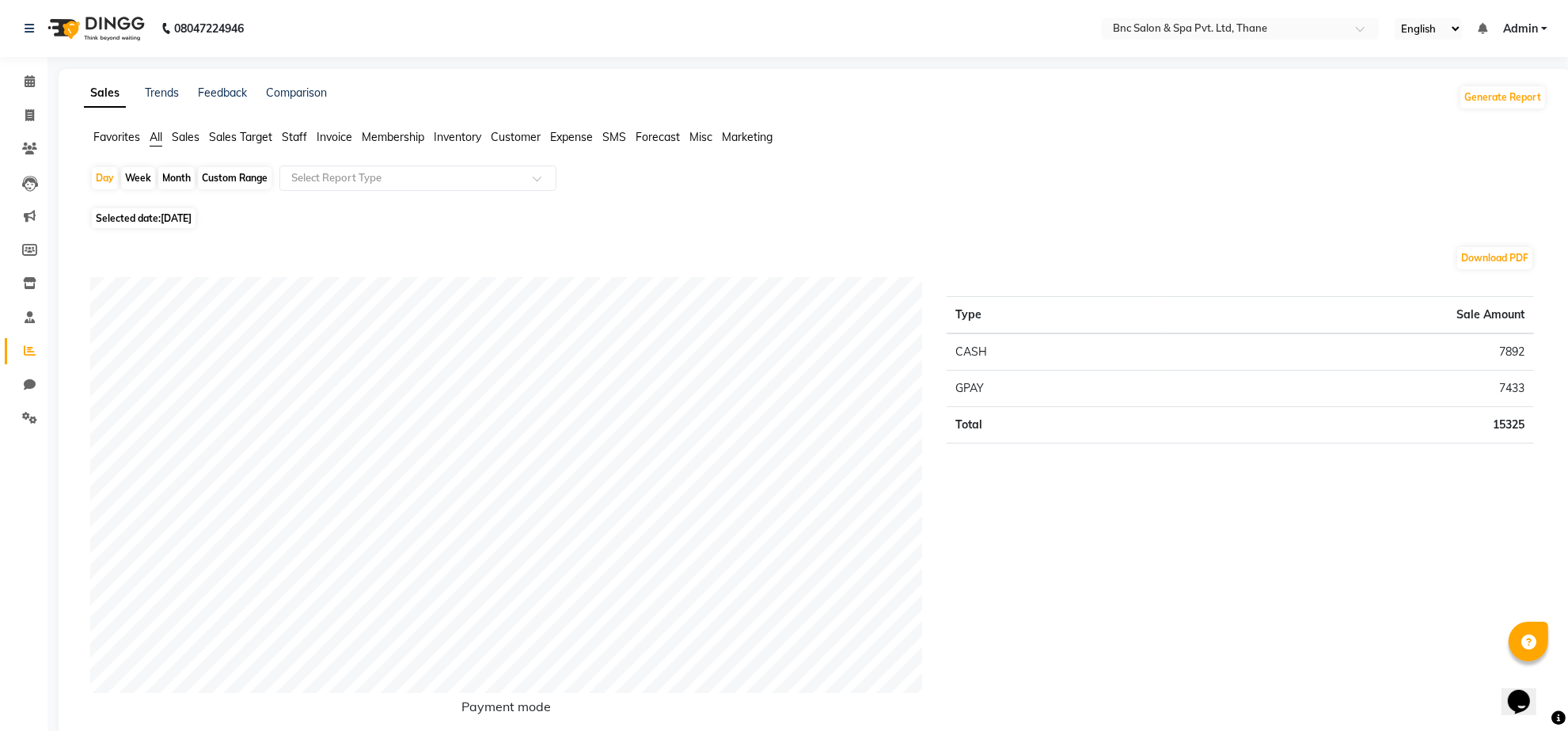
scroll to position [52, 0]
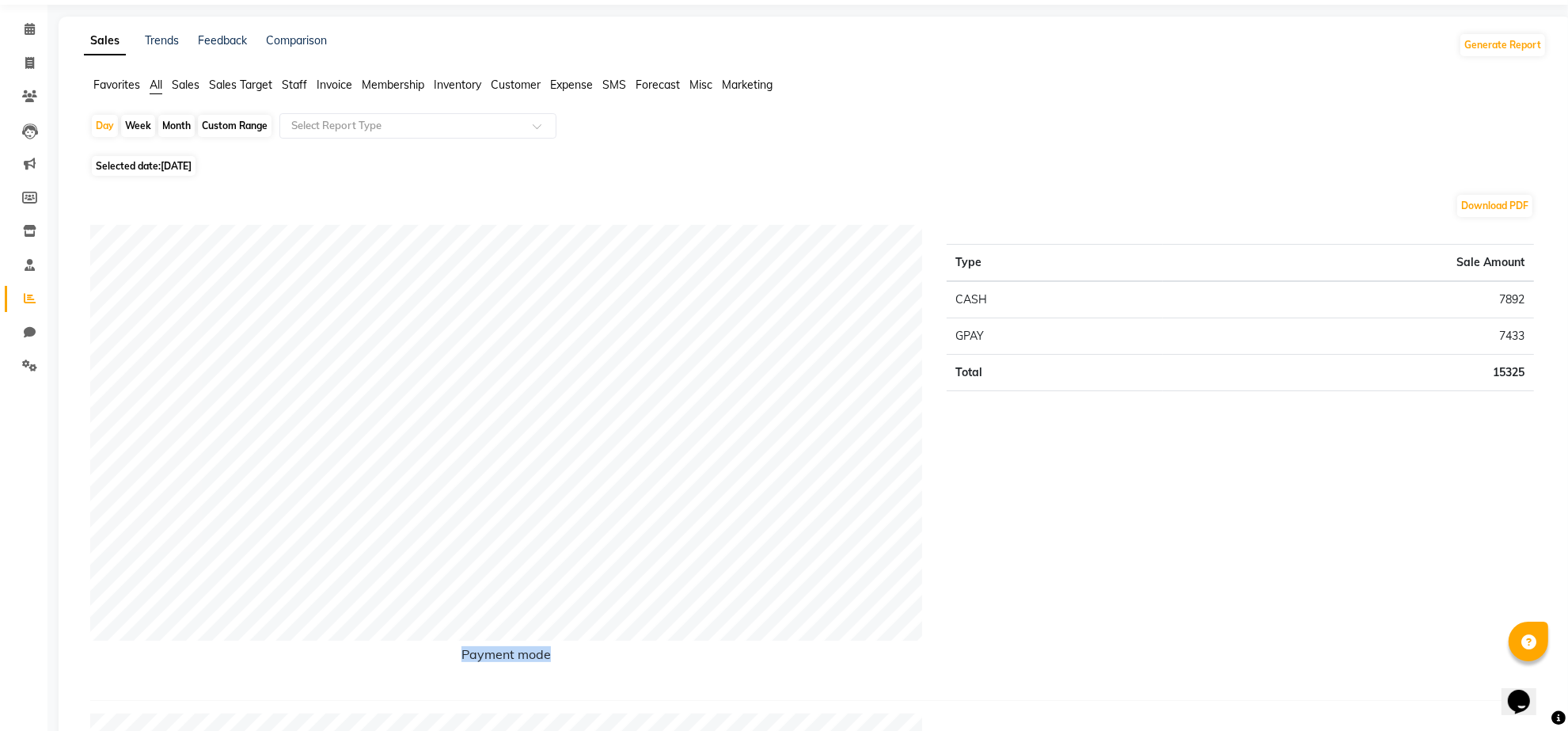
click at [354, 393] on div "Payment mode Type Sale Amount CASH 7892 GPAY 7433 Total 15325" at bounding box center [812, 455] width 1468 height 463
click at [192, 160] on span "[DATE]" at bounding box center [175, 165] width 31 height 12
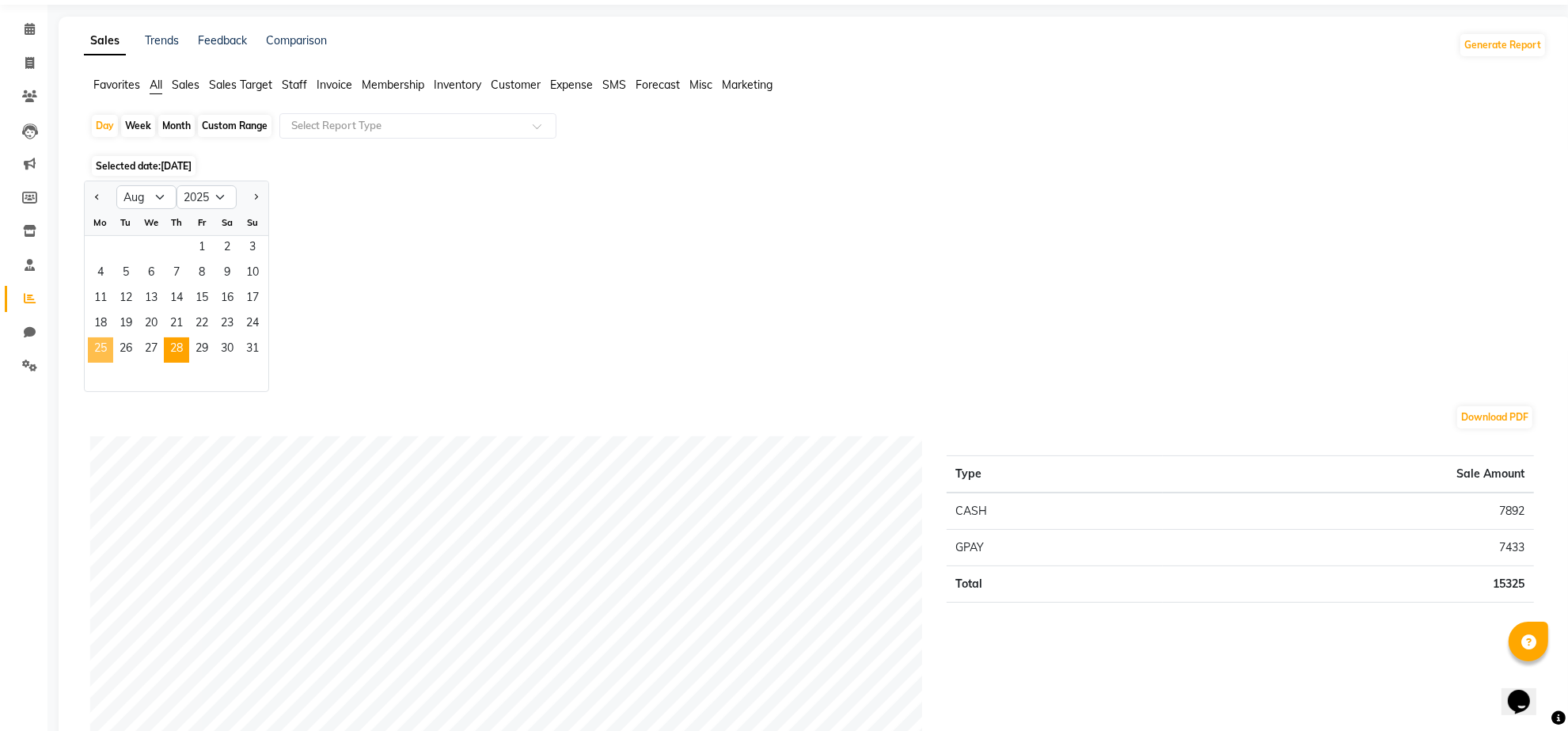
click at [105, 340] on span "25" at bounding box center [100, 350] width 25 height 25
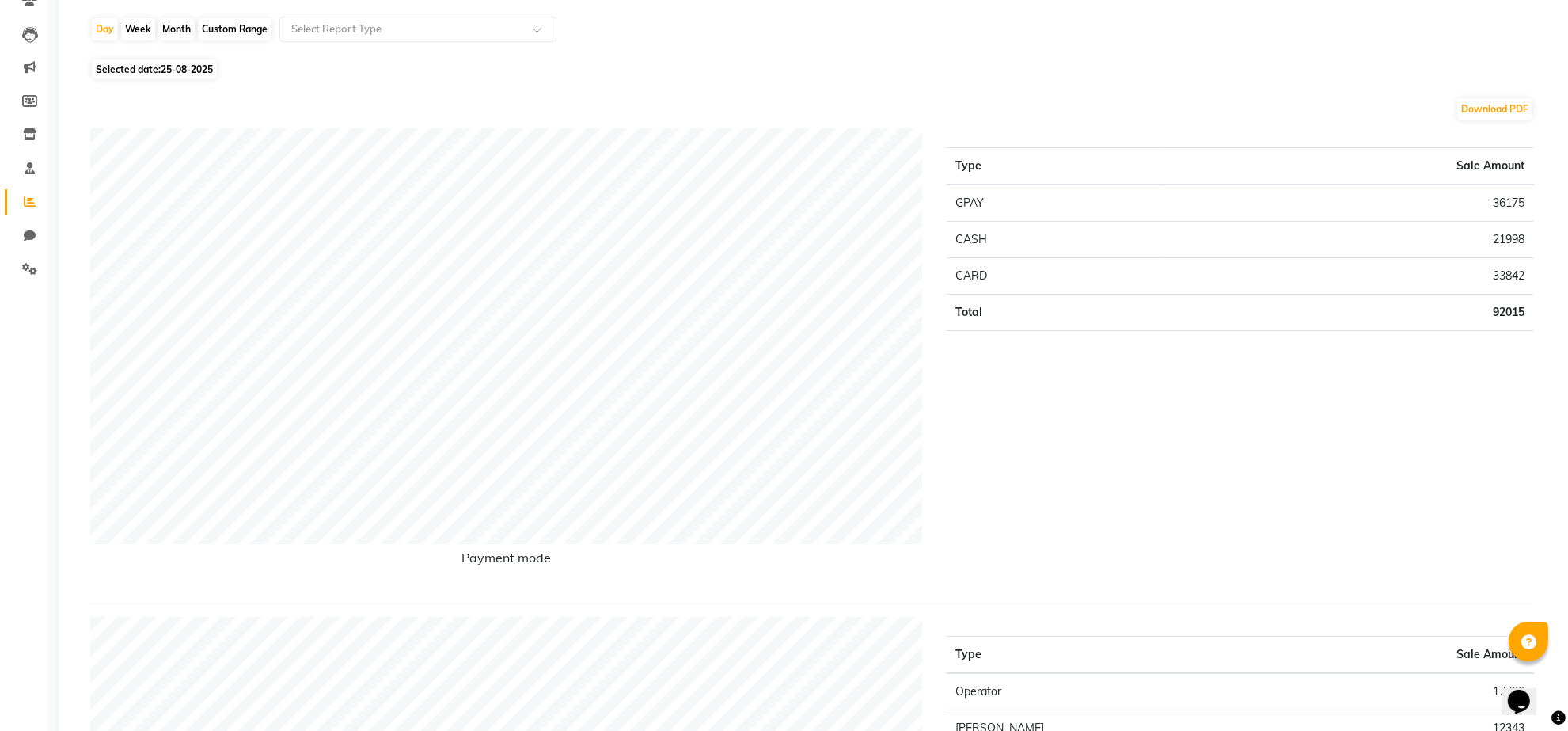
scroll to position [0, 0]
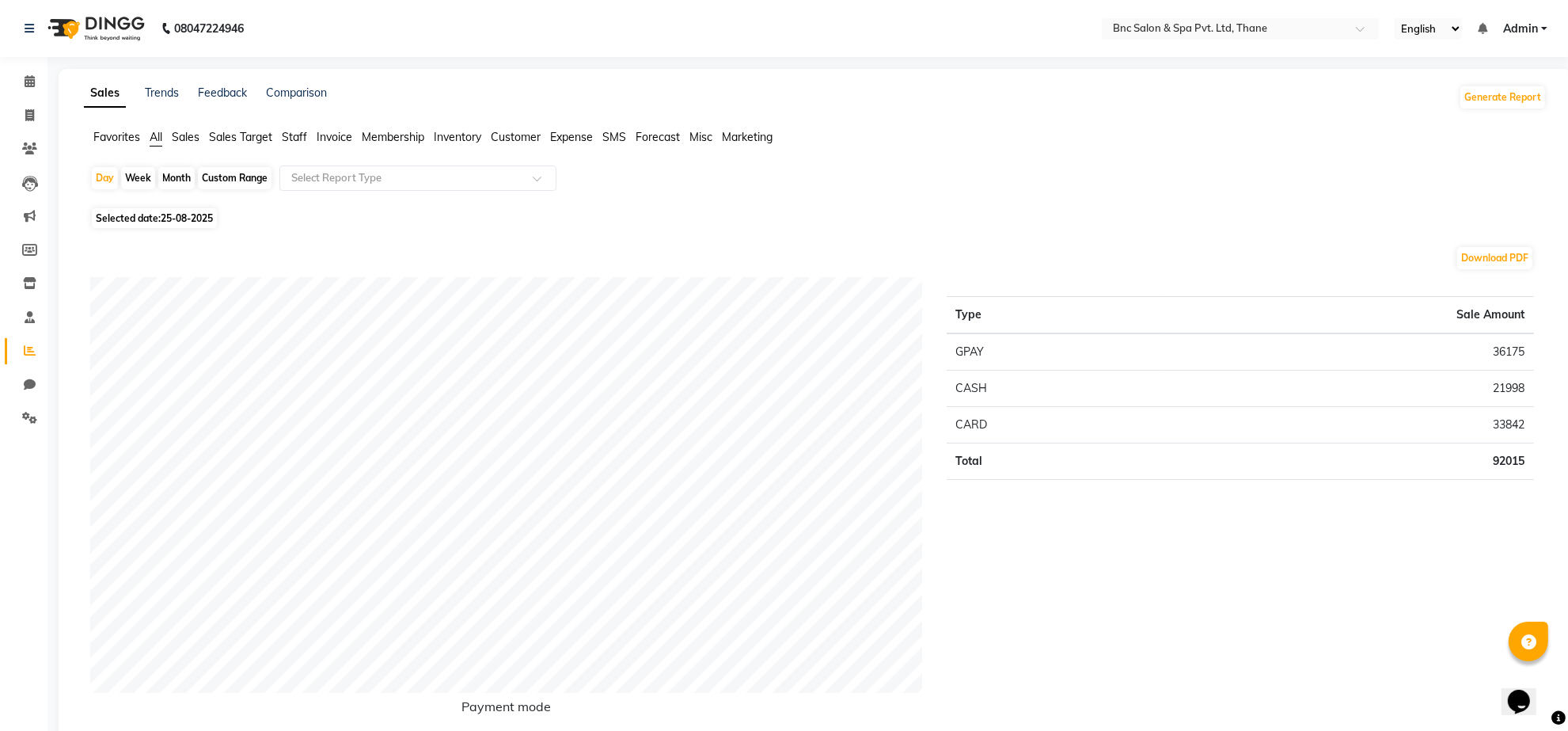
click at [210, 220] on span "25-08-2025" at bounding box center [186, 218] width 52 height 12
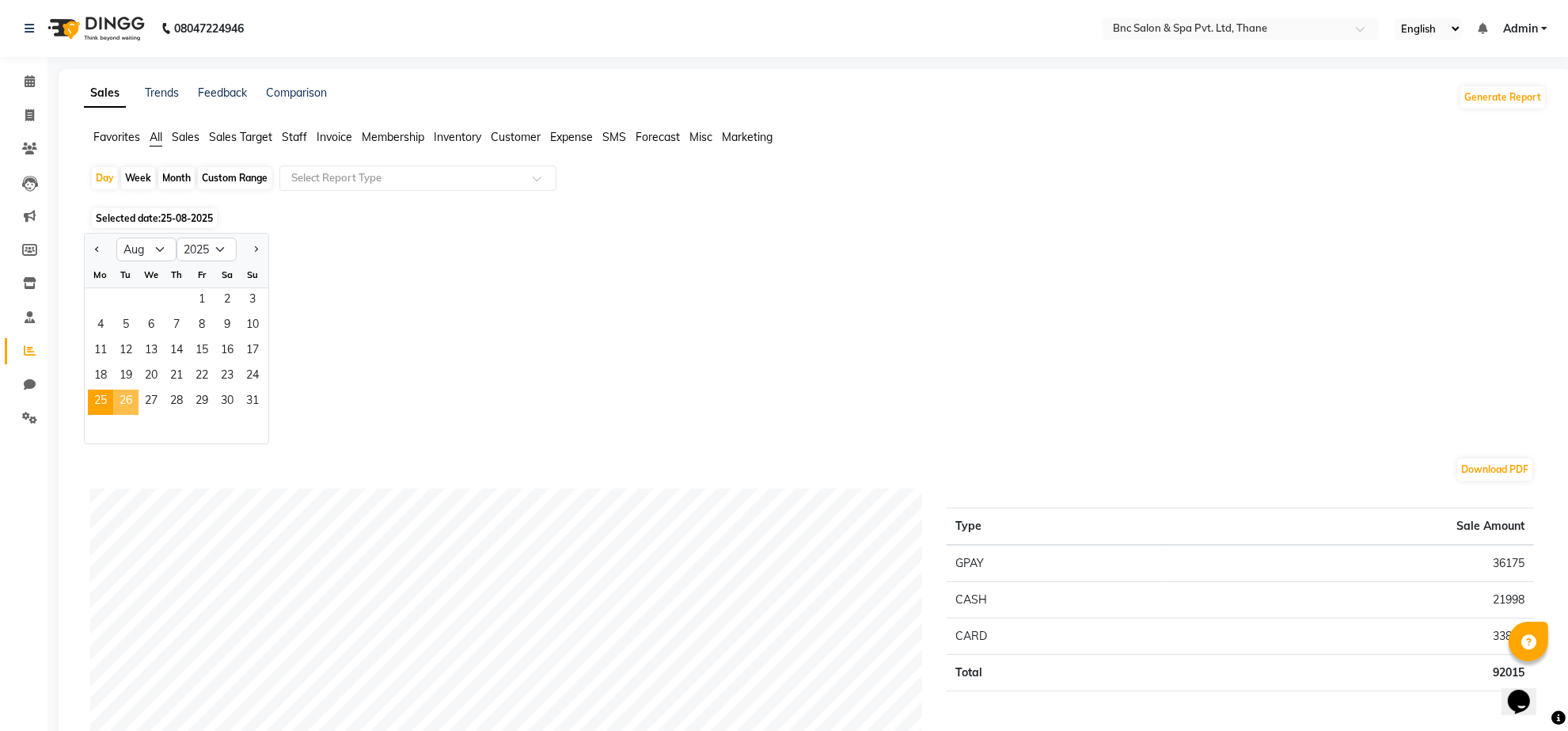
click at [133, 404] on span "26" at bounding box center [125, 402] width 25 height 25
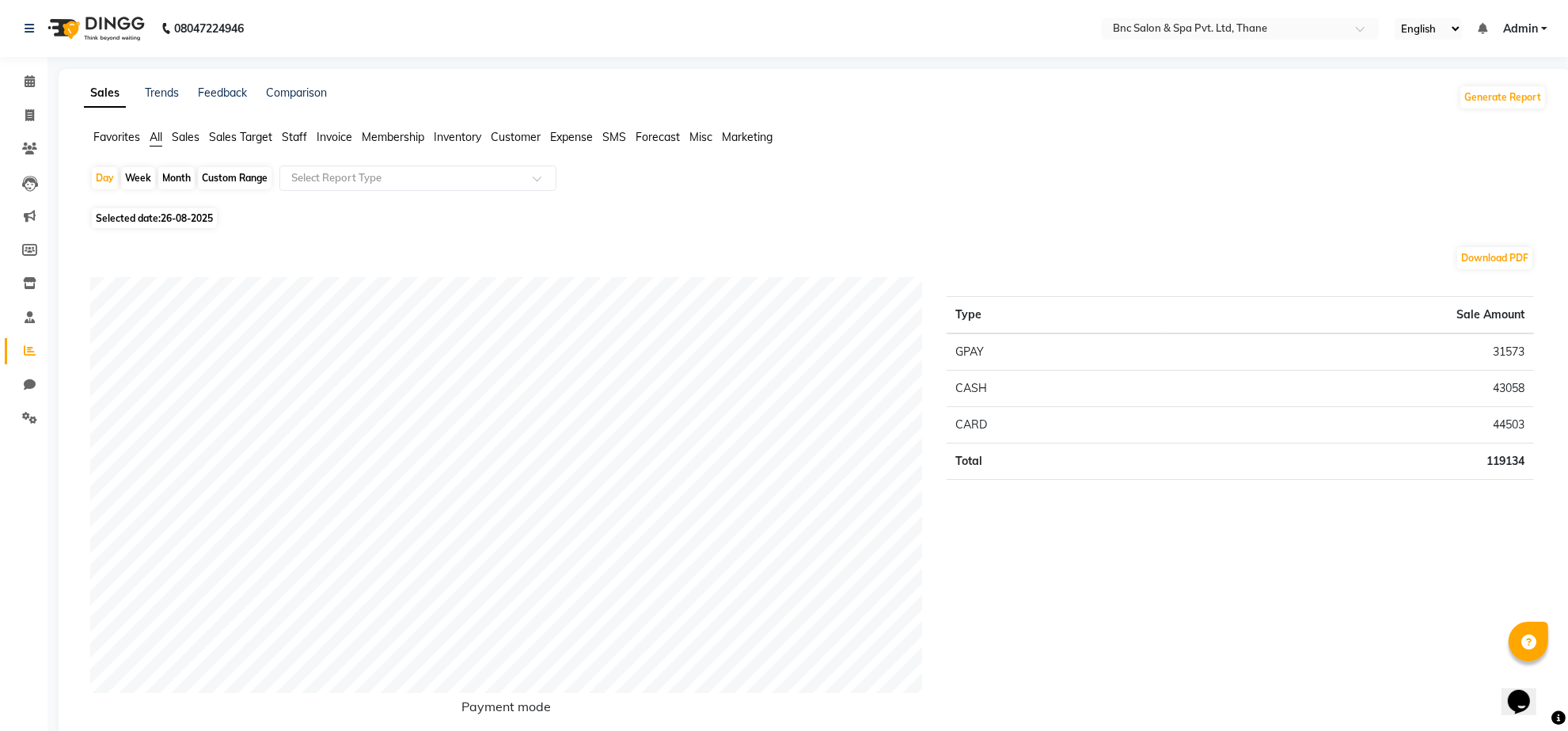
click at [186, 224] on span "Selected date: [DATE]" at bounding box center [154, 218] width 125 height 19
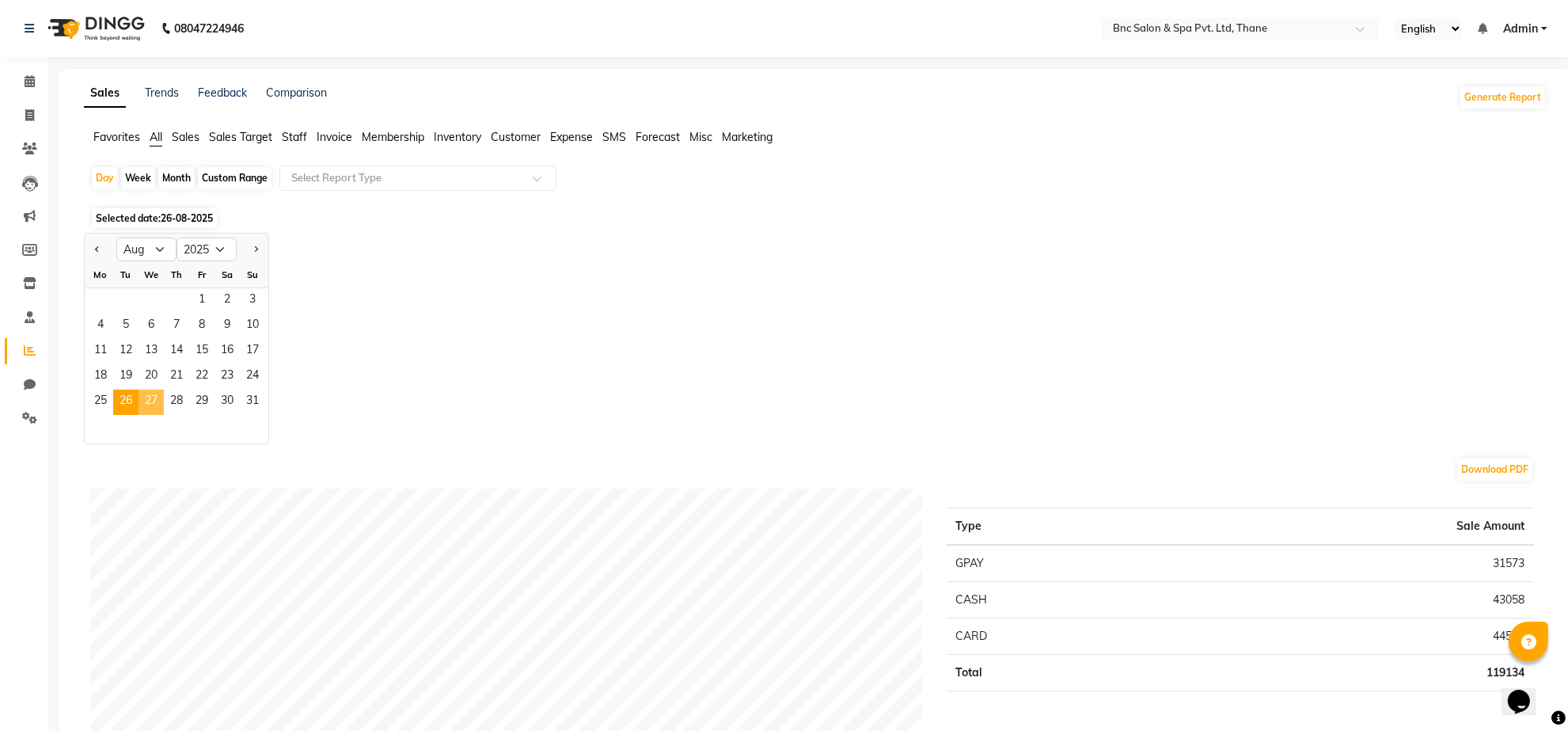
click at [153, 392] on span "27" at bounding box center [150, 402] width 25 height 25
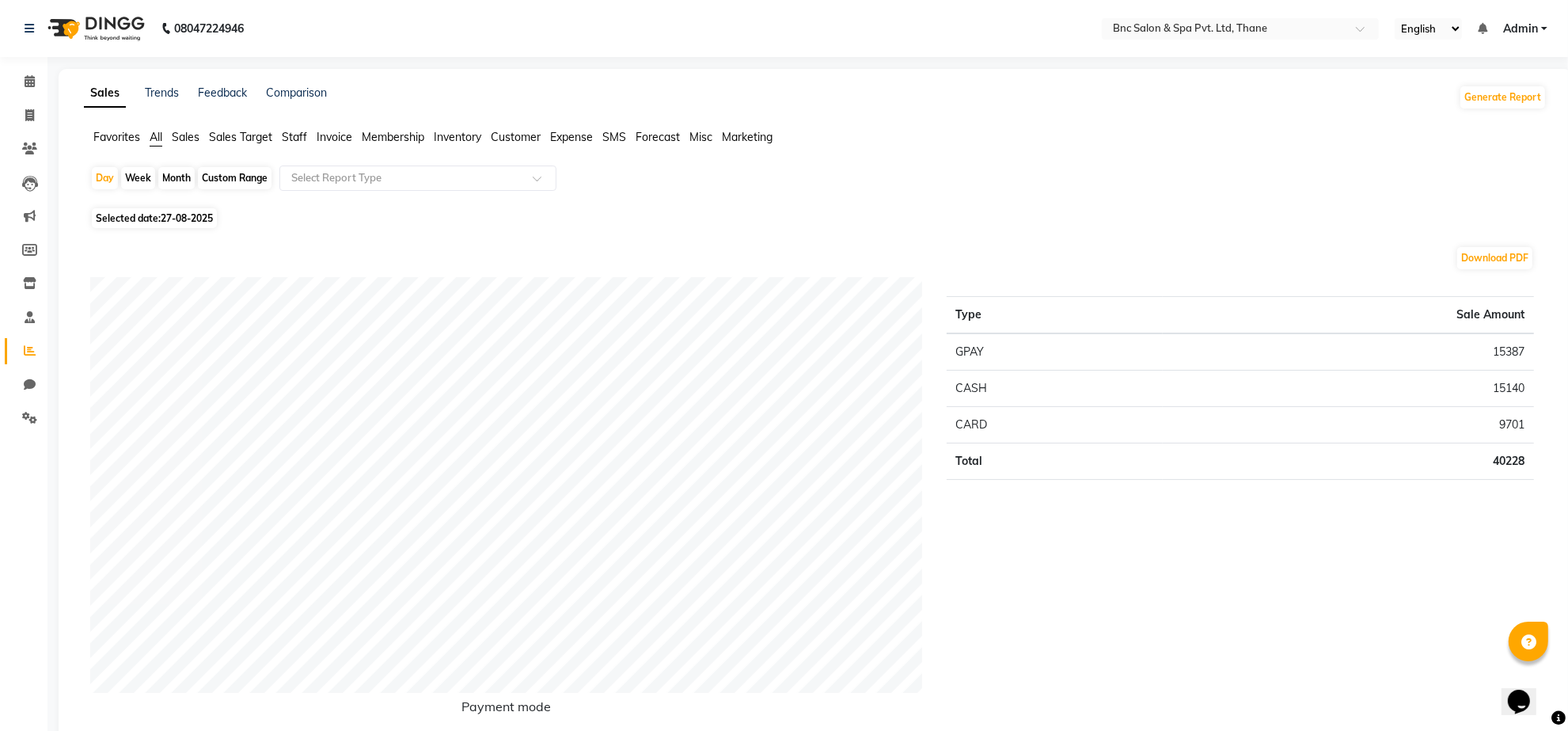
click at [167, 212] on span "27-08-2025" at bounding box center [186, 218] width 52 height 12
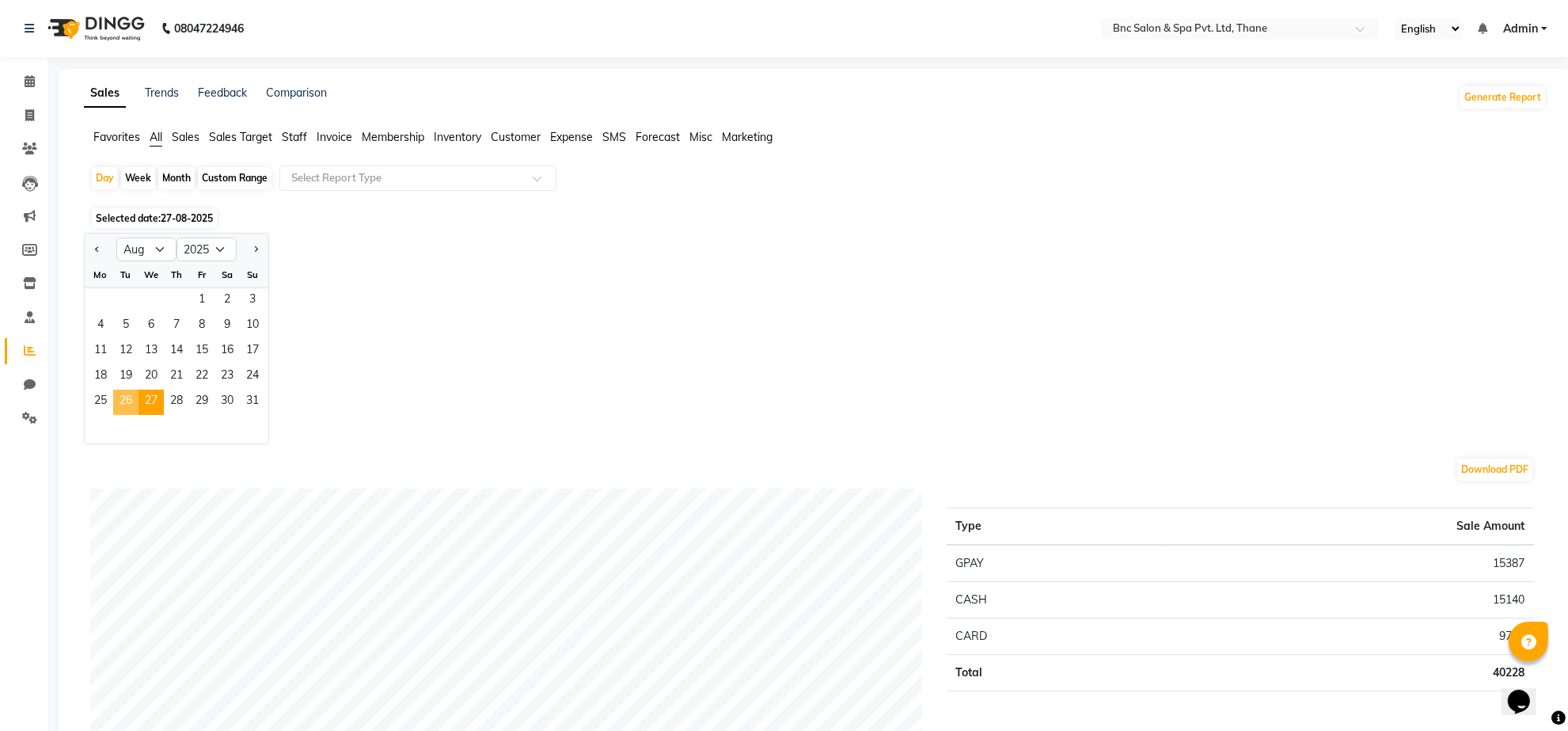
click at [132, 396] on span "26" at bounding box center [125, 402] width 25 height 25
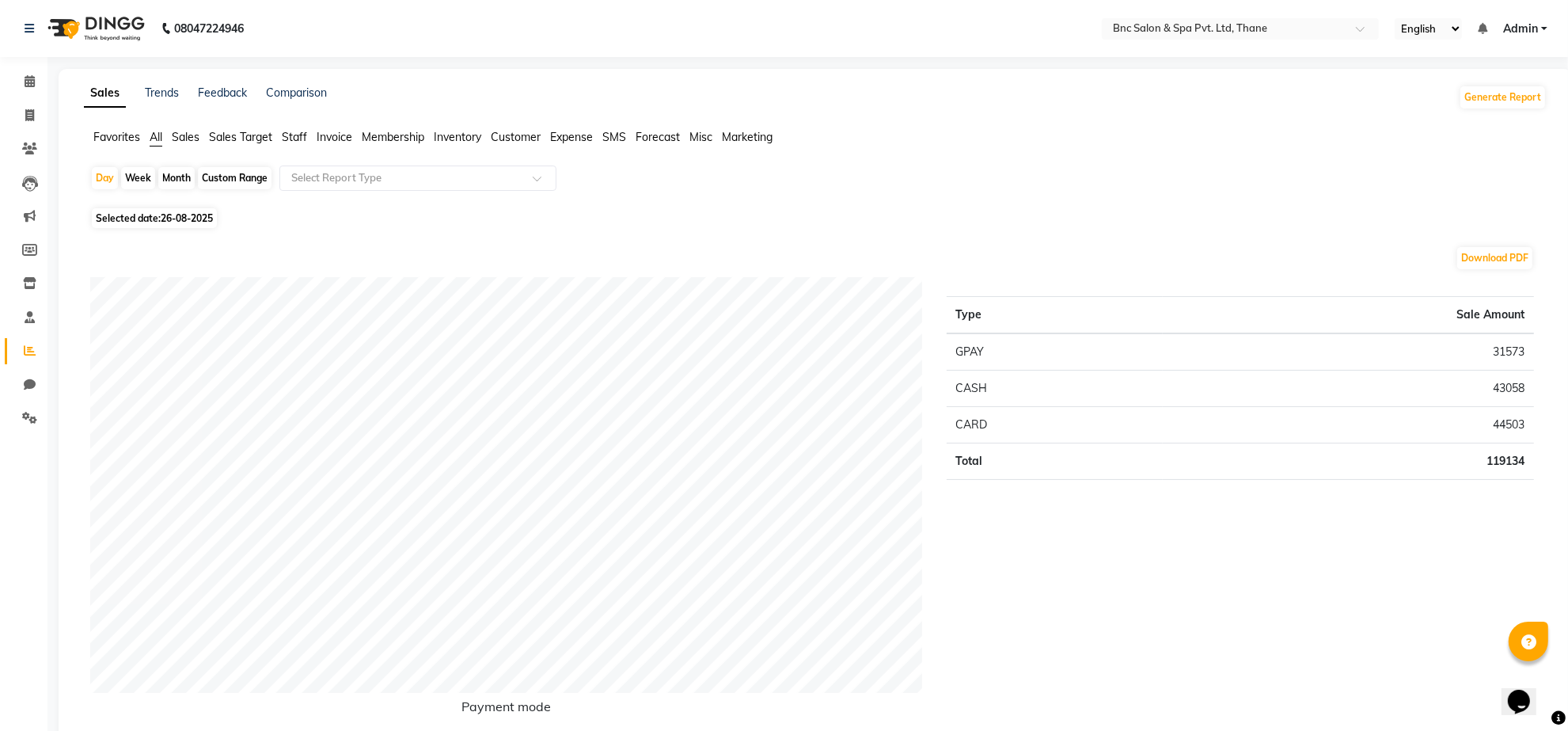
click at [202, 222] on span "26-08-2025" at bounding box center [186, 218] width 52 height 12
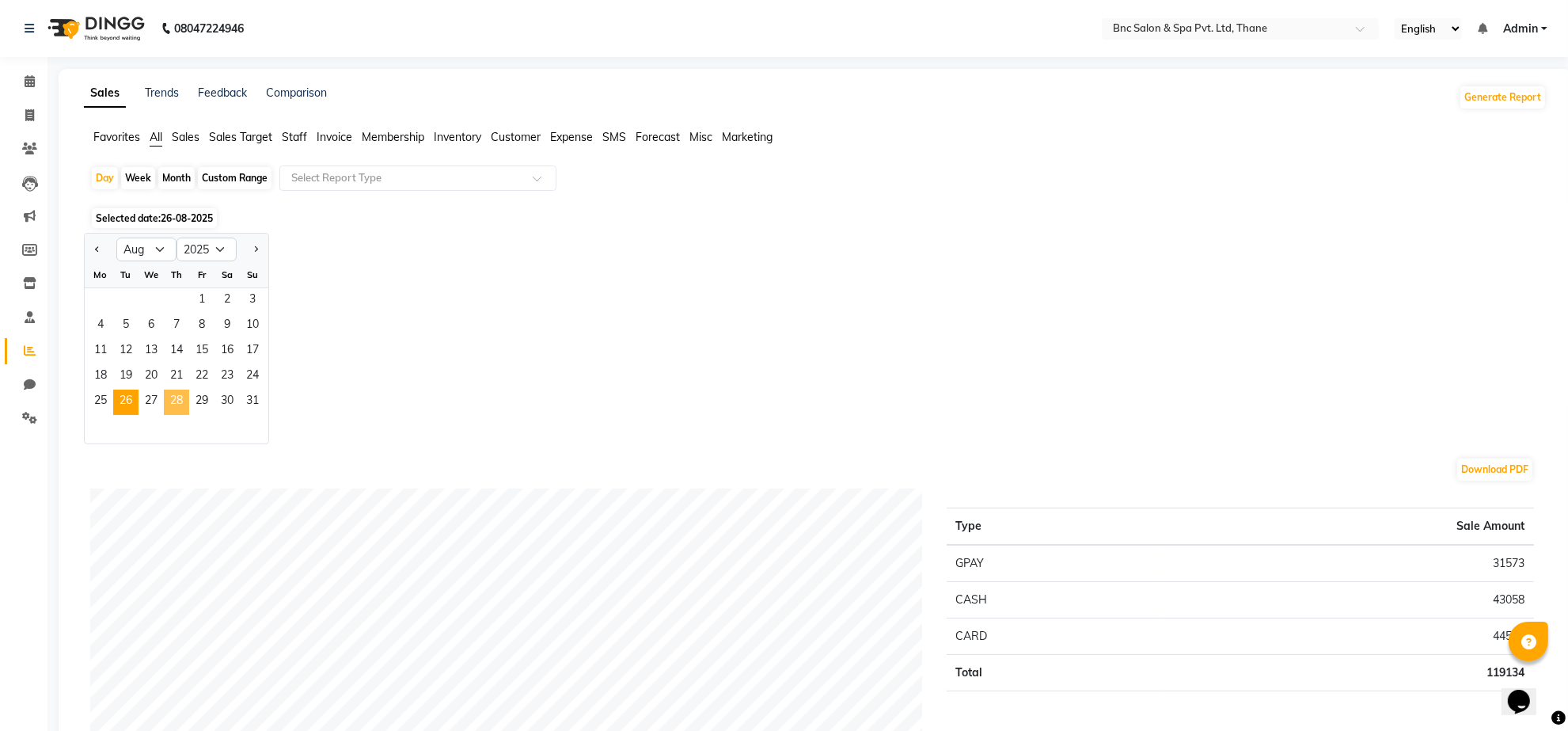
click at [184, 408] on span "28" at bounding box center [176, 402] width 25 height 25
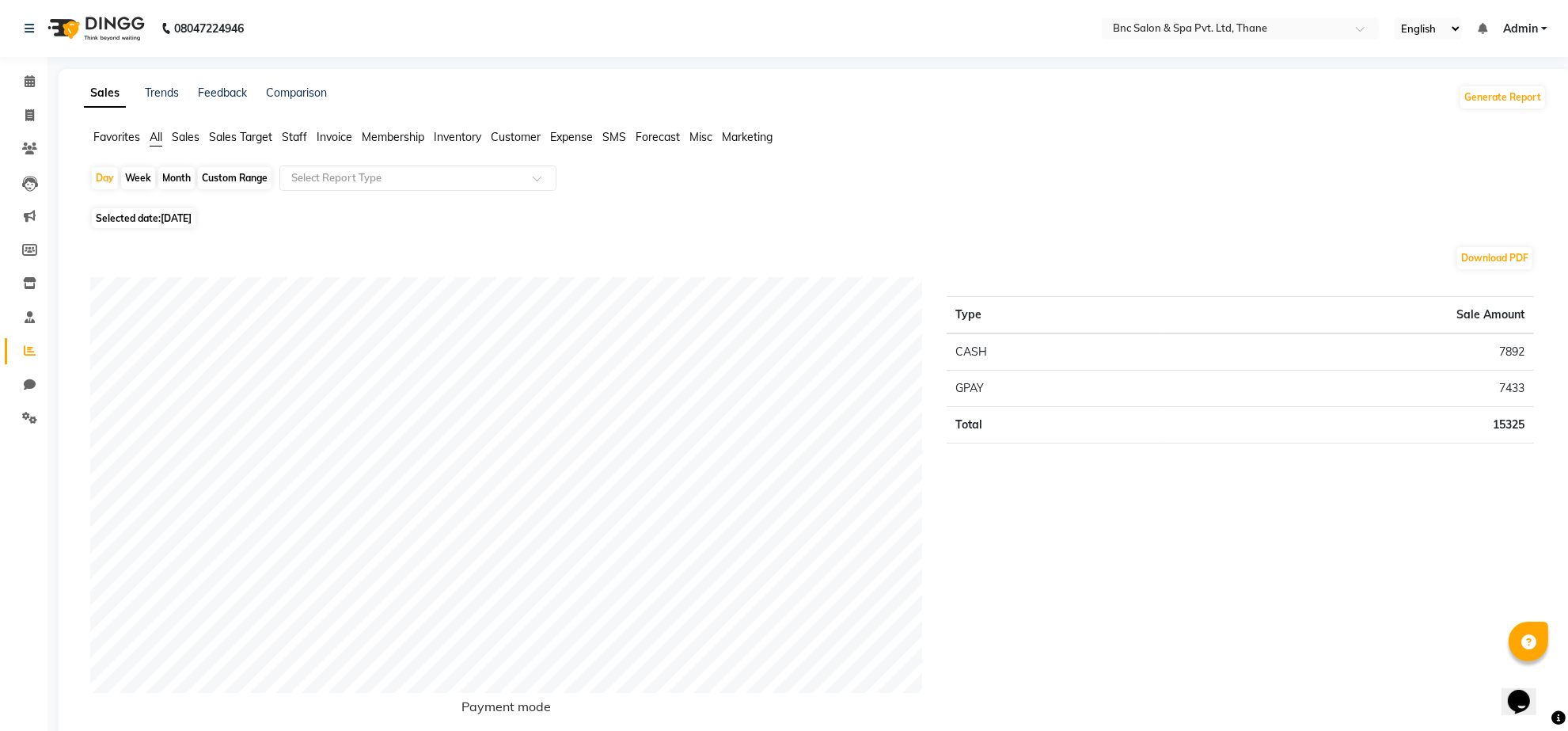
click at [172, 219] on span "[DATE]" at bounding box center [175, 218] width 31 height 12
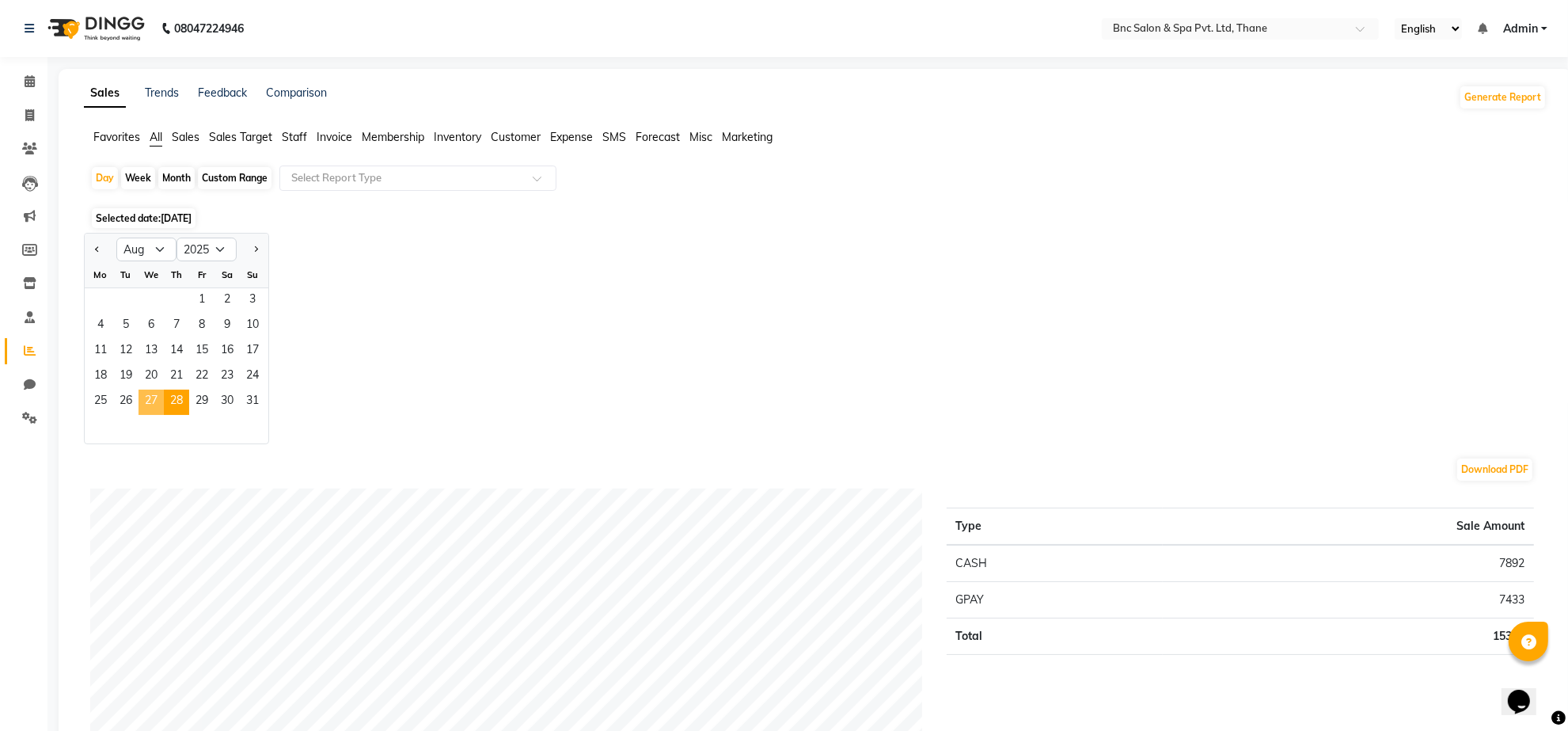
click at [145, 401] on span "27" at bounding box center [150, 402] width 25 height 25
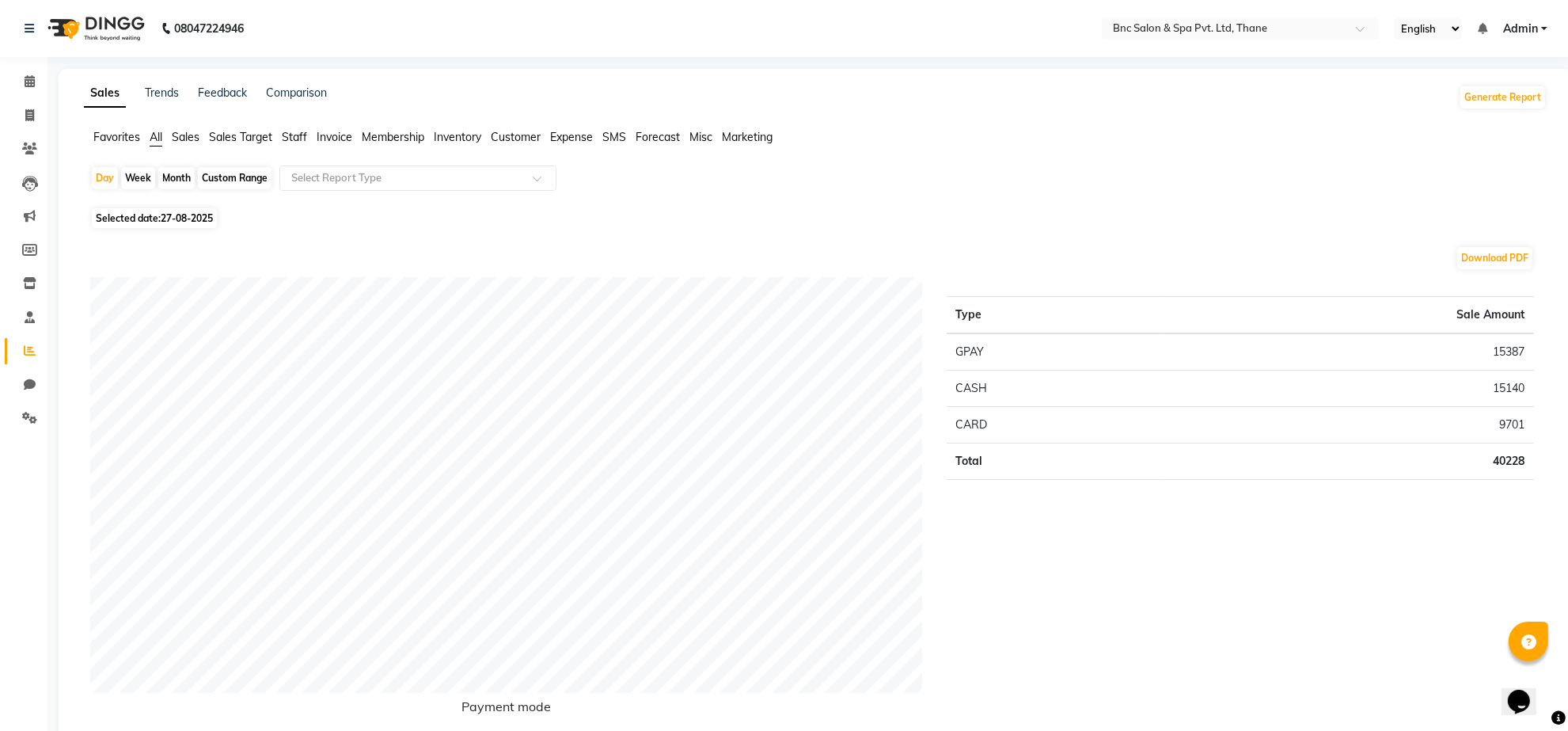
click at [211, 212] on span "27-08-2025" at bounding box center [186, 218] width 52 height 12
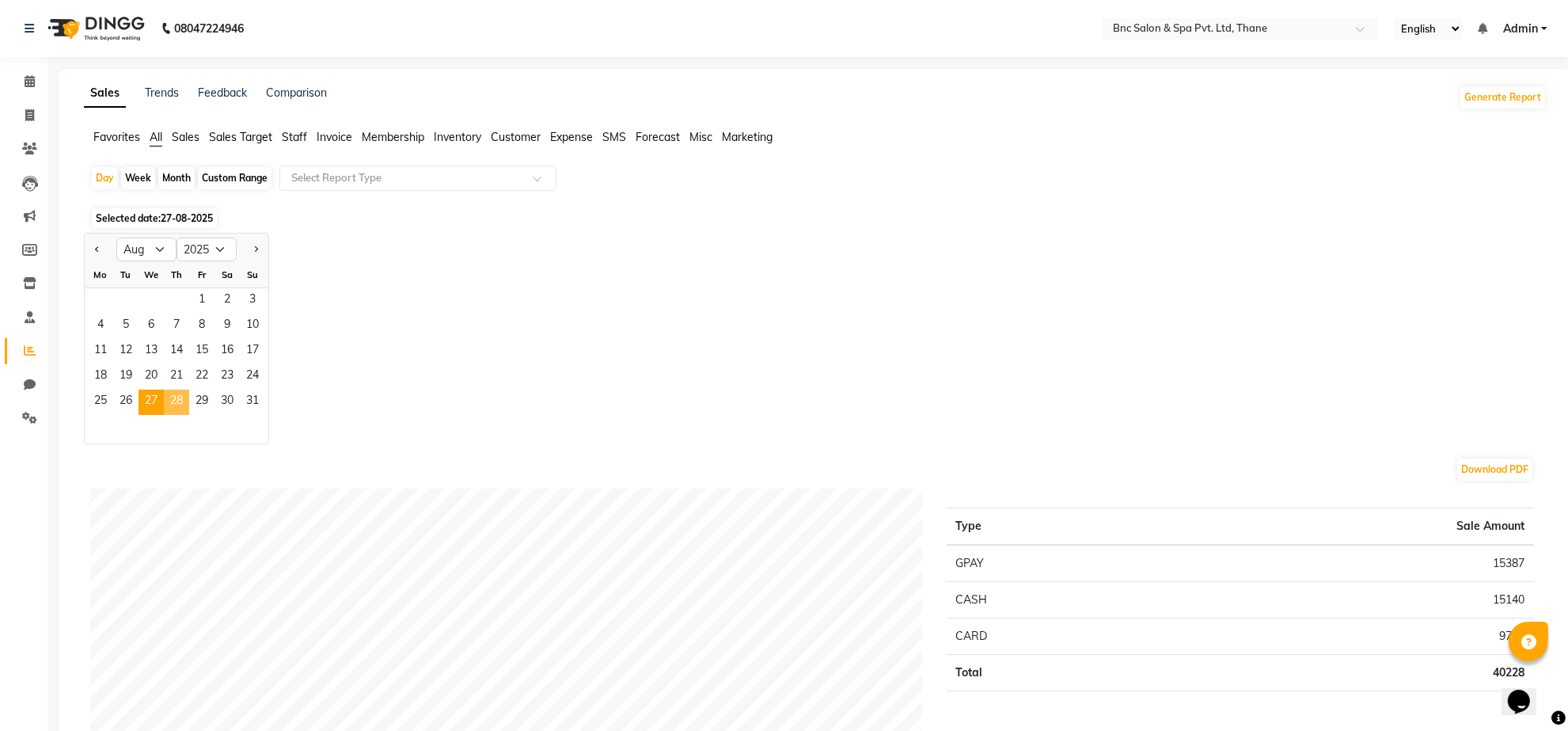
click at [183, 396] on span "28" at bounding box center [176, 402] width 25 height 25
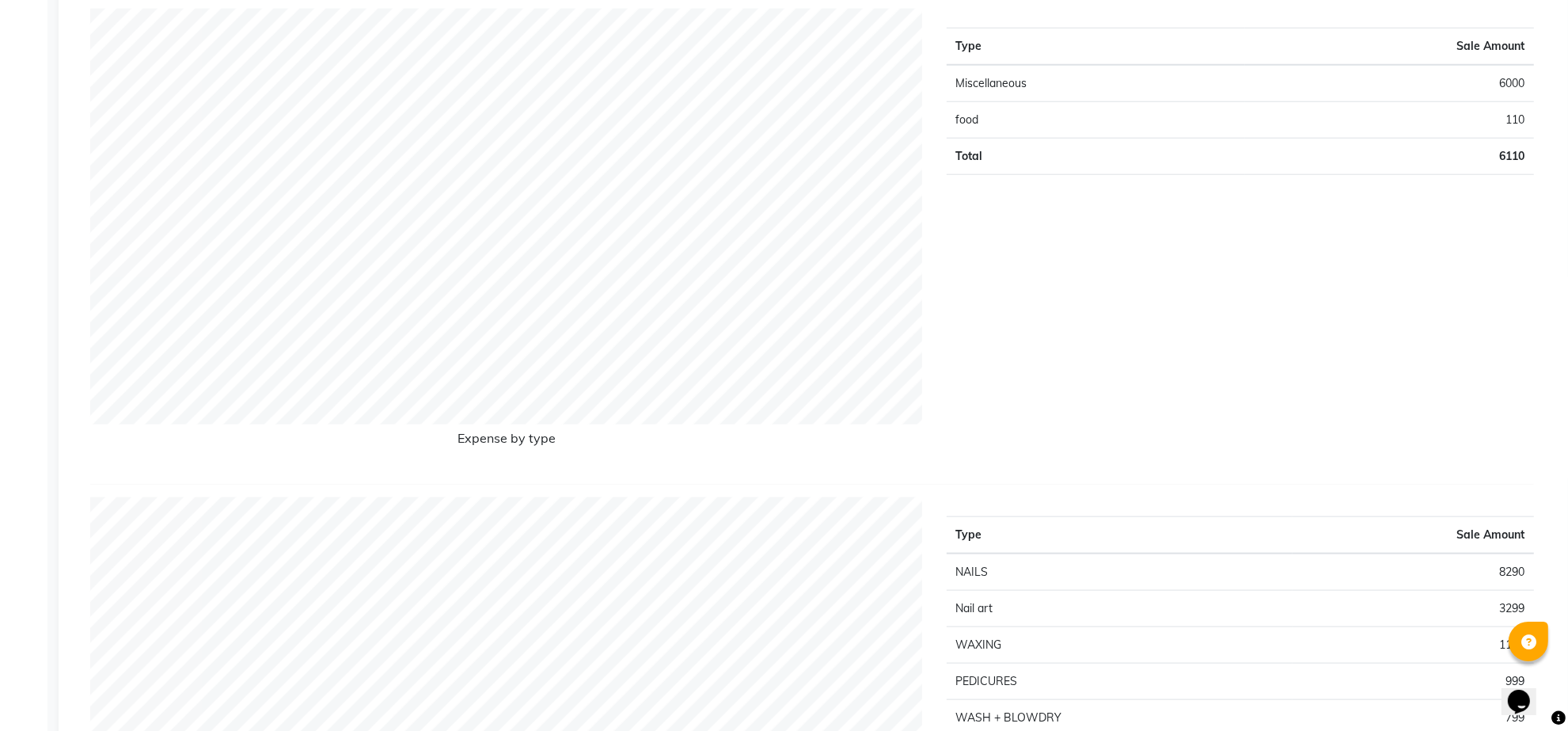
scroll to position [1660, 0]
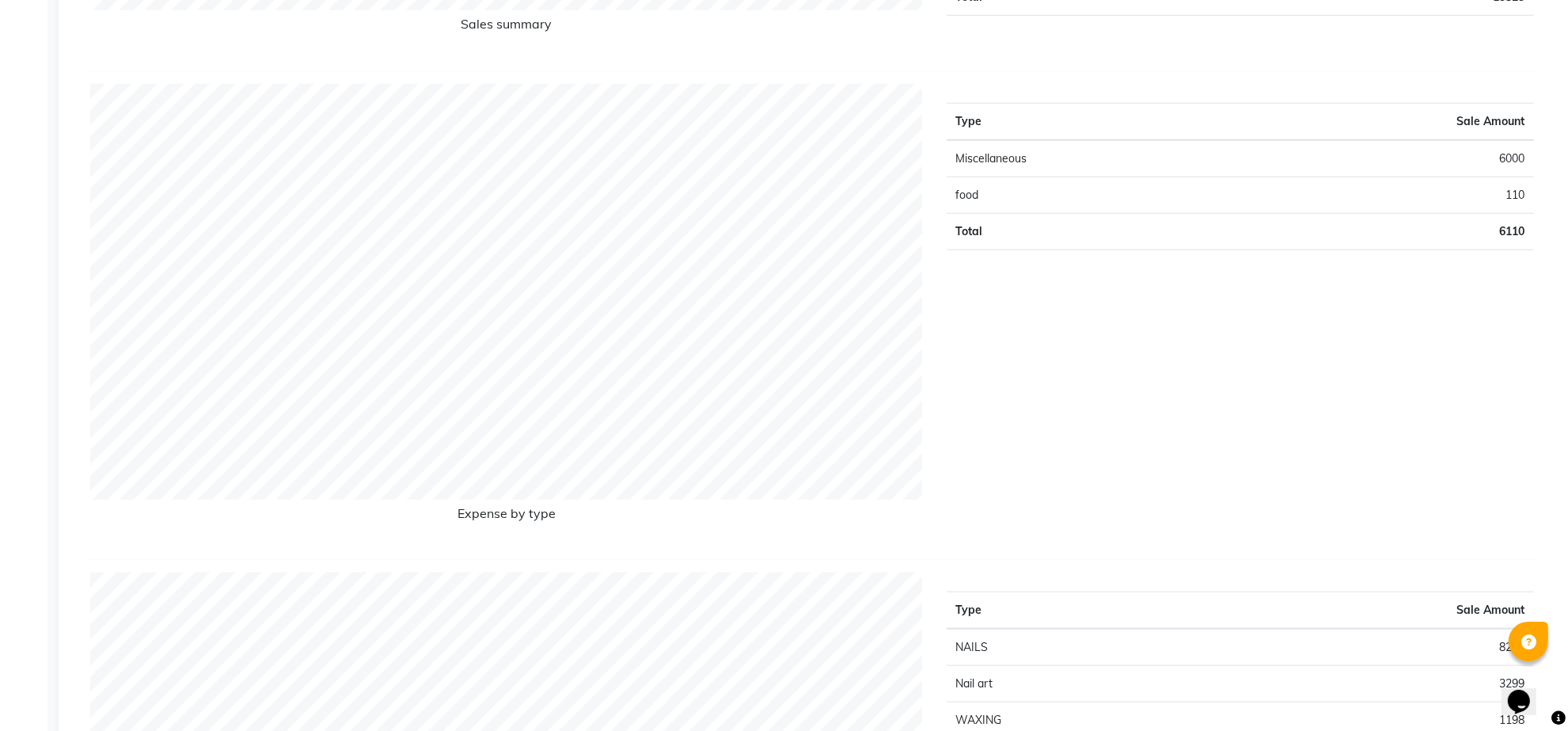
click at [1062, 159] on td "Miscellaneous" at bounding box center [1096, 159] width 300 height 37
click at [41, 274] on div "Calendar Invoice Clients Leads Marketing Members Inventory Staff Reports Chat S…" at bounding box center [107, 4] width 213 height 3238
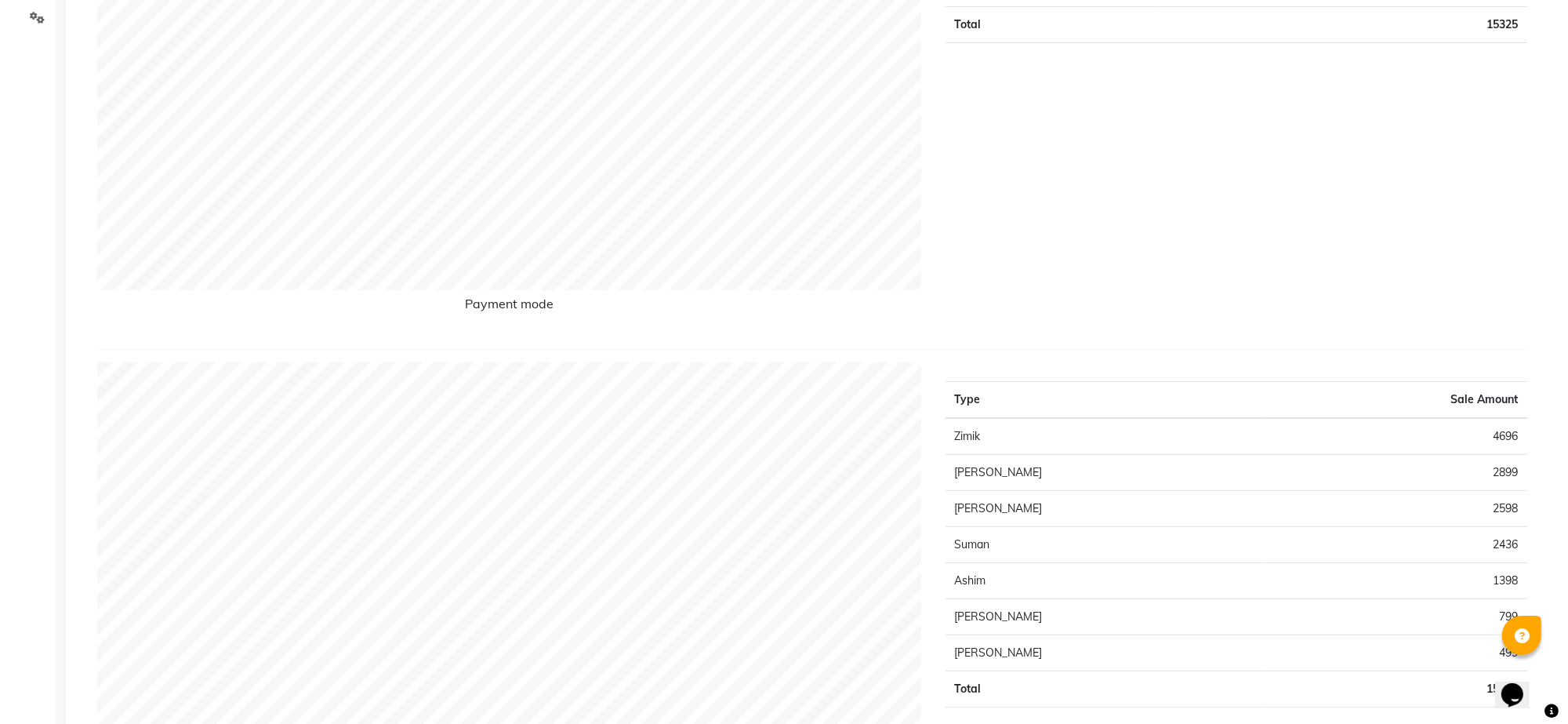
scroll to position [0, 0]
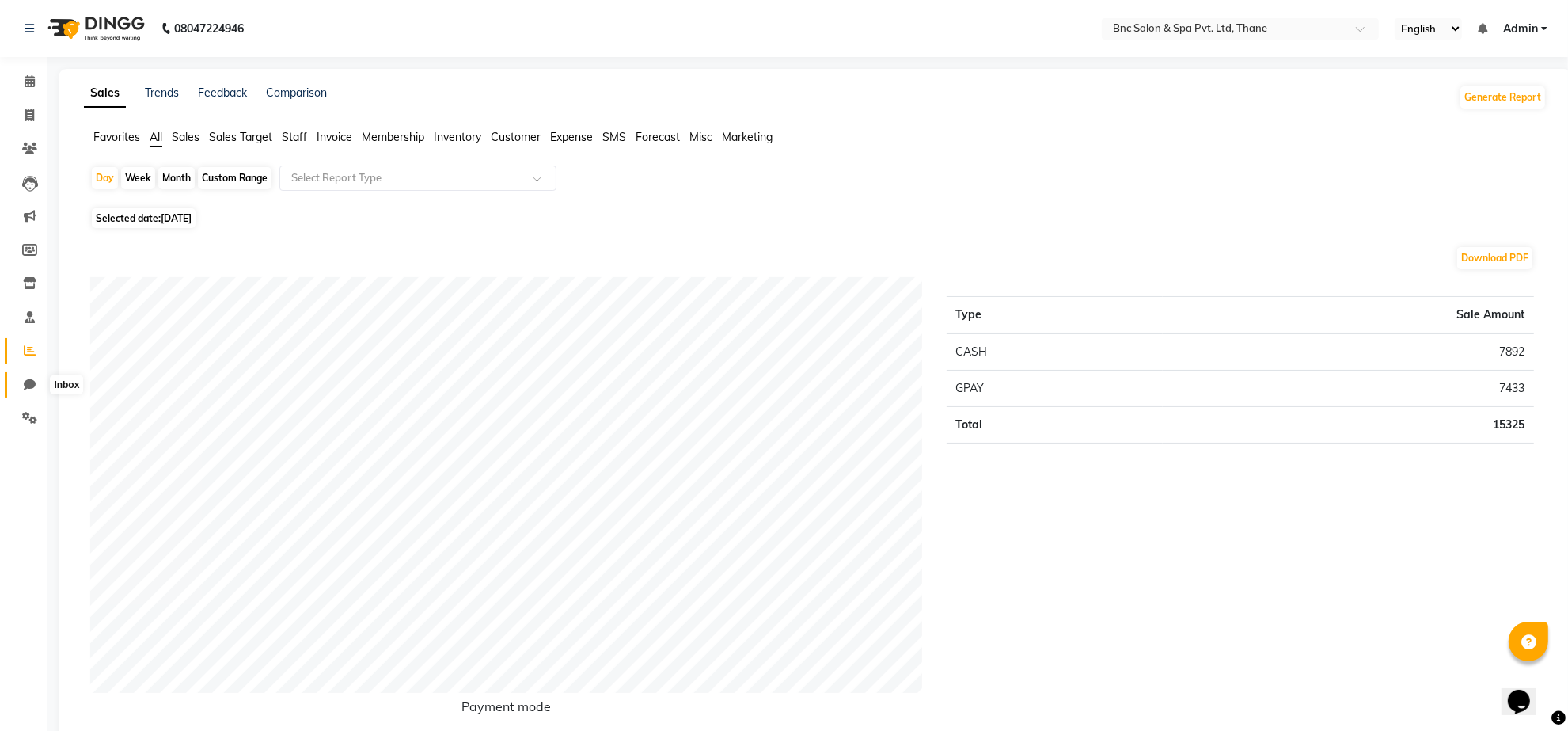
click at [25, 390] on icon at bounding box center [30, 384] width 12 height 12
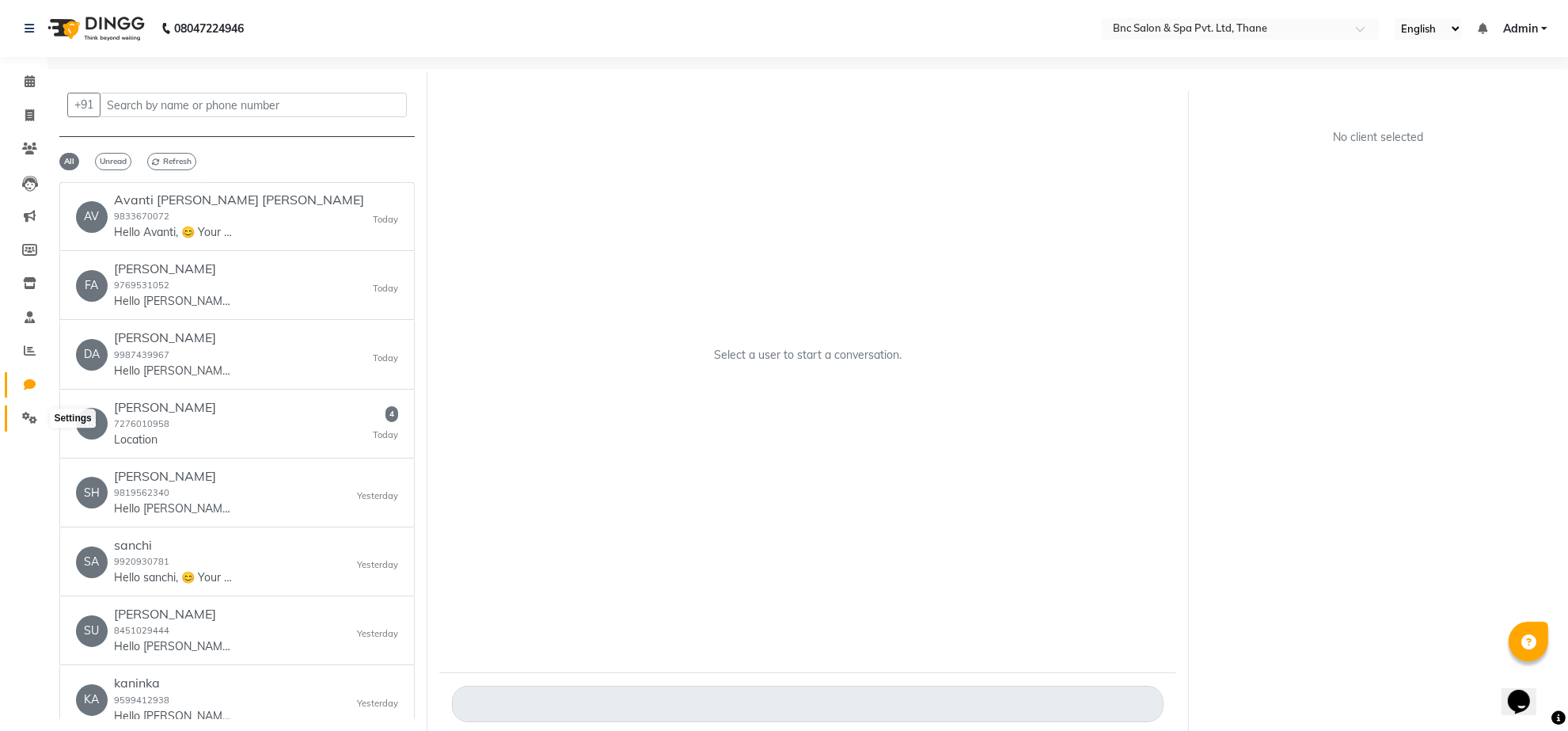
click at [22, 425] on span at bounding box center [30, 418] width 28 height 19
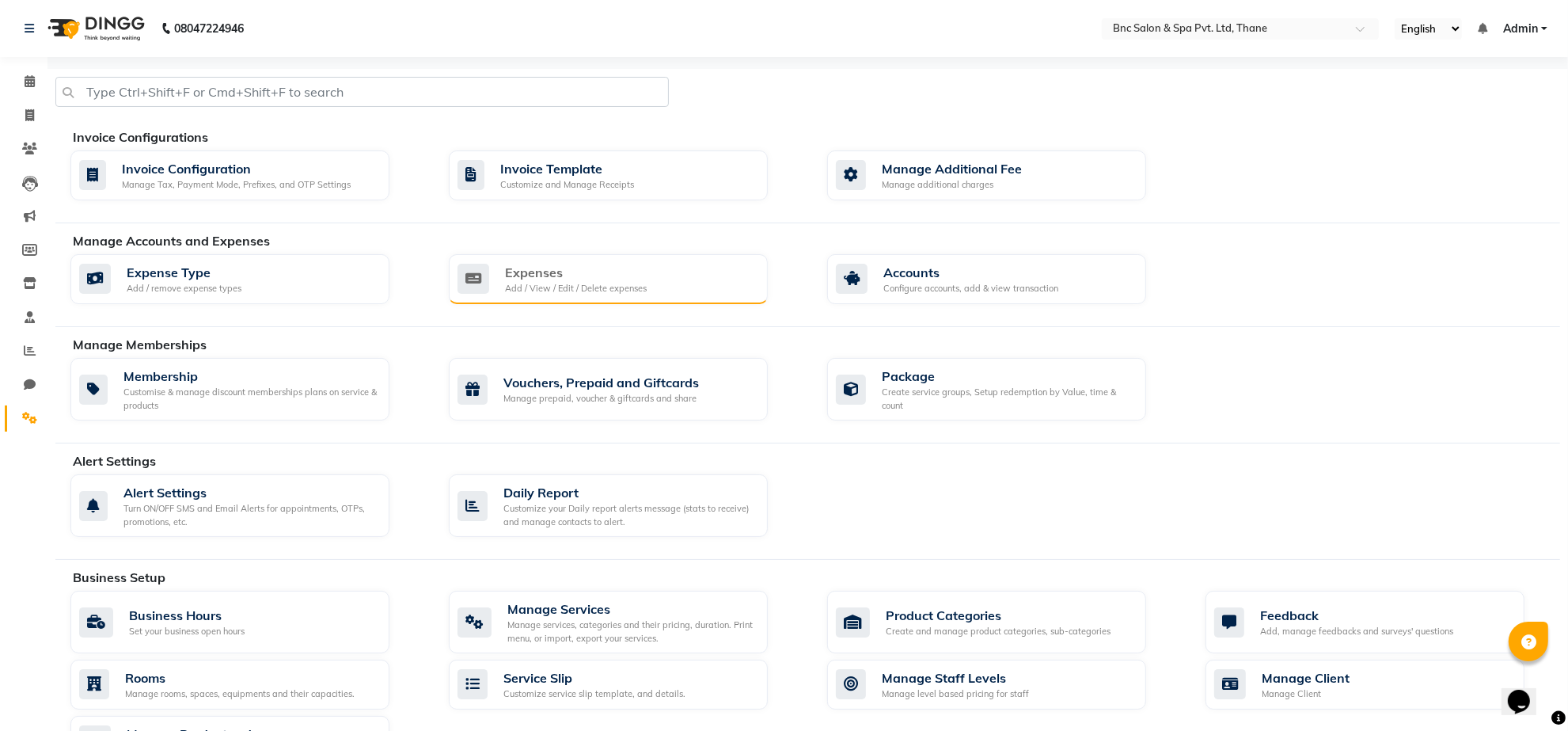
click at [556, 263] on div "Expenses" at bounding box center [576, 272] width 142 height 19
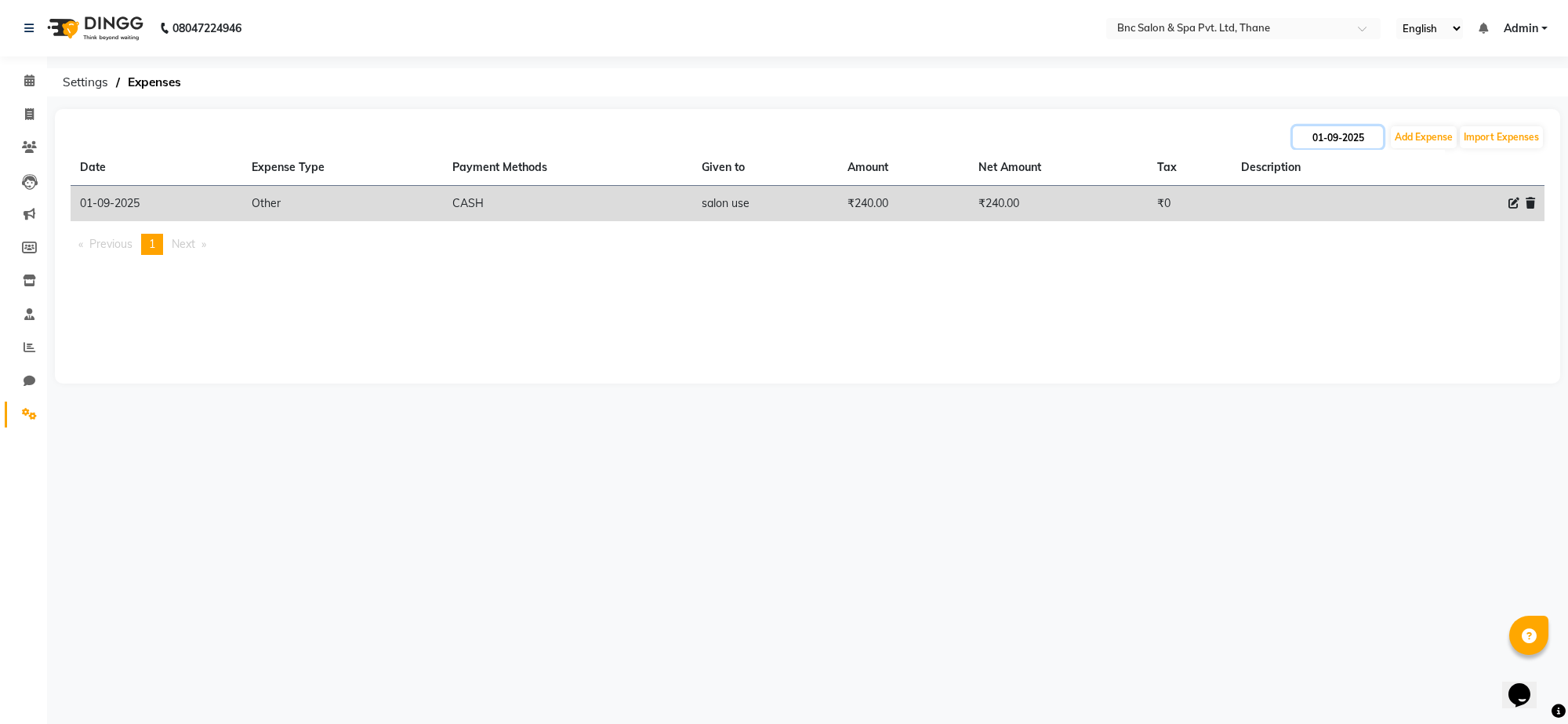
click at [1321, 142] on input "01-09-2025" at bounding box center [1338, 137] width 90 height 22
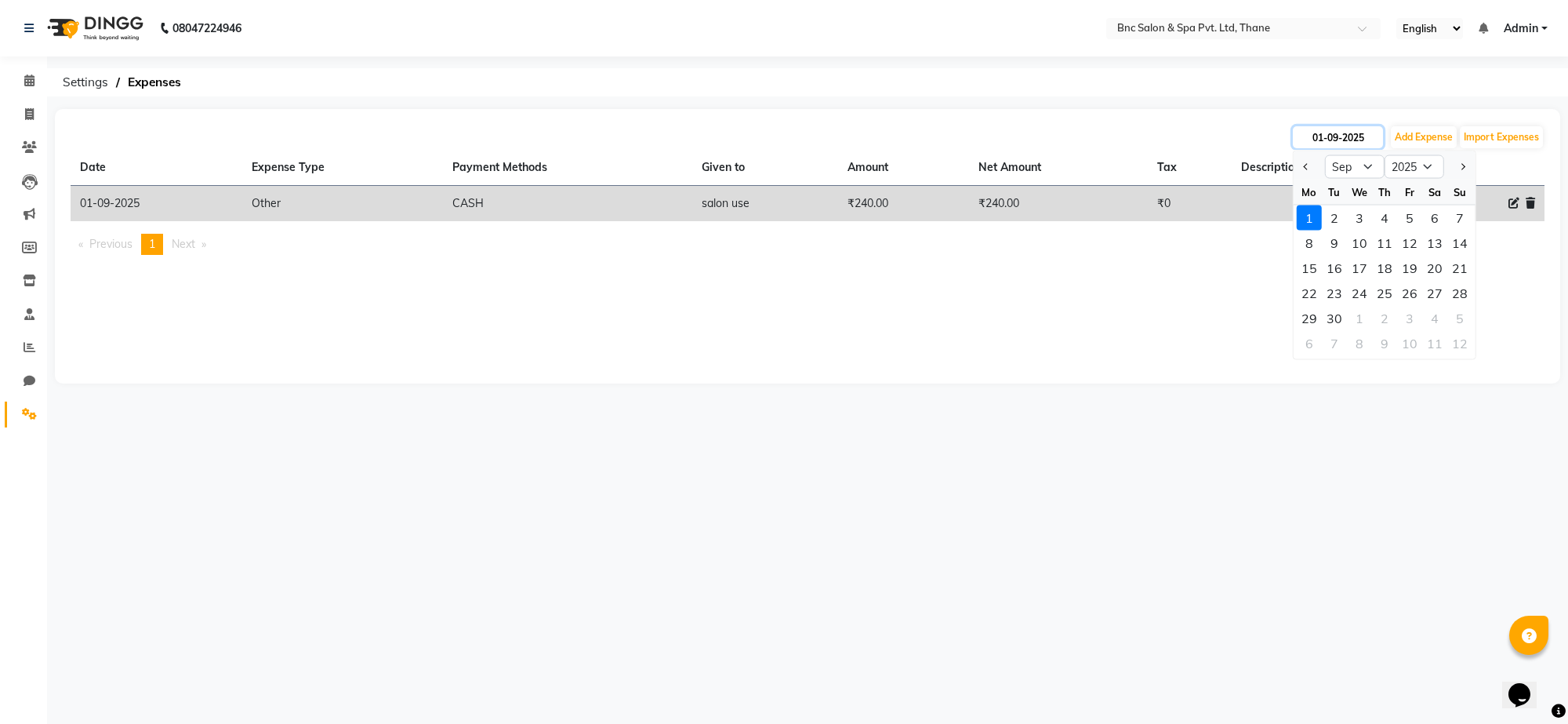
click at [1321, 142] on input "01-09-2025" at bounding box center [1338, 137] width 90 height 22
click at [1361, 157] on select "Jan Feb Mar Apr May Jun [DATE] Aug Sep Oct Nov Dec" at bounding box center [1355, 167] width 60 height 24
click at [1325, 155] on select "Jan Feb Mar Apr May Jun [DATE] Aug Sep Oct Nov Dec" at bounding box center [1355, 167] width 60 height 24
click at [1390, 319] on div "28" at bounding box center [1384, 318] width 25 height 25
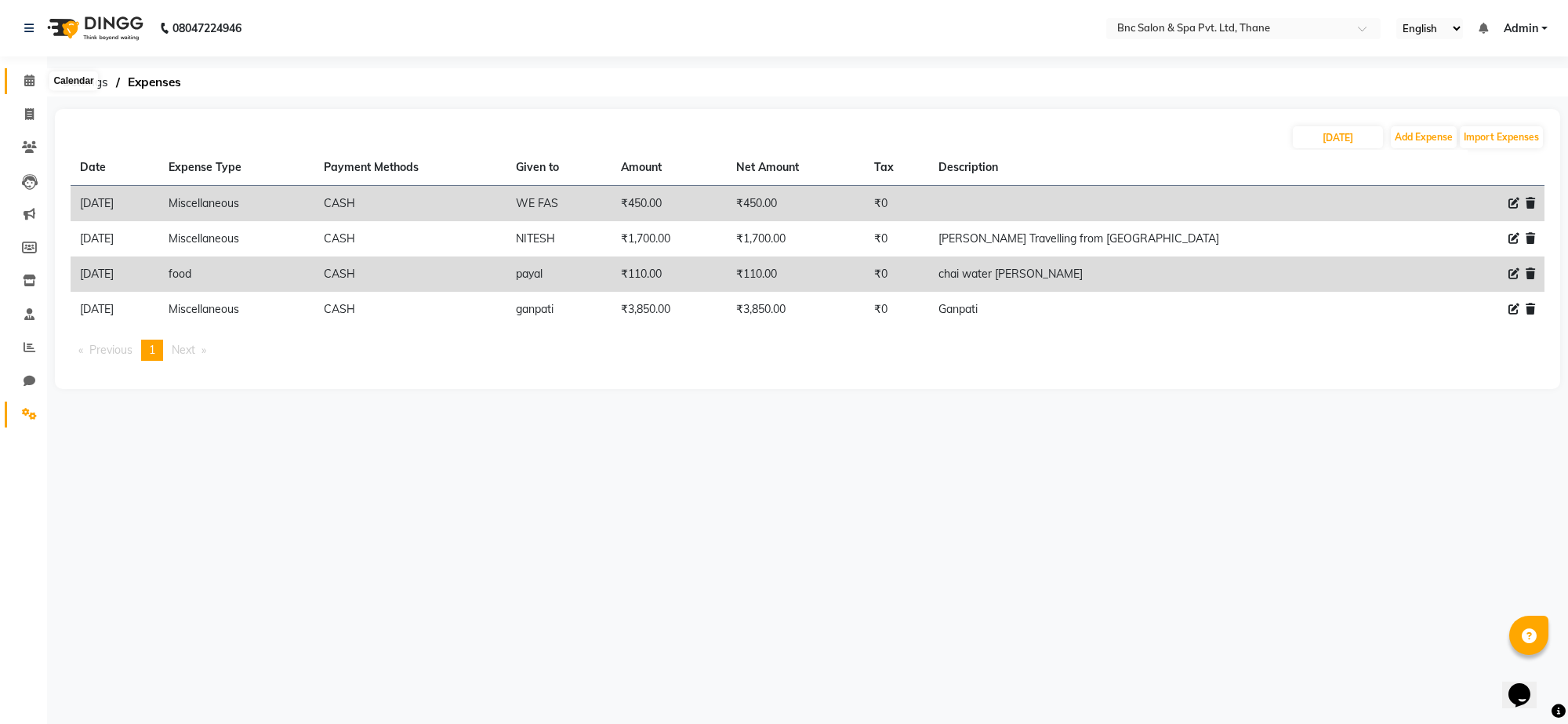
click at [22, 81] on span at bounding box center [29, 82] width 28 height 18
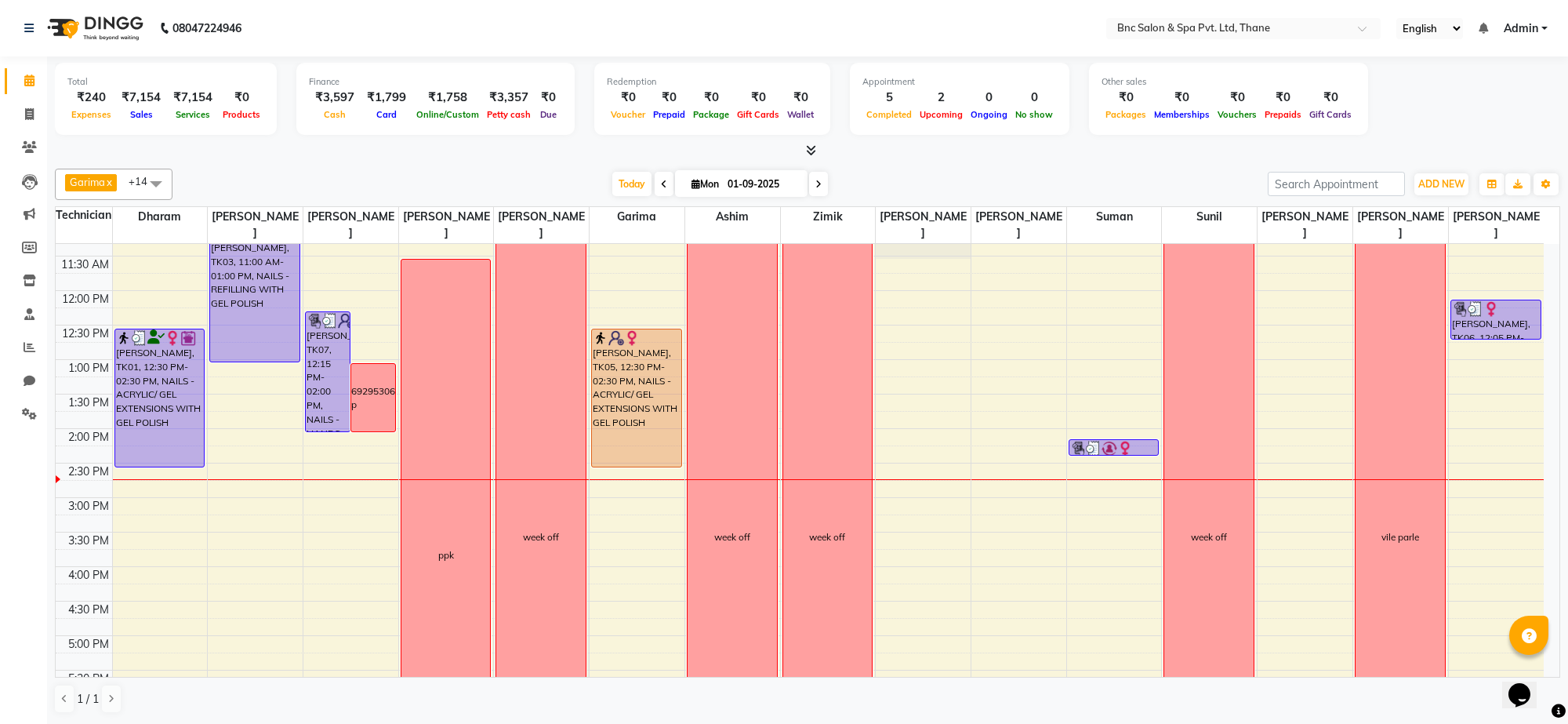
scroll to position [261, 0]
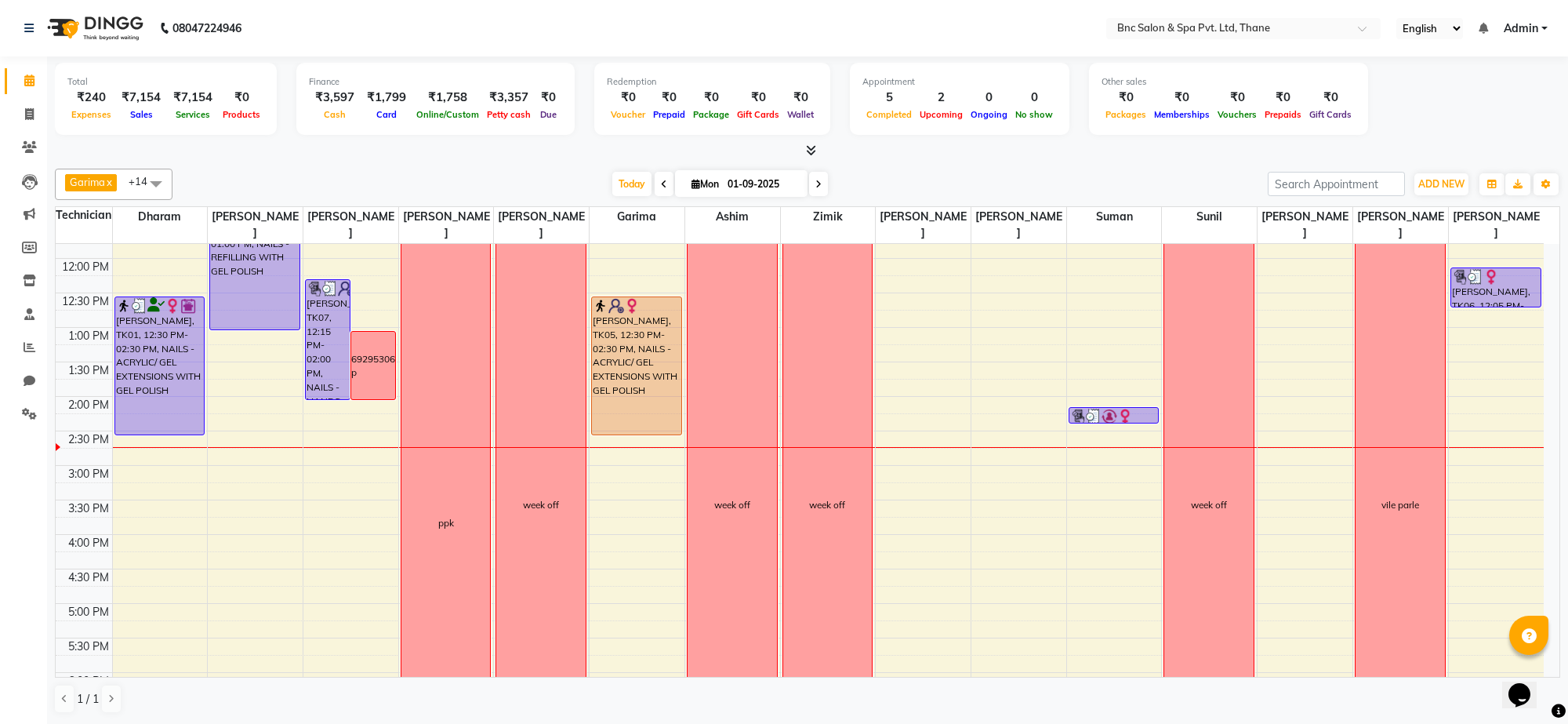
click at [886, 546] on div "8:00 AM 8:30 AM 9:00 AM 9:30 AM 10:00 AM 10:30 AM 11:00 AM 11:30 AM 12:00 PM 12…" at bounding box center [800, 431] width 1488 height 897
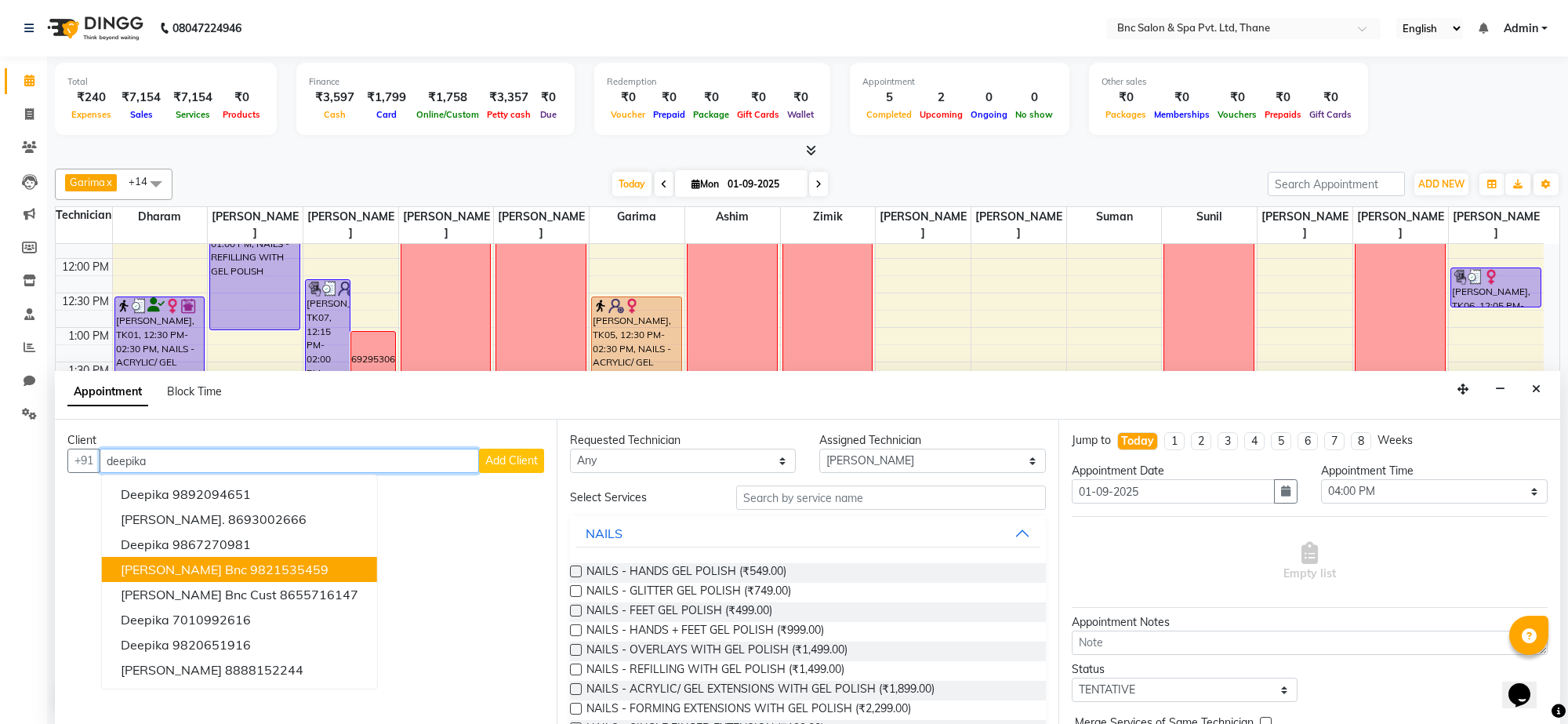
click at [264, 570] on ngb-highlight "9821535459" at bounding box center [288, 569] width 78 height 16
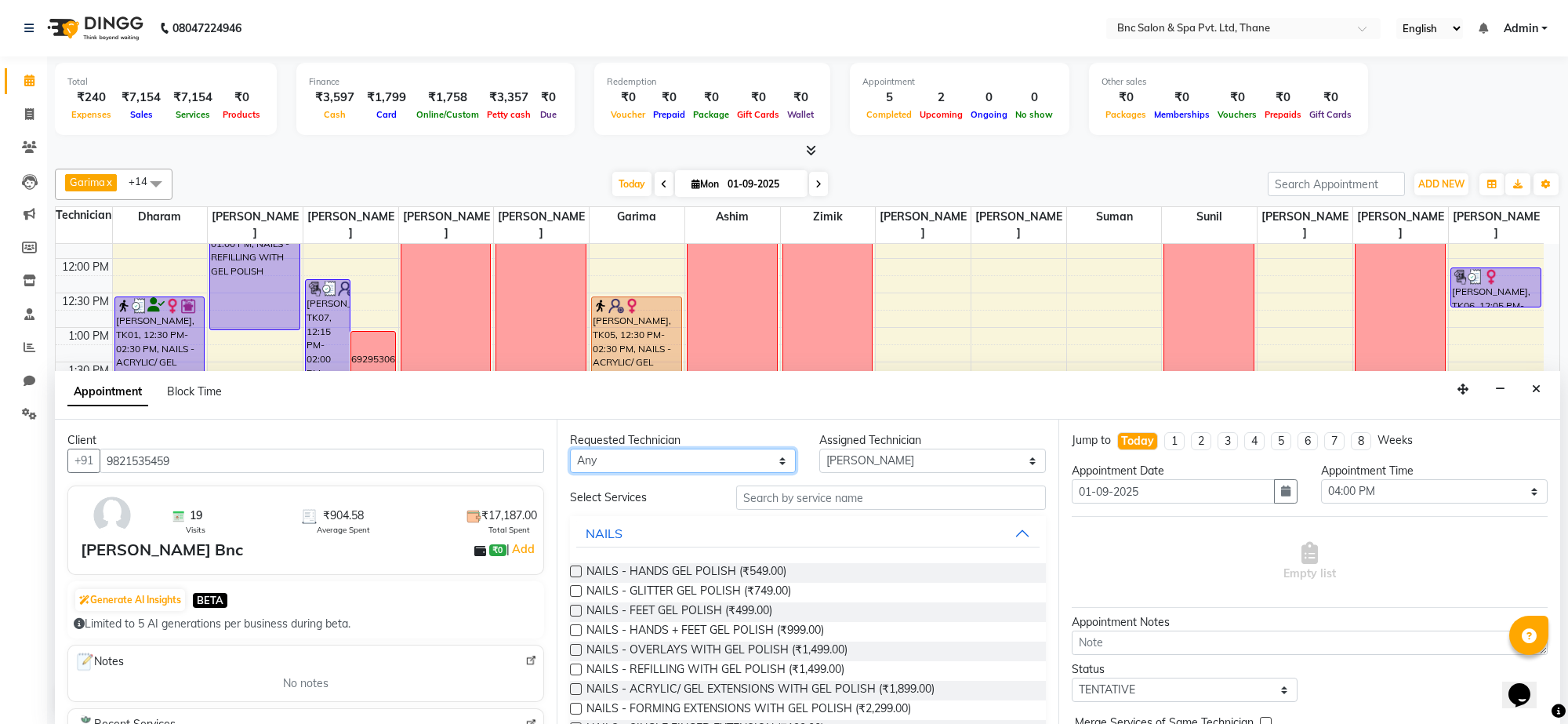
click at [624, 457] on select "Any [PERSON_NAME] [PERSON_NAME] [PERSON_NAME] [PERSON_NAME] [PERSON_NAME] [PERS…" at bounding box center [683, 460] width 226 height 24
click at [570, 449] on select "Any [PERSON_NAME] [PERSON_NAME] [PERSON_NAME] [PERSON_NAME] [PERSON_NAME] [PERS…" at bounding box center [683, 460] width 226 height 24
click at [1343, 500] on select "Select 09:00 AM 09:15 AM 09:30 AM 09:45 AM 10:00 AM 10:15 AM 10:30 AM 10:45 AM …" at bounding box center [1434, 492] width 226 height 24
click at [1321, 480] on select "Select 09:00 AM 09:15 AM 09:30 AM 09:45 AM 10:00 AM 10:15 AM 10:30 AM 10:45 AM …" at bounding box center [1434, 492] width 226 height 24
click at [882, 501] on input "text" at bounding box center [891, 497] width 310 height 24
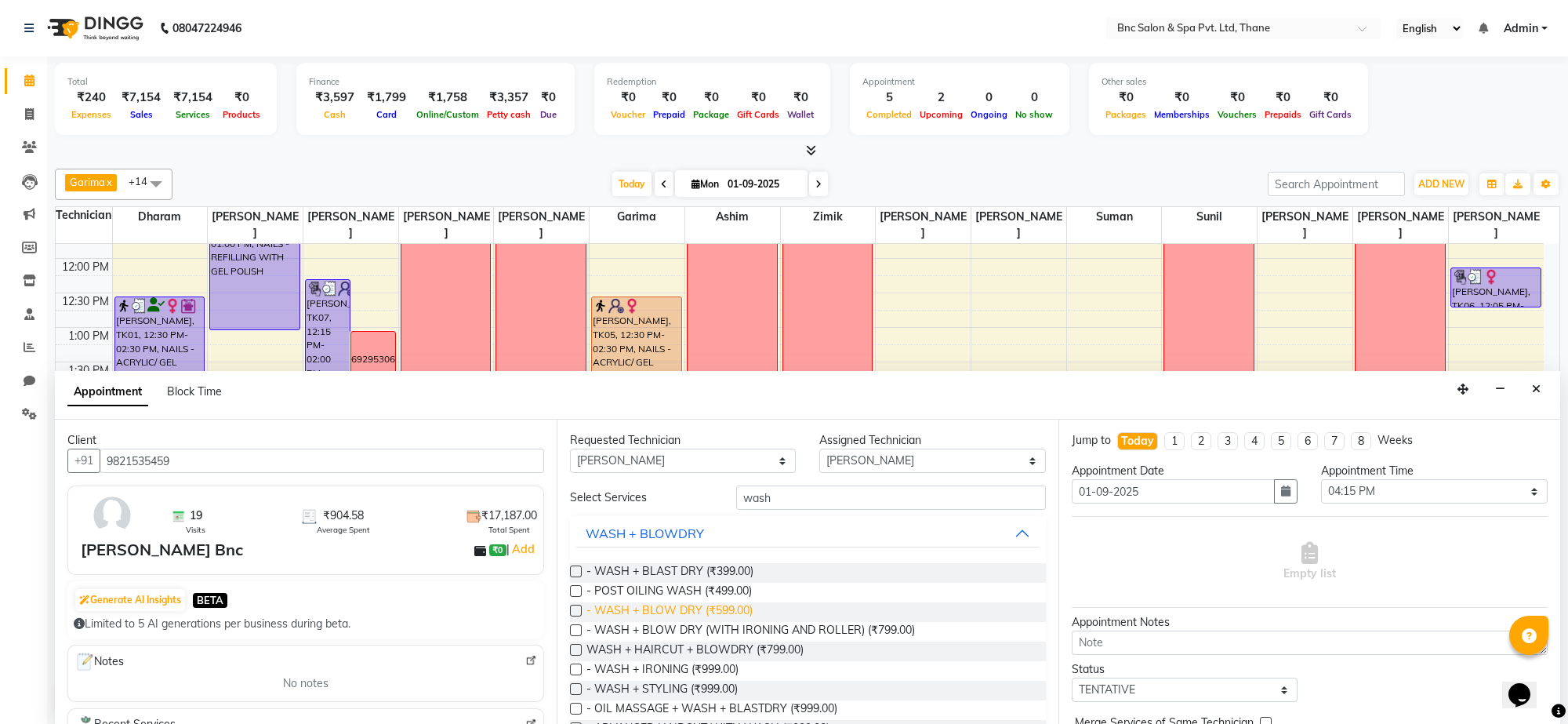
click at [649, 613] on span "- WASH + BLOW DRY (₹599.00)" at bounding box center [670, 612] width 166 height 19
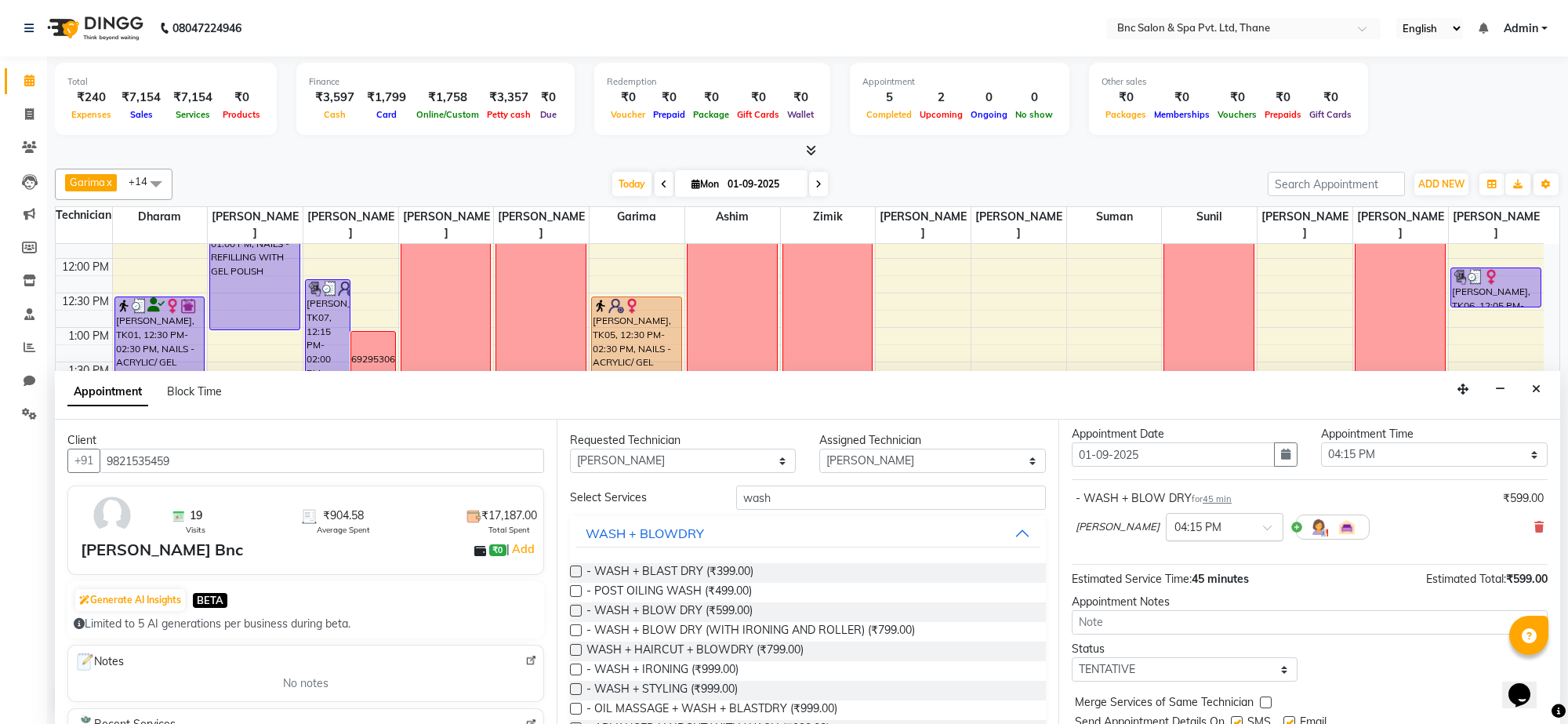
scroll to position [95, 0]
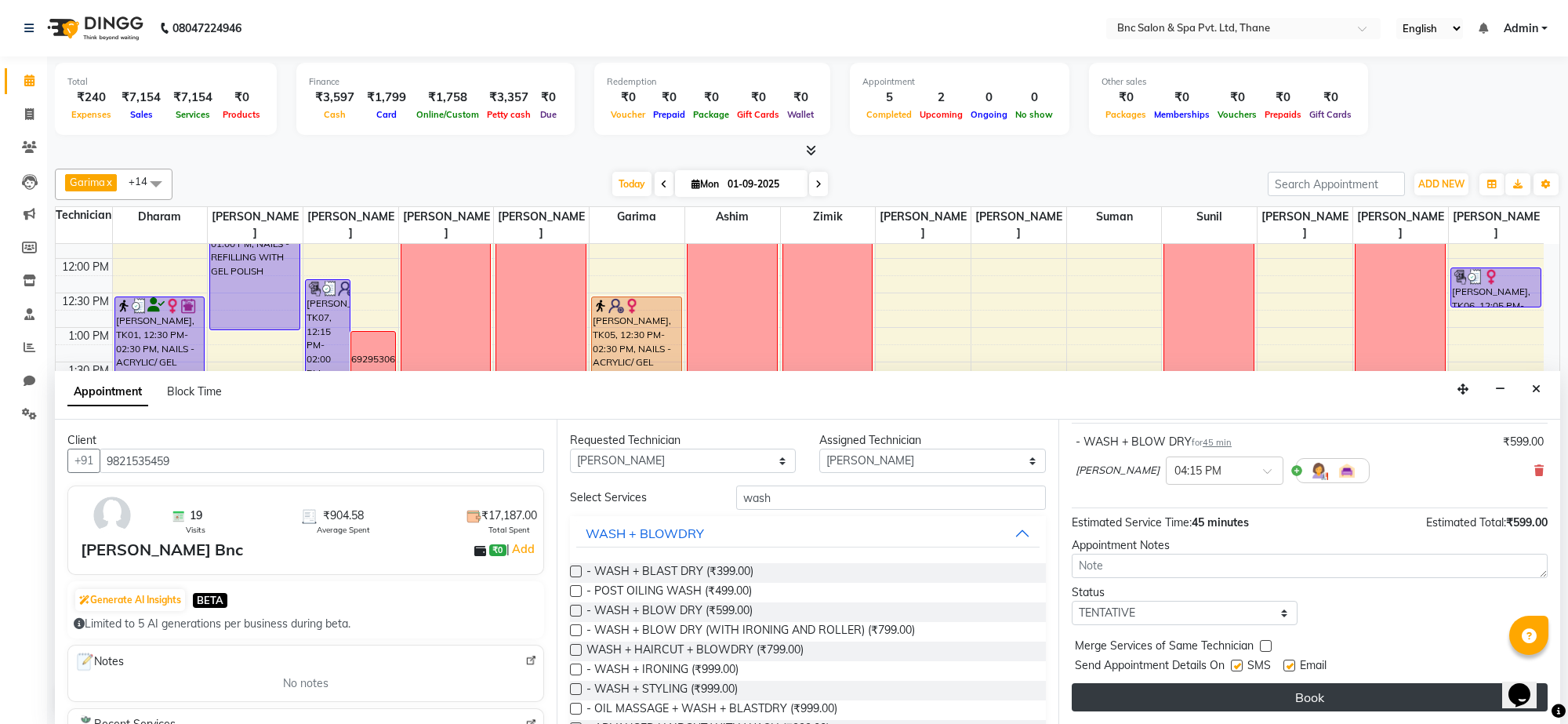
click at [1227, 702] on button "Book" at bounding box center [1310, 697] width 476 height 28
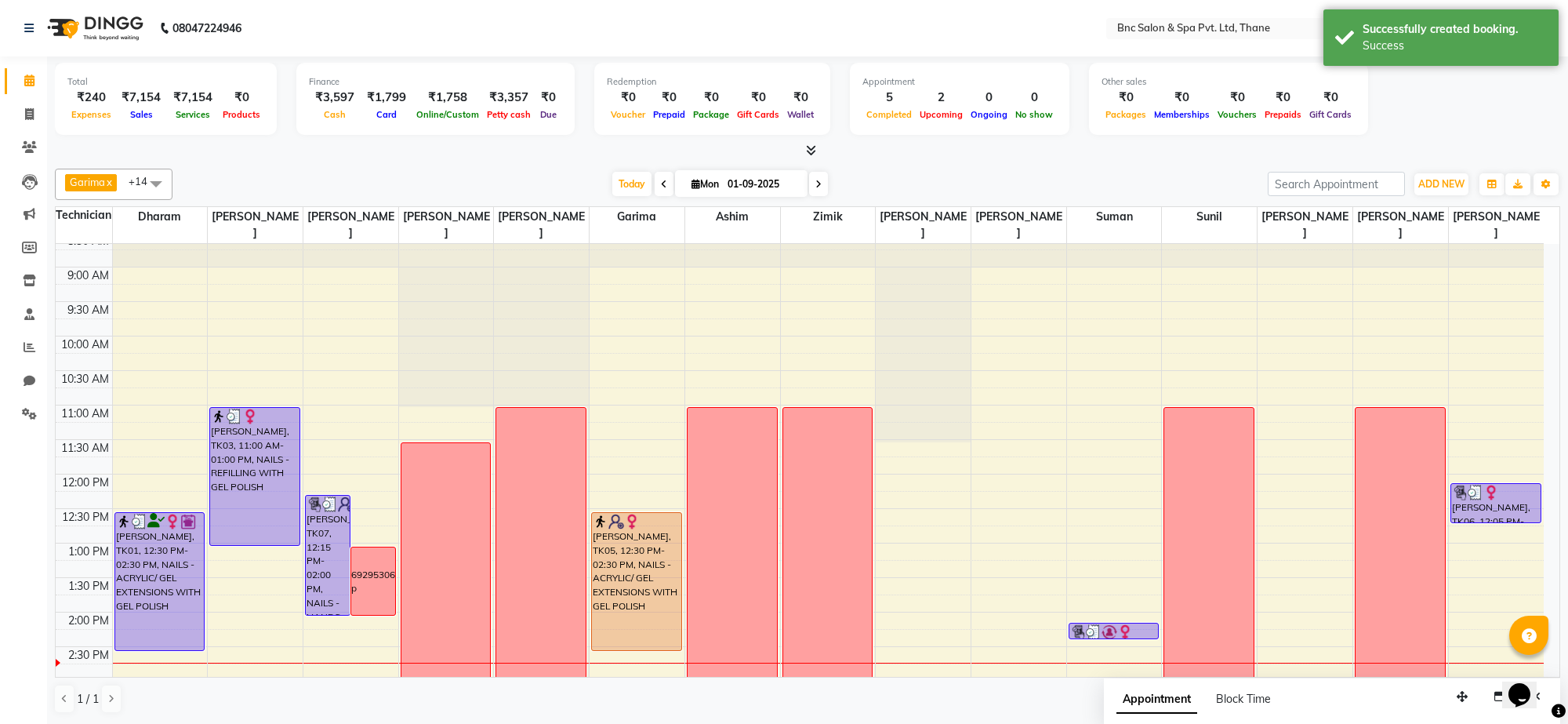
scroll to position [474, 0]
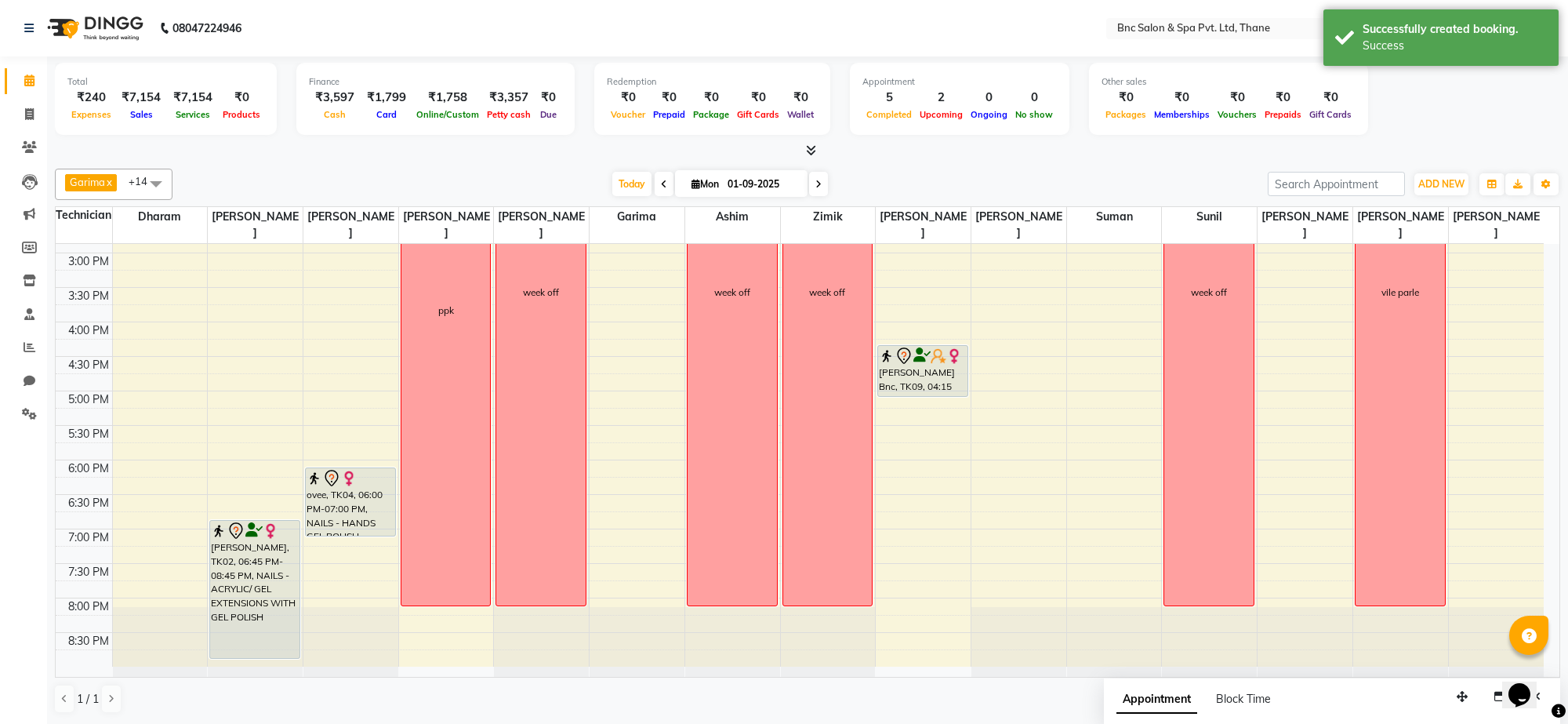
click at [816, 187] on icon at bounding box center [818, 184] width 6 height 9
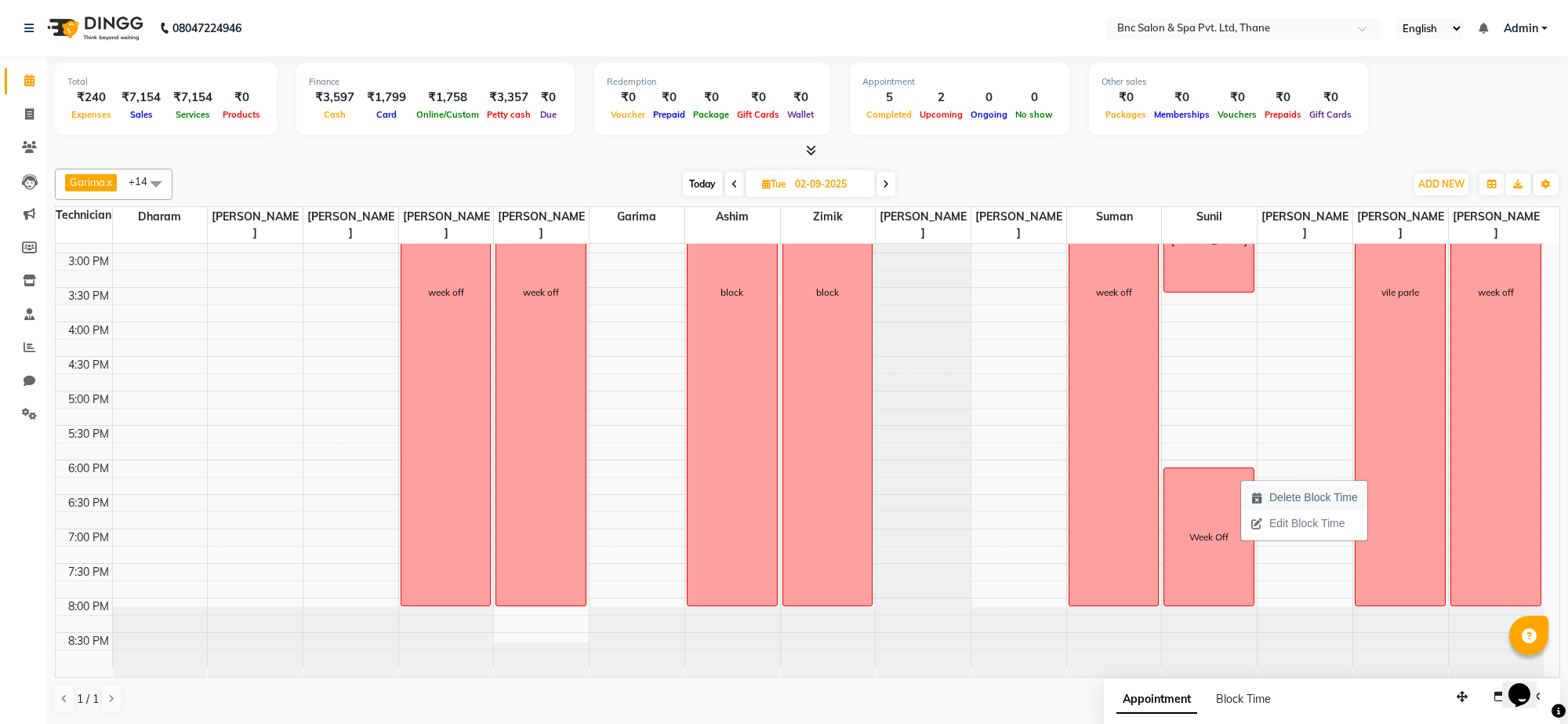
click at [1276, 503] on span "Delete Block Time" at bounding box center [1314, 498] width 88 height 17
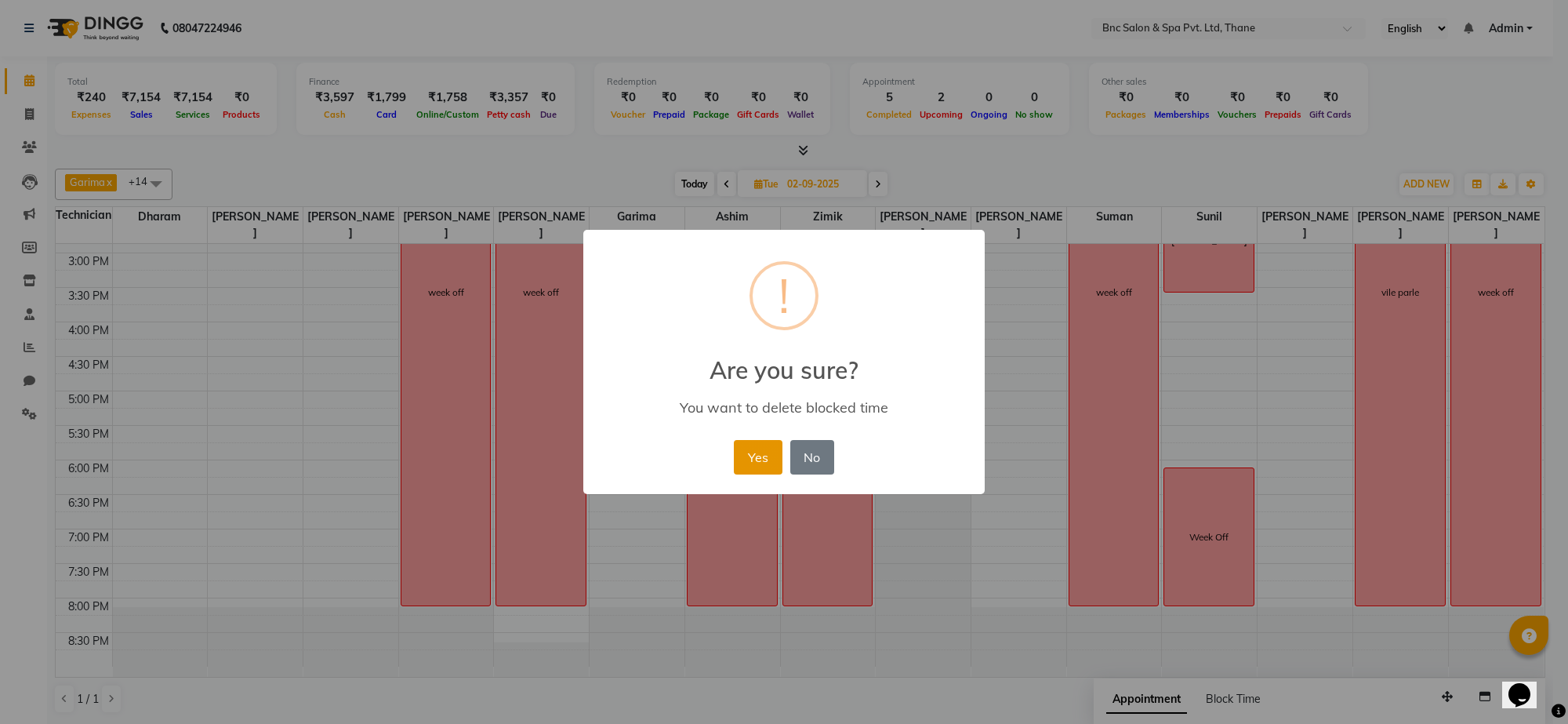
click at [762, 447] on button "Yes" at bounding box center [758, 458] width 48 height 35
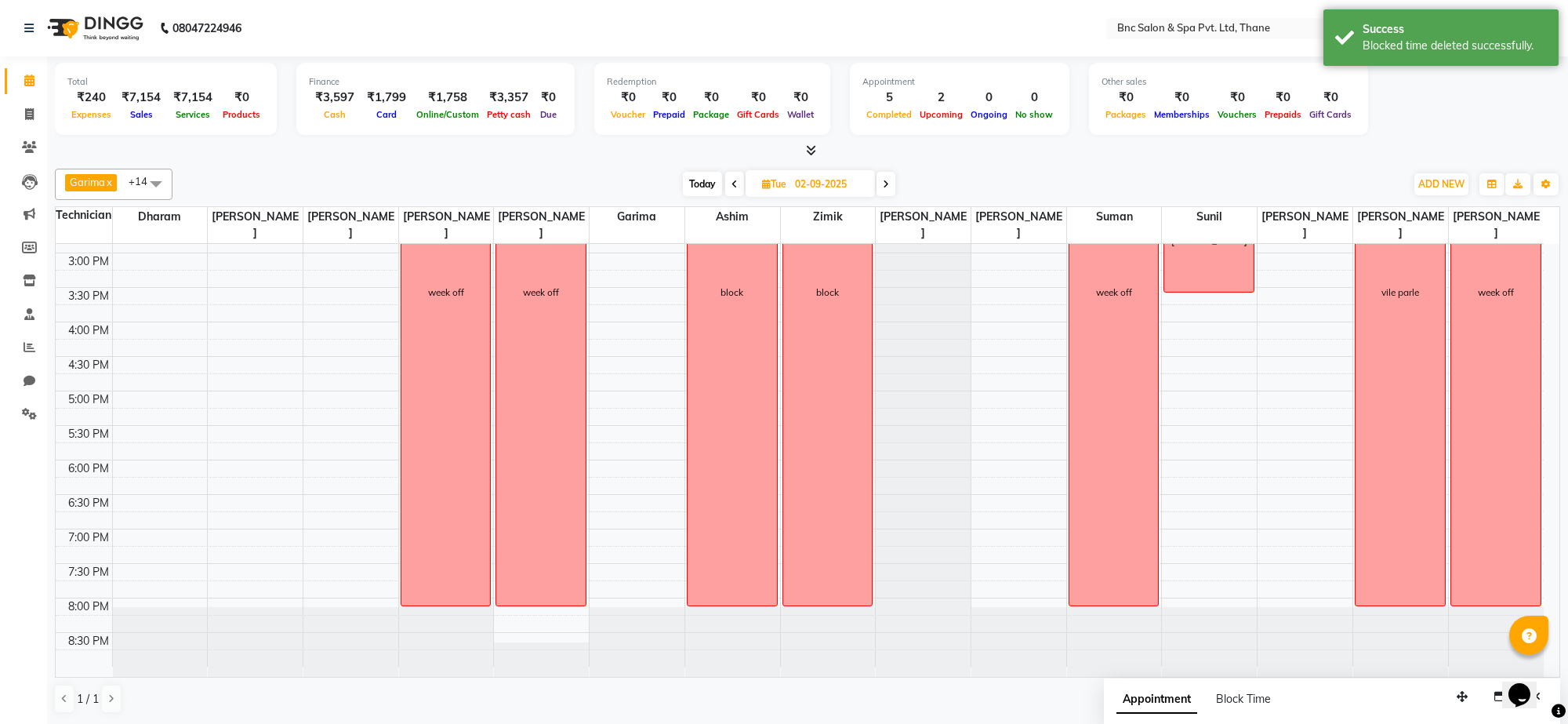
click at [1192, 379] on div "8:00 AM 8:30 AM 9:00 AM 9:30 AM 10:00 AM 10:30 AM 11:00 AM 11:30 AM 12:00 PM 12…" at bounding box center [800, 219] width 1488 height 897
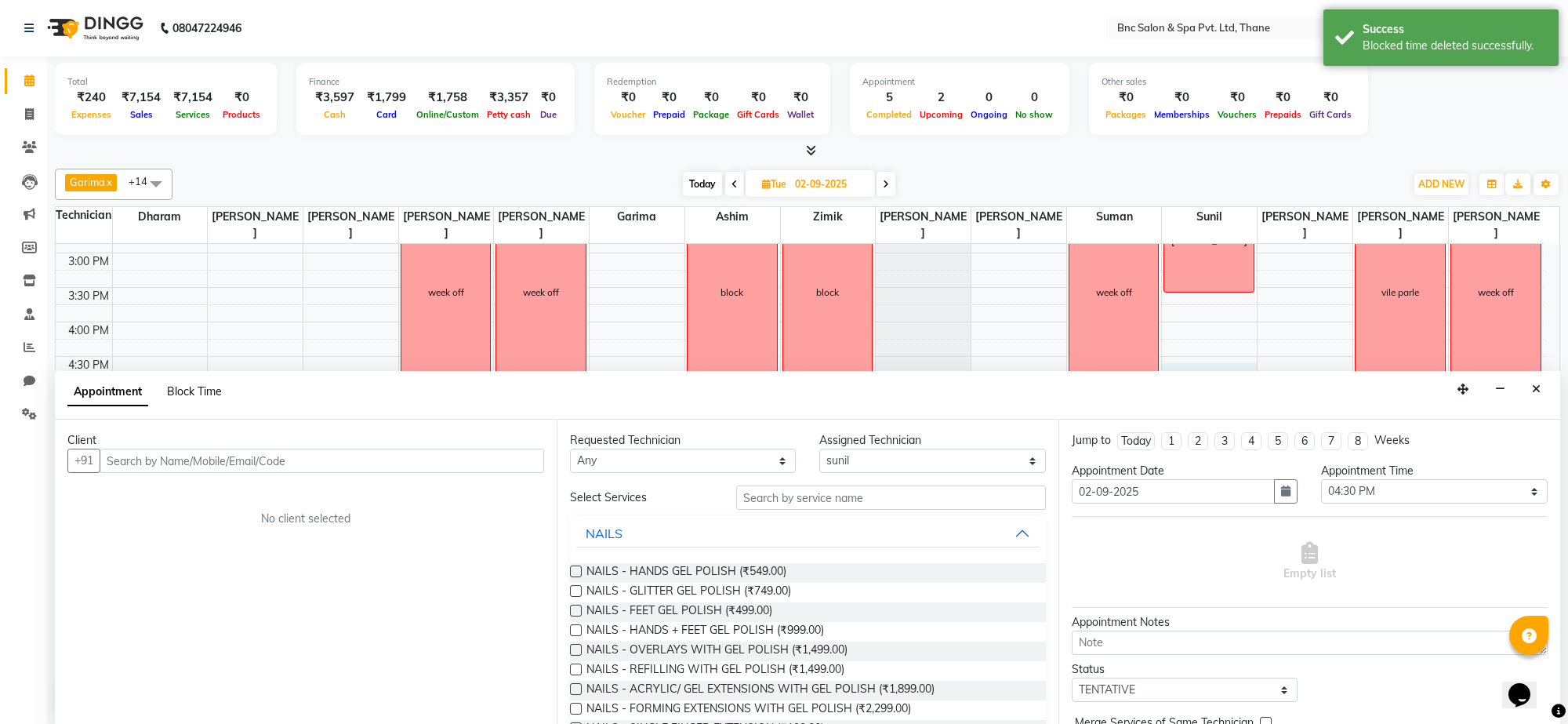
click at [217, 390] on span "Block Time" at bounding box center [195, 390] width 55 height 14
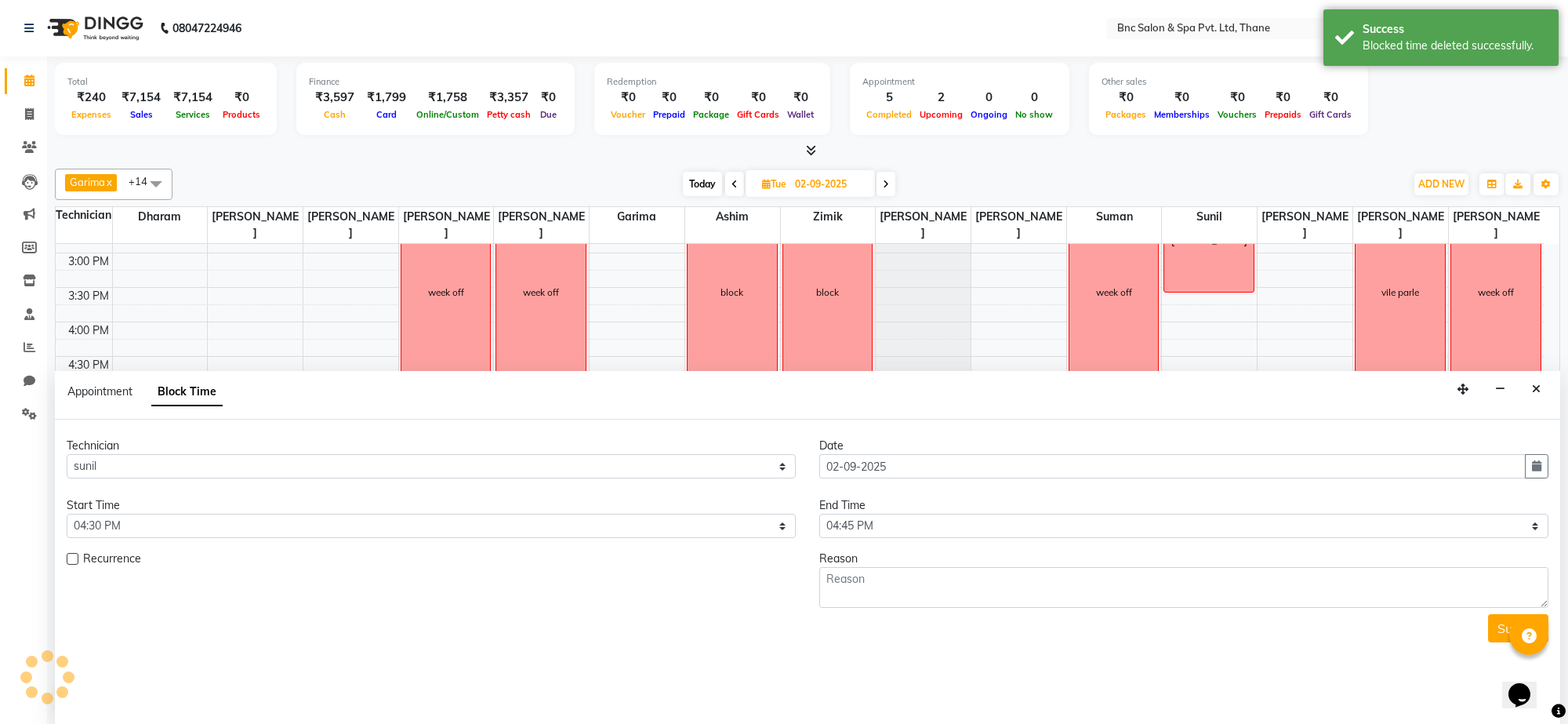
scroll to position [420, 0]
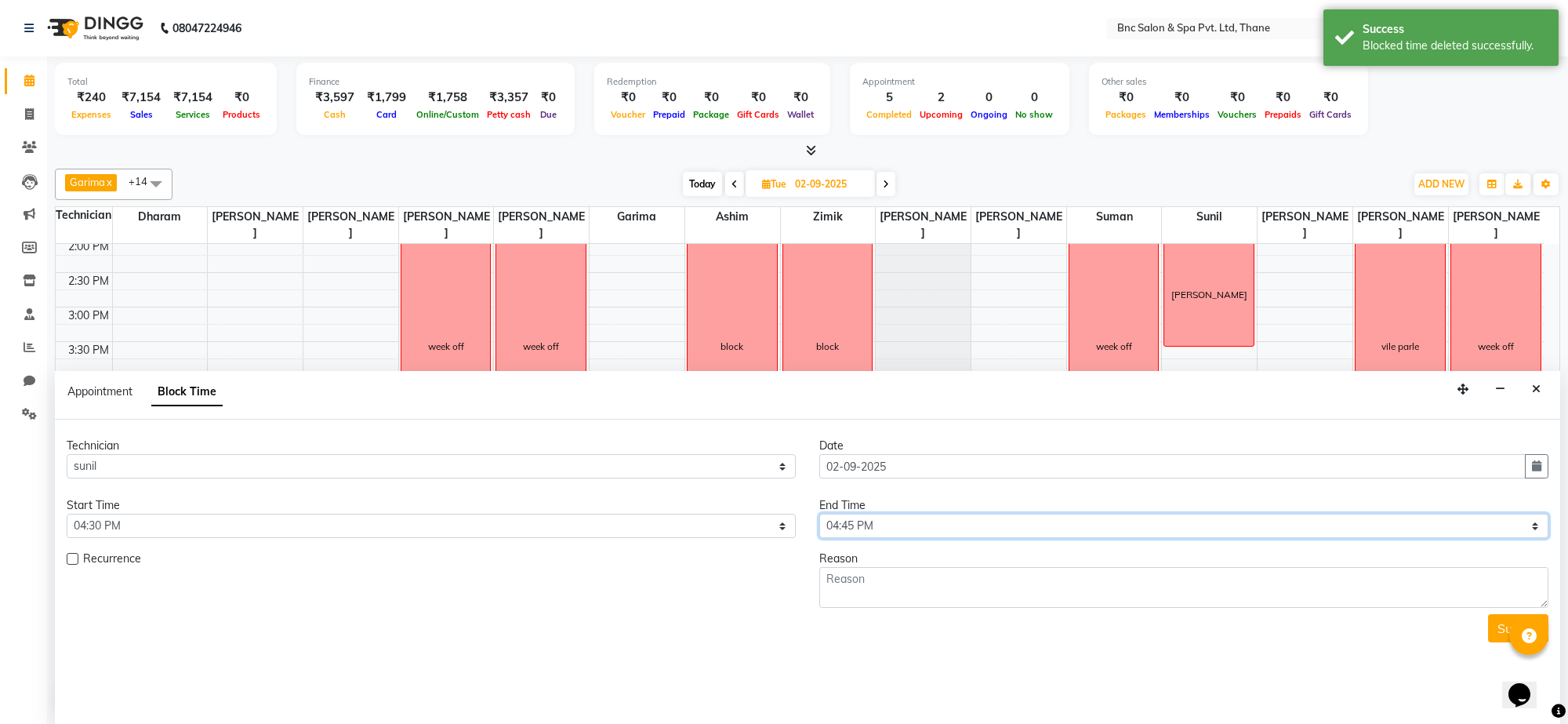
click at [876, 523] on select "Select 09:00 AM 09:15 AM 09:30 AM 09:45 AM 10:00 AM 10:15 AM 10:30 AM 10:45 AM …" at bounding box center [1184, 526] width 729 height 24
click at [819, 515] on select "Select 09:00 AM 09:15 AM 09:30 AM 09:45 AM 10:00 AM 10:15 AM 10:30 AM 10:45 AM …" at bounding box center [1184, 526] width 729 height 24
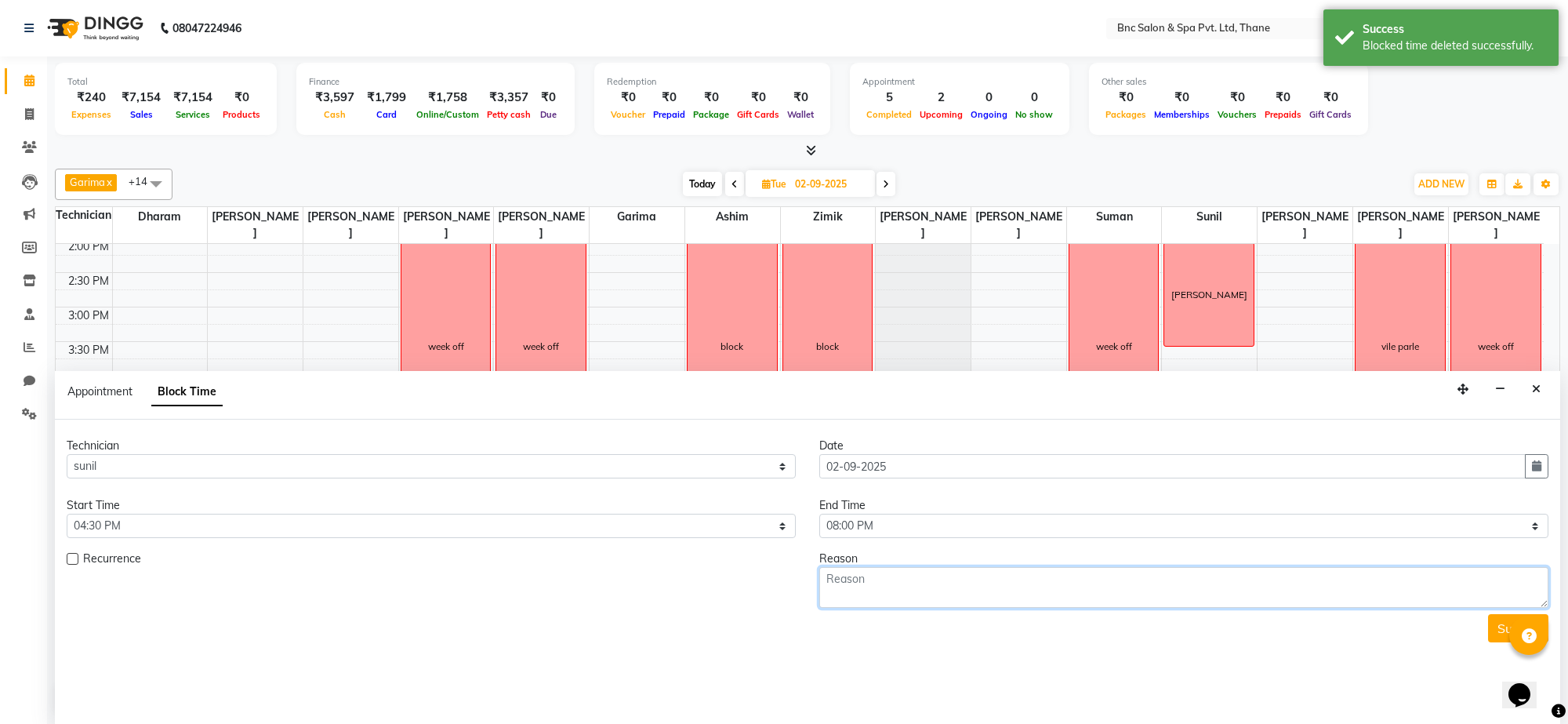
click at [884, 577] on textarea at bounding box center [1184, 587] width 729 height 40
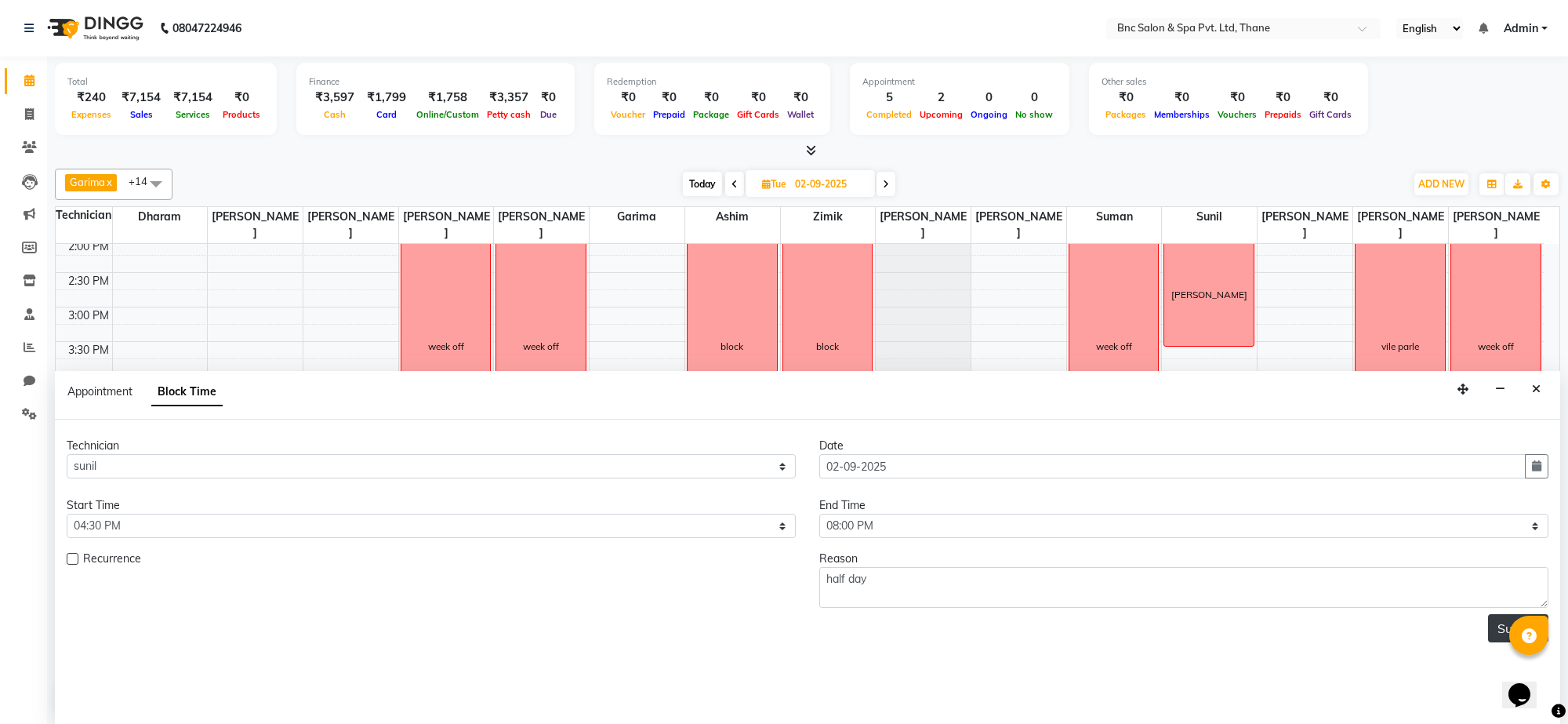
click at [1506, 632] on button "Submit" at bounding box center [1518, 628] width 61 height 28
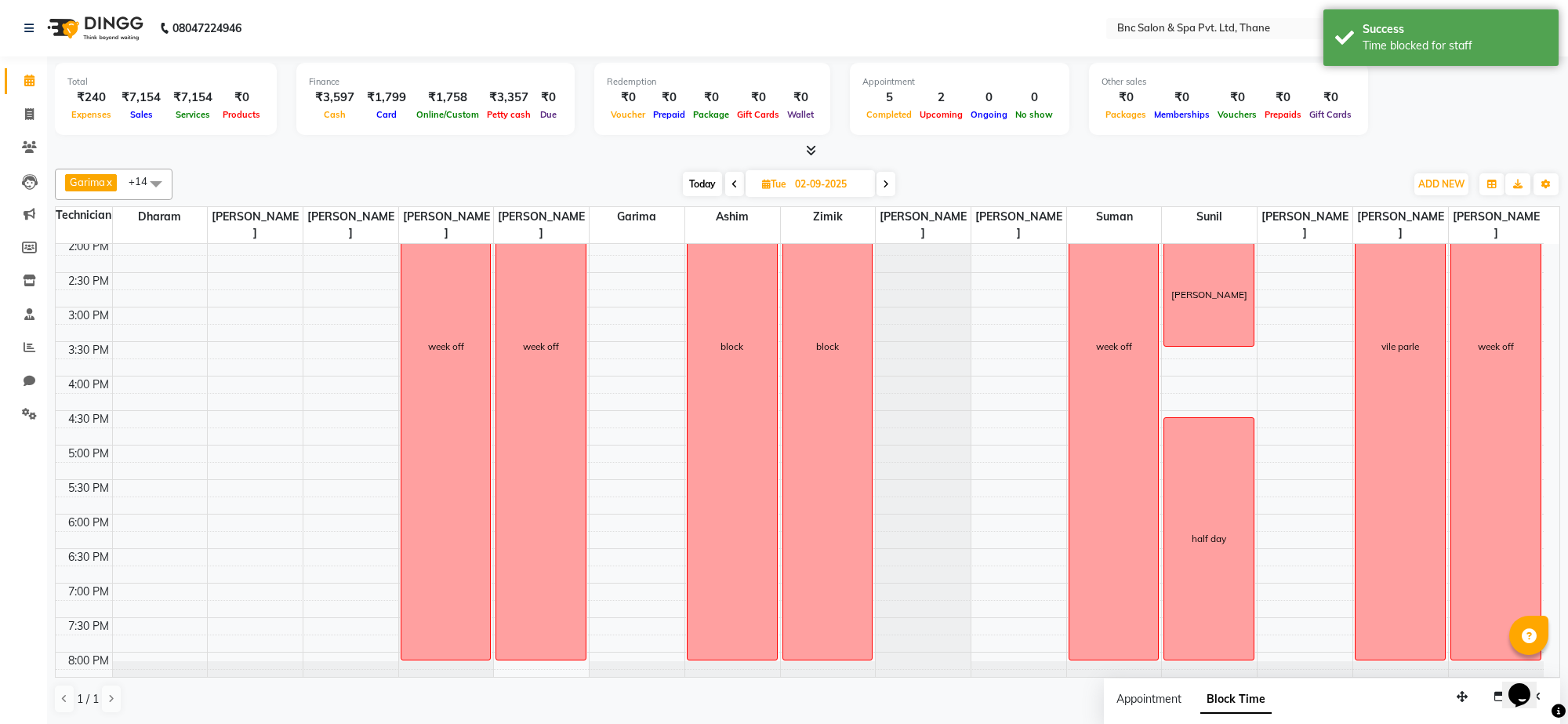
click at [738, 185] on span at bounding box center [735, 184] width 18 height 24
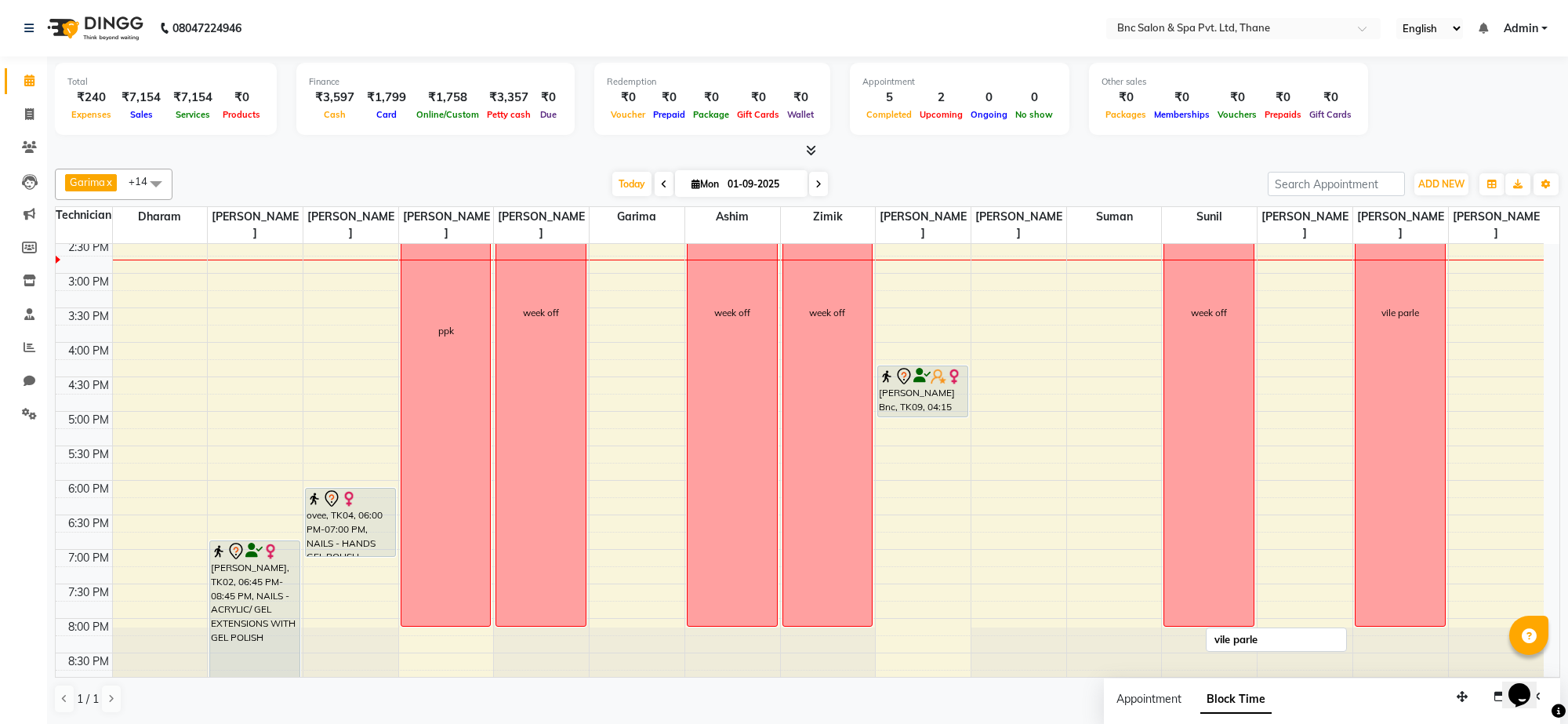
scroll to position [474, 0]
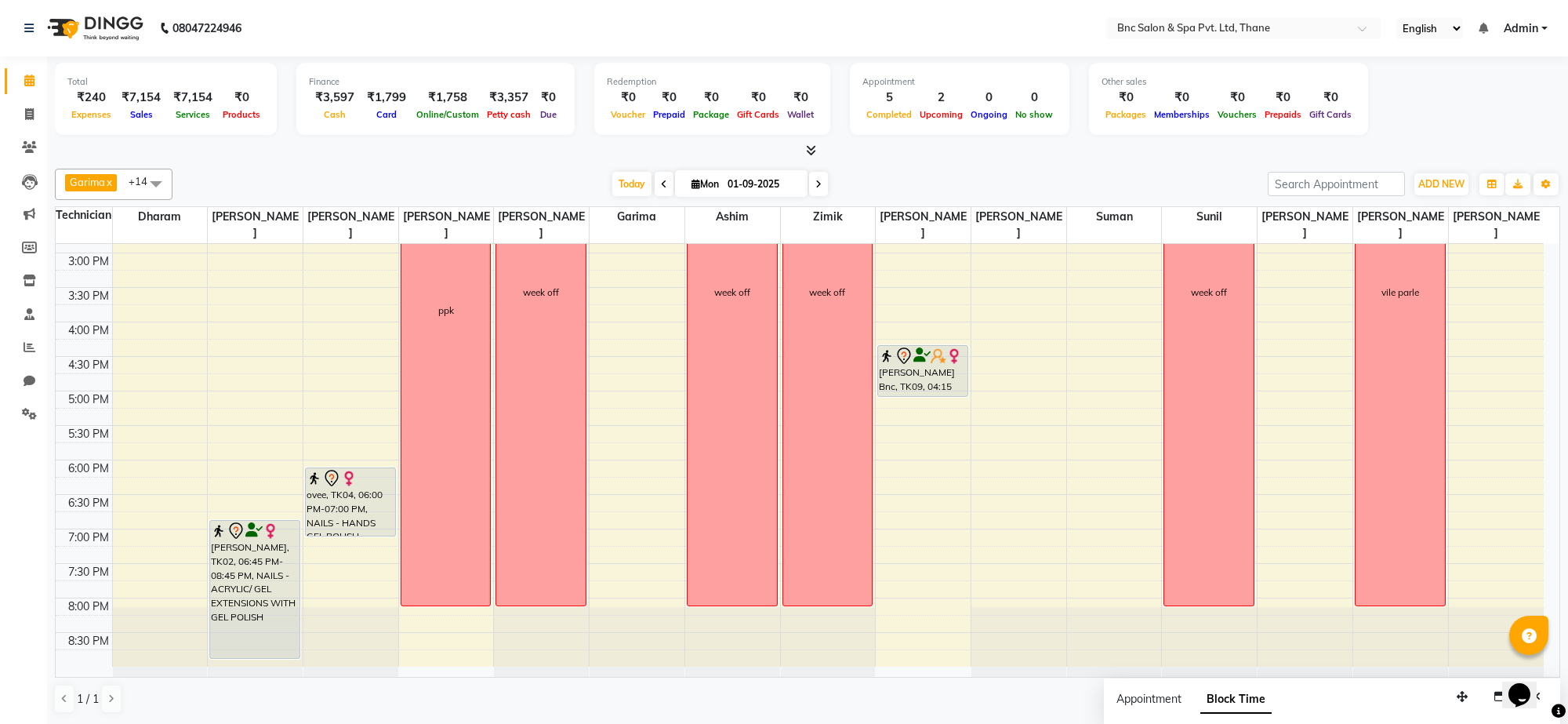
click at [655, 175] on span at bounding box center [664, 184] width 18 height 24
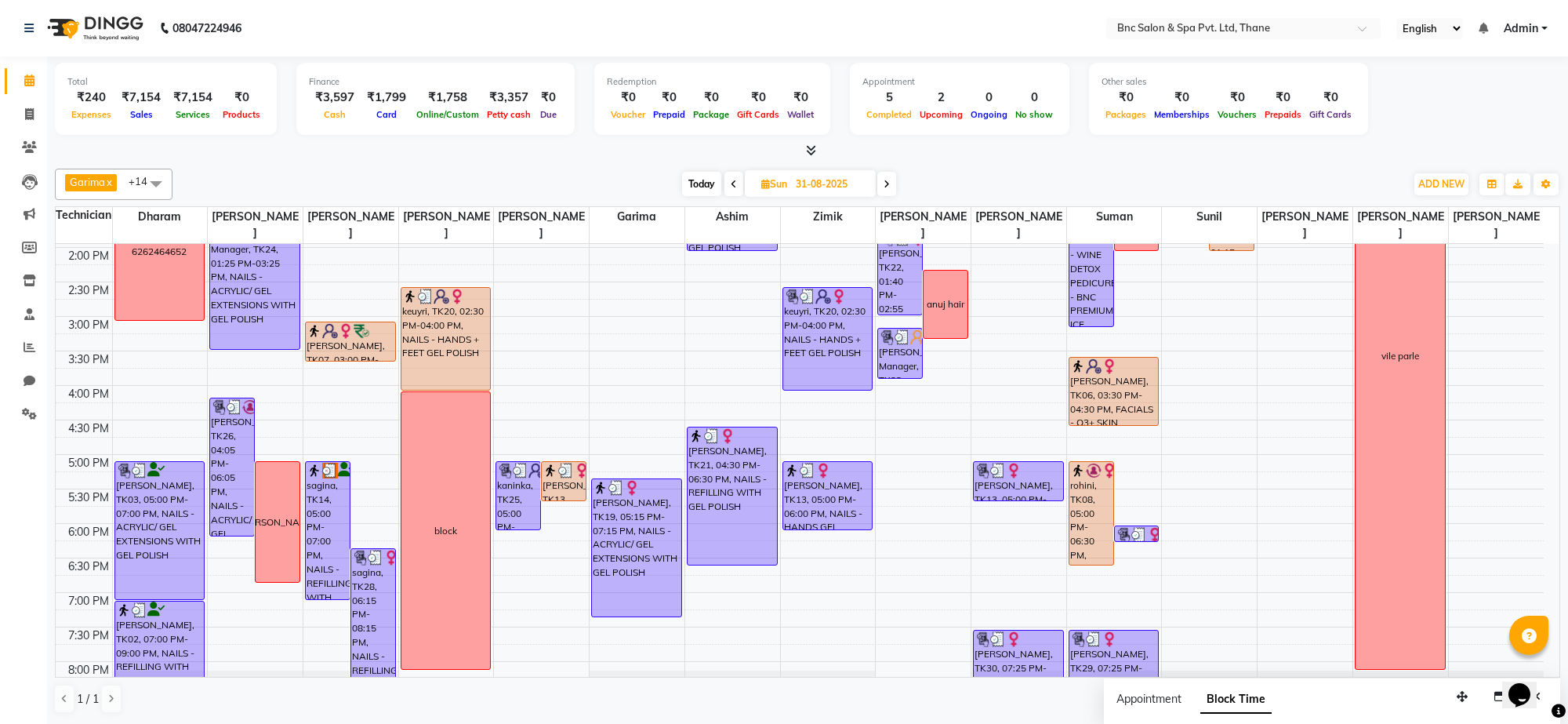
scroll to position [409, 0]
click at [885, 177] on span at bounding box center [886, 184] width 18 height 24
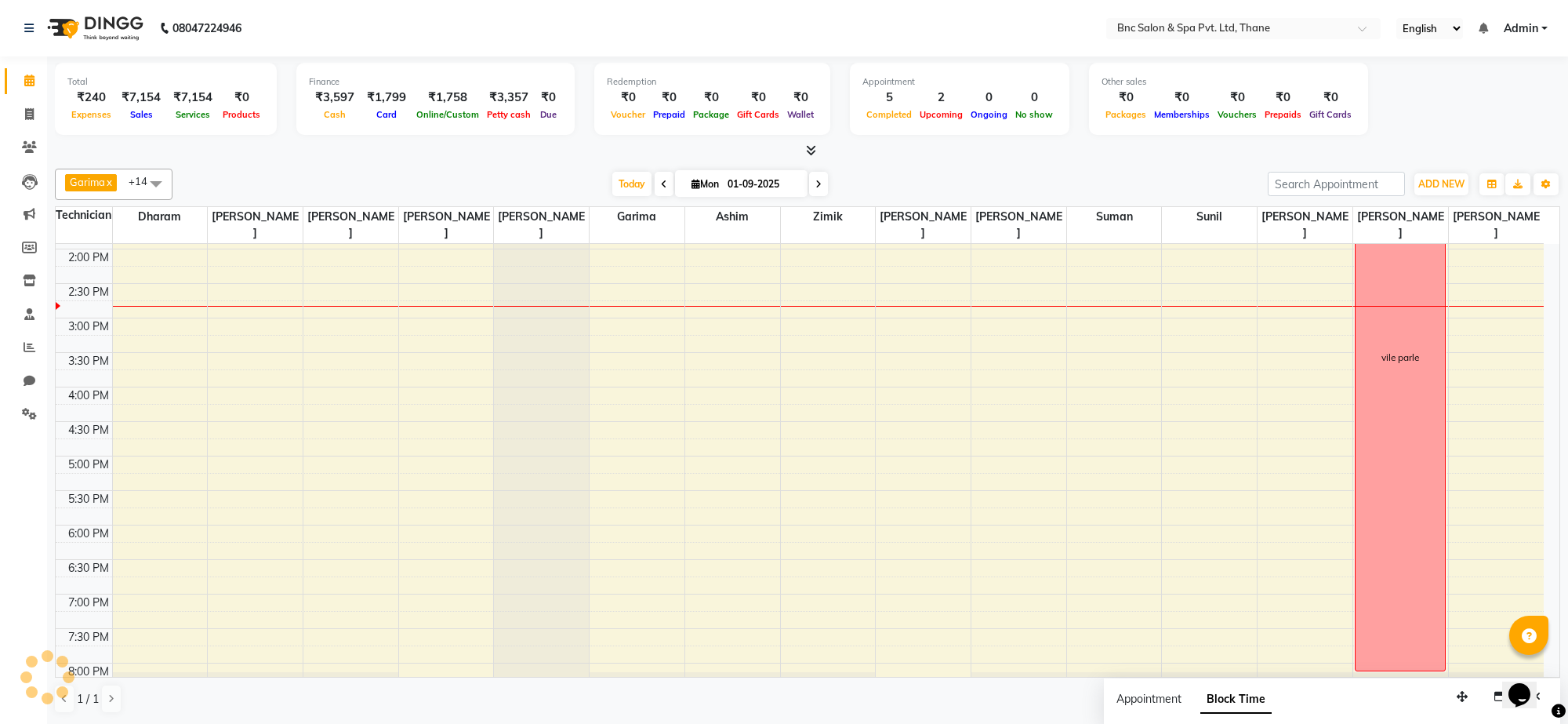
scroll to position [420, 0]
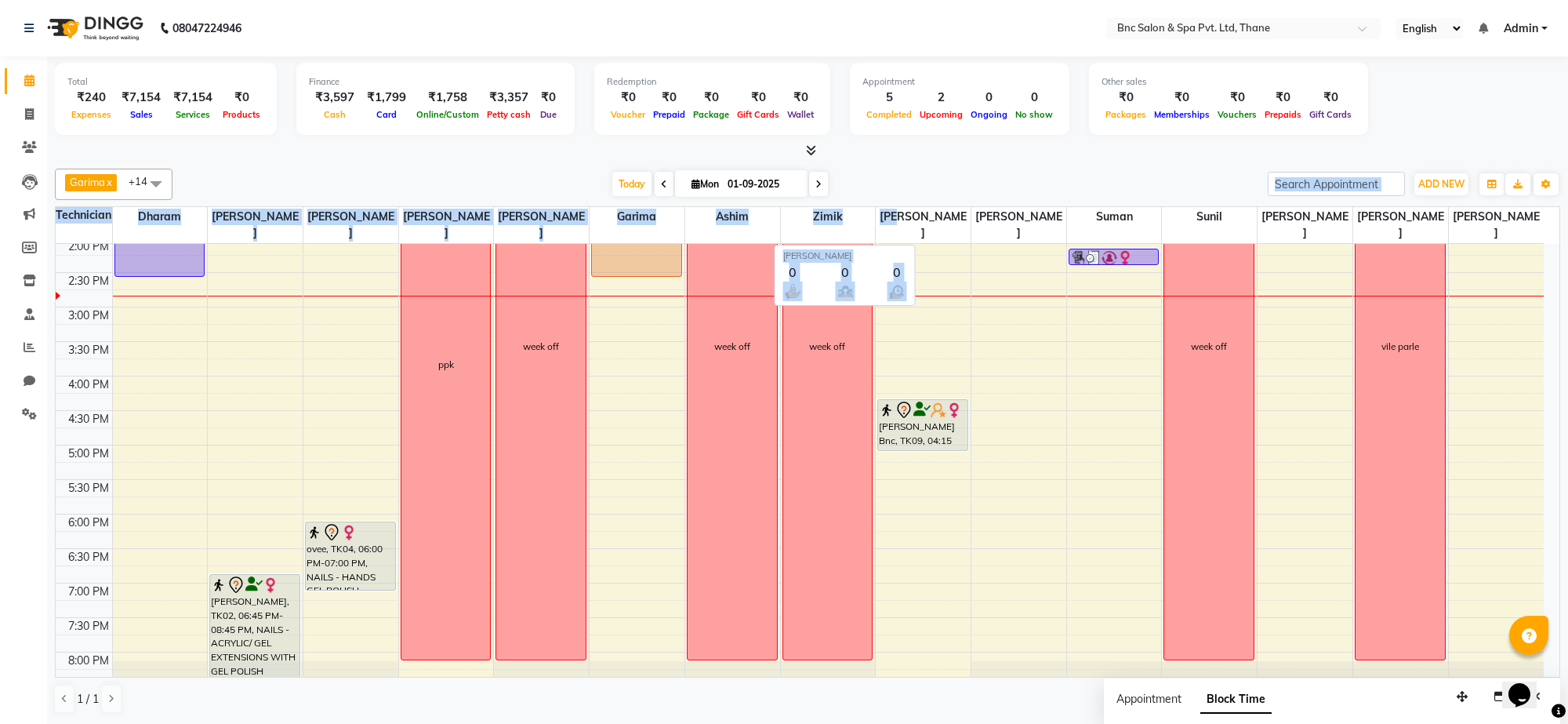
click at [911, 209] on div "[PERSON_NAME] x [PERSON_NAME] [PERSON_NAME] x [PERSON_NAME] x Zimik x [PERSON_N…" at bounding box center [807, 441] width 1506 height 558
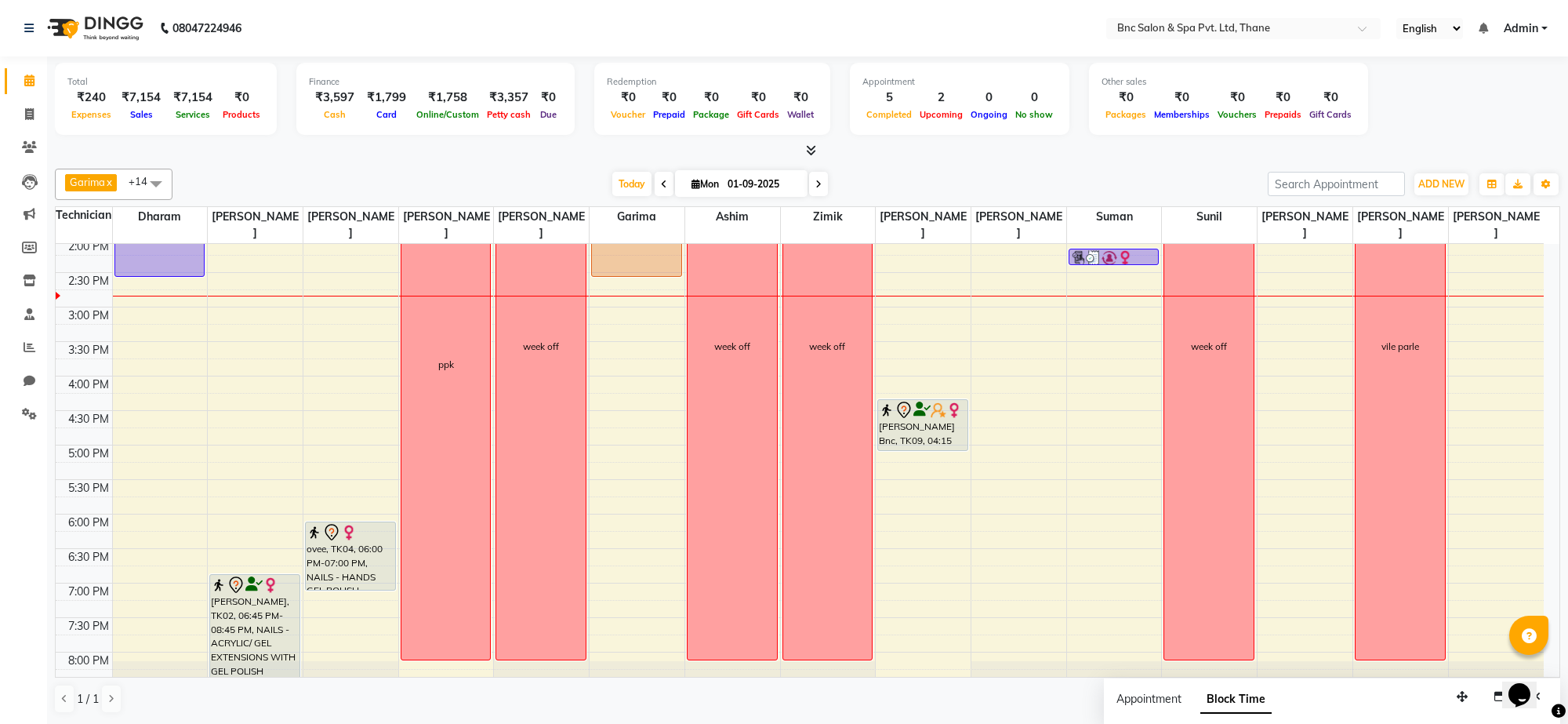
click at [938, 158] on div at bounding box center [807, 151] width 1506 height 17
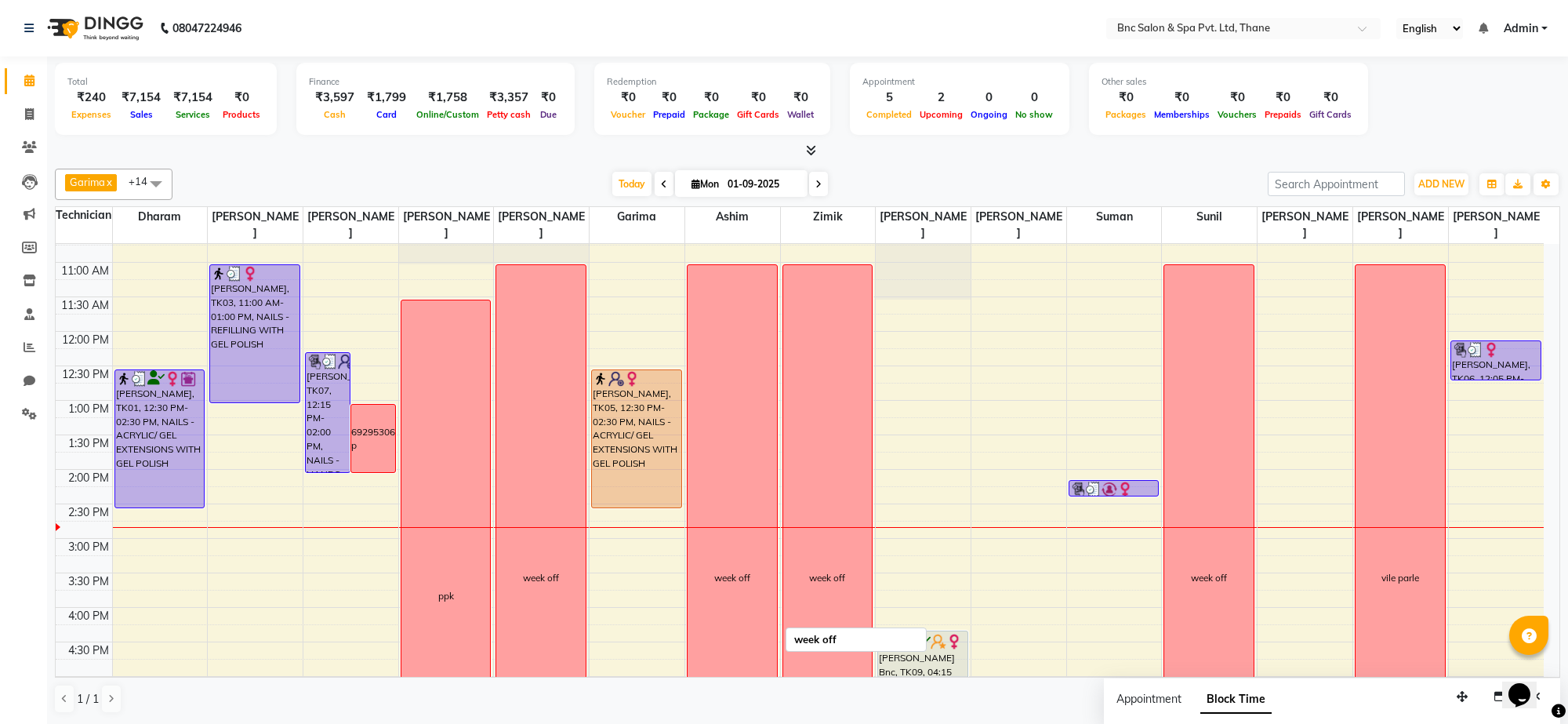
scroll to position [190, 0]
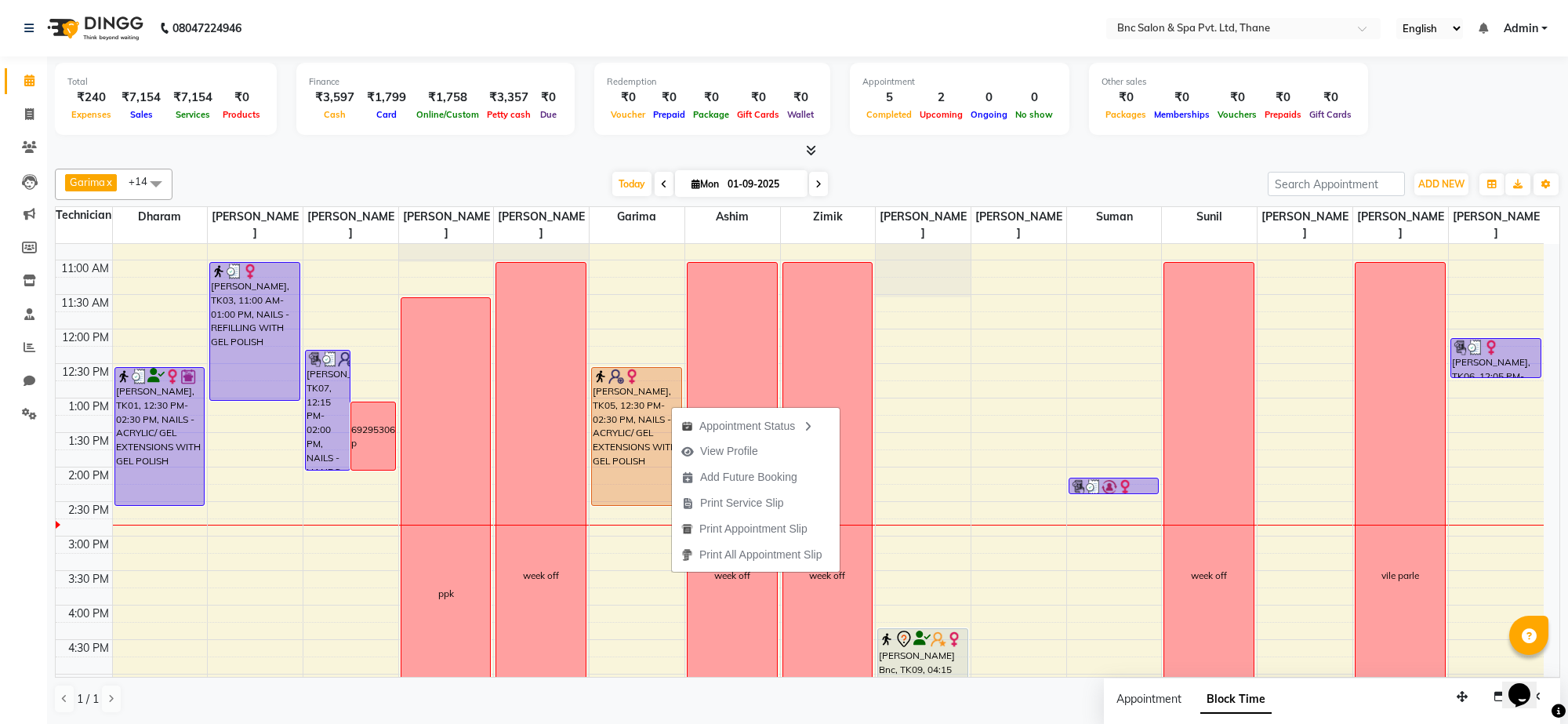
click at [871, 186] on div "[DATE] [DATE]" at bounding box center [719, 185] width 1079 height 24
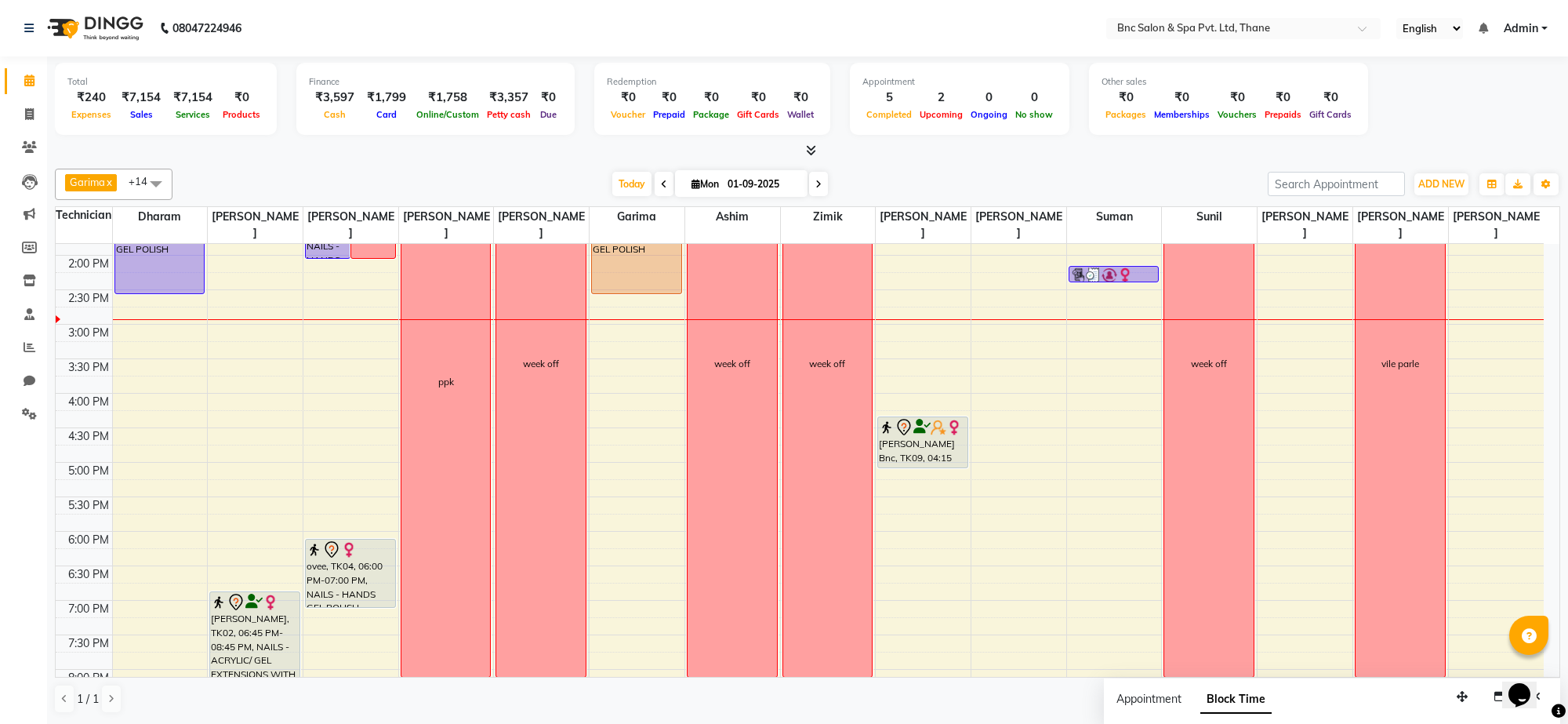
scroll to position [436, 0]
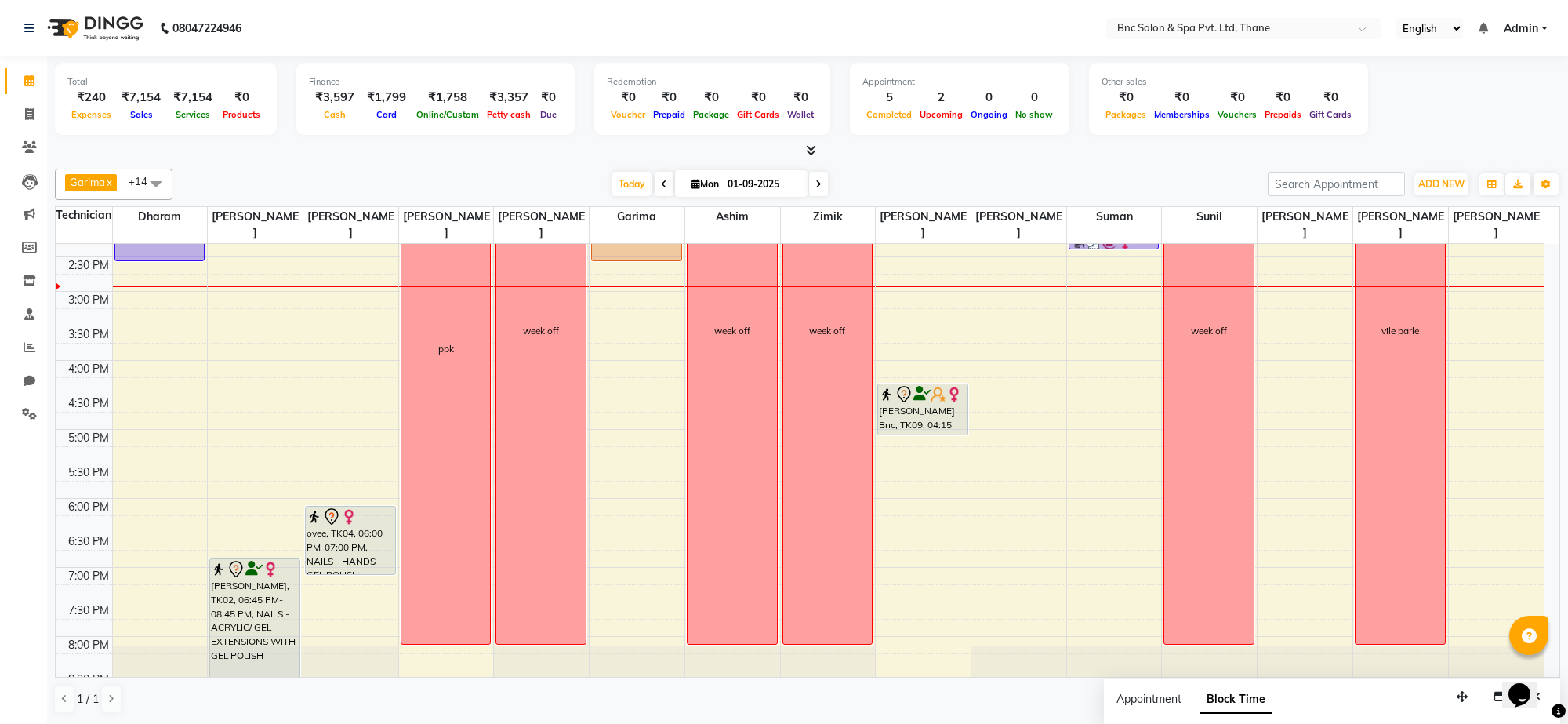
click at [1033, 166] on div "[PERSON_NAME] x [PERSON_NAME] [PERSON_NAME] x [PERSON_NAME] x Zimik x [PERSON_N…" at bounding box center [807, 441] width 1506 height 558
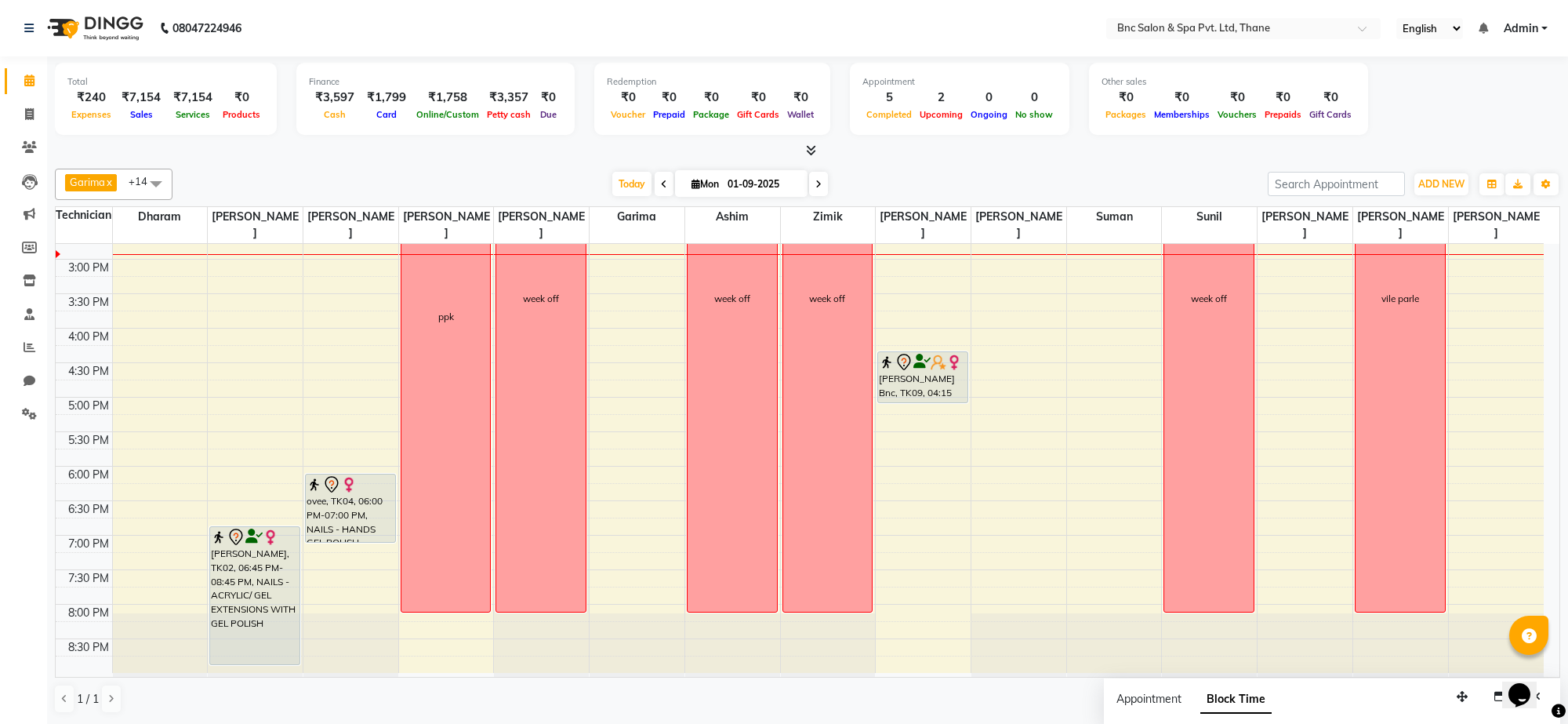
scroll to position [474, 0]
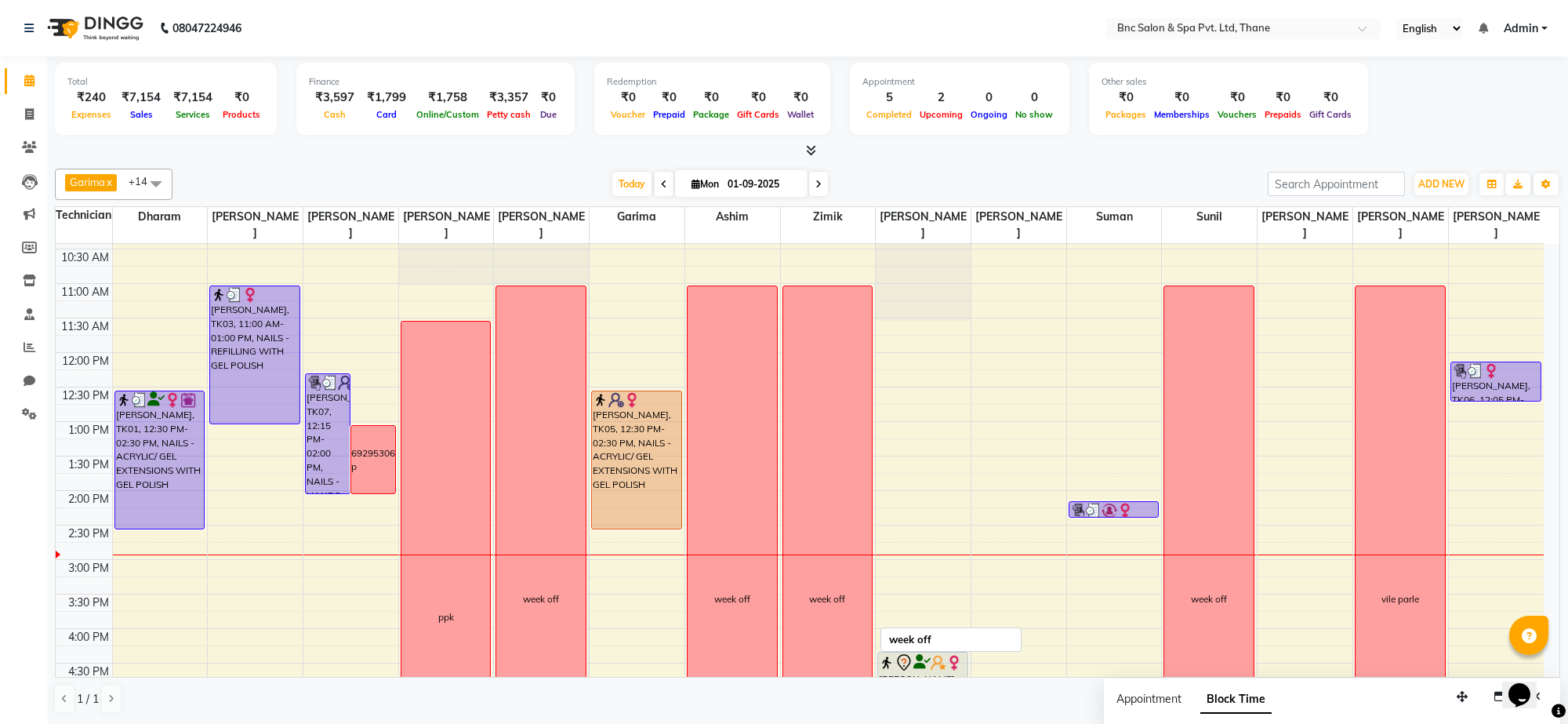
click at [786, 351] on div "week off" at bounding box center [828, 599] width 89 height 626
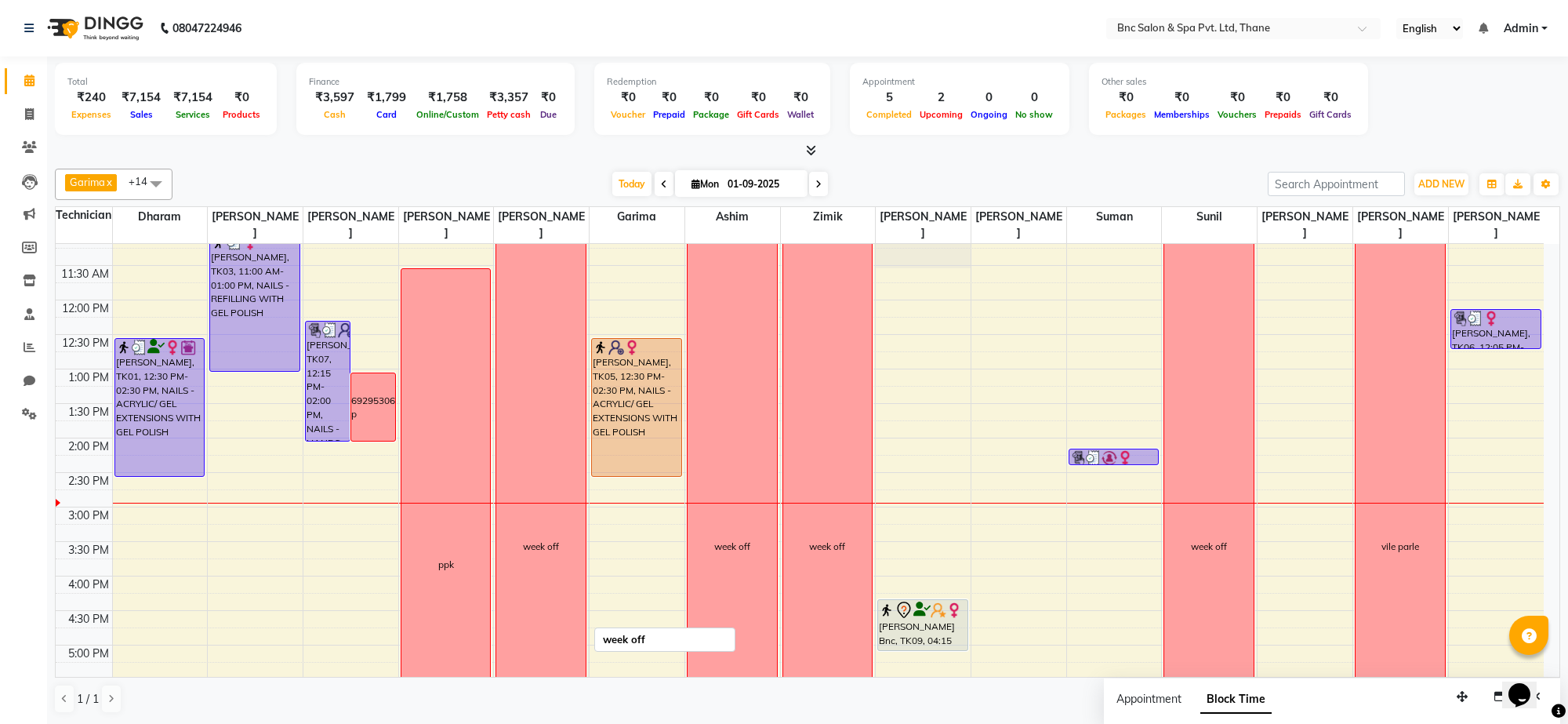
click at [579, 365] on div "week off" at bounding box center [540, 546] width 89 height 626
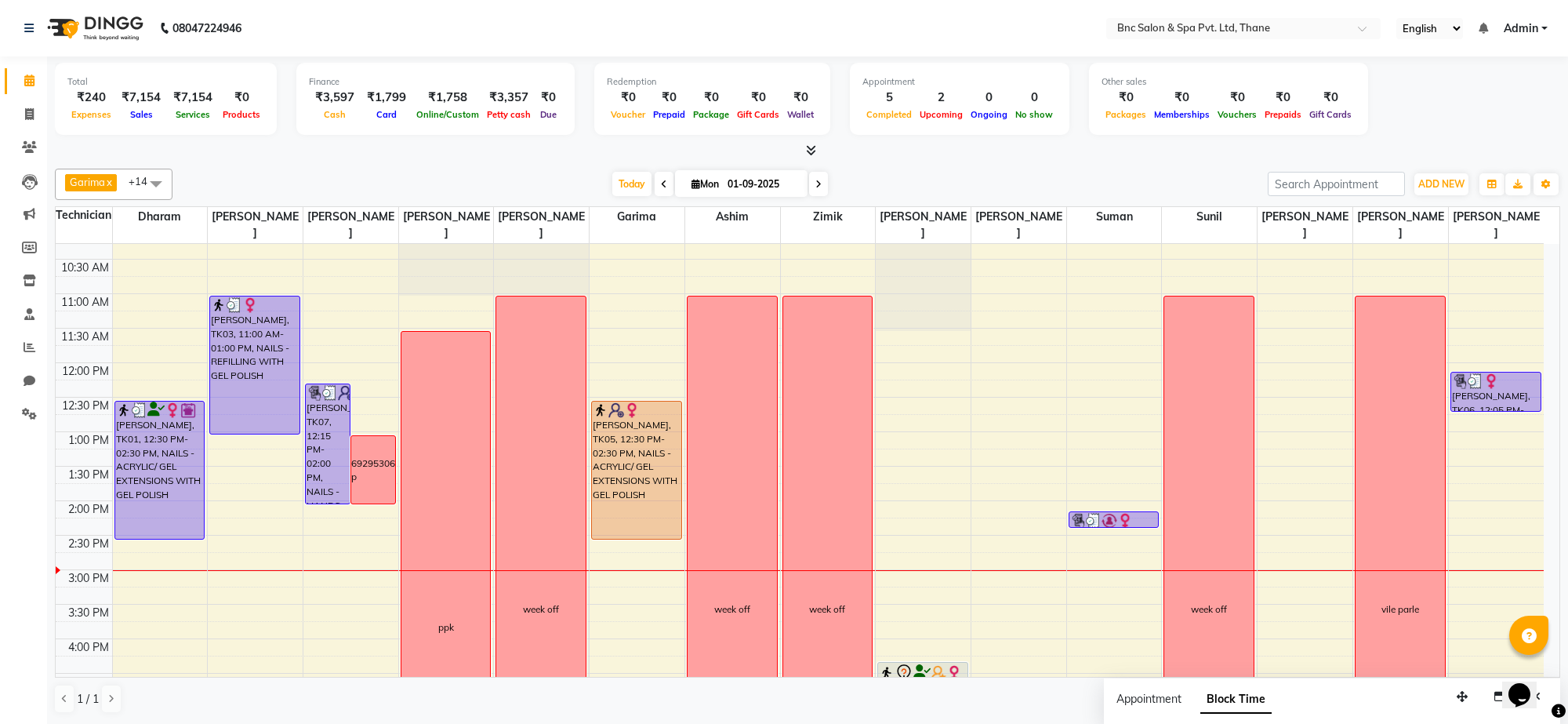
scroll to position [161, 0]
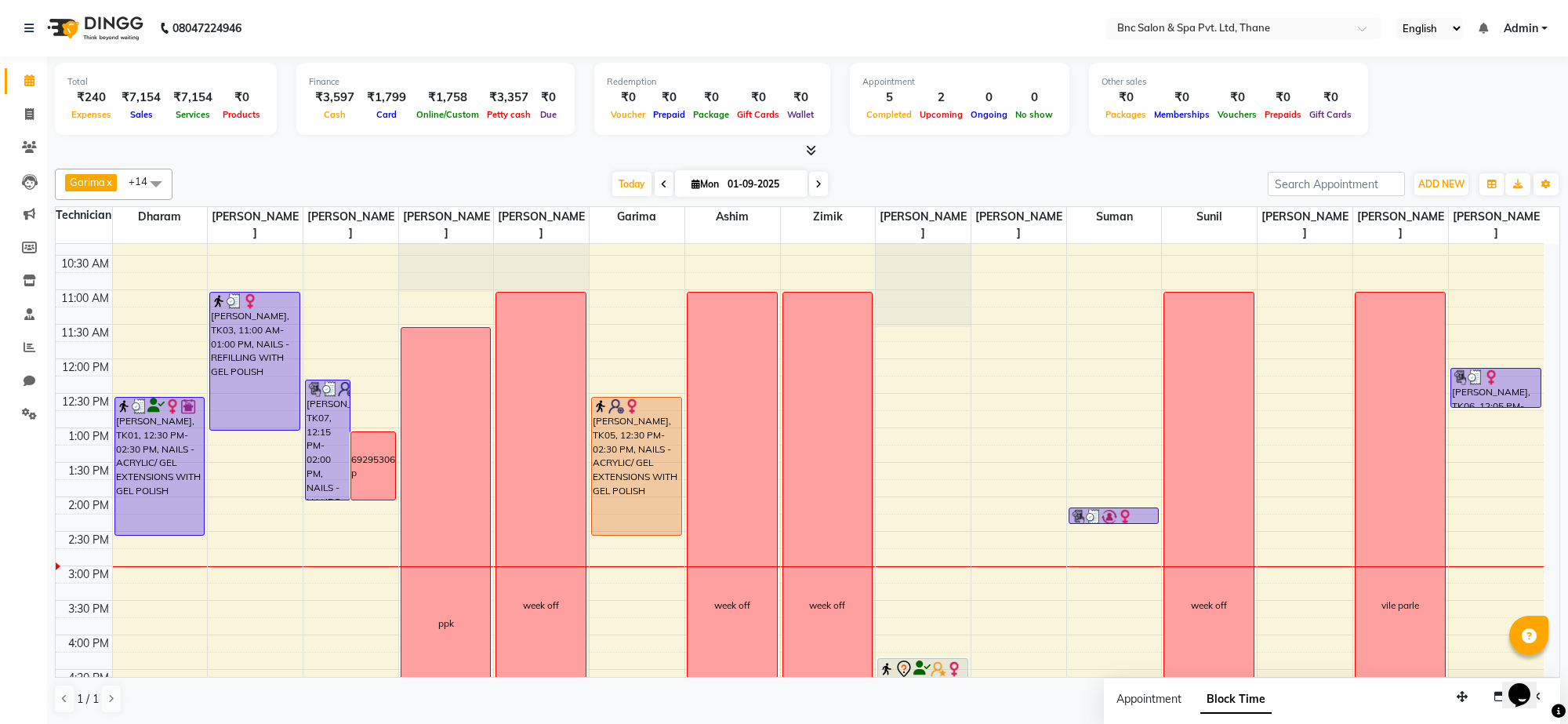
drag, startPoint x: 1553, startPoint y: 342, endPoint x: 1198, endPoint y: 162, distance: 398.0
click at [1198, 163] on div "[PERSON_NAME] x [PERSON_NAME] [PERSON_NAME] x [PERSON_NAME] x Zimik x [PERSON_N…" at bounding box center [807, 441] width 1506 height 558
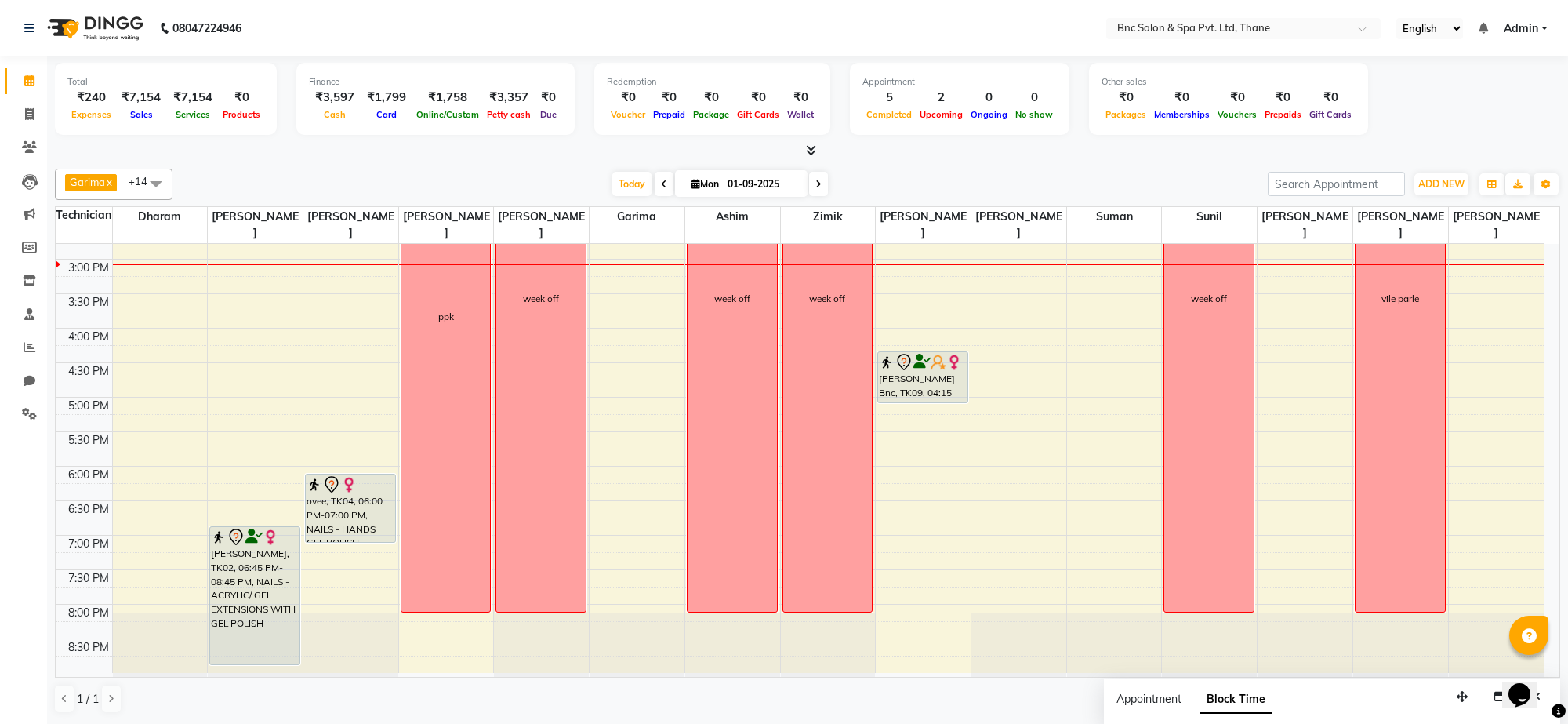
scroll to position [474, 0]
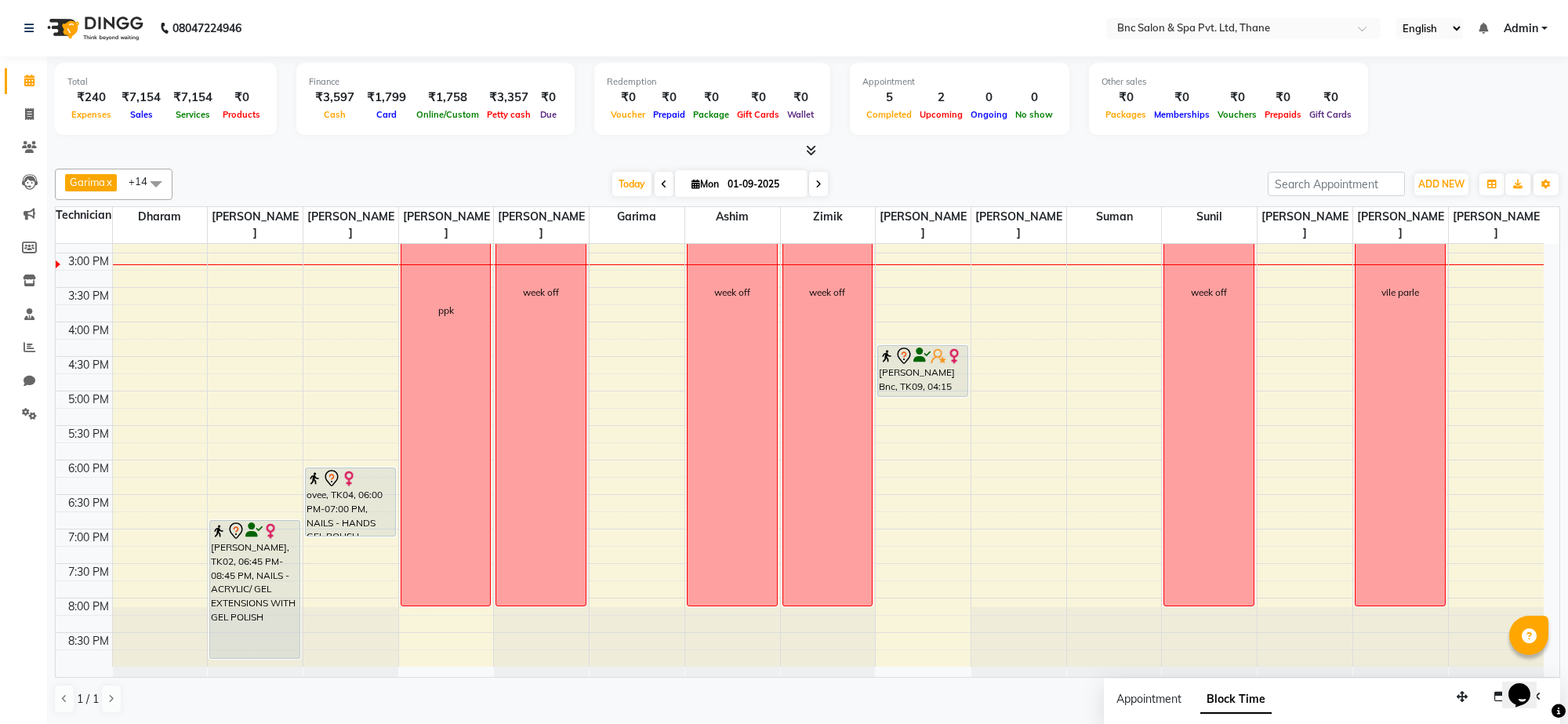
click at [747, 185] on input "01-09-2025" at bounding box center [761, 185] width 78 height 24
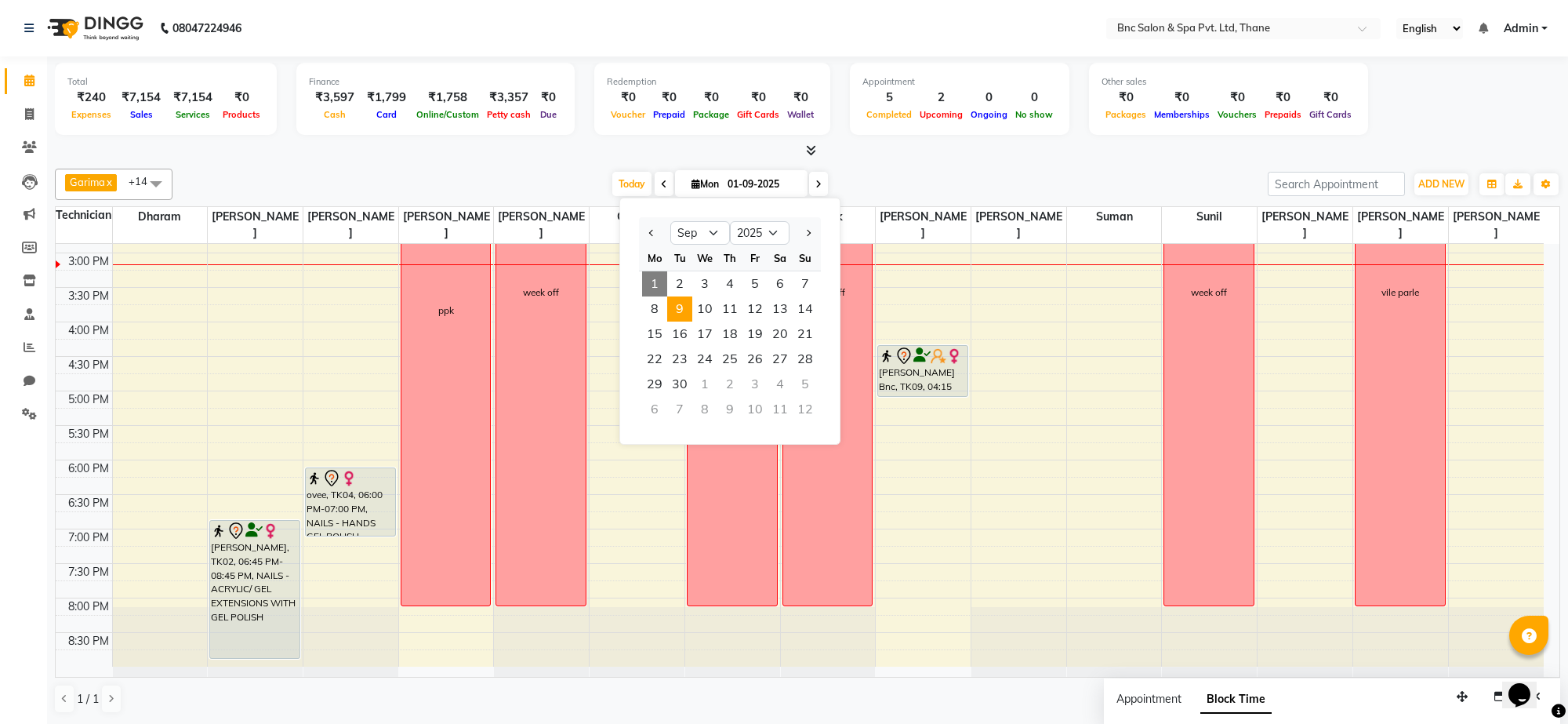
click at [667, 308] on span "9" at bounding box center [679, 309] width 25 height 25
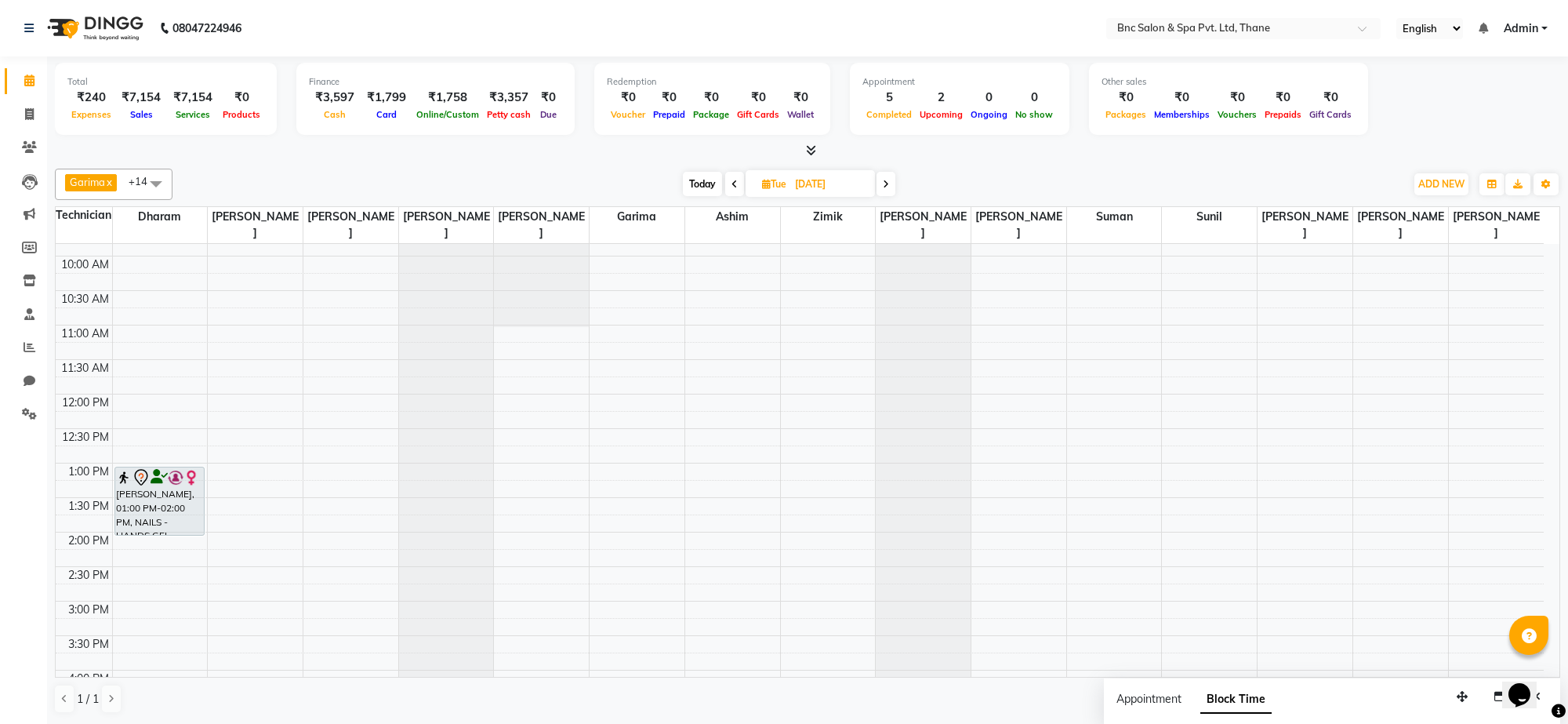
scroll to position [121, 0]
click at [220, 285] on span "Edit" at bounding box center [223, 281] width 18 height 17
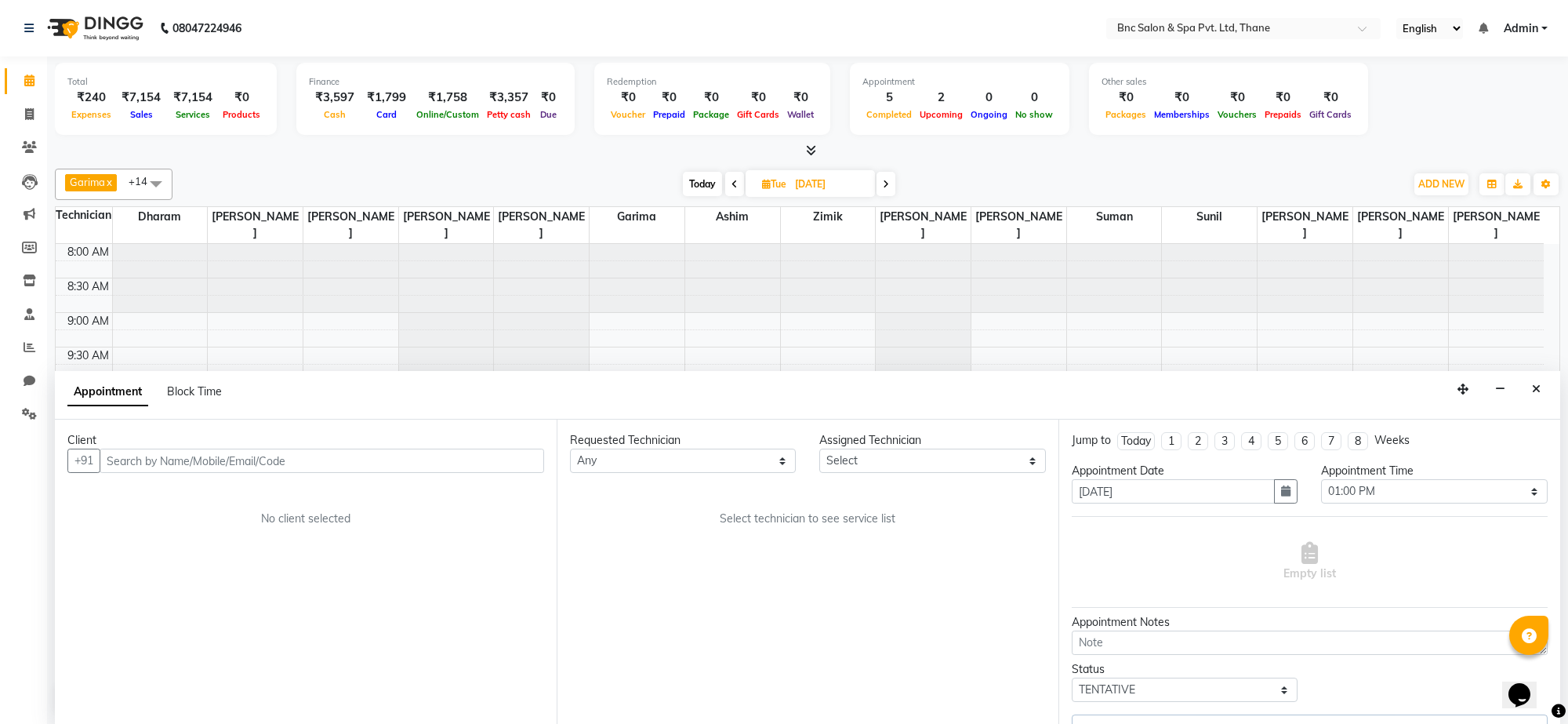
scroll to position [474, 0]
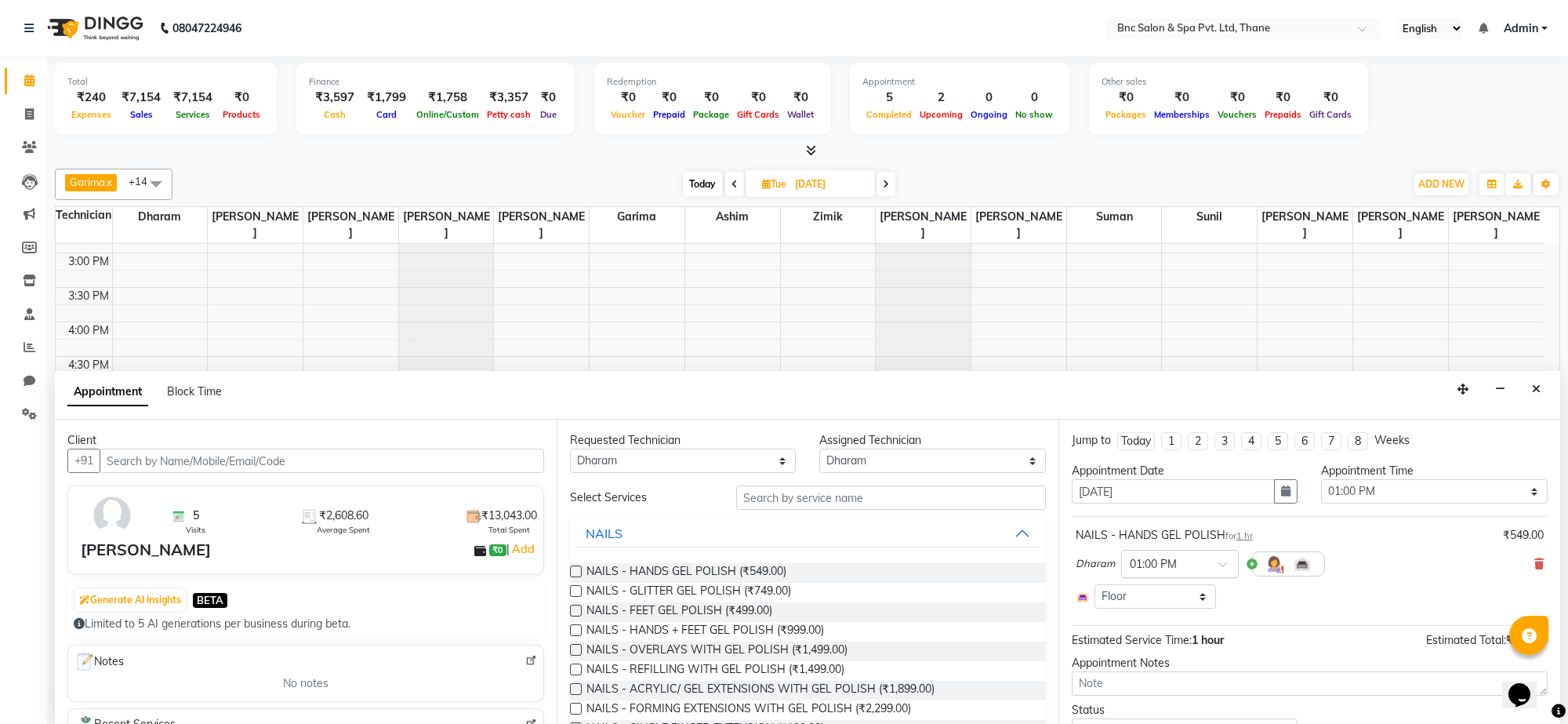
click at [1217, 560] on div at bounding box center [1180, 563] width 116 height 17
click at [1149, 596] on div "11:15 AM" at bounding box center [1180, 585] width 116 height 29
click at [688, 458] on select "Any [PERSON_NAME] [PERSON_NAME] [PERSON_NAME] [PERSON_NAME] [PERSON_NAME] [PERS…" at bounding box center [683, 460] width 226 height 24
click at [570, 449] on select "Any [PERSON_NAME] [PERSON_NAME] [PERSON_NAME] [PERSON_NAME] [PERSON_NAME] [PERS…" at bounding box center [683, 460] width 226 height 24
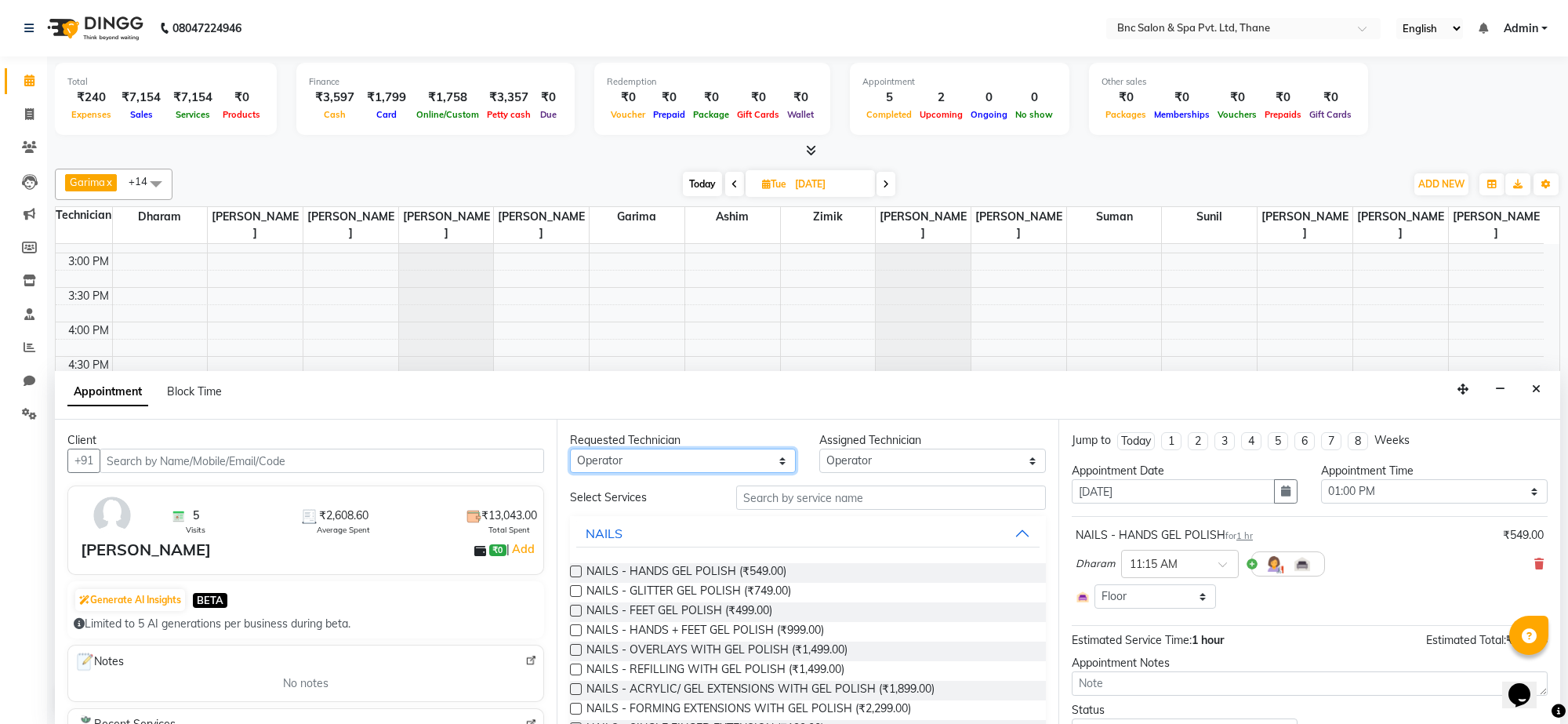
click at [693, 458] on select "Any [PERSON_NAME] [PERSON_NAME] [PERSON_NAME] [PERSON_NAME] [PERSON_NAME] [PERS…" at bounding box center [683, 460] width 226 height 24
click at [570, 449] on select "Any [PERSON_NAME] [PERSON_NAME] [PERSON_NAME] [PERSON_NAME] [PERSON_NAME] [PERS…" at bounding box center [683, 460] width 226 height 24
click at [707, 671] on span "NAILS - REFILLING WITH GEL POLISH (₹1,499.00)" at bounding box center [716, 671] width 258 height 19
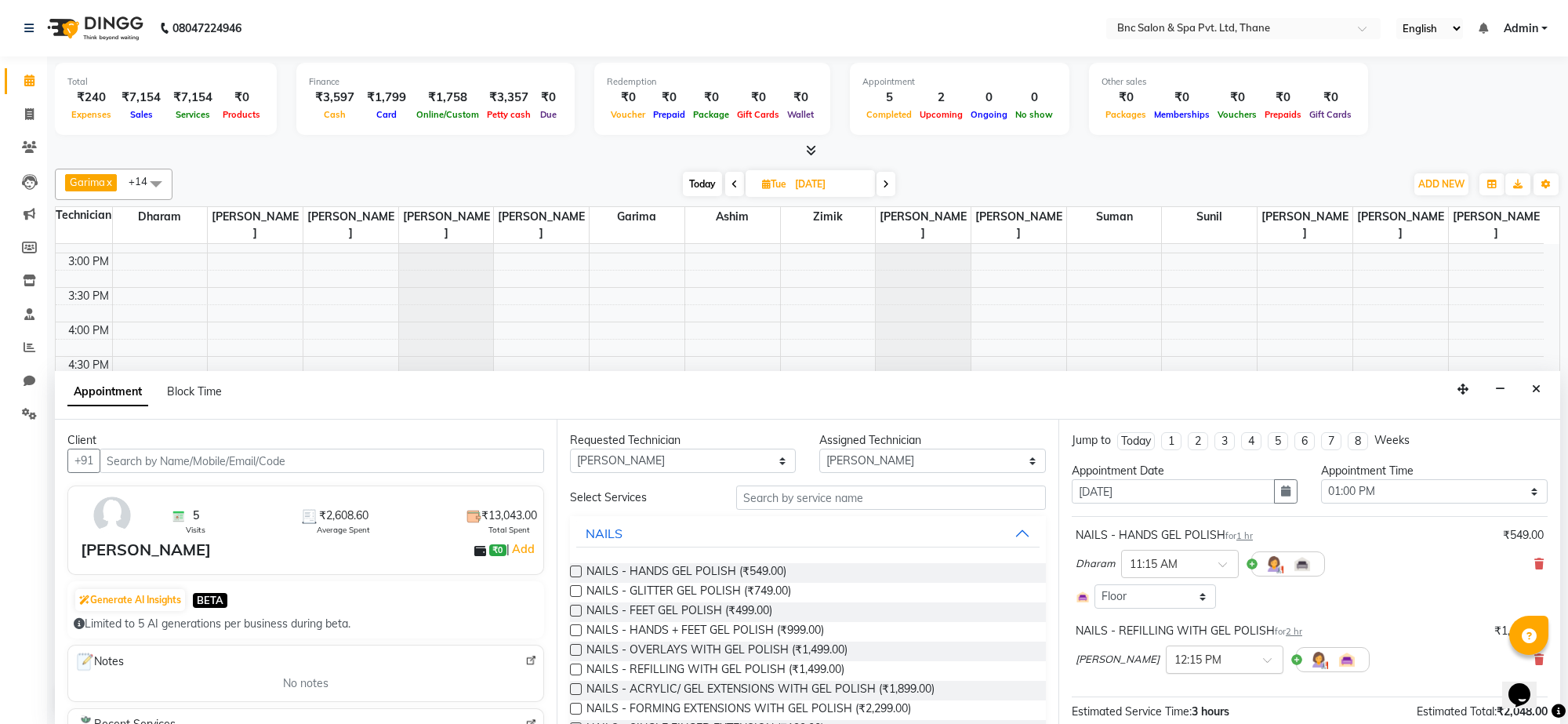
click at [1176, 659] on input "text" at bounding box center [1209, 659] width 69 height 17
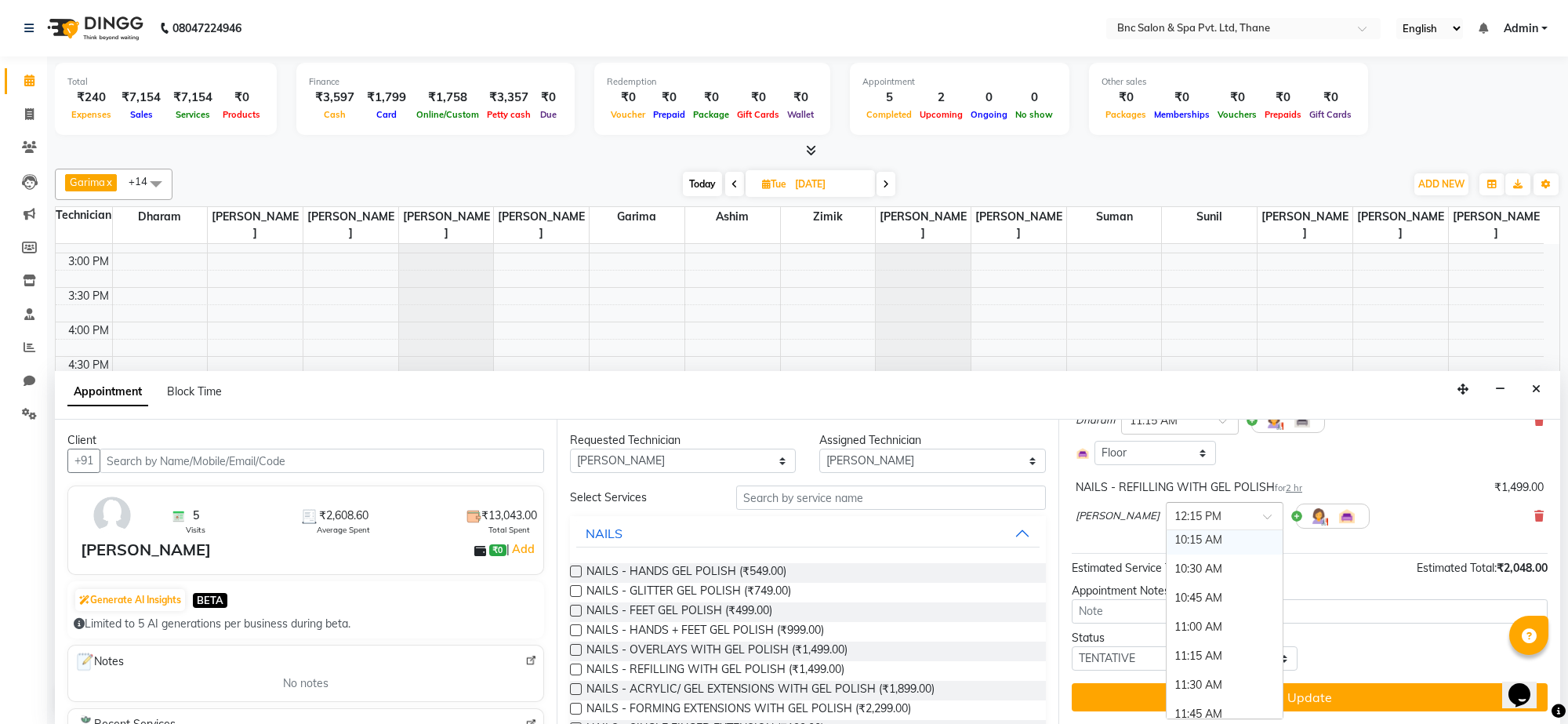
scroll to position [162, 0]
click at [1167, 612] on div "11:00 AM" at bounding box center [1224, 616] width 116 height 29
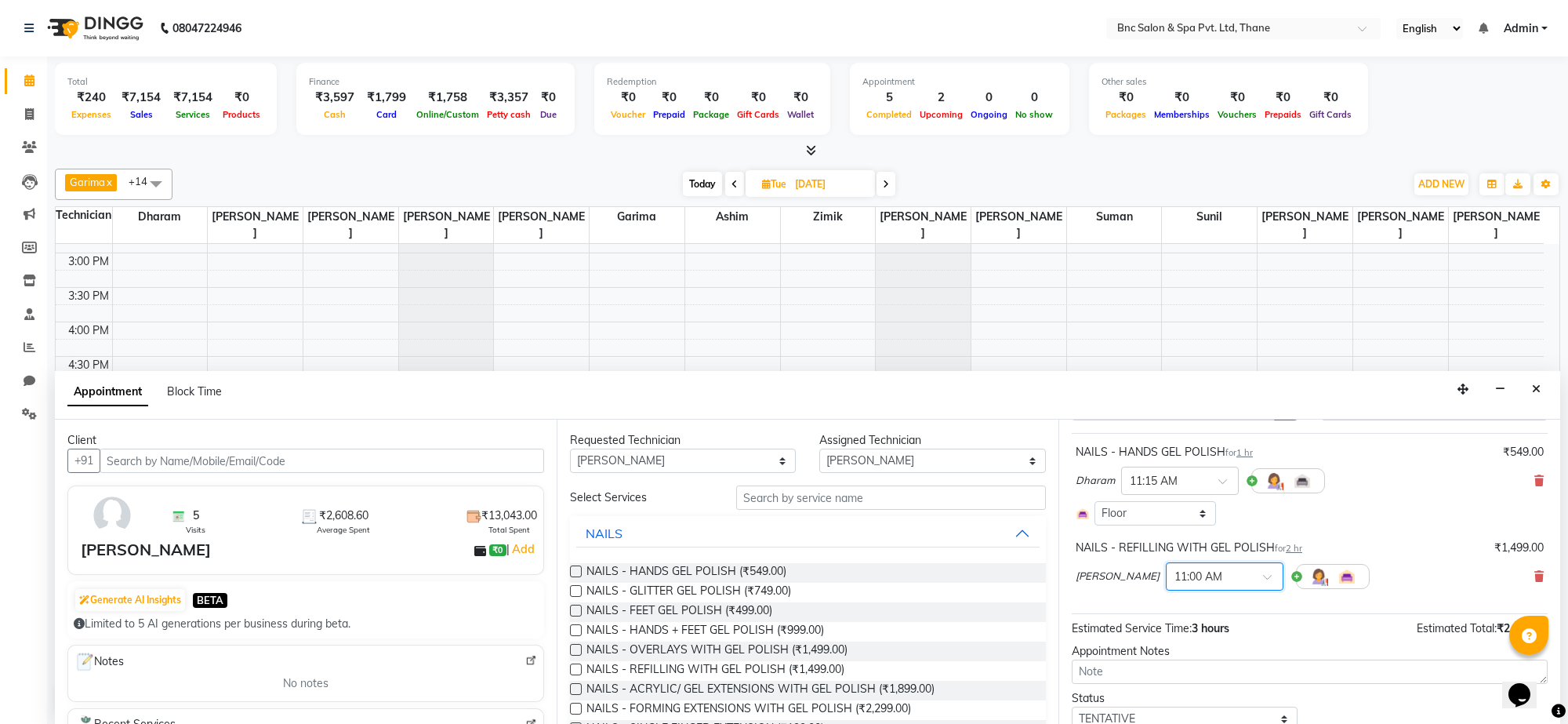
scroll to position [53, 0]
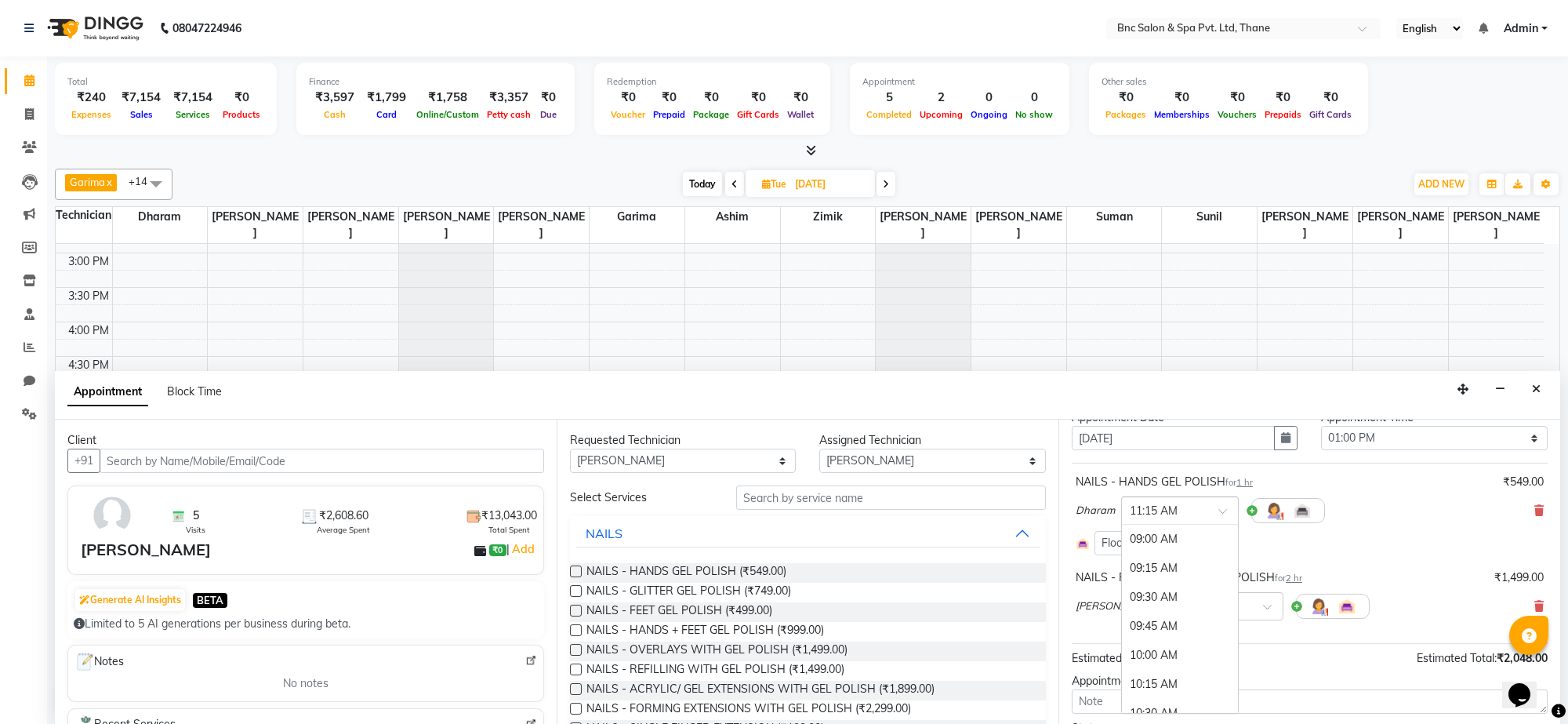
click at [1163, 511] on input "text" at bounding box center [1164, 509] width 69 height 17
click at [1196, 501] on div "× 11:15 AM" at bounding box center [1180, 510] width 118 height 28
click at [1215, 502] on div at bounding box center [1180, 509] width 116 height 17
click at [1197, 514] on input "text" at bounding box center [1164, 509] width 69 height 17
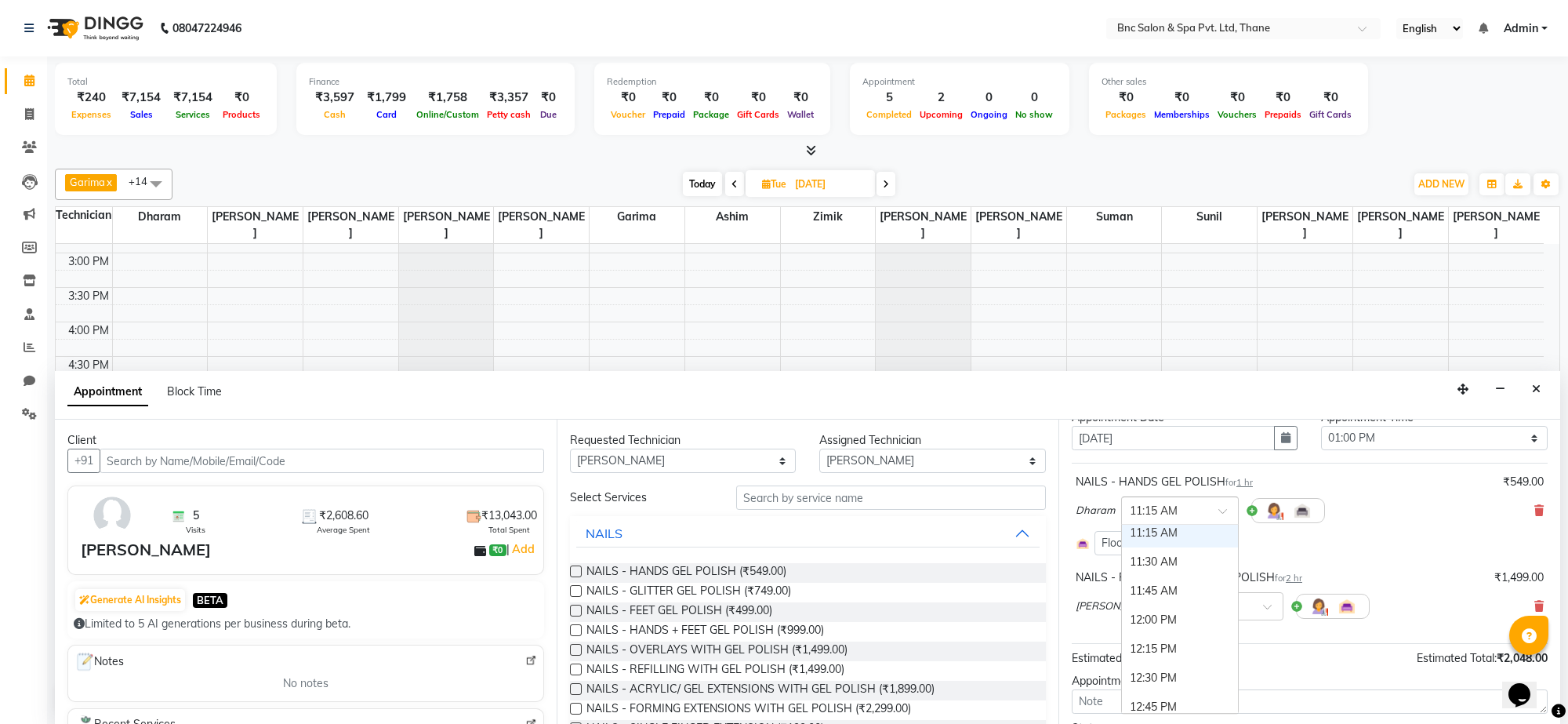
click at [1198, 484] on div "NAILS - HANDS GEL POLISH for 1 hr" at bounding box center [1164, 482] width 177 height 17
click at [1198, 480] on div "NAILS - HANDS GEL POLISH for 1 hr" at bounding box center [1164, 482] width 177 height 17
click at [1535, 510] on icon at bounding box center [1540, 511] width 9 height 11
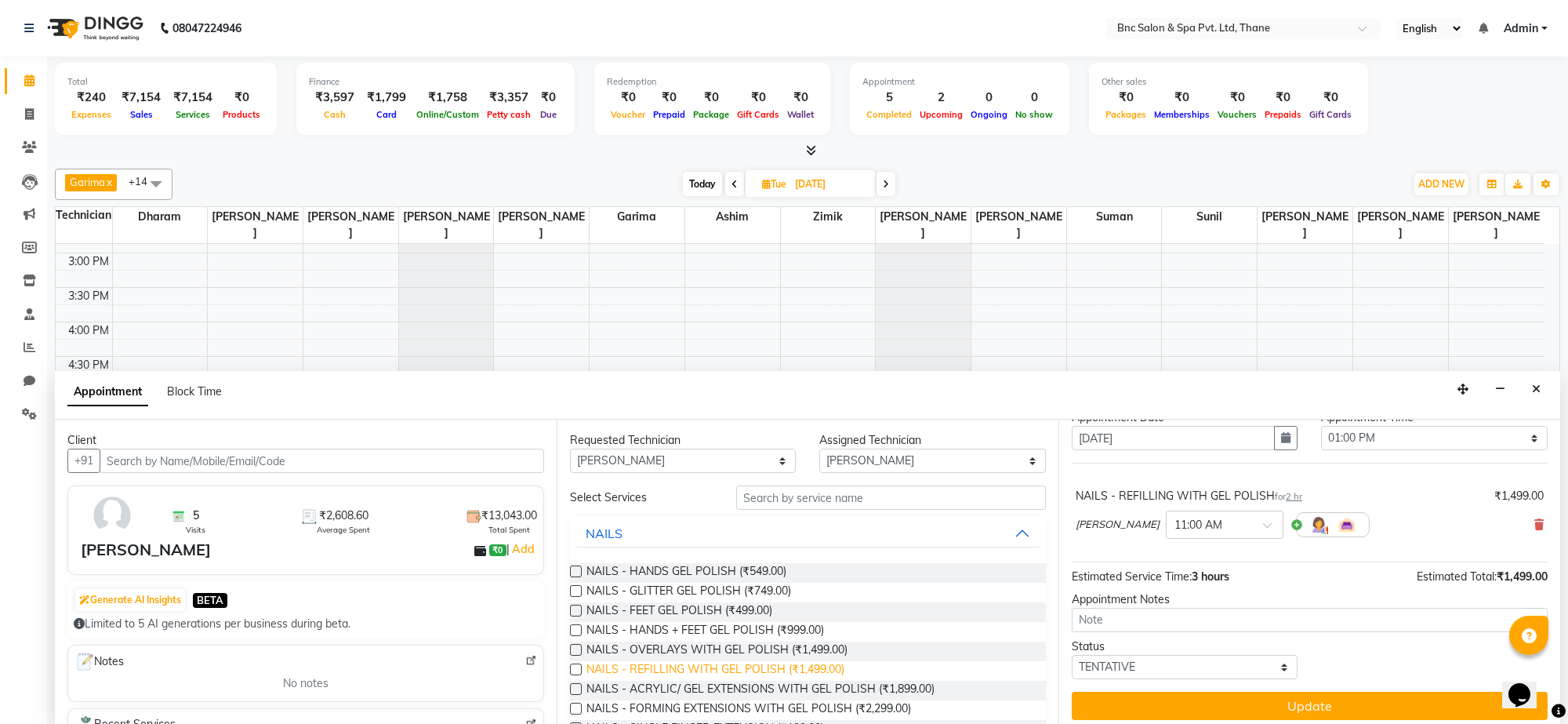
click at [773, 667] on span "NAILS - REFILLING WITH GEL POLISH (₹1,499.00)" at bounding box center [716, 671] width 258 height 19
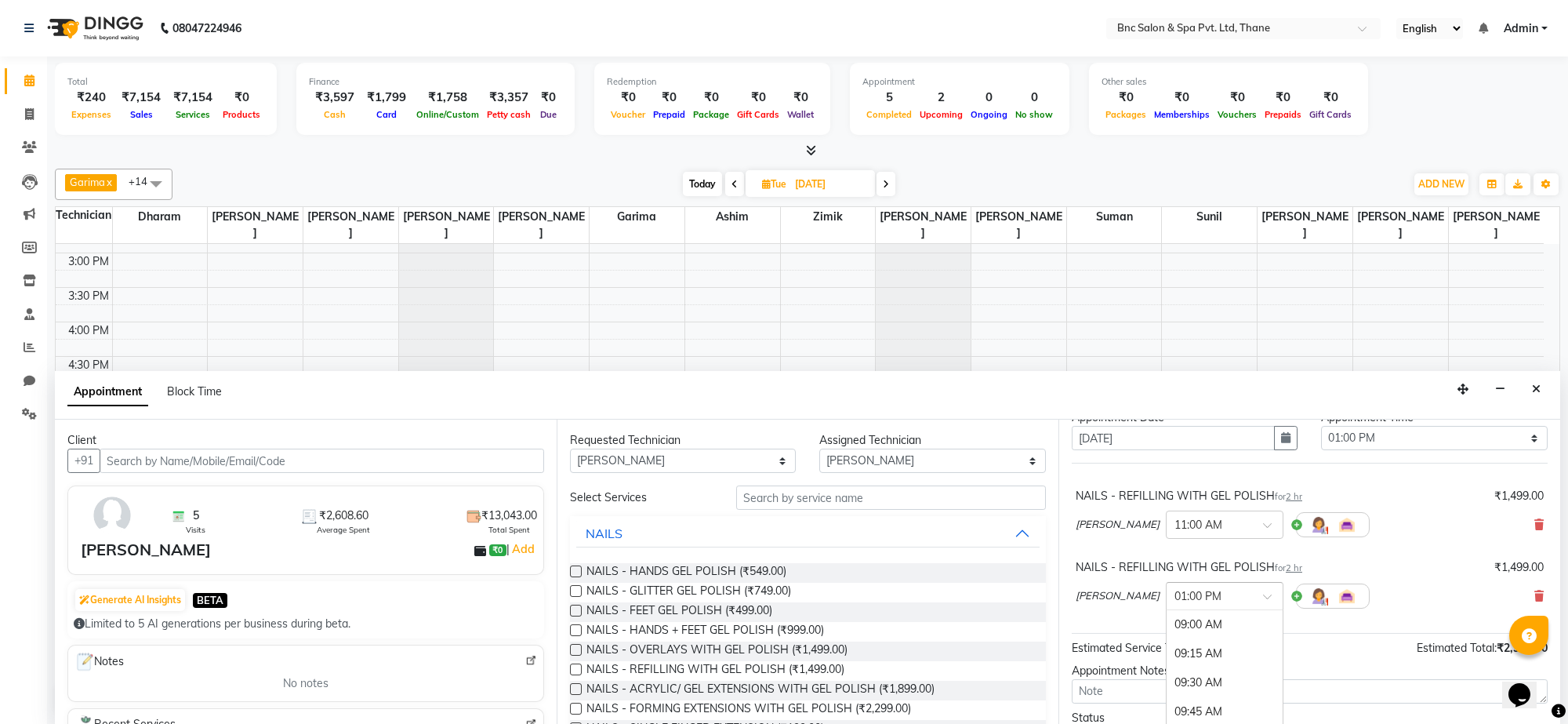
click at [1193, 602] on div at bounding box center [1224, 595] width 116 height 17
click at [1167, 637] on div "11:15 AM" at bounding box center [1224, 638] width 116 height 29
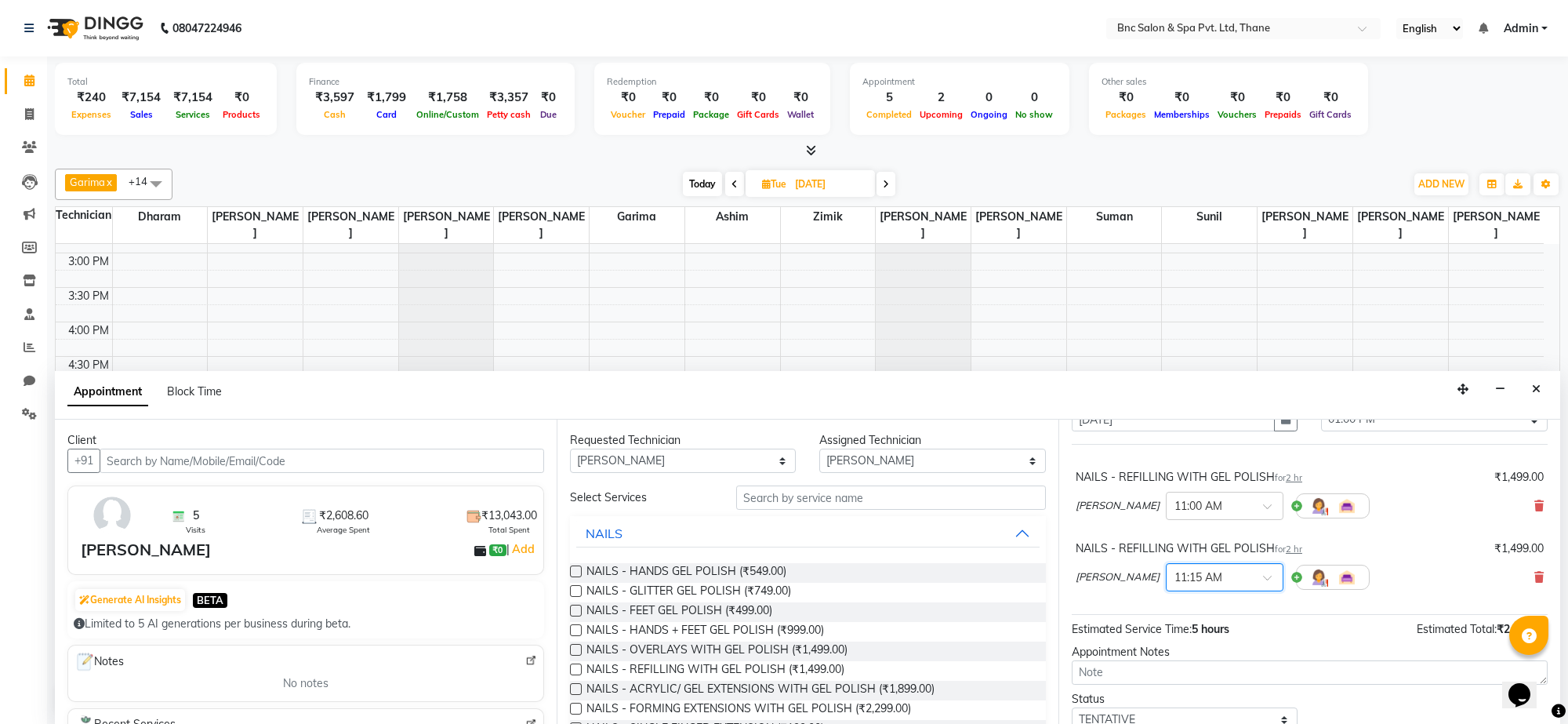
scroll to position [67, 0]
click at [1535, 582] on icon at bounding box center [1540, 583] width 9 height 11
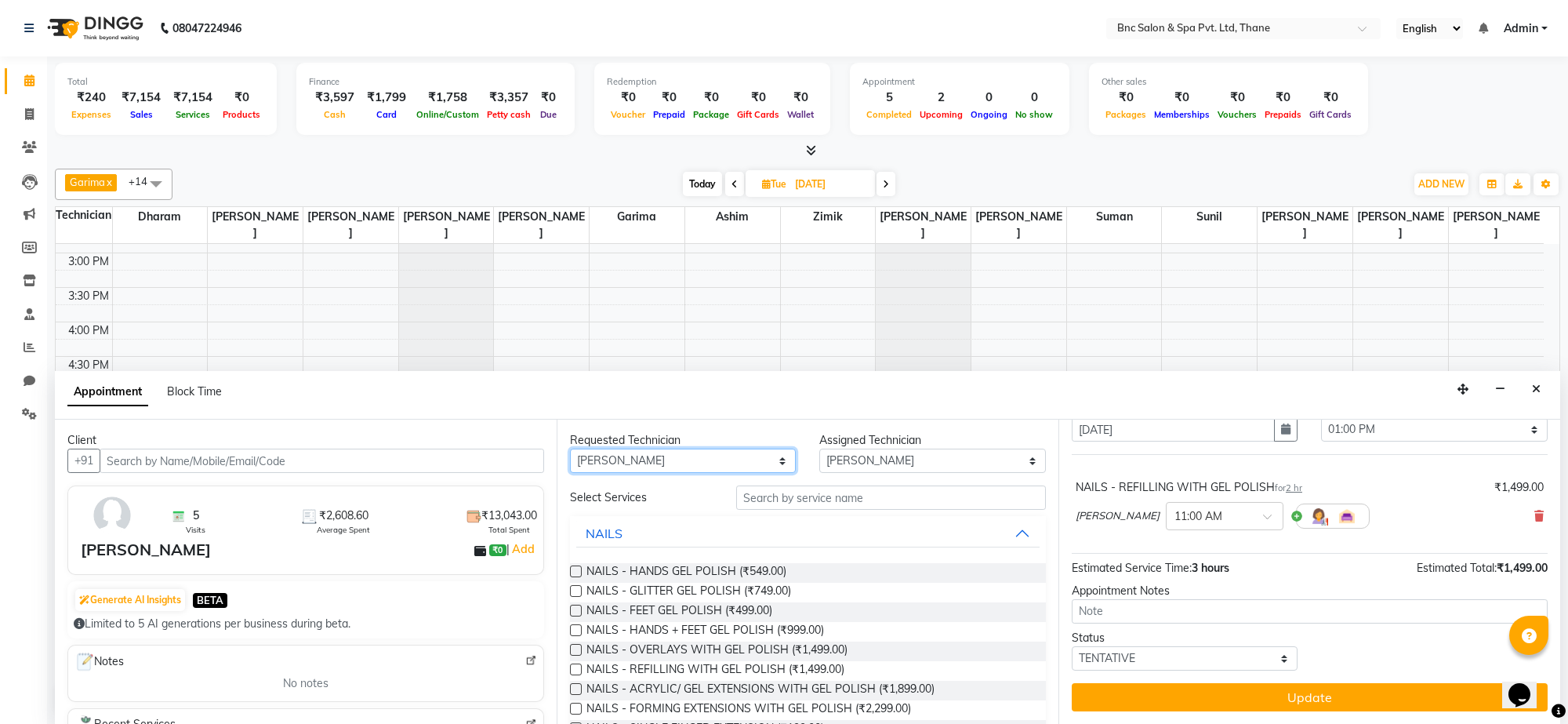
click at [692, 463] on select "Any [PERSON_NAME] [PERSON_NAME] [PERSON_NAME] [PERSON_NAME] [PERSON_NAME] [PERS…" at bounding box center [683, 460] width 226 height 24
click at [570, 449] on select "Any [PERSON_NAME] [PERSON_NAME] [PERSON_NAME] [PERSON_NAME] [PERSON_NAME] [PERS…" at bounding box center [683, 460] width 226 height 24
click at [692, 673] on span "NAILS - REFILLING WITH GEL POLISH (₹1,499.00)" at bounding box center [716, 671] width 258 height 19
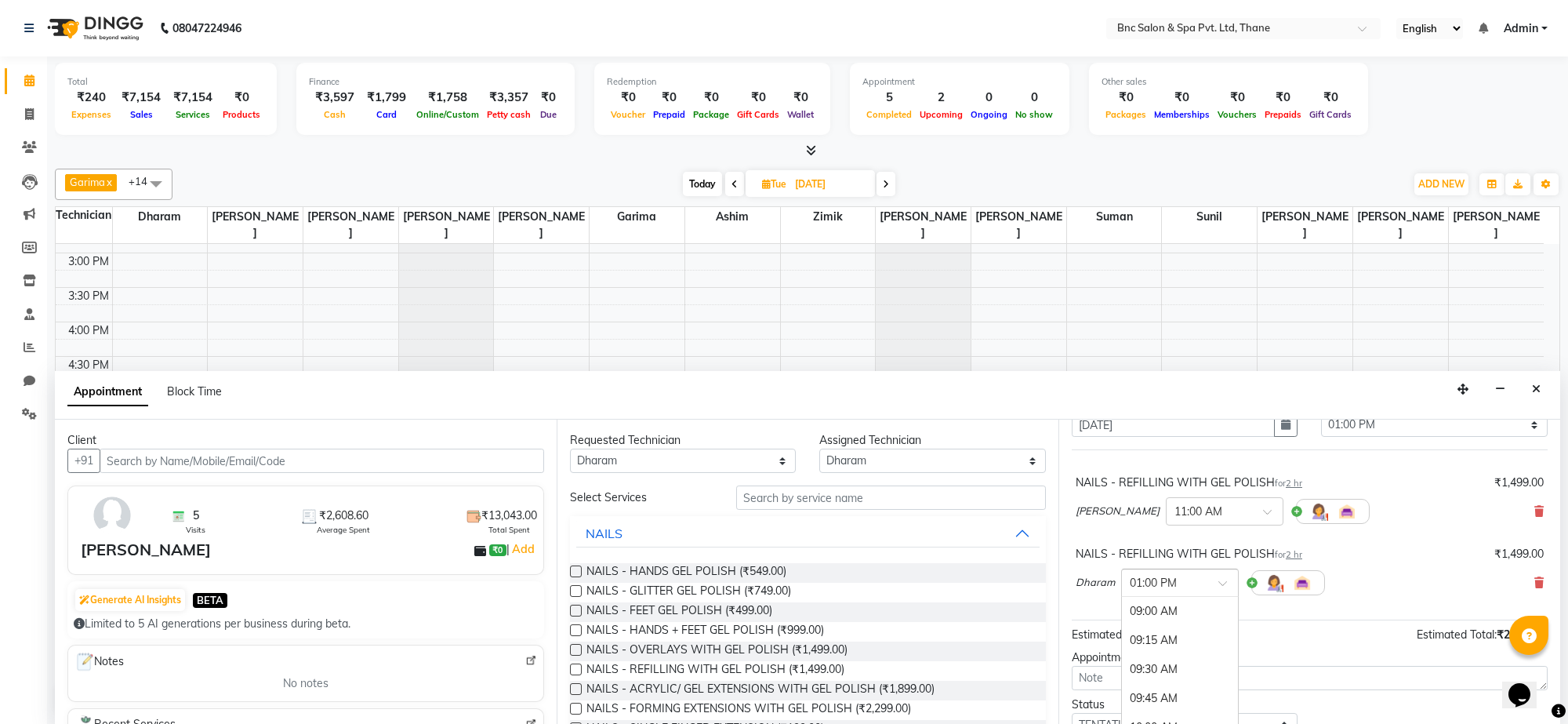
click at [1174, 590] on input "text" at bounding box center [1164, 582] width 69 height 17
click at [1156, 646] on div "11:15 AM" at bounding box center [1180, 644] width 116 height 29
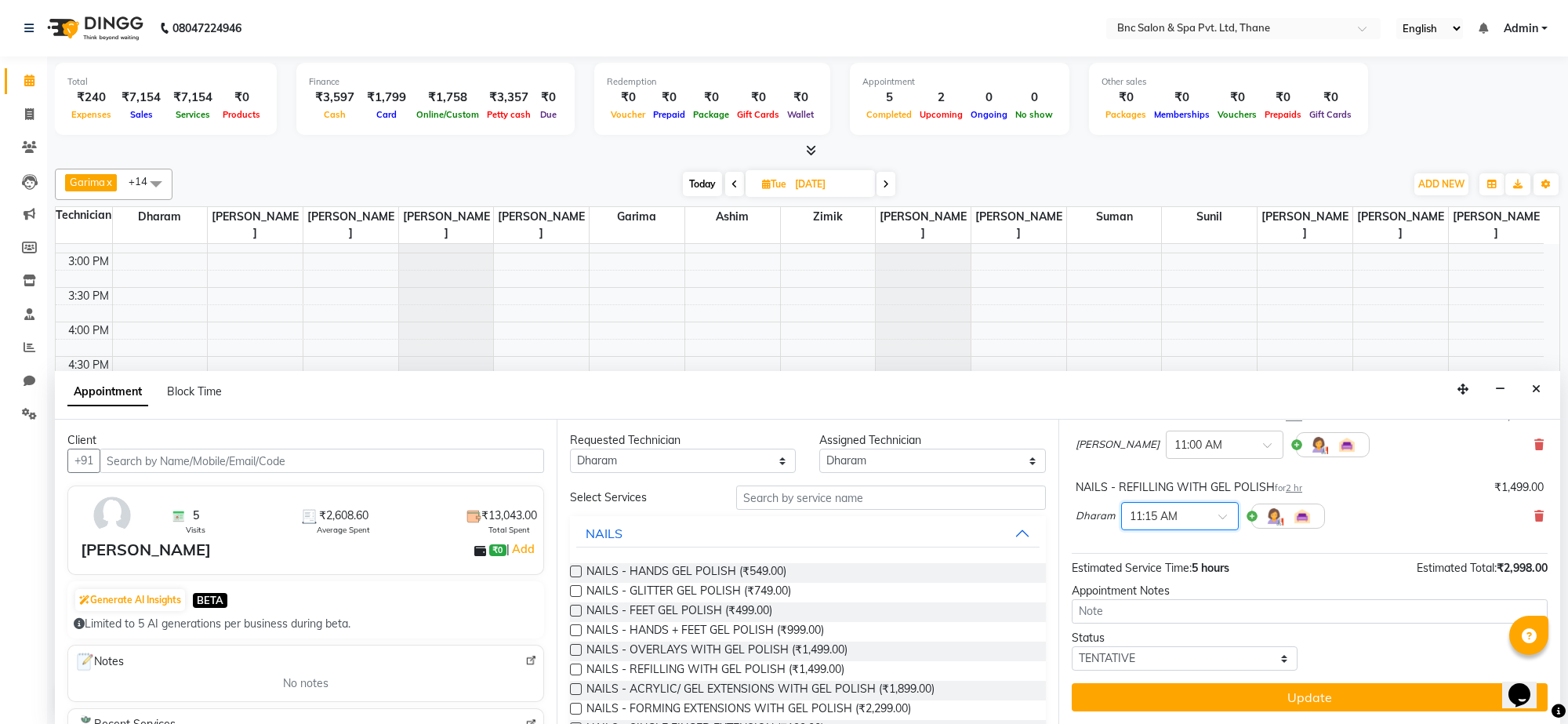
scroll to position [135, 0]
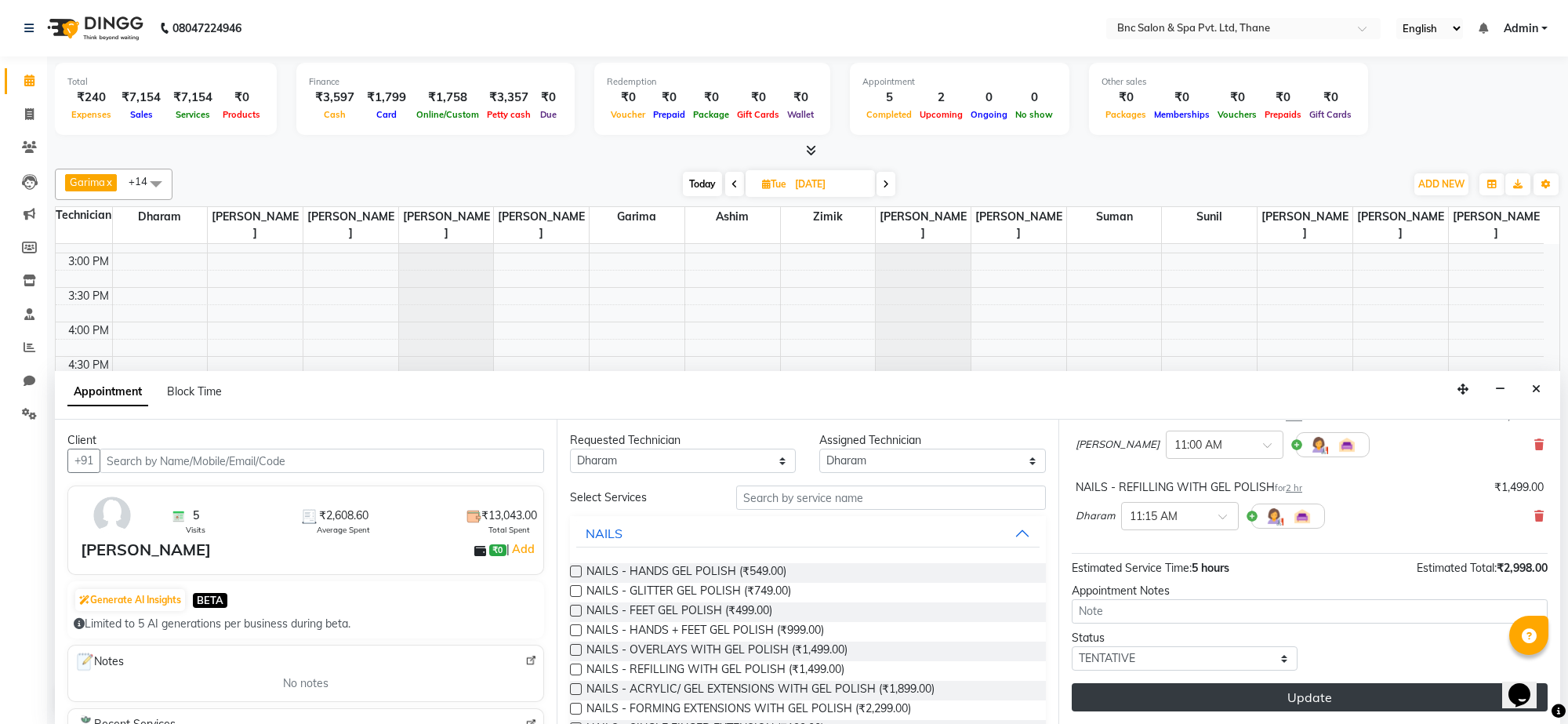
click at [1155, 690] on button "Update" at bounding box center [1310, 697] width 476 height 28
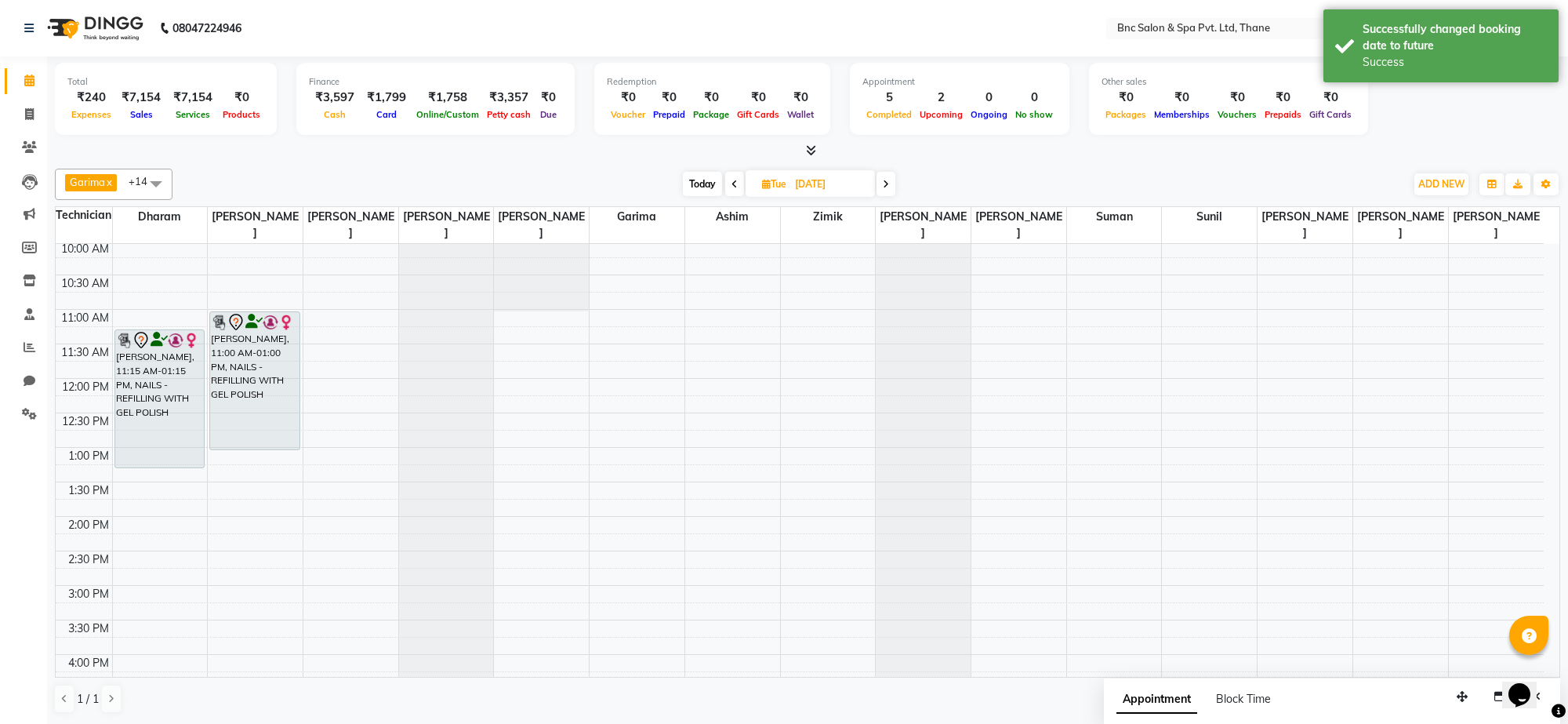
scroll to position [128, 0]
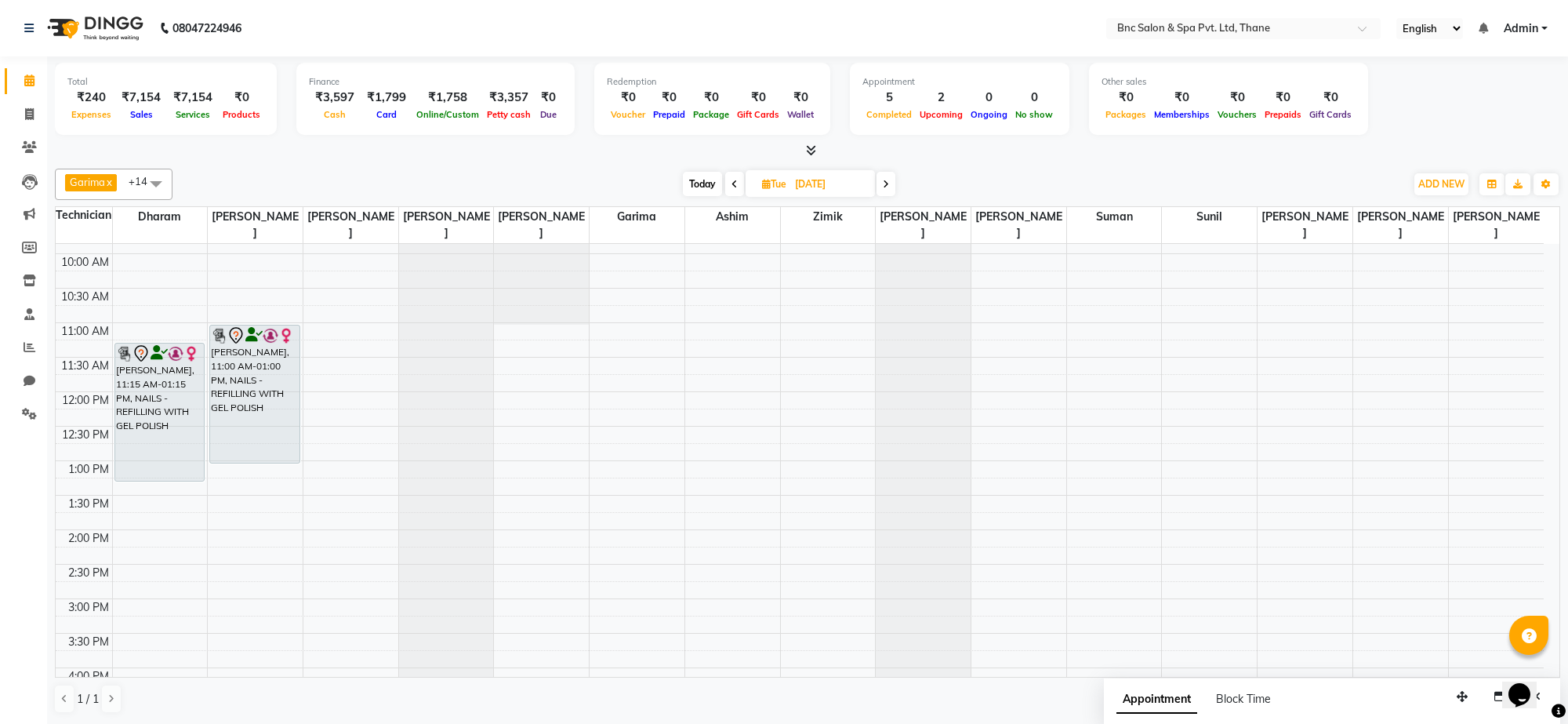
click at [696, 185] on span "Today" at bounding box center [703, 184] width 39 height 24
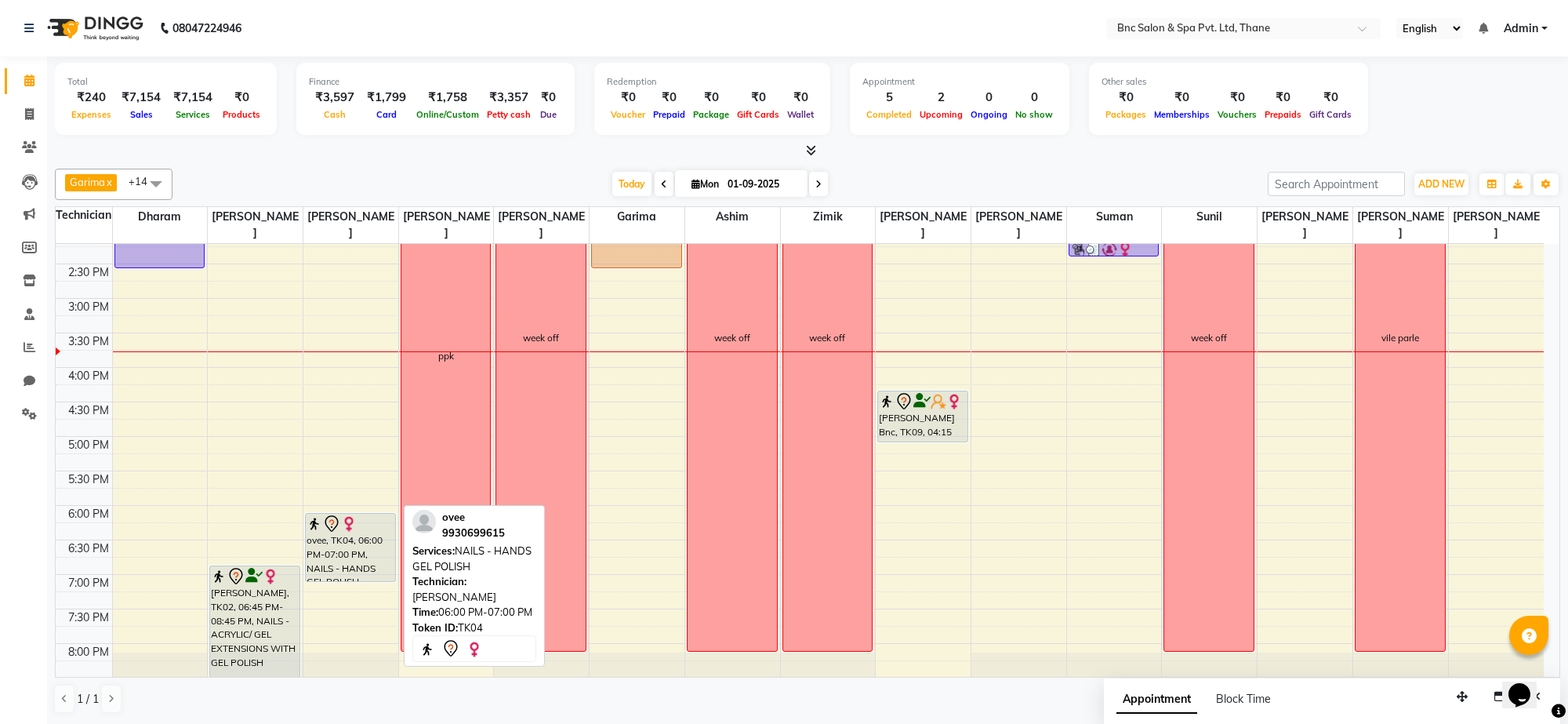
scroll to position [474, 0]
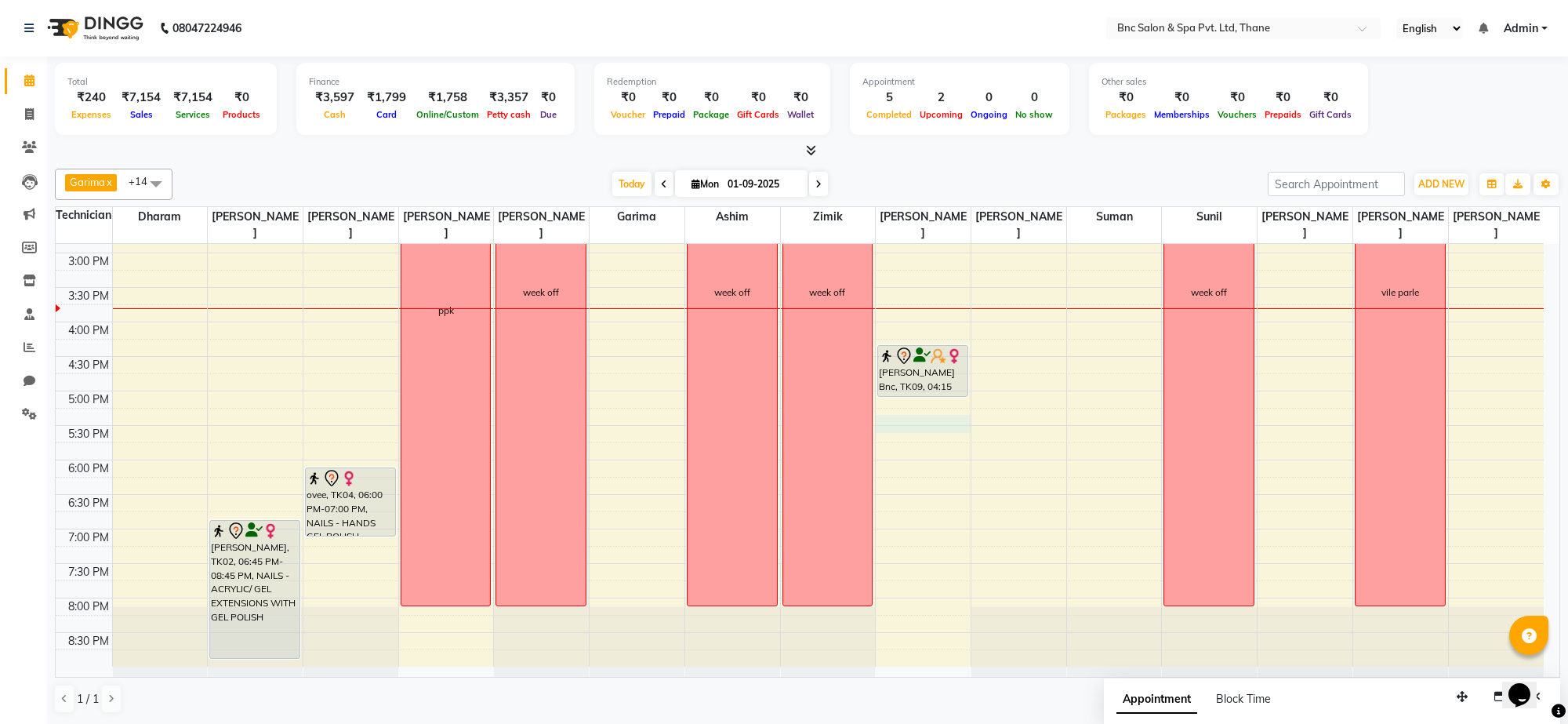
click at [904, 421] on div "8:00 AM 8:30 AM 9:00 AM 9:30 AM 10:00 AM 10:30 AM 11:00 AM 11:30 AM 12:00 PM 12…" at bounding box center [800, 219] width 1488 height 897
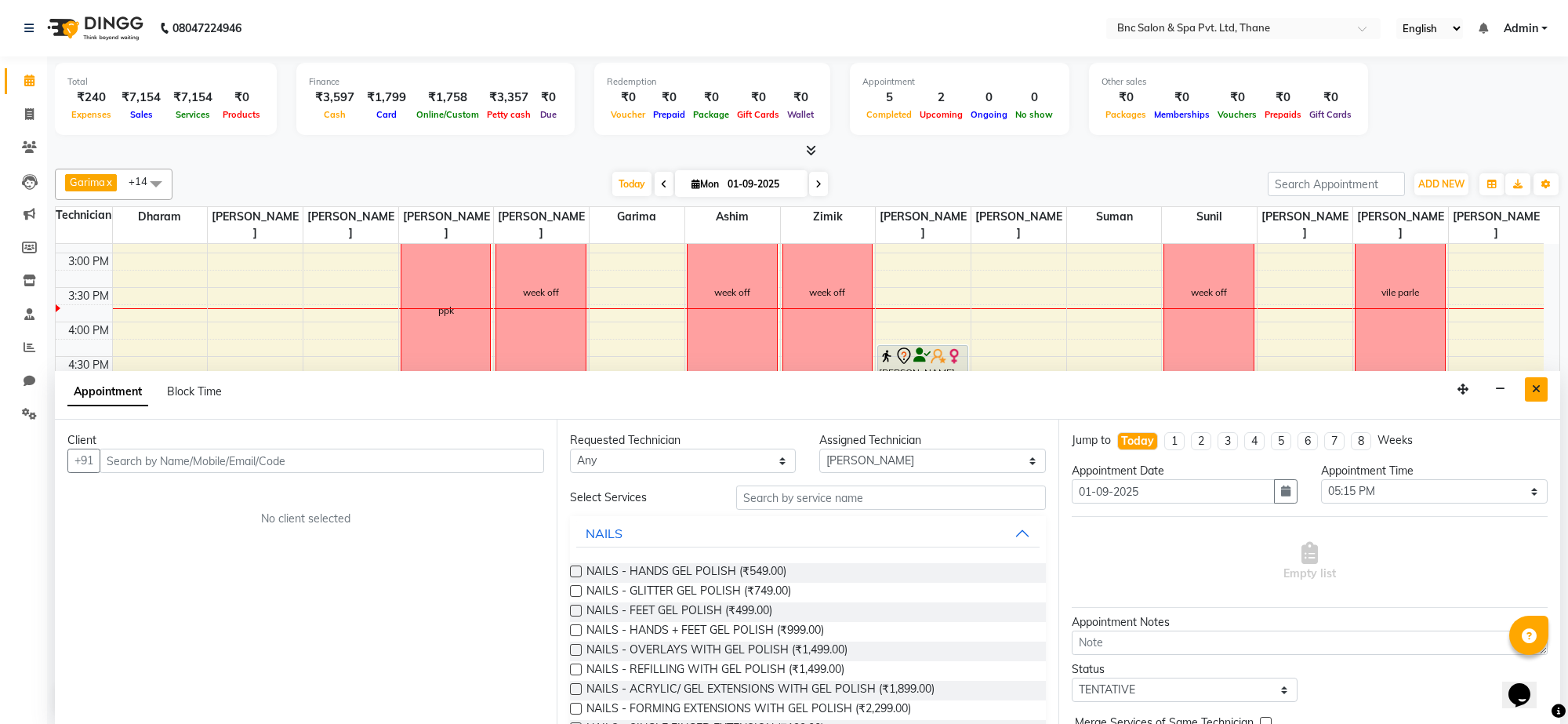
click at [1538, 397] on button "Close" at bounding box center [1536, 390] width 23 height 24
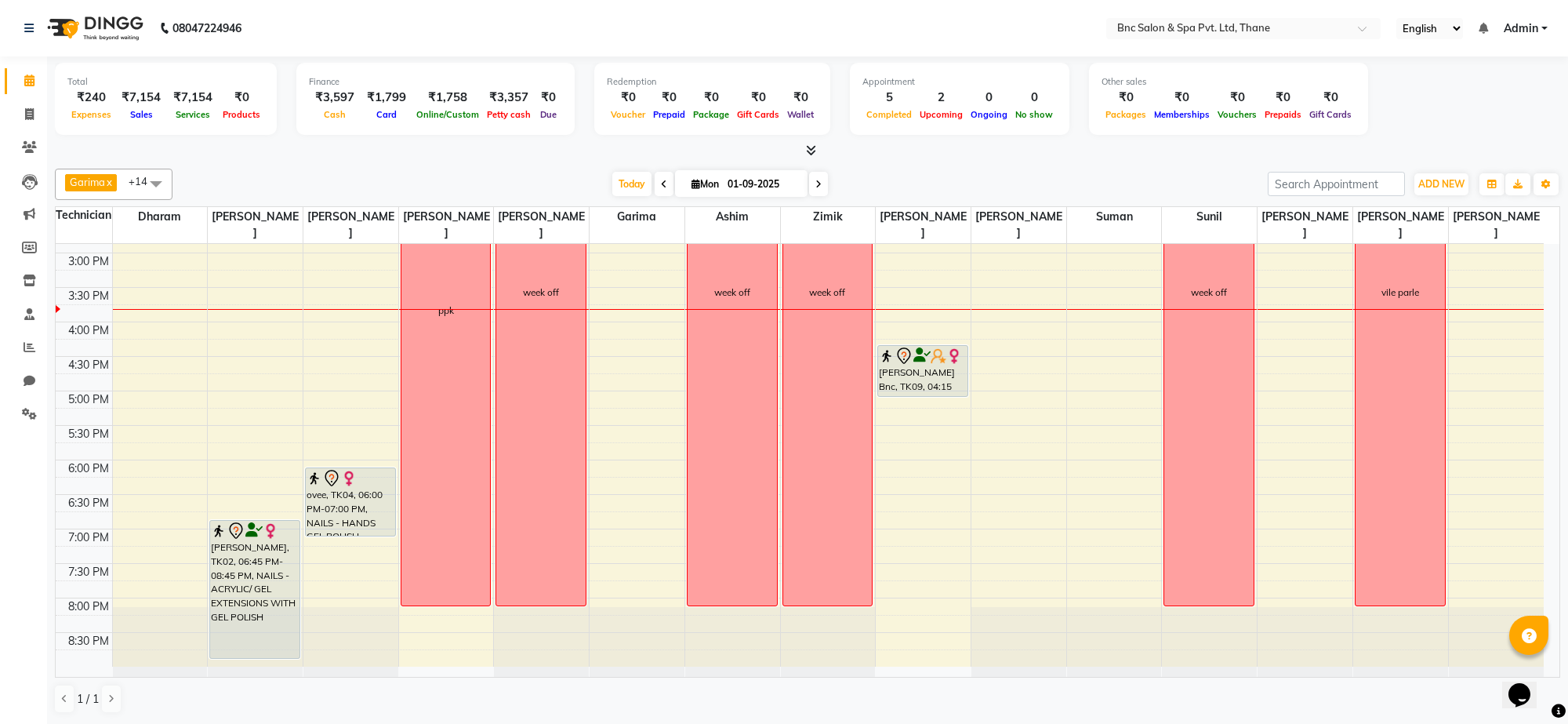
click at [884, 406] on div "8:00 AM 8:30 AM 9:00 AM 9:30 AM 10:00 AM 10:30 AM 11:00 AM 11:30 AM 12:00 PM 12…" at bounding box center [800, 219] width 1488 height 897
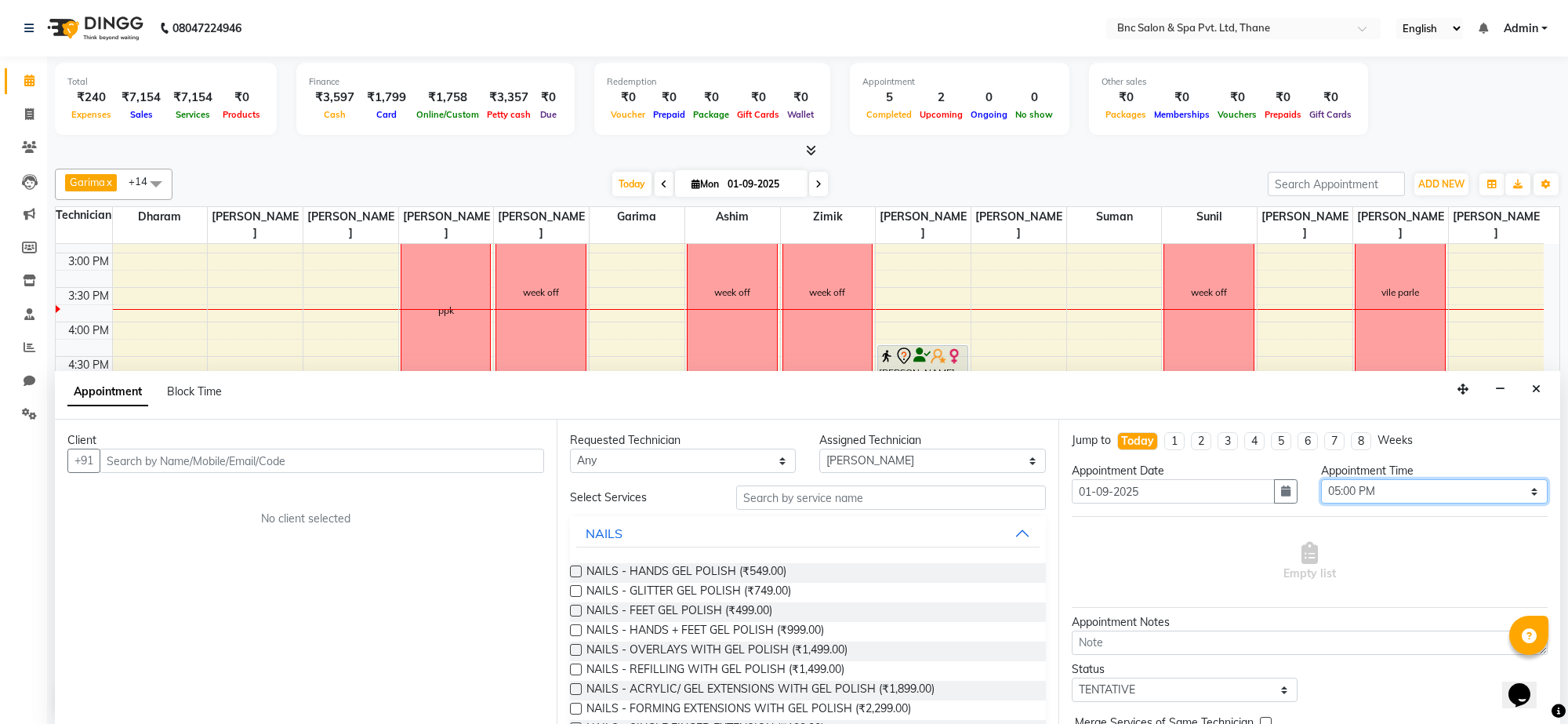
click at [1475, 491] on select "Select 09:00 AM 09:15 AM 09:30 AM 09:45 AM 10:00 AM 10:15 AM 10:30 AM 10:45 AM …" at bounding box center [1434, 492] width 226 height 24
click at [1321, 480] on select "Select 09:00 AM 09:15 AM 09:30 AM 09:45 AM 10:00 AM 10:15 AM 10:30 AM 10:45 AM …" at bounding box center [1434, 492] width 226 height 24
click at [750, 503] on input "text" at bounding box center [891, 497] width 310 height 24
click at [871, 496] on input "text" at bounding box center [891, 497] width 310 height 24
click at [1537, 393] on icon "Close" at bounding box center [1536, 389] width 8 height 11
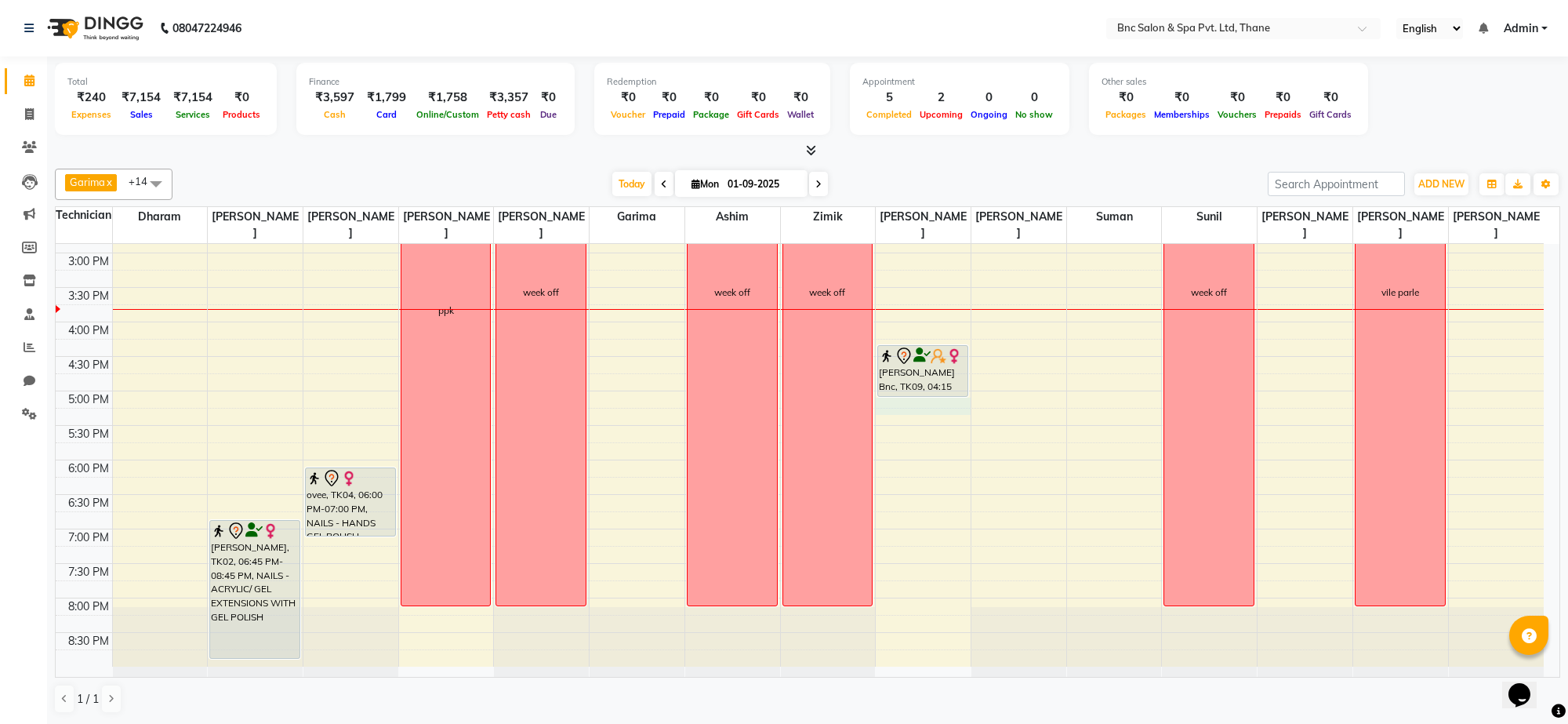
click at [913, 408] on div "8:00 AM 8:30 AM 9:00 AM 9:30 AM 10:00 AM 10:30 AM 11:00 AM 11:30 AM 12:00 PM 12…" at bounding box center [800, 219] width 1488 height 897
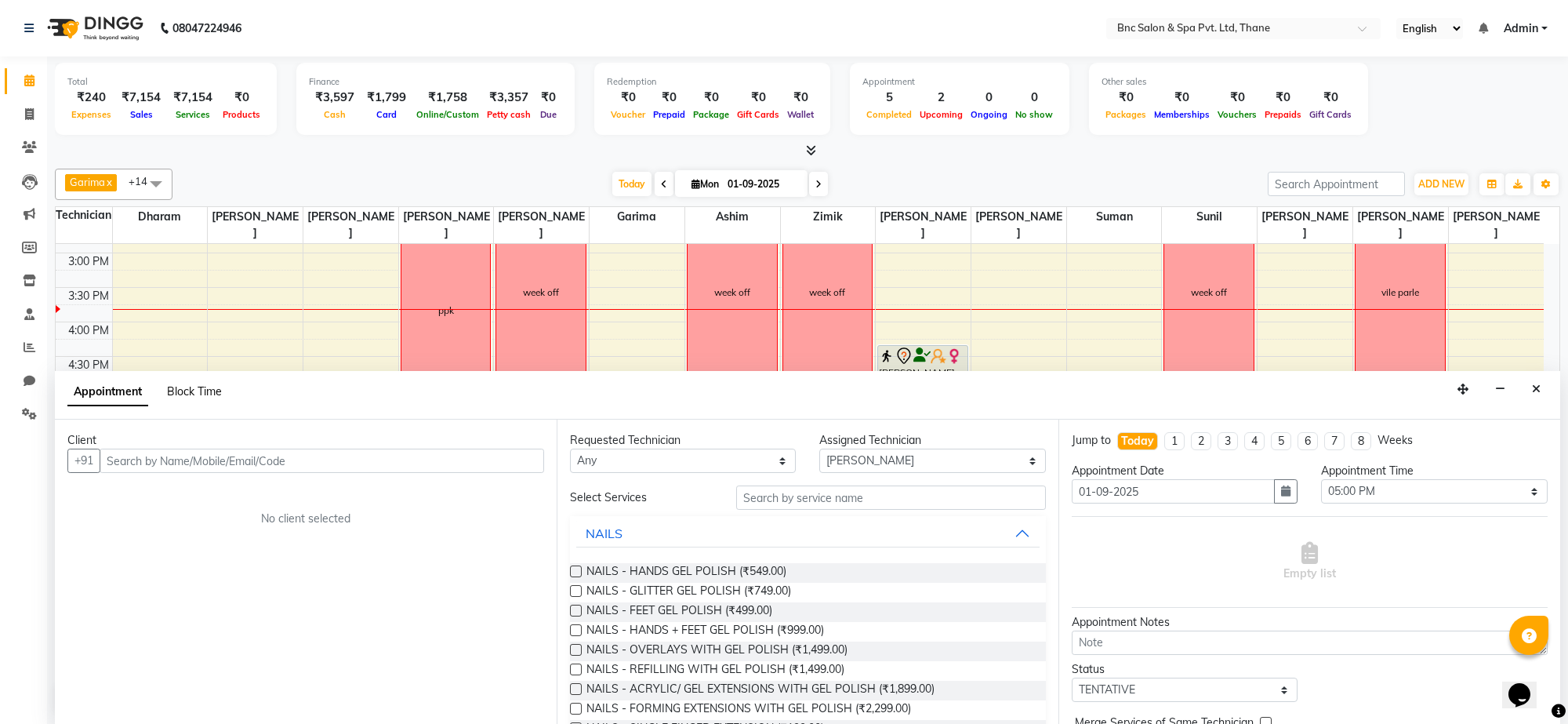
click at [216, 394] on span "Block Time" at bounding box center [195, 390] width 55 height 14
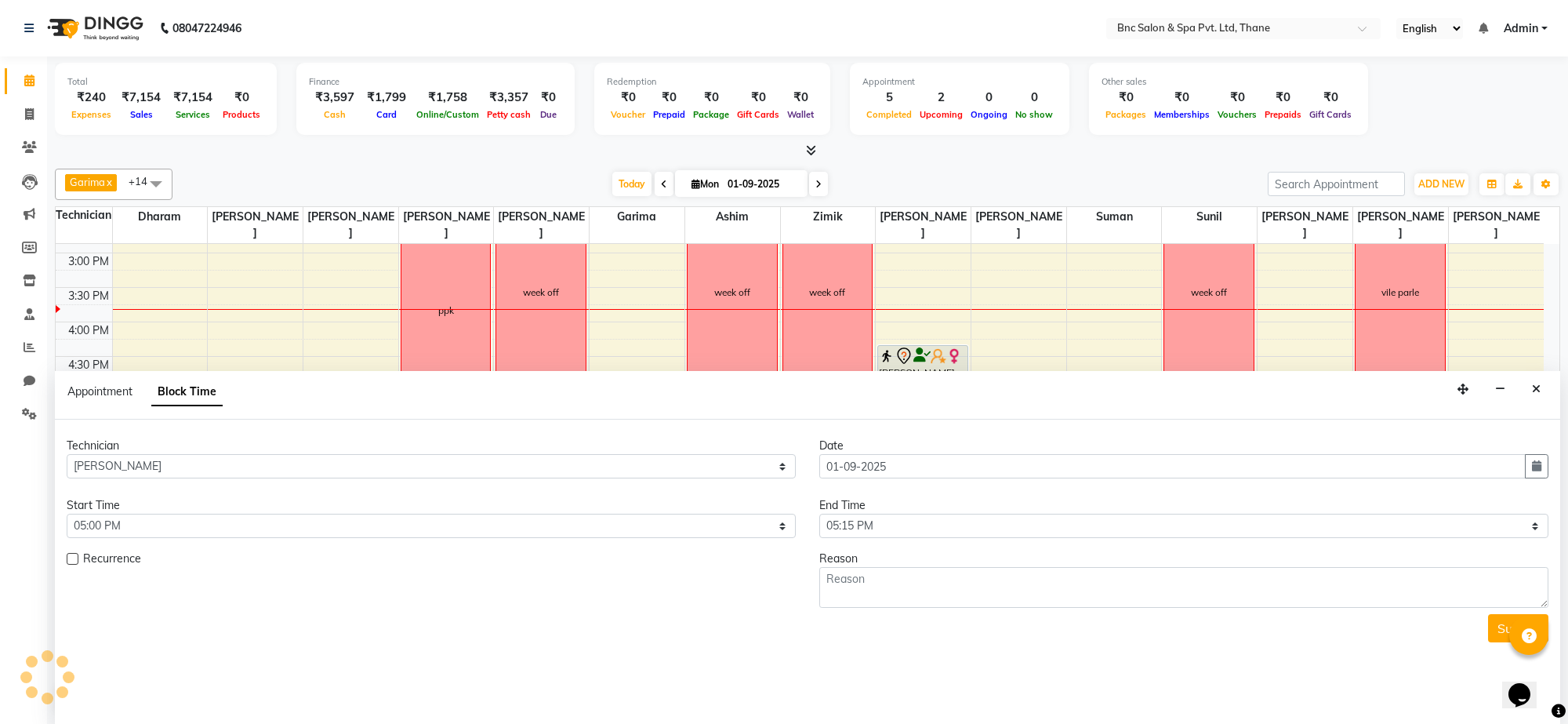
scroll to position [0, 0]
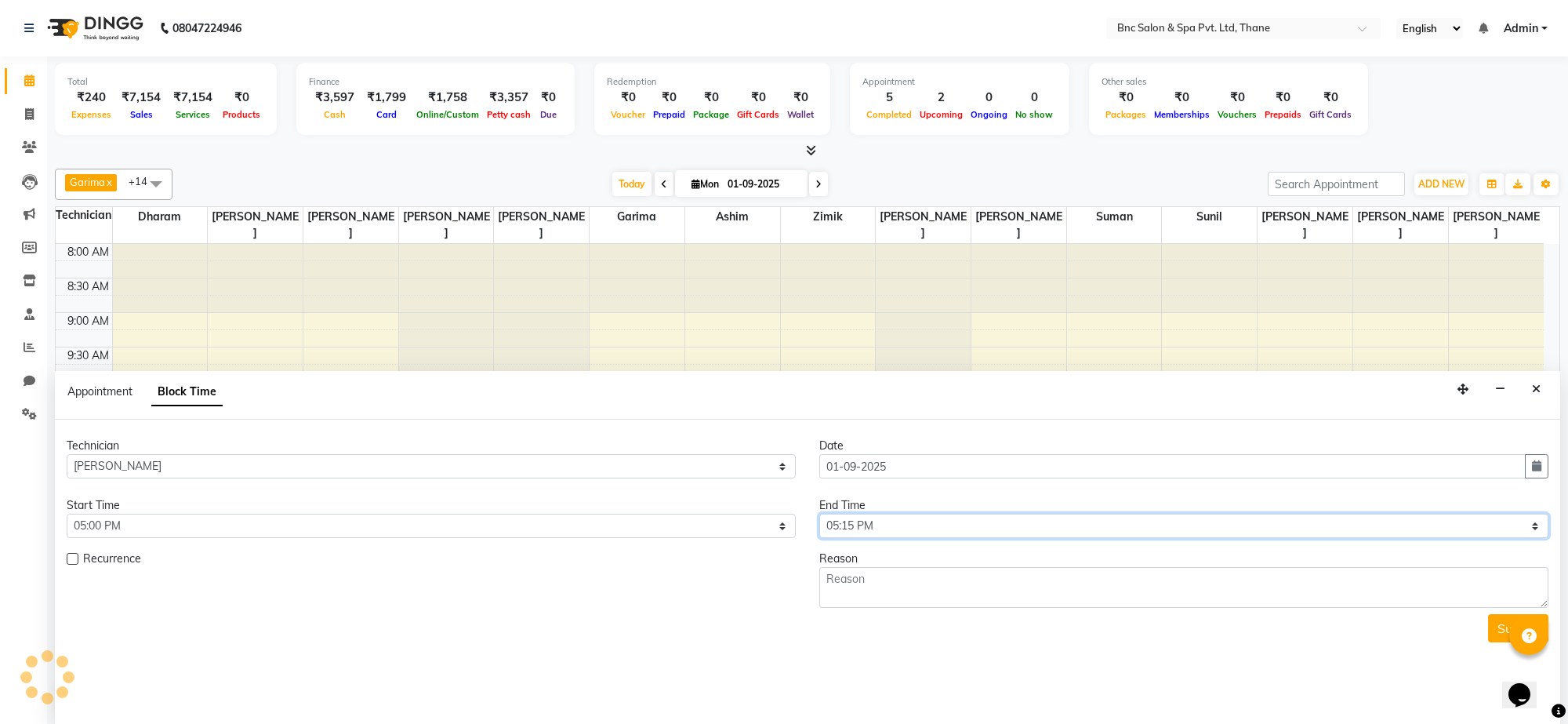
click at [852, 527] on select "Select 09:00 AM 09:15 AM 09:30 AM 09:45 AM 10:00 AM 10:15 AM 10:30 AM 10:45 AM …" at bounding box center [1184, 526] width 729 height 24
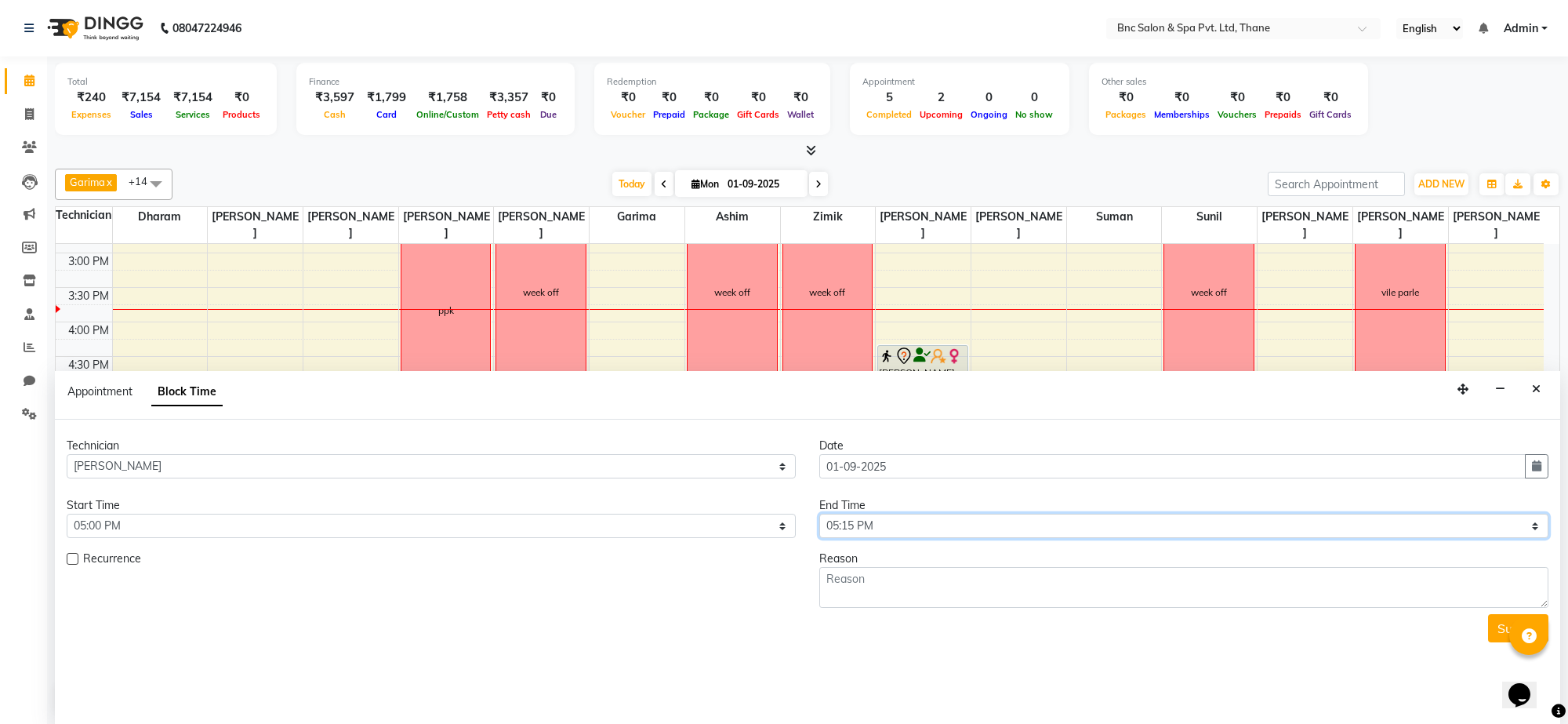
click at [819, 515] on select "Select 09:00 AM 09:15 AM 09:30 AM 09:45 AM 10:00 AM 10:15 AM 10:30 AM 10:45 AM …" at bounding box center [1184, 526] width 729 height 24
click at [868, 529] on select "Select 09:00 AM 09:15 AM 09:30 AM 09:45 AM 10:00 AM 10:15 AM 10:30 AM 10:45 AM …" at bounding box center [1184, 526] width 729 height 24
click at [819, 515] on select "Select 09:00 AM 09:15 AM 09:30 AM 09:45 AM 10:00 AM 10:15 AM 10:30 AM 10:45 AM …" at bounding box center [1184, 526] width 729 height 24
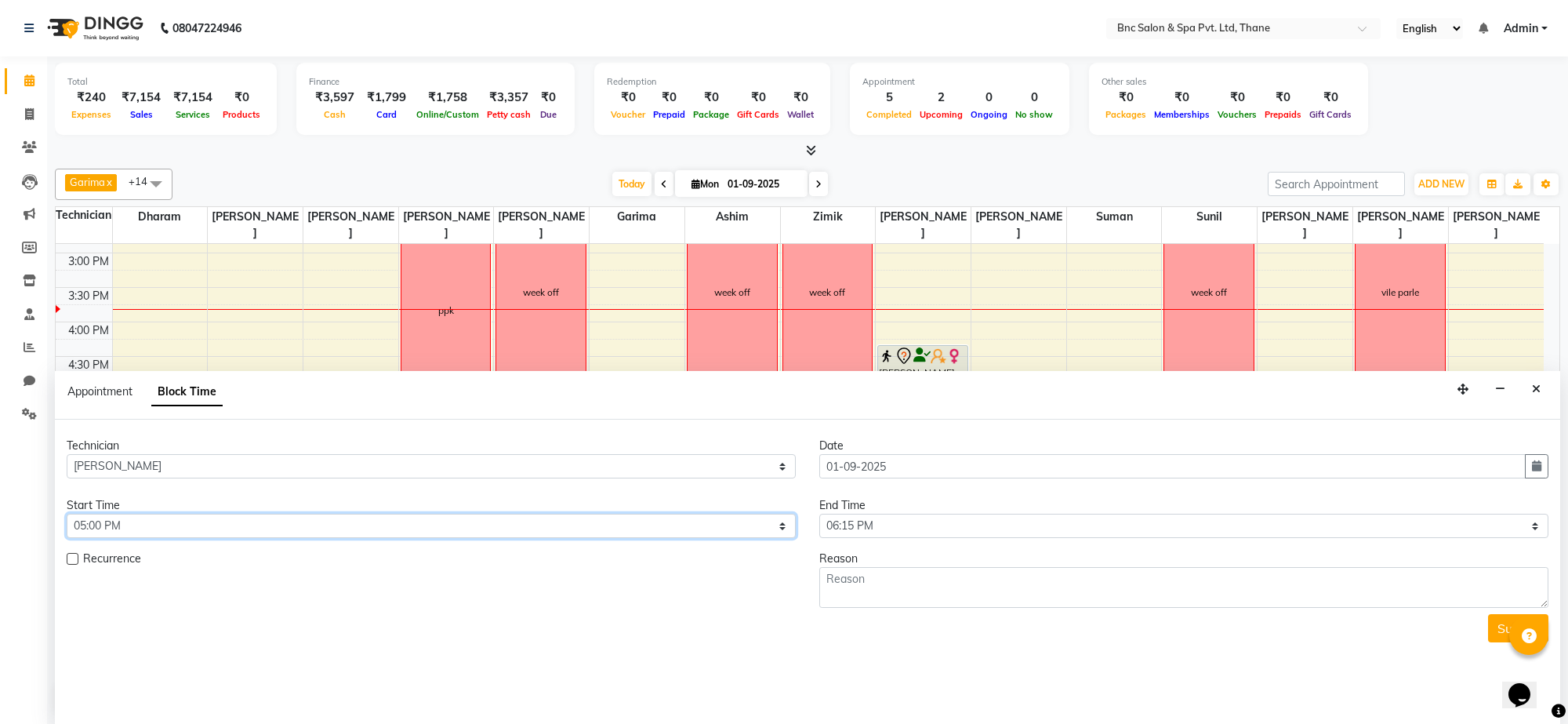
click at [126, 518] on select "Select 09:00 AM 09:15 AM 09:30 AM 09:45 AM 10:00 AM 10:15 AM 10:30 AM 10:45 AM …" at bounding box center [432, 526] width 729 height 24
click at [67, 515] on select "Select 09:00 AM 09:15 AM 09:30 AM 09:45 AM 10:00 AM 10:15 AM 10:30 AM 10:45 AM …" at bounding box center [432, 526] width 729 height 24
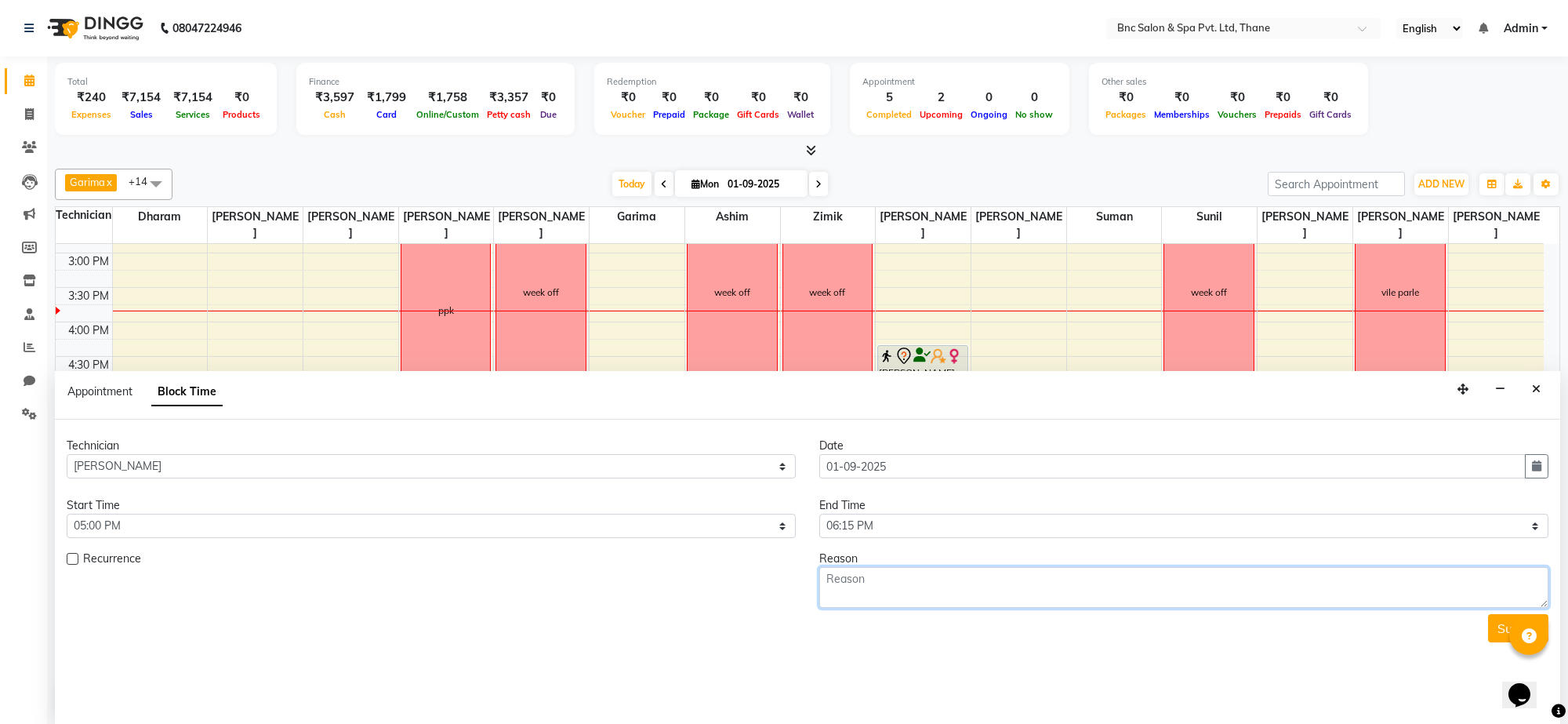
click at [885, 587] on textarea at bounding box center [1184, 587] width 729 height 40
click at [1500, 632] on button "Submit" at bounding box center [1518, 628] width 61 height 28
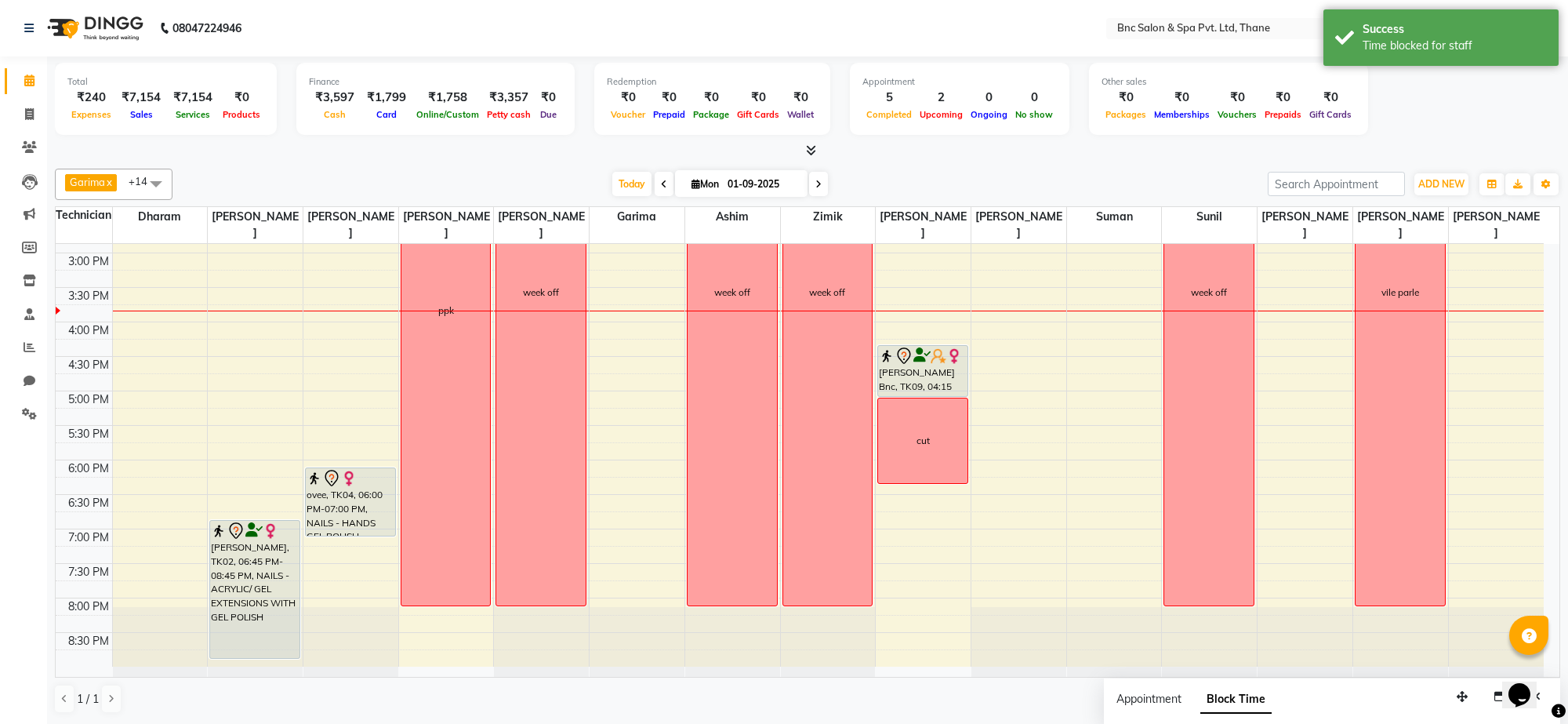
click at [121, 474] on div "8:00 AM 8:30 AM 9:00 AM 9:30 AM 10:00 AM 10:30 AM 11:00 AM 11:30 AM 12:00 PM 12…" at bounding box center [800, 219] width 1488 height 897
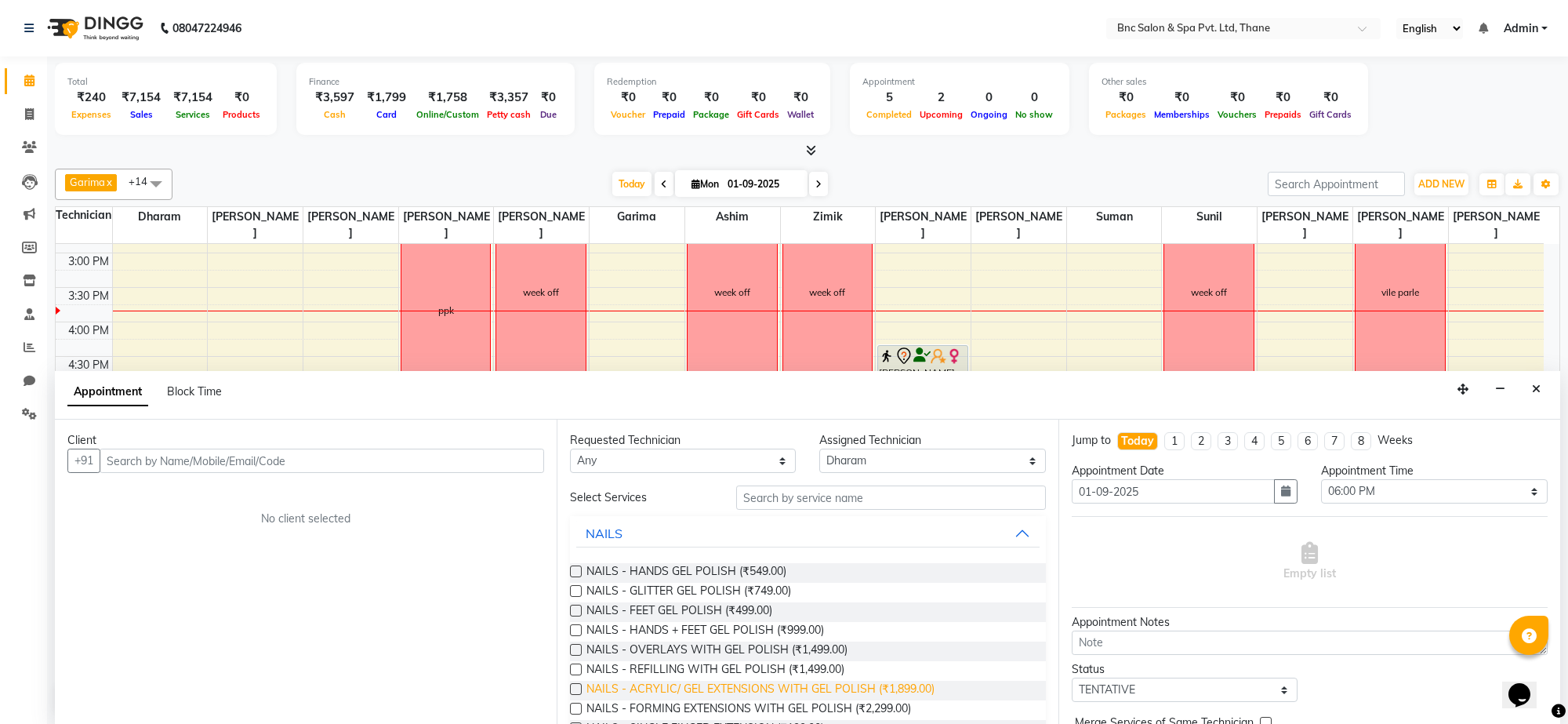
click at [683, 690] on span "NAILS - ACRYLIC/ GEL EXTENSIONS WITH GEL POLISH (₹1,899.00)" at bounding box center [761, 690] width 348 height 19
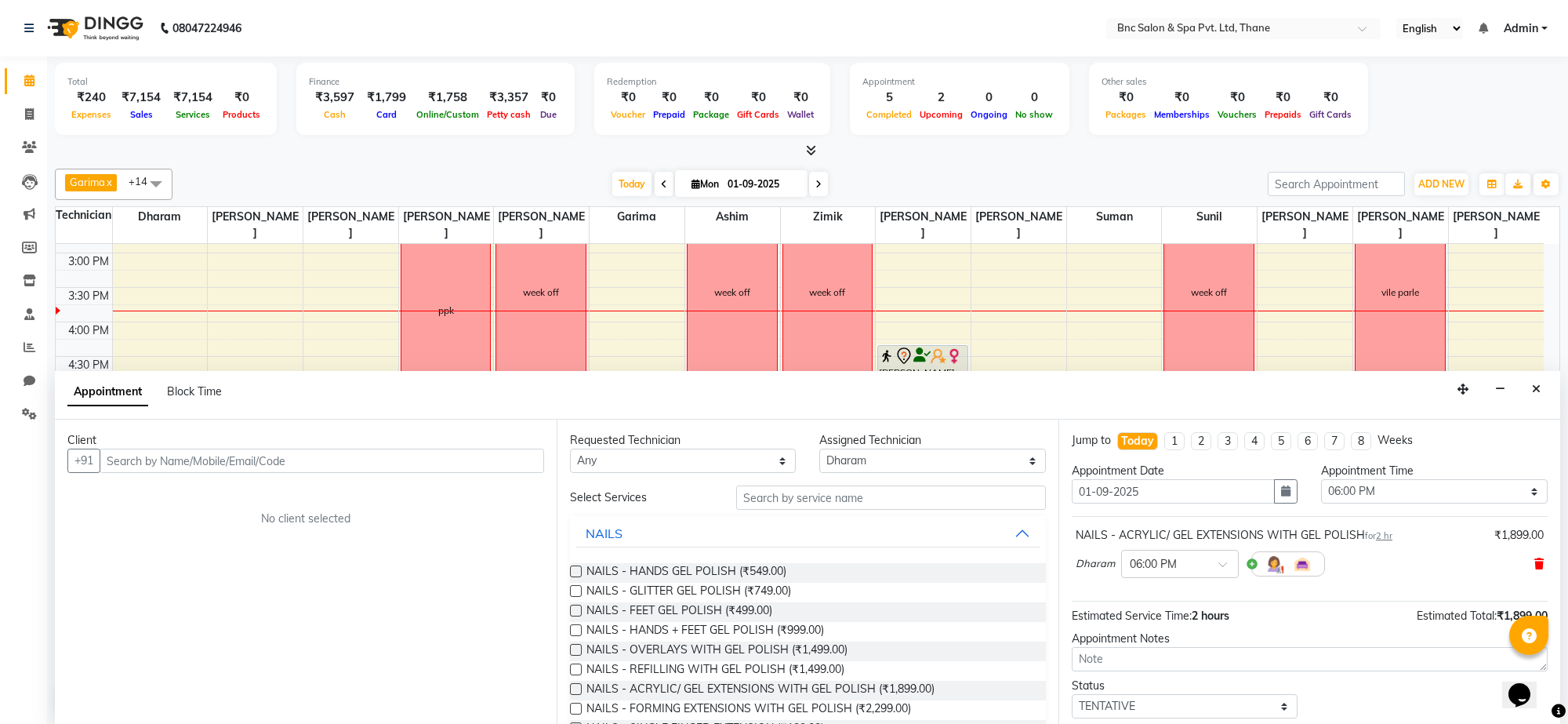
click at [1535, 567] on icon at bounding box center [1540, 564] width 9 height 11
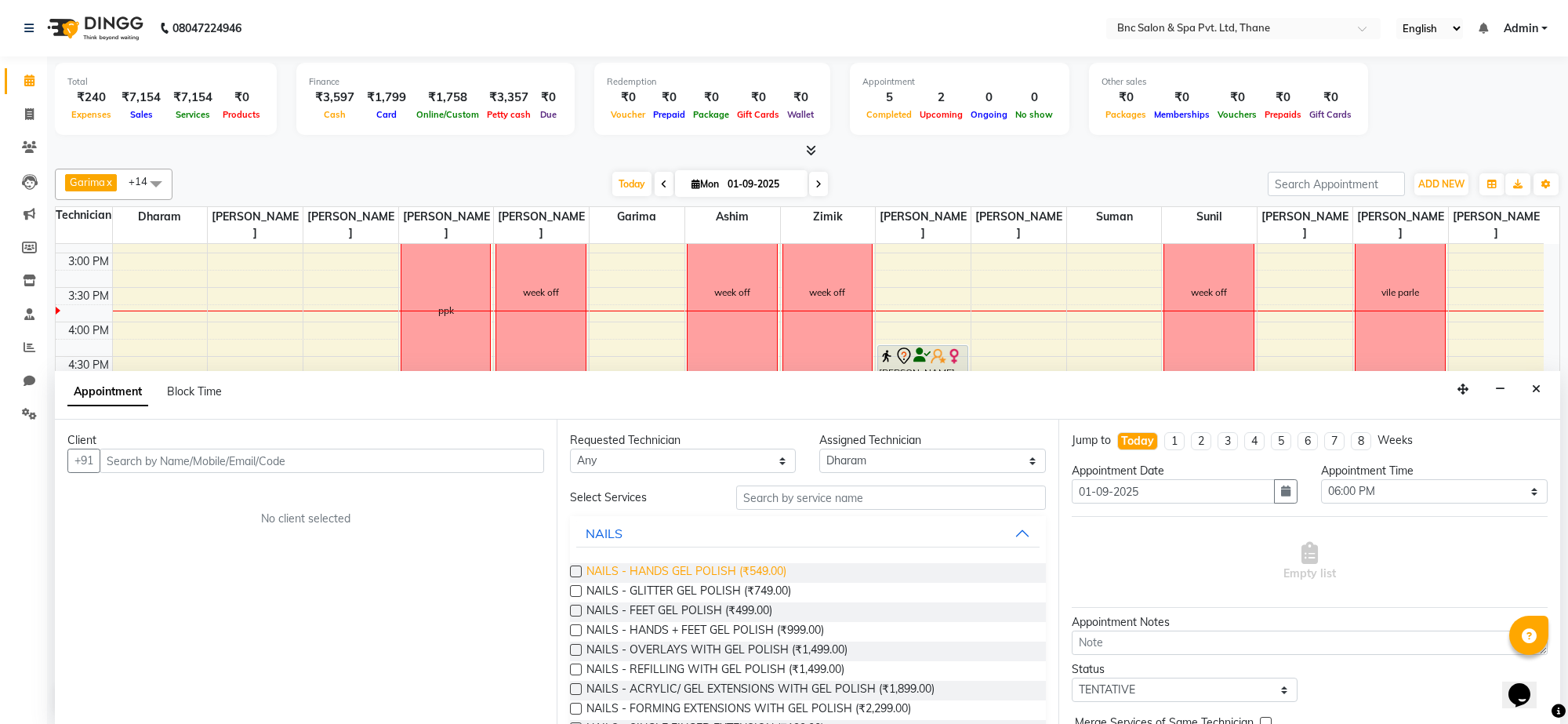
click at [716, 570] on span "NAILS - HANDS GEL POLISH (₹549.00)" at bounding box center [687, 572] width 200 height 19
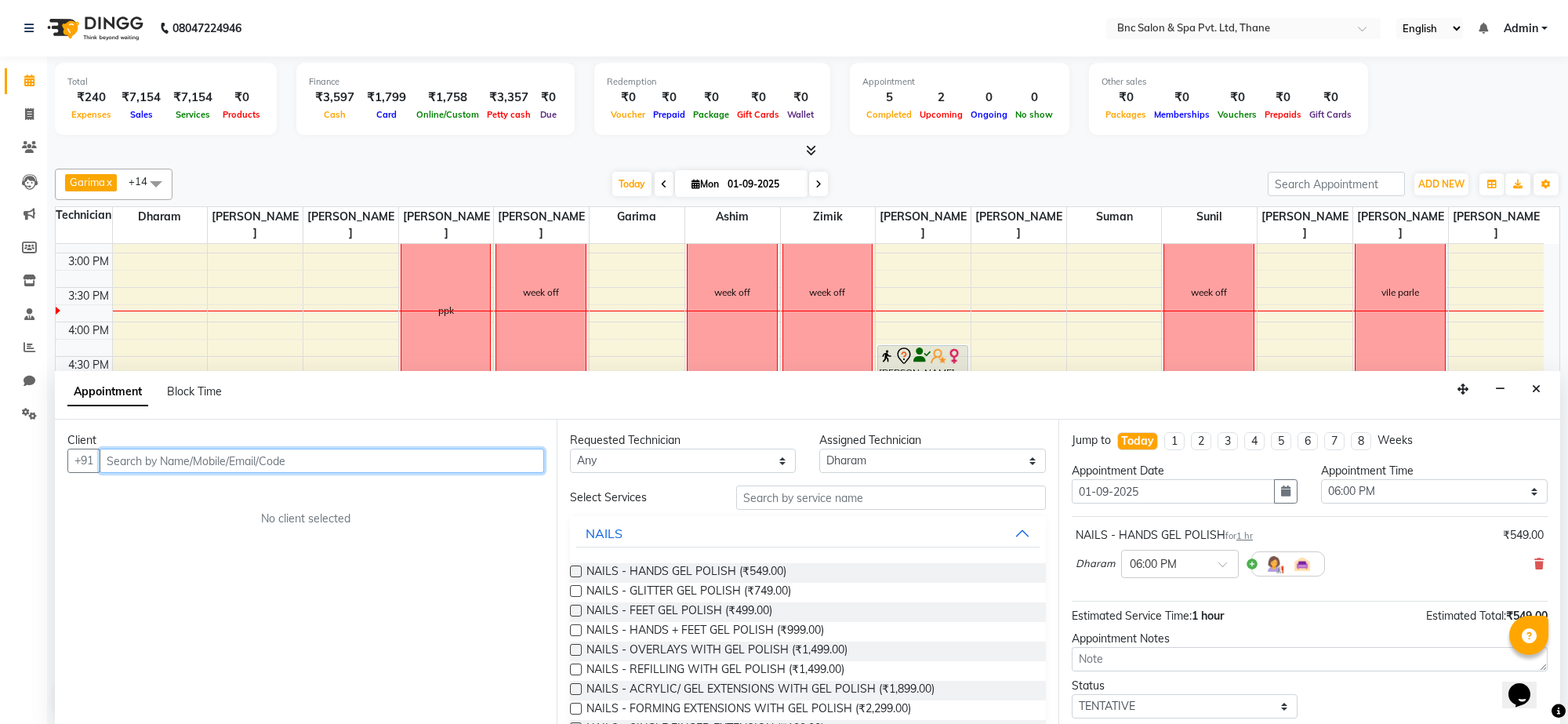
click at [475, 463] on input "text" at bounding box center [321, 460] width 445 height 24
click at [519, 460] on span "Add Client" at bounding box center [511, 459] width 52 height 14
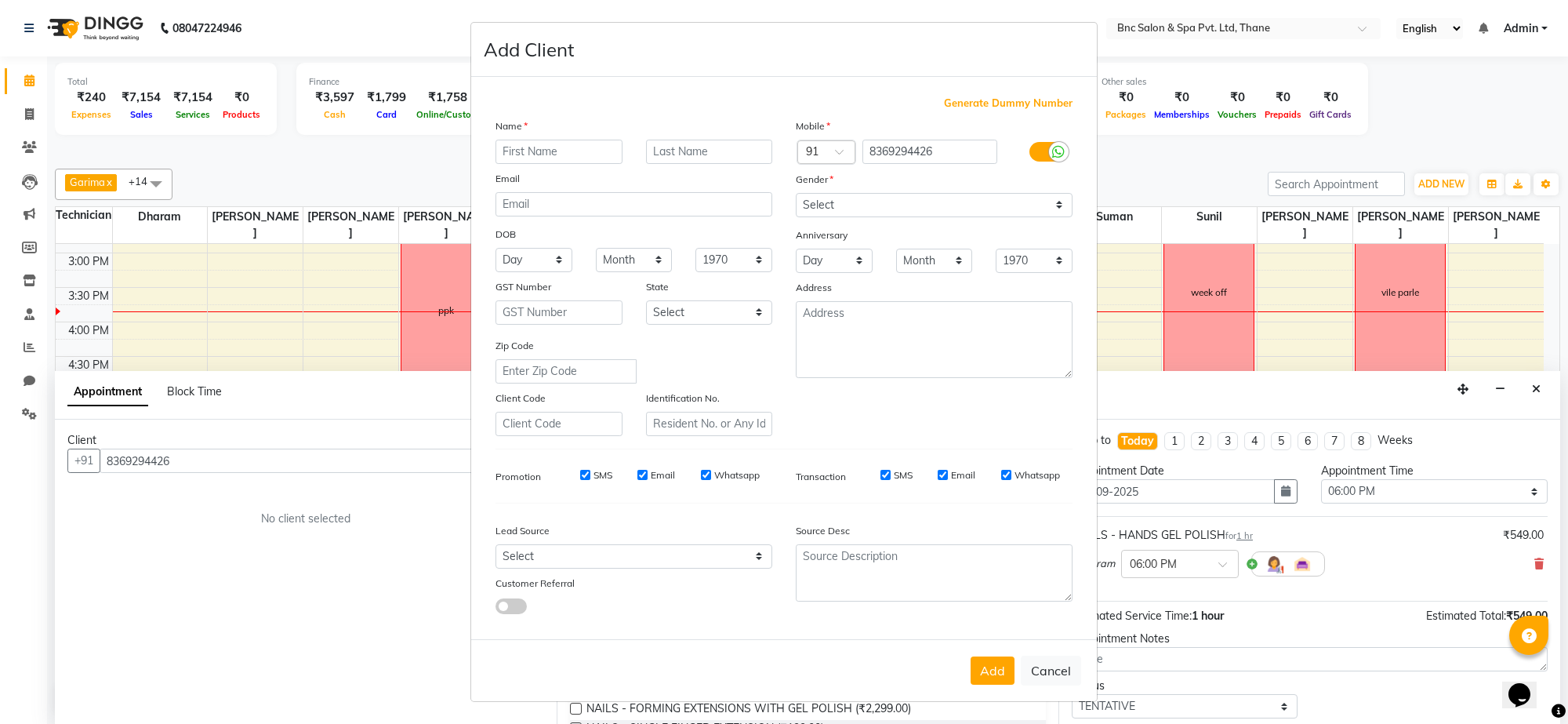
click at [516, 153] on input "text" at bounding box center [558, 152] width 127 height 24
click at [998, 205] on select "Select [DEMOGRAPHIC_DATA] [DEMOGRAPHIC_DATA] Other Prefer Not To Say" at bounding box center [933, 205] width 276 height 24
click at [795, 195] on select "Select [DEMOGRAPHIC_DATA] [DEMOGRAPHIC_DATA] Other Prefer Not To Say" at bounding box center [933, 205] width 276 height 24
click at [994, 672] on button "Add" at bounding box center [993, 670] width 44 height 28
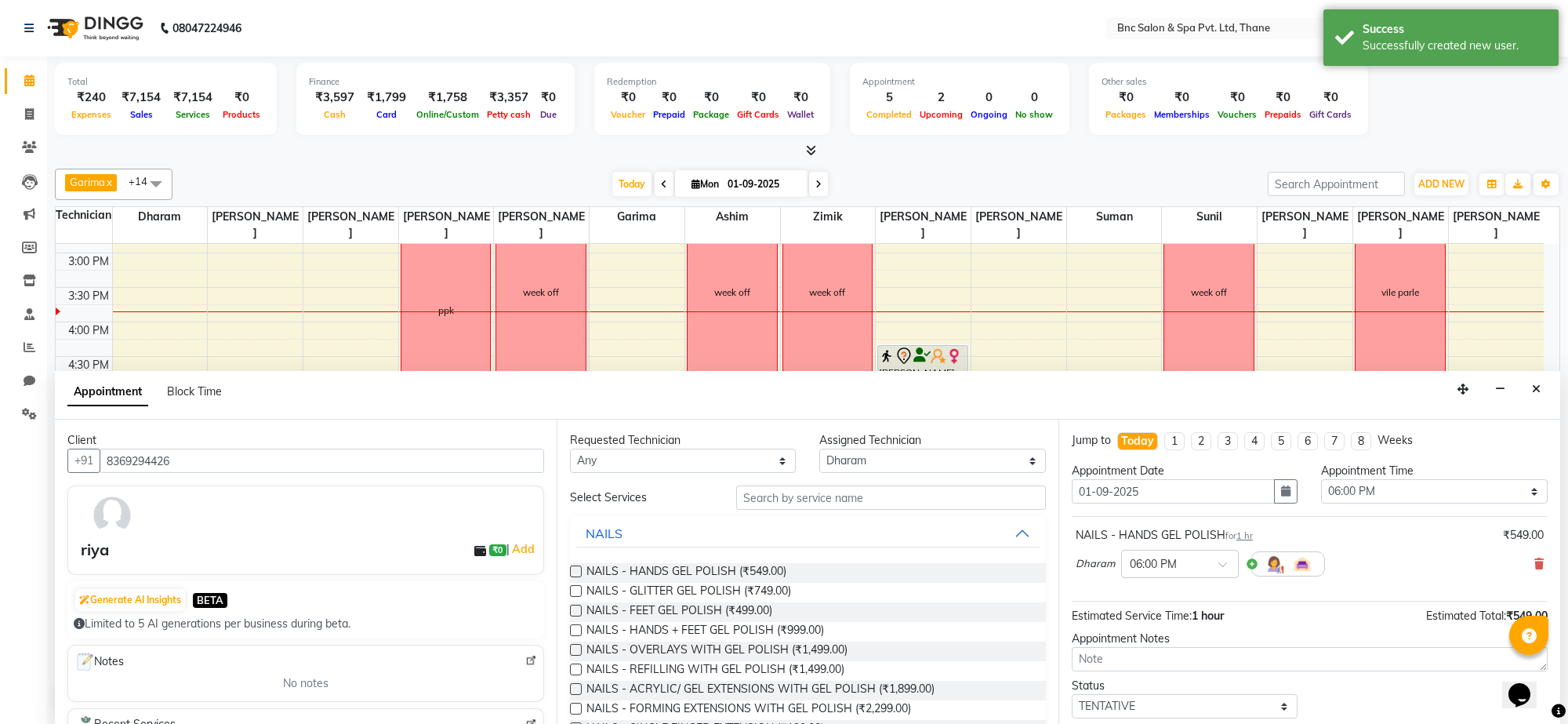
scroll to position [95, 0]
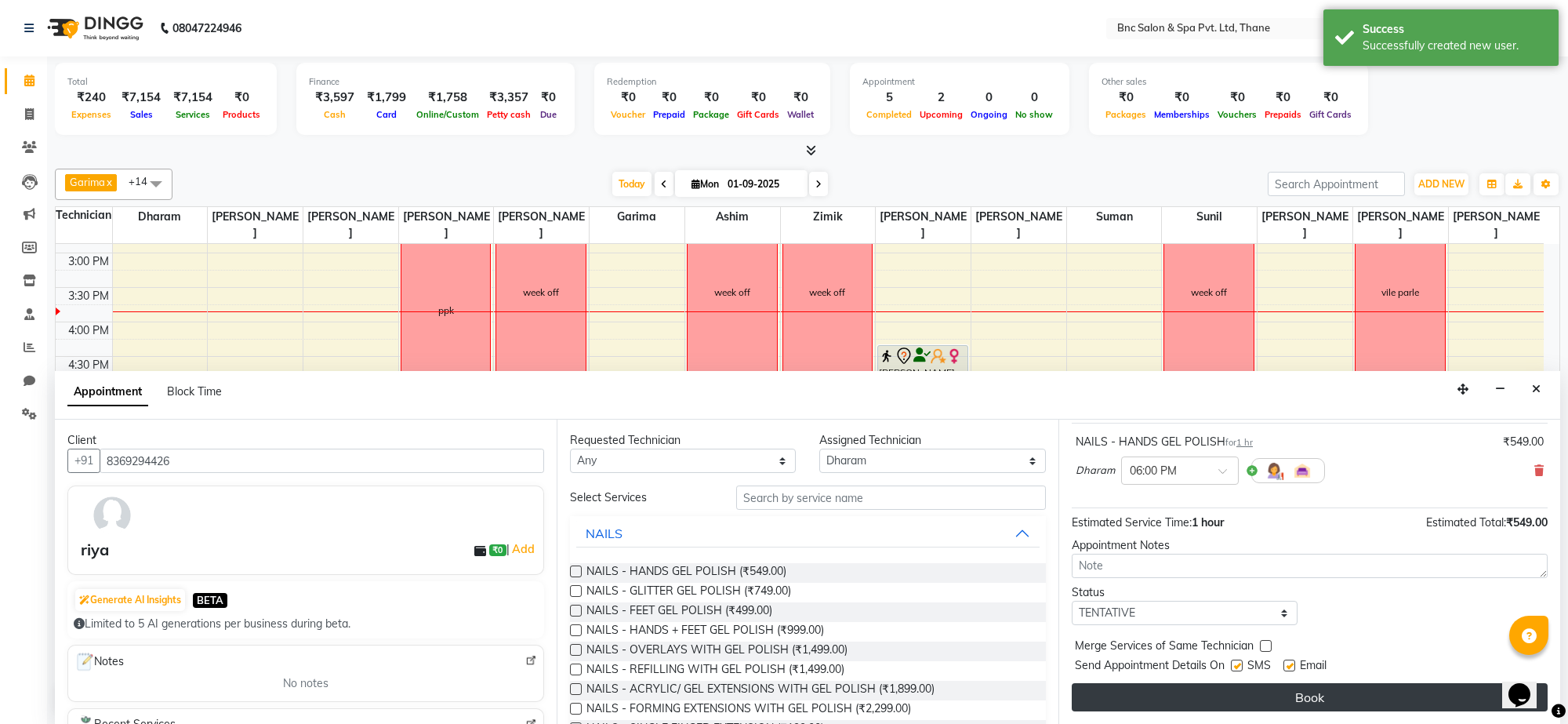
click at [1231, 686] on button "Book" at bounding box center [1310, 697] width 476 height 28
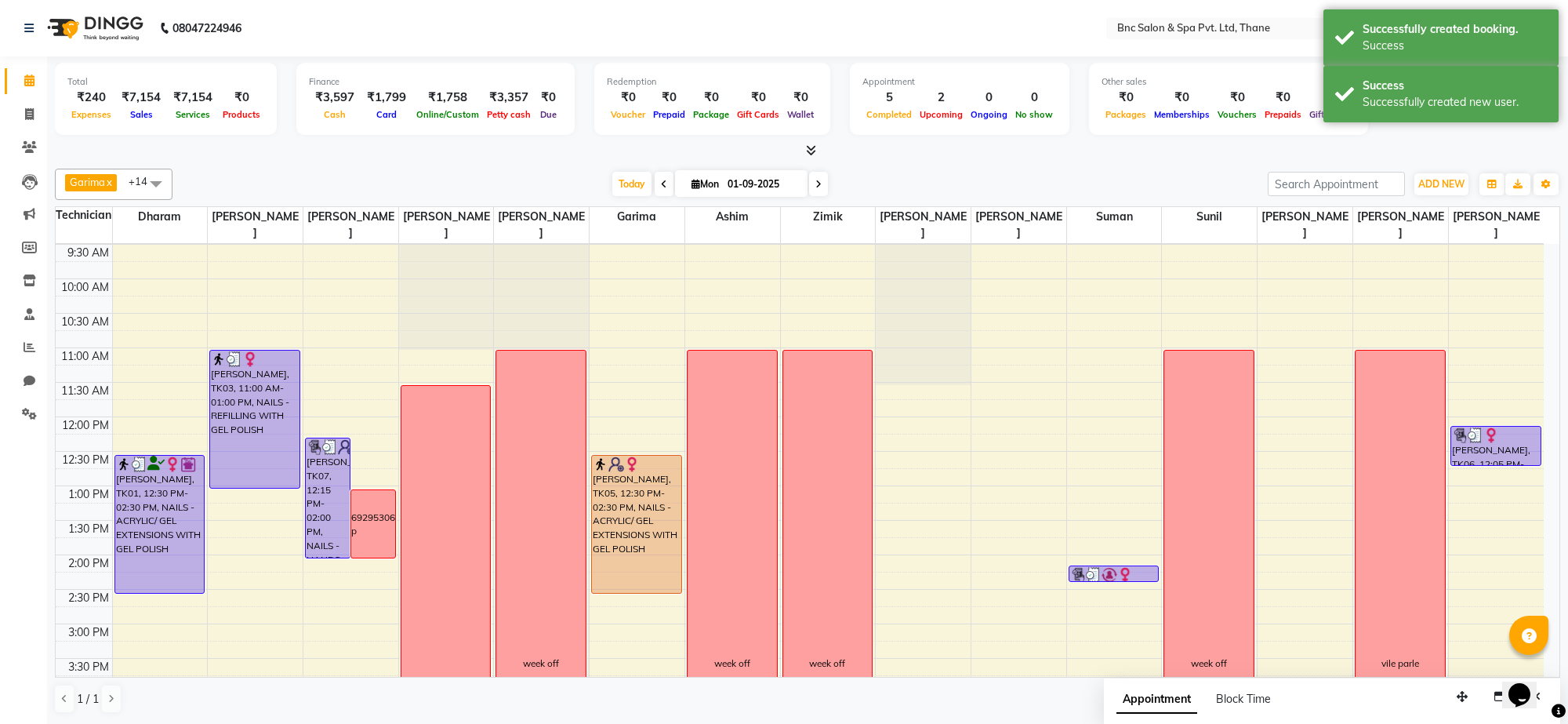
scroll to position [130, 0]
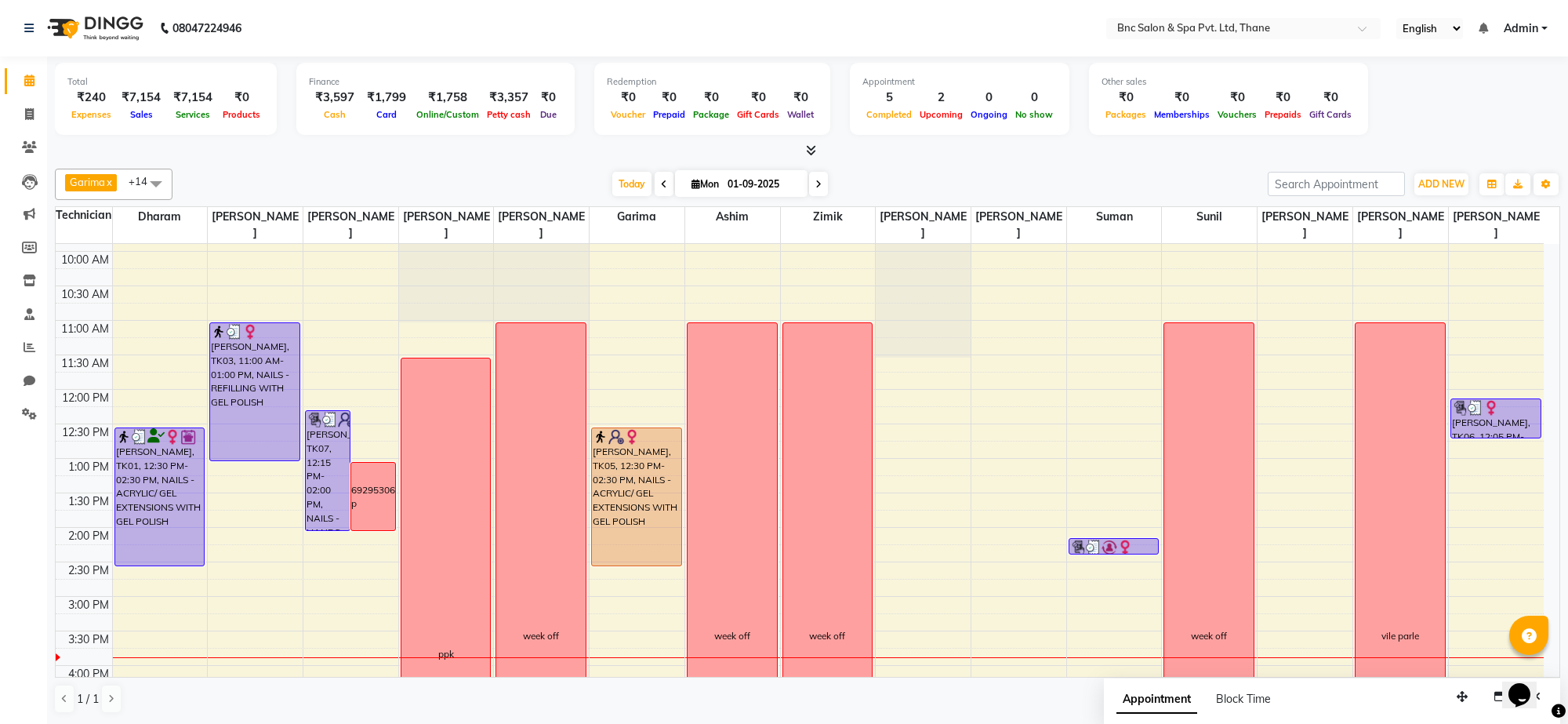
click at [746, 171] on span "[DATE]" at bounding box center [741, 183] width 132 height 27
click at [758, 187] on input "01-09-2025" at bounding box center [761, 185] width 78 height 24
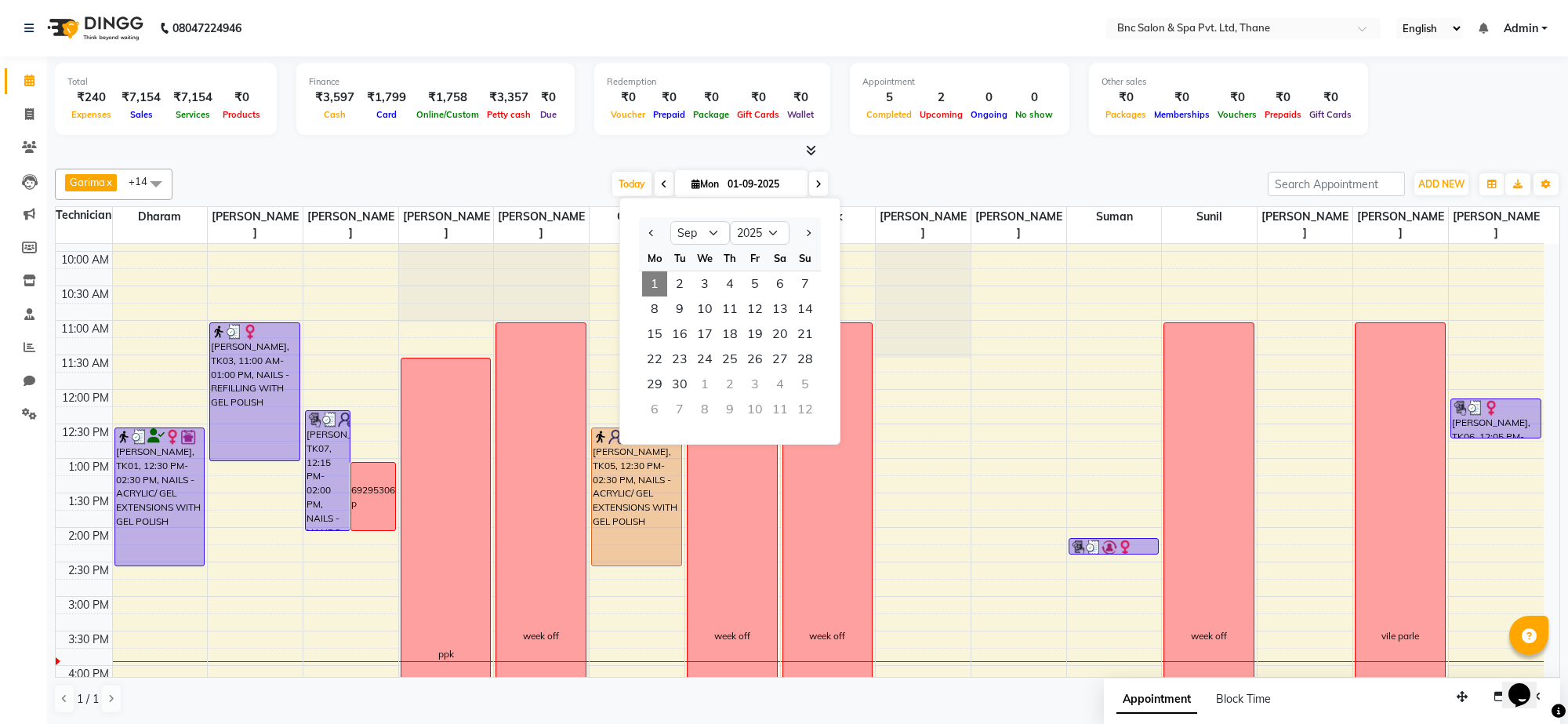
click at [969, 174] on div "[DATE] [DATE] Jan Feb Mar Apr May Jun [DATE] Aug Sep Oct Nov [DATE] 2016 2017 2…" at bounding box center [719, 185] width 1079 height 24
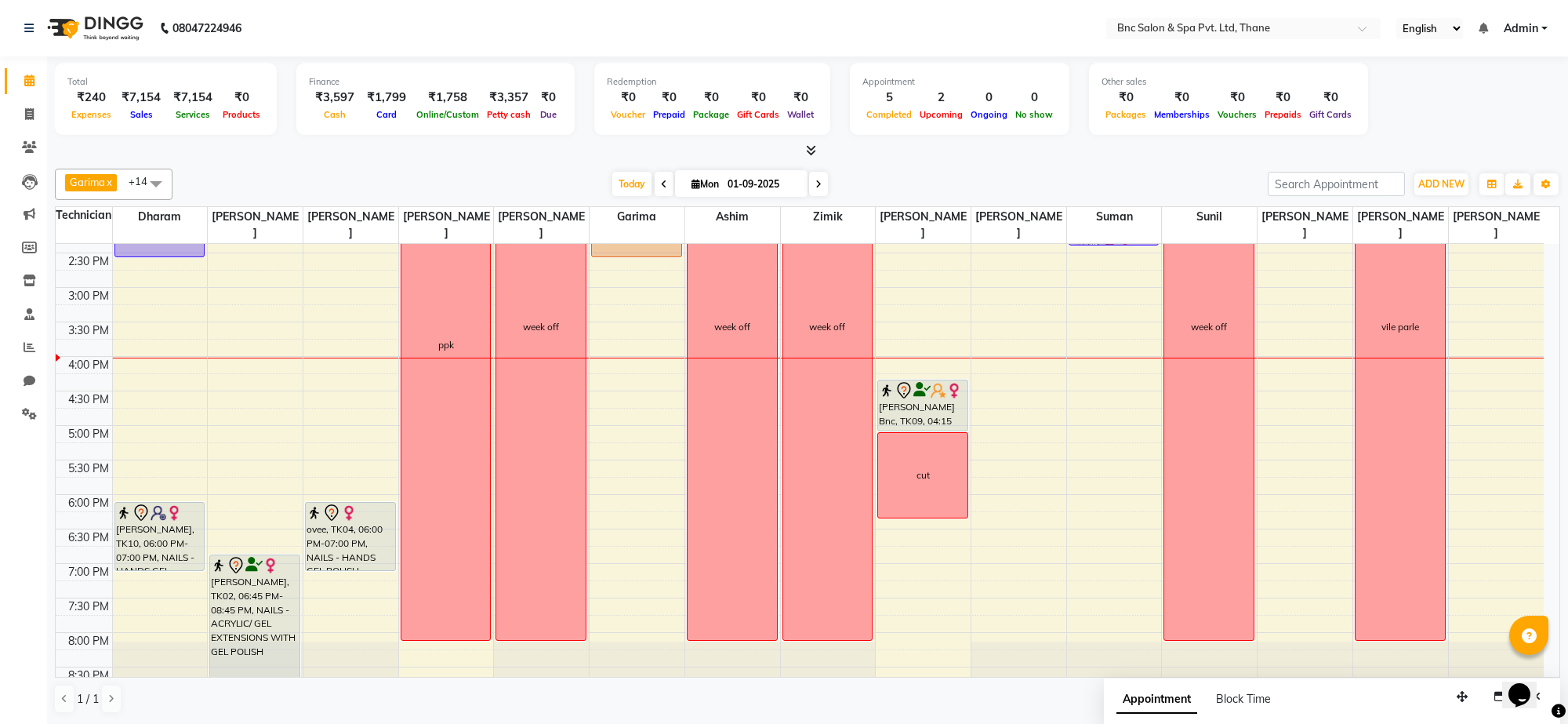
scroll to position [436, 0]
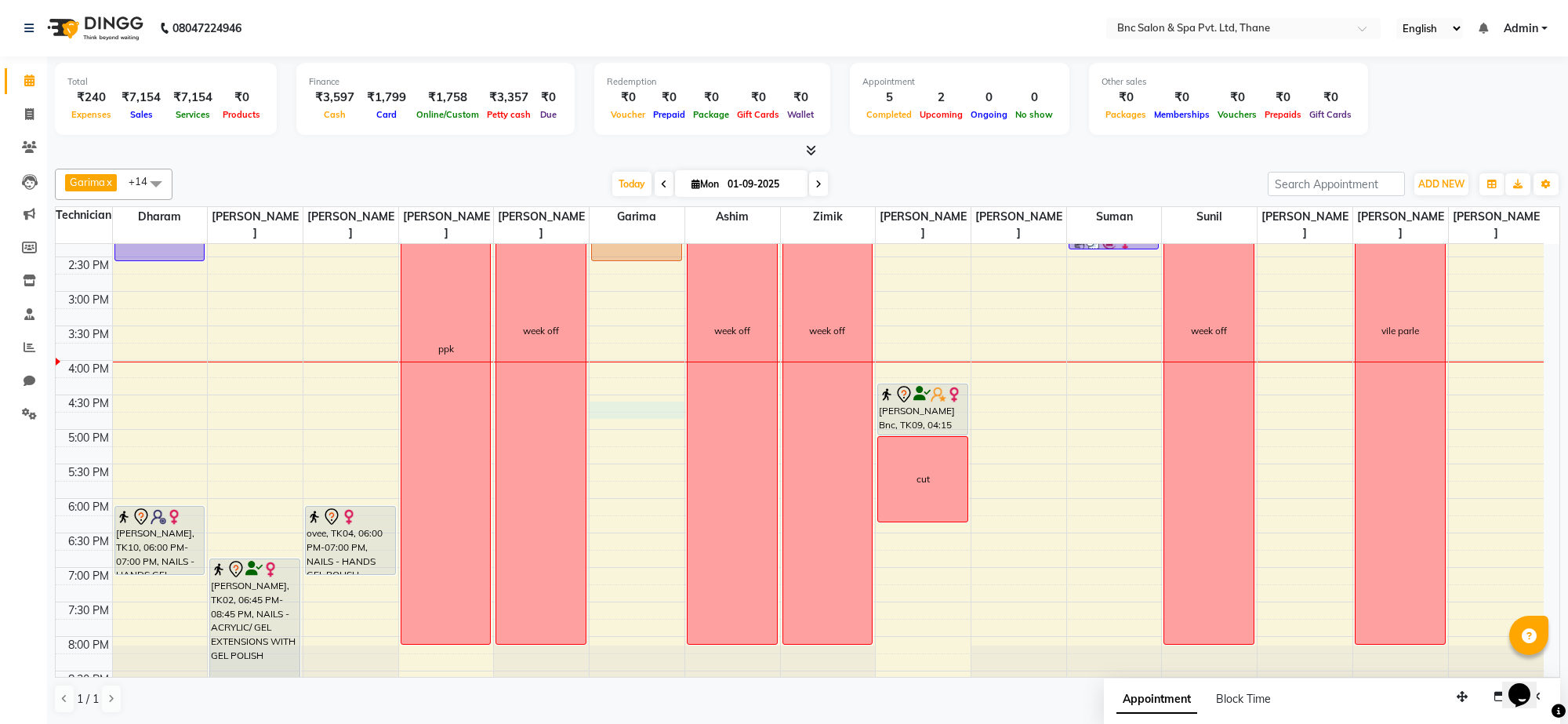
click at [600, 414] on div "8:00 AM 8:30 AM 9:00 AM 9:30 AM 10:00 AM 10:30 AM 11:00 AM 11:30 AM 12:00 PM 12…" at bounding box center [800, 257] width 1488 height 897
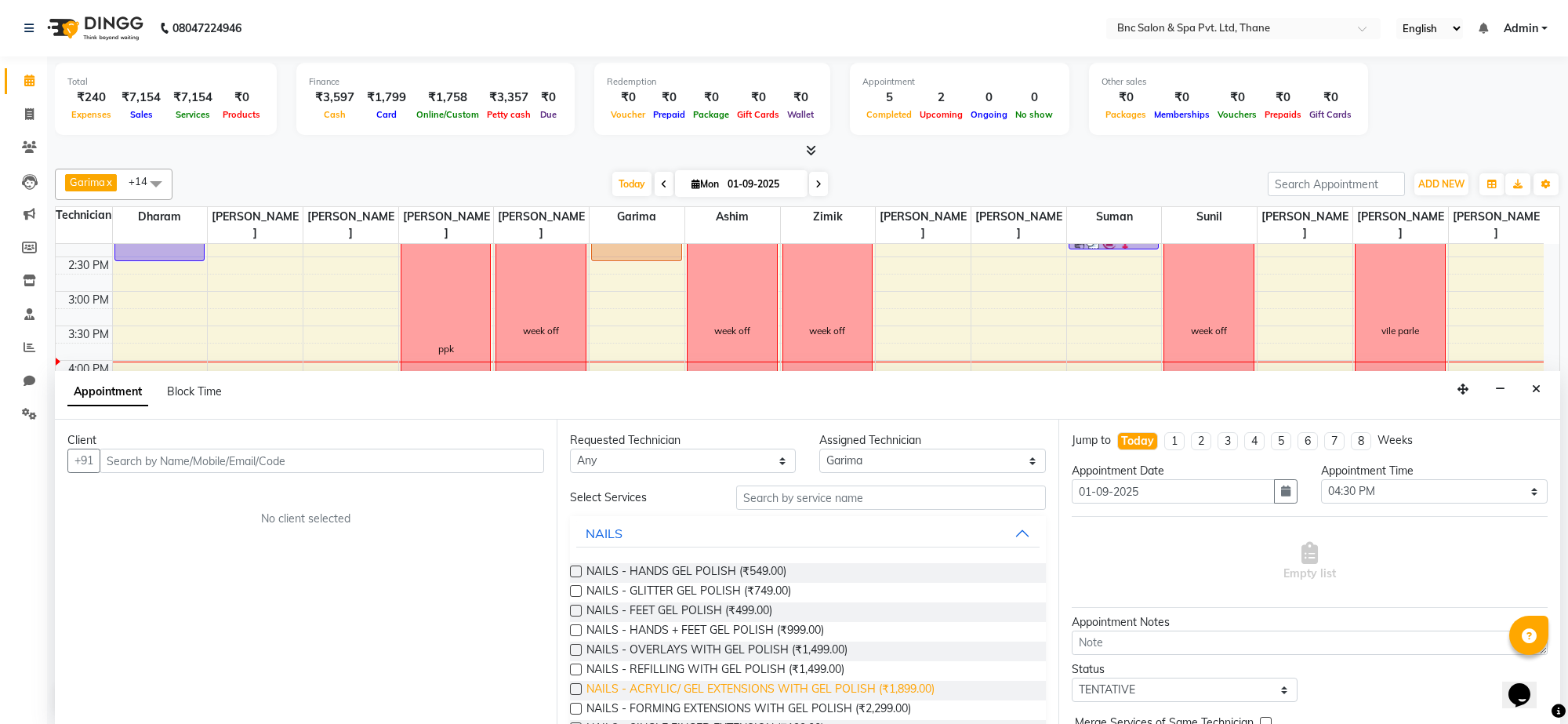
click at [731, 684] on span "NAILS - ACRYLIC/ GEL EXTENSIONS WITH GEL POLISH (₹1,899.00)" at bounding box center [761, 690] width 348 height 19
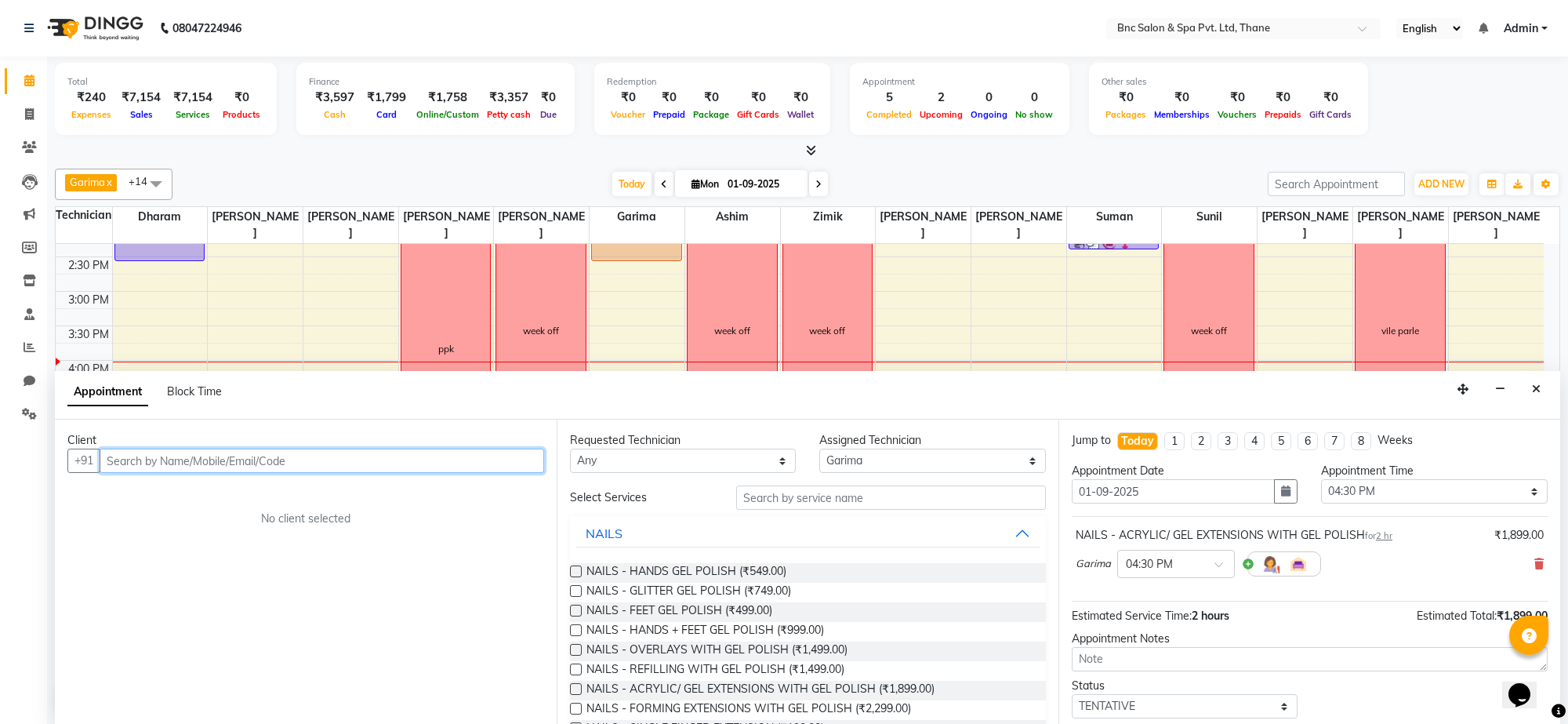
click at [130, 467] on input "text" at bounding box center [321, 460] width 445 height 24
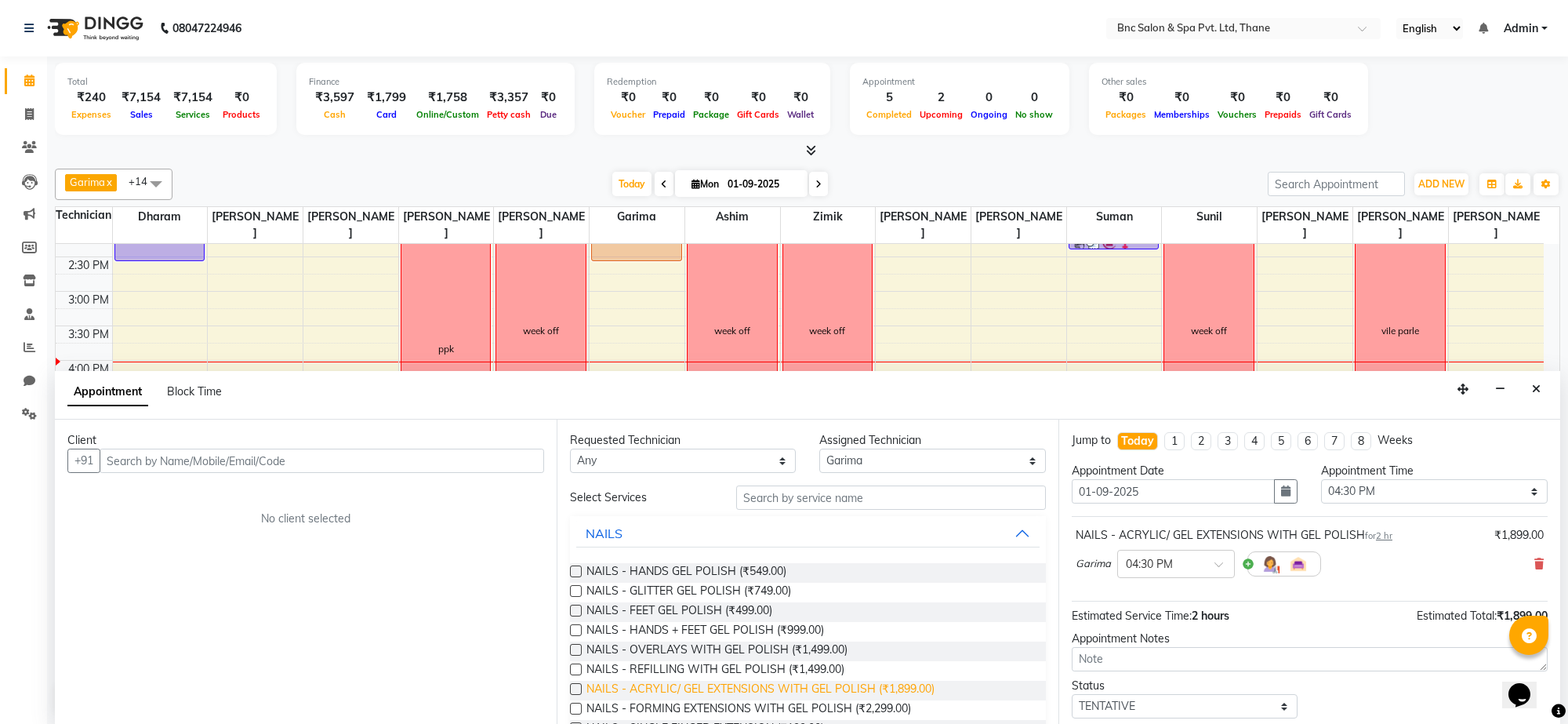
click at [639, 691] on span "NAILS - ACRYLIC/ GEL EXTENSIONS WITH GEL POLISH (₹1,899.00)" at bounding box center [761, 690] width 348 height 19
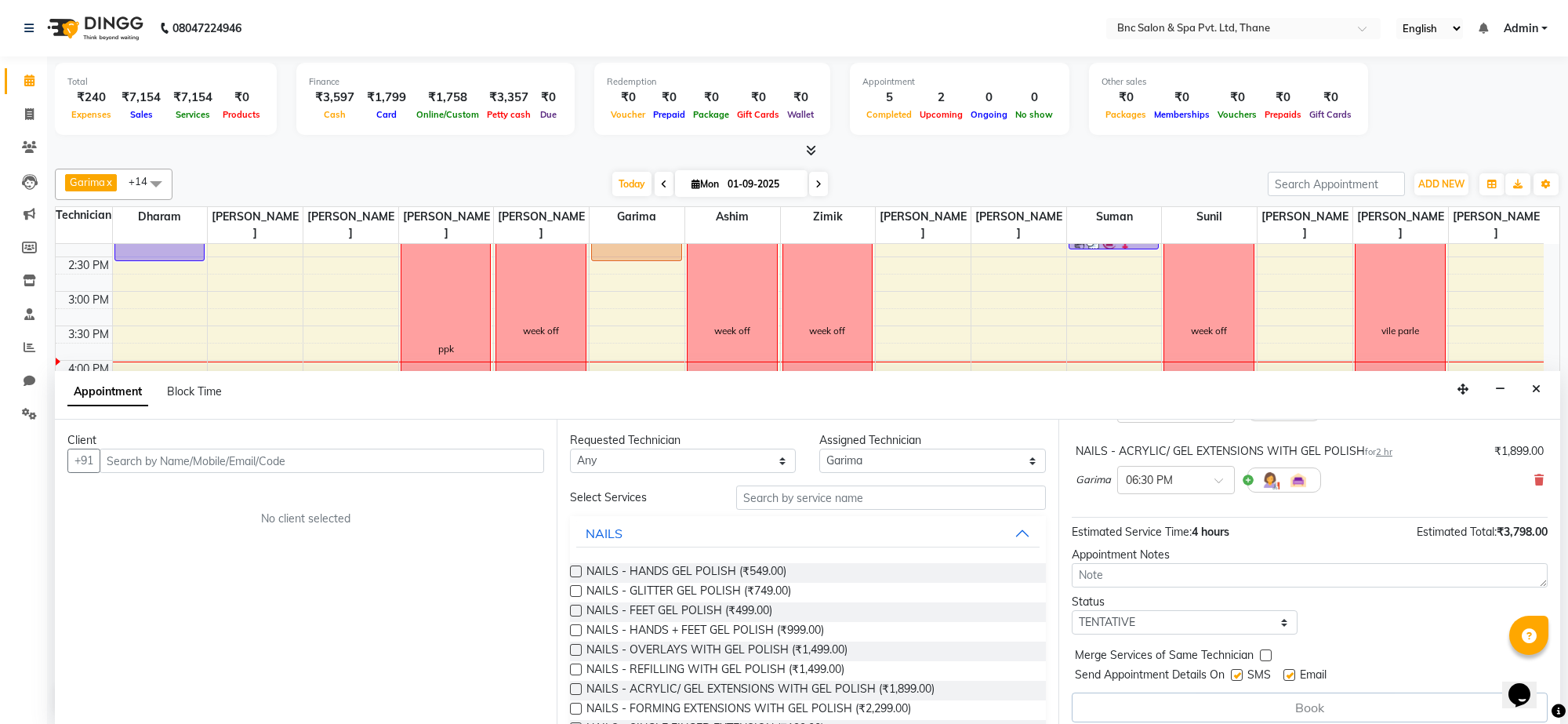
scroll to position [157, 0]
click at [1535, 482] on icon at bounding box center [1540, 479] width 9 height 11
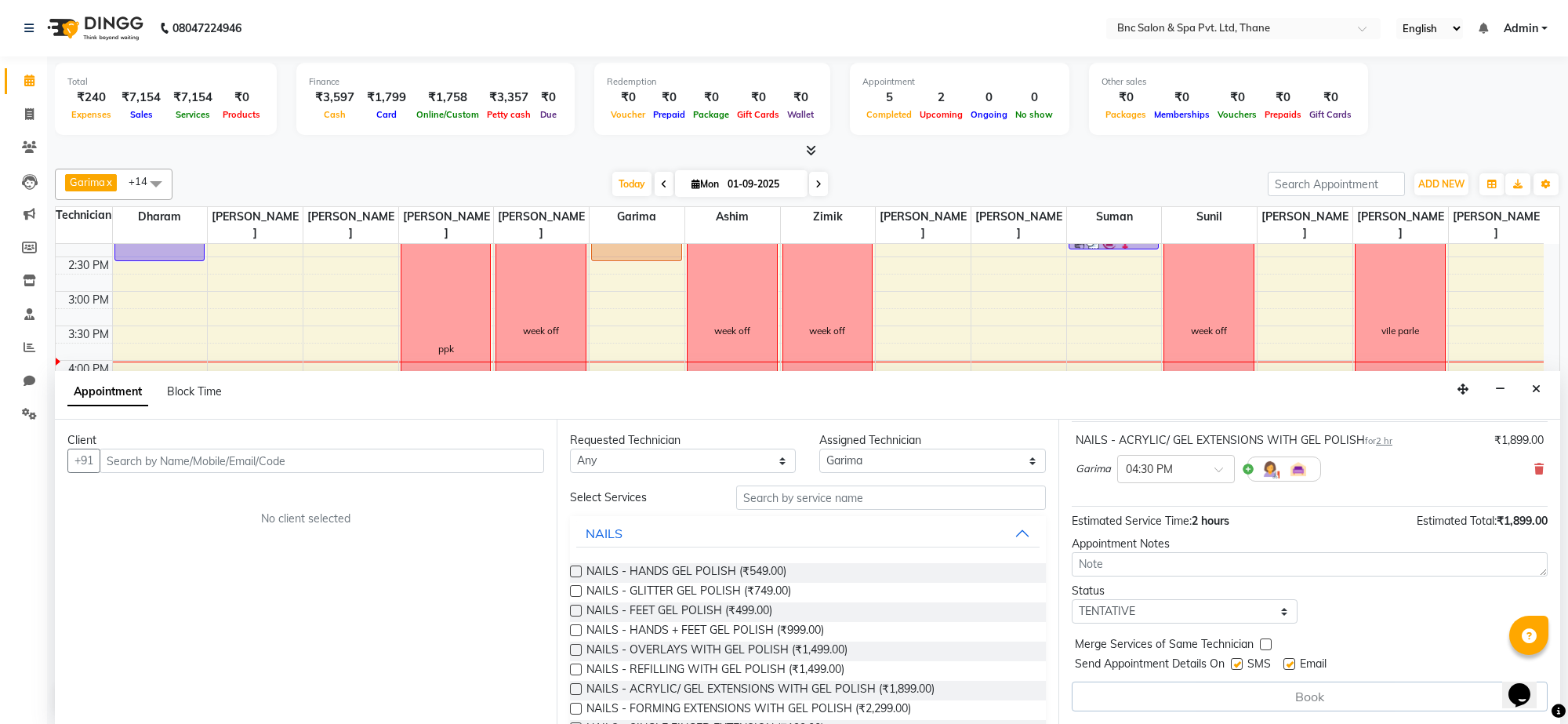
scroll to position [96, 0]
click at [367, 460] on input "text" at bounding box center [321, 460] width 445 height 24
click at [1538, 385] on icon "Close" at bounding box center [1536, 389] width 8 height 11
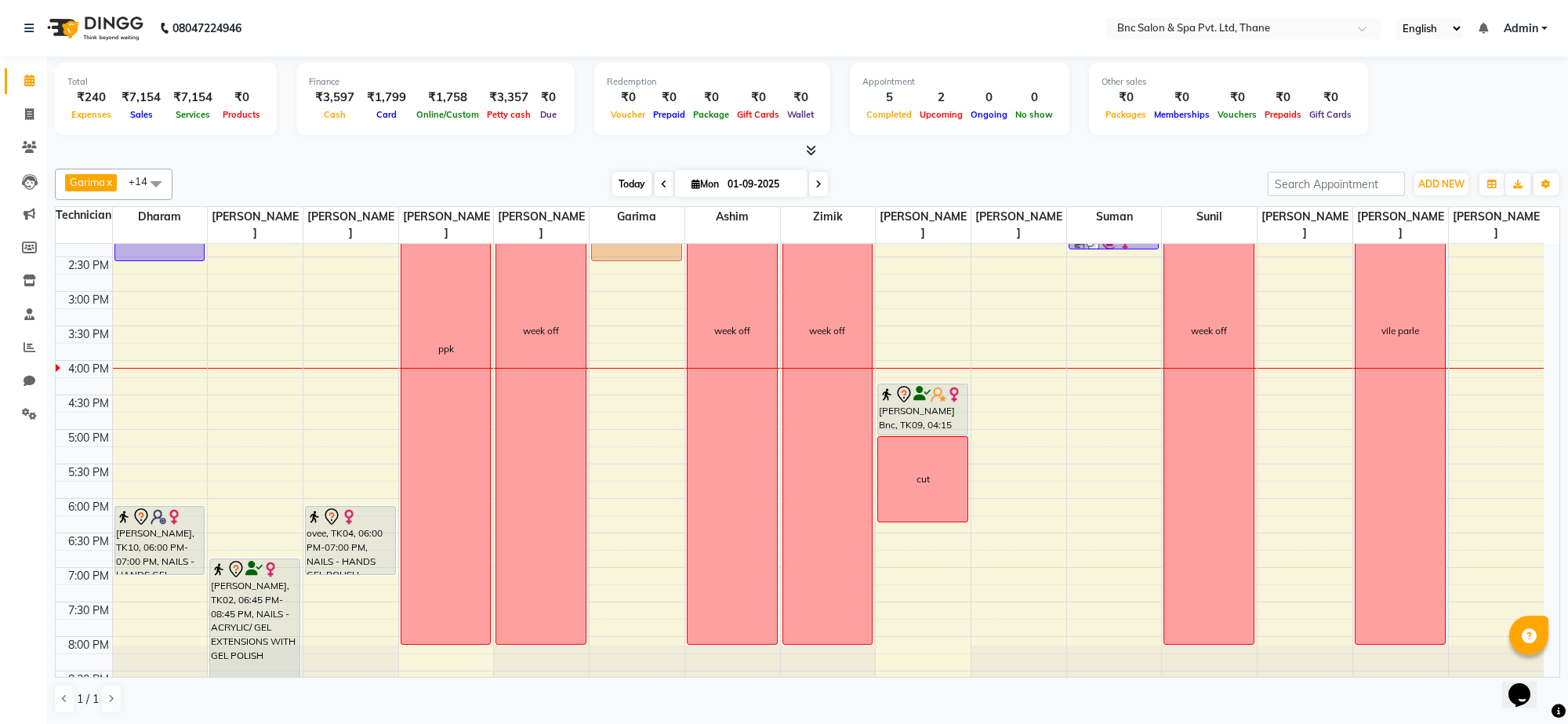
click at [627, 174] on span "Today" at bounding box center [632, 184] width 39 height 24
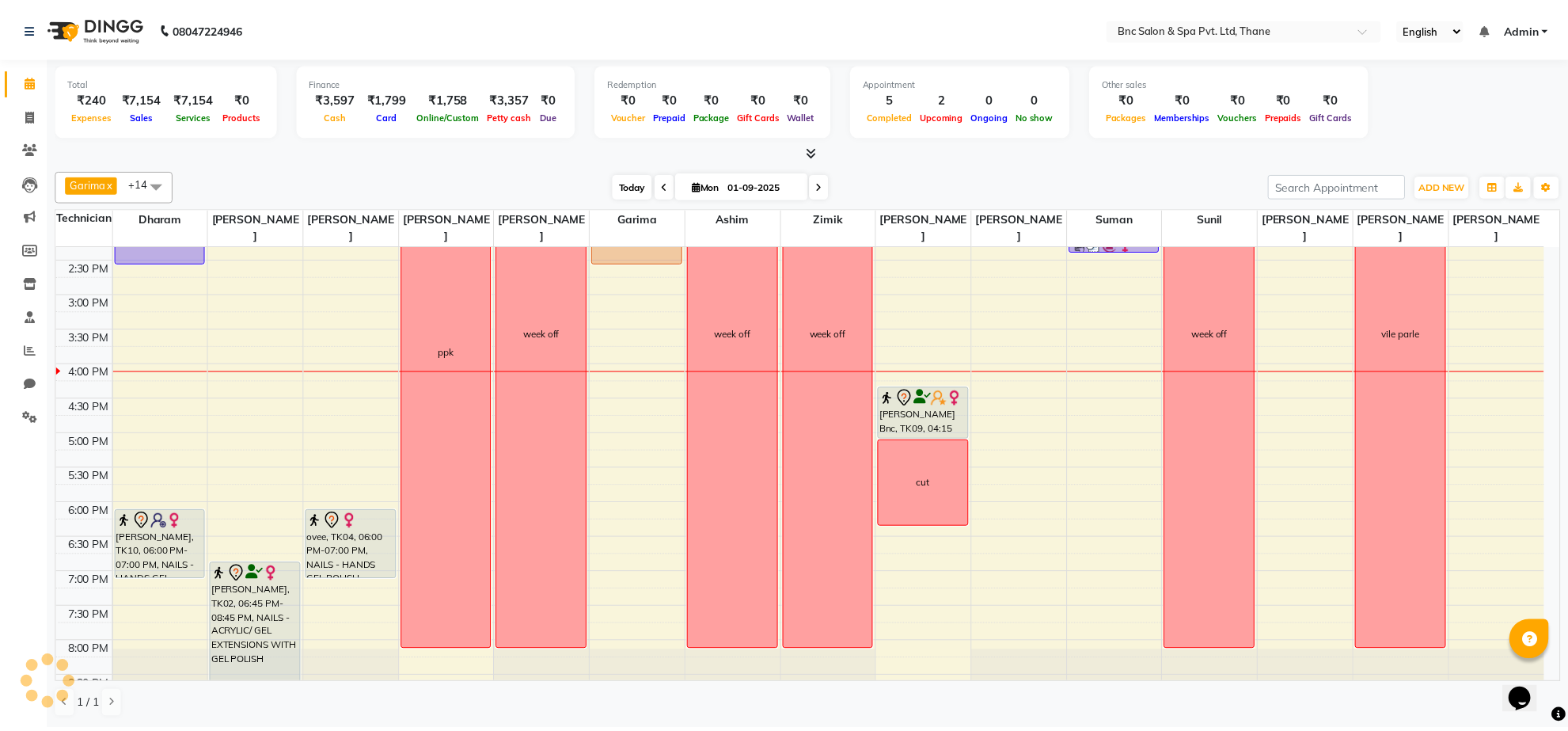
scroll to position [479, 0]
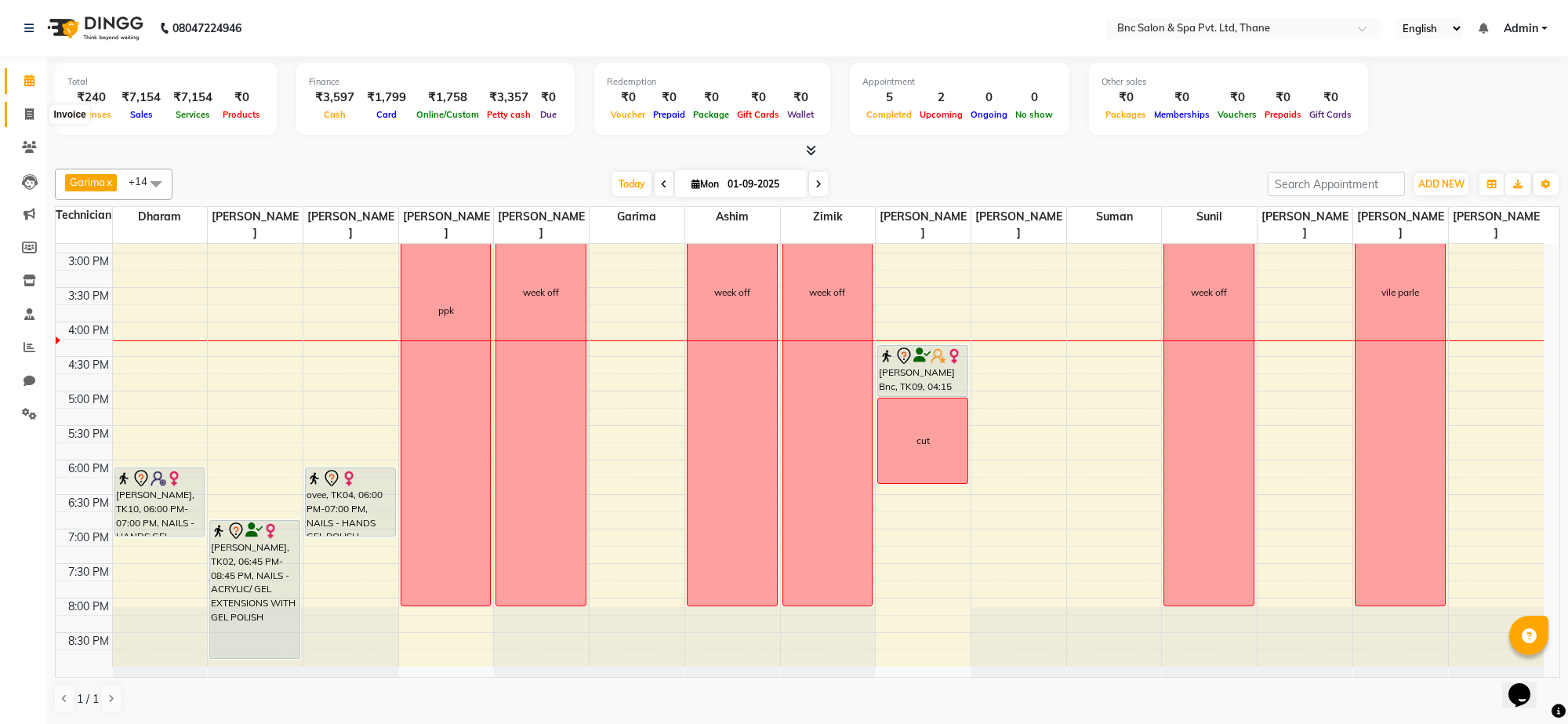
click at [26, 120] on span at bounding box center [29, 115] width 28 height 18
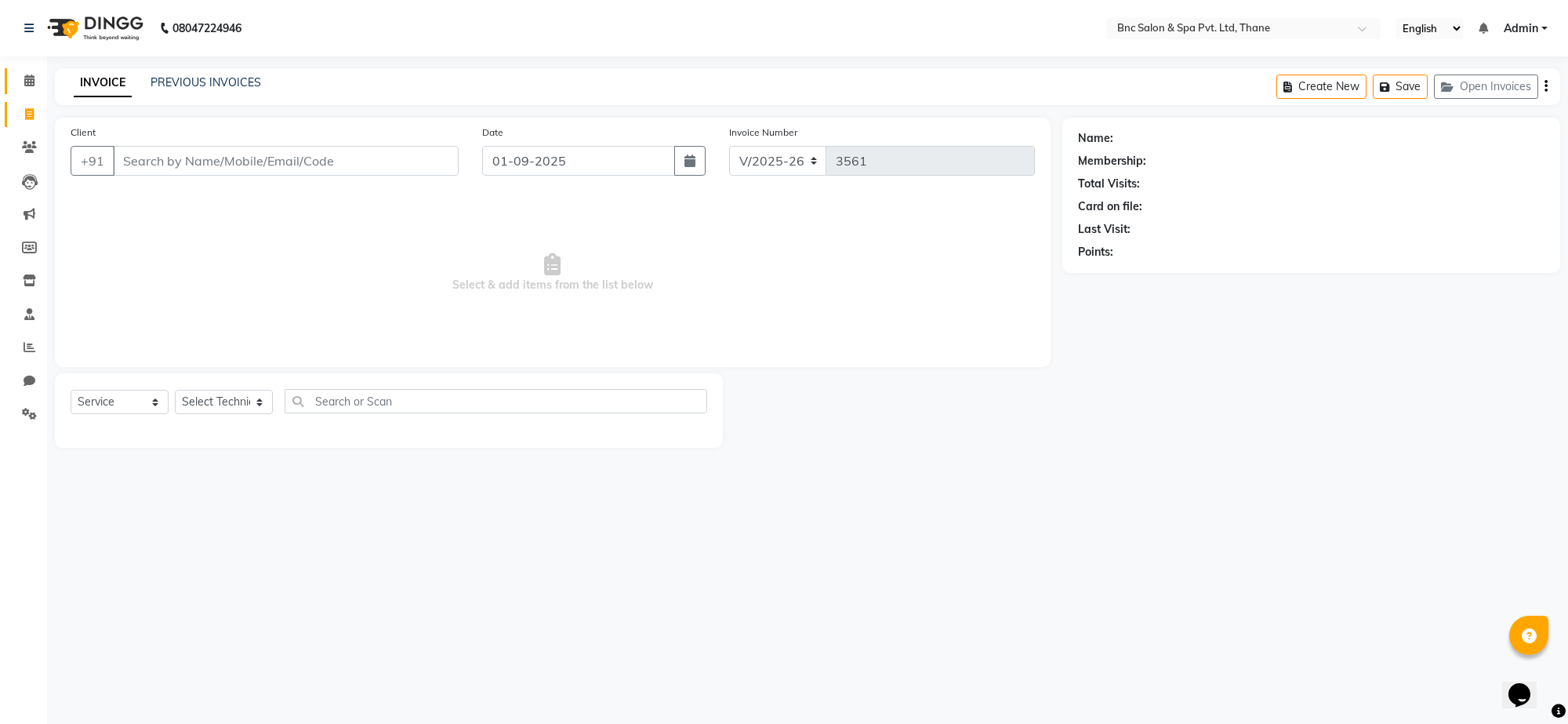
click at [32, 90] on link "Calendar" at bounding box center [23, 81] width 38 height 26
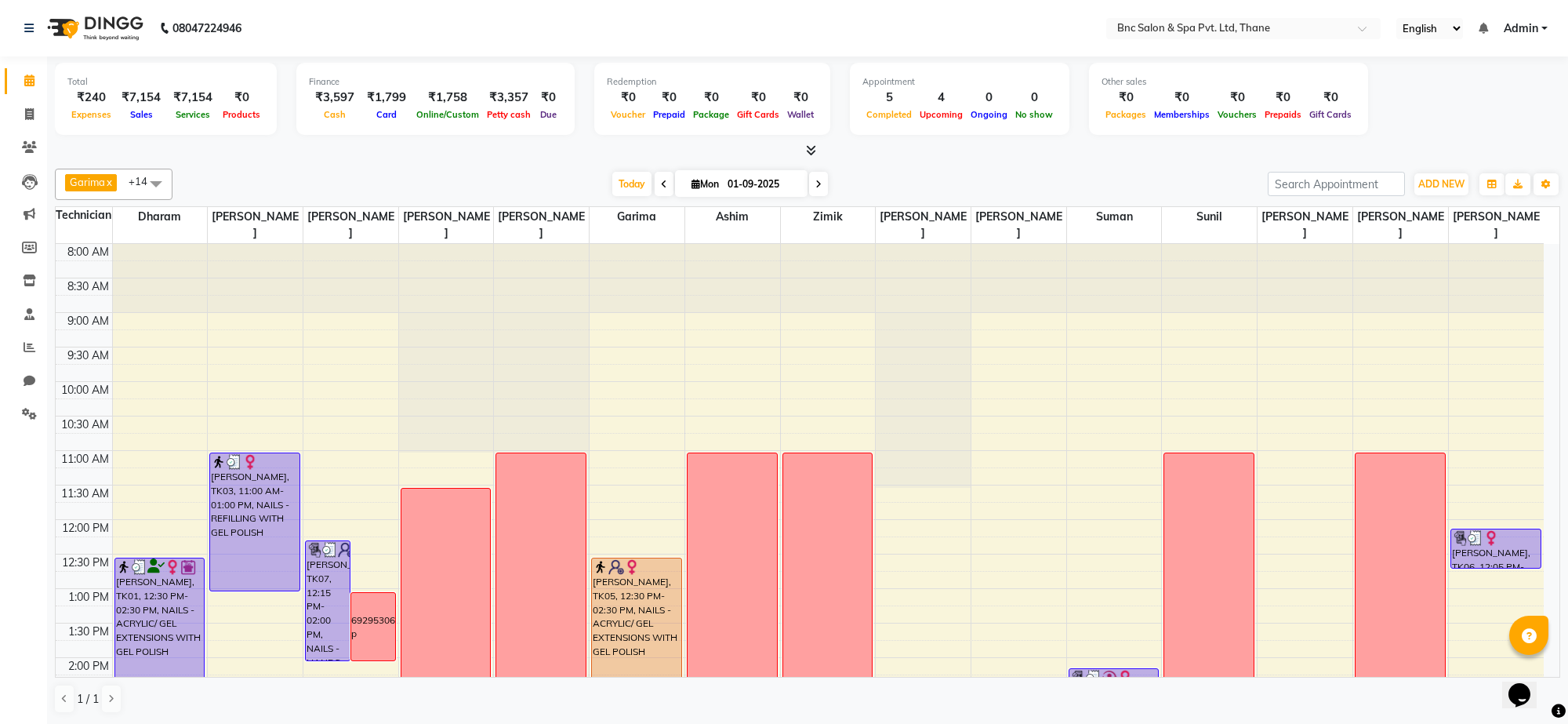
click at [747, 187] on input "01-09-2025" at bounding box center [761, 185] width 78 height 24
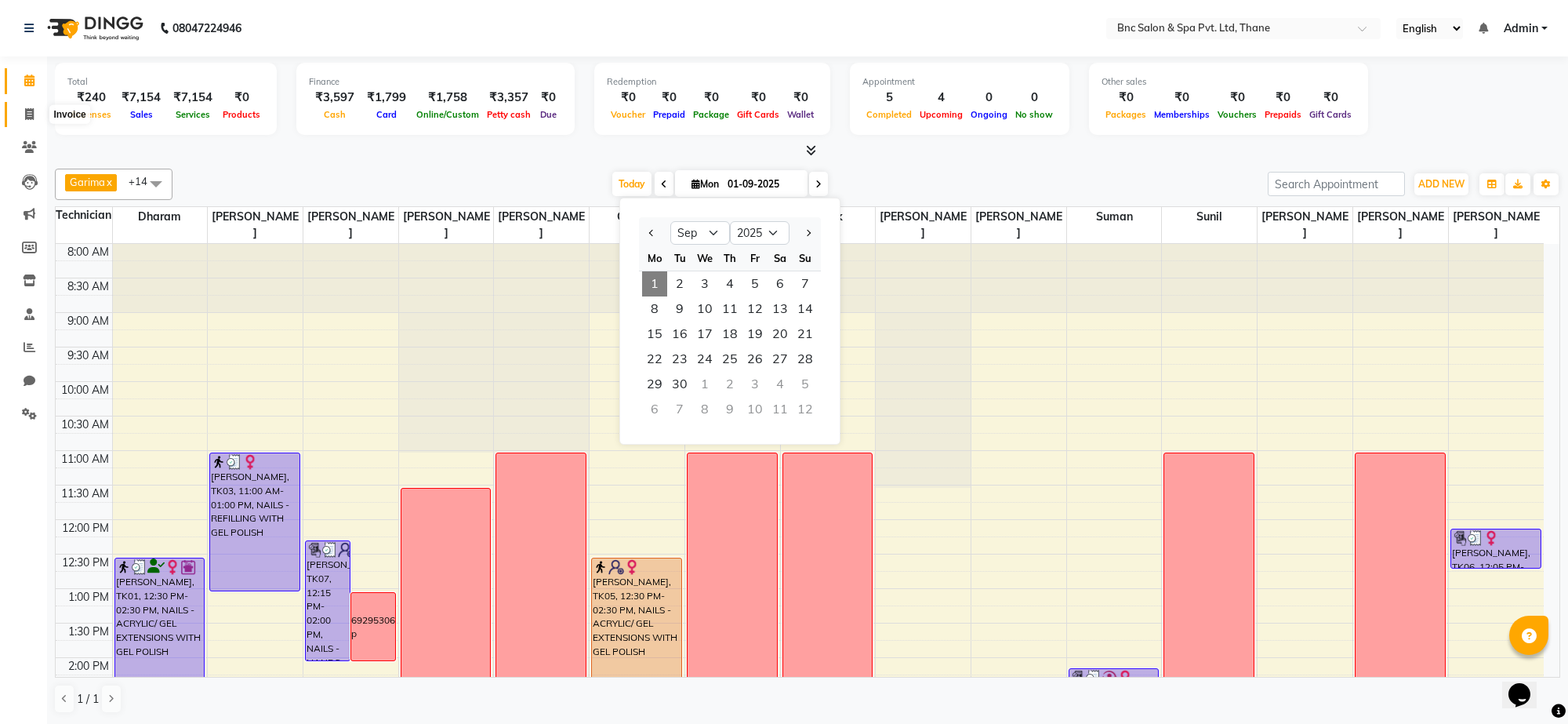
click at [24, 110] on span at bounding box center [29, 115] width 28 height 18
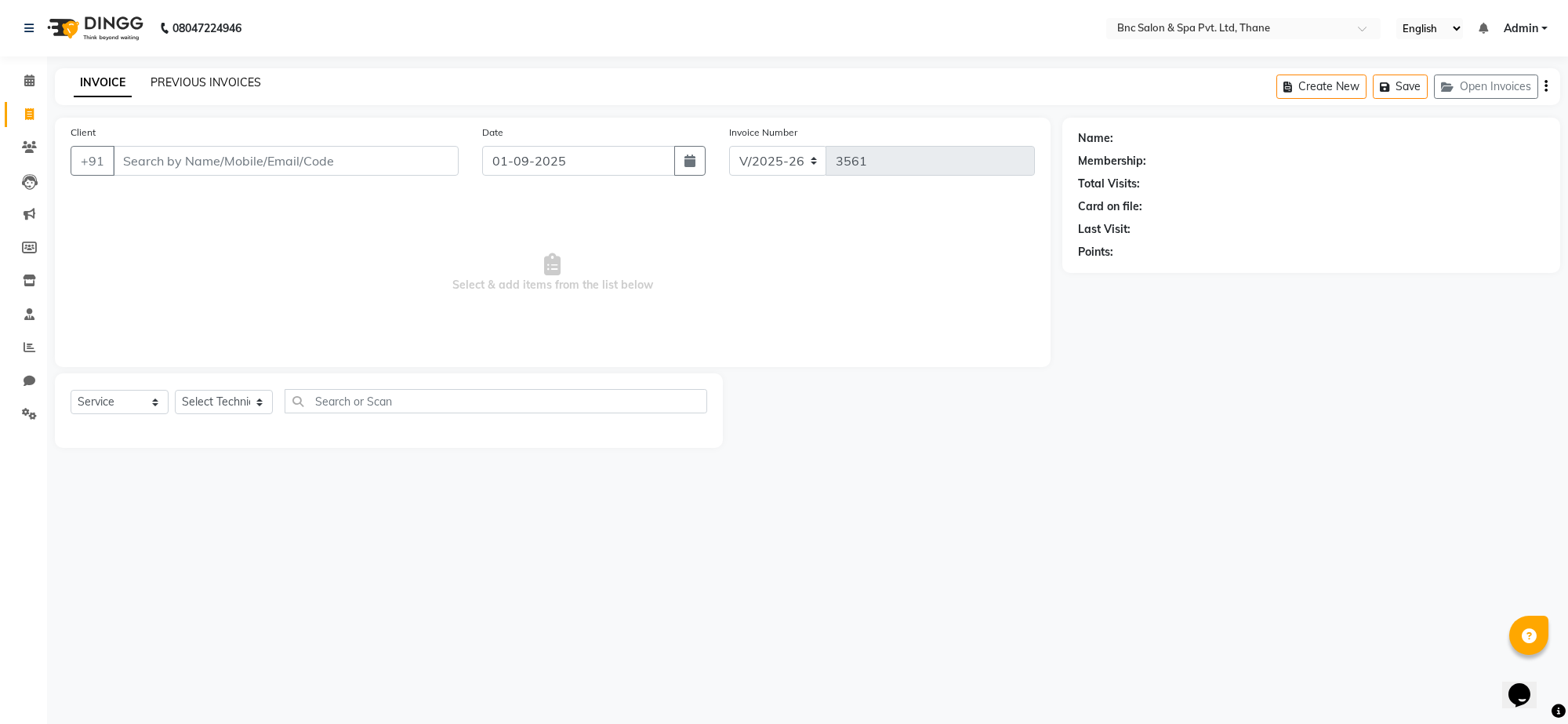
click at [190, 87] on link "PREVIOUS INVOICES" at bounding box center [206, 82] width 110 height 14
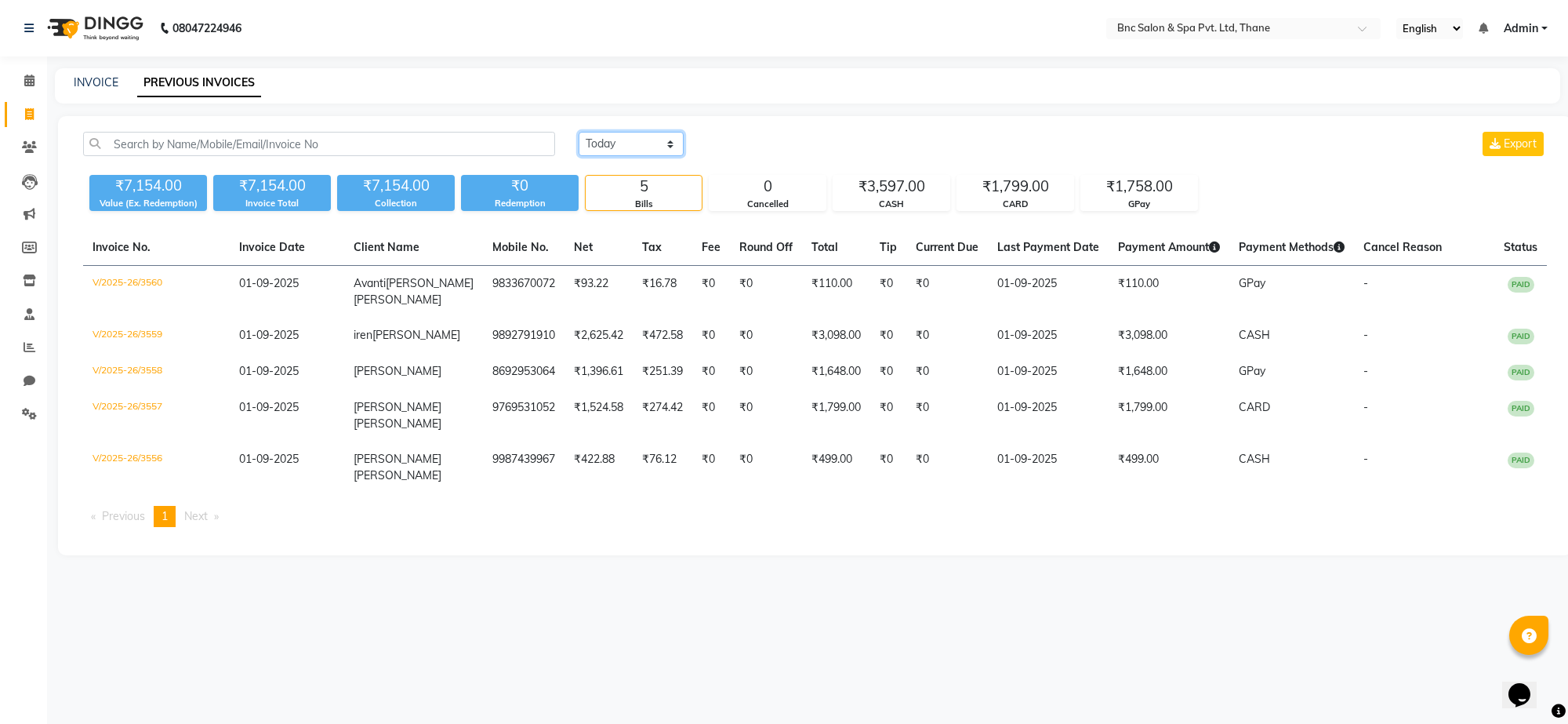
click at [652, 143] on select "[DATE] [DATE] Custom Range" at bounding box center [631, 143] width 105 height 24
click at [579, 131] on select "[DATE] [DATE] Custom Range" at bounding box center [631, 143] width 105 height 24
click at [774, 140] on input "01-09-2025" at bounding box center [760, 144] width 110 height 22
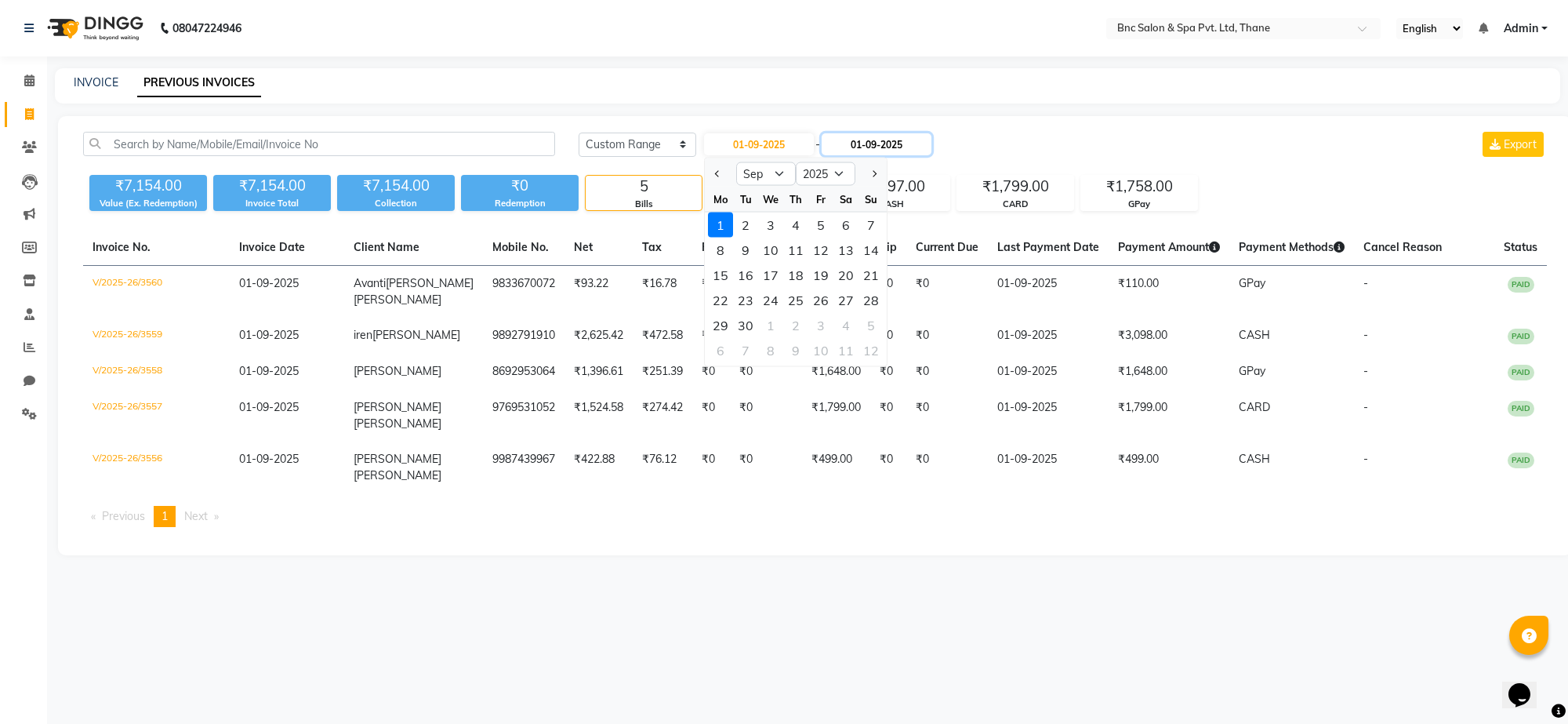
click at [884, 138] on input "01-09-2025" at bounding box center [877, 144] width 110 height 22
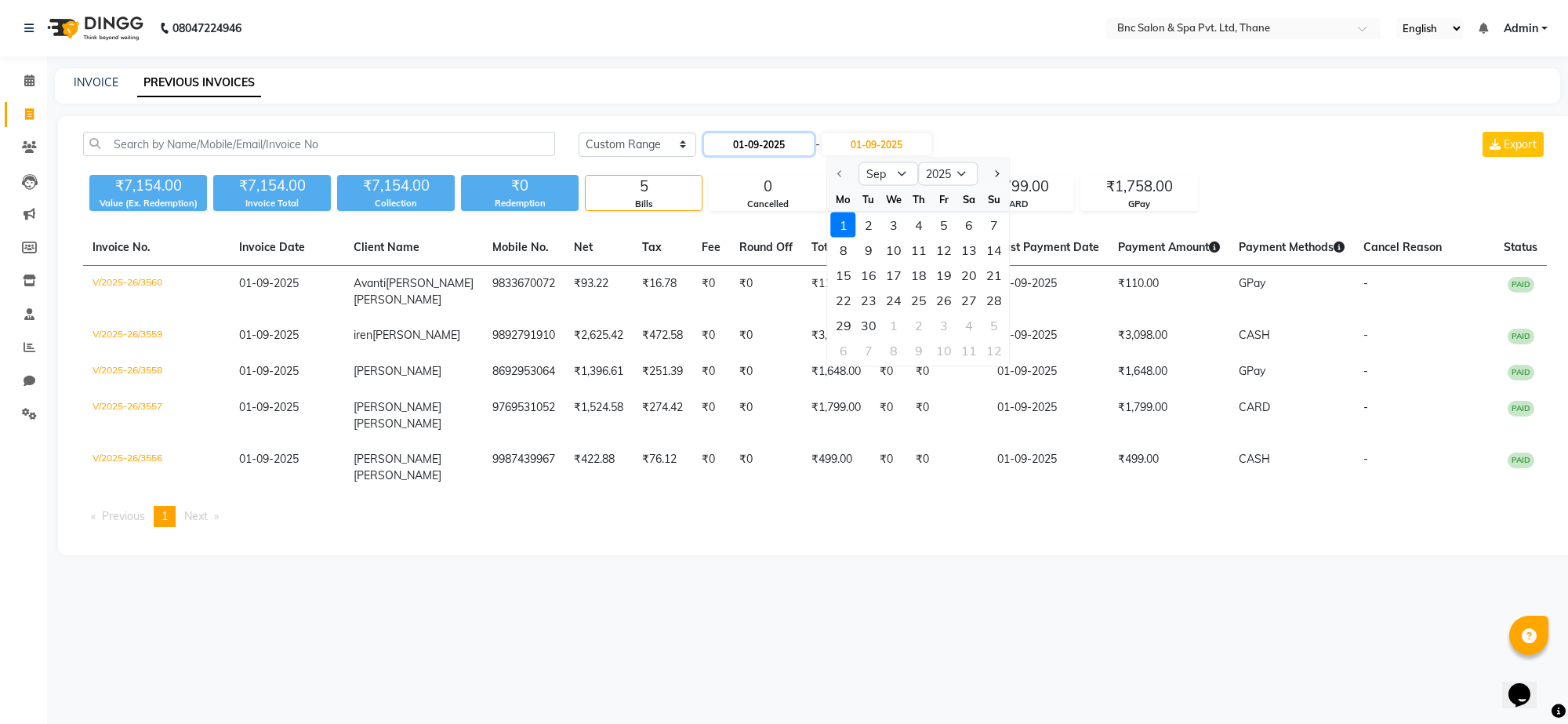
click at [782, 149] on input "01-09-2025" at bounding box center [760, 144] width 110 height 22
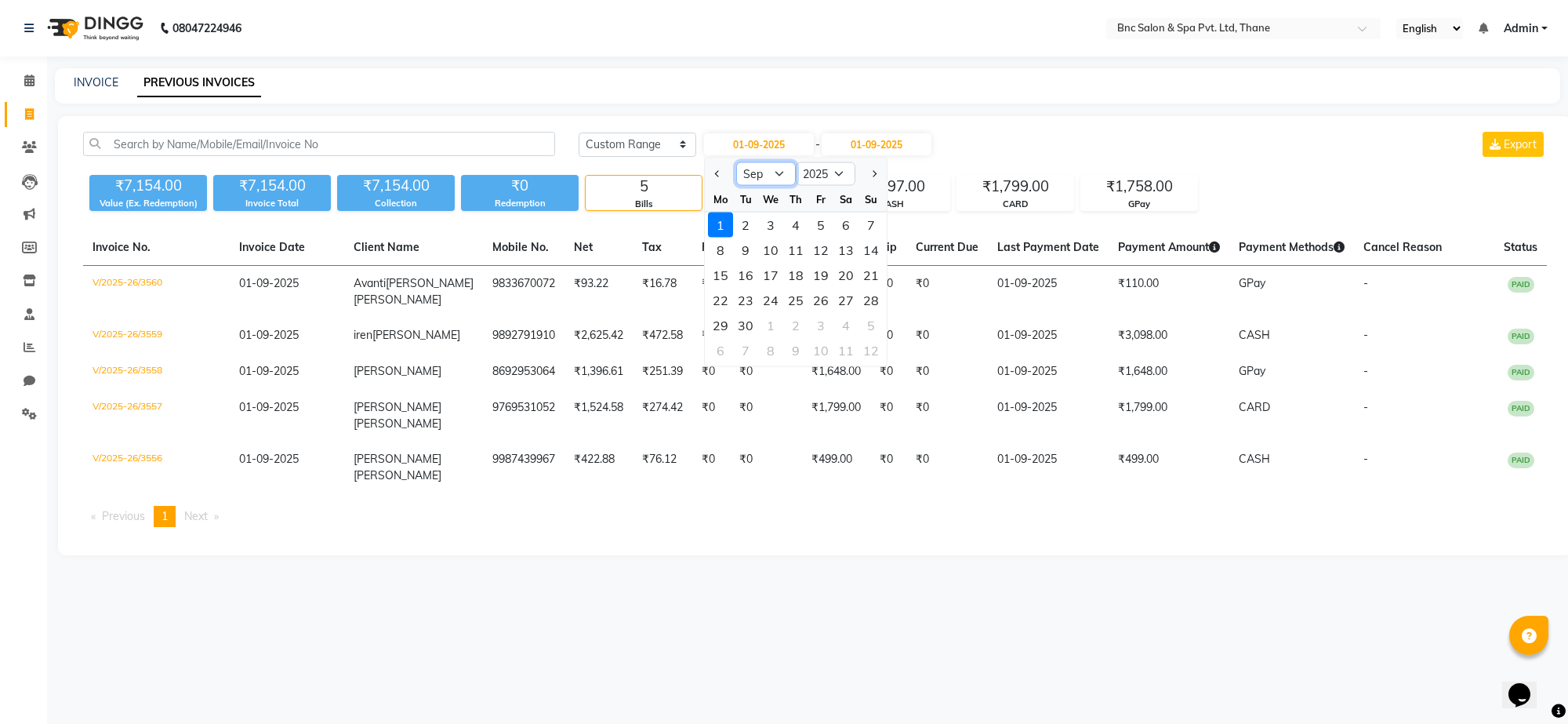
click at [774, 180] on select "Jan Feb Mar Apr May Jun [DATE] Aug Sep Oct Nov Dec" at bounding box center [766, 175] width 60 height 24
click at [737, 163] on select "Jan Feb Mar Apr May Jun [DATE] Aug Sep Oct Nov Dec" at bounding box center [766, 175] width 60 height 24
click at [814, 303] on div "22" at bounding box center [820, 300] width 25 height 25
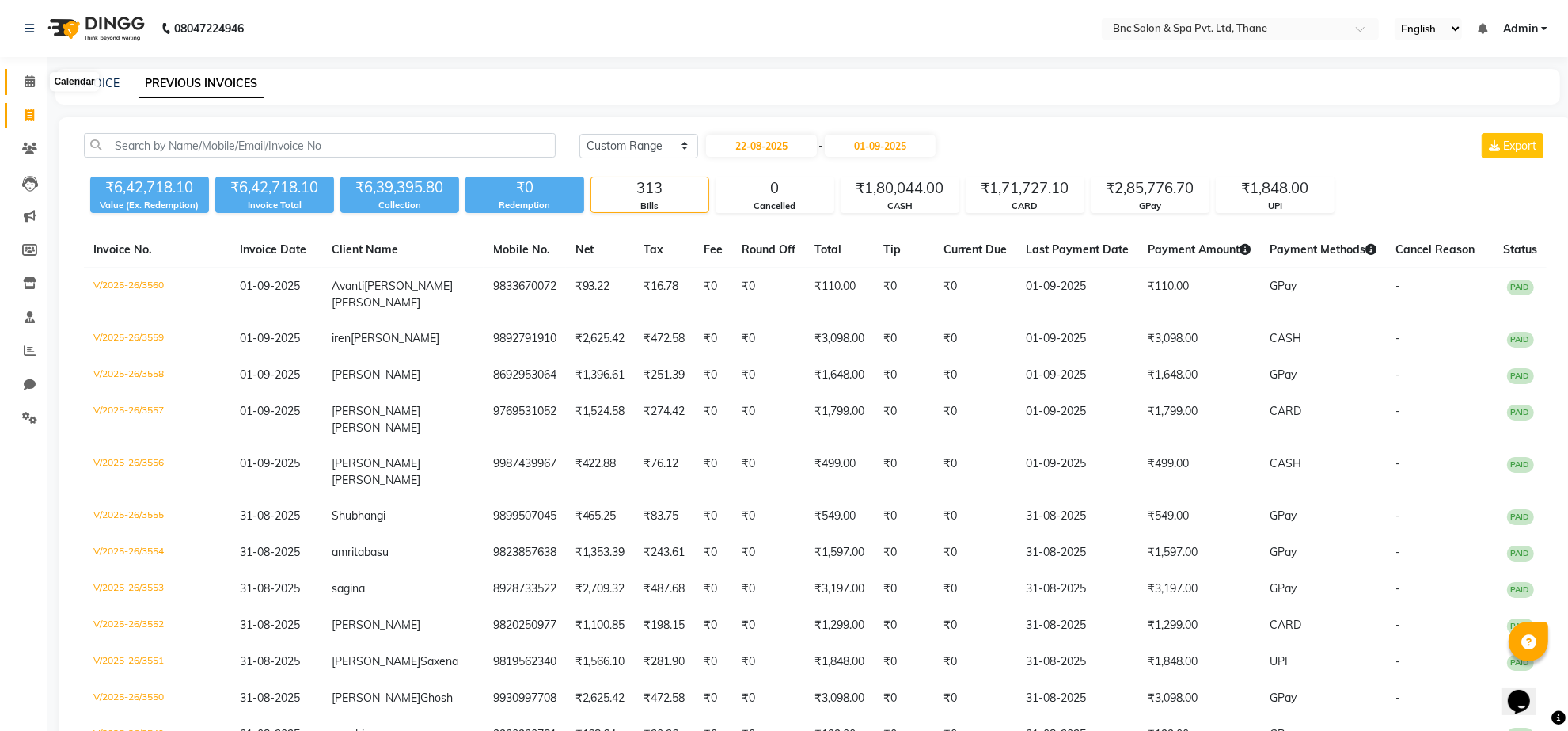
click at [29, 83] on icon at bounding box center [29, 81] width 10 height 12
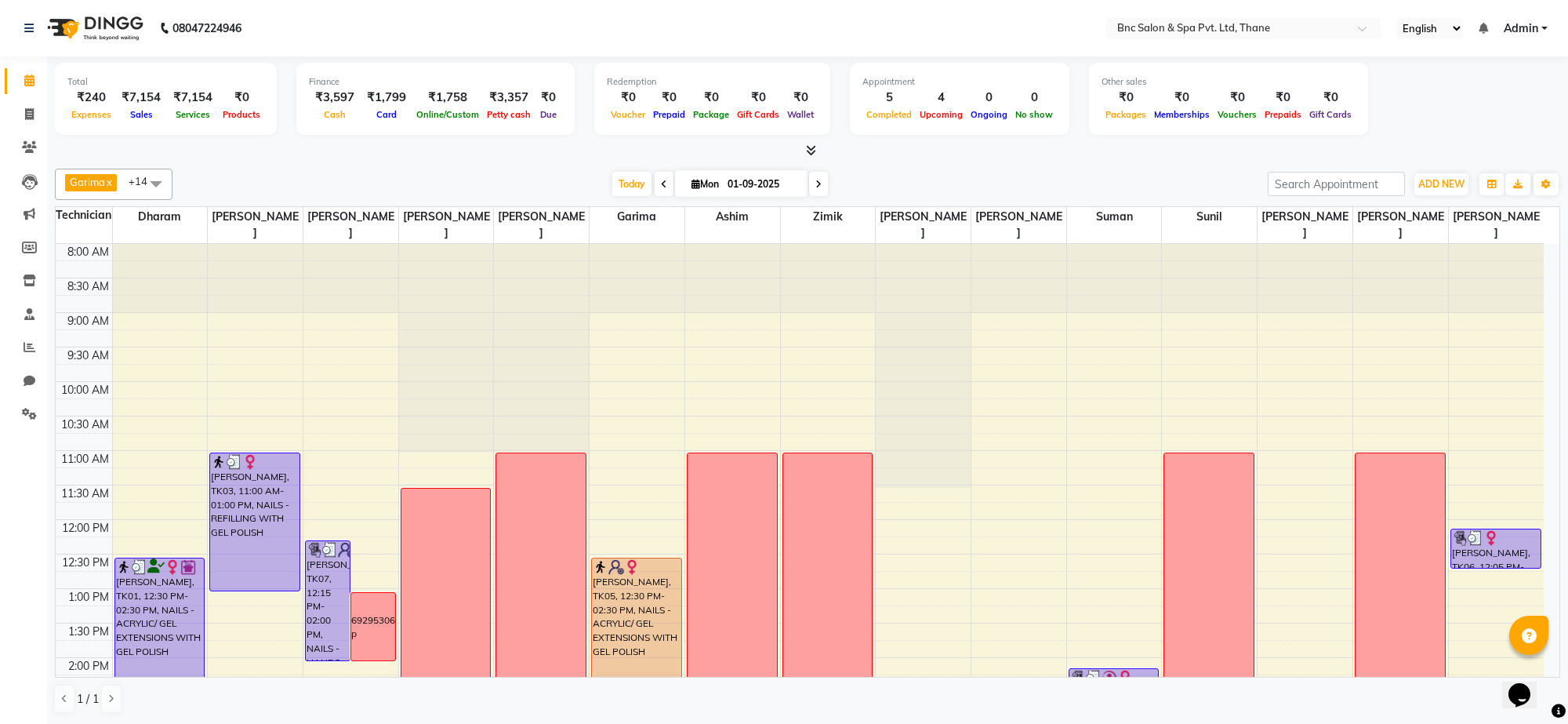
click at [739, 187] on input "01-09-2025" at bounding box center [761, 185] width 78 height 24
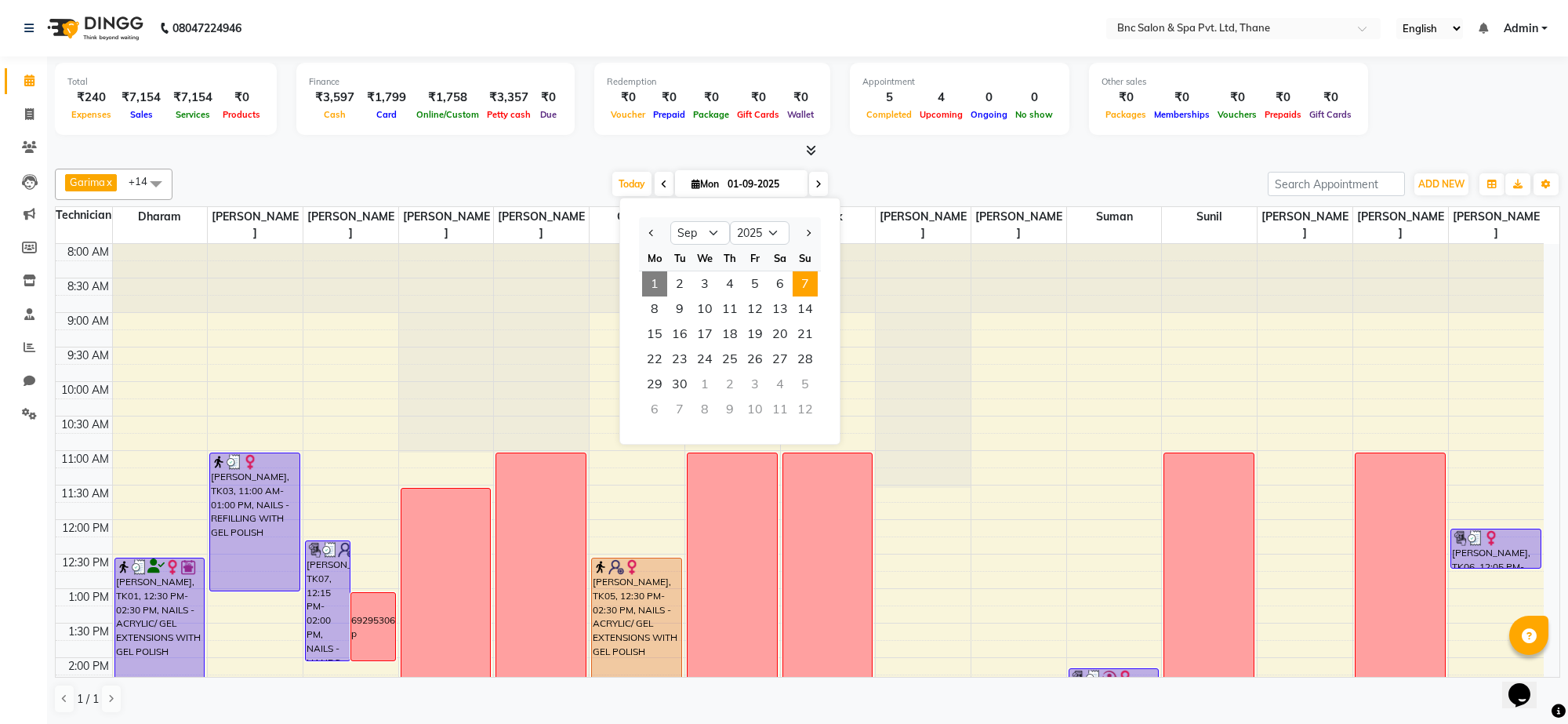
click at [805, 281] on span "7" at bounding box center [805, 283] width 25 height 25
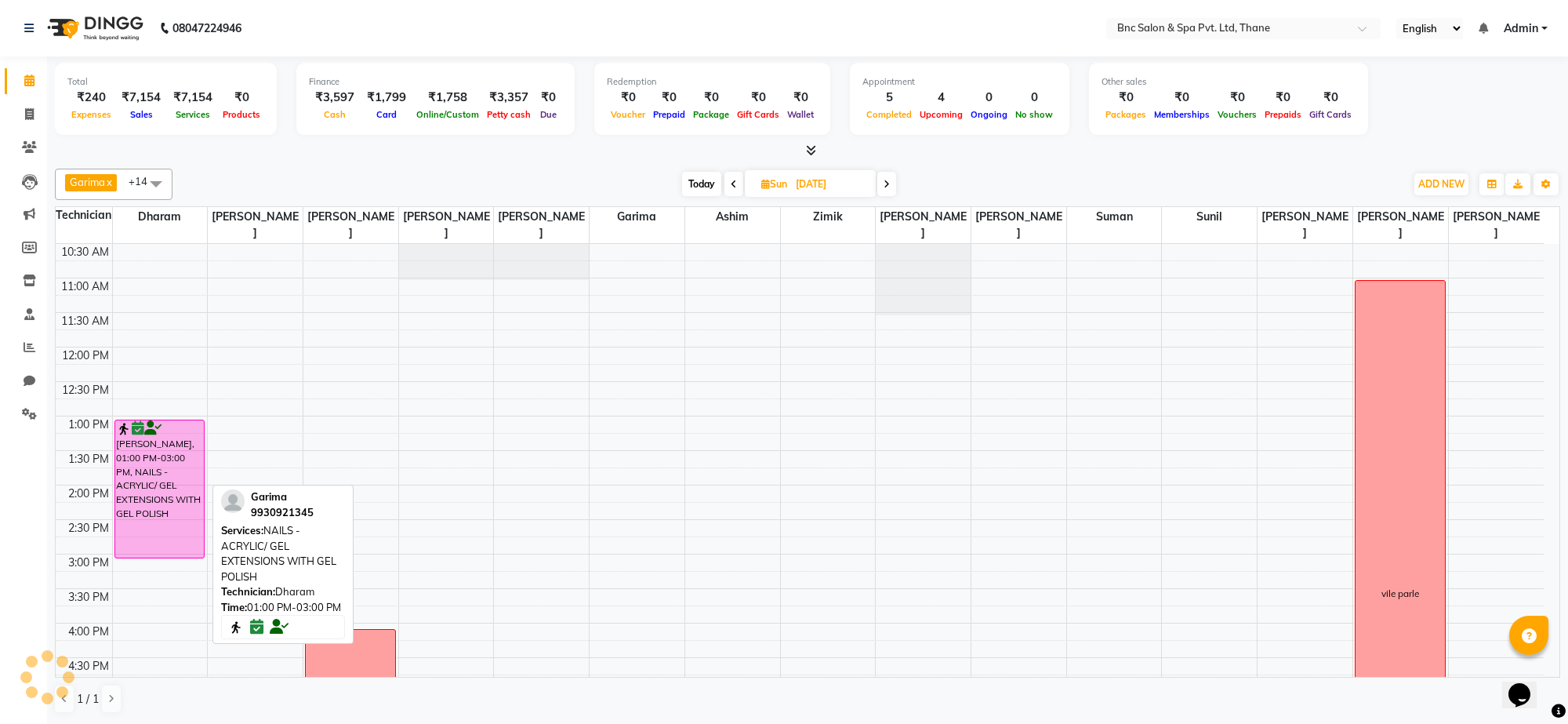
scroll to position [147, 0]
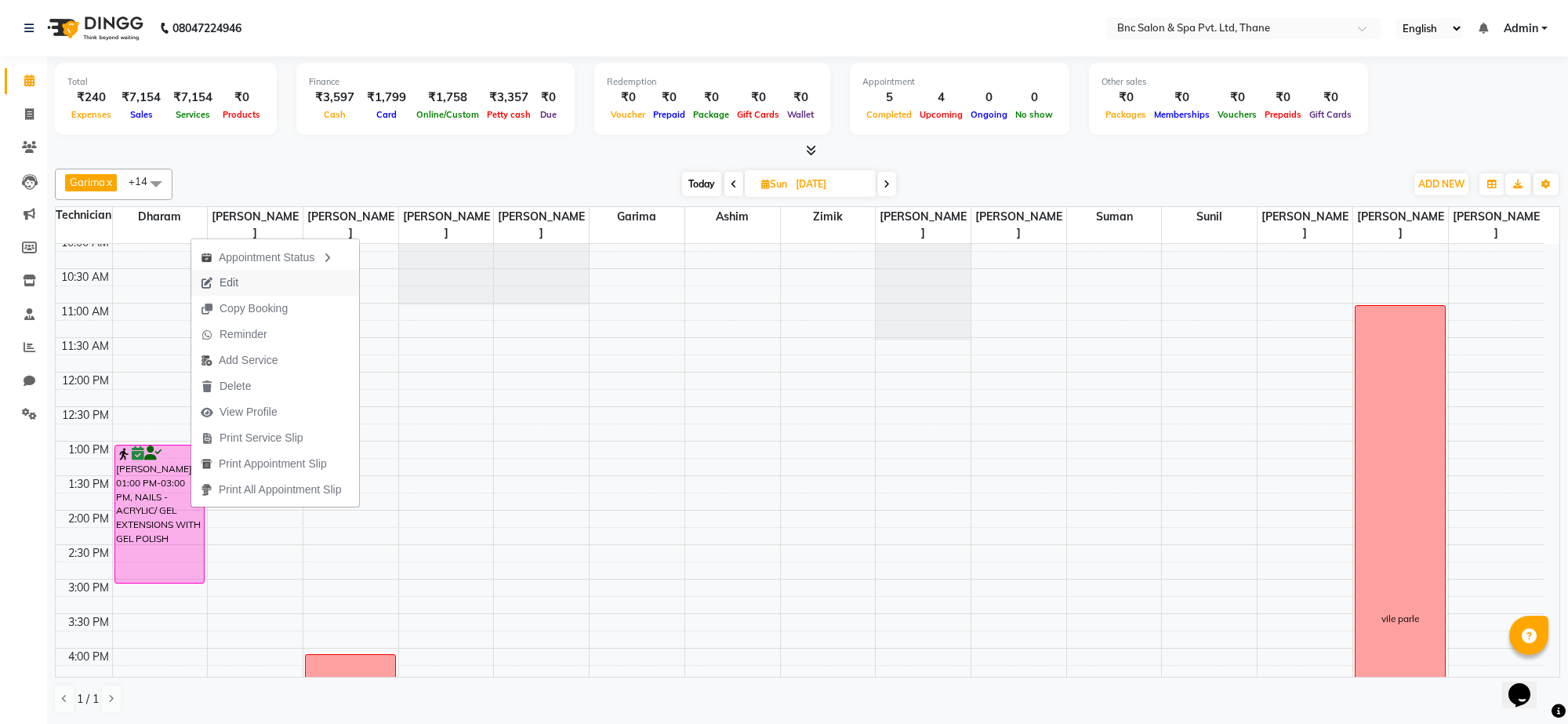
click at [247, 277] on span "Edit" at bounding box center [219, 283] width 56 height 26
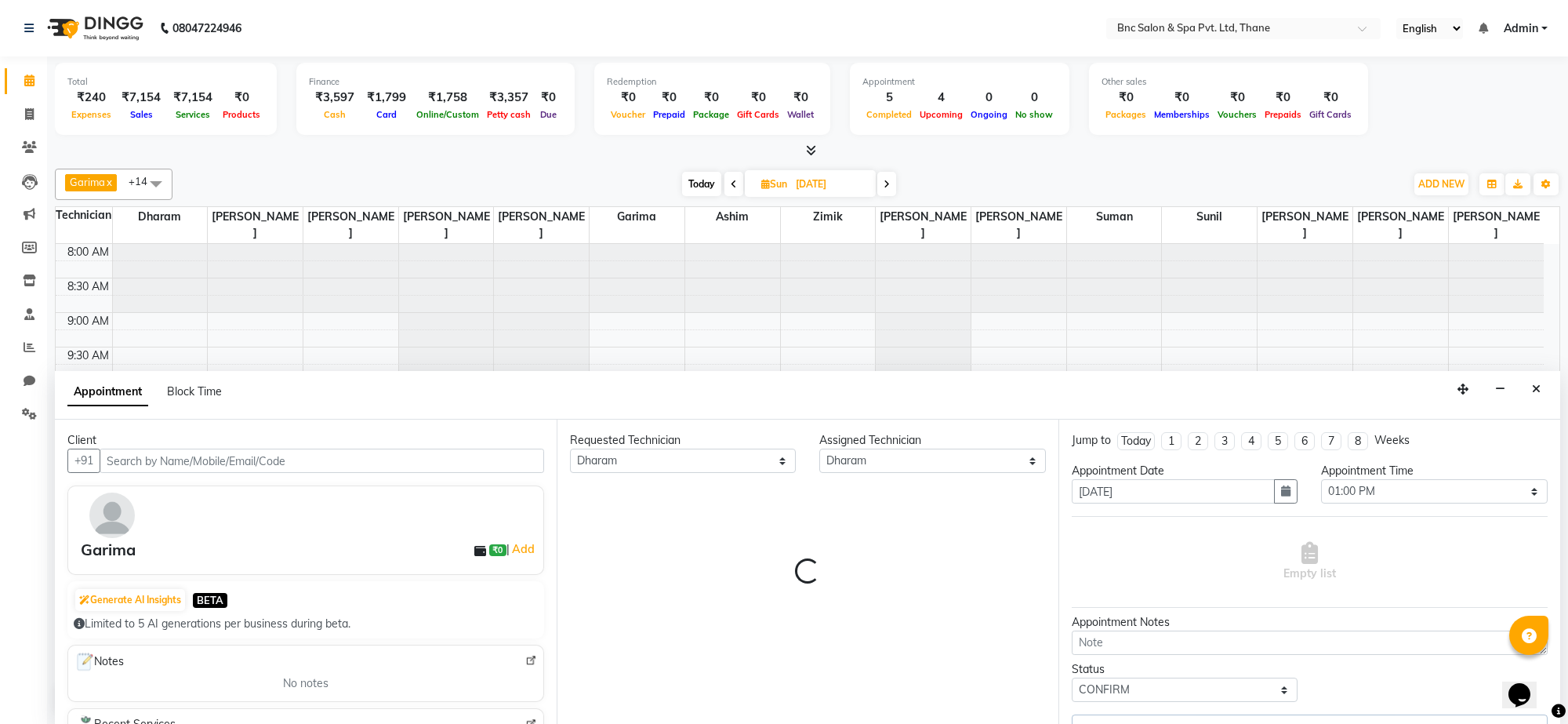
scroll to position [474, 0]
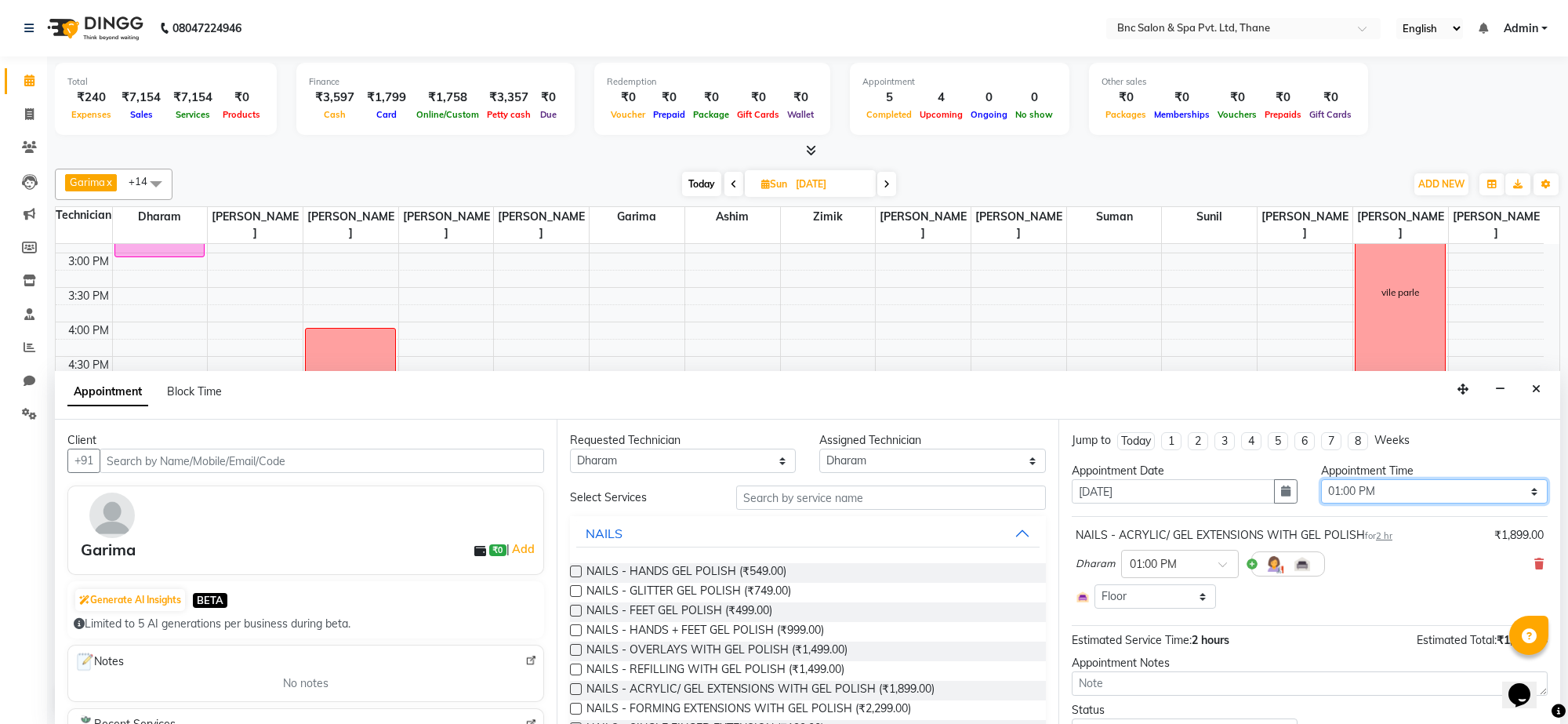
click at [1348, 491] on select "Select 09:00 AM 09:15 AM 09:30 AM 09:45 AM 10:00 AM 10:15 AM 10:30 AM 10:45 AM …" at bounding box center [1434, 492] width 226 height 24
click at [812, 488] on input "text" at bounding box center [891, 497] width 310 height 24
click at [852, 463] on select "Select [PERSON_NAME] [PERSON_NAME] [PERSON_NAME] [PERSON_NAME] [PERSON_NAME] [P…" at bounding box center [932, 460] width 226 height 24
click at [819, 449] on select "Select [PERSON_NAME] [PERSON_NAME] [PERSON_NAME] [PERSON_NAME] [PERSON_NAME] [P…" at bounding box center [932, 460] width 226 height 24
click at [777, 499] on input "text" at bounding box center [891, 497] width 310 height 24
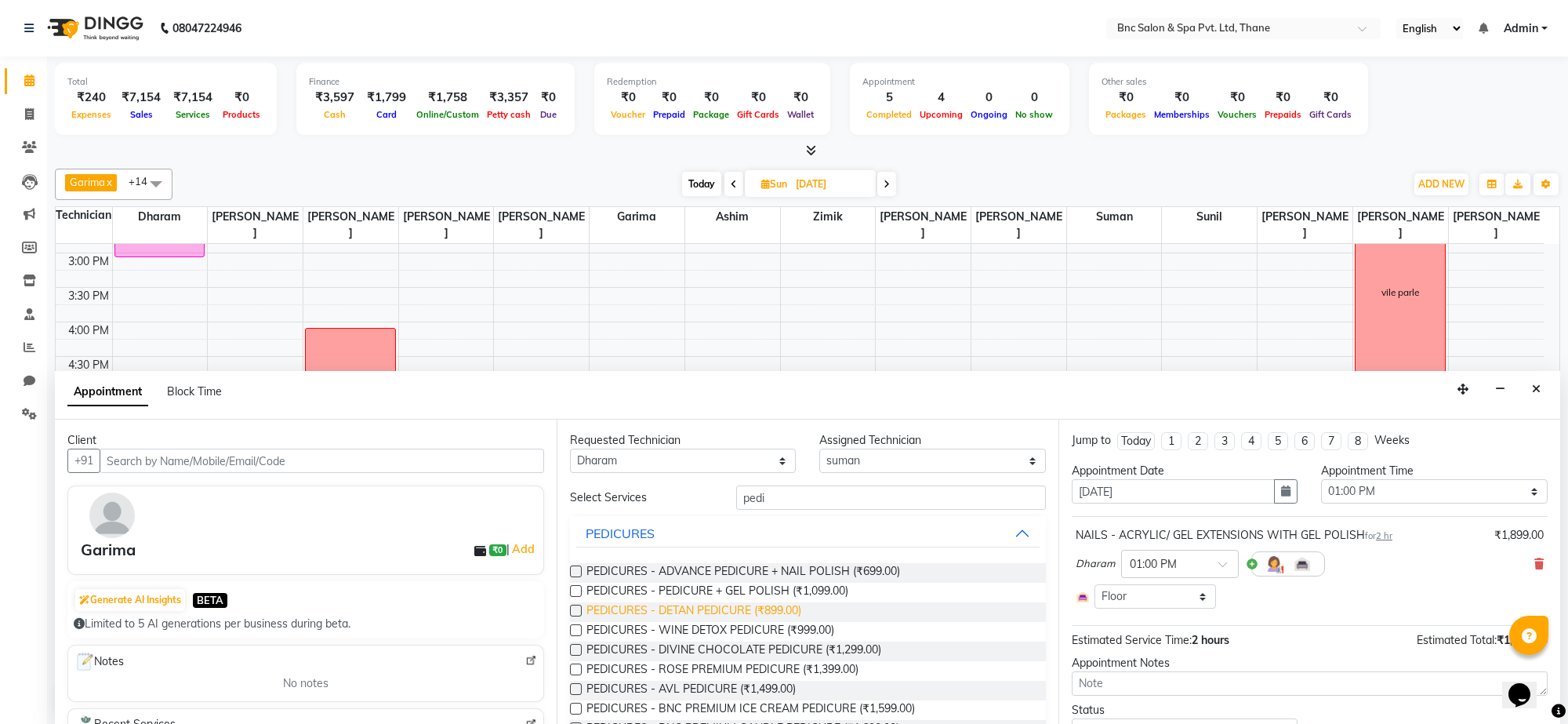
click at [729, 613] on span "PEDICURES - DETAN PEDICURE (₹899.00)" at bounding box center [694, 612] width 215 height 19
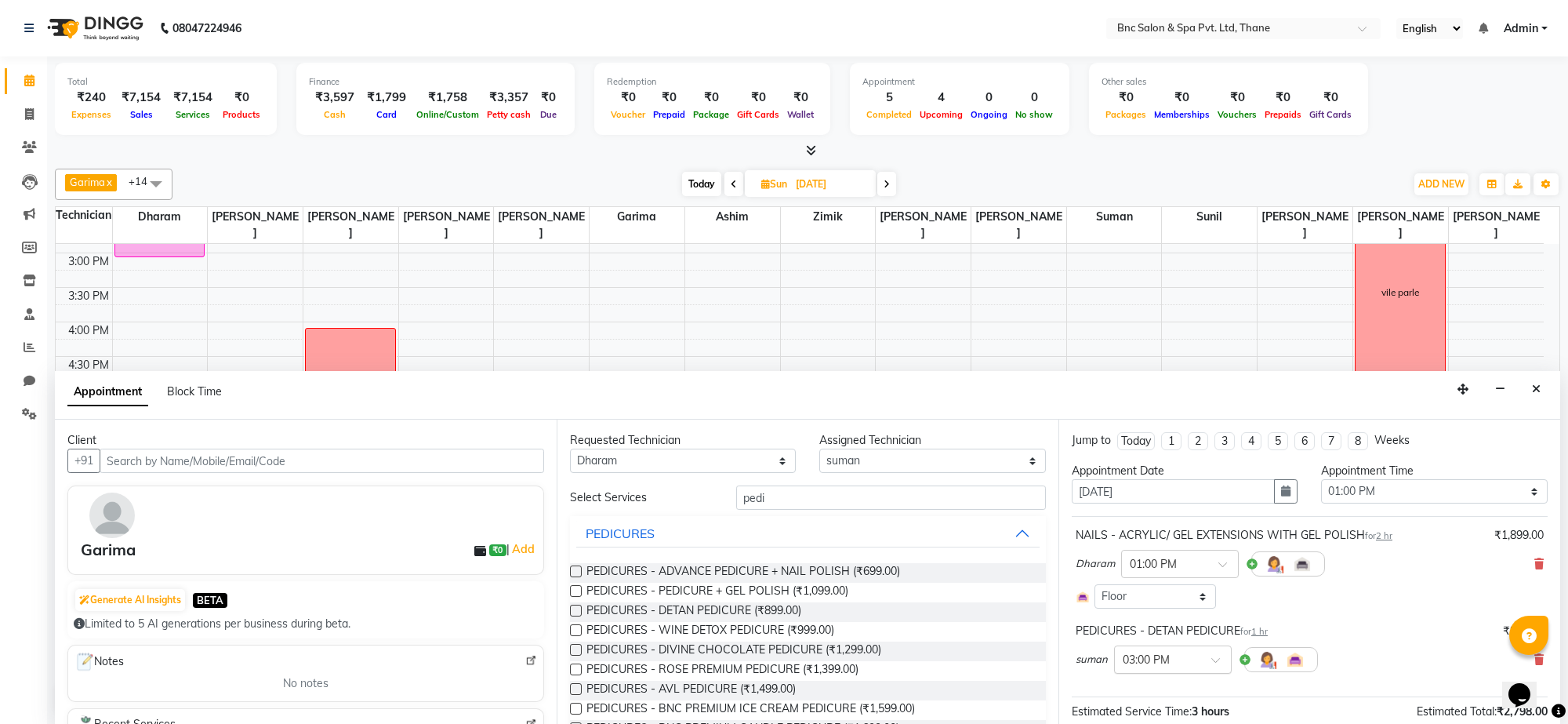
click at [1149, 660] on input "text" at bounding box center [1156, 659] width 69 height 17
click at [1146, 715] on div "12:00 PM" at bounding box center [1173, 720] width 116 height 29
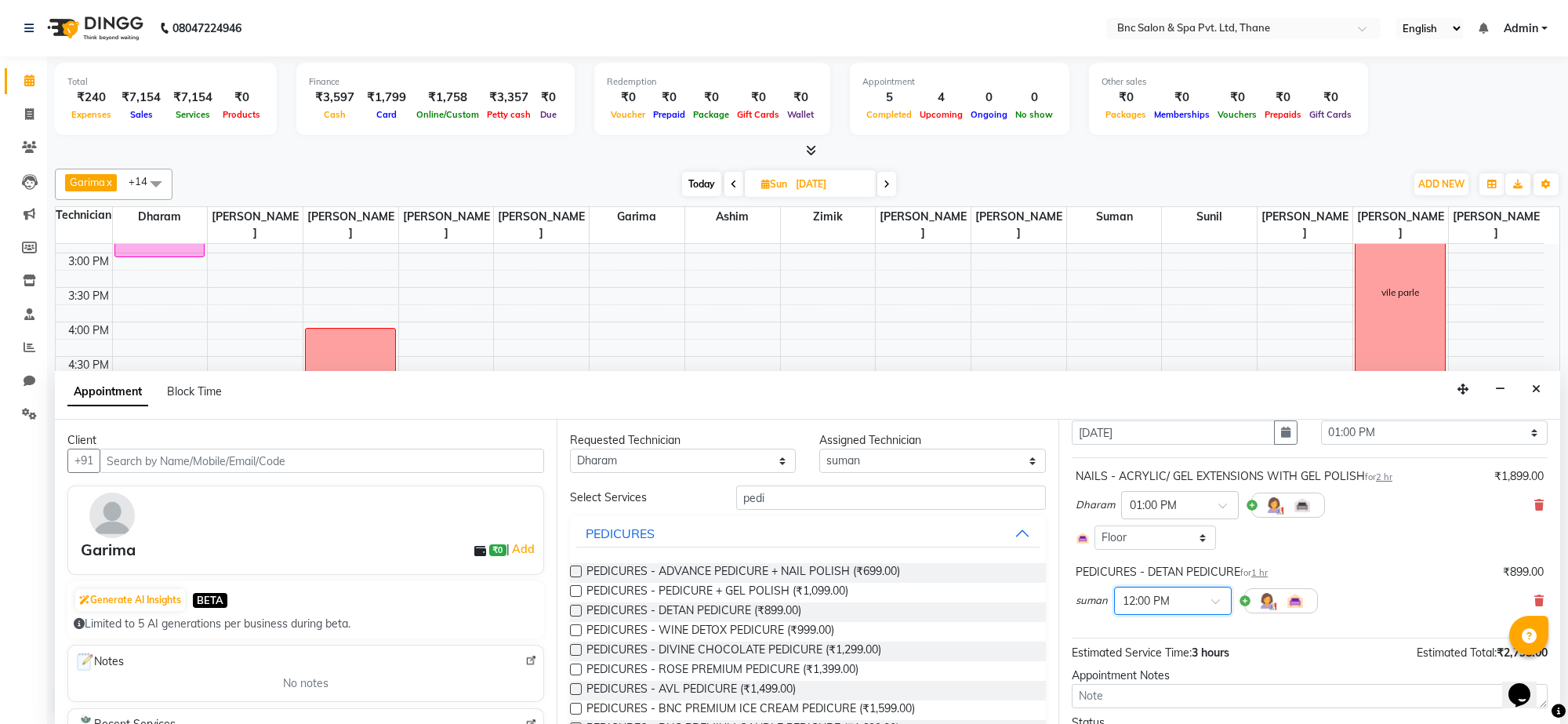
scroll to position [145, 0]
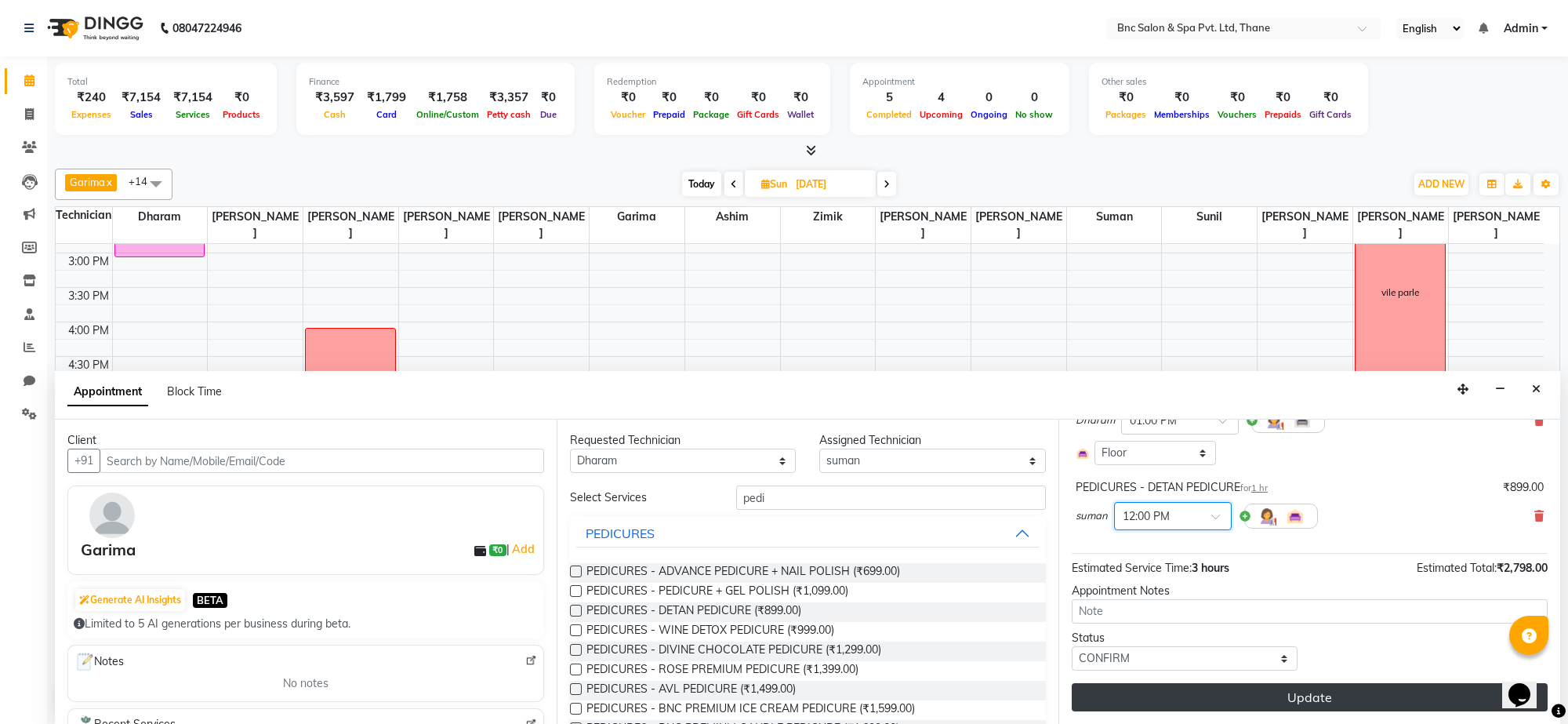
click at [1141, 698] on button "Update" at bounding box center [1310, 697] width 476 height 28
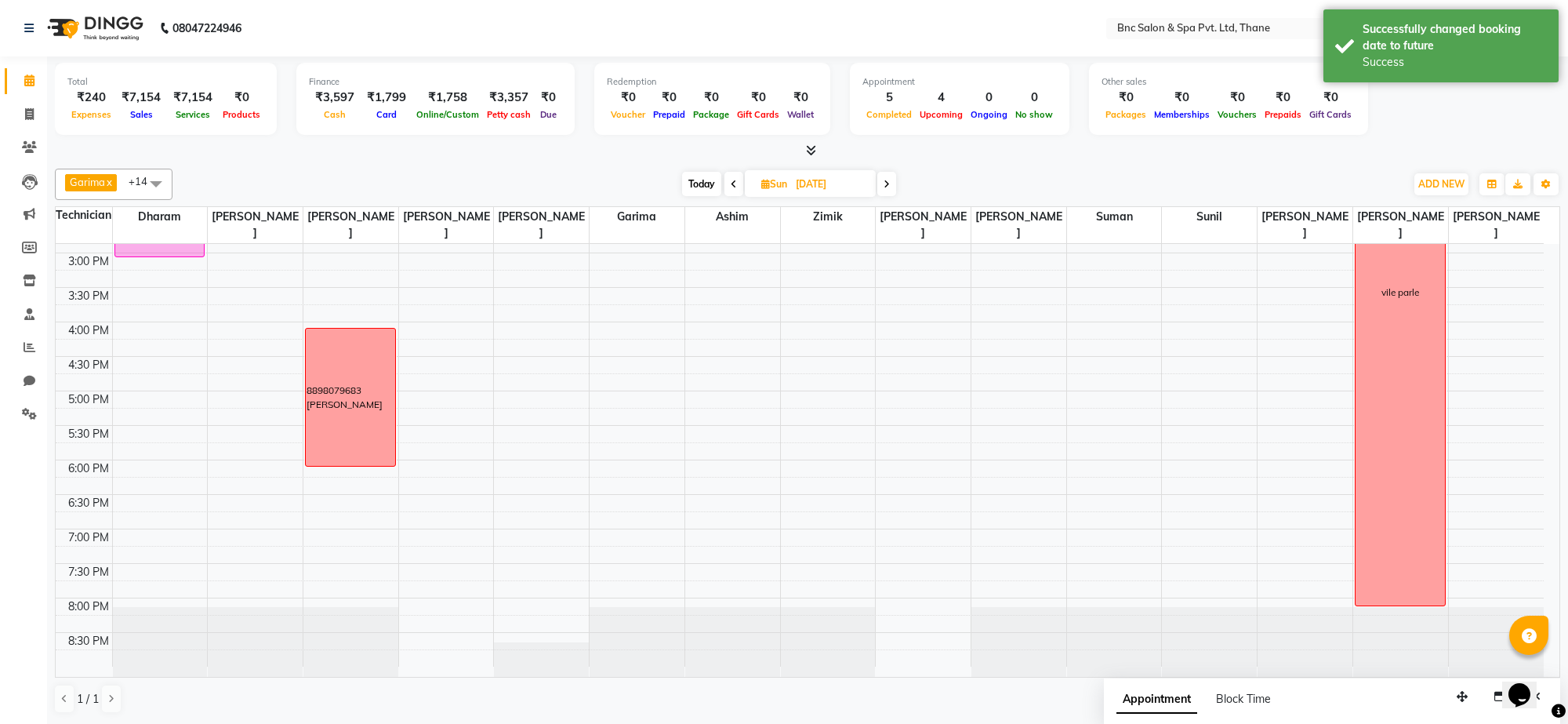
click at [777, 177] on span "[DATE]" at bounding box center [810, 183] width 131 height 27
click at [731, 180] on icon at bounding box center [734, 184] width 6 height 9
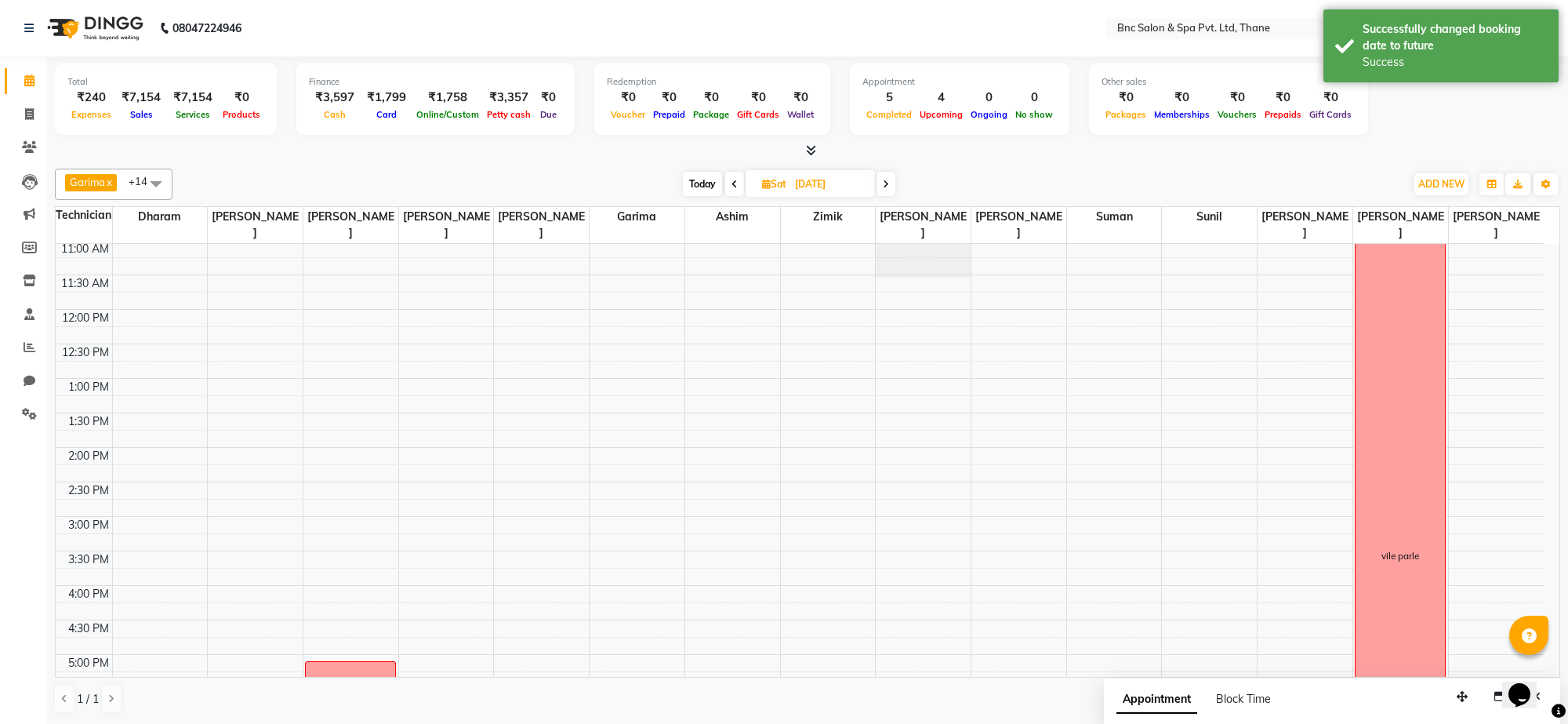
scroll to position [220, 0]
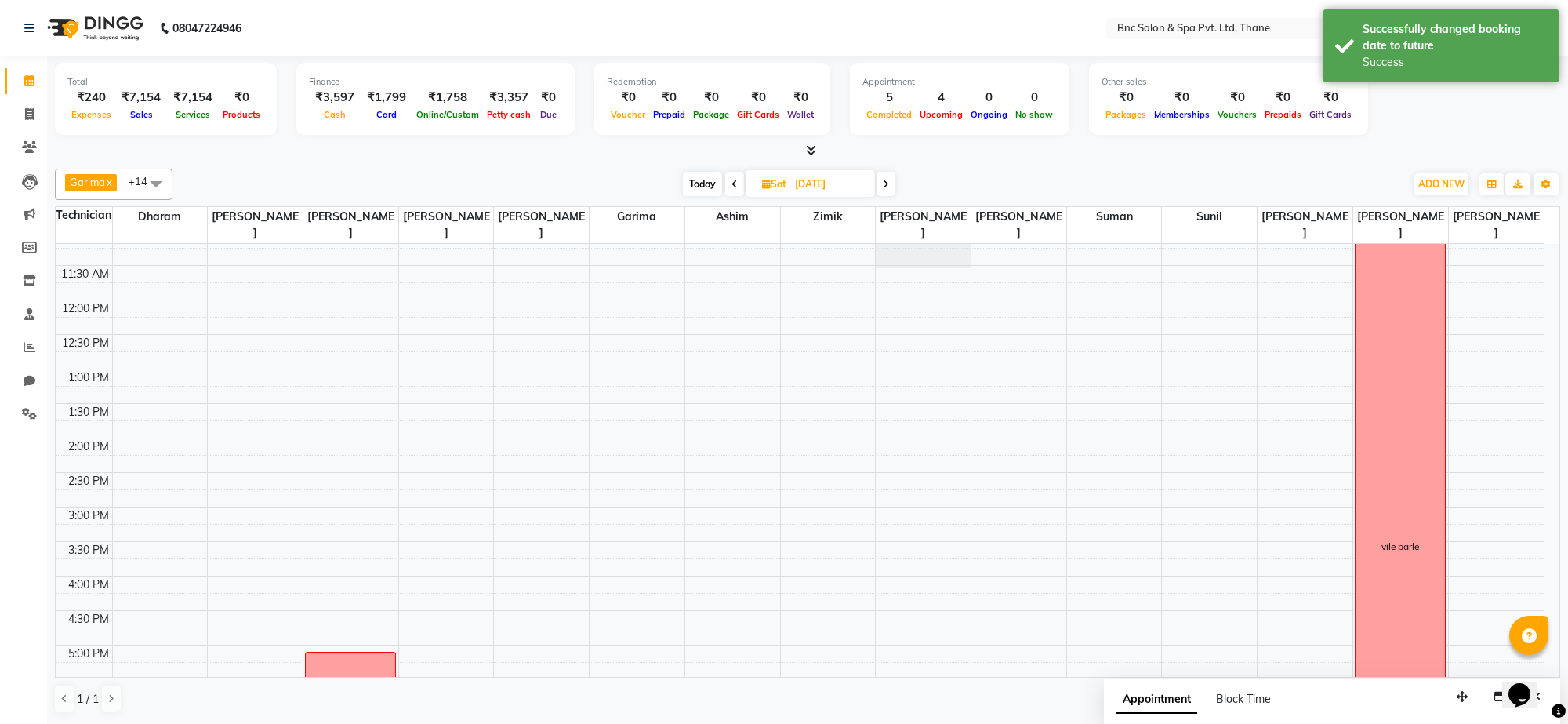
click at [731, 182] on icon at bounding box center [734, 184] width 6 height 9
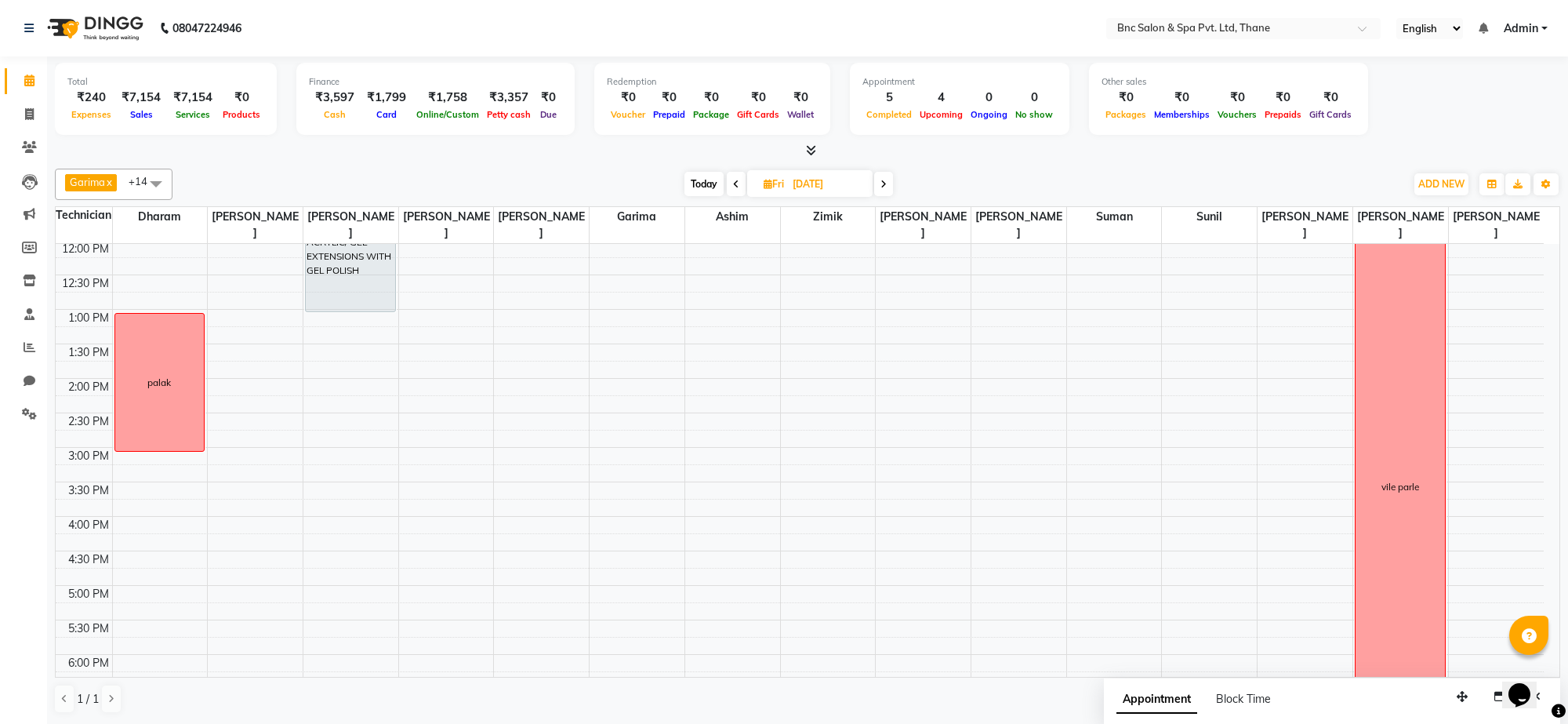
scroll to position [278, 0]
click at [885, 182] on icon at bounding box center [884, 184] width 6 height 9
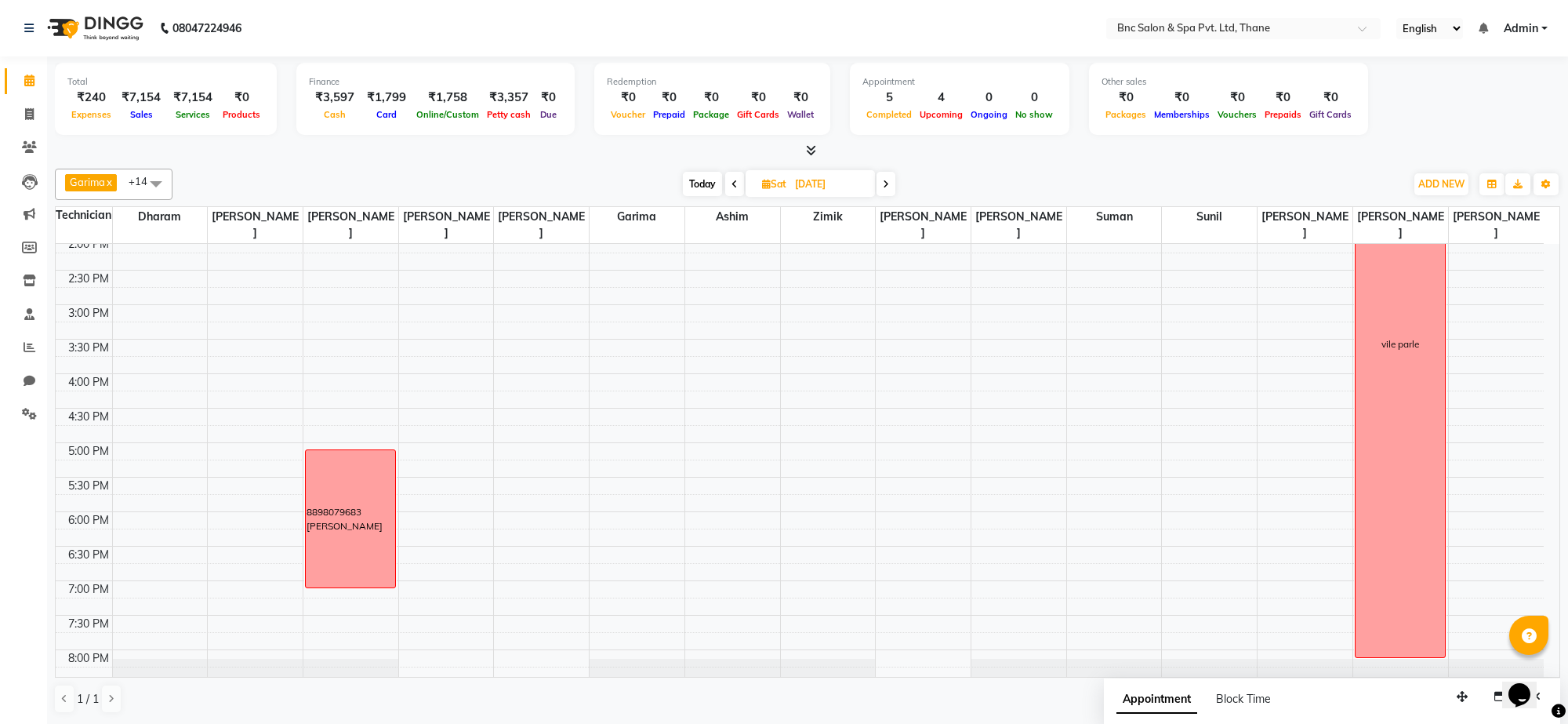
scroll to position [474, 0]
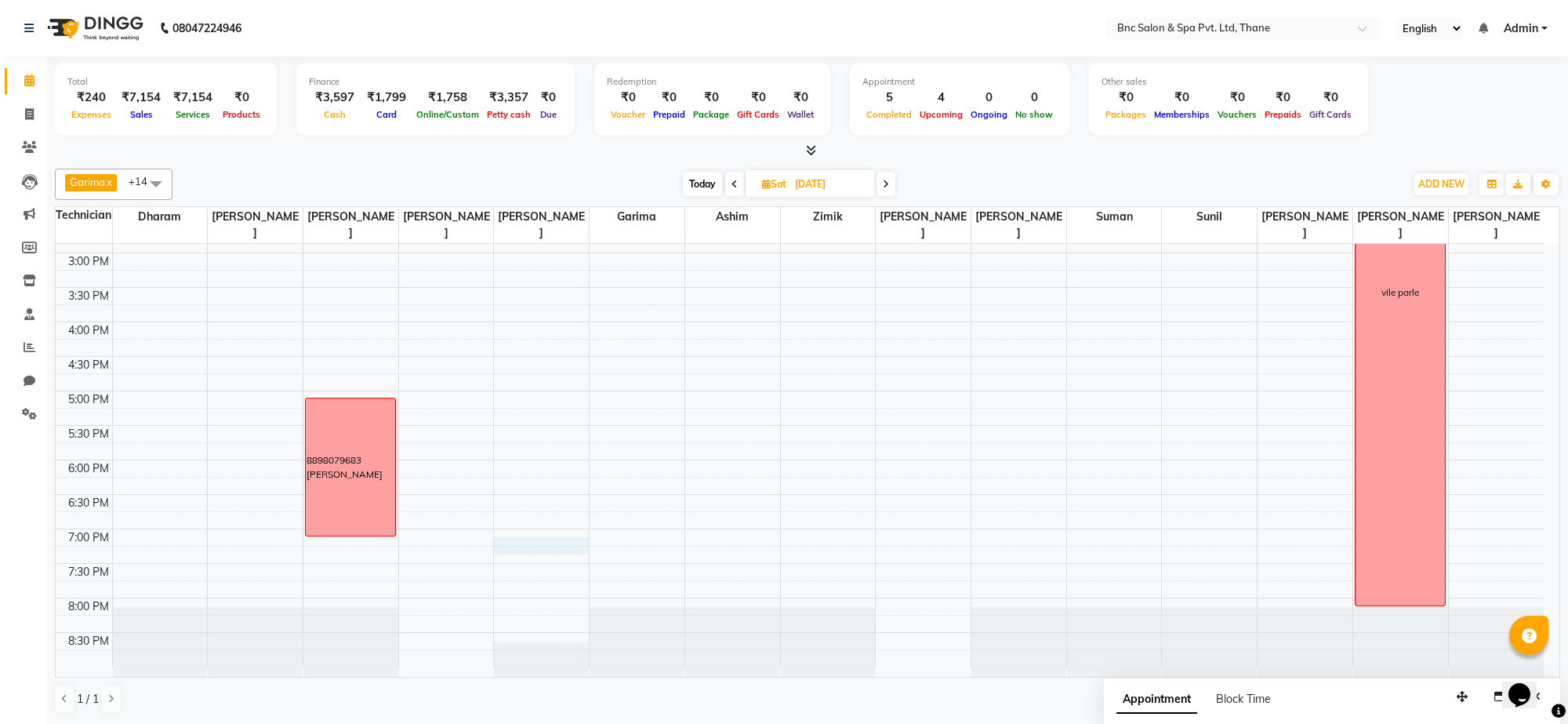
click at [533, 541] on div "8:00 AM 8:30 AM 9:00 AM 9:30 AM 10:00 AM 10:30 AM 11:00 AM 11:30 AM 12:00 PM 12…" at bounding box center [800, 219] width 1488 height 897
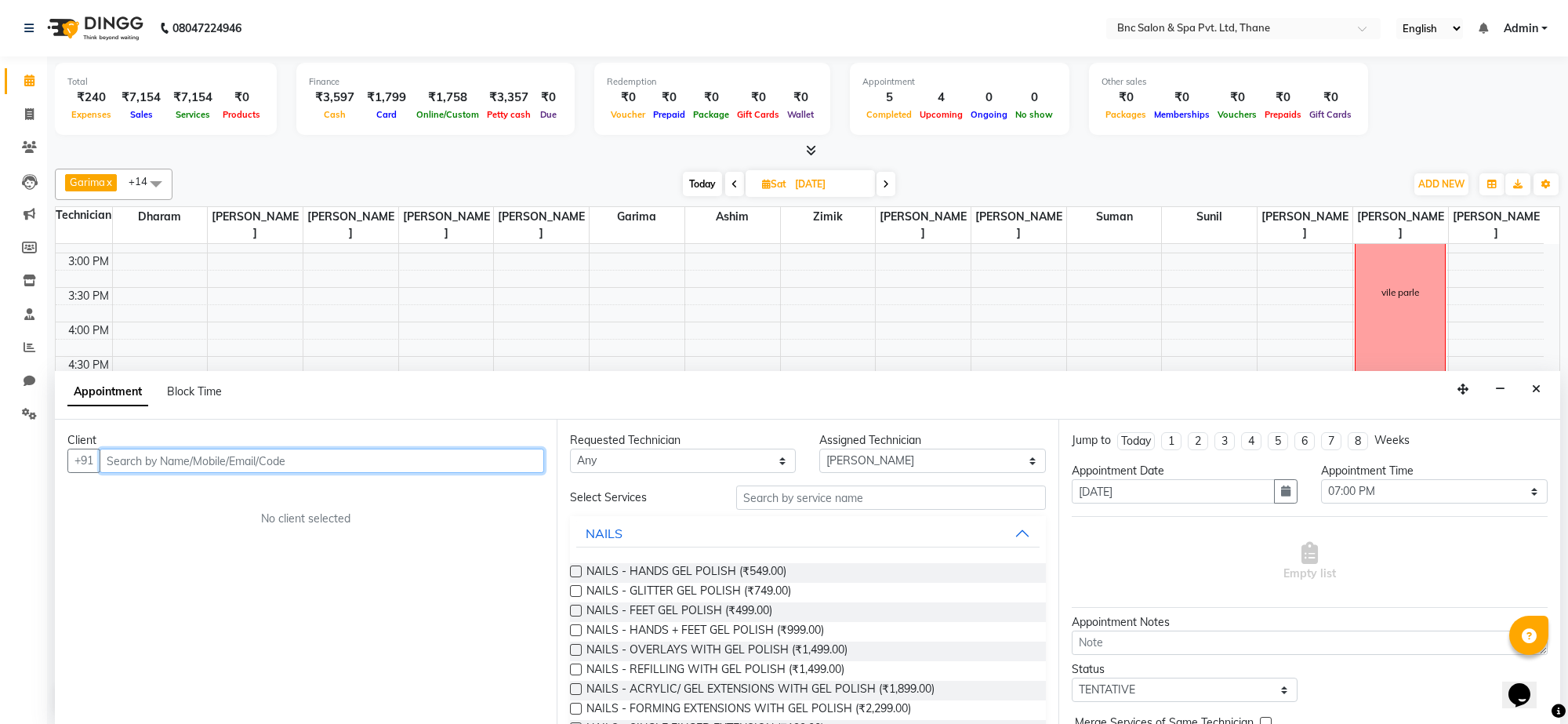
click at [409, 460] on input "text" at bounding box center [321, 460] width 445 height 24
click at [271, 461] on input "text" at bounding box center [321, 460] width 445 height 24
click at [128, 456] on input "text" at bounding box center [321, 460] width 445 height 24
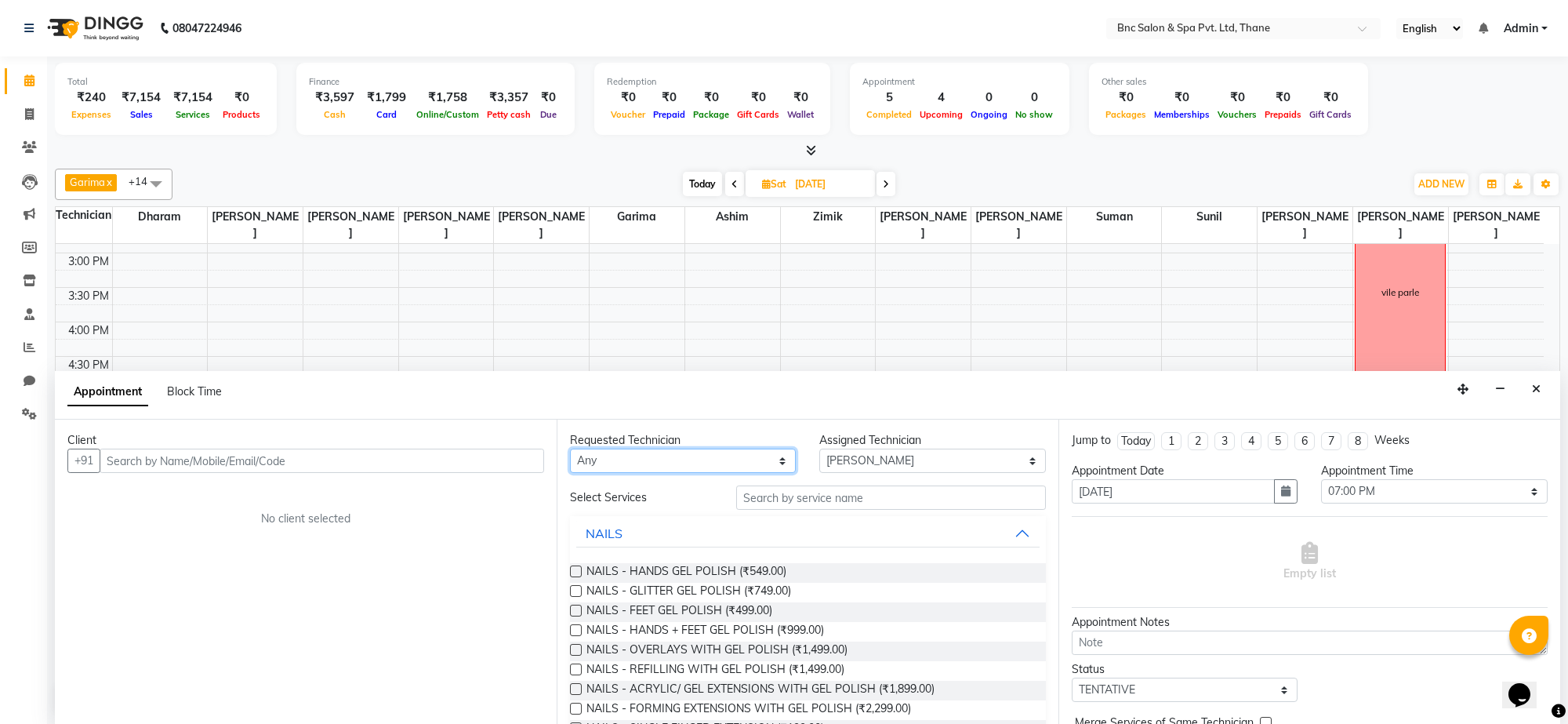
click at [758, 463] on select "Any [PERSON_NAME] [PERSON_NAME] [PERSON_NAME] [PERSON_NAME] [PERSON_NAME] [PERS…" at bounding box center [683, 460] width 226 height 24
click at [570, 449] on select "Any [PERSON_NAME] [PERSON_NAME] [PERSON_NAME] [PERSON_NAME] [PERSON_NAME] [PERS…" at bounding box center [683, 460] width 226 height 24
click at [743, 496] on input "text" at bounding box center [891, 497] width 310 height 24
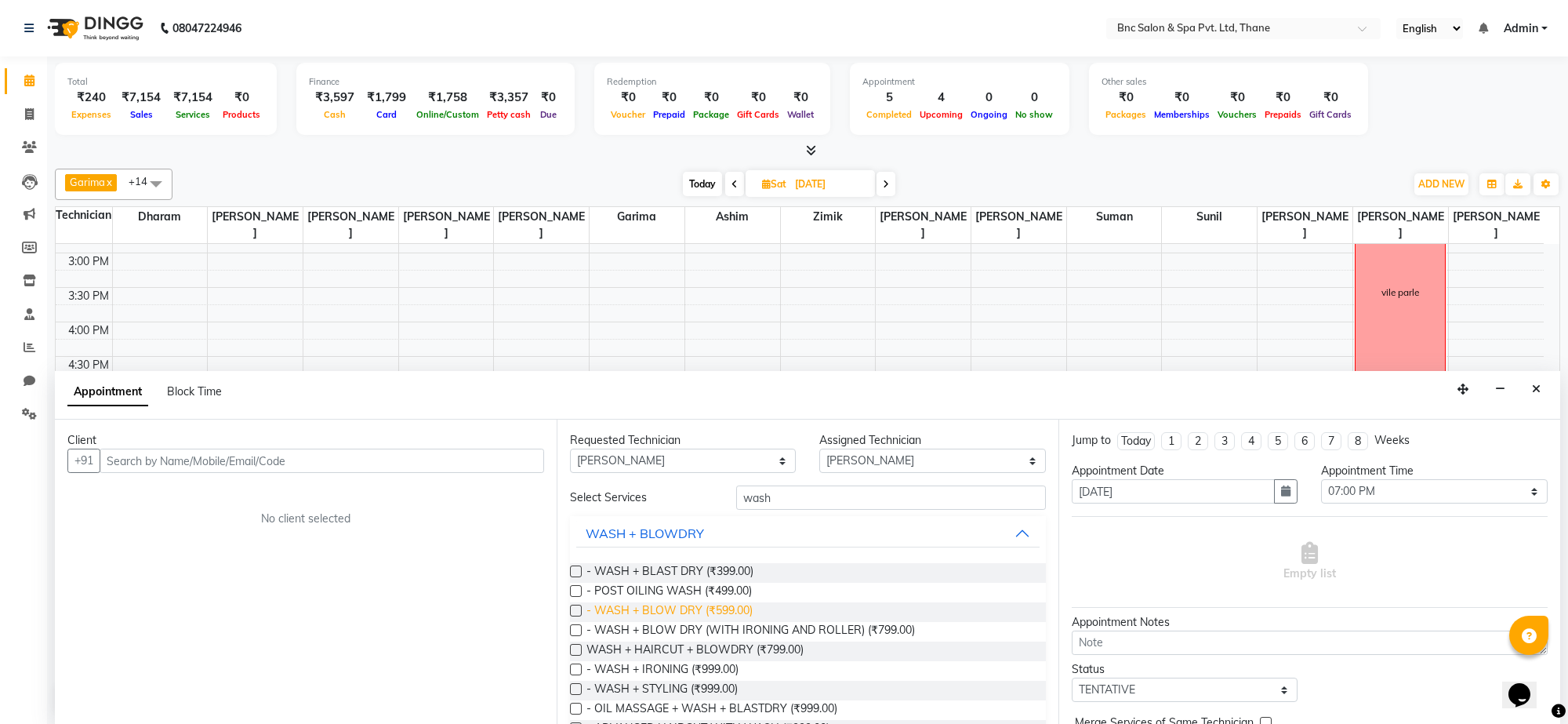
click at [675, 613] on span "- WASH + BLOW DRY (₹599.00)" at bounding box center [670, 612] width 166 height 19
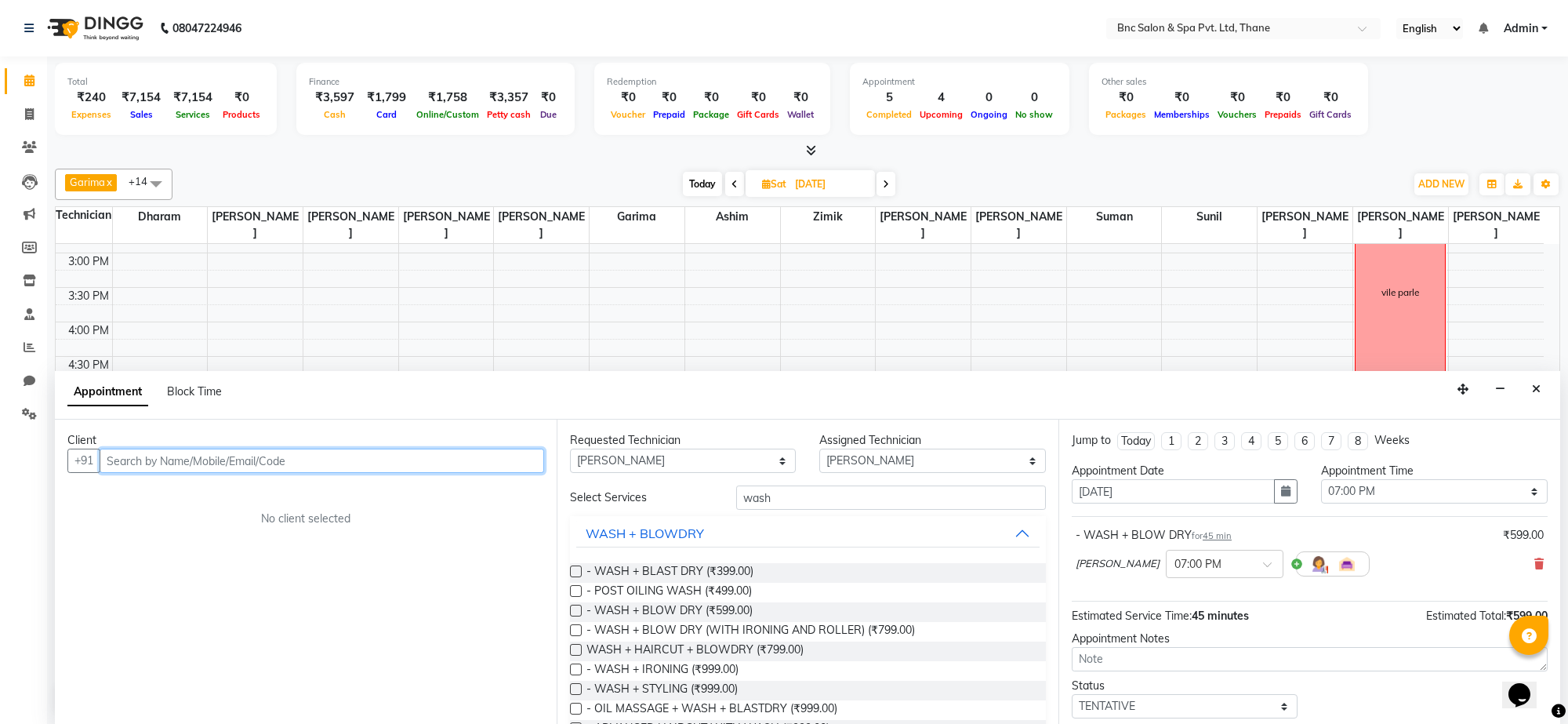
click at [272, 464] on input "text" at bounding box center [321, 460] width 445 height 24
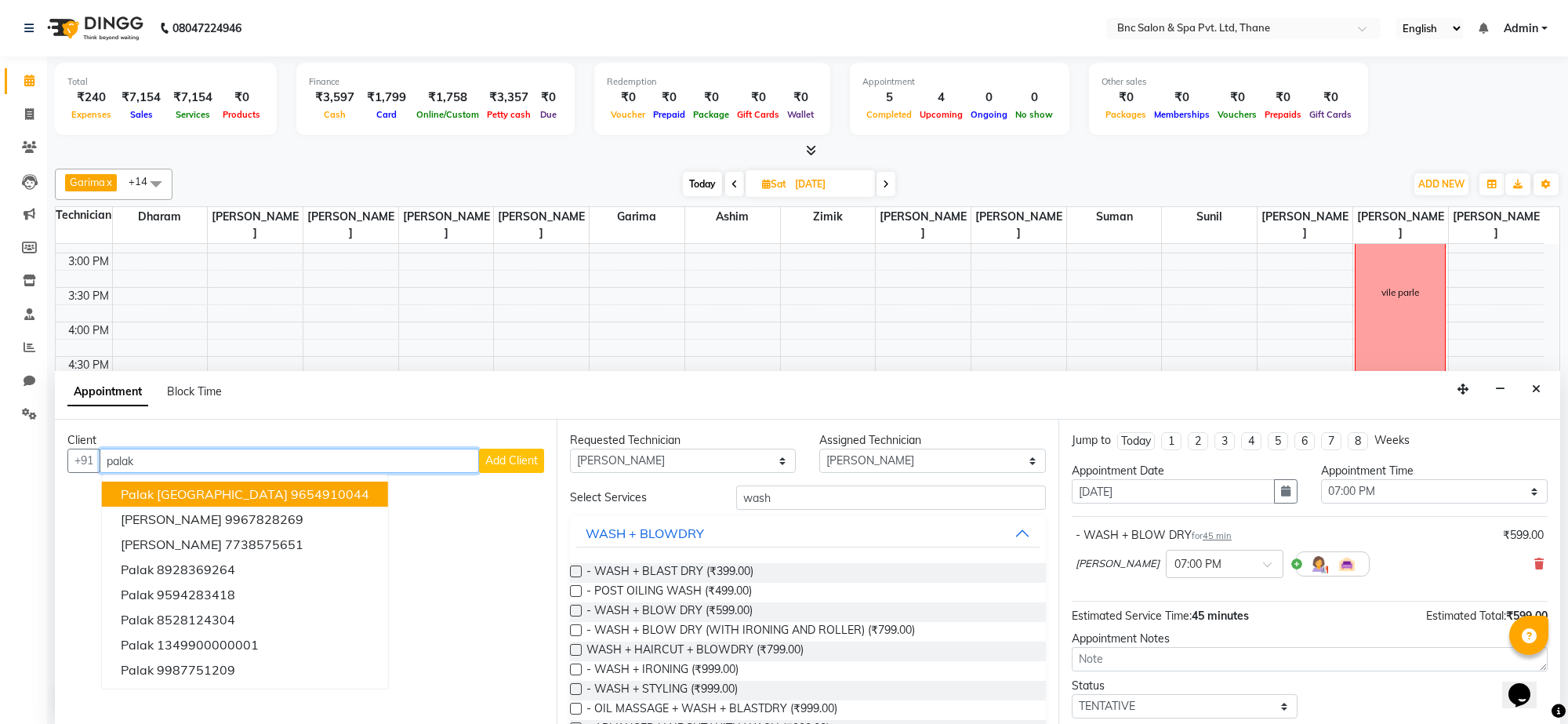
click at [291, 491] on ngb-highlight "9654910044" at bounding box center [330, 493] width 78 height 16
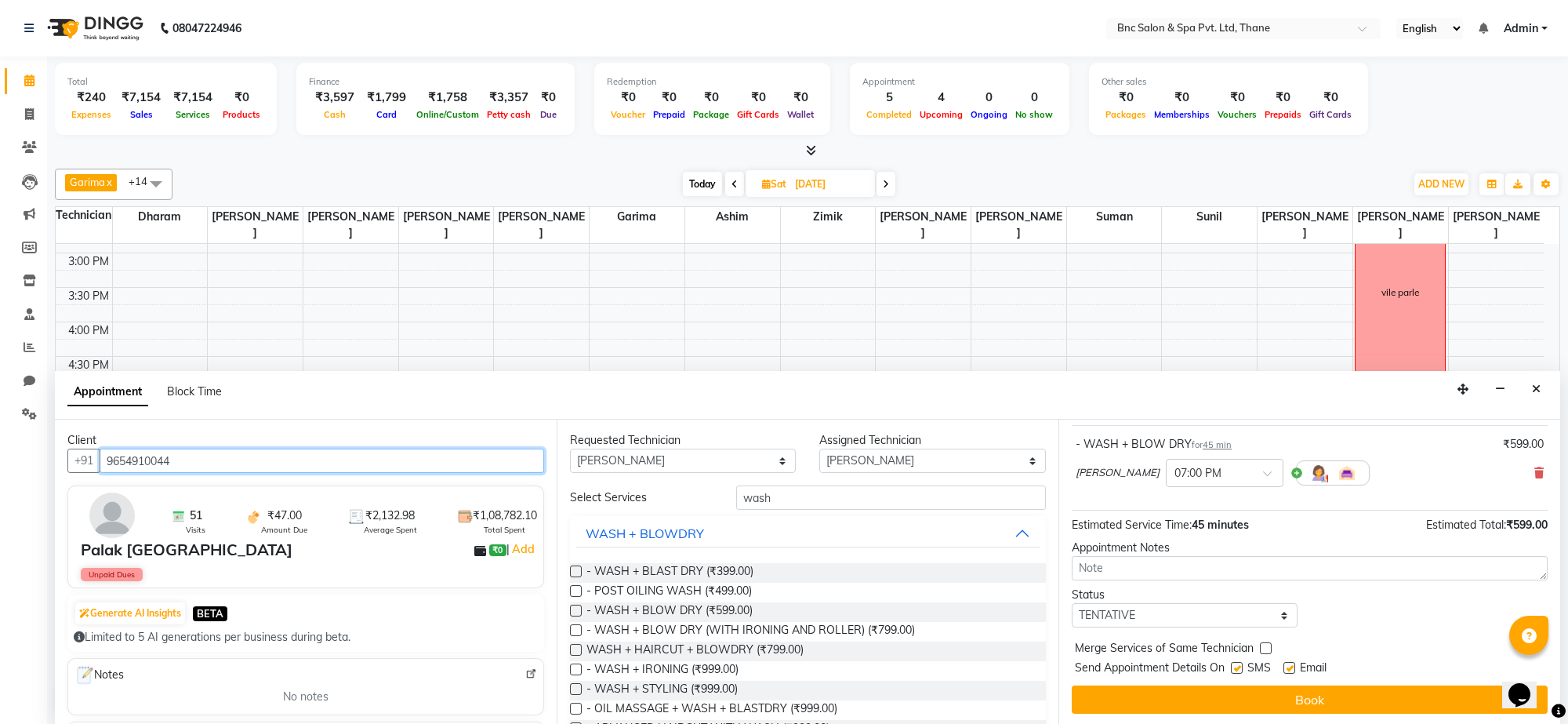
scroll to position [95, 0]
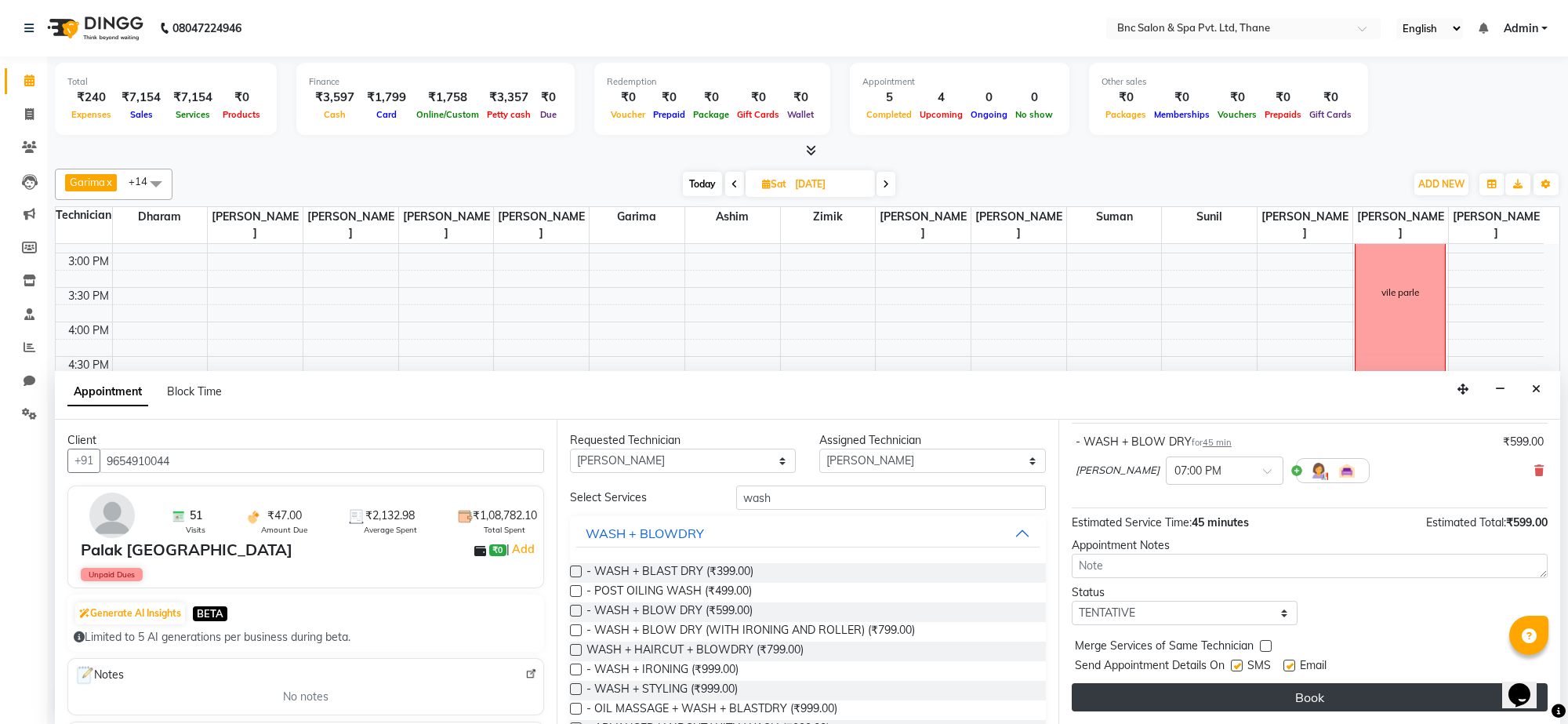
click at [1382, 696] on button "Book" at bounding box center [1310, 697] width 476 height 28
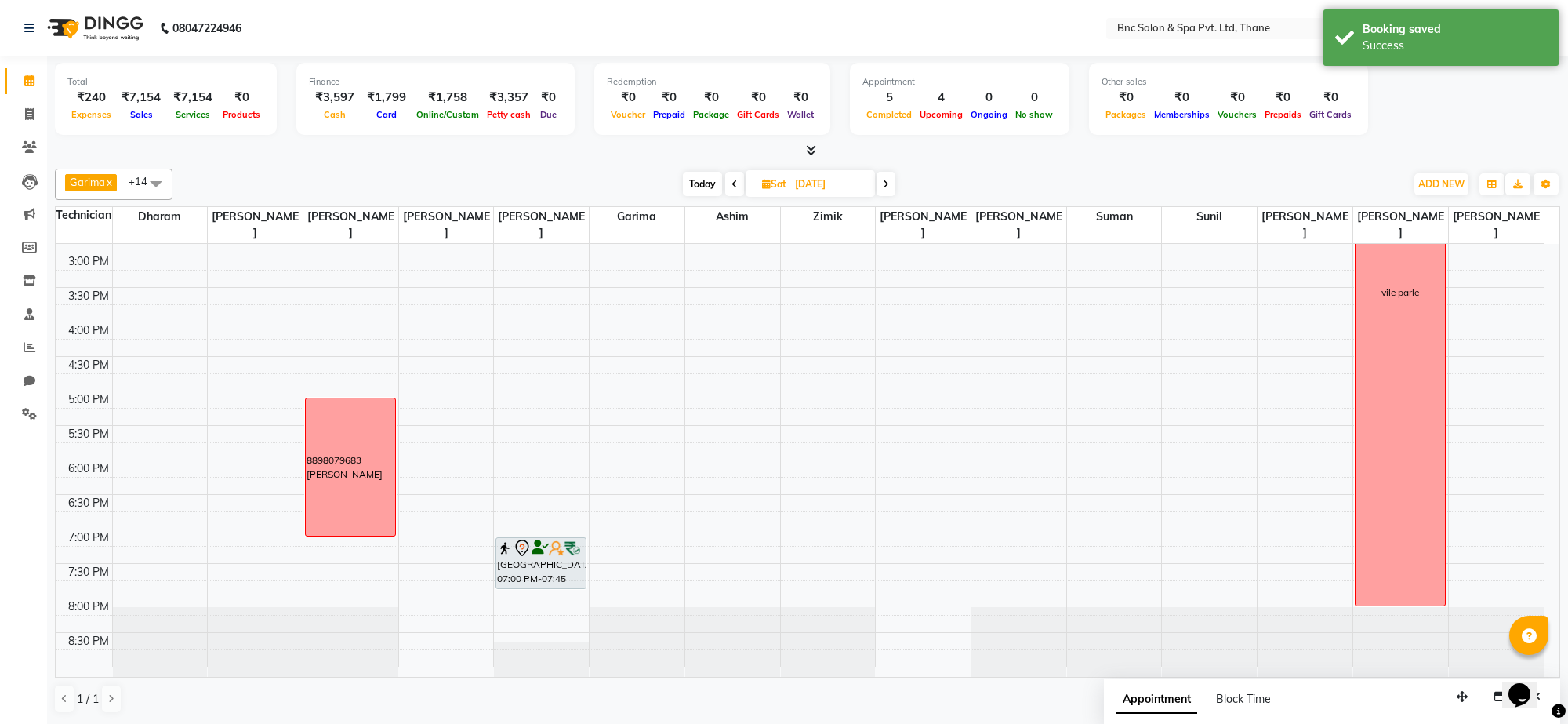
click at [705, 185] on span "Today" at bounding box center [703, 184] width 39 height 24
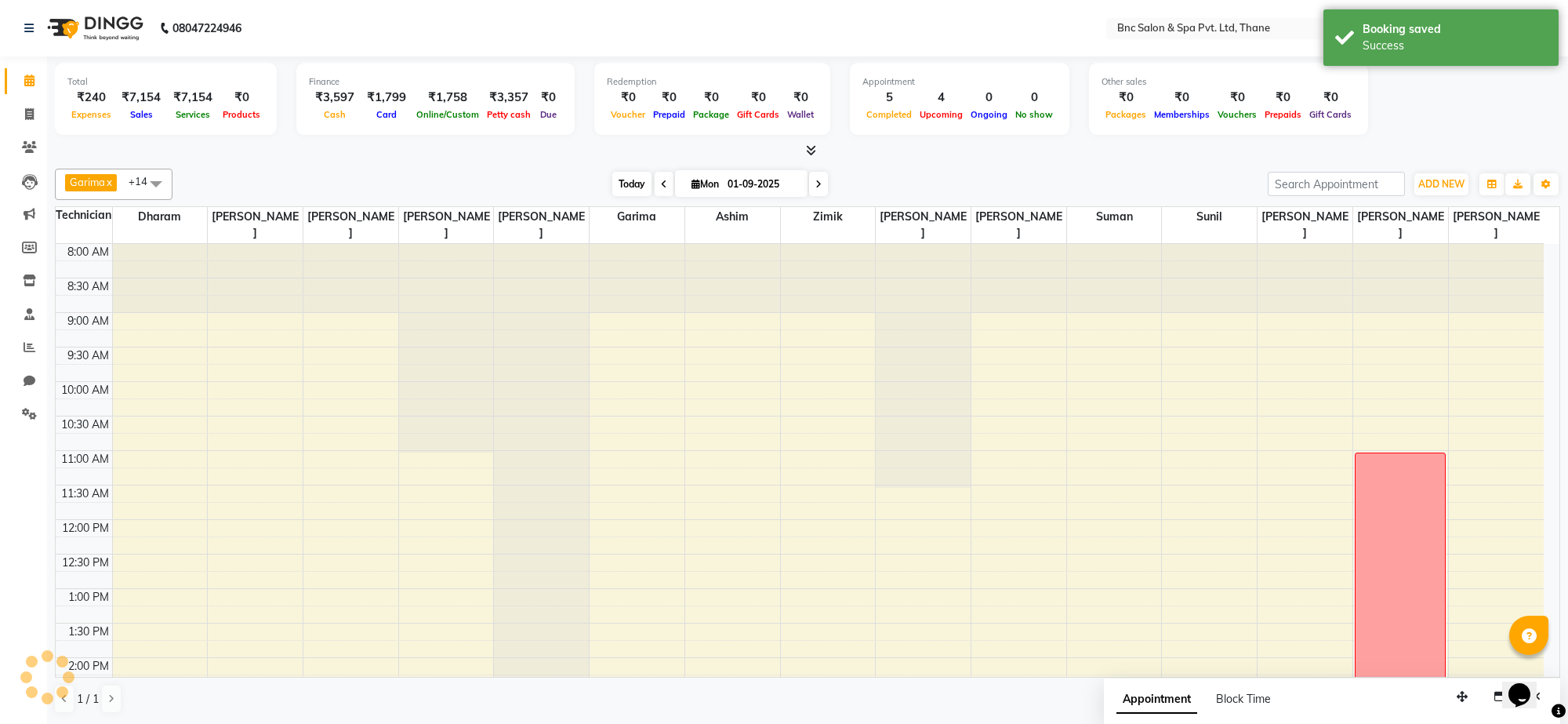
scroll to position [474, 0]
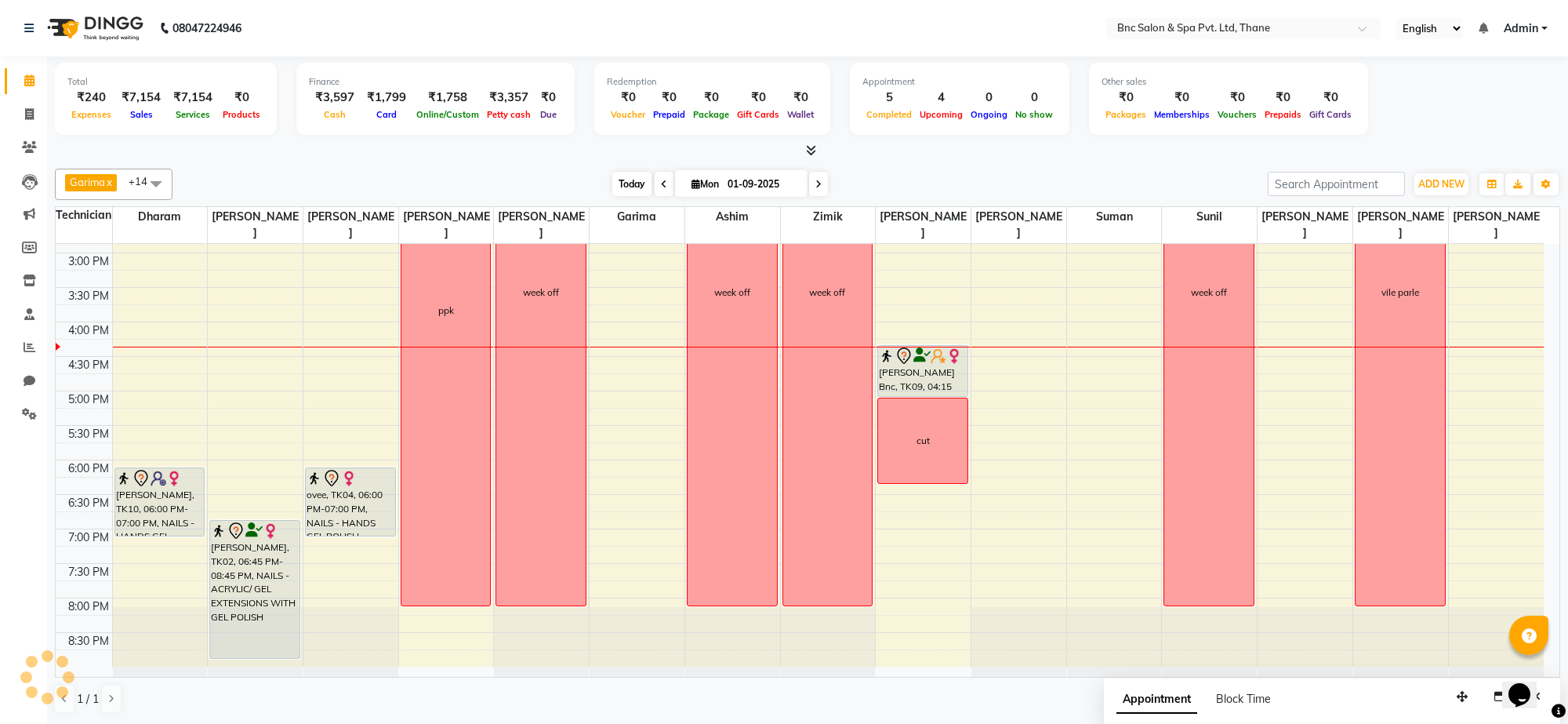
click at [627, 182] on span "Today" at bounding box center [632, 184] width 39 height 24
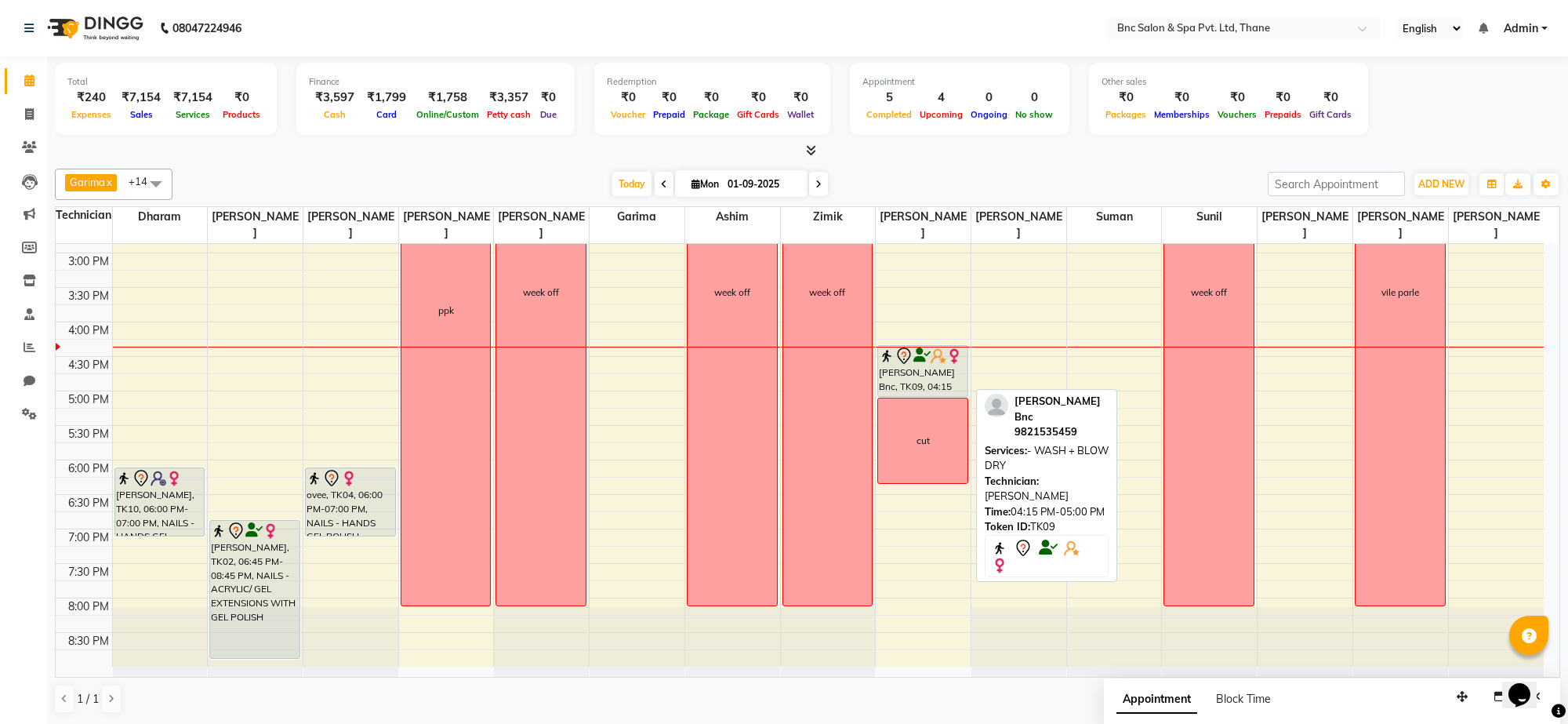
click at [921, 356] on icon at bounding box center [921, 356] width 17 height 1
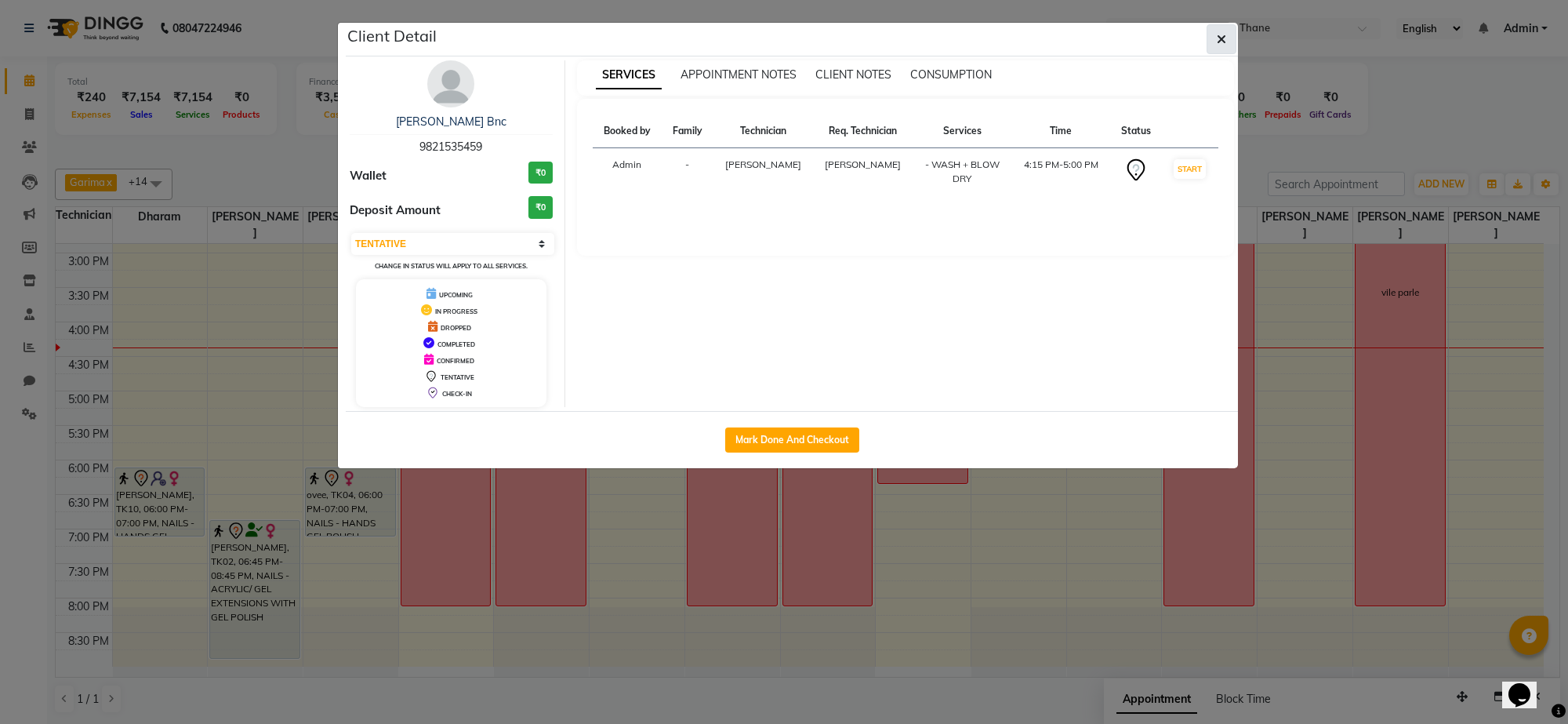
click at [1219, 36] on icon "button" at bounding box center [1222, 40] width 9 height 13
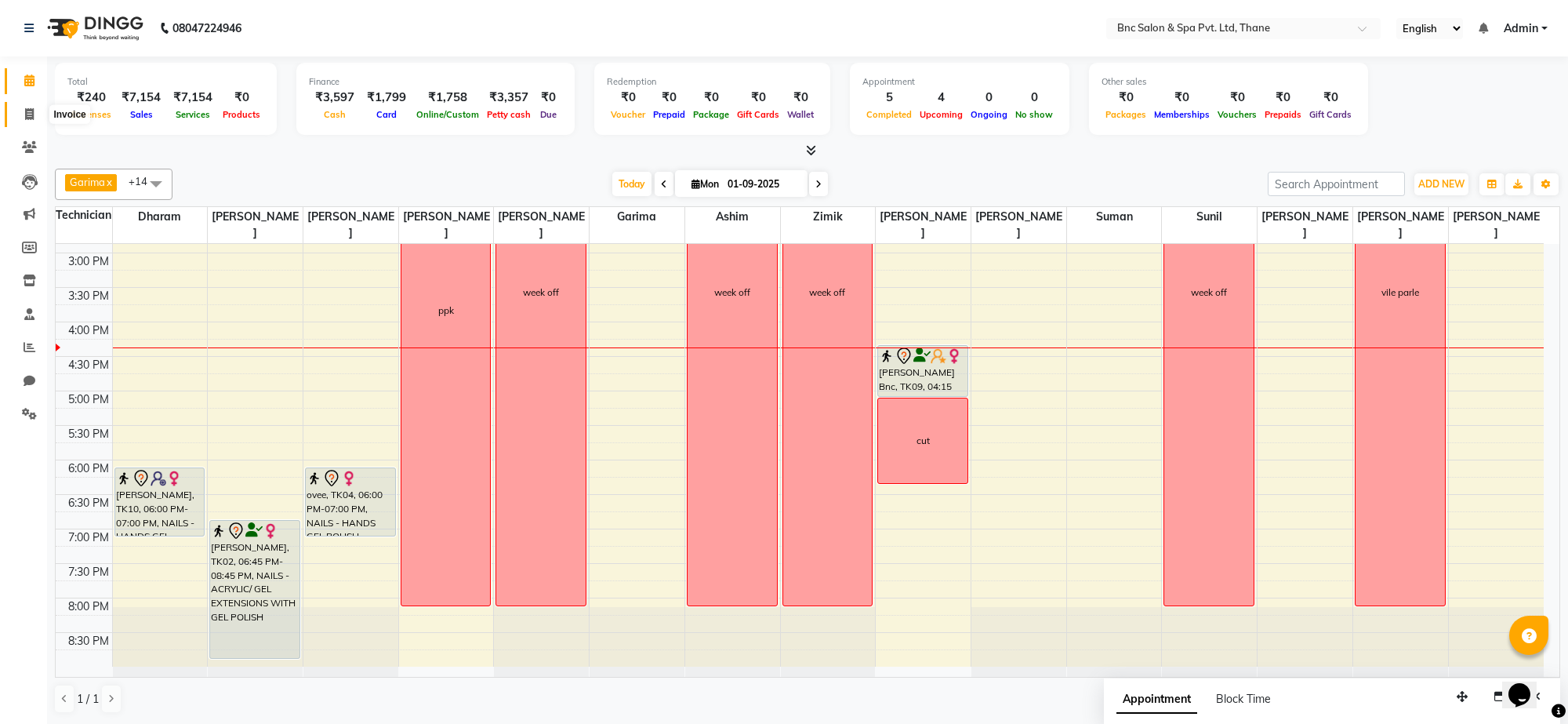
click at [32, 116] on icon at bounding box center [28, 114] width 8 height 12
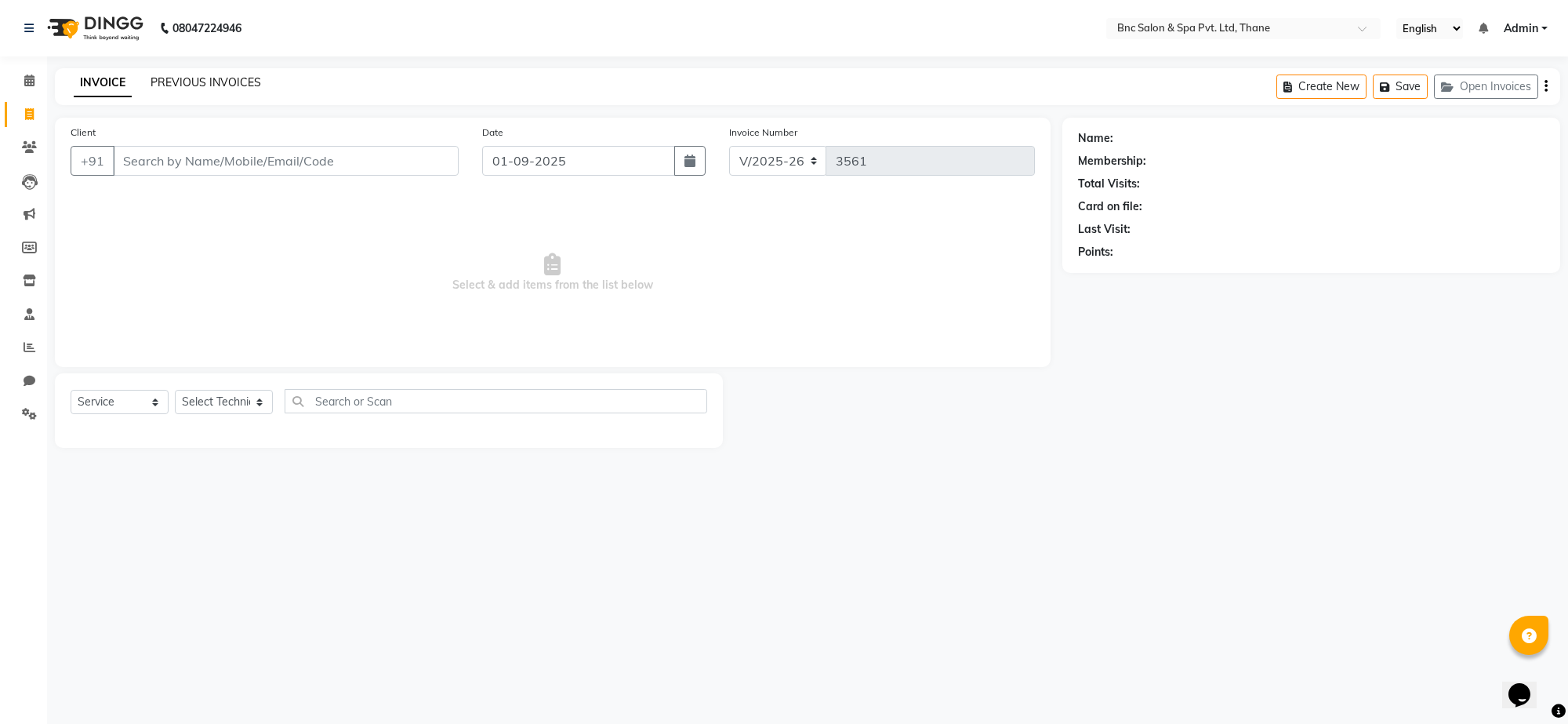
click at [202, 80] on link "PREVIOUS INVOICES" at bounding box center [206, 82] width 110 height 14
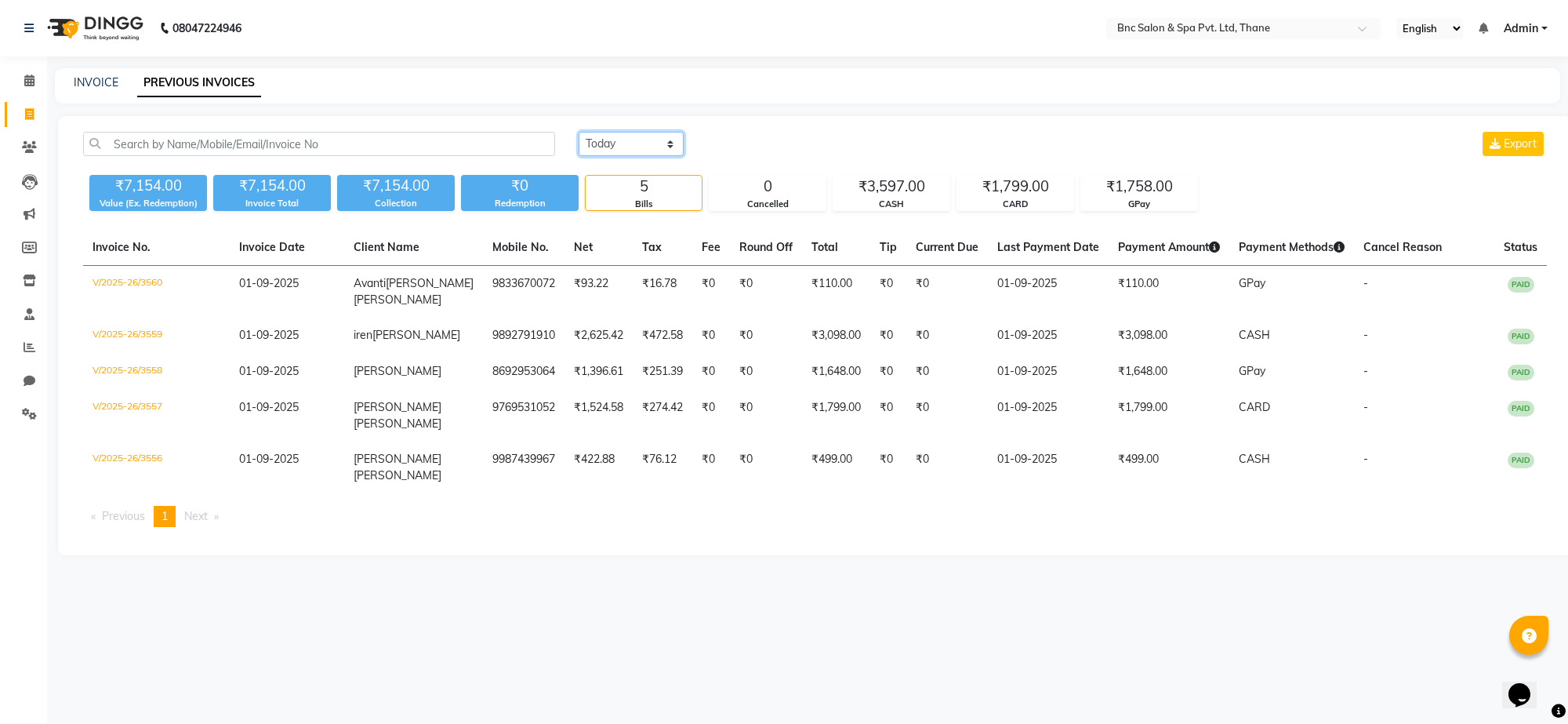
click at [614, 139] on select "[DATE] [DATE] Custom Range" at bounding box center [631, 143] width 105 height 24
click at [579, 131] on select "[DATE] [DATE] Custom Range" at bounding box center [631, 143] width 105 height 24
click at [750, 140] on input "01-09-2025" at bounding box center [760, 144] width 110 height 22
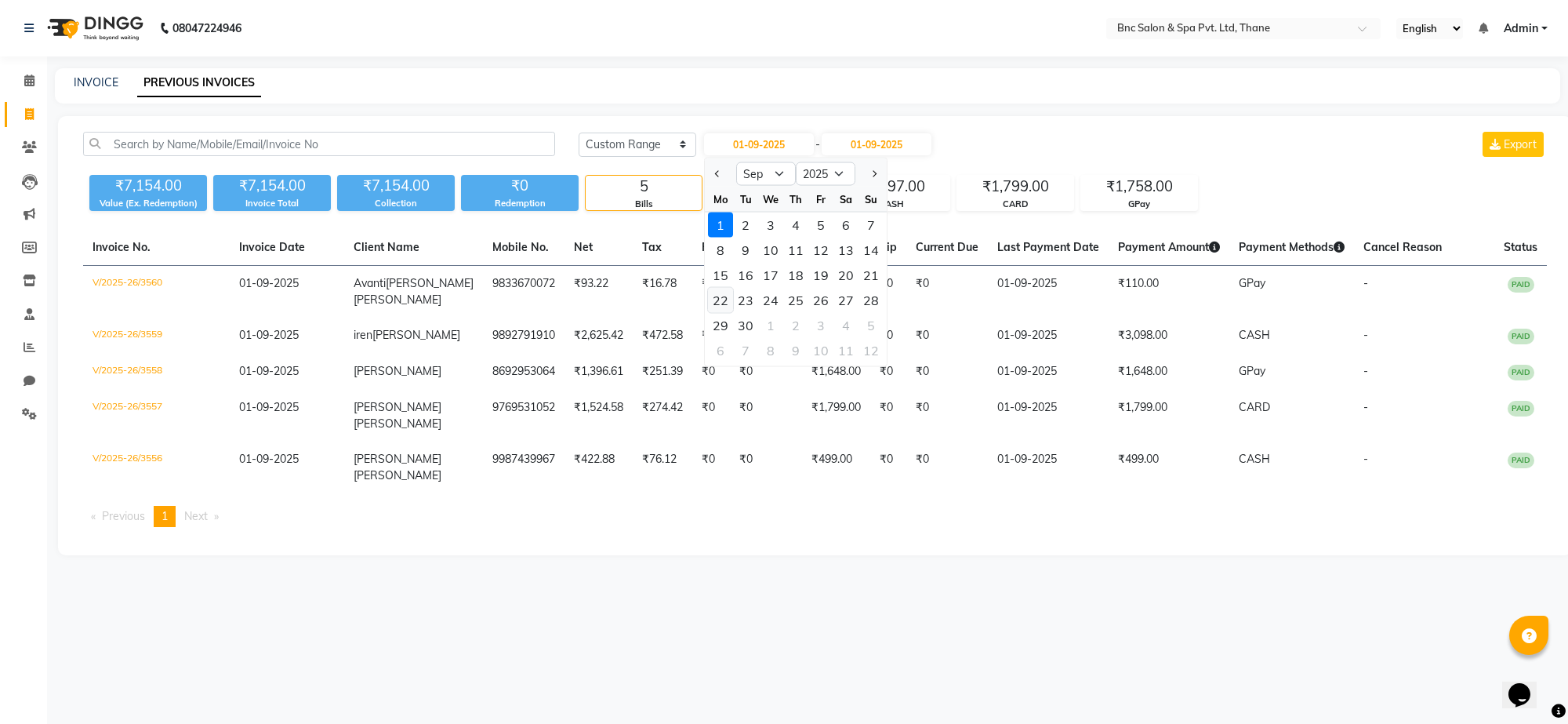
click at [724, 303] on div "22" at bounding box center [720, 300] width 25 height 25
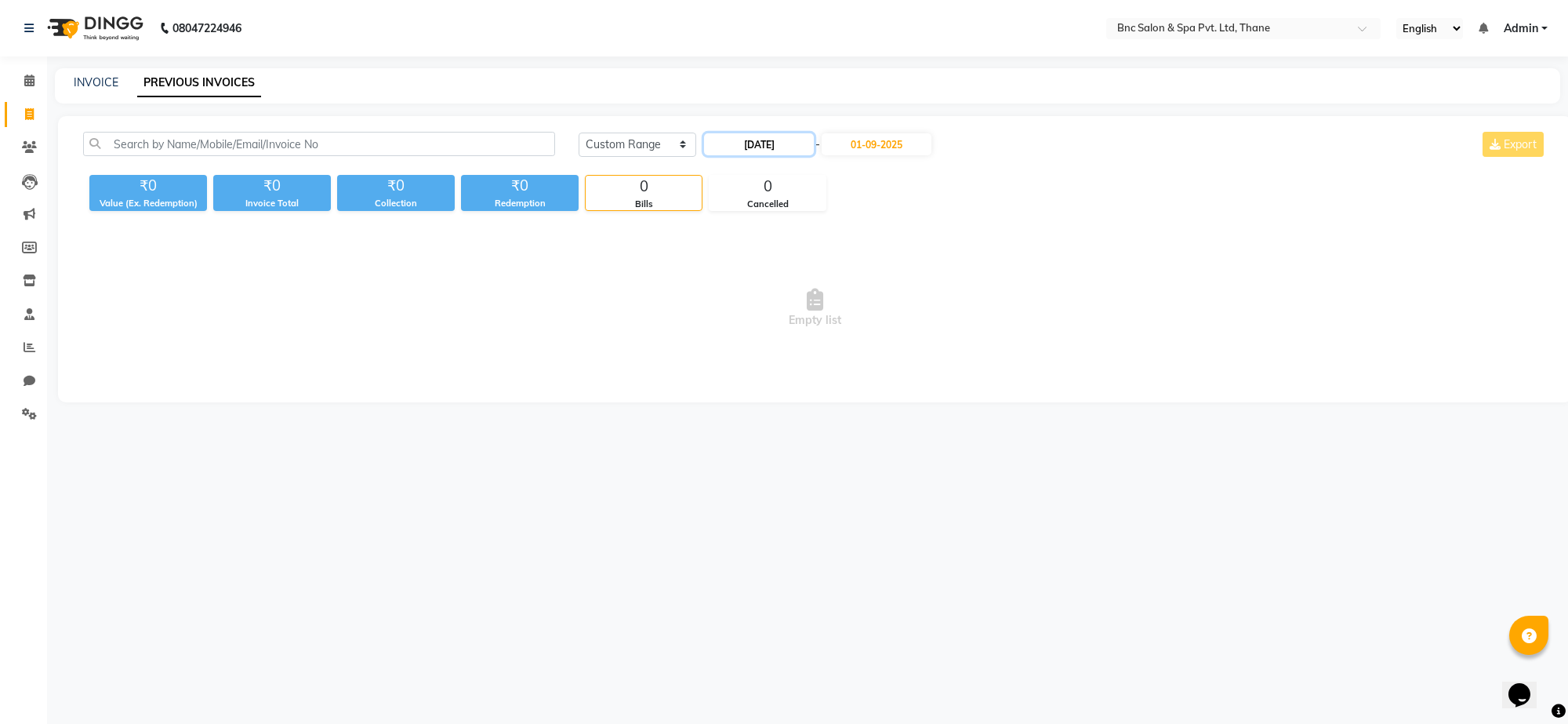
click at [754, 142] on input "[DATE]" at bounding box center [760, 144] width 110 height 22
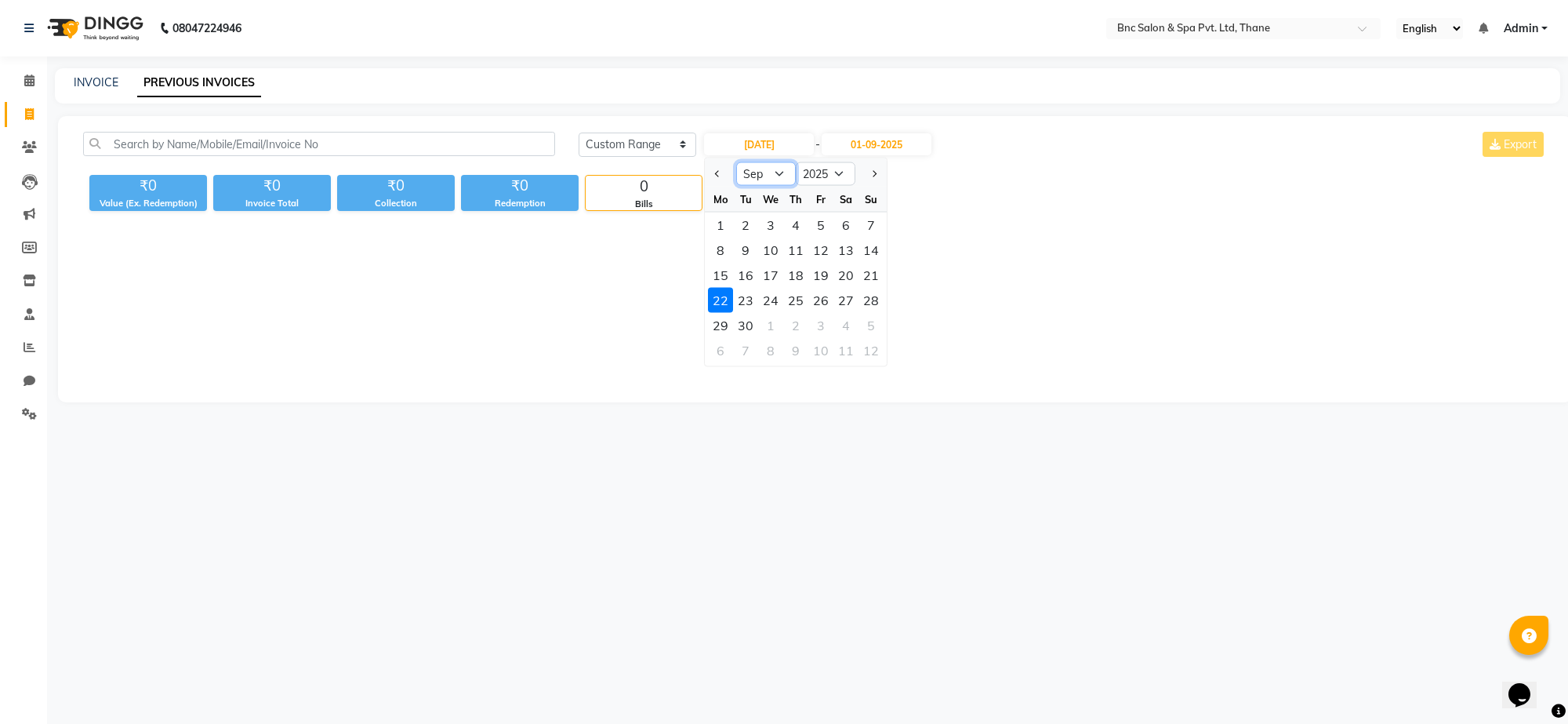
click at [769, 177] on select "Jan Feb Mar Apr May Jun [DATE] Aug Sep Oct Nov Dec" at bounding box center [766, 175] width 60 height 24
click at [737, 163] on select "Jan Feb Mar Apr May Jun [DATE] Aug Sep Oct Nov Dec" at bounding box center [766, 175] width 60 height 24
click at [824, 300] on div "22" at bounding box center [820, 300] width 25 height 25
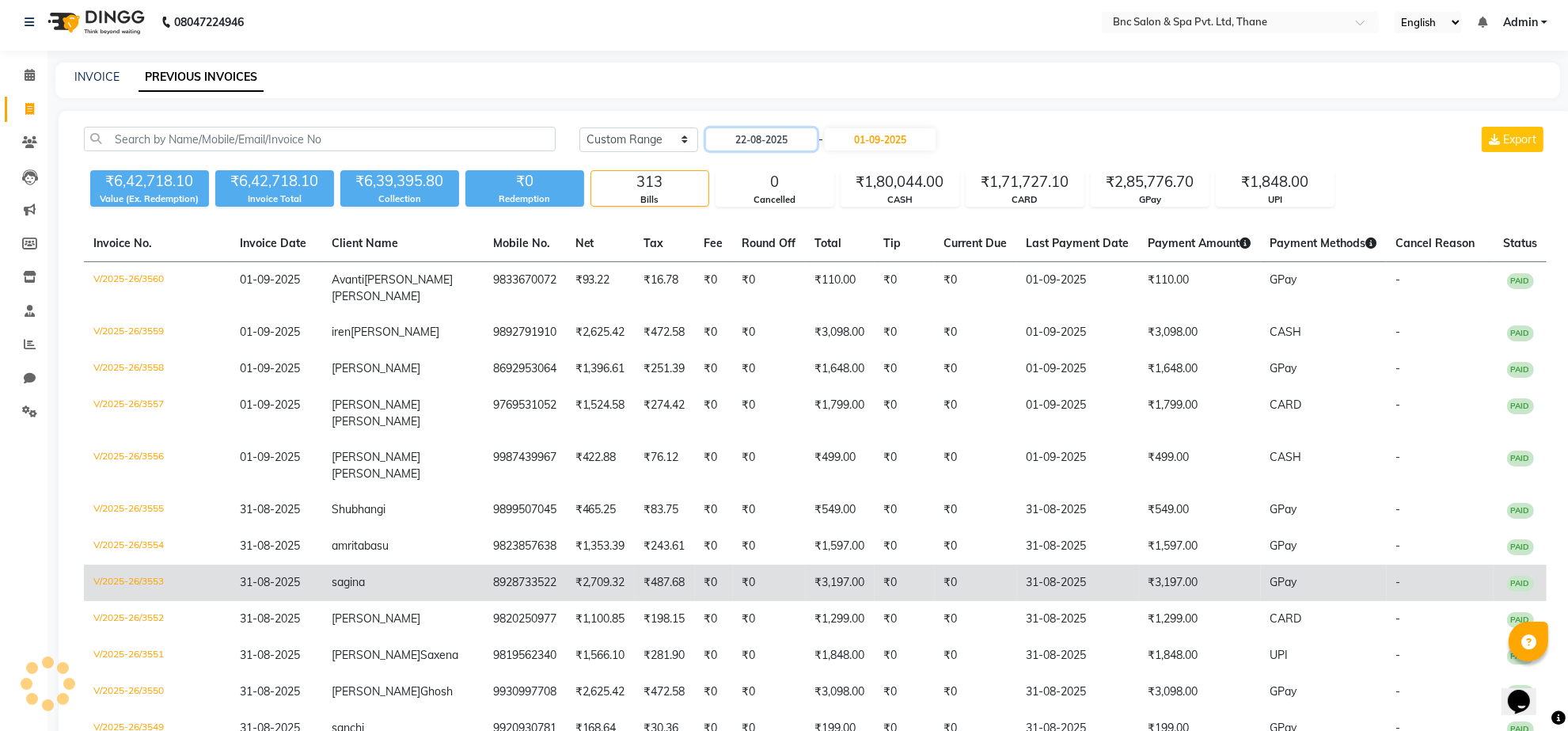
scroll to position [230, 0]
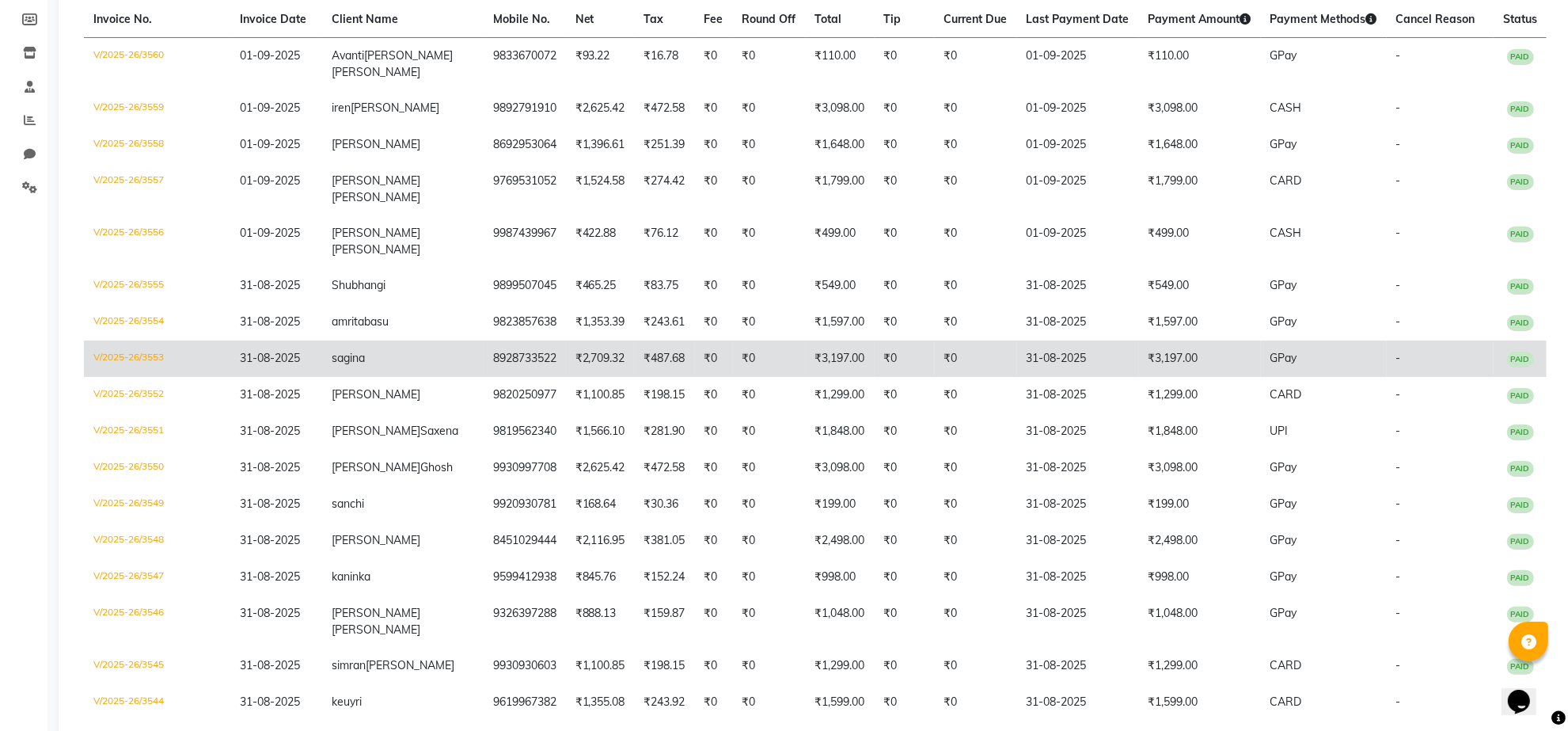
click at [835, 340] on td "₹3,197.00" at bounding box center [840, 358] width 69 height 36
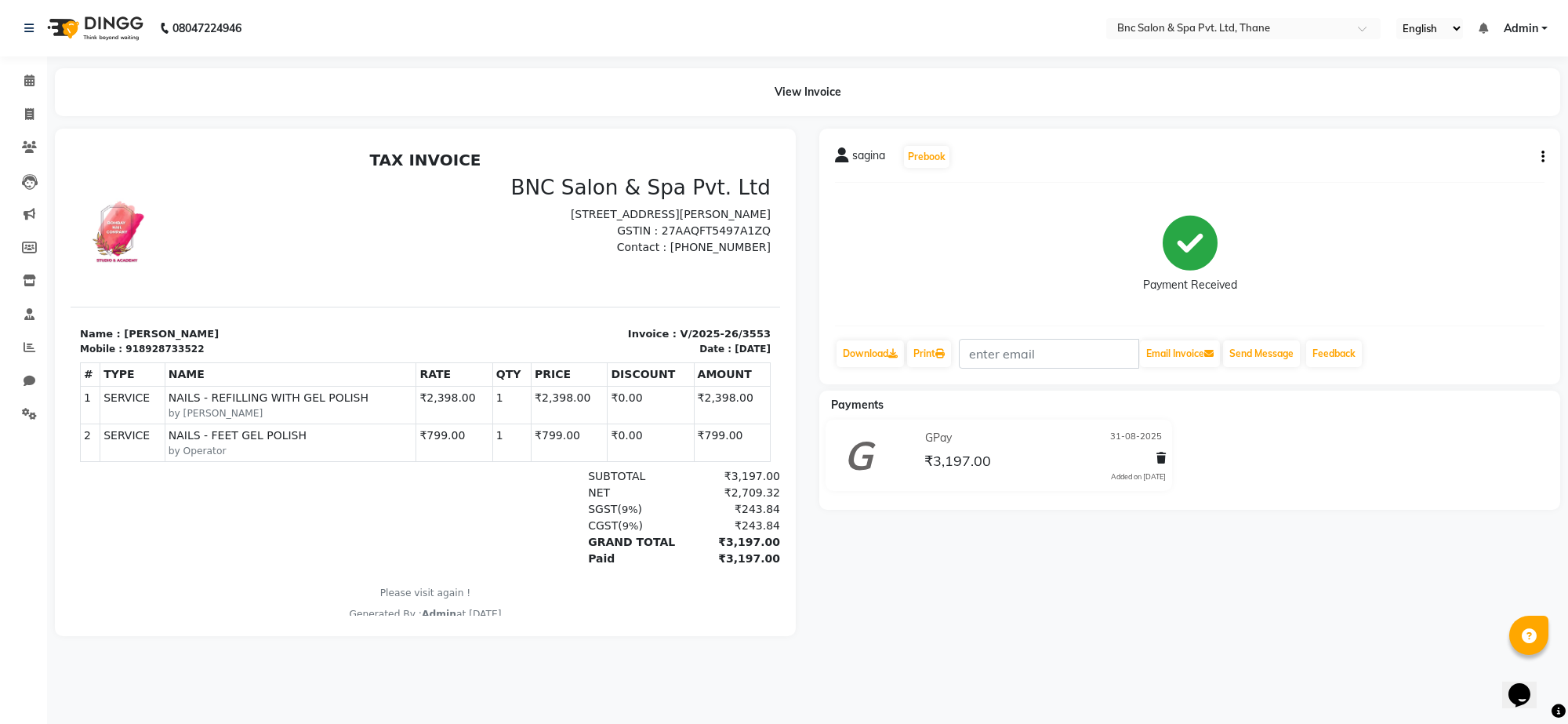
click at [777, 83] on div "View Invoice" at bounding box center [807, 92] width 1506 height 48
click at [24, 84] on icon at bounding box center [28, 80] width 10 height 12
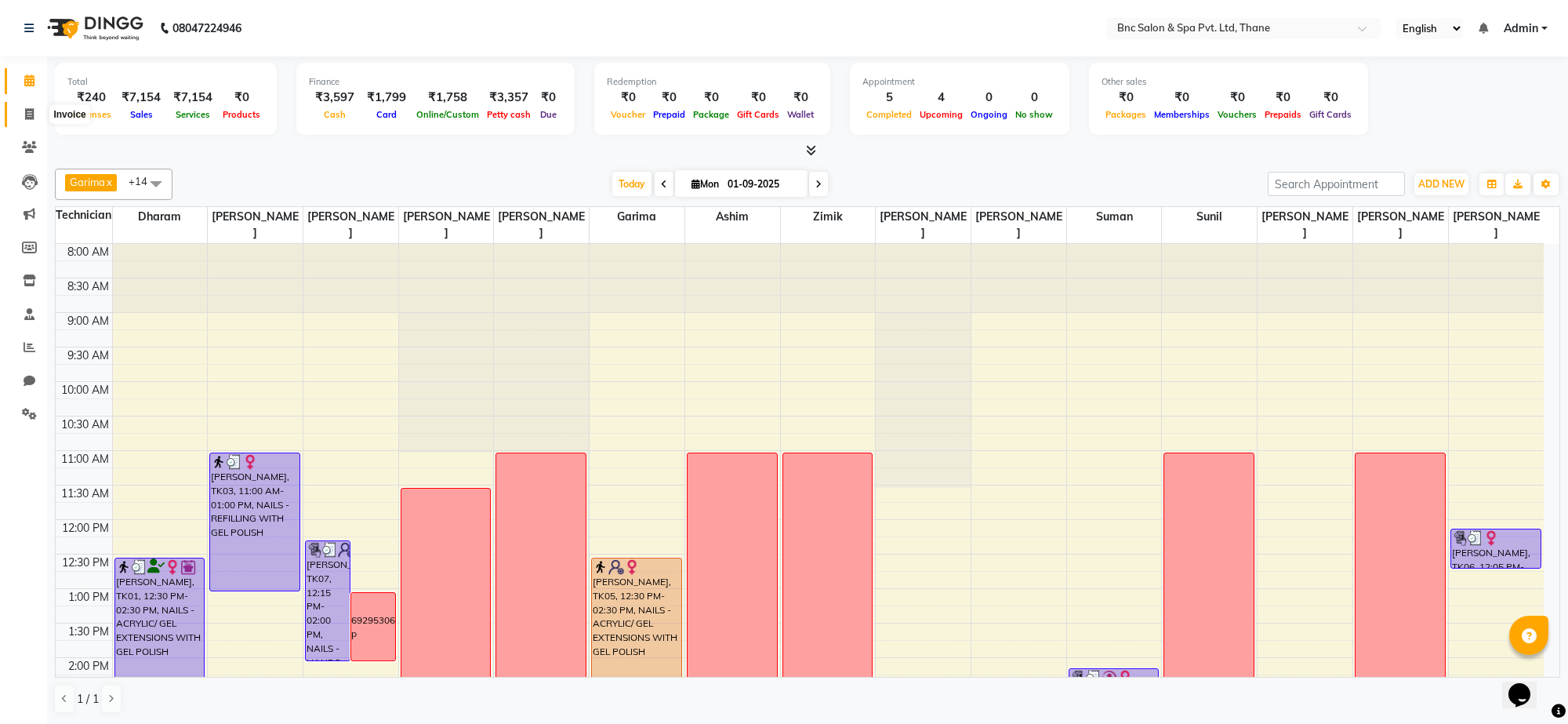
click at [20, 112] on span at bounding box center [29, 115] width 28 height 18
select select "service"
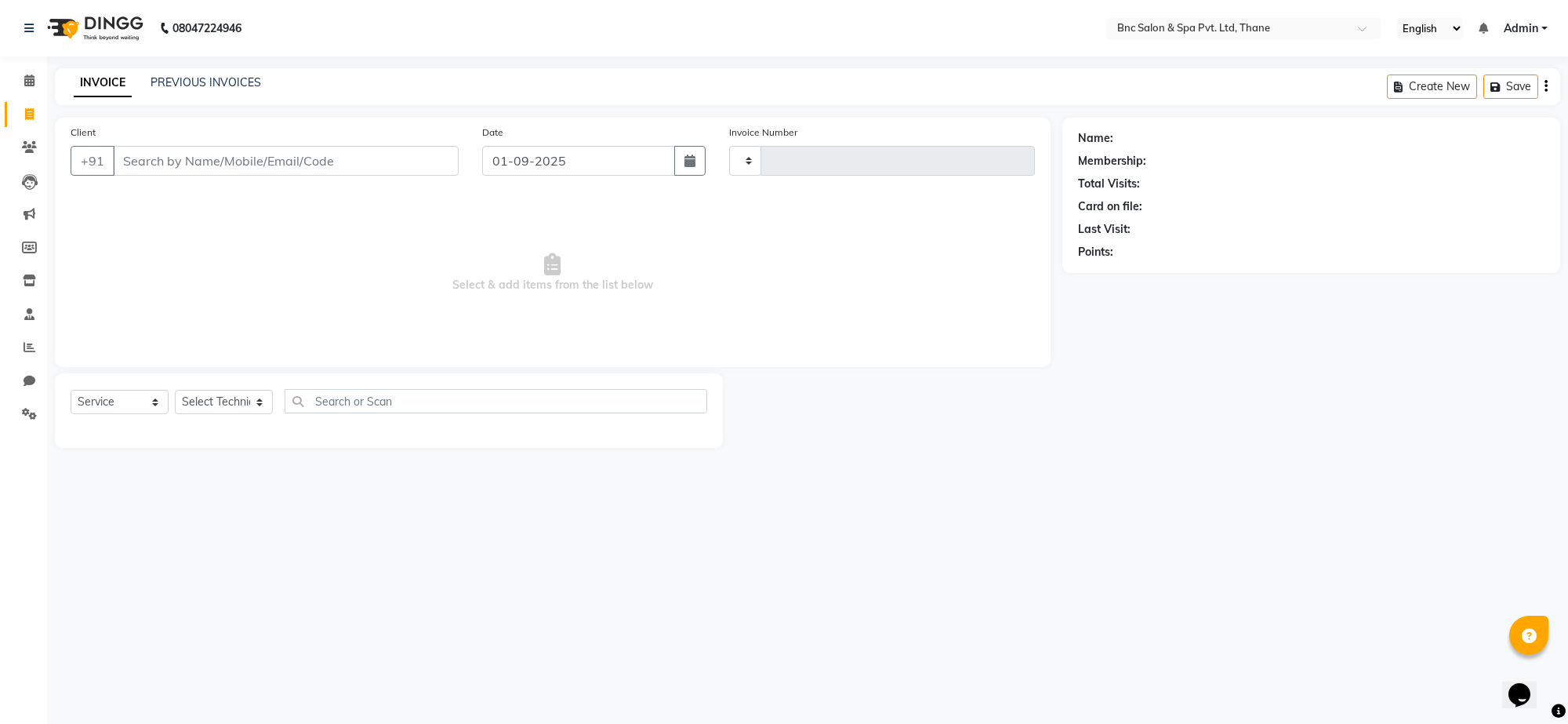
type input "3561"
select select "7892"
click at [188, 83] on link "PREVIOUS INVOICES" at bounding box center [206, 82] width 110 height 14
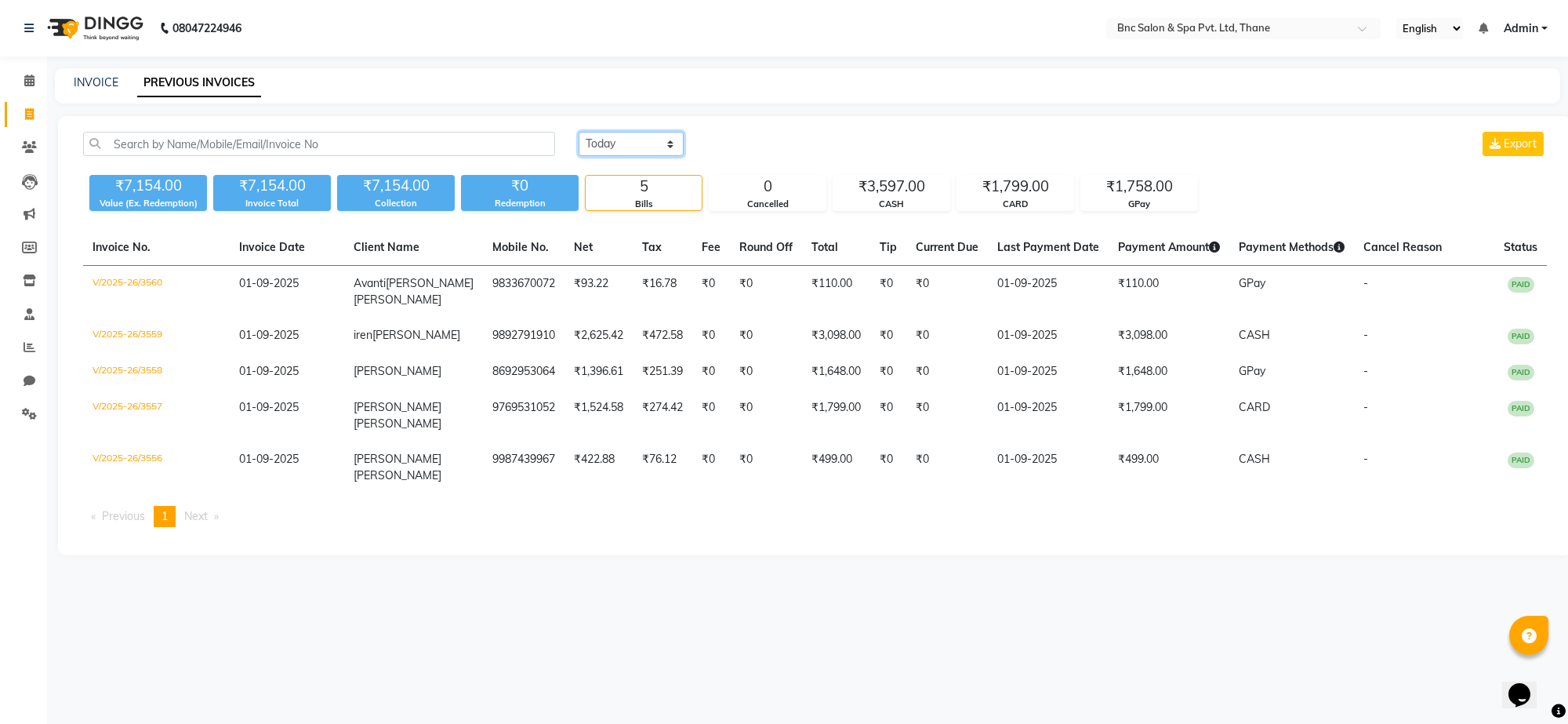
click at [641, 151] on select "[DATE] [DATE] Custom Range" at bounding box center [631, 143] width 105 height 24
select select "range"
click at [579, 131] on select "[DATE] [DATE] Custom Range" at bounding box center [631, 143] width 105 height 24
click at [757, 145] on input "01-09-2025" at bounding box center [760, 144] width 110 height 22
select select "9"
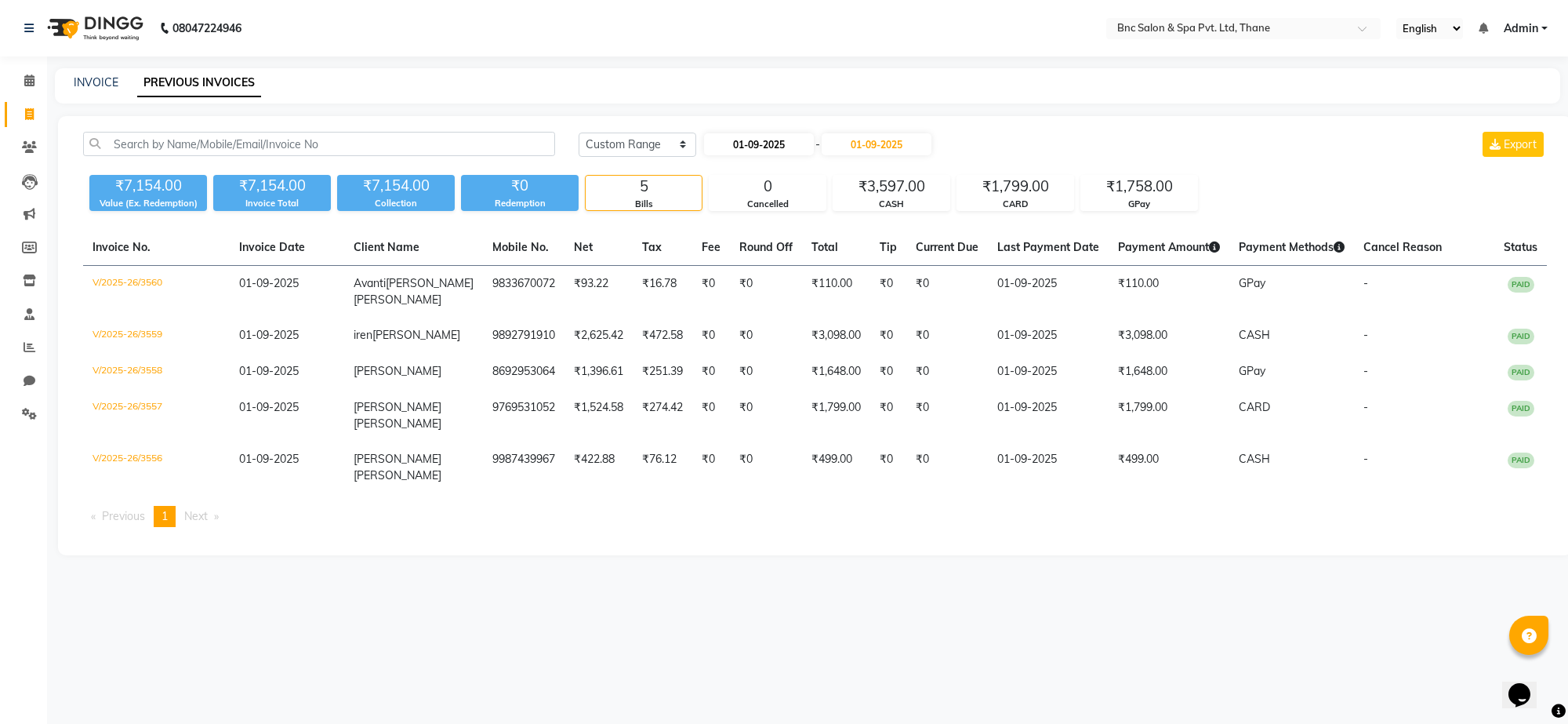
select select "2025"
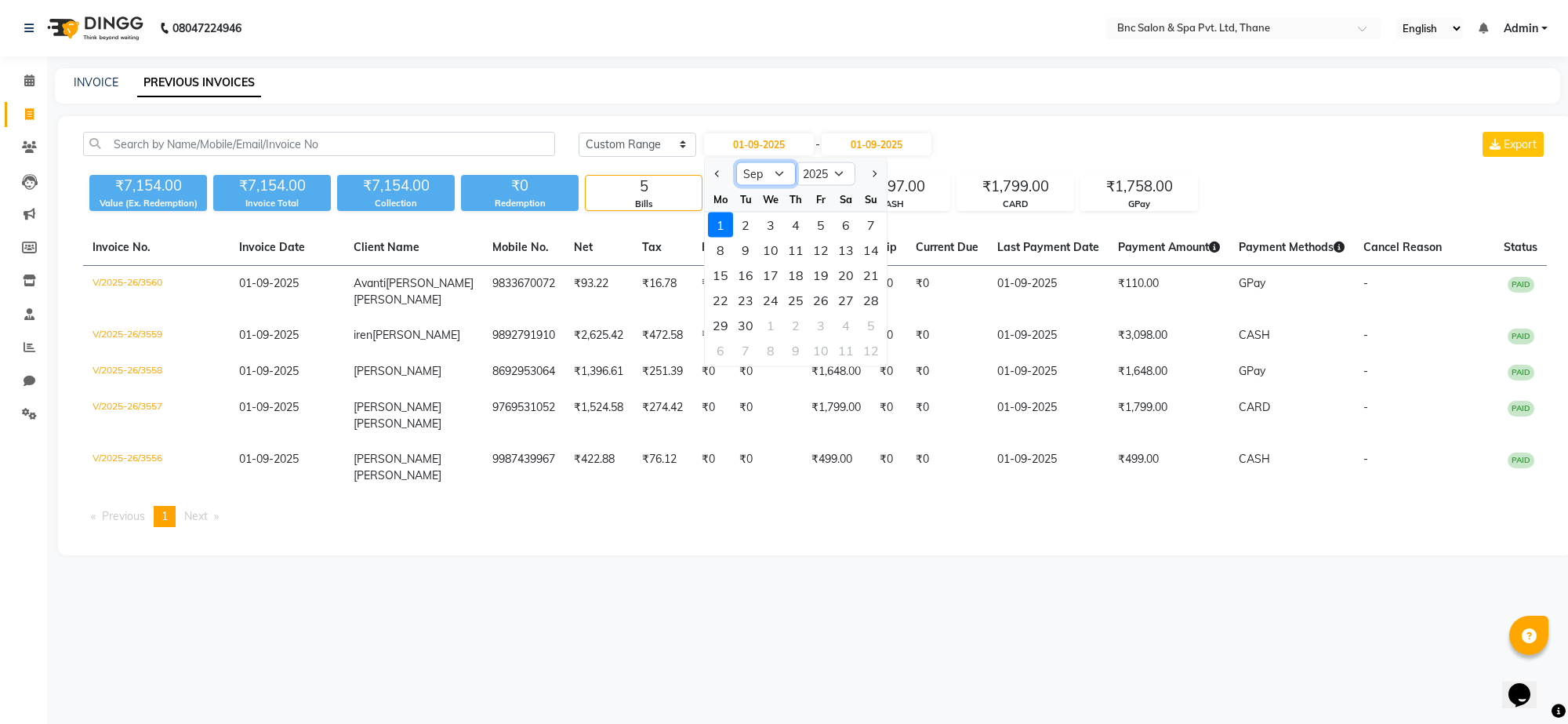
click at [769, 174] on select "Jan Feb Mar Apr May Jun [DATE] Aug Sep Oct Nov Dec" at bounding box center [766, 175] width 60 height 24
select select "8"
click at [737, 163] on select "Jan Feb Mar Apr May Jun [DATE] Aug Sep Oct Nov Dec" at bounding box center [766, 175] width 60 height 24
click at [812, 302] on div "22" at bounding box center [820, 300] width 25 height 25
type input "22-08-2025"
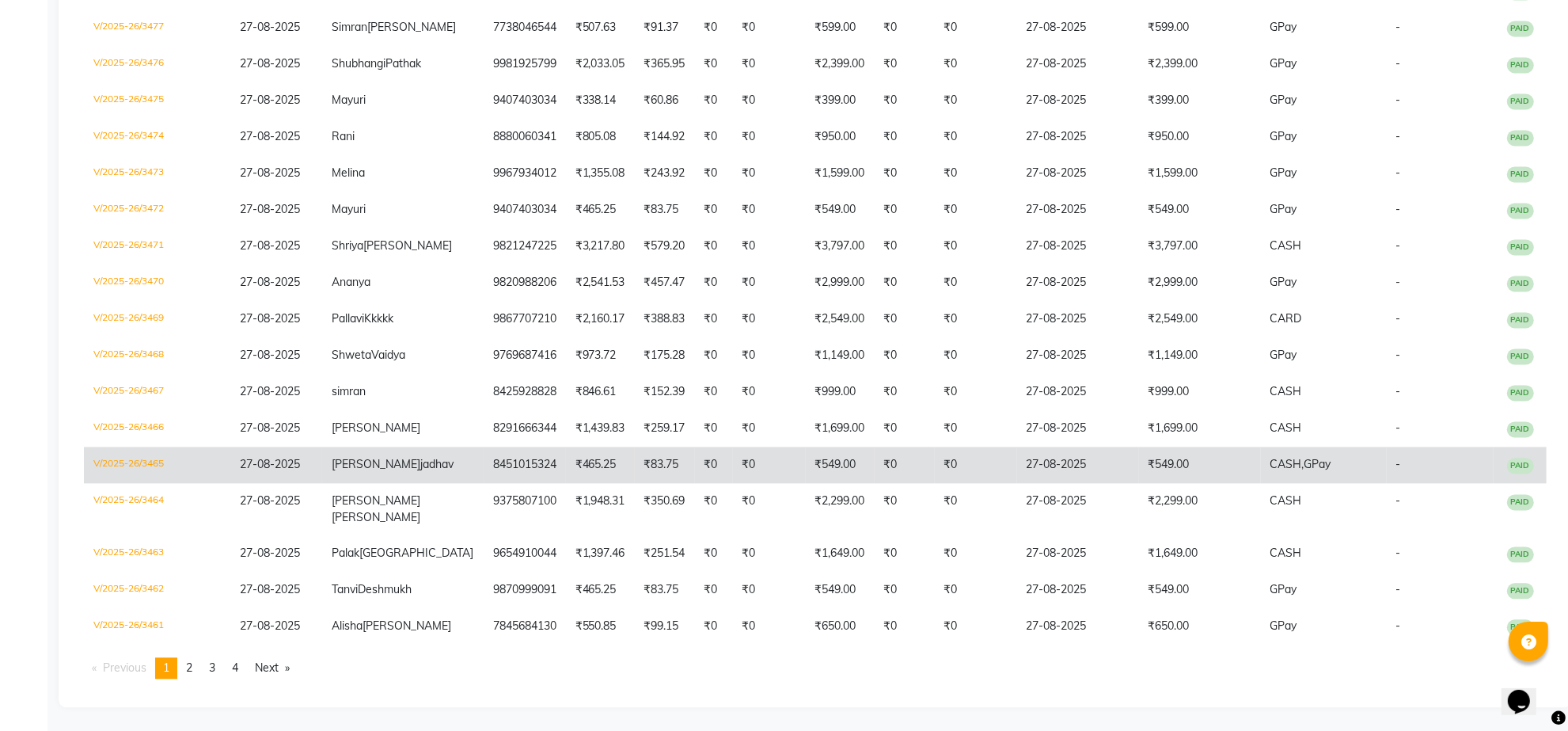
scroll to position [3550, 0]
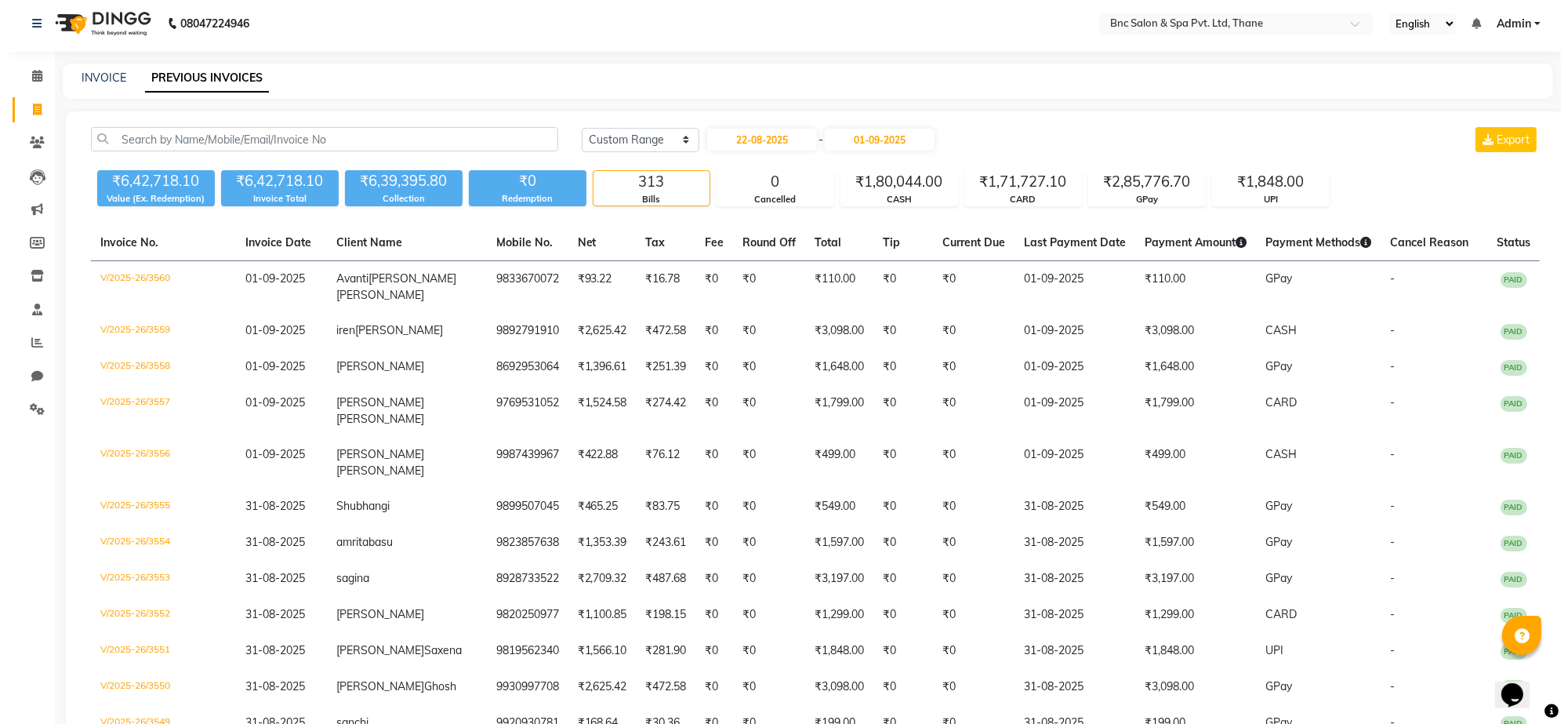
scroll to position [0, 0]
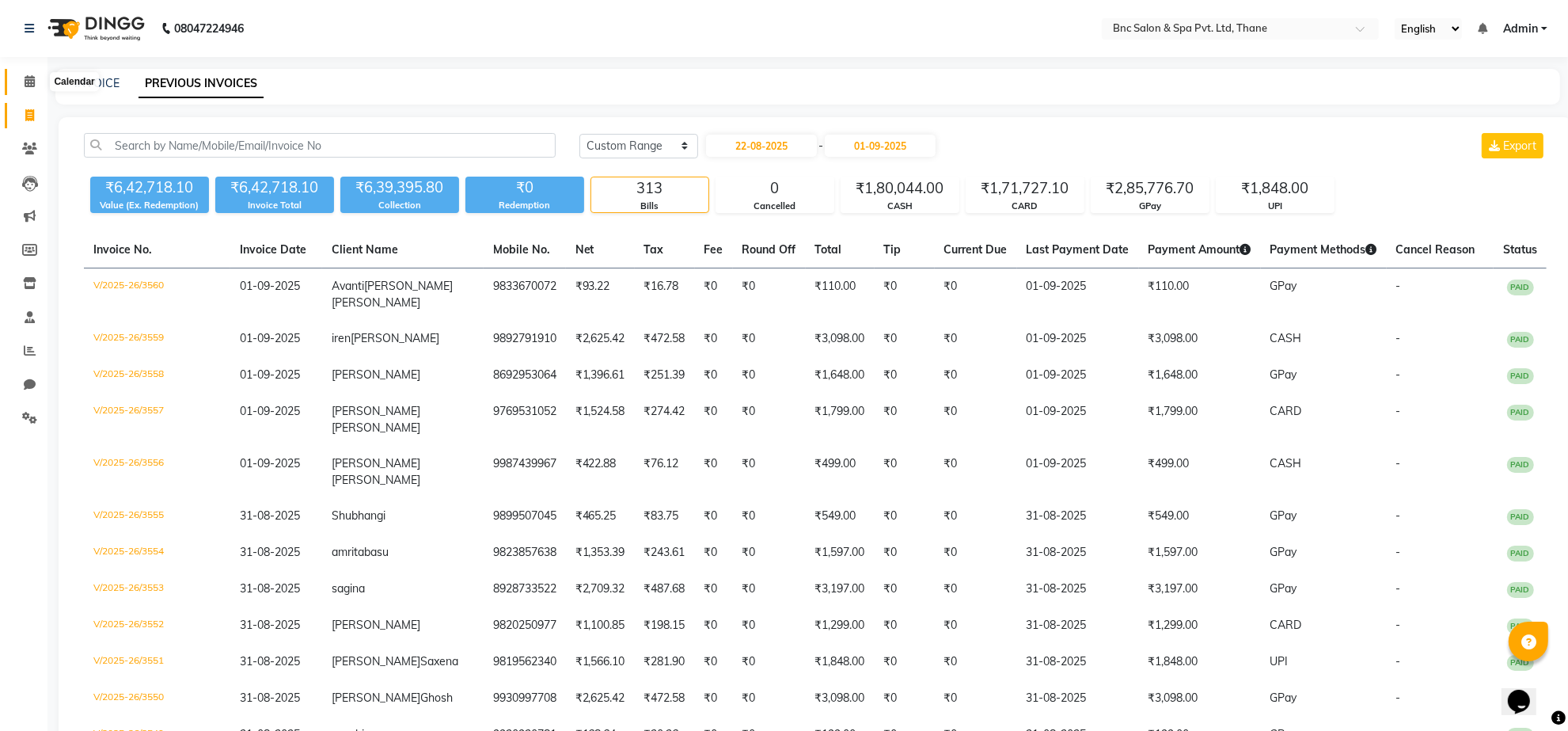
click at [30, 76] on icon at bounding box center [29, 81] width 10 height 12
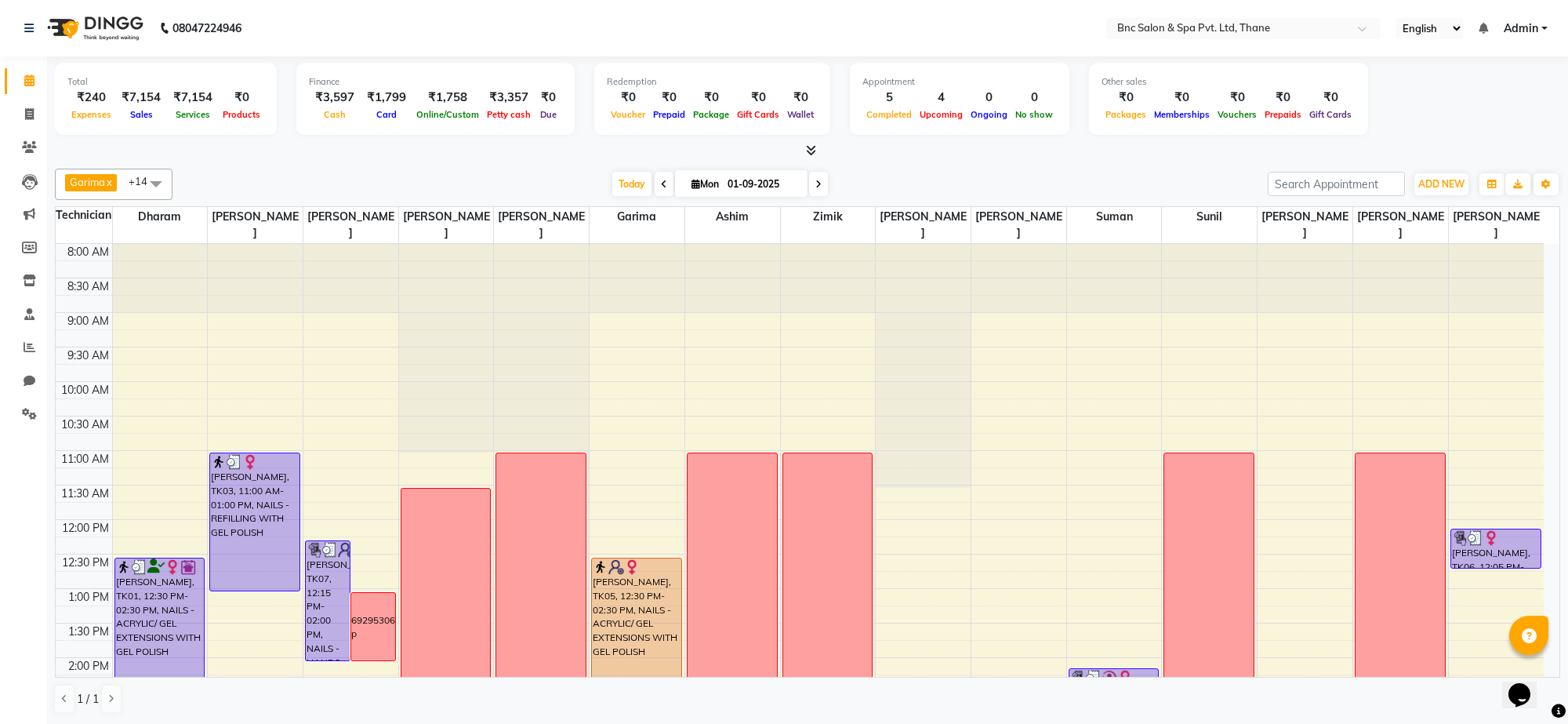
click at [731, 187] on input "01-09-2025" at bounding box center [761, 185] width 78 height 24
select select "9"
select select "2025"
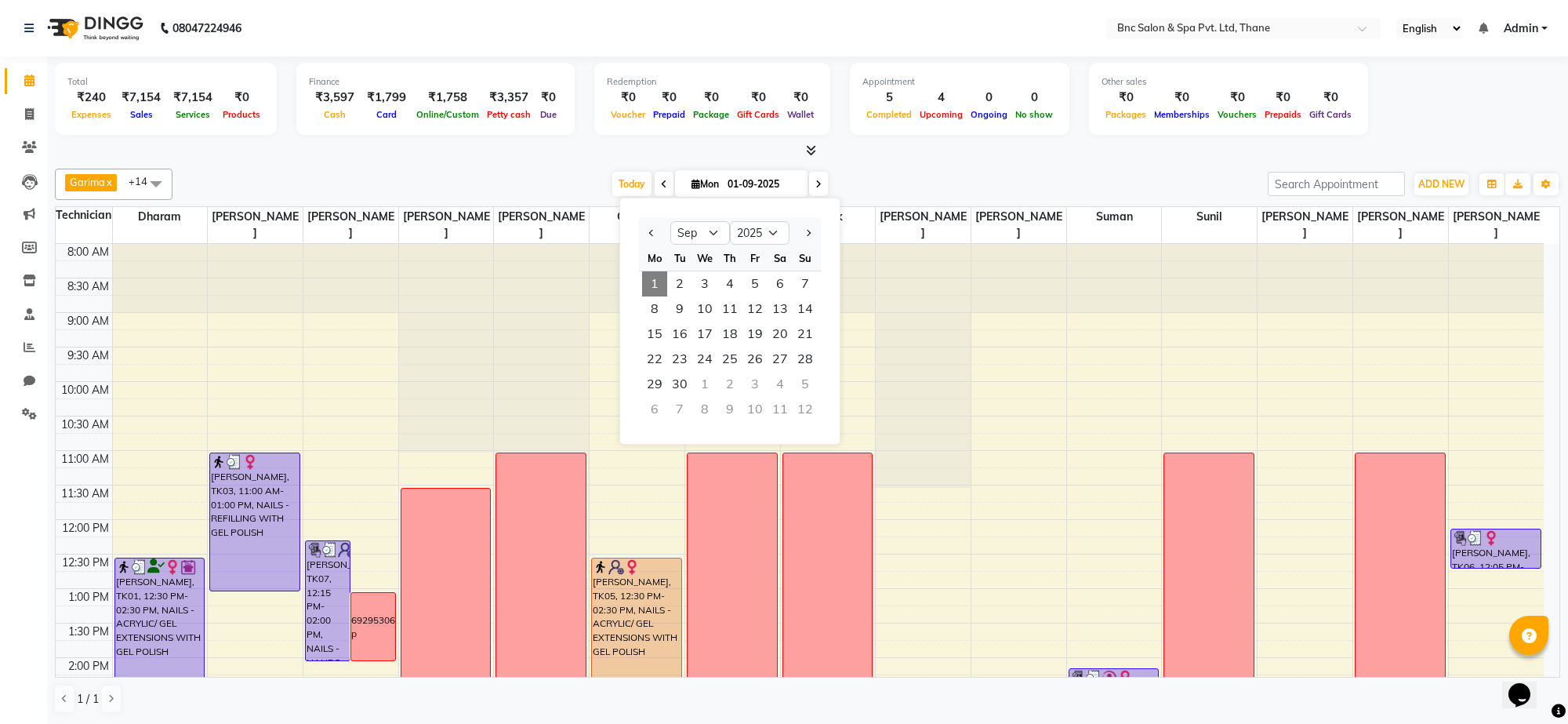
click at [868, 164] on div "[PERSON_NAME] x [PERSON_NAME] [PERSON_NAME] x [PERSON_NAME] x Zimik x [PERSON_N…" at bounding box center [807, 441] width 1506 height 558
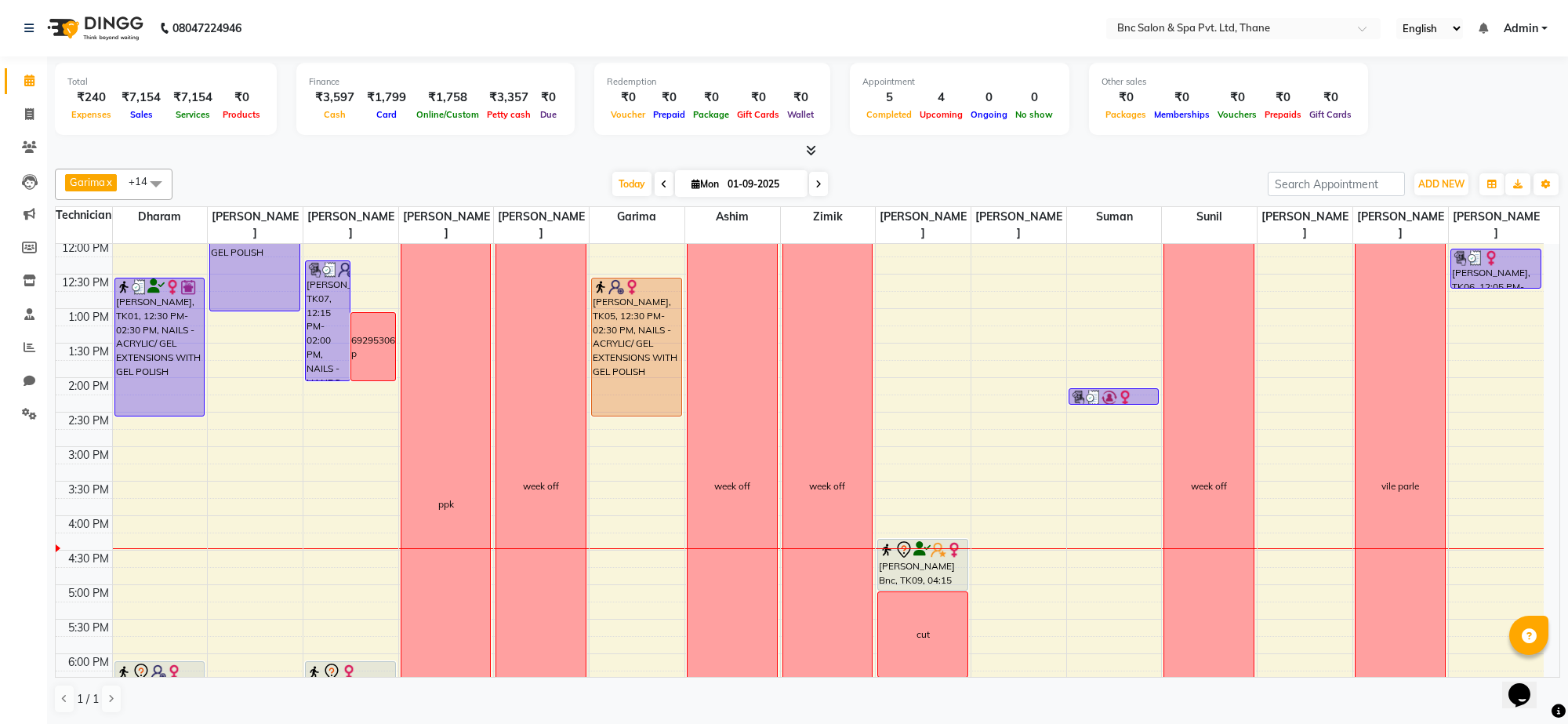
scroll to position [474, 0]
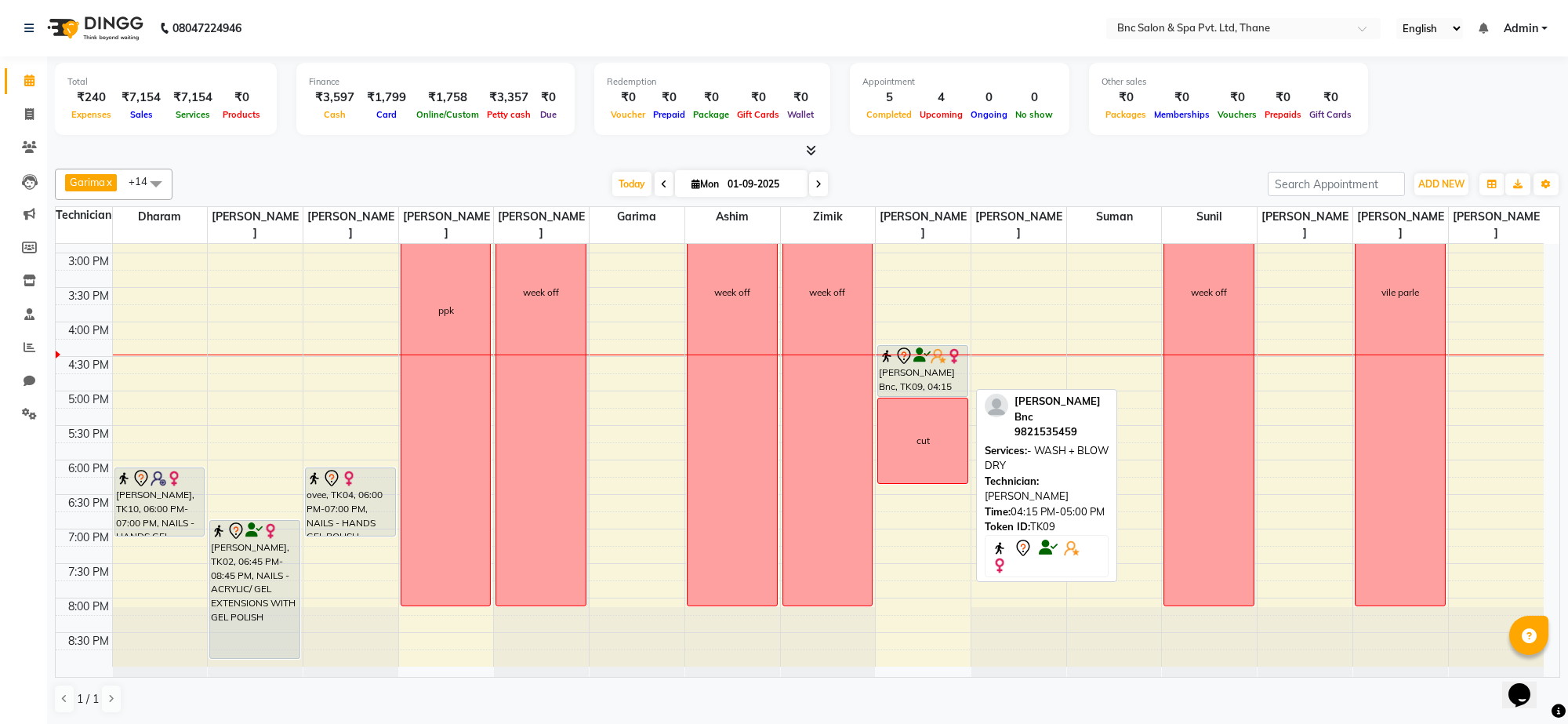
click at [899, 362] on icon at bounding box center [904, 356] width 18 height 18
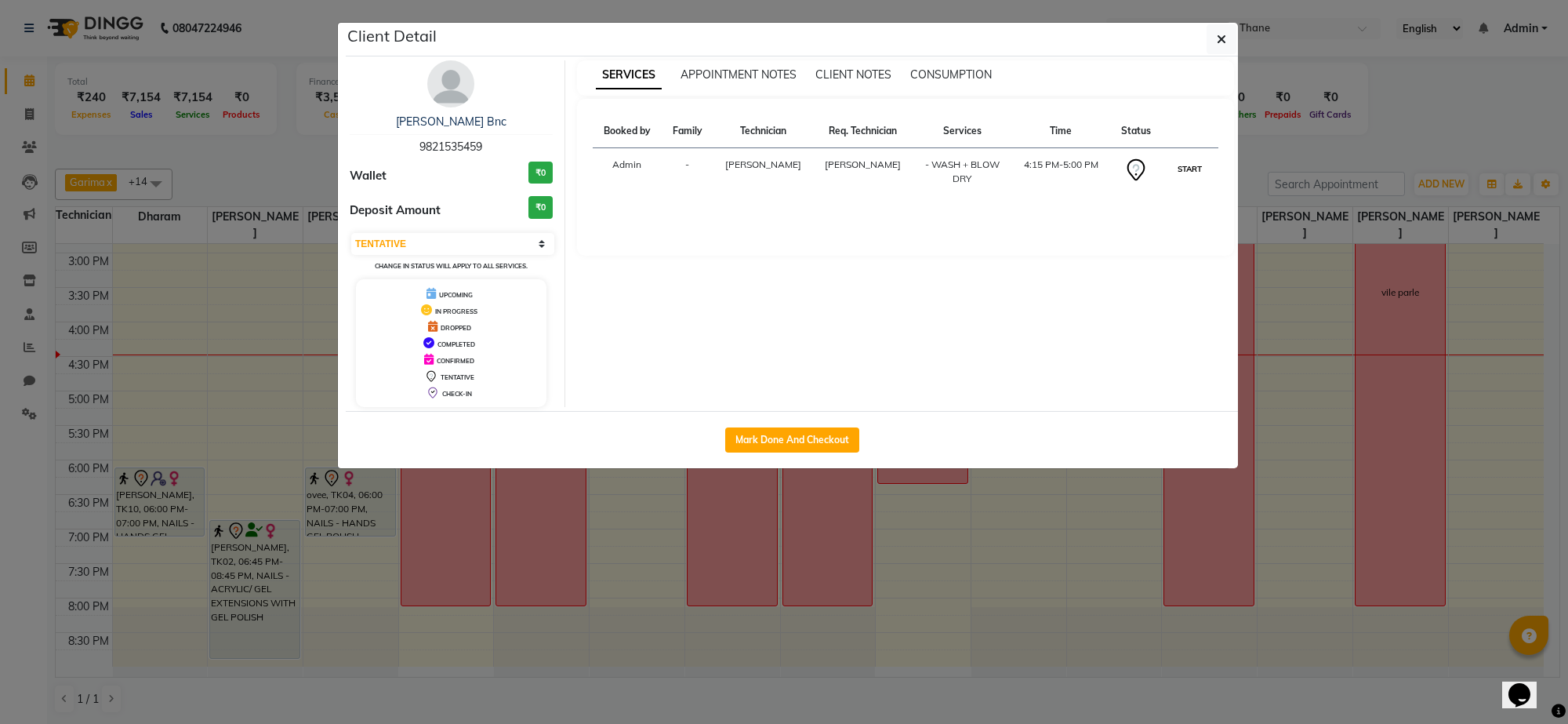
click at [1192, 167] on button "START" at bounding box center [1190, 168] width 32 height 19
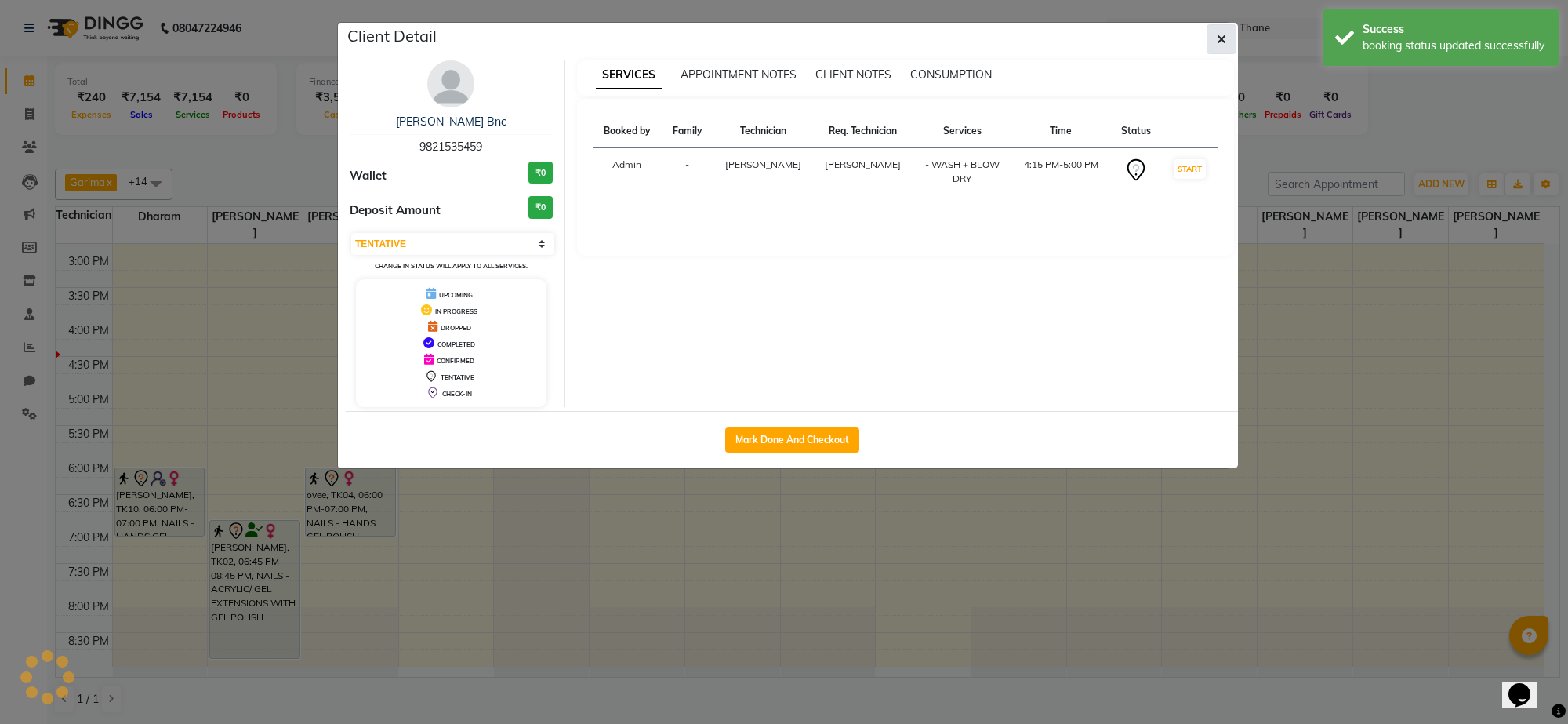
select select "1"
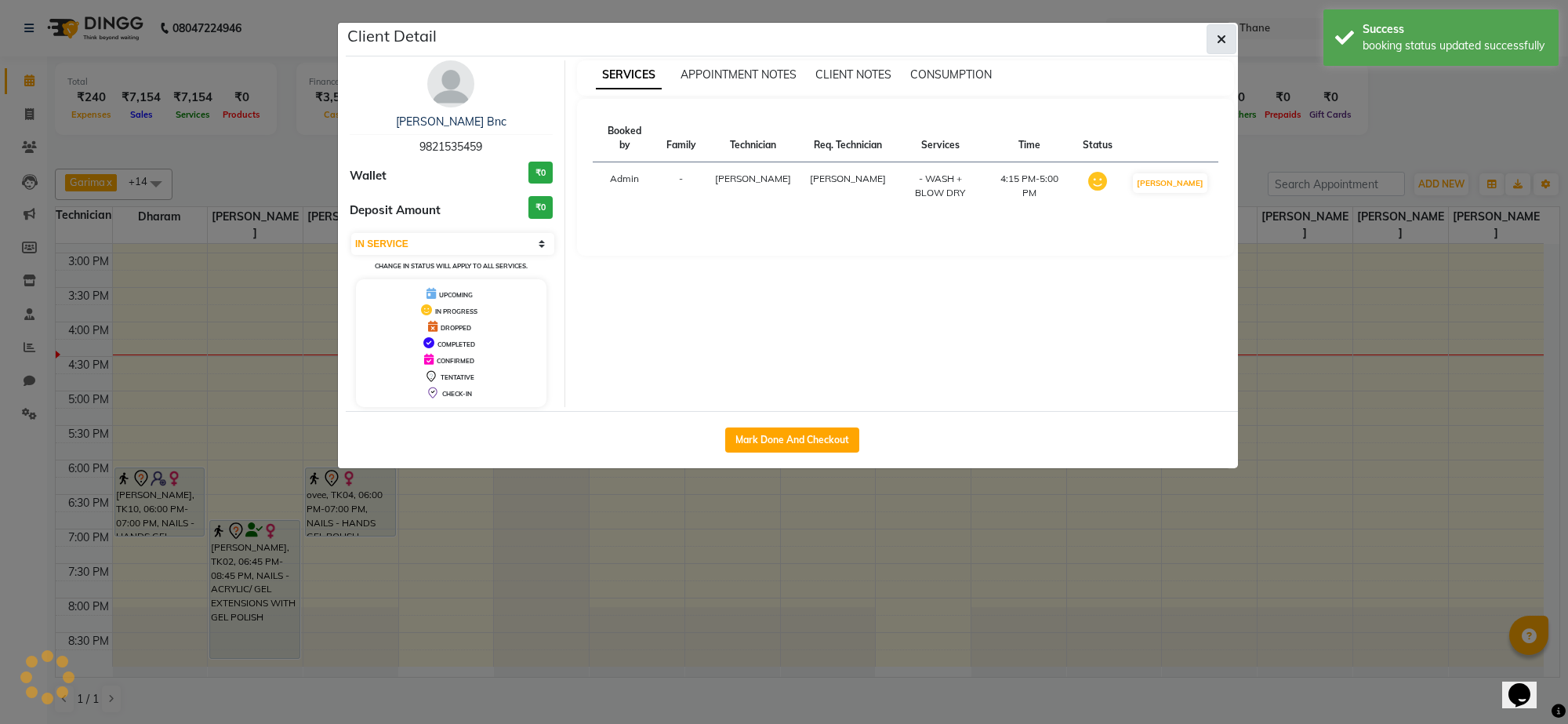
click at [1229, 36] on button "button" at bounding box center [1222, 39] width 29 height 29
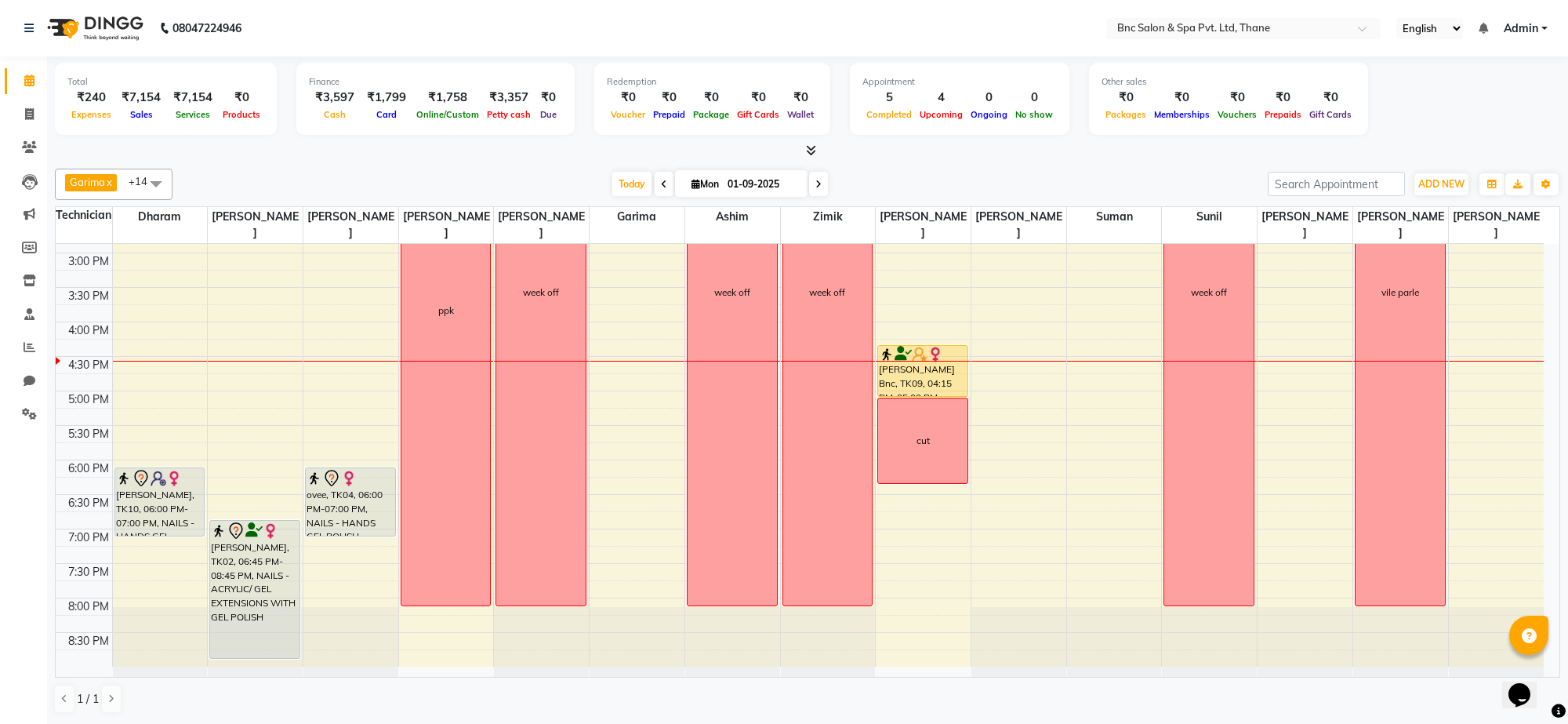
click at [755, 187] on input "01-09-2025" at bounding box center [761, 185] width 78 height 24
select select "9"
select select "2025"
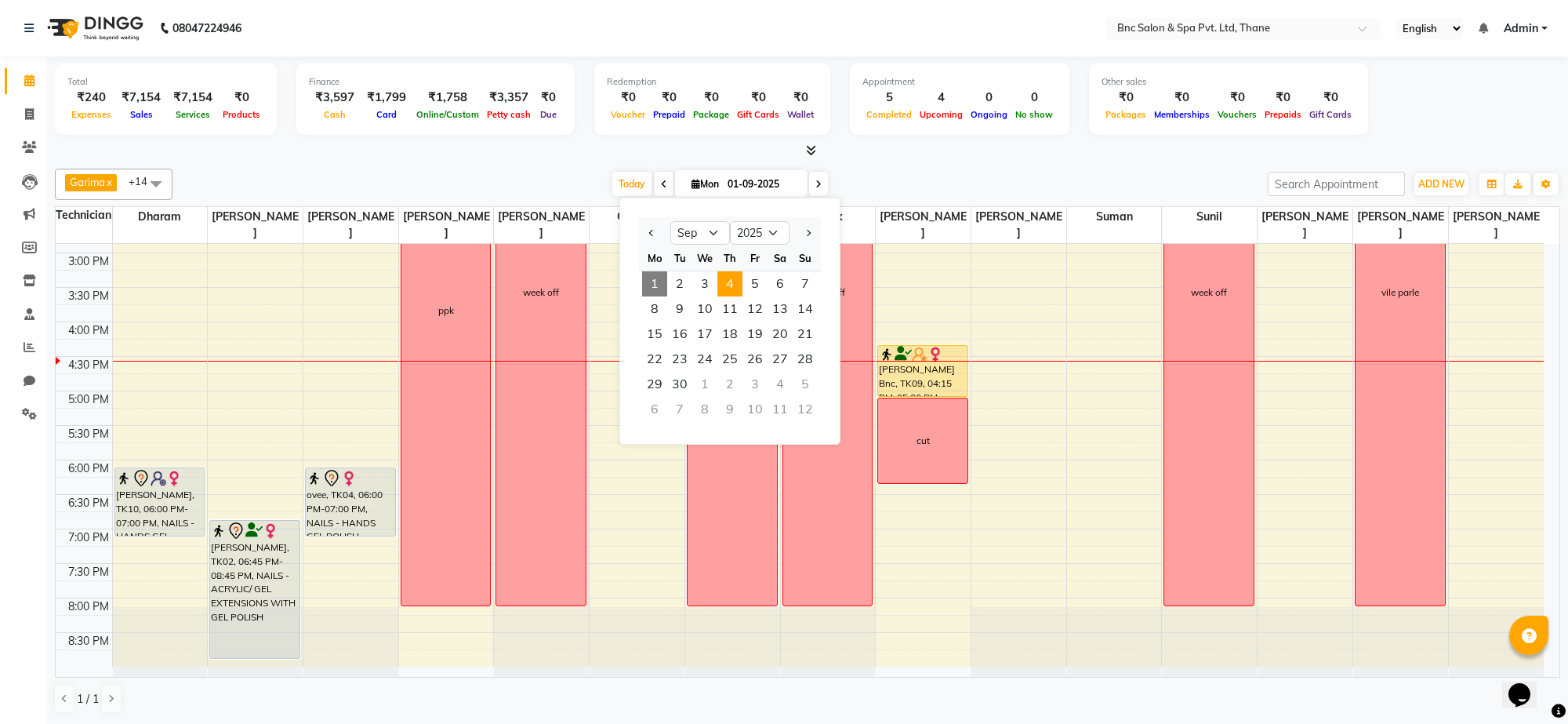
click at [726, 287] on span "4" at bounding box center [729, 283] width 25 height 25
type input "[DATE]"
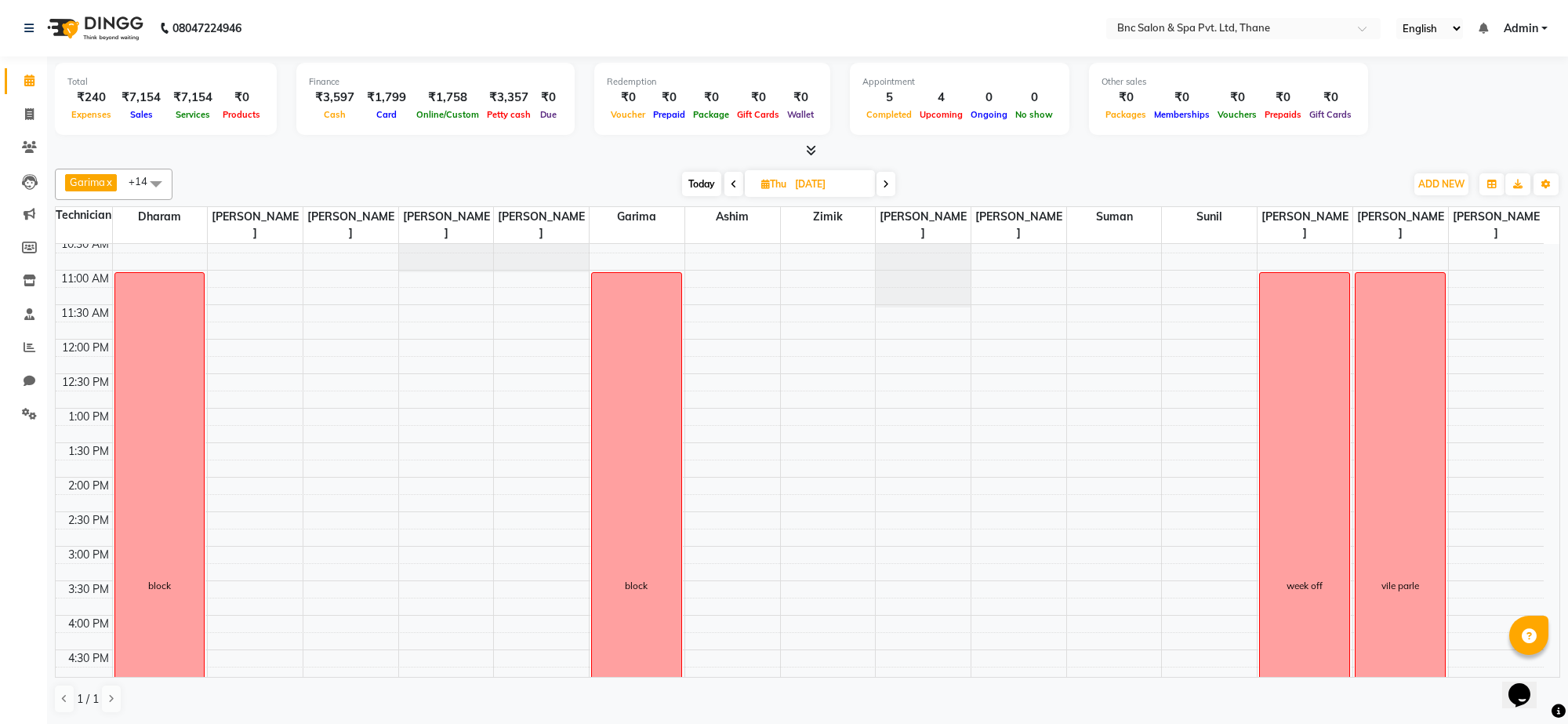
scroll to position [153, 0]
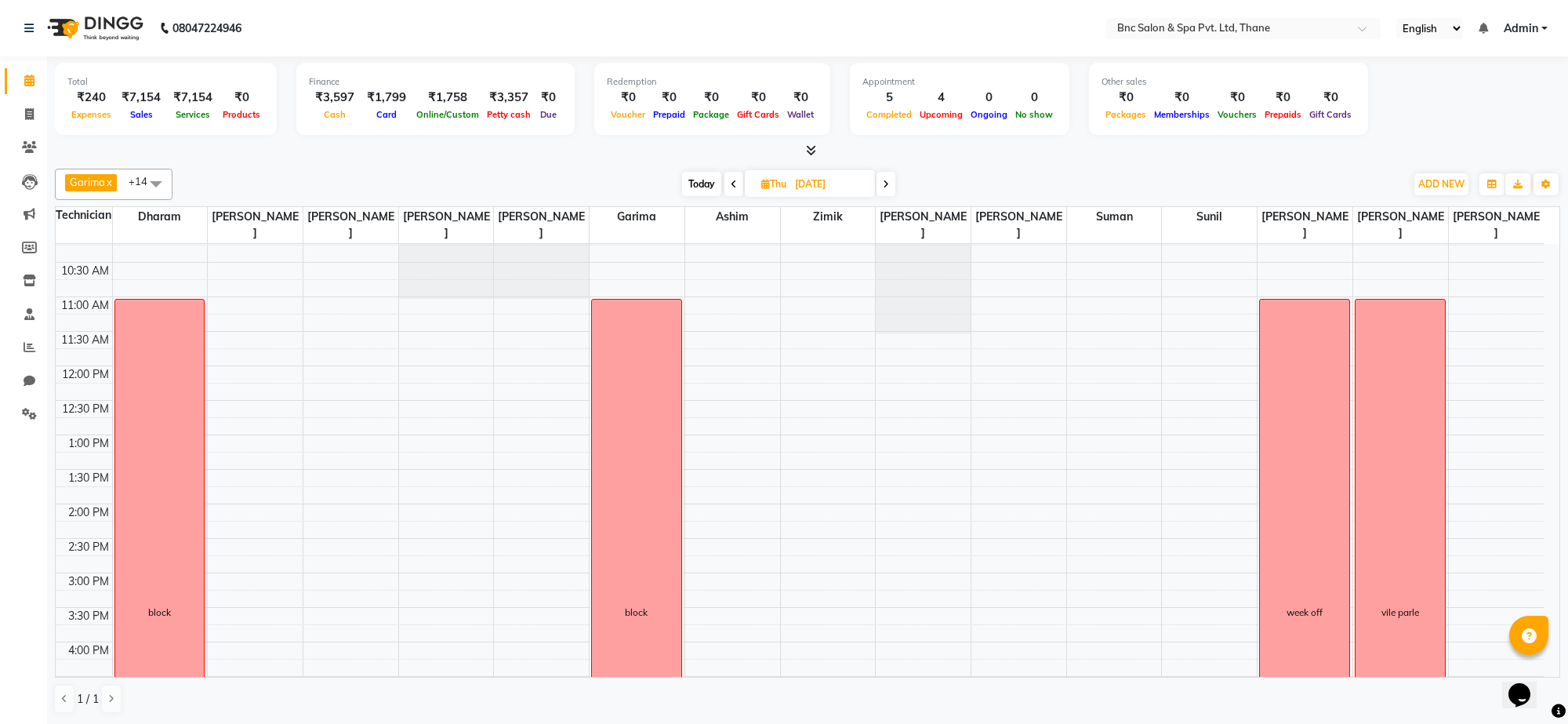
click at [785, 178] on span "Thu" at bounding box center [774, 184] width 33 height 12
select select "9"
select select "2025"
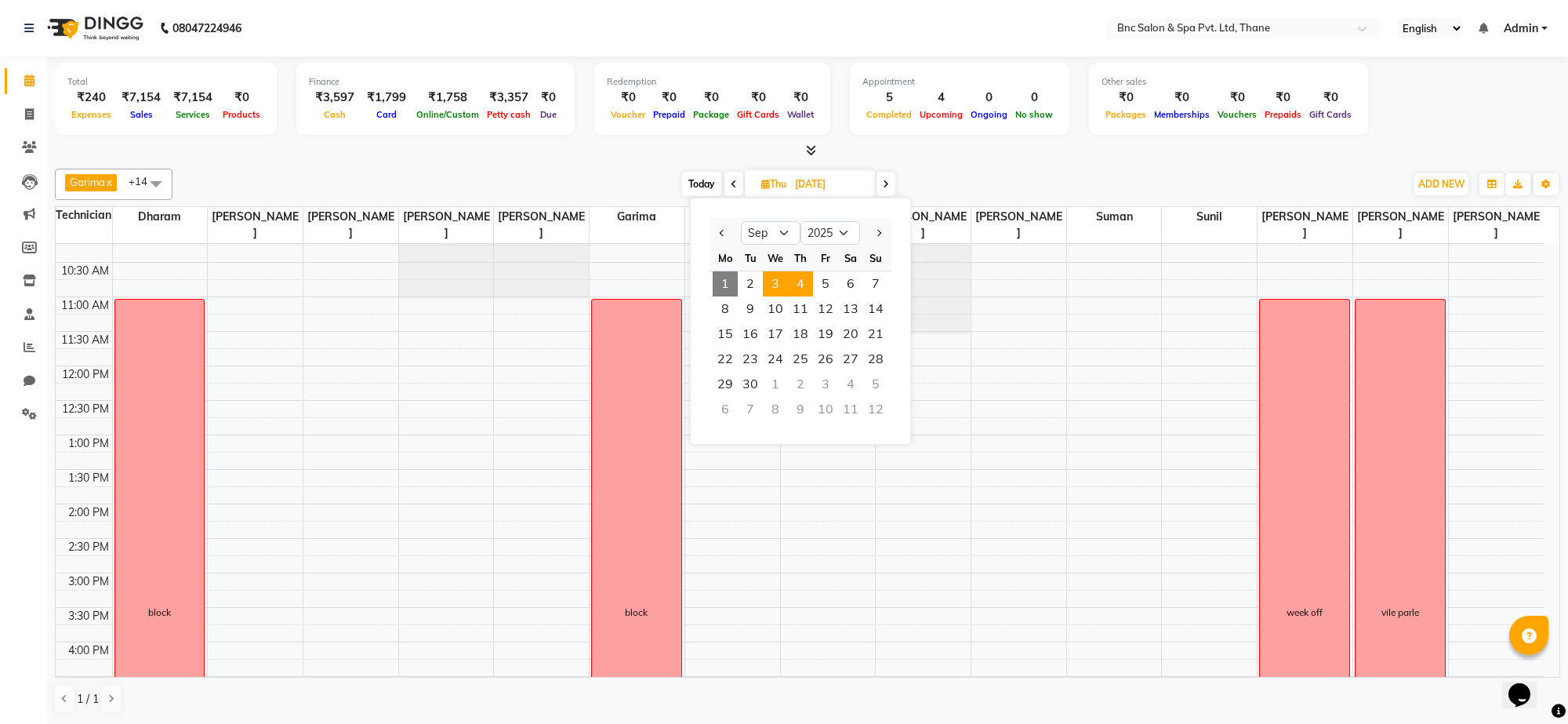
click at [776, 287] on span "3" at bounding box center [775, 283] width 25 height 25
type input "03-09-2025"
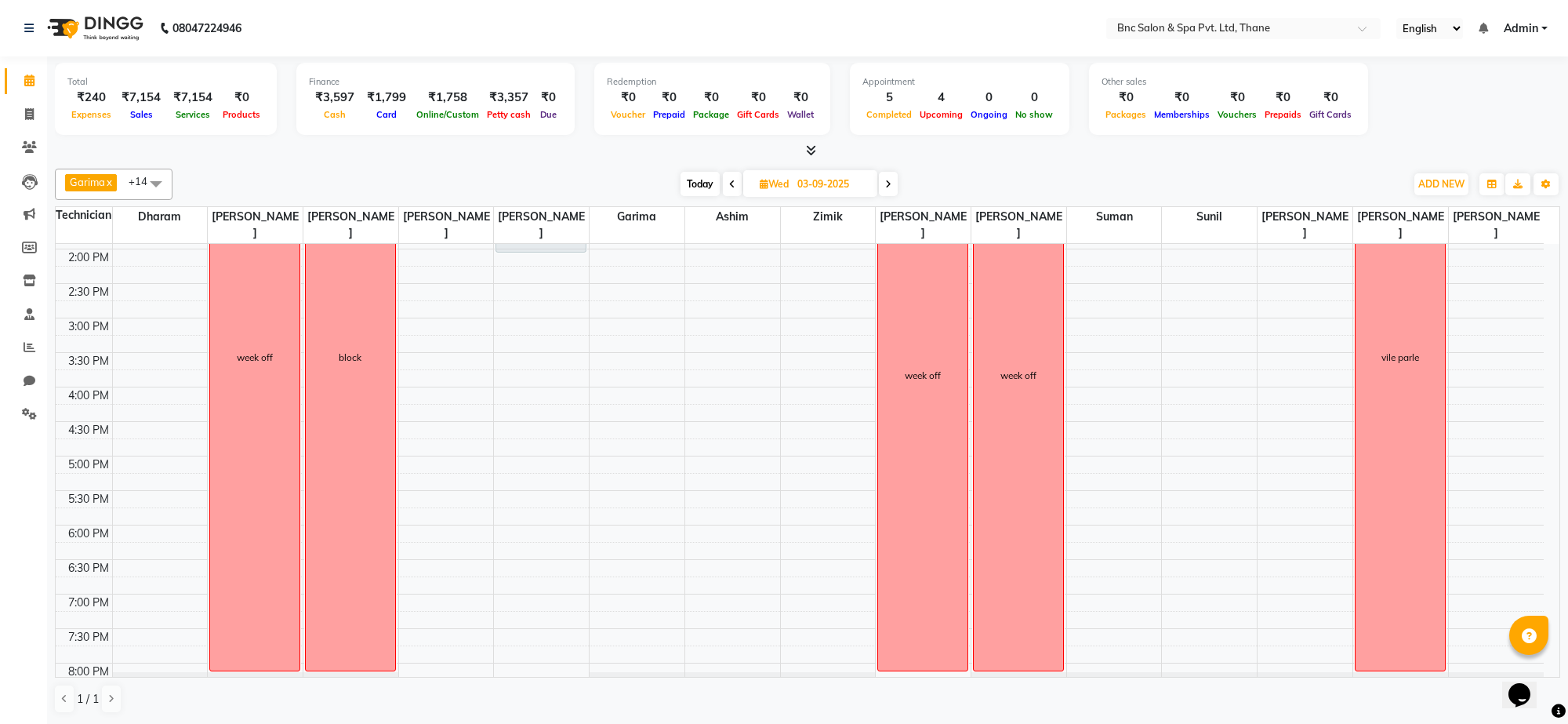
scroll to position [415, 0]
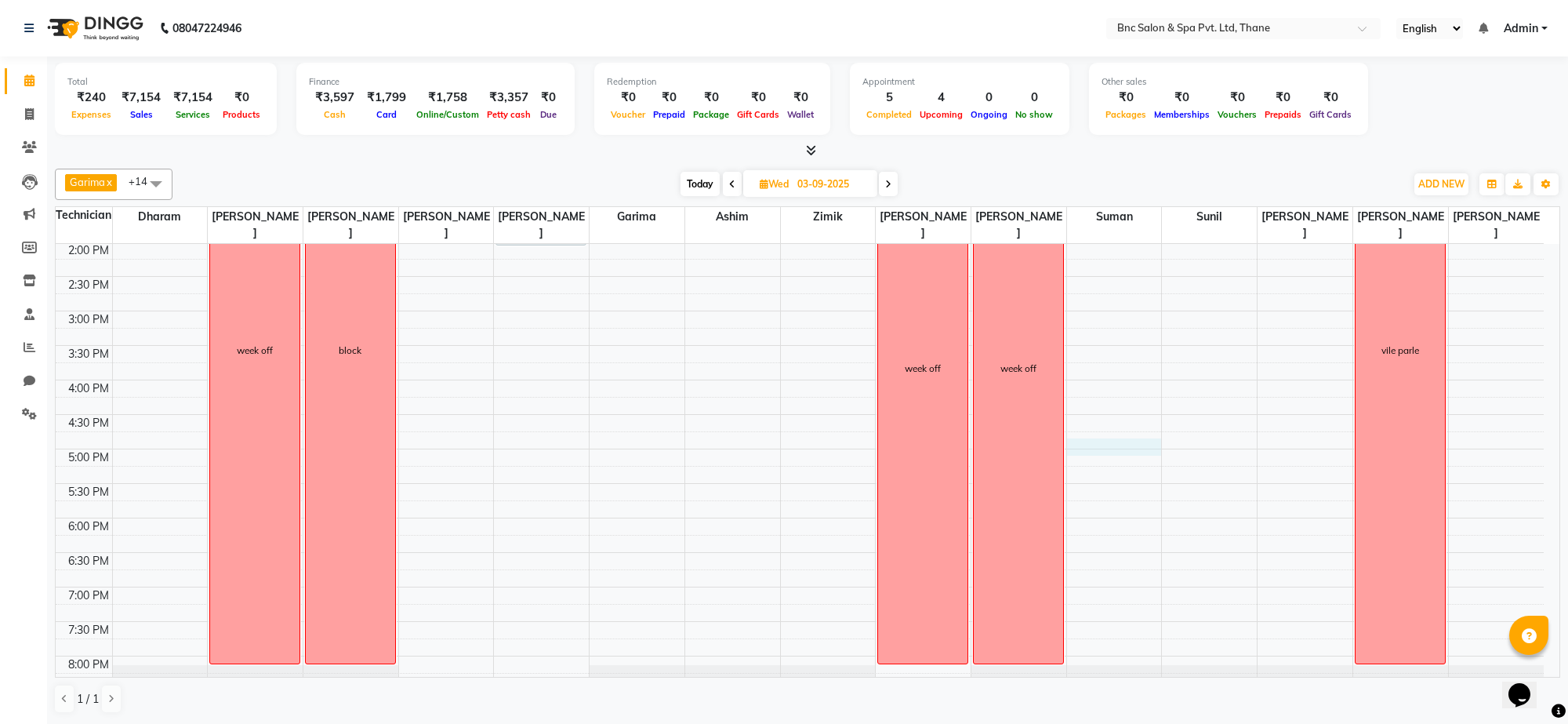
click at [1131, 447] on div "8:00 AM 8:30 AM 9:00 AM 9:30 AM 10:00 AM 10:30 AM 11:00 AM 11:30 AM 12:00 PM 12…" at bounding box center [800, 277] width 1488 height 897
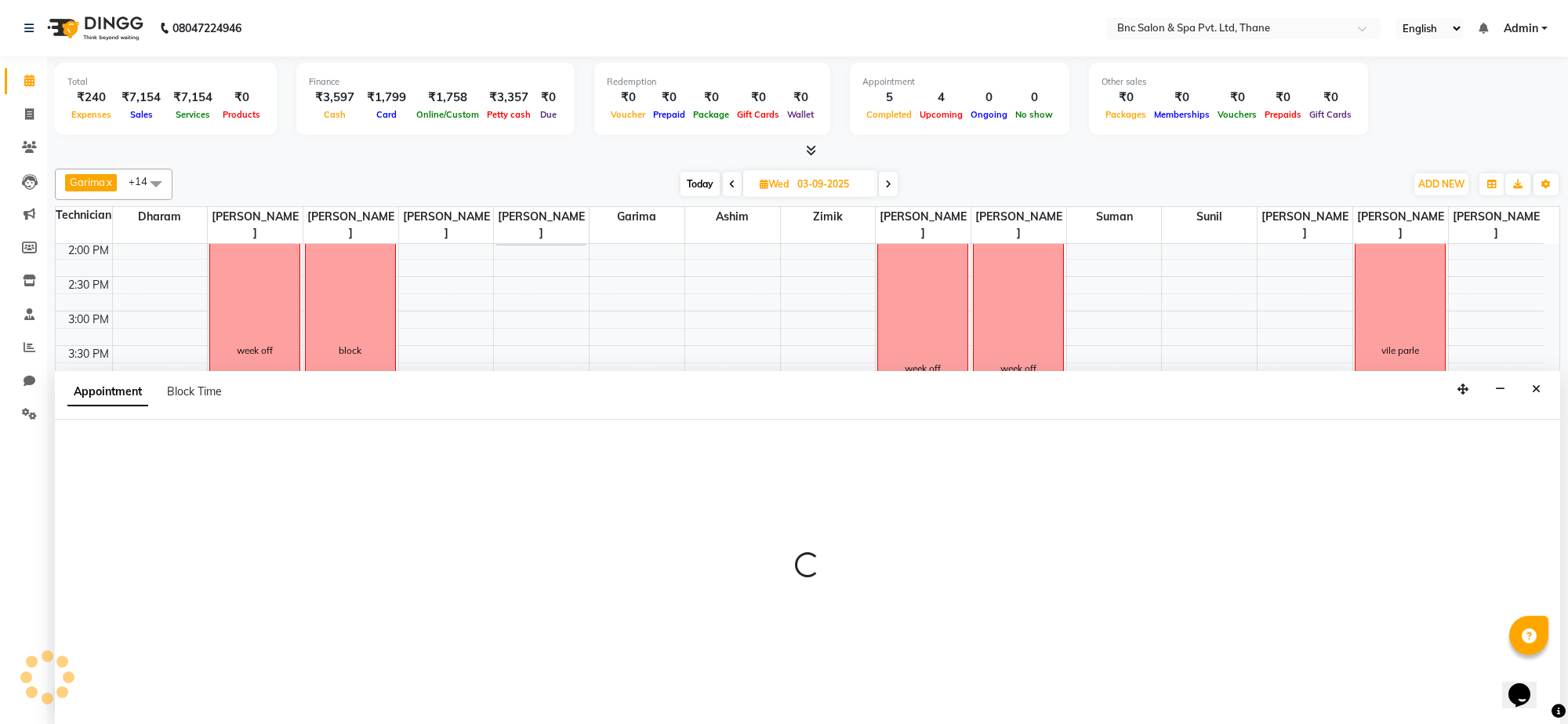
select select "71935"
select select "tentative"
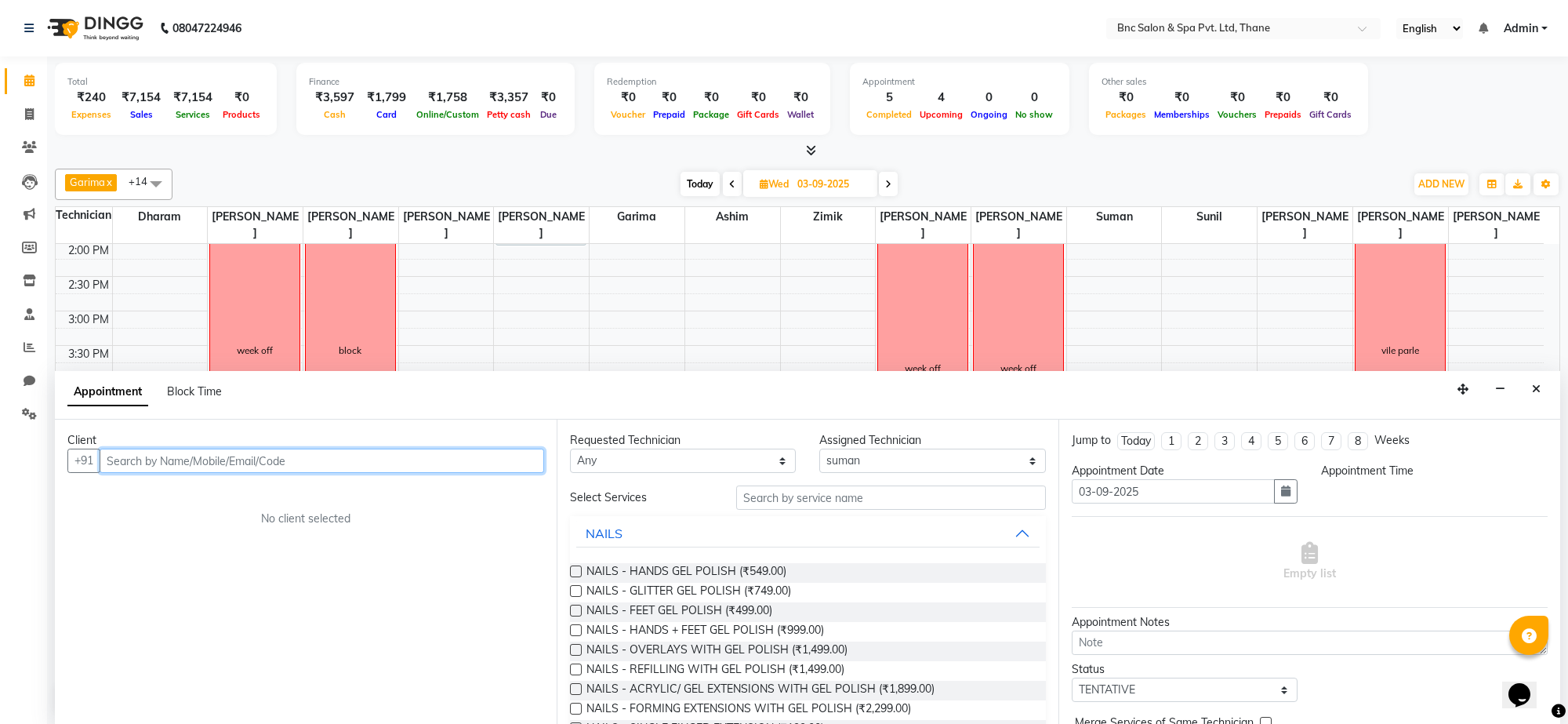
select select "1005"
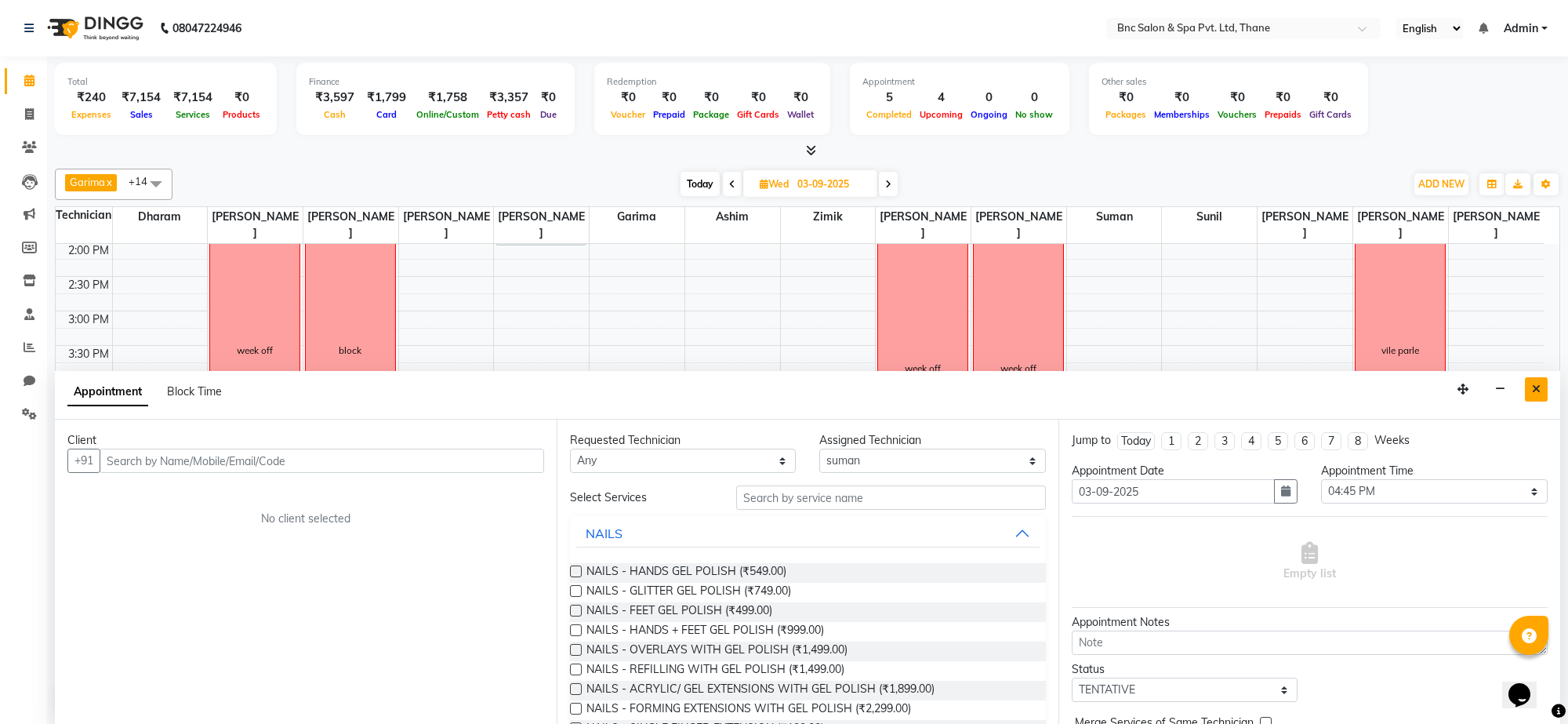
click at [1540, 385] on button "Close" at bounding box center [1536, 390] width 23 height 24
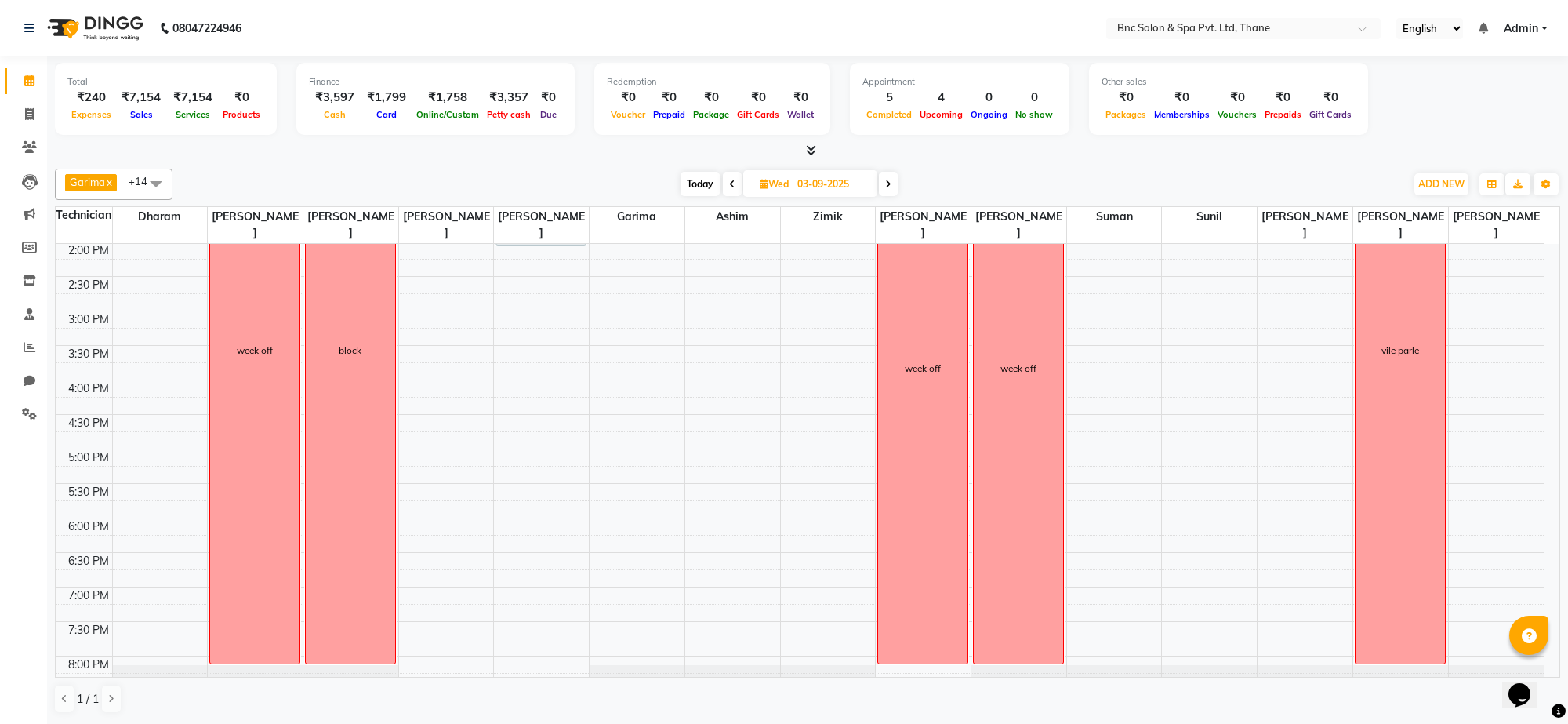
click at [696, 187] on span "Today" at bounding box center [700, 184] width 39 height 24
type input "01-09-2025"
